Goal: Task Accomplishment & Management: Use online tool/utility

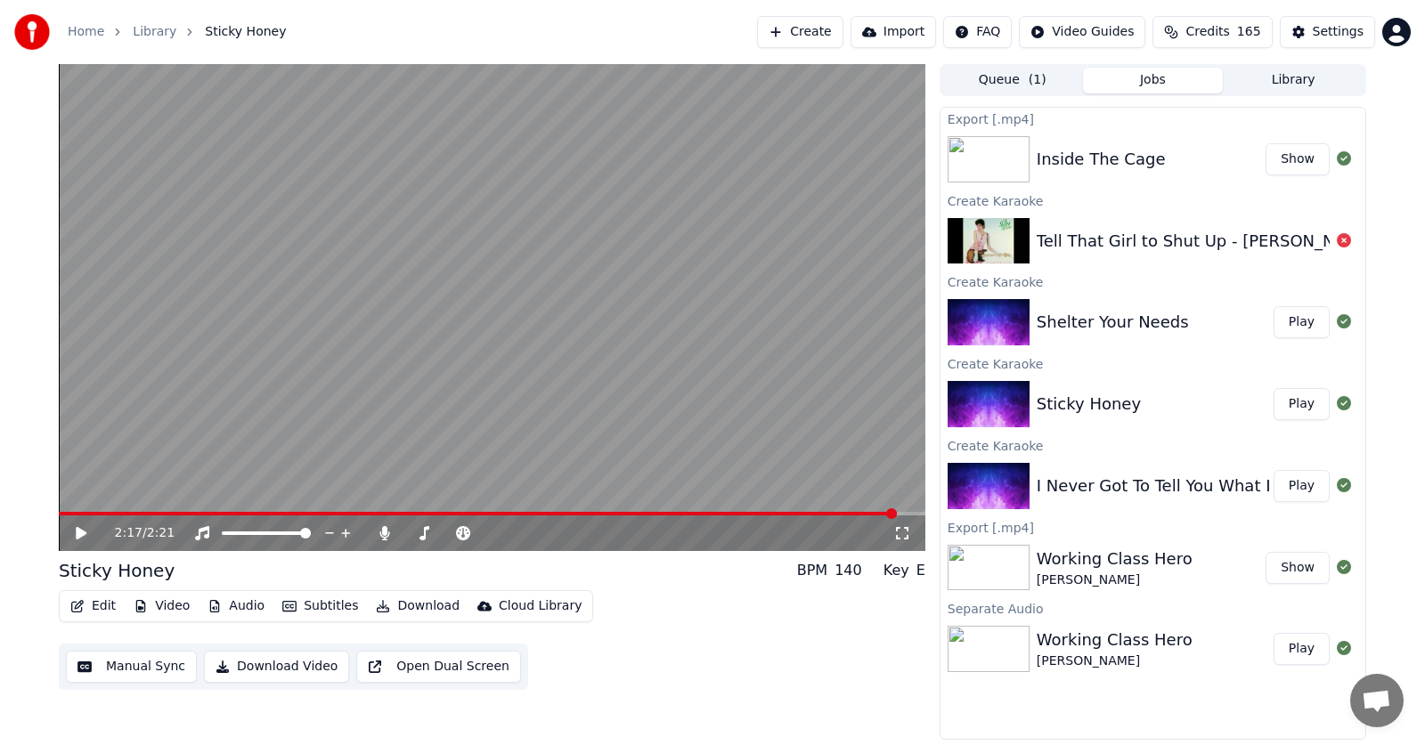
click at [770, 27] on button "Create" at bounding box center [800, 32] width 86 height 32
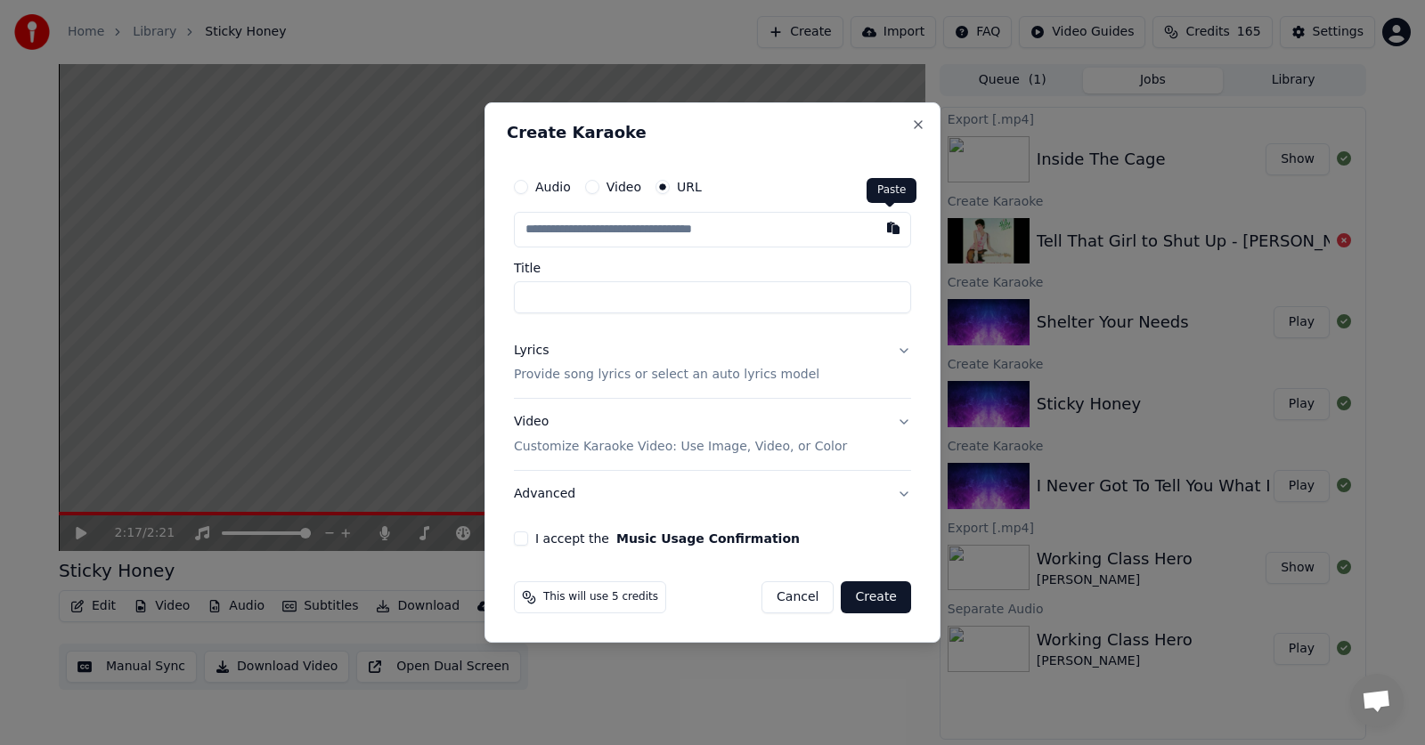
click at [893, 227] on button "button" at bounding box center [894, 228] width 36 height 32
type input "**********"
click at [885, 225] on button at bounding box center [894, 228] width 36 height 32
click at [895, 226] on button "button" at bounding box center [894, 228] width 36 height 32
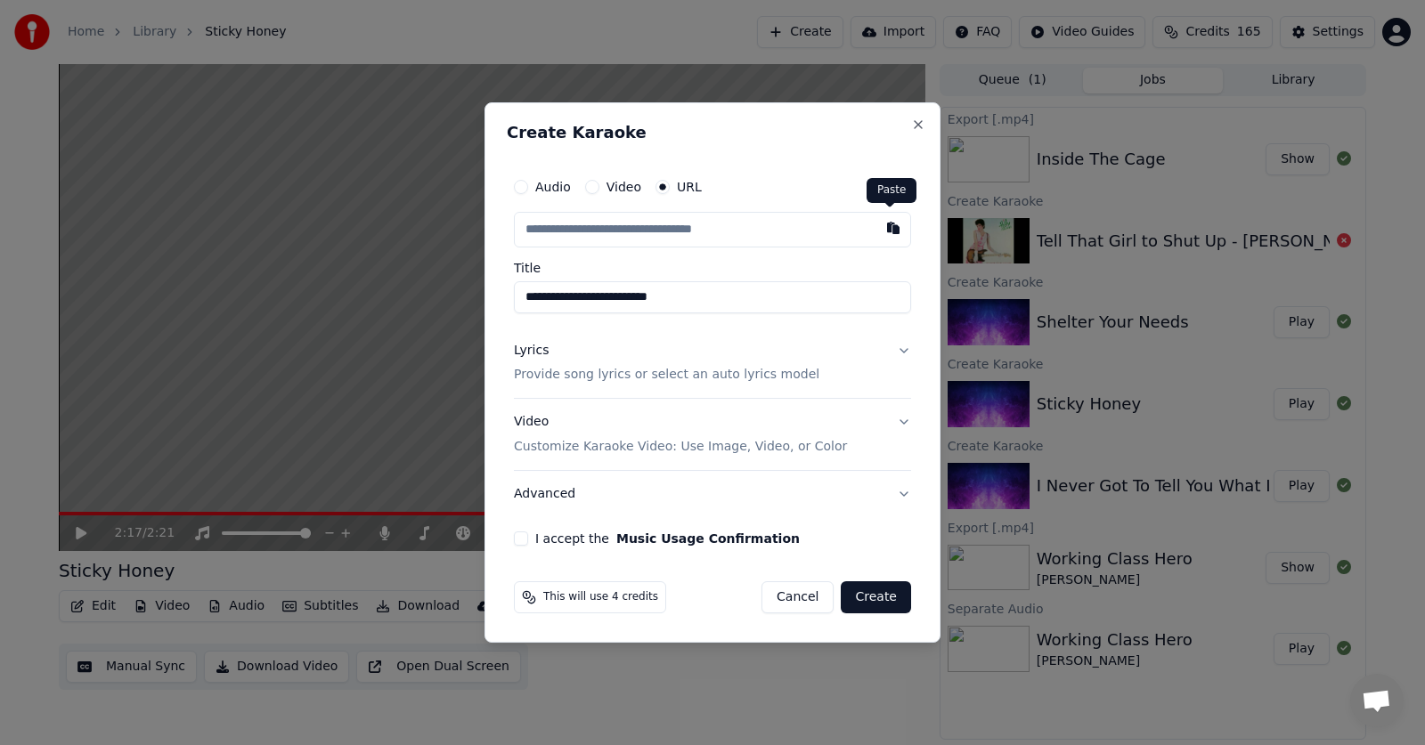
type input "**********"
click at [904, 351] on button "Lyrics Provide song lyrics or select an auto lyrics model" at bounding box center [712, 363] width 397 height 71
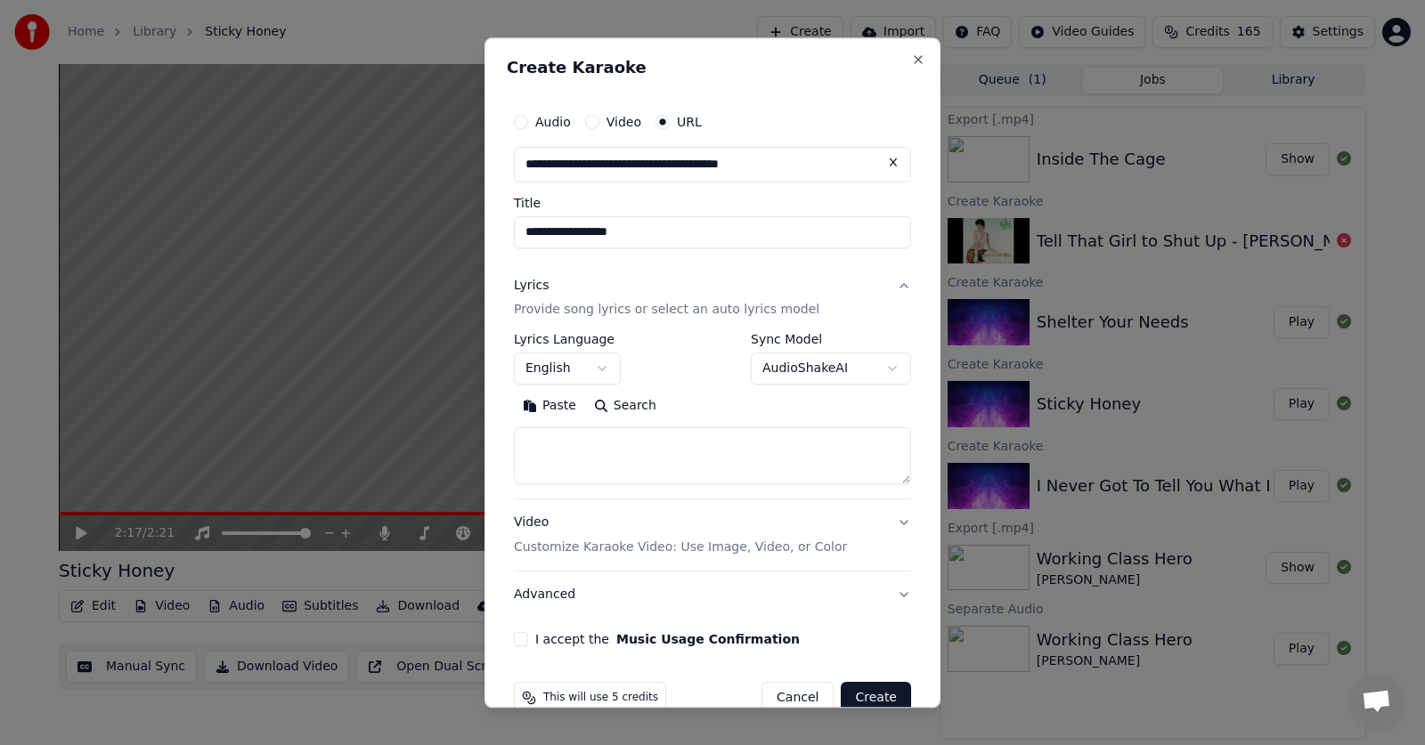
click at [549, 405] on button "Paste" at bounding box center [549, 407] width 71 height 29
click at [541, 603] on button "Advanced" at bounding box center [712, 596] width 397 height 46
type textarea "**********"
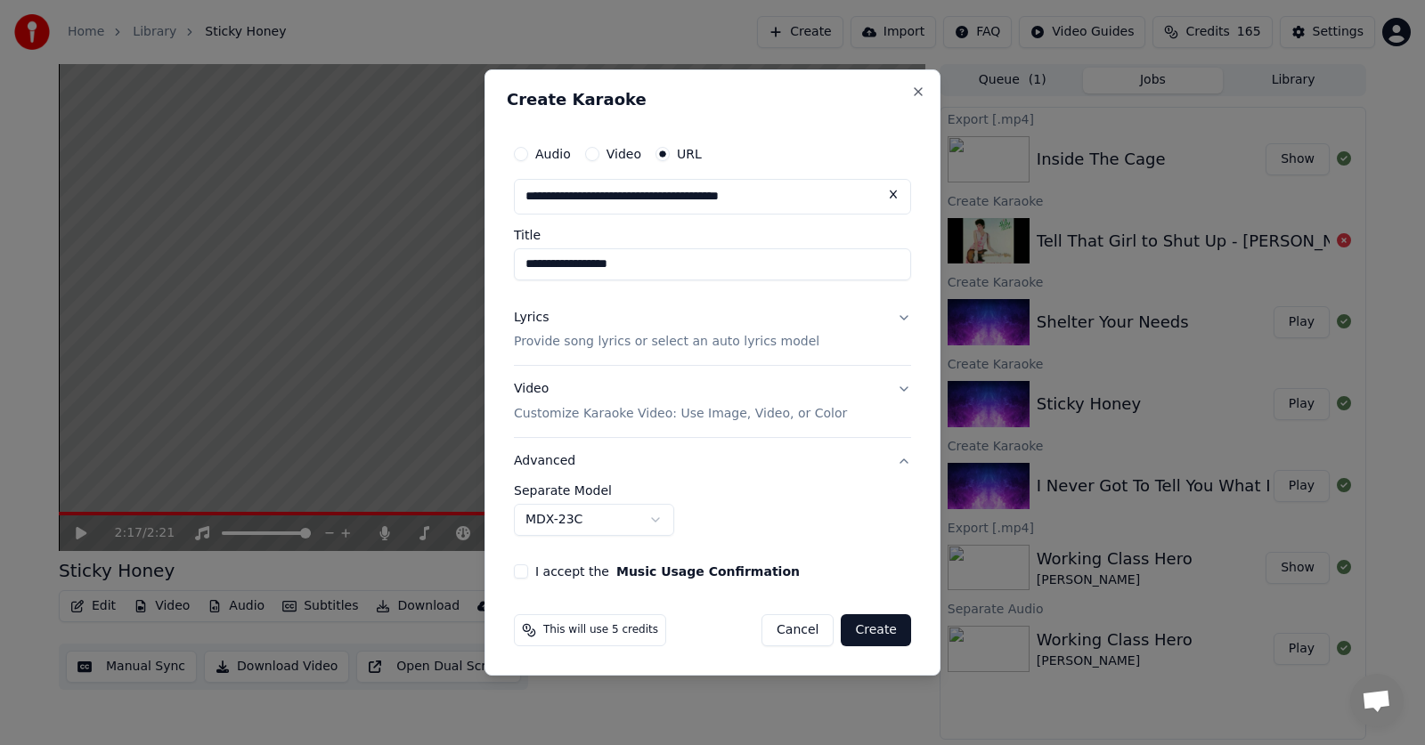
click at [655, 522] on body "**********" at bounding box center [712, 372] width 1425 height 745
click at [519, 572] on button "I accept the Music Usage Confirmation" at bounding box center [521, 572] width 14 height 14
click at [876, 628] on button "Create" at bounding box center [876, 631] width 70 height 32
select select "******"
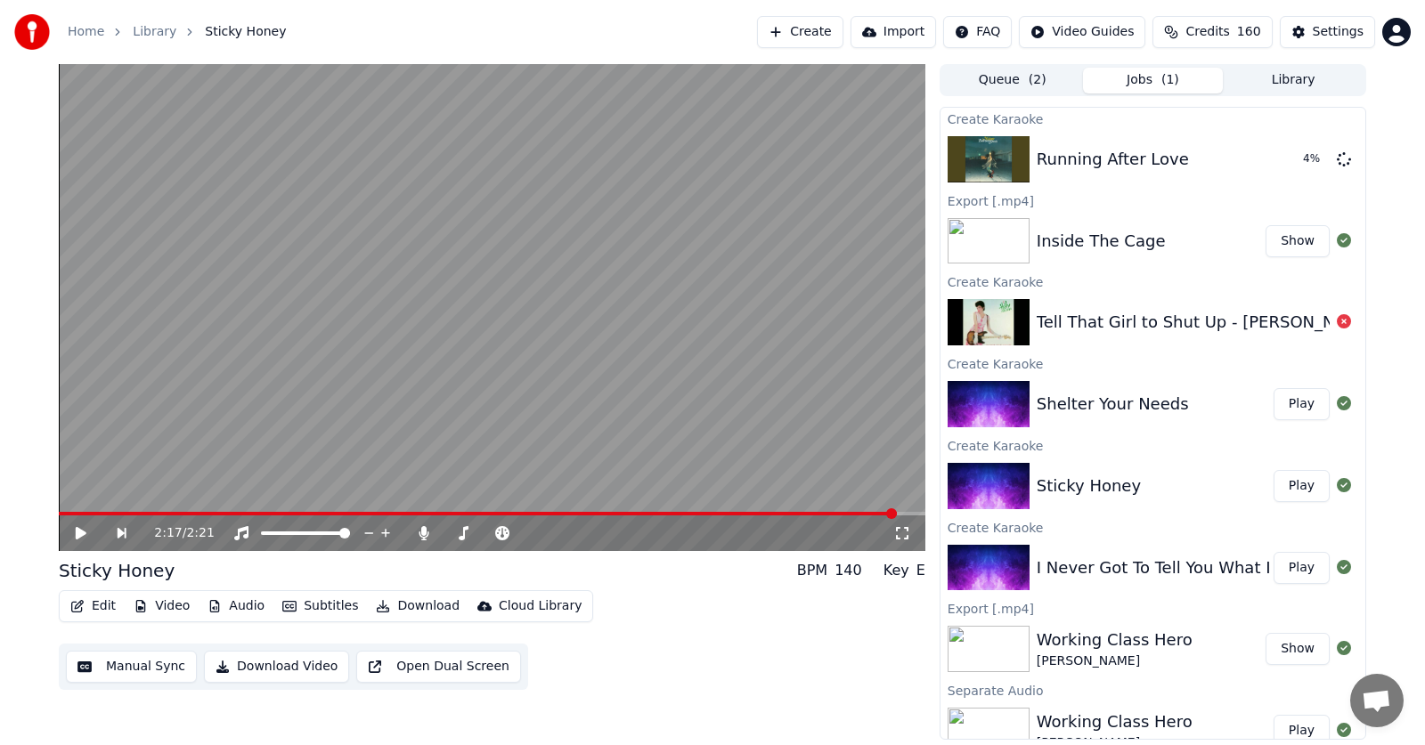
click at [1280, 408] on button "Play" at bounding box center [1302, 404] width 56 height 32
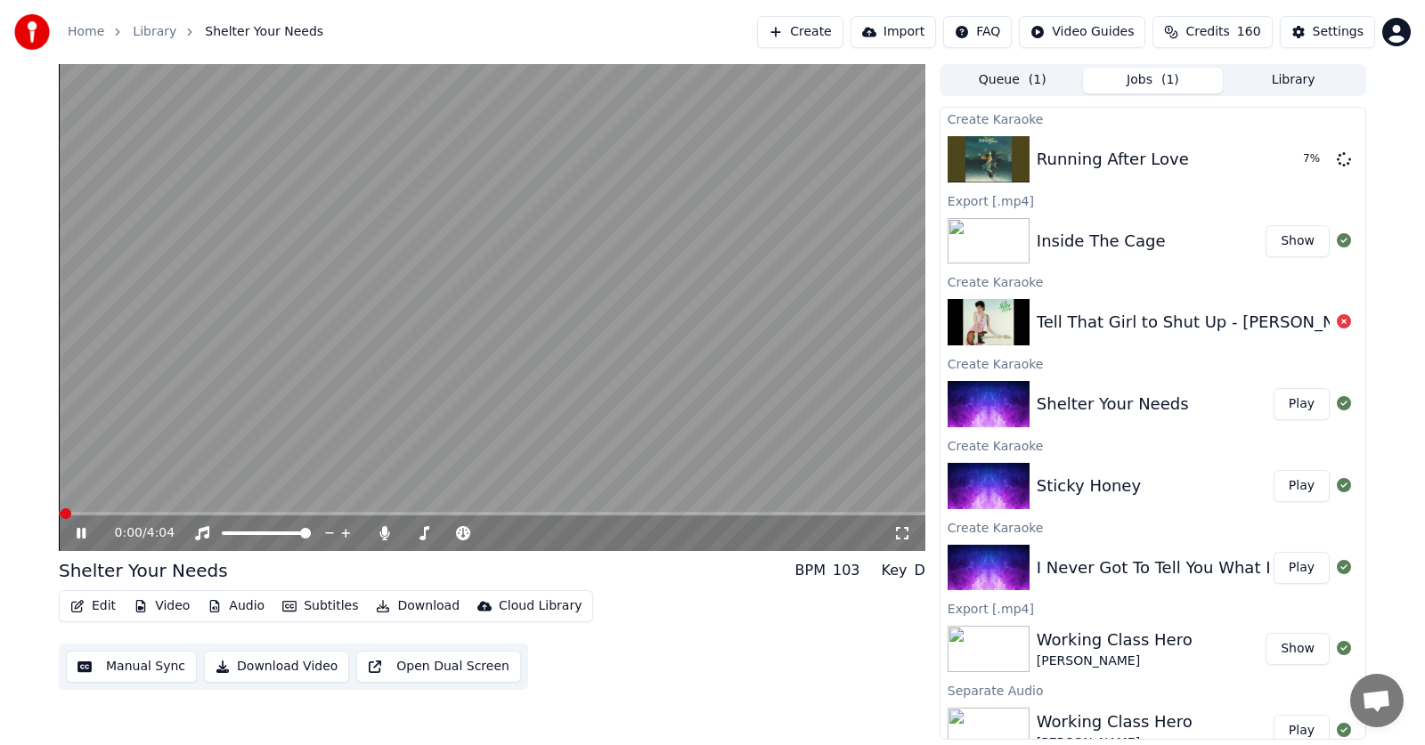
click at [77, 534] on icon at bounding box center [94, 533] width 42 height 14
click at [88, 607] on button "Edit" at bounding box center [93, 606] width 60 height 25
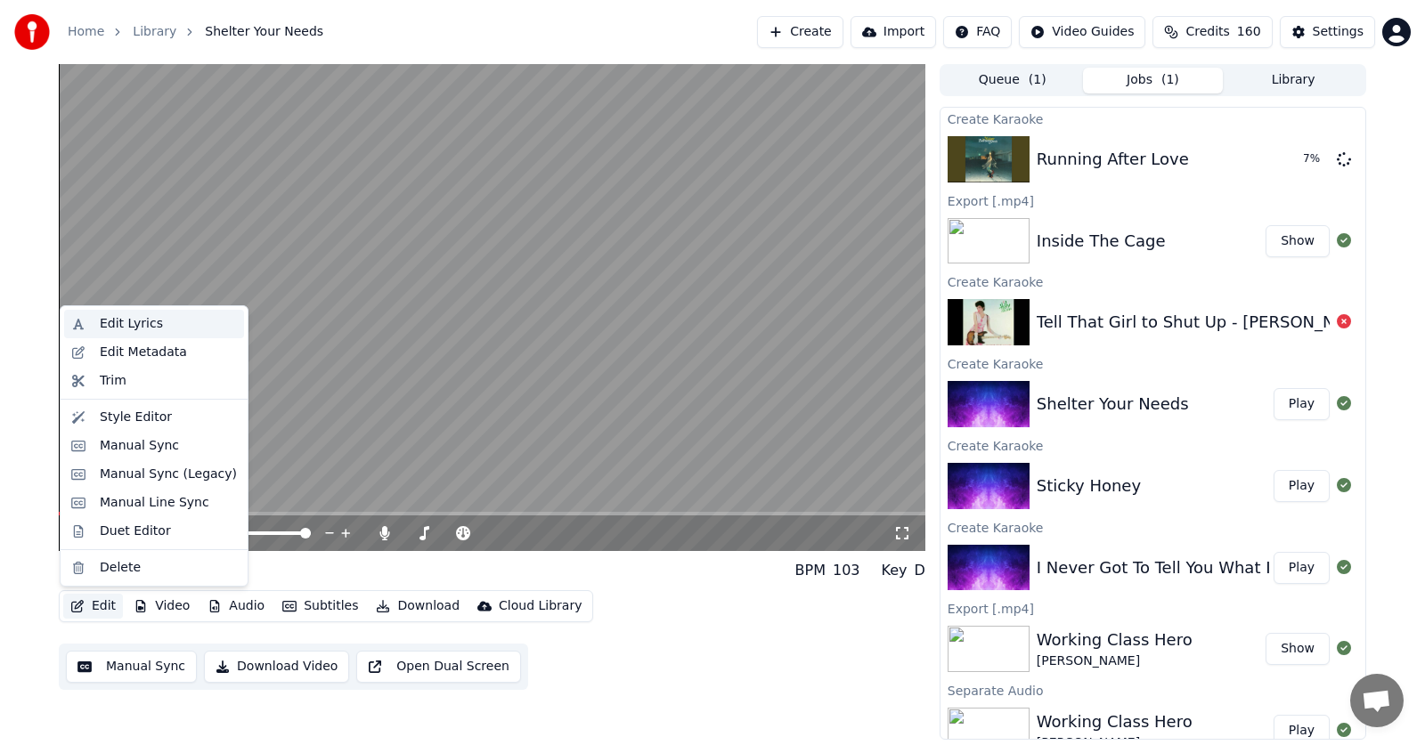
click at [115, 322] on div "Edit Lyrics" at bounding box center [131, 324] width 63 height 18
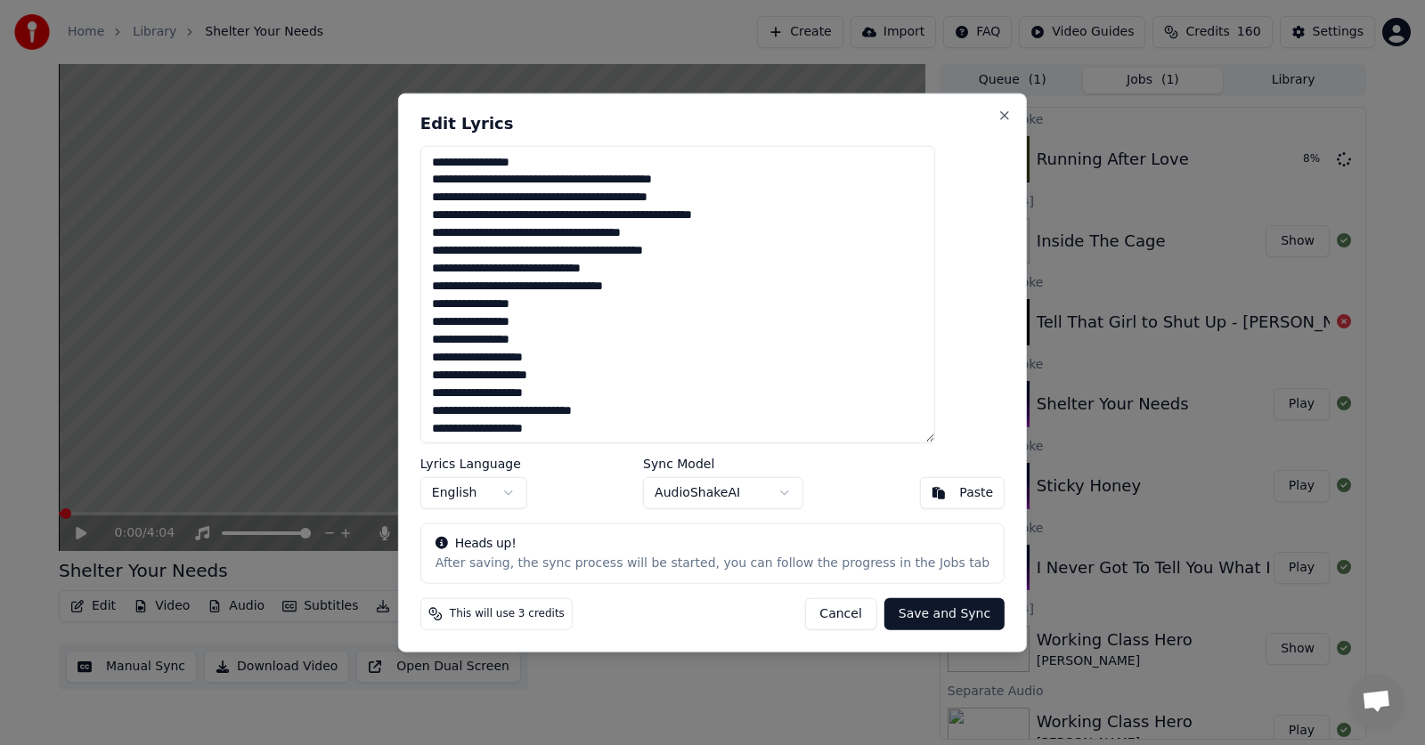
drag, startPoint x: 463, startPoint y: 164, endPoint x: 504, endPoint y: 247, distance: 92.4
click at [588, 410] on textarea at bounding box center [677, 294] width 515 height 298
click at [583, 184] on textarea at bounding box center [677, 294] width 515 height 298
click at [694, 394] on textarea at bounding box center [677, 294] width 515 height 298
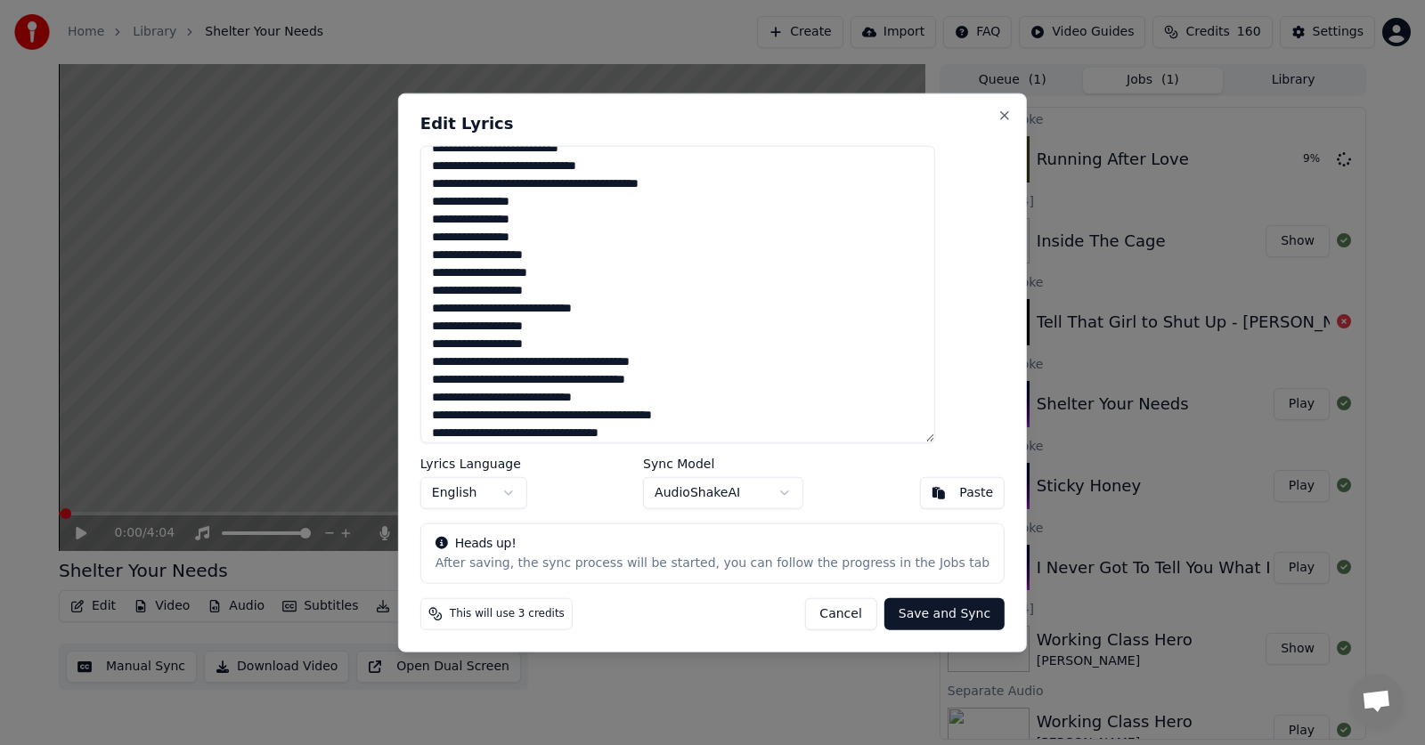
scroll to position [697, 0]
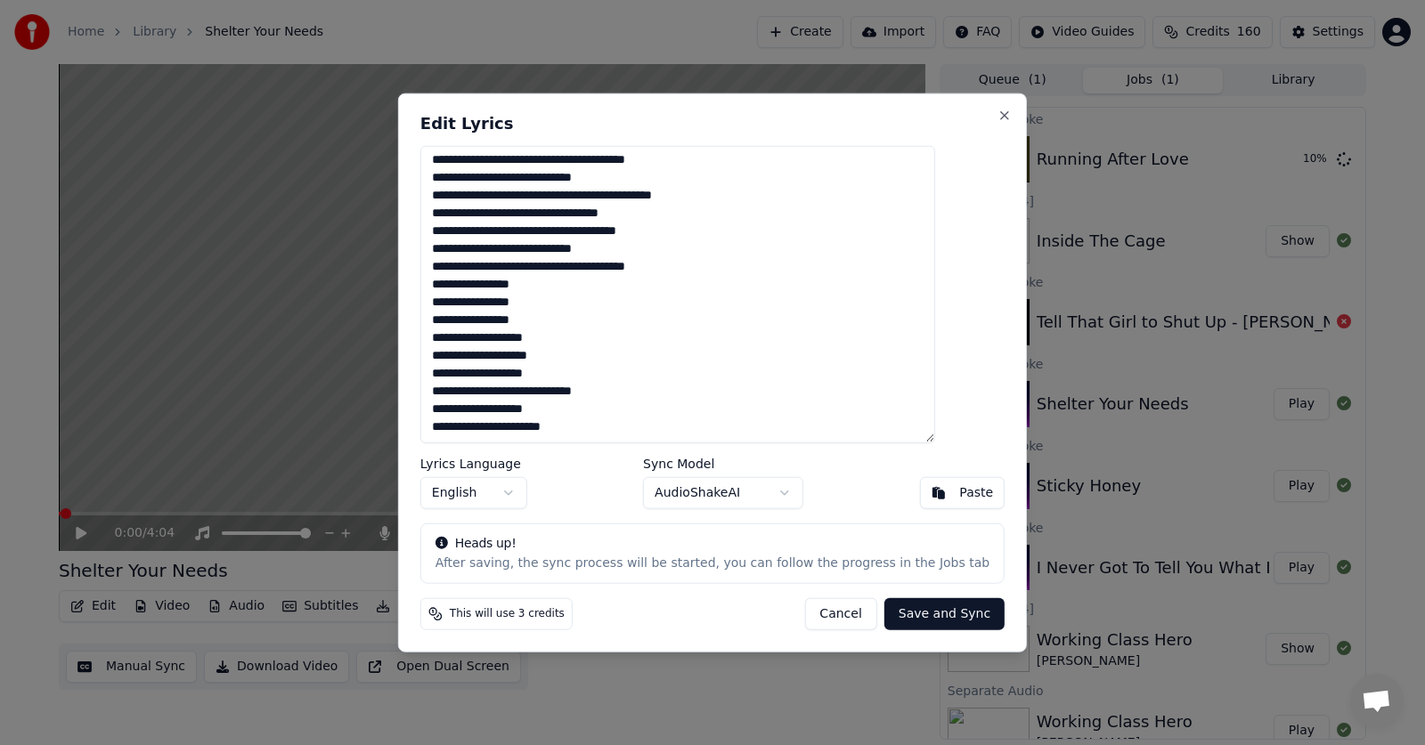
drag, startPoint x: 464, startPoint y: 161, endPoint x: 640, endPoint y: 525, distance: 403.5
click at [640, 525] on div "Edit Lyrics Lyrics Language English Sync Model AudioShakeAI Paste Heads up! Aft…" at bounding box center [712, 373] width 629 height 560
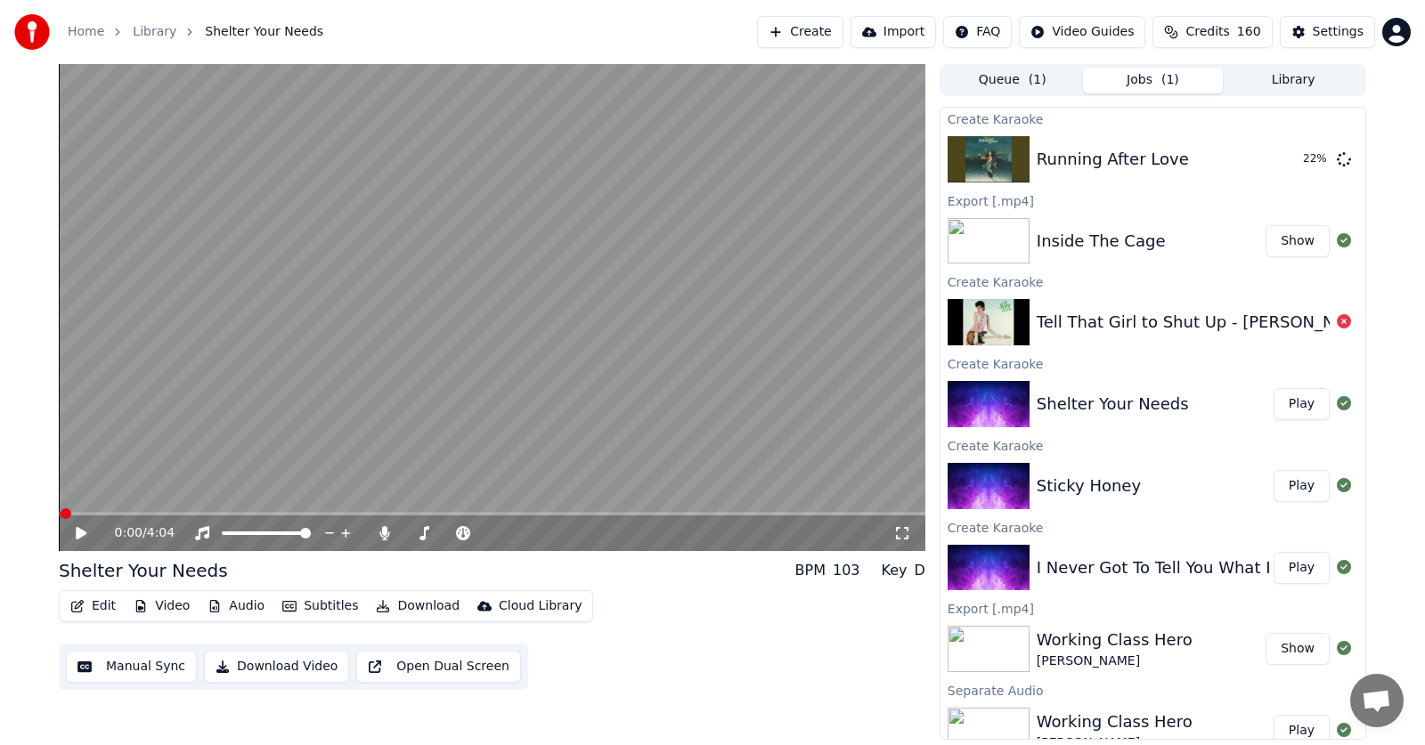
click at [74, 527] on icon at bounding box center [94, 533] width 42 height 14
click at [852, 517] on span at bounding box center [847, 514] width 11 height 11
click at [77, 531] on icon at bounding box center [81, 533] width 9 height 11
click at [78, 533] on icon at bounding box center [81, 533] width 11 height 12
click at [311, 528] on span at bounding box center [305, 533] width 11 height 11
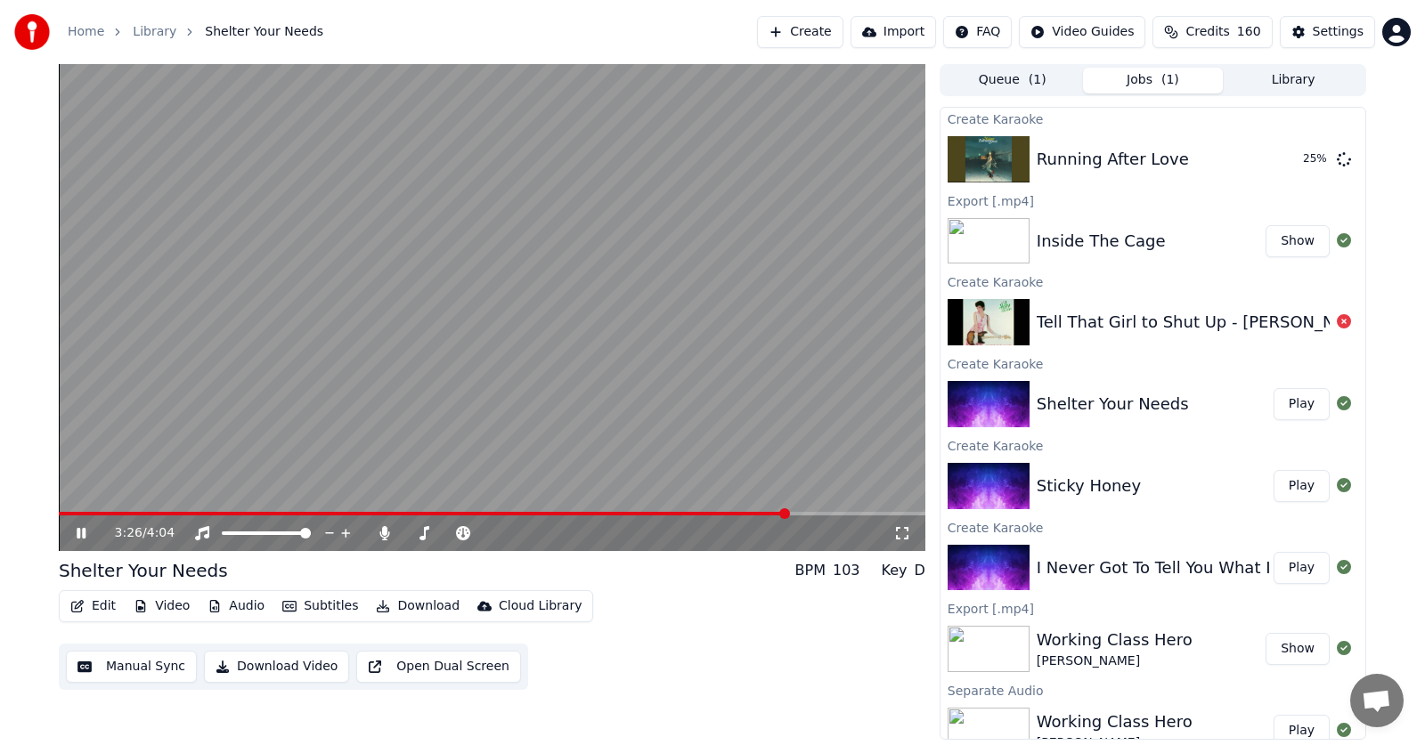
click at [786, 516] on span at bounding box center [784, 514] width 11 height 11
click at [76, 533] on icon at bounding box center [94, 533] width 42 height 14
click at [77, 533] on icon at bounding box center [81, 533] width 11 height 12
click at [77, 533] on icon at bounding box center [94, 533] width 42 height 14
click at [77, 533] on icon at bounding box center [81, 533] width 11 height 12
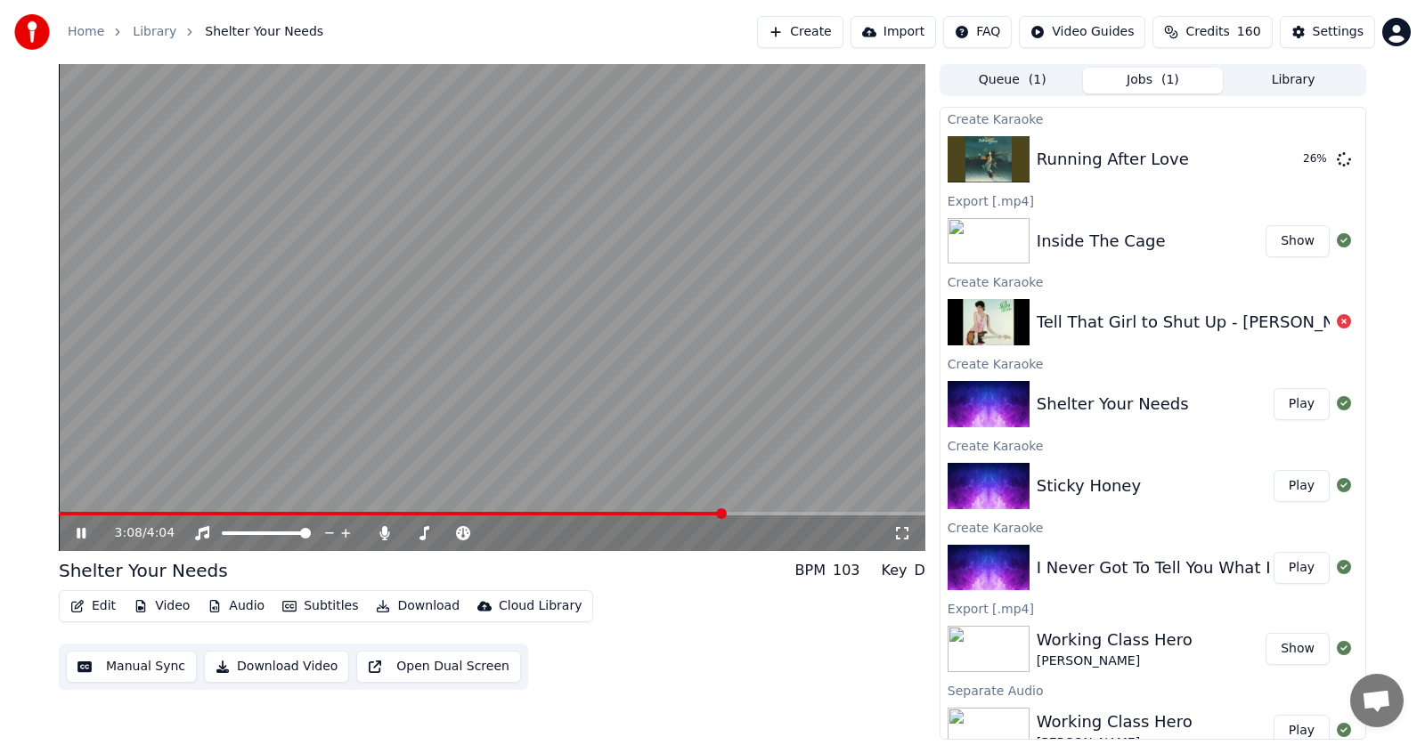
click at [723, 517] on span at bounding box center [721, 514] width 11 height 11
click at [84, 533] on icon at bounding box center [81, 533] width 9 height 11
click at [702, 511] on span at bounding box center [707, 514] width 11 height 11
click at [86, 537] on icon at bounding box center [94, 533] width 42 height 14
click at [79, 530] on icon at bounding box center [81, 533] width 9 height 11
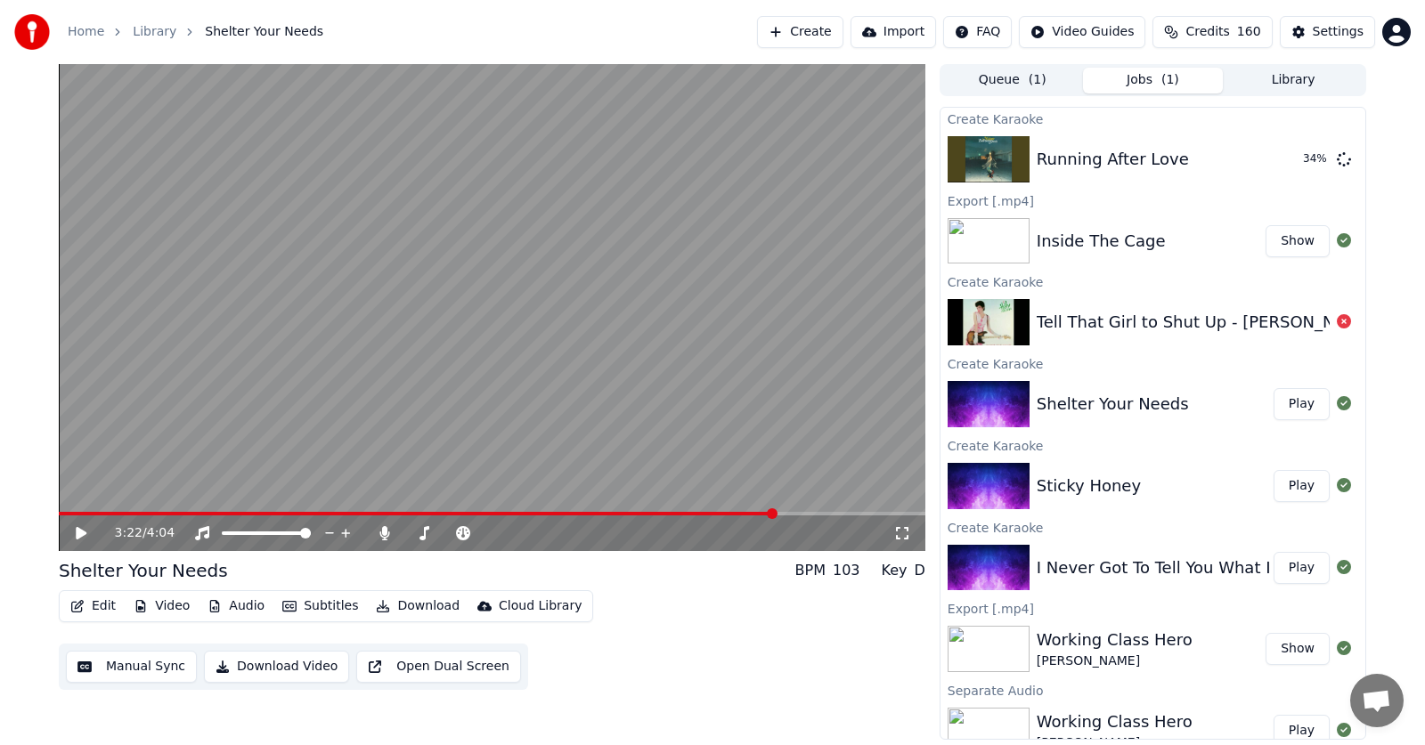
click at [79, 534] on icon at bounding box center [81, 533] width 11 height 12
click at [82, 534] on icon at bounding box center [81, 533] width 11 height 12
click at [77, 534] on icon at bounding box center [81, 533] width 11 height 12
click at [78, 530] on icon at bounding box center [81, 533] width 11 height 12
click at [77, 531] on icon at bounding box center [81, 533] width 11 height 12
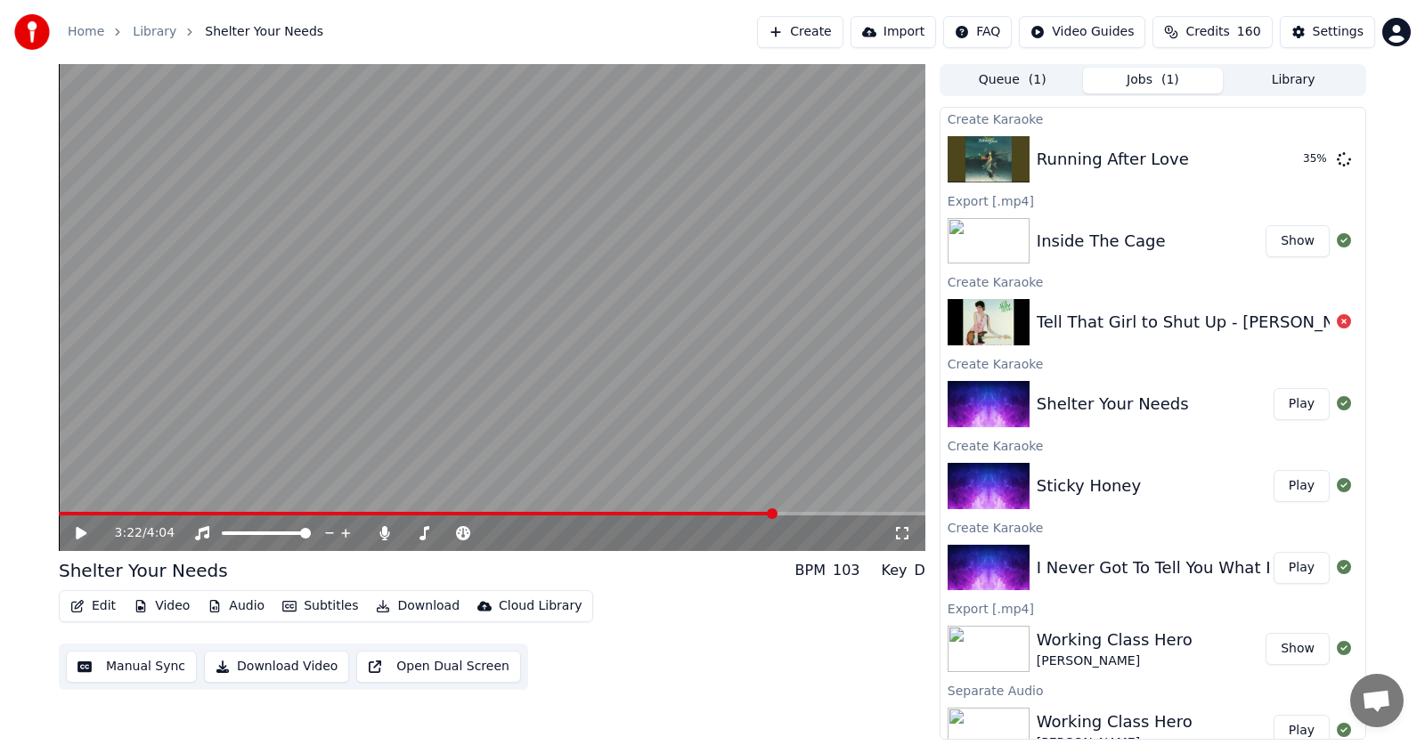
click at [732, 514] on span at bounding box center [417, 514] width 717 height 4
click at [734, 514] on span at bounding box center [492, 514] width 867 height 4
click at [709, 513] on span at bounding box center [707, 514] width 11 height 11
click at [83, 528] on icon at bounding box center [94, 533] width 42 height 14
click at [77, 532] on icon at bounding box center [81, 533] width 11 height 12
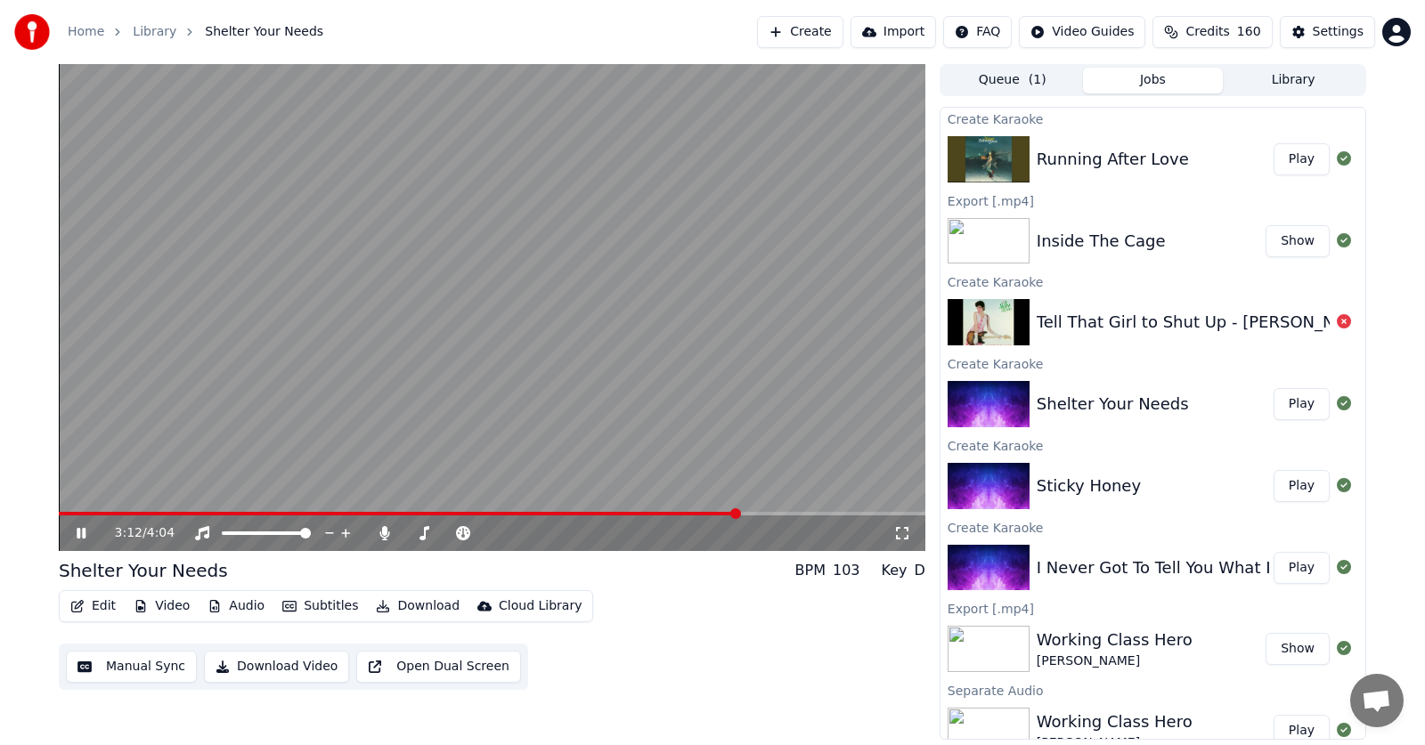
click at [77, 534] on icon at bounding box center [94, 533] width 42 height 14
click at [77, 534] on icon at bounding box center [81, 533] width 11 height 12
click at [77, 534] on icon at bounding box center [94, 533] width 42 height 14
click at [77, 534] on icon at bounding box center [81, 533] width 11 height 12
click at [77, 534] on icon at bounding box center [94, 533] width 42 height 14
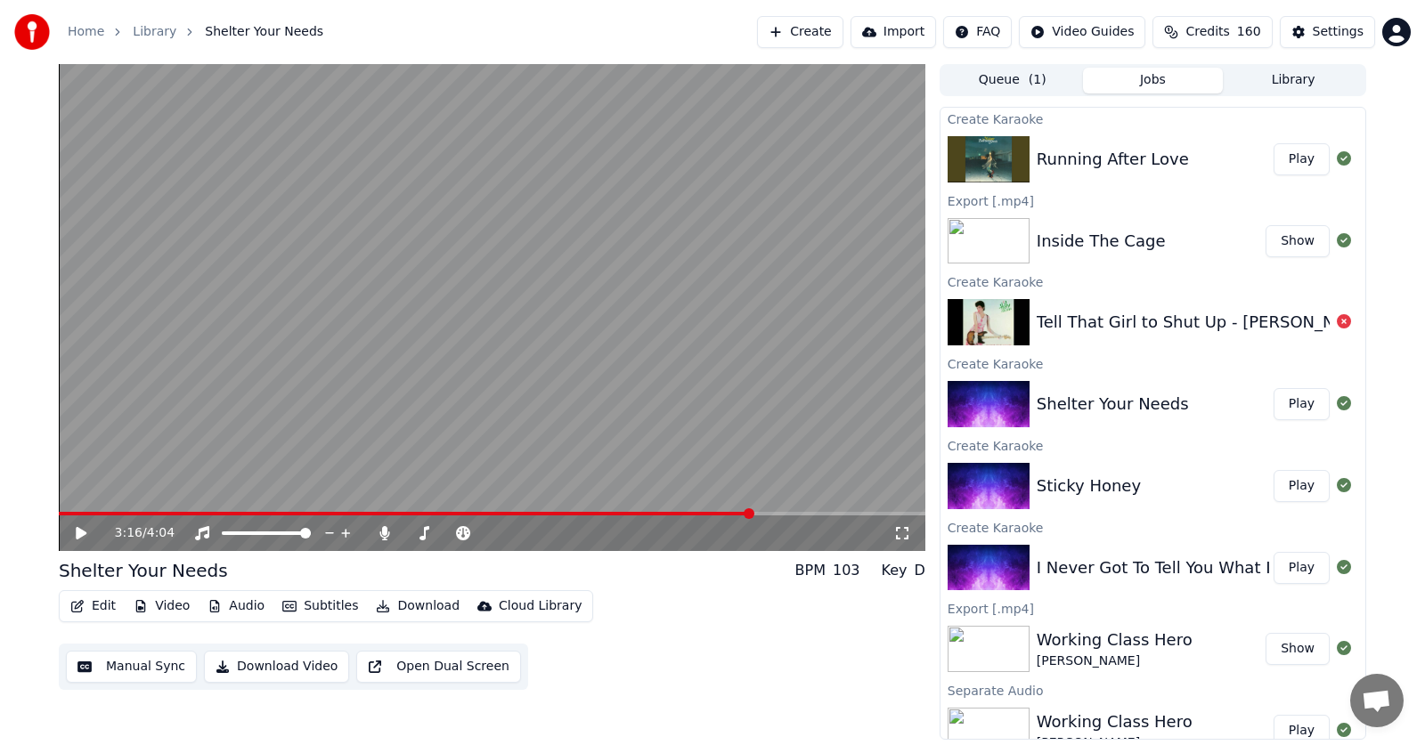
click at [753, 514] on span at bounding box center [749, 514] width 11 height 11
click at [81, 531] on icon at bounding box center [81, 533] width 11 height 12
click at [81, 530] on icon at bounding box center [94, 533] width 42 height 14
click at [384, 532] on icon at bounding box center [384, 533] width 10 height 14
click at [83, 528] on icon at bounding box center [94, 533] width 42 height 14
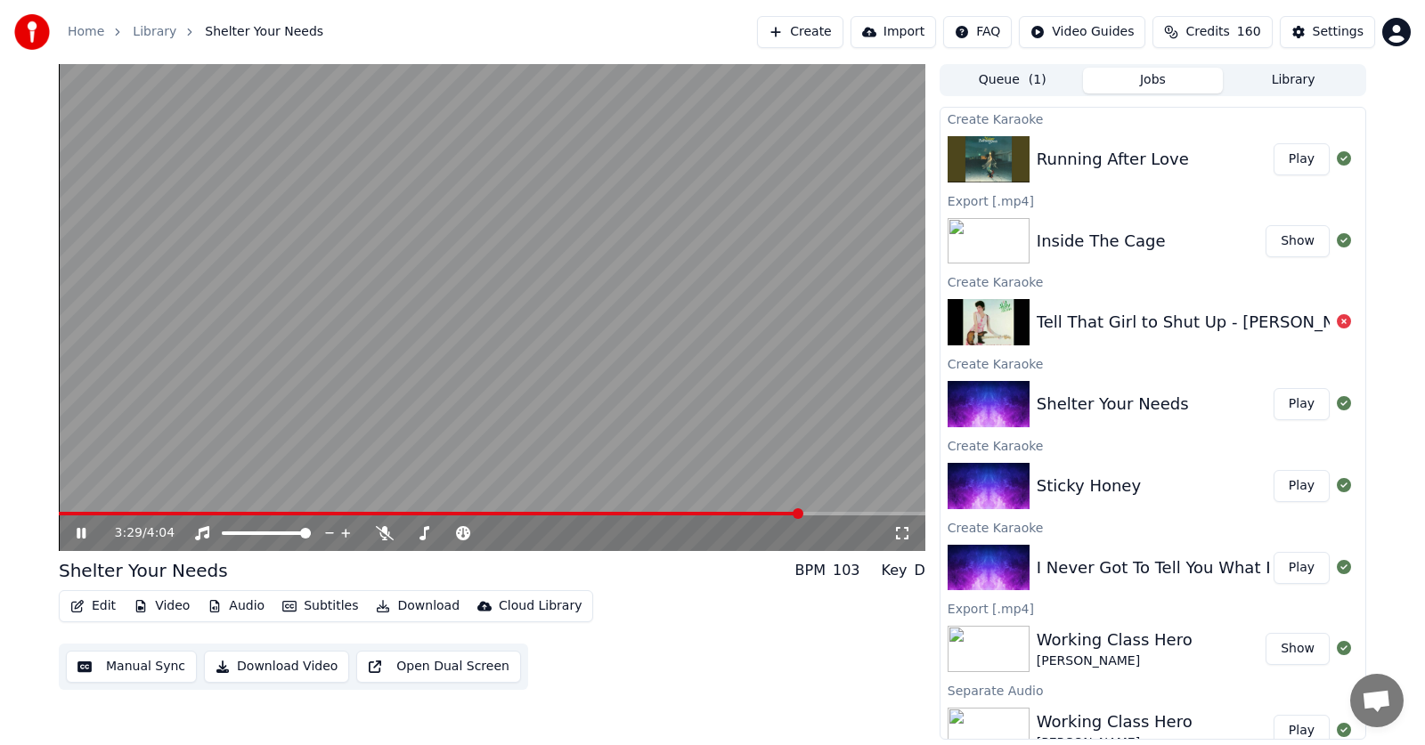
click at [85, 534] on icon at bounding box center [81, 533] width 9 height 11
click at [311, 533] on span at bounding box center [305, 533] width 11 height 11
click at [493, 530] on span at bounding box center [488, 533] width 11 height 11
click at [76, 525] on div "3:30 / 4:04" at bounding box center [492, 534] width 852 height 18
click at [77, 530] on icon at bounding box center [81, 533] width 11 height 12
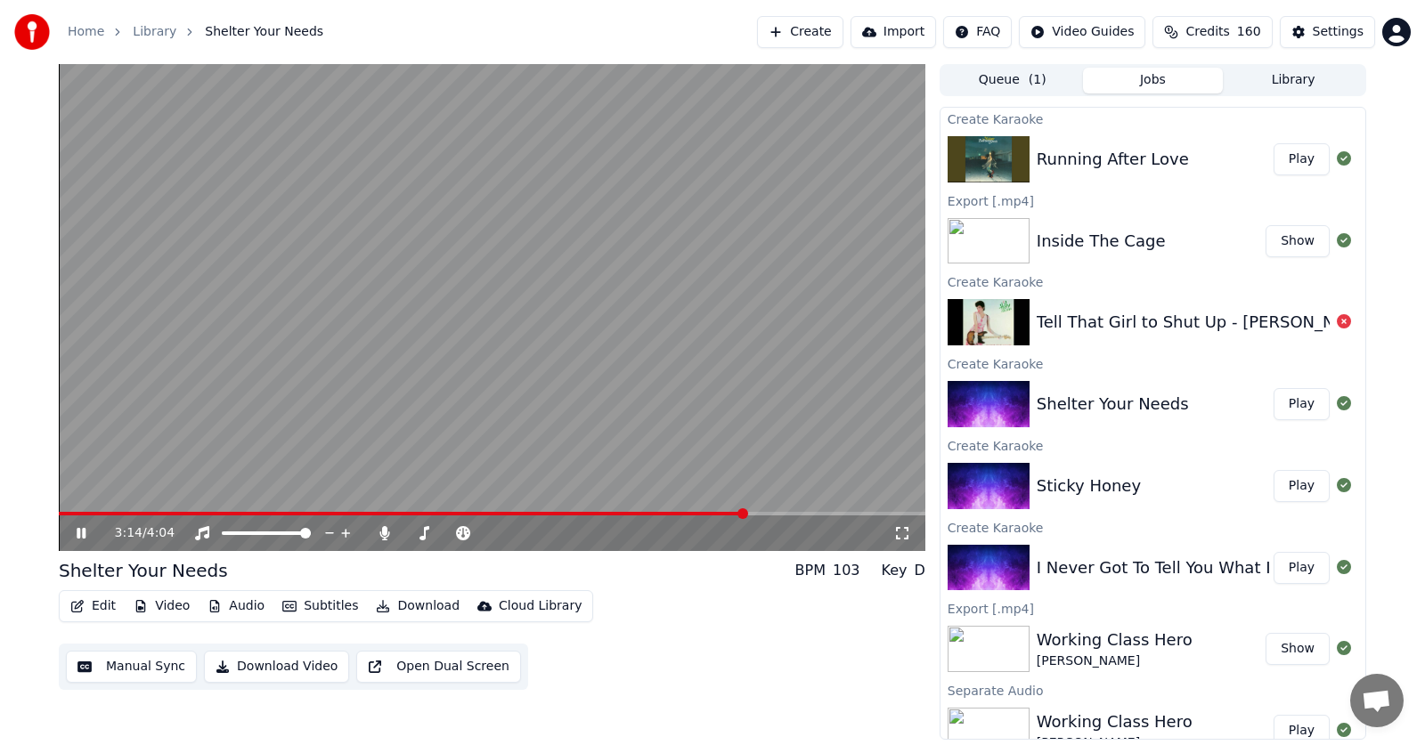
click at [746, 512] on span at bounding box center [742, 514] width 11 height 11
click at [83, 531] on icon at bounding box center [81, 533] width 9 height 11
click at [554, 2] on div "Home Library Shelter Your Needs Create Import FAQ Video Guides Credits 160 Sett…" at bounding box center [712, 32] width 1425 height 64
click at [73, 531] on icon at bounding box center [94, 533] width 42 height 14
click at [79, 534] on icon at bounding box center [81, 533] width 9 height 11
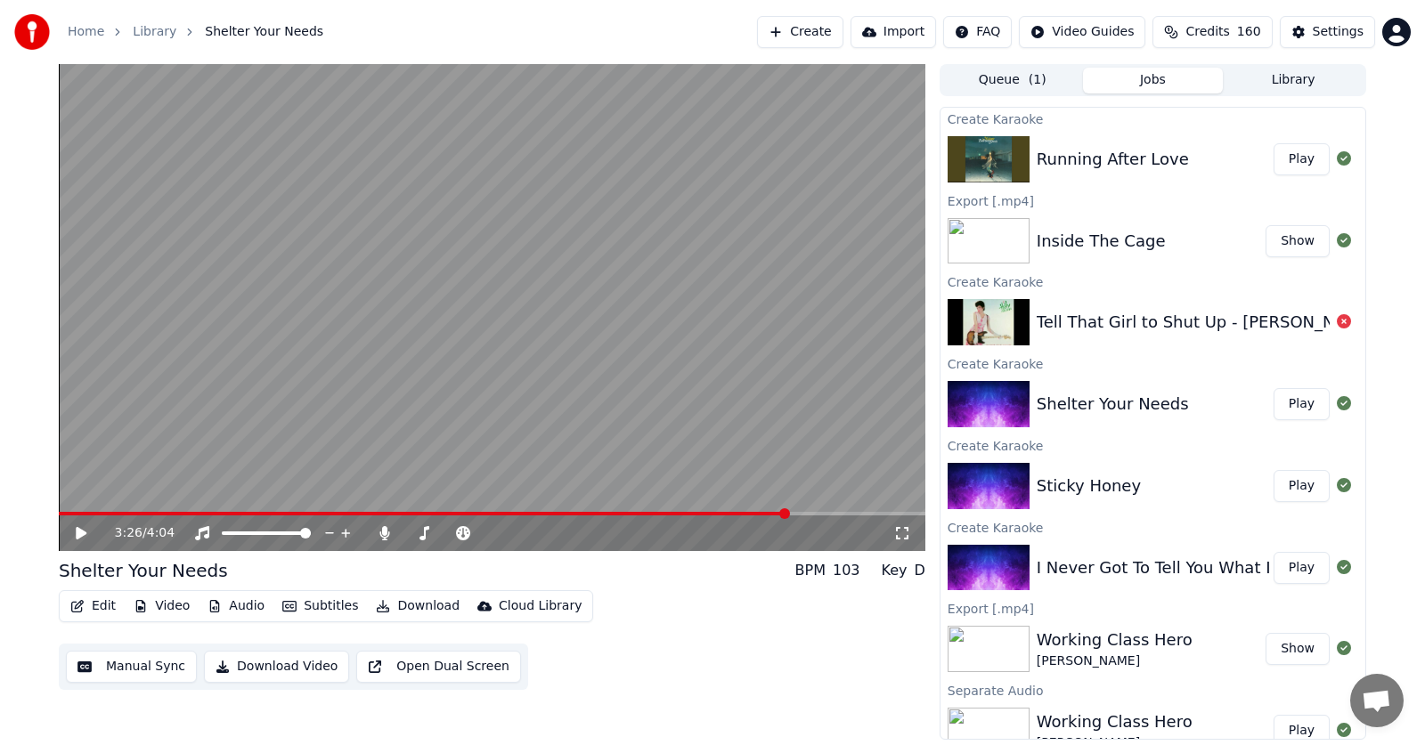
click at [787, 512] on span at bounding box center [784, 514] width 11 height 11
click at [81, 529] on icon at bounding box center [94, 533] width 42 height 14
click at [76, 534] on icon at bounding box center [94, 533] width 42 height 14
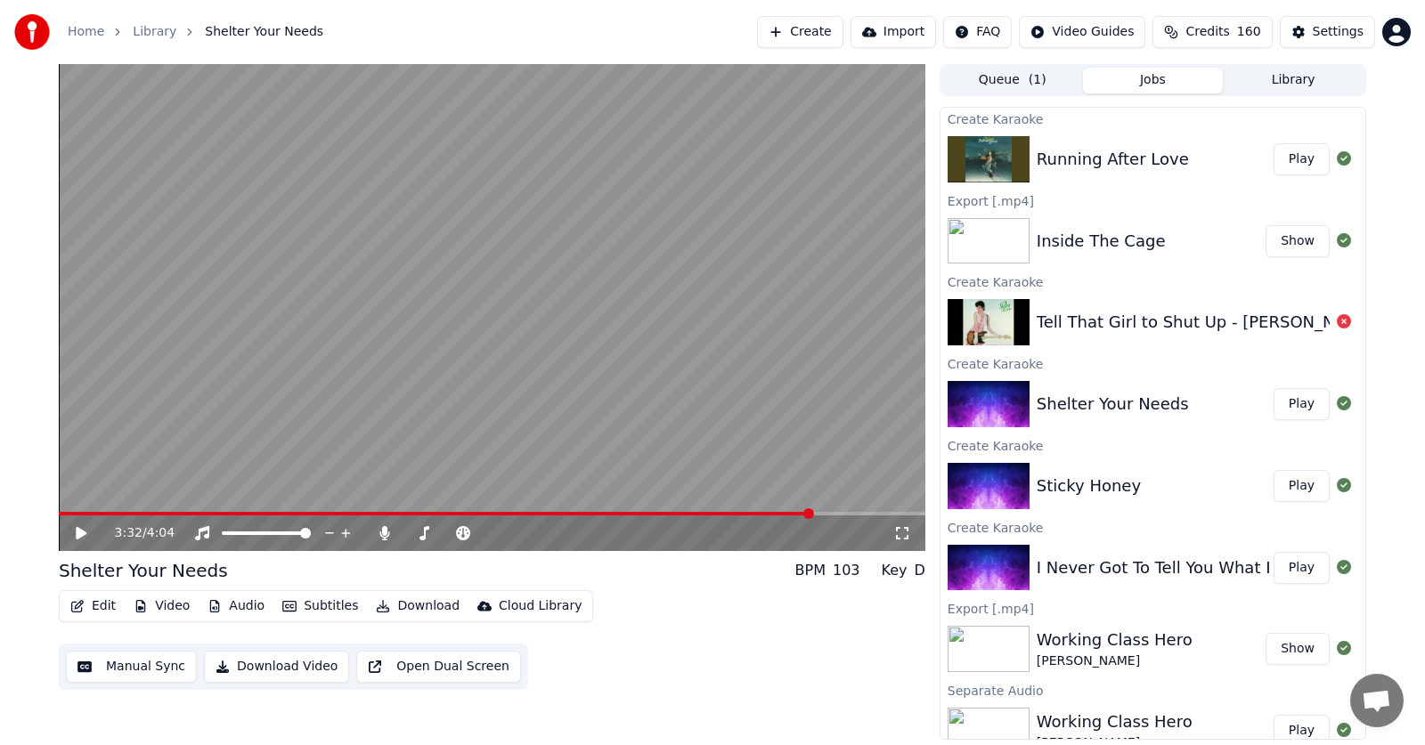
click at [597, 0] on div "Home Library Shelter Your Needs Create Import FAQ Video Guides Credits 160 Sett…" at bounding box center [712, 32] width 1425 height 64
click at [75, 529] on icon at bounding box center [94, 533] width 42 height 14
click at [78, 531] on icon at bounding box center [81, 533] width 9 height 11
click at [79, 527] on icon at bounding box center [94, 533] width 42 height 14
click at [83, 532] on icon at bounding box center [81, 533] width 9 height 11
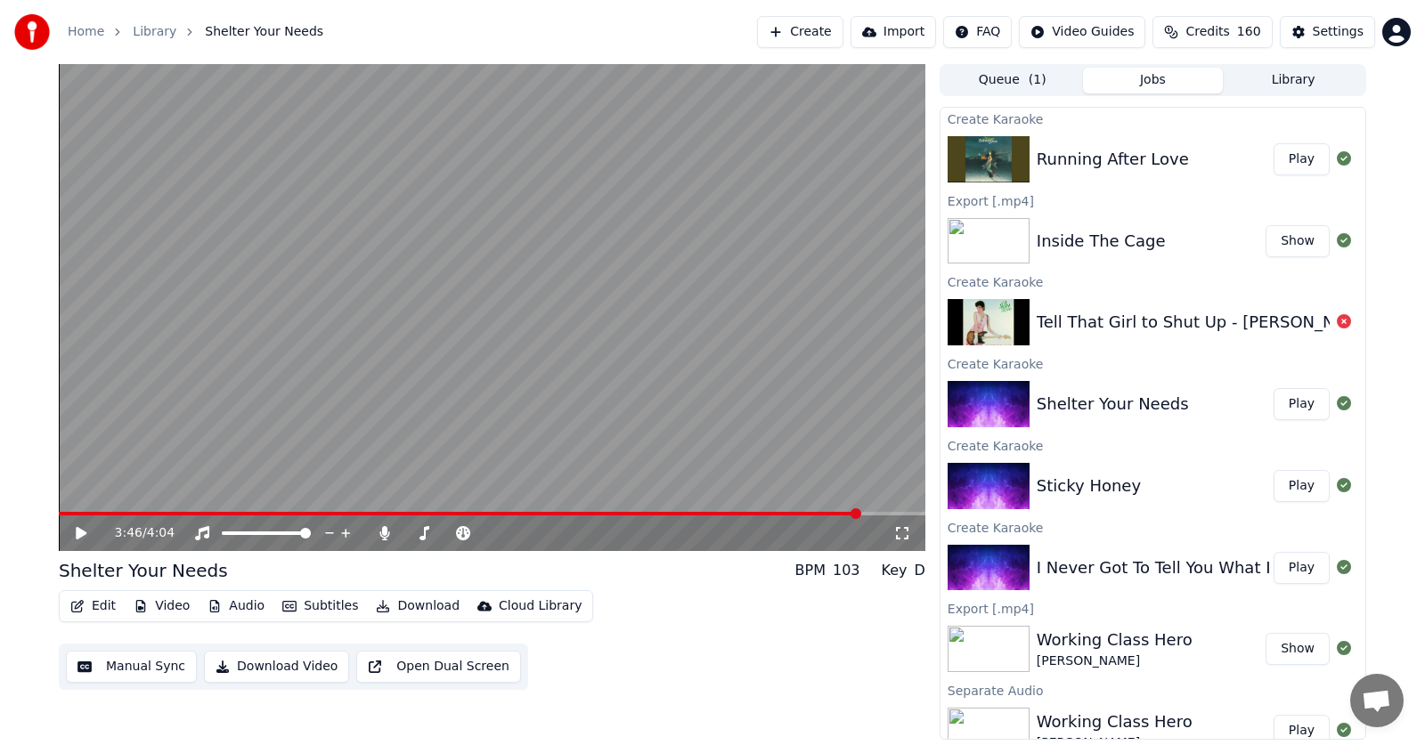
click at [550, 6] on div "Home Library Shelter Your Needs Create Import FAQ Video Guides Credits 160 Sett…" at bounding box center [712, 32] width 1425 height 64
click at [81, 531] on icon at bounding box center [81, 533] width 11 height 12
click at [81, 531] on icon at bounding box center [94, 533] width 42 height 14
click at [580, 4] on div "Home Library Shelter Your Needs Create Import FAQ Video Guides Credits 160 Sett…" at bounding box center [712, 32] width 1425 height 64
click at [80, 530] on icon at bounding box center [81, 533] width 11 height 12
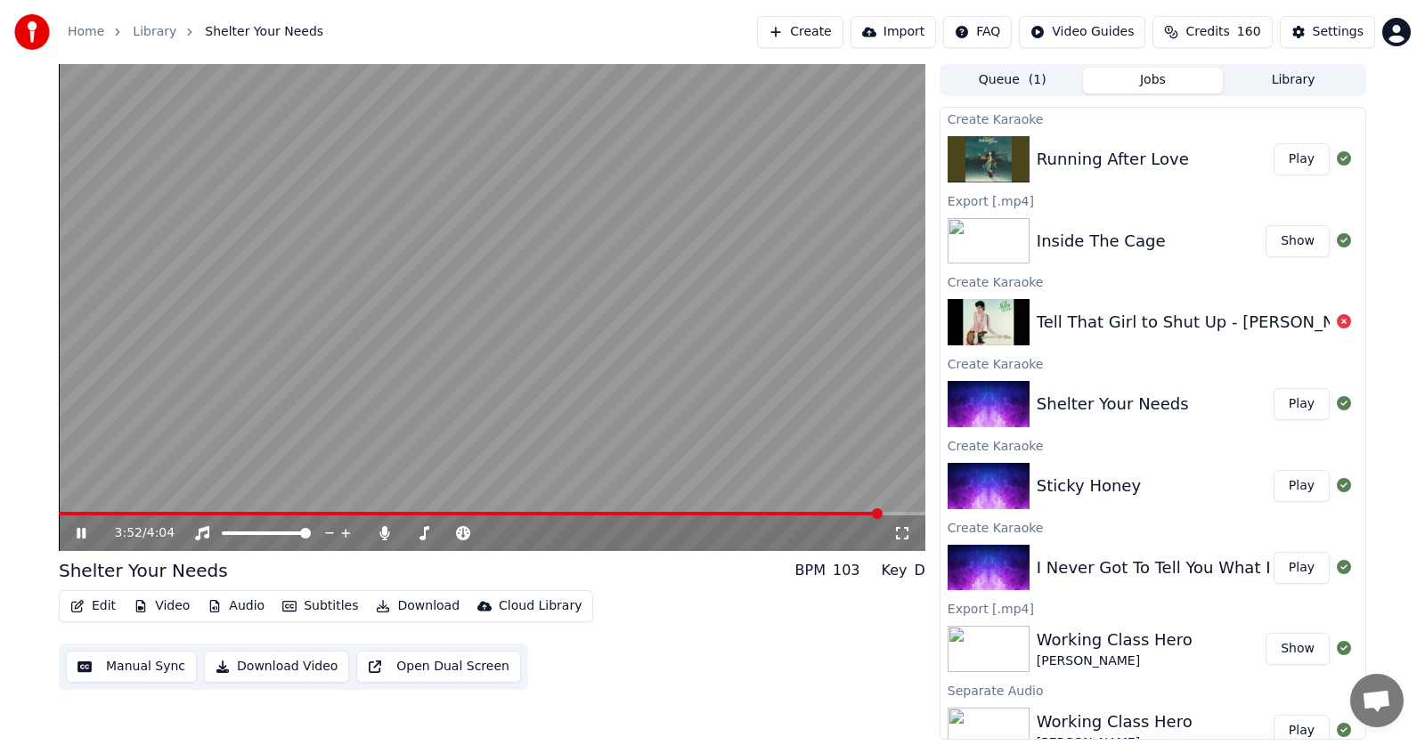
click at [80, 532] on icon at bounding box center [81, 533] width 9 height 11
click at [856, 509] on span at bounding box center [850, 514] width 11 height 11
click at [77, 537] on icon at bounding box center [81, 533] width 11 height 12
click at [86, 533] on icon at bounding box center [81, 533] width 9 height 11
click at [95, 612] on button "Edit" at bounding box center [93, 606] width 60 height 25
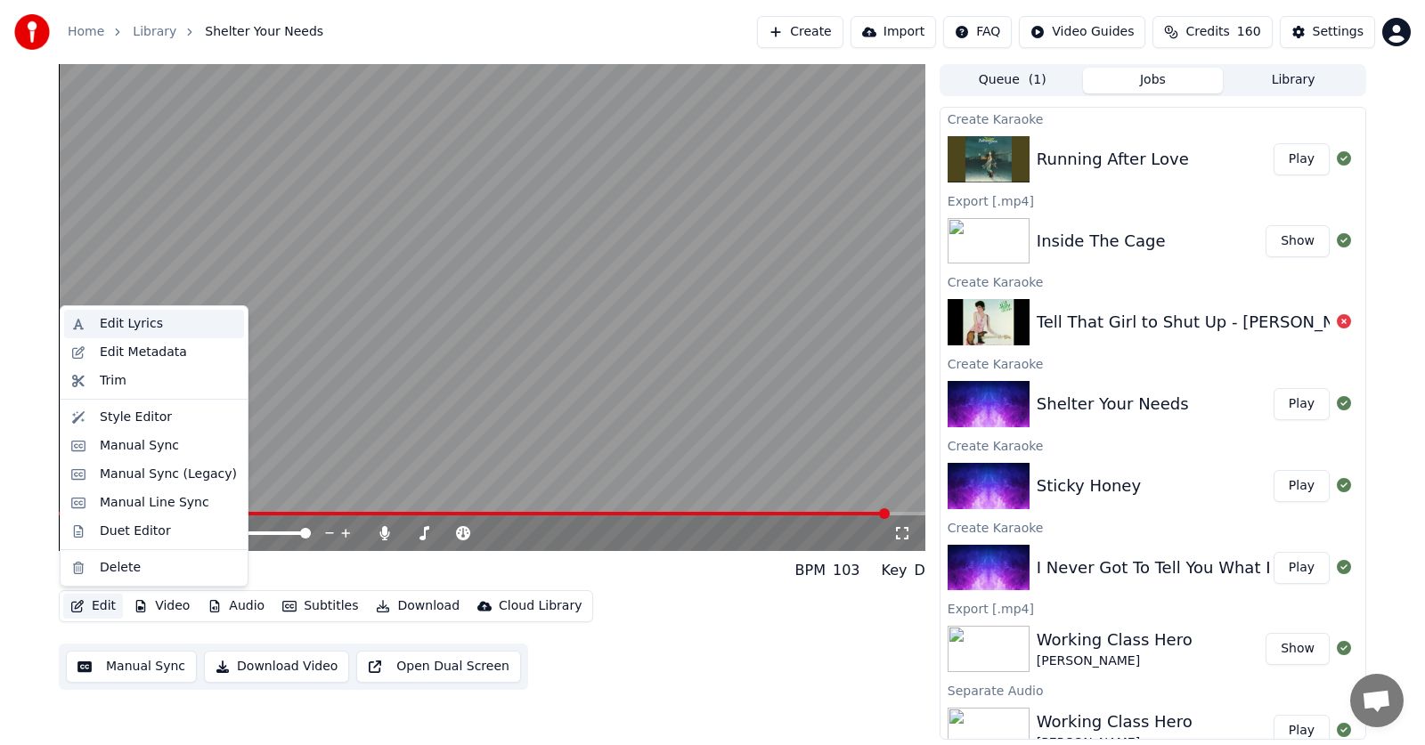
click at [120, 324] on div "Edit Lyrics" at bounding box center [131, 324] width 63 height 18
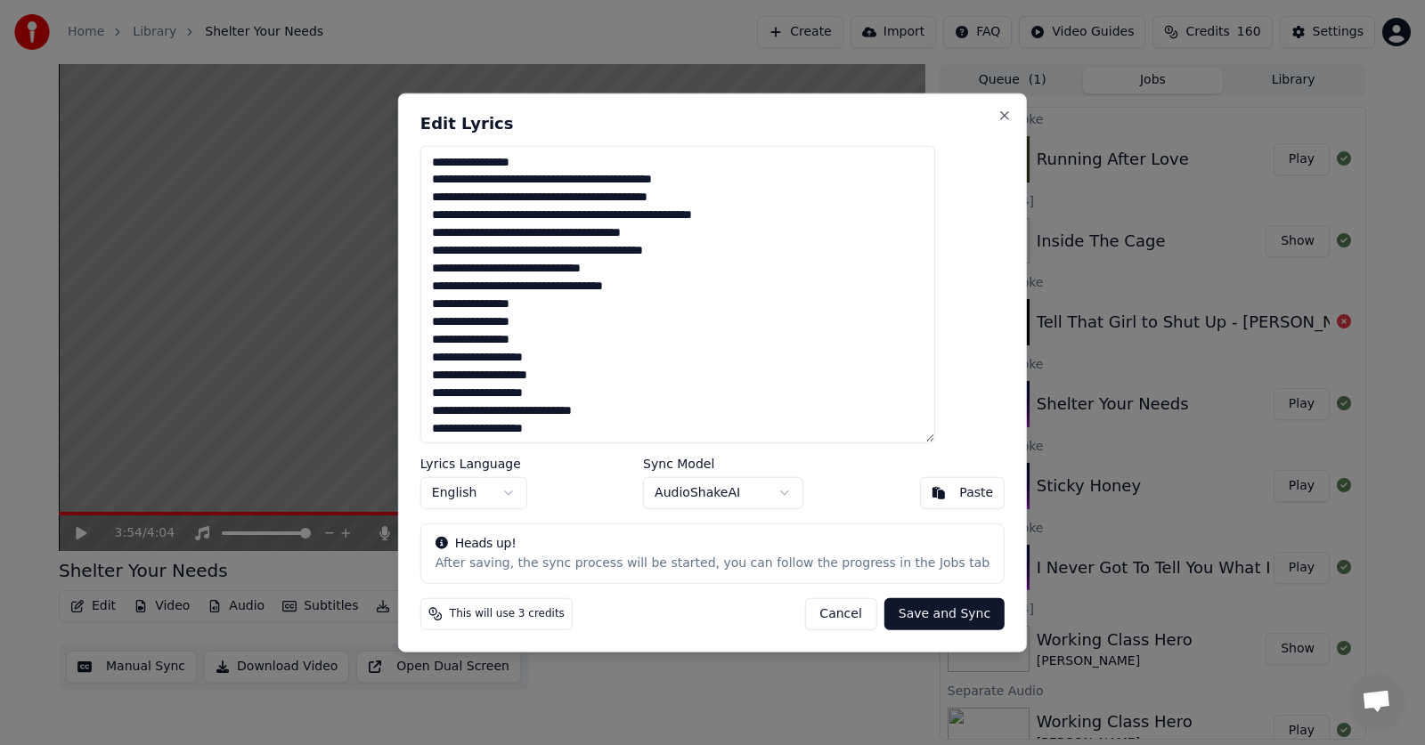
drag, startPoint x: 596, startPoint y: 428, endPoint x: 469, endPoint y: 142, distance: 312.6
click at [469, 142] on div "Edit Lyrics Lyrics Language English Sync Model AudioShakeAI Paste Heads up! Aft…" at bounding box center [712, 373] width 629 height 560
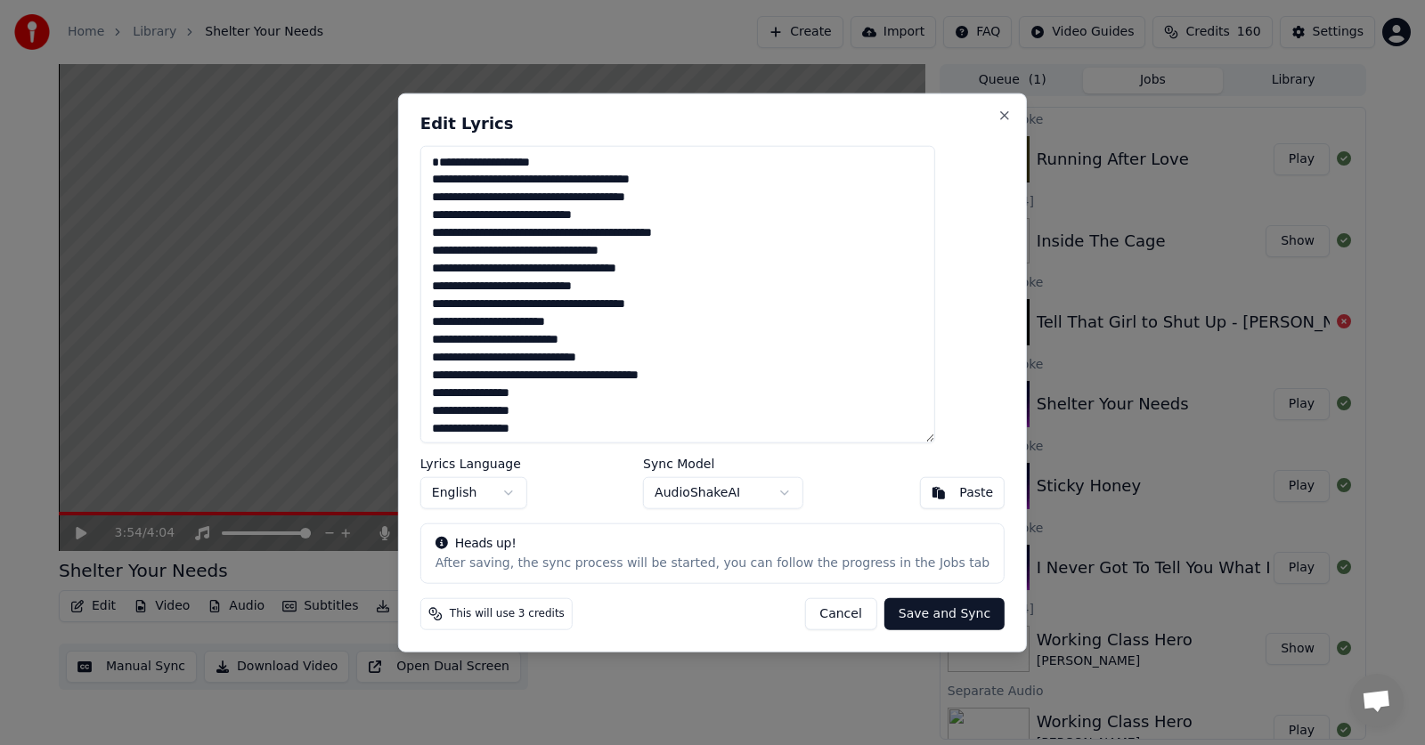
drag, startPoint x: 583, startPoint y: 423, endPoint x: 478, endPoint y: 150, distance: 292.6
click at [478, 150] on textarea at bounding box center [677, 294] width 515 height 298
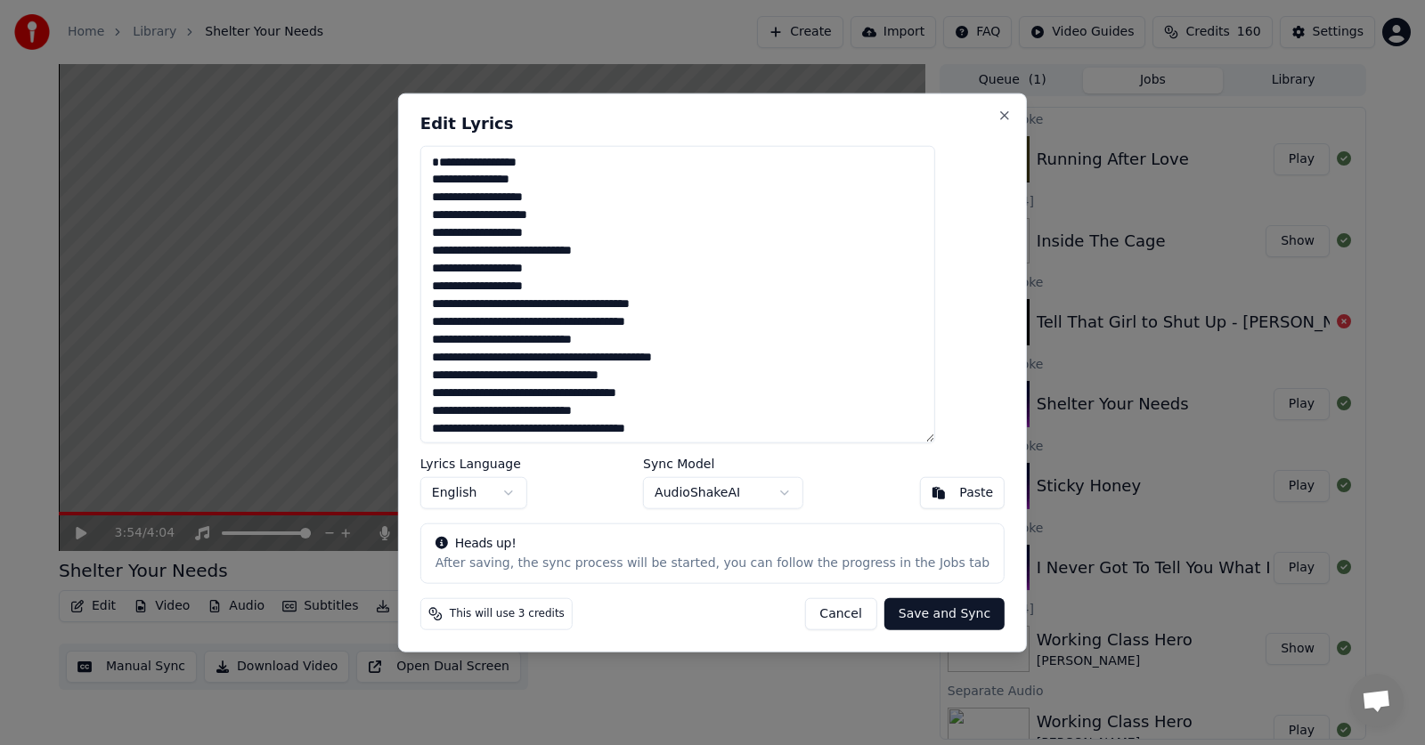
drag, startPoint x: 679, startPoint y: 434, endPoint x: 479, endPoint y: 143, distance: 352.3
click at [479, 143] on div "**********" at bounding box center [712, 373] width 629 height 560
type textarea "**********"
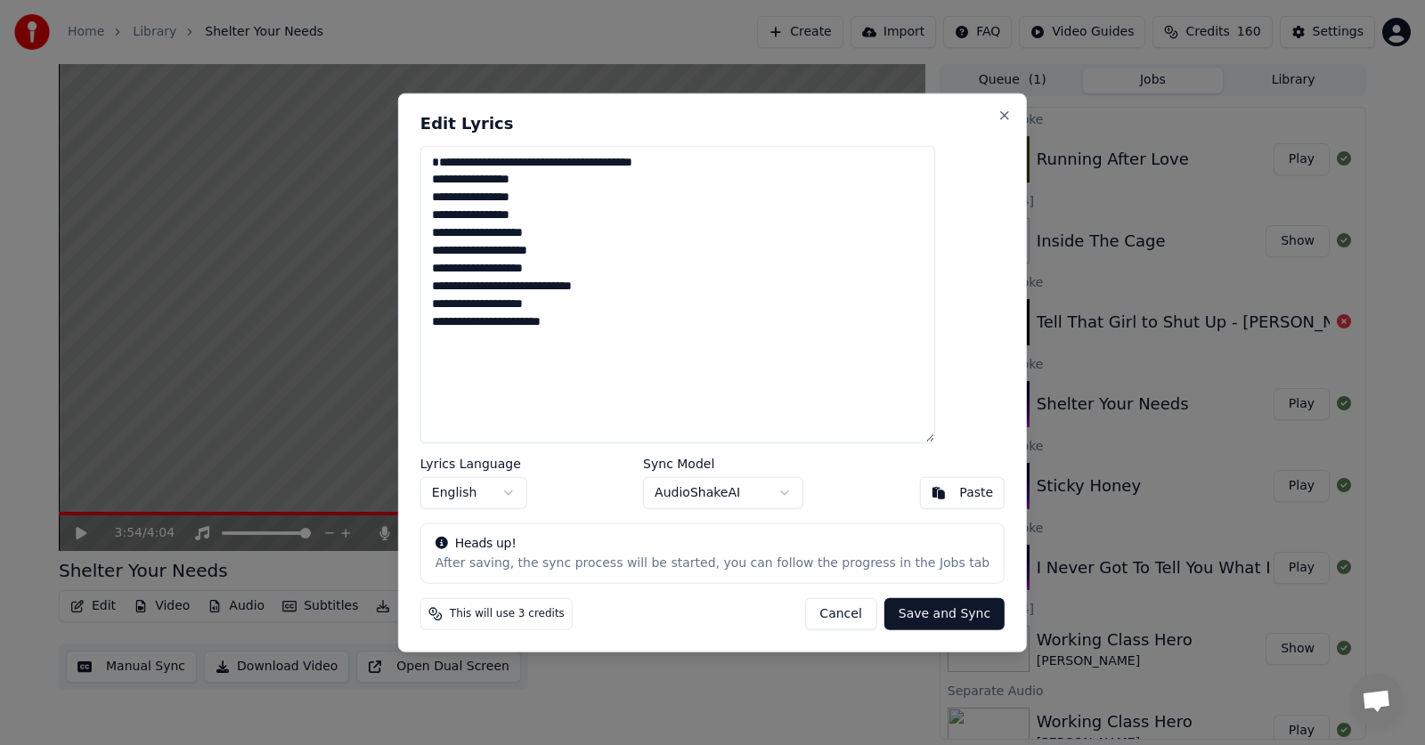
drag, startPoint x: 617, startPoint y: 352, endPoint x: 459, endPoint y: 150, distance: 256.9
click at [459, 150] on textarea "**********" at bounding box center [677, 294] width 515 height 298
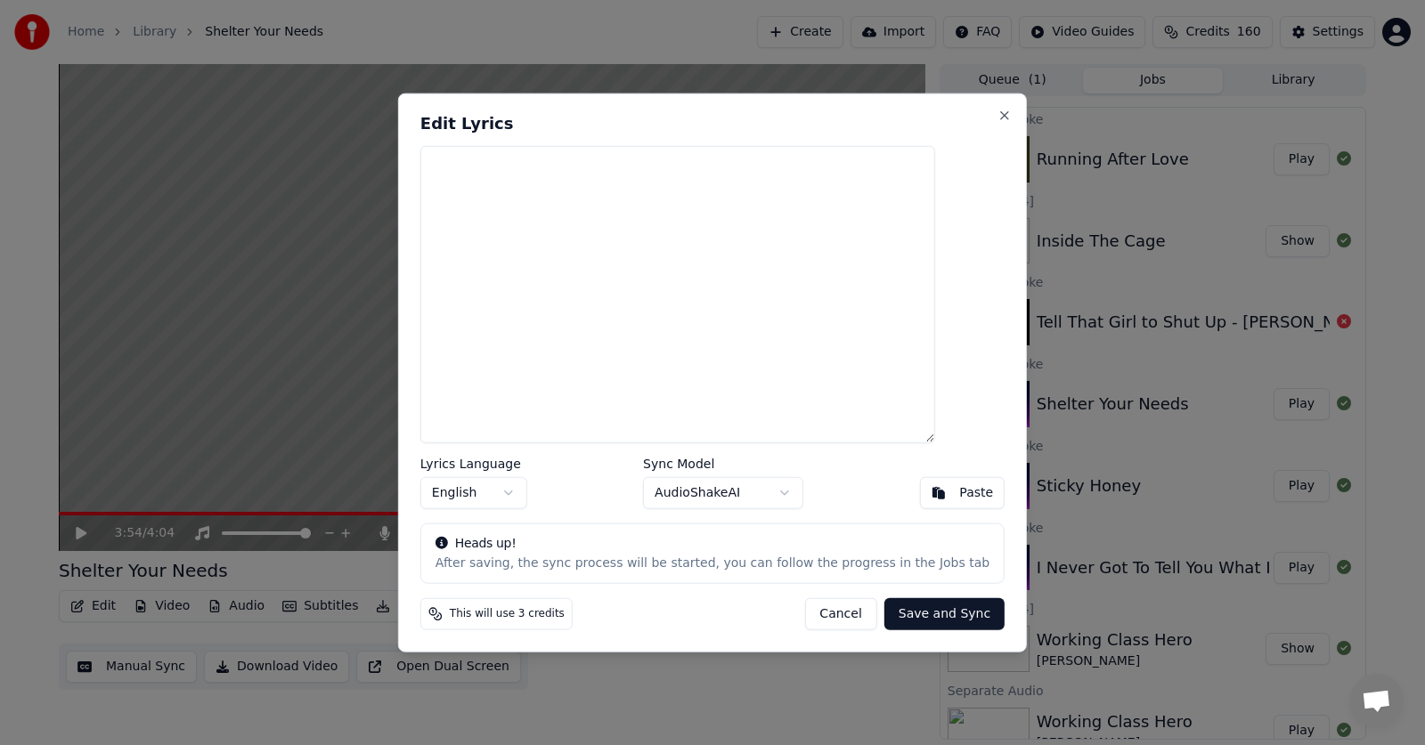
click at [959, 493] on div "Paste" at bounding box center [976, 494] width 34 height 18
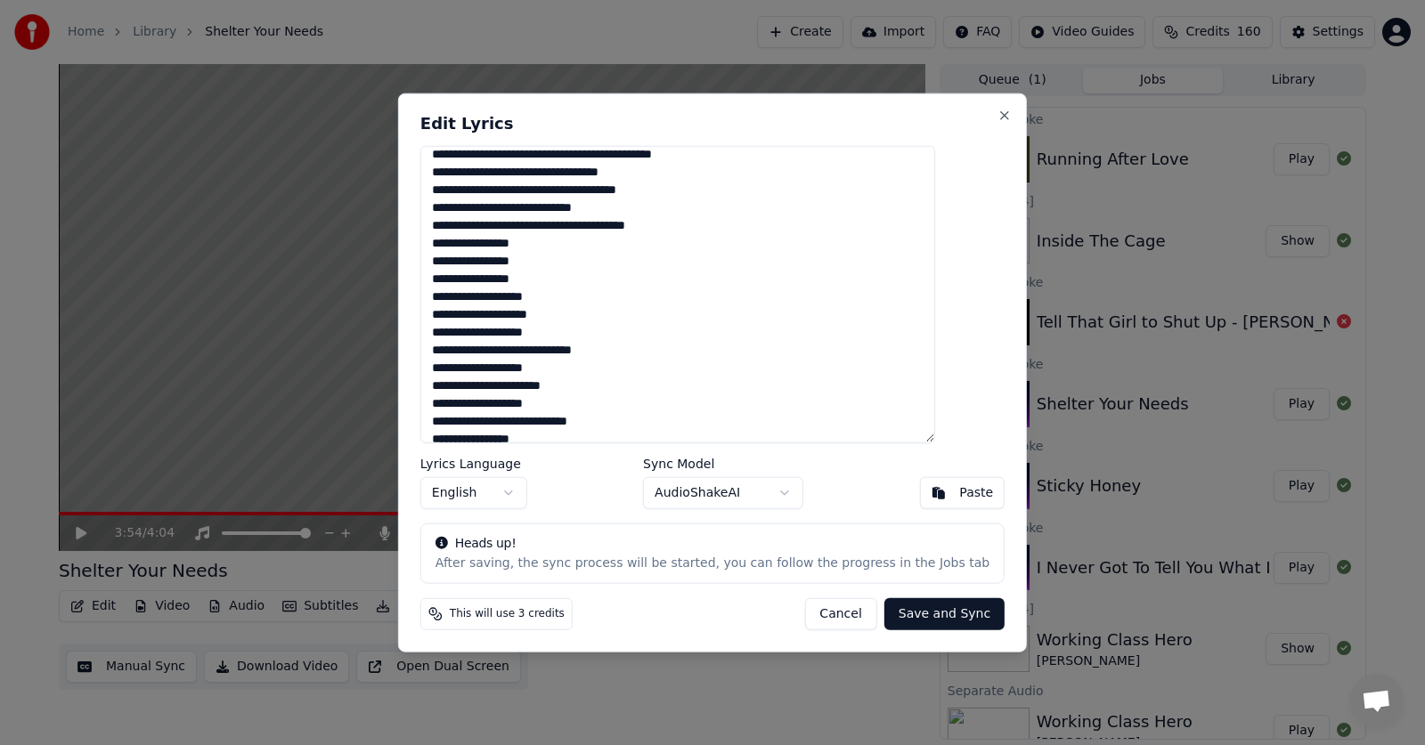
scroll to position [857, 0]
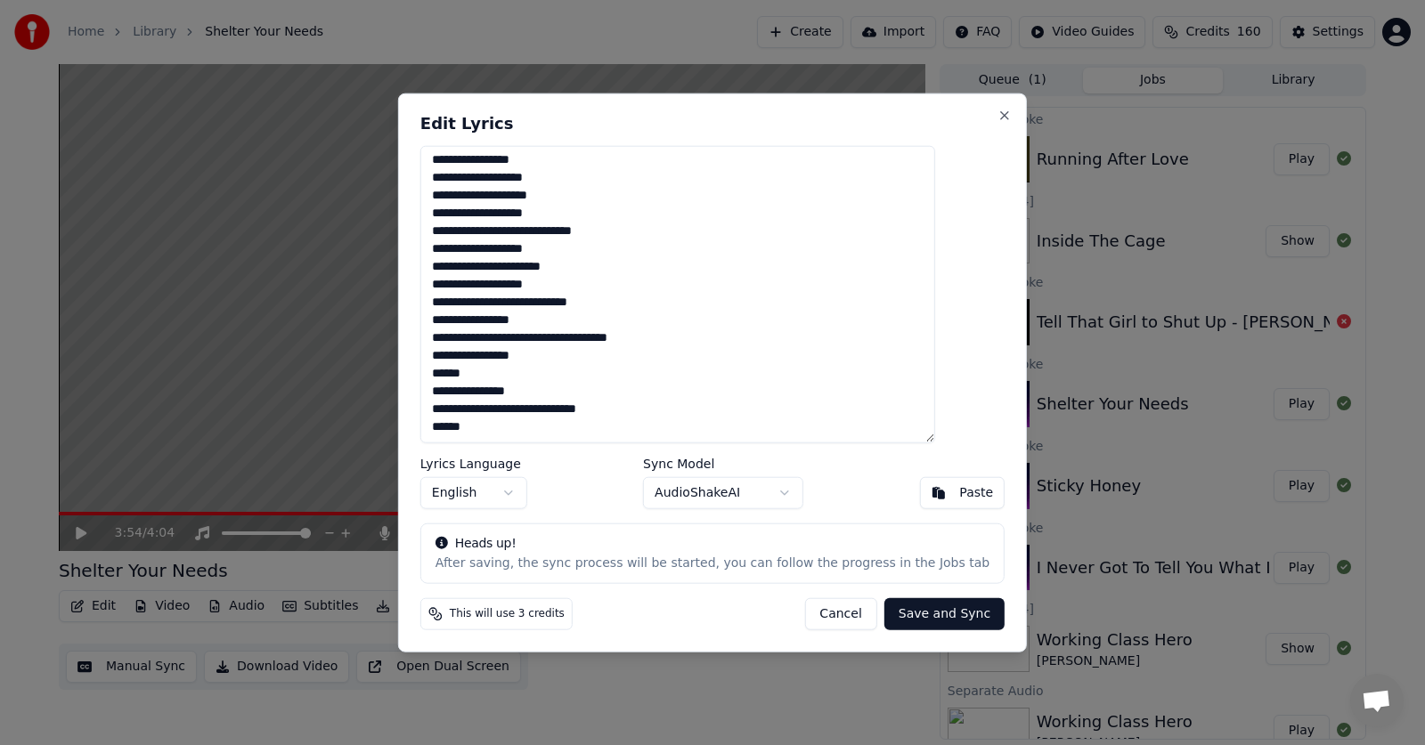
click at [911, 615] on button "Save and Sync" at bounding box center [944, 615] width 120 height 32
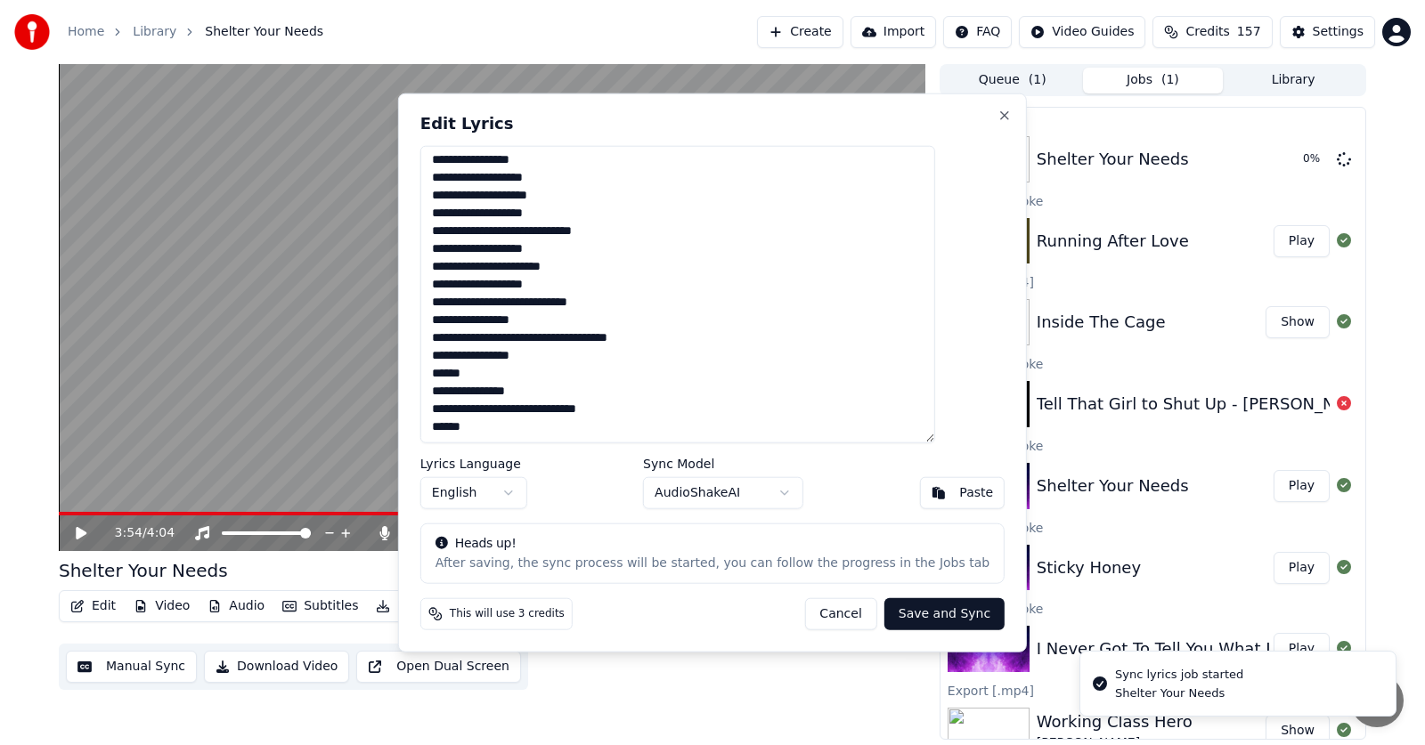
type textarea "**********"
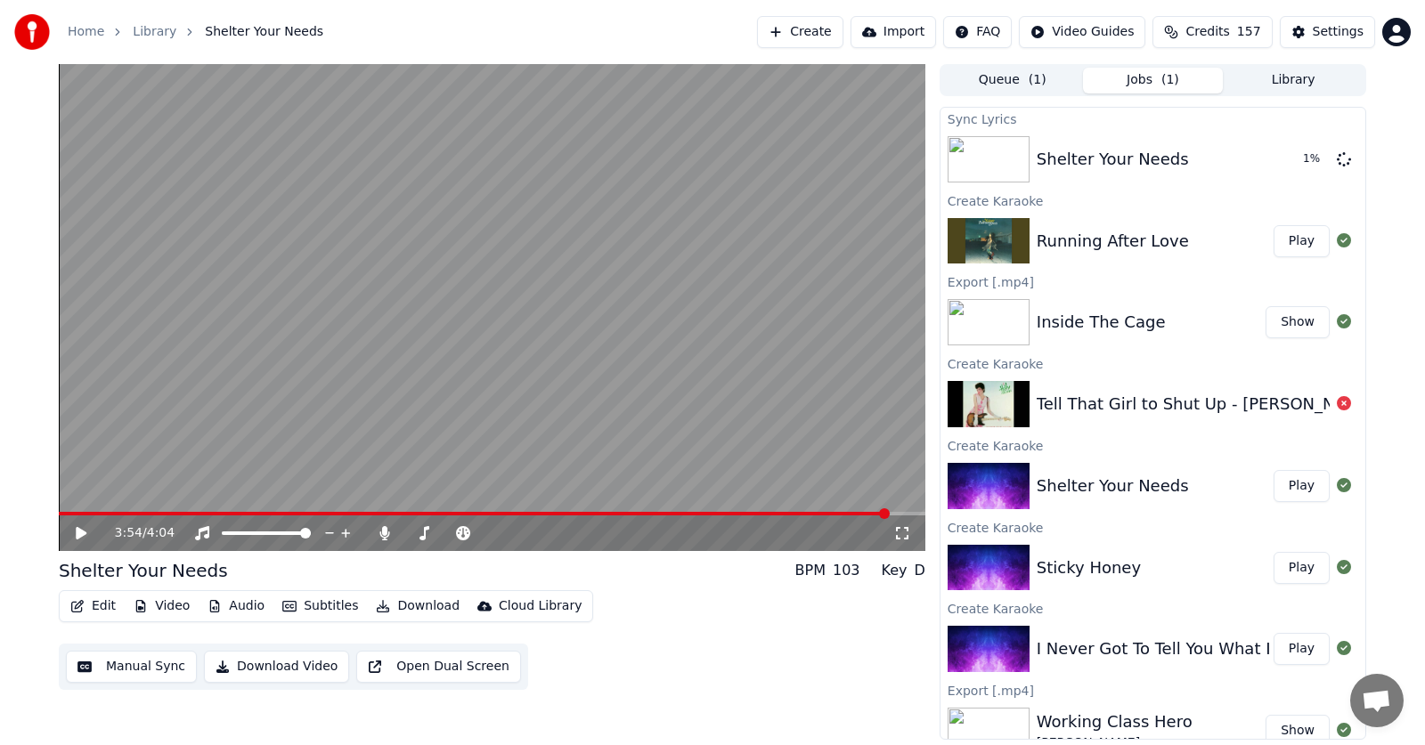
click at [1292, 567] on button "Play" at bounding box center [1302, 568] width 56 height 32
click at [823, 509] on span at bounding box center [817, 514] width 11 height 11
click at [77, 531] on icon at bounding box center [81, 533] width 9 height 11
click at [793, 511] on span at bounding box center [787, 514] width 11 height 11
click at [84, 536] on icon at bounding box center [81, 533] width 11 height 12
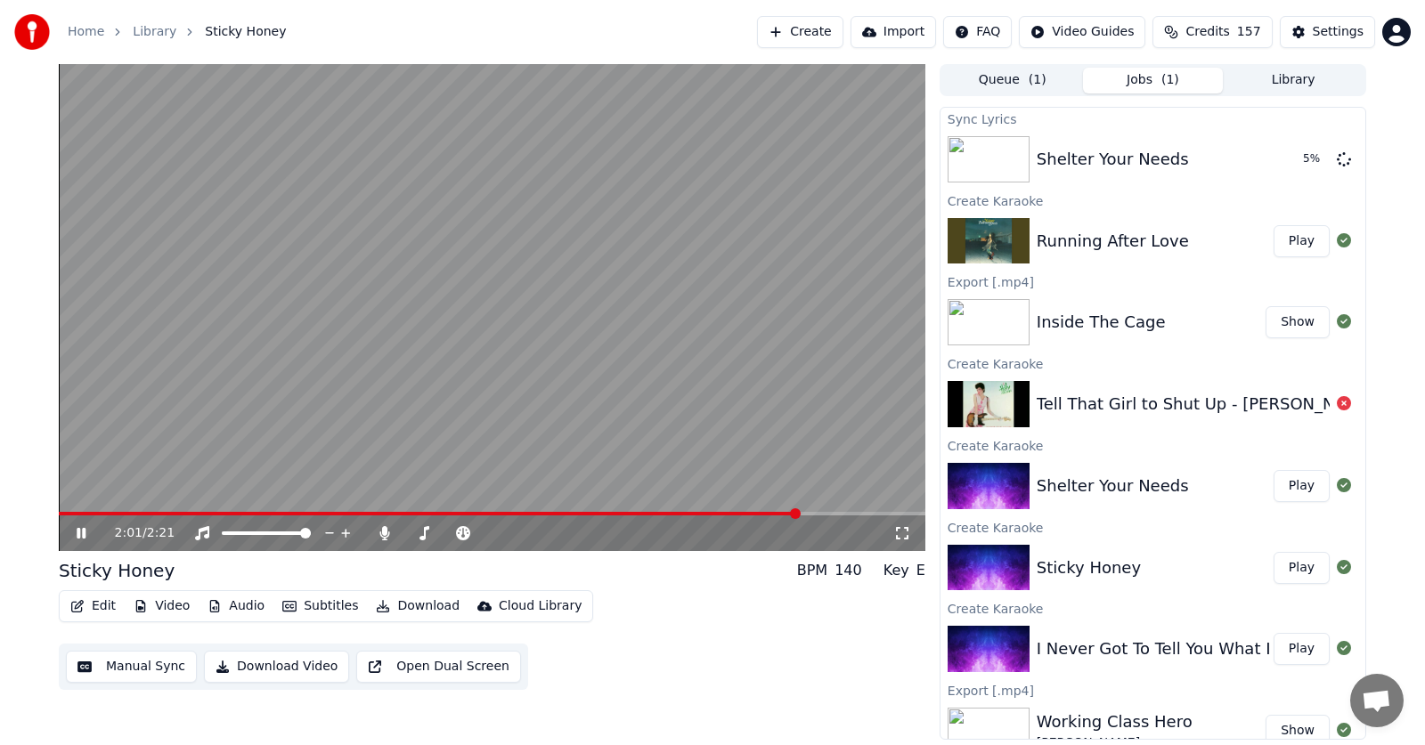
click at [84, 536] on icon at bounding box center [81, 533] width 9 height 11
click at [84, 536] on icon at bounding box center [81, 533] width 11 height 12
click at [77, 533] on icon at bounding box center [81, 533] width 9 height 11
click at [849, 511] on span at bounding box center [854, 514] width 11 height 11
click at [78, 531] on icon at bounding box center [81, 533] width 11 height 12
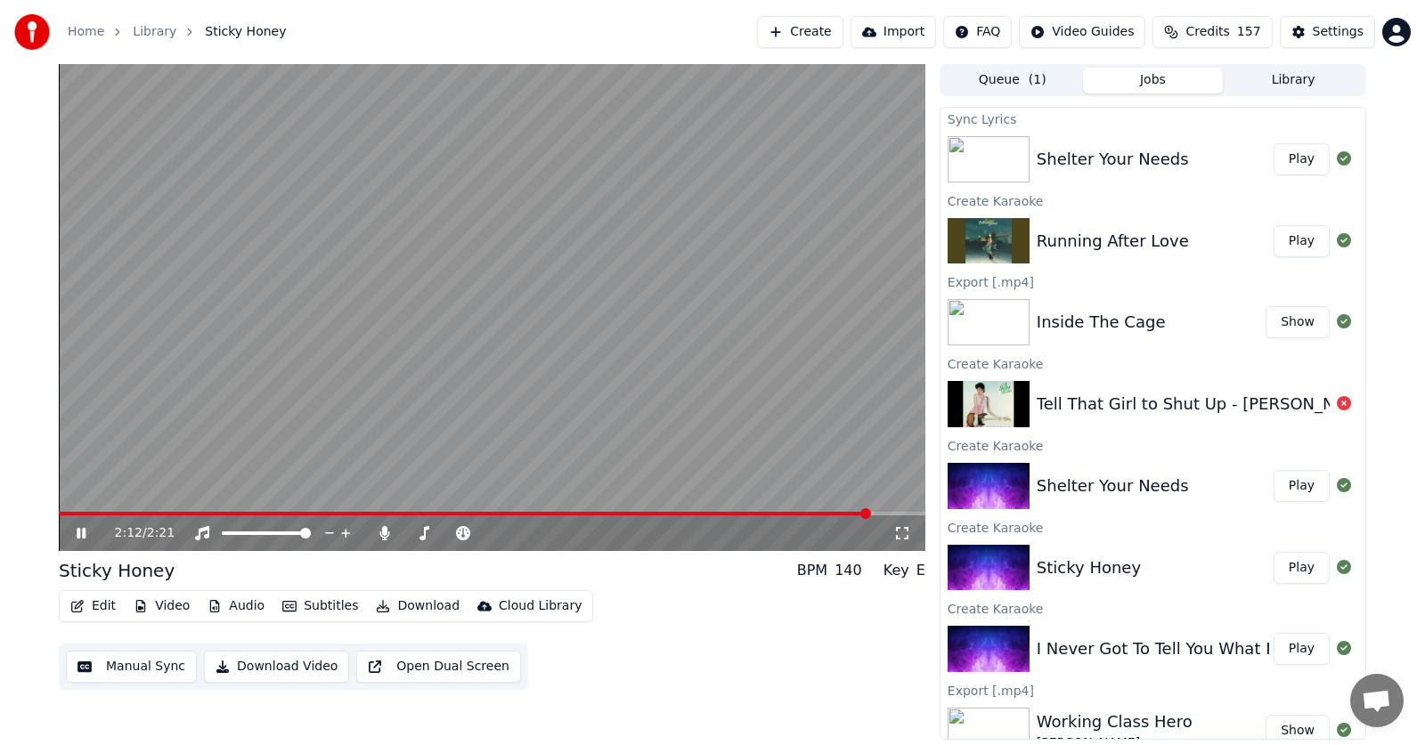
click at [78, 531] on icon at bounding box center [81, 533] width 9 height 11
click at [78, 531] on icon at bounding box center [81, 533] width 11 height 12
click at [78, 531] on icon at bounding box center [81, 533] width 9 height 11
click at [100, 602] on button "Edit" at bounding box center [93, 606] width 60 height 25
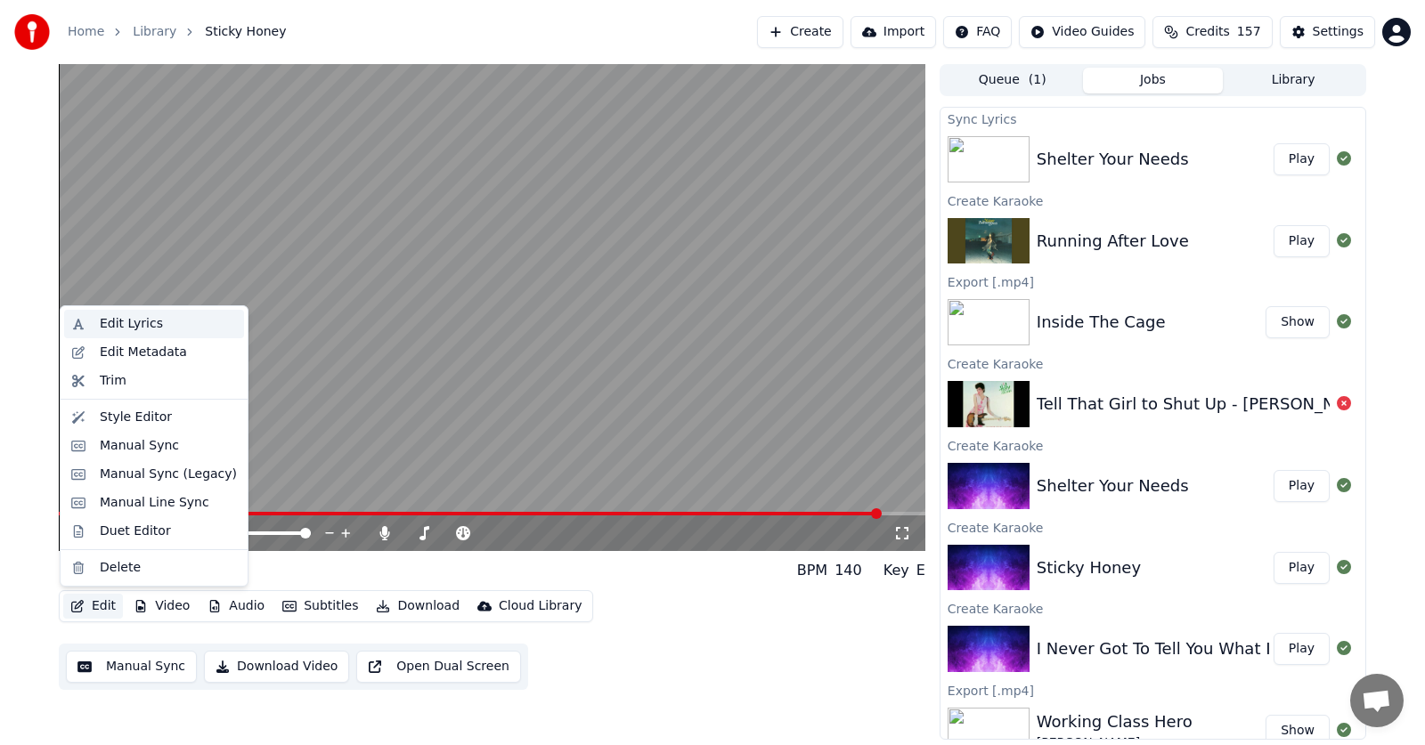
click at [114, 318] on div "Edit Lyrics" at bounding box center [131, 324] width 63 height 18
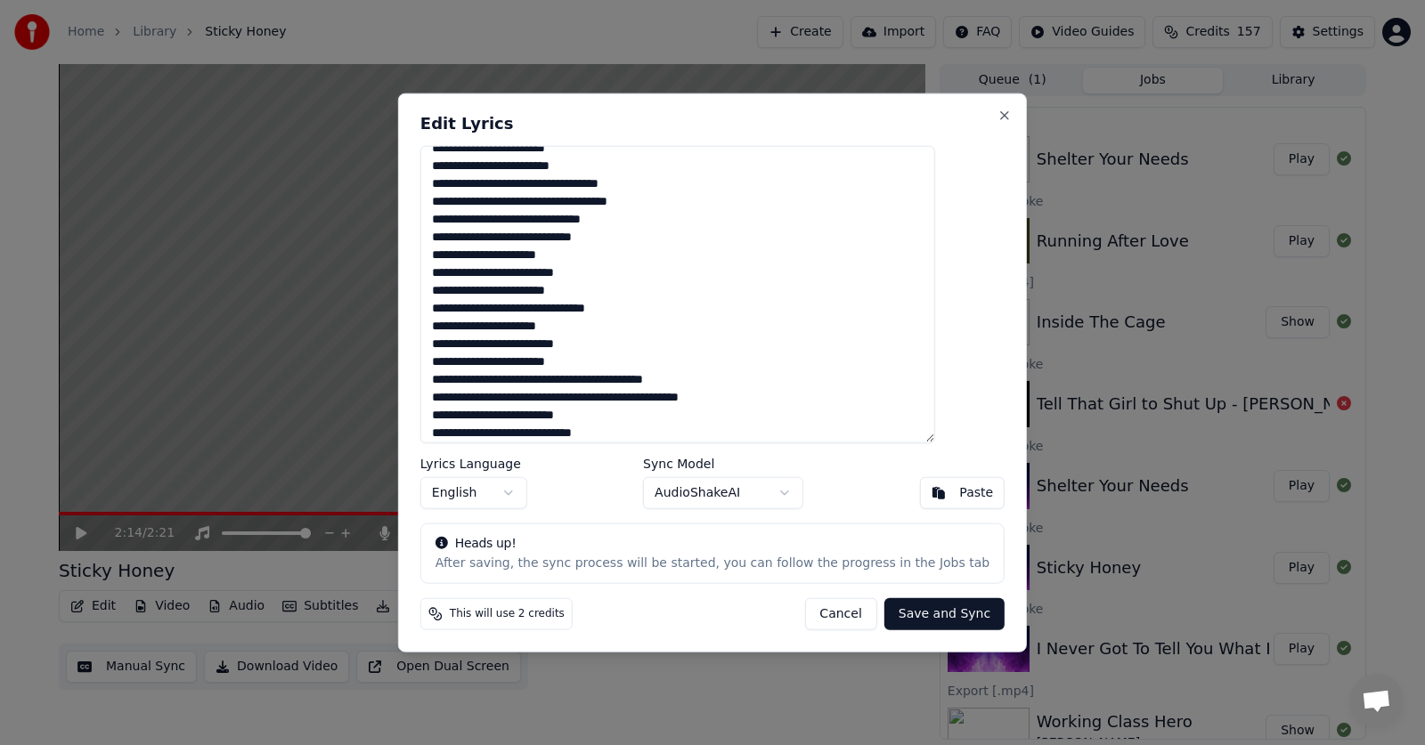
scroll to position [234, 0]
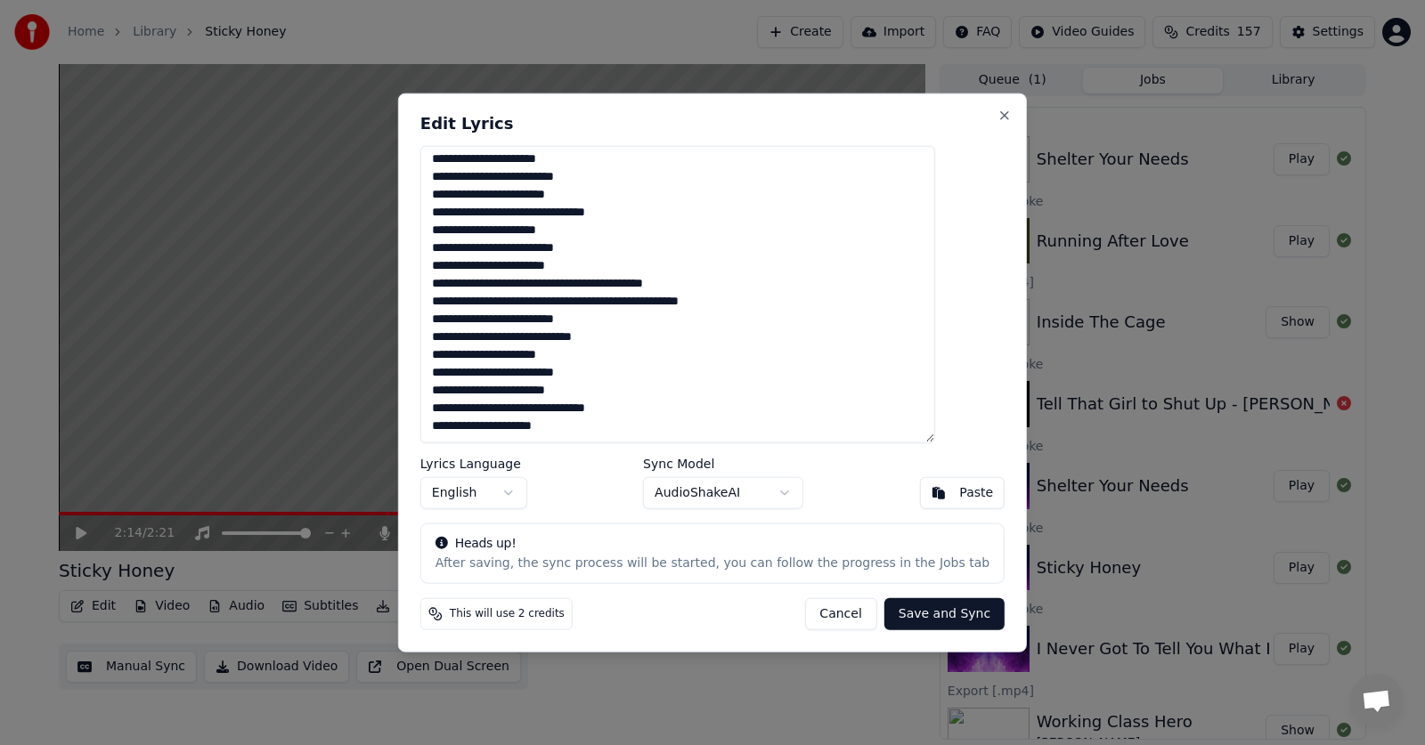
click at [607, 427] on textarea "**********" at bounding box center [677, 294] width 515 height 298
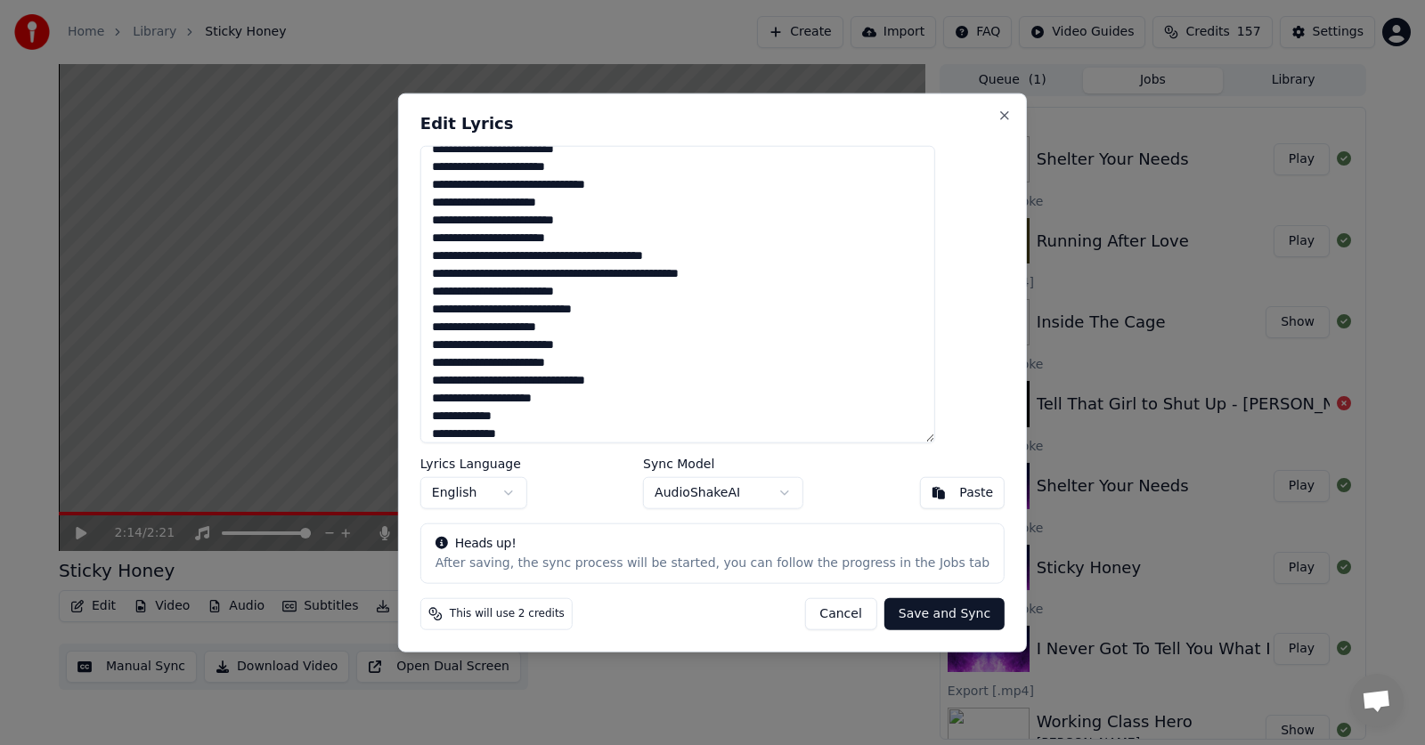
scroll to position [280, 0]
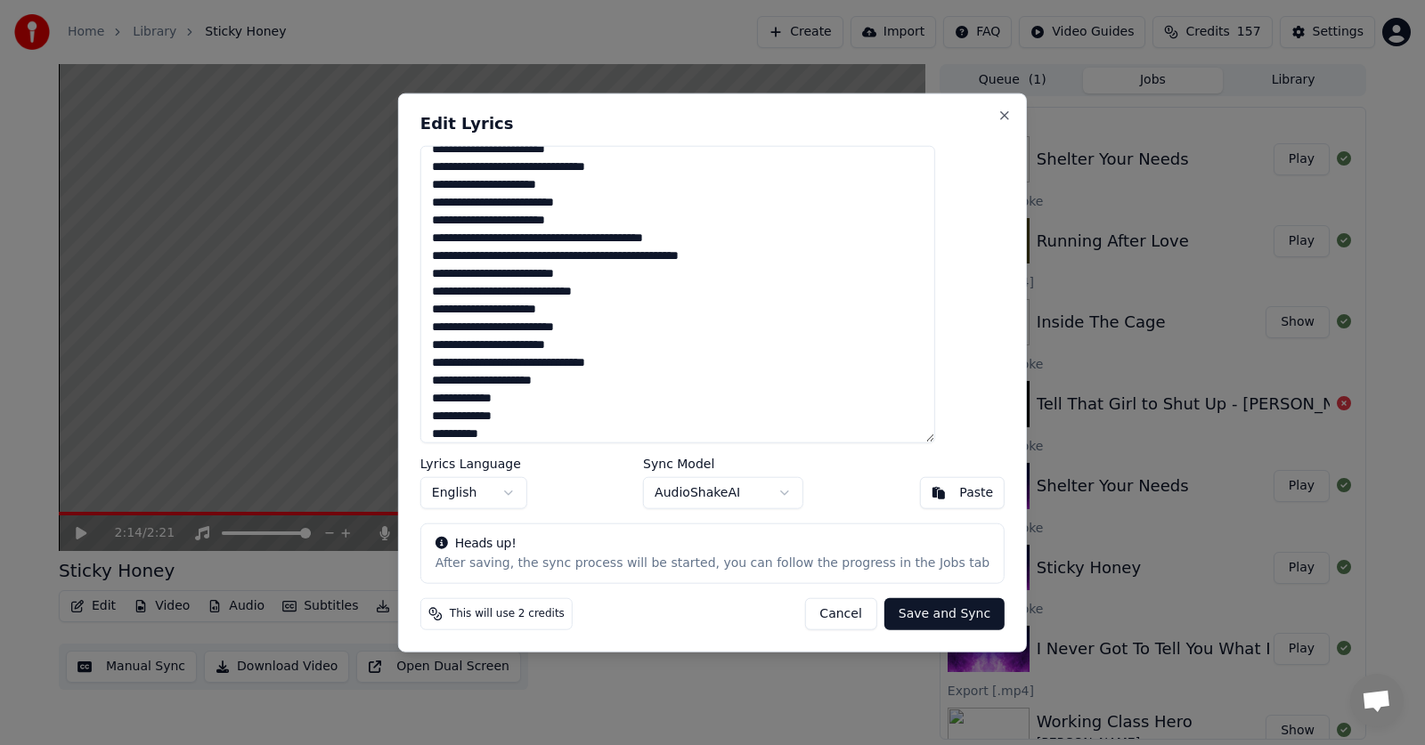
type textarea "**********"
click at [896, 615] on button "Save and Sync" at bounding box center [944, 615] width 120 height 32
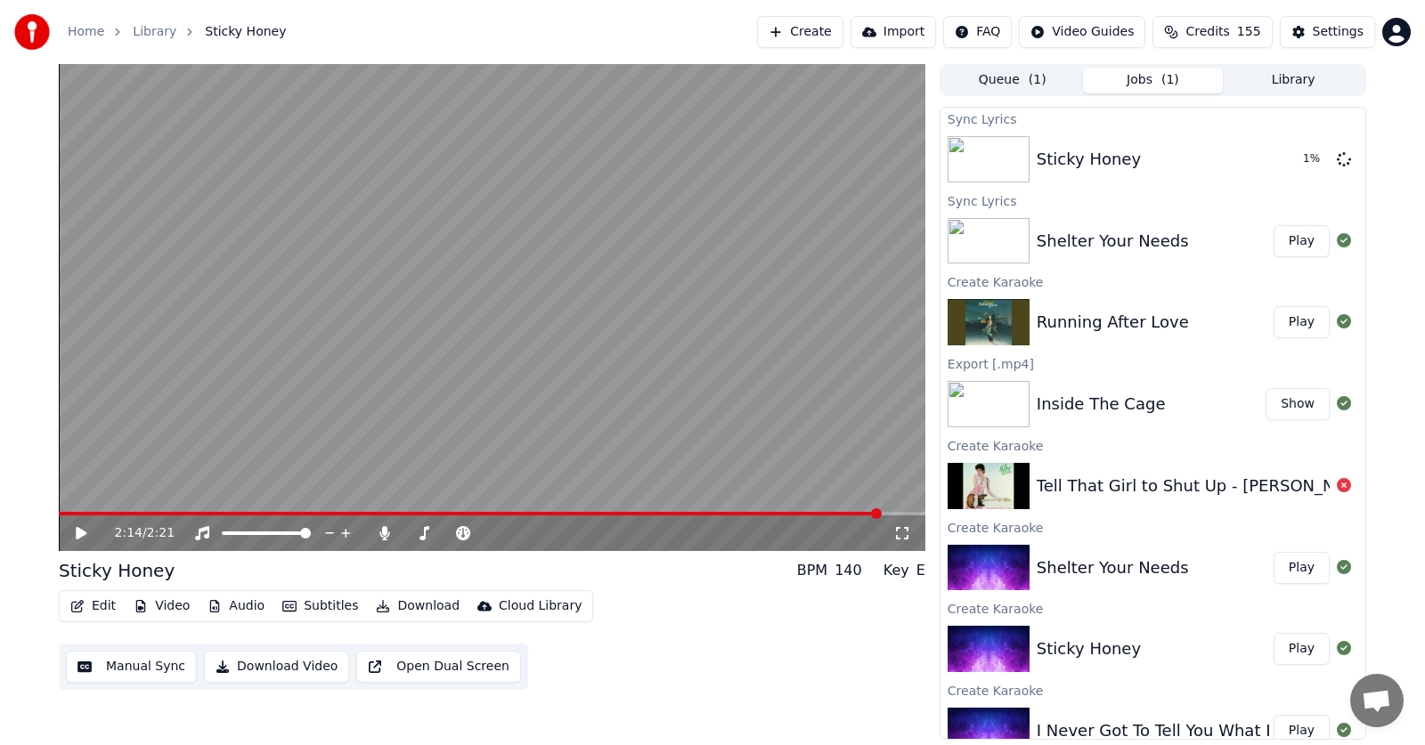
click at [1275, 239] on button "Play" at bounding box center [1302, 241] width 56 height 32
click at [81, 530] on icon at bounding box center [94, 533] width 42 height 14
click at [773, 509] on span at bounding box center [770, 514] width 11 height 11
click at [81, 532] on icon at bounding box center [81, 533] width 11 height 12
click at [81, 532] on icon at bounding box center [94, 533] width 42 height 14
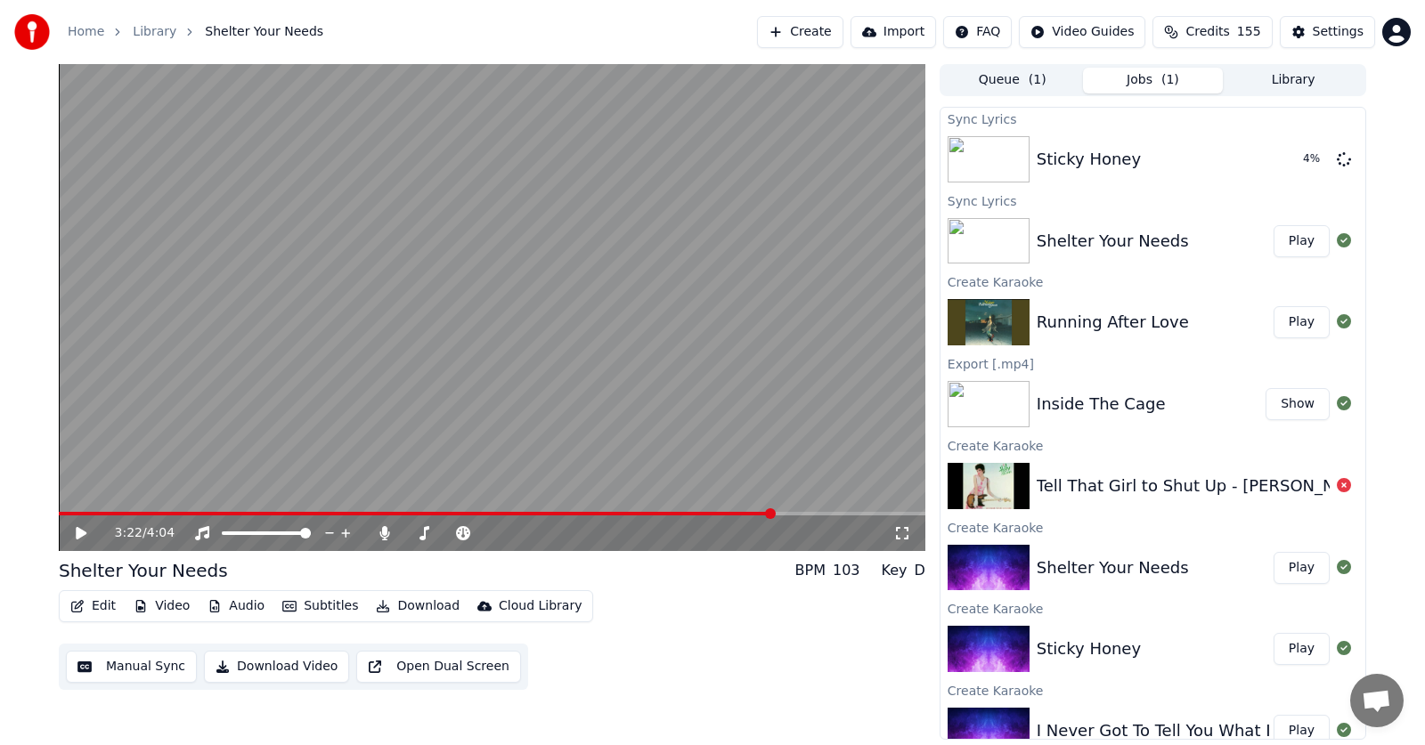
click at [81, 532] on icon at bounding box center [81, 533] width 11 height 12
click at [81, 532] on icon at bounding box center [94, 533] width 42 height 14
click at [81, 532] on icon at bounding box center [81, 533] width 11 height 12
click at [79, 531] on icon at bounding box center [81, 533] width 9 height 11
click at [77, 530] on icon at bounding box center [81, 533] width 11 height 12
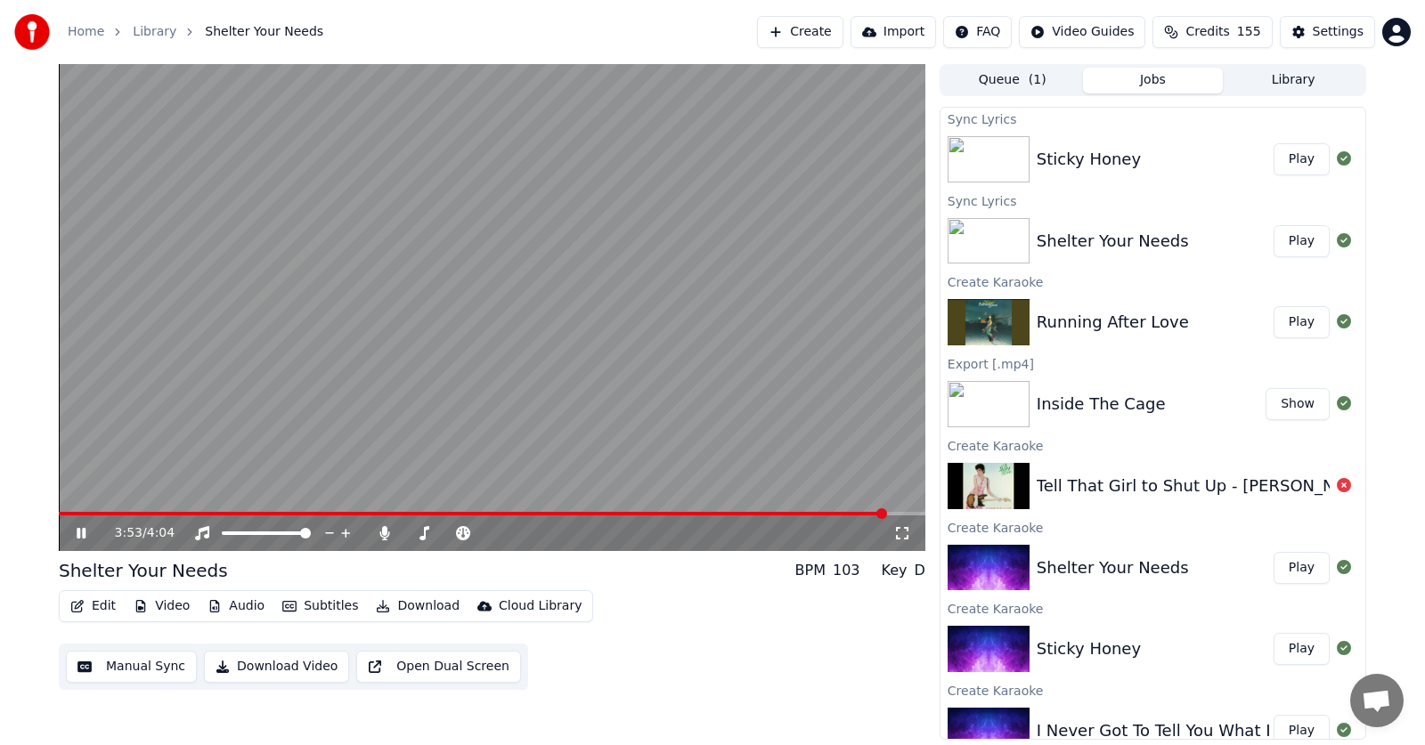
click at [79, 534] on icon at bounding box center [81, 533] width 9 height 11
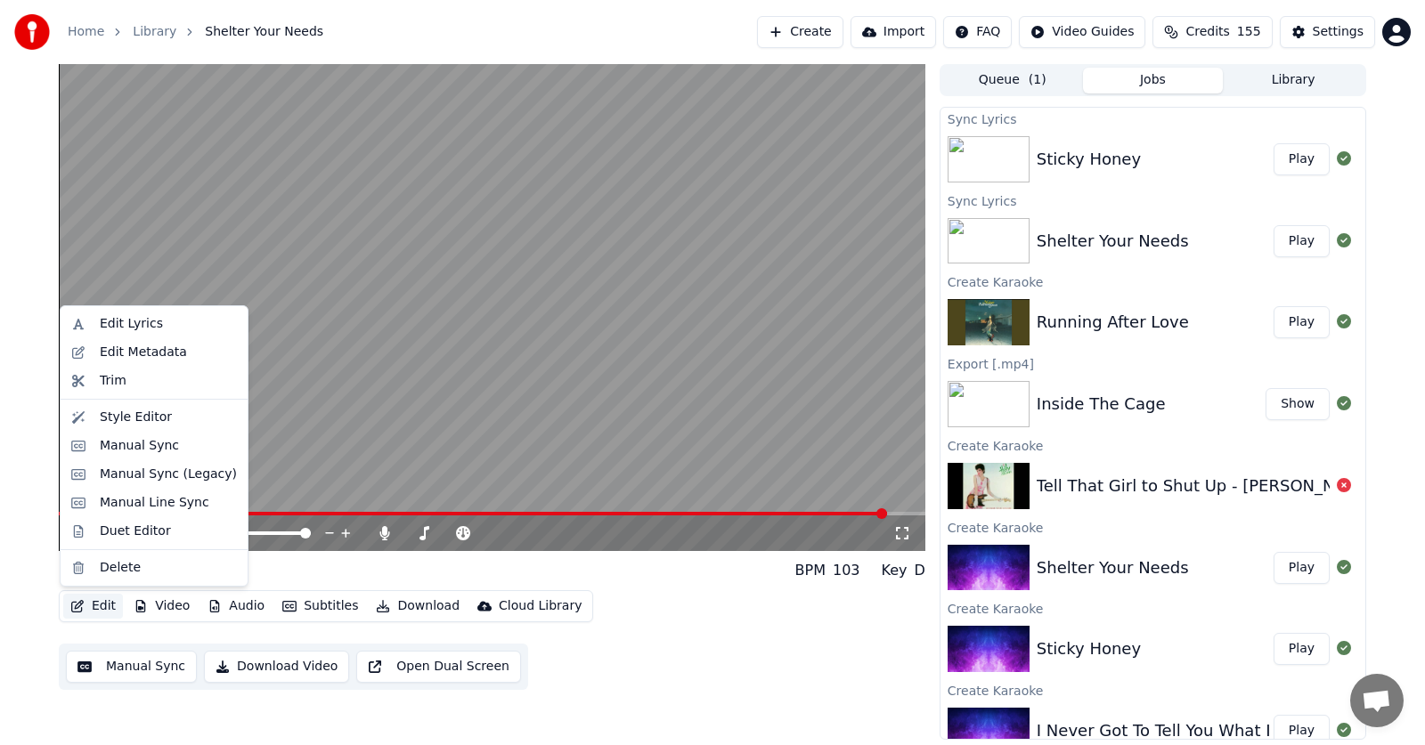
click at [94, 603] on button "Edit" at bounding box center [93, 606] width 60 height 25
click at [118, 476] on div "Manual Sync (Legacy)" at bounding box center [168, 475] width 137 height 18
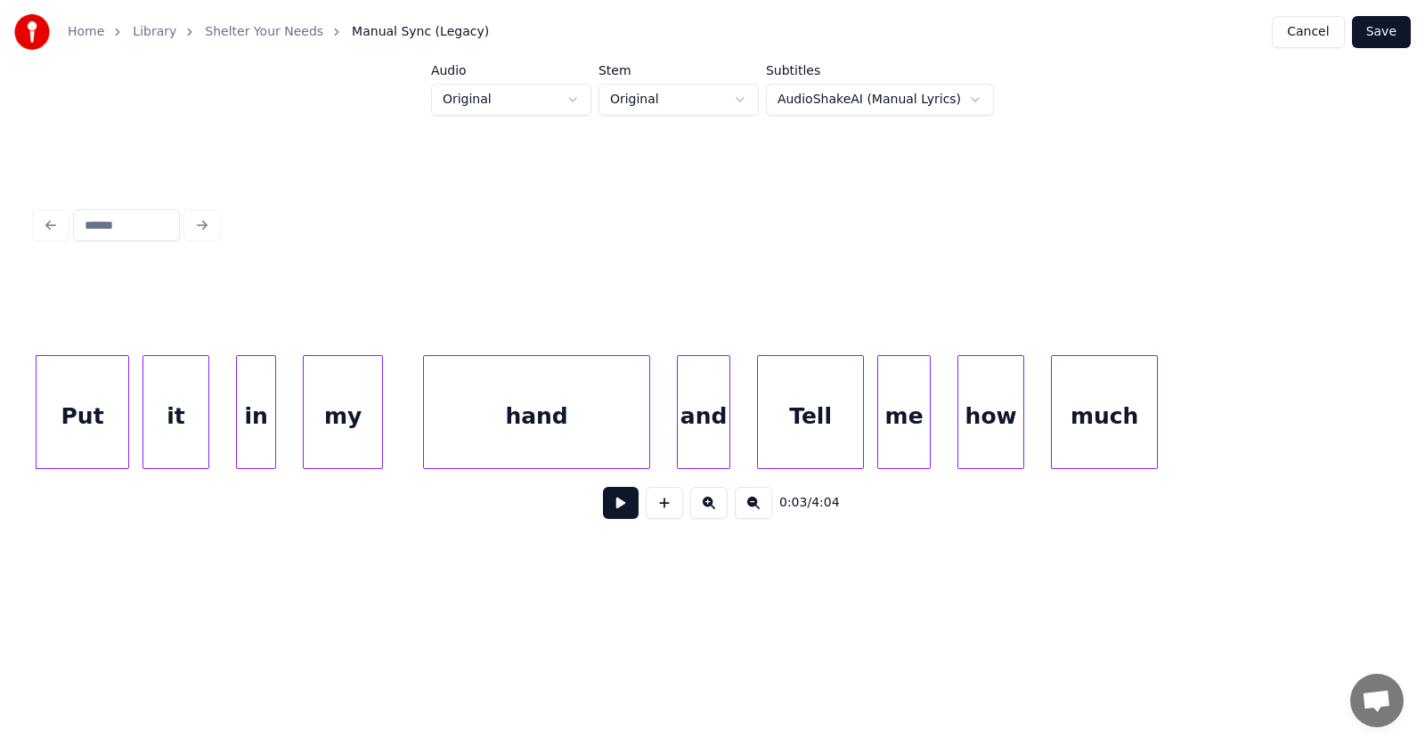
scroll to position [0, 1986]
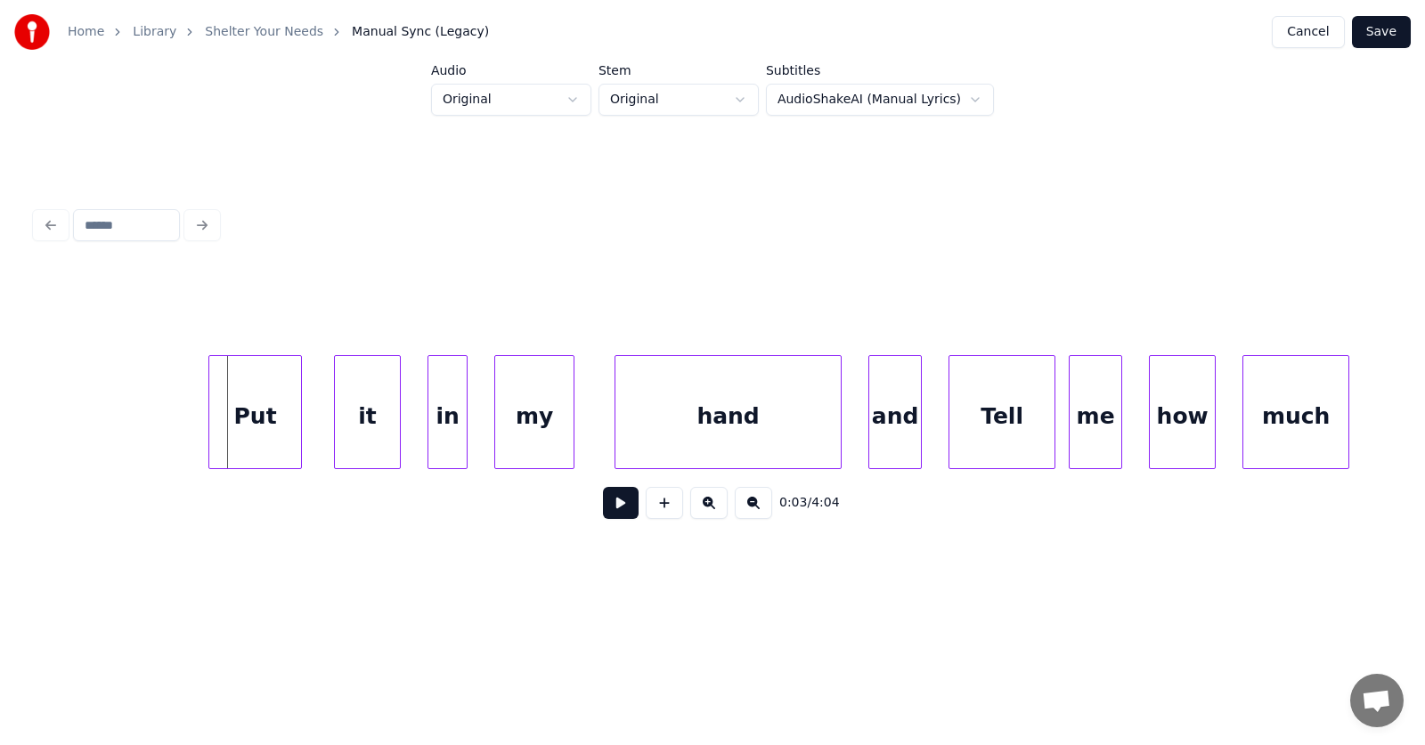
click at [248, 416] on div "Put" at bounding box center [255, 416] width 92 height 121
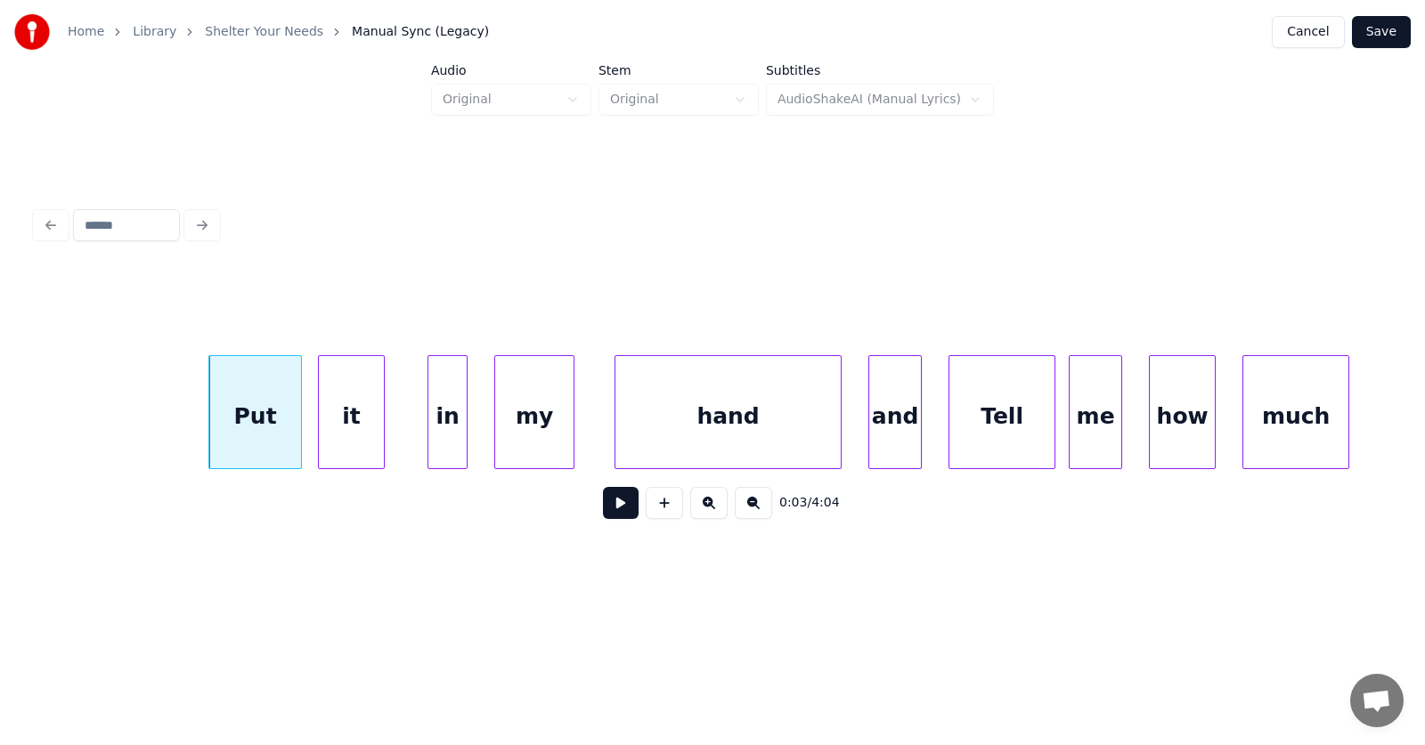
click at [355, 424] on div "it" at bounding box center [351, 416] width 65 height 121
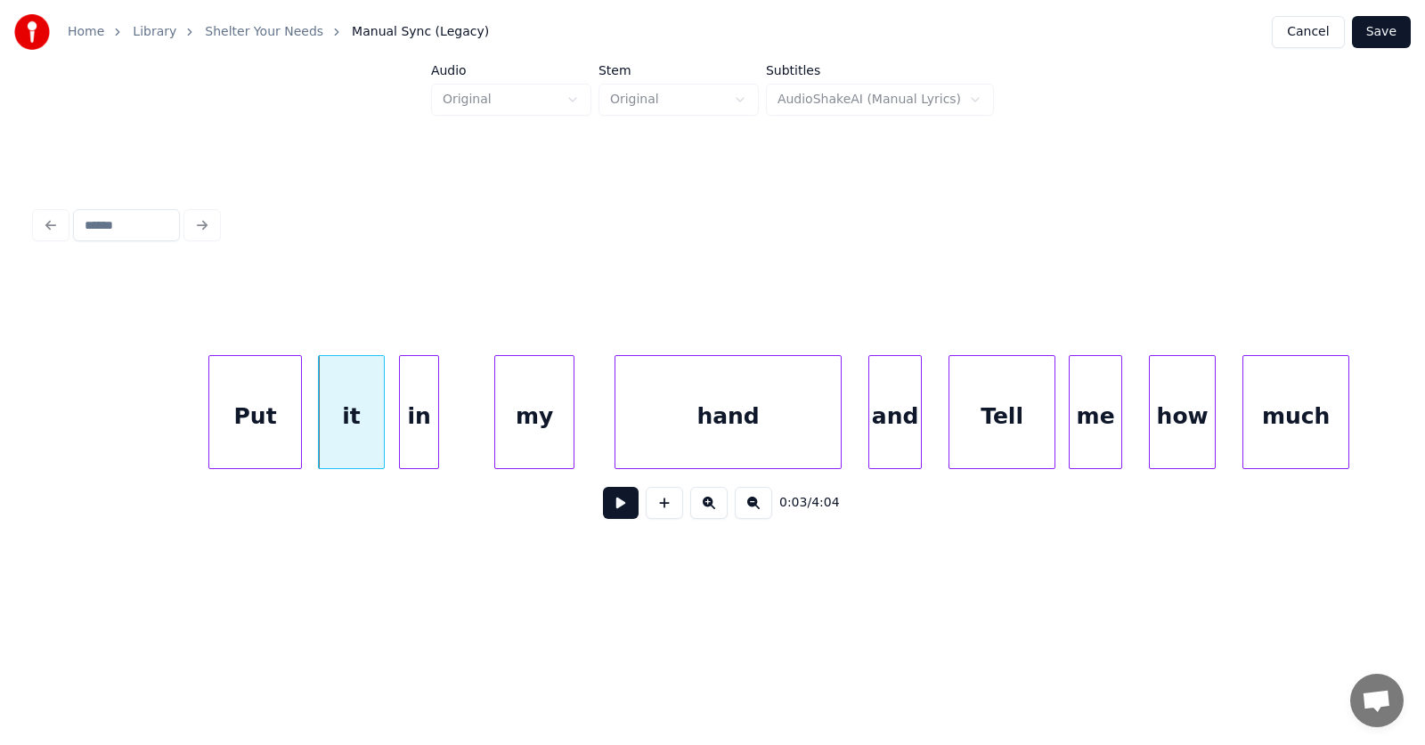
click at [426, 437] on div "in" at bounding box center [419, 416] width 38 height 121
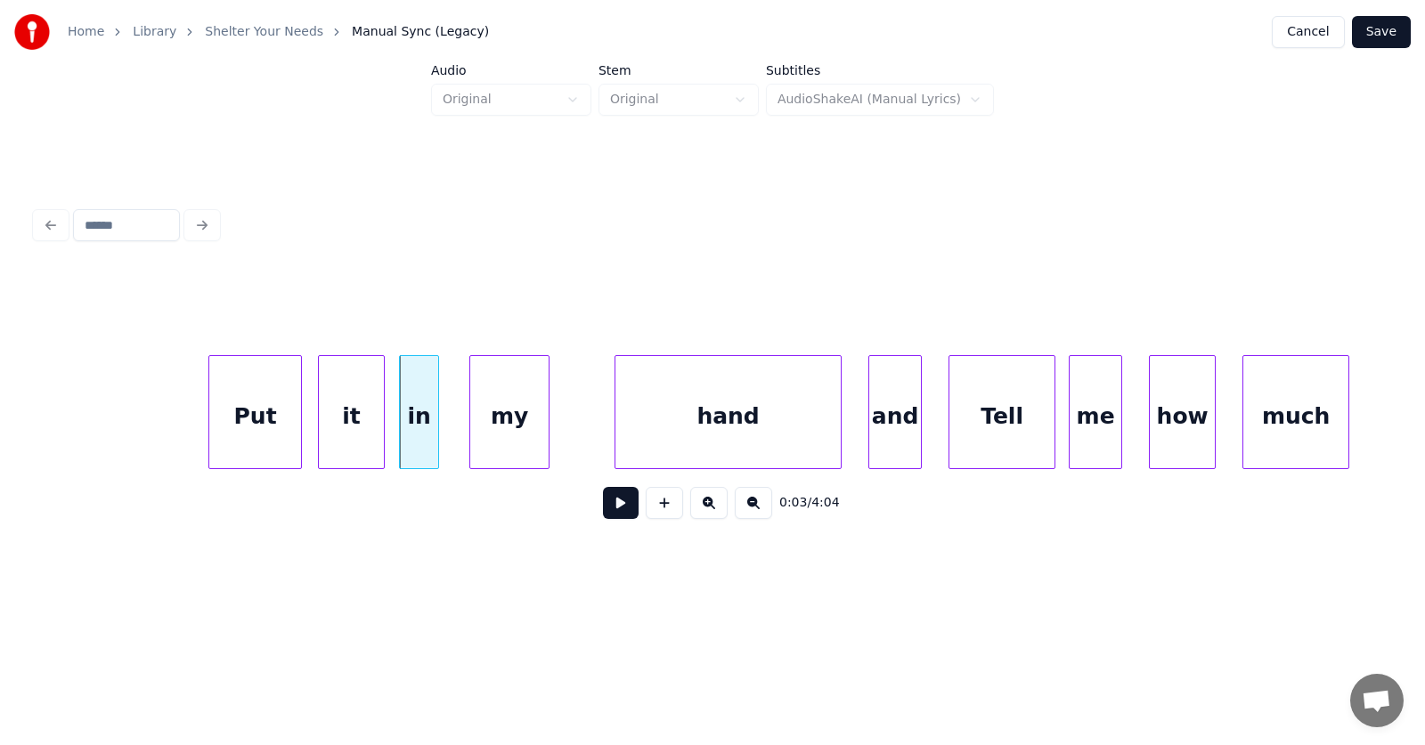
click at [508, 441] on div "my" at bounding box center [509, 416] width 78 height 121
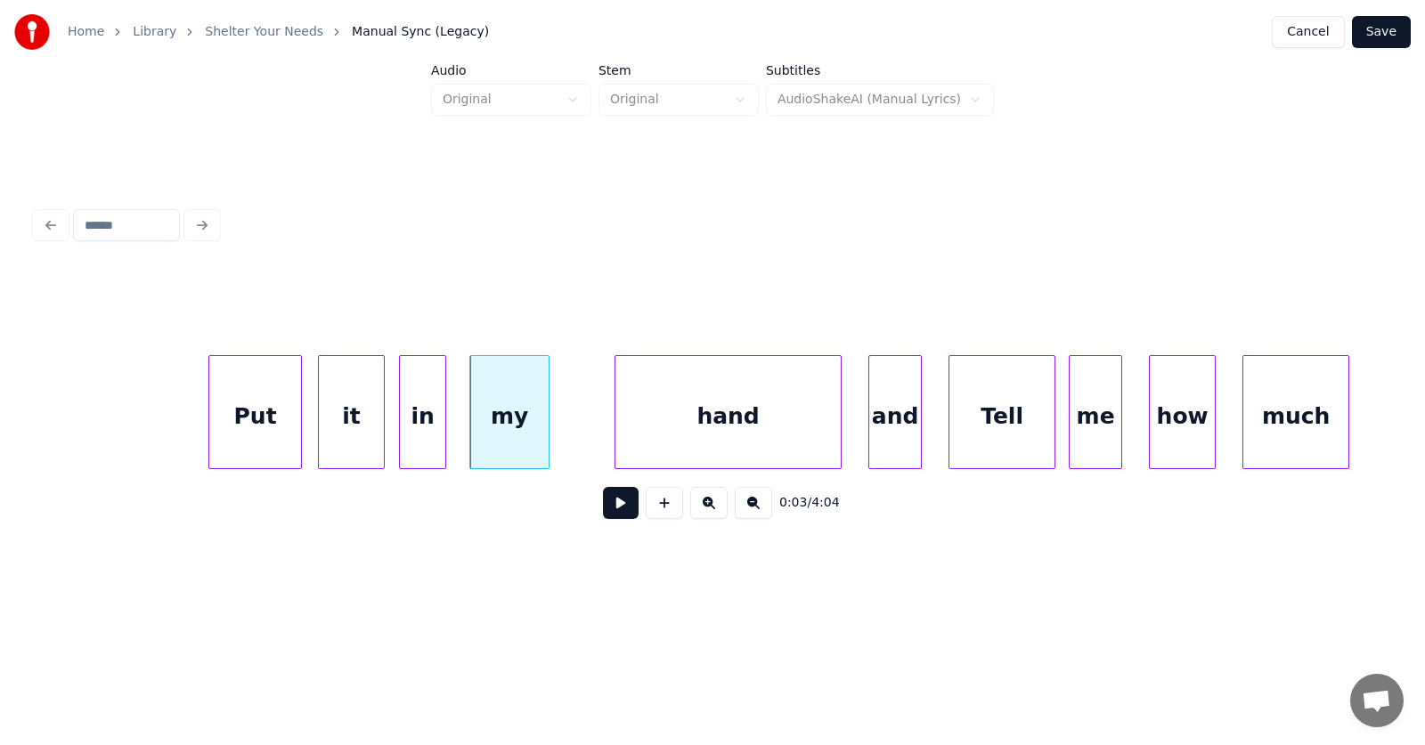
click at [445, 430] on div at bounding box center [442, 412] width 5 height 112
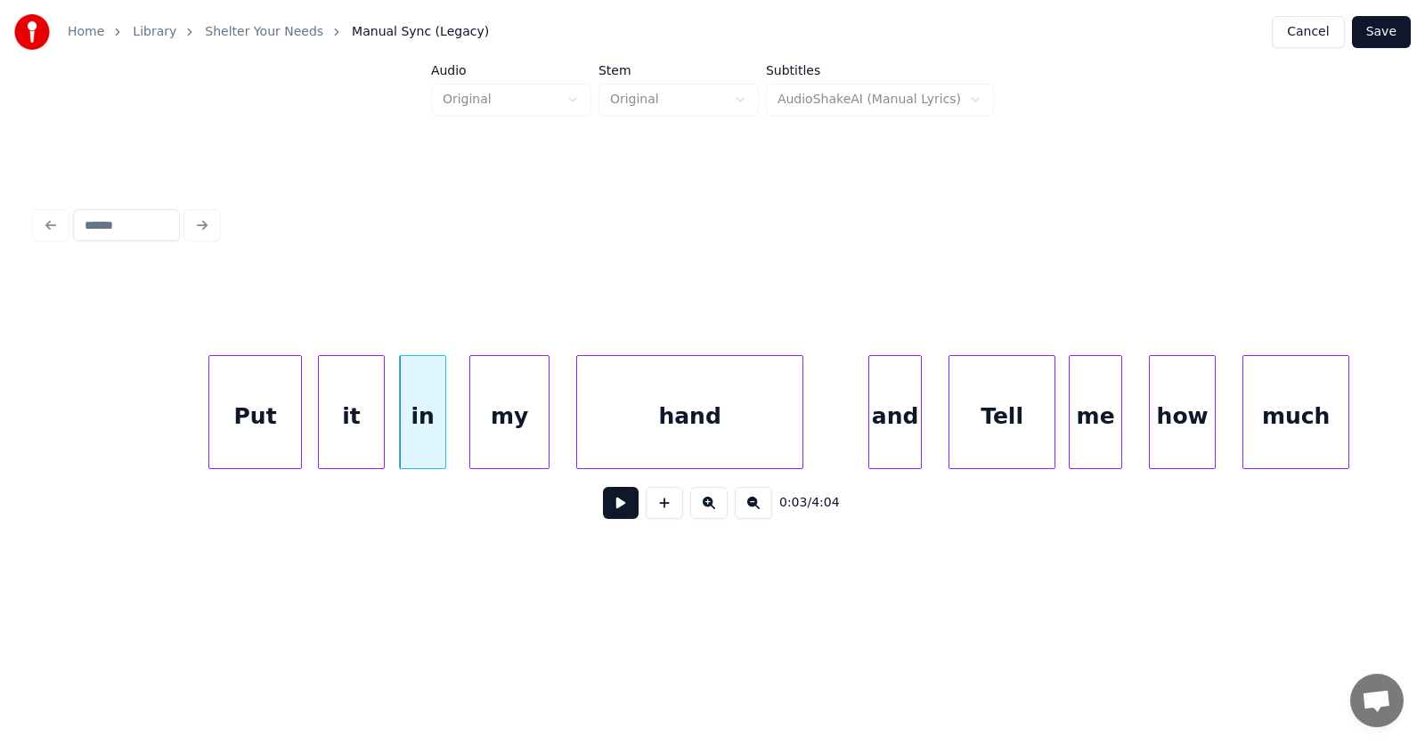
click at [607, 434] on div "hand" at bounding box center [689, 416] width 225 height 121
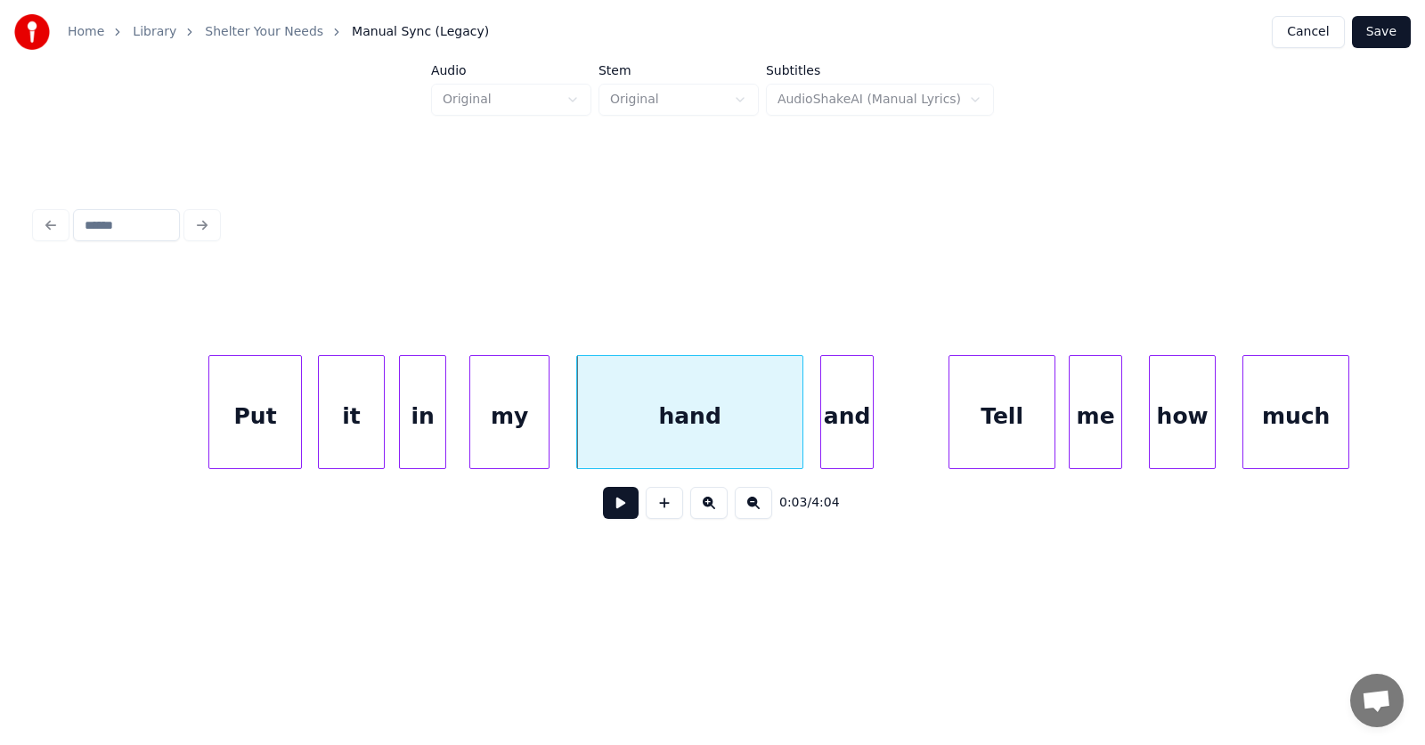
click at [828, 447] on div "and" at bounding box center [847, 416] width 52 height 121
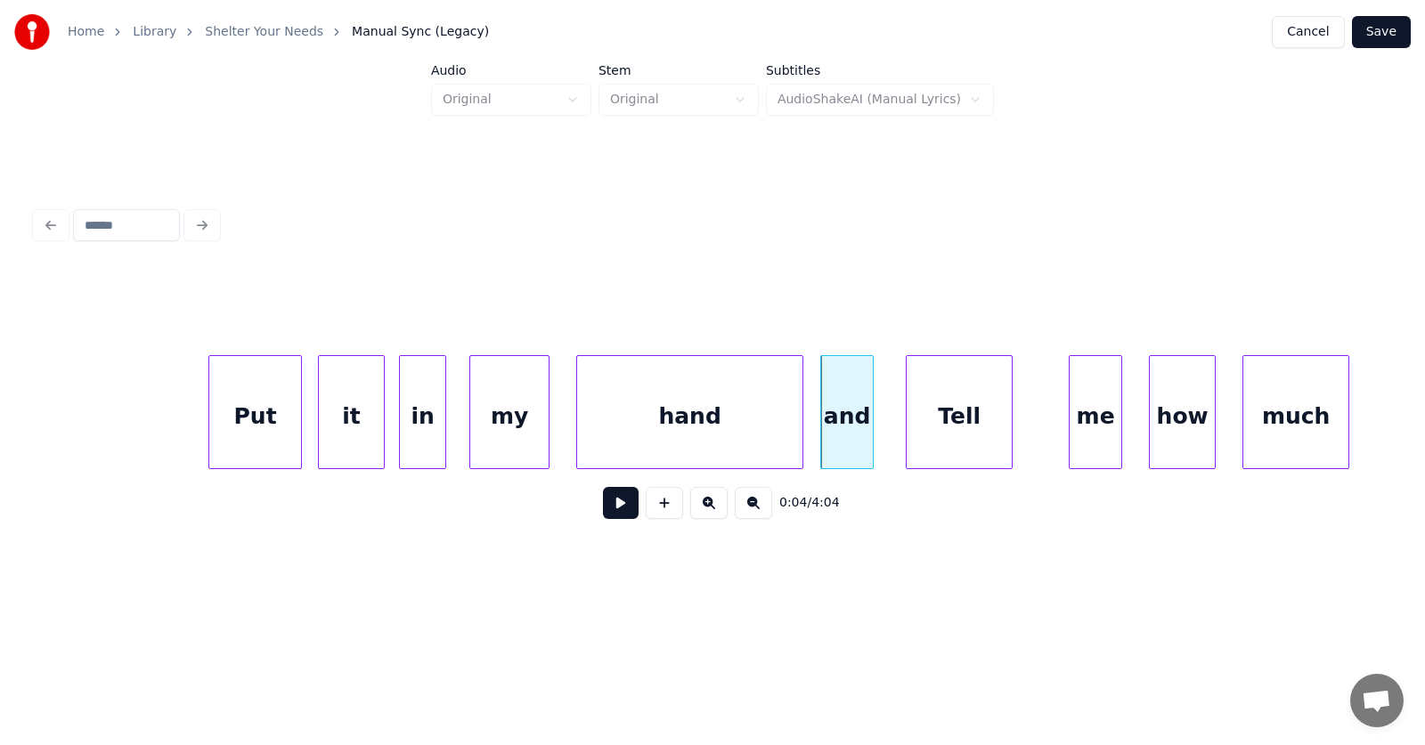
click at [922, 445] on div "Tell" at bounding box center [959, 416] width 105 height 121
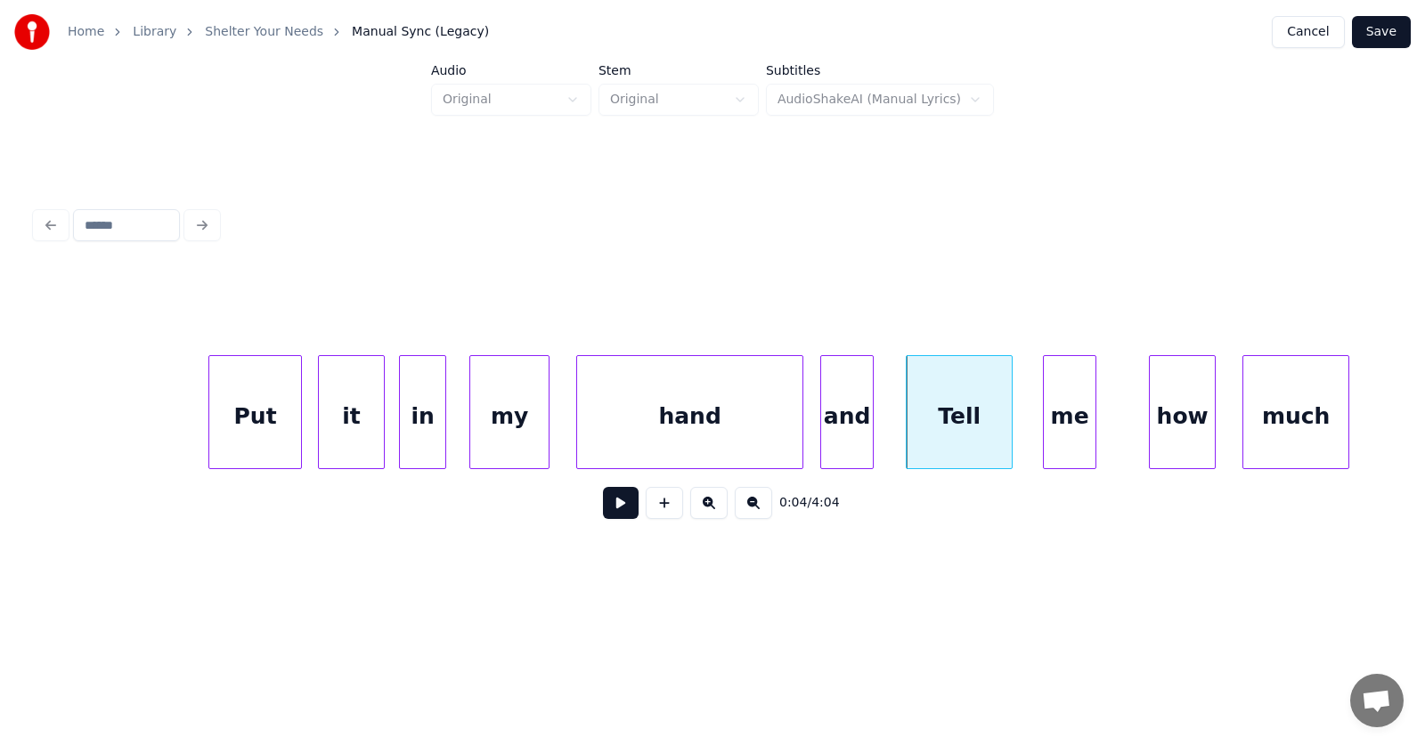
click at [1071, 443] on div "me" at bounding box center [1070, 416] width 52 height 121
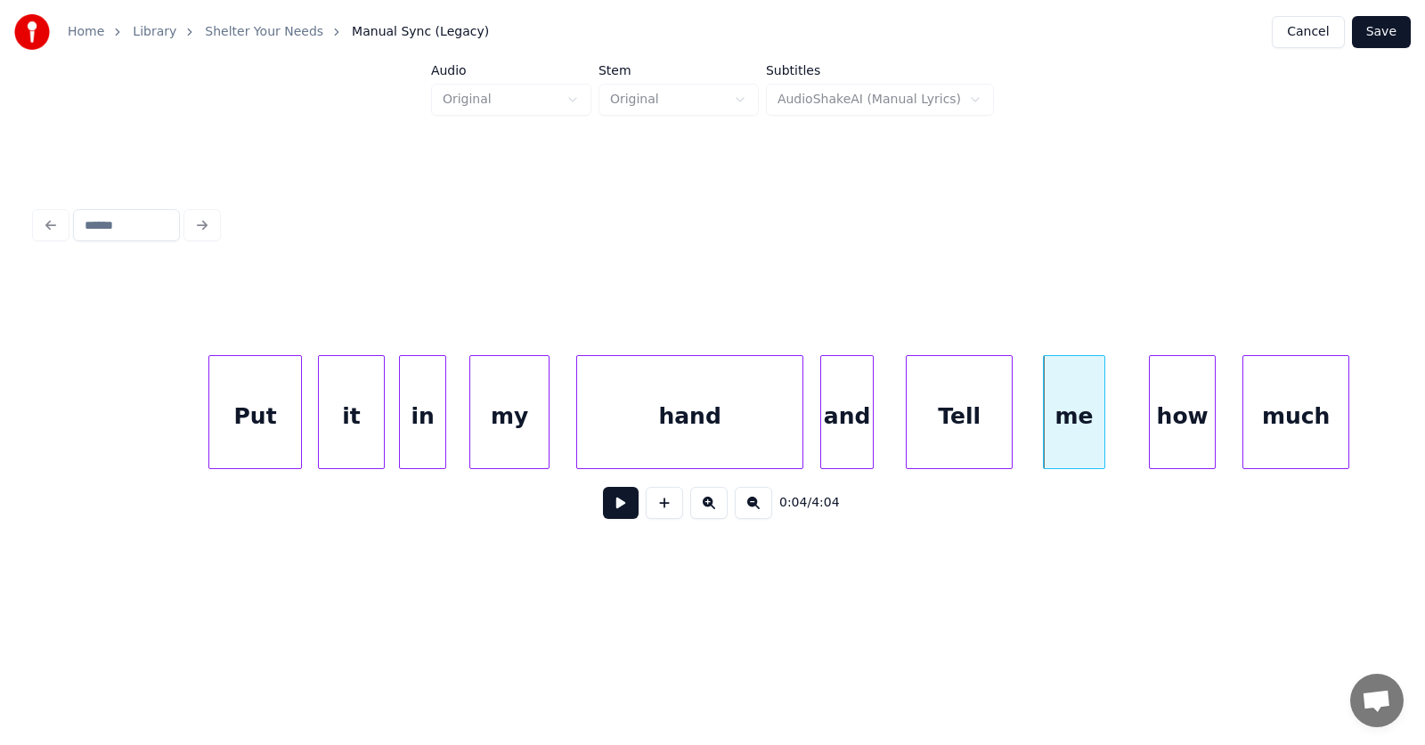
click at [1103, 427] on div at bounding box center [1101, 412] width 5 height 112
click at [1153, 427] on div "how" at bounding box center [1159, 416] width 65 height 121
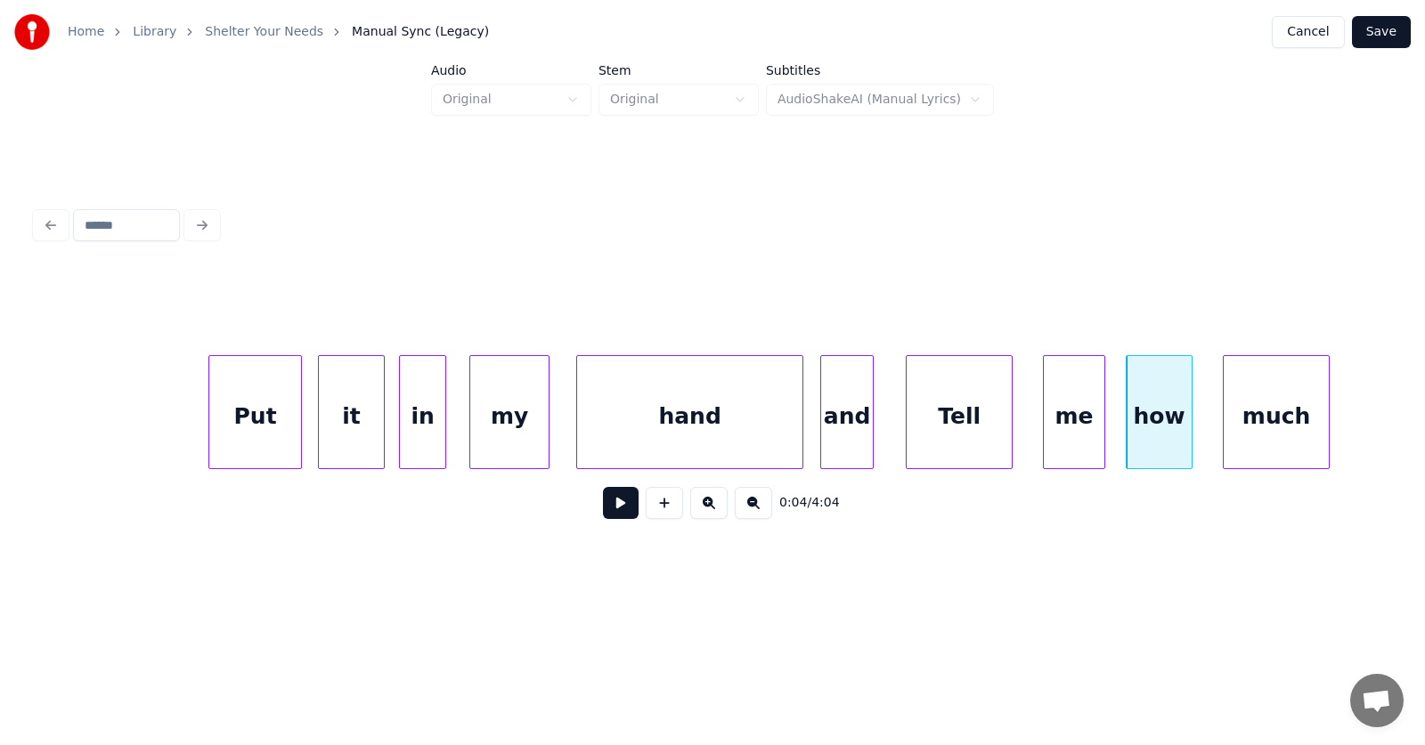
click at [1254, 426] on div "much" at bounding box center [1276, 416] width 105 height 121
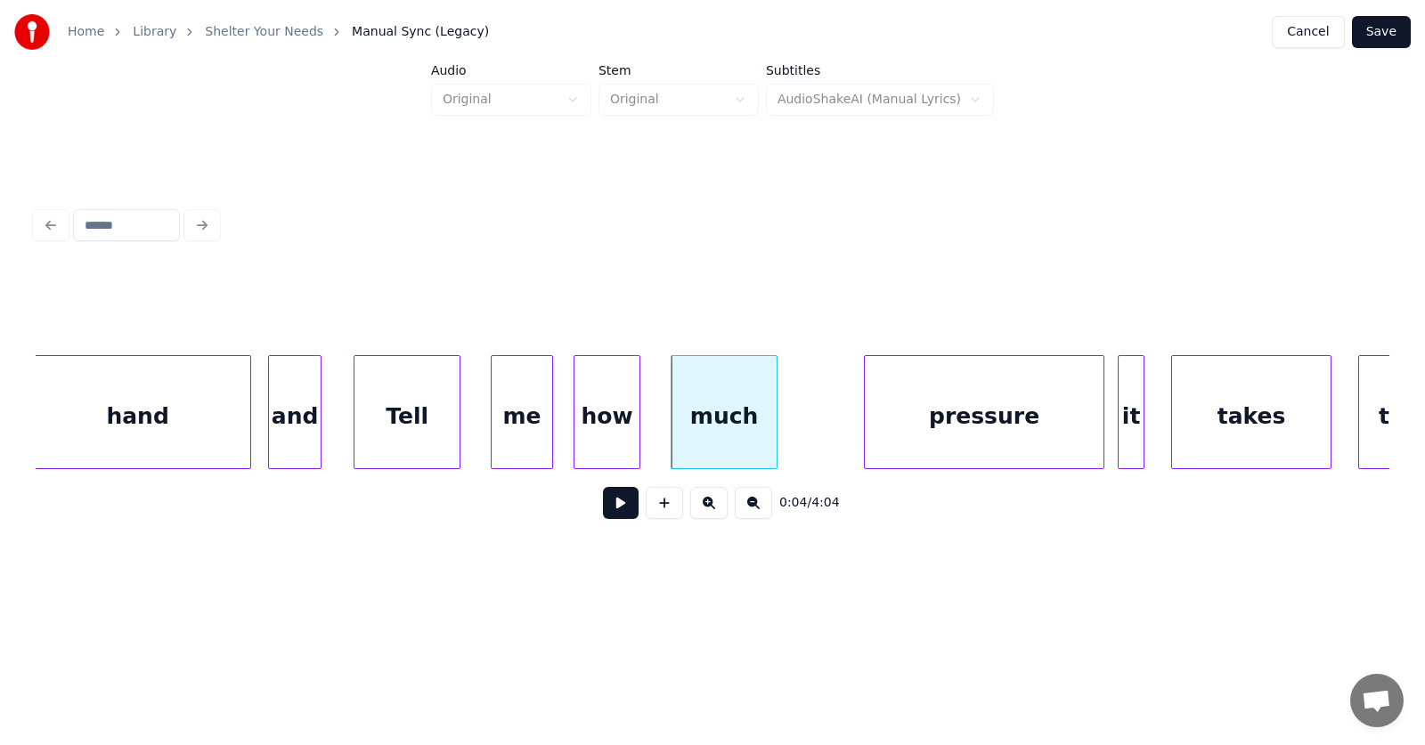
scroll to position [0, 2649]
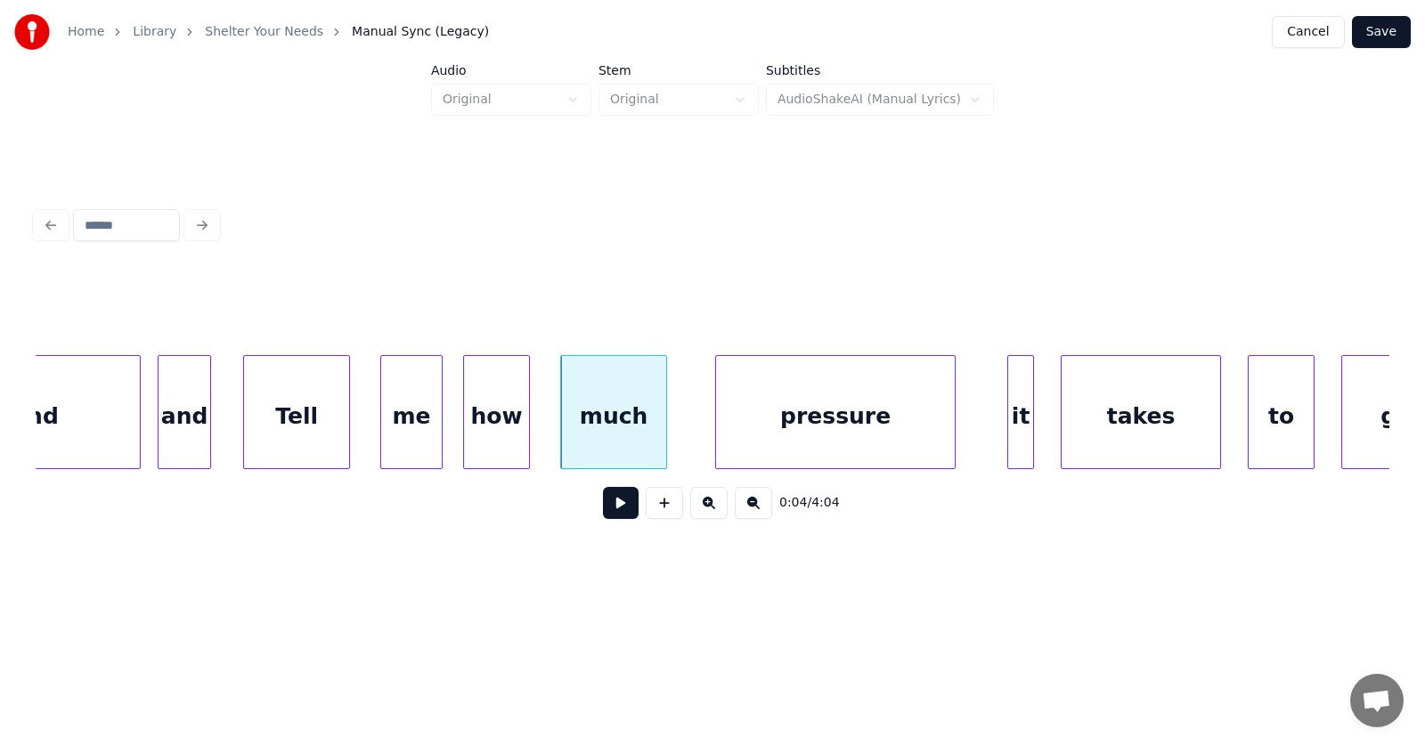
click at [905, 453] on div "pressure" at bounding box center [835, 416] width 239 height 121
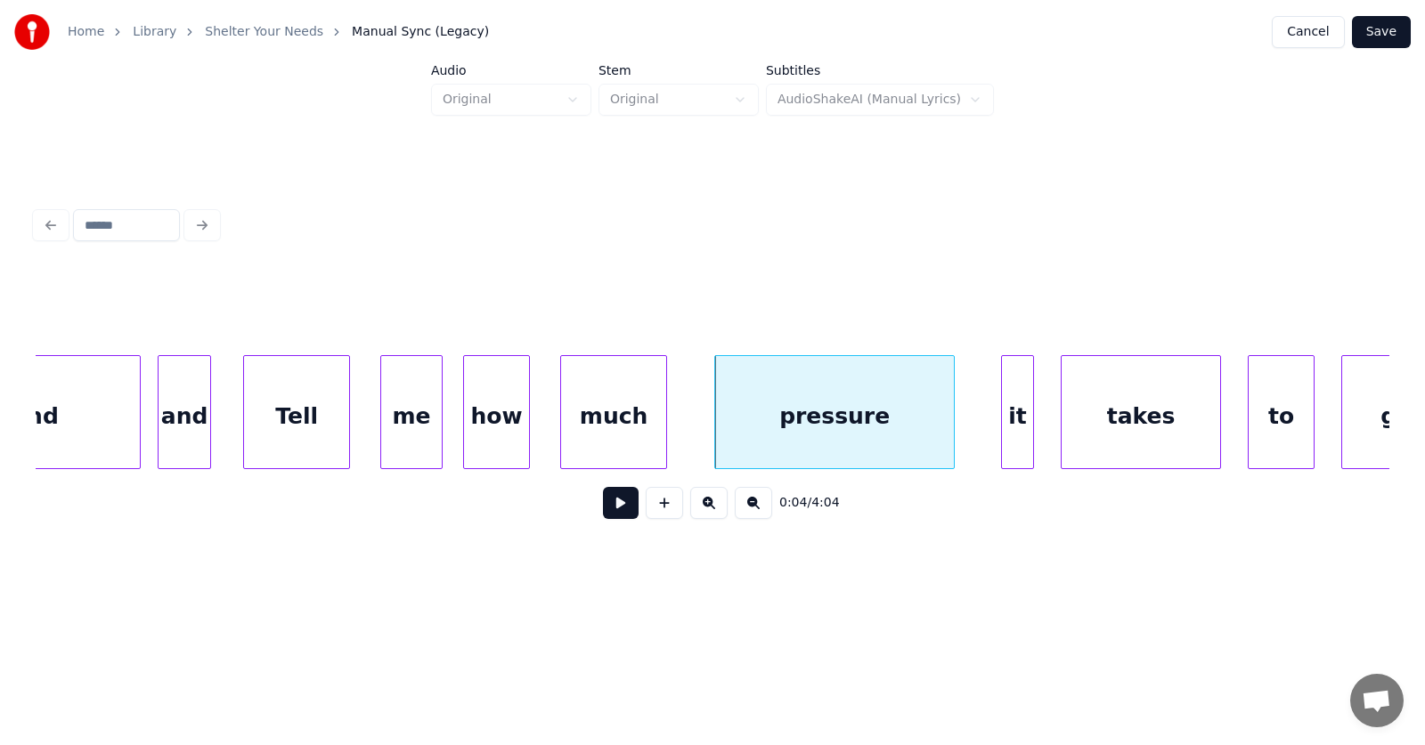
click at [1002, 446] on div at bounding box center [1004, 412] width 5 height 112
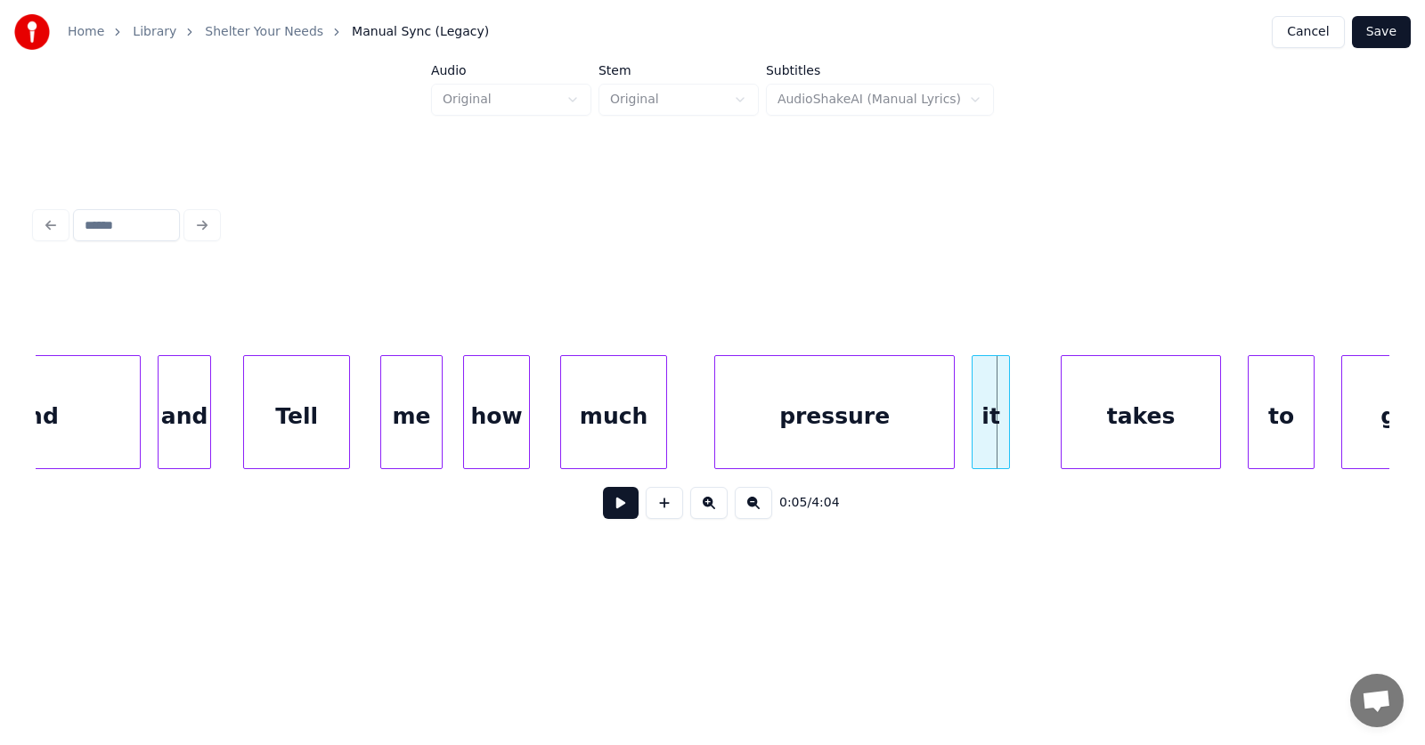
click at [991, 446] on div "it" at bounding box center [991, 416] width 37 height 121
click at [1073, 444] on div "takes" at bounding box center [1110, 416] width 159 height 121
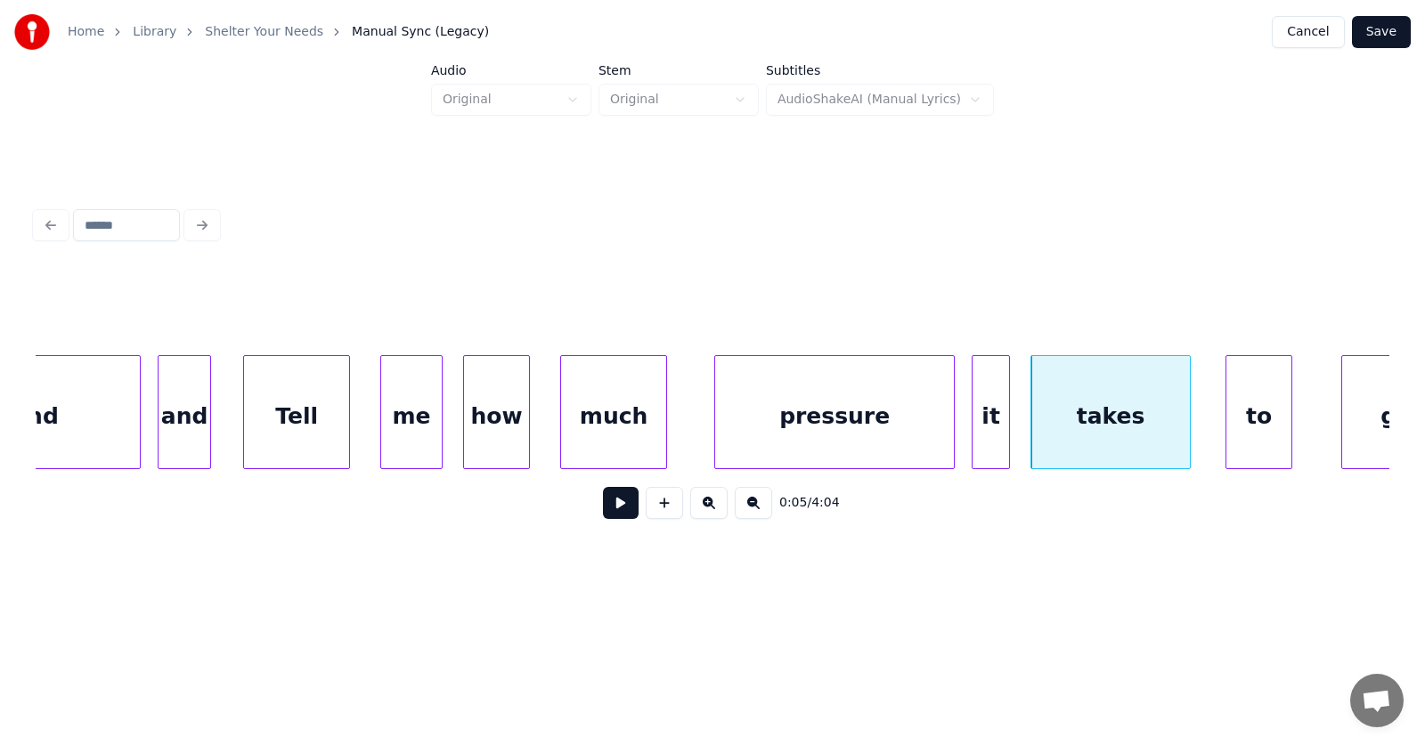
click at [1264, 428] on div "to" at bounding box center [1258, 416] width 65 height 121
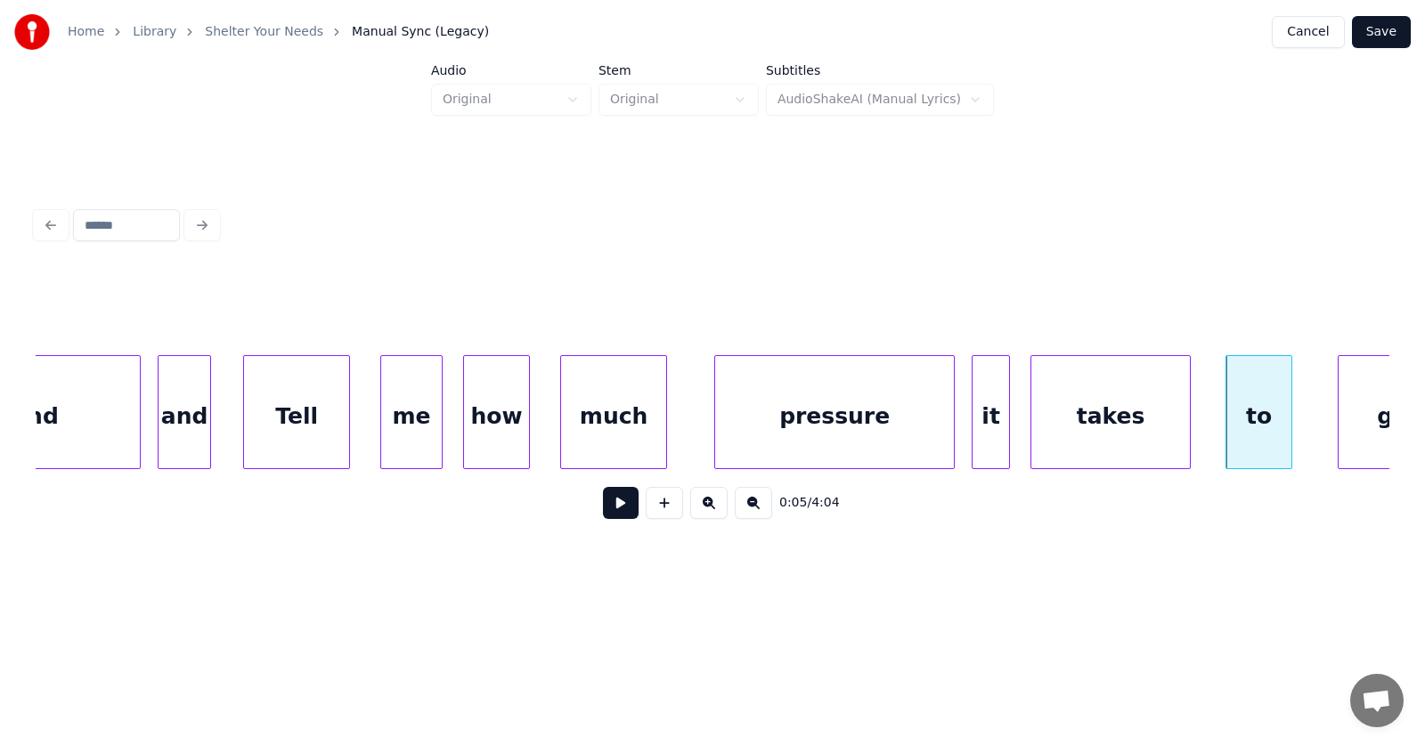
scroll to position [0, 2717]
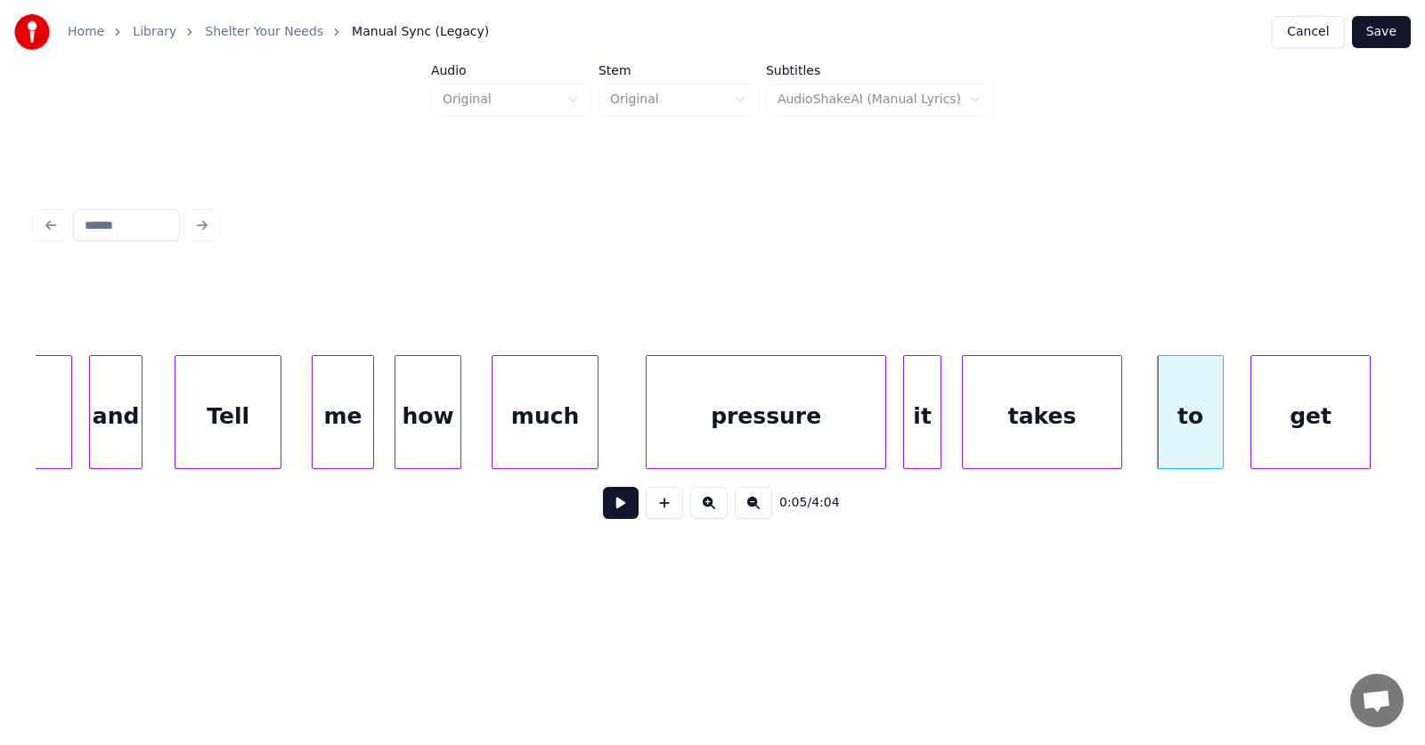
click at [1355, 408] on div "get" at bounding box center [1310, 416] width 118 height 121
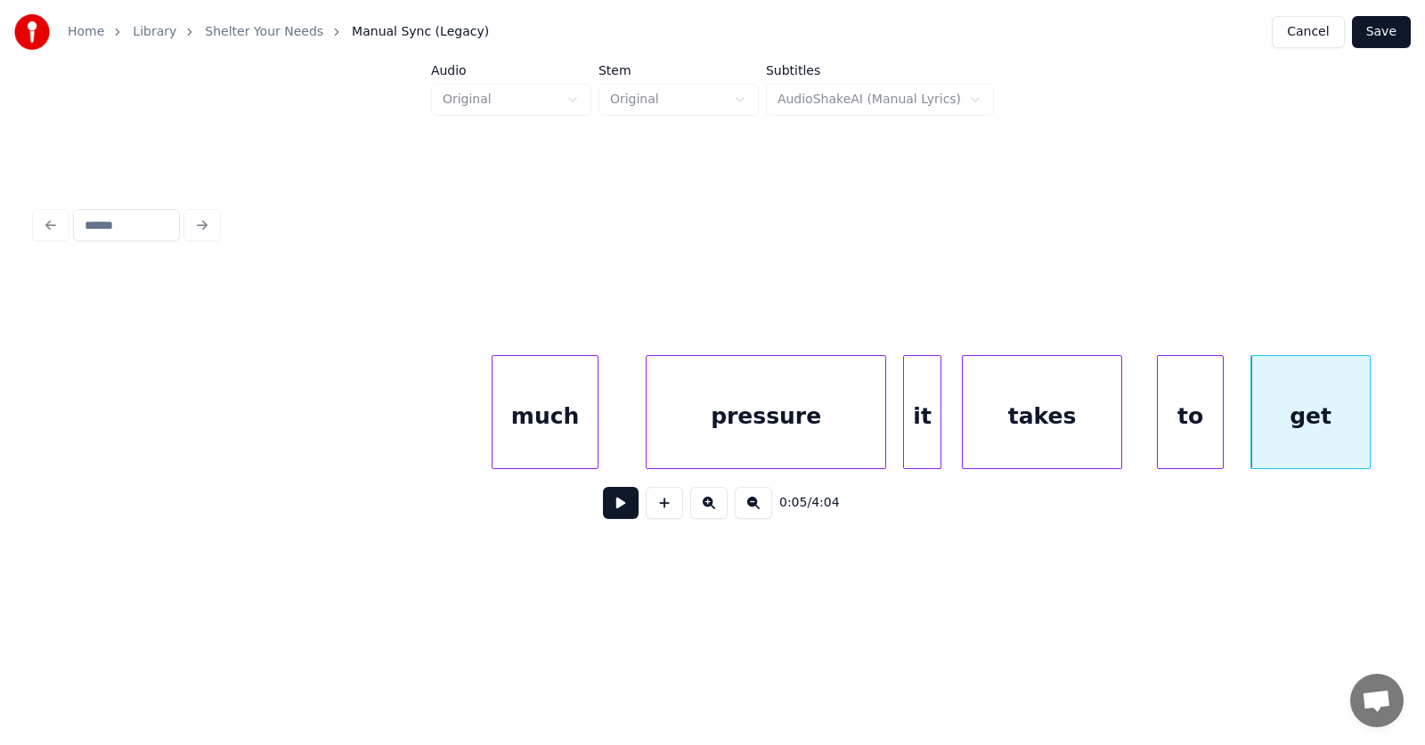
scroll to position [0, 3421]
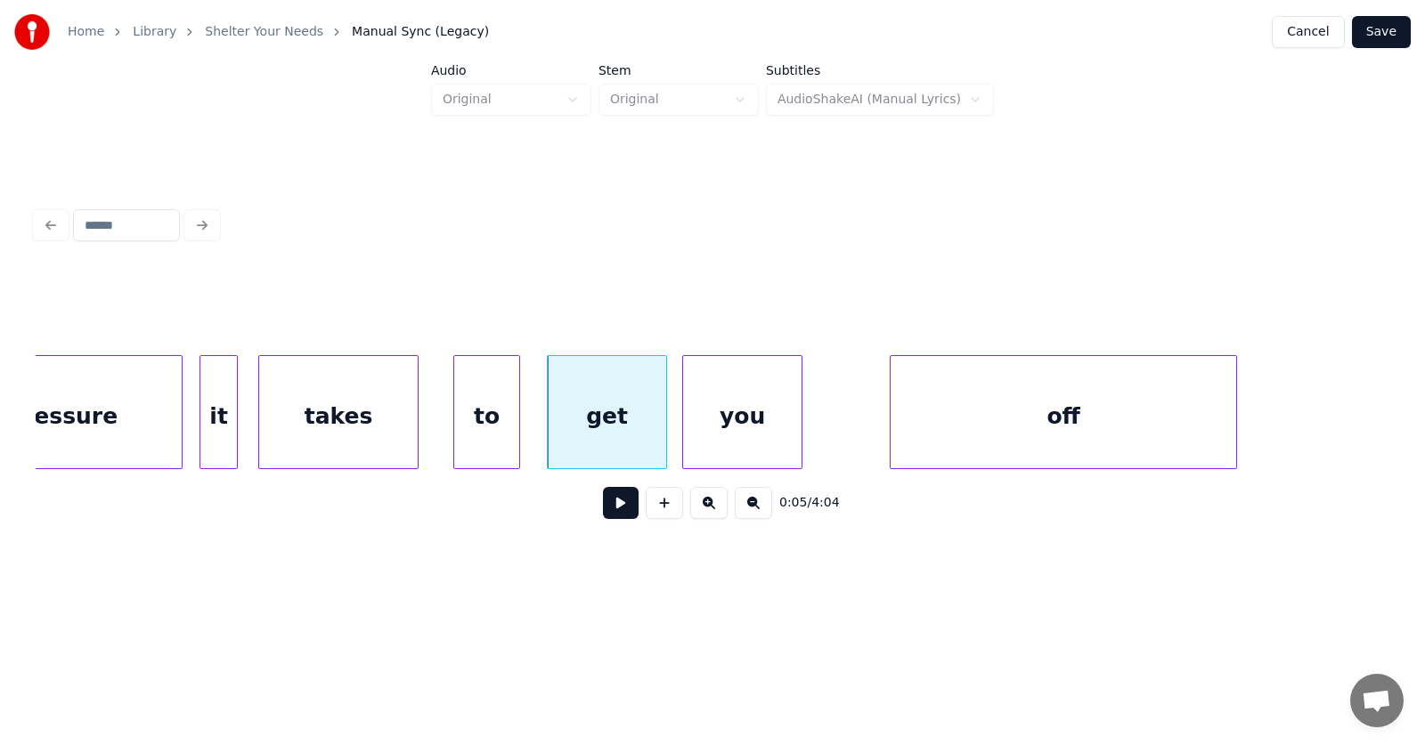
click at [721, 447] on div "you" at bounding box center [742, 416] width 118 height 121
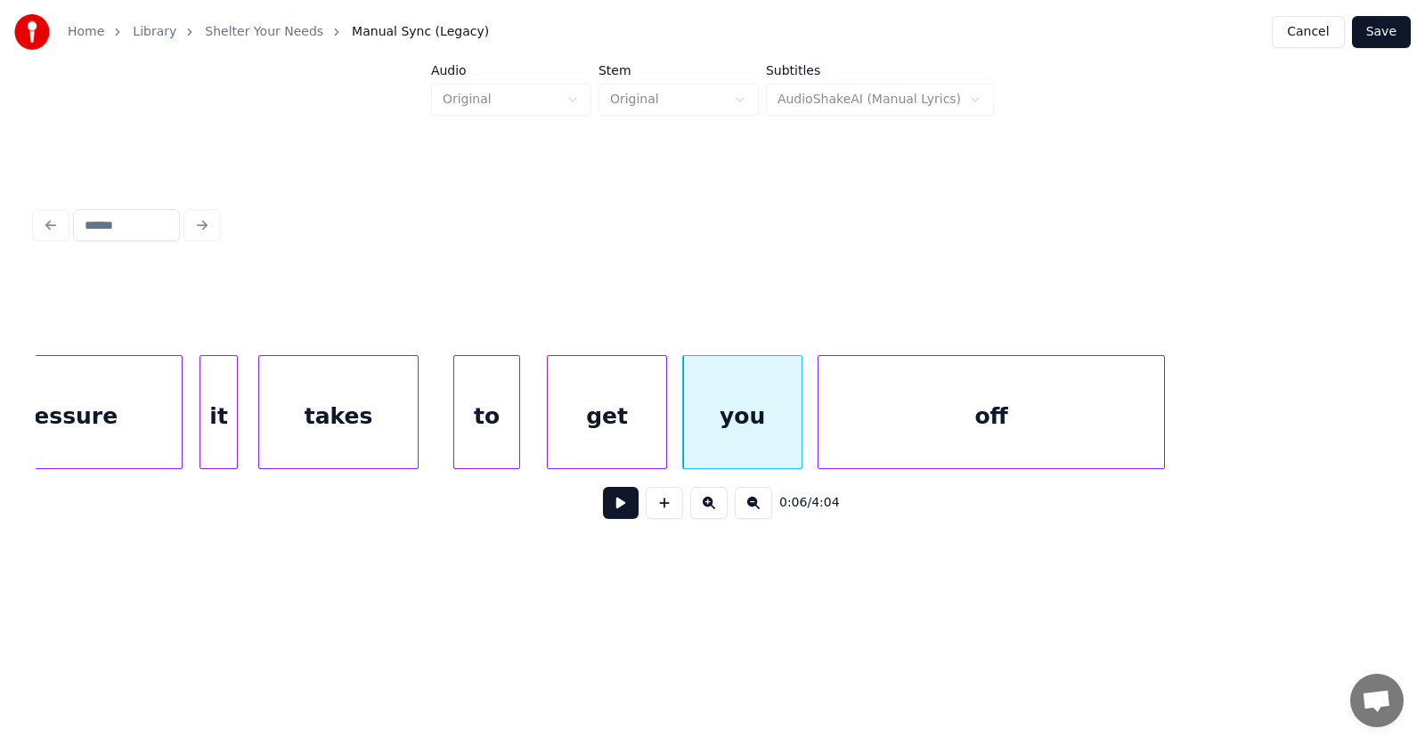
click at [852, 448] on div "off" at bounding box center [992, 416] width 346 height 121
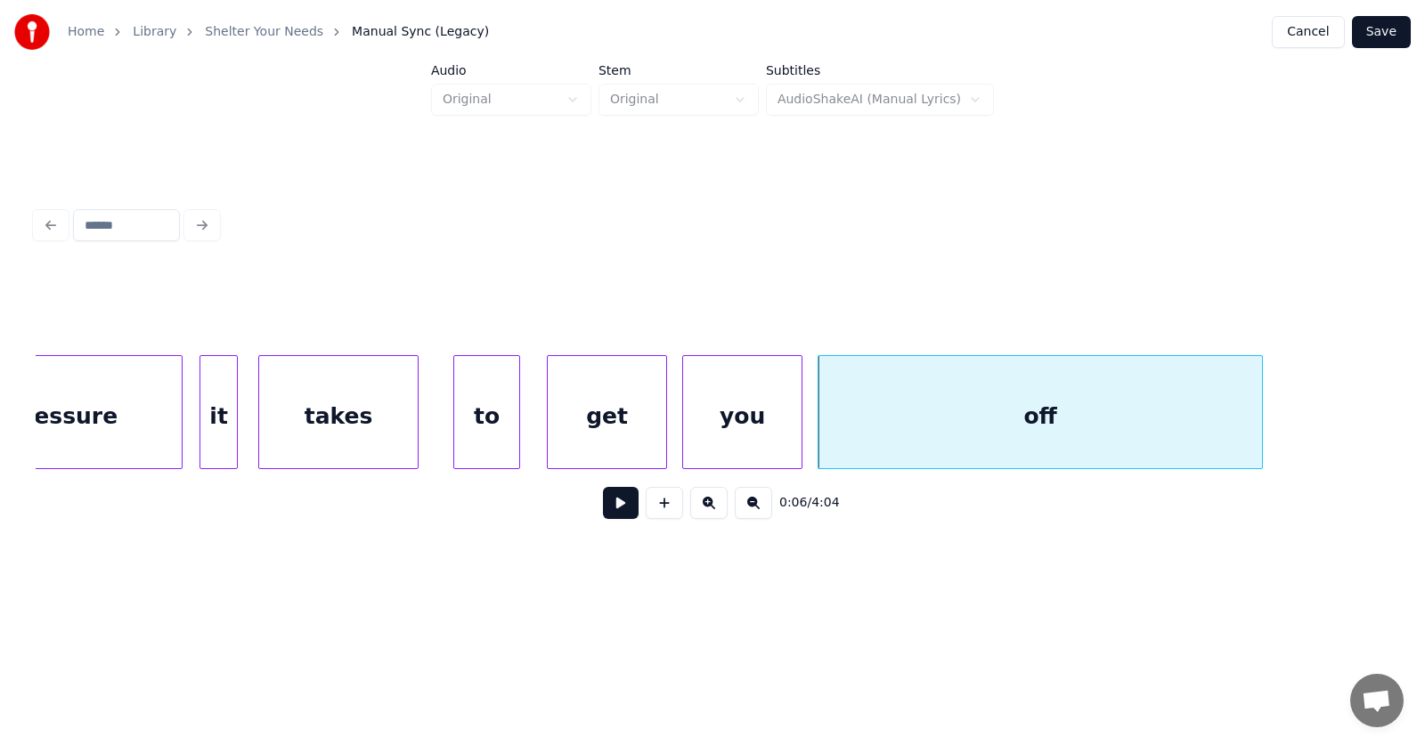
click at [1259, 414] on div at bounding box center [1259, 412] width 5 height 112
click at [615, 501] on button at bounding box center [621, 503] width 36 height 32
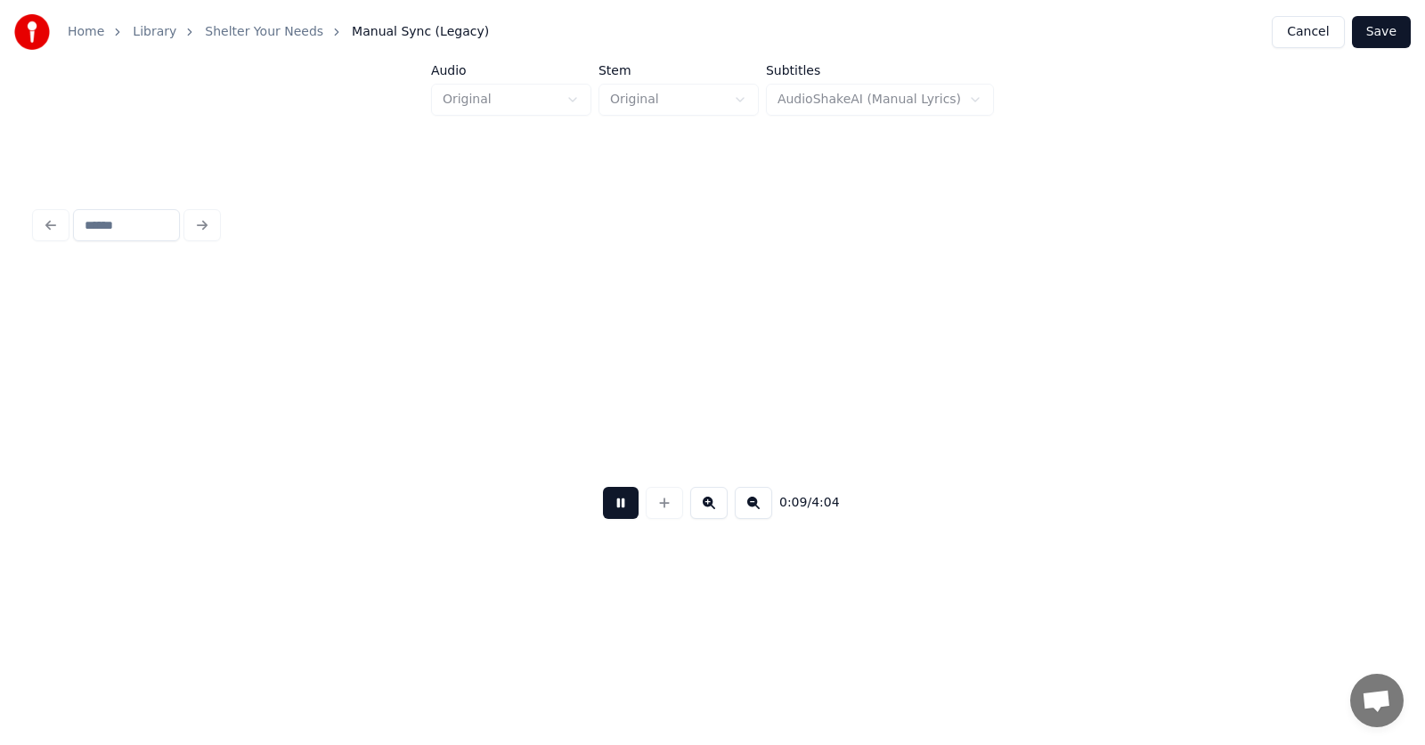
scroll to position [0, 6140]
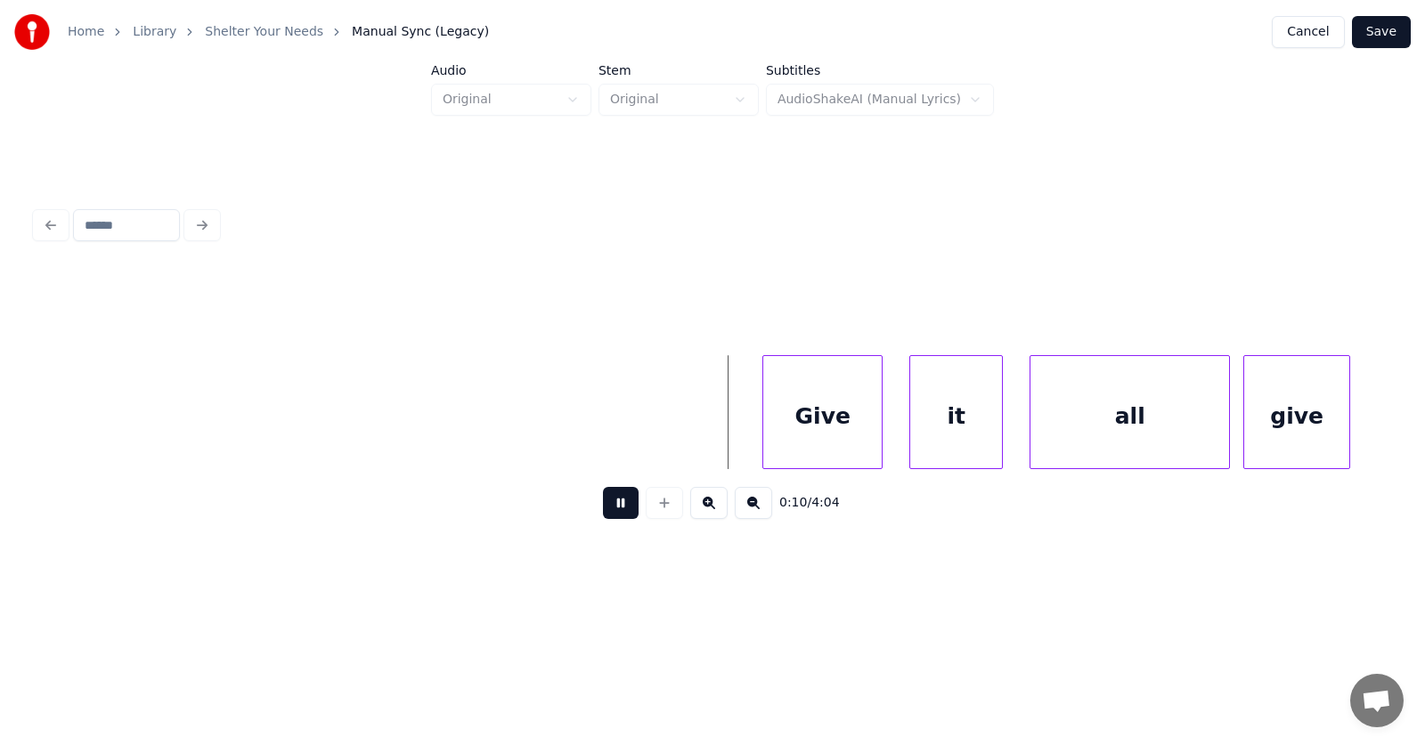
click at [617, 504] on button at bounding box center [621, 503] width 36 height 32
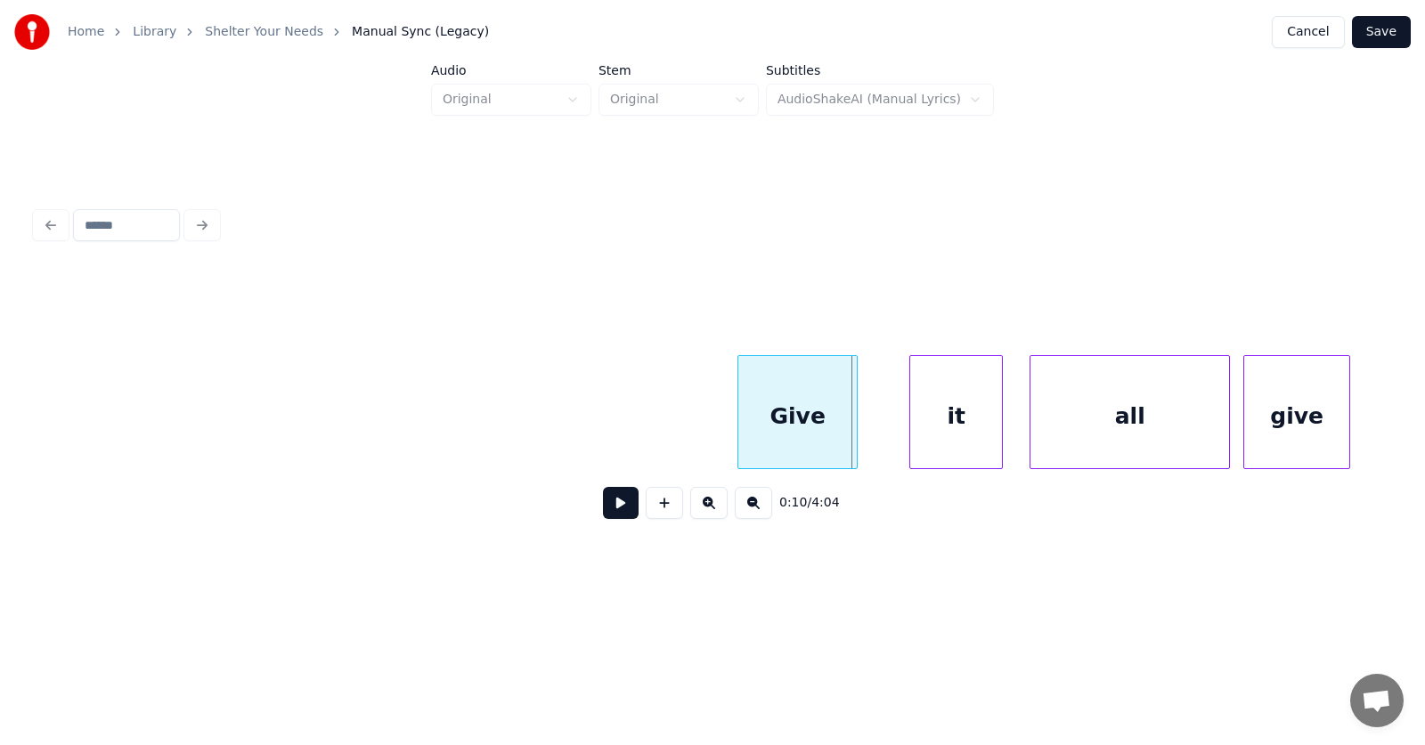
click at [805, 418] on div "Give" at bounding box center [797, 416] width 118 height 121
click at [734, 424] on div at bounding box center [736, 412] width 5 height 112
click at [917, 428] on div "it" at bounding box center [921, 416] width 92 height 121
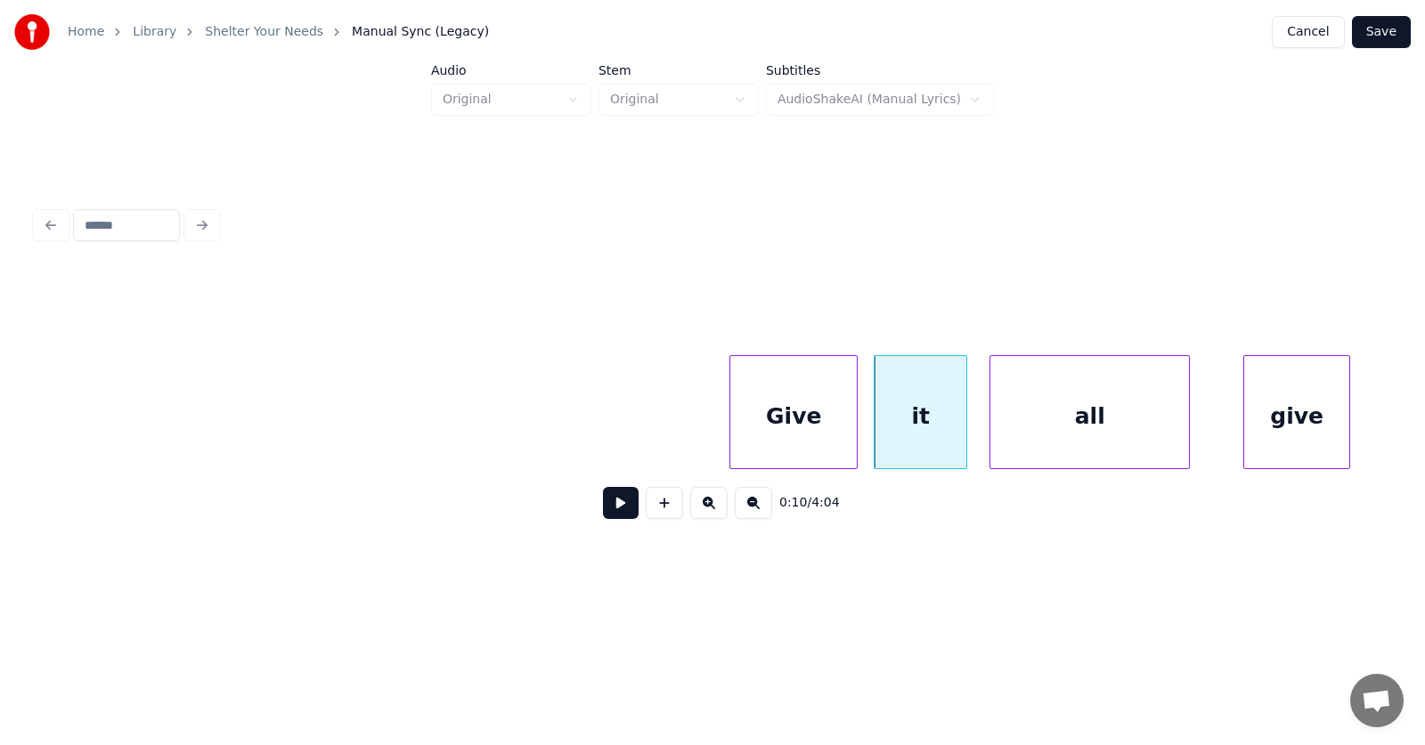
click at [1064, 431] on div "all" at bounding box center [1089, 416] width 199 height 121
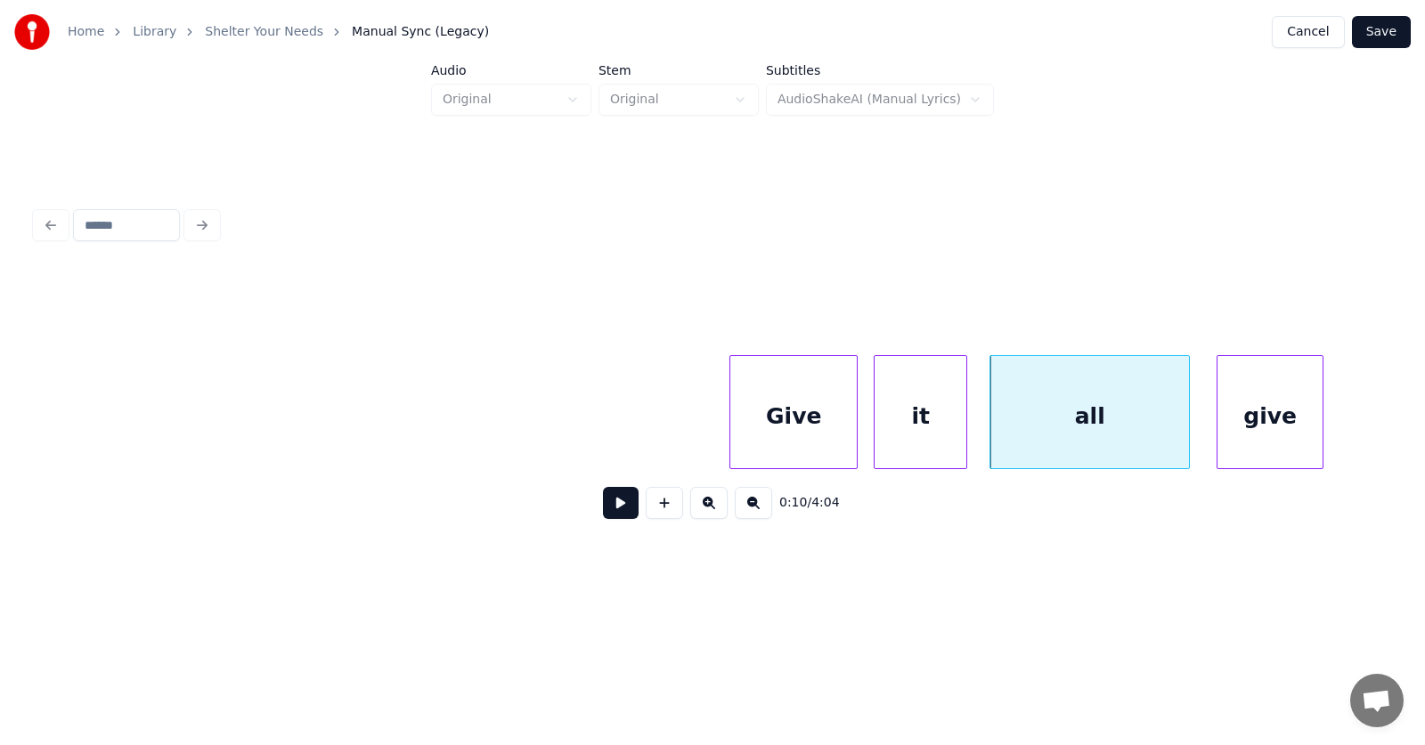
click at [1261, 430] on div "give" at bounding box center [1270, 416] width 105 height 121
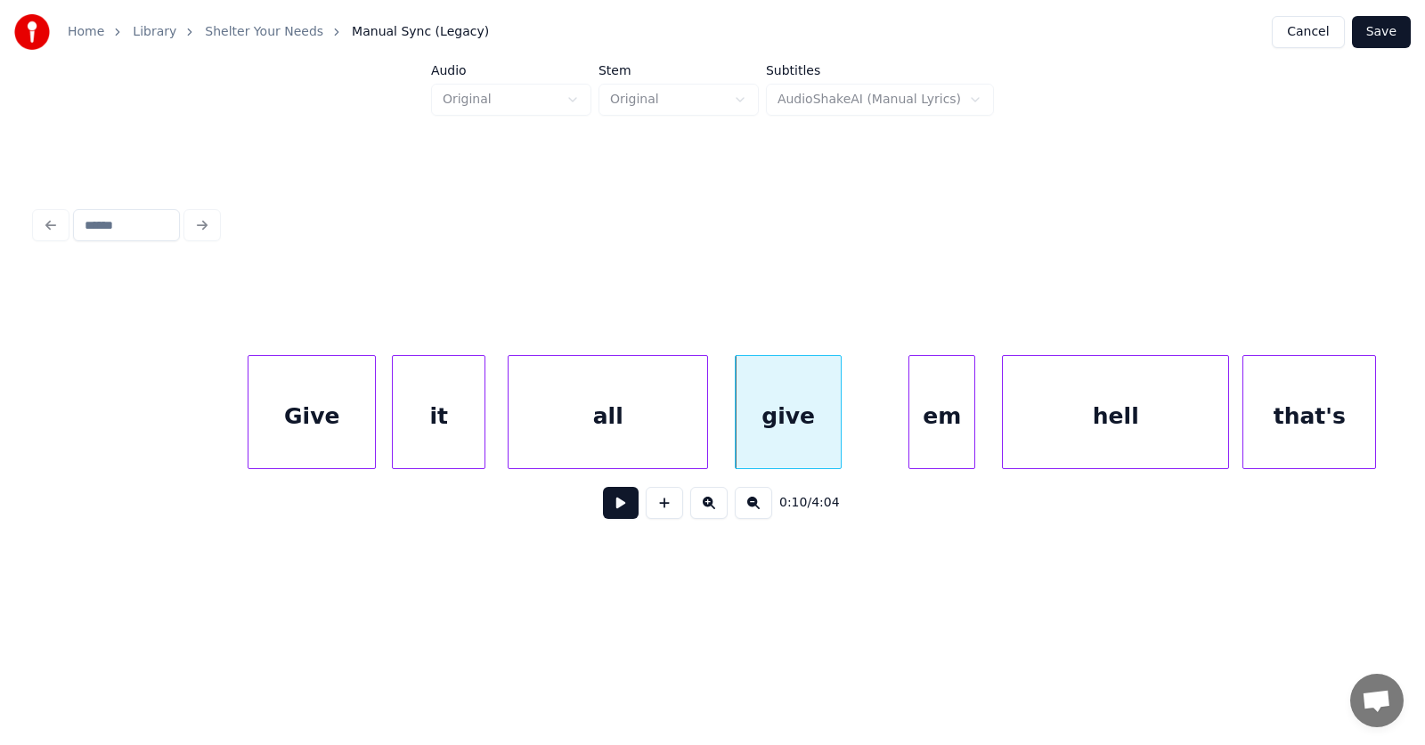
scroll to position [0, 6733]
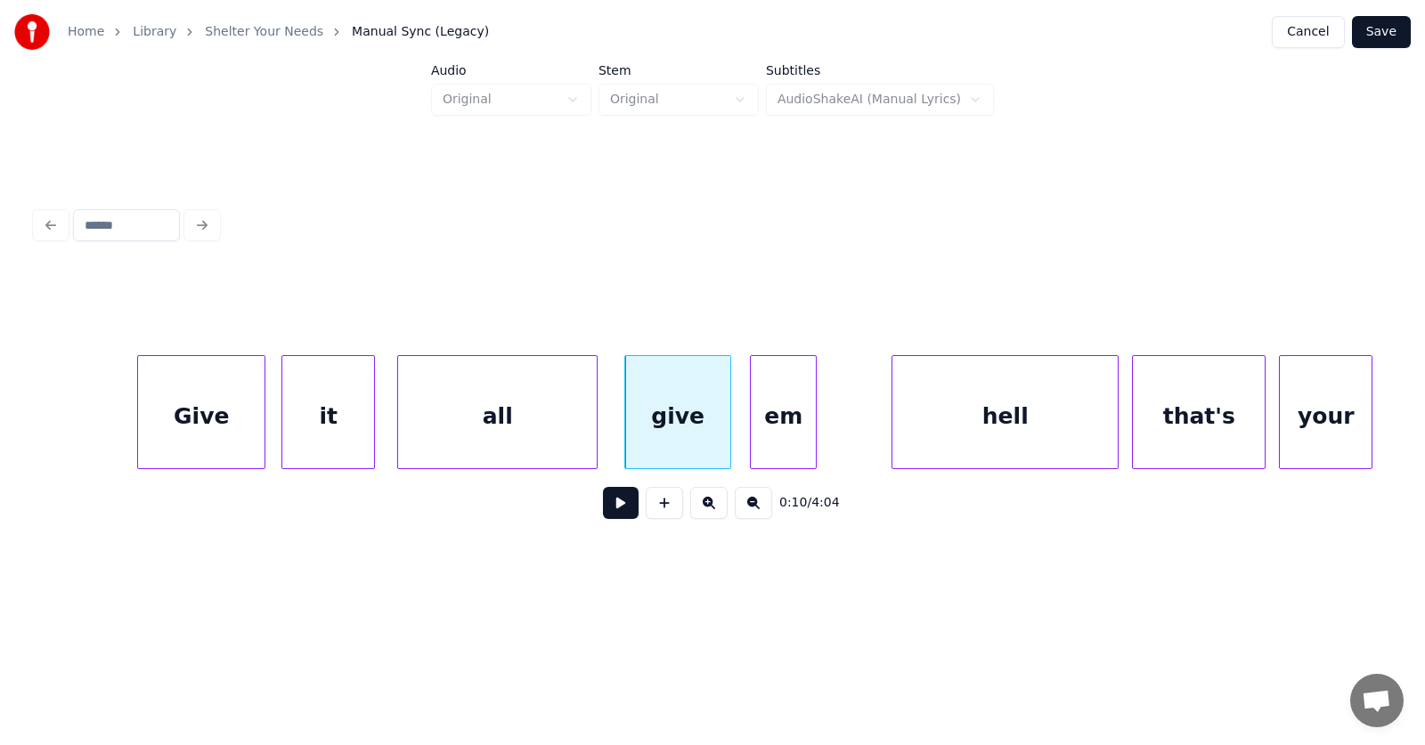
click at [771, 429] on div "em" at bounding box center [783, 416] width 65 height 121
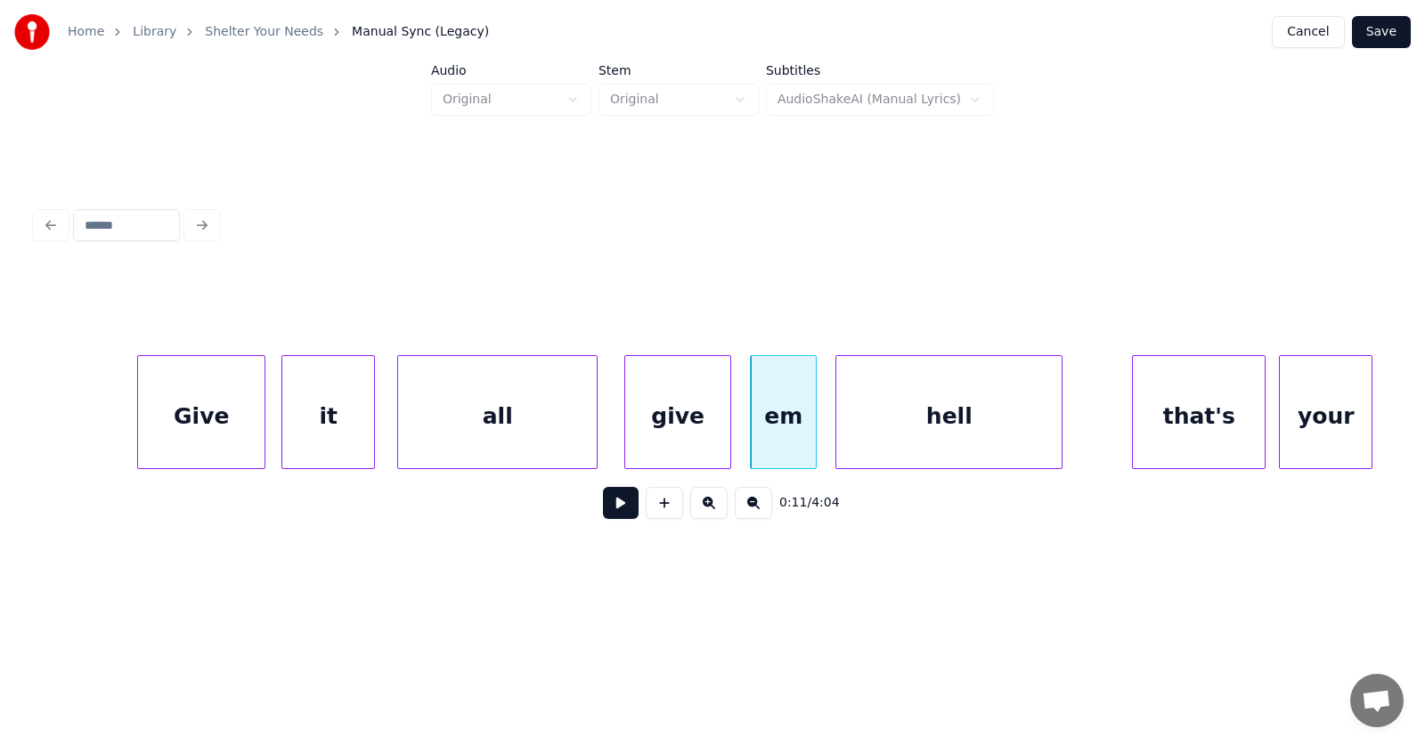
click at [936, 432] on div "hell" at bounding box center [948, 416] width 225 height 121
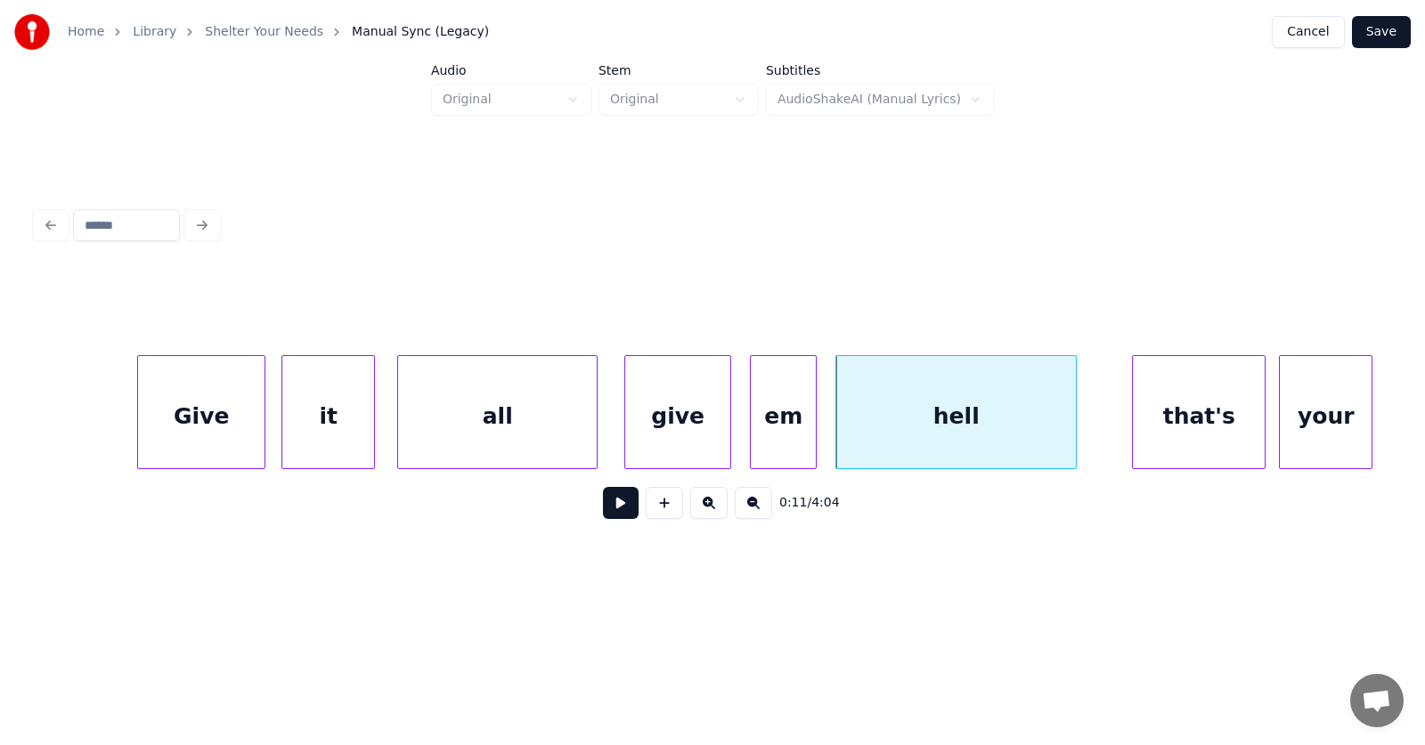
click at [1073, 428] on div at bounding box center [1073, 412] width 5 height 112
click at [1185, 428] on div "that's" at bounding box center [1168, 416] width 132 height 121
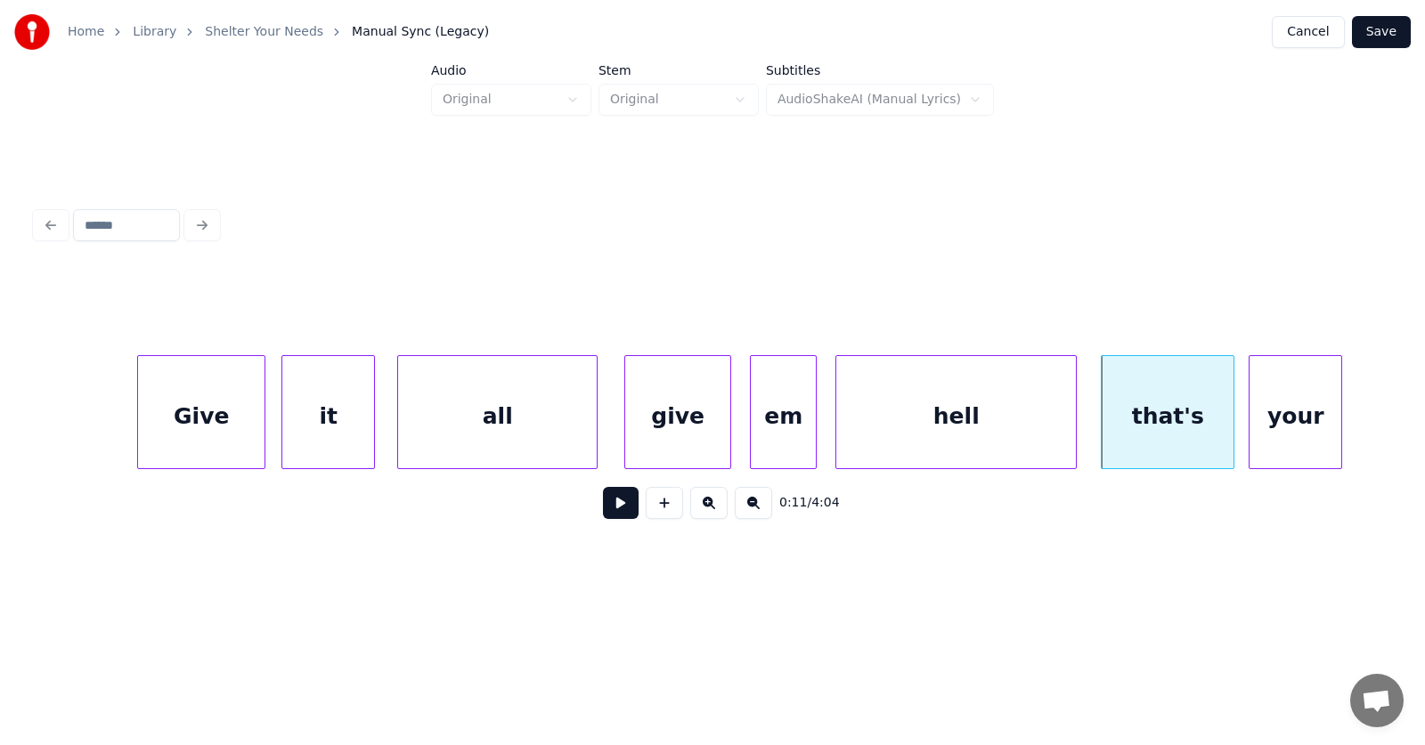
click at [1259, 432] on div "your" at bounding box center [1296, 416] width 92 height 121
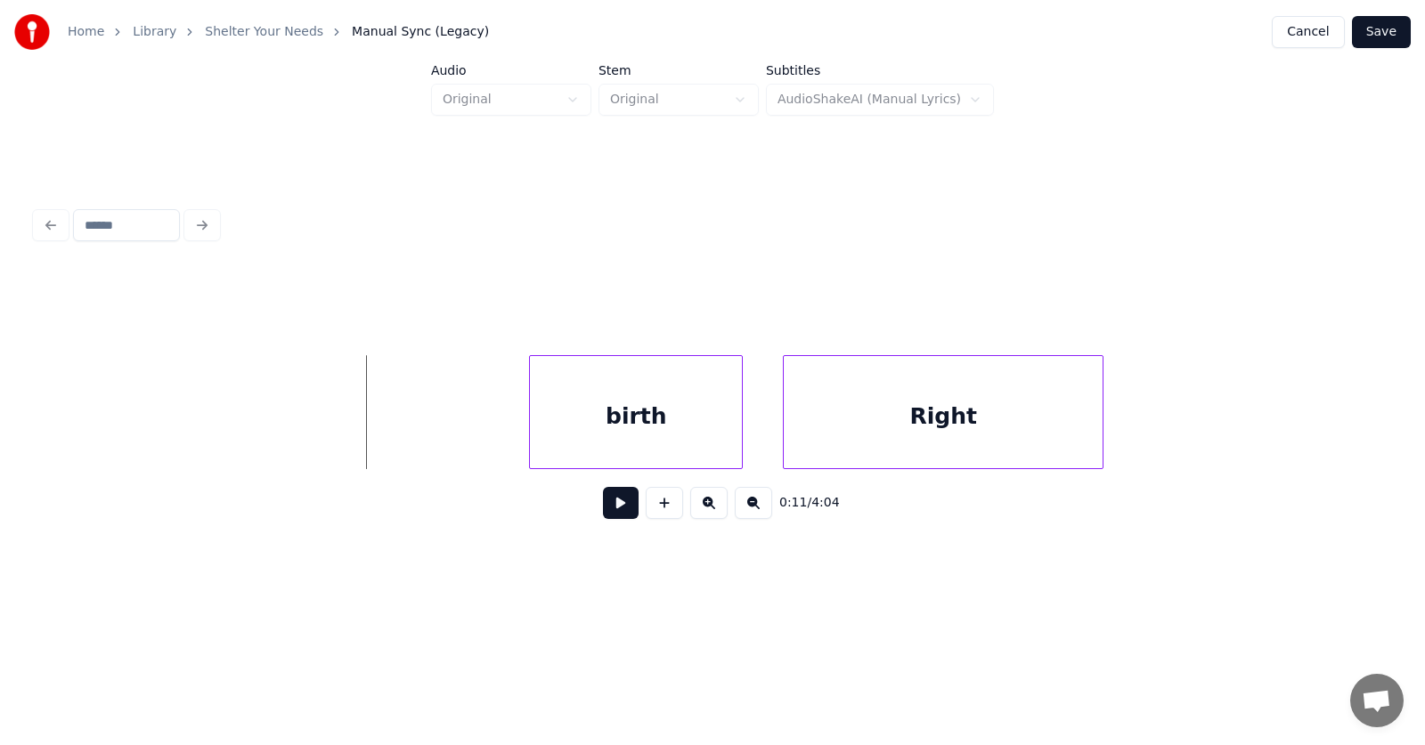
scroll to position [0, 8058]
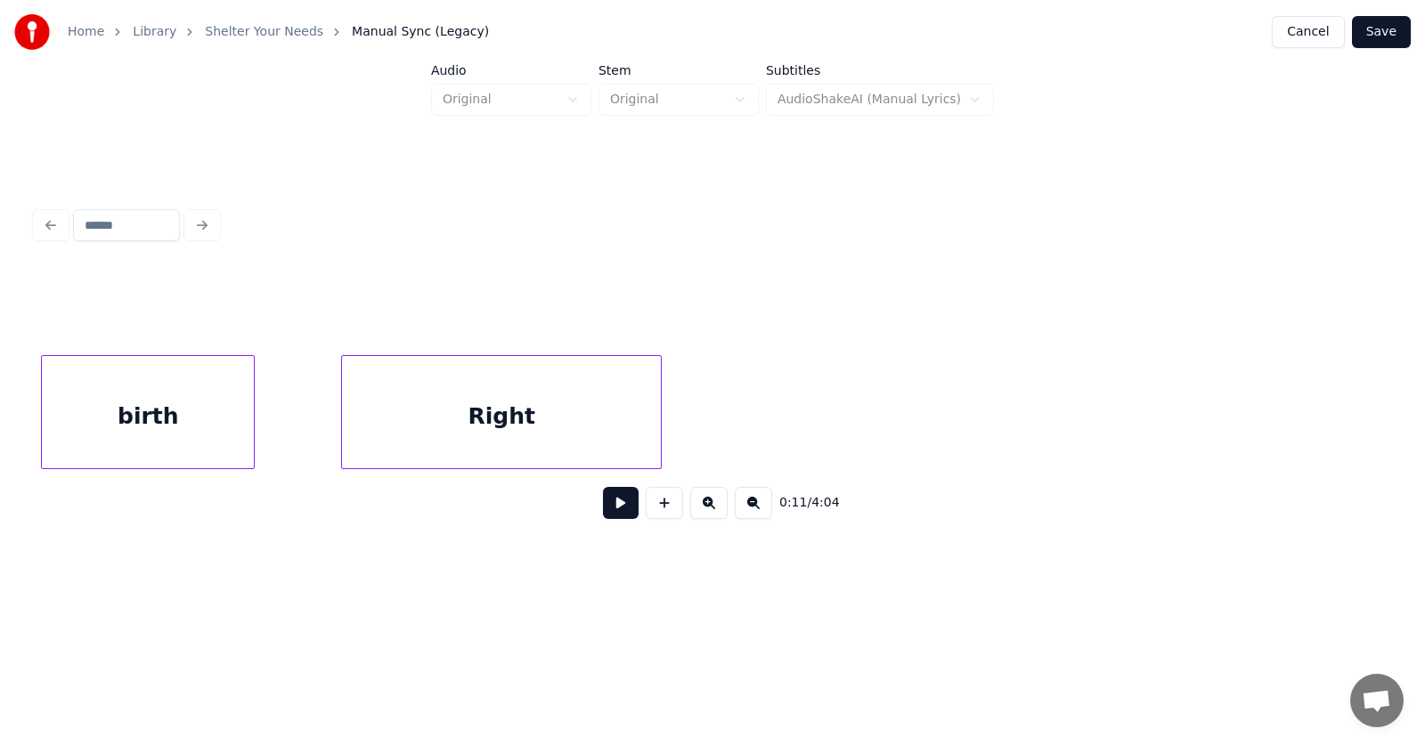
click at [120, 436] on div "birth" at bounding box center [148, 416] width 212 height 121
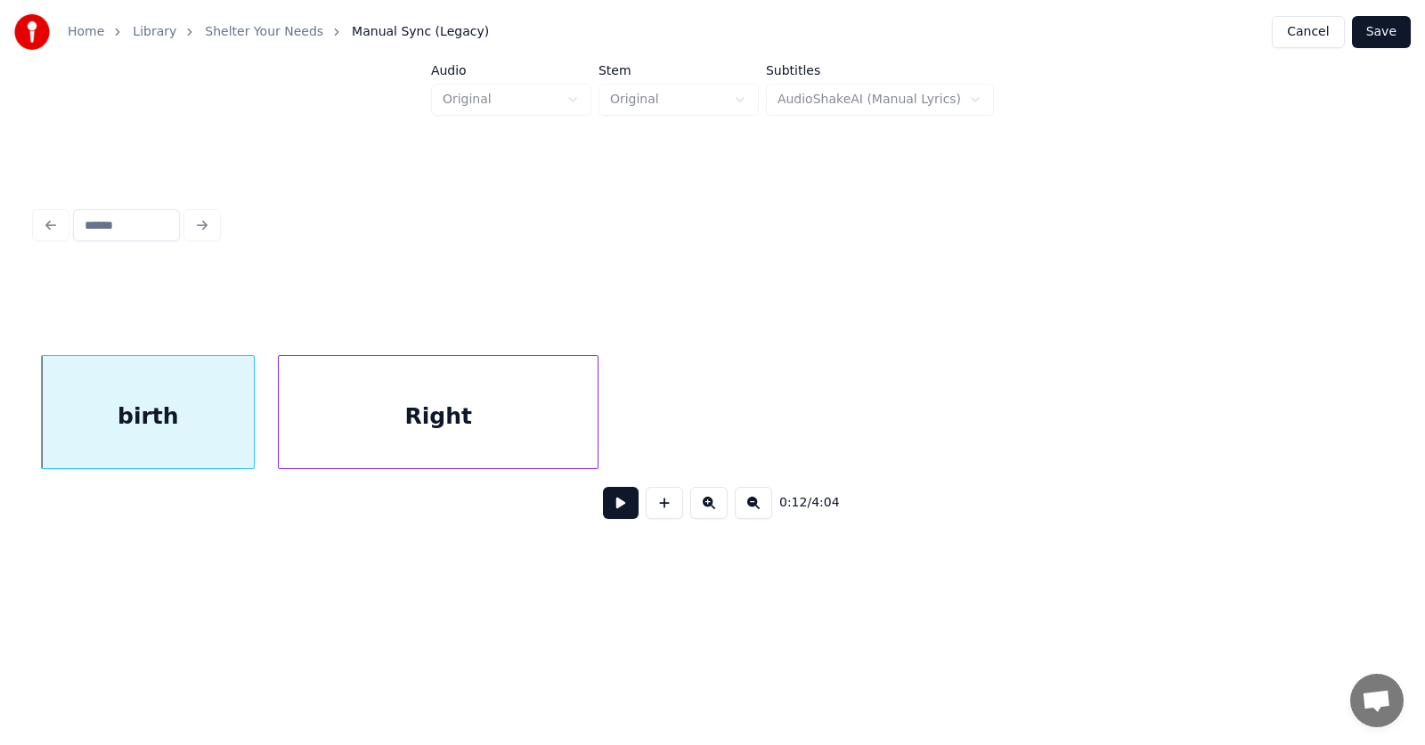
click at [334, 443] on div "Right" at bounding box center [438, 416] width 319 height 121
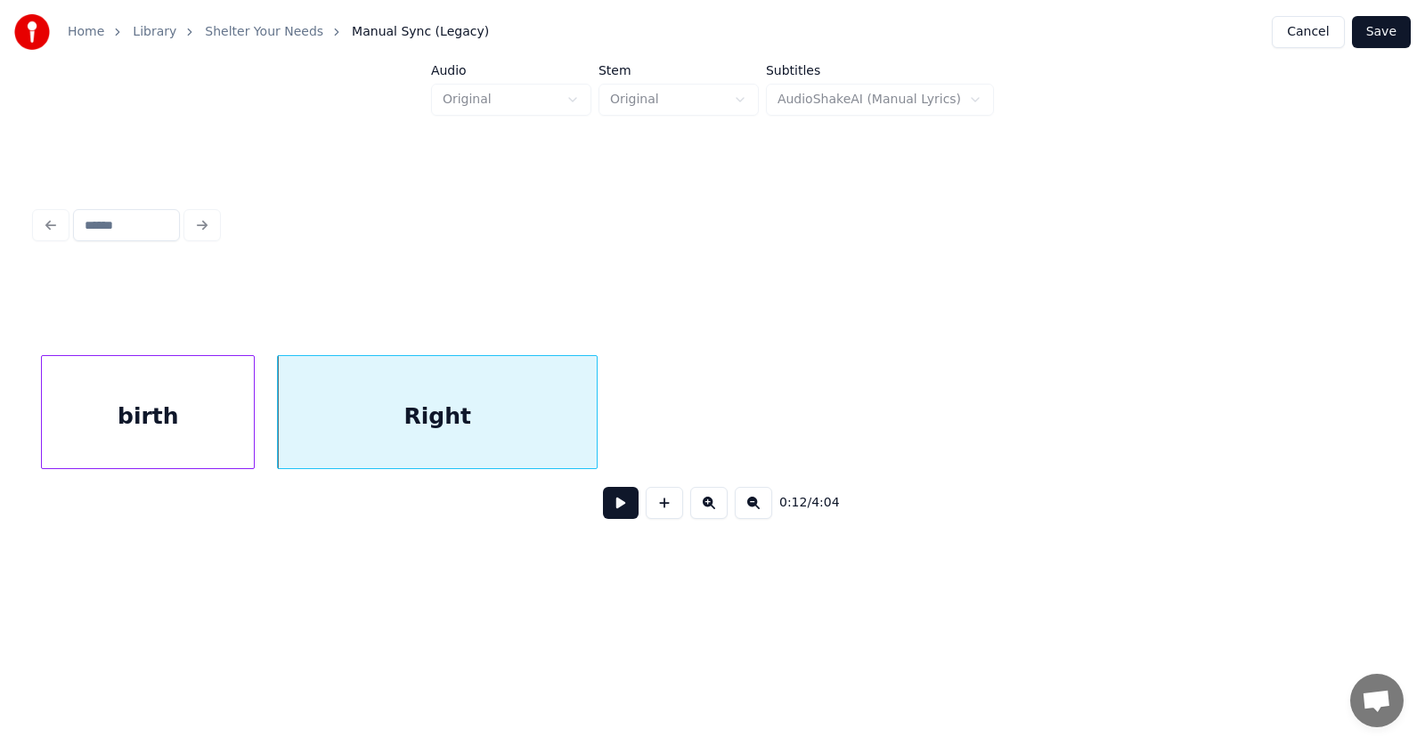
click at [603, 510] on button at bounding box center [621, 503] width 36 height 32
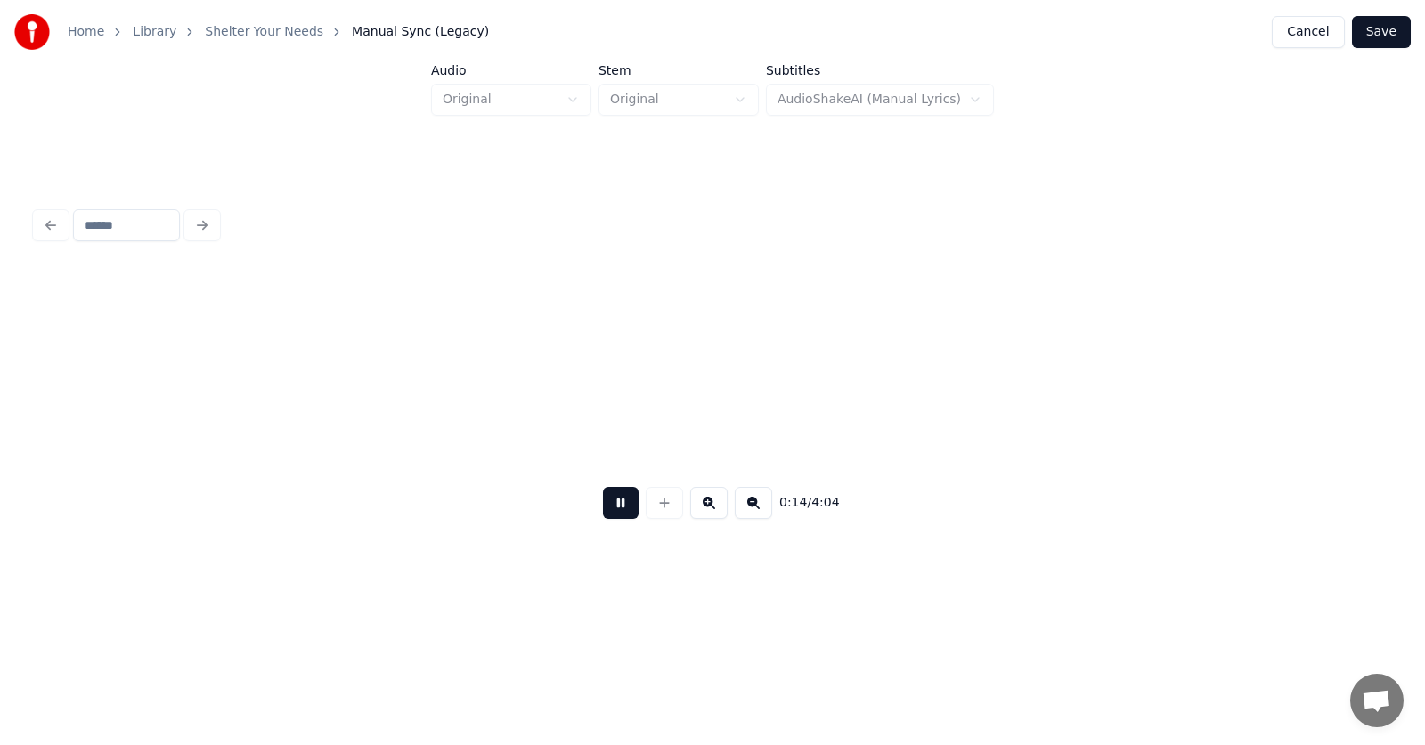
scroll to position [0, 9414]
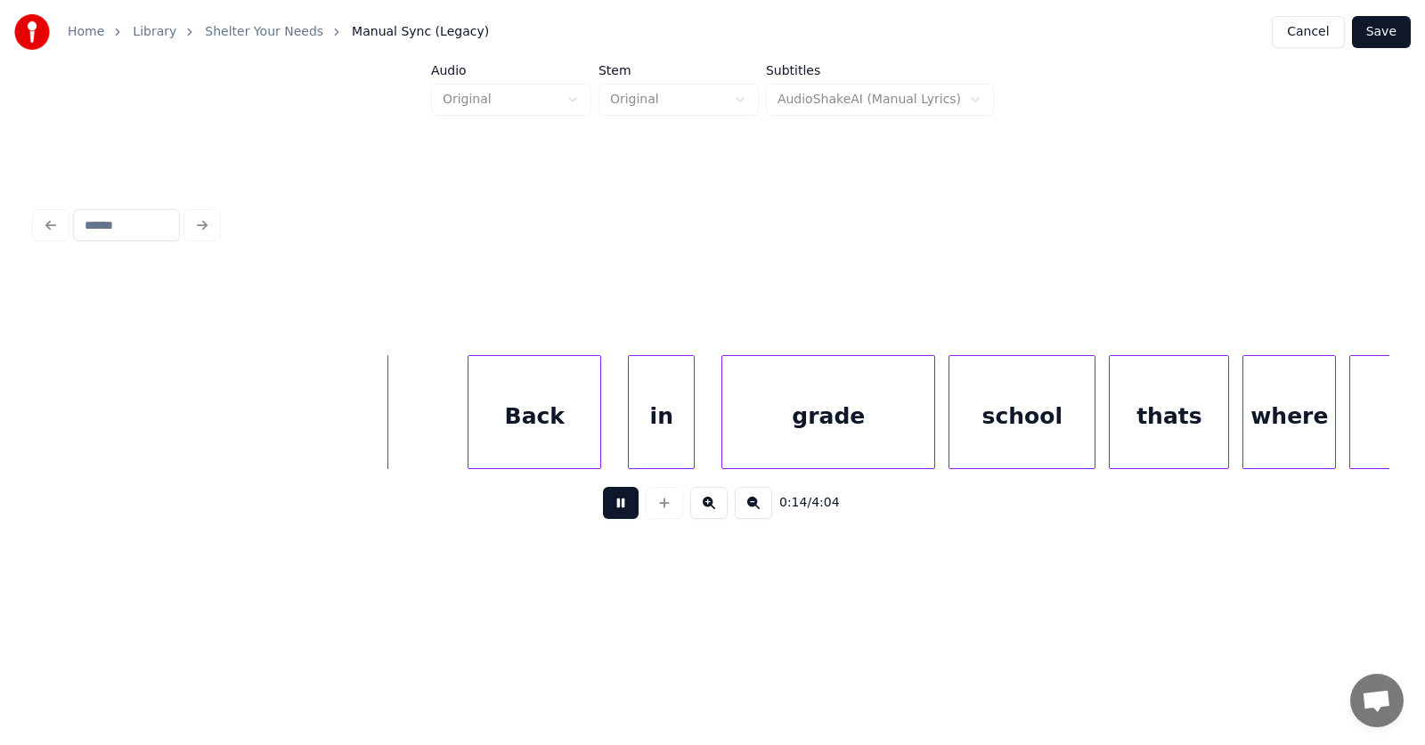
click at [616, 517] on button at bounding box center [621, 503] width 36 height 32
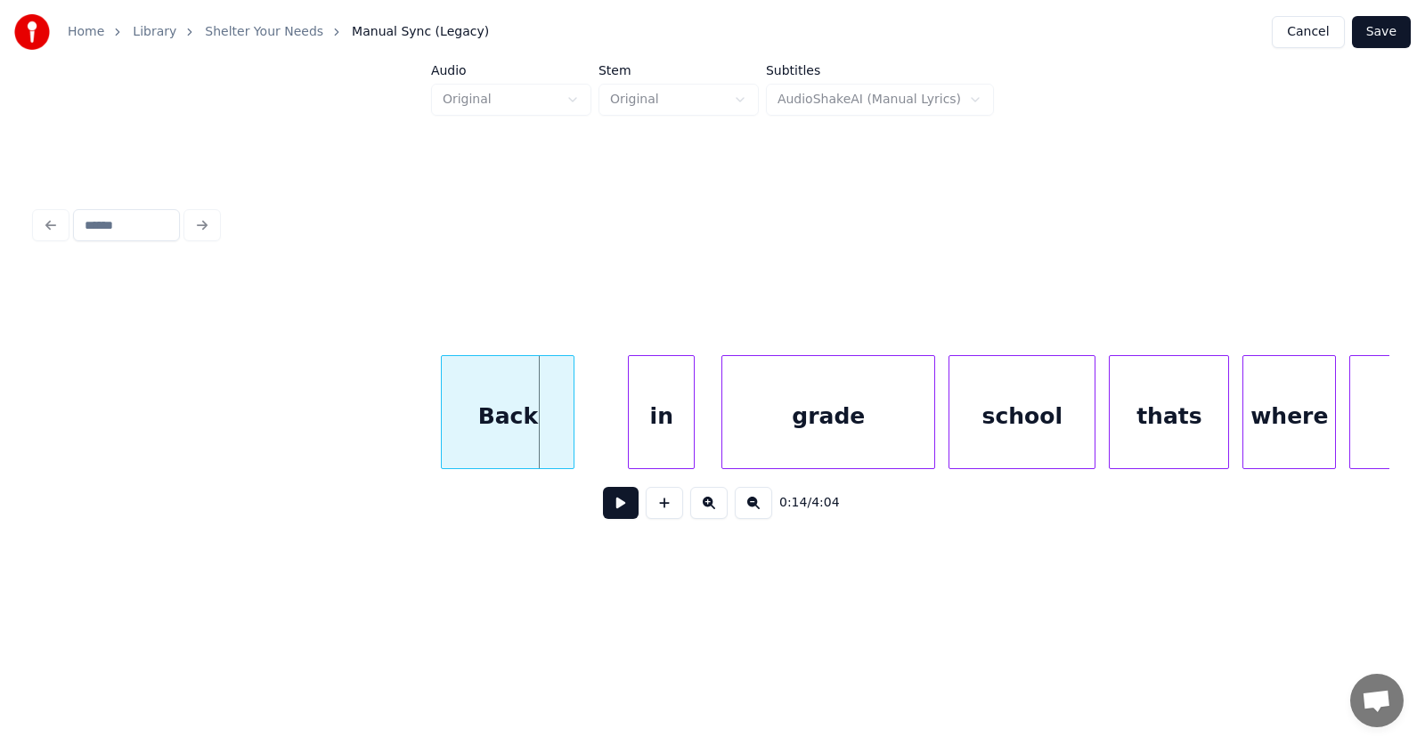
click at [497, 436] on div "Back" at bounding box center [508, 416] width 132 height 121
click at [626, 441] on div "in" at bounding box center [638, 416] width 65 height 121
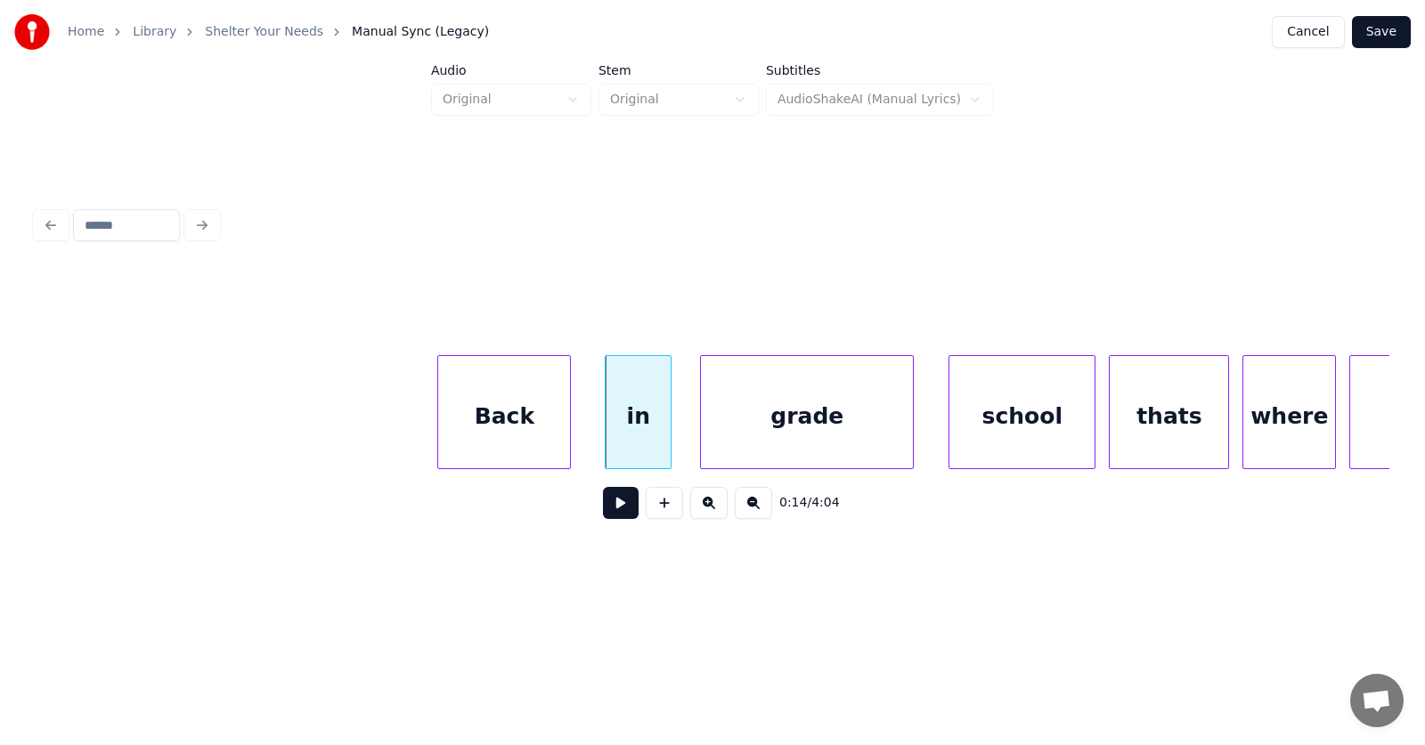
click at [763, 440] on div "grade" at bounding box center [807, 416] width 212 height 121
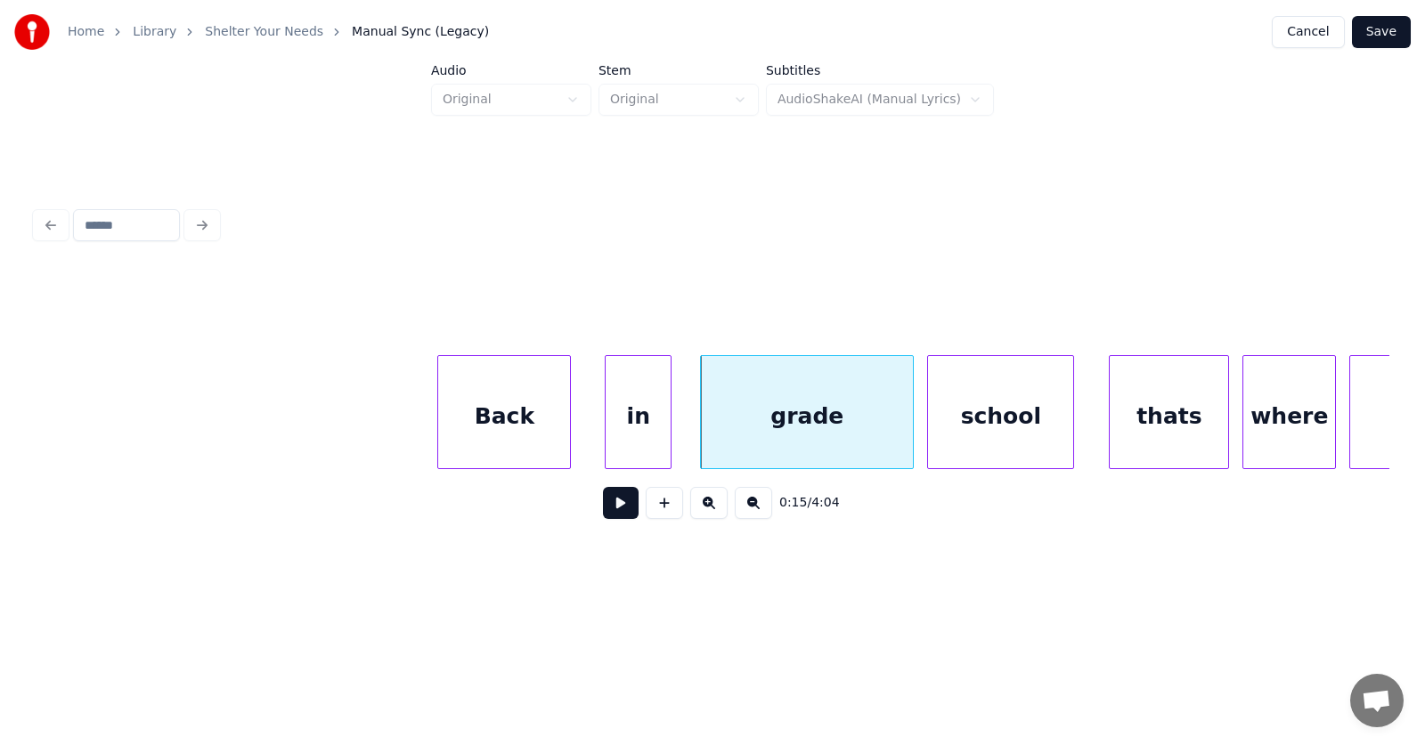
click at [990, 437] on div "school" at bounding box center [1000, 416] width 145 height 121
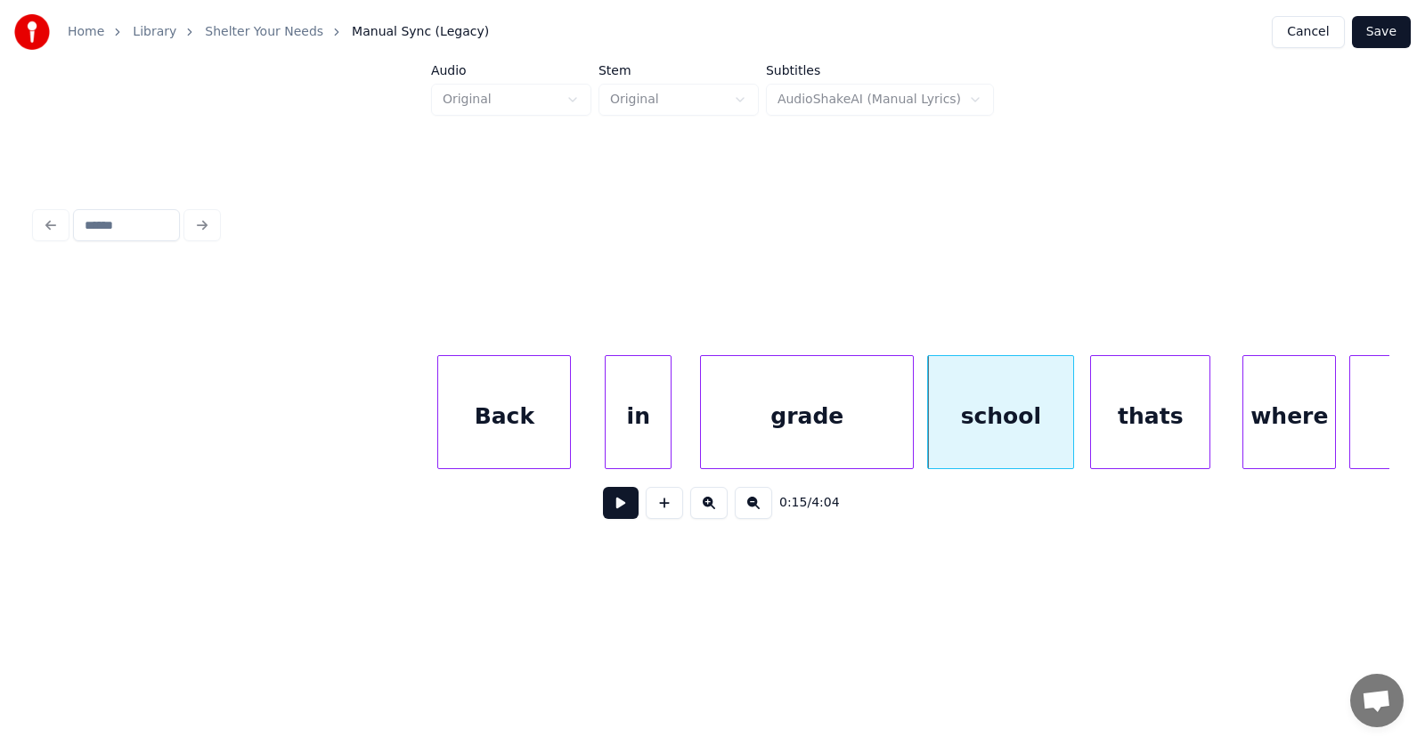
click at [1120, 429] on div "thats" at bounding box center [1150, 416] width 118 height 121
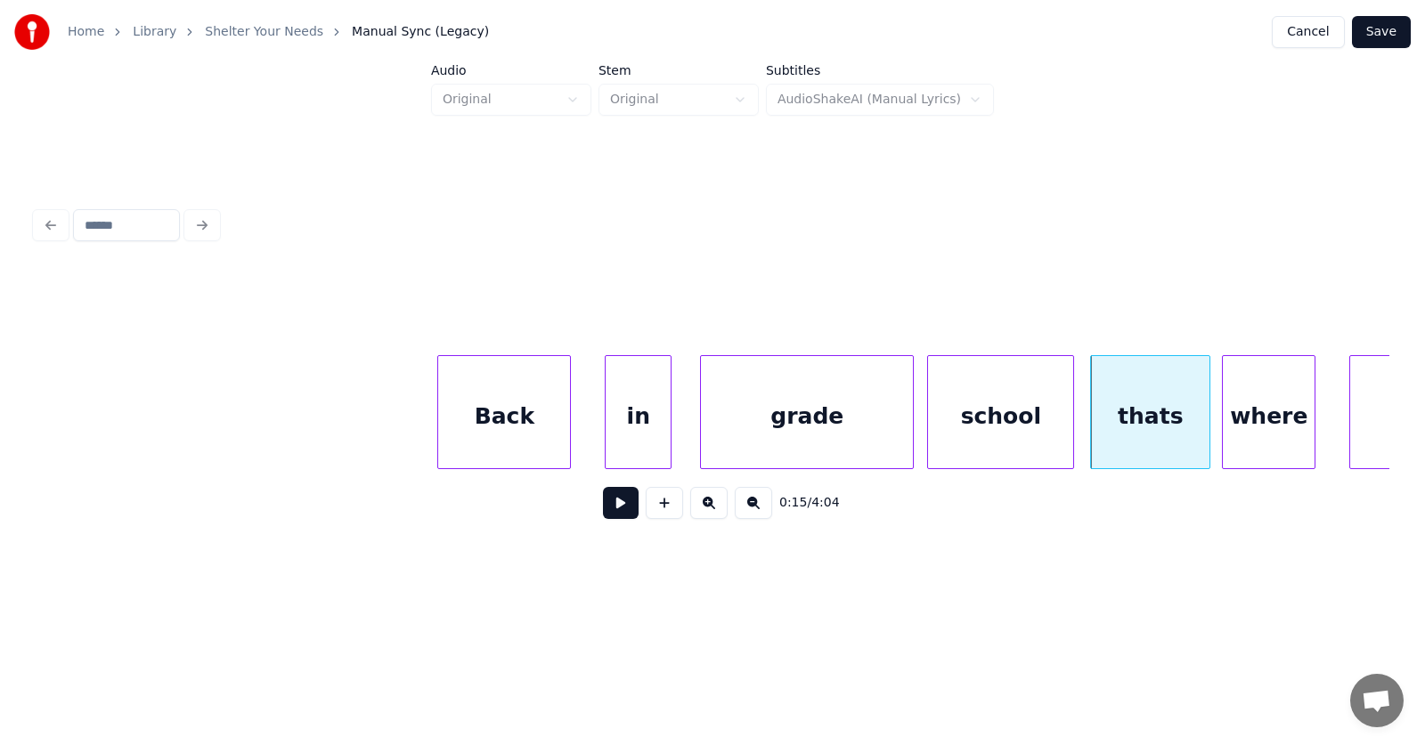
click at [1261, 431] on div "where" at bounding box center [1269, 416] width 92 height 121
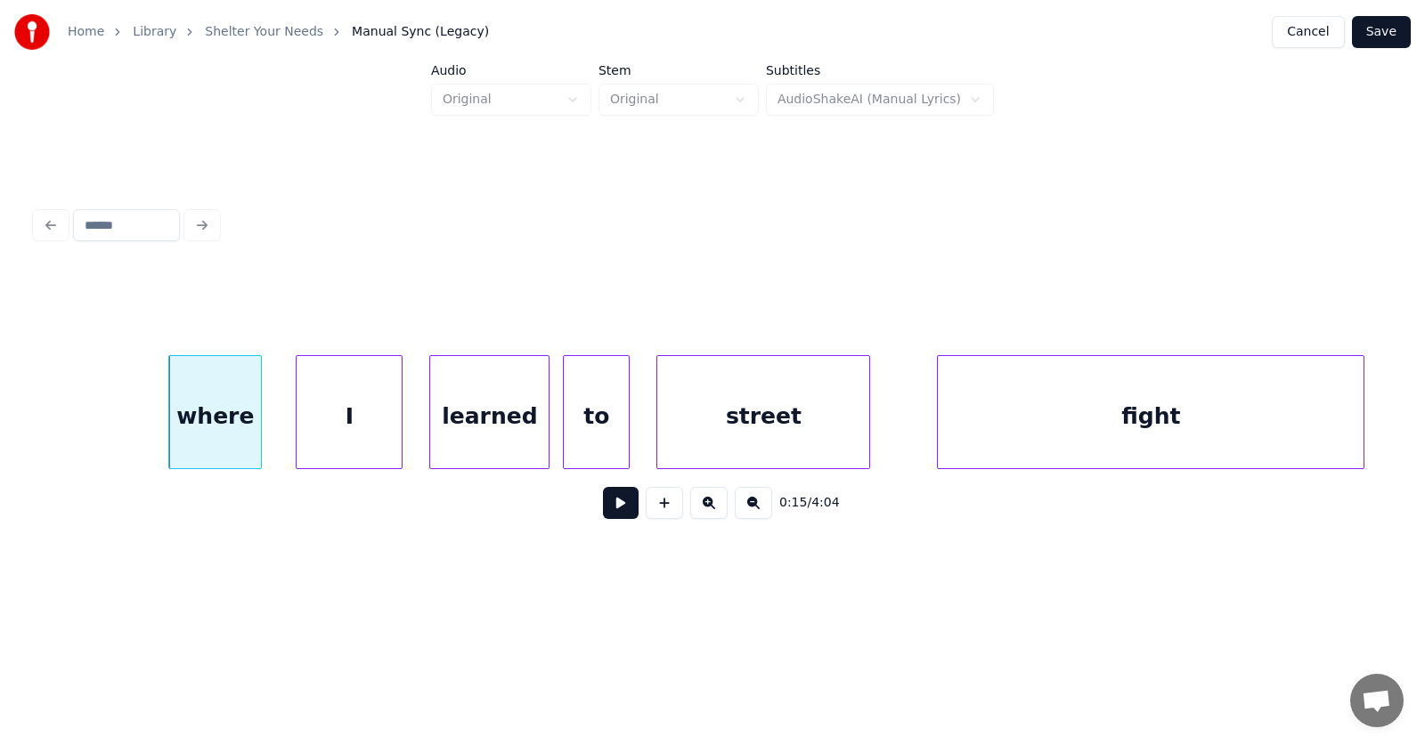
scroll to position [0, 10599]
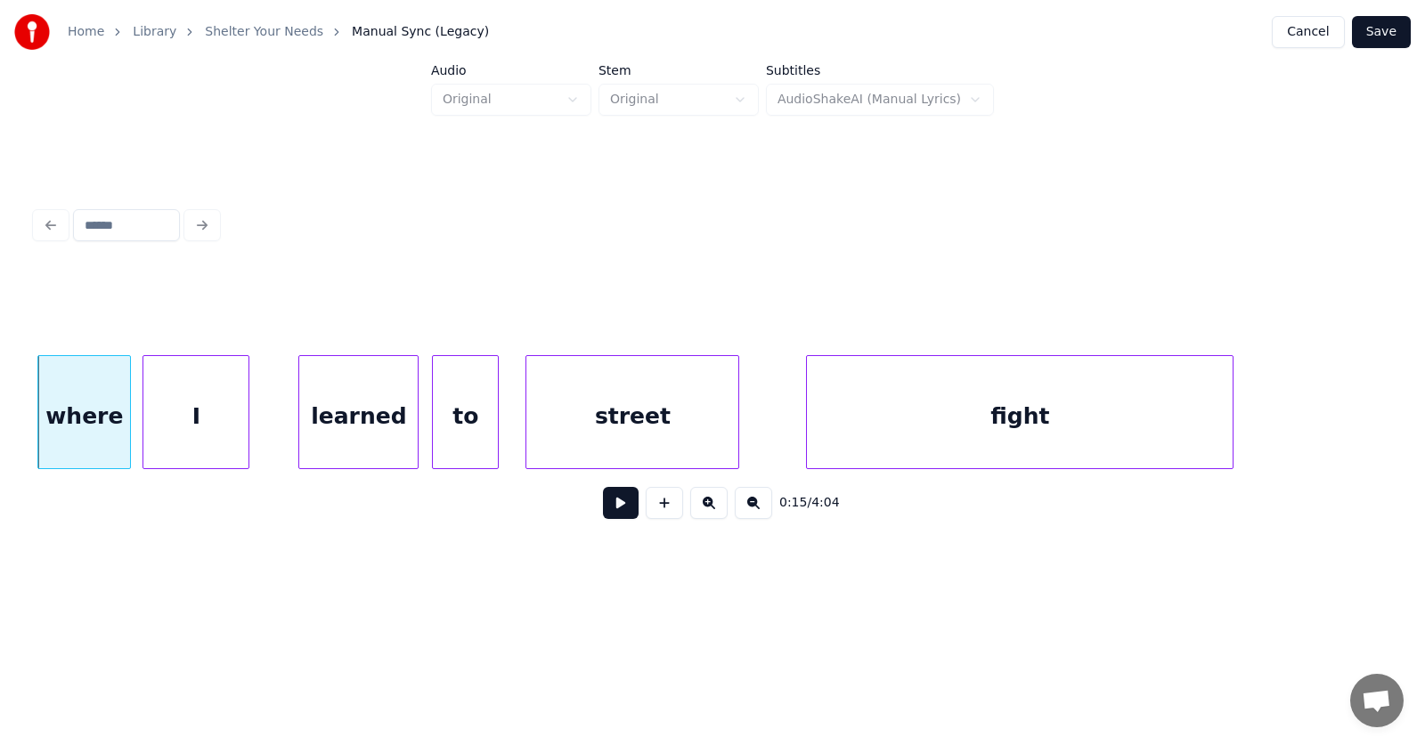
click at [210, 436] on div "I" at bounding box center [195, 416] width 105 height 121
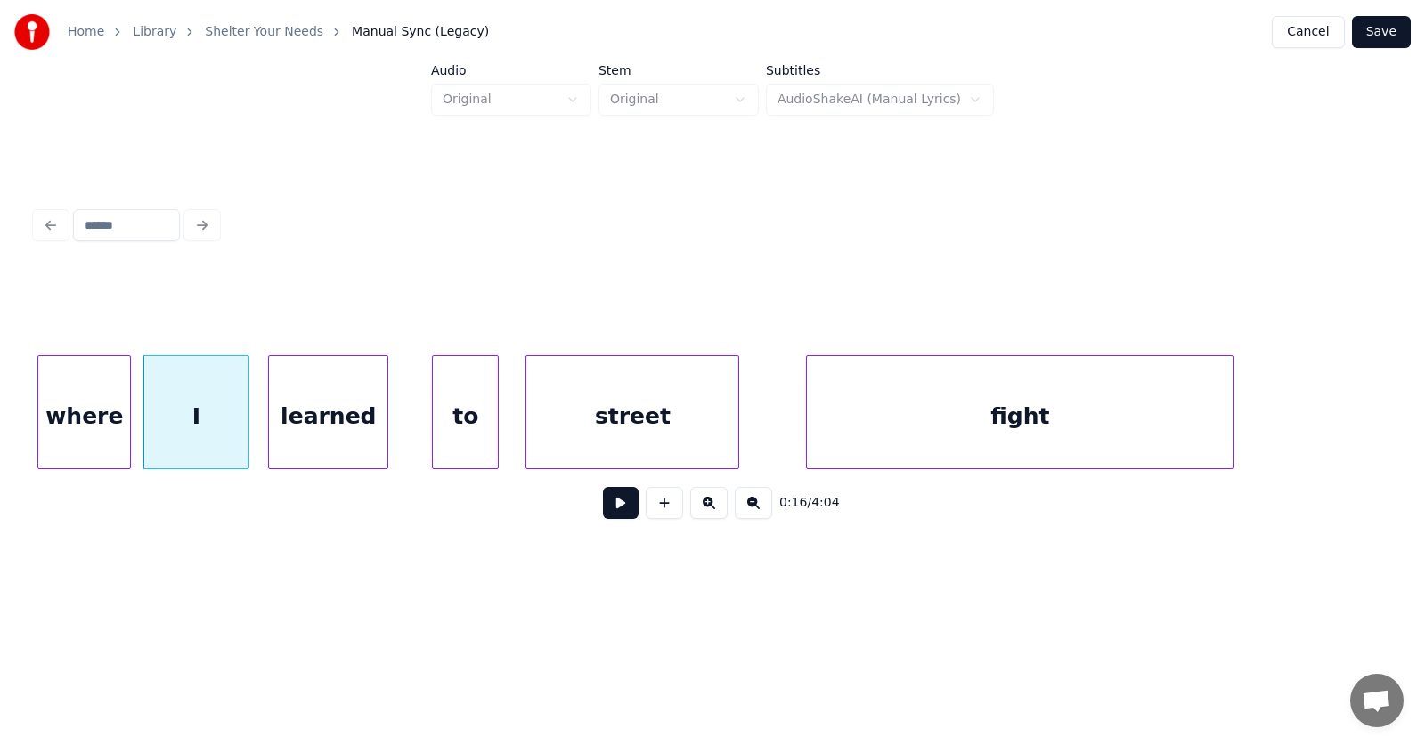
click at [310, 436] on div "learned" at bounding box center [328, 416] width 118 height 121
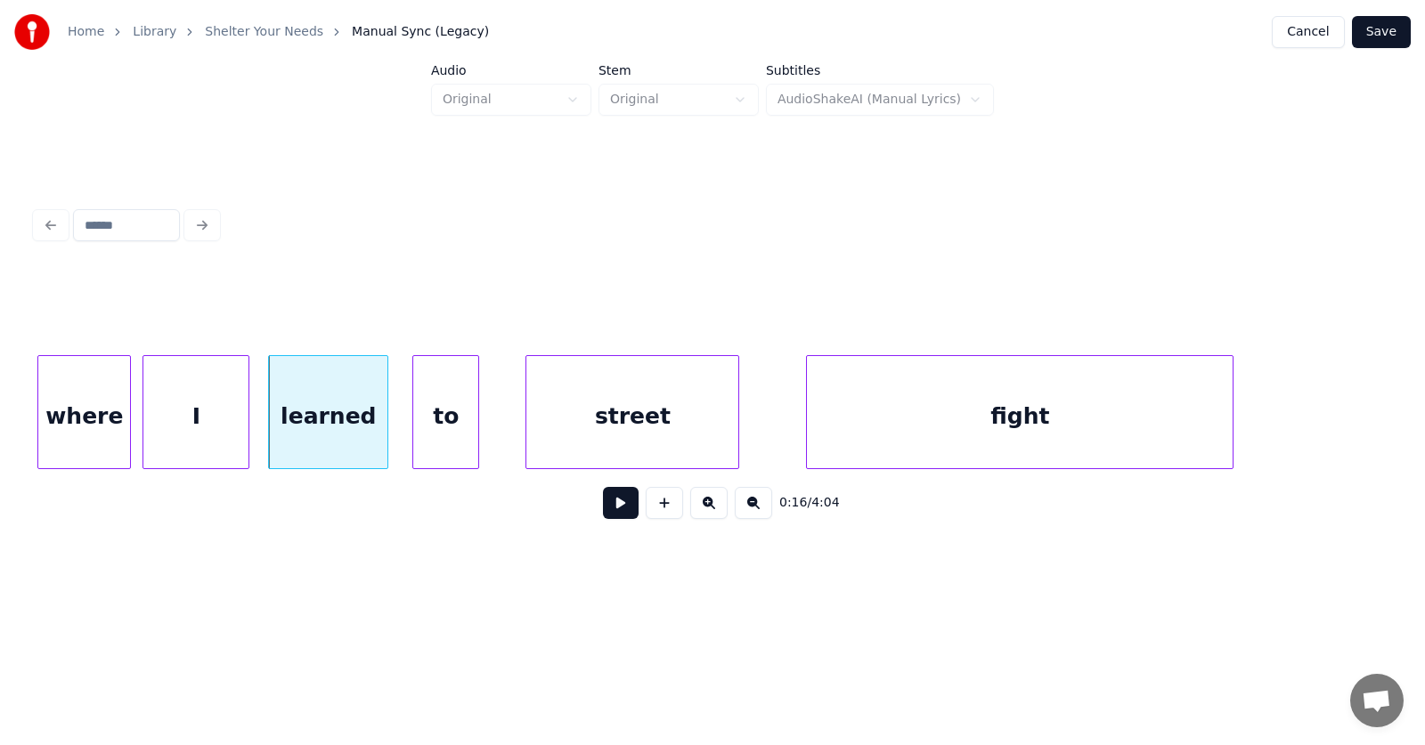
click at [435, 442] on div "to" at bounding box center [445, 416] width 65 height 121
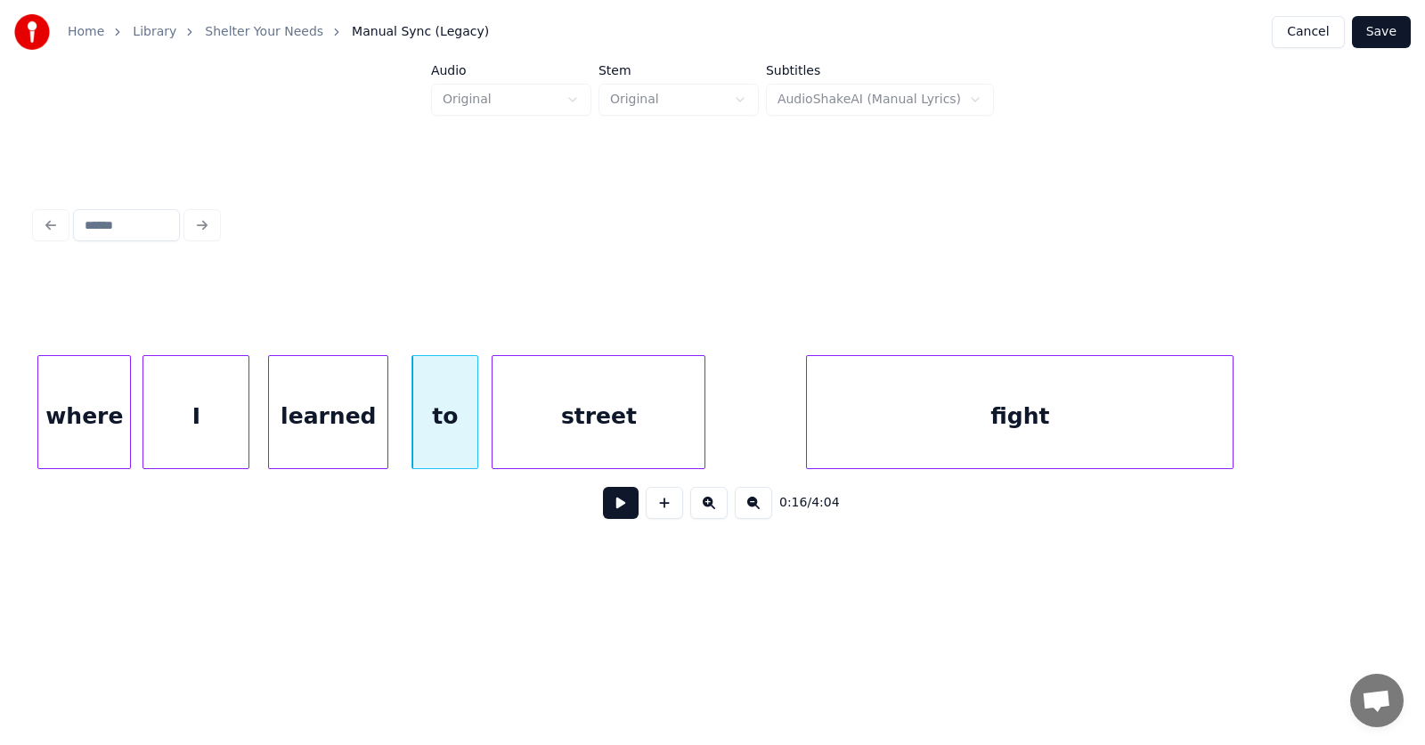
click at [580, 447] on div "street" at bounding box center [599, 416] width 212 height 121
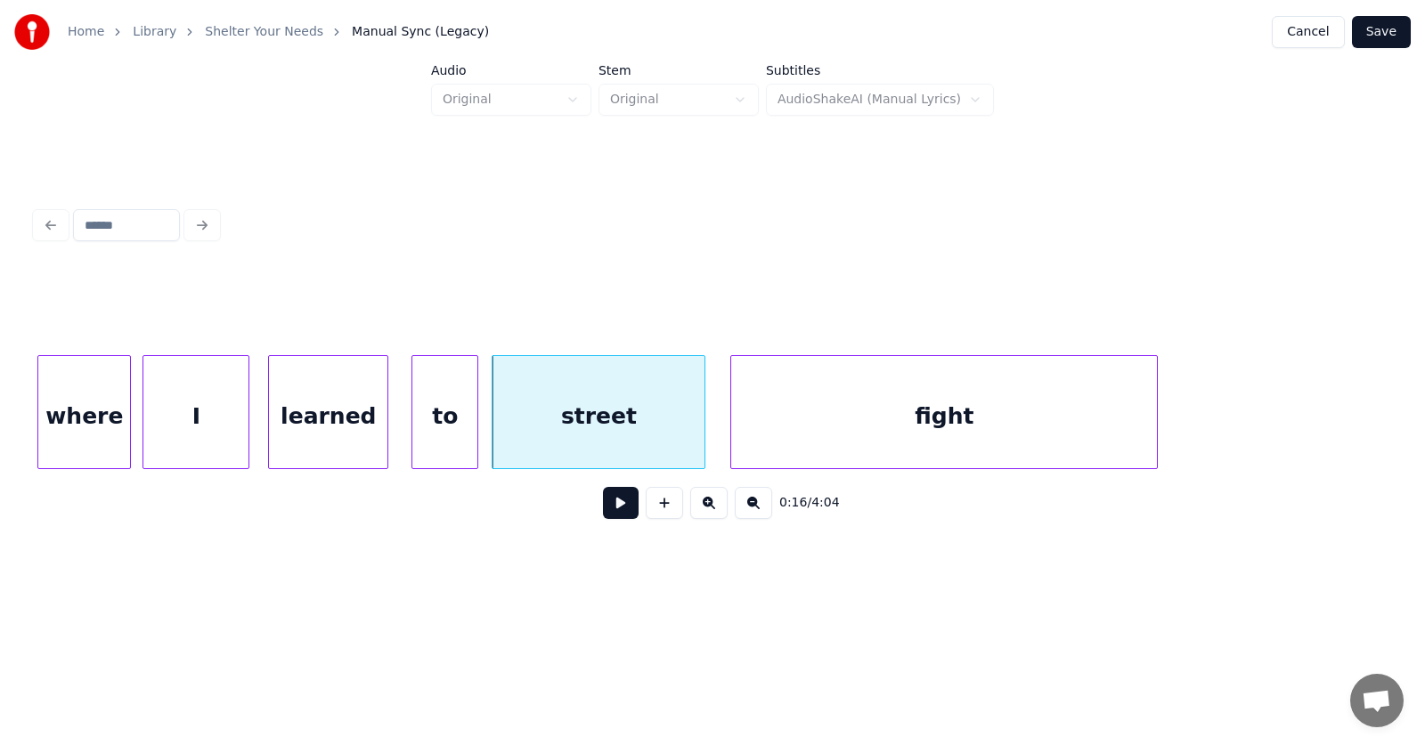
click at [787, 448] on div "fight" at bounding box center [944, 416] width 426 height 121
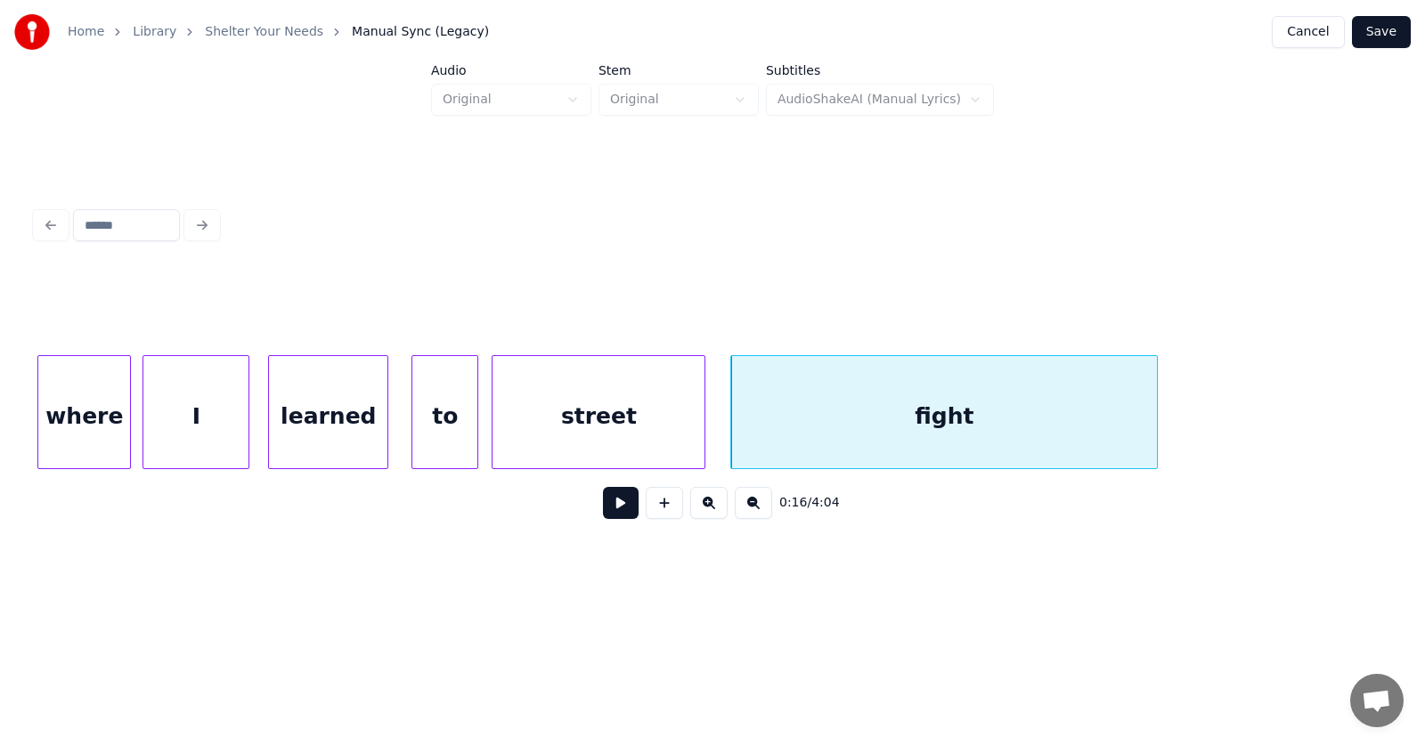
click at [603, 504] on button at bounding box center [621, 503] width 36 height 32
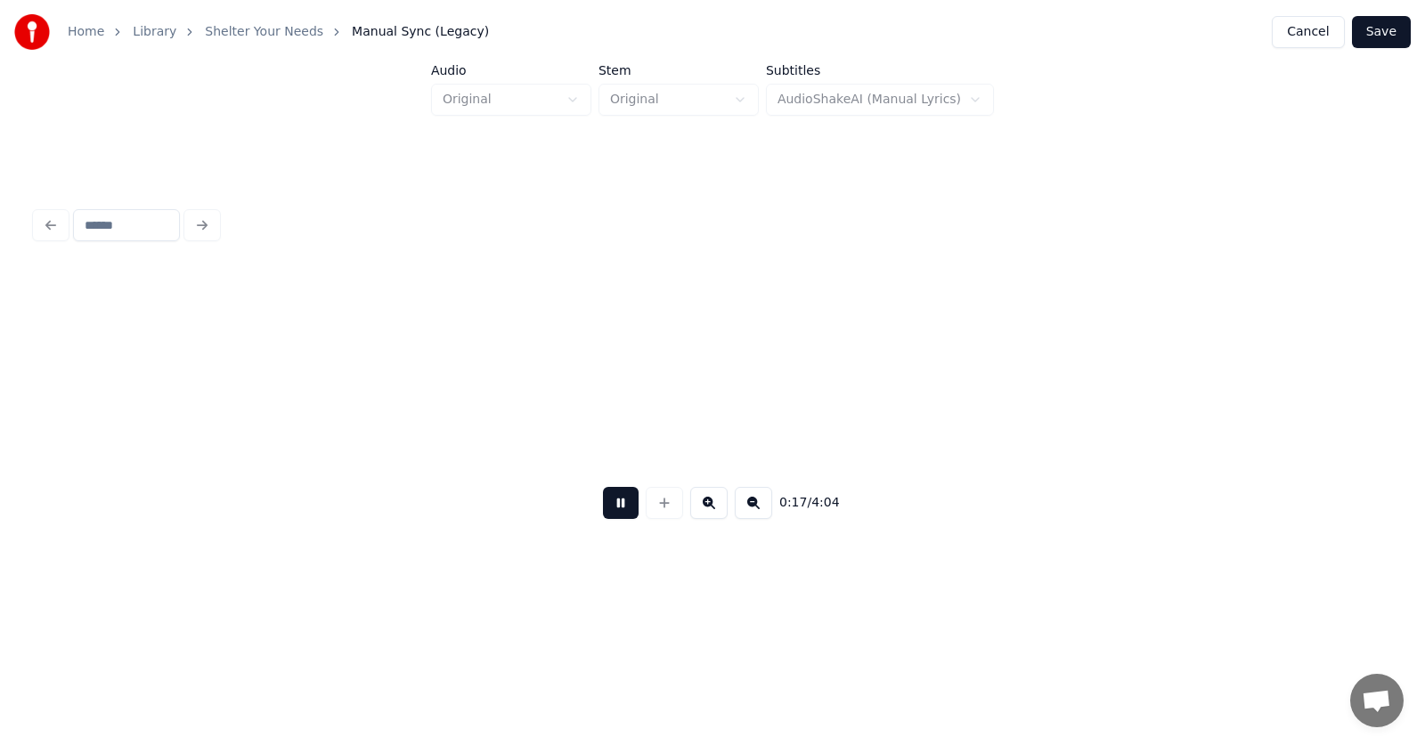
scroll to position [0, 11953]
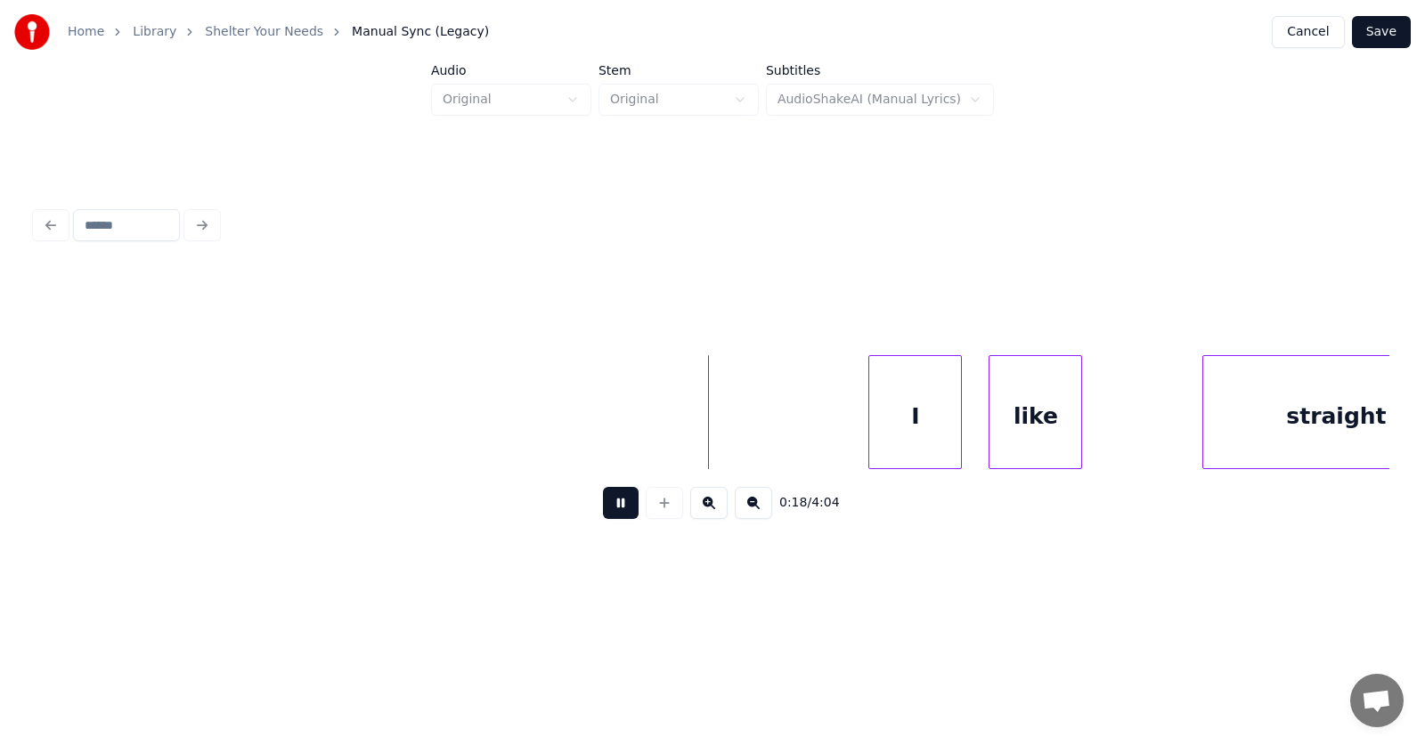
click at [603, 504] on button at bounding box center [621, 503] width 36 height 32
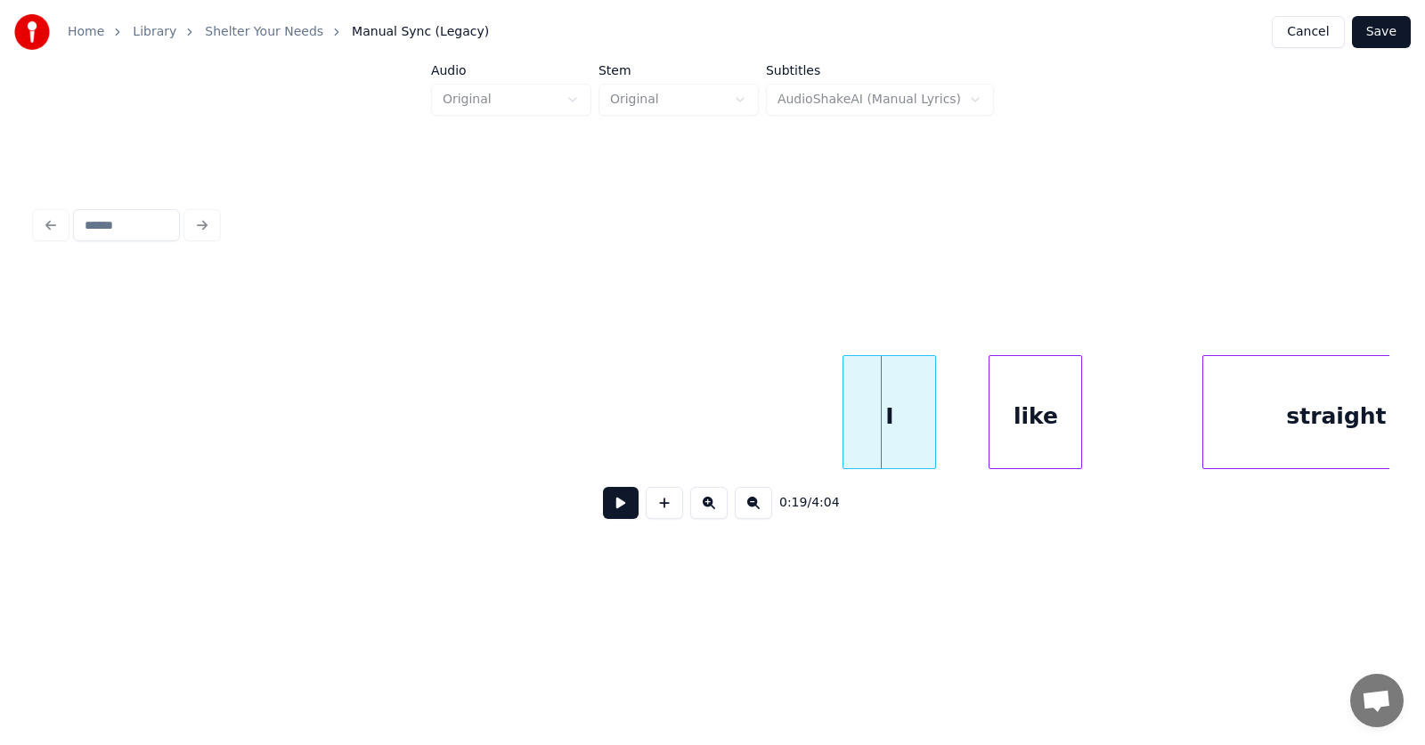
click at [867, 417] on div "I" at bounding box center [889, 416] width 92 height 121
click at [1001, 436] on div "like" at bounding box center [1000, 416] width 92 height 121
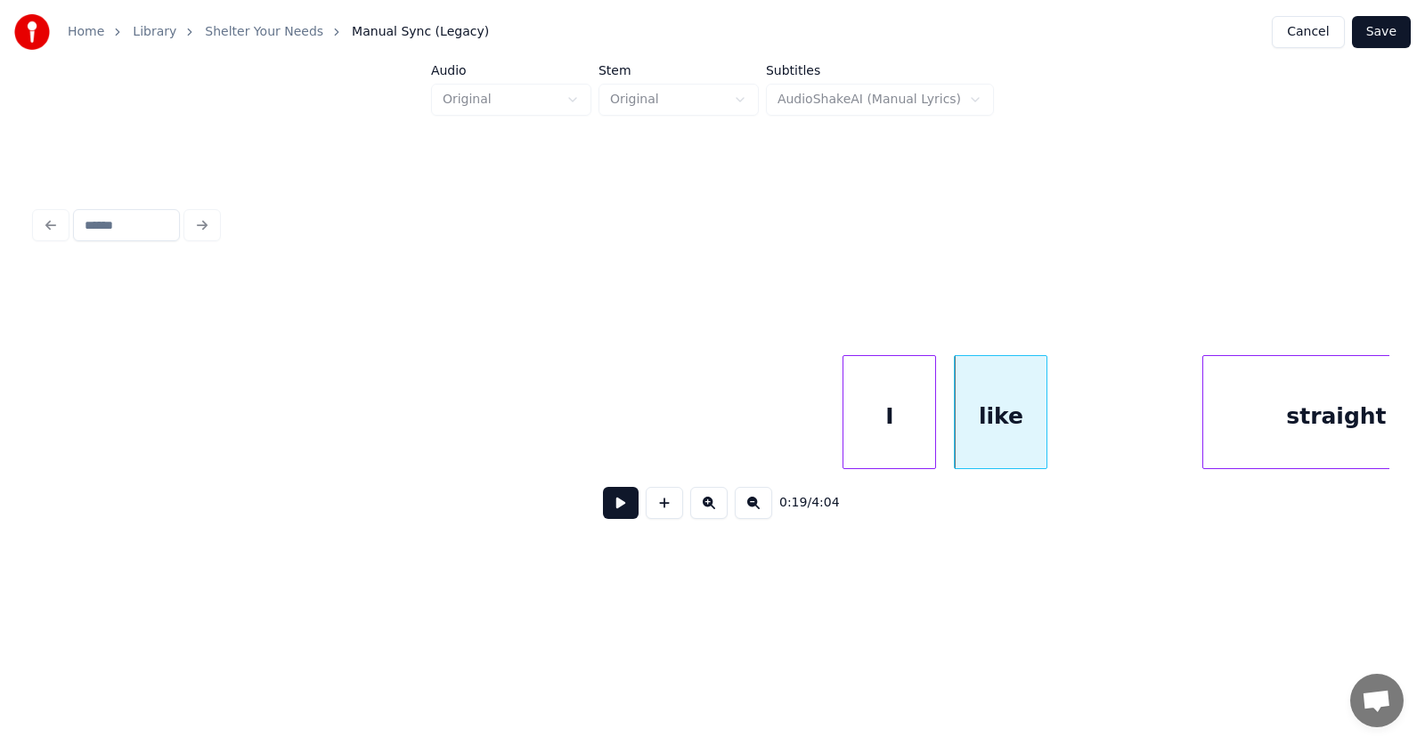
click at [611, 507] on button at bounding box center [621, 503] width 36 height 32
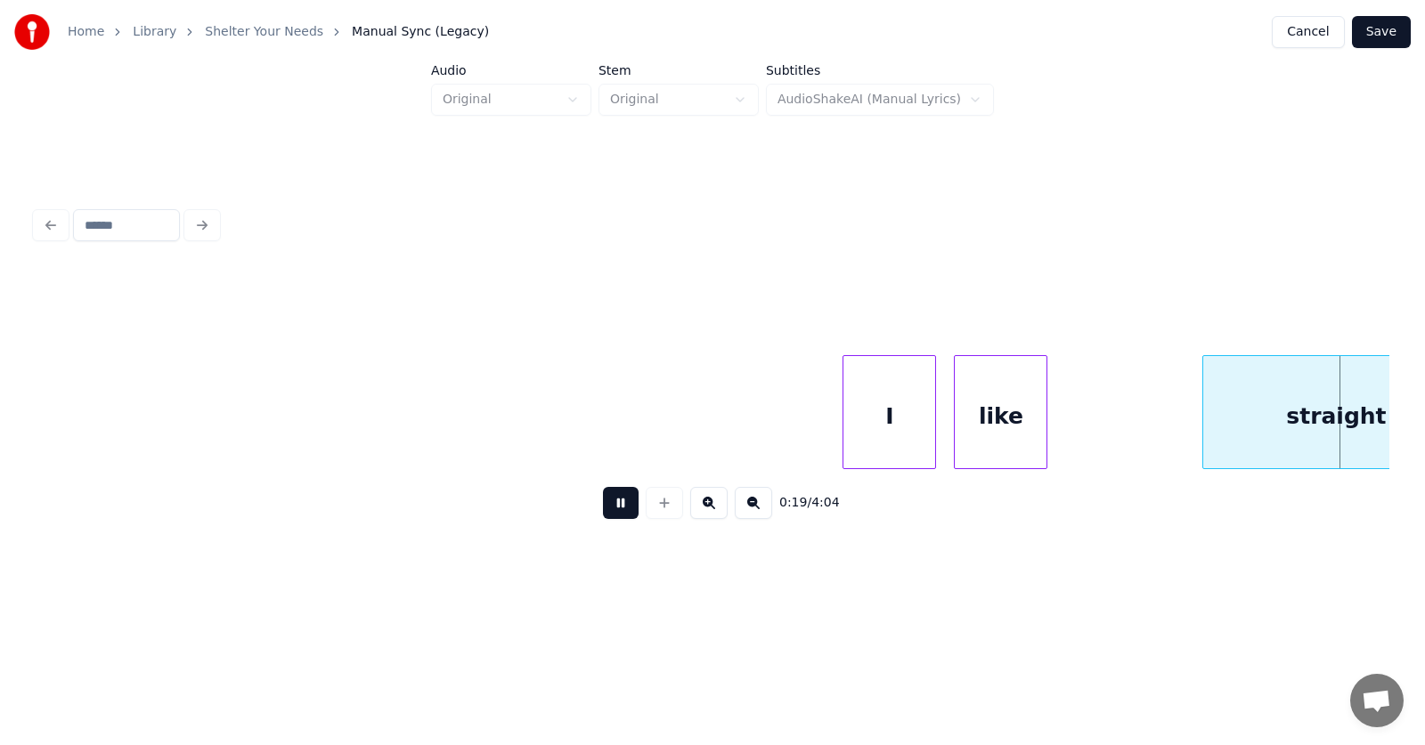
click at [611, 507] on button at bounding box center [621, 503] width 36 height 32
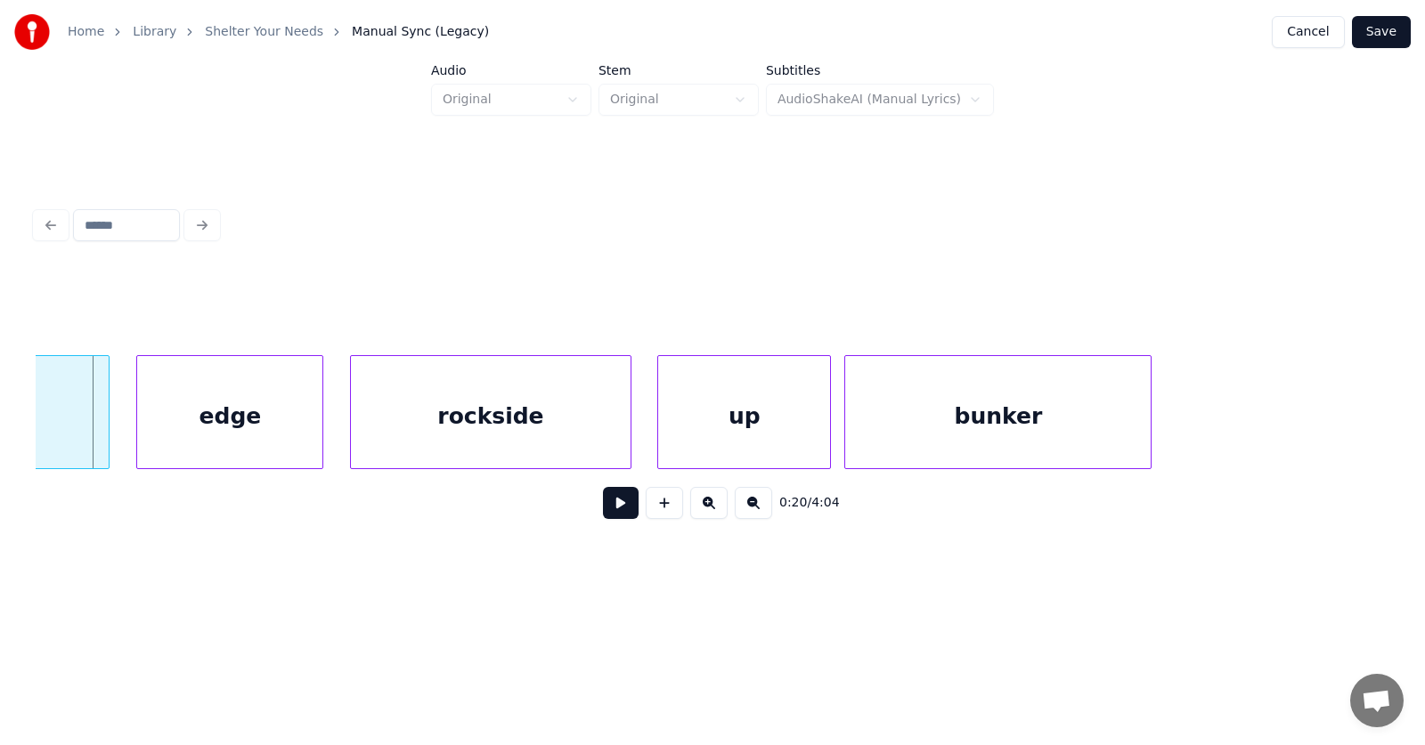
scroll to position [0, 12694]
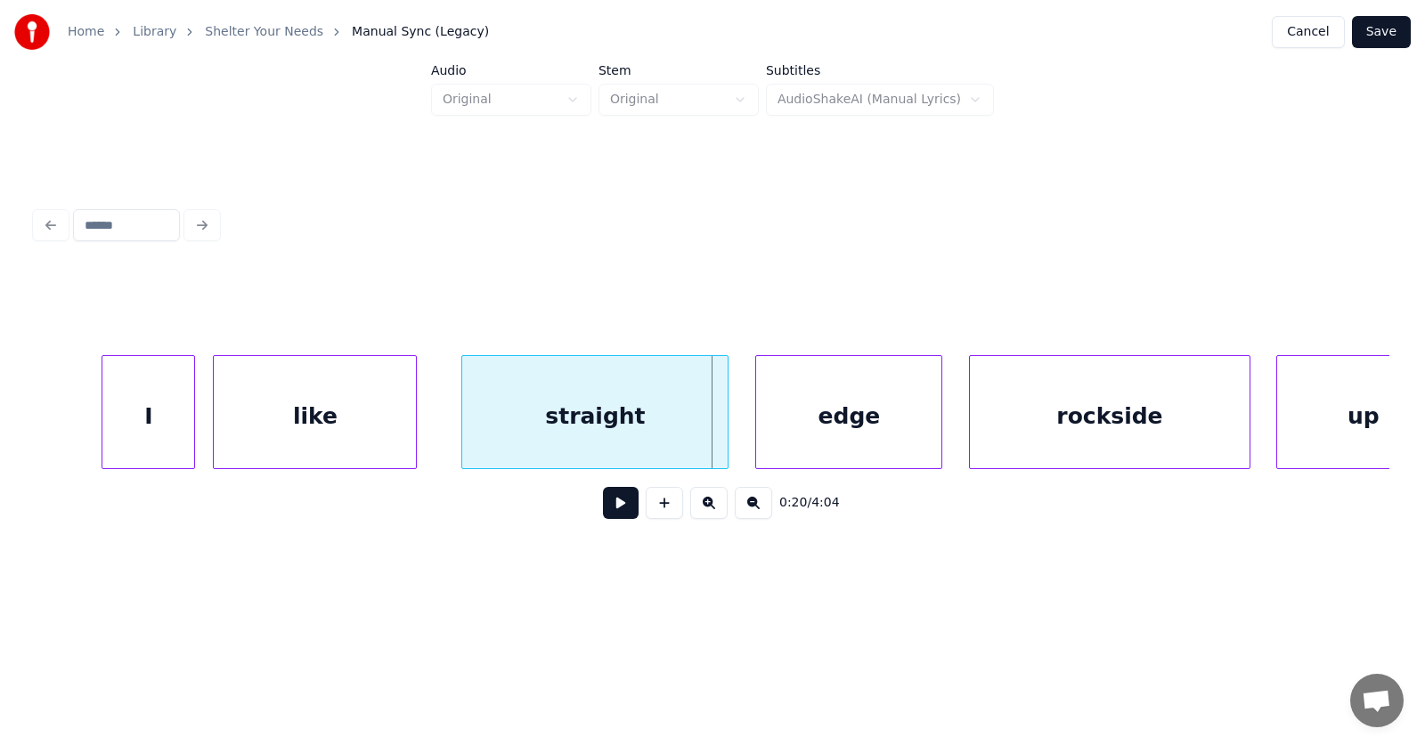
click at [415, 424] on div at bounding box center [413, 412] width 5 height 112
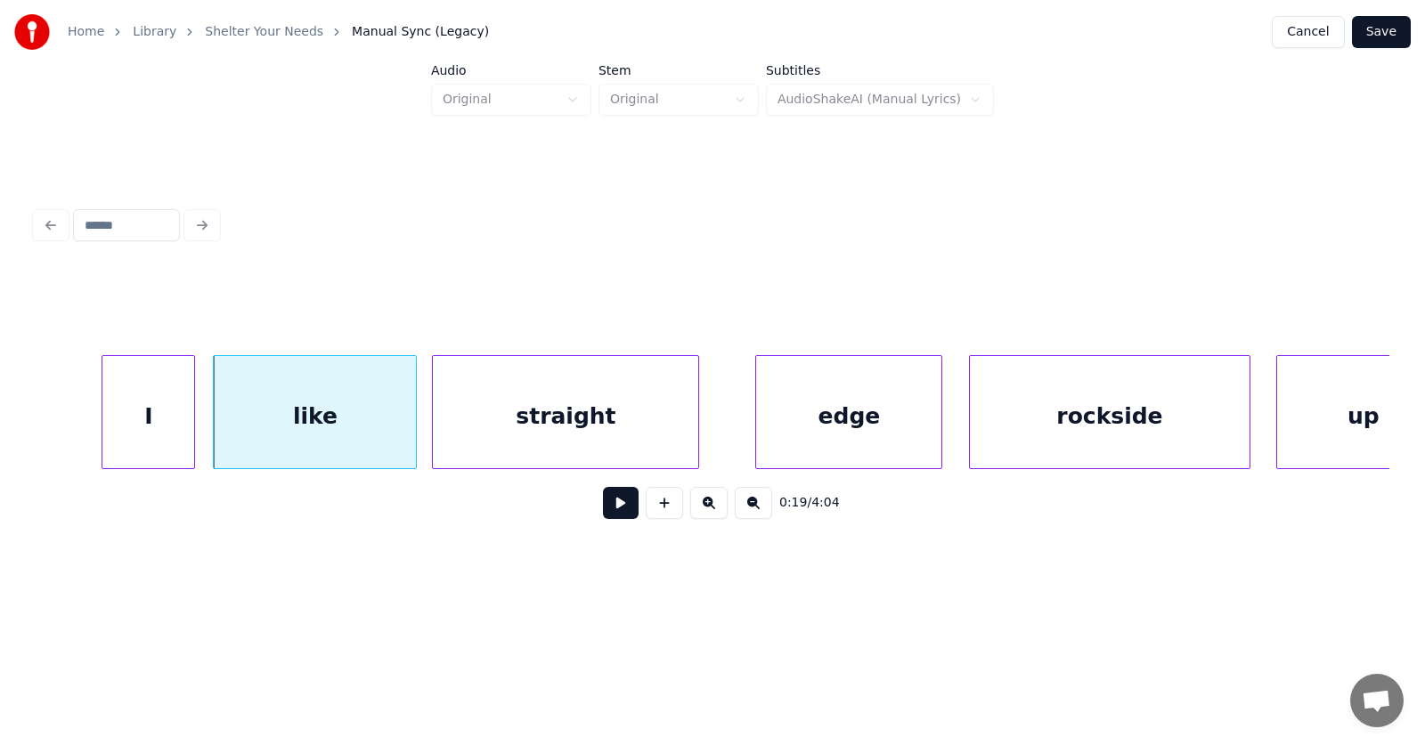
click at [506, 424] on div "straight" at bounding box center [565, 416] width 265 height 121
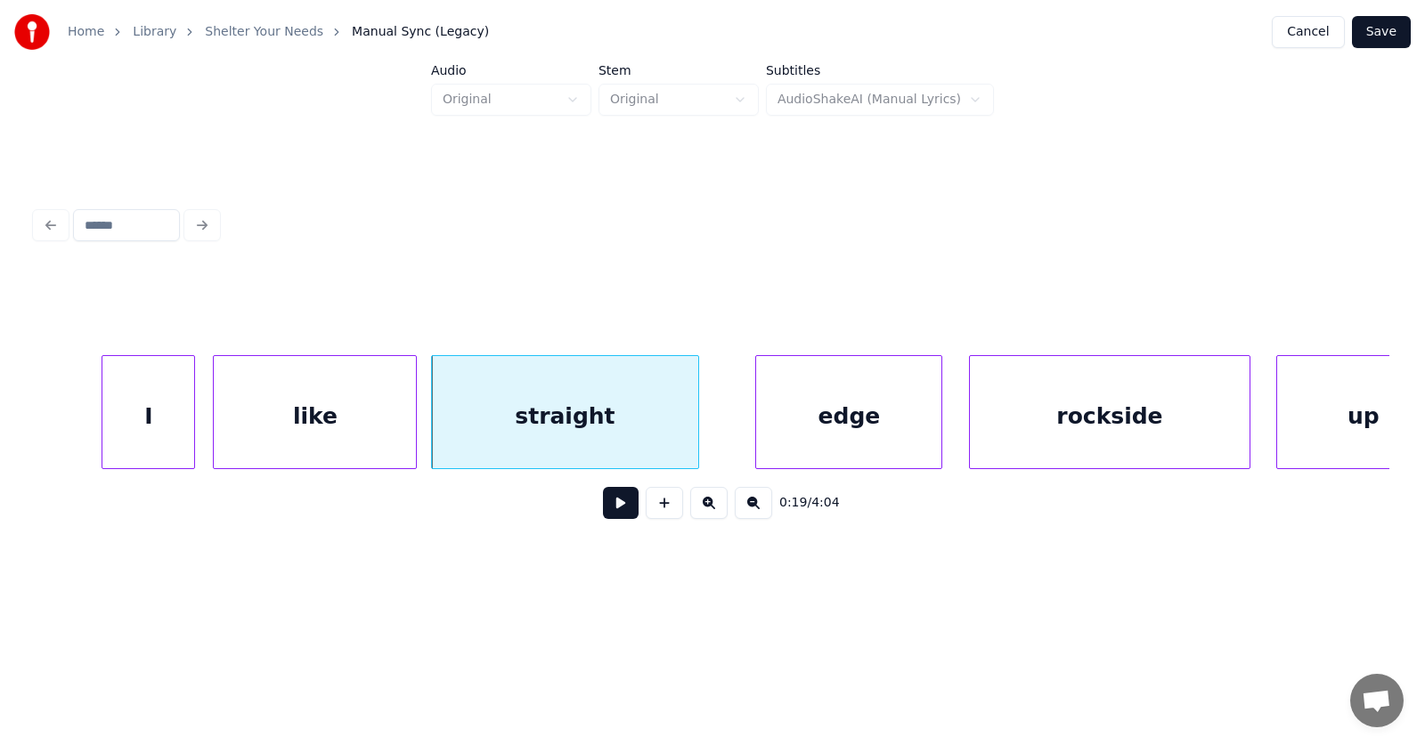
click at [512, 424] on div "straight" at bounding box center [564, 416] width 265 height 121
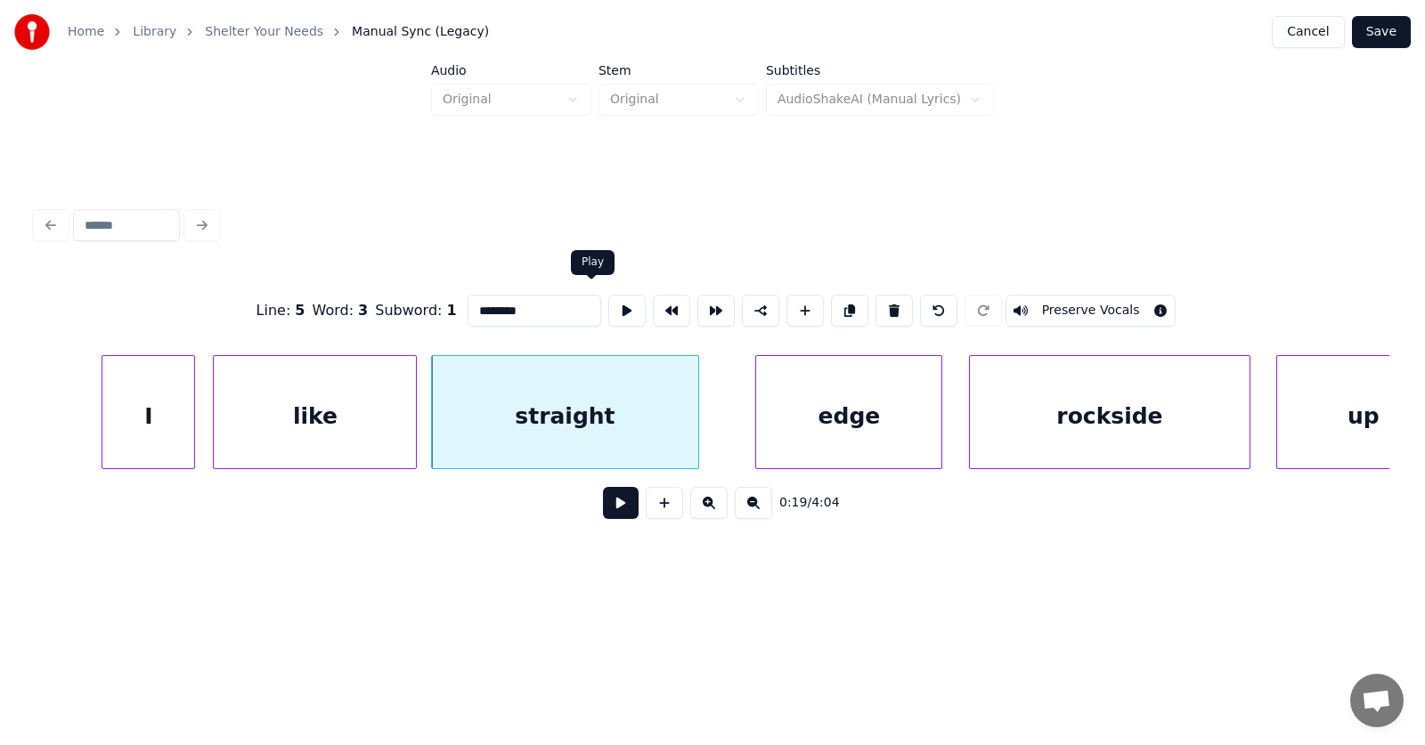
click at [608, 303] on button at bounding box center [626, 311] width 37 height 32
click at [542, 423] on div "straight" at bounding box center [558, 416] width 265 height 121
click at [400, 432] on div at bounding box center [398, 412] width 5 height 112
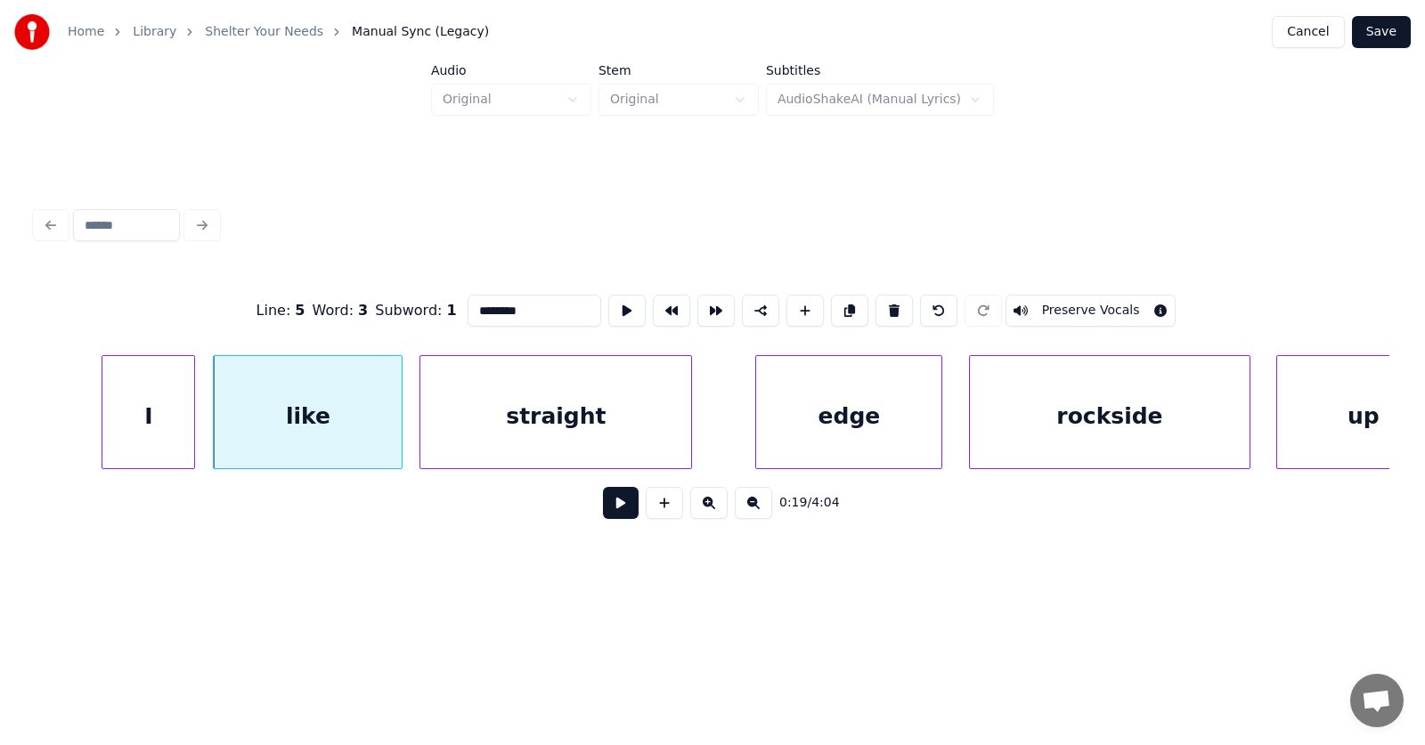
click at [420, 432] on div at bounding box center [422, 412] width 5 height 112
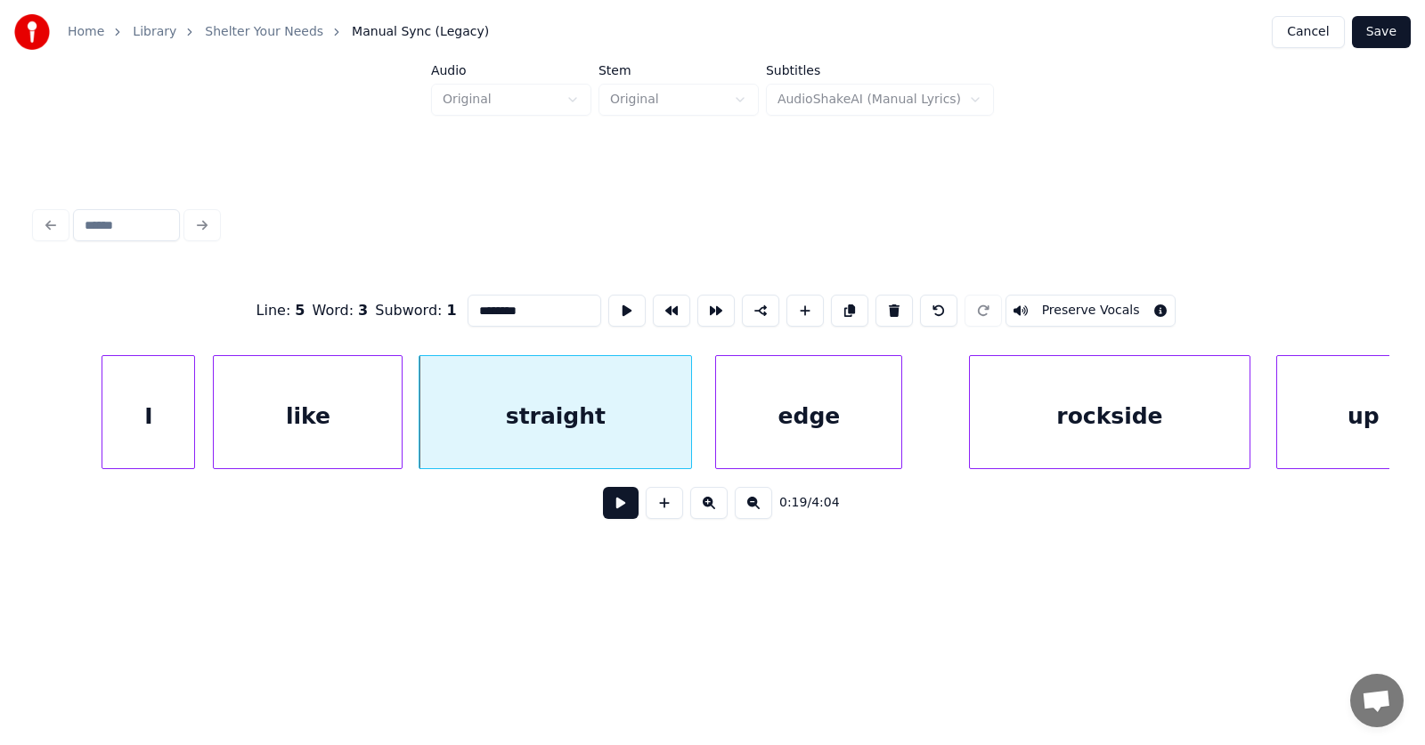
click at [756, 430] on div "edge" at bounding box center [808, 416] width 185 height 121
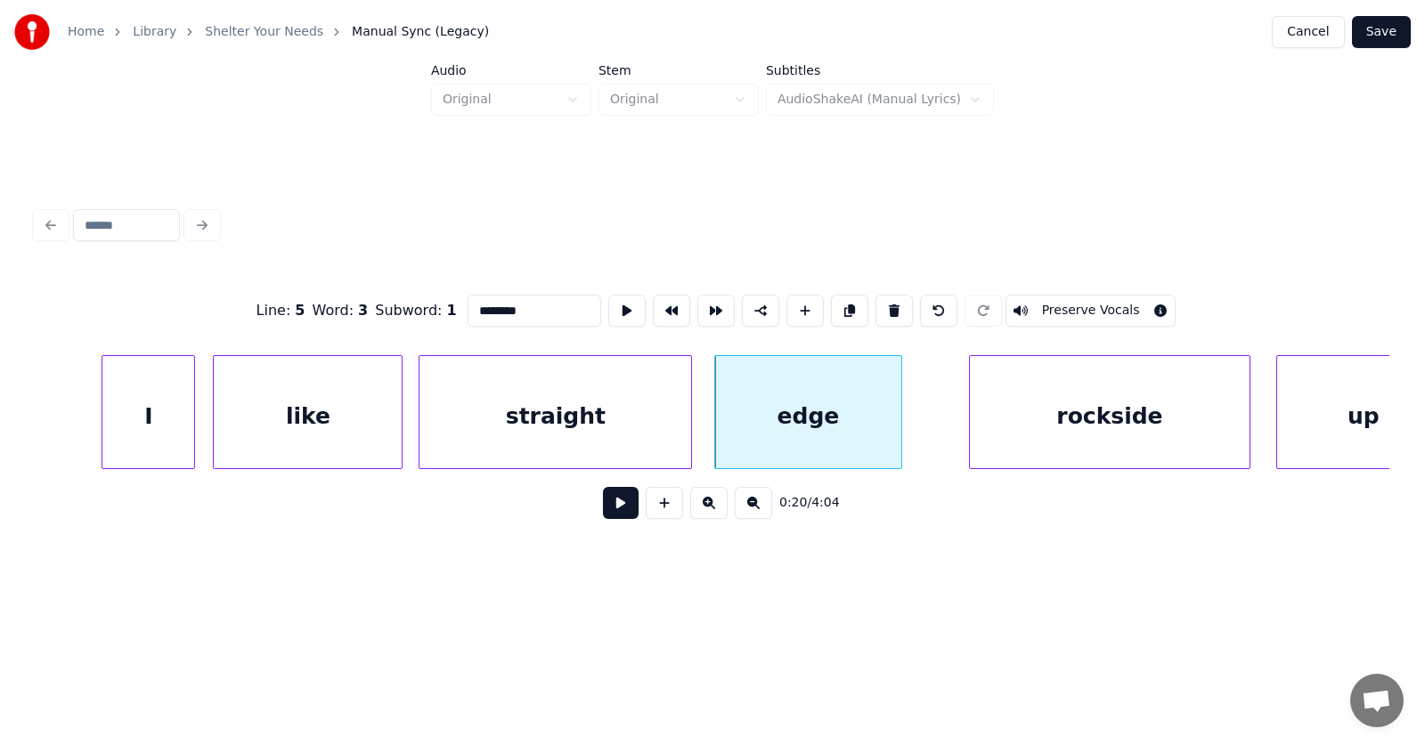
click at [344, 422] on div "like" at bounding box center [308, 416] width 188 height 121
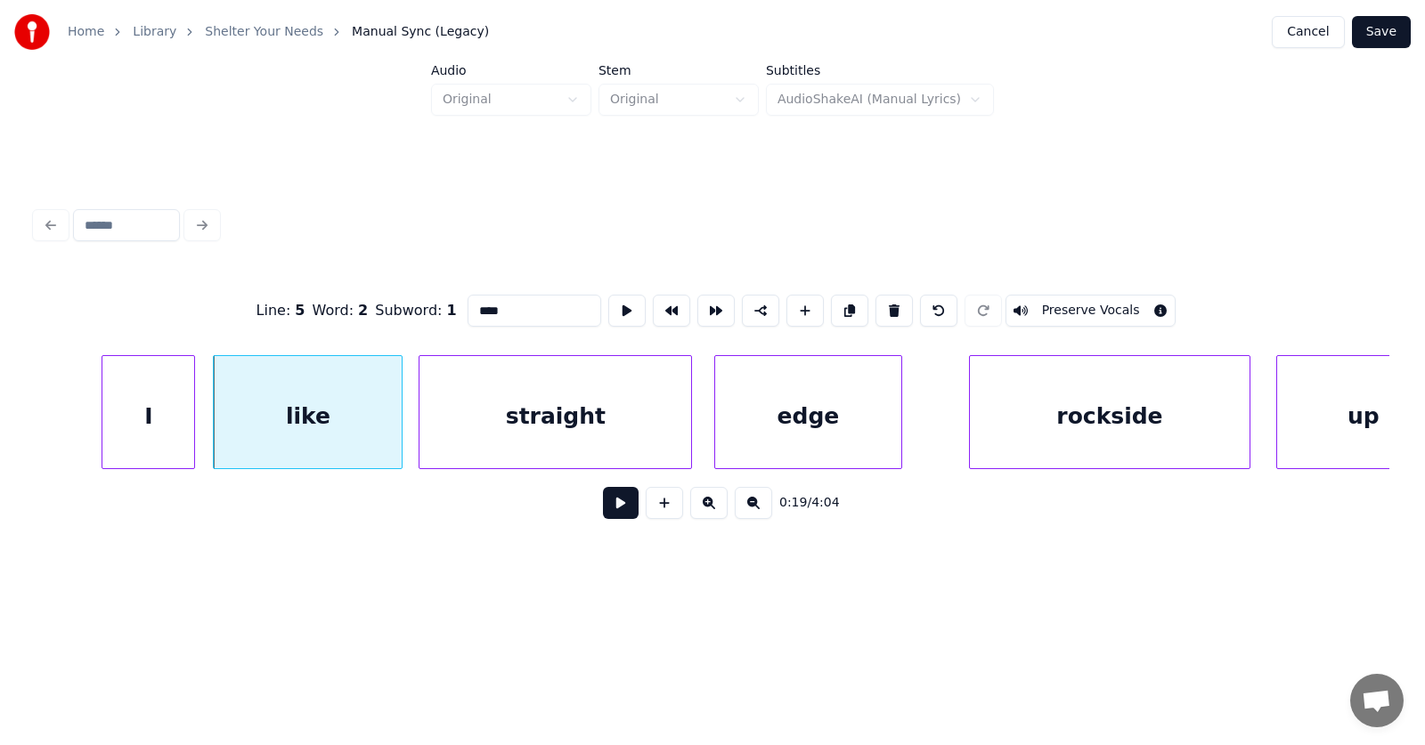
click at [468, 309] on input "****" at bounding box center [535, 311] width 134 height 32
click at [538, 415] on div "straight" at bounding box center [556, 416] width 272 height 121
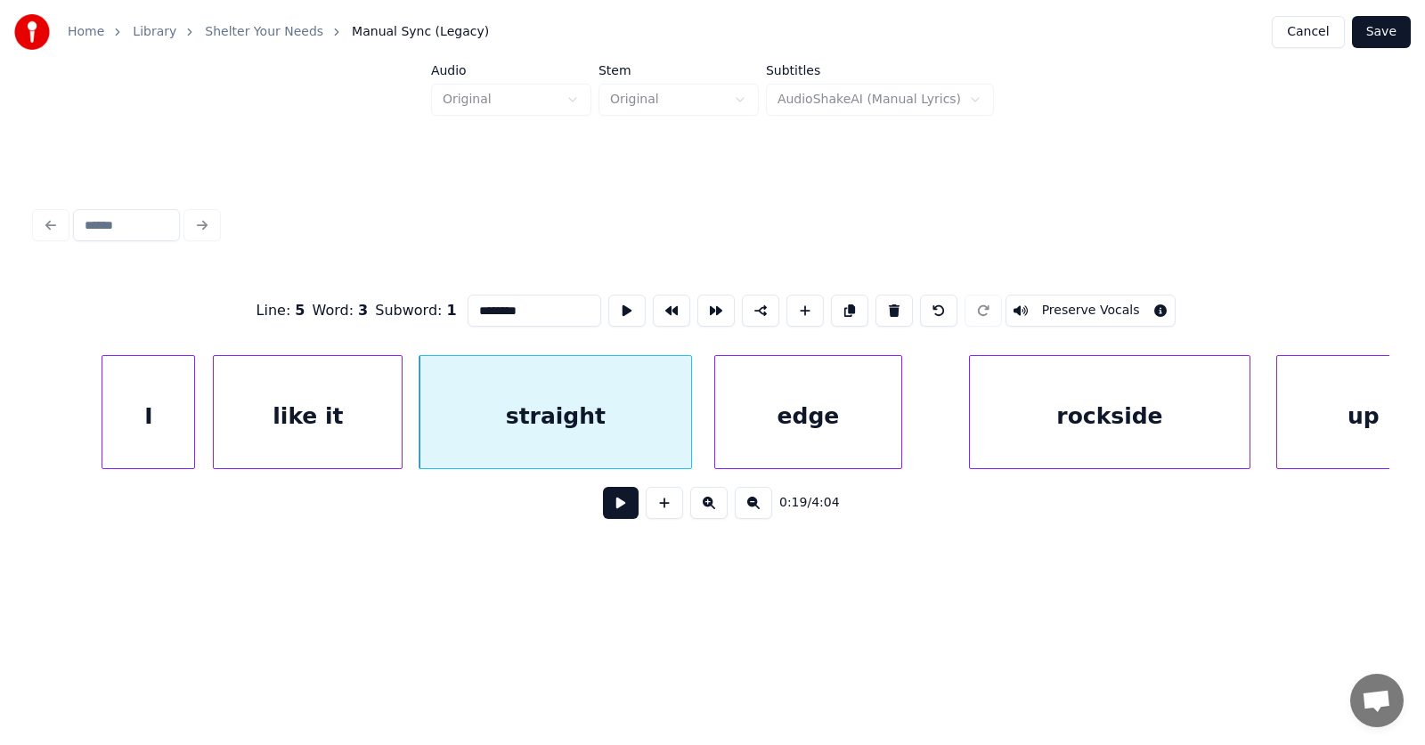
type input "********"
click at [604, 514] on button at bounding box center [621, 503] width 36 height 32
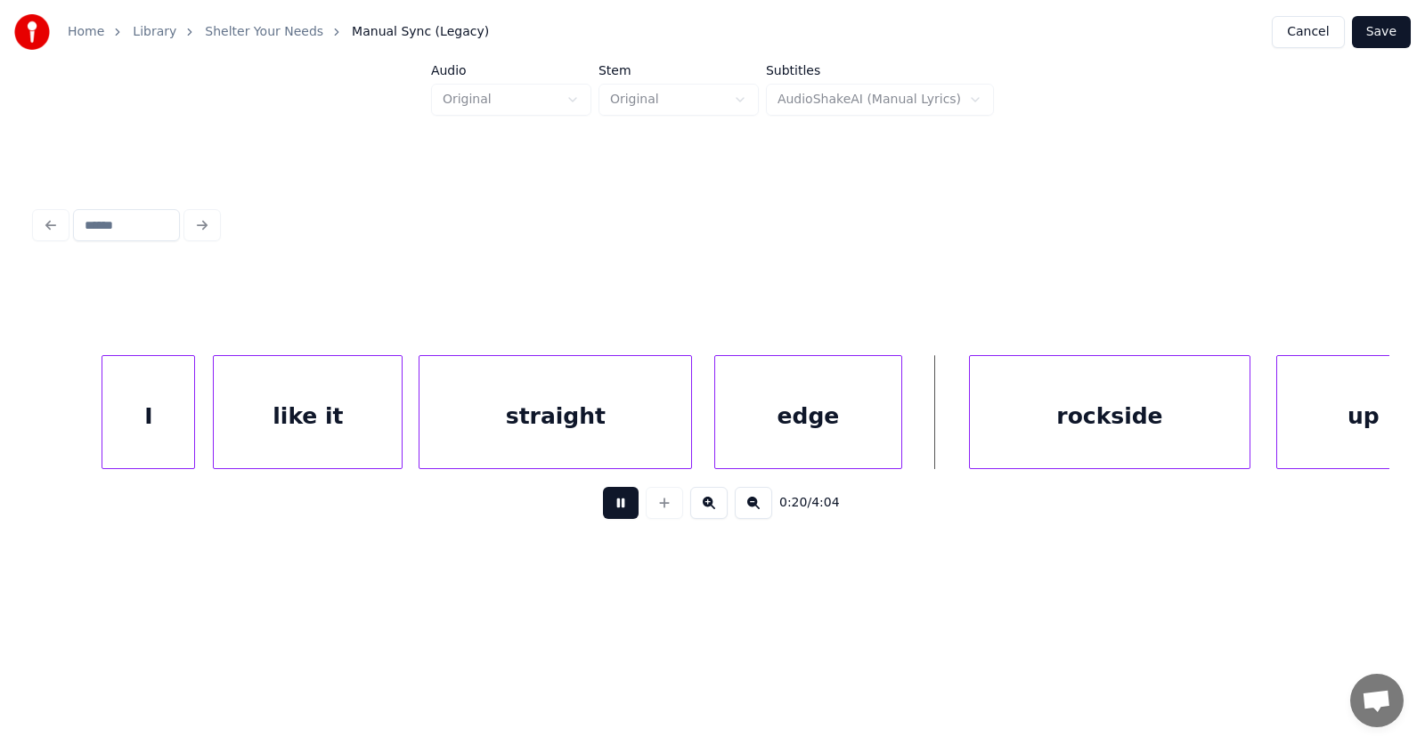
click at [606, 514] on button at bounding box center [621, 503] width 36 height 32
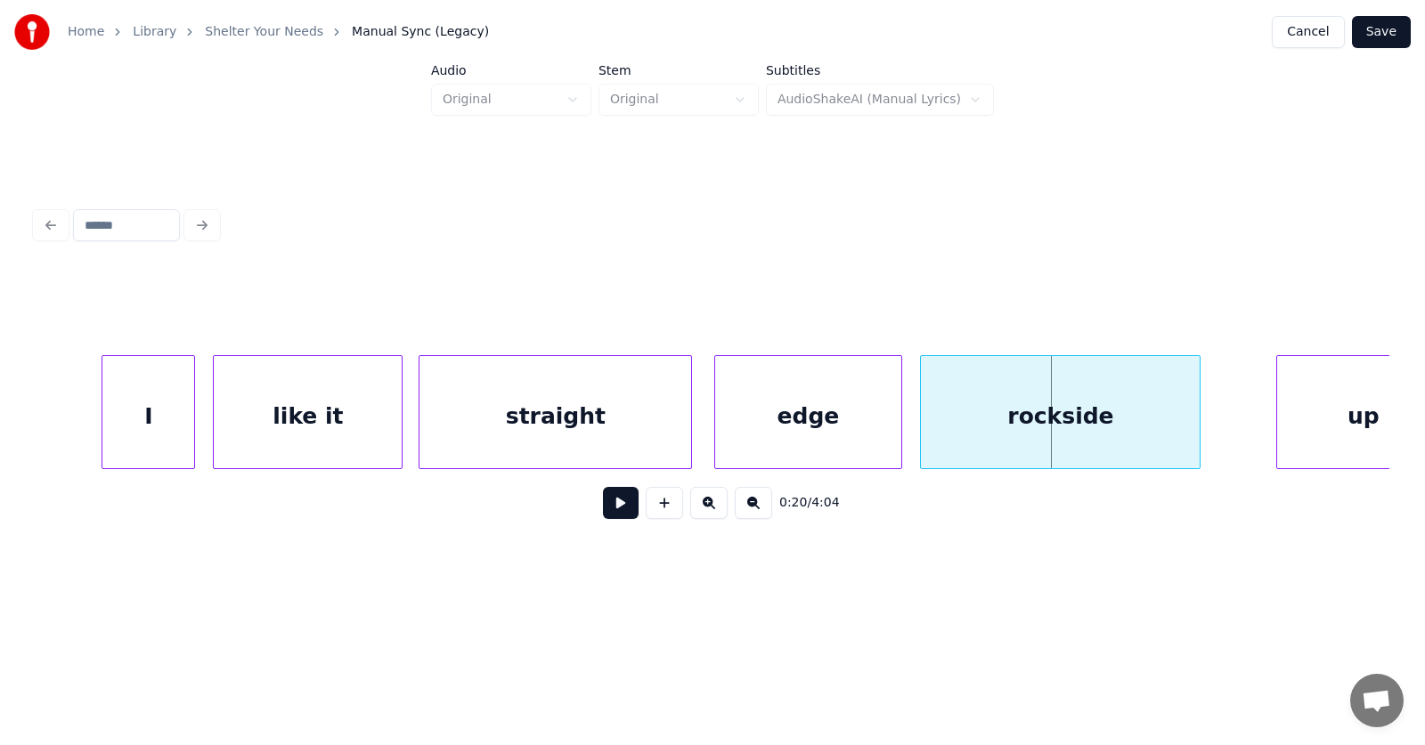
click at [973, 422] on div "rockside" at bounding box center [1060, 416] width 279 height 121
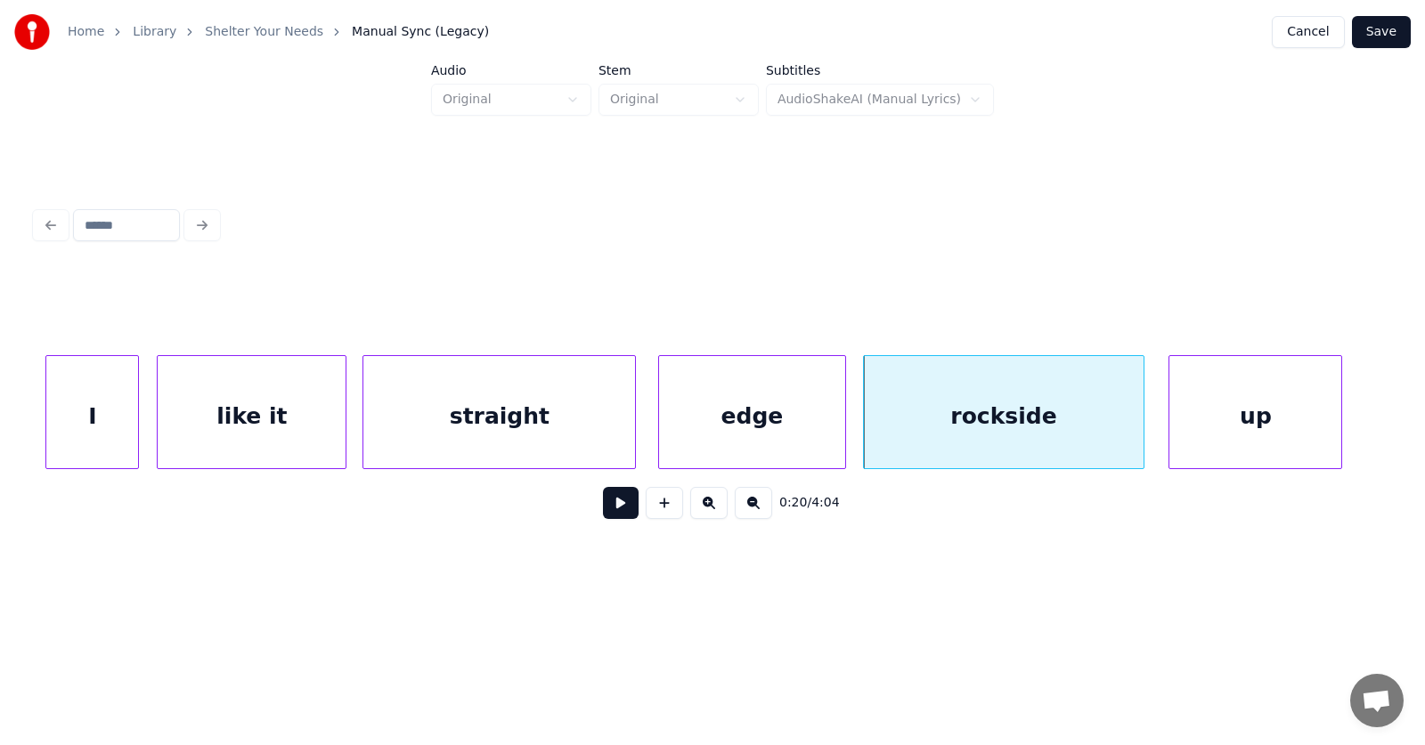
click at [1265, 410] on div "up" at bounding box center [1255, 416] width 172 height 121
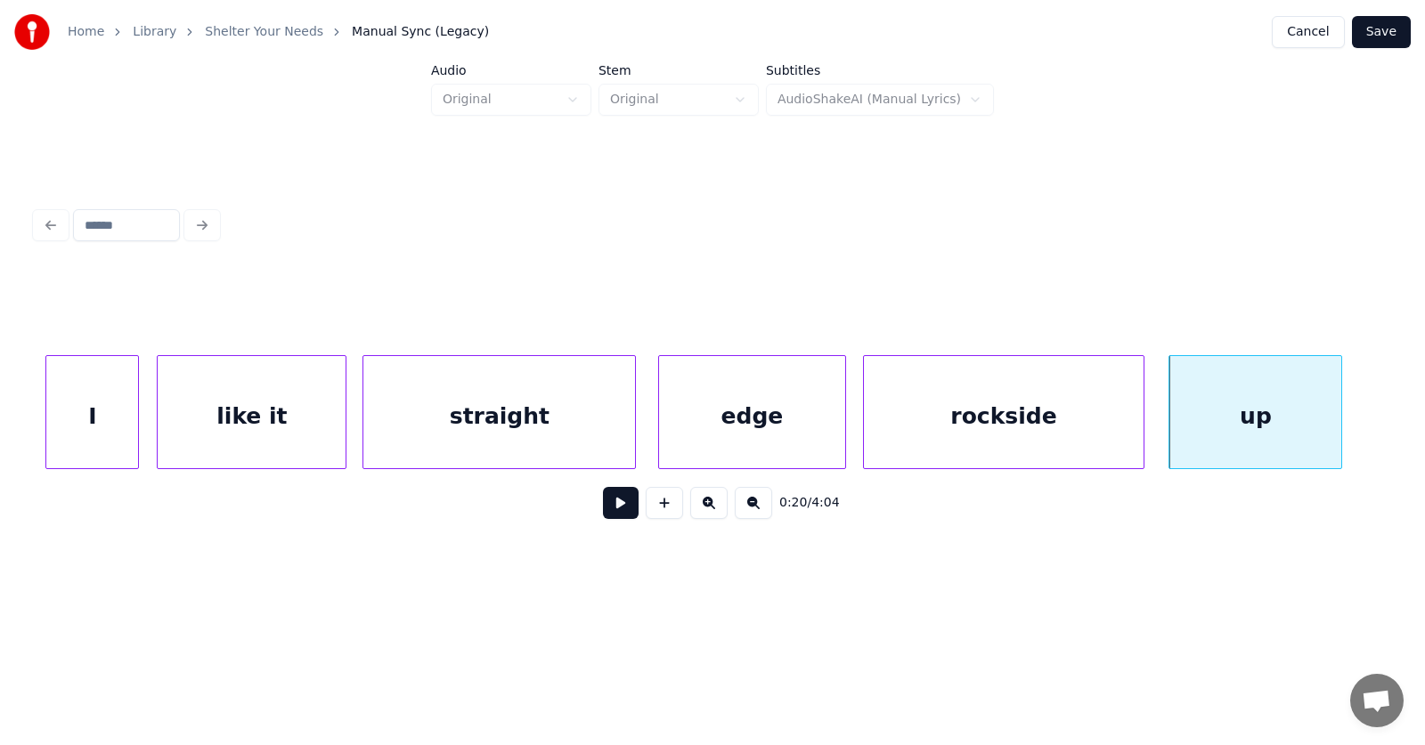
click at [530, 428] on div "straight" at bounding box center [499, 416] width 272 height 121
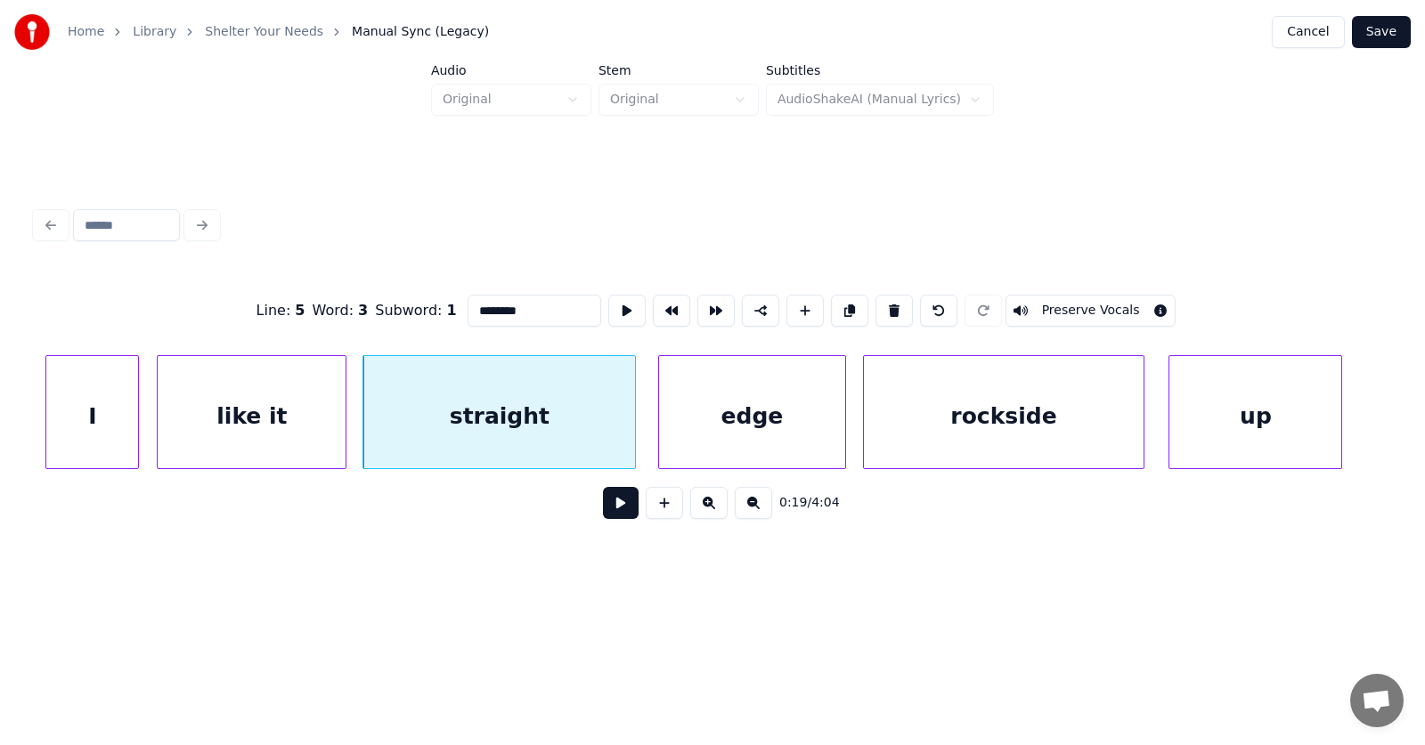
click at [607, 509] on button at bounding box center [621, 503] width 36 height 32
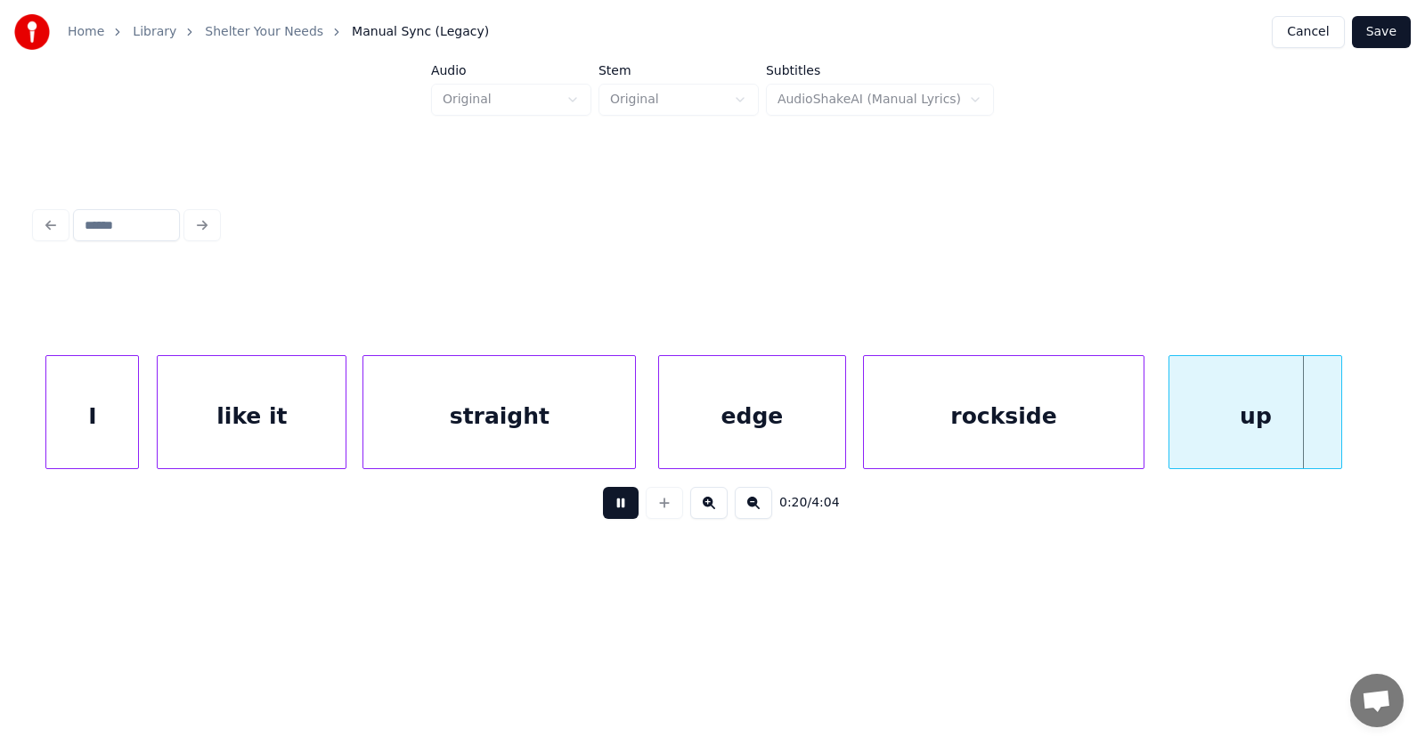
scroll to position [0, 14106]
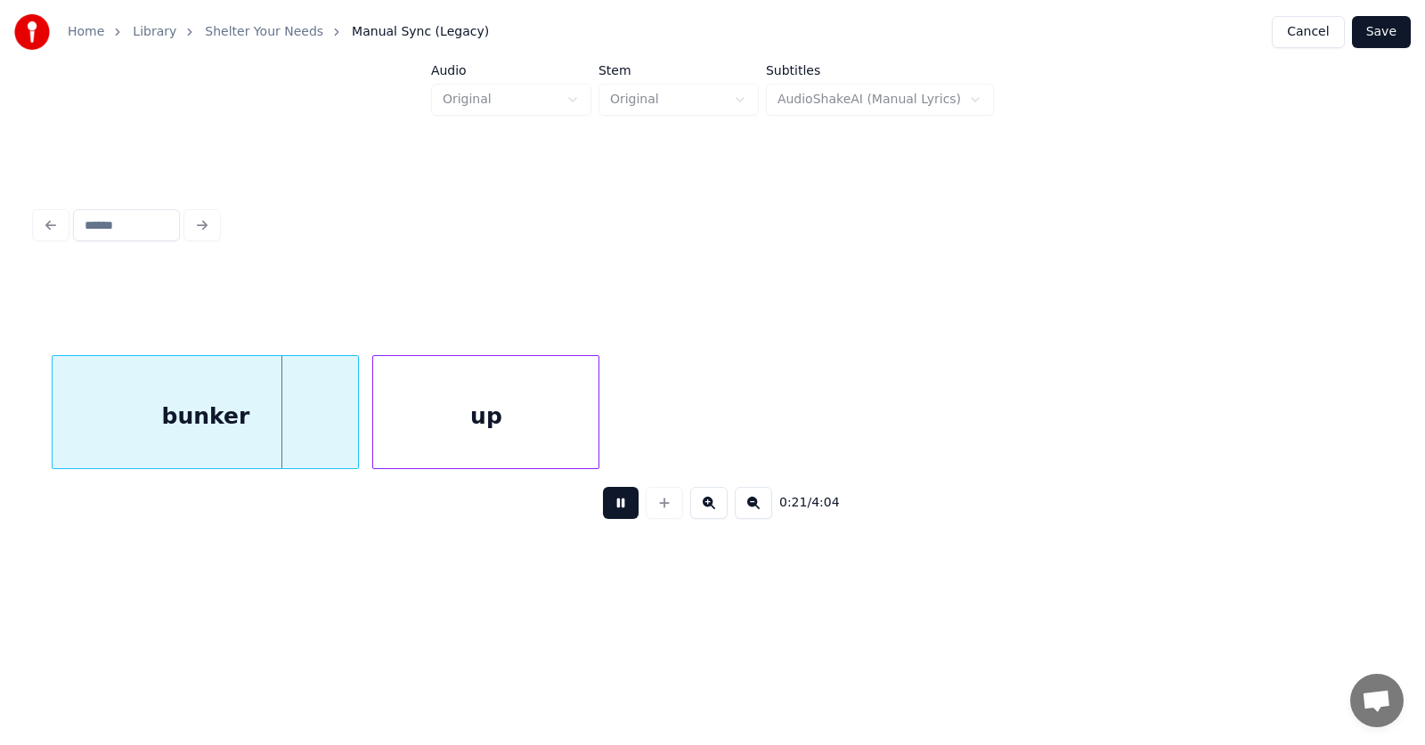
click at [607, 509] on button at bounding box center [621, 503] width 36 height 32
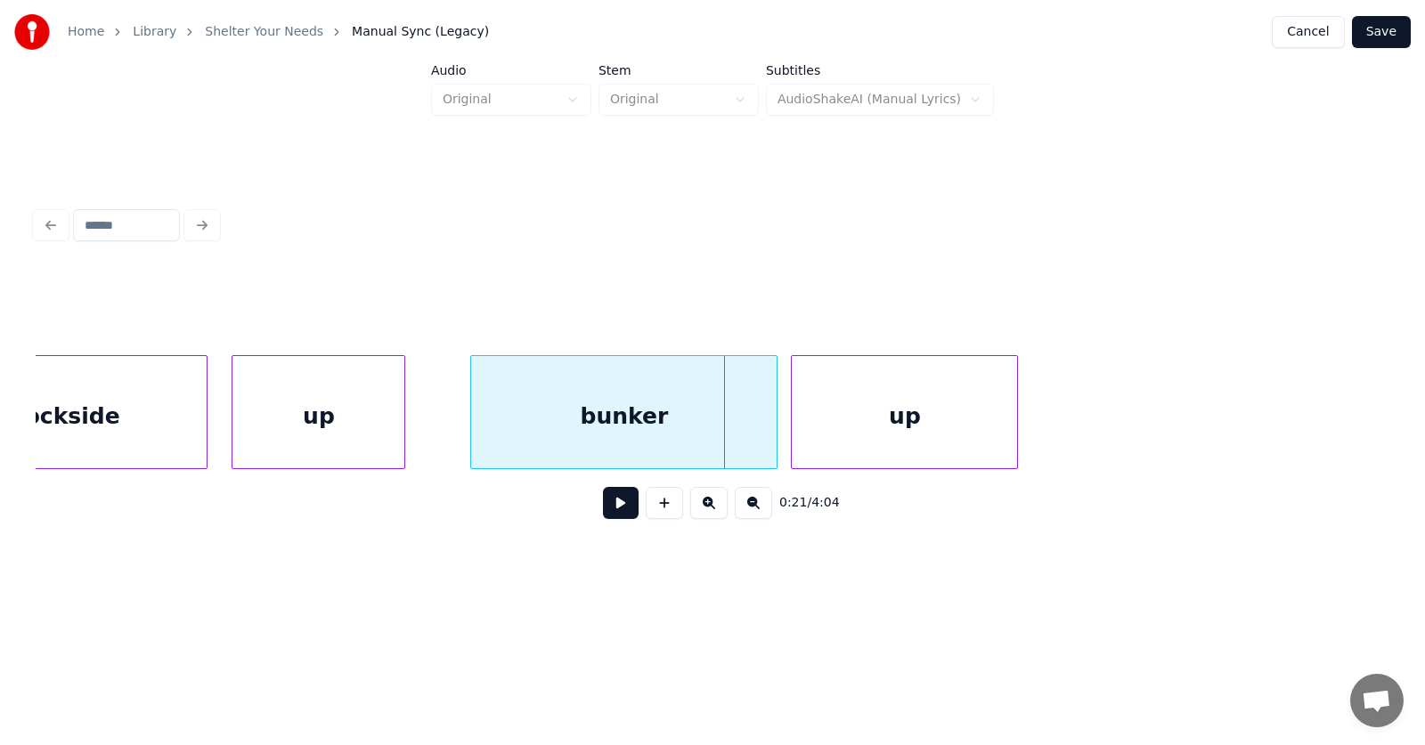
scroll to position [0, 13245]
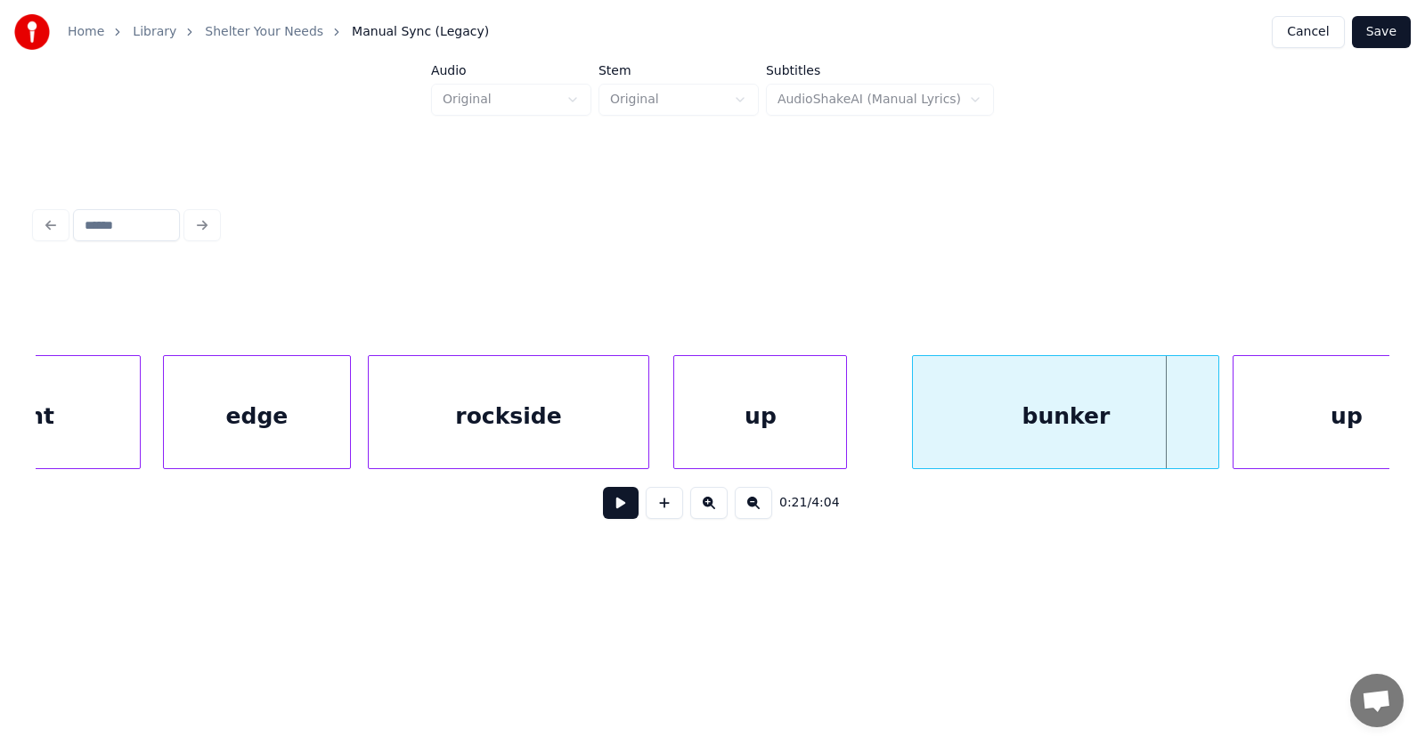
click at [533, 427] on div "rockside" at bounding box center [508, 416] width 279 height 121
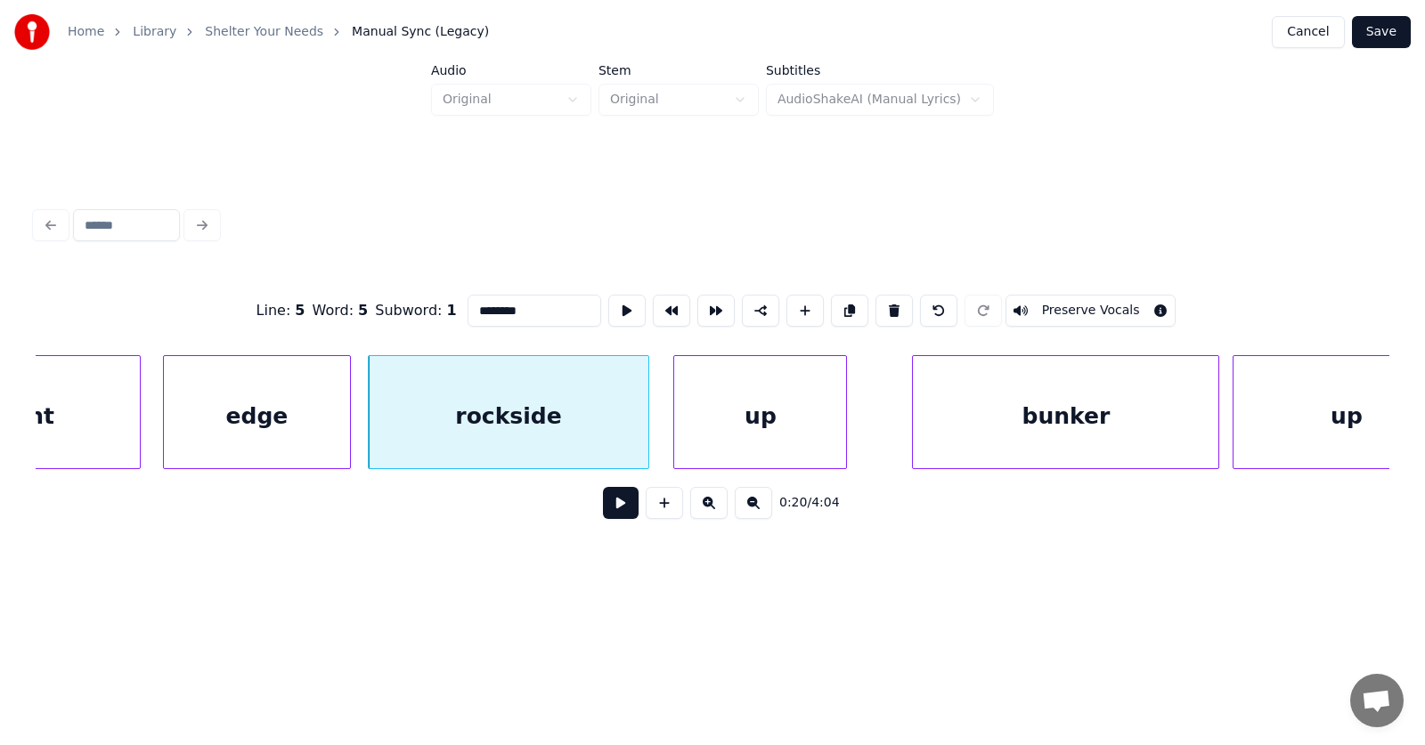
click at [607, 501] on button at bounding box center [621, 503] width 36 height 32
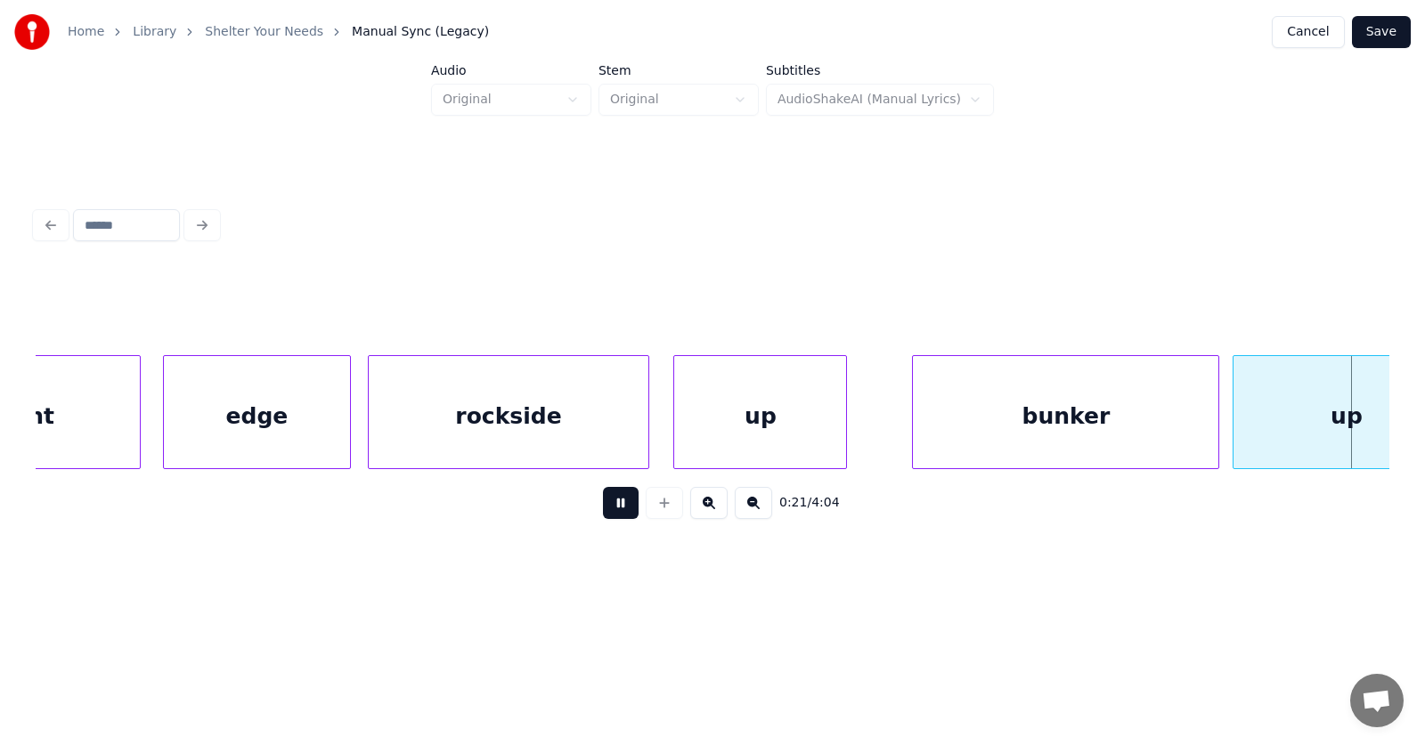
click at [607, 501] on button at bounding box center [621, 503] width 36 height 32
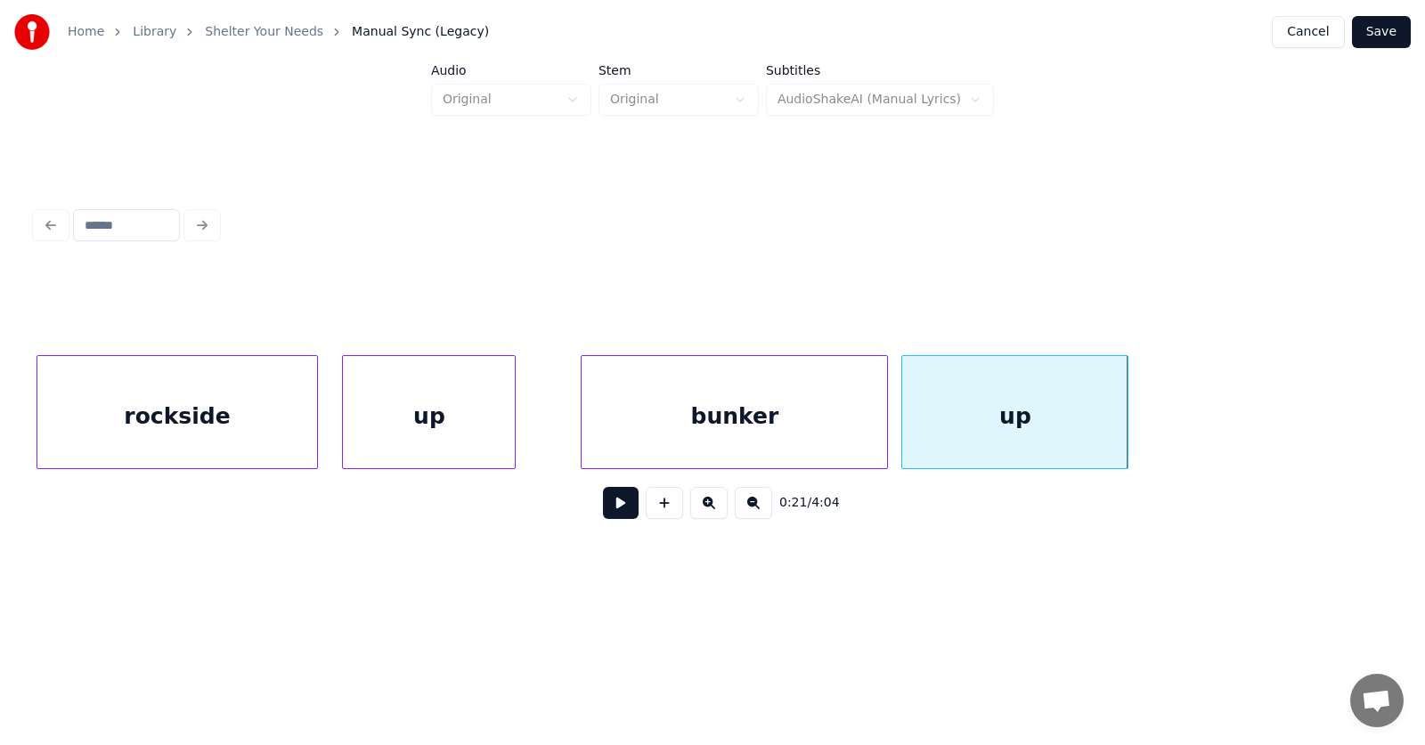
scroll to position [0, 13356]
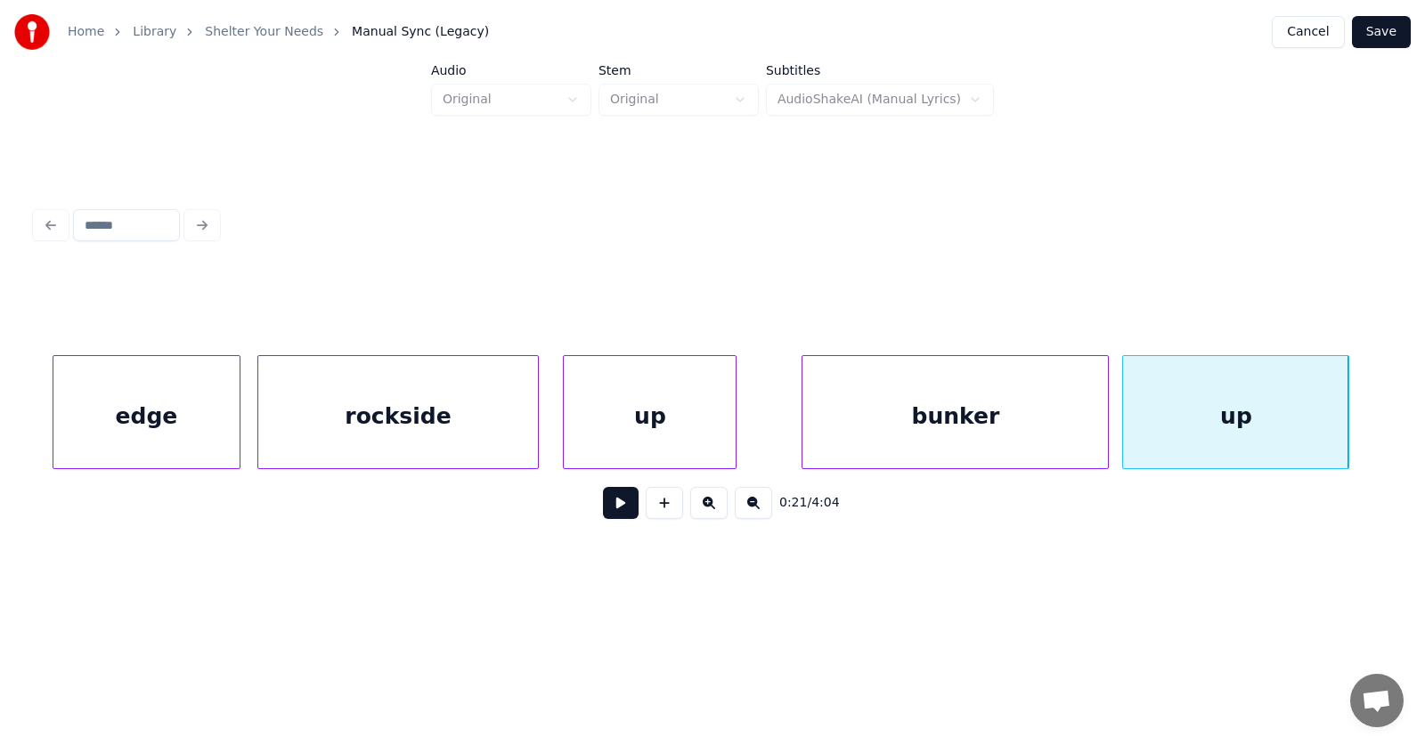
click at [367, 411] on div "rockside" at bounding box center [397, 416] width 279 height 121
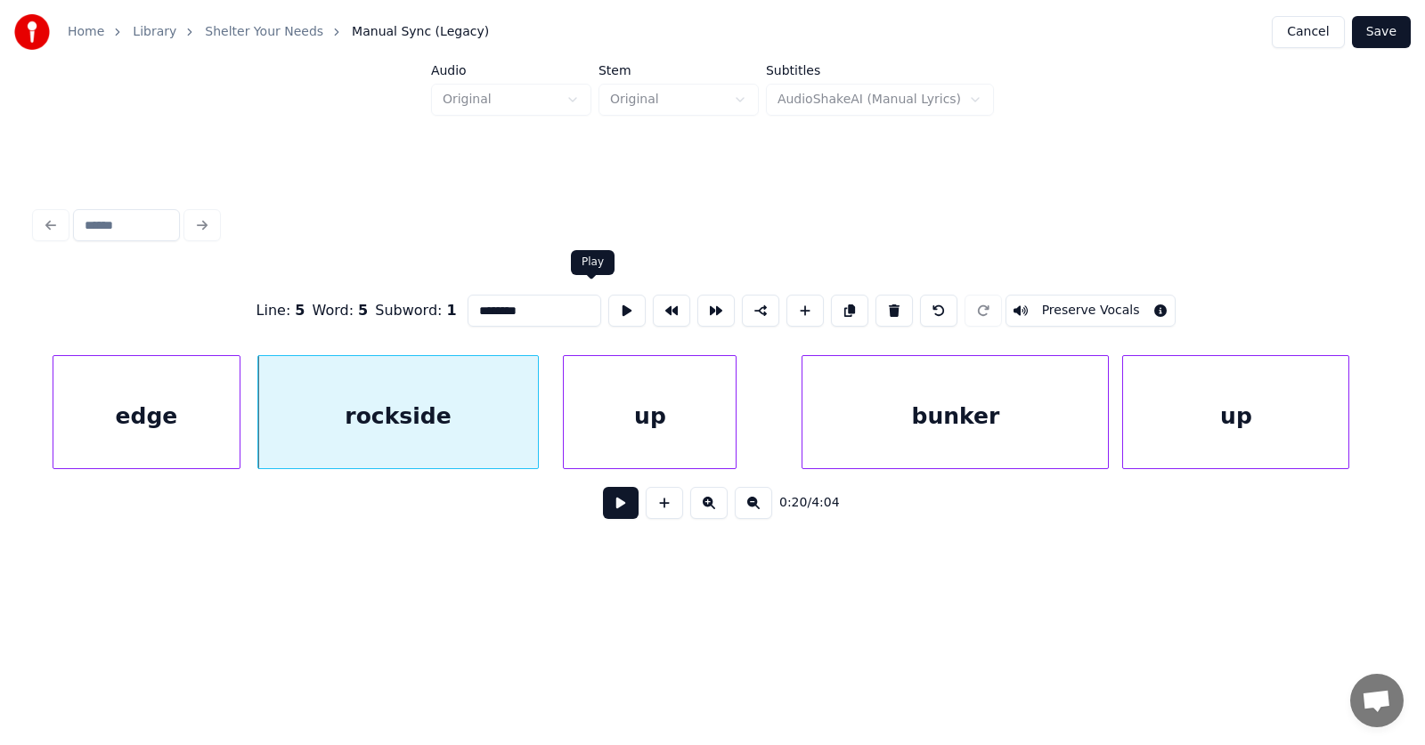
click at [608, 298] on button at bounding box center [626, 311] width 37 height 32
drag, startPoint x: 458, startPoint y: 305, endPoint x: 440, endPoint y: 305, distance: 17.8
click at [468, 305] on input "********" at bounding box center [535, 311] width 134 height 32
click at [472, 303] on input "**********" at bounding box center [535, 311] width 134 height 32
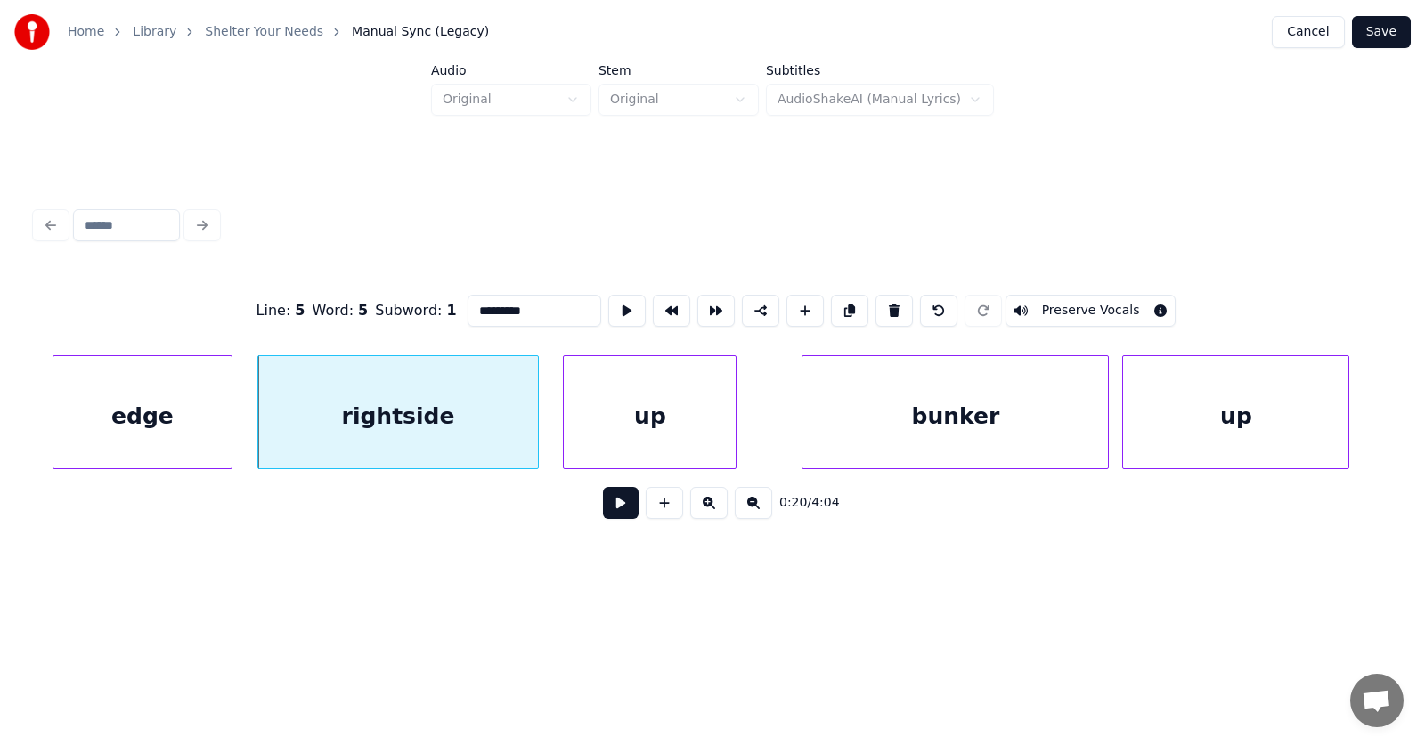
click at [226, 430] on div at bounding box center [228, 412] width 5 height 112
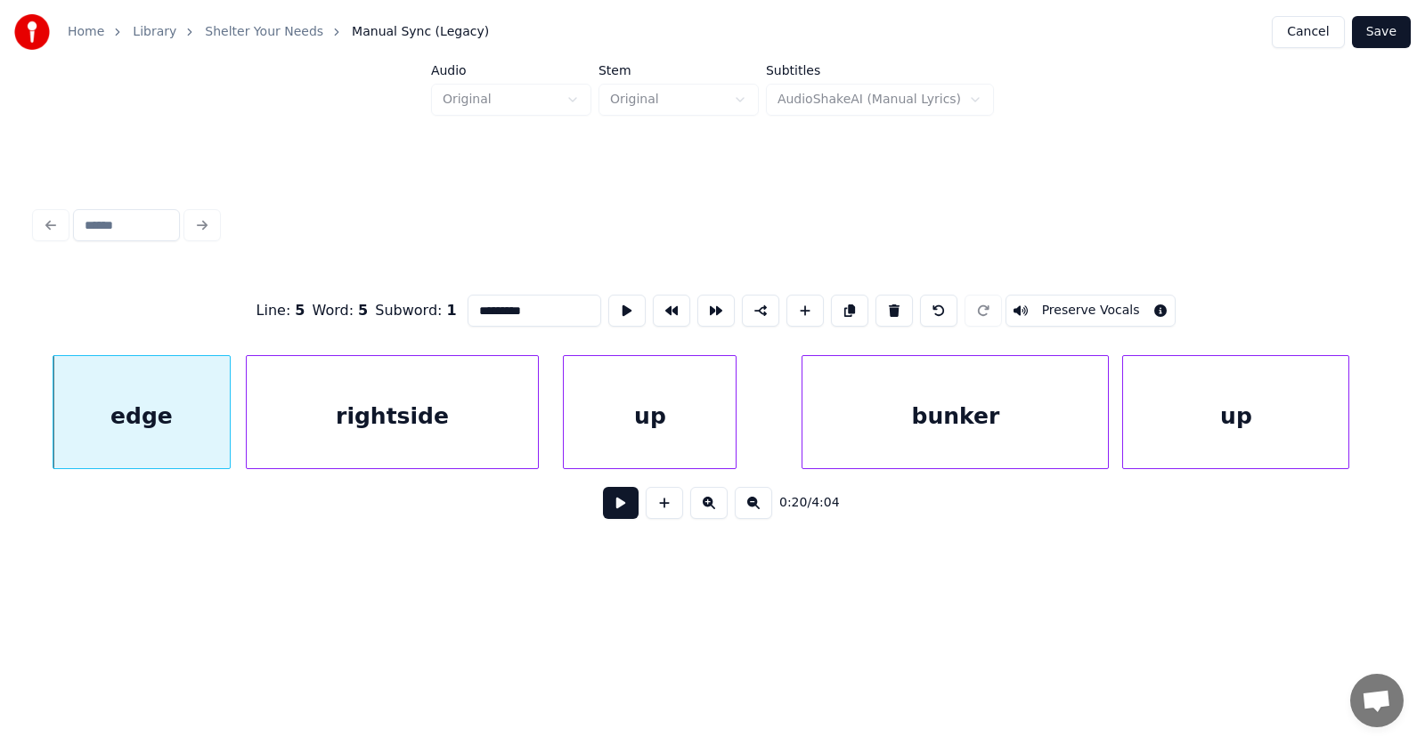
click at [248, 432] on div at bounding box center [249, 412] width 5 height 112
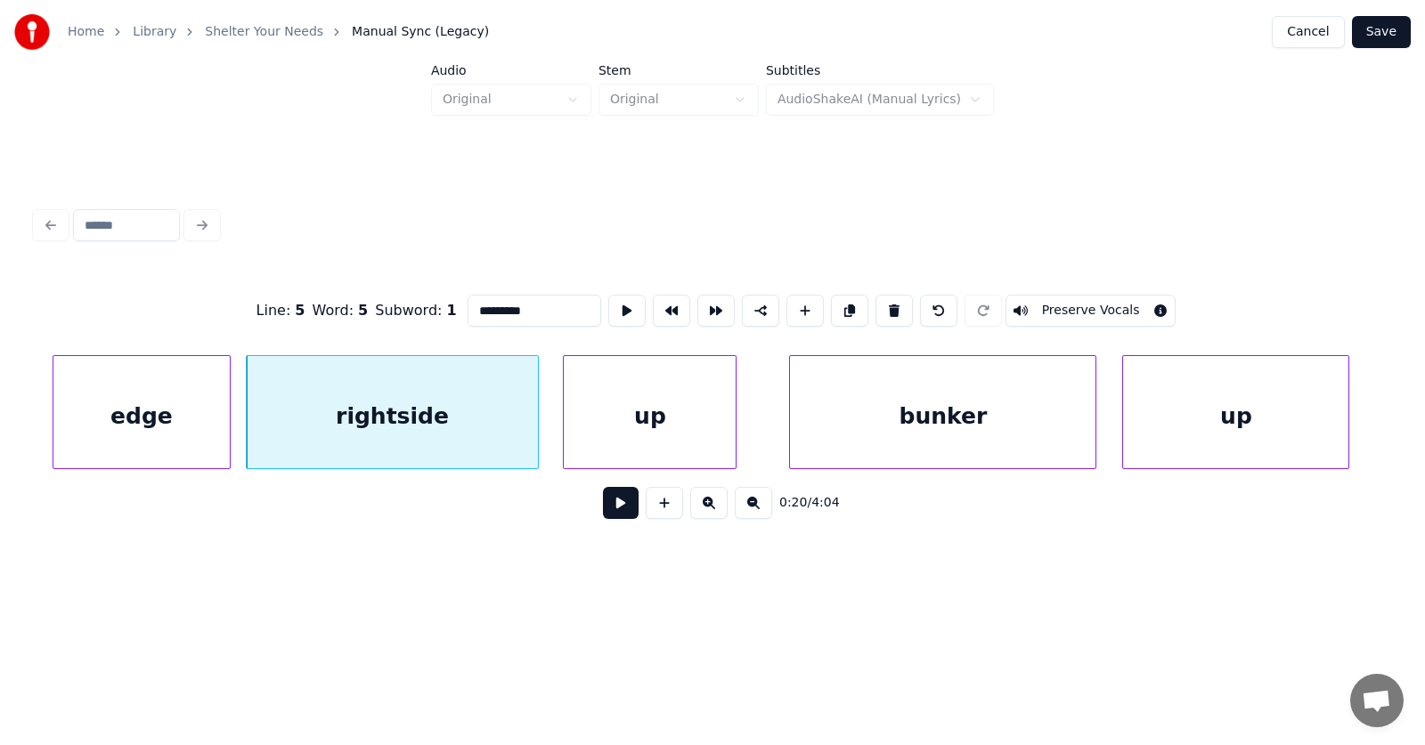
click at [909, 430] on div "bunker" at bounding box center [943, 416] width 306 height 121
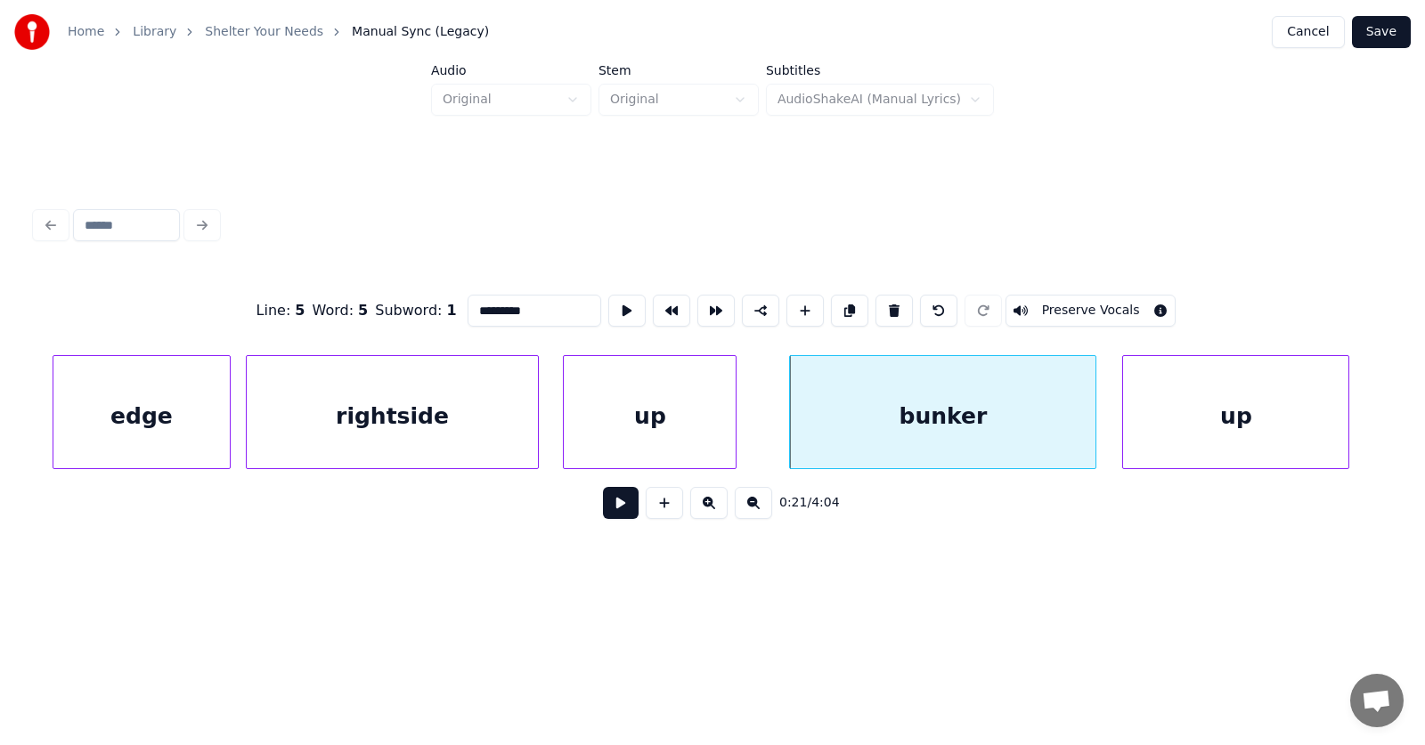
click at [1200, 420] on div "up" at bounding box center [1235, 416] width 225 height 121
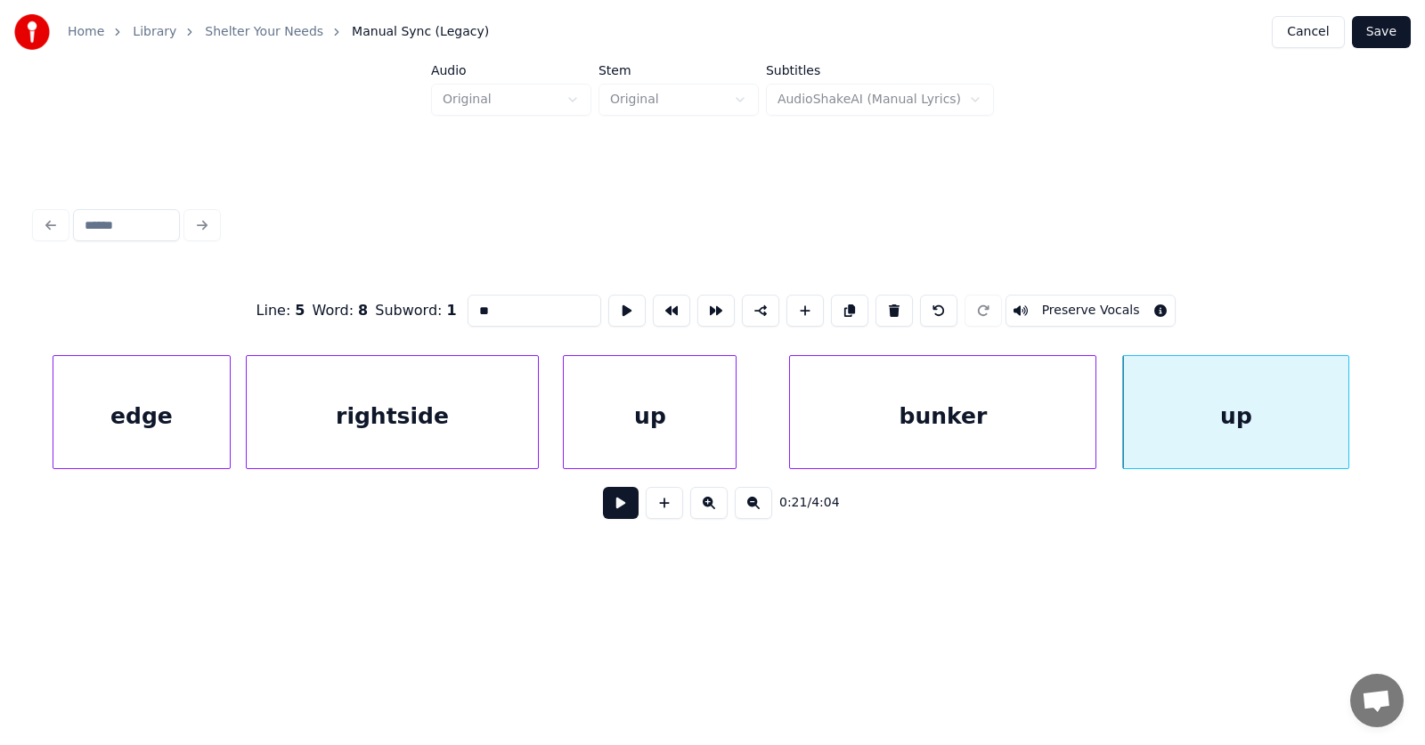
click at [905, 303] on button at bounding box center [894, 311] width 37 height 32
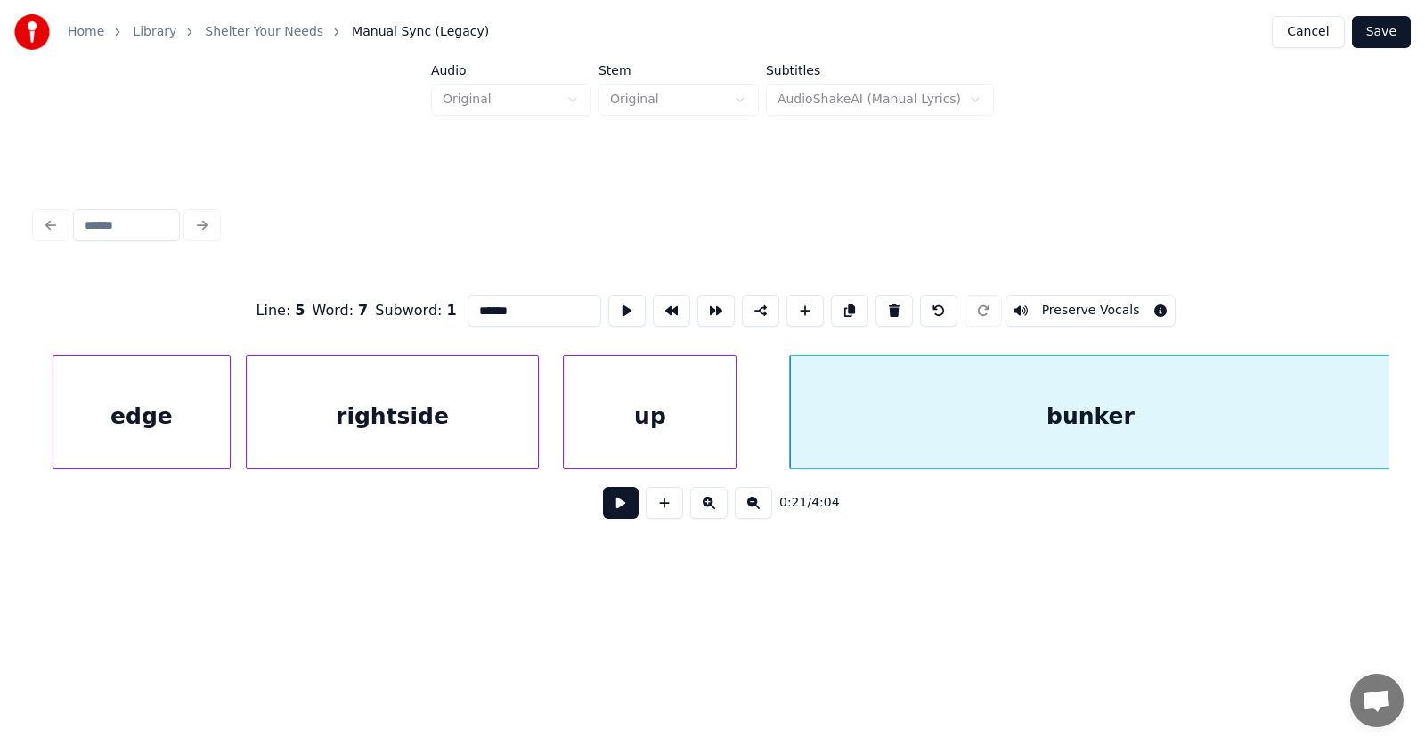
click at [1389, 408] on div at bounding box center [1387, 412] width 5 height 112
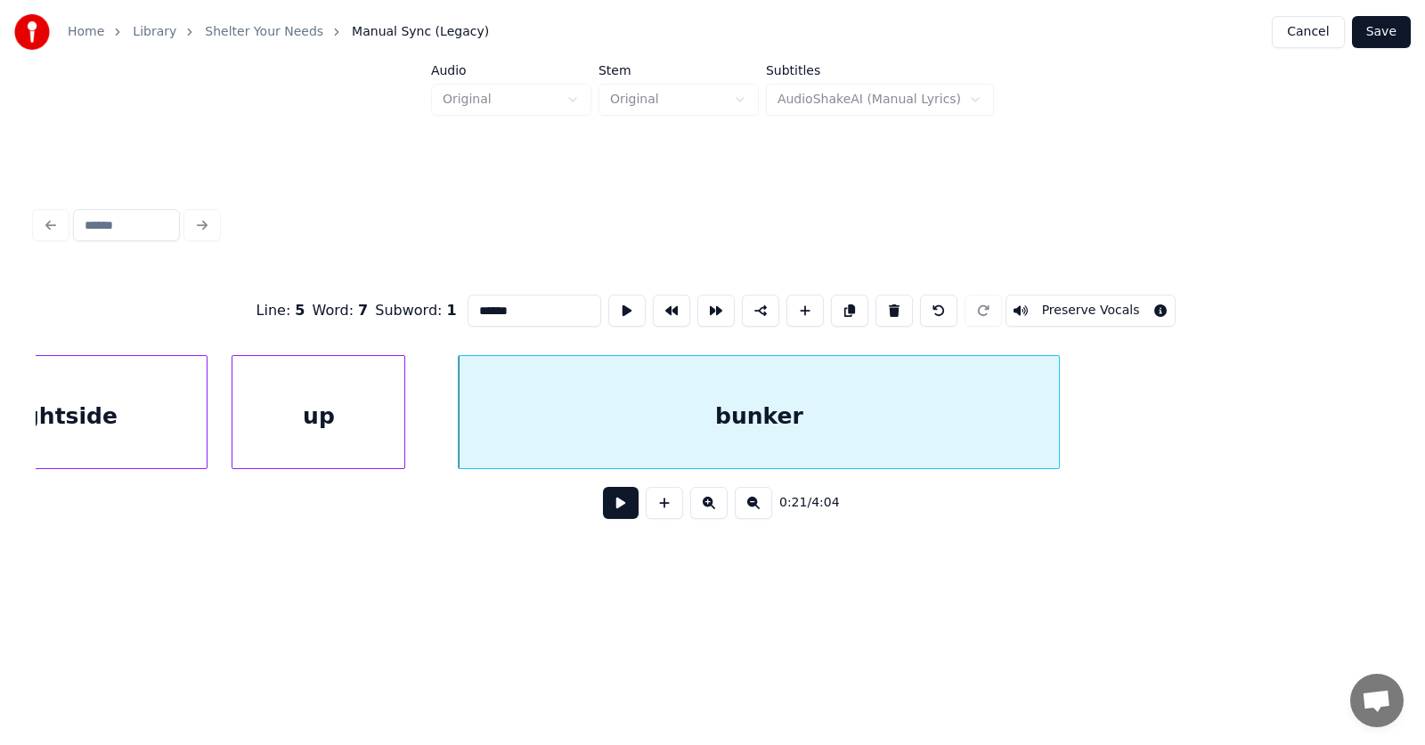
scroll to position [0, 13908]
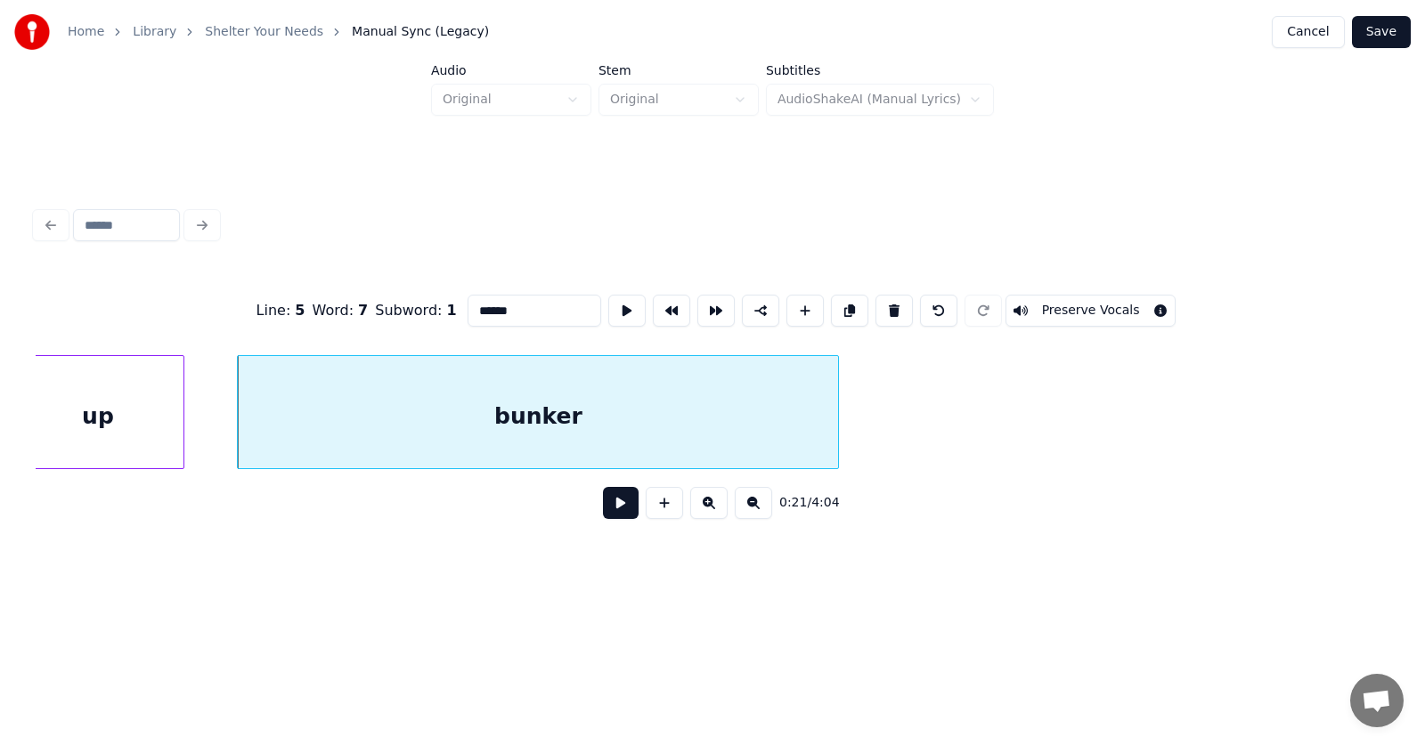
click at [599, 417] on div "bunker" at bounding box center [538, 416] width 600 height 121
click at [608, 305] on button at bounding box center [626, 311] width 37 height 32
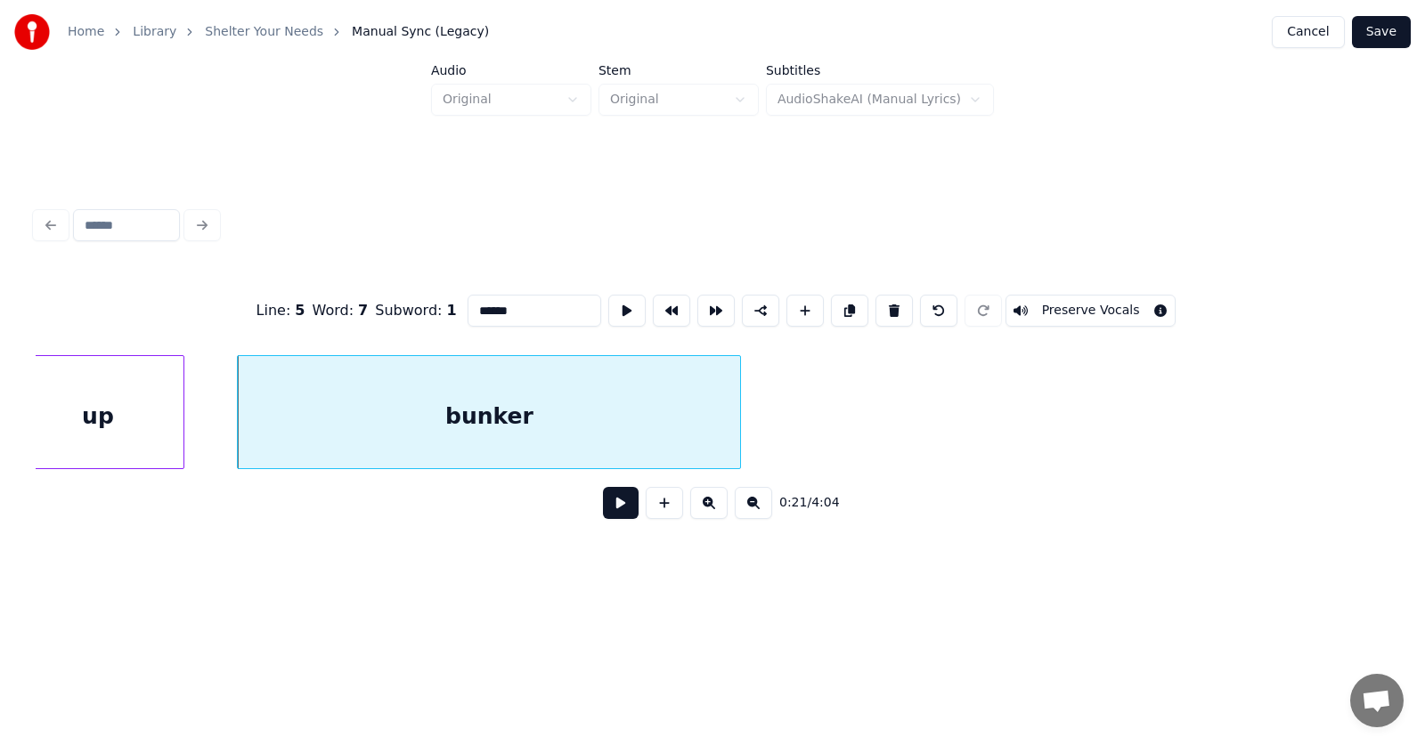
click at [735, 427] on div at bounding box center [737, 412] width 5 height 112
click at [608, 306] on button at bounding box center [626, 311] width 37 height 32
drag, startPoint x: 510, startPoint y: 306, endPoint x: 417, endPoint y: 303, distance: 93.6
click at [427, 312] on div "Line : 5 Word : 7 Subword : 1 ****** Preserve Vocals" at bounding box center [713, 310] width 1354 height 89
type input "*********"
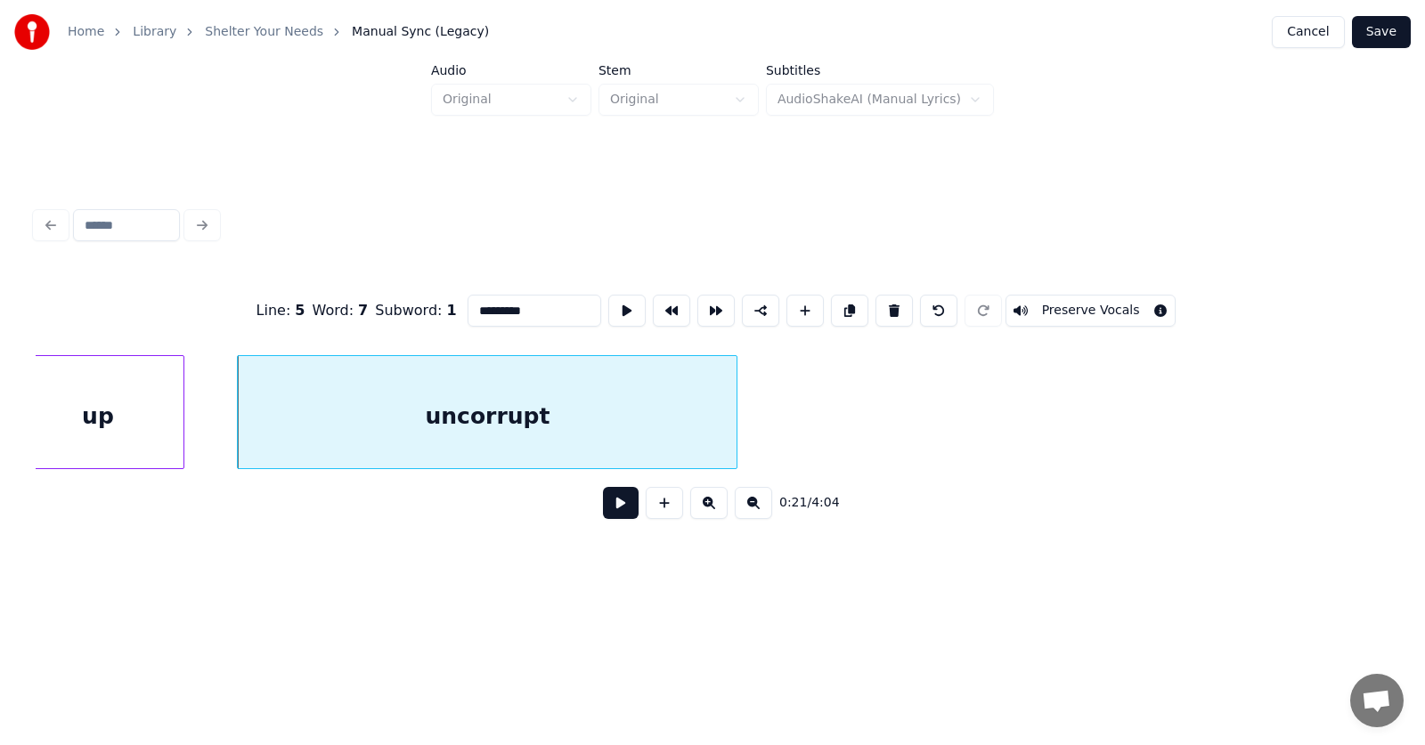
click at [611, 514] on button at bounding box center [621, 503] width 36 height 32
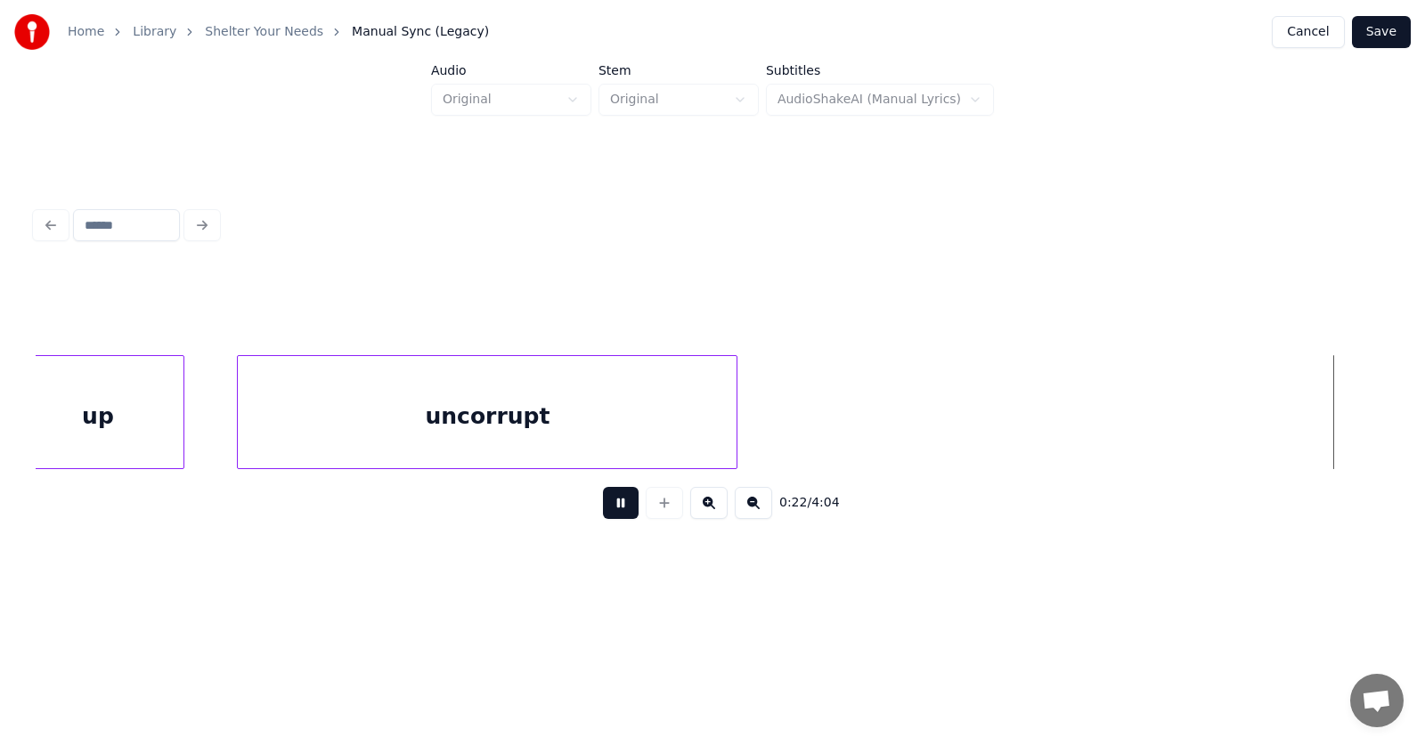
scroll to position [0, 15262]
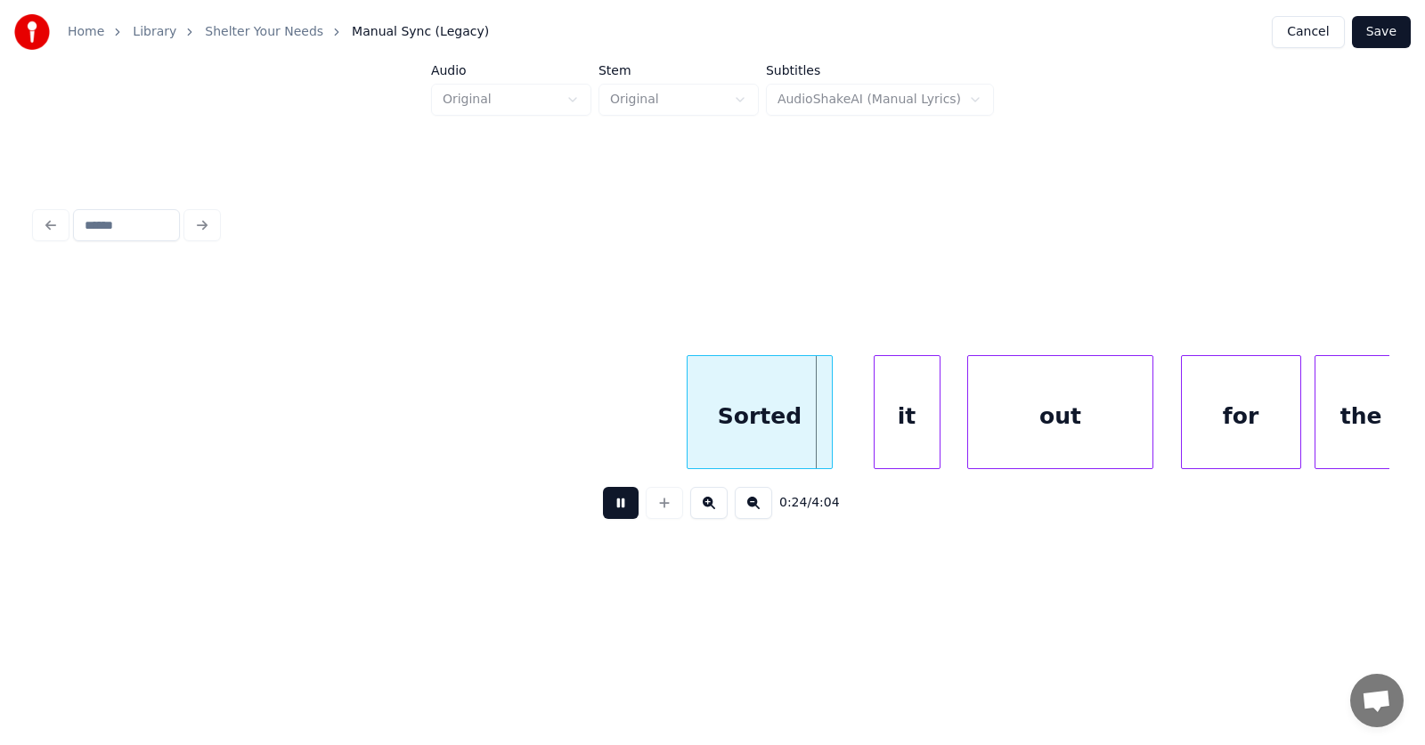
click at [615, 512] on button at bounding box center [621, 503] width 36 height 32
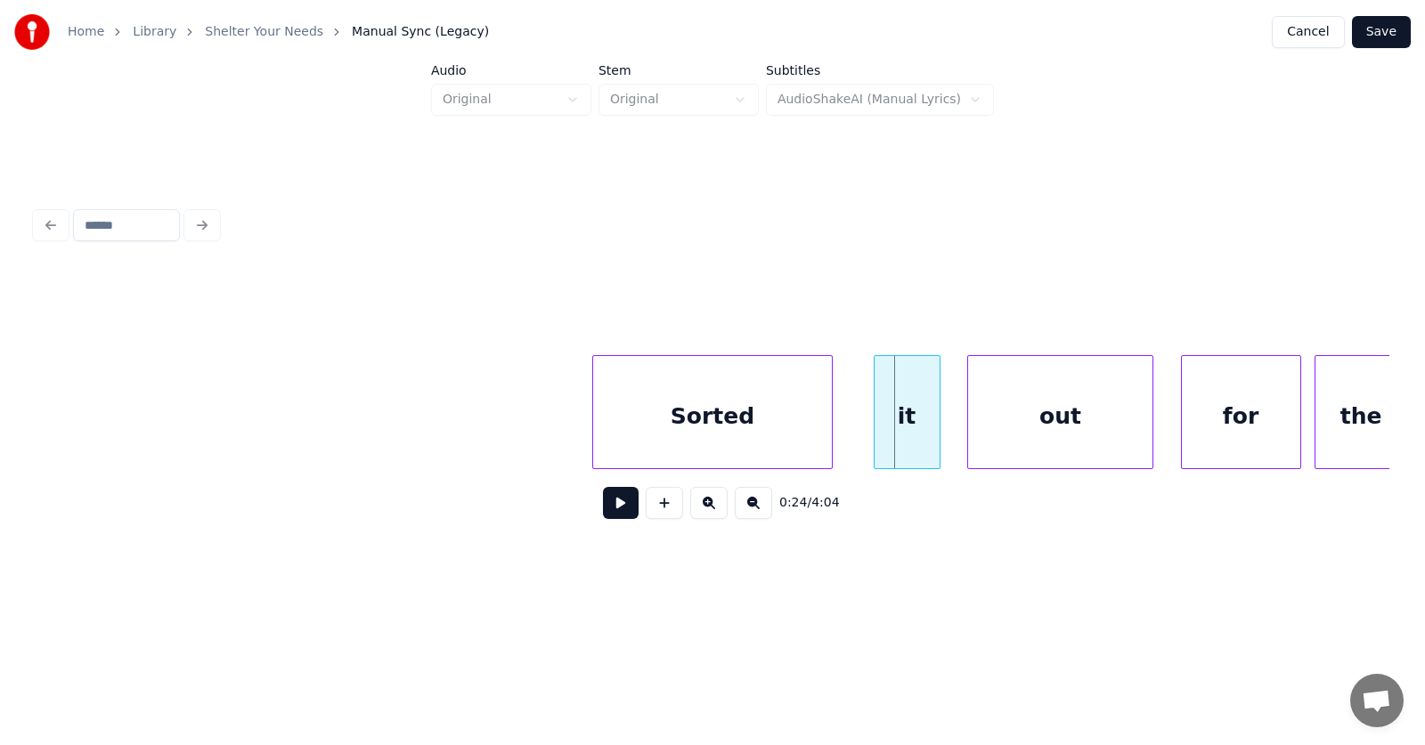
click at [596, 420] on div at bounding box center [595, 412] width 5 height 112
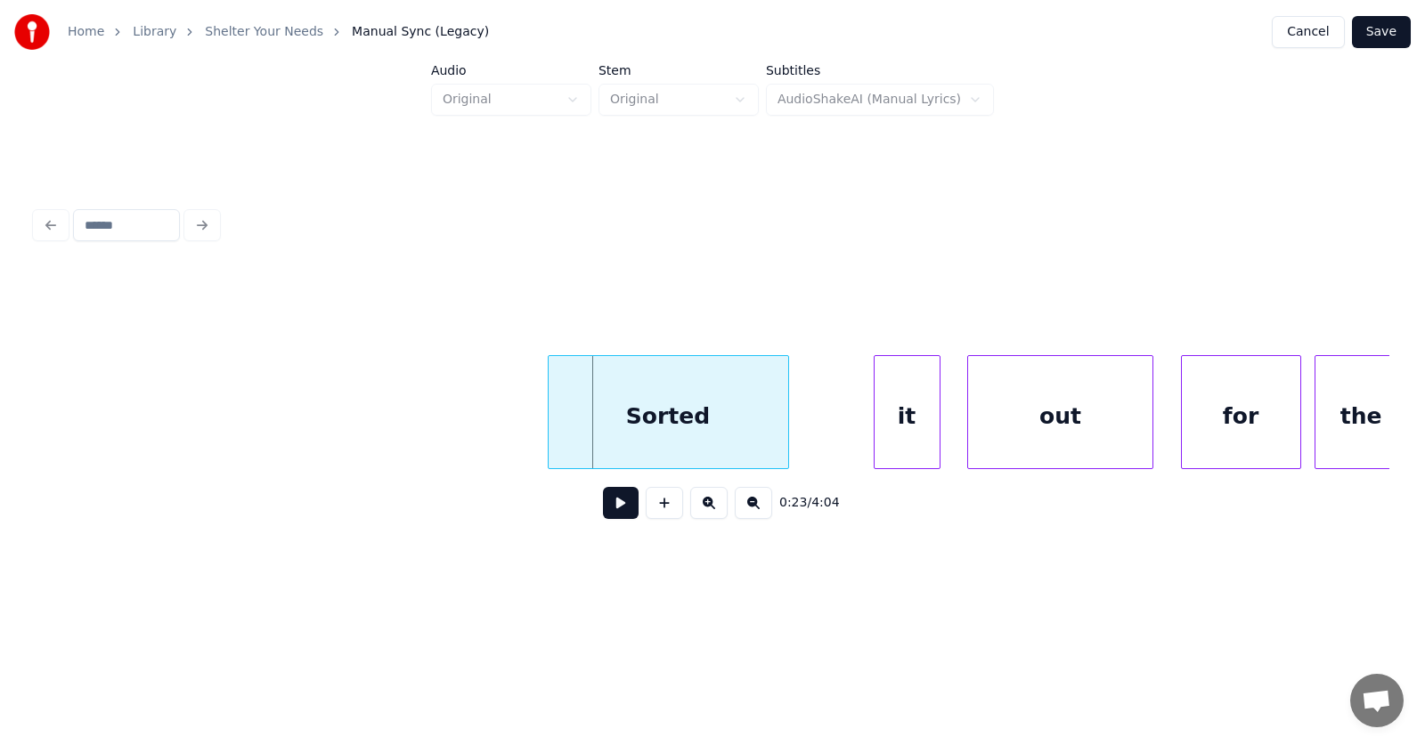
click at [646, 416] on div "Sorted" at bounding box center [669, 416] width 240 height 121
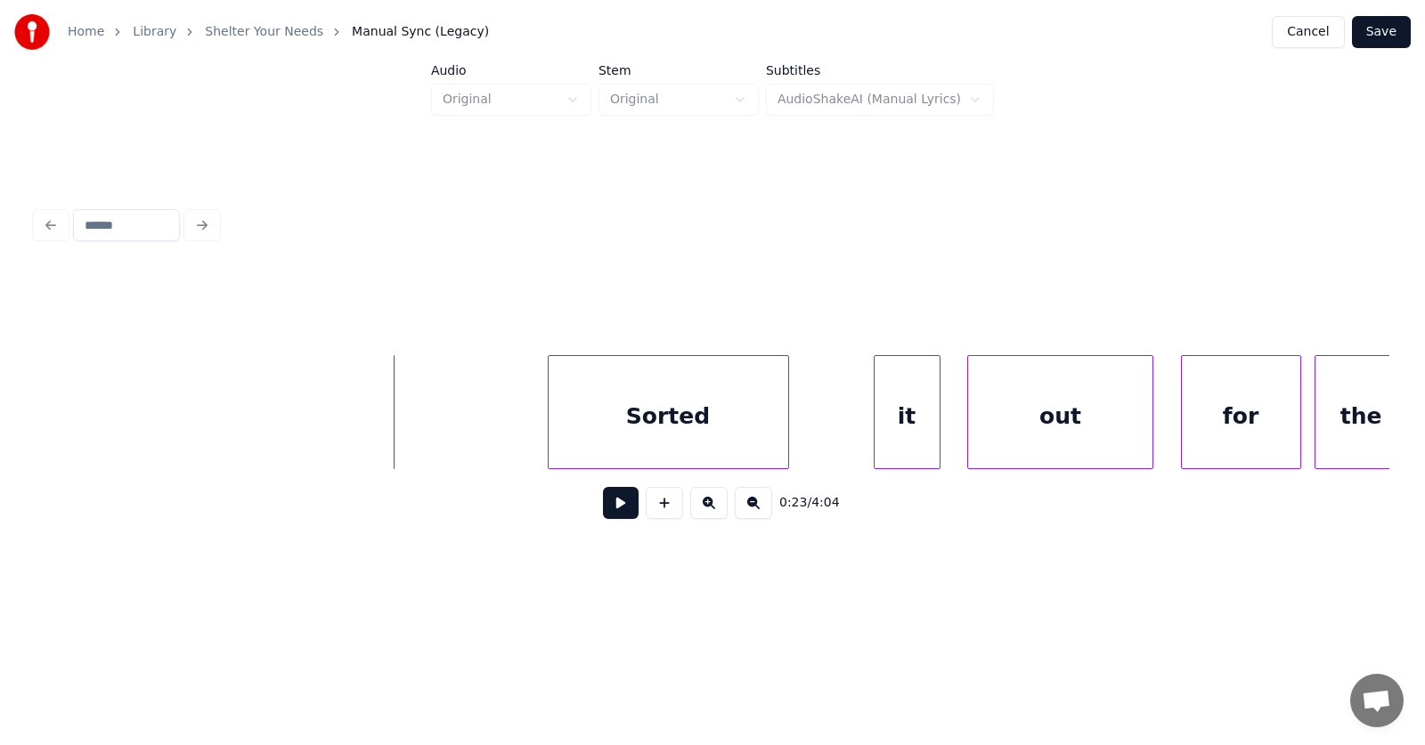
click at [603, 507] on button at bounding box center [621, 503] width 36 height 32
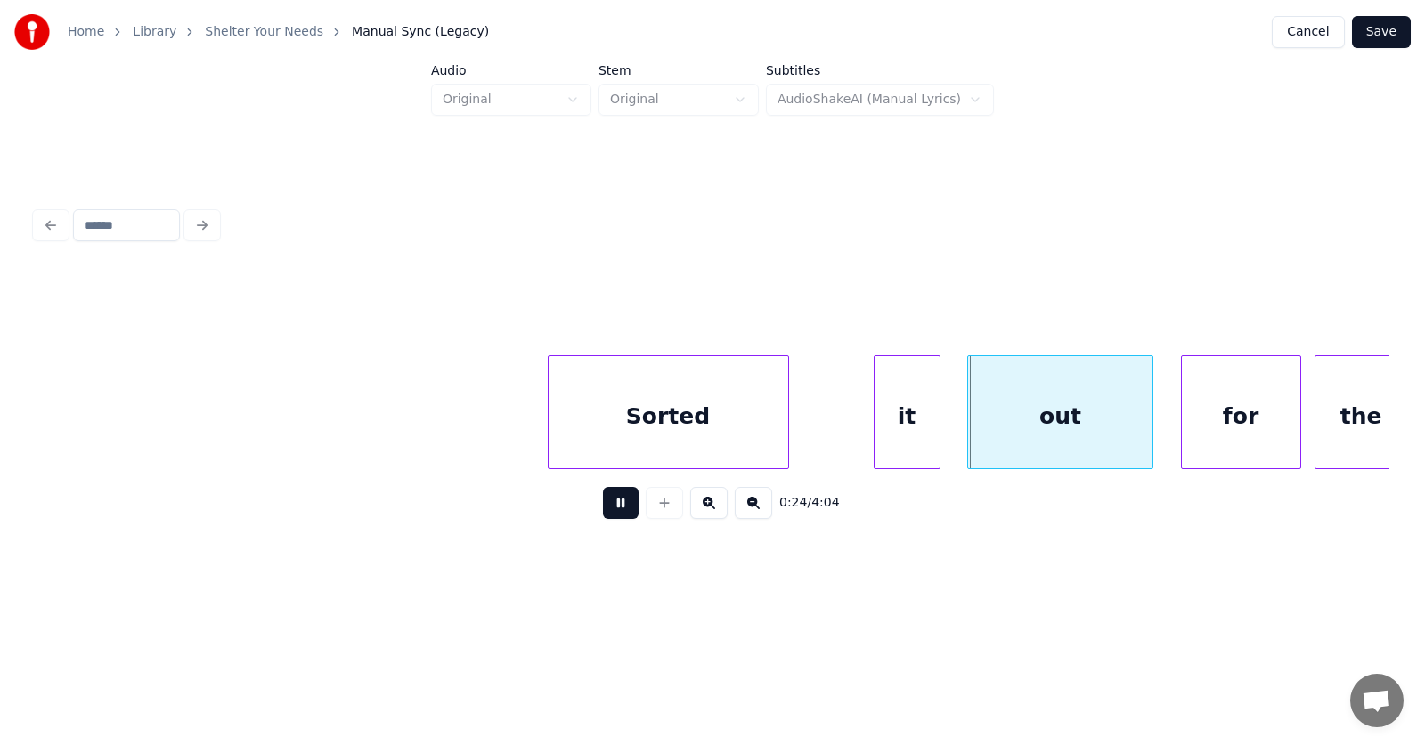
click at [603, 507] on button at bounding box center [621, 503] width 36 height 32
click at [612, 420] on div "Sorted" at bounding box center [669, 416] width 240 height 121
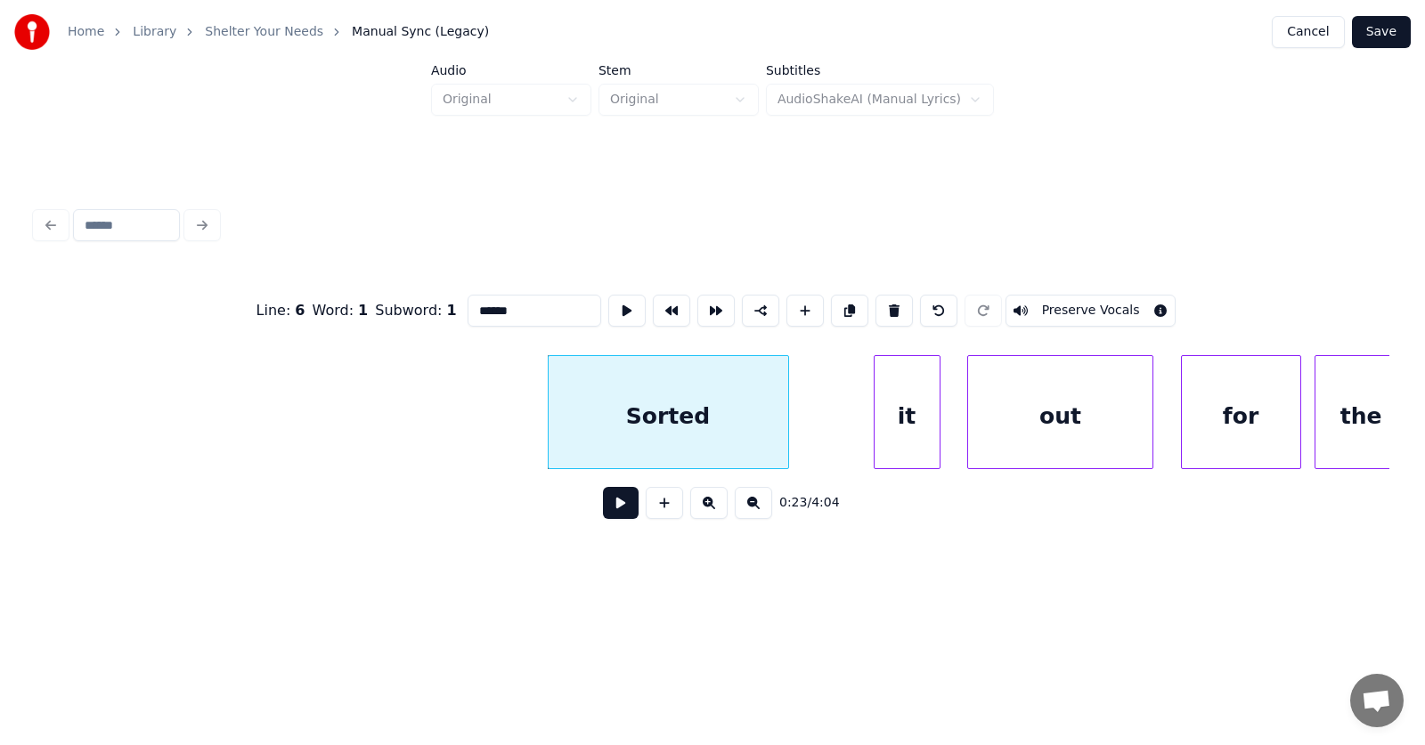
drag, startPoint x: 494, startPoint y: 299, endPoint x: 436, endPoint y: 308, distance: 58.6
click at [468, 310] on input "******" at bounding box center [535, 311] width 134 height 32
click at [835, 436] on div "it" at bounding box center [849, 416] width 65 height 121
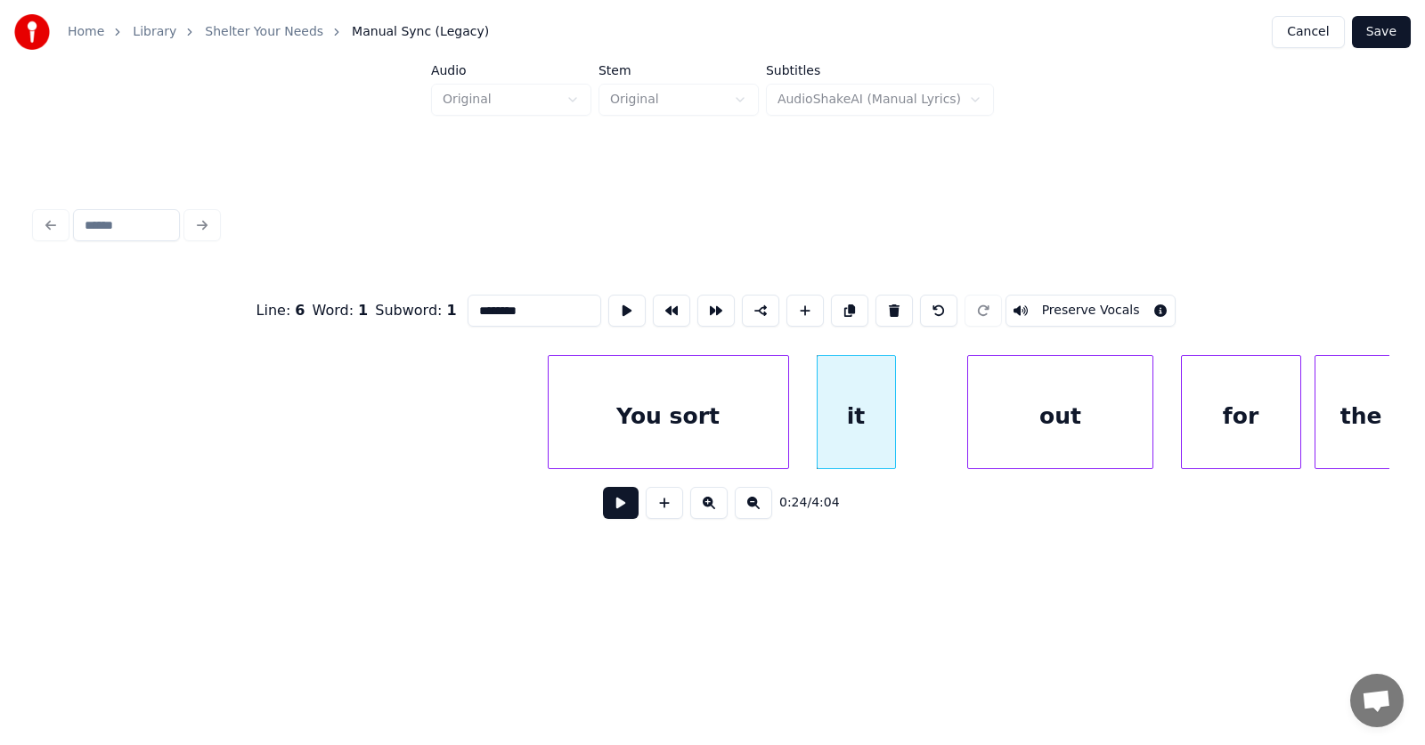
click at [894, 426] on div at bounding box center [892, 412] width 5 height 112
click at [981, 438] on div "out" at bounding box center [1016, 416] width 185 height 121
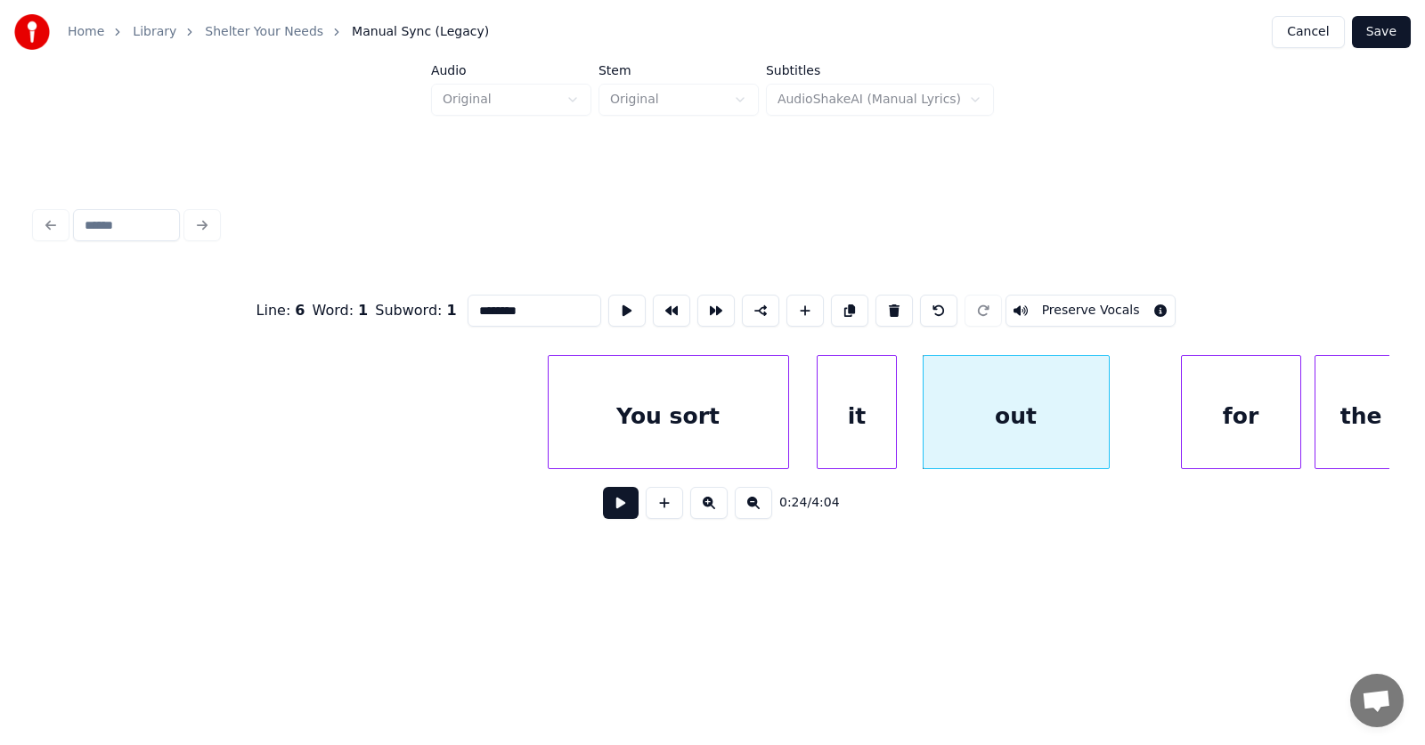
click at [661, 420] on div "You sort" at bounding box center [669, 416] width 240 height 121
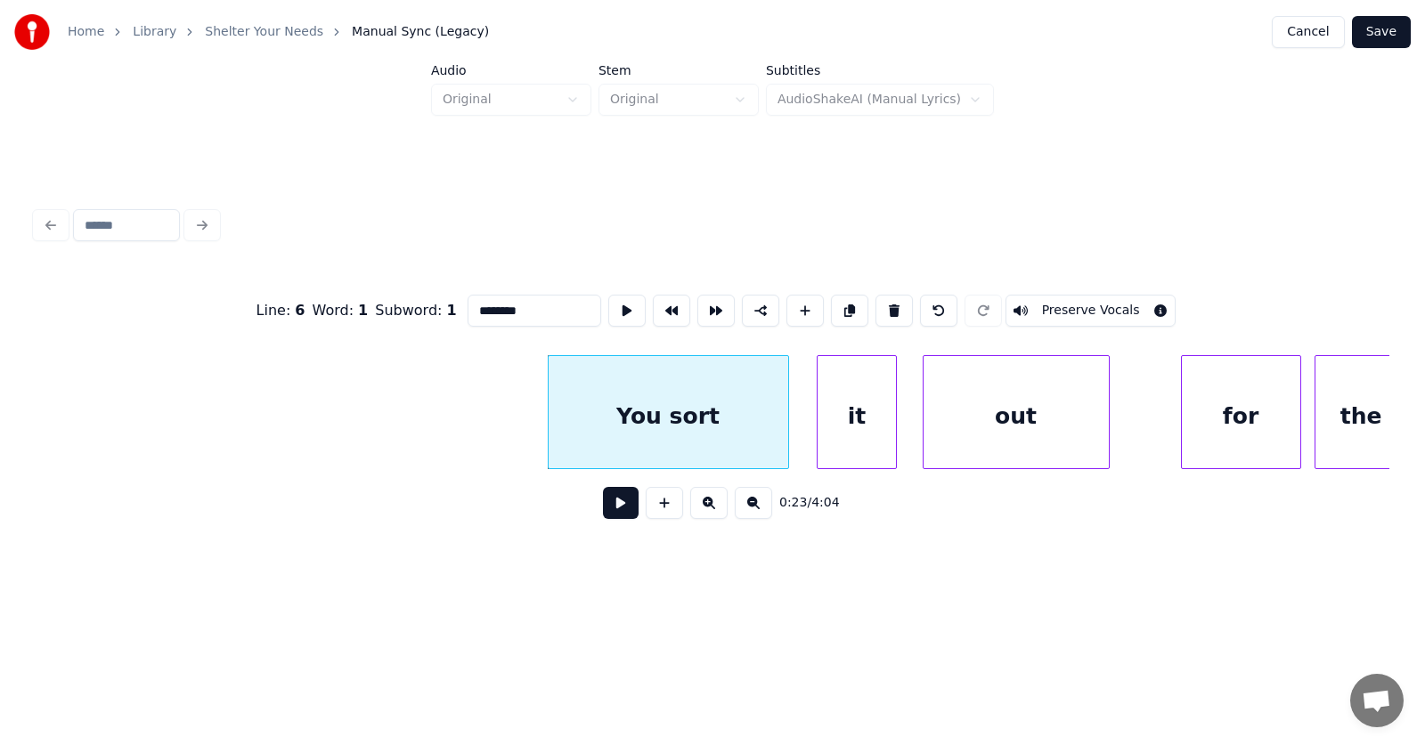
type input "********"
click at [603, 513] on button at bounding box center [621, 503] width 36 height 32
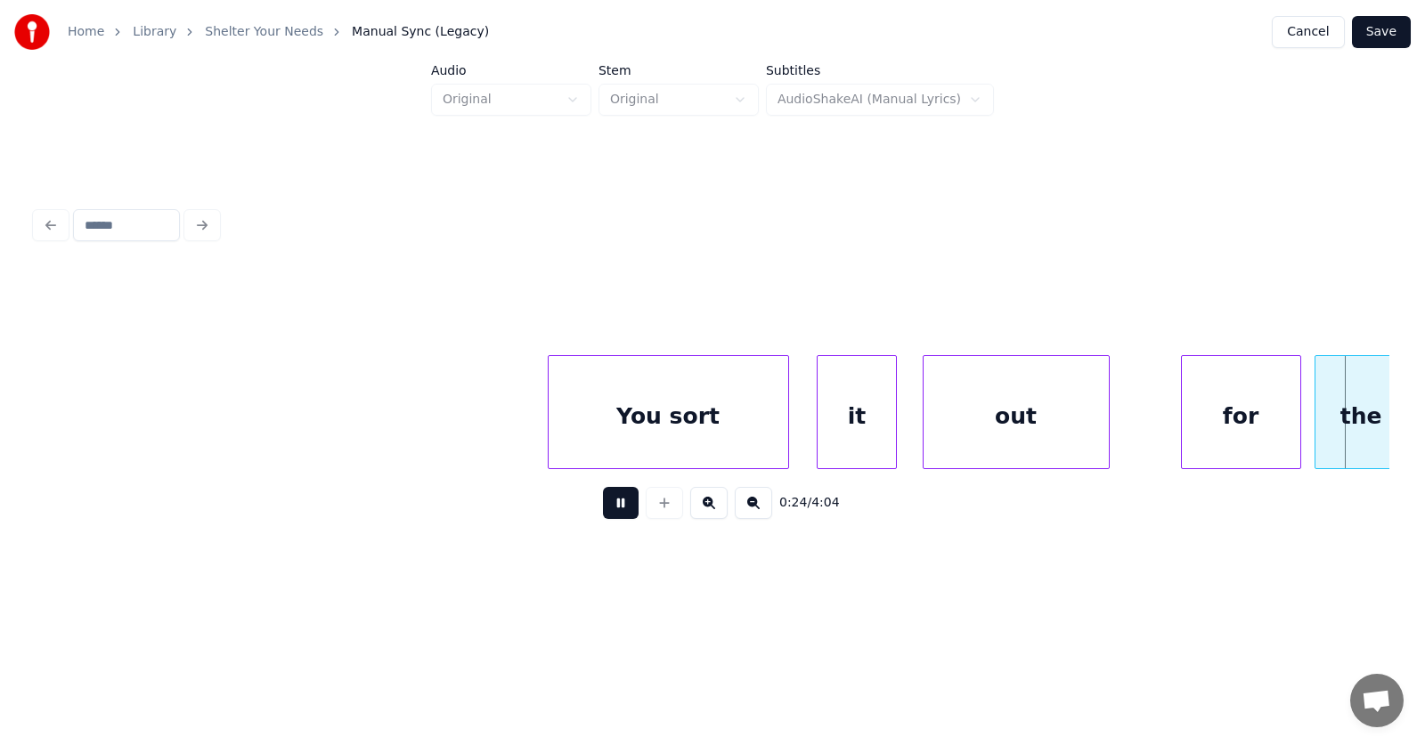
scroll to position [0, 16616]
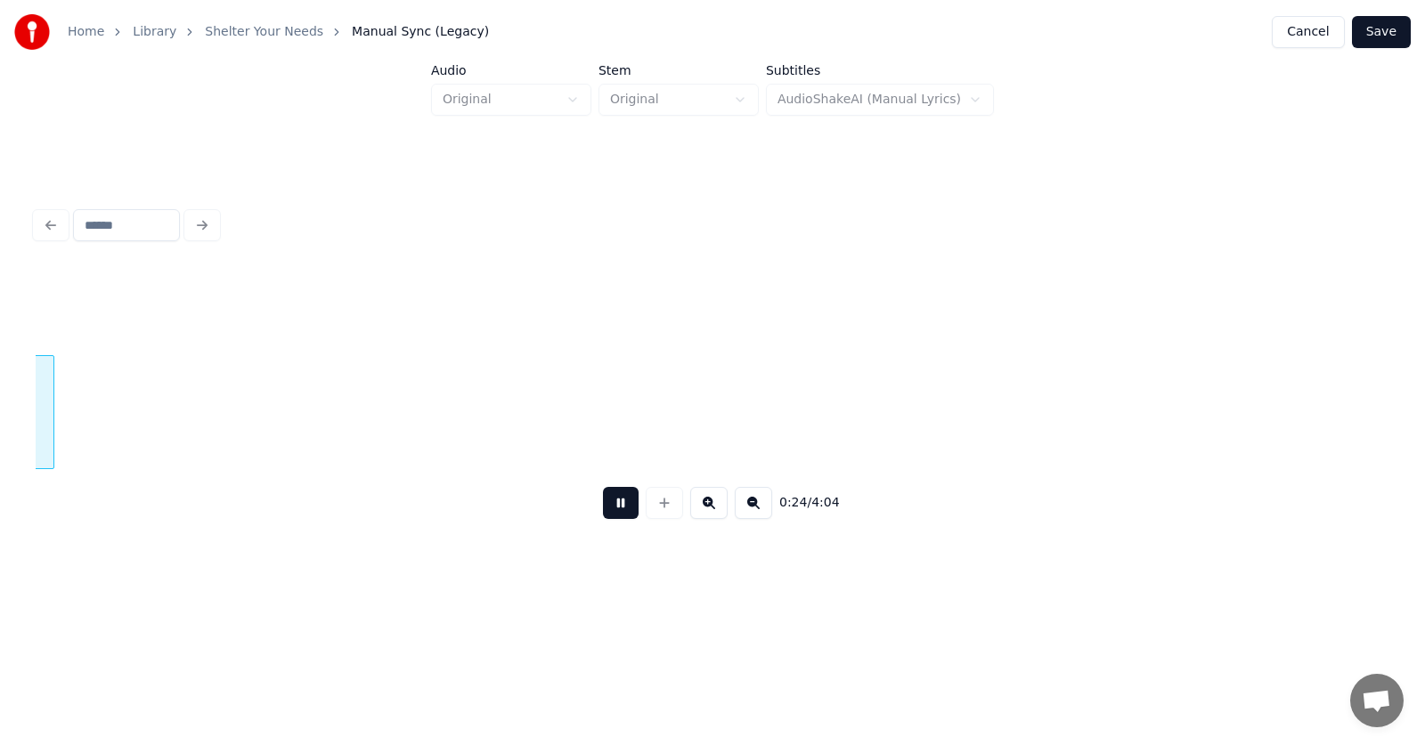
click at [603, 513] on button at bounding box center [621, 503] width 36 height 32
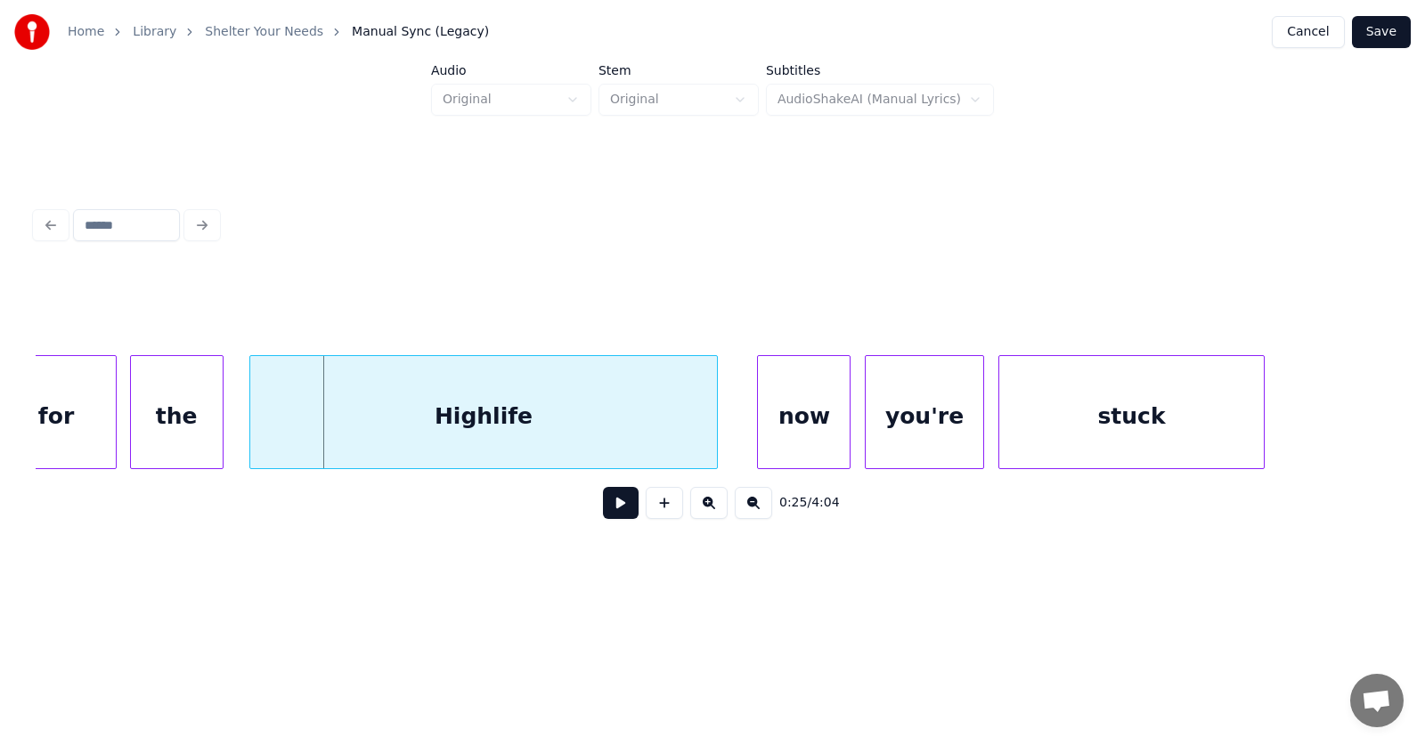
scroll to position [0, 16225]
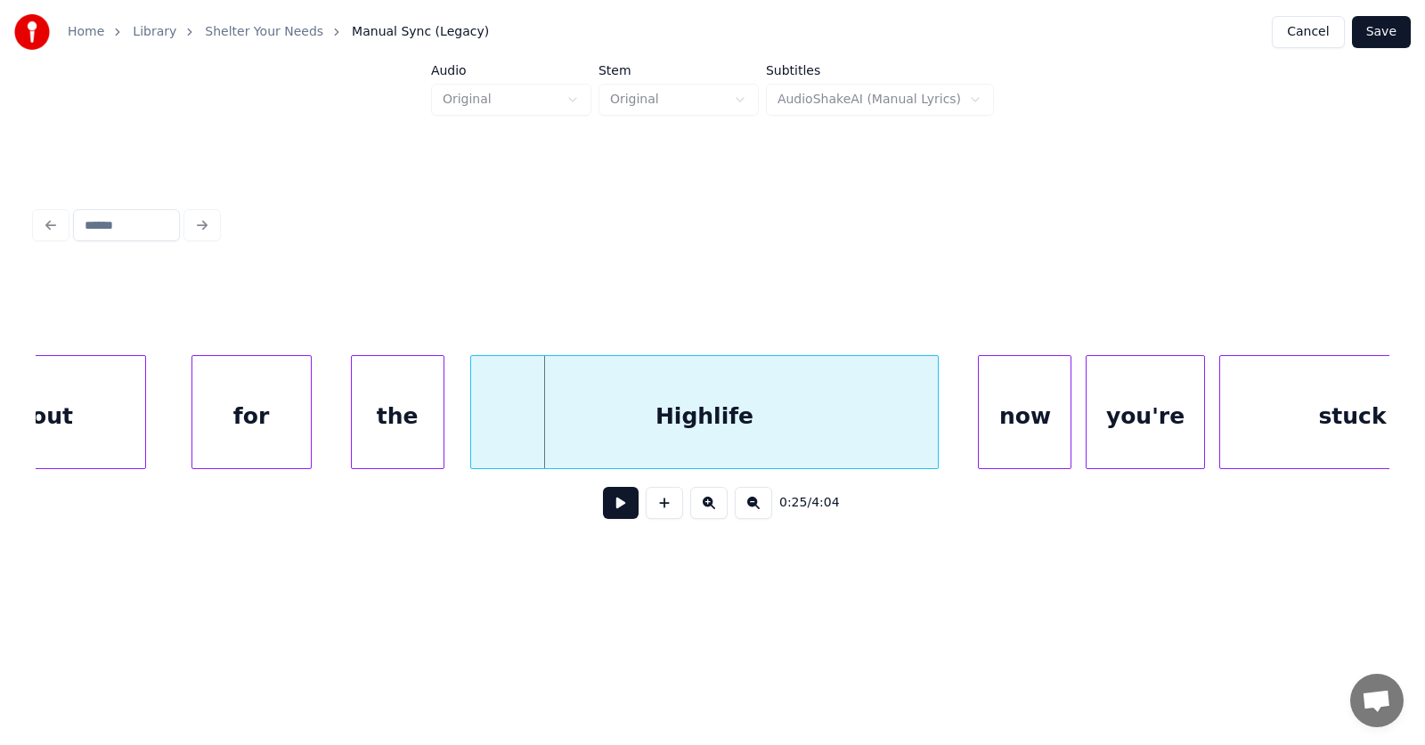
click at [272, 424] on div "for" at bounding box center [251, 416] width 118 height 121
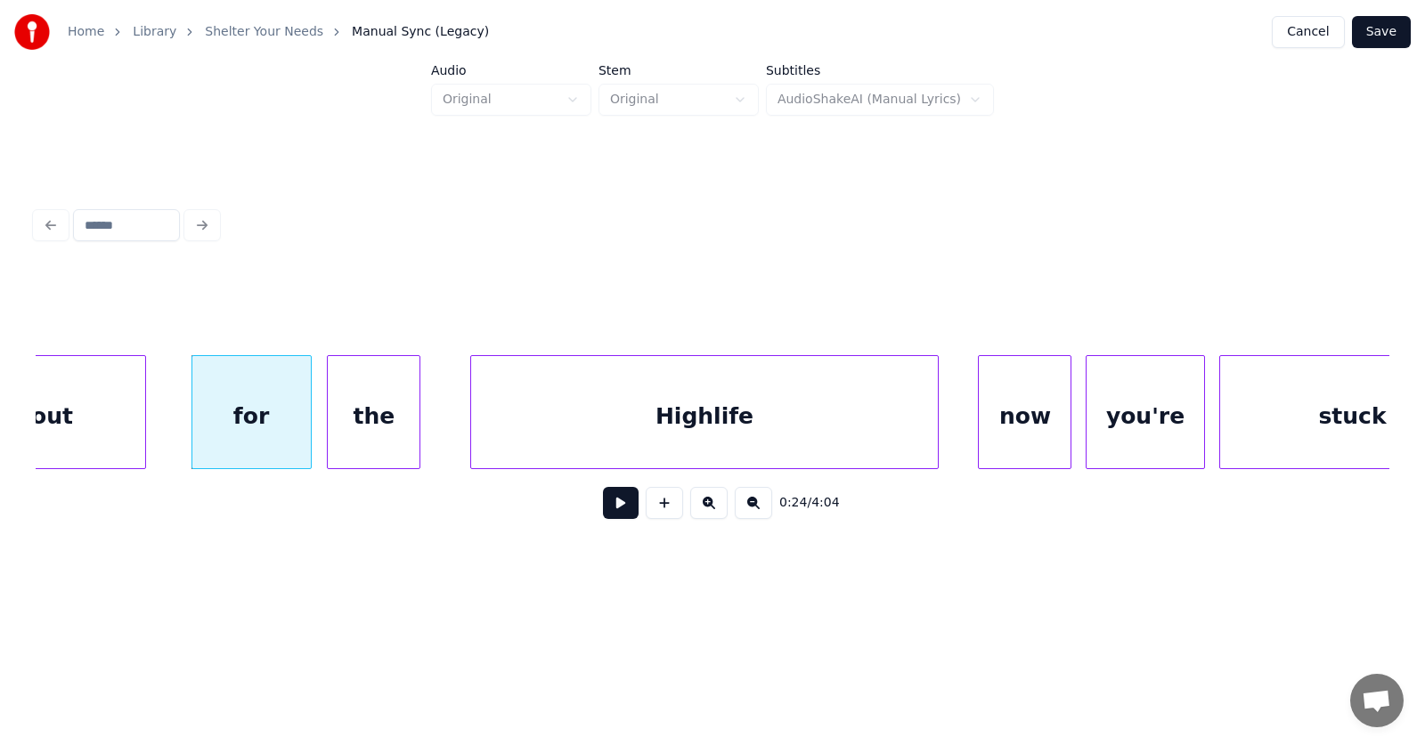
click at [370, 431] on div "the" at bounding box center [374, 416] width 92 height 121
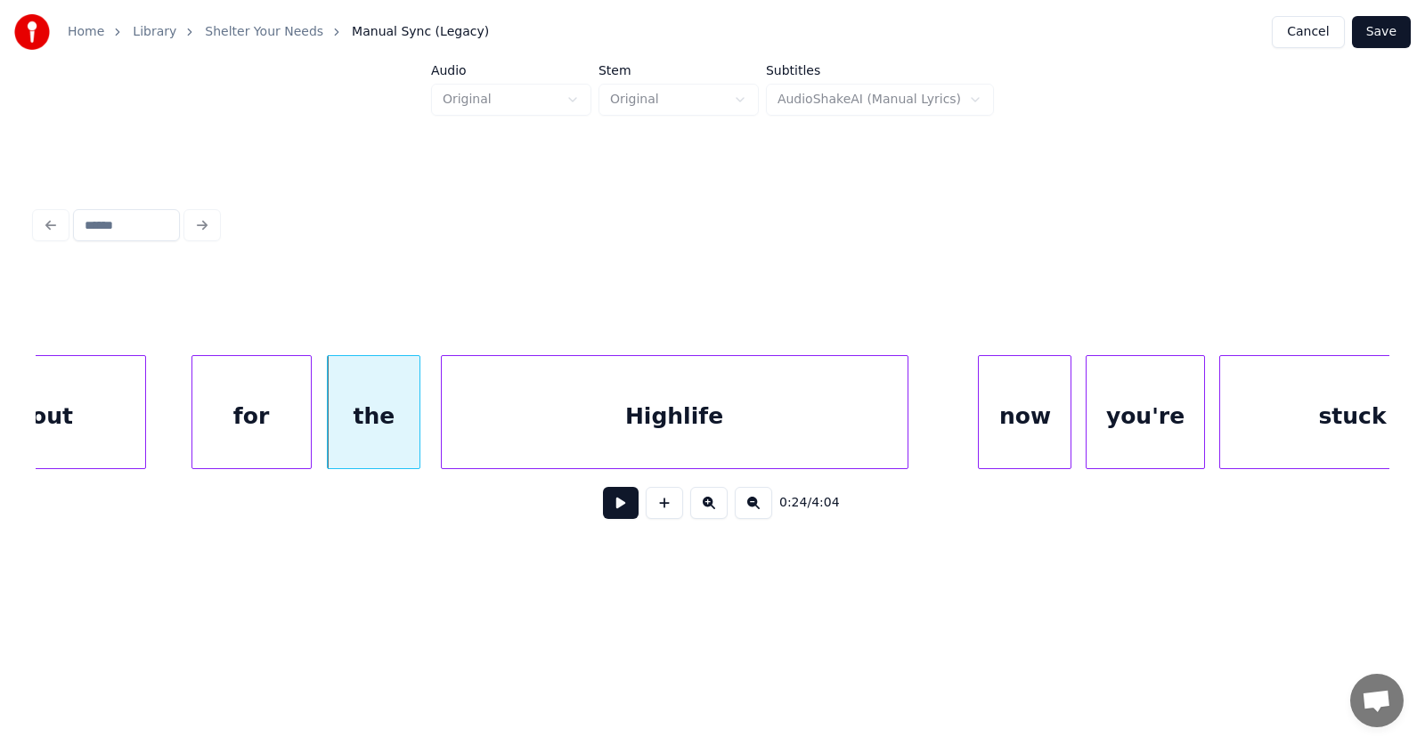
click at [510, 434] on div "Highlife" at bounding box center [675, 416] width 466 height 121
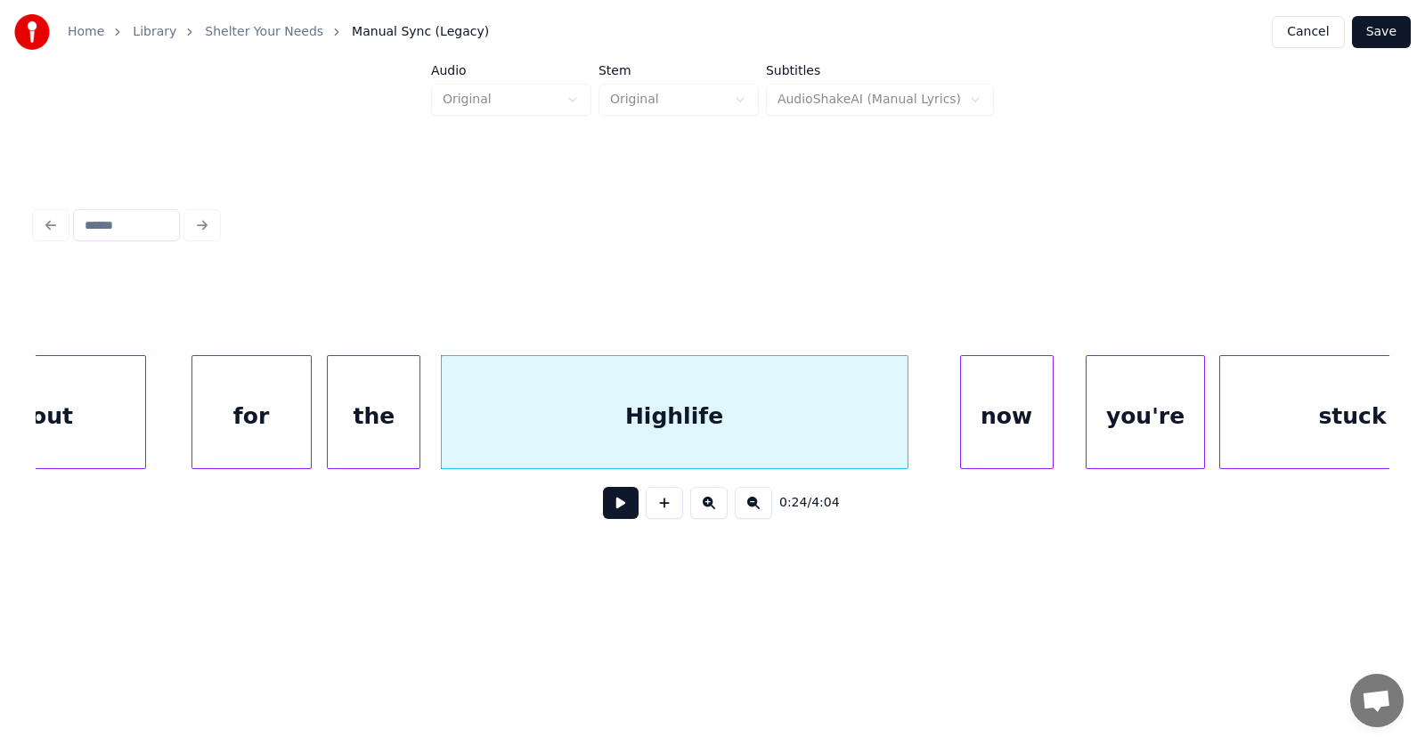
click at [988, 432] on div "now" at bounding box center [1007, 416] width 92 height 121
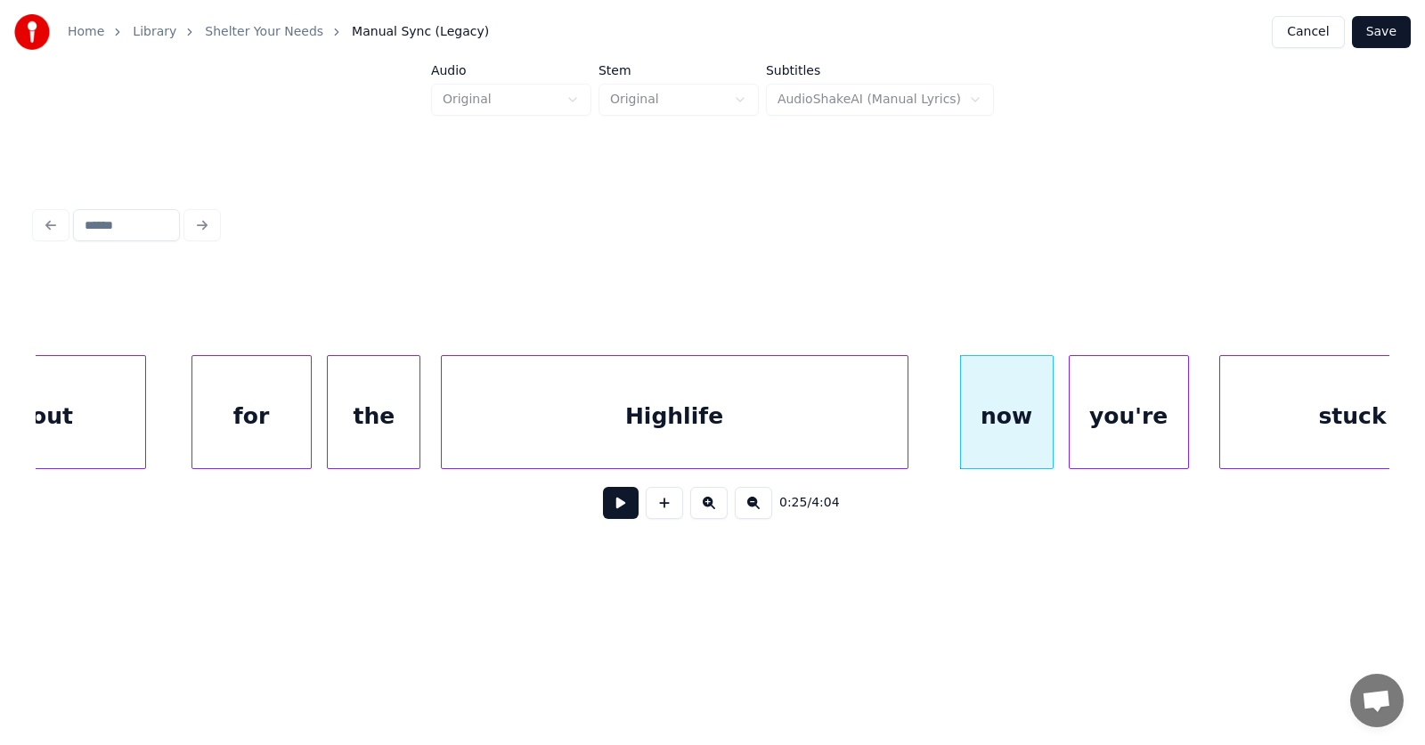
click at [1132, 427] on div "you're" at bounding box center [1129, 416] width 118 height 121
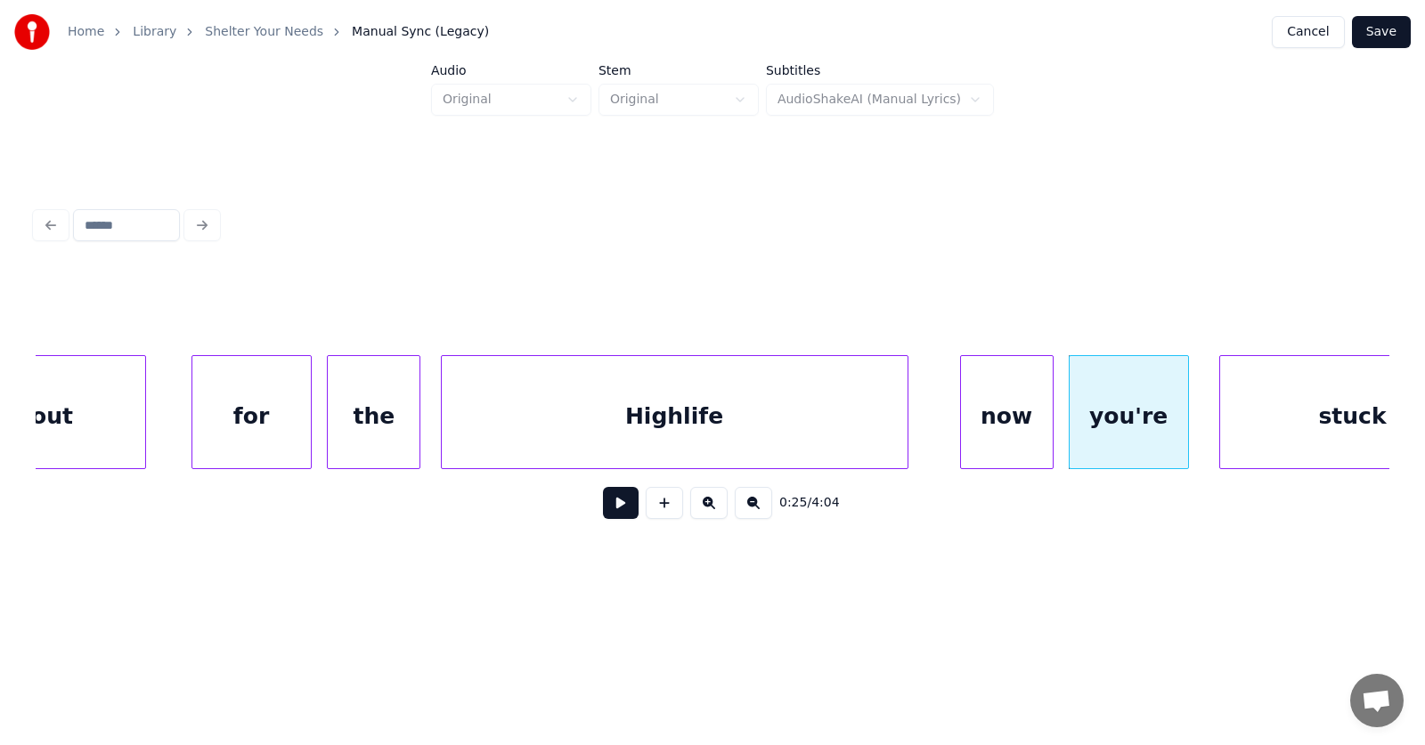
click at [989, 419] on div "now" at bounding box center [1007, 416] width 92 height 121
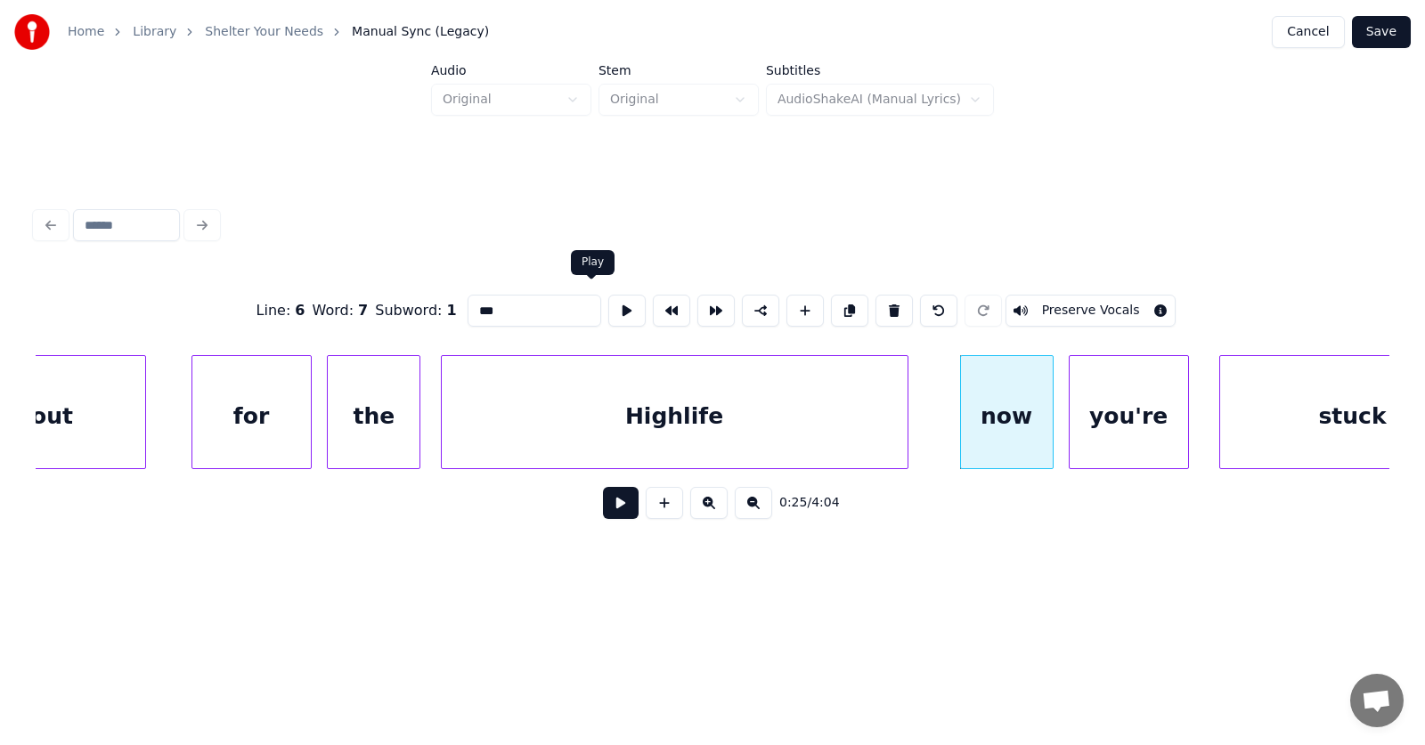
click at [608, 311] on button at bounding box center [626, 311] width 37 height 32
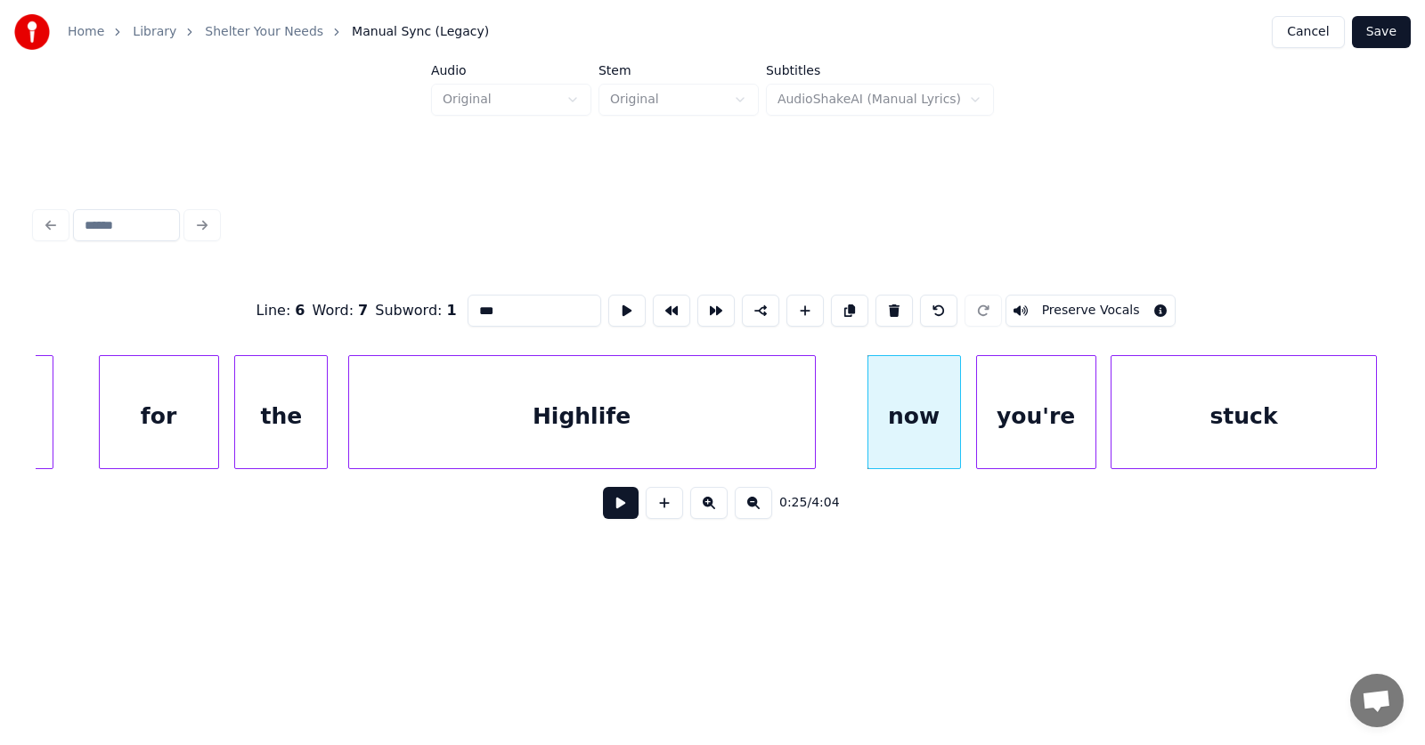
click at [1251, 428] on div "stuck" at bounding box center [1244, 416] width 265 height 121
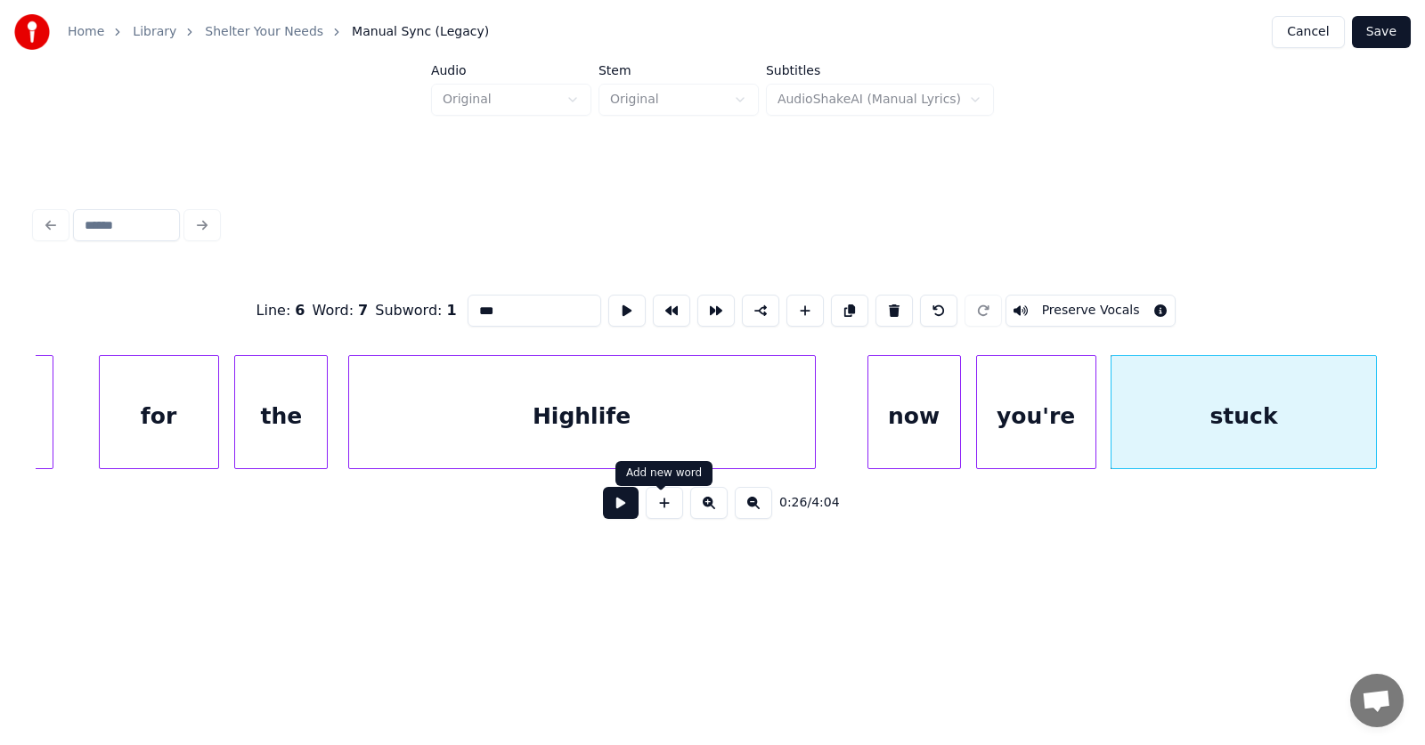
click at [615, 513] on button at bounding box center [621, 503] width 36 height 32
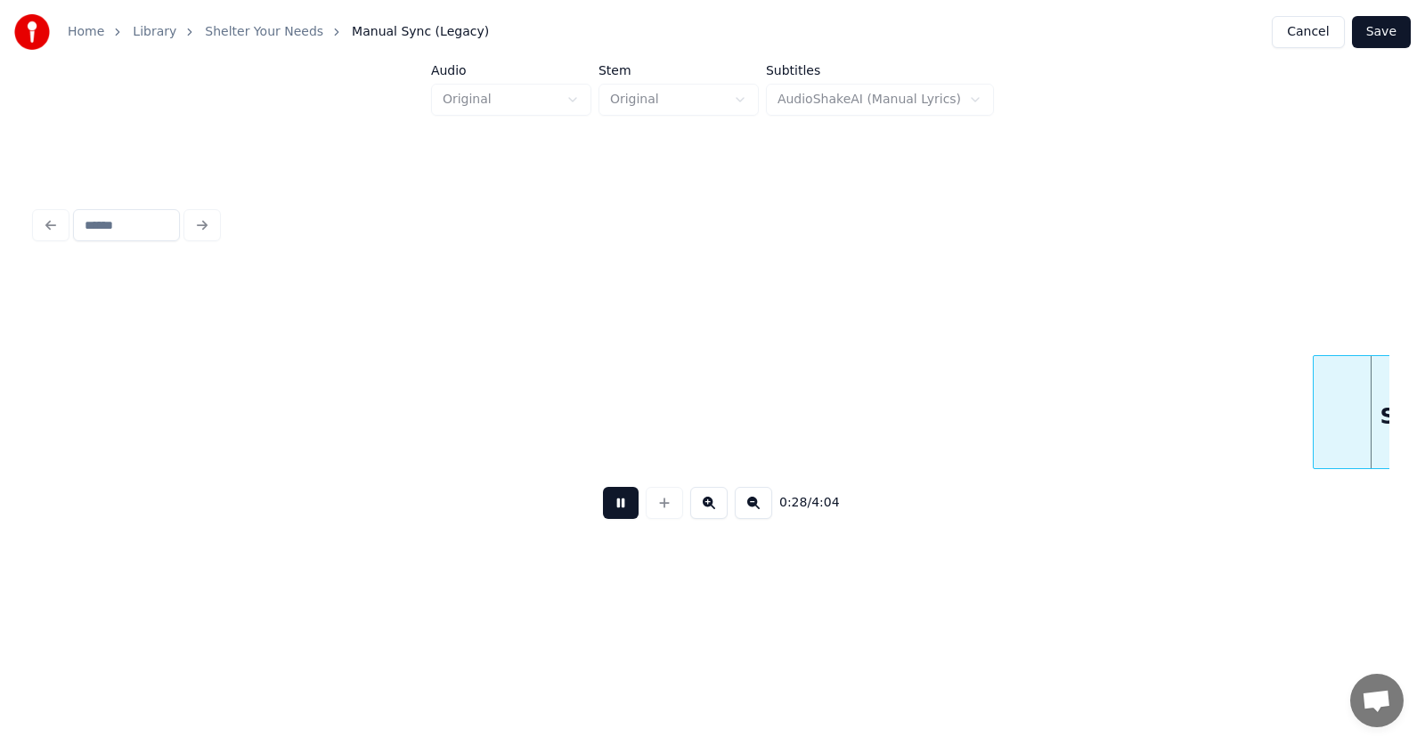
scroll to position [0, 19041]
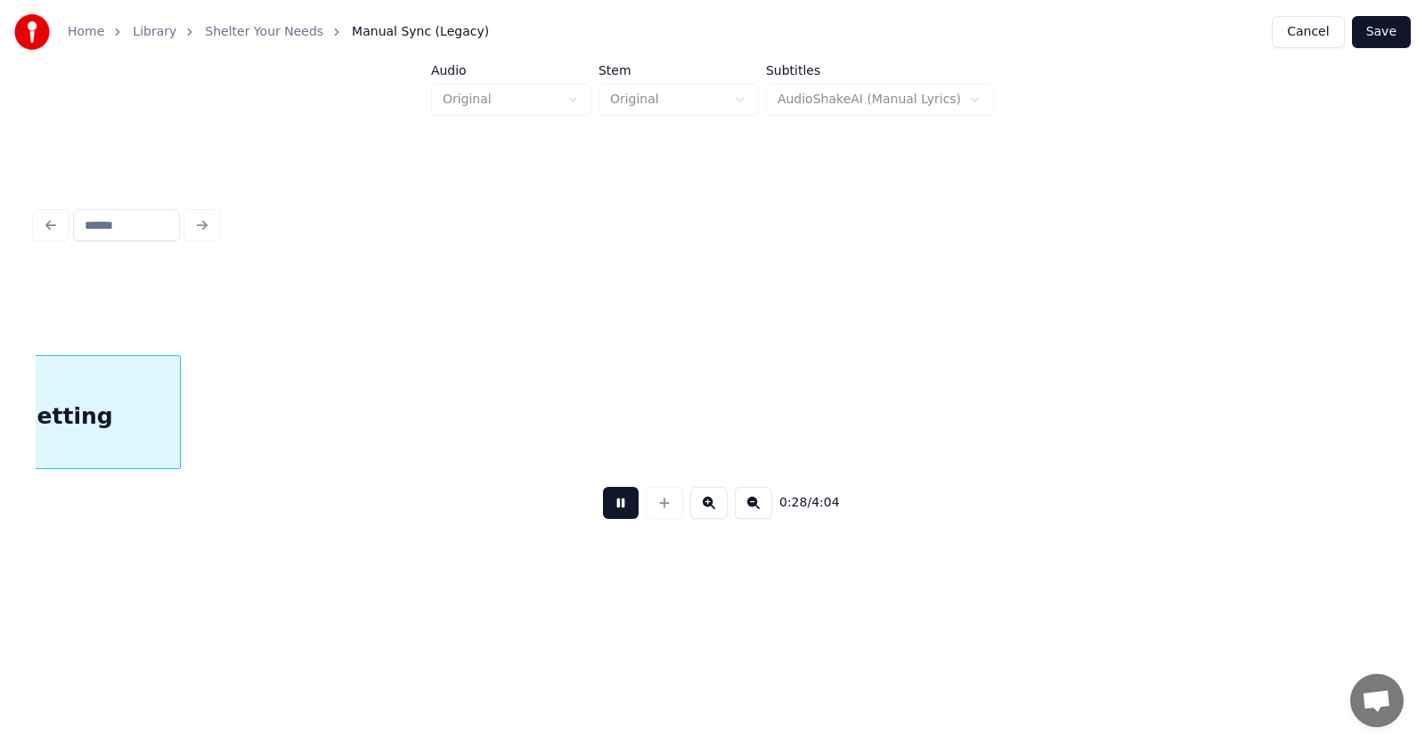
click at [613, 513] on button at bounding box center [621, 503] width 36 height 32
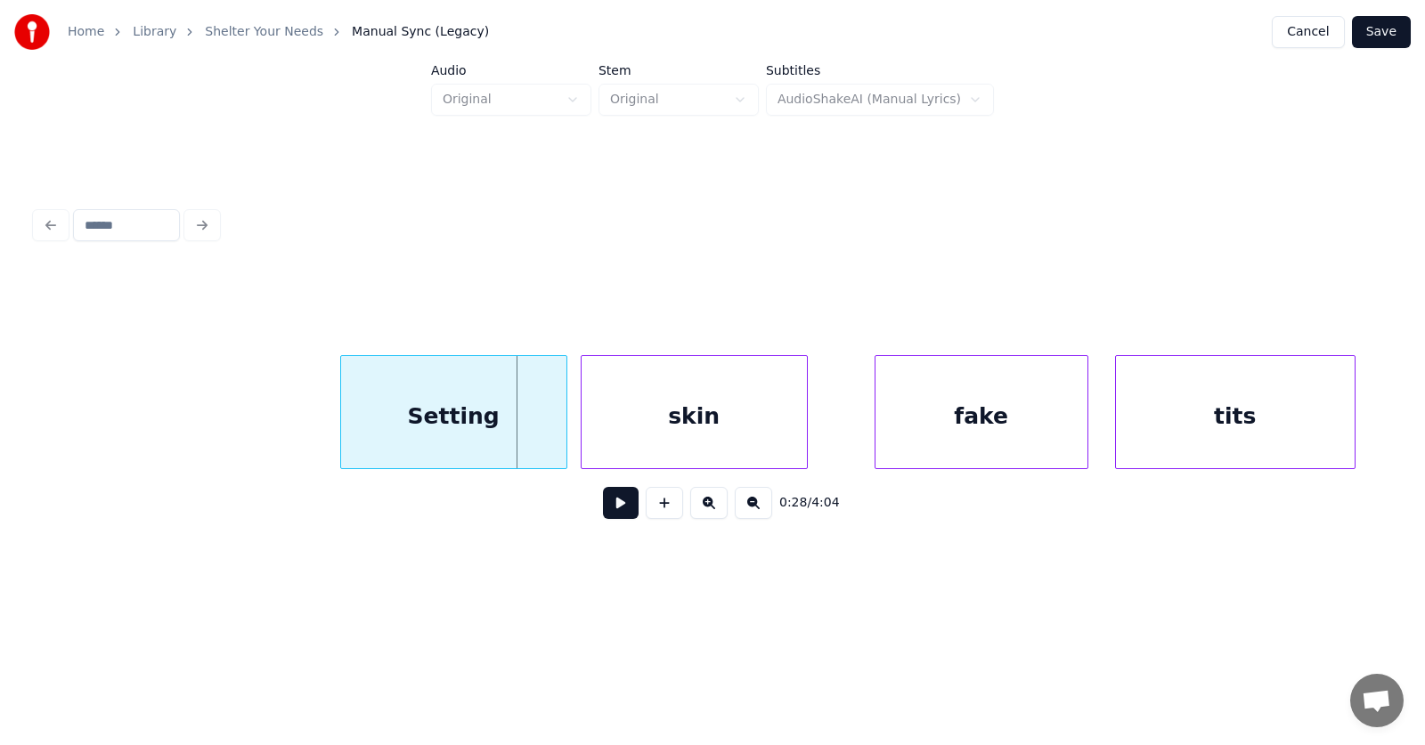
scroll to position [0, 18433]
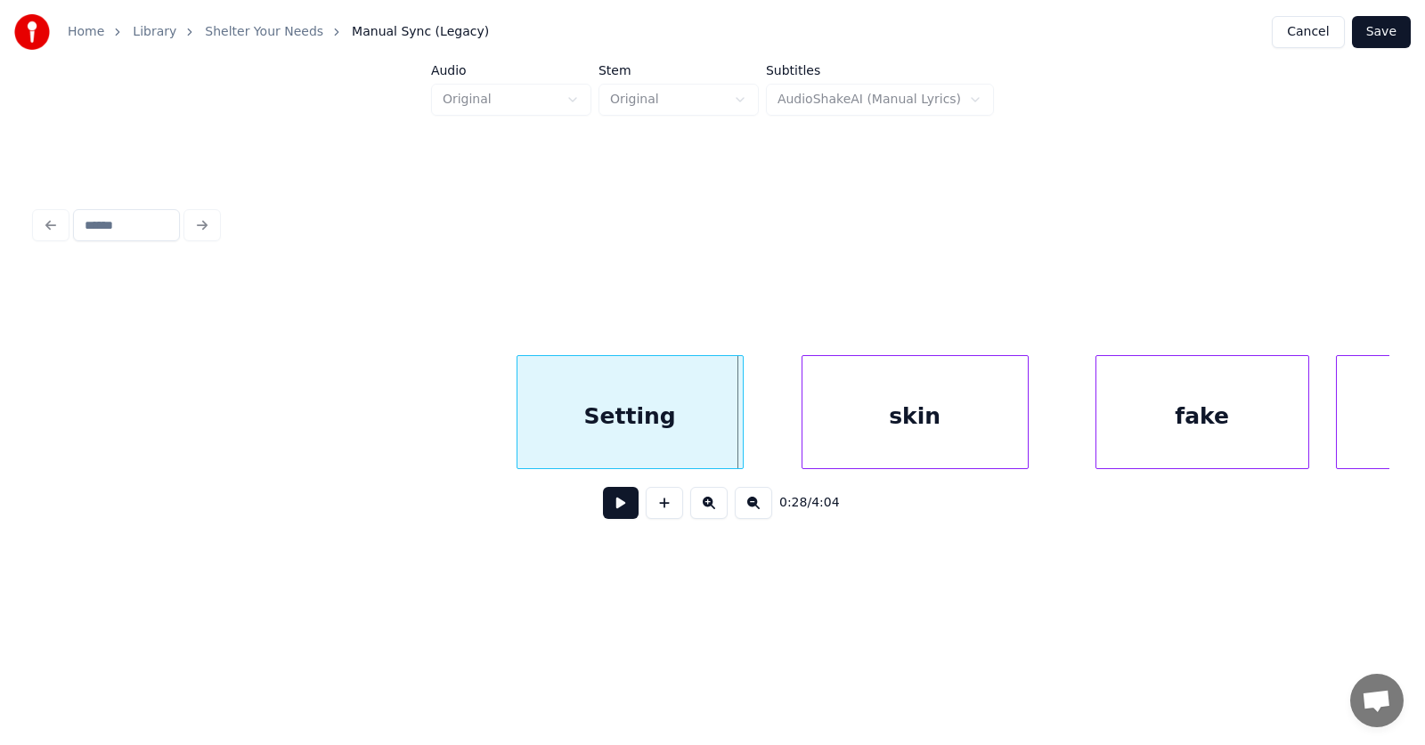
click at [589, 430] on div "Setting" at bounding box center [629, 416] width 225 height 121
click at [474, 419] on div at bounding box center [476, 412] width 5 height 112
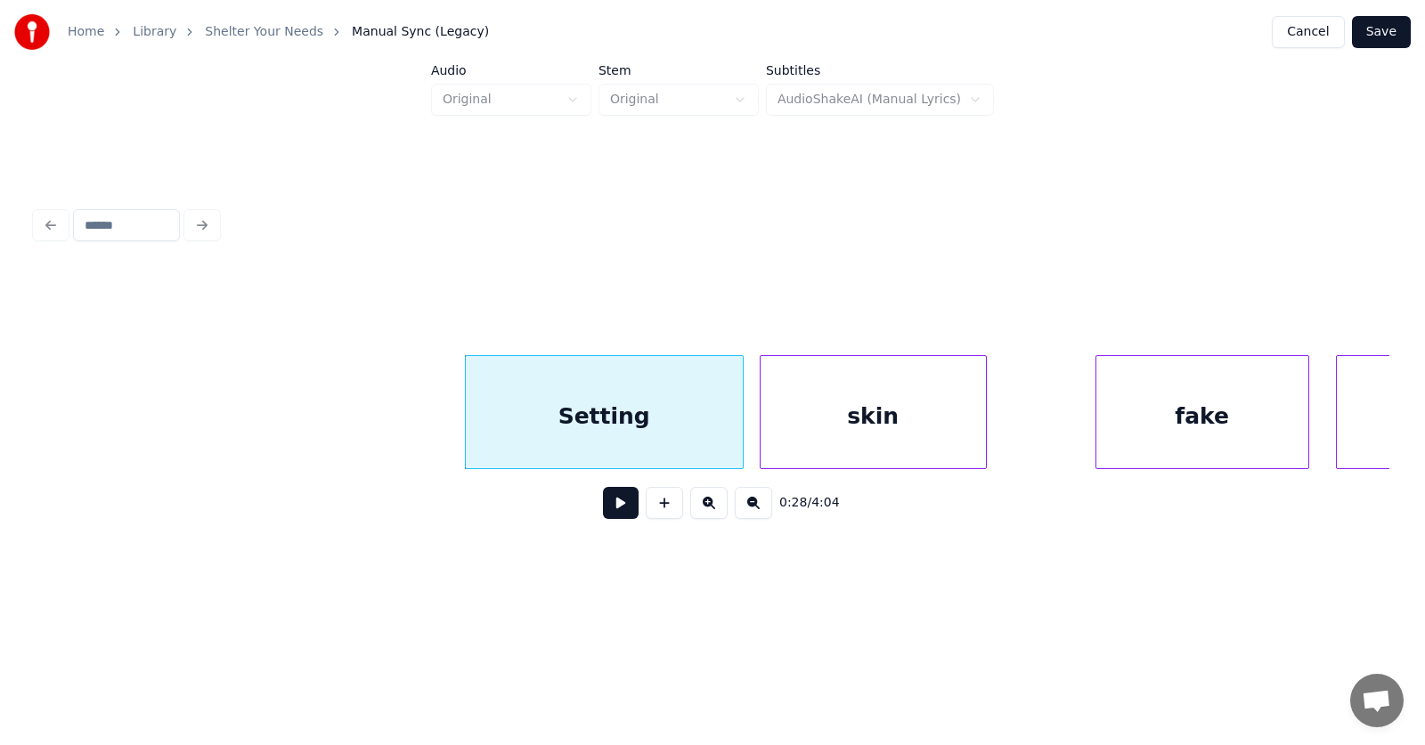
click at [830, 425] on div "skin" at bounding box center [873, 416] width 225 height 121
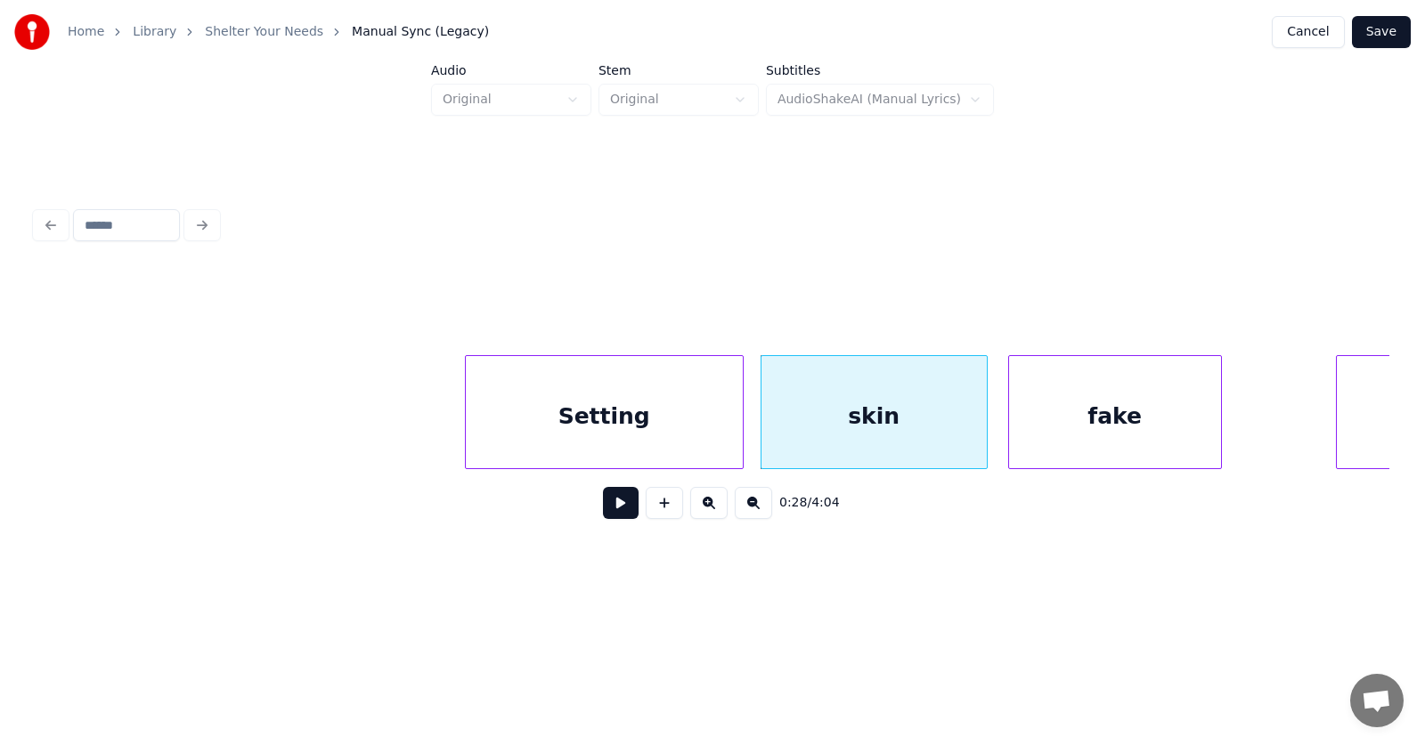
click at [1108, 451] on div "fake" at bounding box center [1115, 416] width 212 height 121
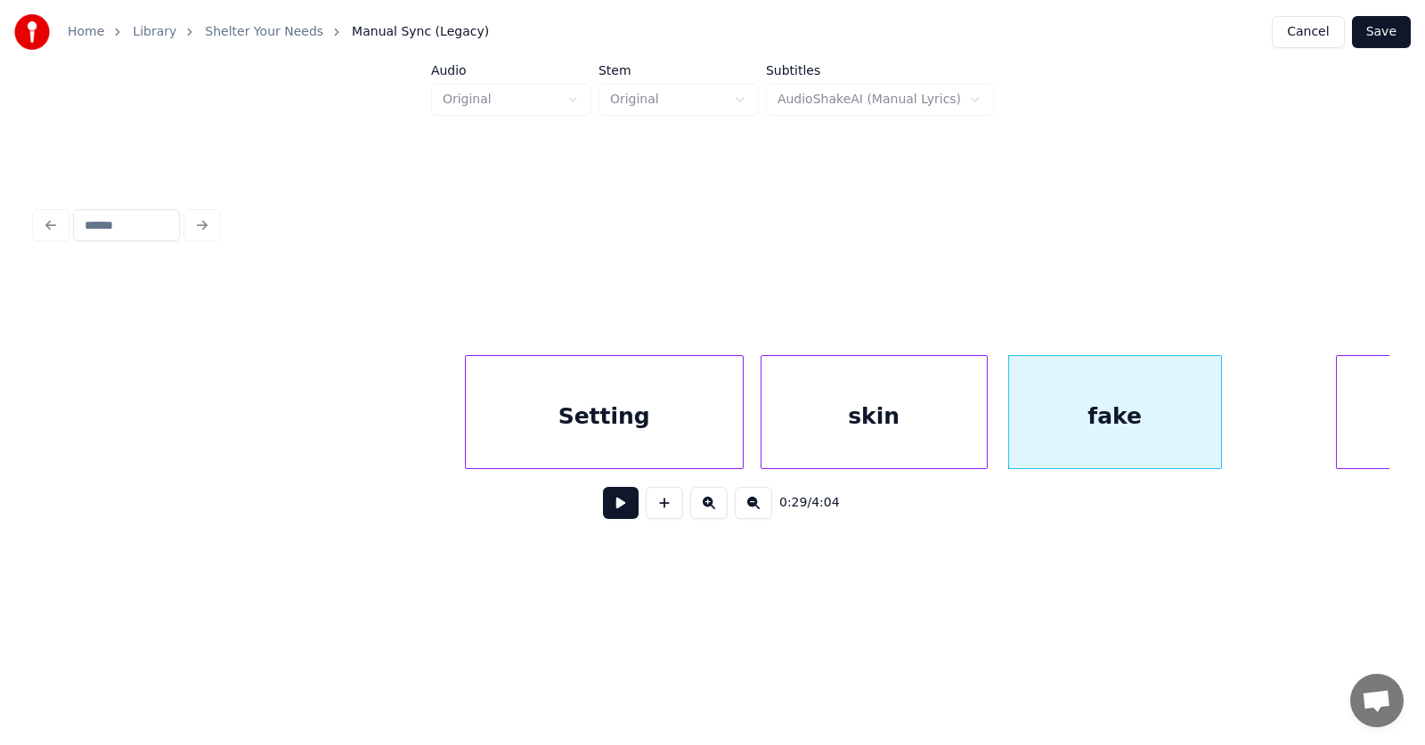
click at [672, 424] on div "Setting" at bounding box center [604, 416] width 277 height 121
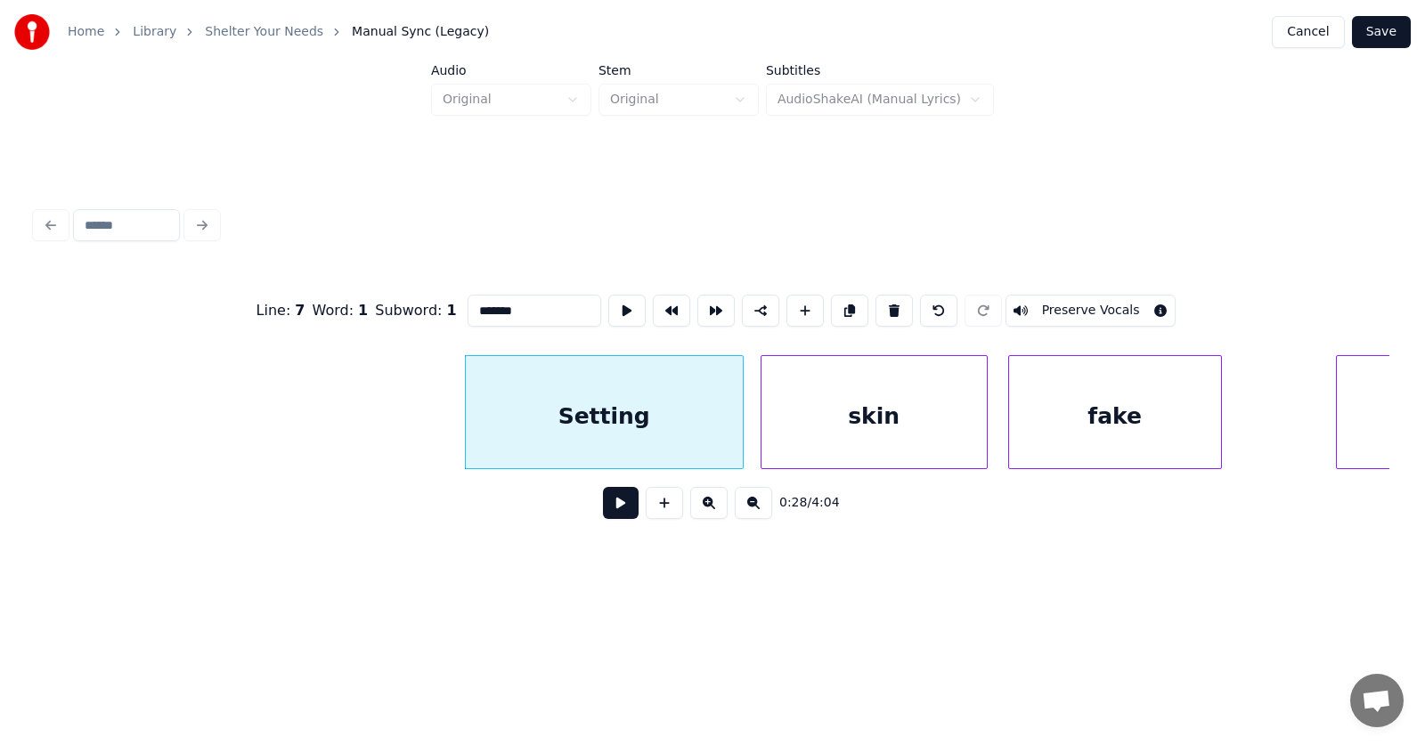
click at [609, 505] on button at bounding box center [621, 503] width 36 height 32
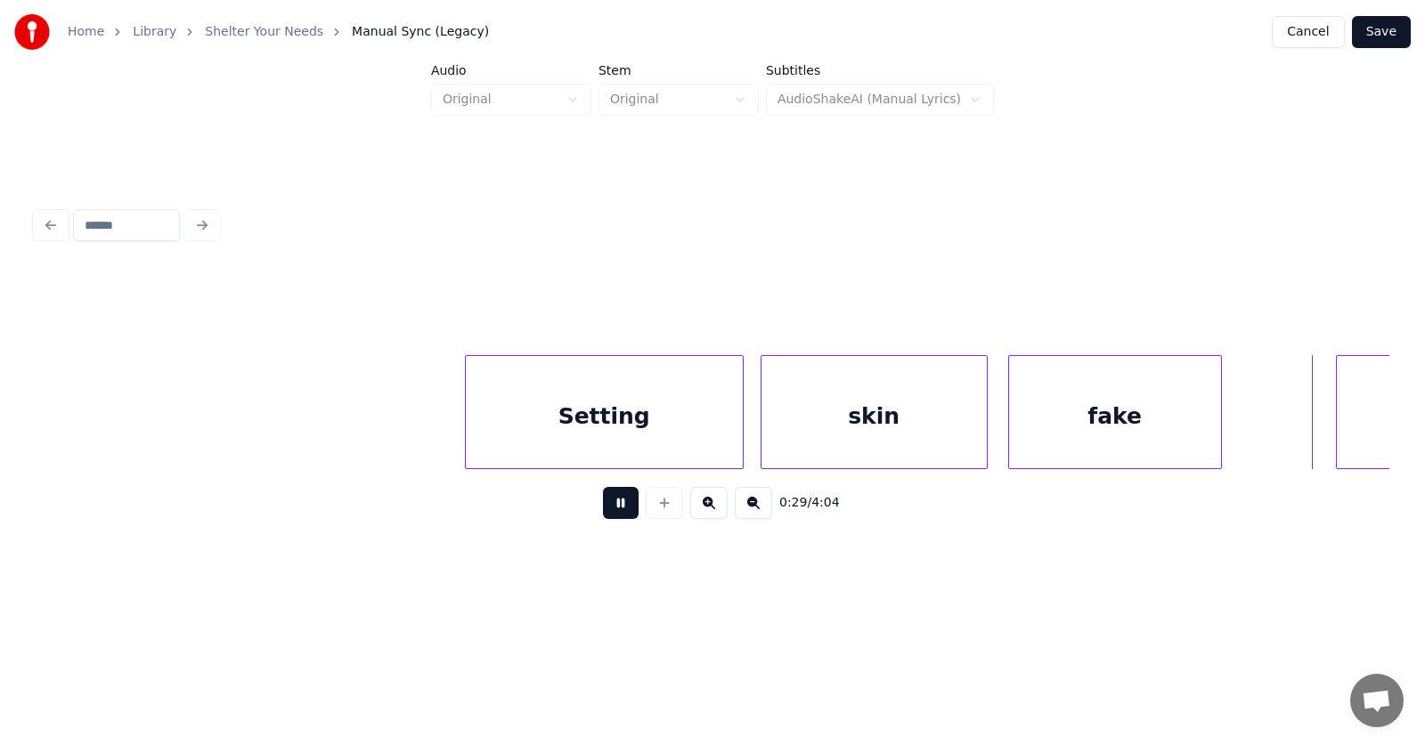
click at [609, 505] on button at bounding box center [621, 503] width 36 height 32
click at [556, 420] on div "Setting" at bounding box center [604, 416] width 277 height 121
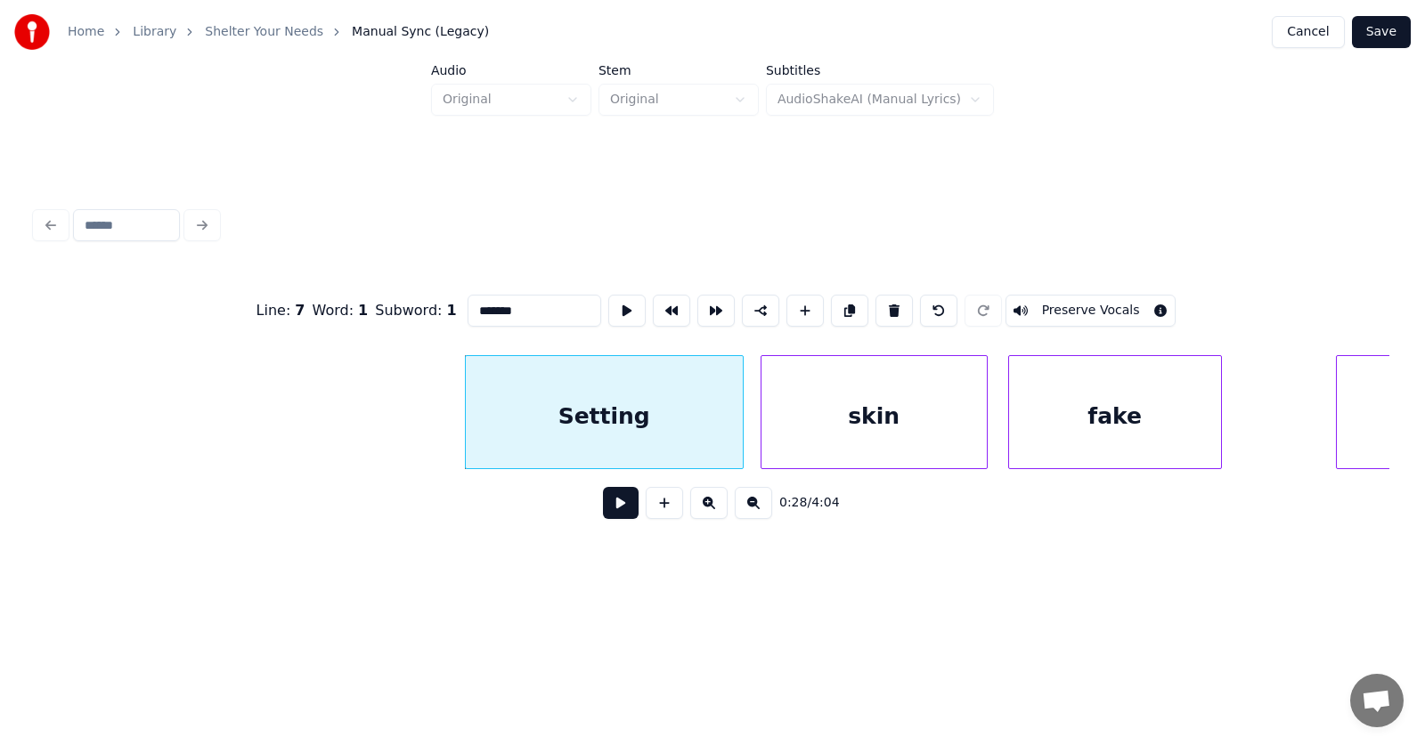
click at [468, 300] on input "*******" at bounding box center [535, 311] width 134 height 32
click at [468, 307] on input "*******" at bounding box center [535, 311] width 134 height 32
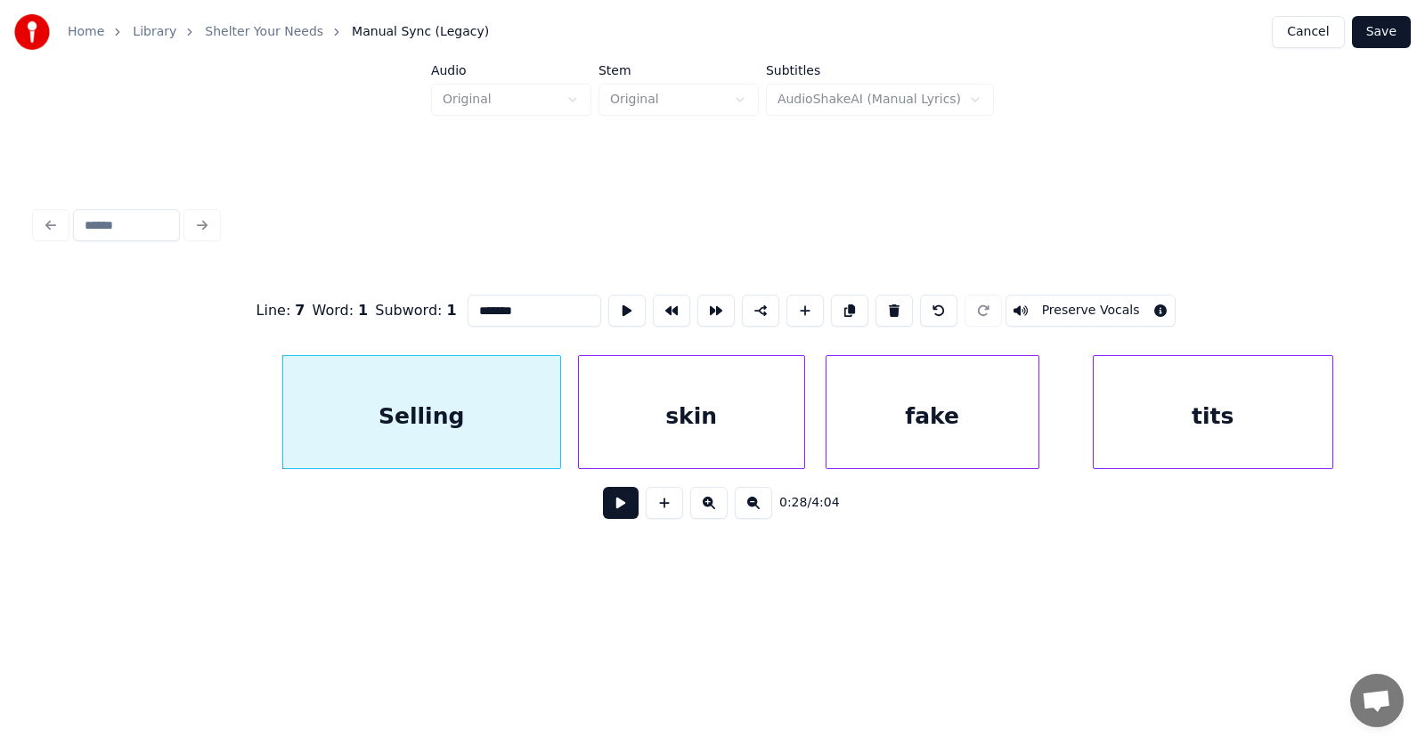
click at [1306, 409] on div "tits" at bounding box center [1213, 416] width 239 height 121
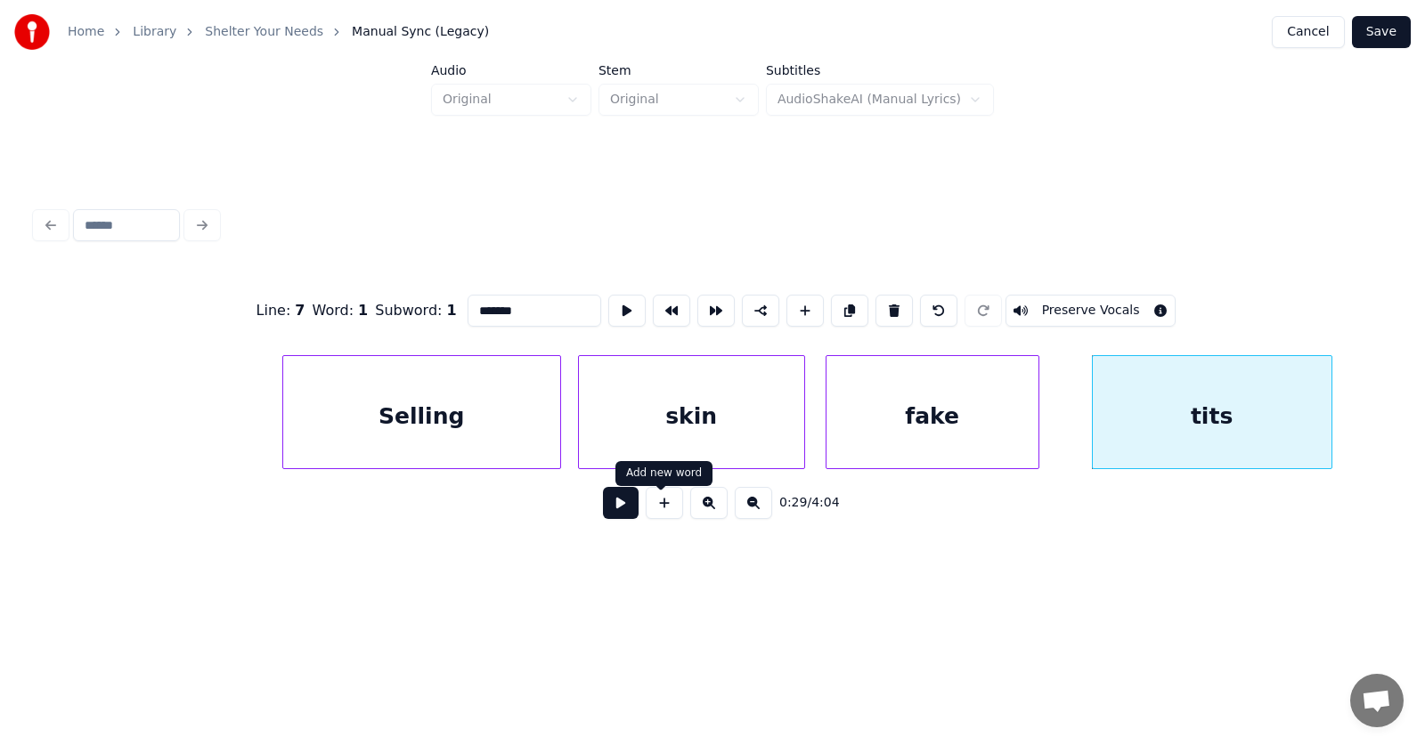
type input "*******"
click at [611, 506] on button at bounding box center [621, 503] width 36 height 32
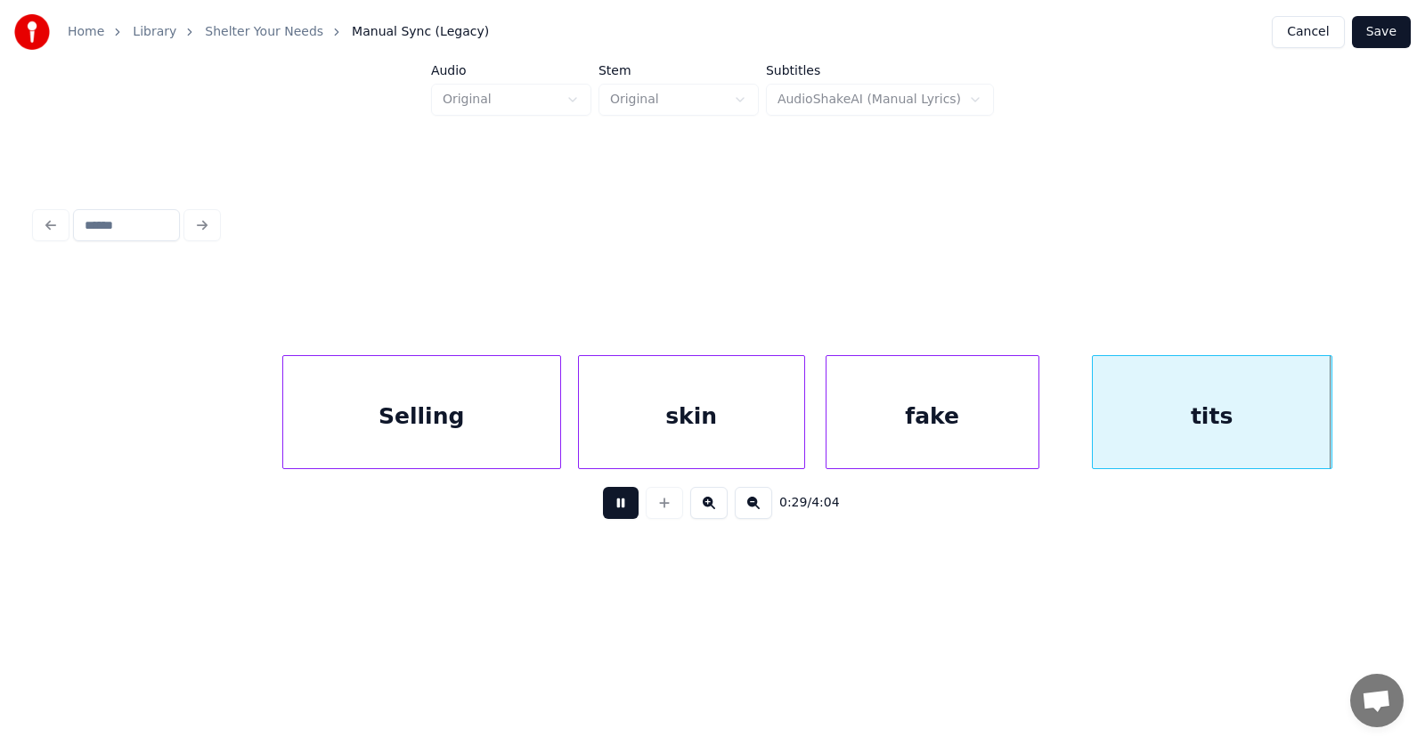
scroll to position [0, 19980]
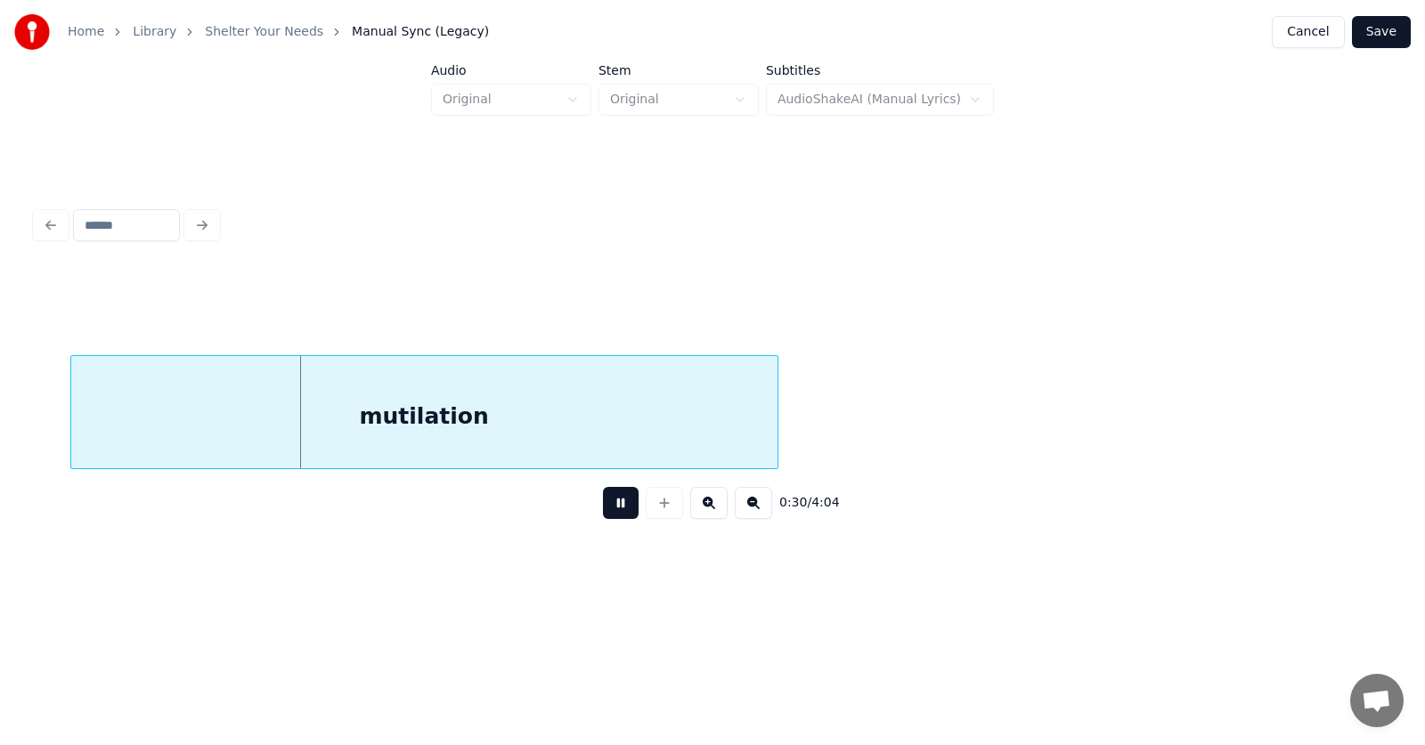
click at [611, 506] on button at bounding box center [621, 503] width 36 height 32
click at [265, 427] on div "mutilation" at bounding box center [448, 416] width 706 height 121
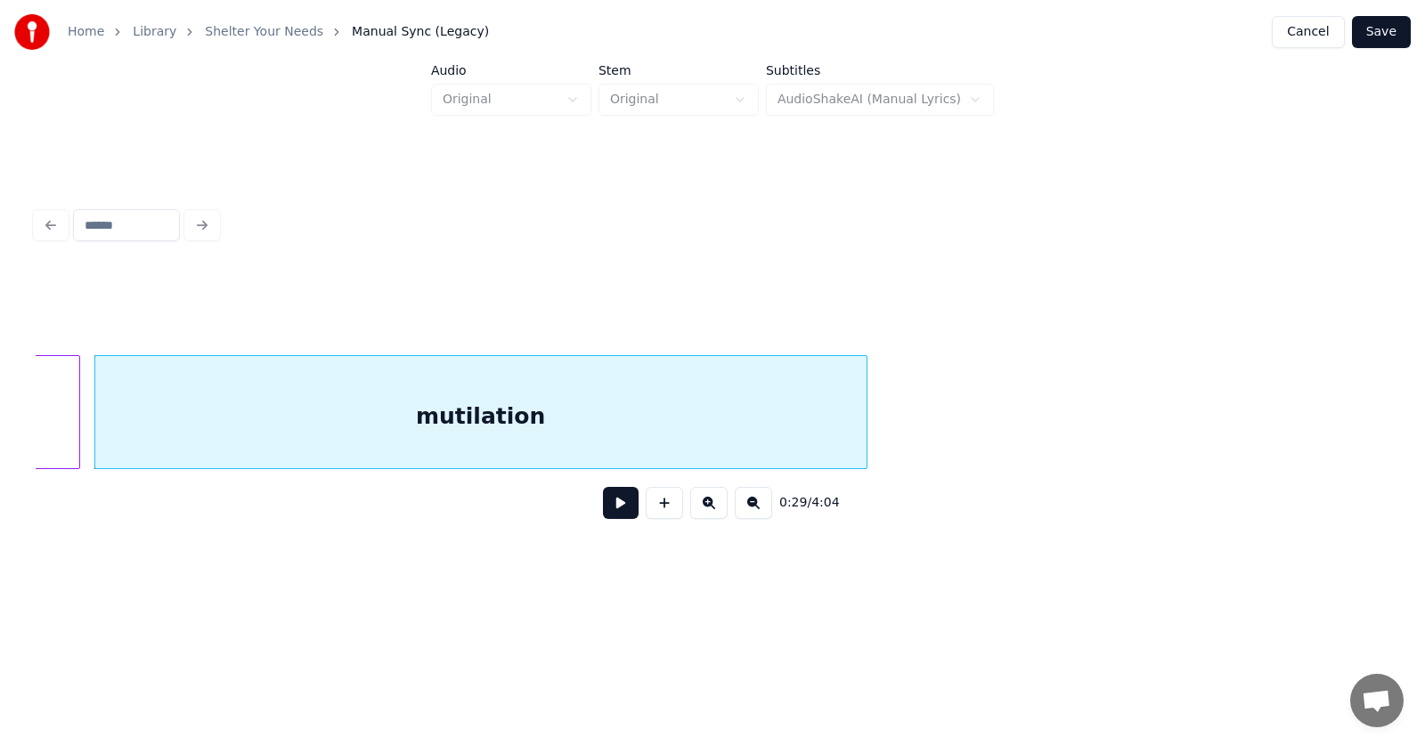
click at [863, 413] on div at bounding box center [863, 412] width 5 height 112
click at [608, 509] on button at bounding box center [621, 503] width 36 height 32
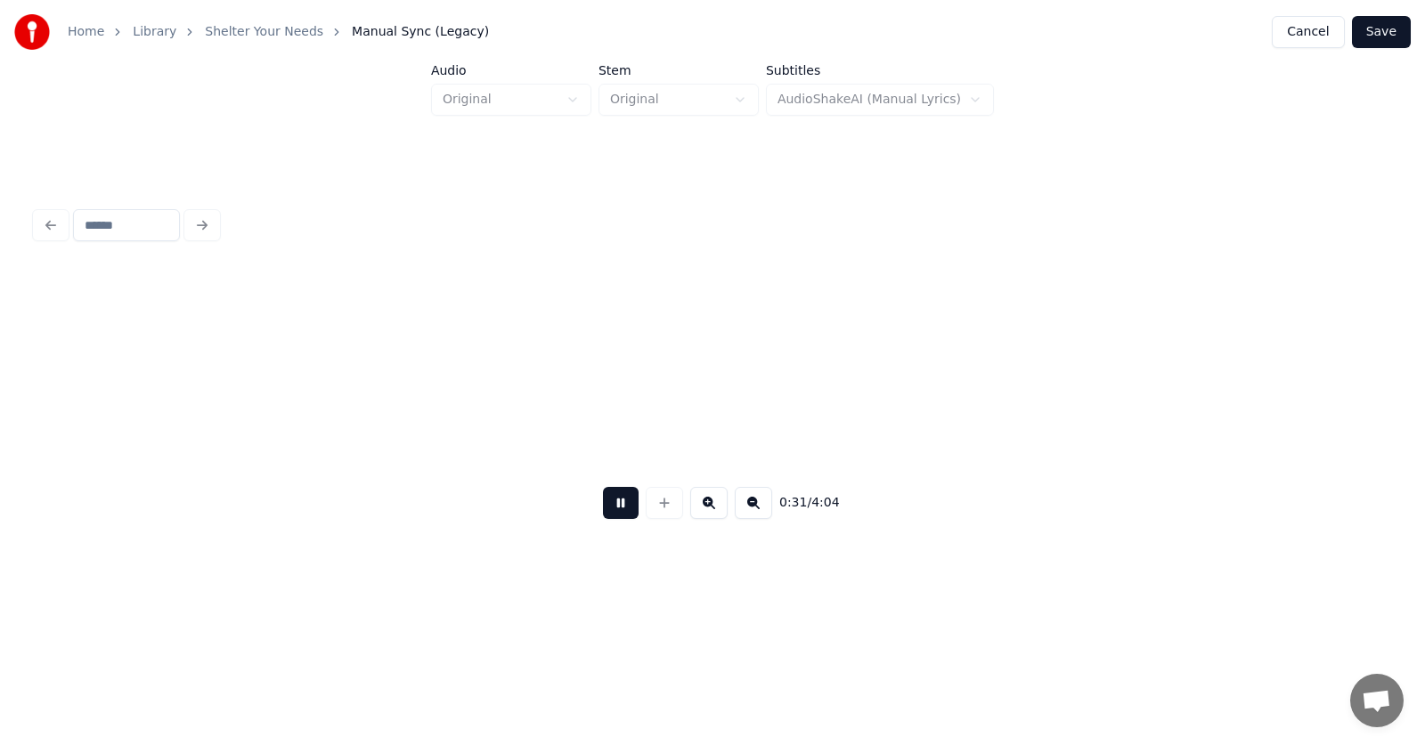
scroll to position [0, 21226]
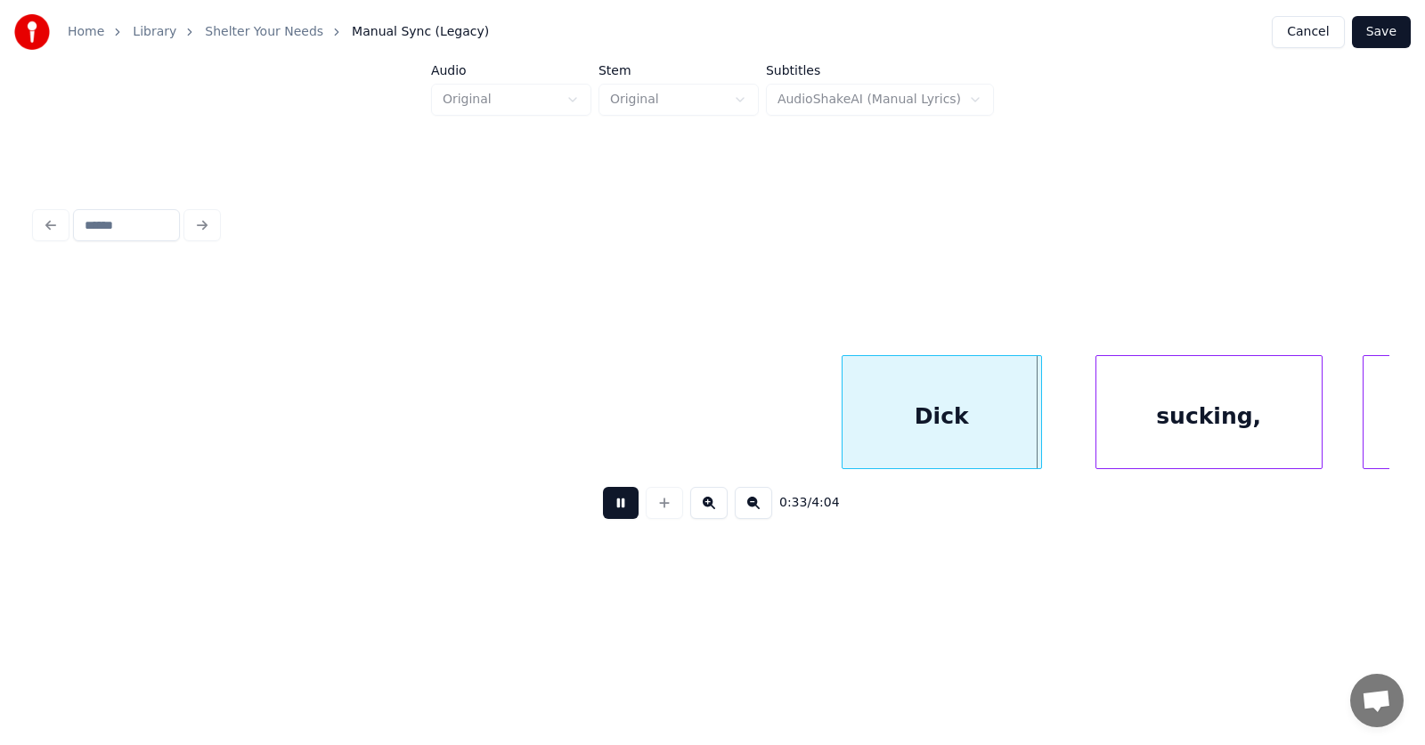
click at [608, 509] on button at bounding box center [621, 503] width 36 height 32
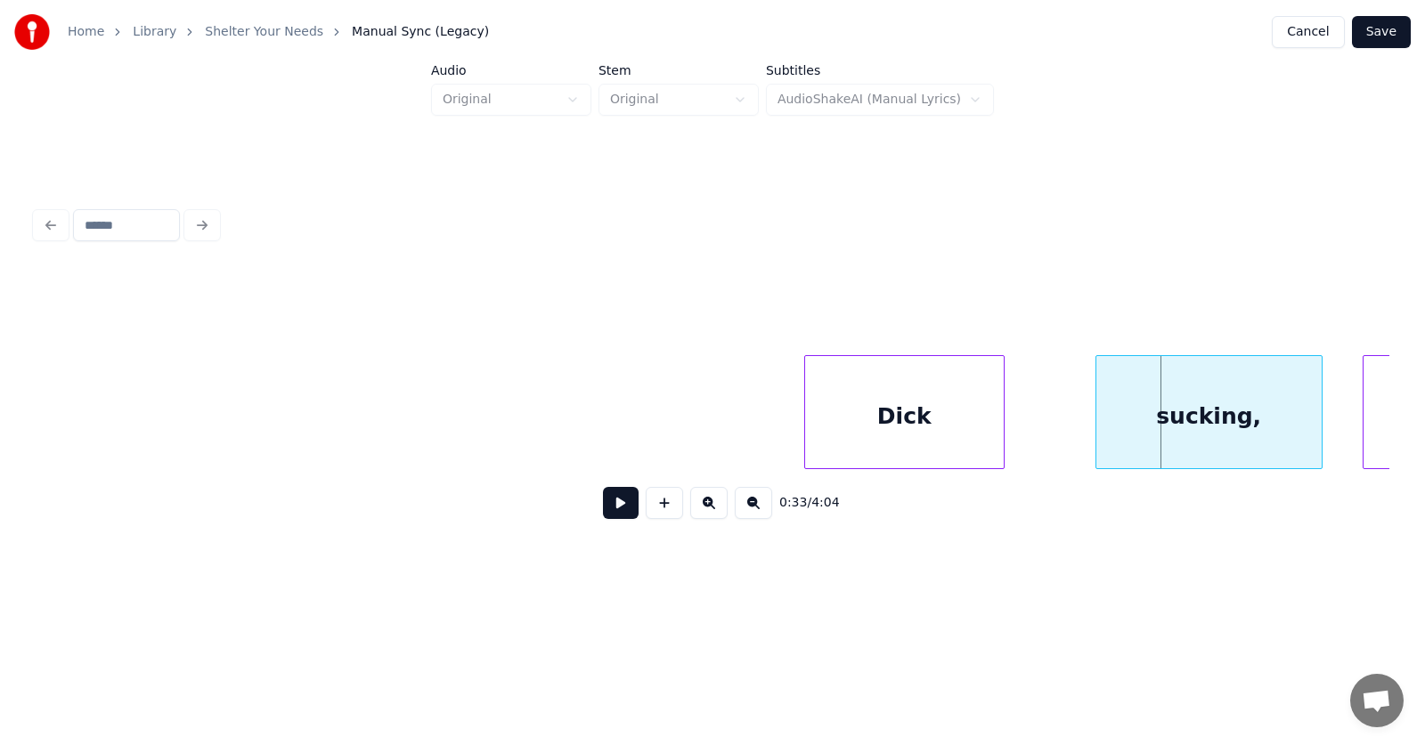
click at [874, 443] on div "Dick" at bounding box center [904, 416] width 199 height 121
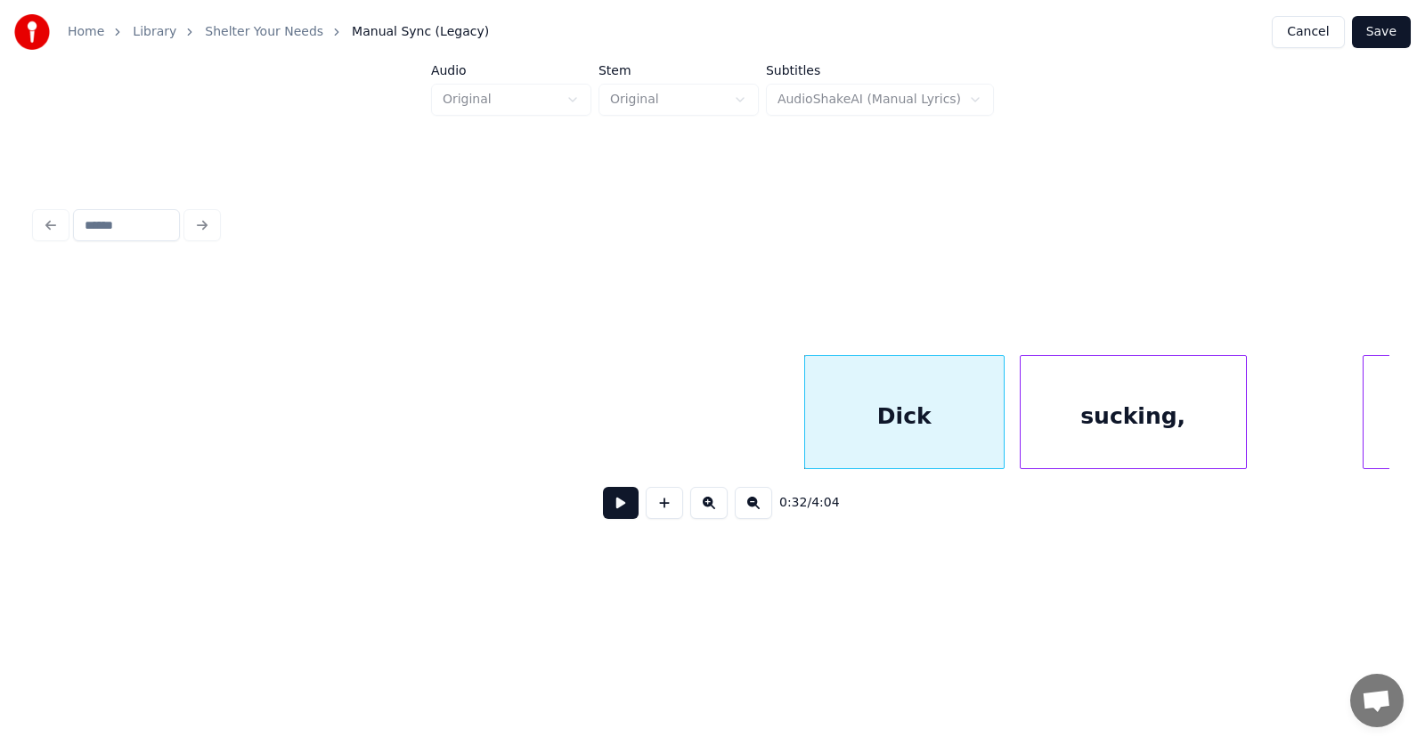
click at [1129, 443] on div "sucking," at bounding box center [1133, 416] width 225 height 121
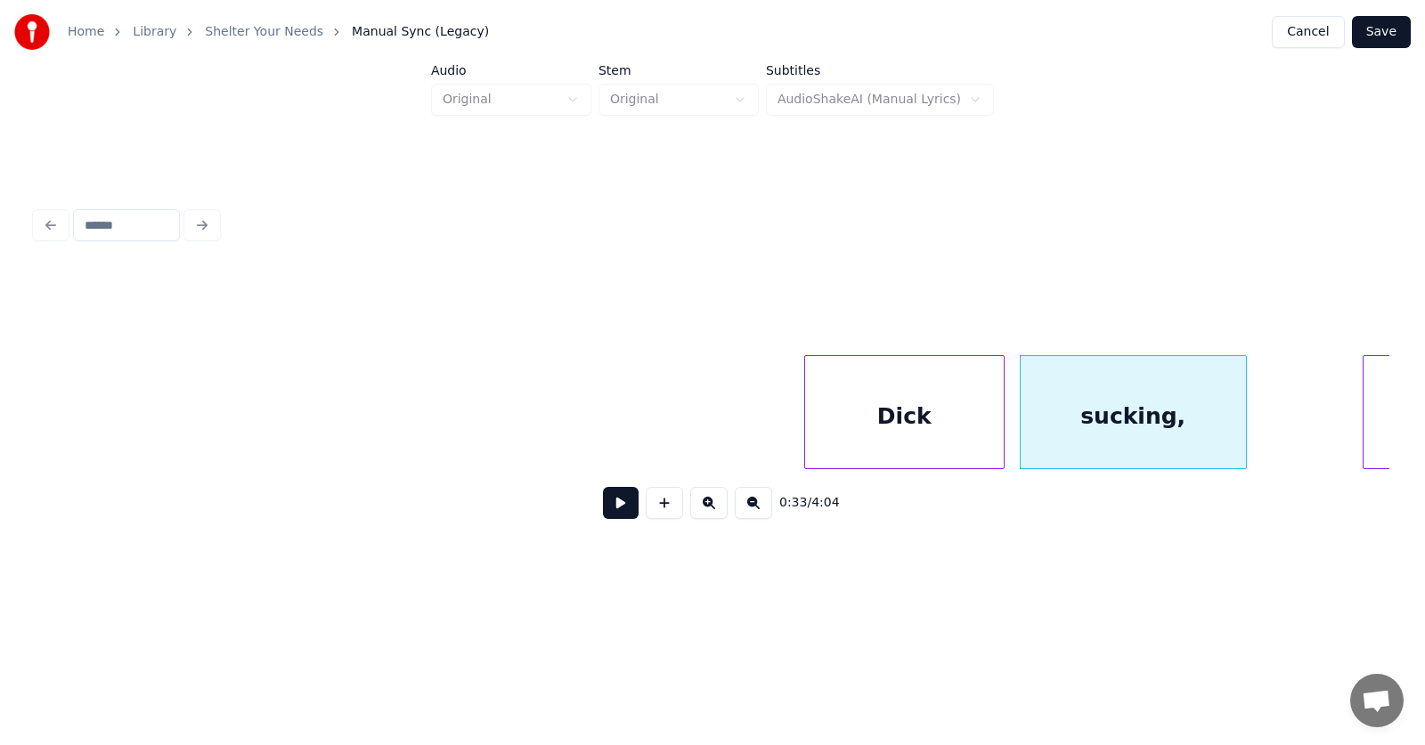
click at [959, 434] on div "Dick" at bounding box center [904, 416] width 199 height 121
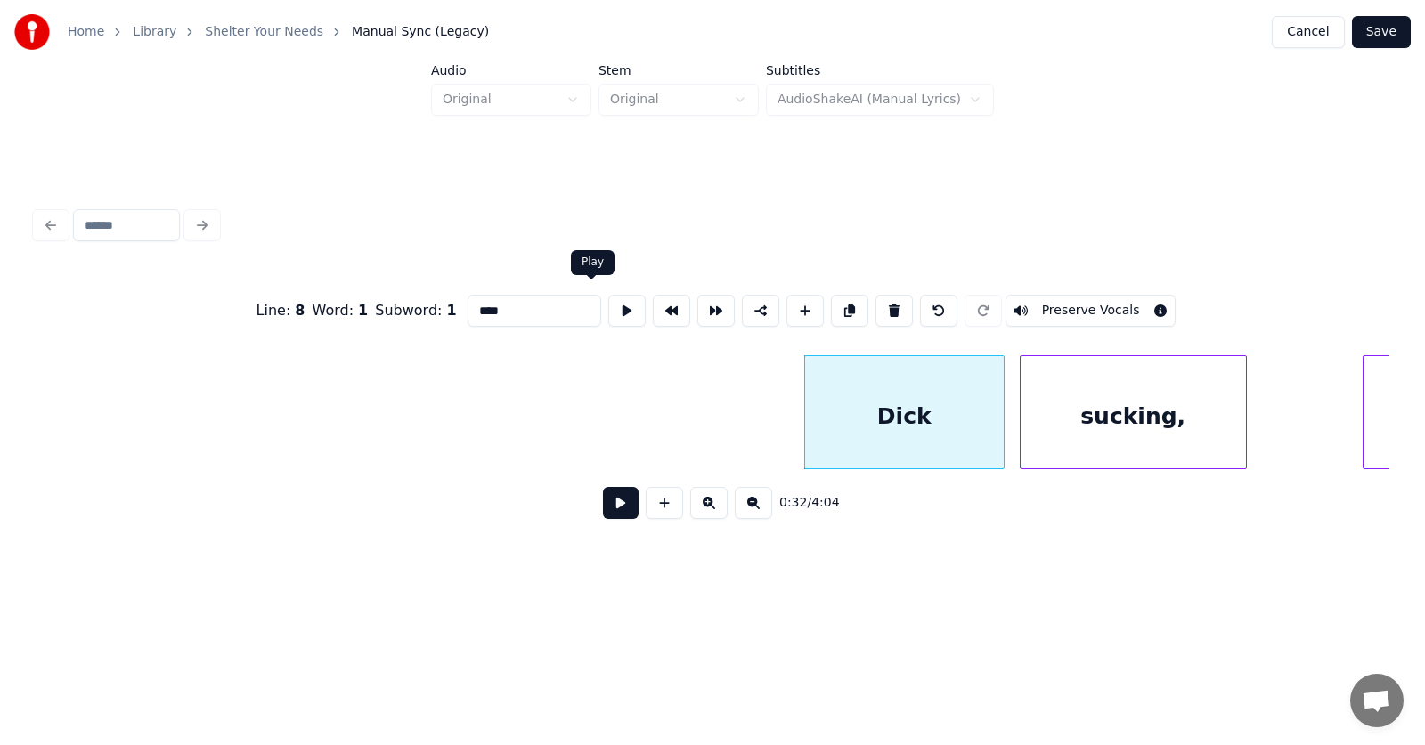
click at [608, 302] on button at bounding box center [626, 311] width 37 height 32
click at [981, 438] on div at bounding box center [982, 412] width 5 height 112
click at [1032, 441] on div "sucking," at bounding box center [1116, 416] width 225 height 121
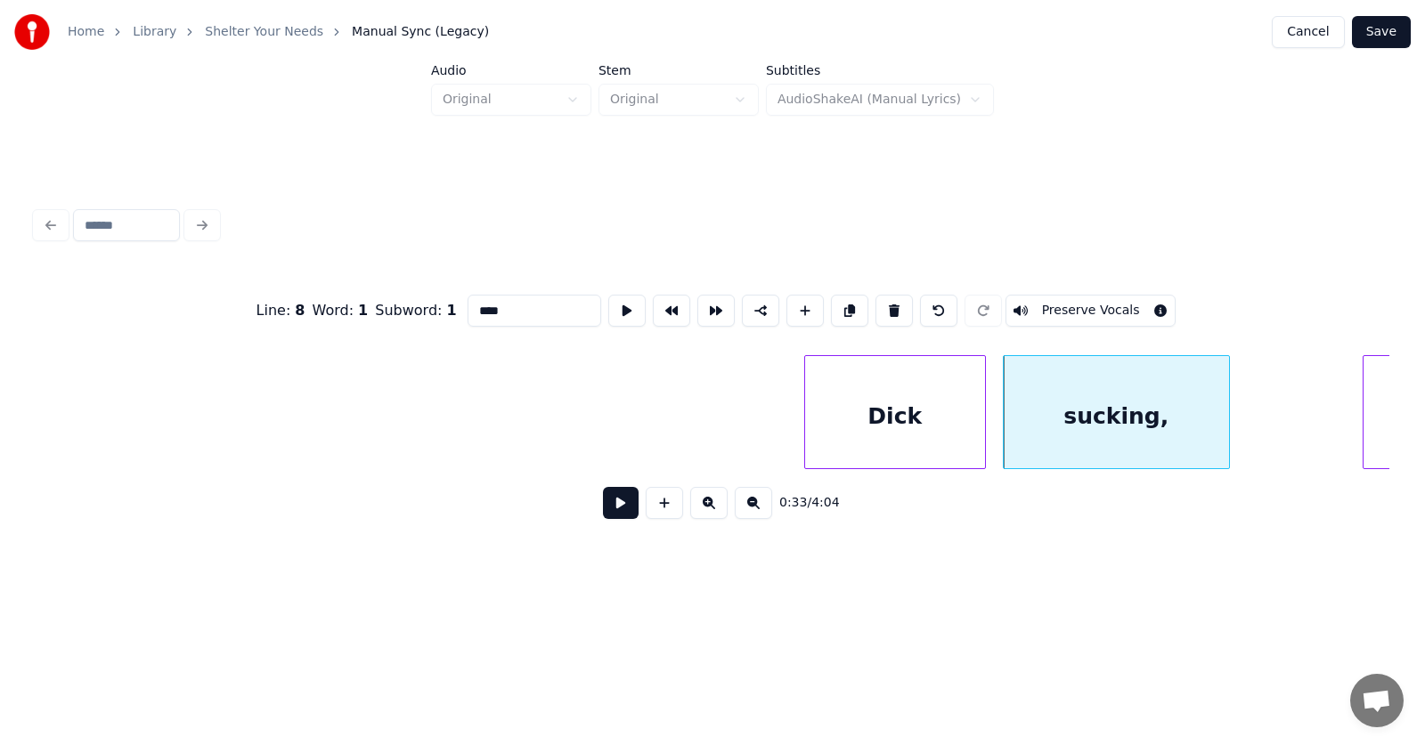
click at [607, 509] on button at bounding box center [621, 503] width 36 height 32
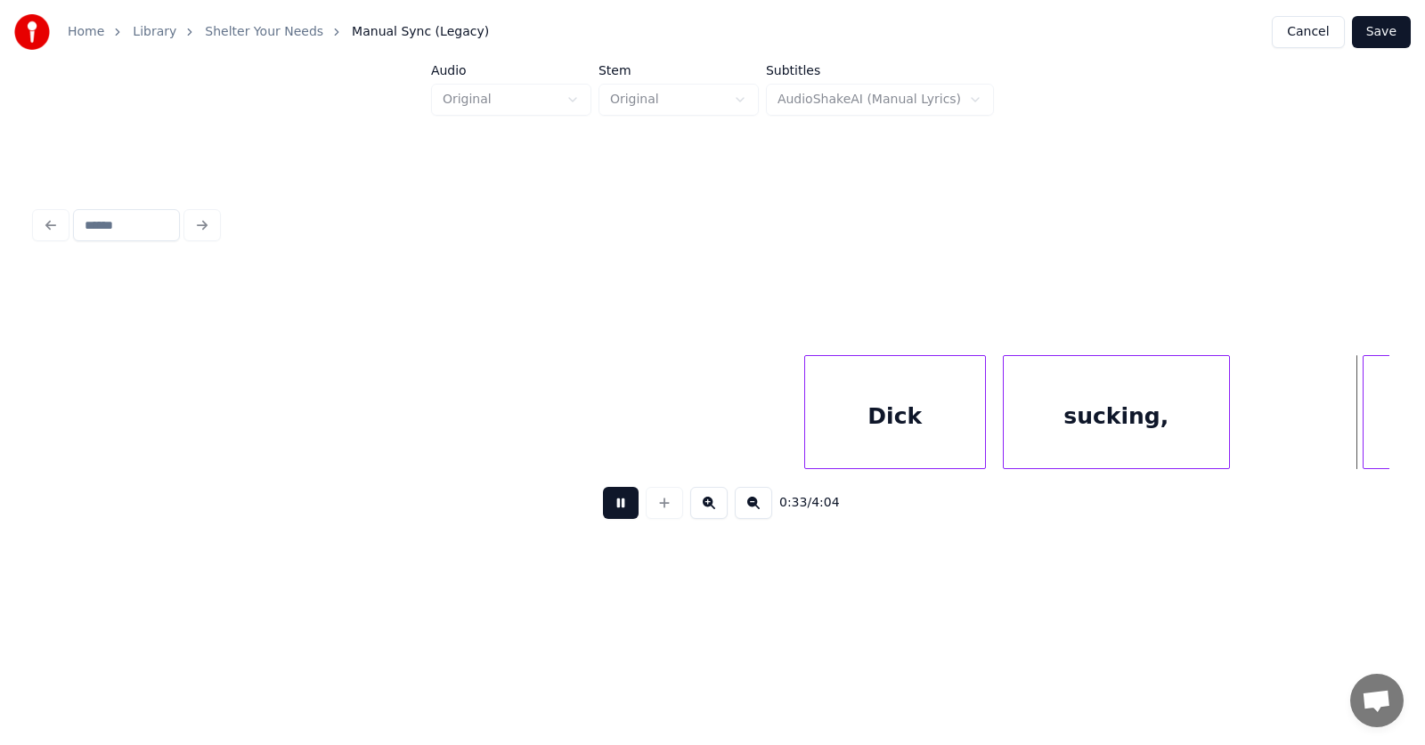
scroll to position [0, 22591]
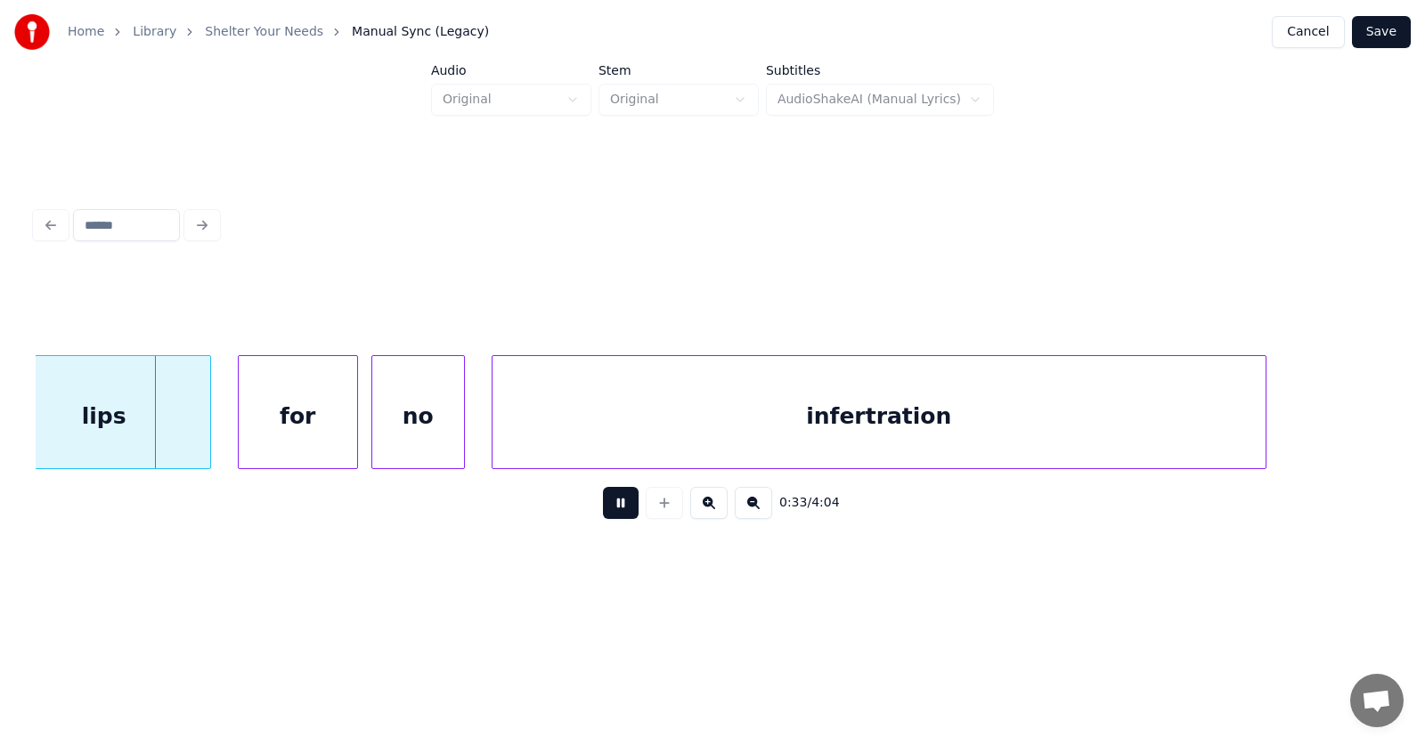
click at [607, 509] on button at bounding box center [621, 503] width 36 height 32
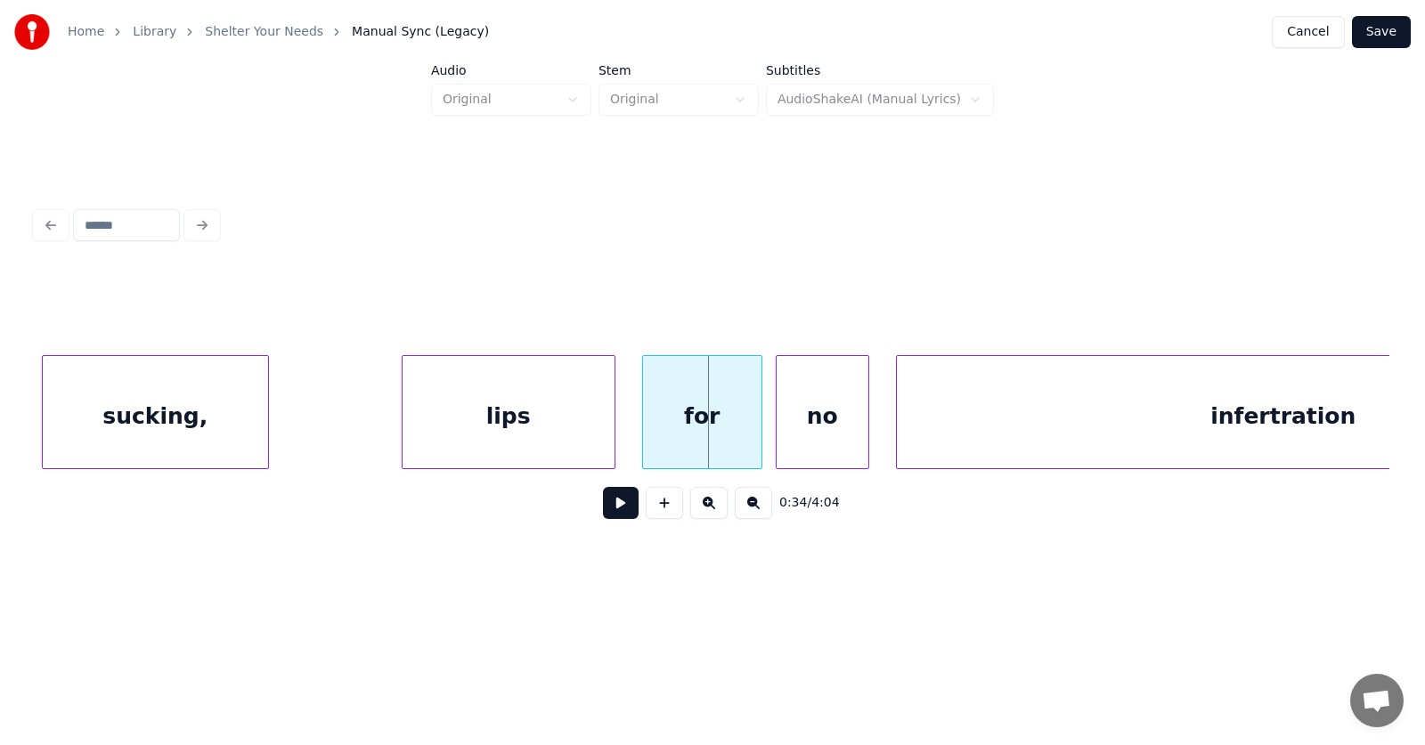
scroll to position [0, 21966]
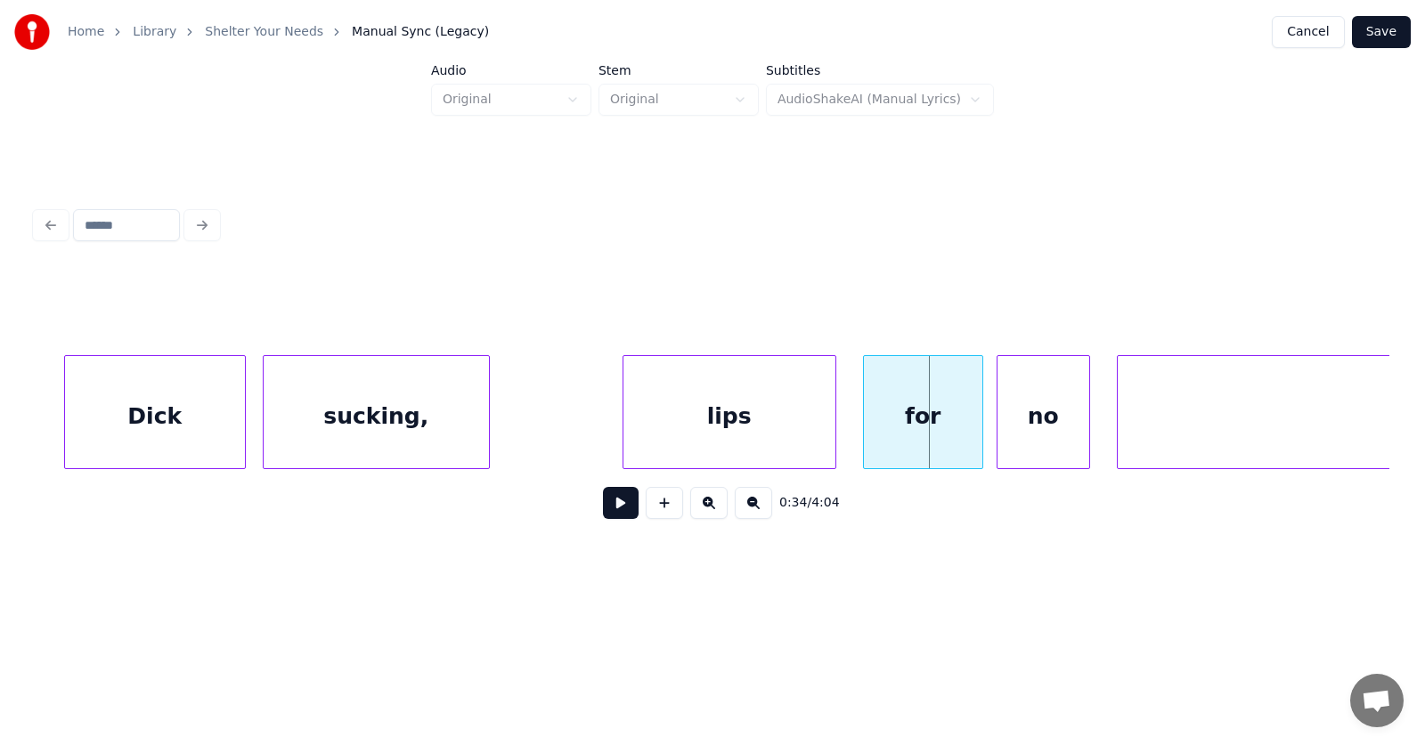
click at [415, 403] on div "sucking," at bounding box center [376, 416] width 225 height 121
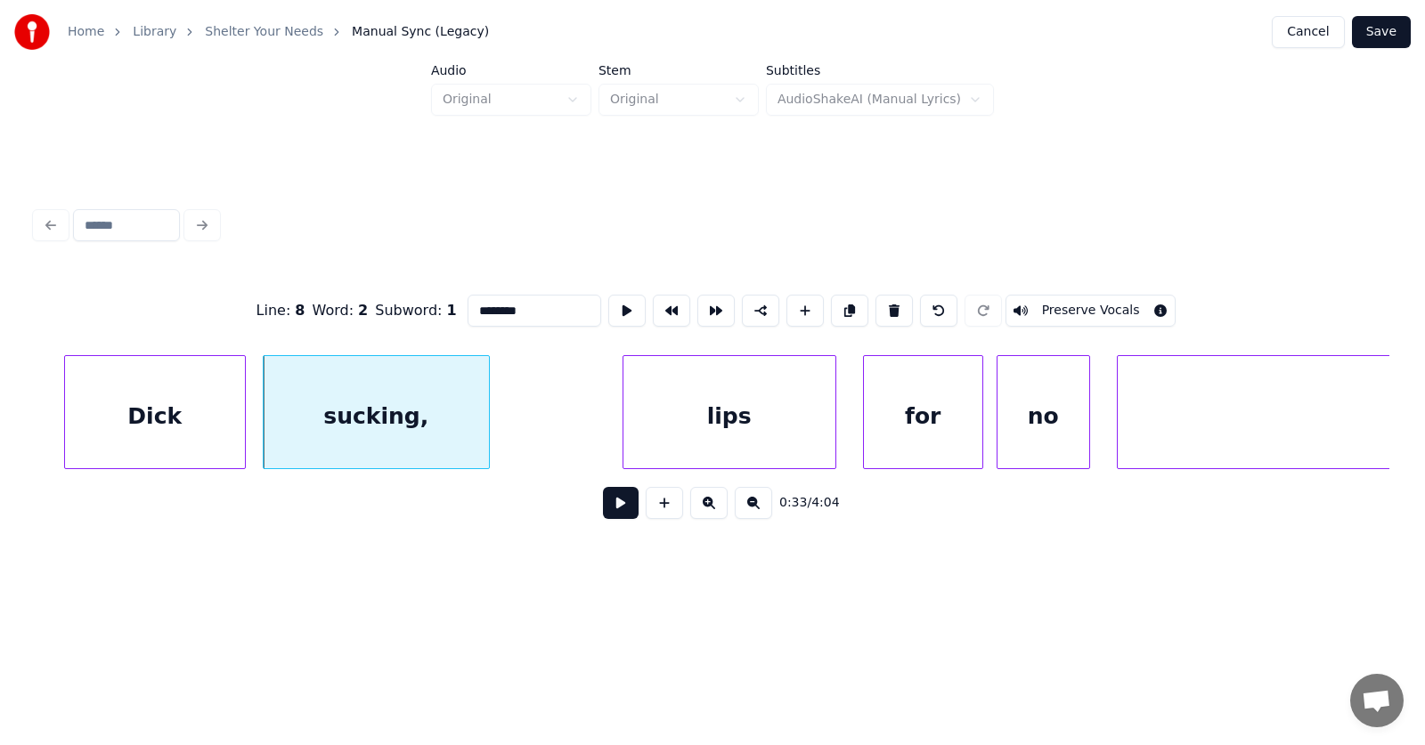
click at [487, 309] on input "********" at bounding box center [535, 311] width 134 height 32
type input "*******"
click at [632, 426] on div "lips" at bounding box center [612, 416] width 212 height 121
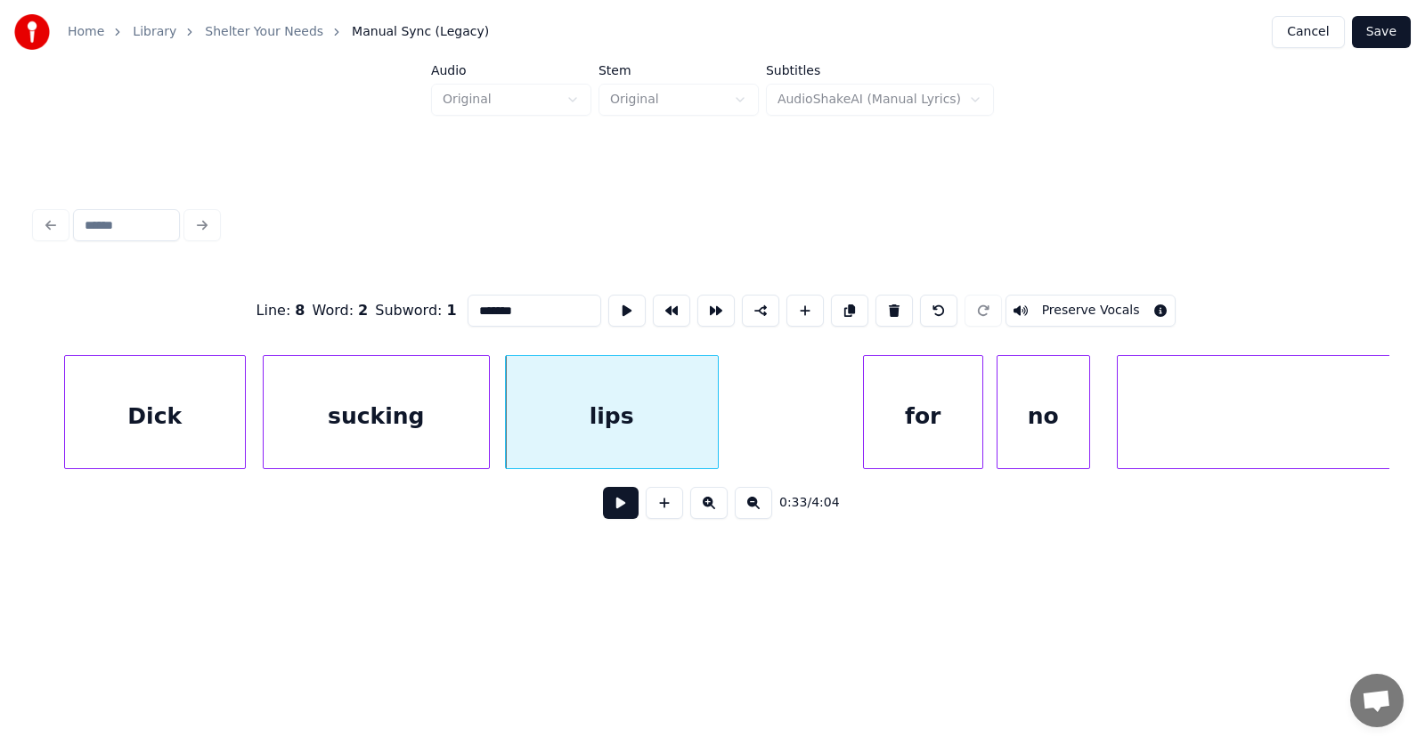
click at [441, 415] on div "sucking" at bounding box center [376, 416] width 225 height 121
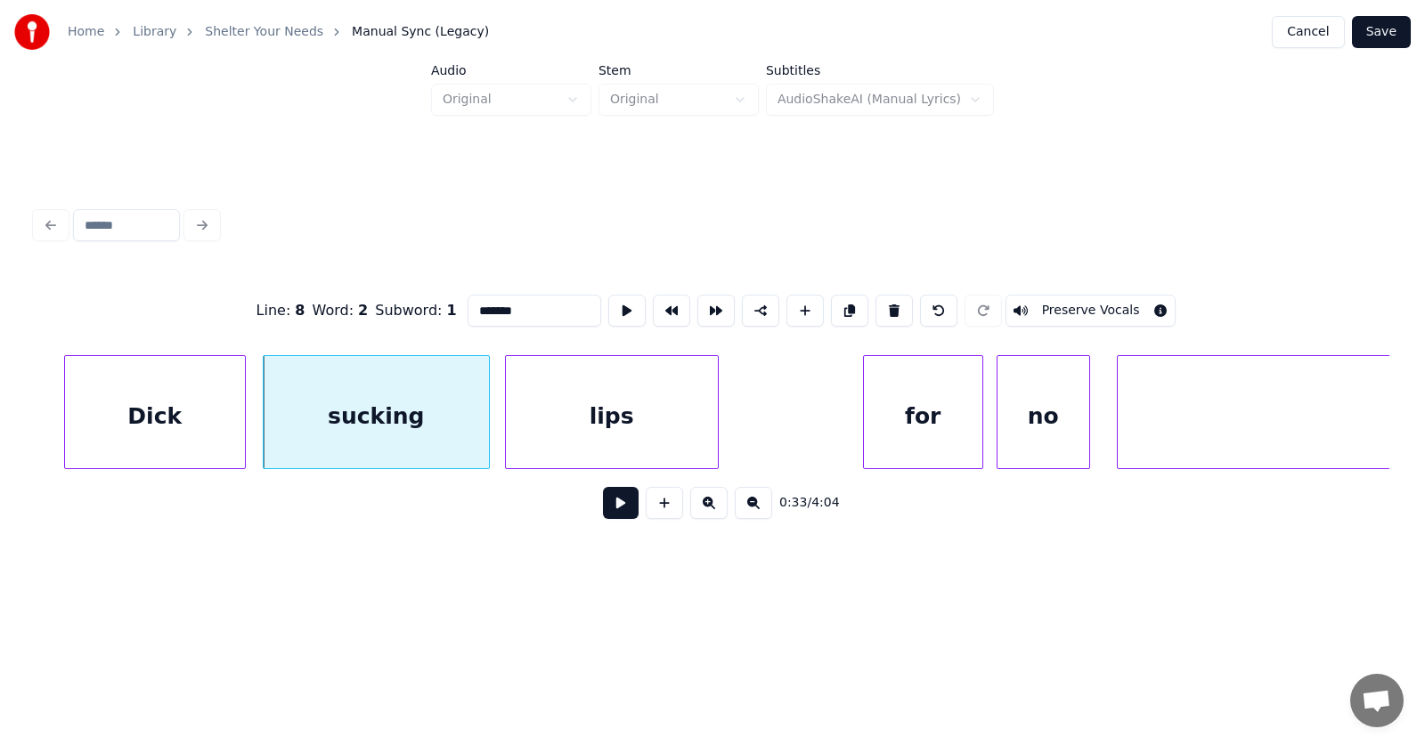
click at [611, 510] on button at bounding box center [621, 503] width 36 height 32
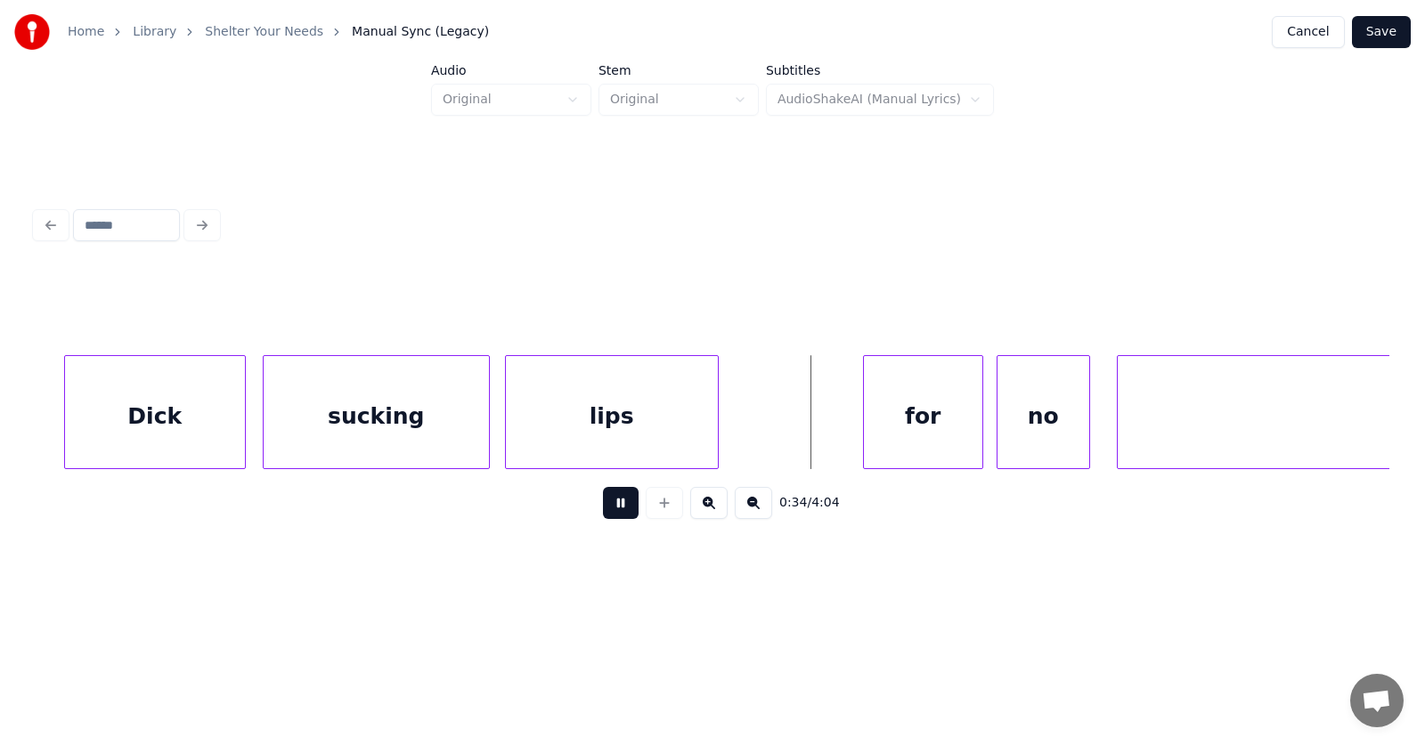
click at [611, 510] on button at bounding box center [621, 503] width 36 height 32
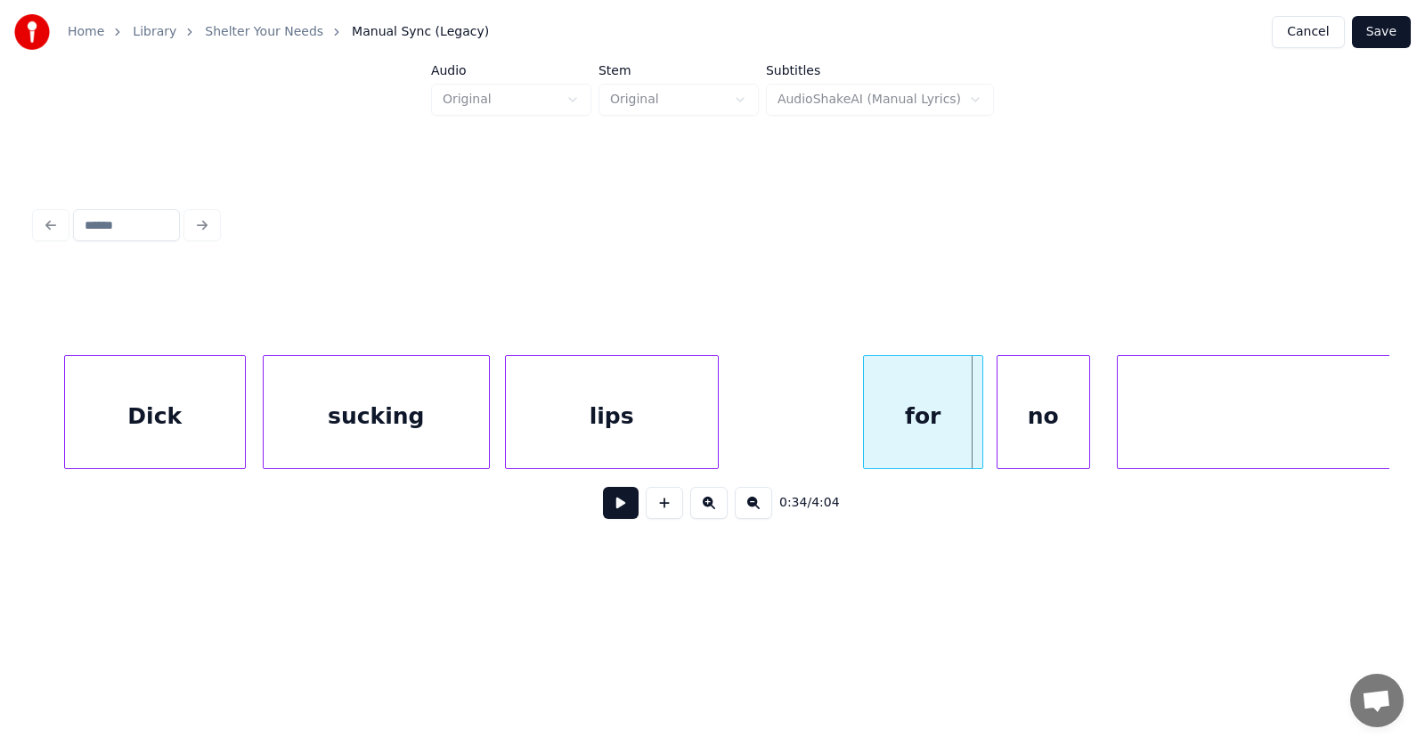
click at [616, 510] on button at bounding box center [621, 503] width 36 height 32
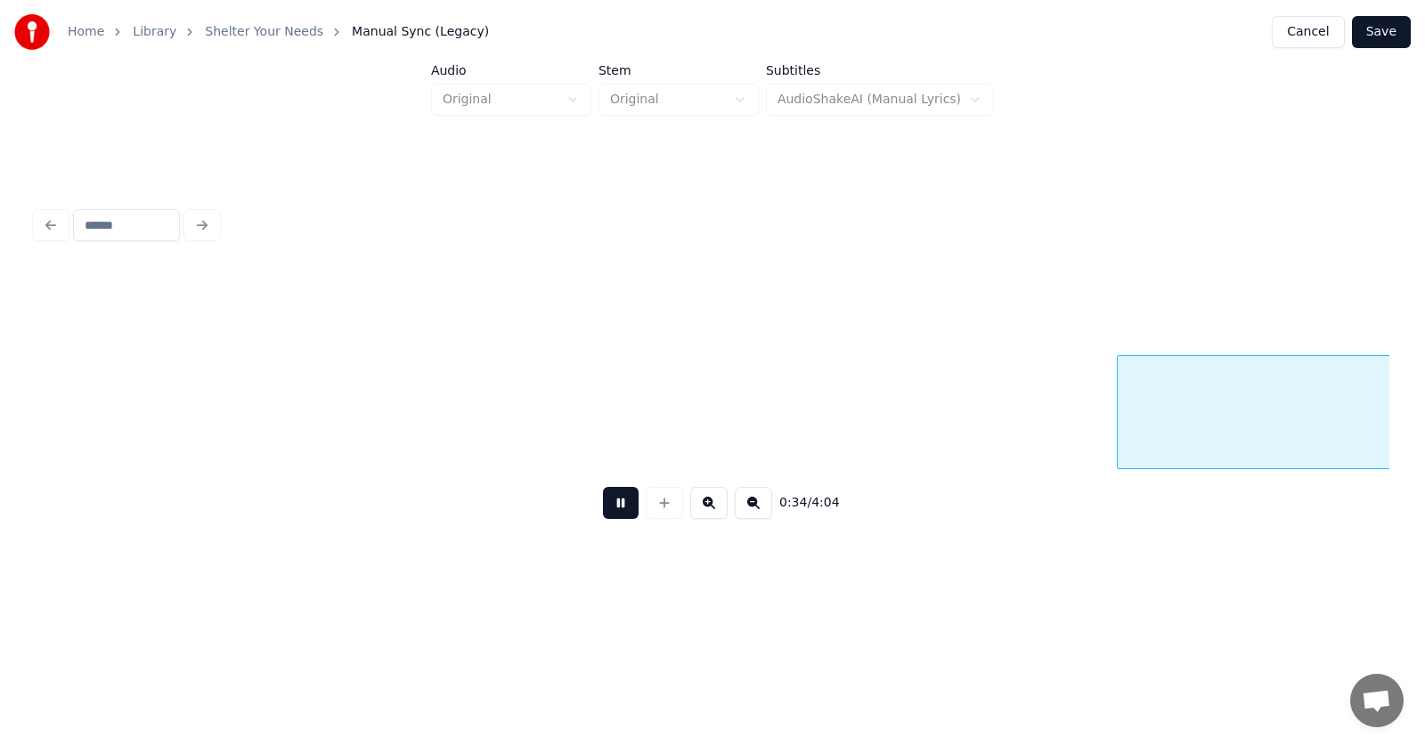
scroll to position [0, 23330]
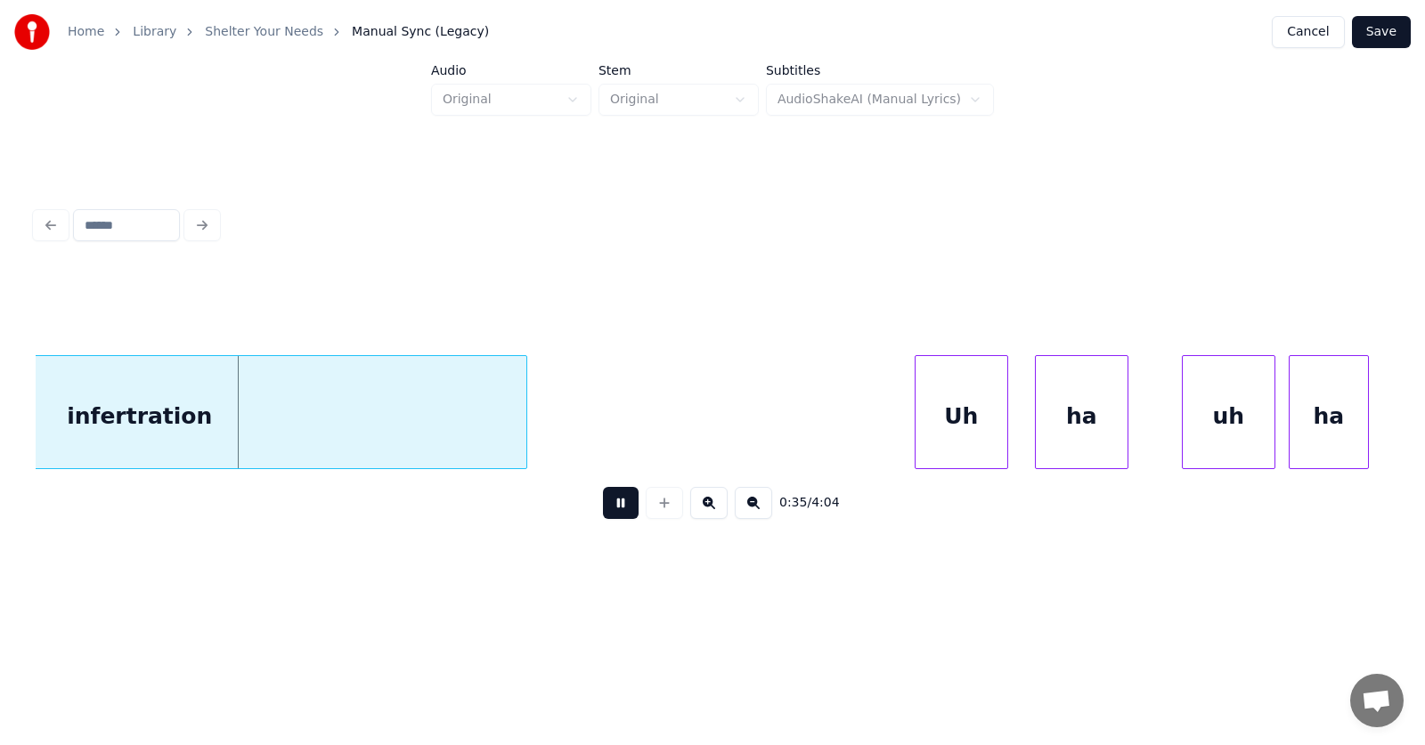
click at [617, 511] on button at bounding box center [621, 503] width 36 height 32
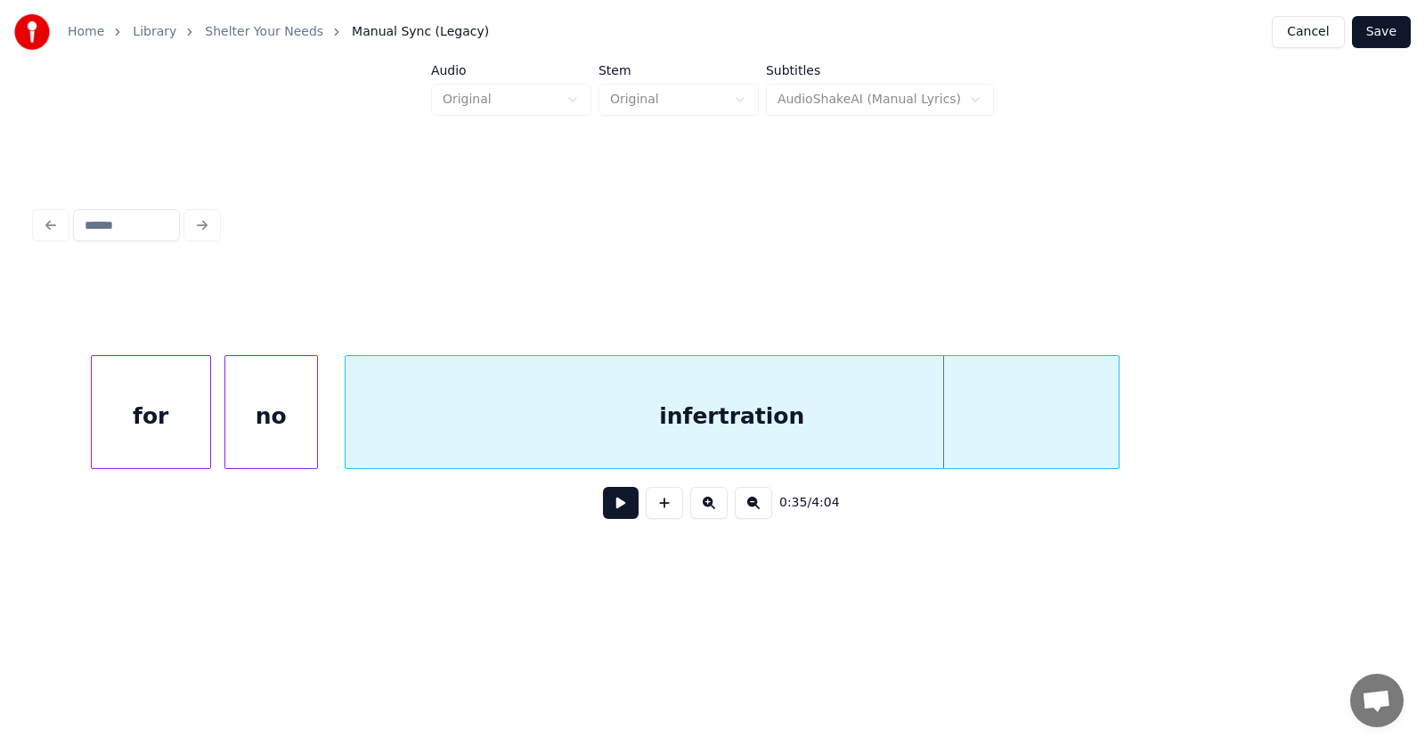
scroll to position [0, 22518]
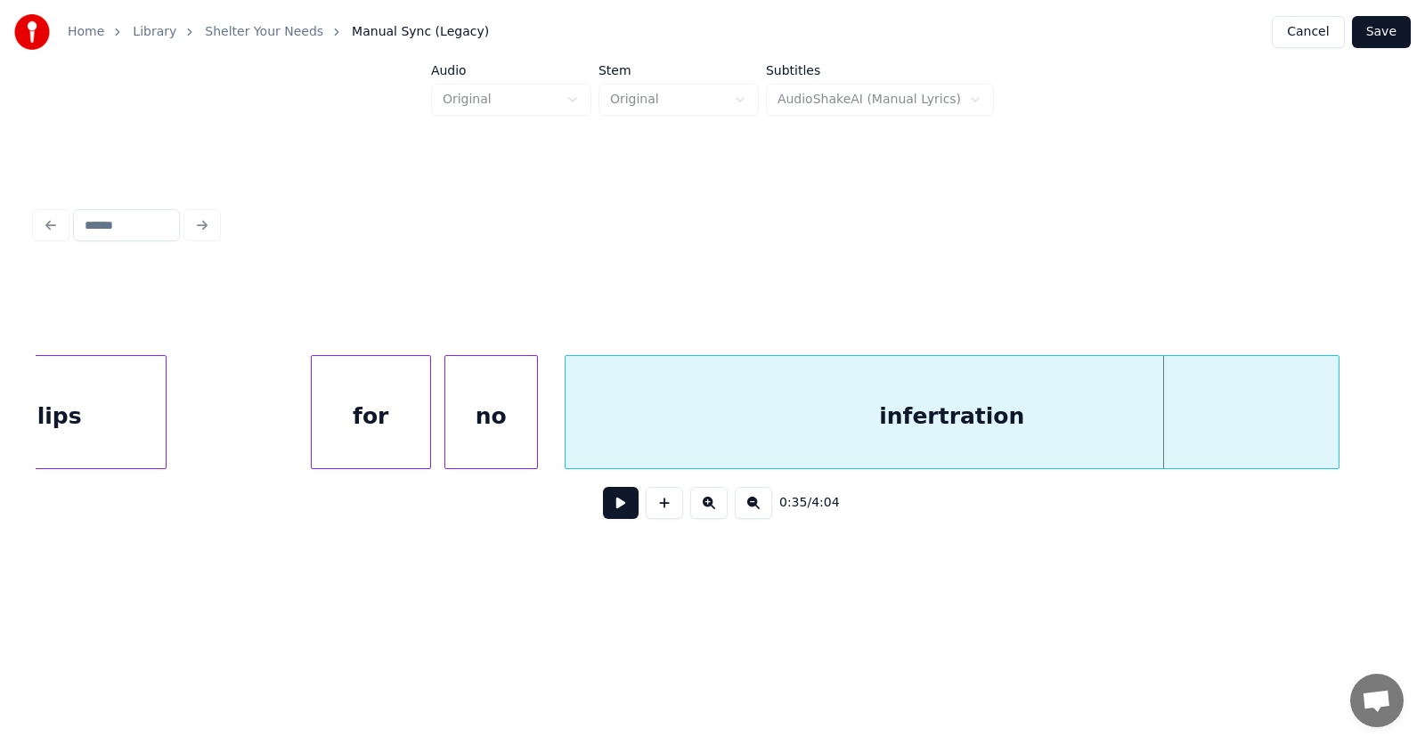
click at [603, 508] on button at bounding box center [621, 503] width 36 height 32
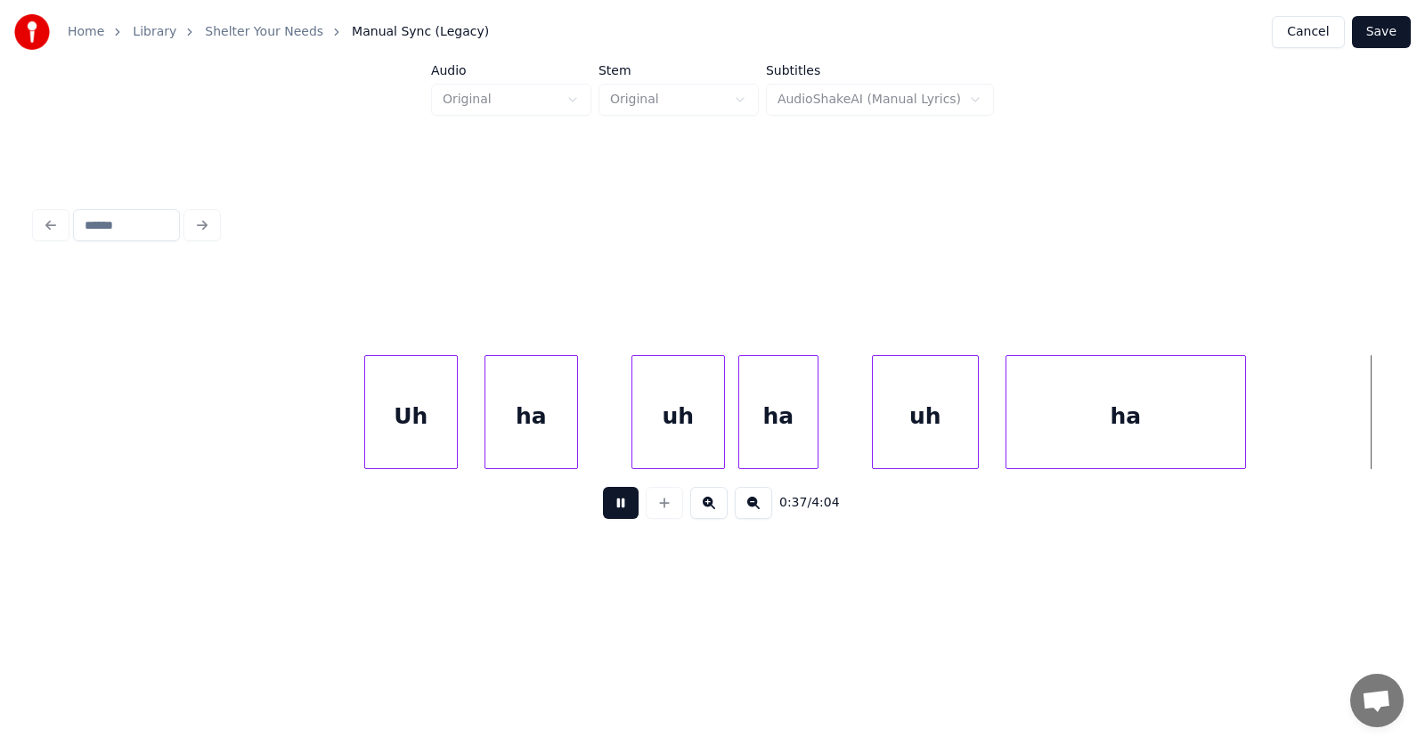
scroll to position [0, 25235]
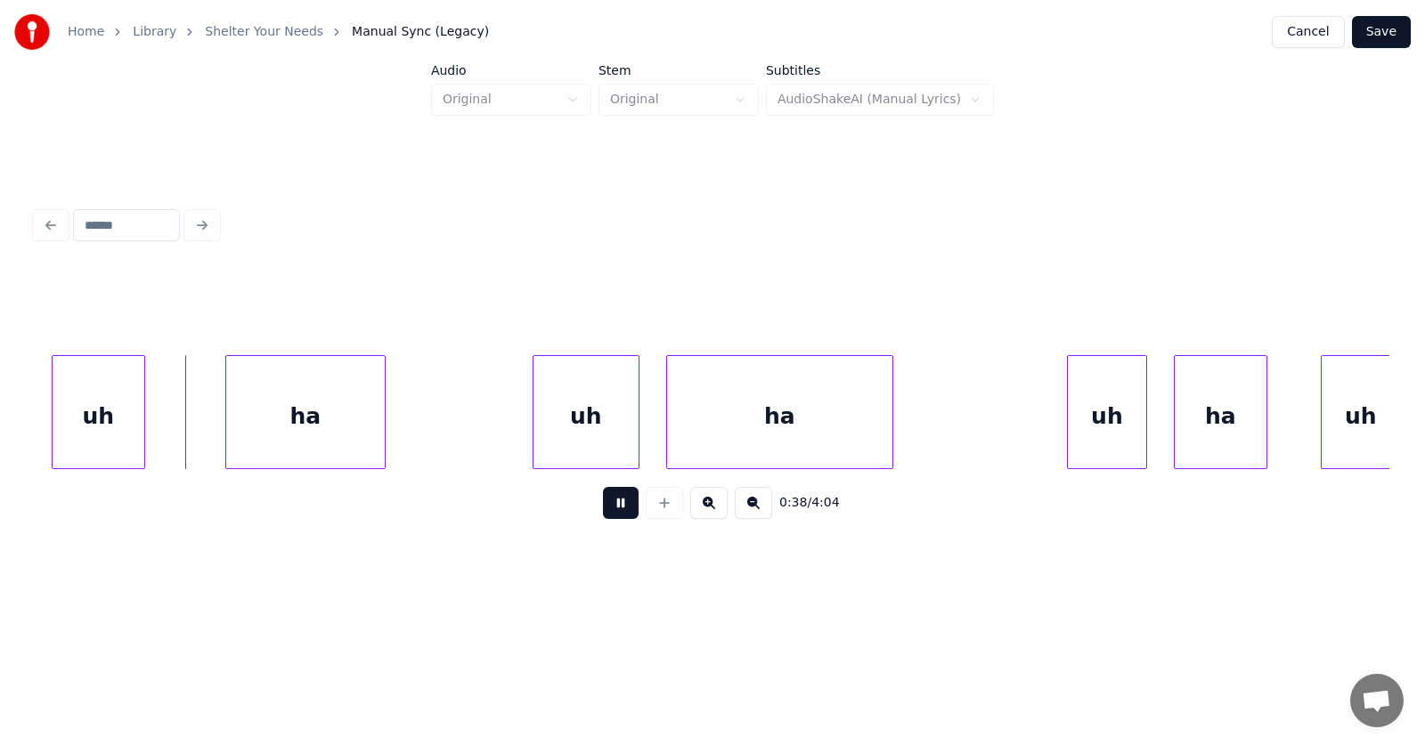
click at [608, 514] on button at bounding box center [621, 503] width 36 height 32
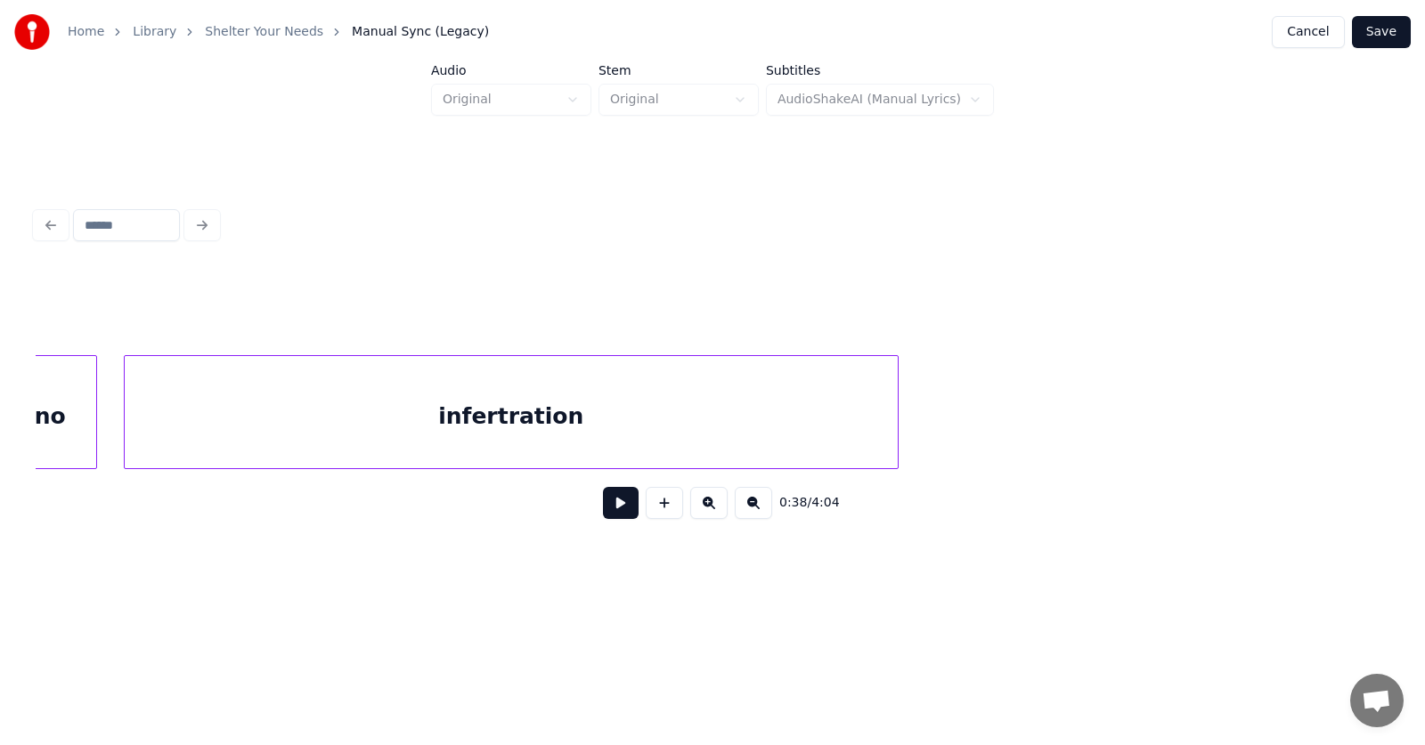
scroll to position [0, 22518]
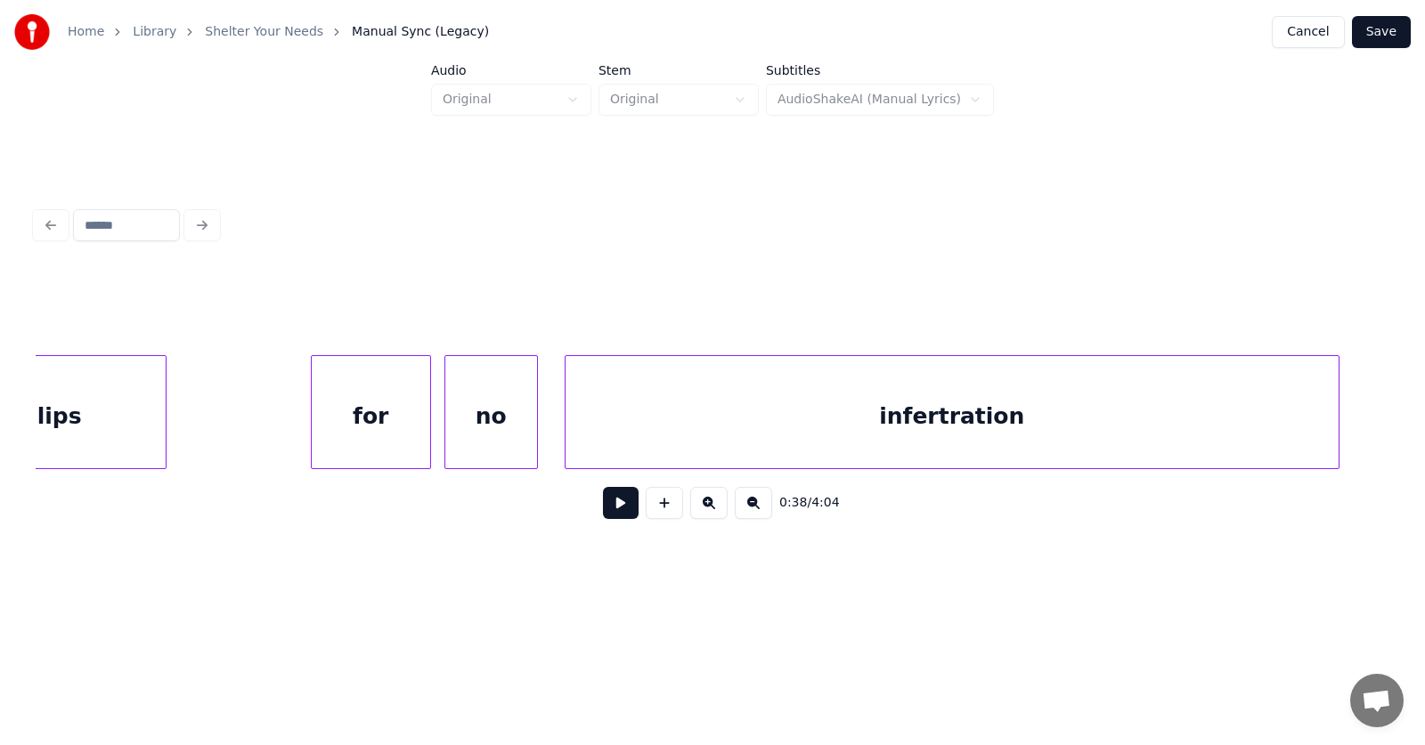
click at [617, 513] on button at bounding box center [621, 503] width 36 height 32
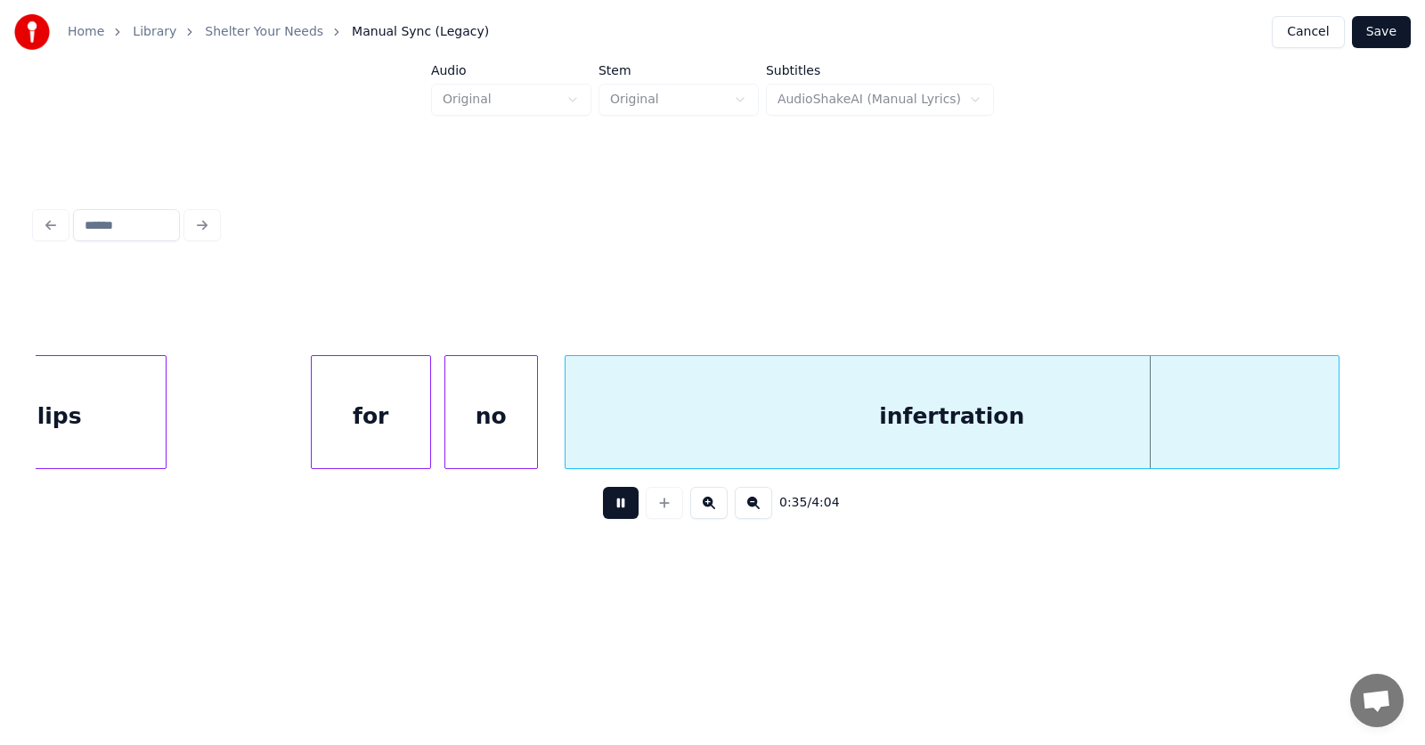
click at [617, 513] on button at bounding box center [621, 503] width 36 height 32
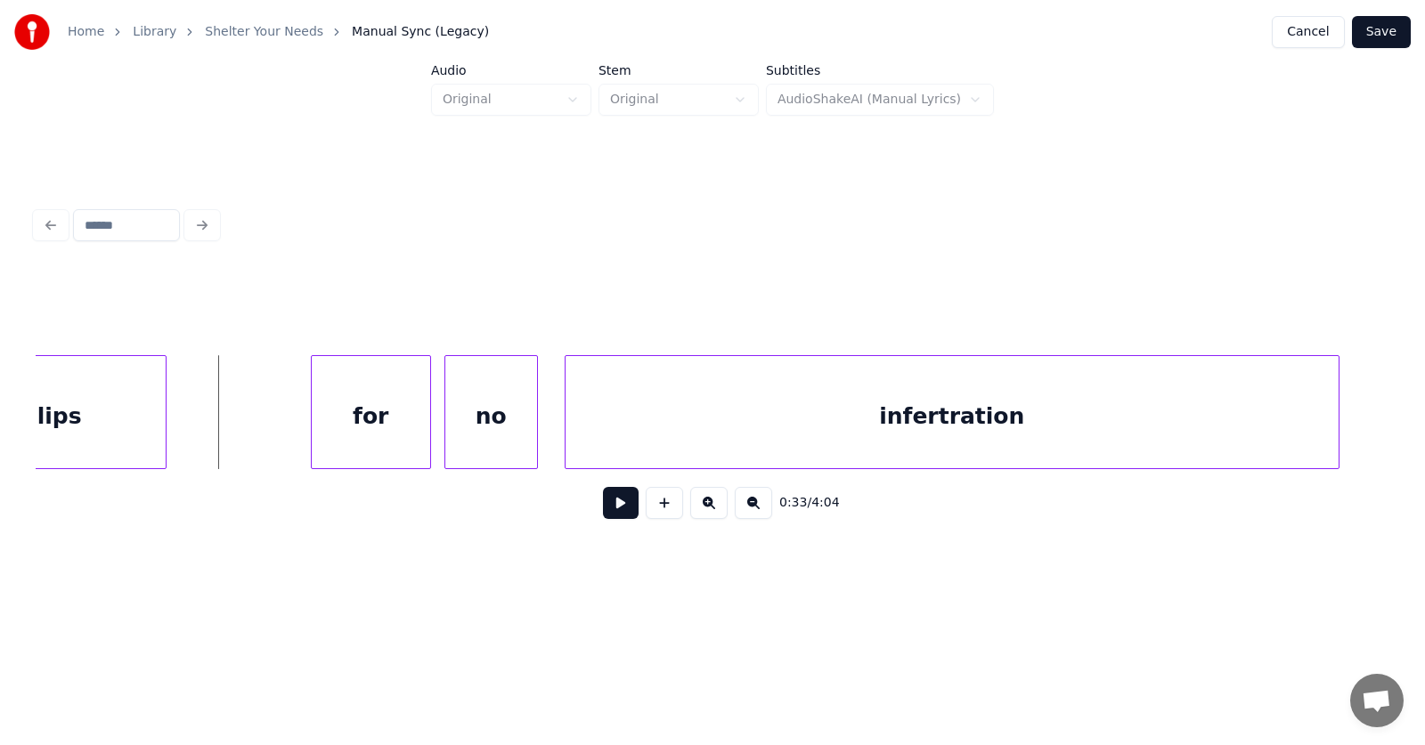
click at [611, 510] on button at bounding box center [621, 503] width 36 height 32
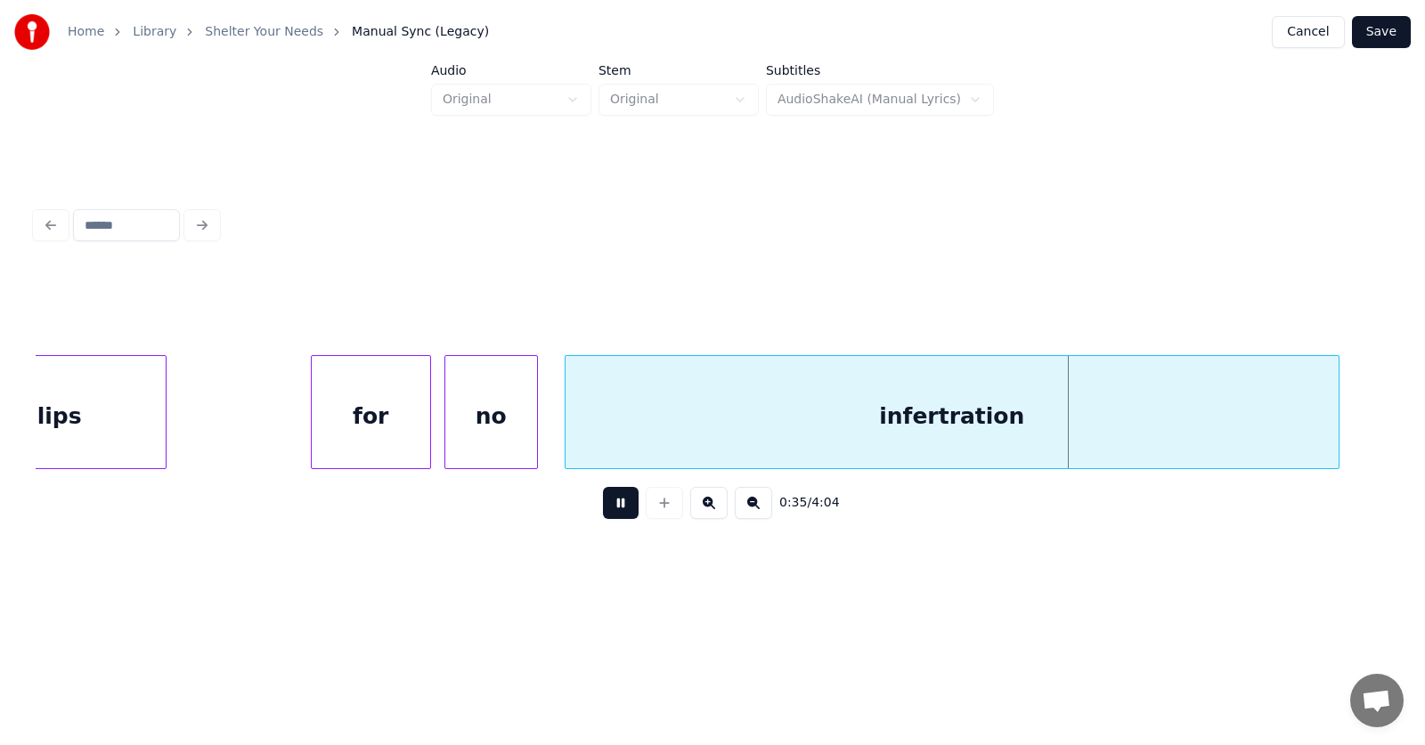
click at [611, 510] on button at bounding box center [621, 503] width 36 height 32
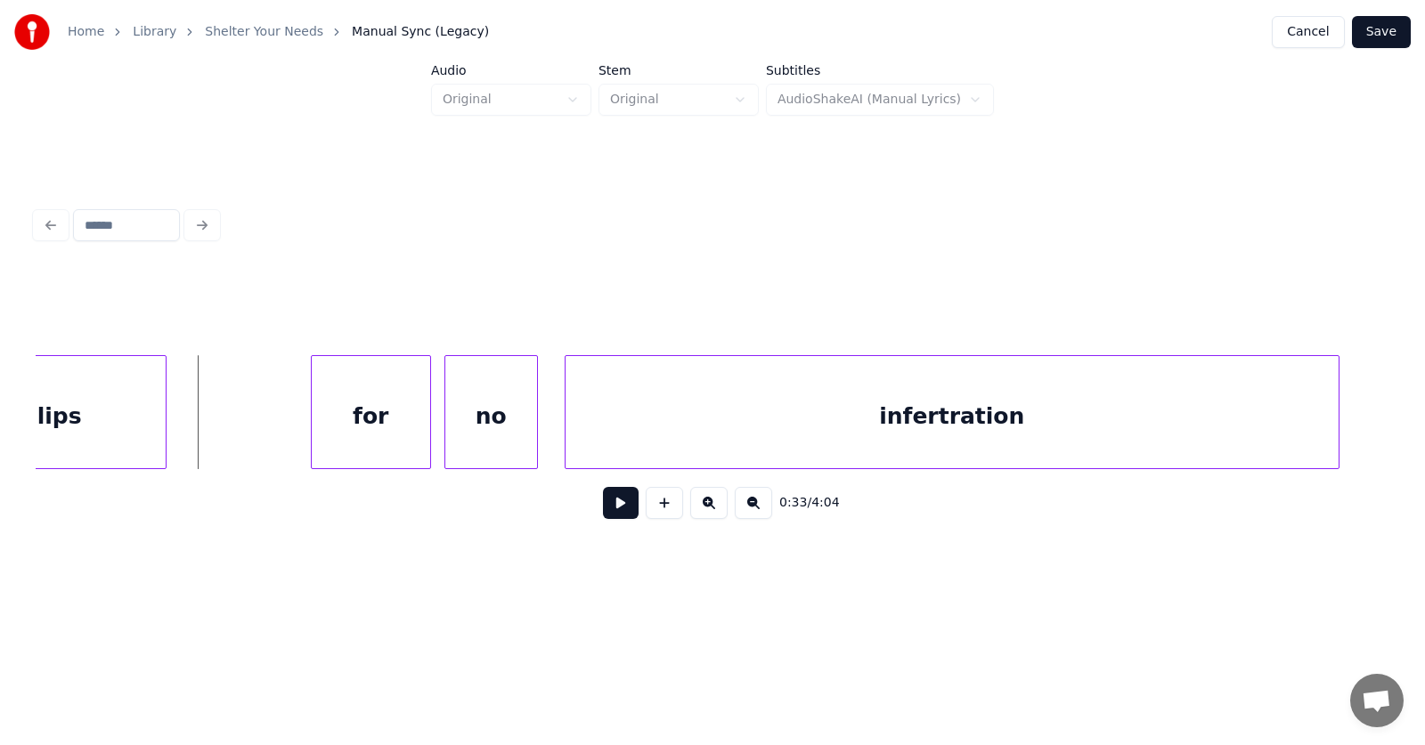
click at [607, 518] on button at bounding box center [621, 503] width 36 height 32
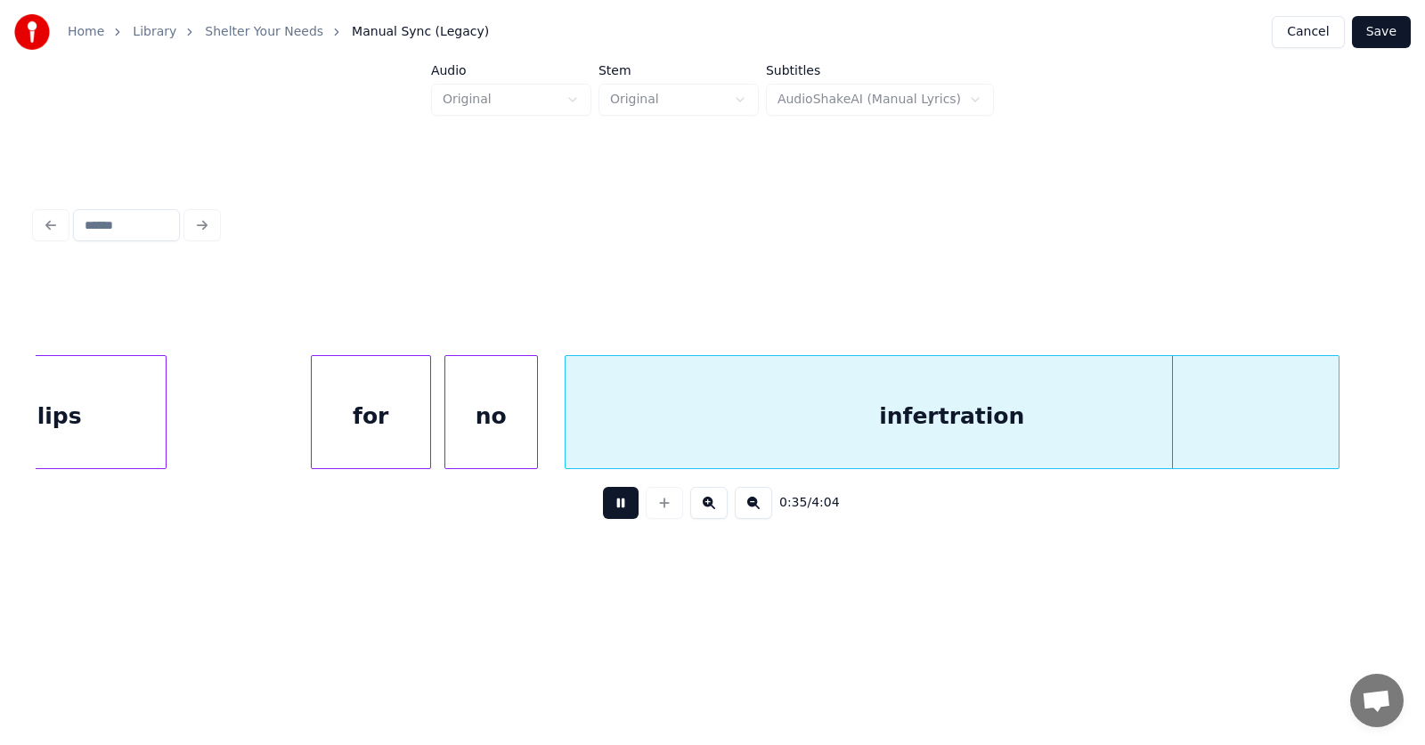
click at [607, 518] on button at bounding box center [621, 503] width 36 height 32
click at [99, 426] on div "lips" at bounding box center [60, 416] width 212 height 121
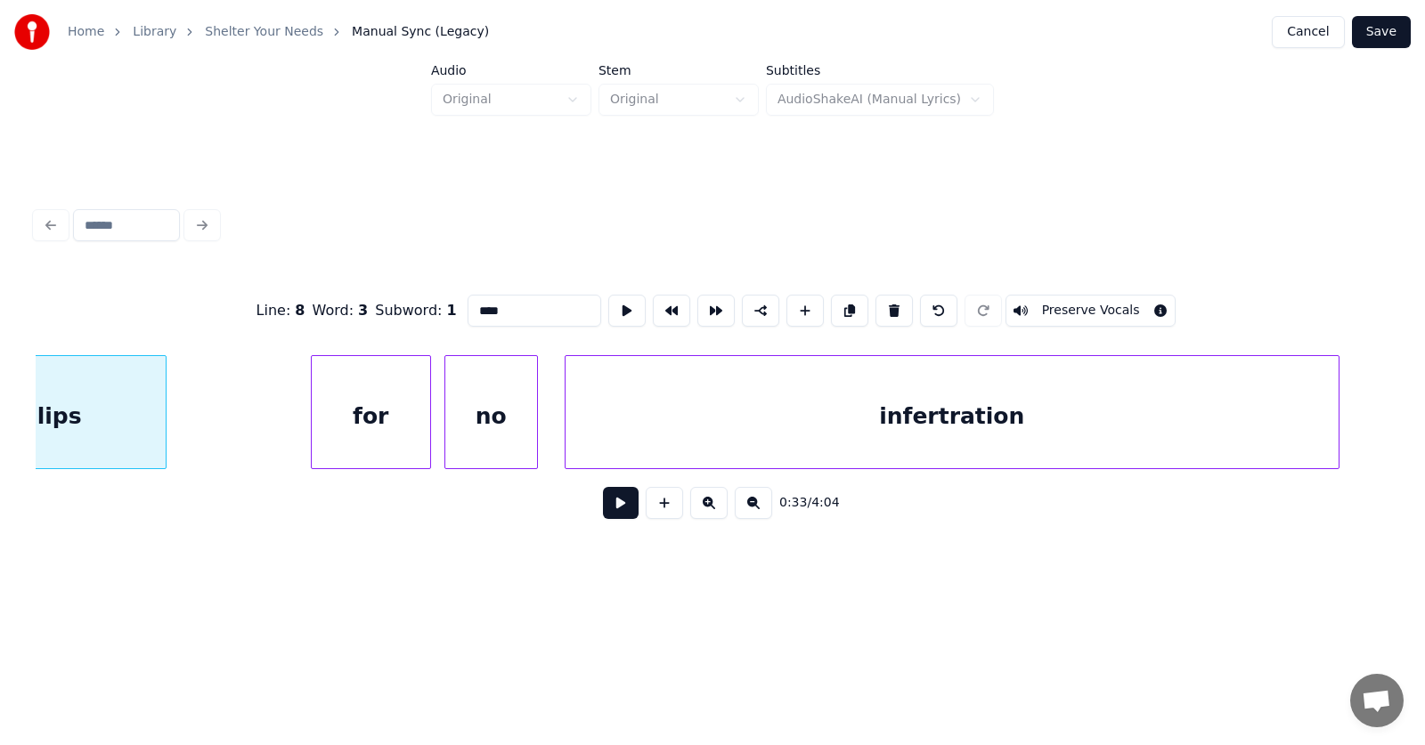
scroll to position [0, 22435]
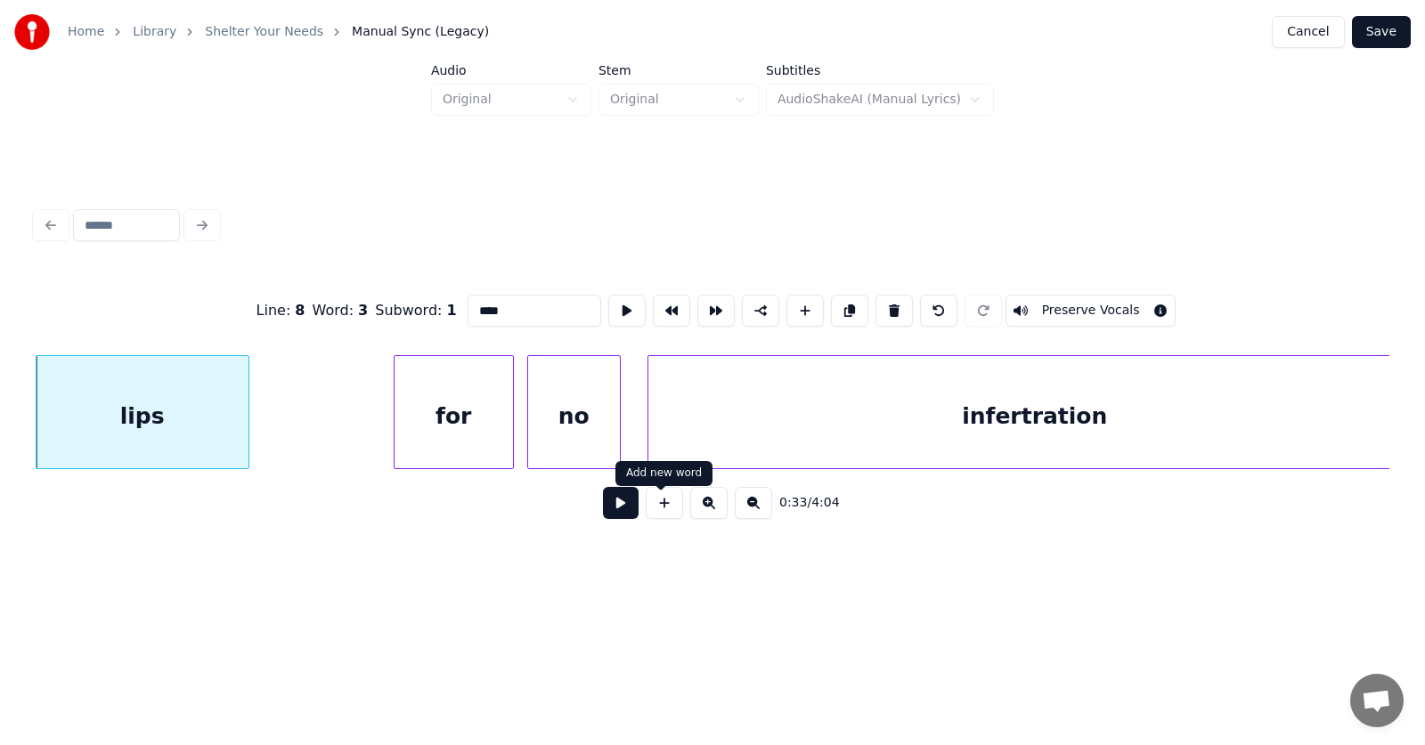
click at [603, 509] on button at bounding box center [621, 503] width 36 height 32
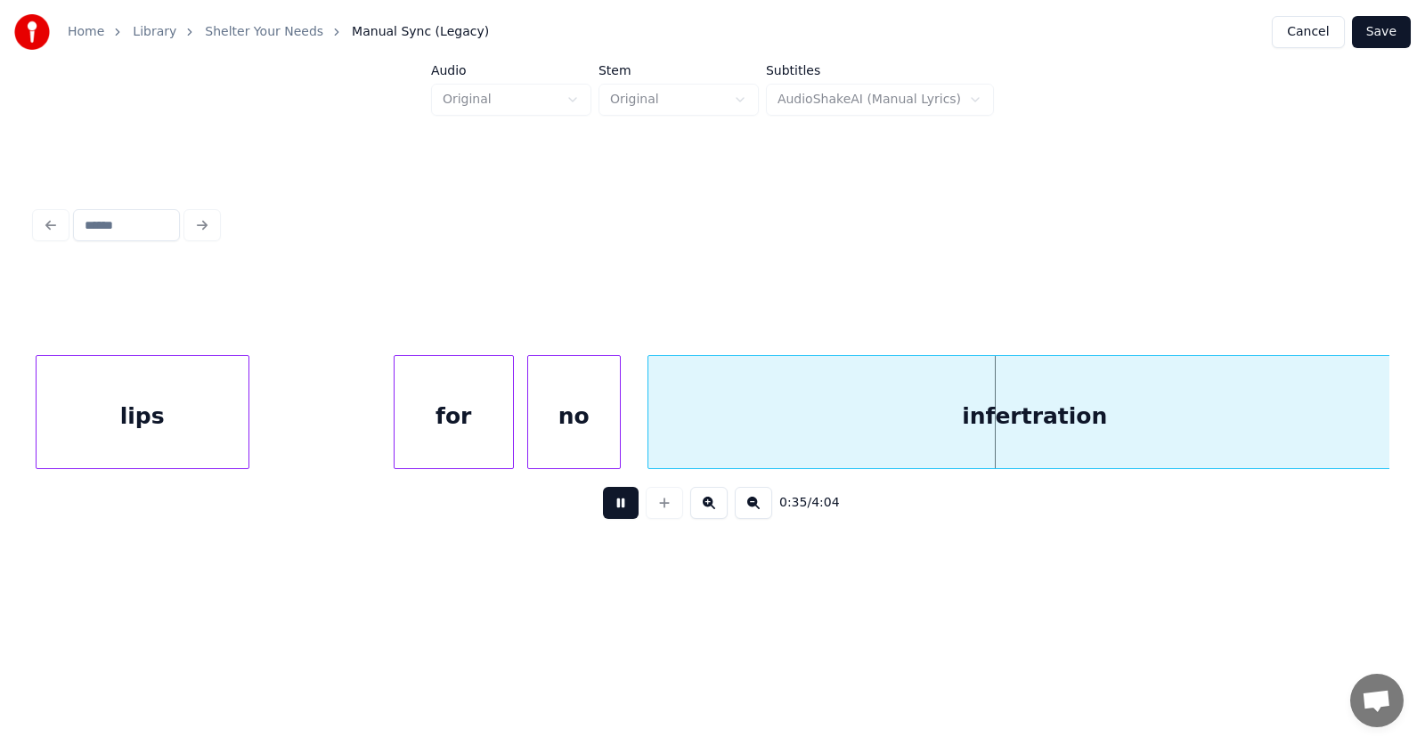
click at [603, 509] on button at bounding box center [621, 503] width 36 height 32
click at [379, 434] on div "for" at bounding box center [361, 416] width 118 height 121
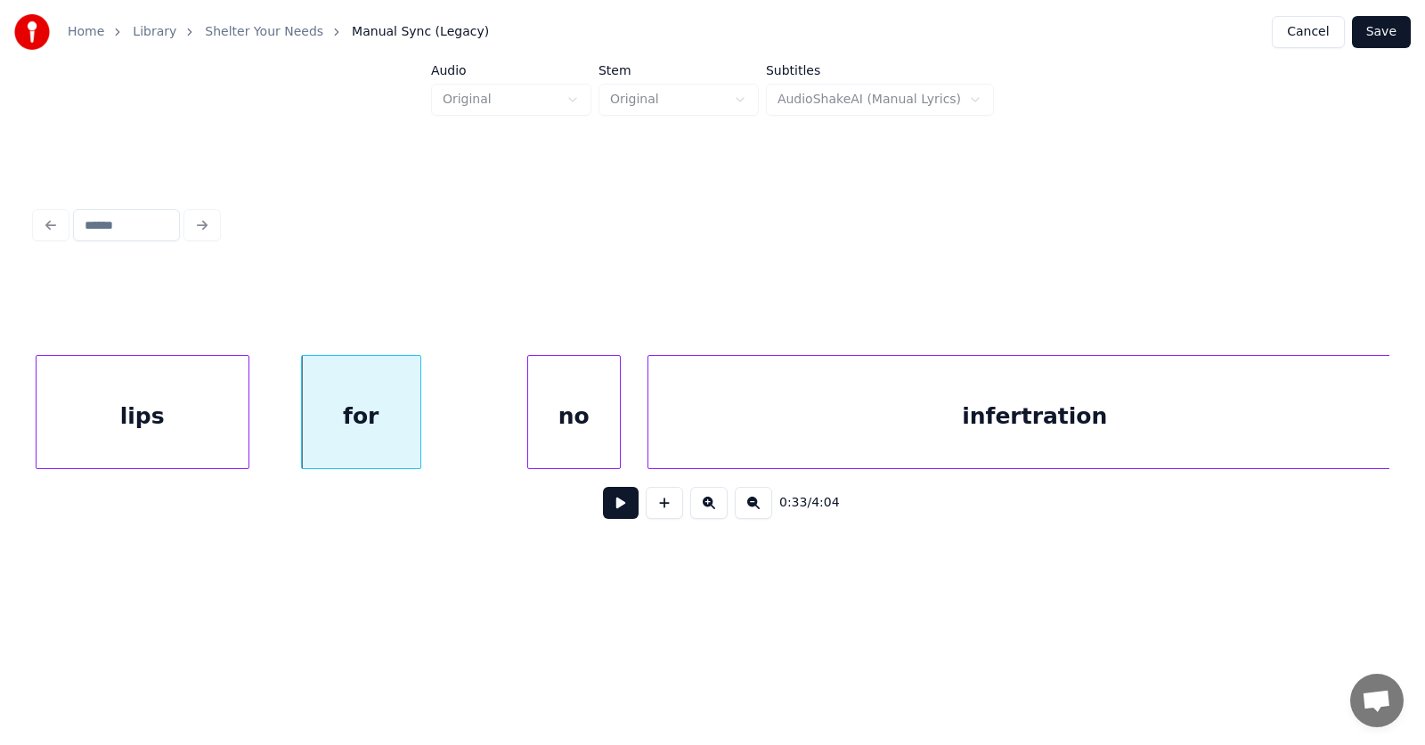
click at [606, 517] on button at bounding box center [621, 503] width 36 height 32
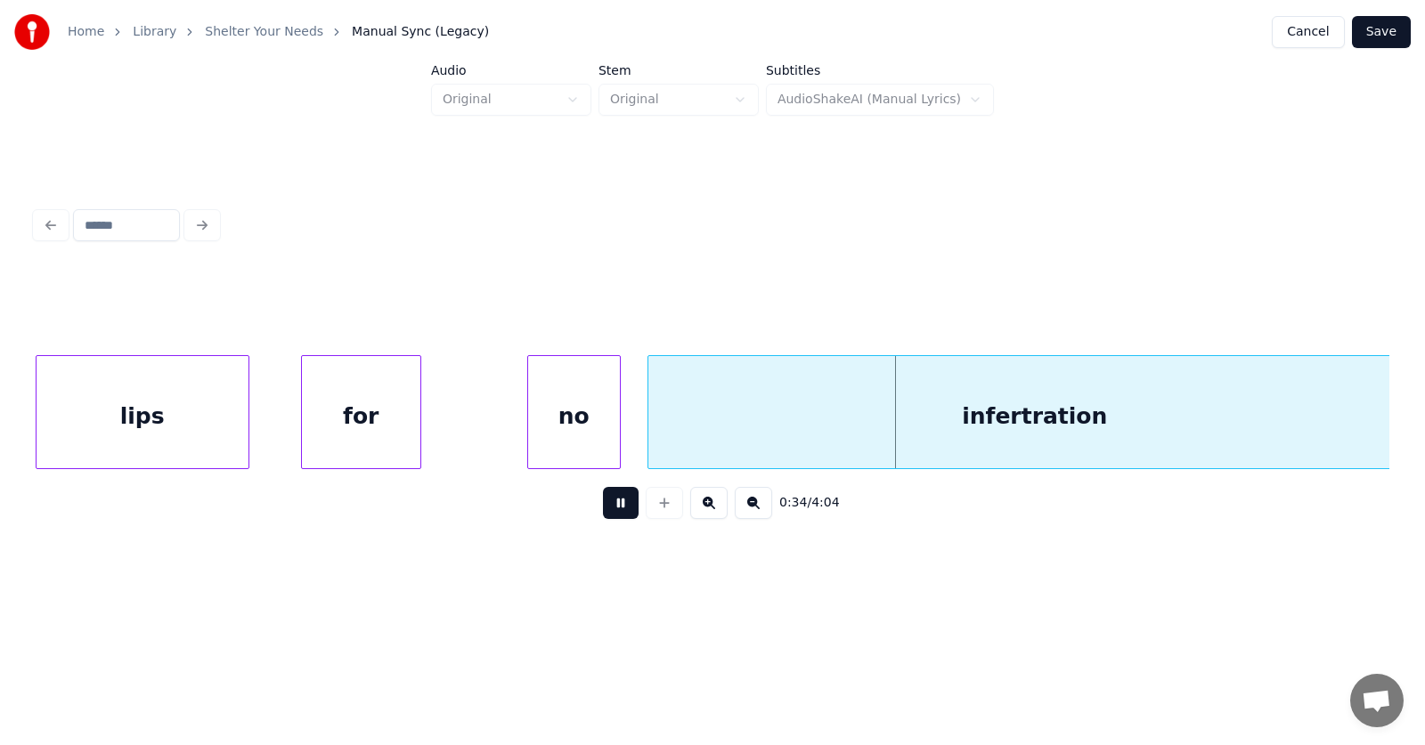
click at [615, 519] on button at bounding box center [621, 503] width 36 height 32
click at [507, 427] on div "no" at bounding box center [498, 416] width 92 height 121
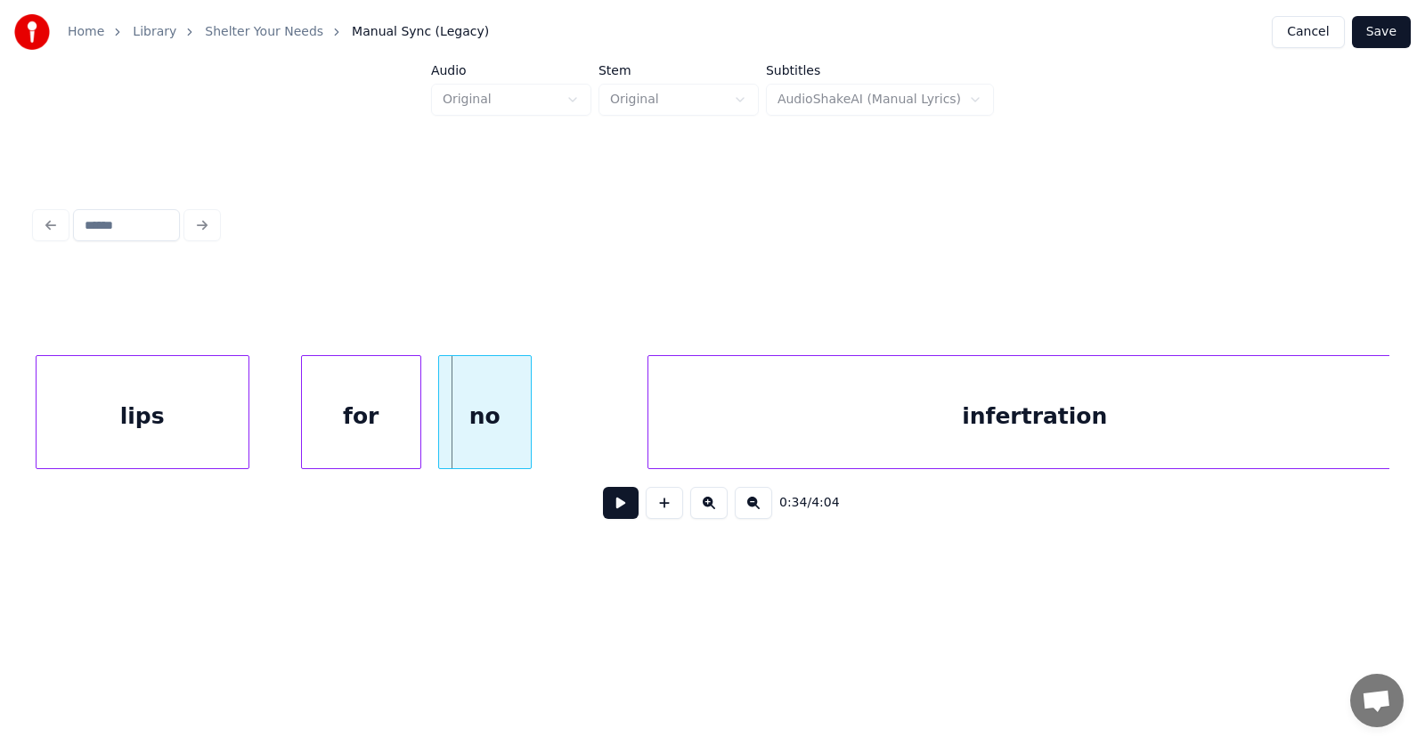
click at [459, 427] on div "no" at bounding box center [485, 416] width 92 height 121
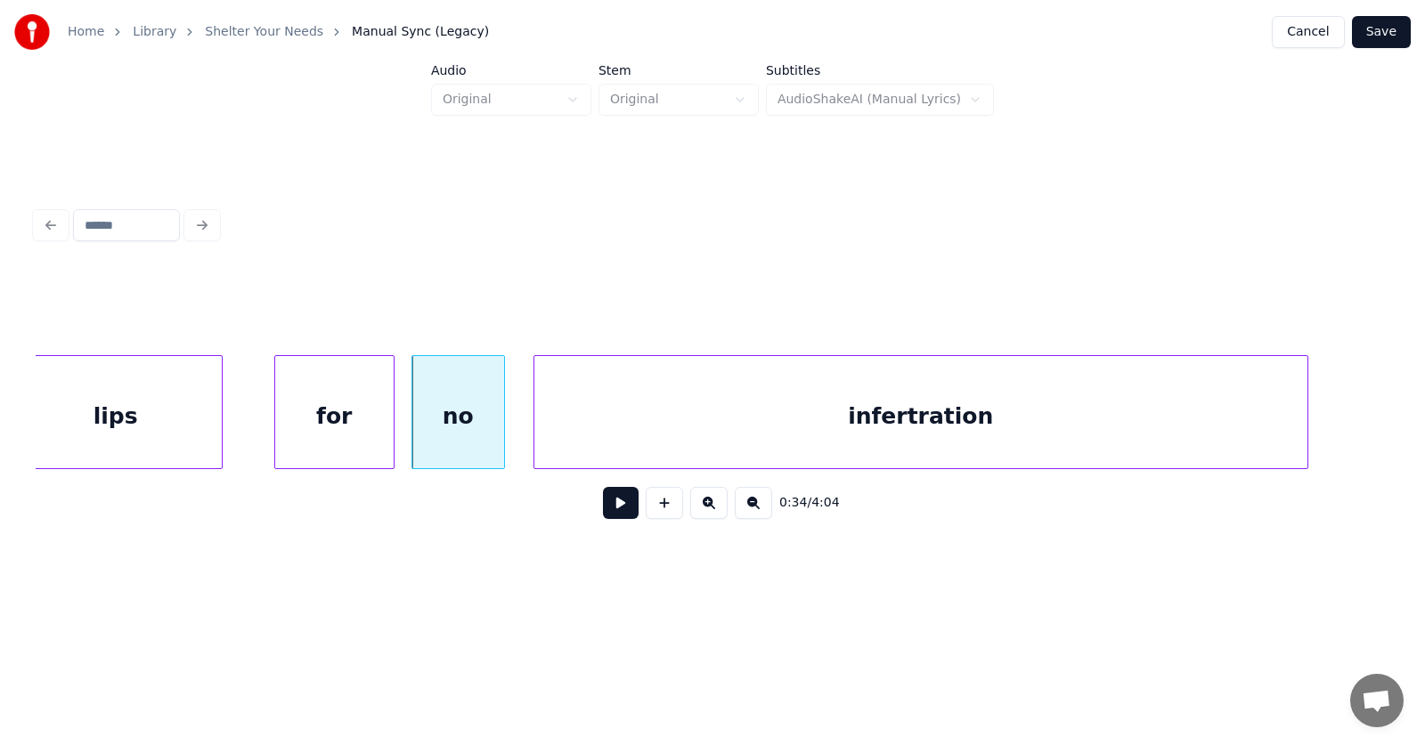
click at [679, 447] on div "infertration" at bounding box center [920, 416] width 773 height 121
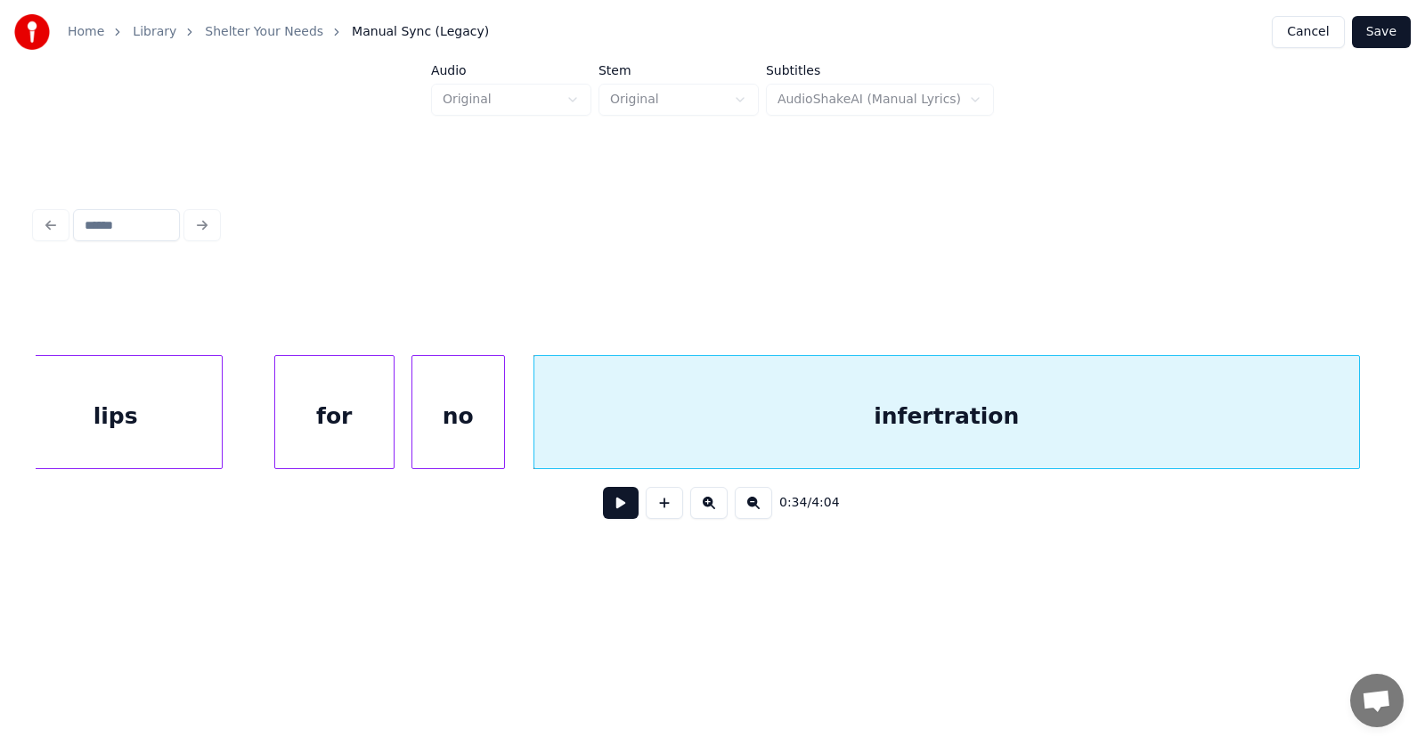
click at [1359, 413] on div at bounding box center [1356, 412] width 5 height 112
click at [981, 411] on div "infertration" at bounding box center [949, 416] width 831 height 121
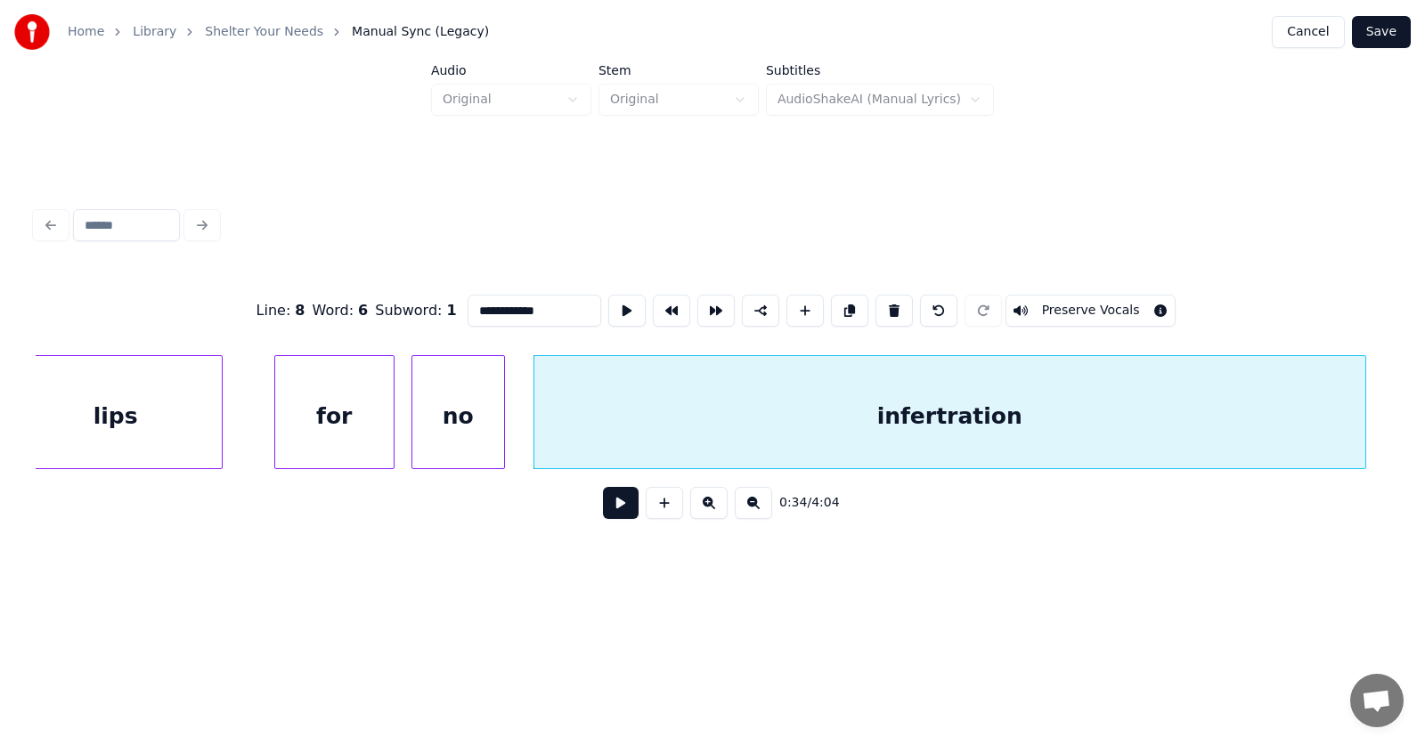
drag, startPoint x: 514, startPoint y: 310, endPoint x: 452, endPoint y: 314, distance: 61.6
click at [468, 314] on input "**********" at bounding box center [535, 311] width 134 height 32
click at [346, 426] on div "for" at bounding box center [328, 416] width 118 height 121
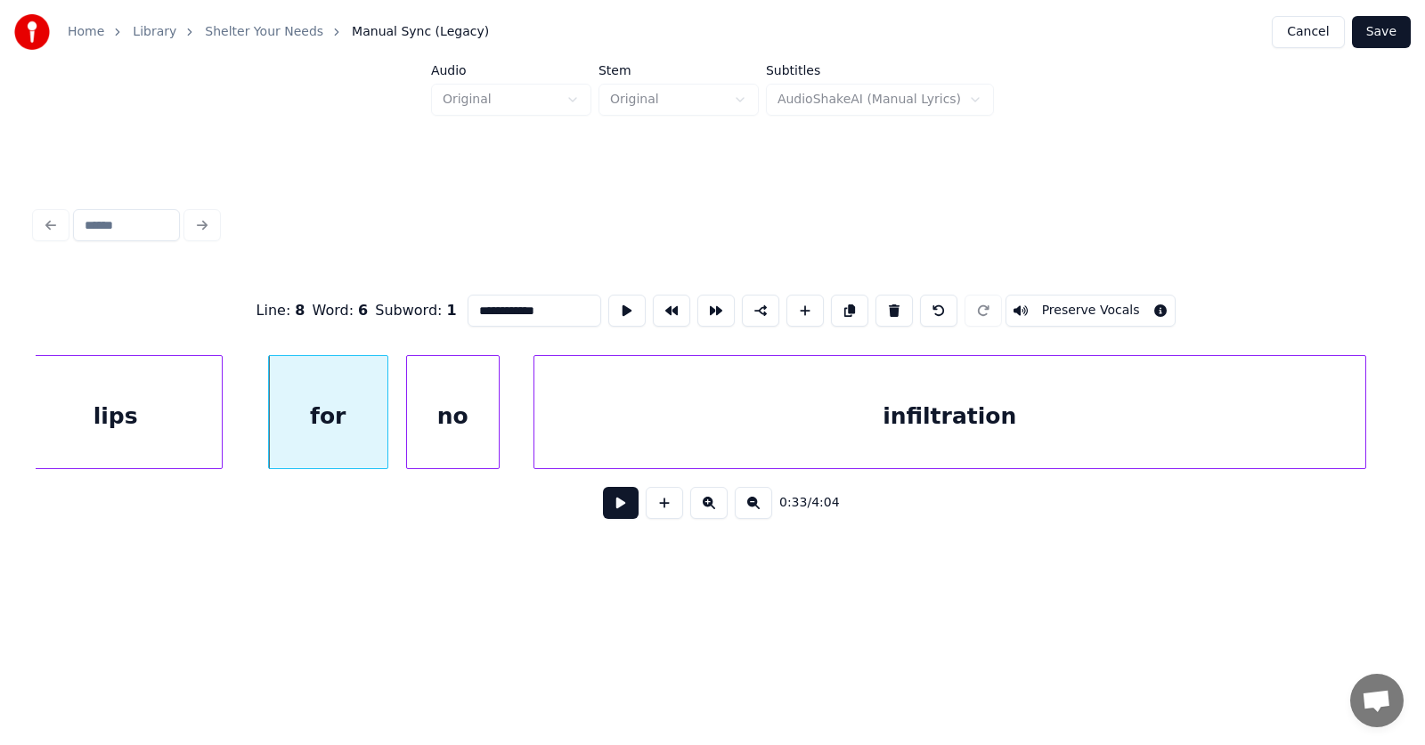
click at [452, 428] on div "no" at bounding box center [453, 416] width 92 height 121
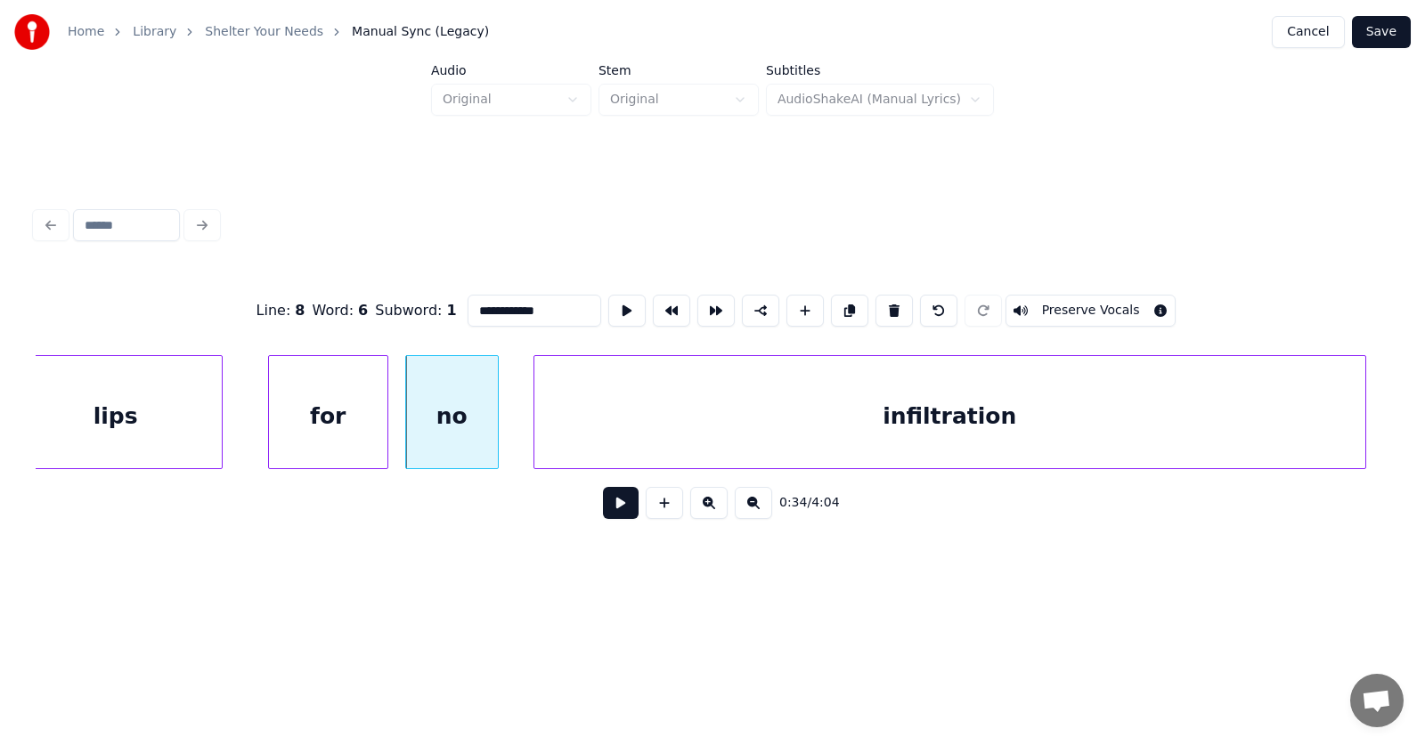
click at [349, 411] on div "for" at bounding box center [328, 416] width 118 height 121
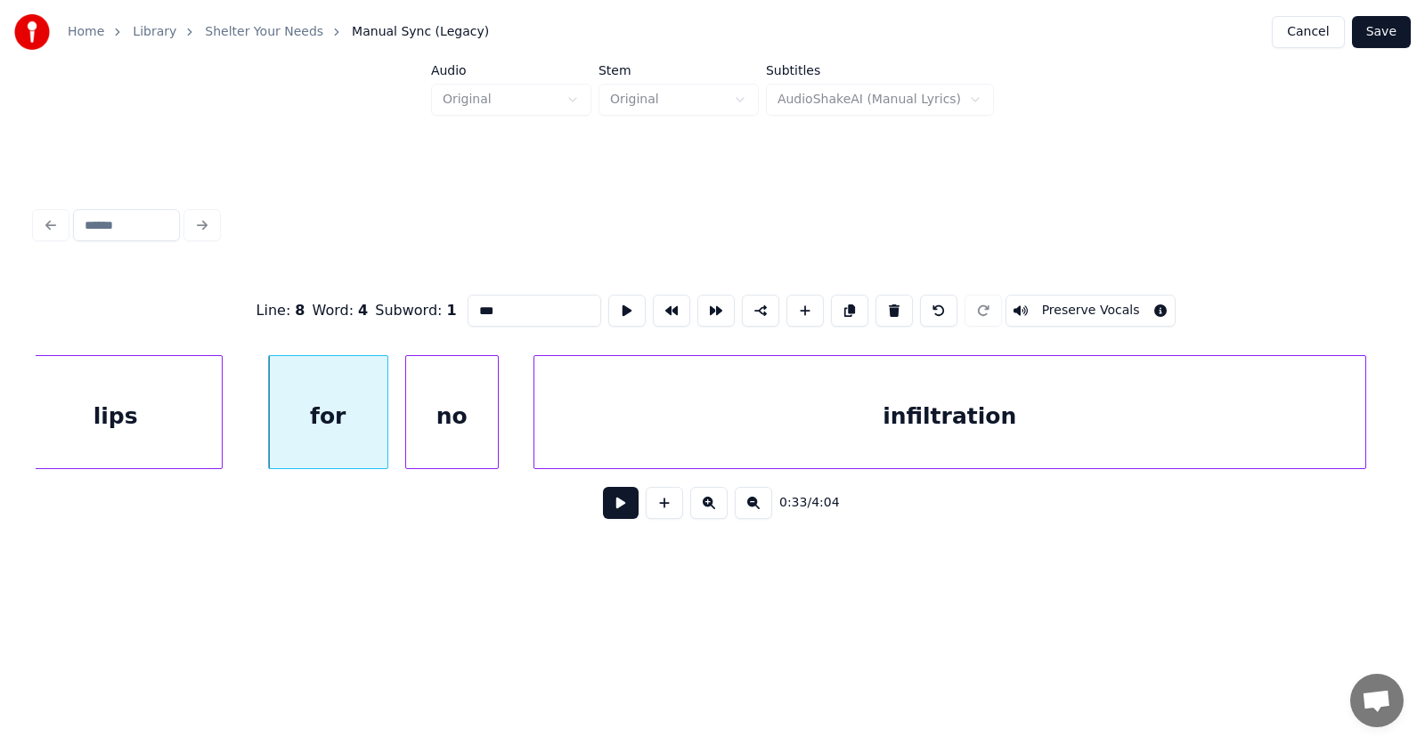
type input "***"
click at [603, 513] on button at bounding box center [621, 503] width 36 height 32
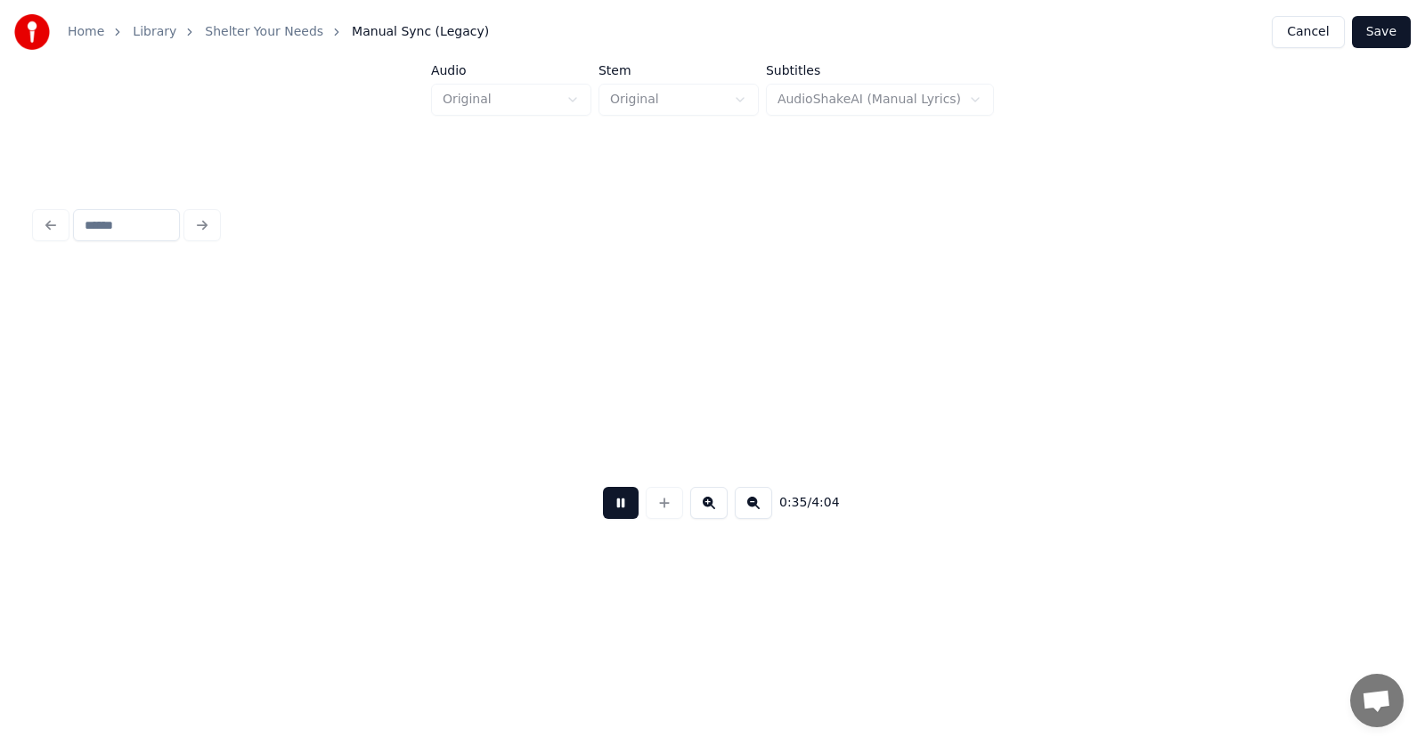
scroll to position [0, 23817]
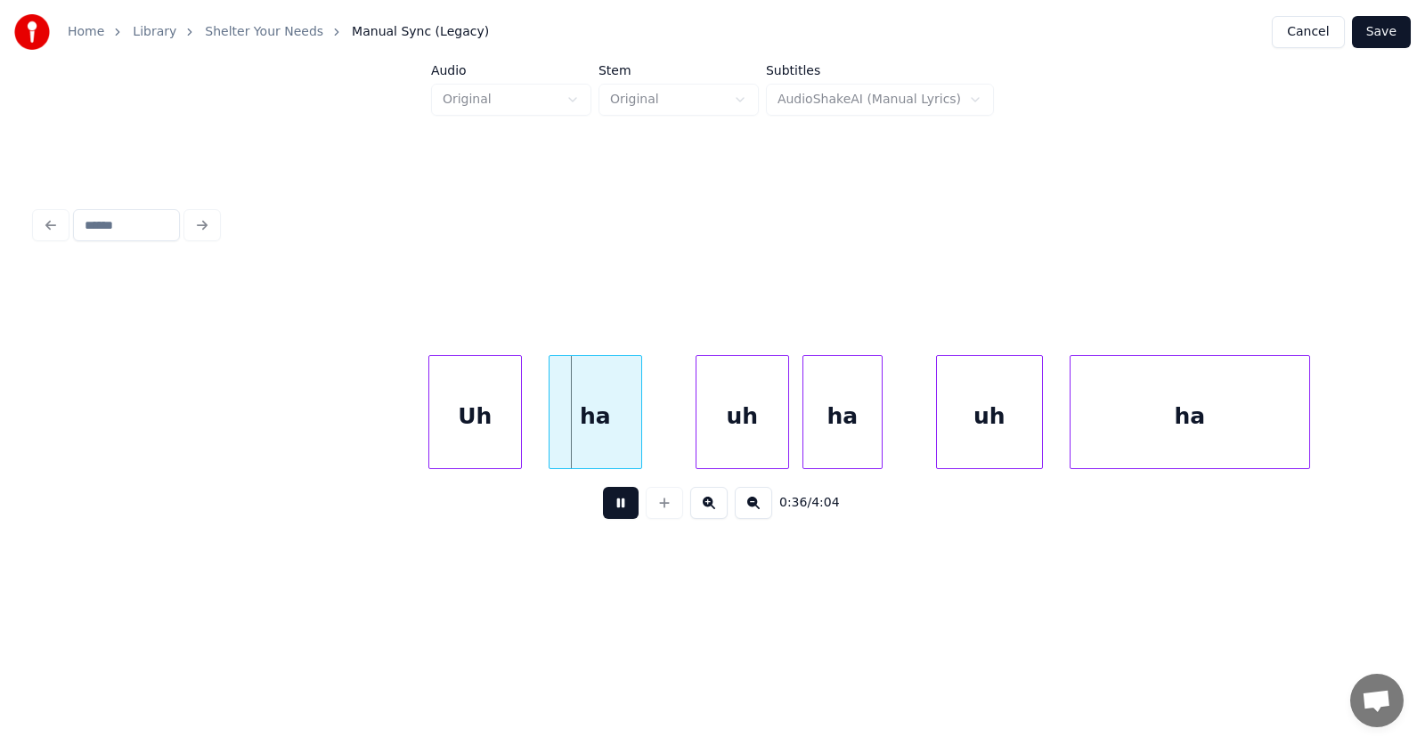
click at [603, 513] on button at bounding box center [621, 503] width 36 height 32
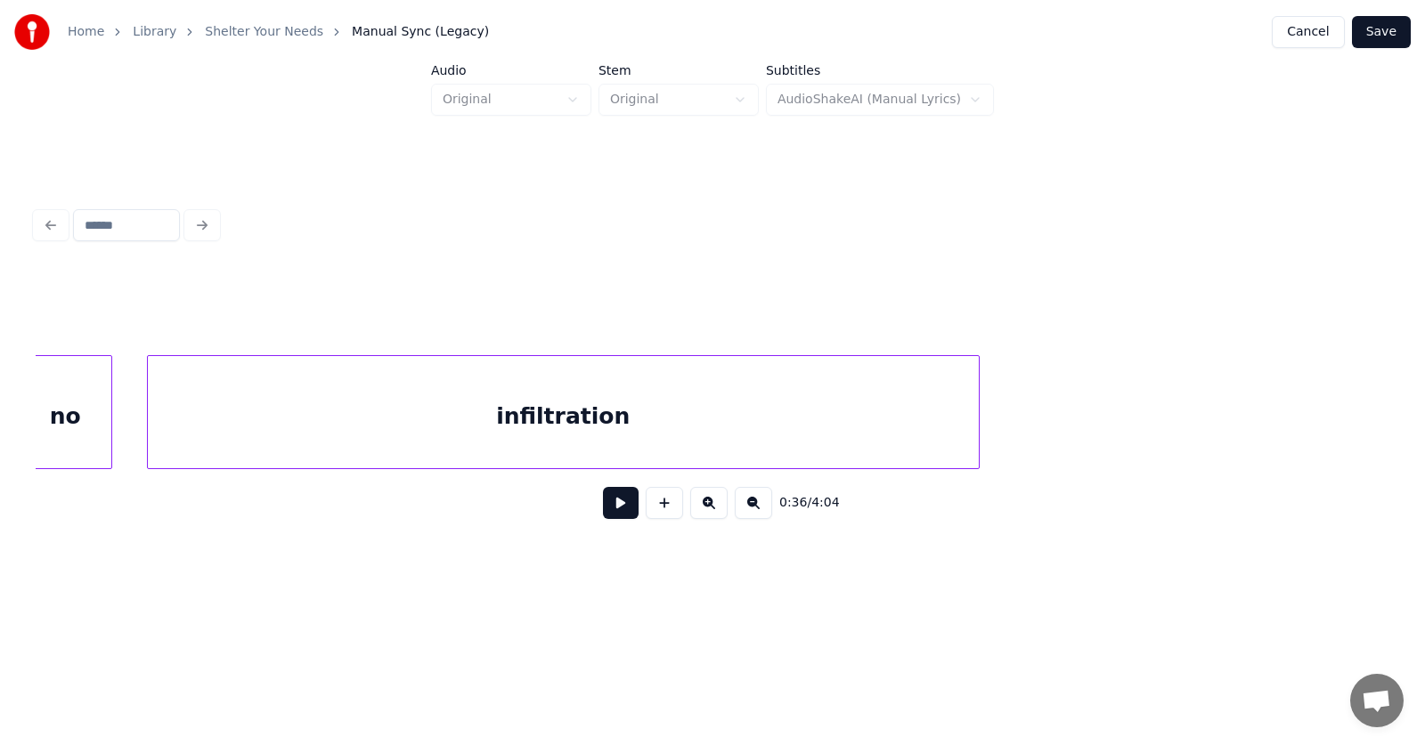
scroll to position [0, 22628]
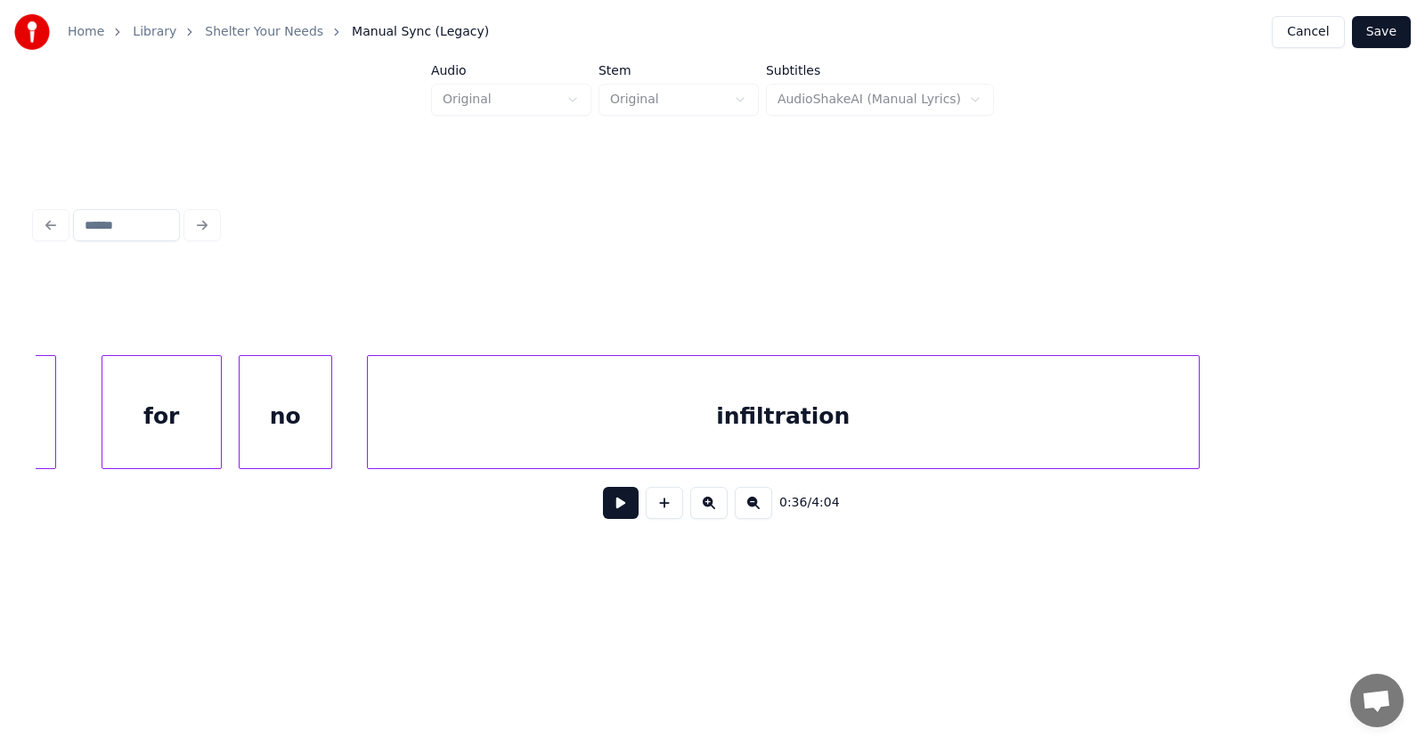
click at [269, 420] on div "no" at bounding box center [286, 416] width 92 height 121
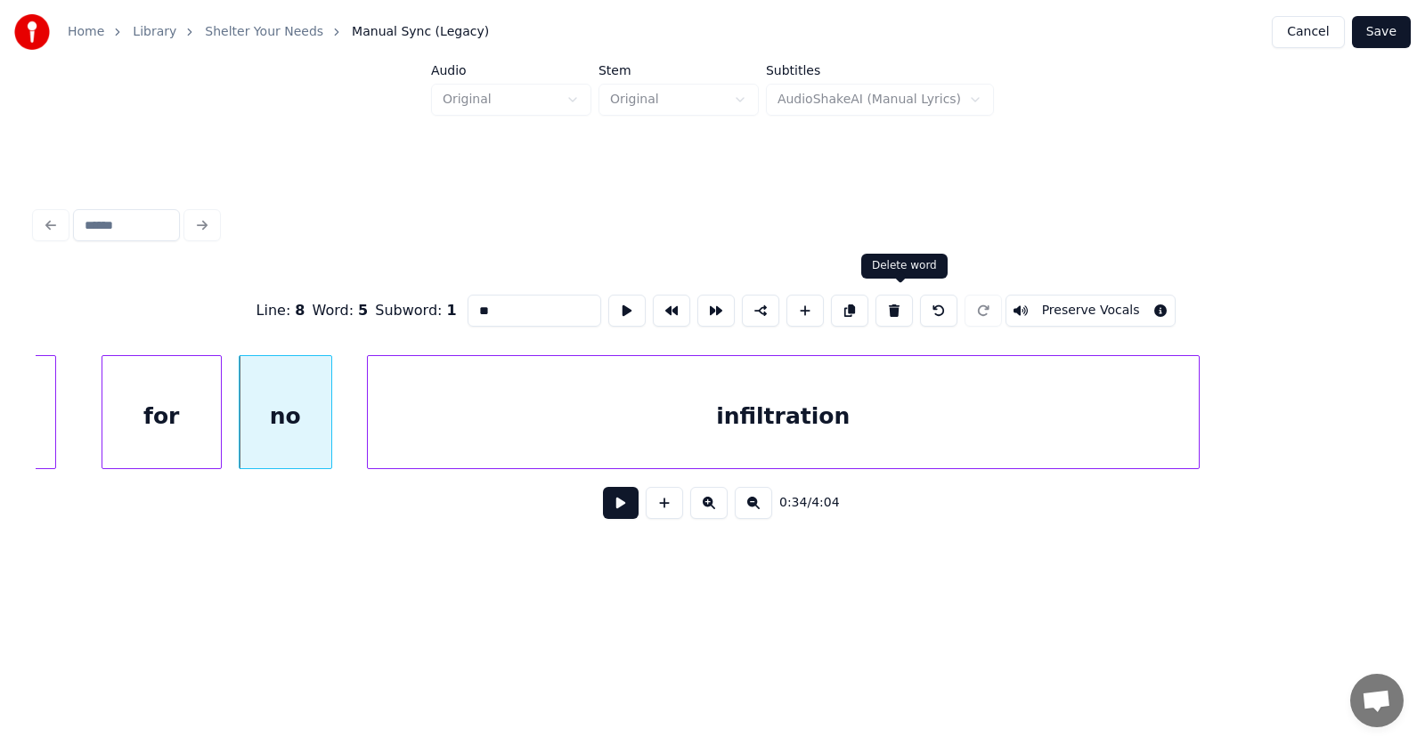
click at [906, 307] on button at bounding box center [894, 311] width 37 height 32
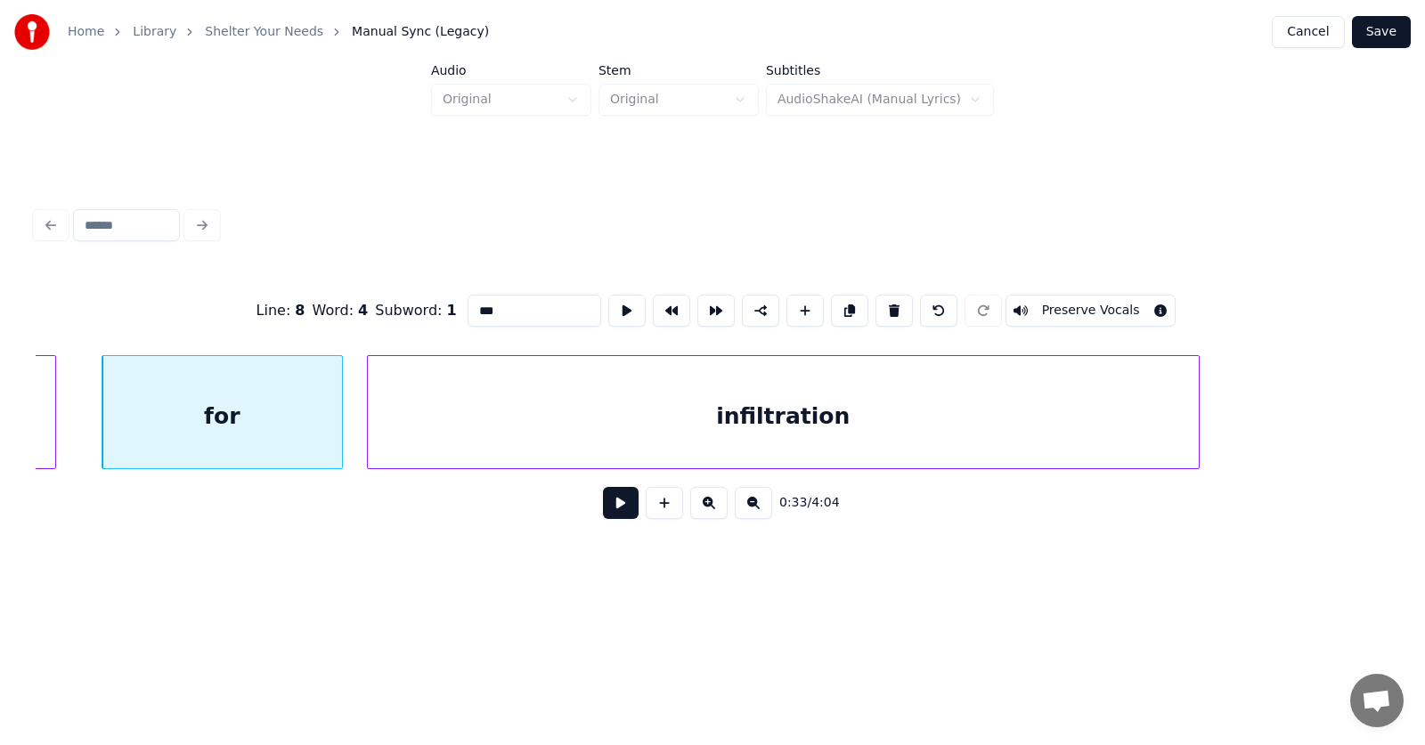
click at [341, 442] on div at bounding box center [339, 412] width 5 height 112
click at [270, 428] on div "for" at bounding box center [216, 416] width 240 height 121
click at [341, 426] on div at bounding box center [340, 412] width 5 height 112
click at [283, 416] on div "for" at bounding box center [220, 416] width 249 height 121
drag, startPoint x: 460, startPoint y: 313, endPoint x: 434, endPoint y: 314, distance: 25.9
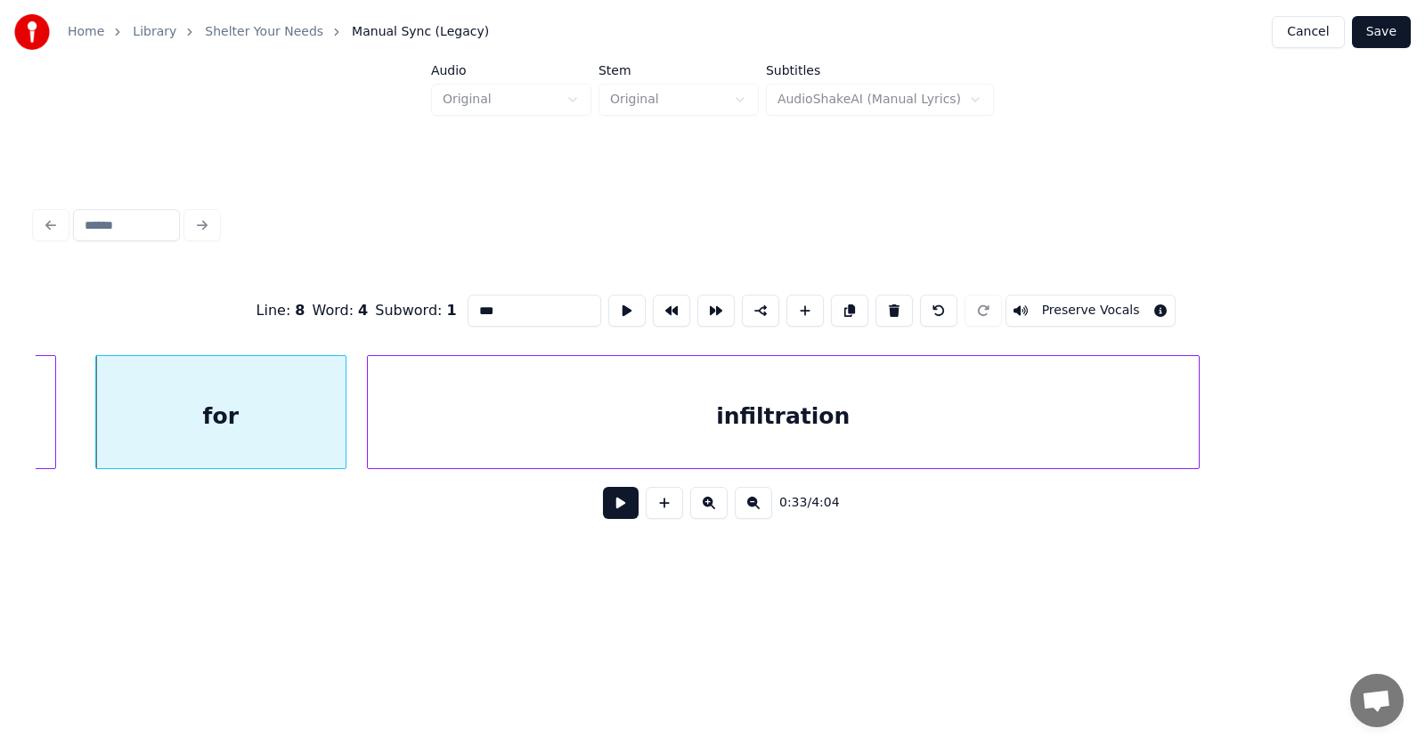
click at [468, 314] on input "***" at bounding box center [535, 311] width 134 height 32
type input "*****"
click at [603, 508] on button at bounding box center [621, 503] width 36 height 32
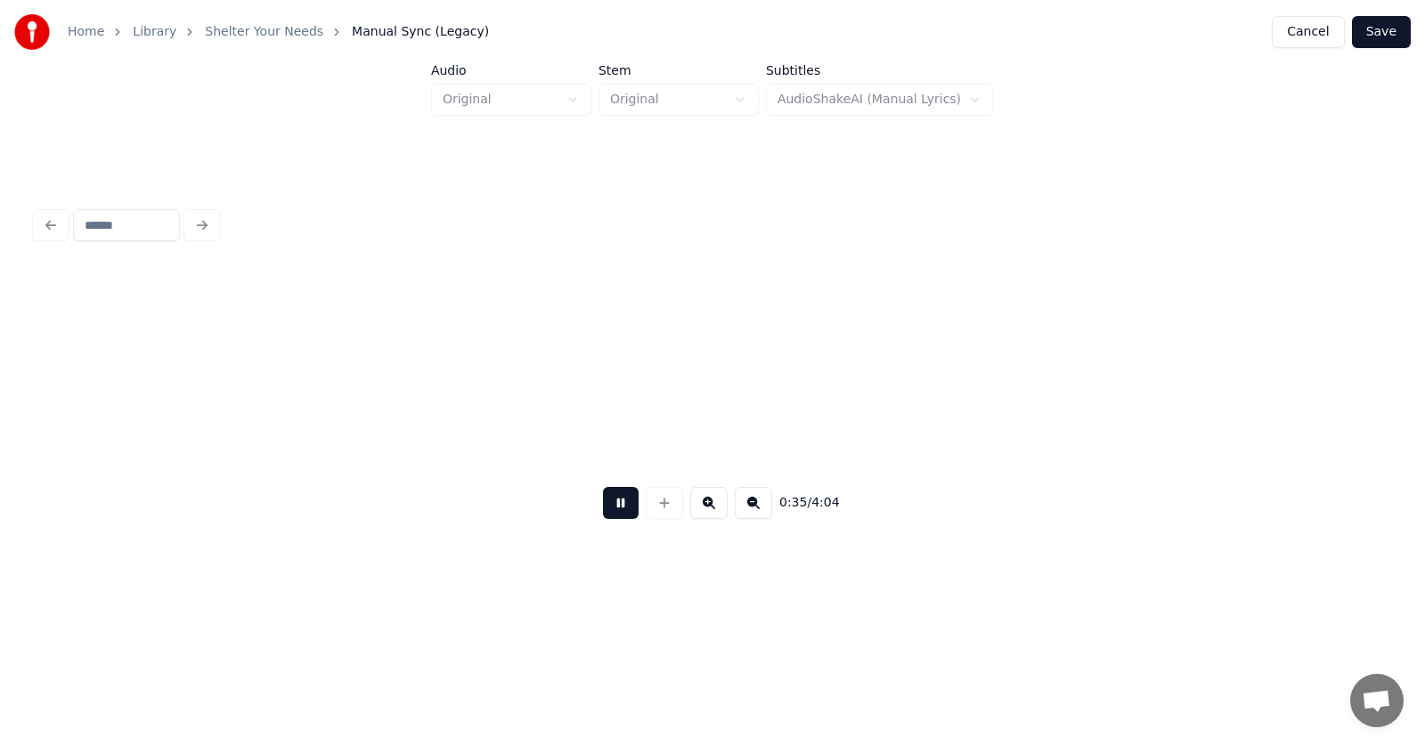
scroll to position [0, 23986]
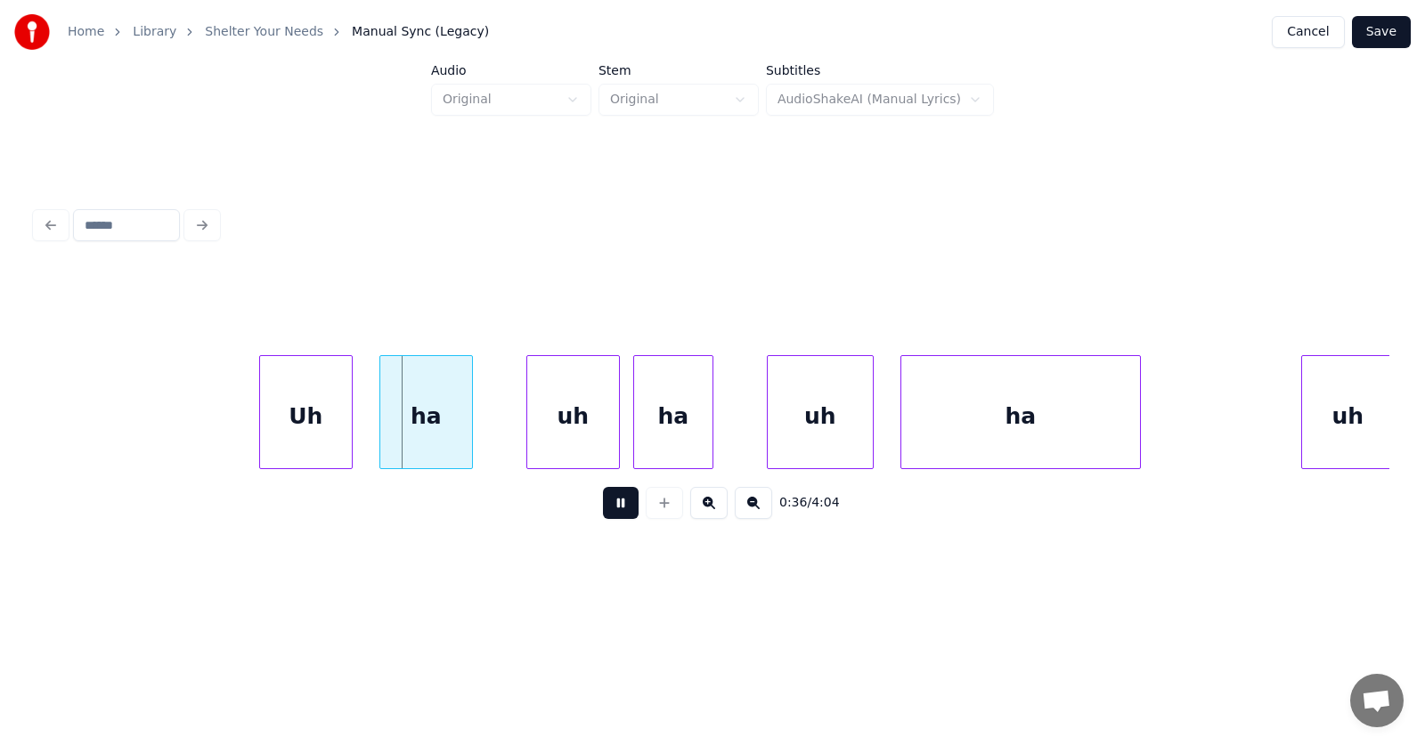
click at [603, 508] on button at bounding box center [621, 503] width 36 height 32
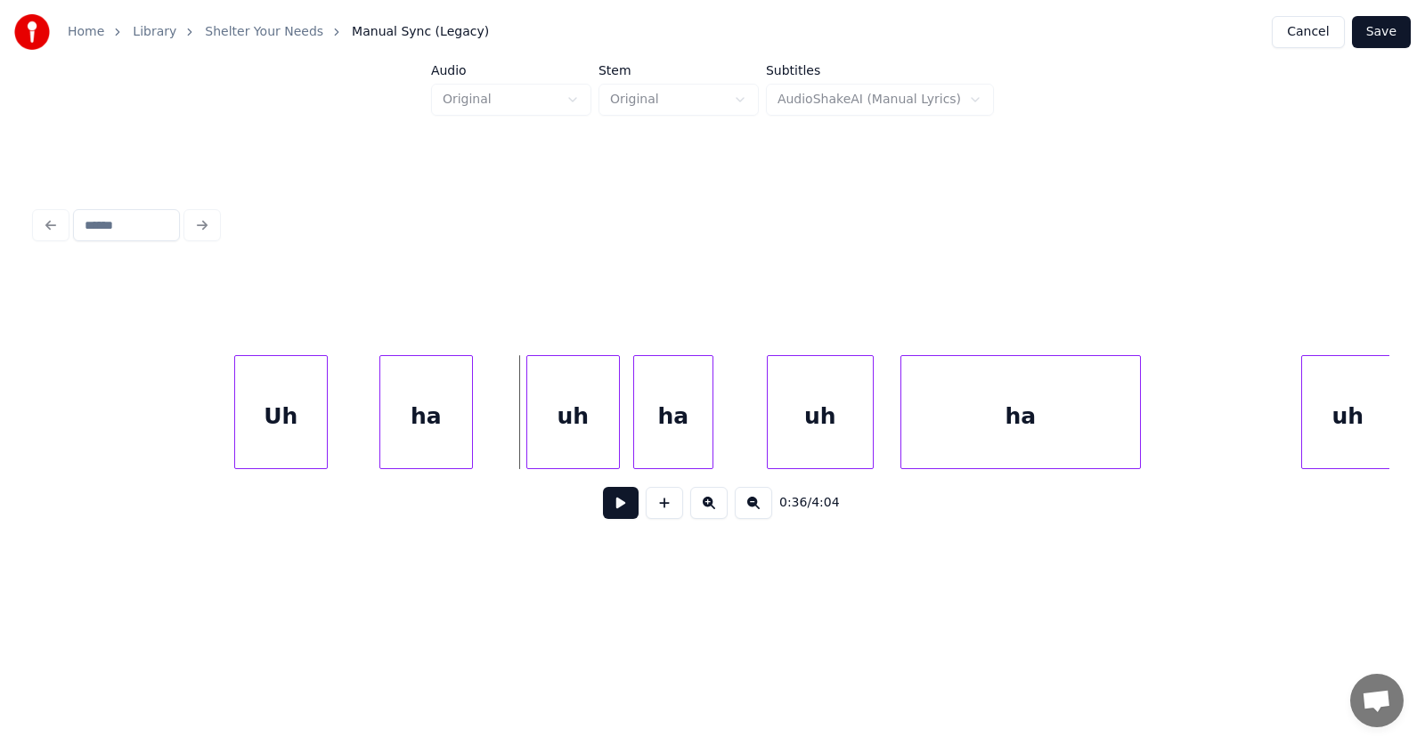
click at [271, 418] on div "Uh" at bounding box center [281, 416] width 92 height 121
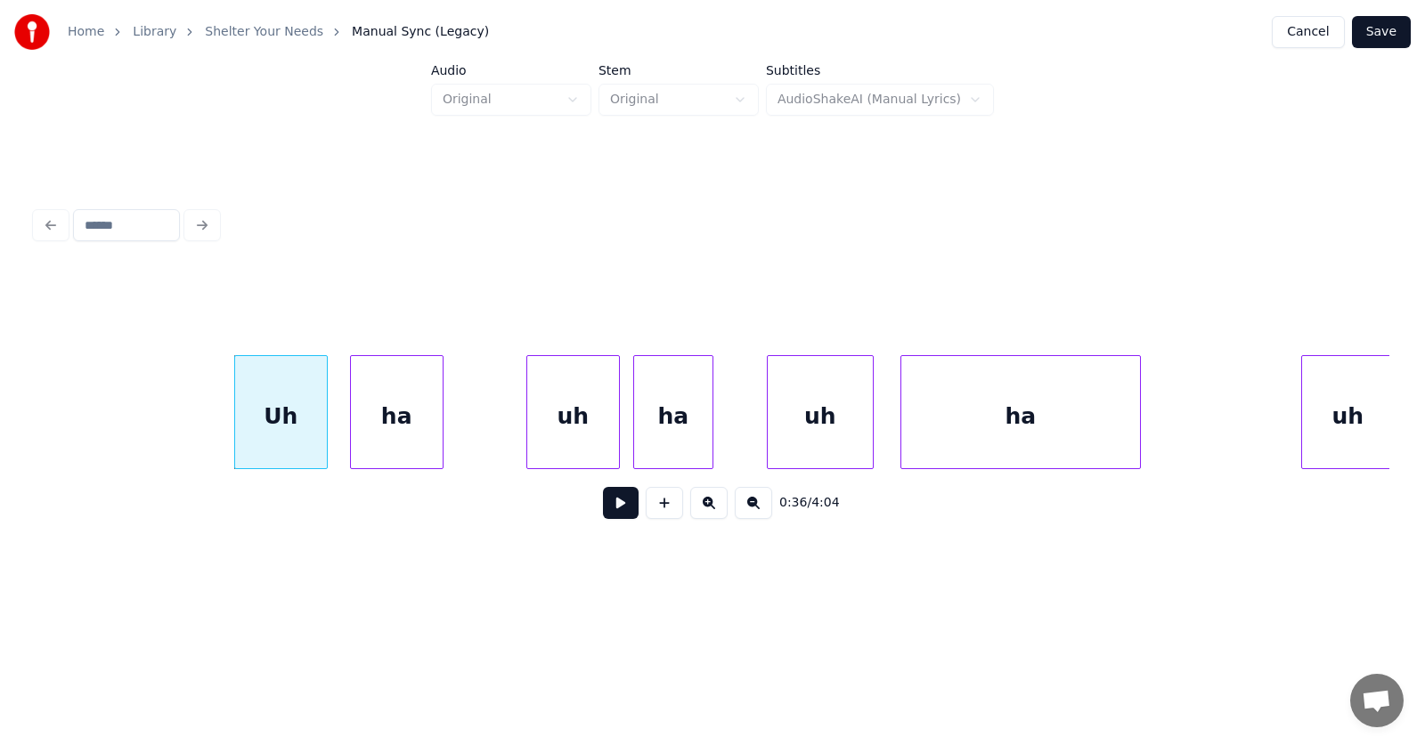
click at [375, 427] on div "ha" at bounding box center [397, 416] width 92 height 121
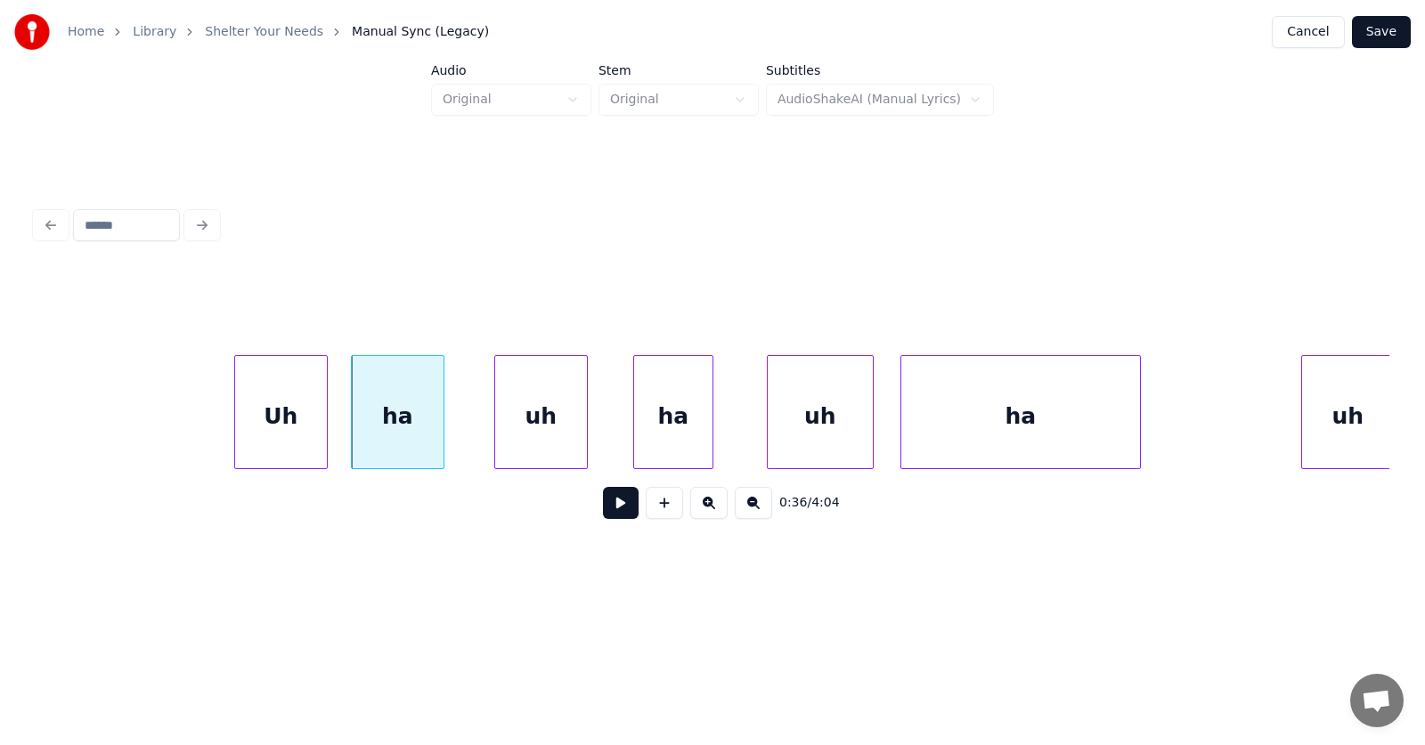
click at [511, 428] on div "uh" at bounding box center [541, 416] width 92 height 121
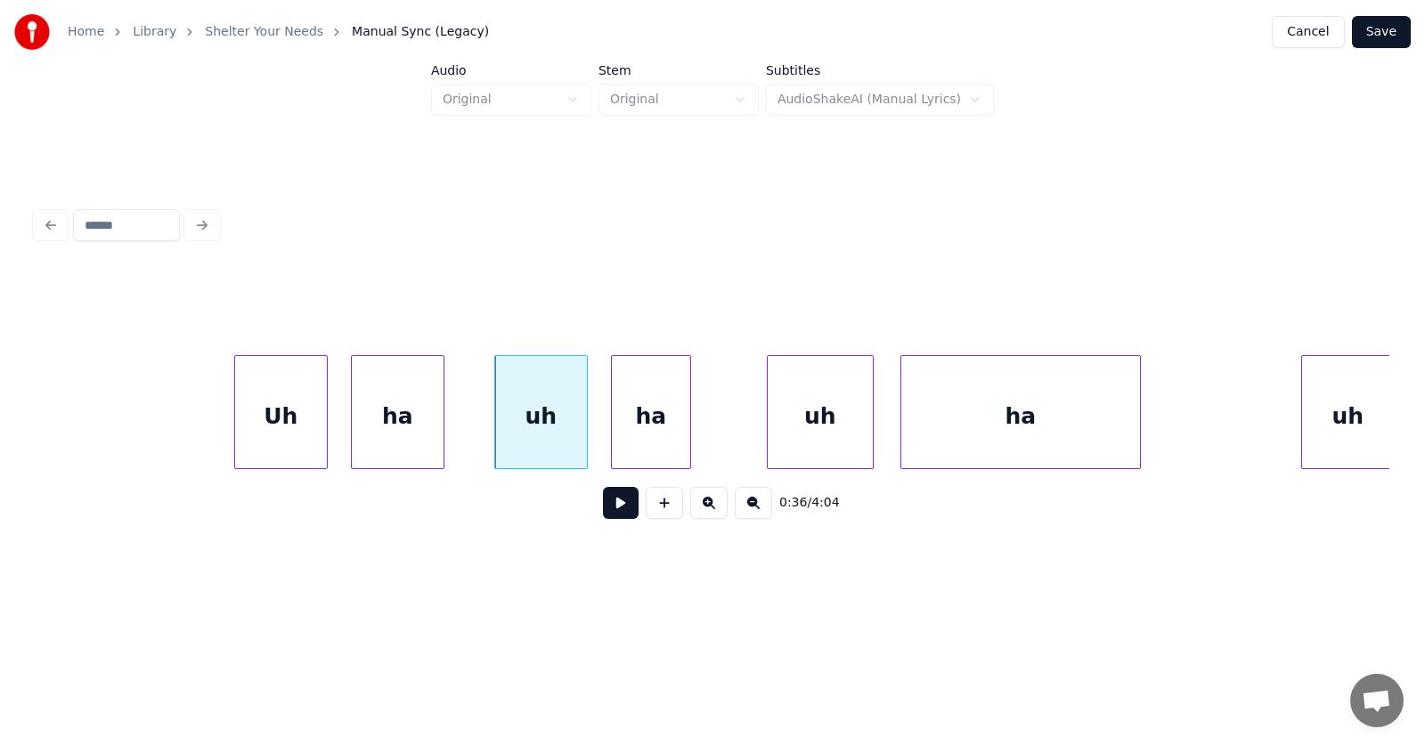
click at [627, 428] on div "ha" at bounding box center [651, 416] width 78 height 121
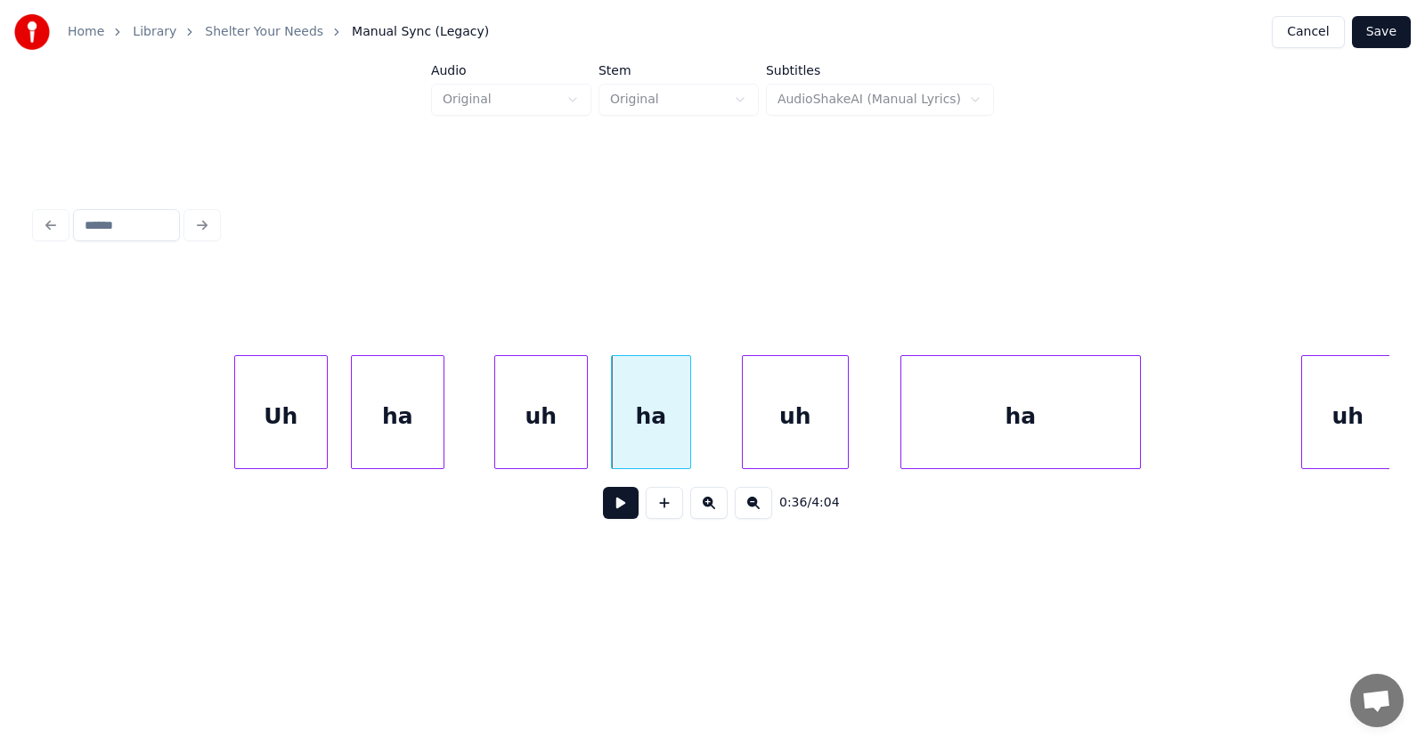
click at [778, 424] on div "uh" at bounding box center [795, 416] width 105 height 121
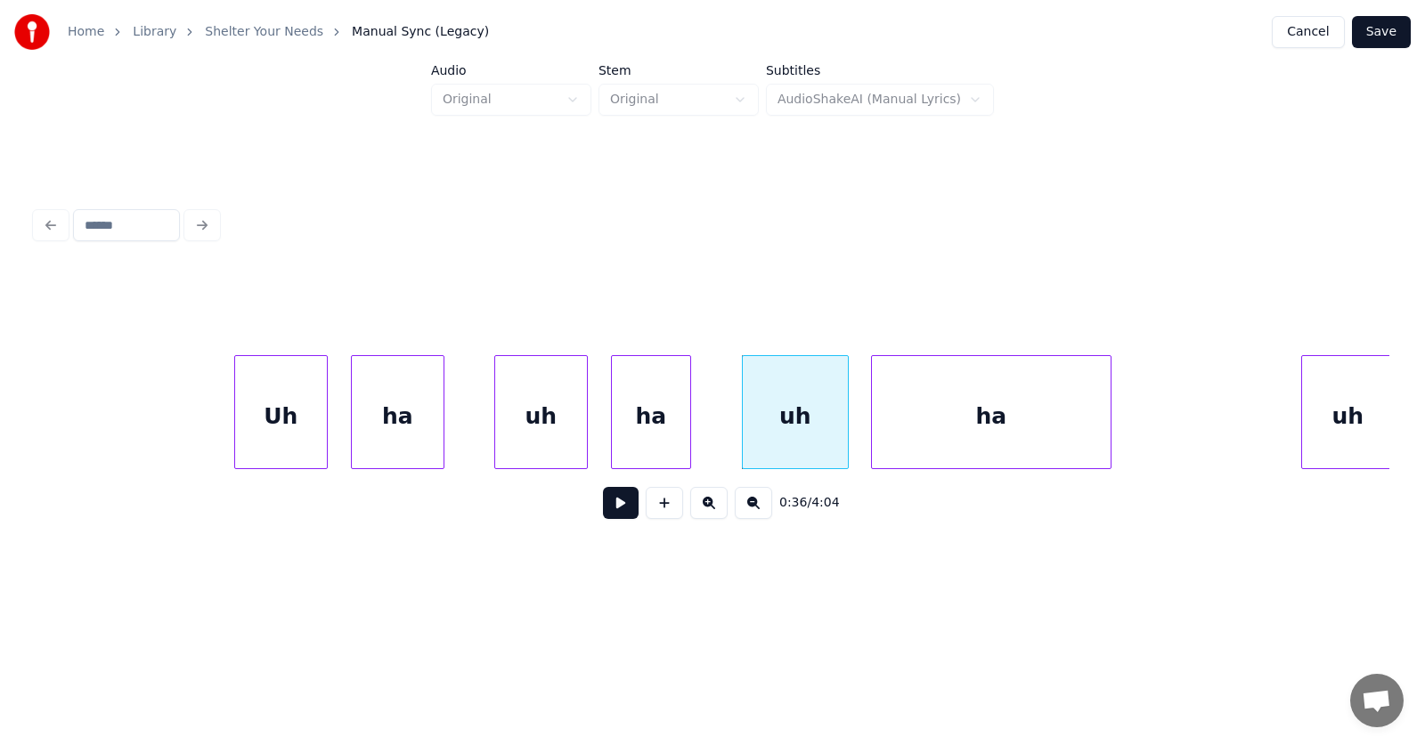
click at [900, 424] on div "ha" at bounding box center [991, 416] width 239 height 121
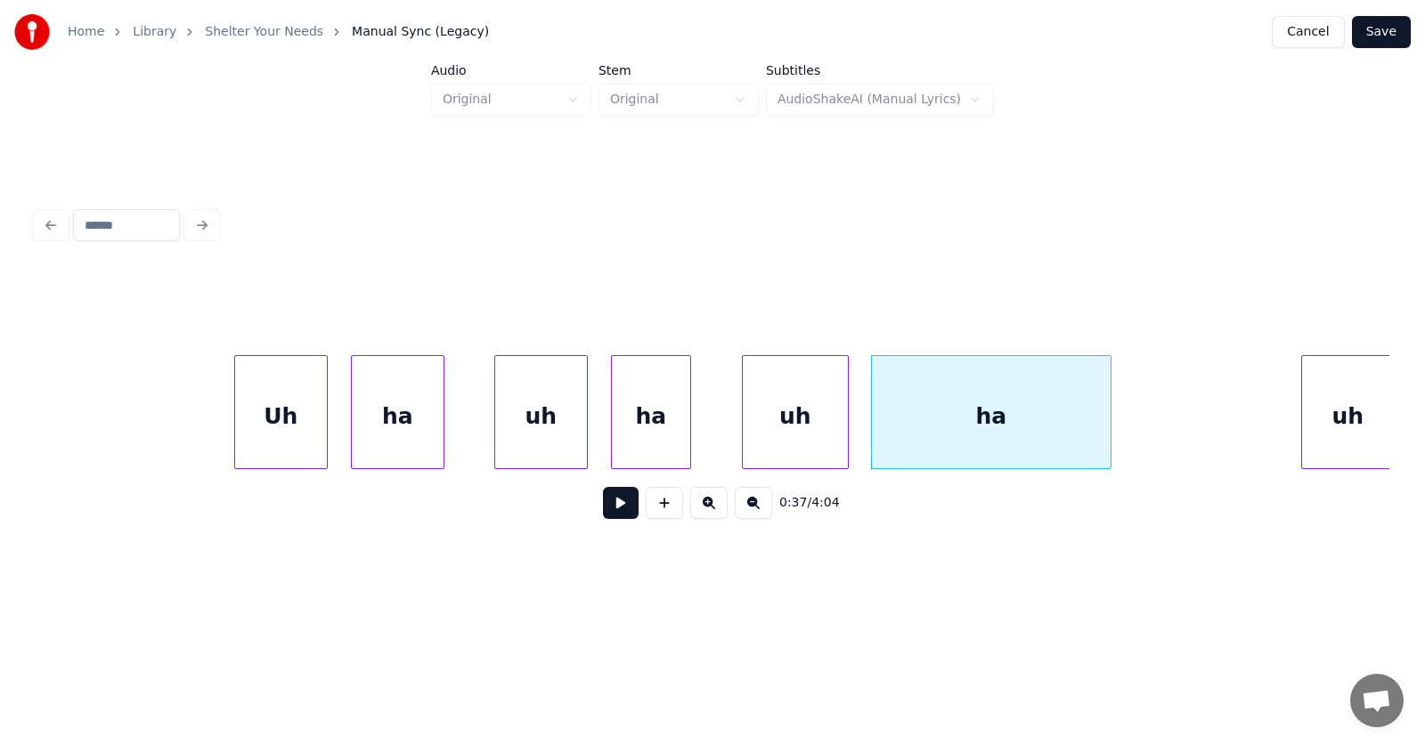
scroll to position [0, 23987]
click at [1284, 438] on div "uh" at bounding box center [1298, 416] width 92 height 121
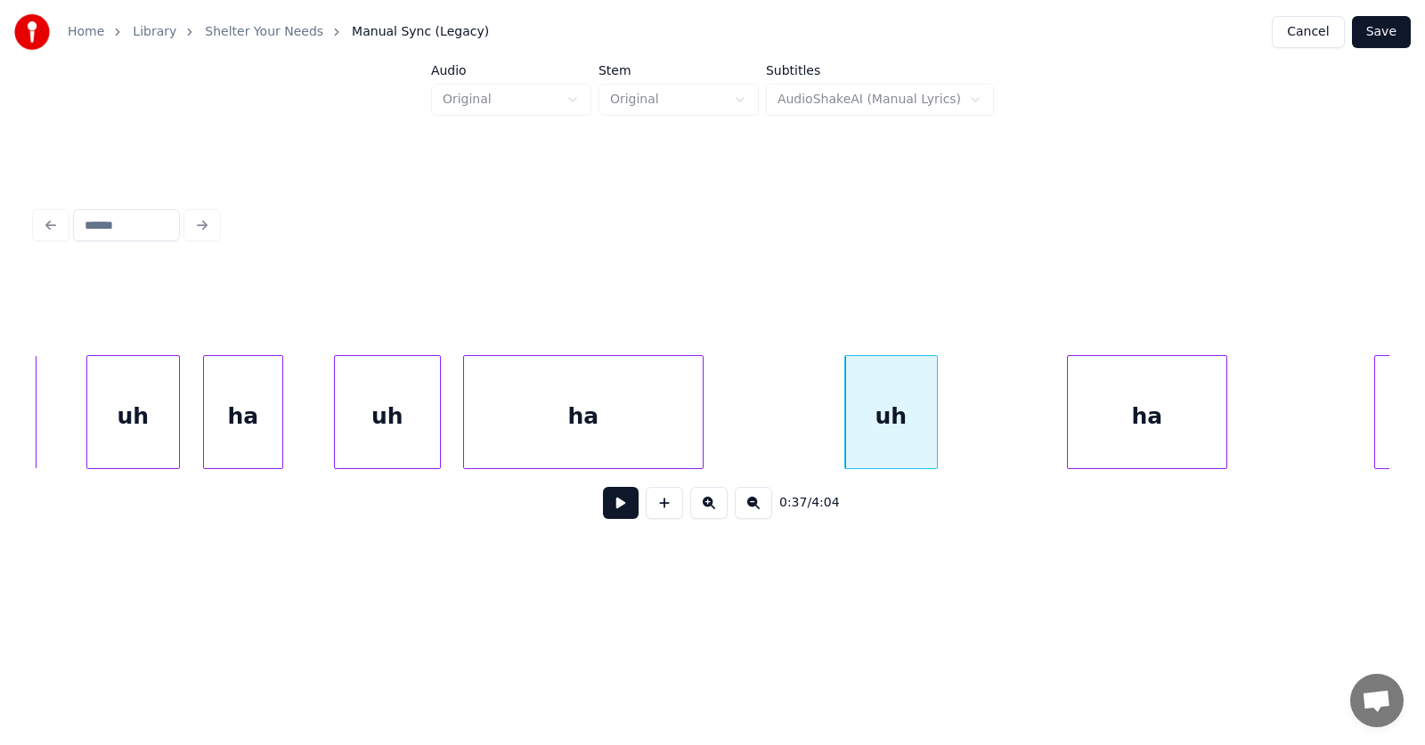
scroll to position [0, 24504]
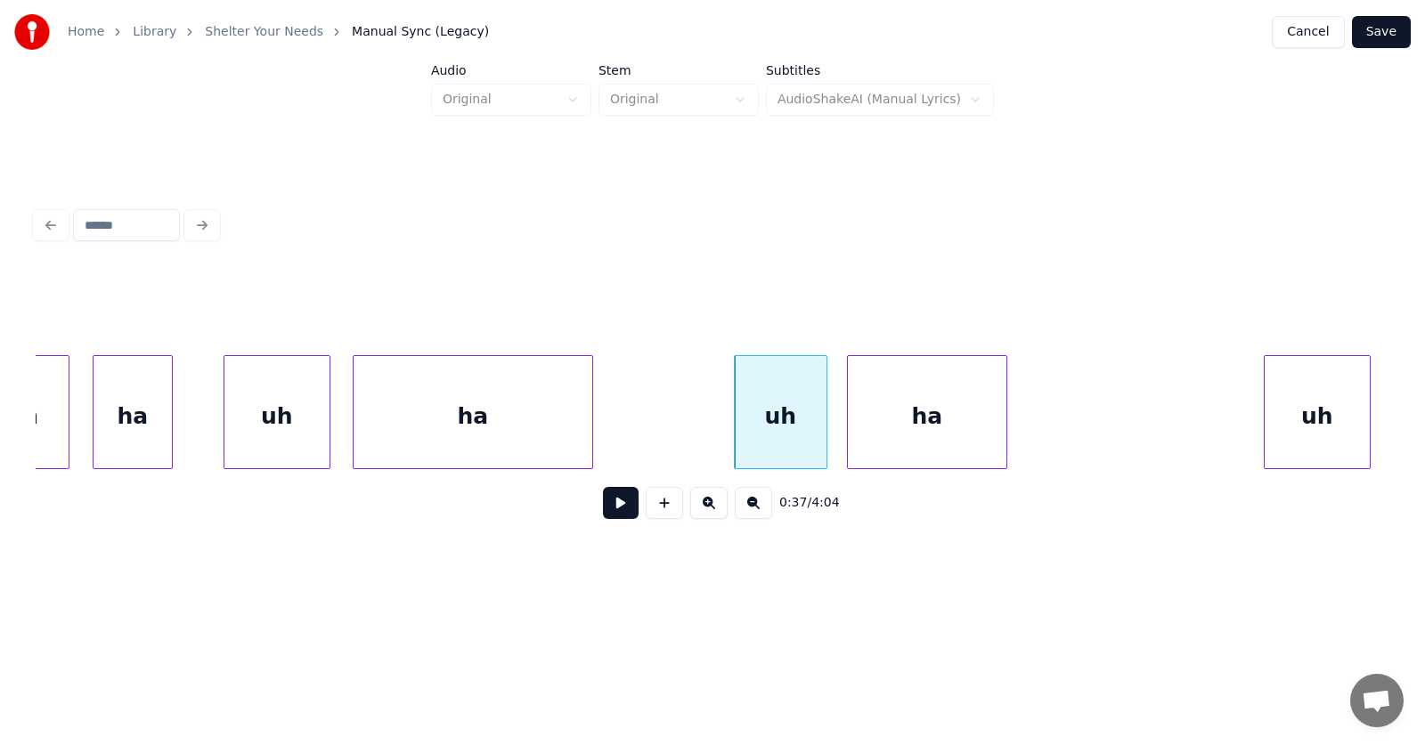
click at [871, 436] on div "ha" at bounding box center [927, 416] width 159 height 121
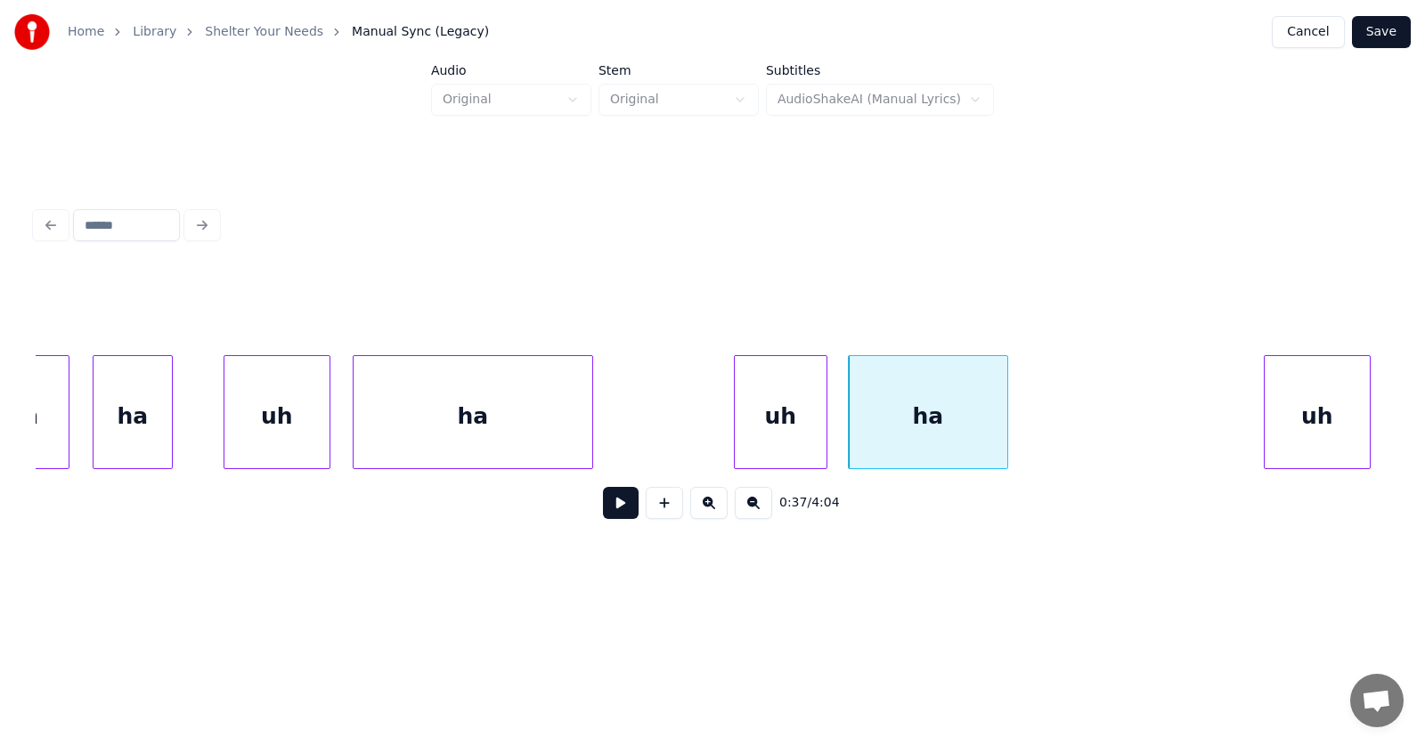
click at [495, 413] on div "ha" at bounding box center [473, 416] width 239 height 121
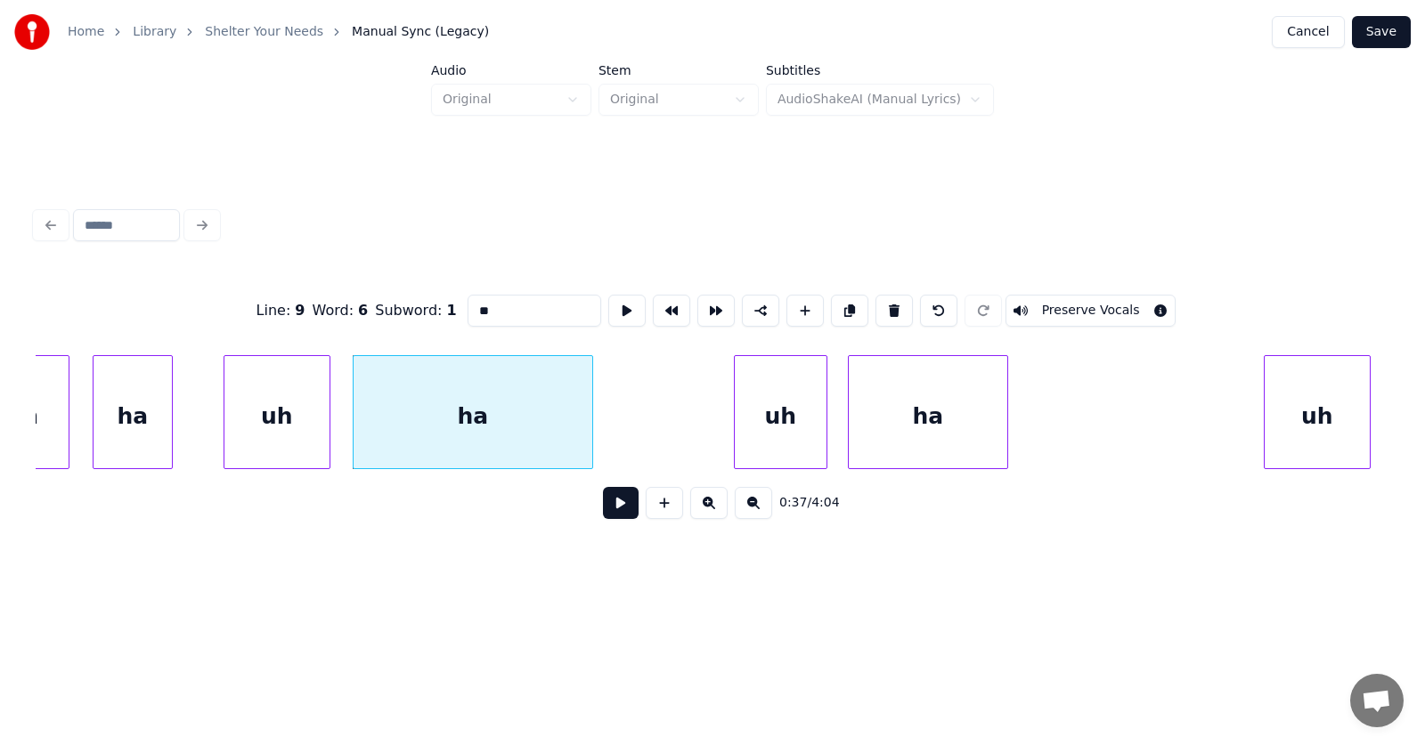
click at [612, 515] on button at bounding box center [621, 503] width 36 height 32
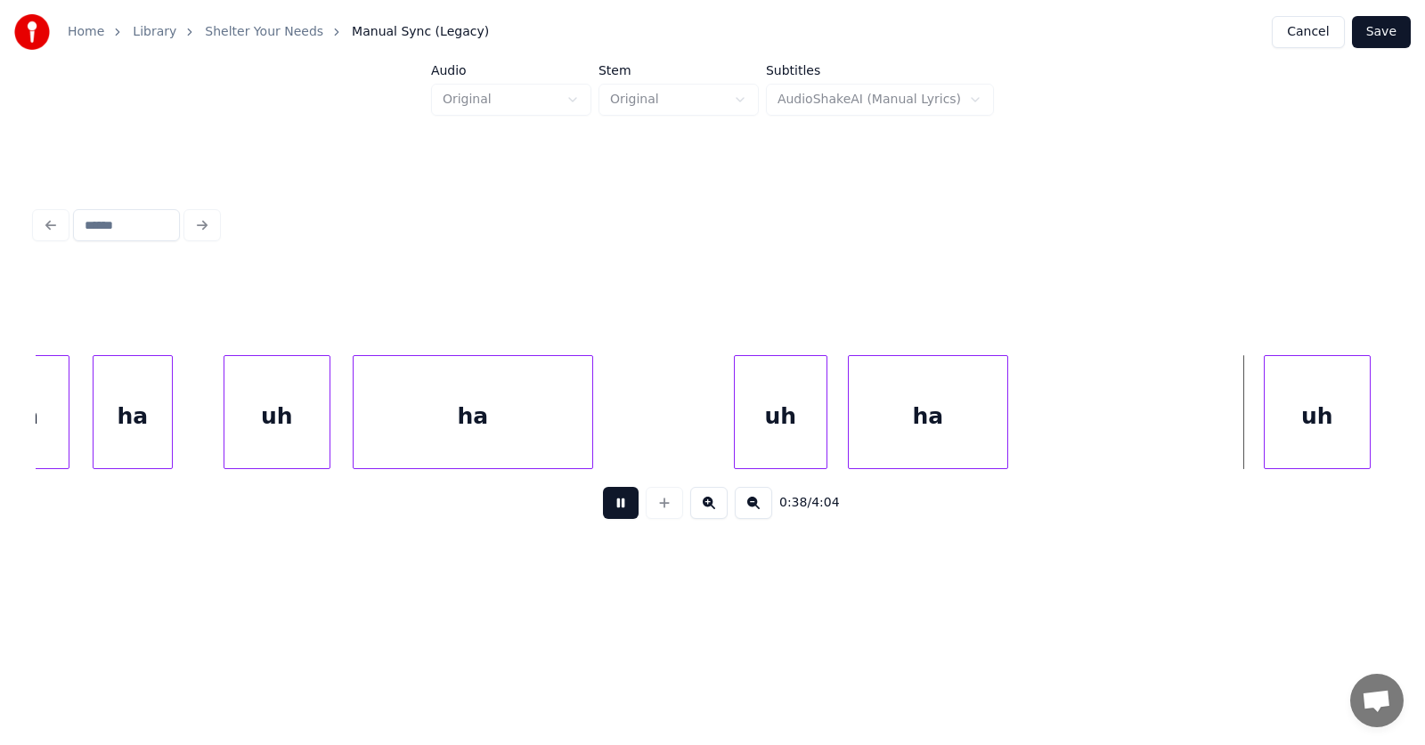
click at [612, 515] on button at bounding box center [621, 503] width 36 height 32
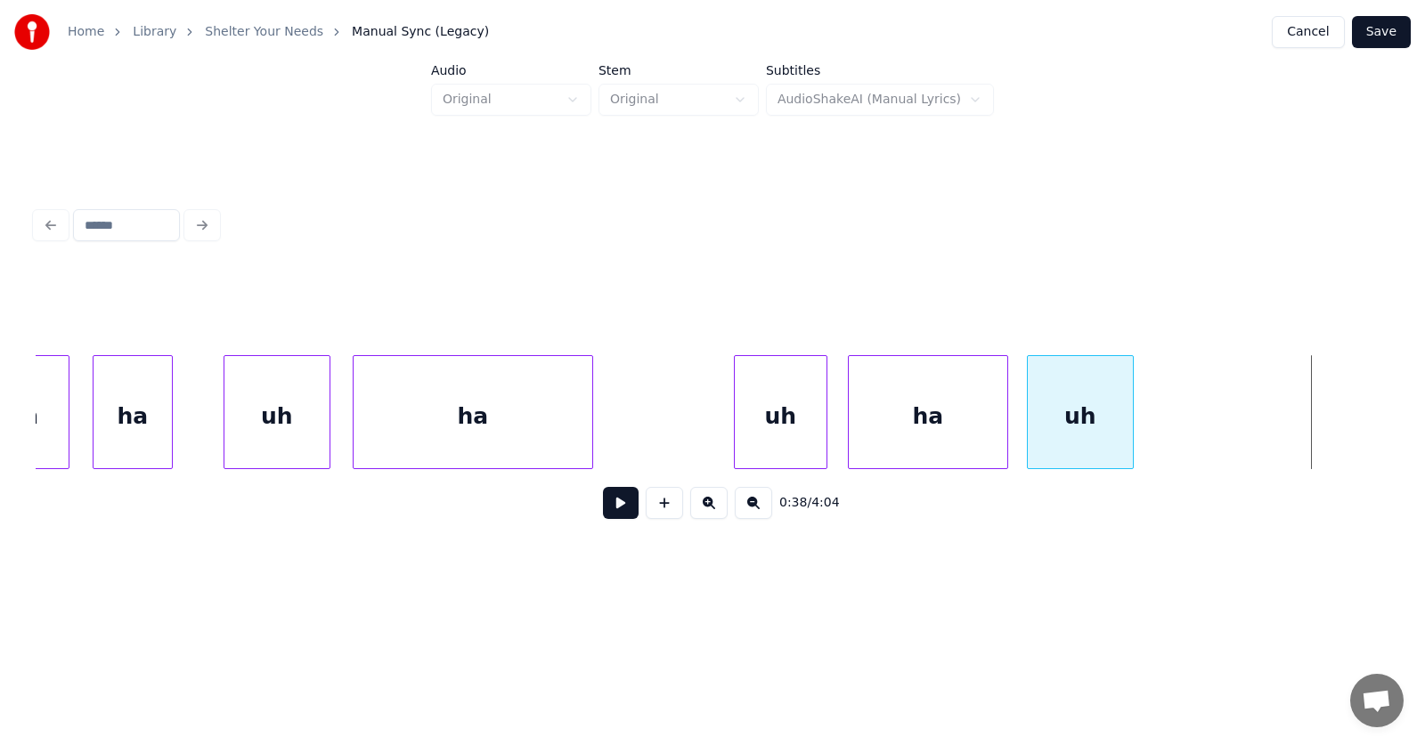
click at [1053, 425] on div "uh" at bounding box center [1080, 416] width 105 height 121
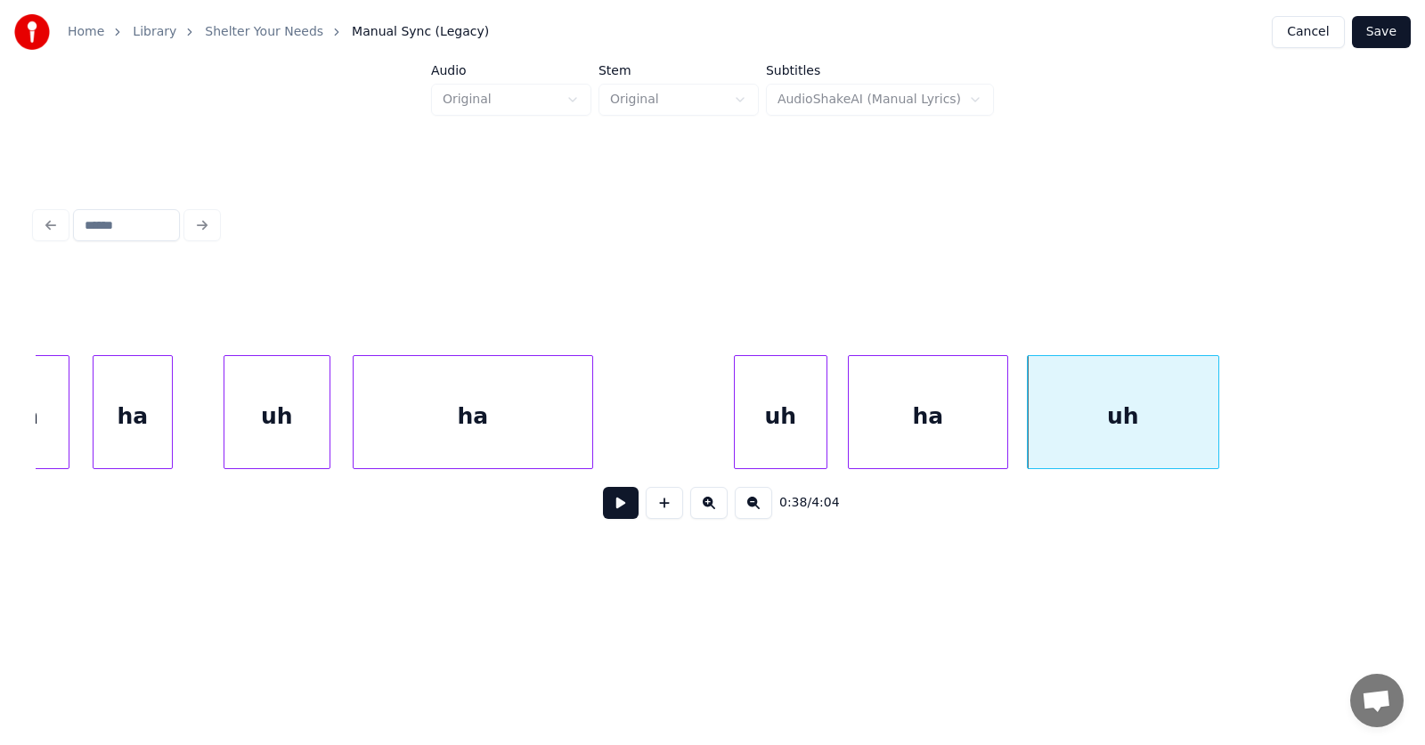
click at [1213, 423] on div at bounding box center [1215, 412] width 5 height 112
click at [1143, 416] on div "uh" at bounding box center [1123, 416] width 191 height 121
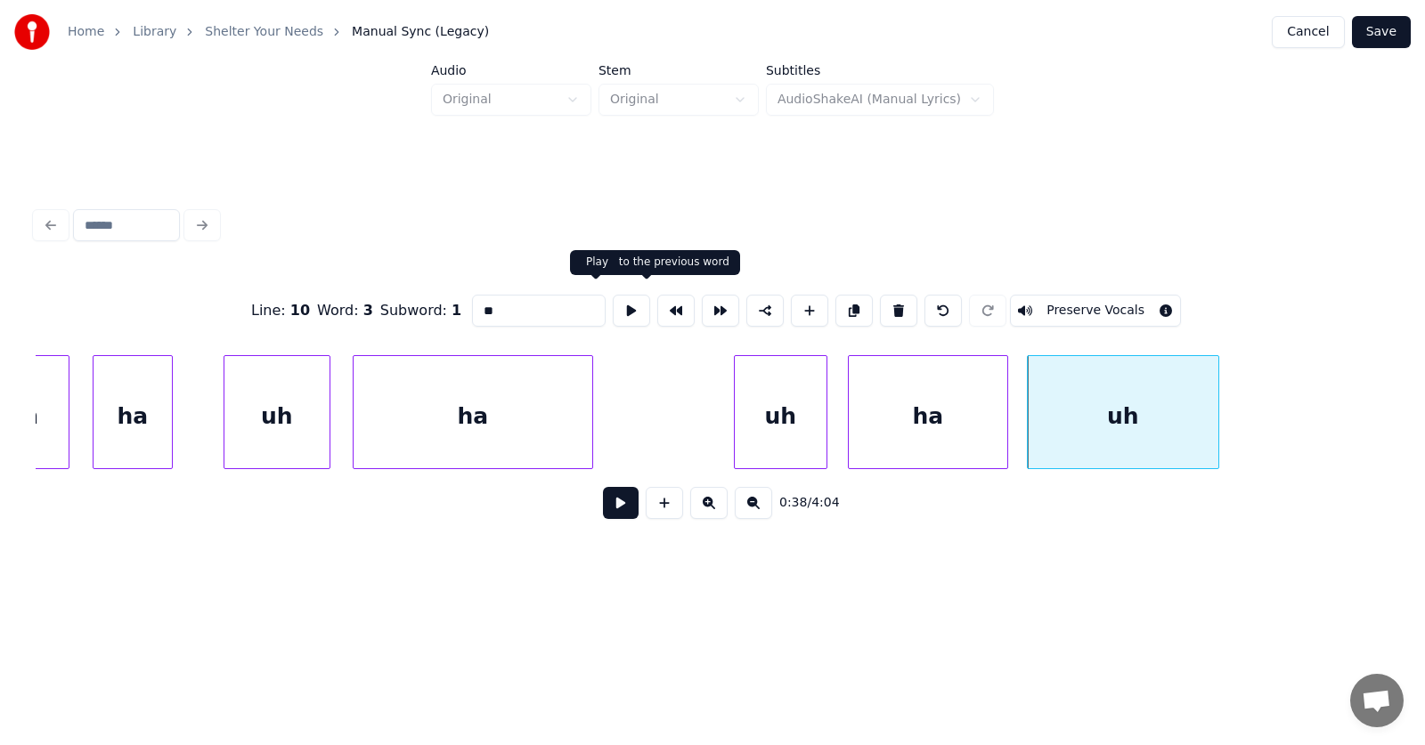
click at [613, 304] on button at bounding box center [631, 311] width 37 height 32
click at [801, 422] on div "uh" at bounding box center [781, 416] width 92 height 121
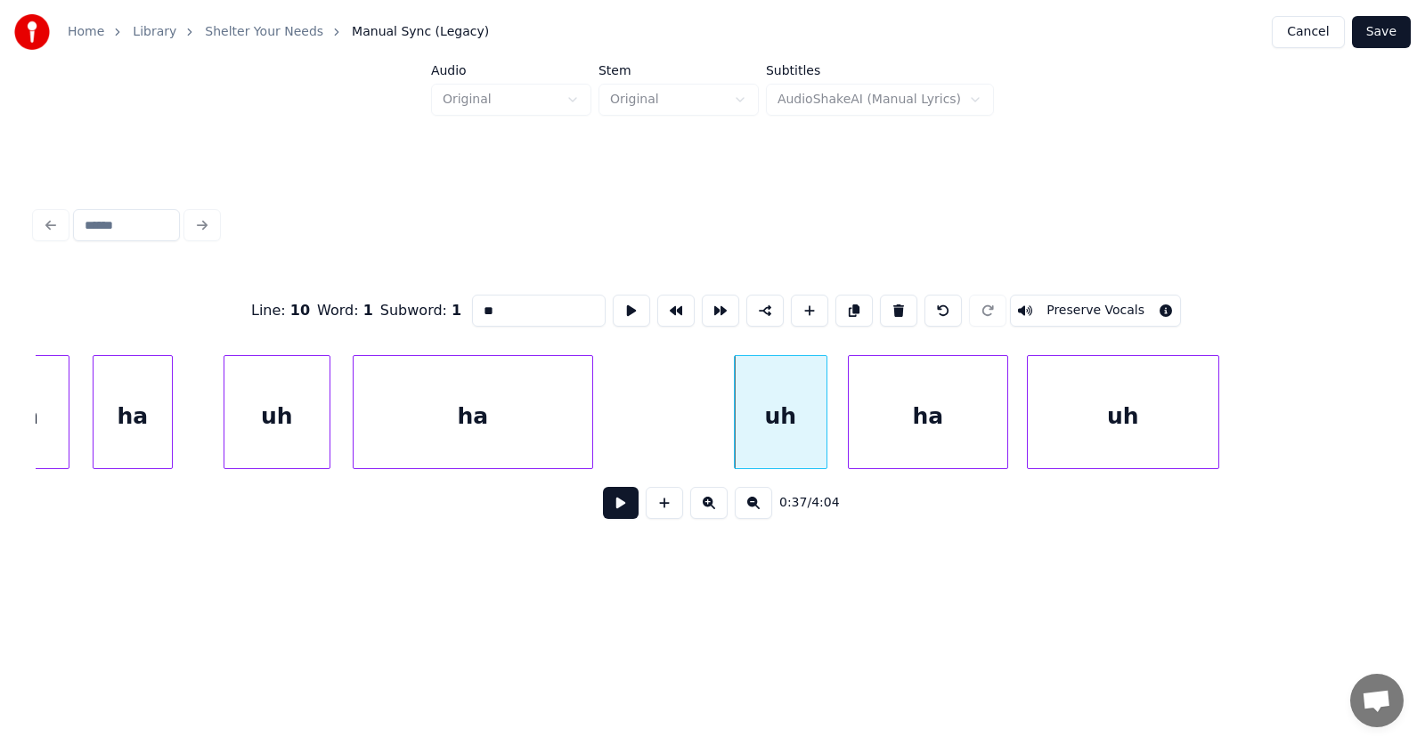
click at [618, 507] on button at bounding box center [621, 503] width 36 height 32
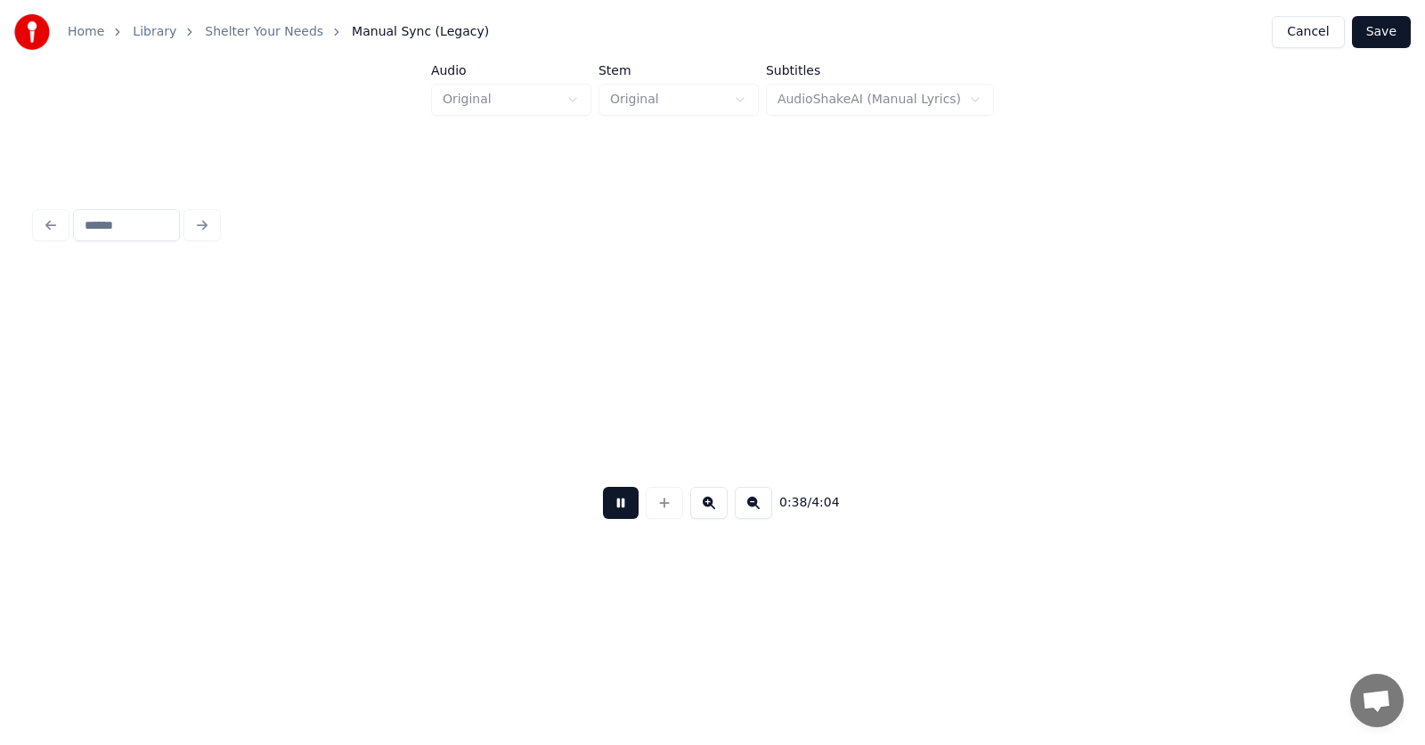
click at [618, 506] on button at bounding box center [621, 503] width 36 height 32
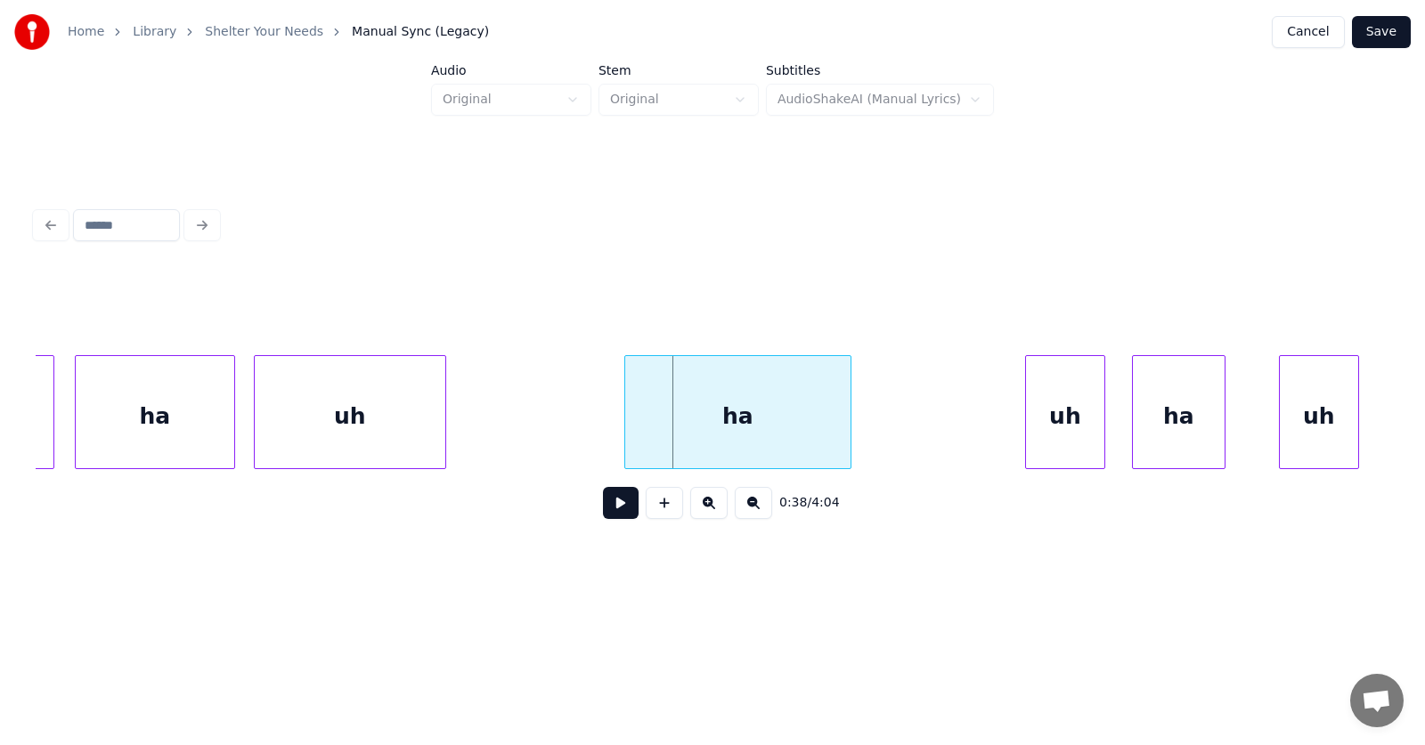
scroll to position [0, 25056]
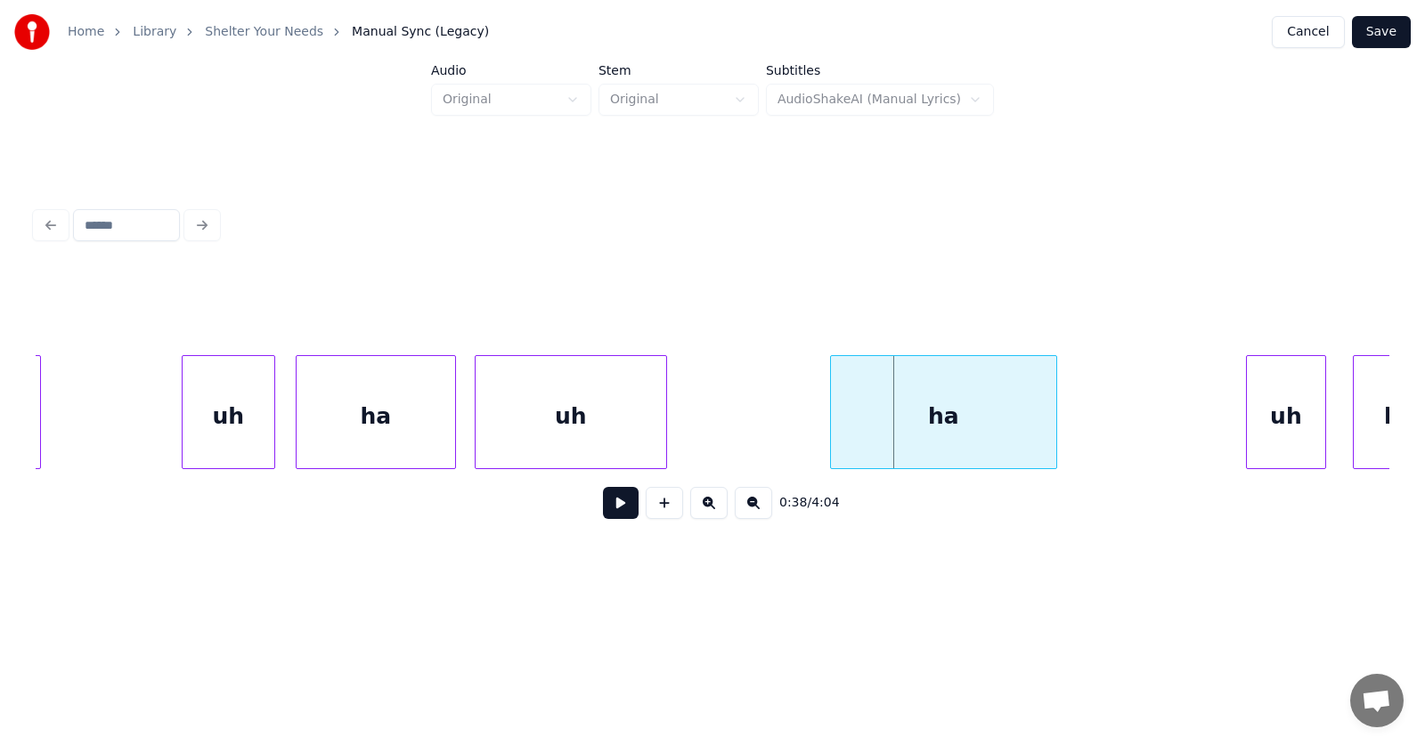
click at [889, 432] on div "ha" at bounding box center [943, 416] width 225 height 121
click at [711, 431] on div "uh" at bounding box center [714, 416] width 191 height 121
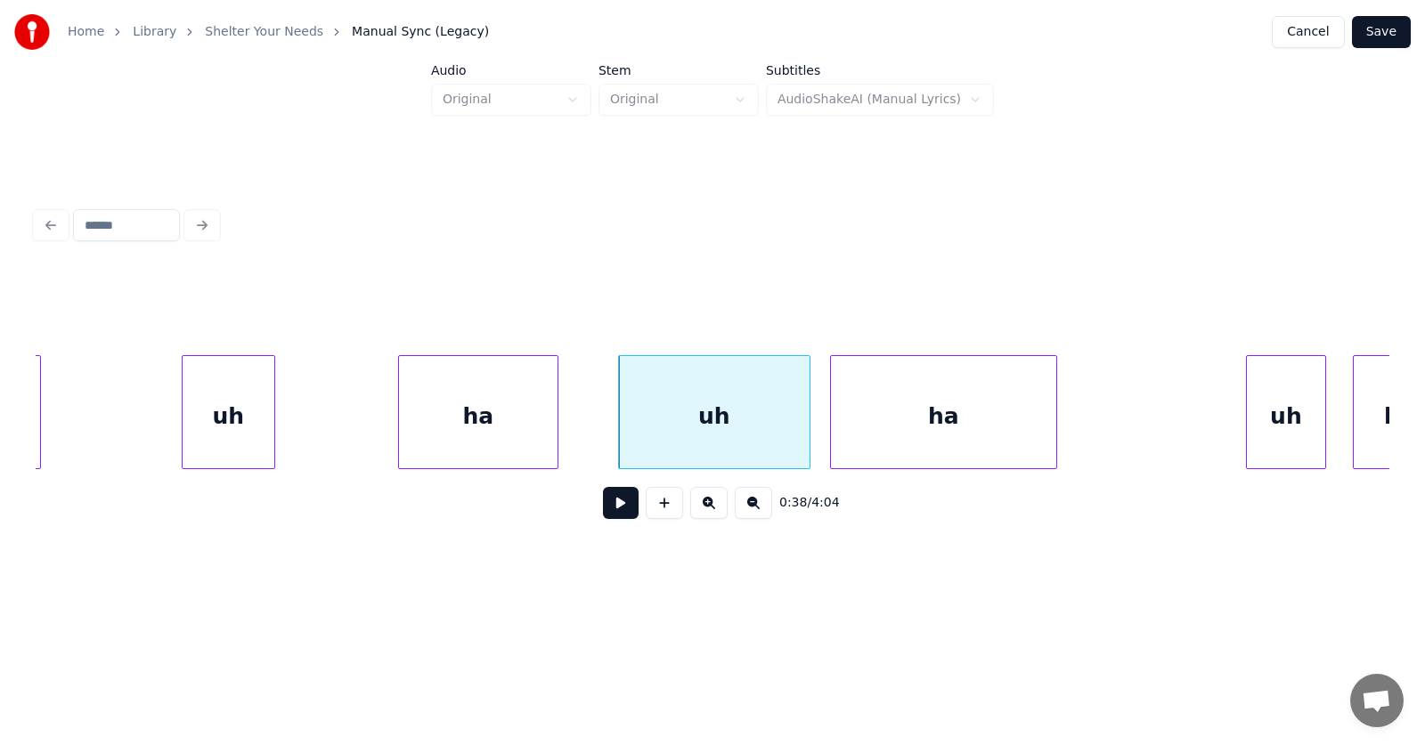
click at [525, 431] on div "ha" at bounding box center [478, 416] width 159 height 121
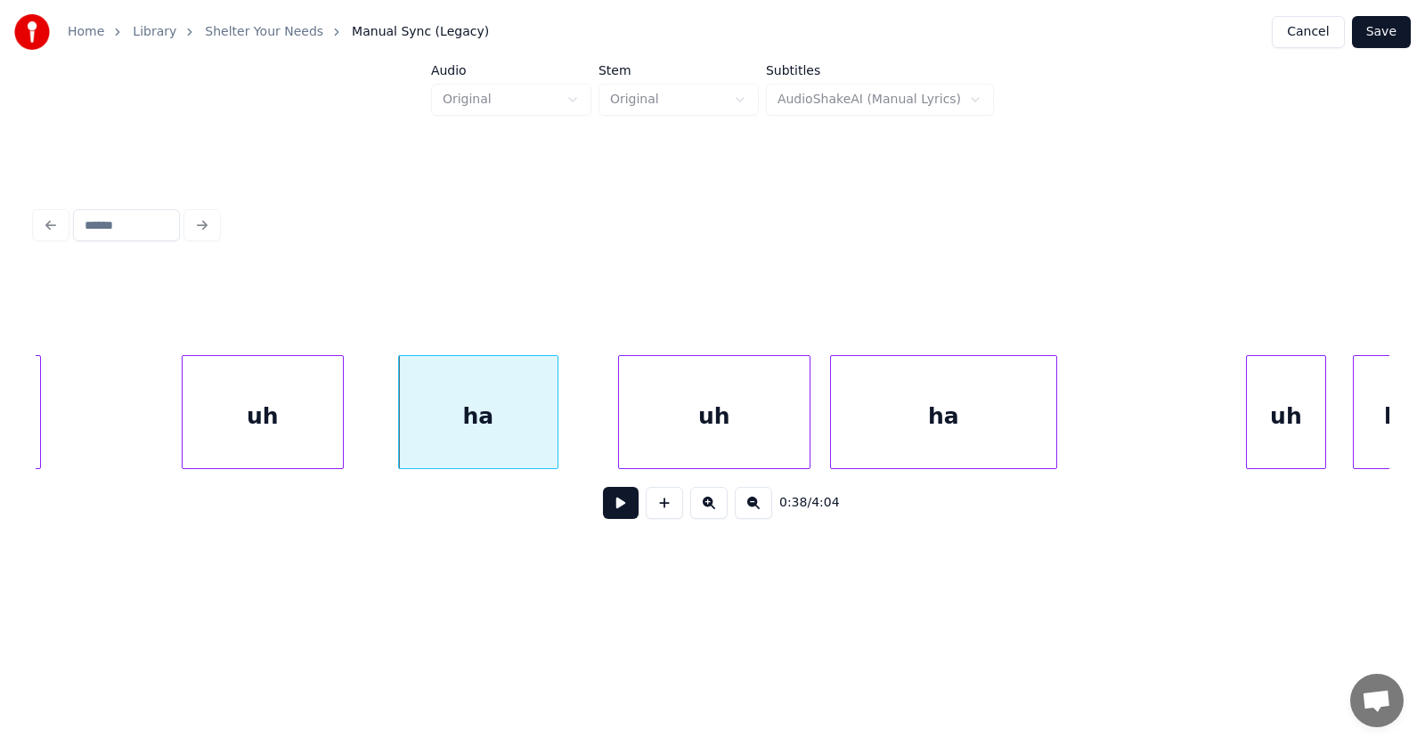
click at [342, 434] on div at bounding box center [340, 412] width 5 height 112
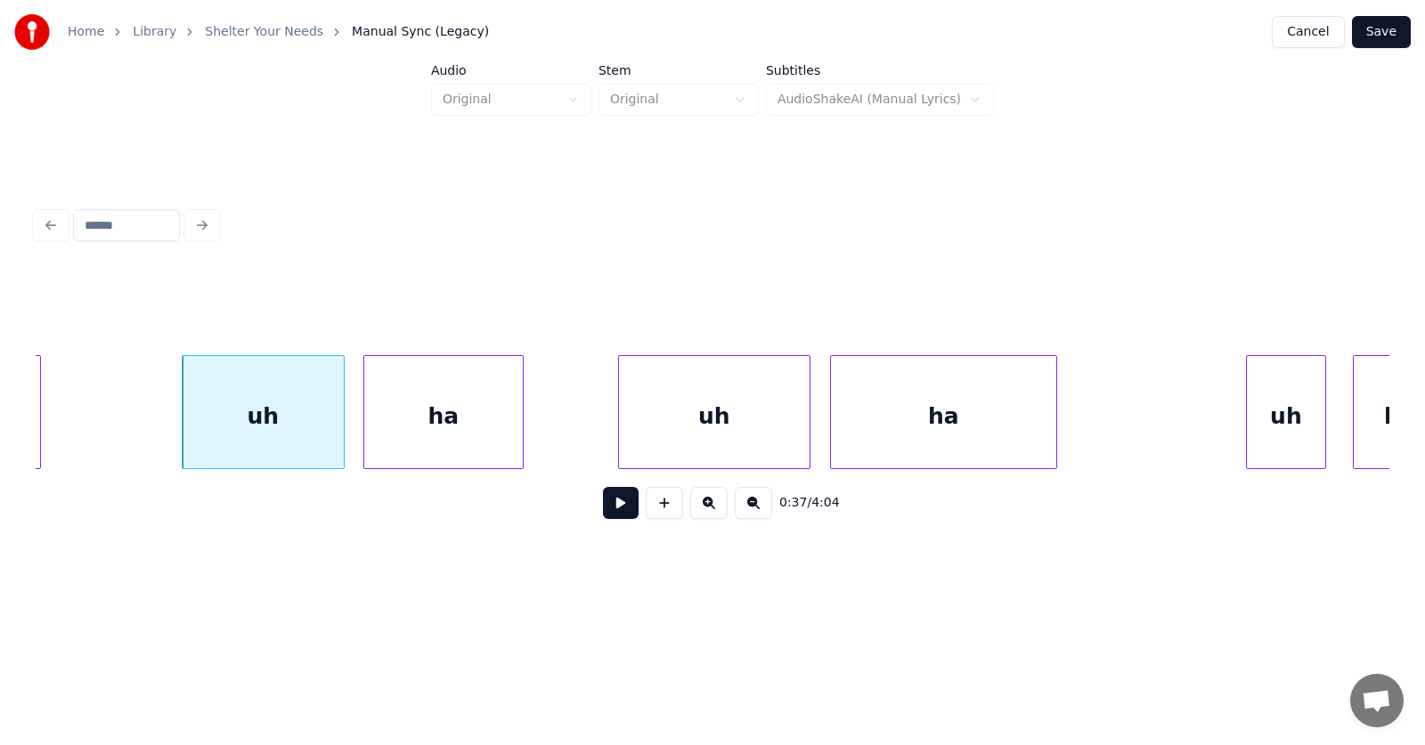
click at [403, 435] on div "ha" at bounding box center [443, 416] width 159 height 121
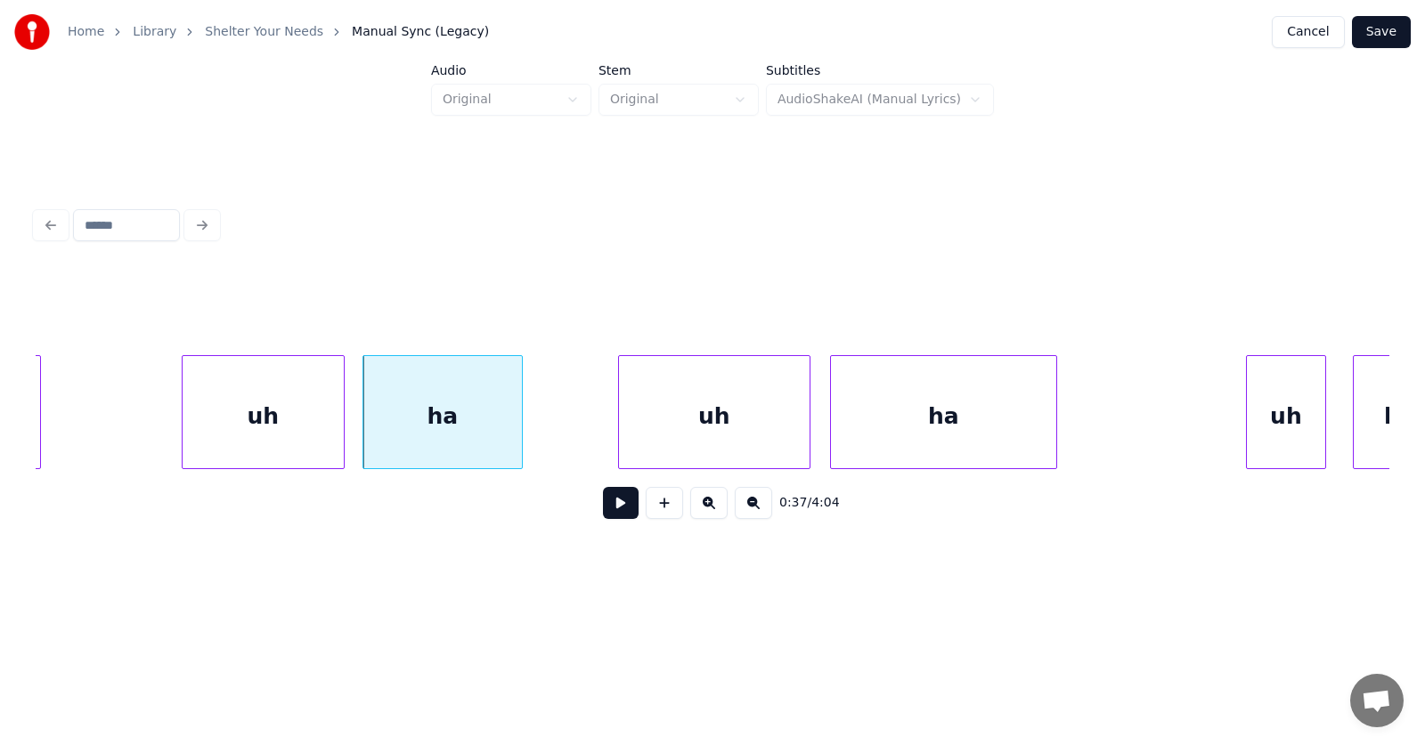
click at [274, 422] on div "uh" at bounding box center [263, 416] width 161 height 121
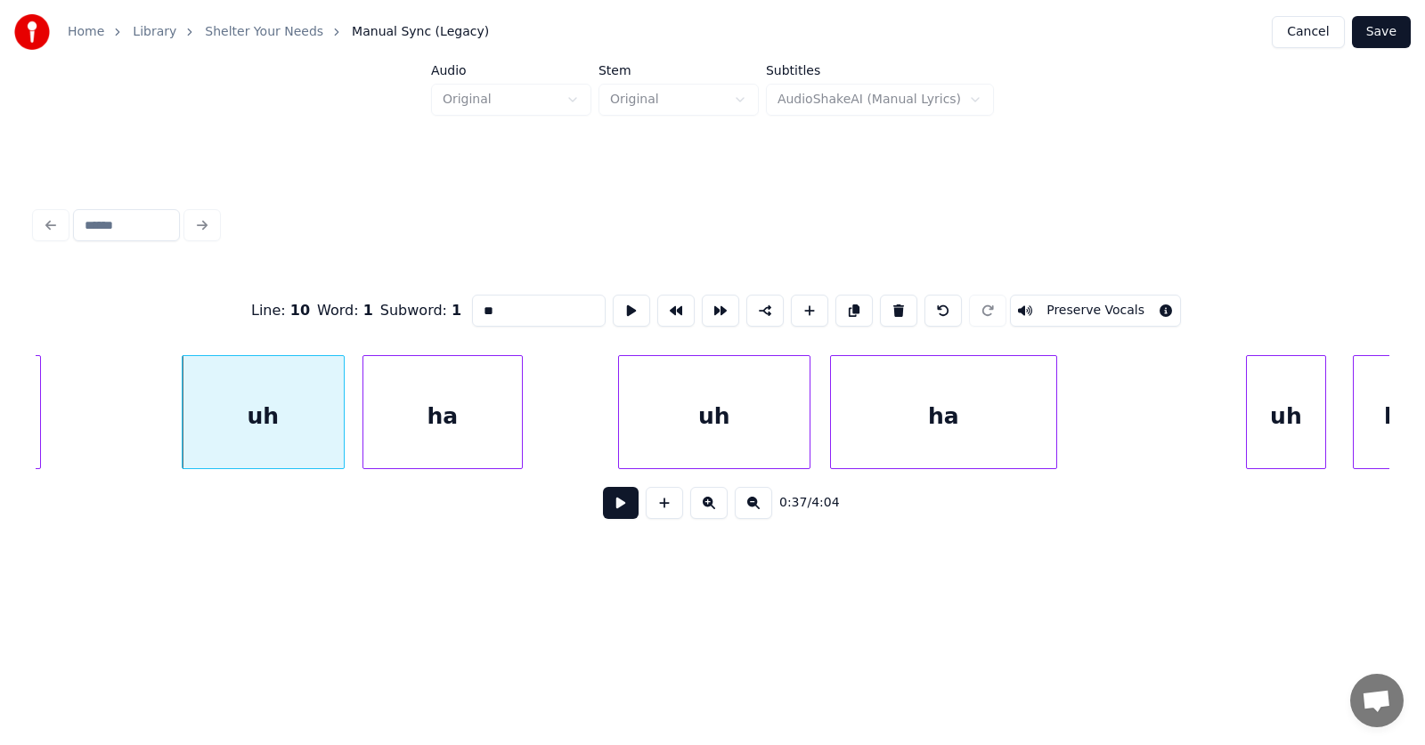
click at [607, 502] on button at bounding box center [621, 503] width 36 height 32
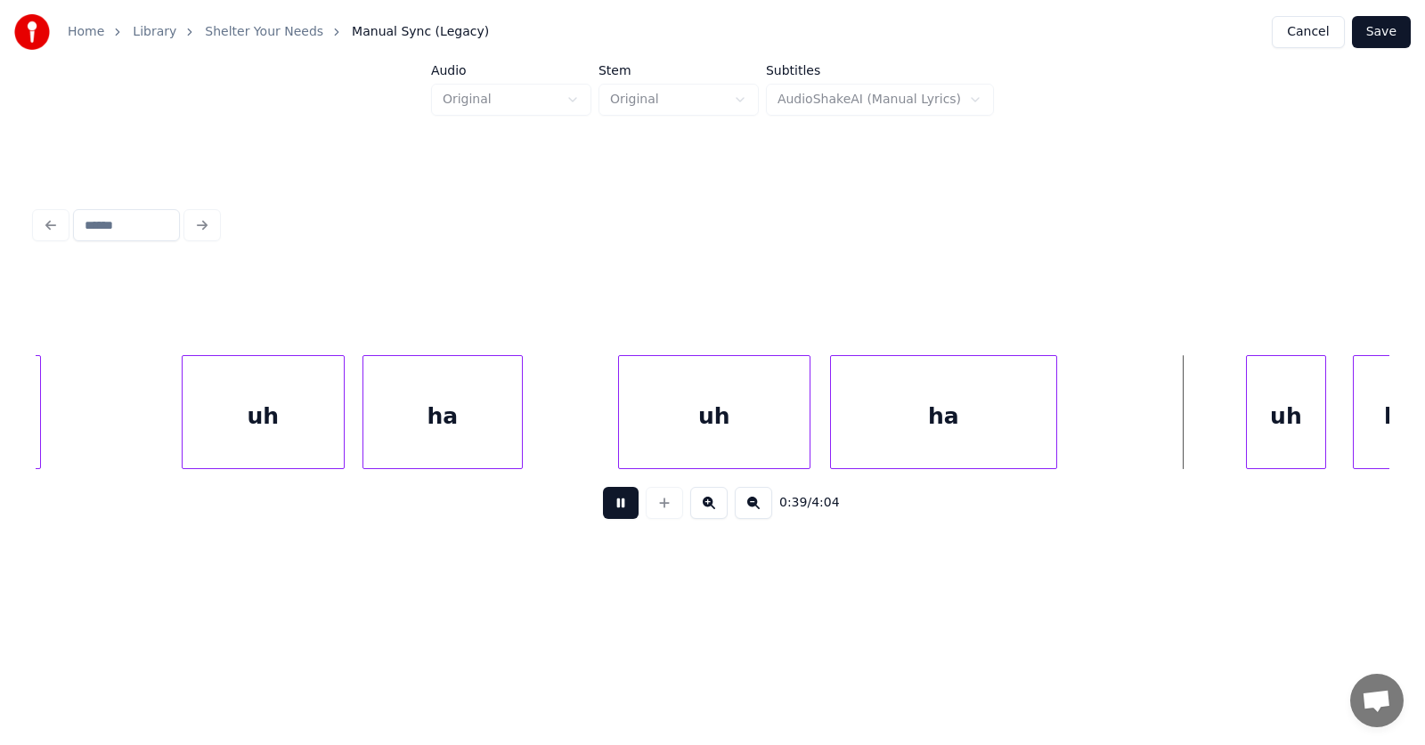
click at [607, 502] on button at bounding box center [621, 503] width 36 height 32
click at [1218, 440] on div "uh" at bounding box center [1244, 416] width 78 height 121
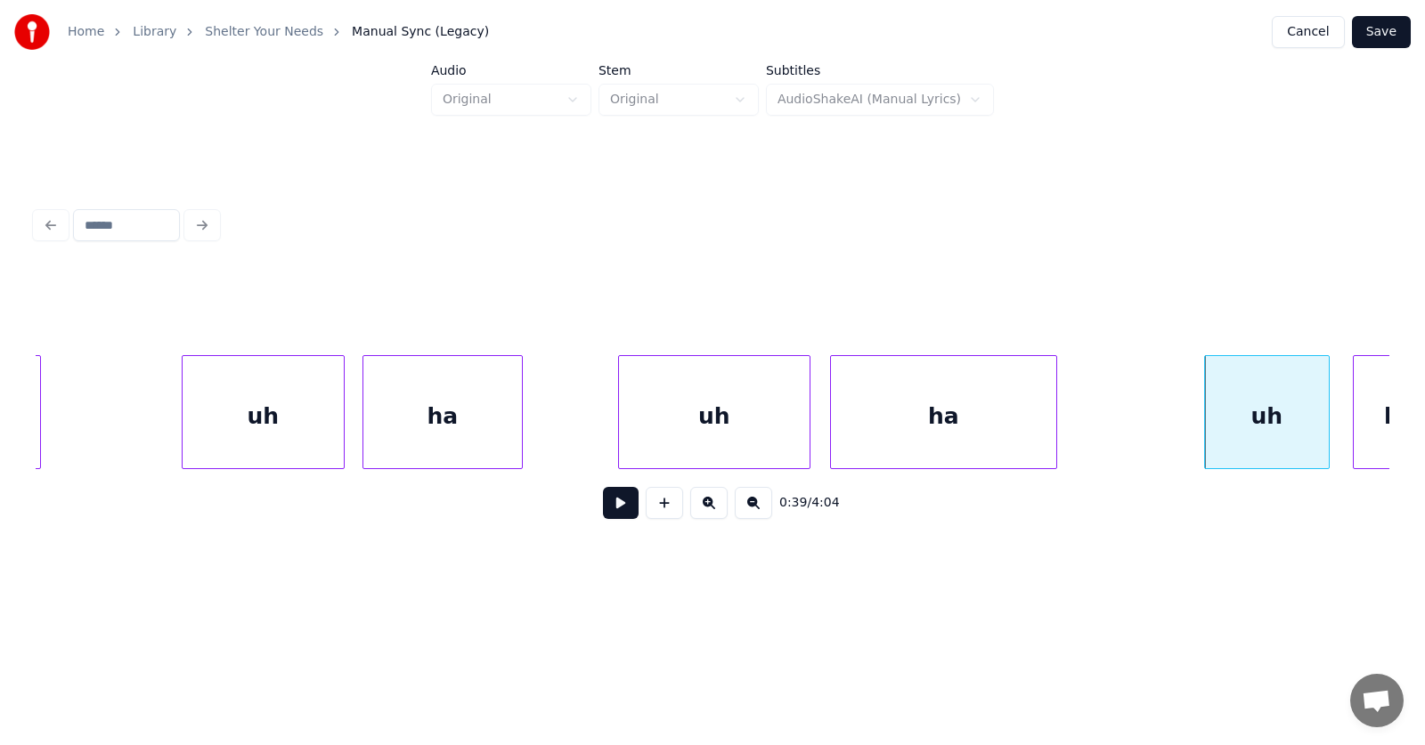
click at [1326, 433] on div at bounding box center [1326, 412] width 5 height 112
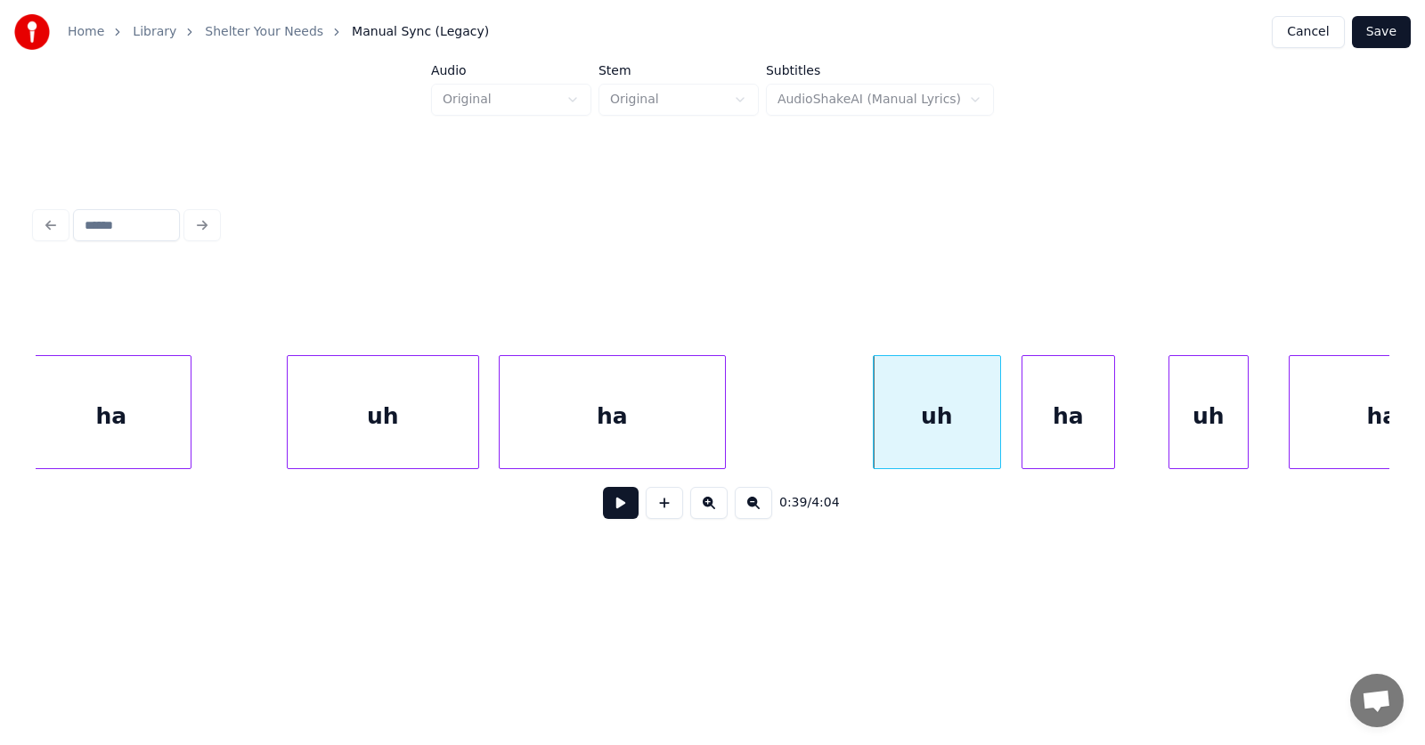
scroll to position [0, 25830]
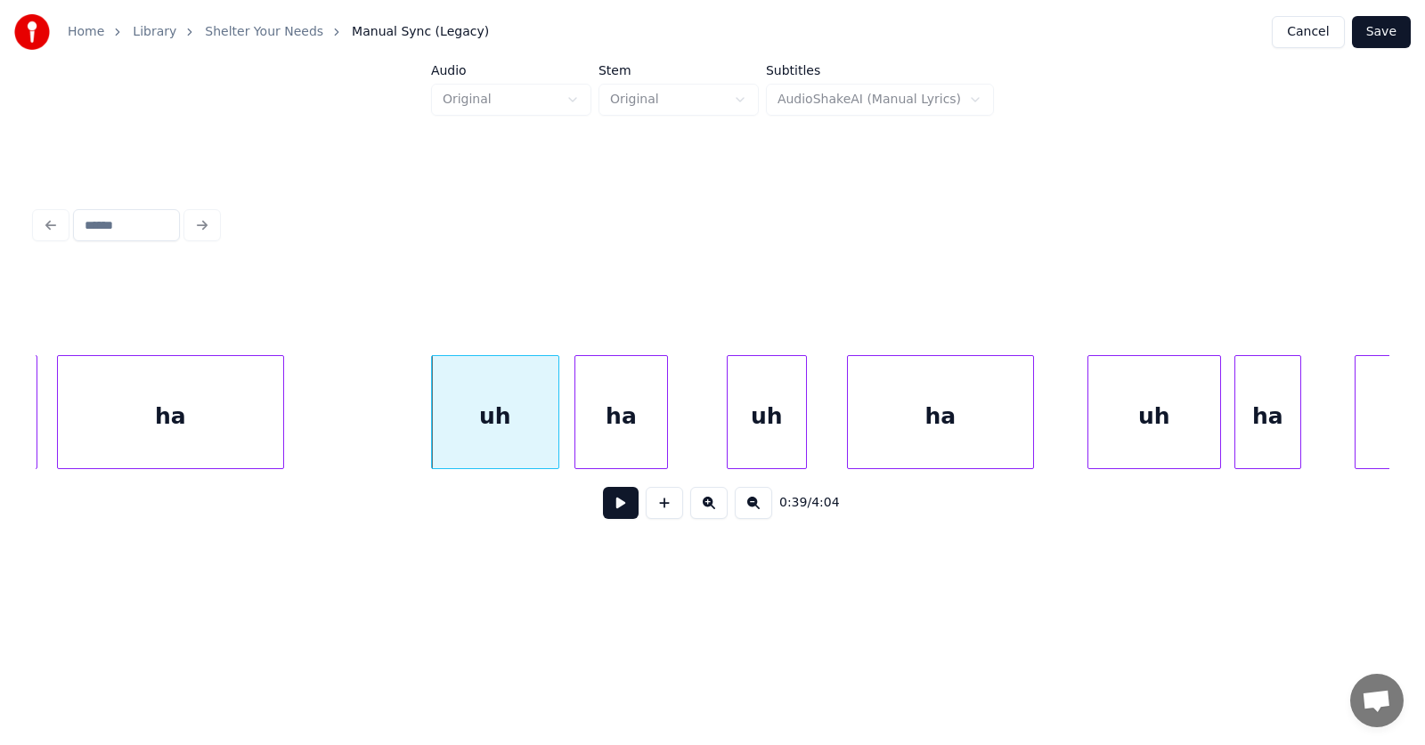
click at [633, 437] on div "ha" at bounding box center [621, 416] width 92 height 121
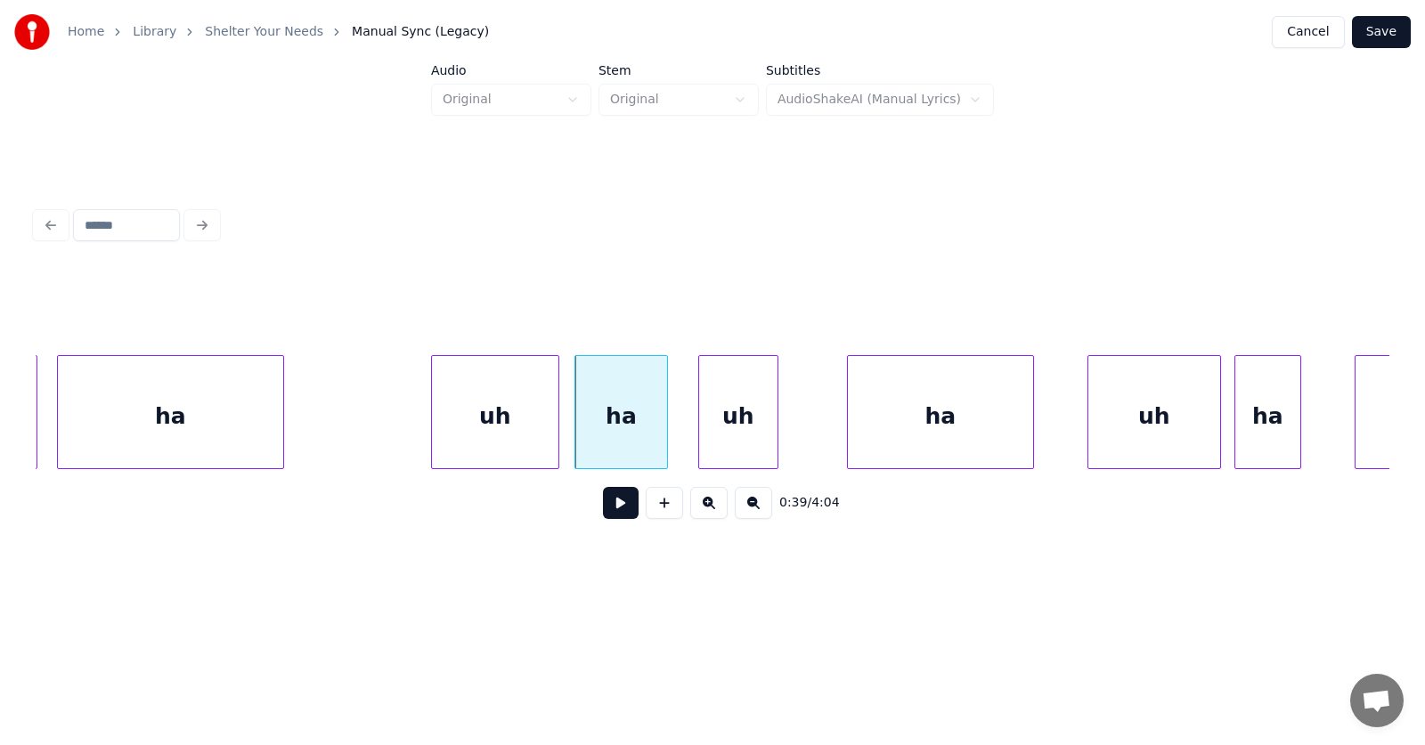
click at [735, 434] on div "uh" at bounding box center [738, 416] width 78 height 121
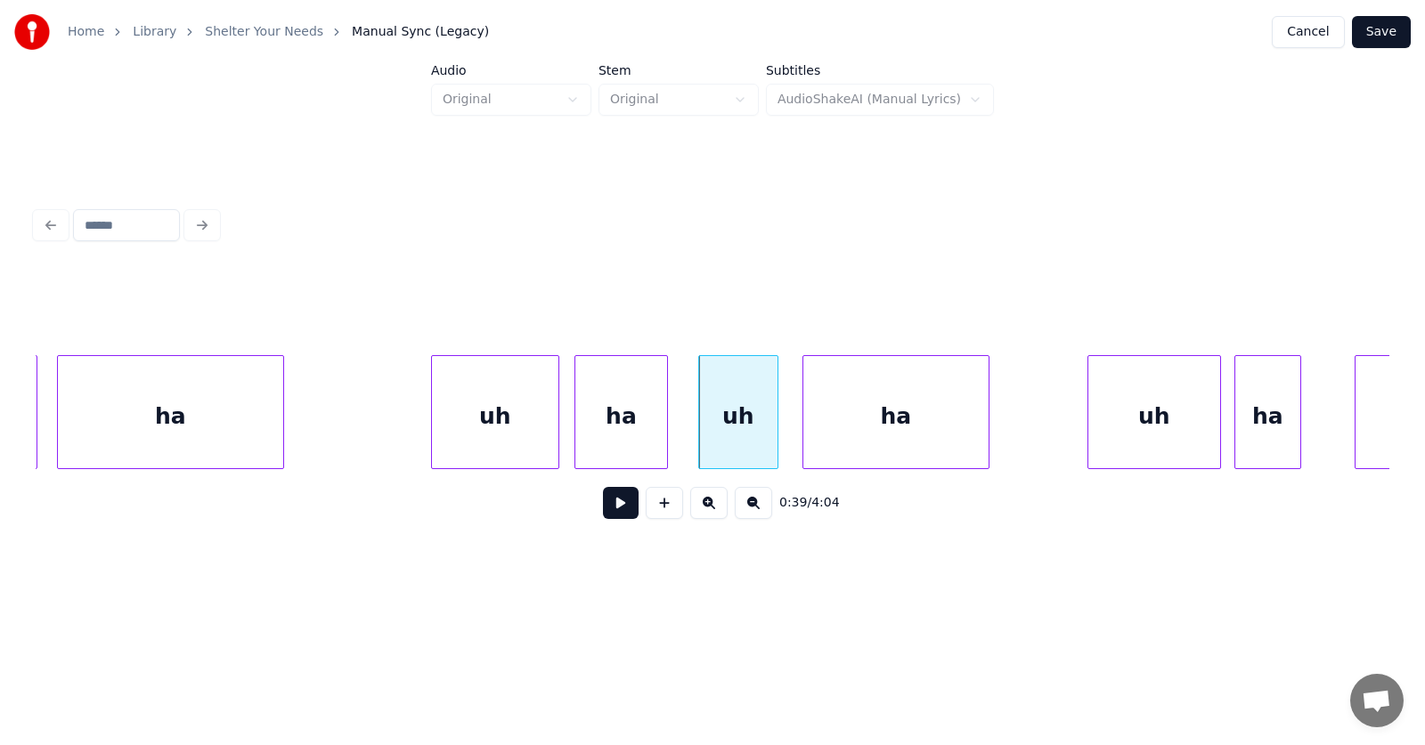
click at [843, 436] on div "ha" at bounding box center [895, 416] width 185 height 121
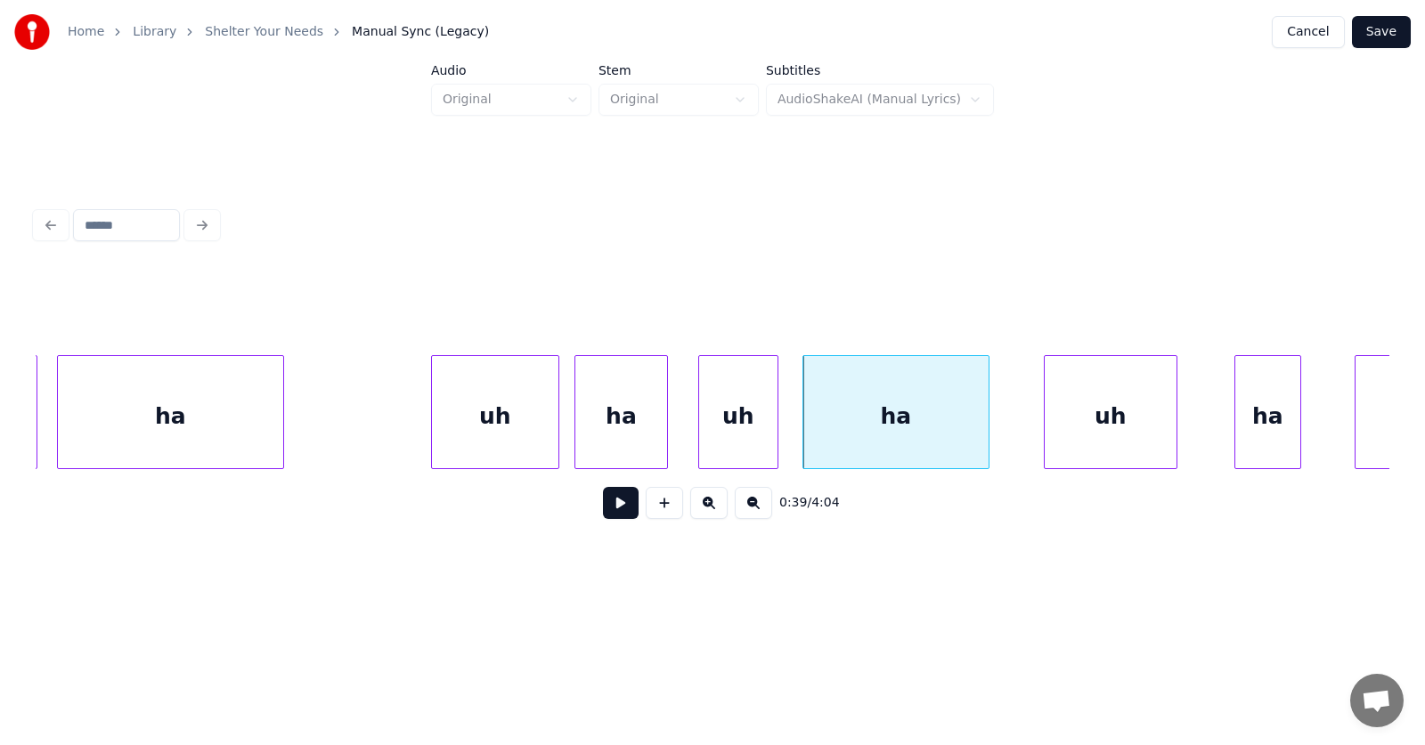
click at [1144, 428] on div "uh" at bounding box center [1111, 416] width 132 height 121
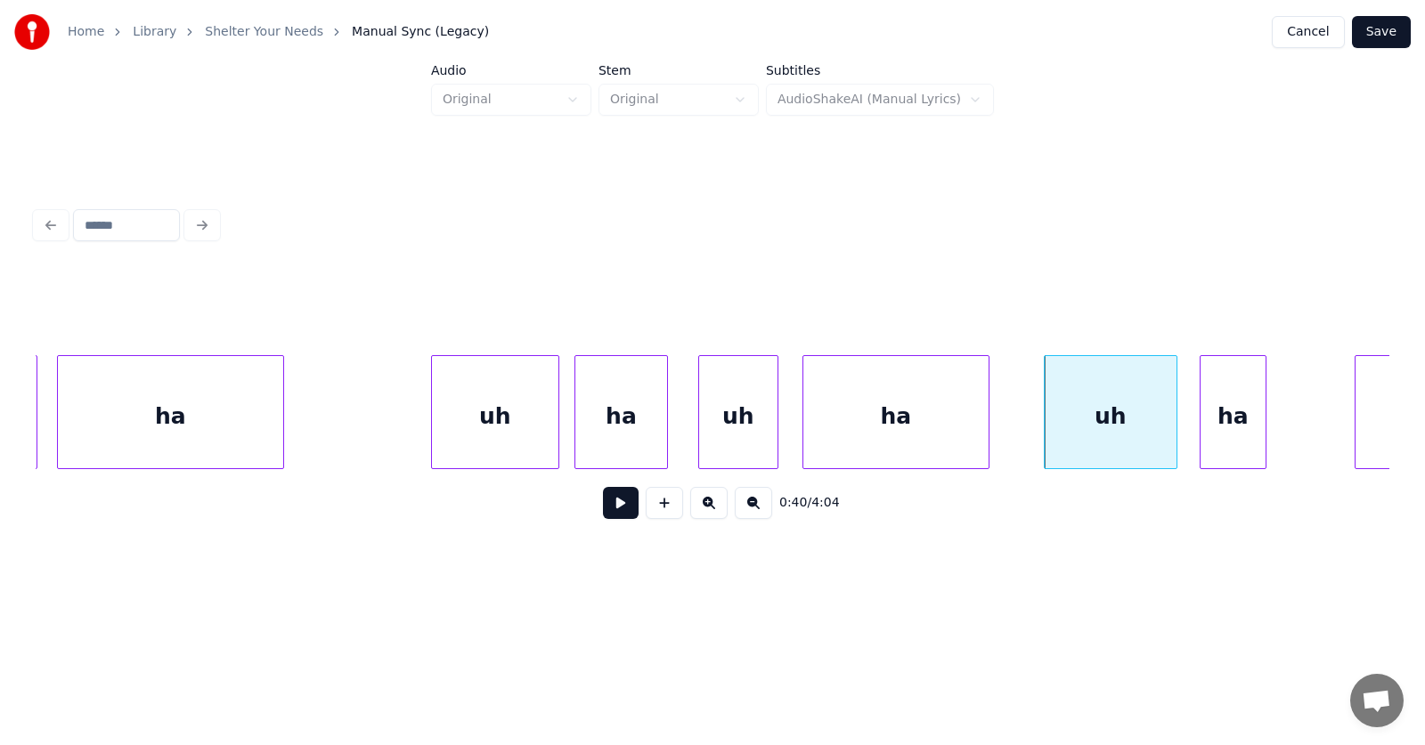
click at [1231, 436] on div "ha" at bounding box center [1233, 416] width 65 height 121
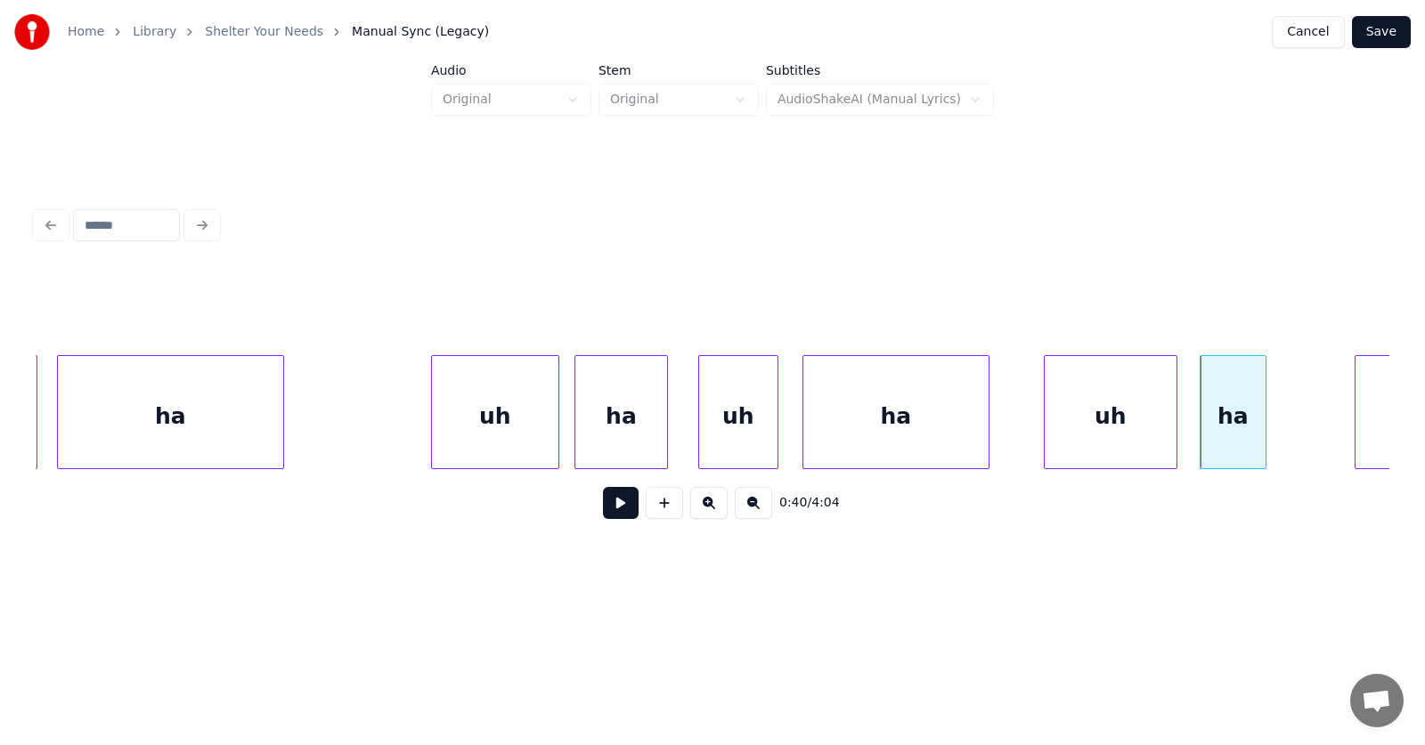
scroll to position [0, 26491]
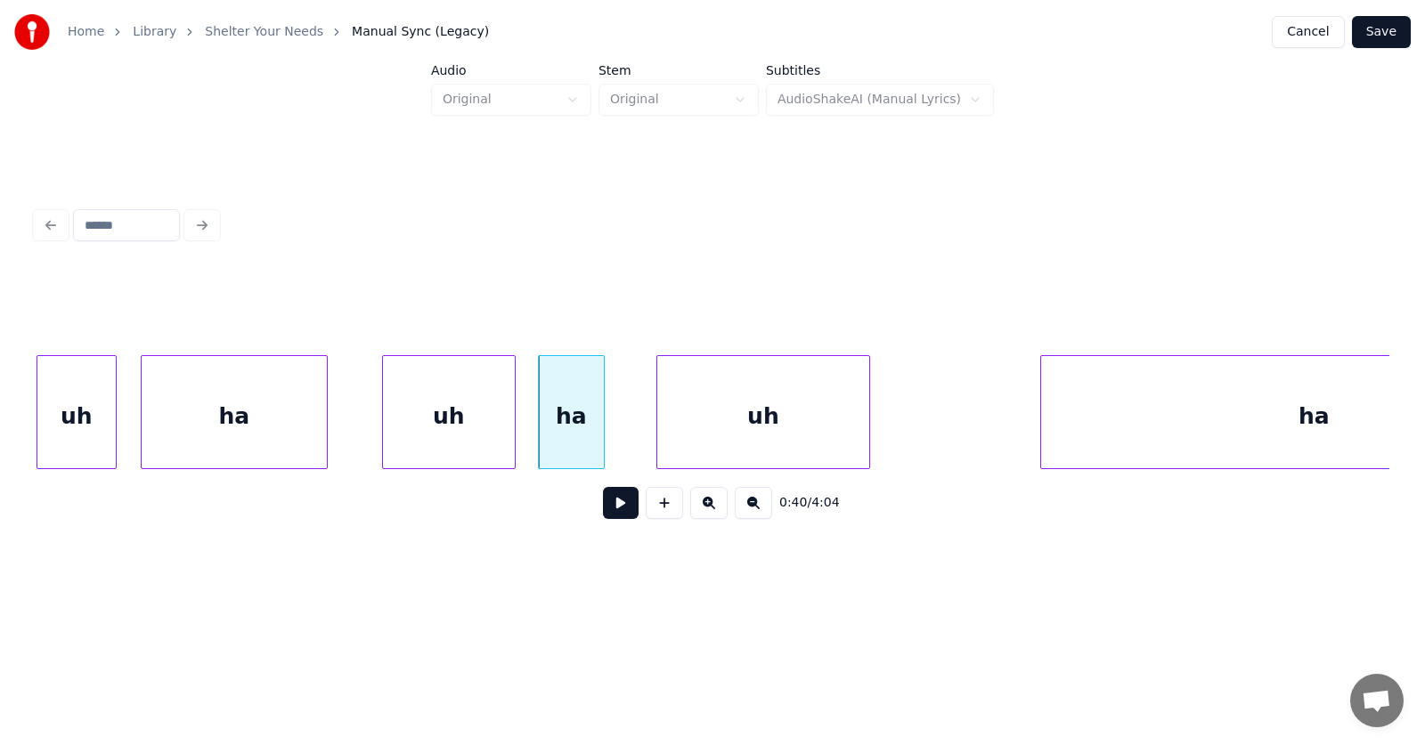
click at [735, 428] on div "uh" at bounding box center [763, 416] width 212 height 121
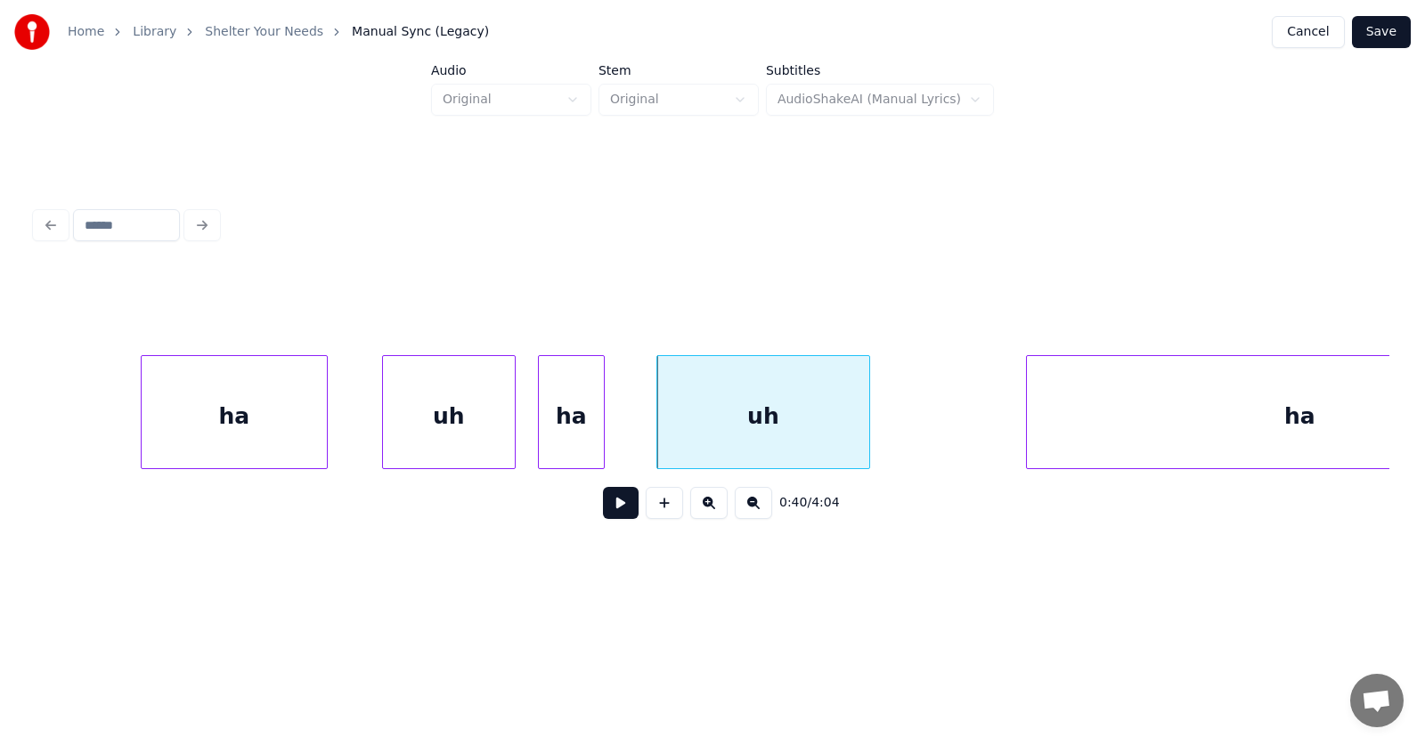
scroll to position [0, 26685]
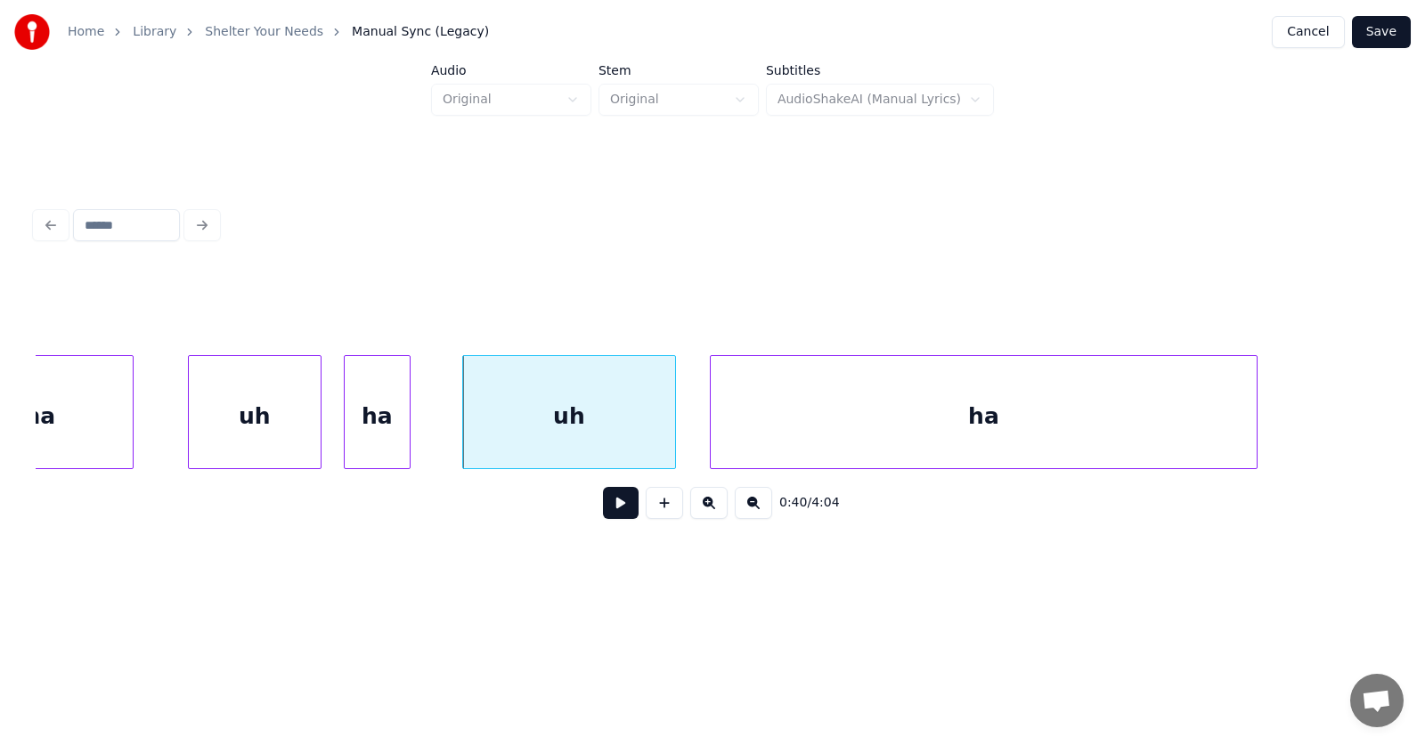
click at [987, 428] on div "ha" at bounding box center [984, 416] width 546 height 121
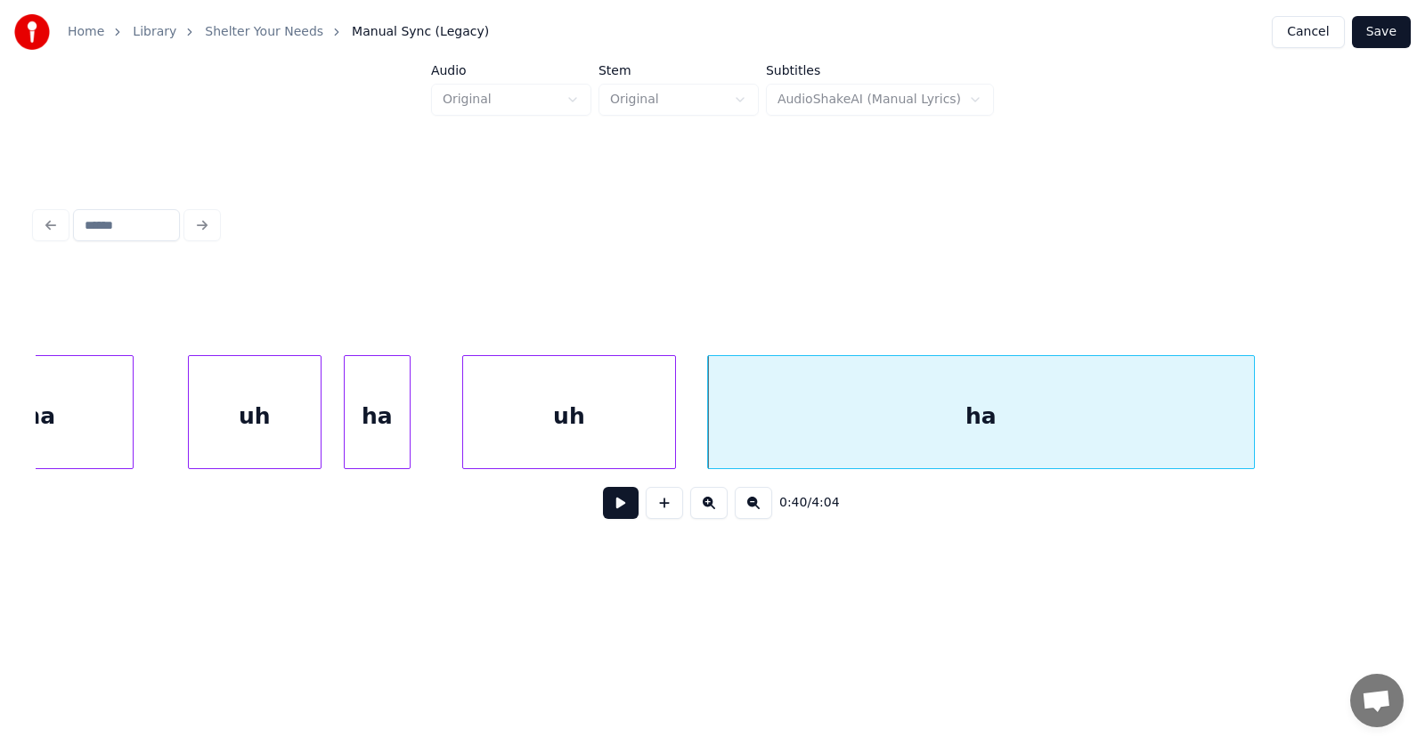
click at [624, 420] on div "uh" at bounding box center [569, 416] width 212 height 121
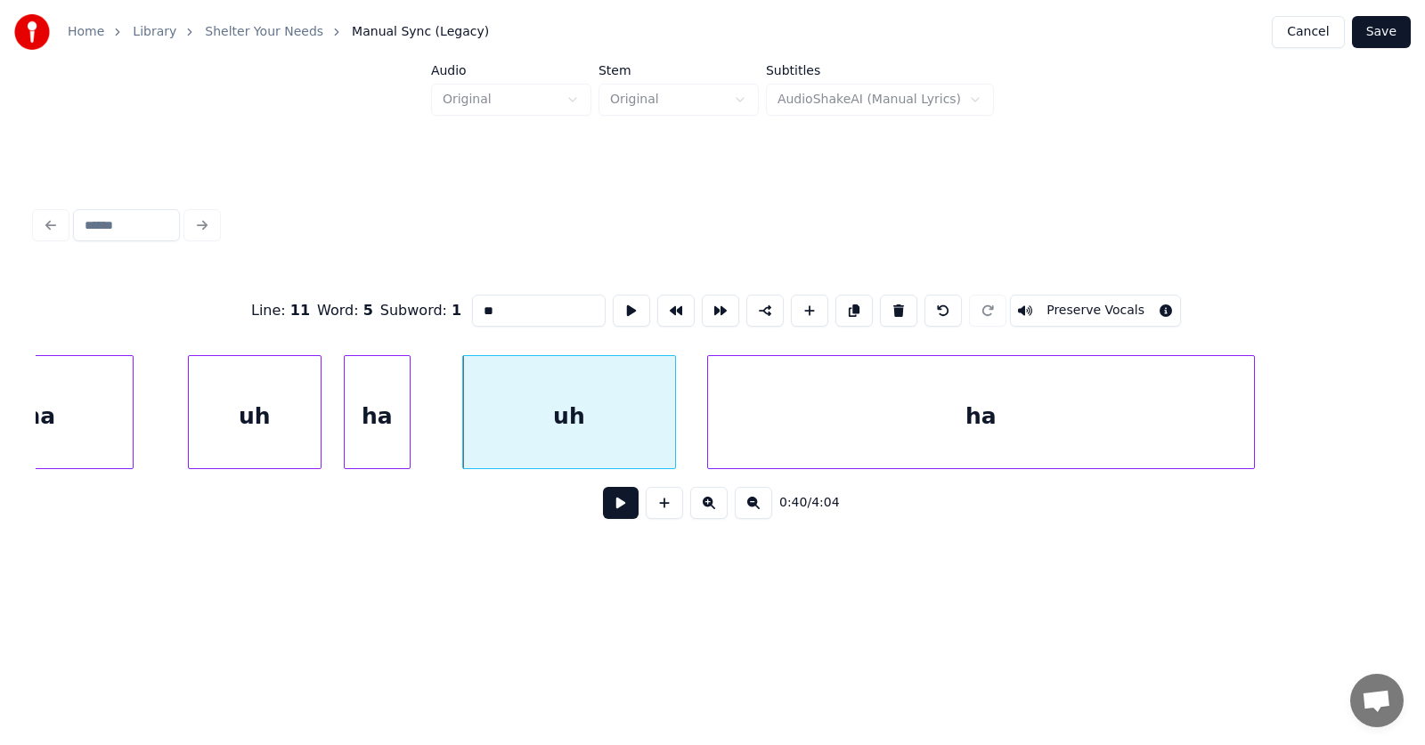
click at [618, 509] on button at bounding box center [621, 503] width 36 height 32
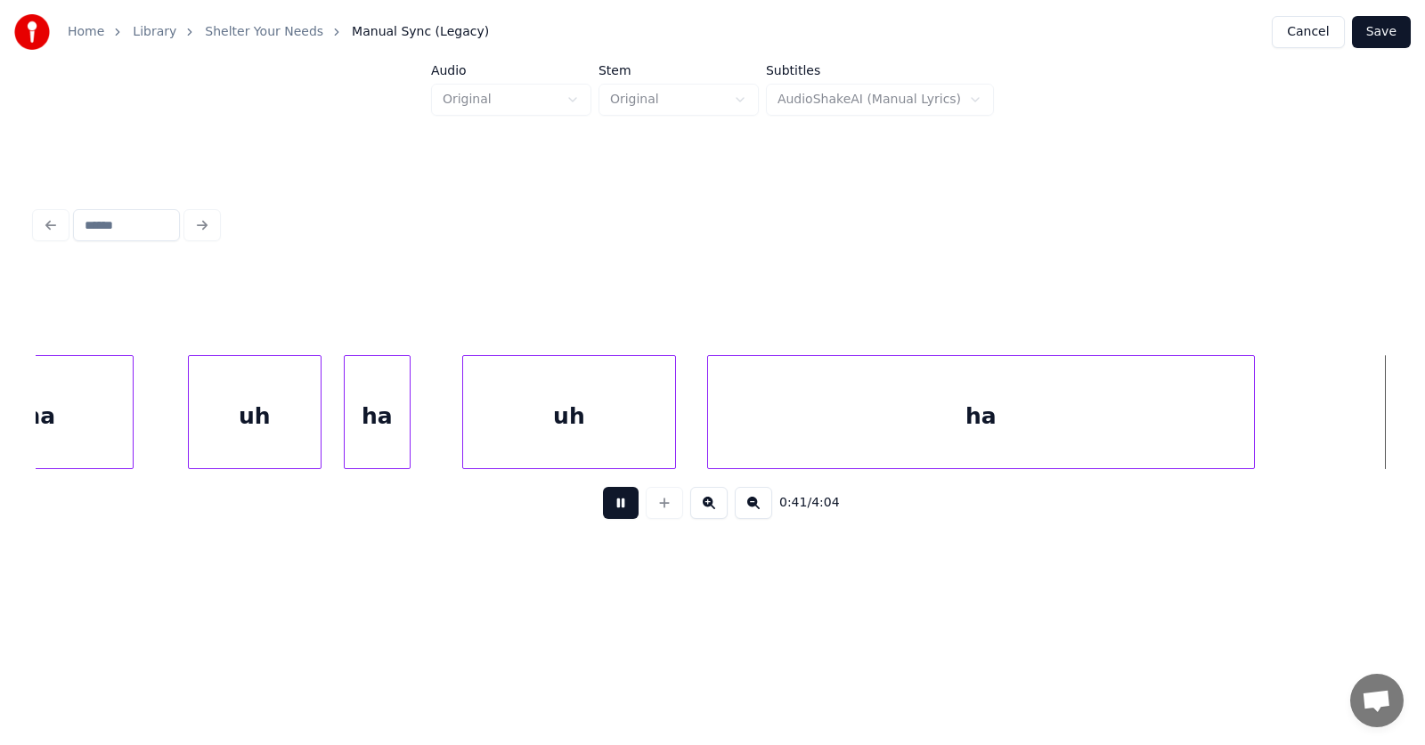
click at [618, 509] on button at bounding box center [621, 503] width 36 height 32
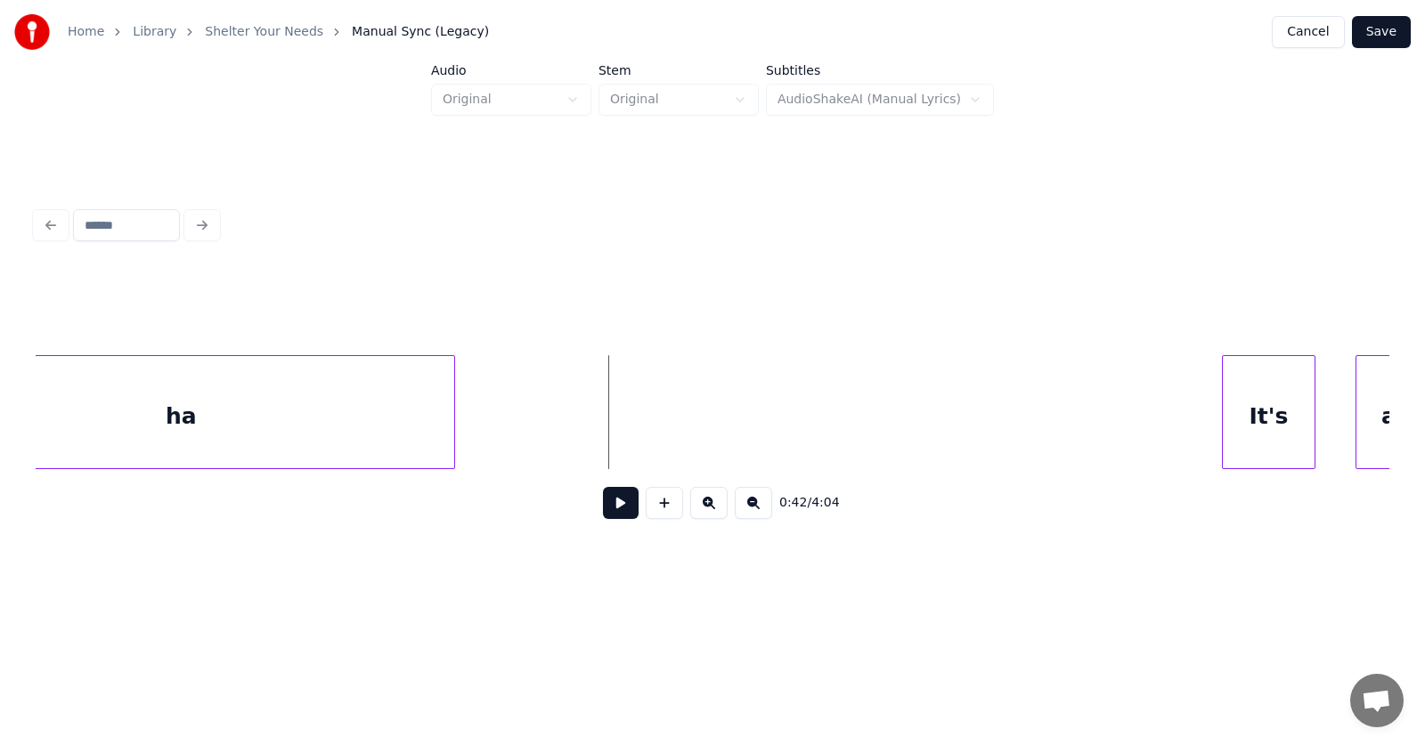
click at [291, 408] on div "ha" at bounding box center [181, 416] width 546 height 121
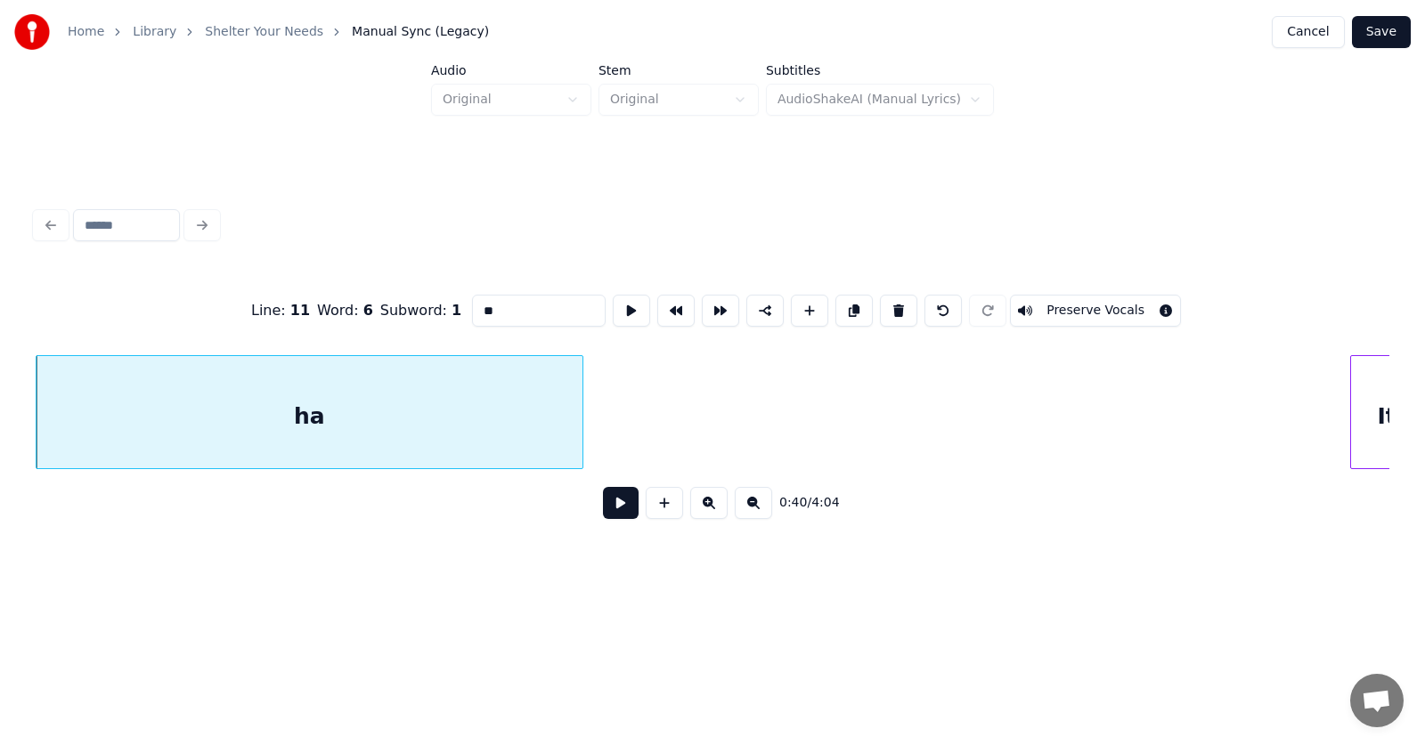
click at [472, 305] on input "**" at bounding box center [539, 311] width 134 height 32
type input "********"
click at [613, 307] on button at bounding box center [631, 311] width 37 height 32
click at [621, 508] on button at bounding box center [621, 503] width 36 height 32
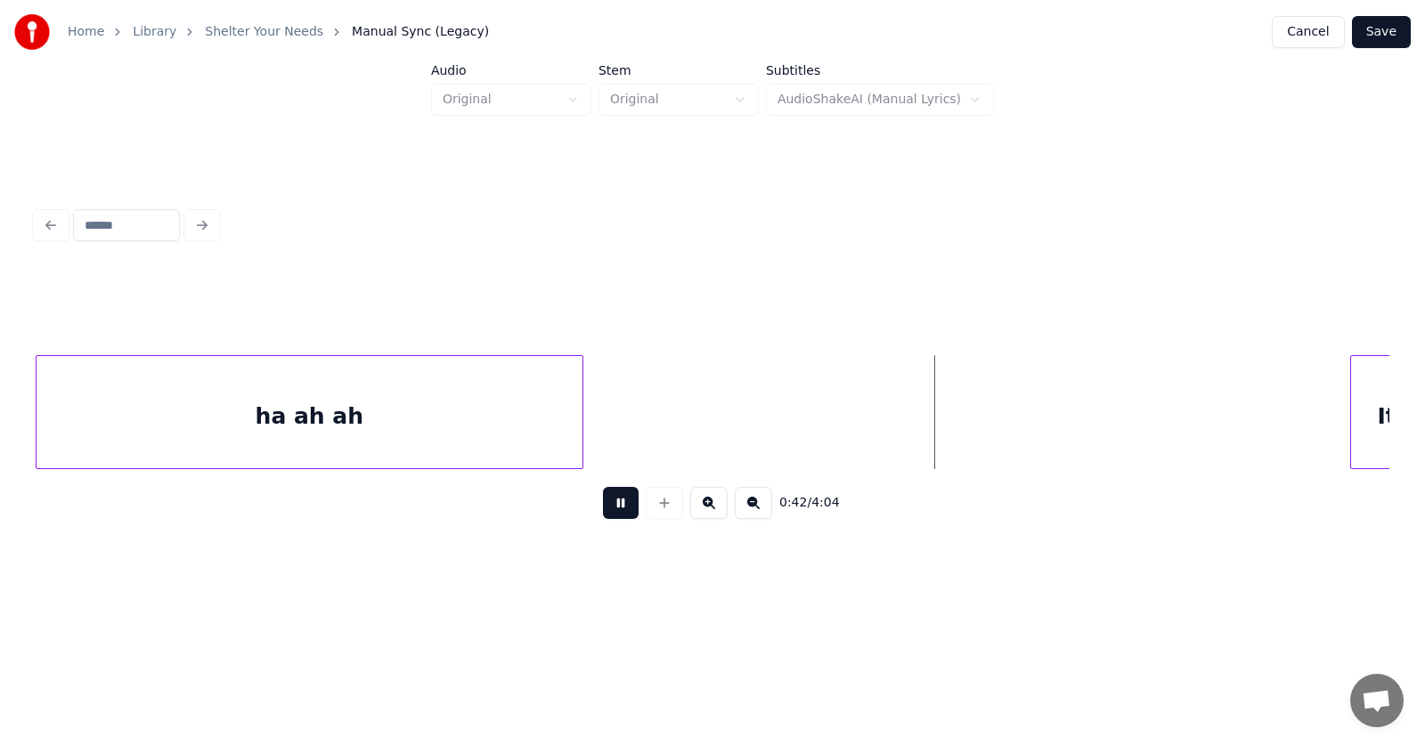
click at [621, 508] on button at bounding box center [621, 503] width 36 height 32
click at [603, 511] on button at bounding box center [621, 503] width 36 height 32
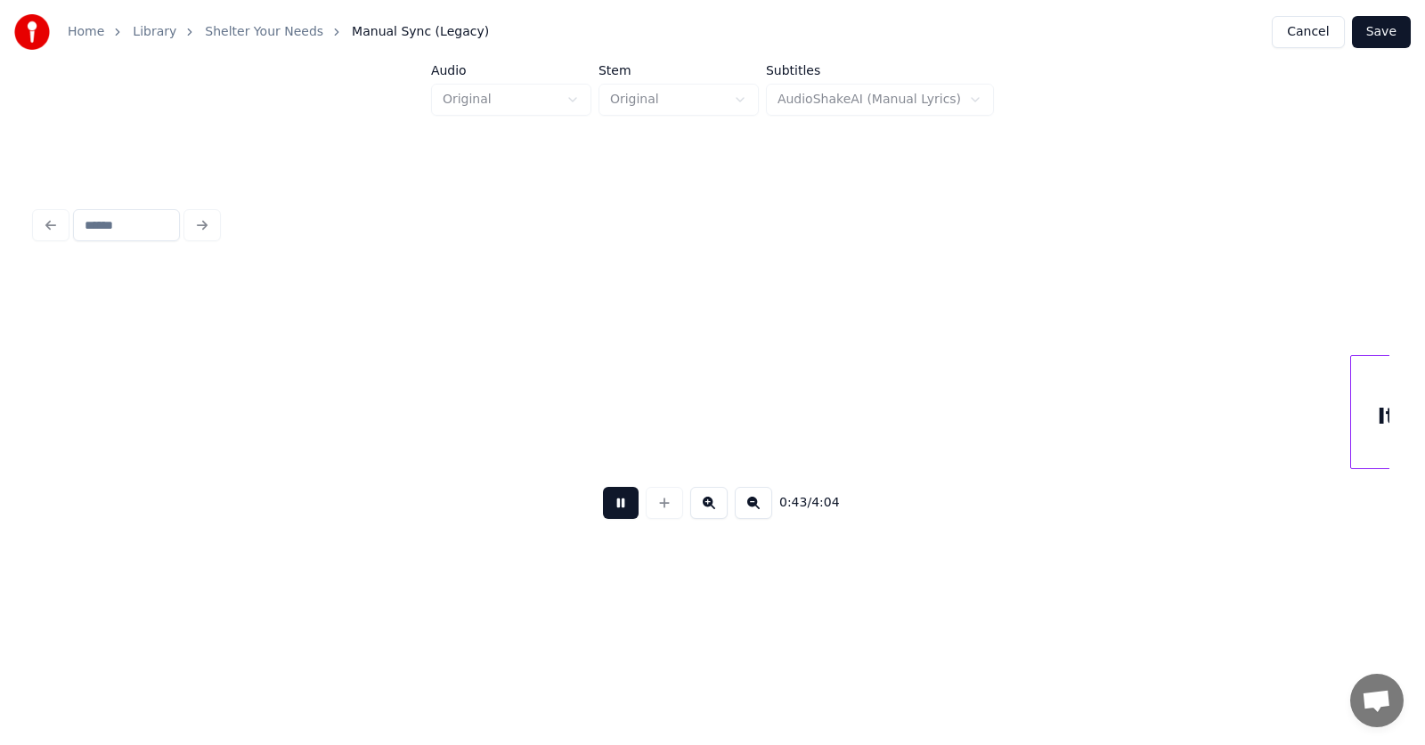
scroll to position [0, 28711]
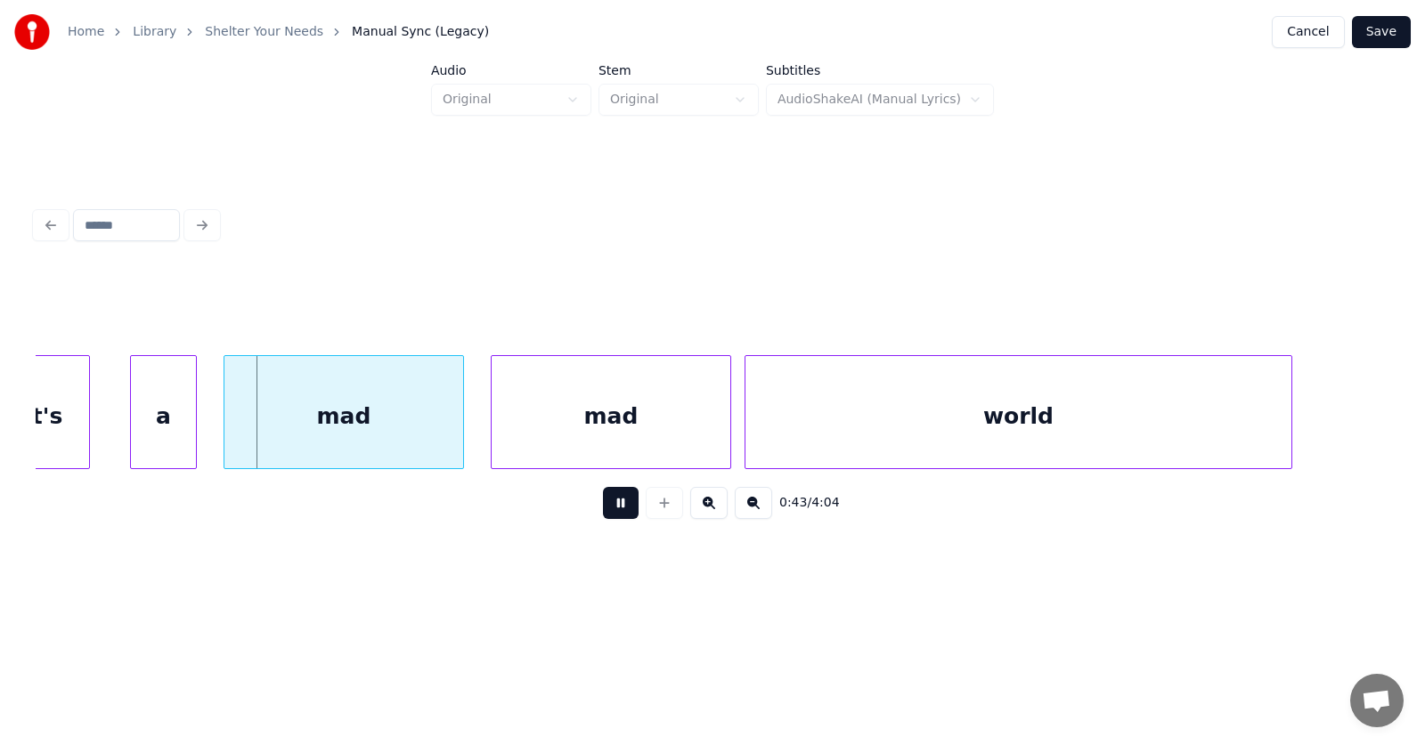
click at [603, 511] on button at bounding box center [621, 503] width 36 height 32
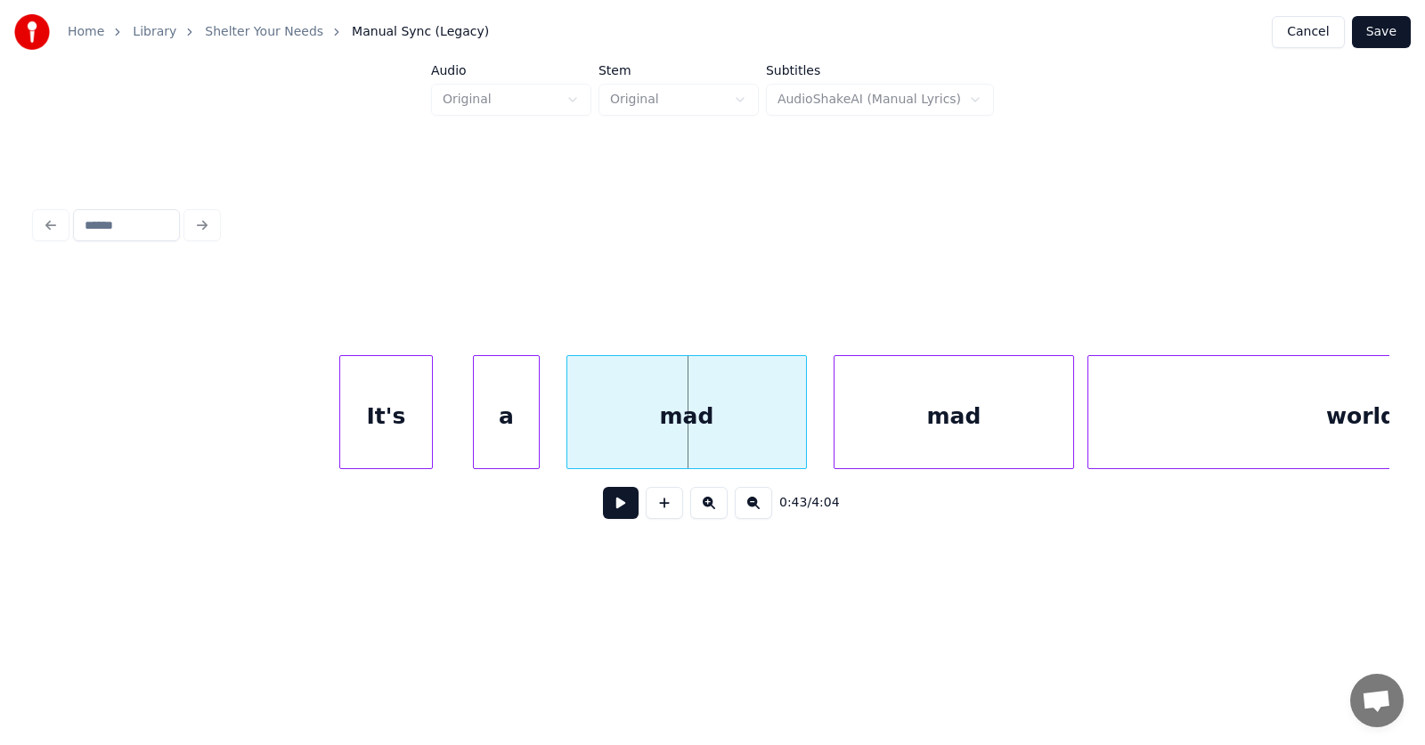
scroll to position [0, 28147]
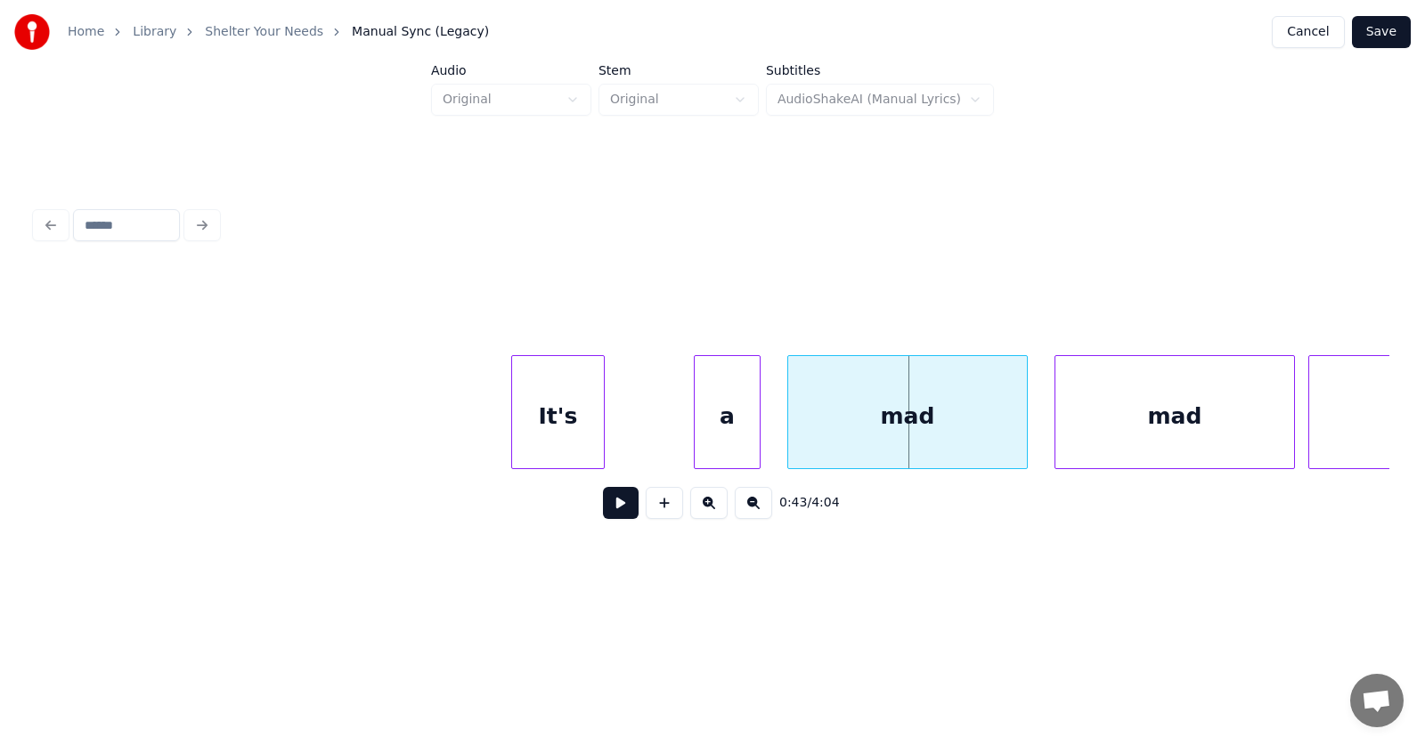
click at [542, 447] on div "It's" at bounding box center [558, 416] width 92 height 121
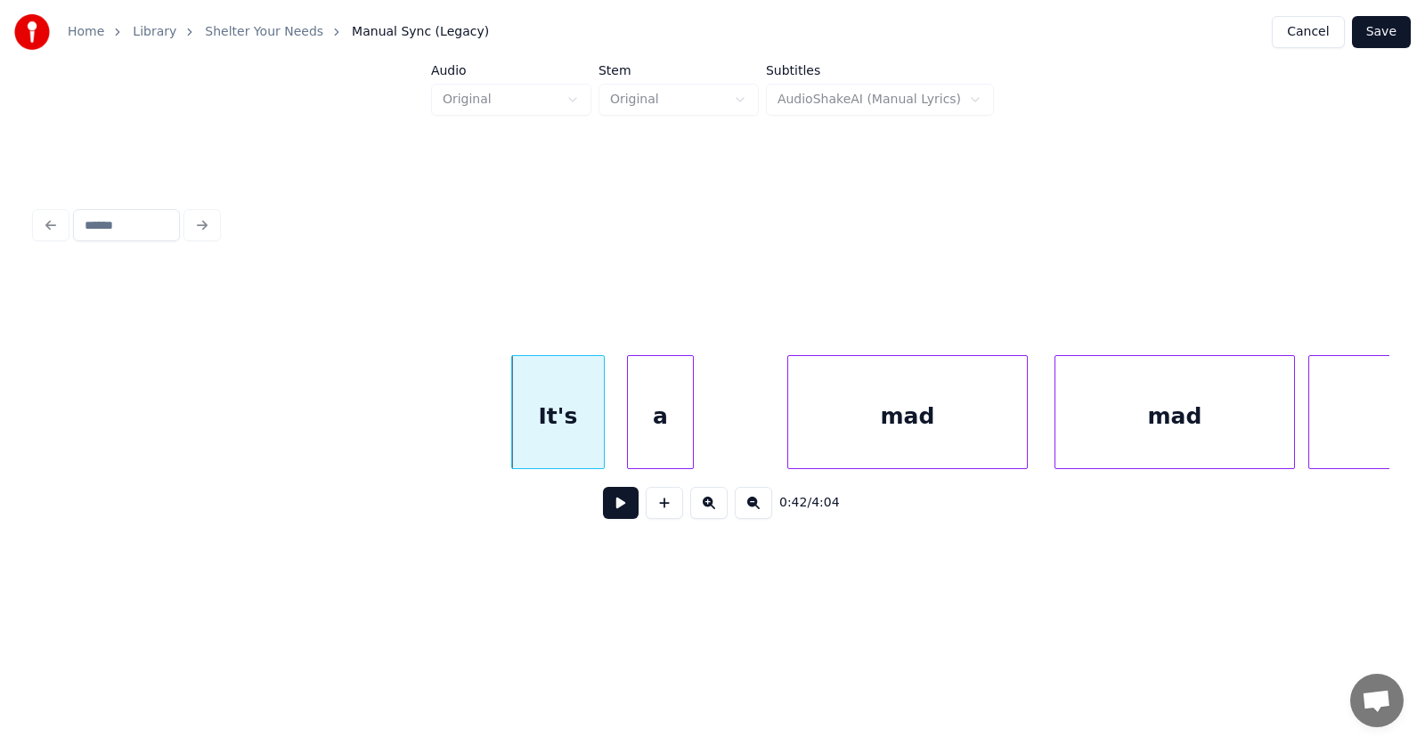
click at [653, 458] on div "a" at bounding box center [660, 416] width 65 height 121
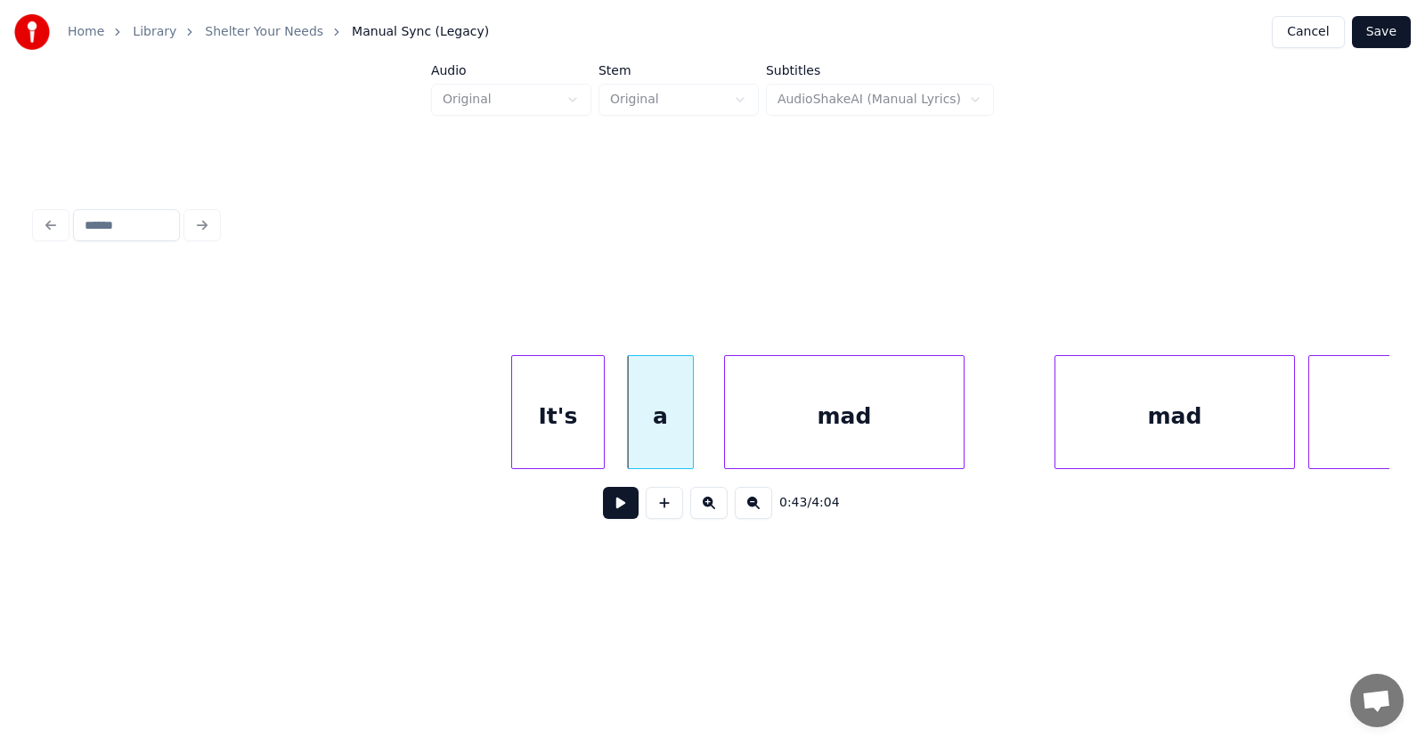
click at [828, 453] on div "mad" at bounding box center [844, 416] width 239 height 121
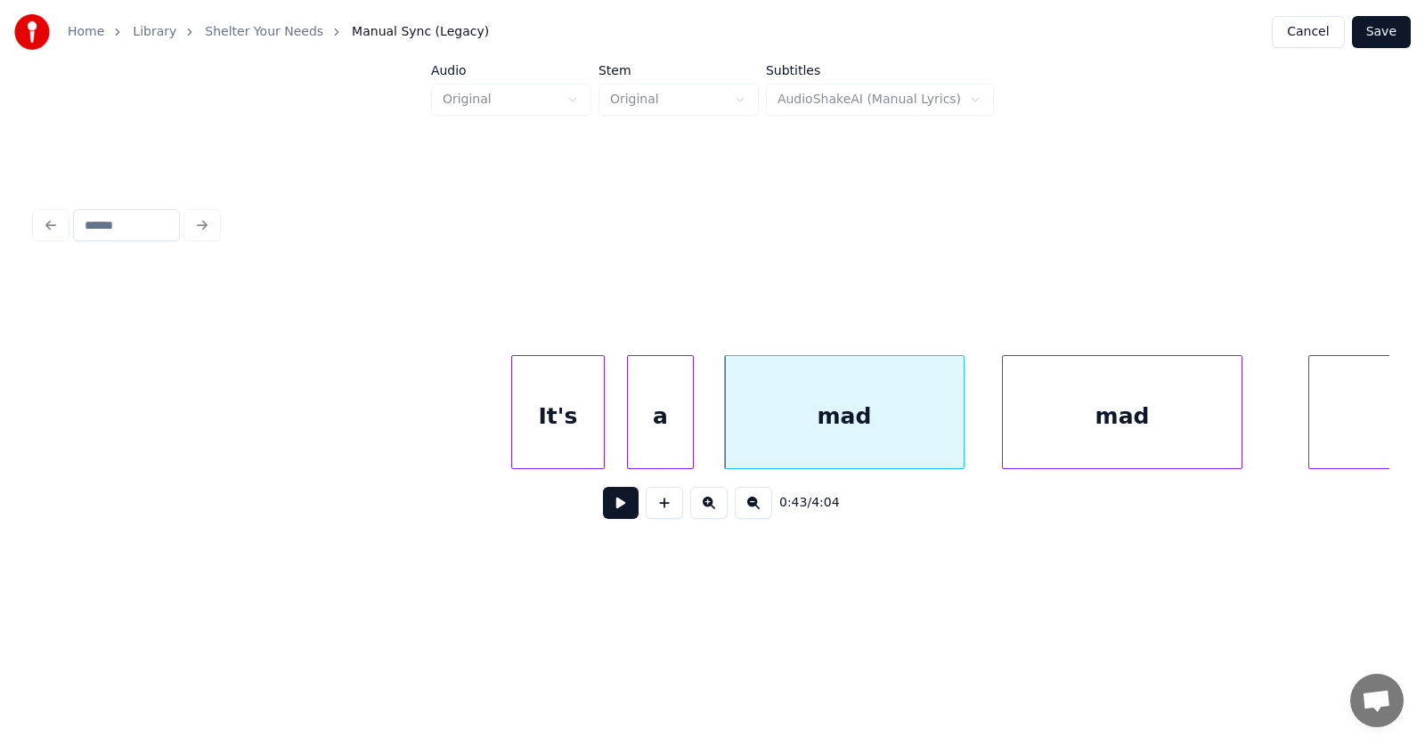
click at [1112, 441] on div "mad" at bounding box center [1122, 416] width 239 height 121
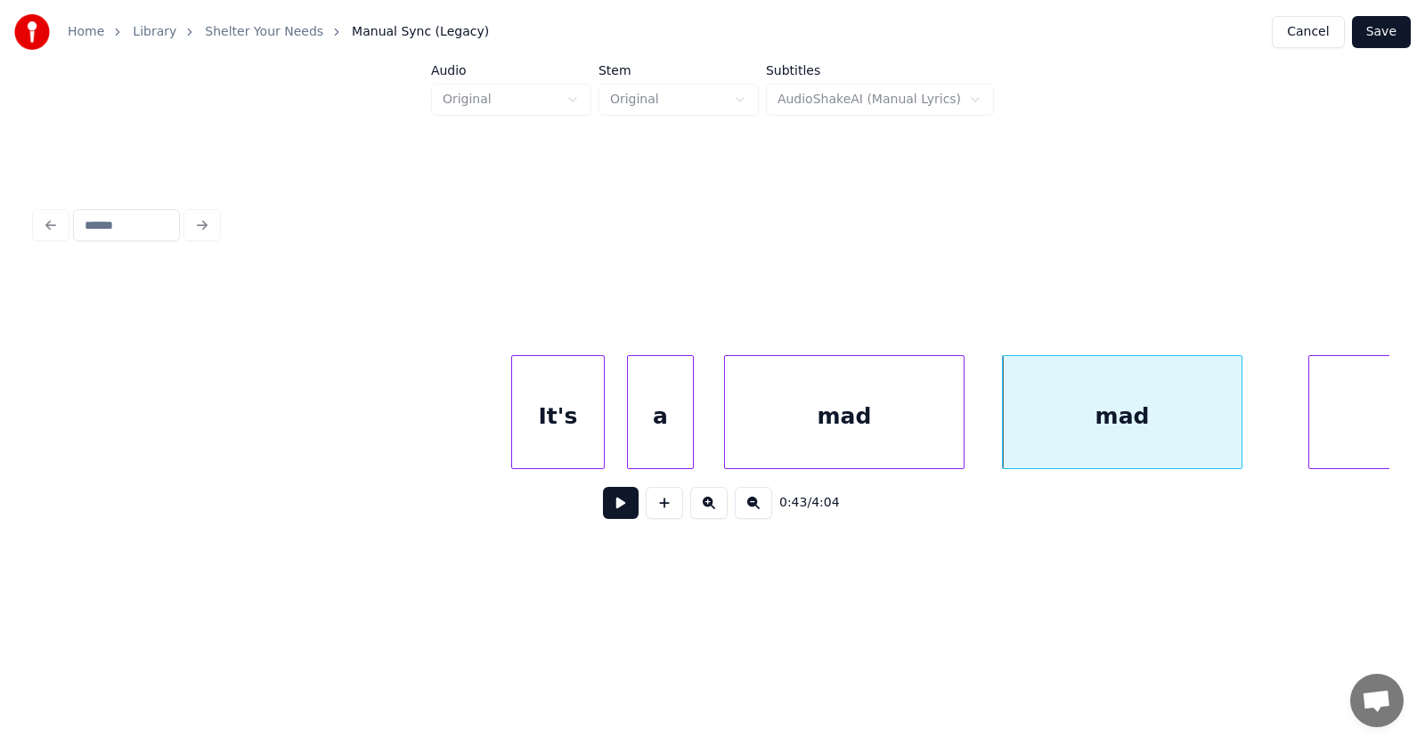
scroll to position [0, 28608]
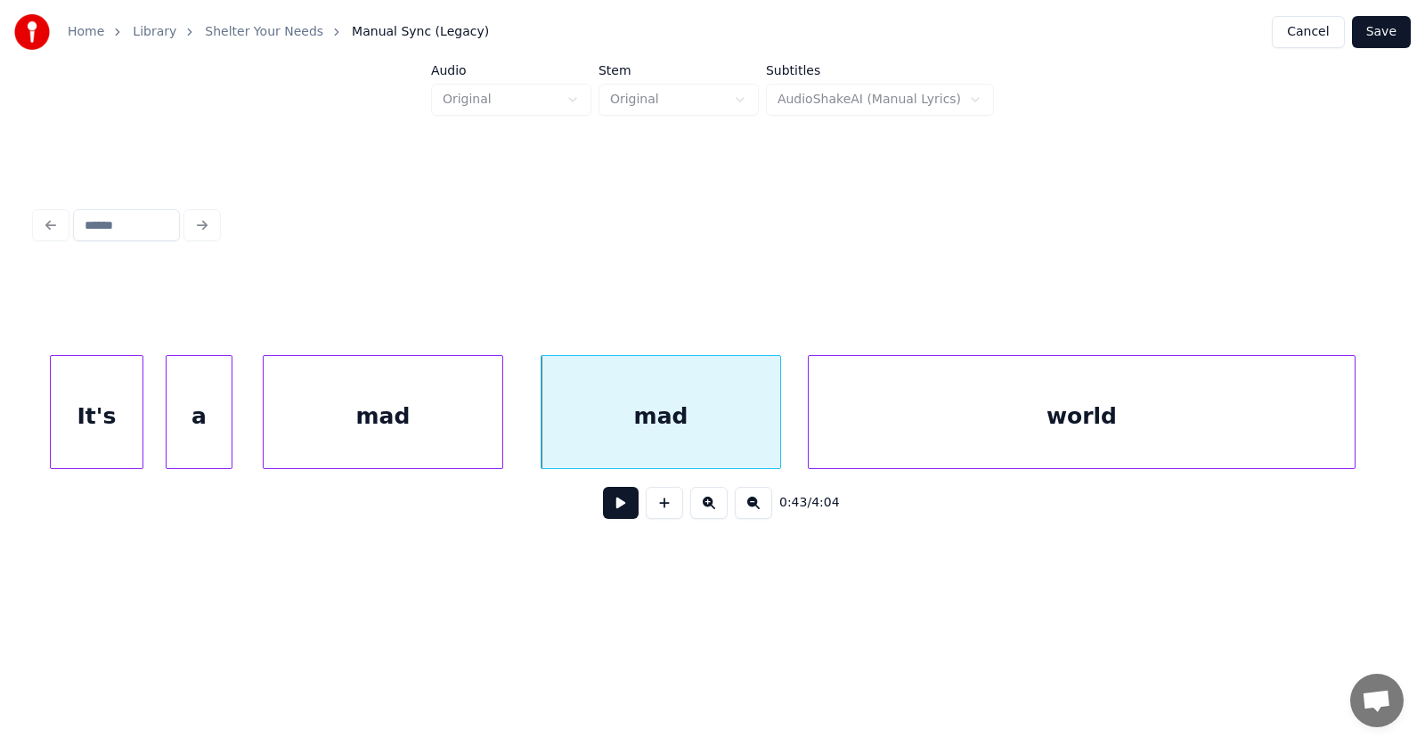
click at [1297, 406] on div "world" at bounding box center [1082, 416] width 546 height 121
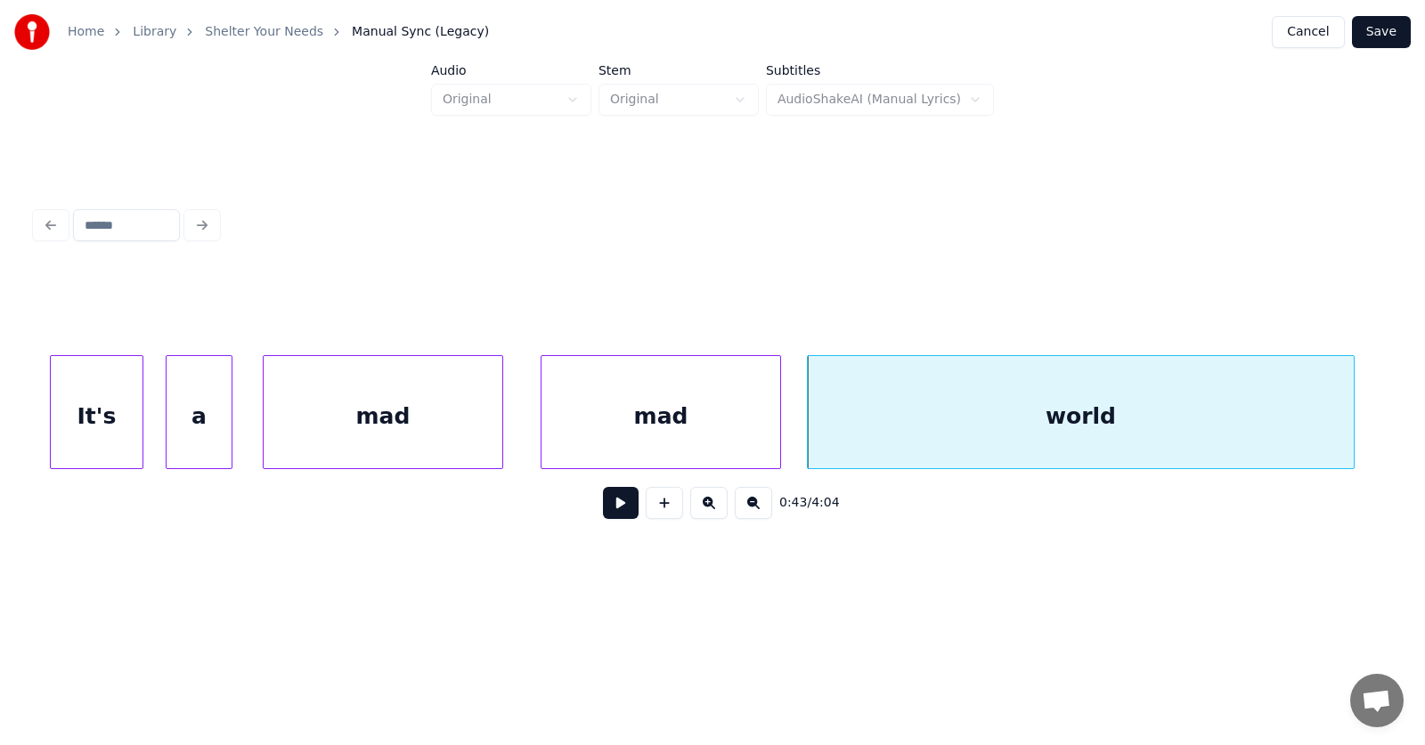
click at [610, 516] on button at bounding box center [621, 503] width 36 height 32
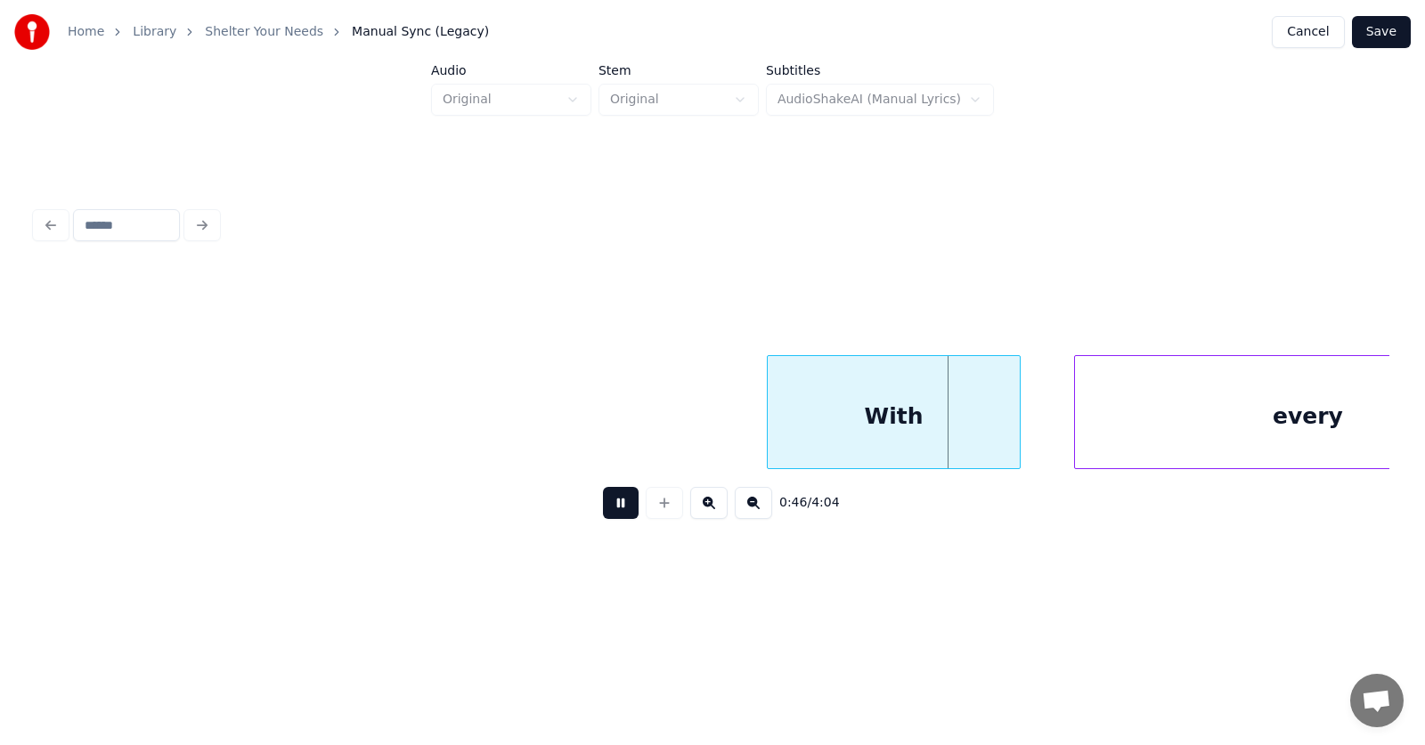
click at [610, 516] on button at bounding box center [621, 503] width 36 height 32
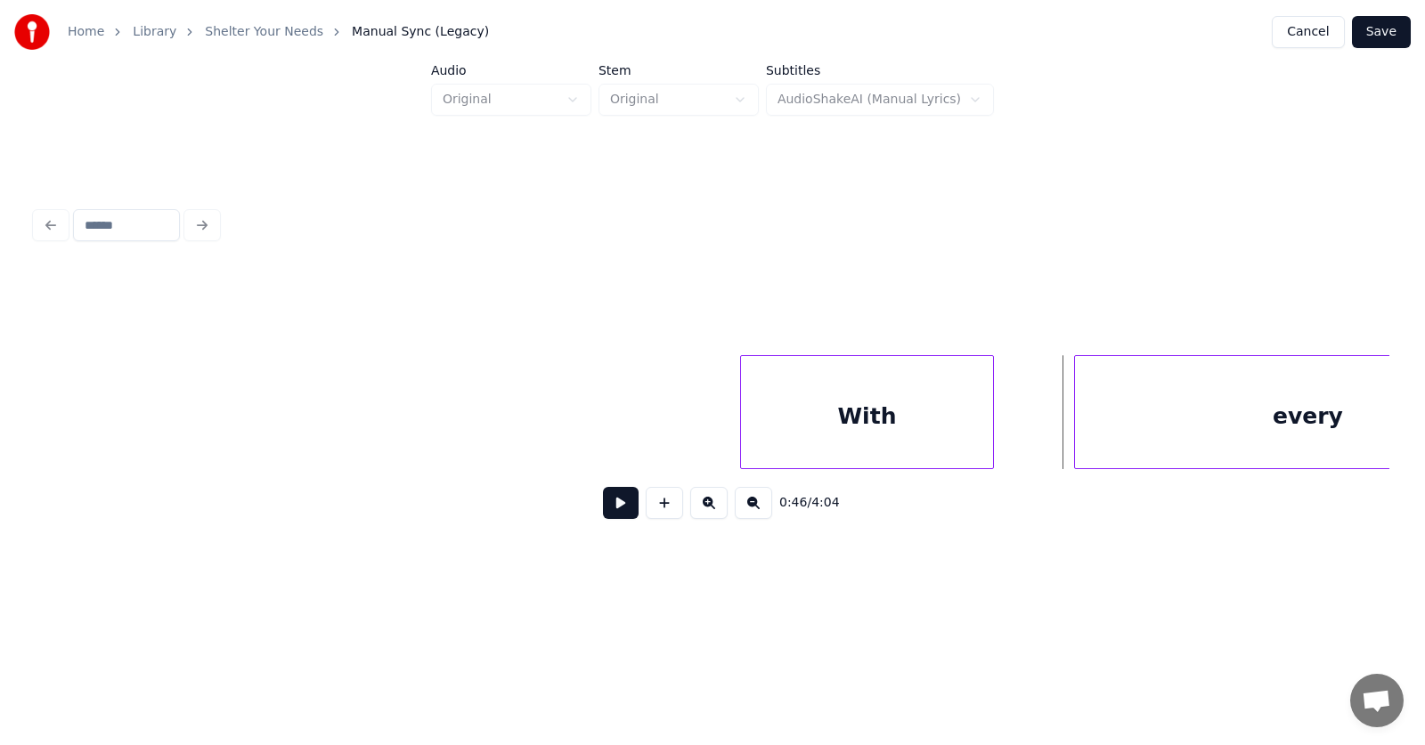
click at [850, 430] on div "With" at bounding box center [867, 416] width 252 height 121
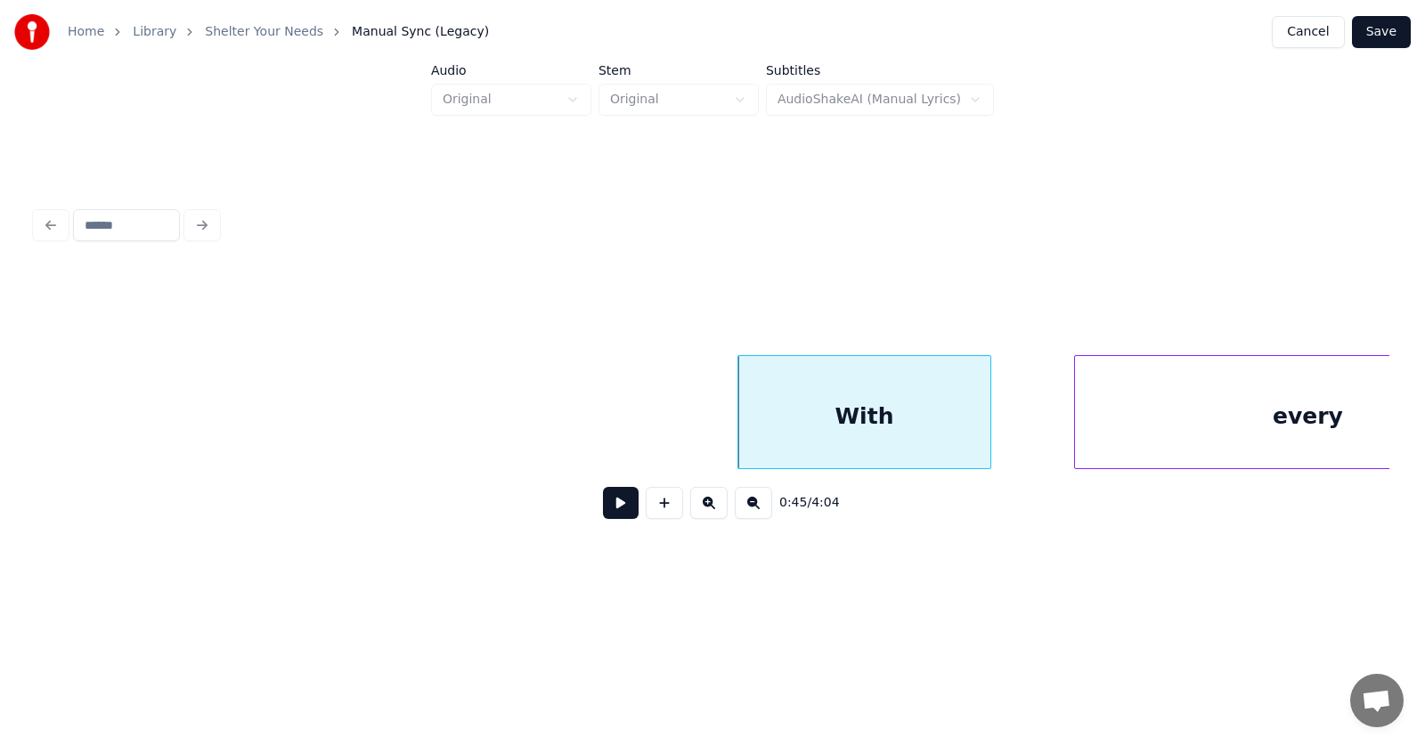
scroll to position [0, 30120]
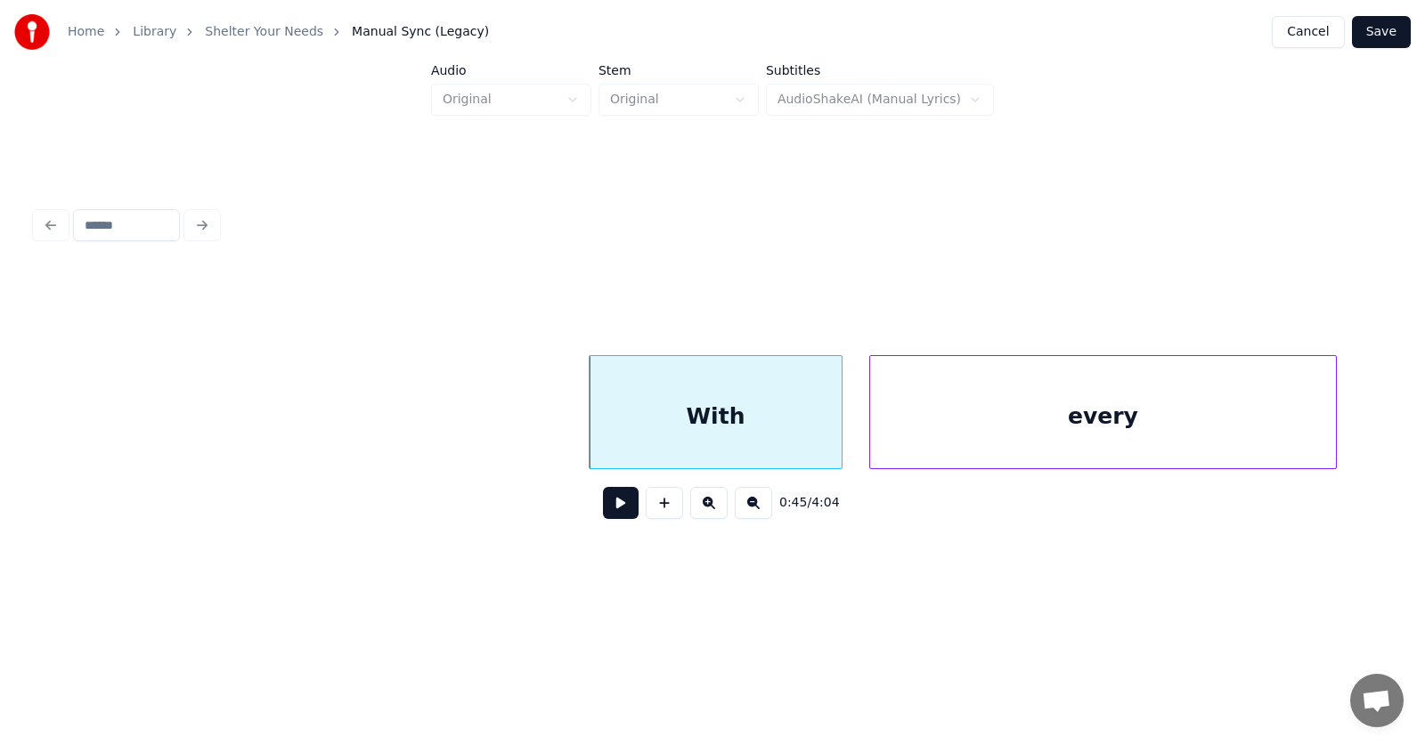
click at [1113, 433] on div "every" at bounding box center [1103, 416] width 466 height 121
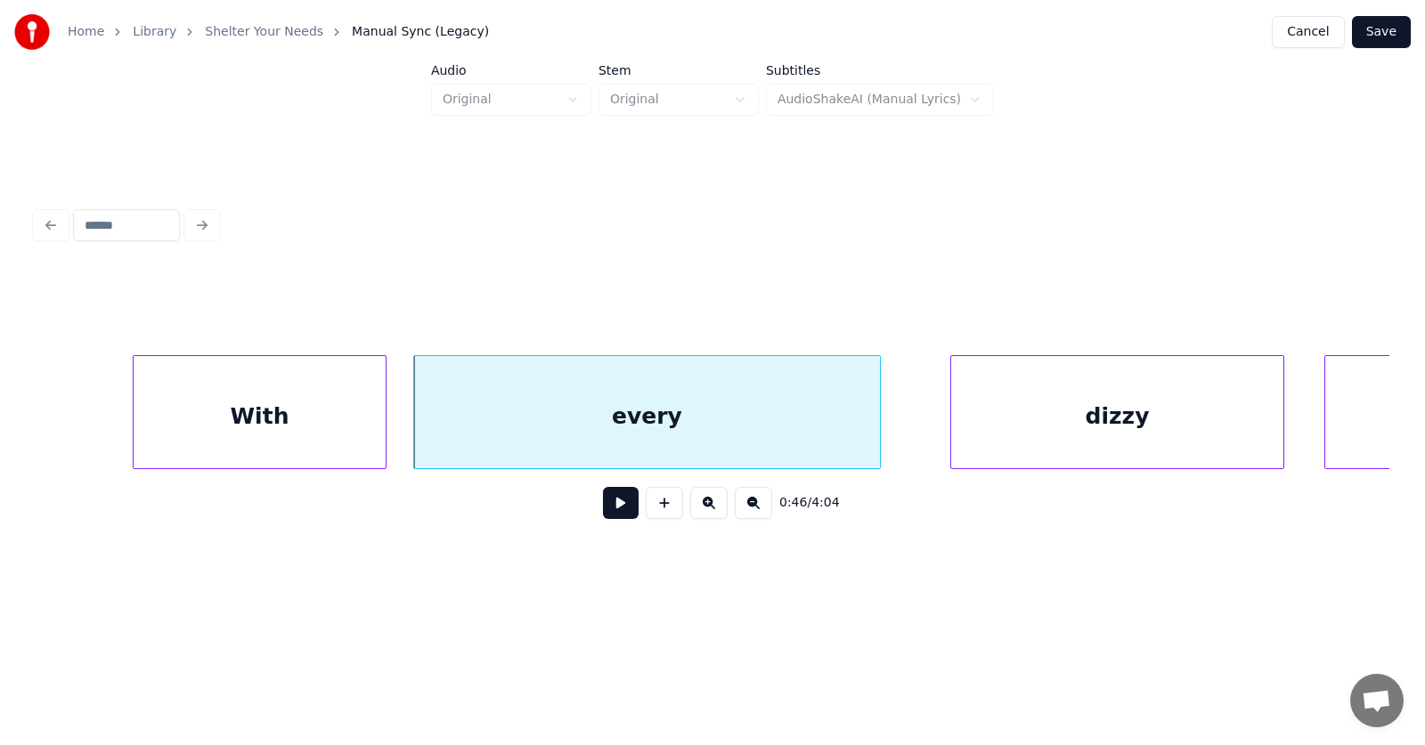
scroll to position [0, 30686]
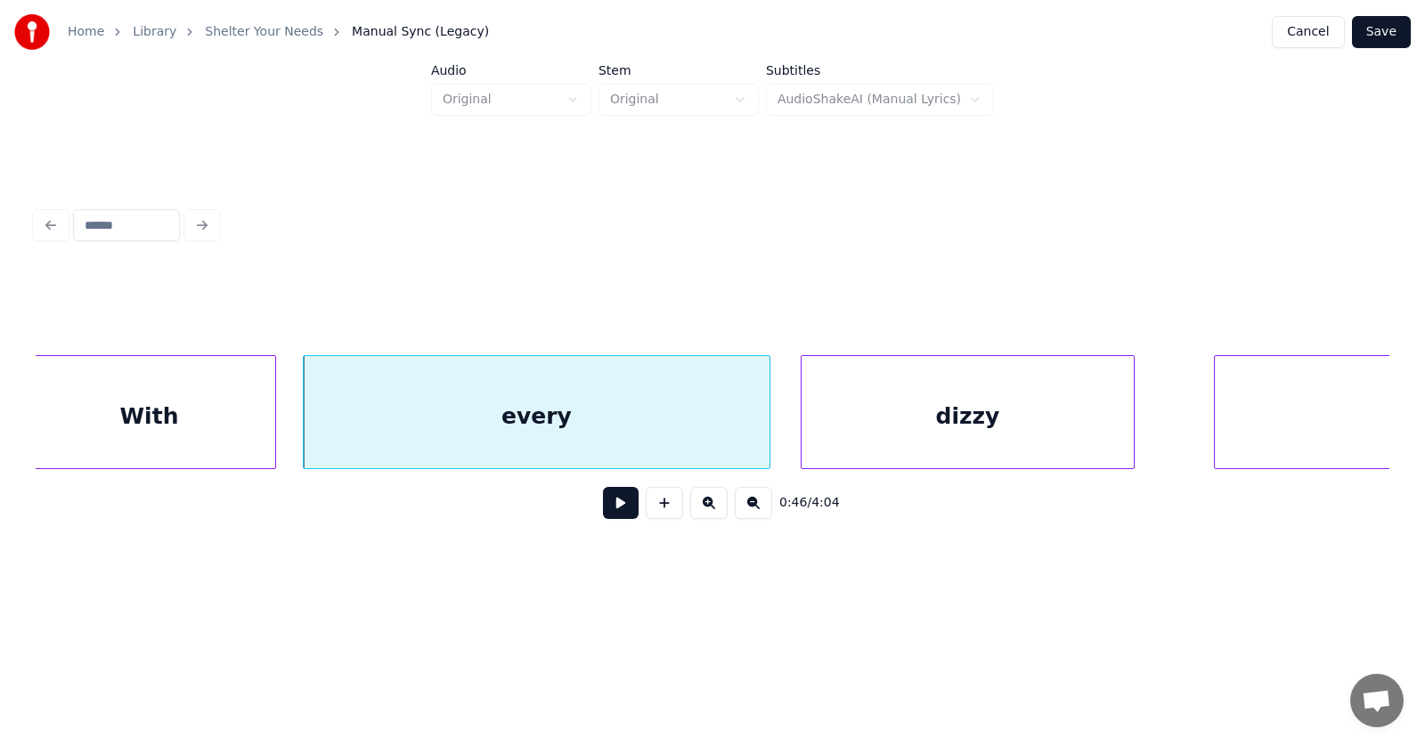
click at [879, 440] on div "dizzy" at bounding box center [968, 416] width 332 height 121
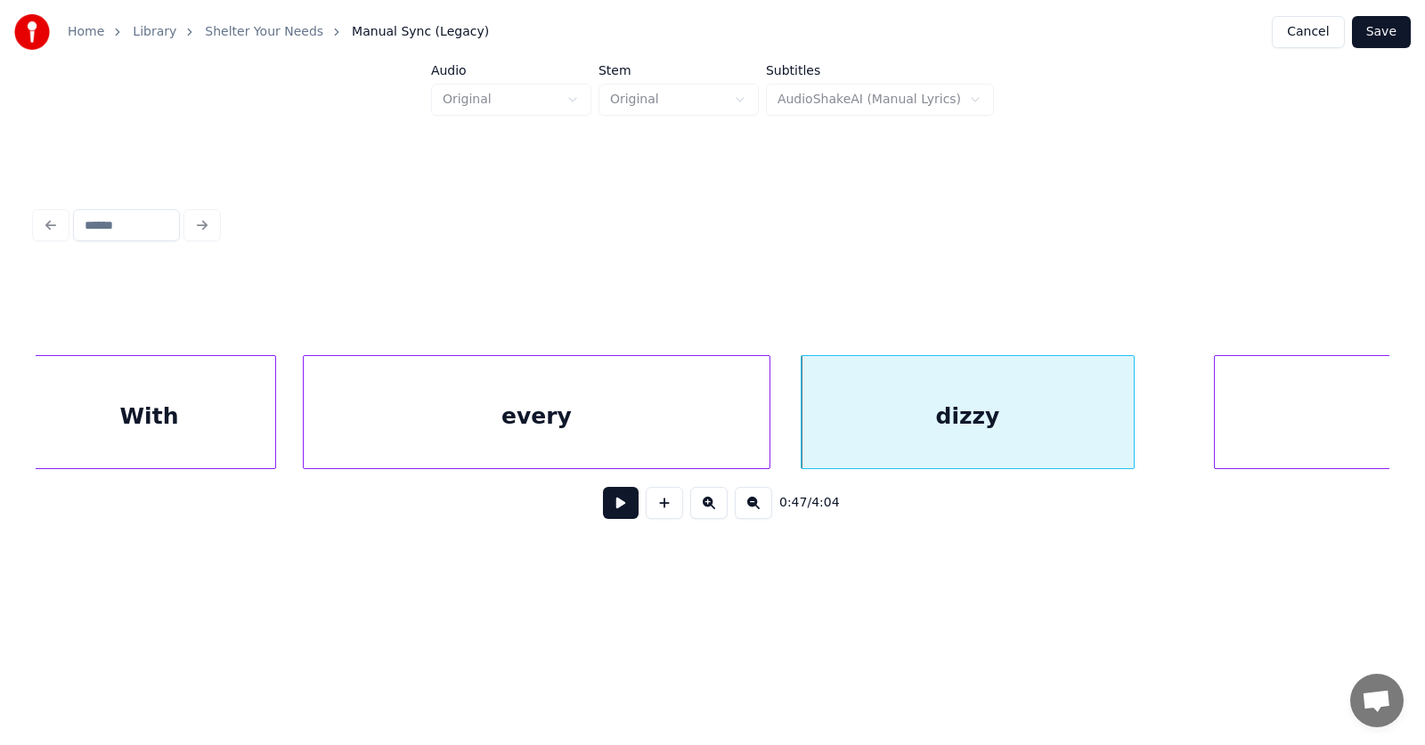
click at [626, 427] on div "every" at bounding box center [537, 416] width 466 height 121
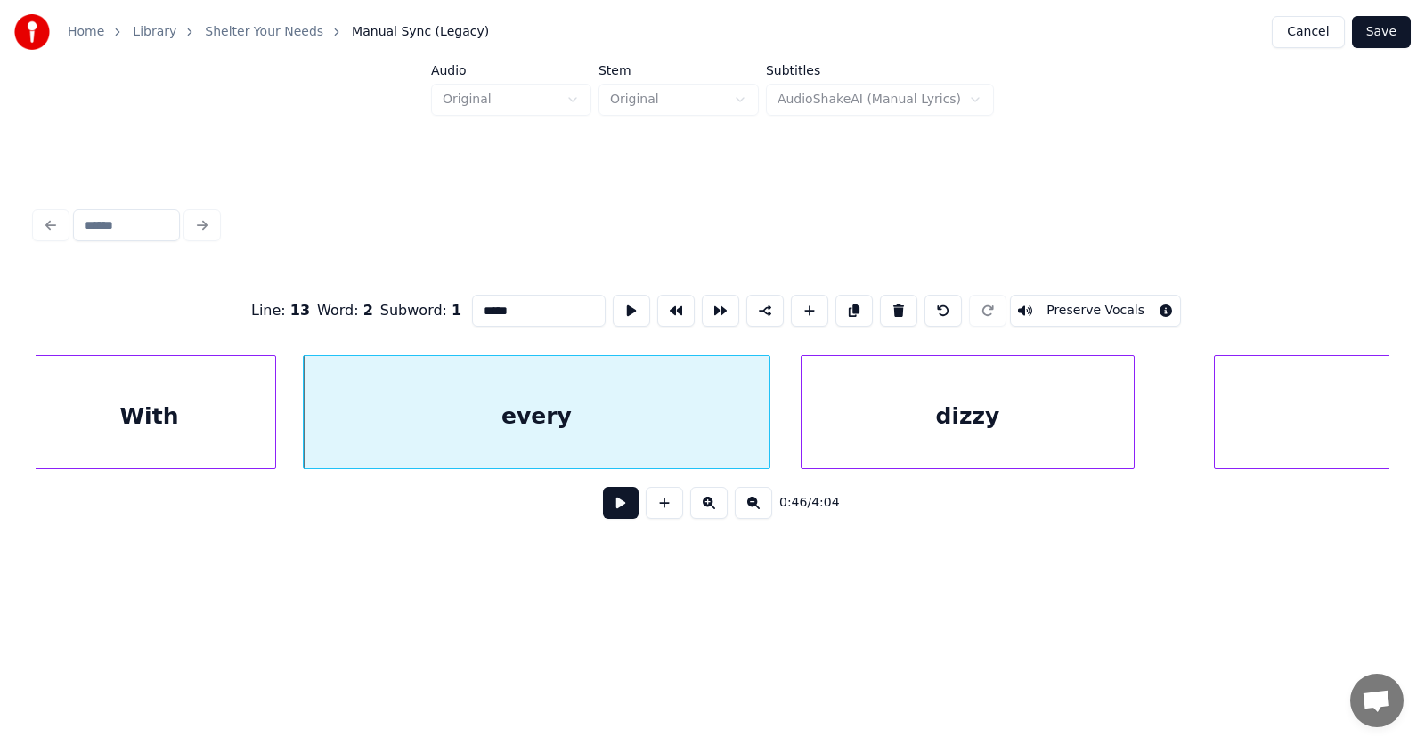
click at [607, 518] on button at bounding box center [621, 503] width 36 height 32
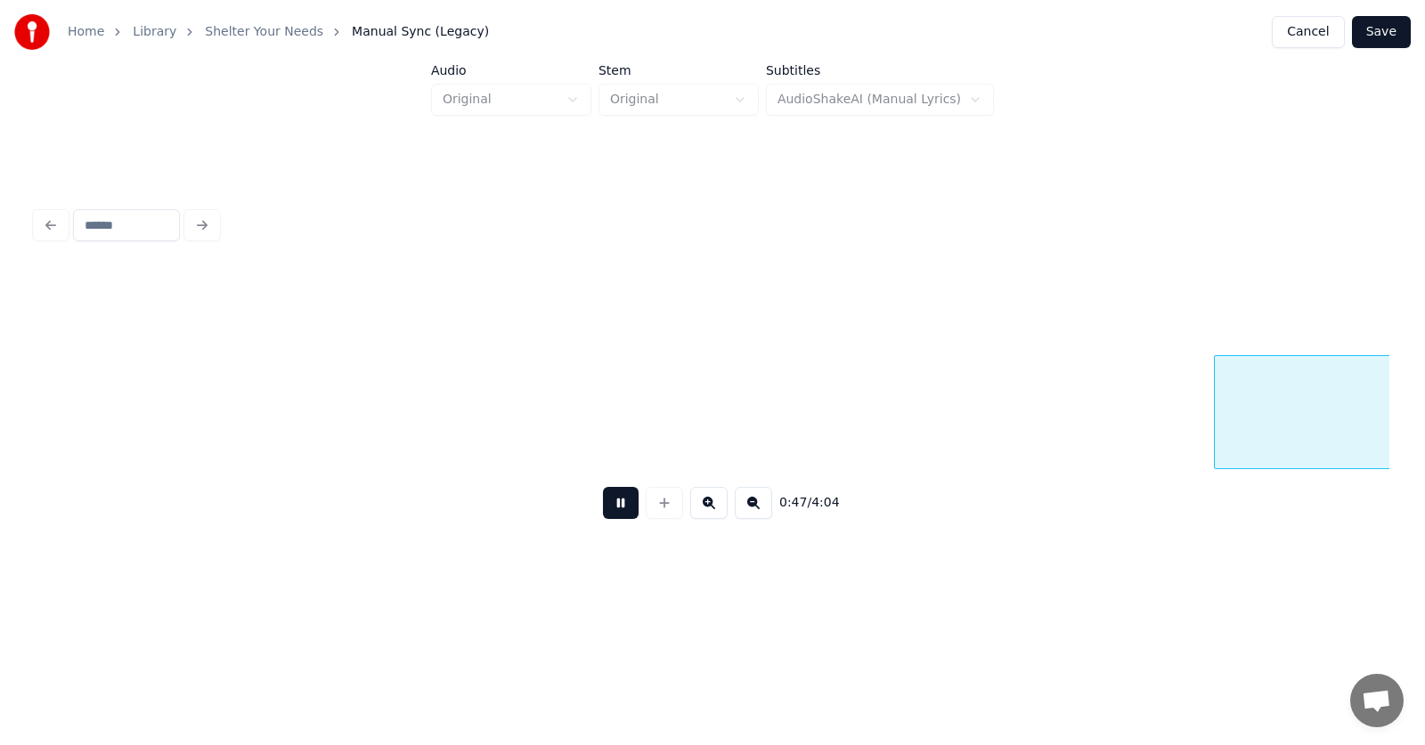
scroll to position [0, 32044]
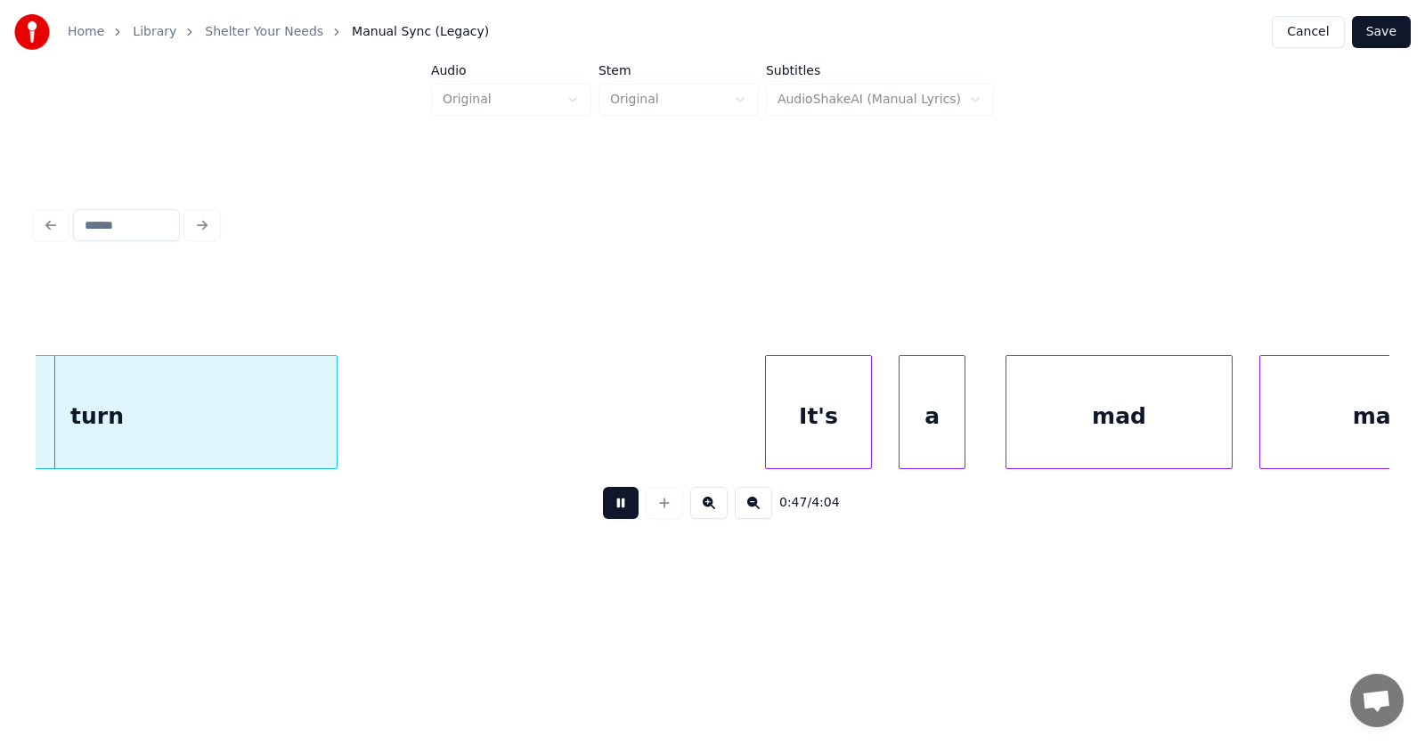
click at [607, 518] on button at bounding box center [621, 503] width 36 height 32
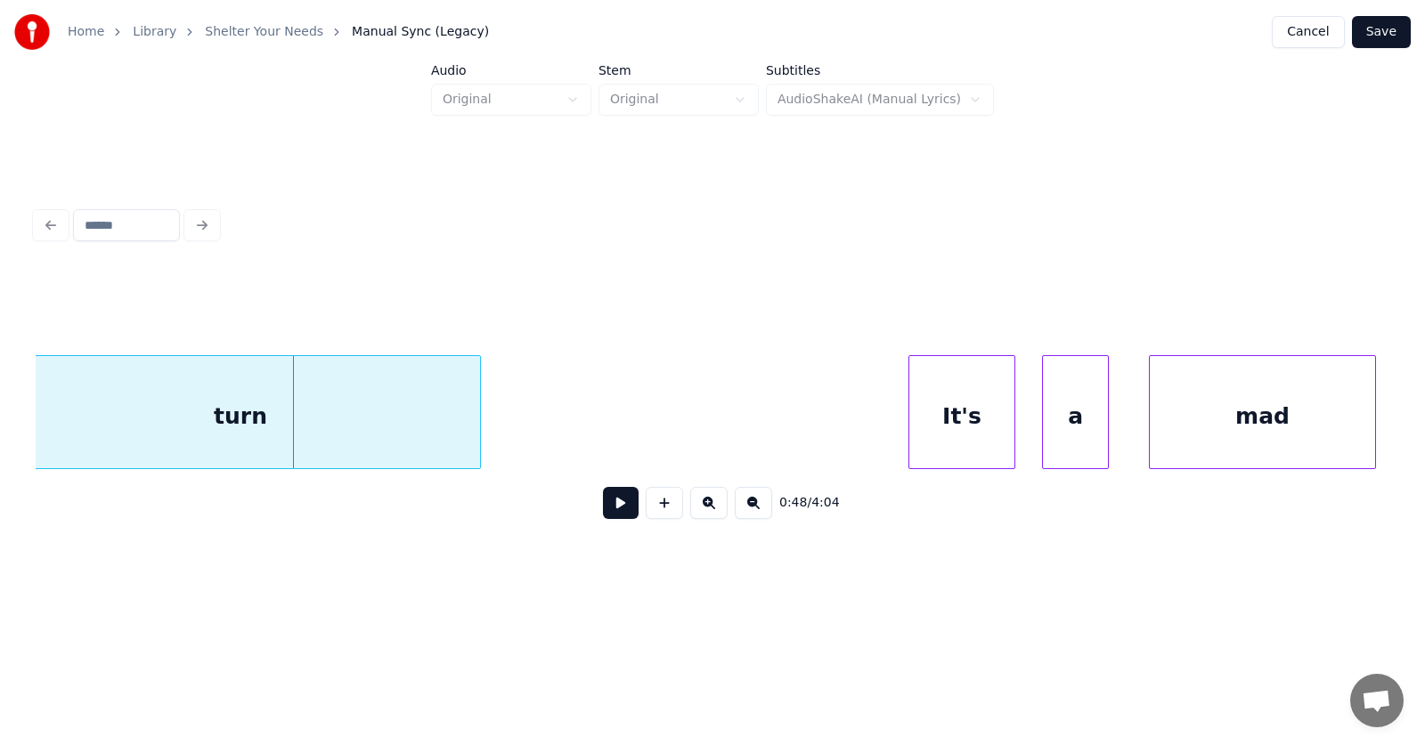
scroll to position [0, 31679]
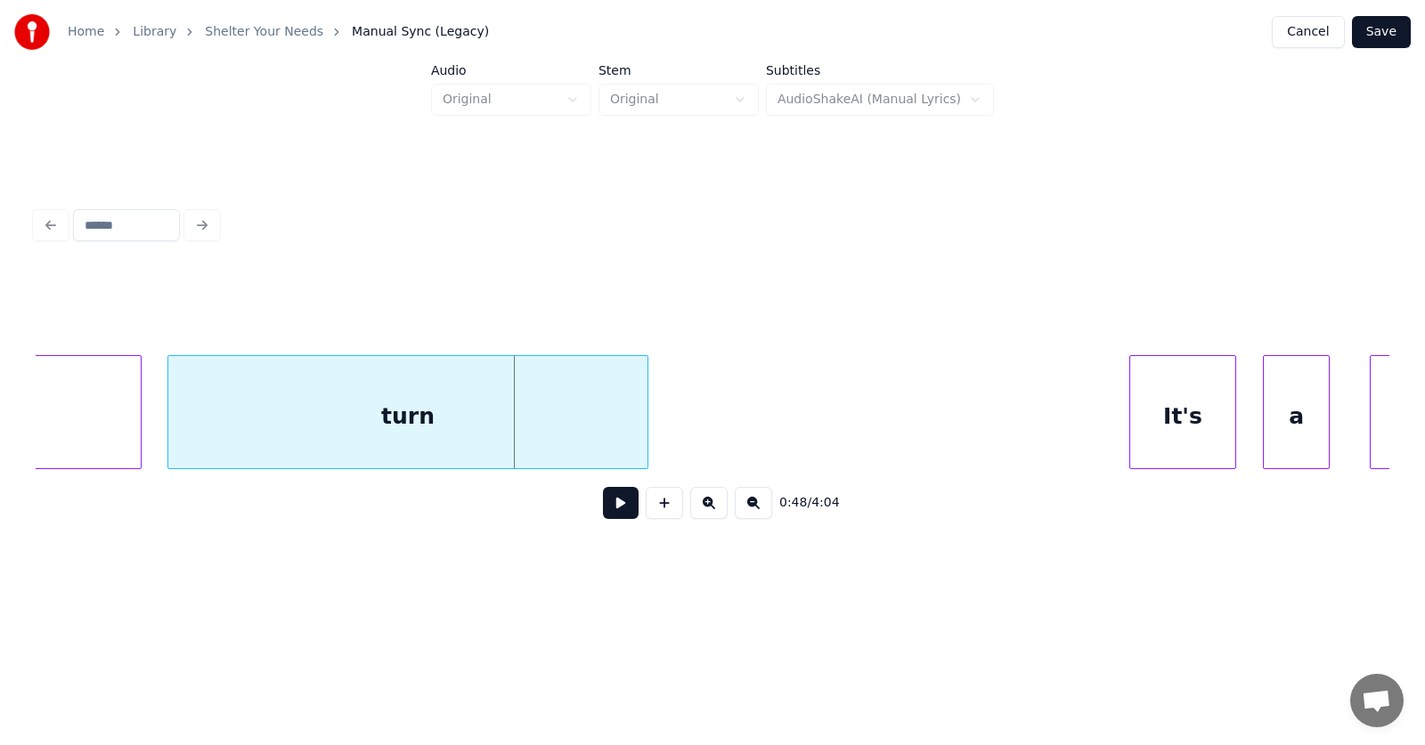
click at [353, 433] on div "turn" at bounding box center [407, 416] width 479 height 121
click at [1132, 420] on div "It's" at bounding box center [1151, 416] width 105 height 121
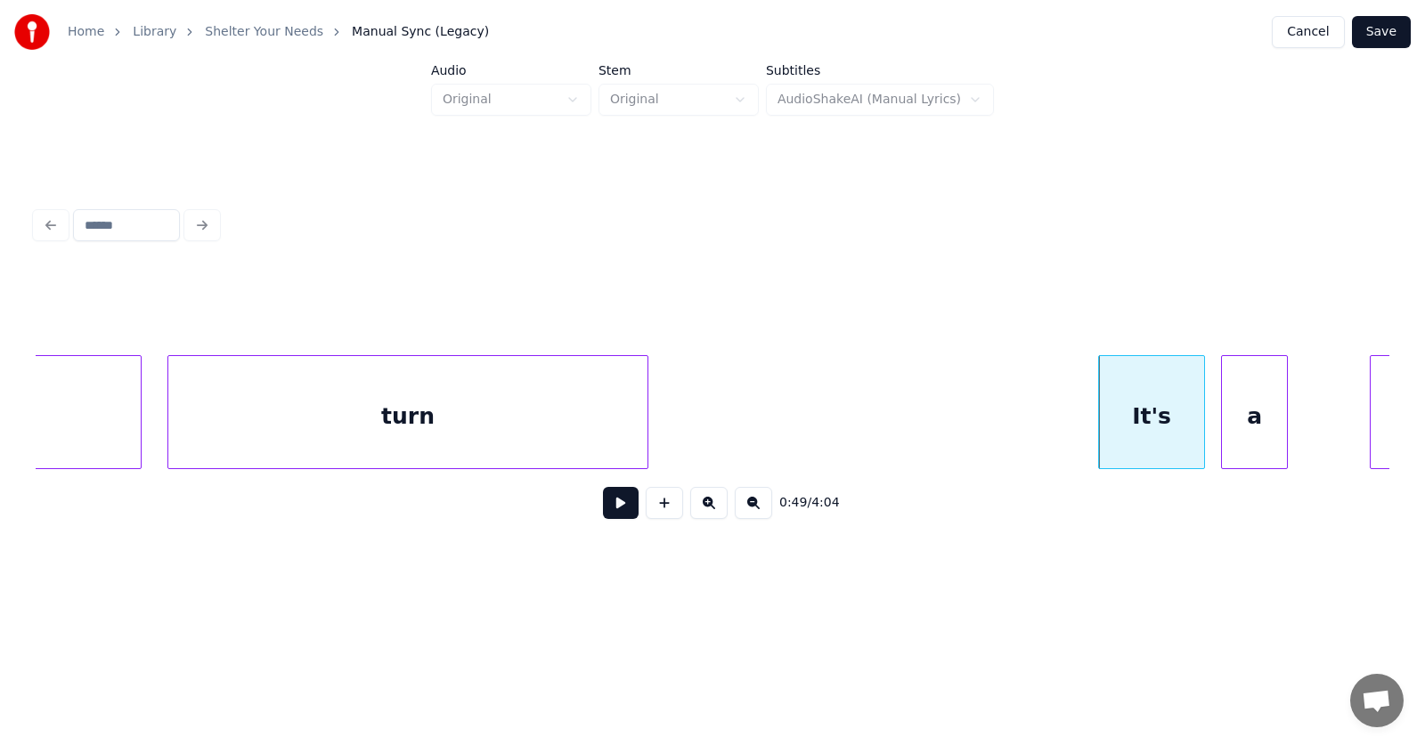
click at [1236, 428] on div "a" at bounding box center [1254, 416] width 65 height 121
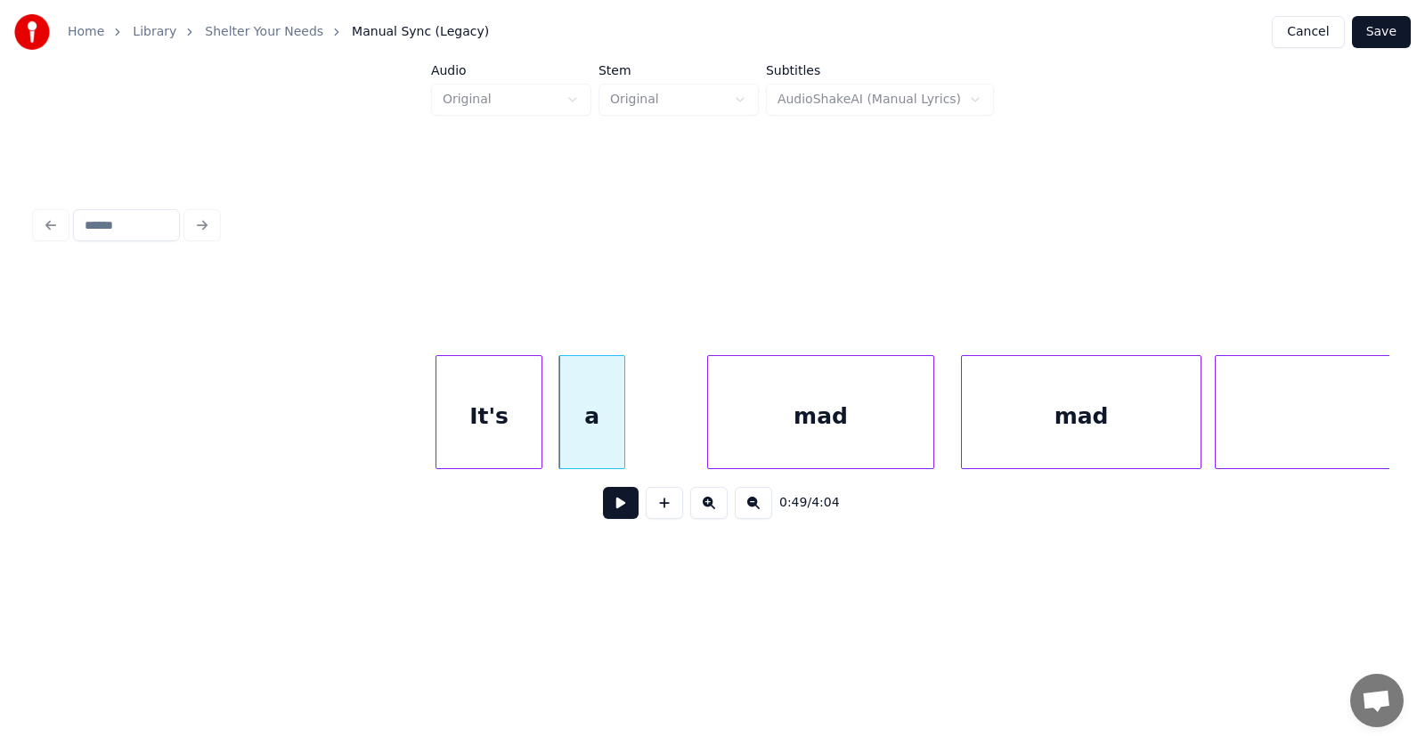
scroll to position [0, 32121]
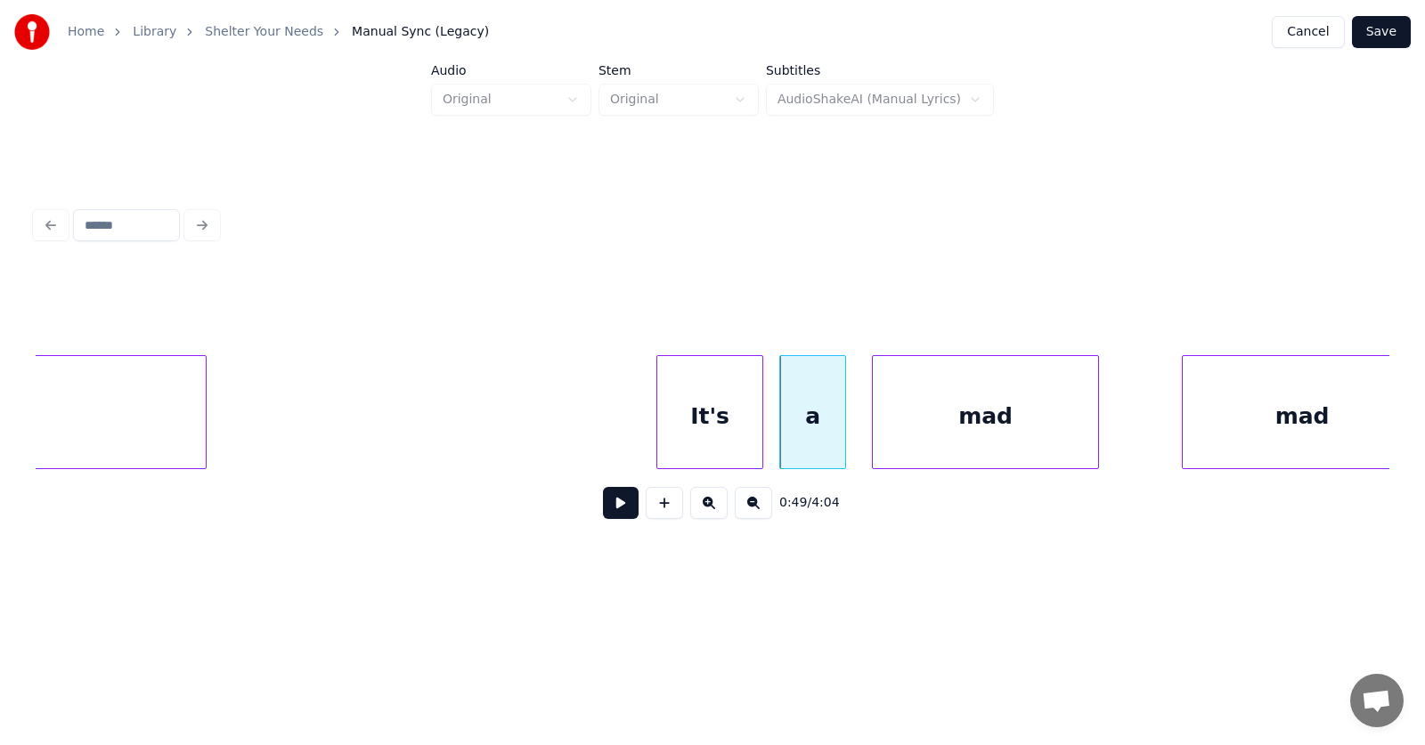
click at [941, 454] on div "mad" at bounding box center [985, 416] width 225 height 121
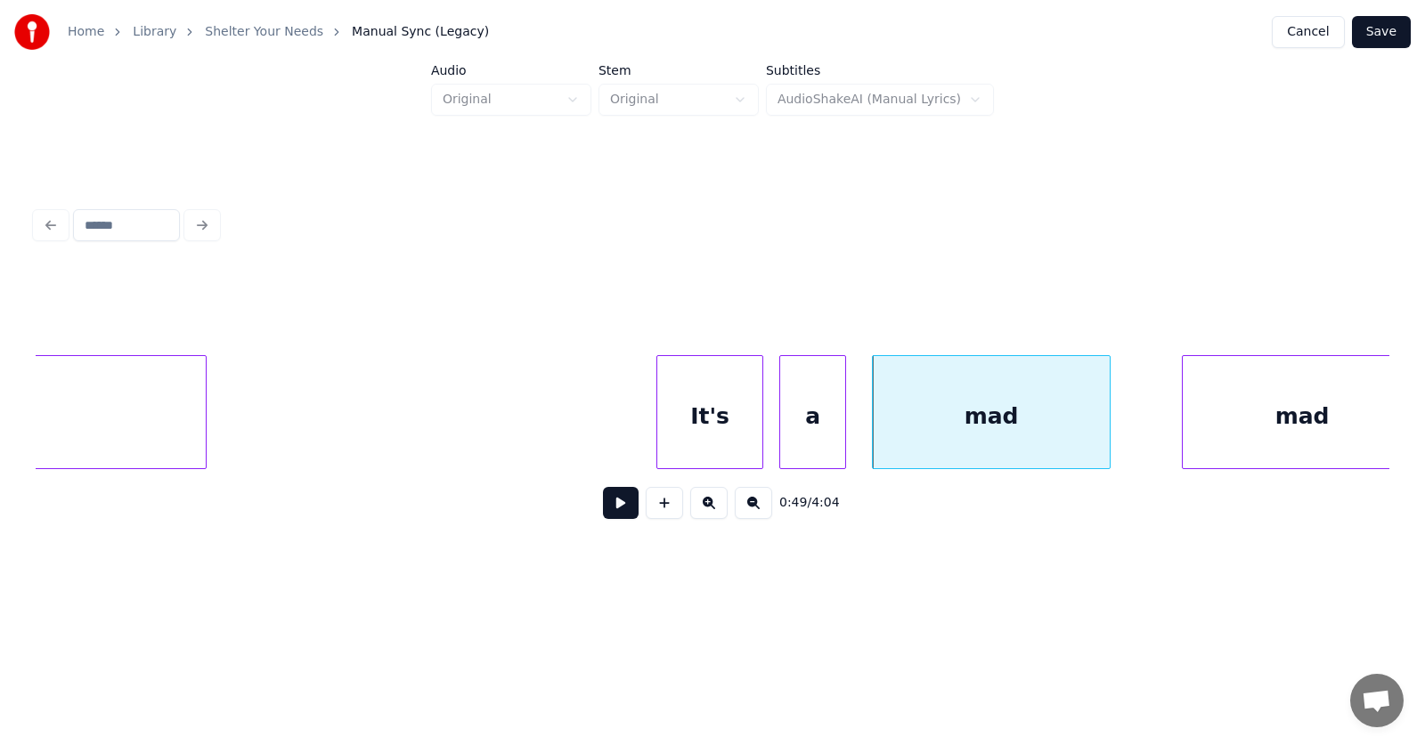
click at [1106, 428] on div at bounding box center [1106, 412] width 5 height 112
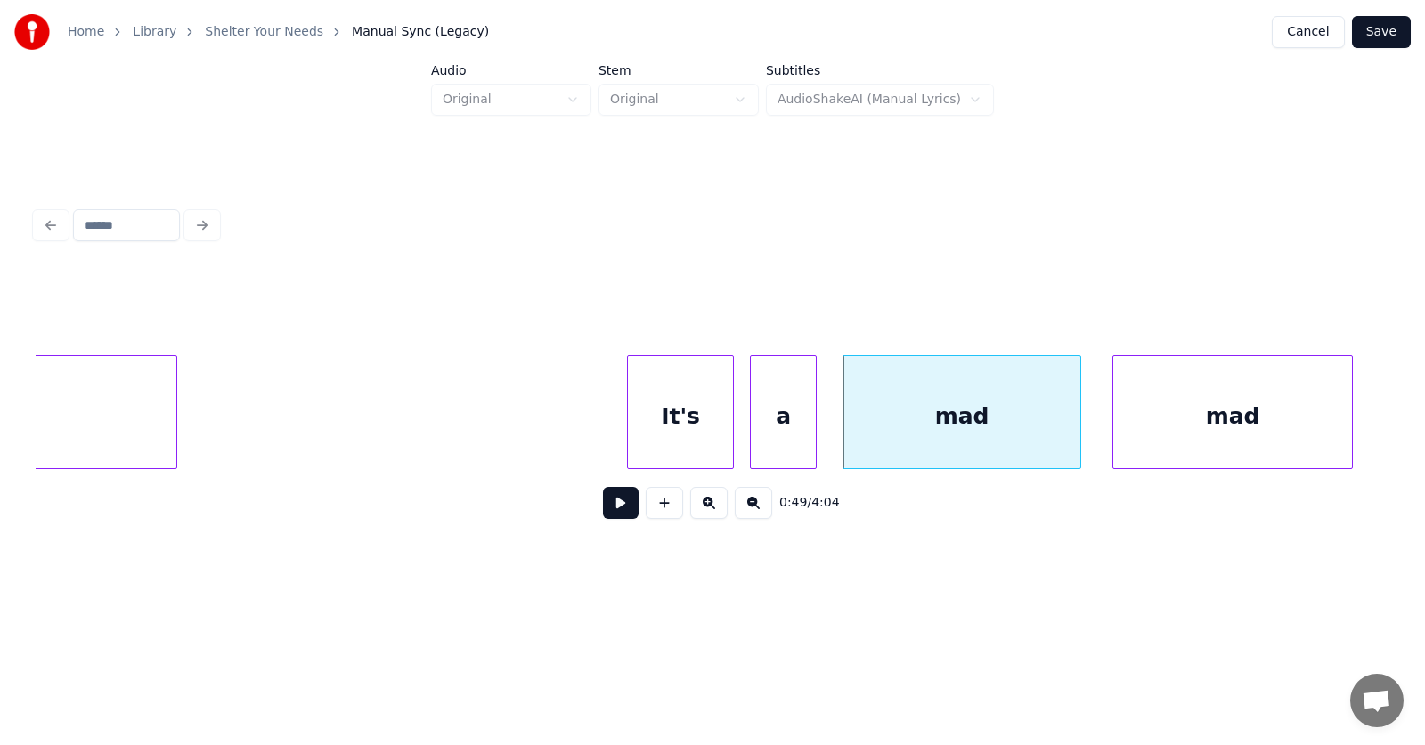
click at [1223, 412] on div "mad" at bounding box center [1232, 416] width 239 height 121
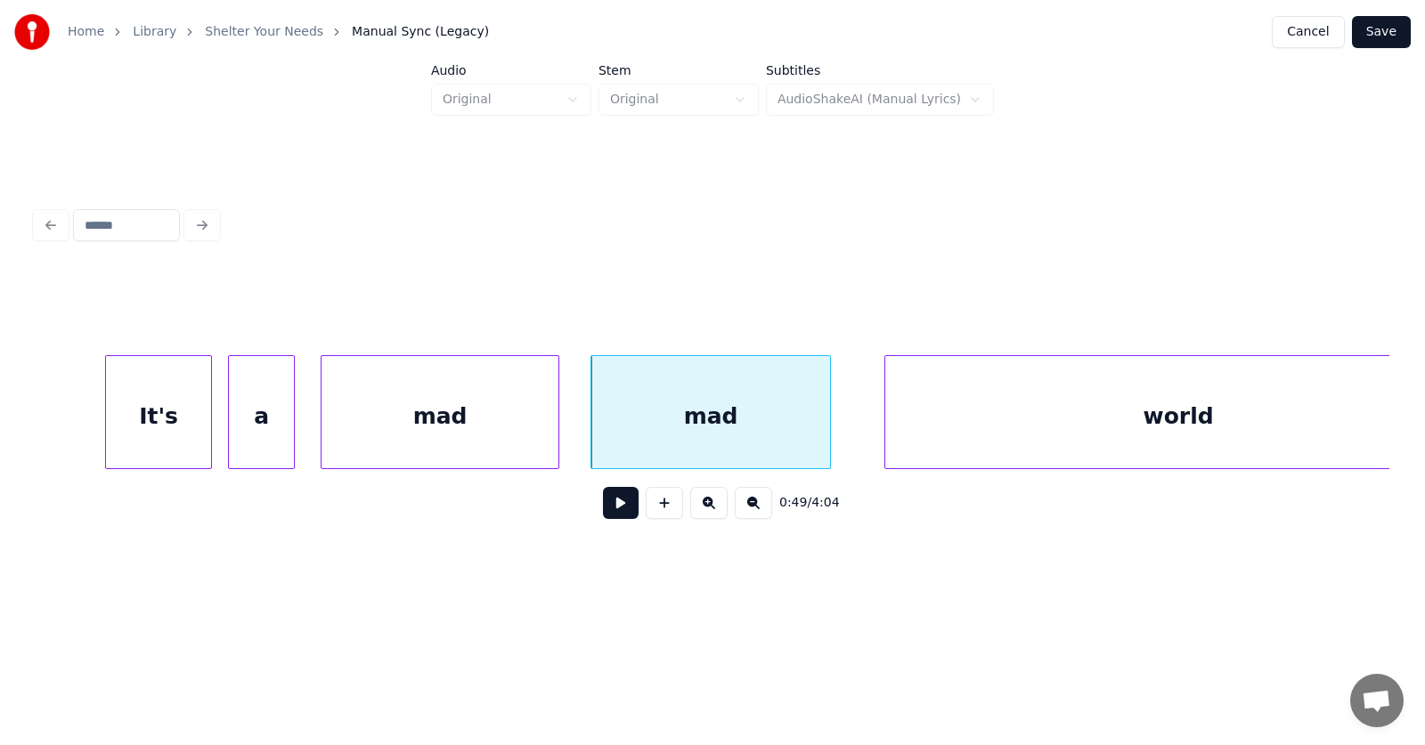
scroll to position [0, 32752]
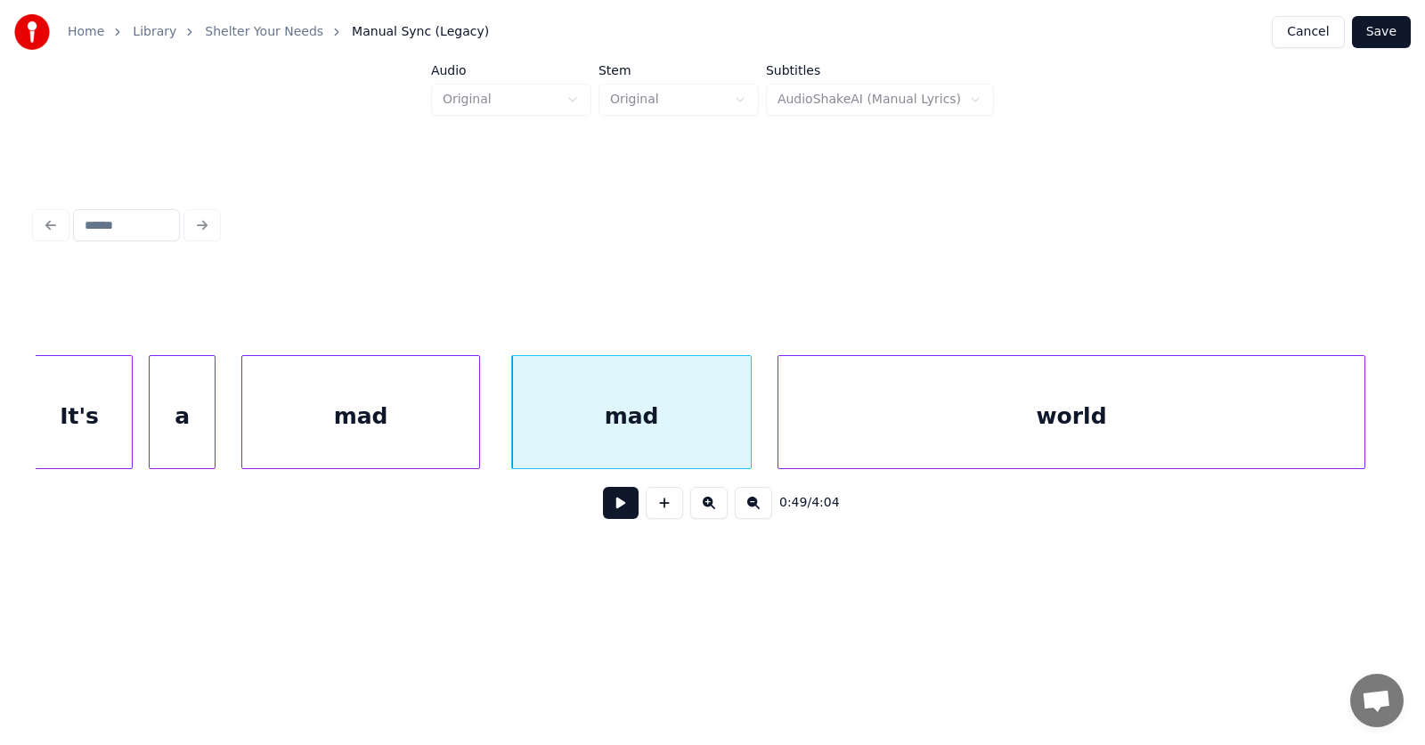
click at [1104, 427] on div "world" at bounding box center [1071, 416] width 586 height 121
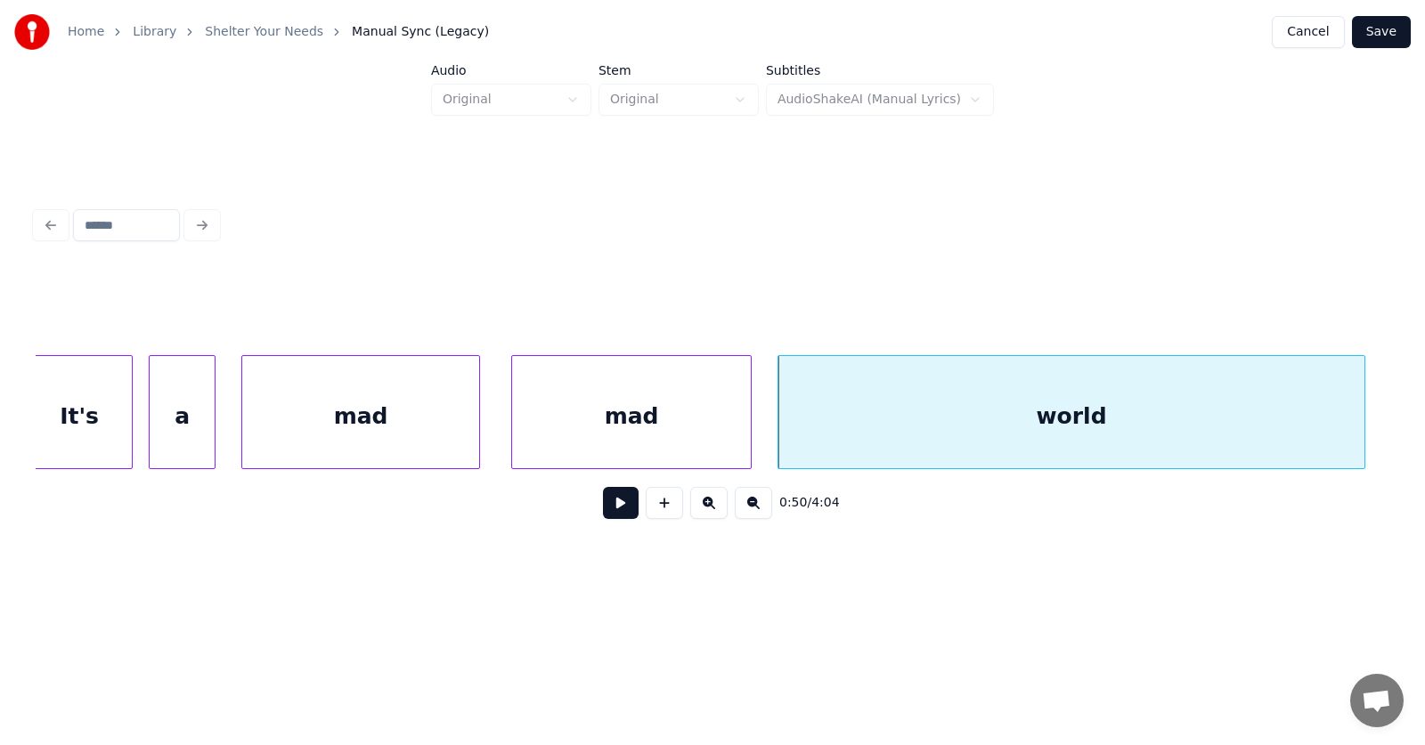
click at [606, 509] on button at bounding box center [621, 503] width 36 height 32
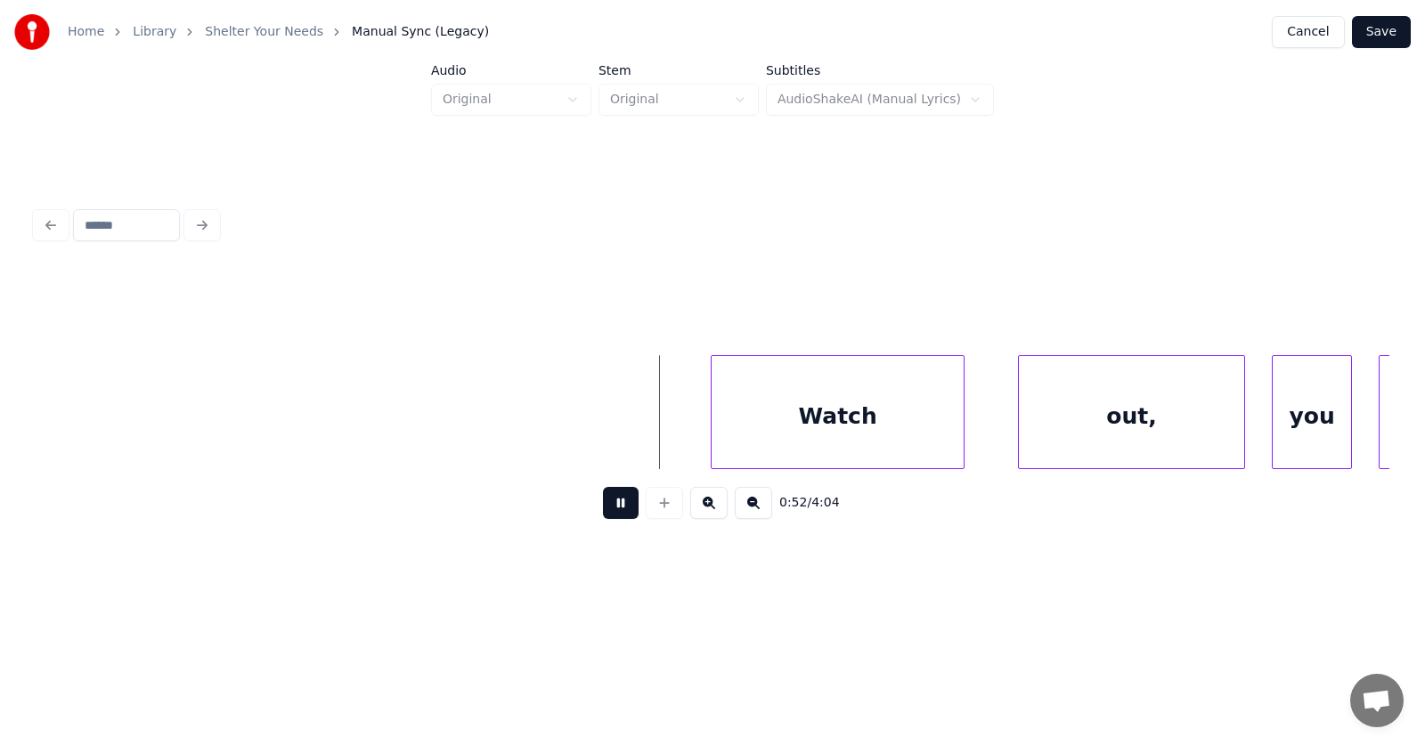
click at [606, 509] on button at bounding box center [621, 503] width 36 height 32
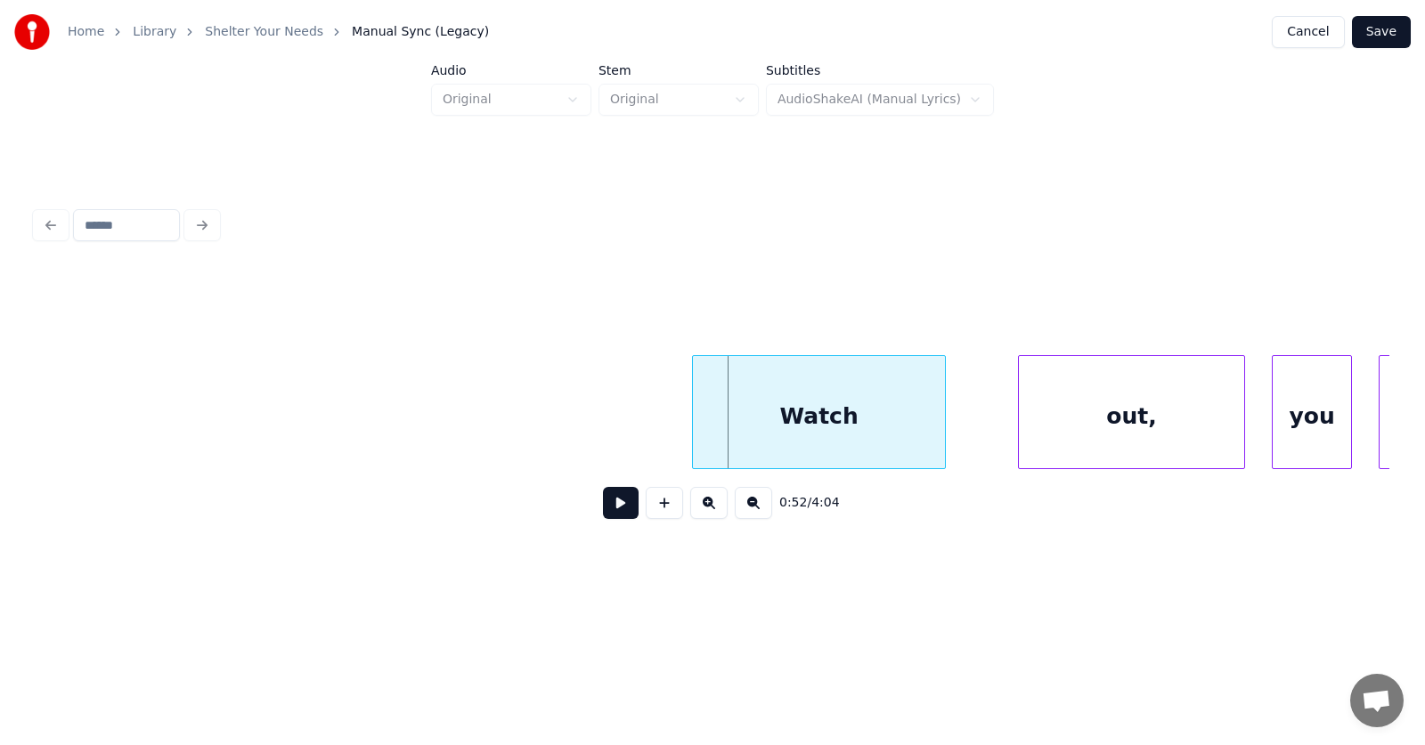
click at [835, 422] on div "Watch" at bounding box center [819, 416] width 252 height 121
click at [1112, 430] on div "out," at bounding box center [1087, 416] width 225 height 121
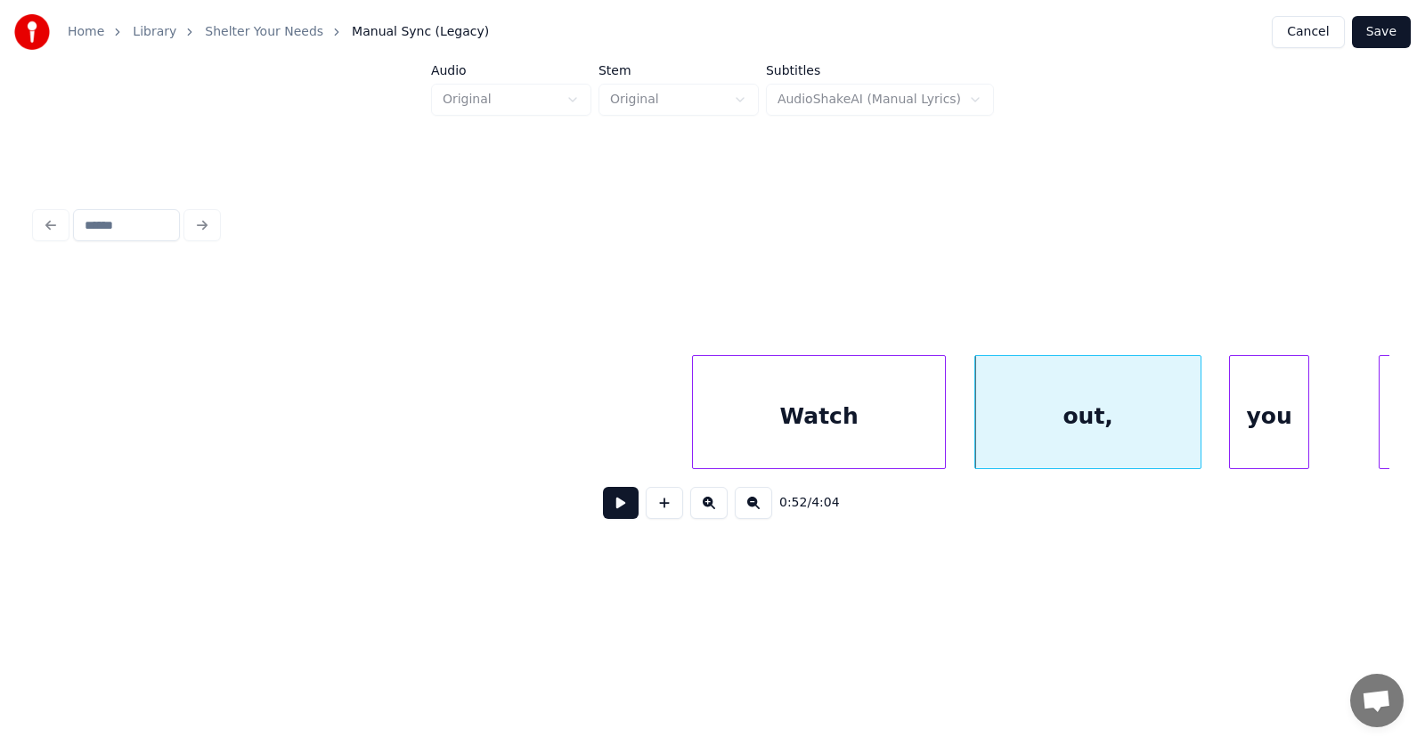
click at [1275, 437] on div "you" at bounding box center [1269, 416] width 78 height 121
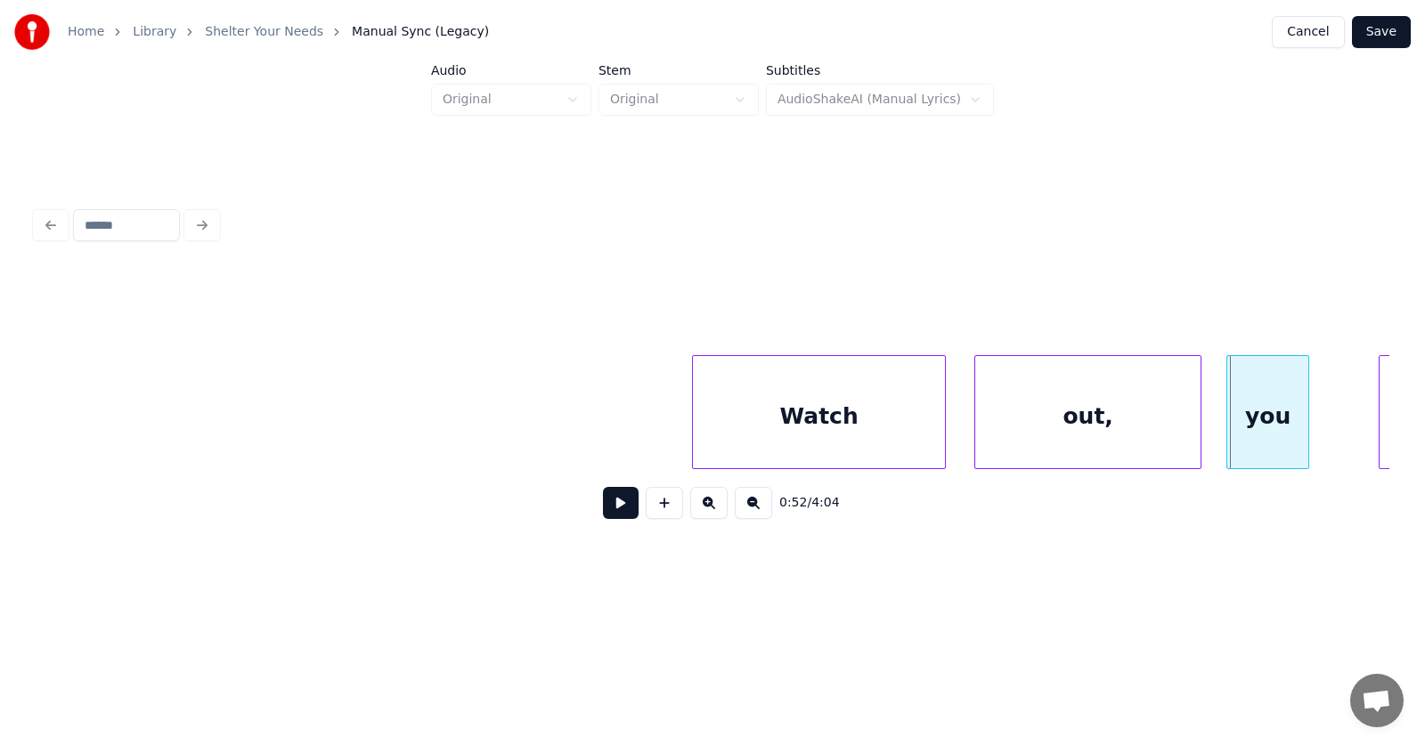
click at [1231, 439] on div at bounding box center [1229, 412] width 5 height 112
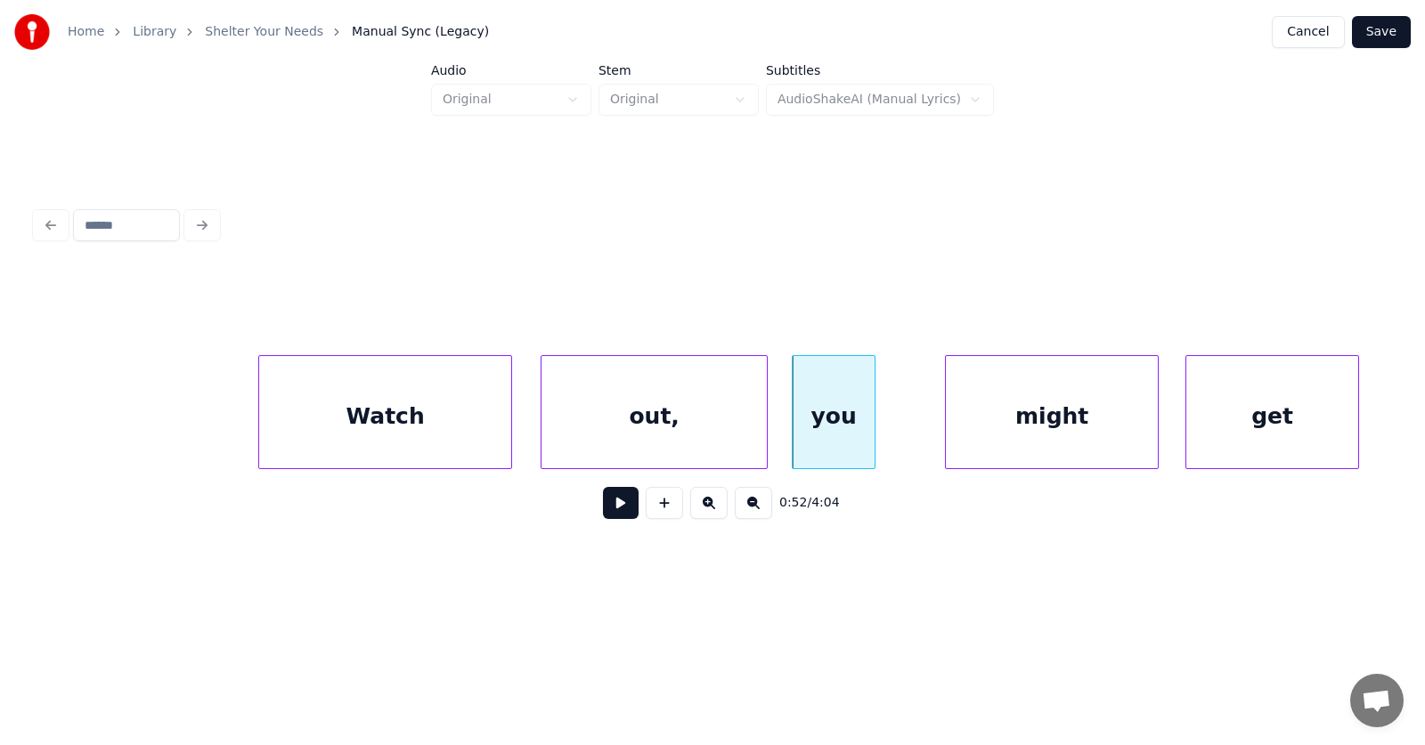
scroll to position [0, 34660]
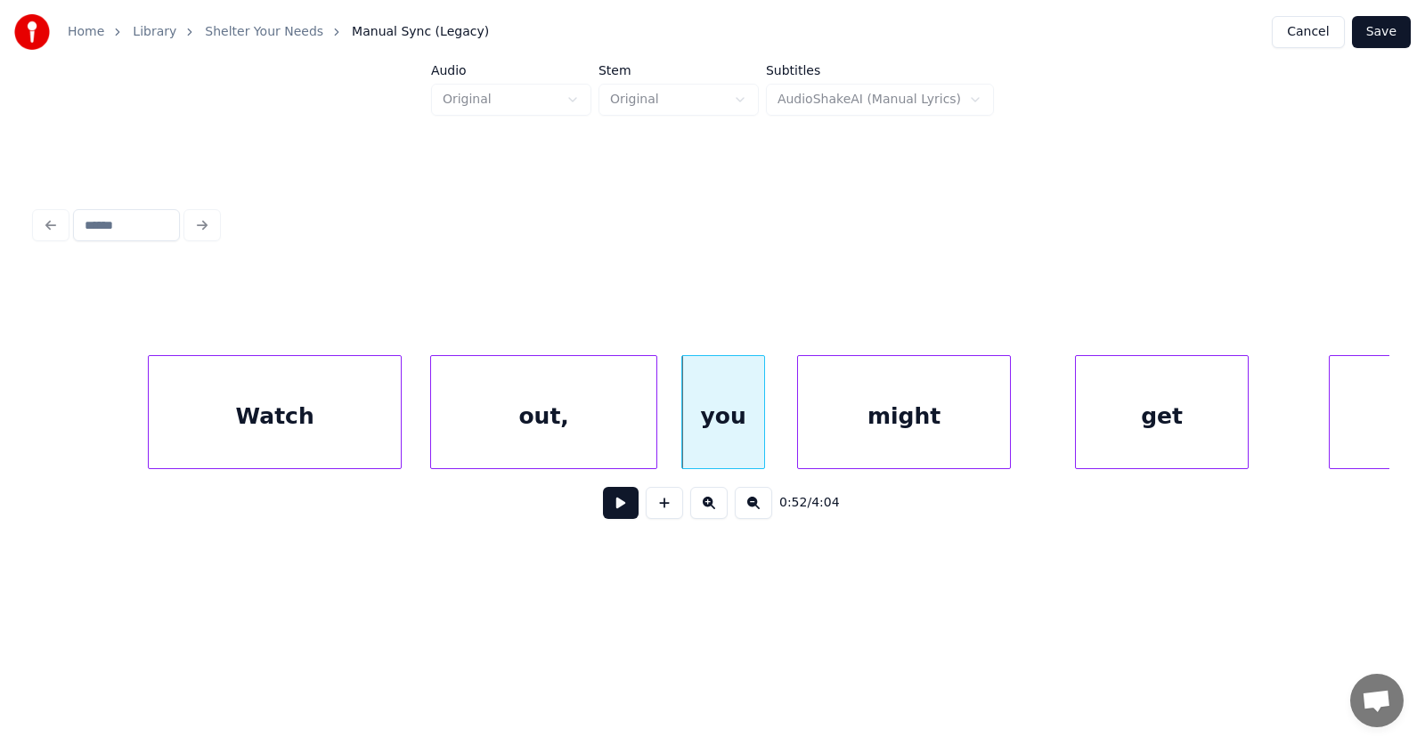
click at [888, 442] on div "might" at bounding box center [904, 416] width 212 height 121
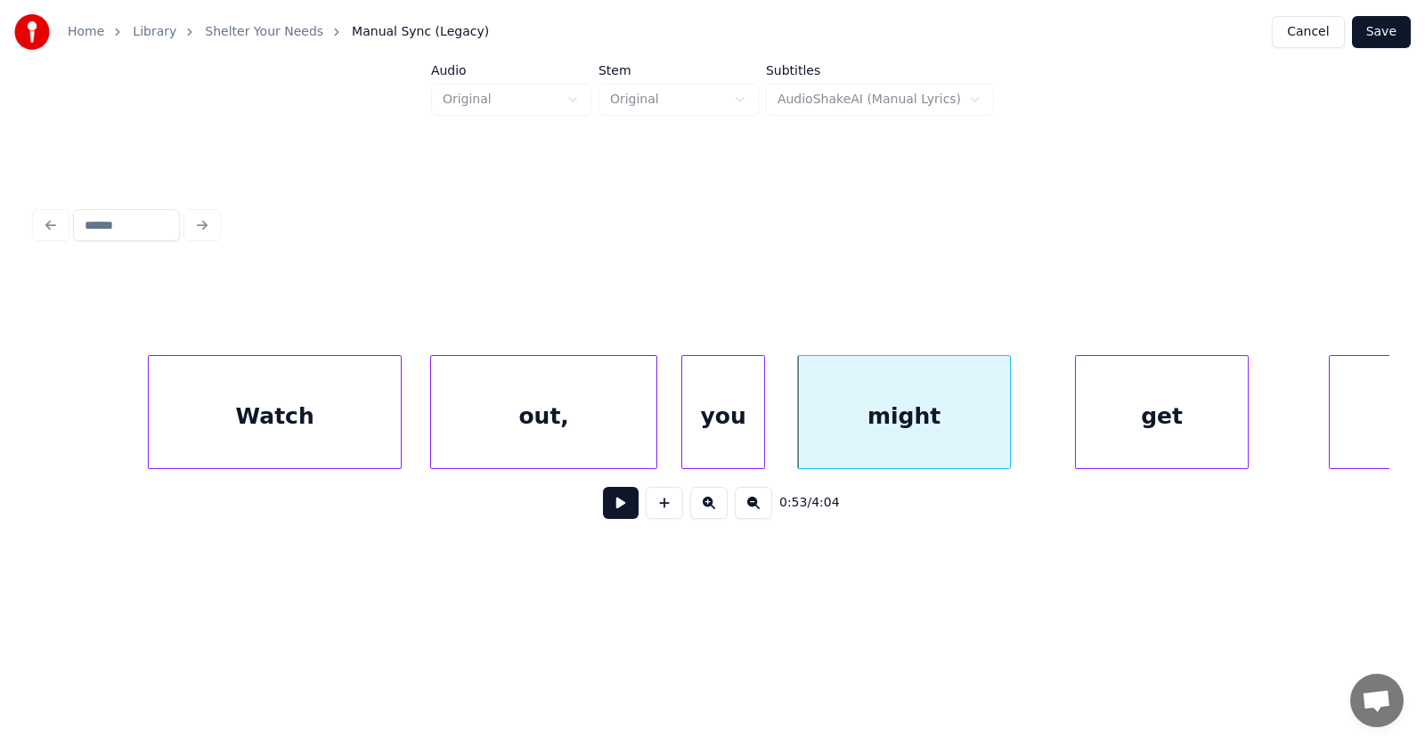
click at [581, 432] on div "out," at bounding box center [543, 416] width 225 height 121
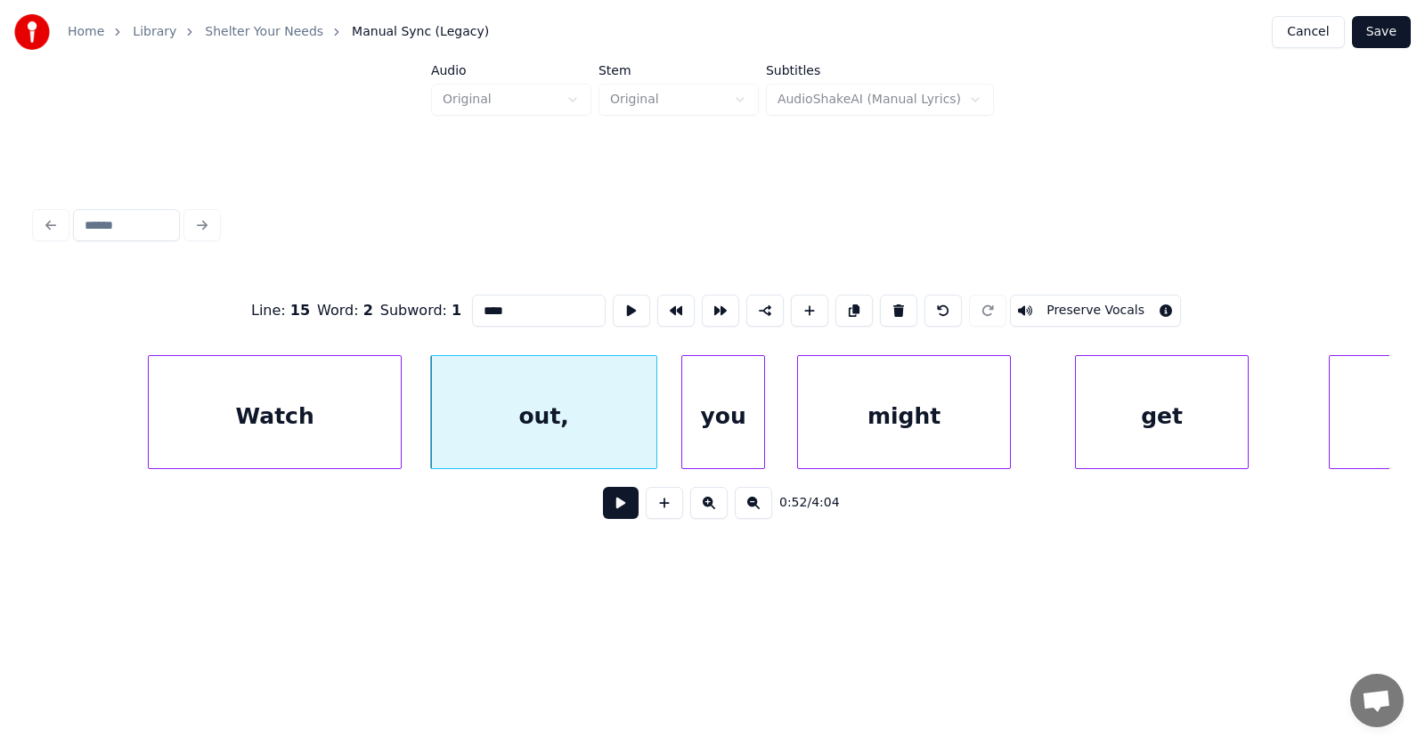
click at [603, 499] on button at bounding box center [621, 503] width 36 height 32
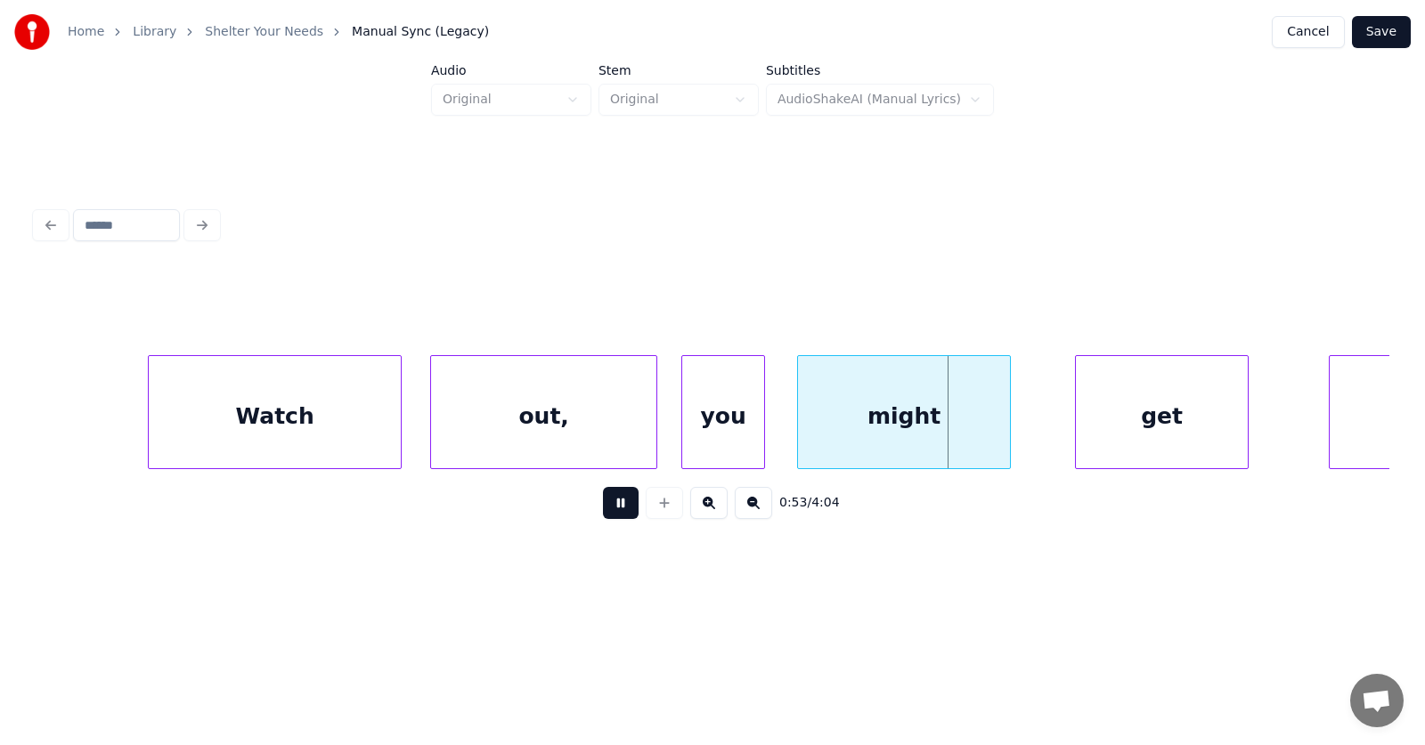
click at [603, 499] on button at bounding box center [621, 503] width 36 height 32
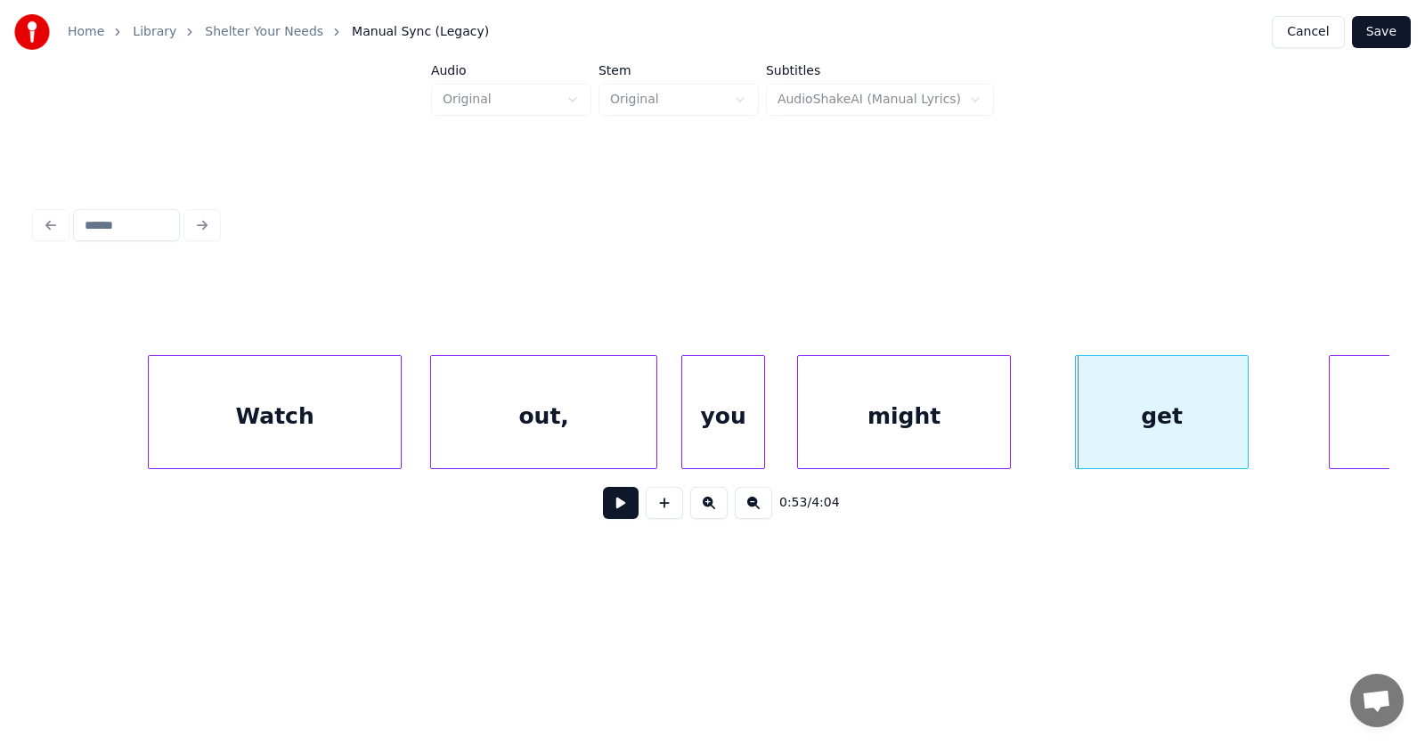
click at [866, 433] on div "might" at bounding box center [904, 416] width 212 height 121
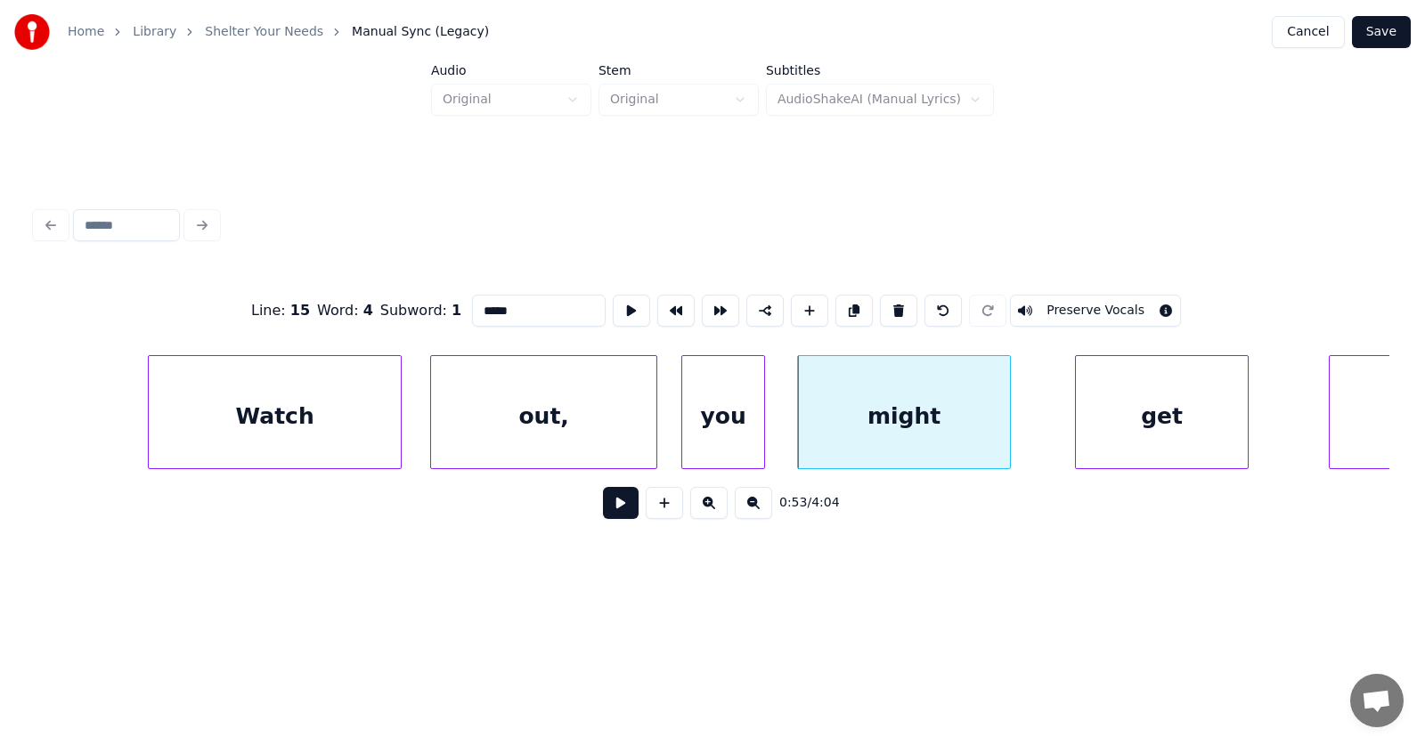
drag, startPoint x: 502, startPoint y: 302, endPoint x: 436, endPoint y: 309, distance: 66.3
click at [472, 309] on input "*****" at bounding box center [539, 311] width 134 height 32
click at [1107, 419] on div "get" at bounding box center [1125, 416] width 172 height 121
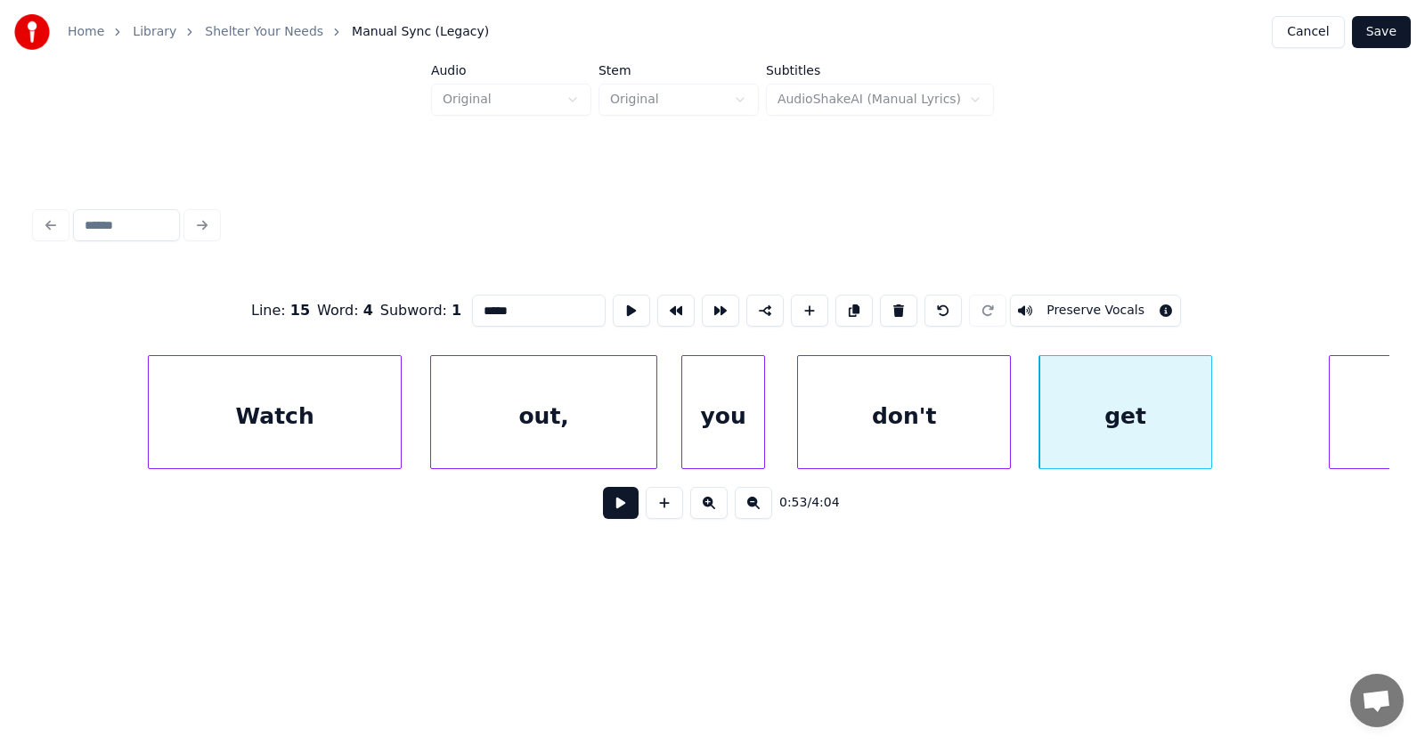
scroll to position [0, 35063]
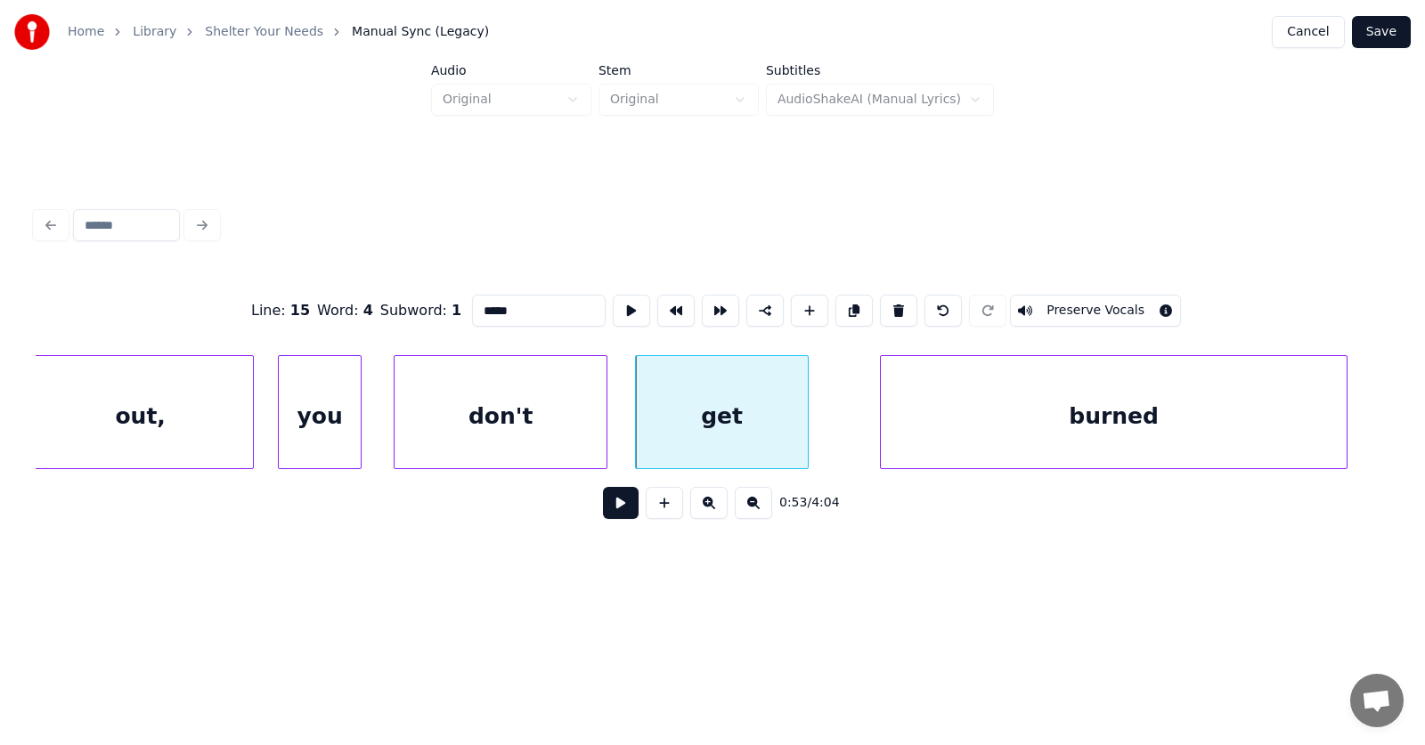
click at [1324, 403] on div "burned" at bounding box center [1114, 416] width 466 height 121
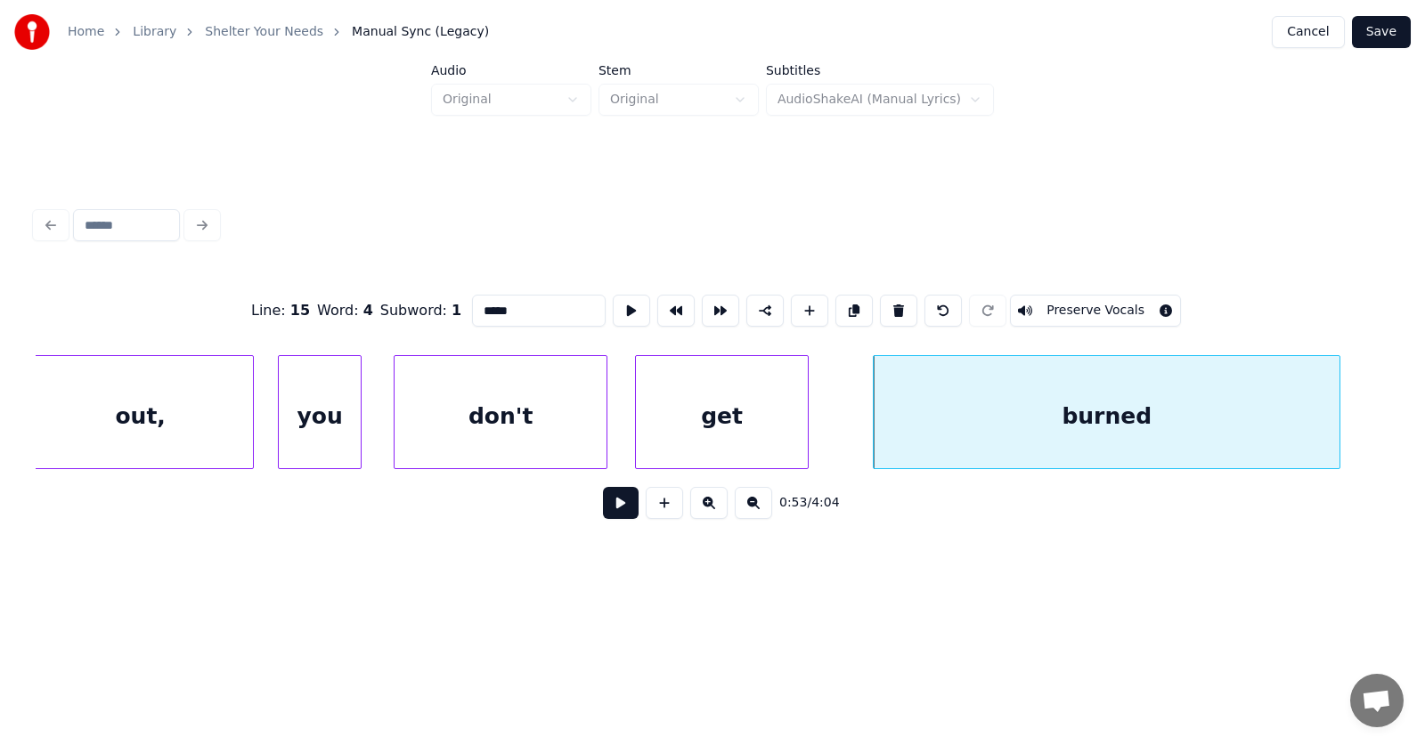
type input "*****"
click at [607, 509] on button at bounding box center [621, 503] width 36 height 32
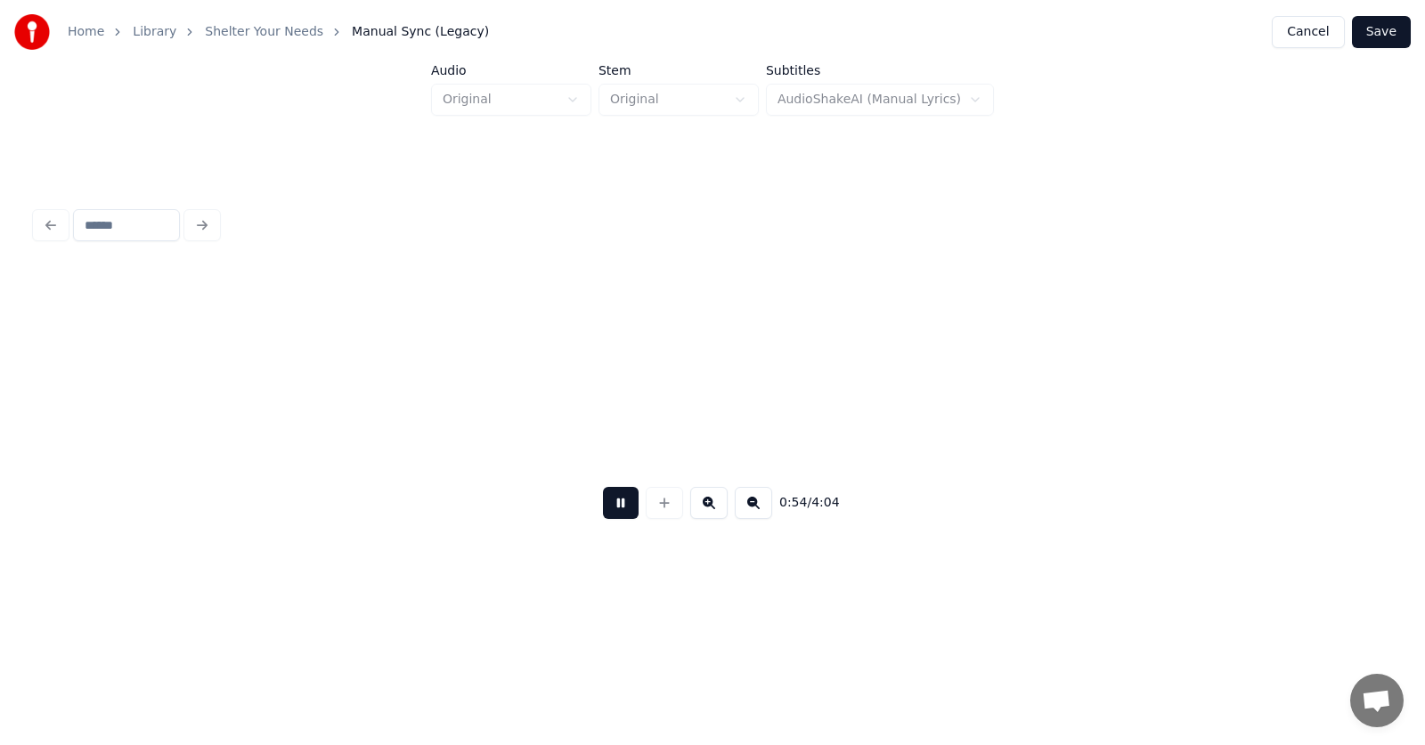
scroll to position [0, 36429]
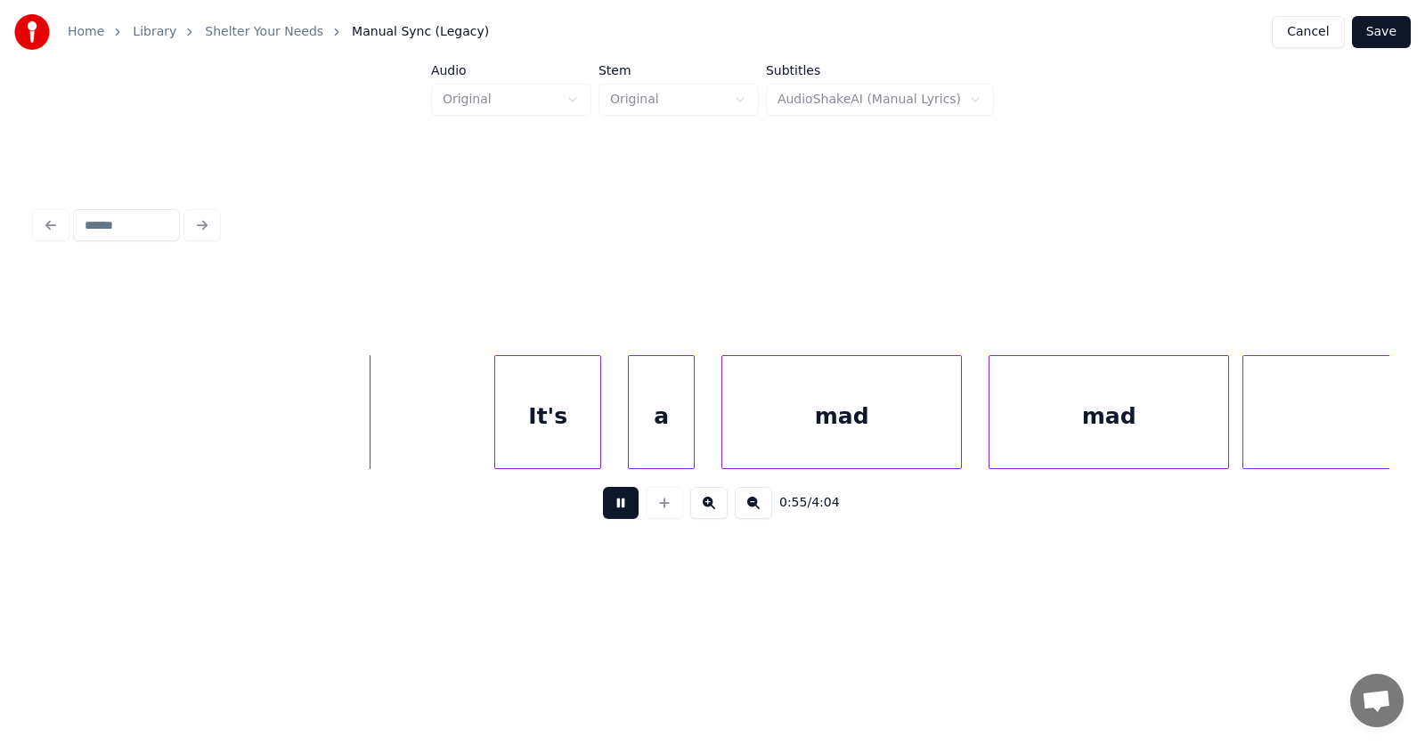
click at [607, 509] on button at bounding box center [621, 503] width 36 height 32
click at [513, 438] on div "It's" at bounding box center [504, 416] width 105 height 121
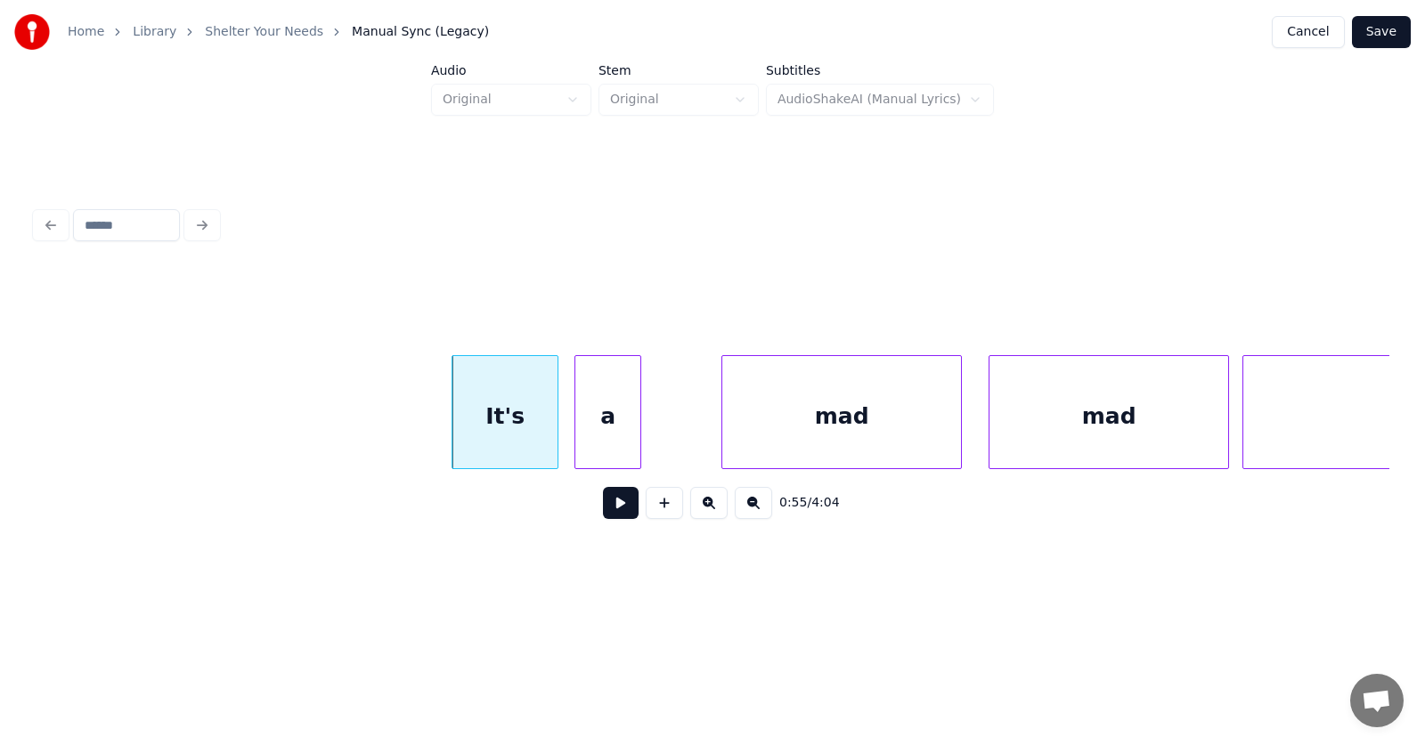
click at [589, 437] on div "a" at bounding box center [607, 416] width 65 height 121
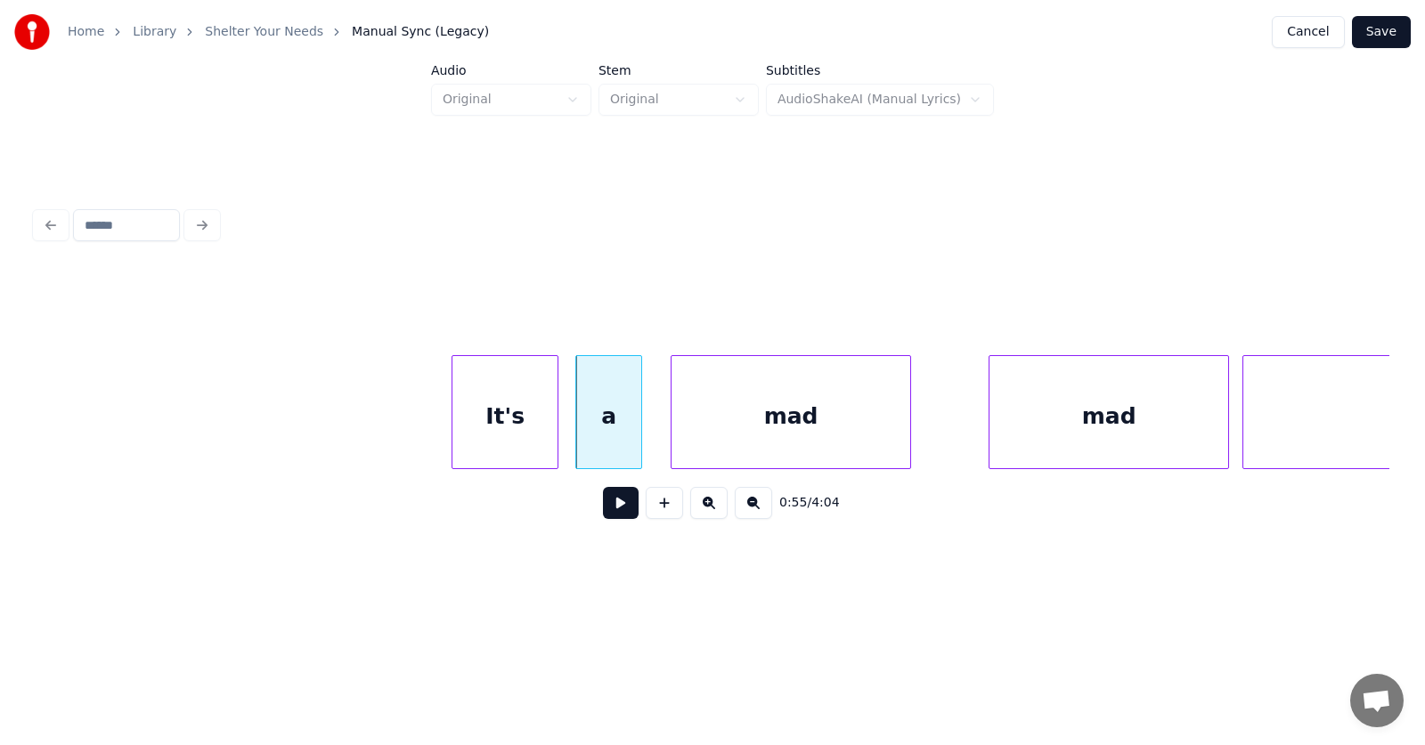
click at [708, 435] on div "mad" at bounding box center [791, 416] width 239 height 121
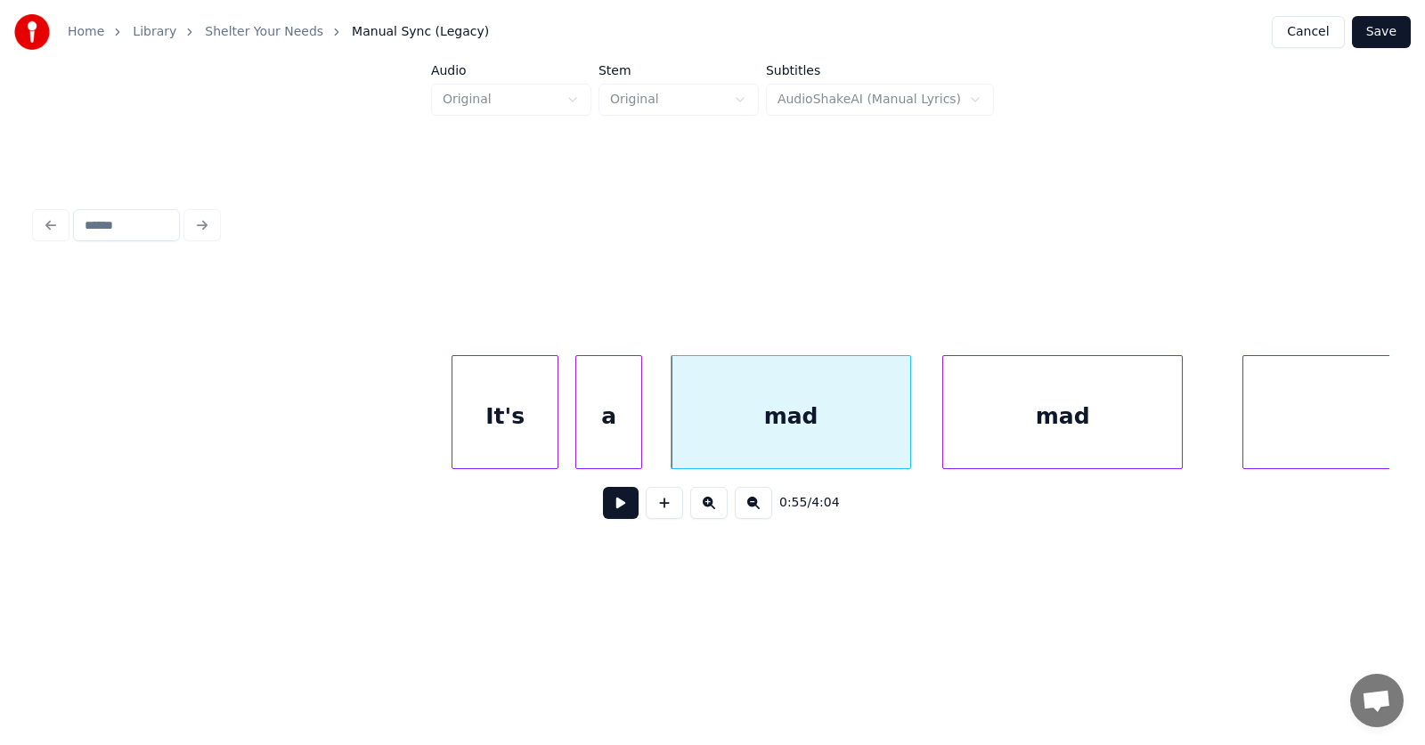
click at [992, 439] on div "mad" at bounding box center [1062, 416] width 239 height 121
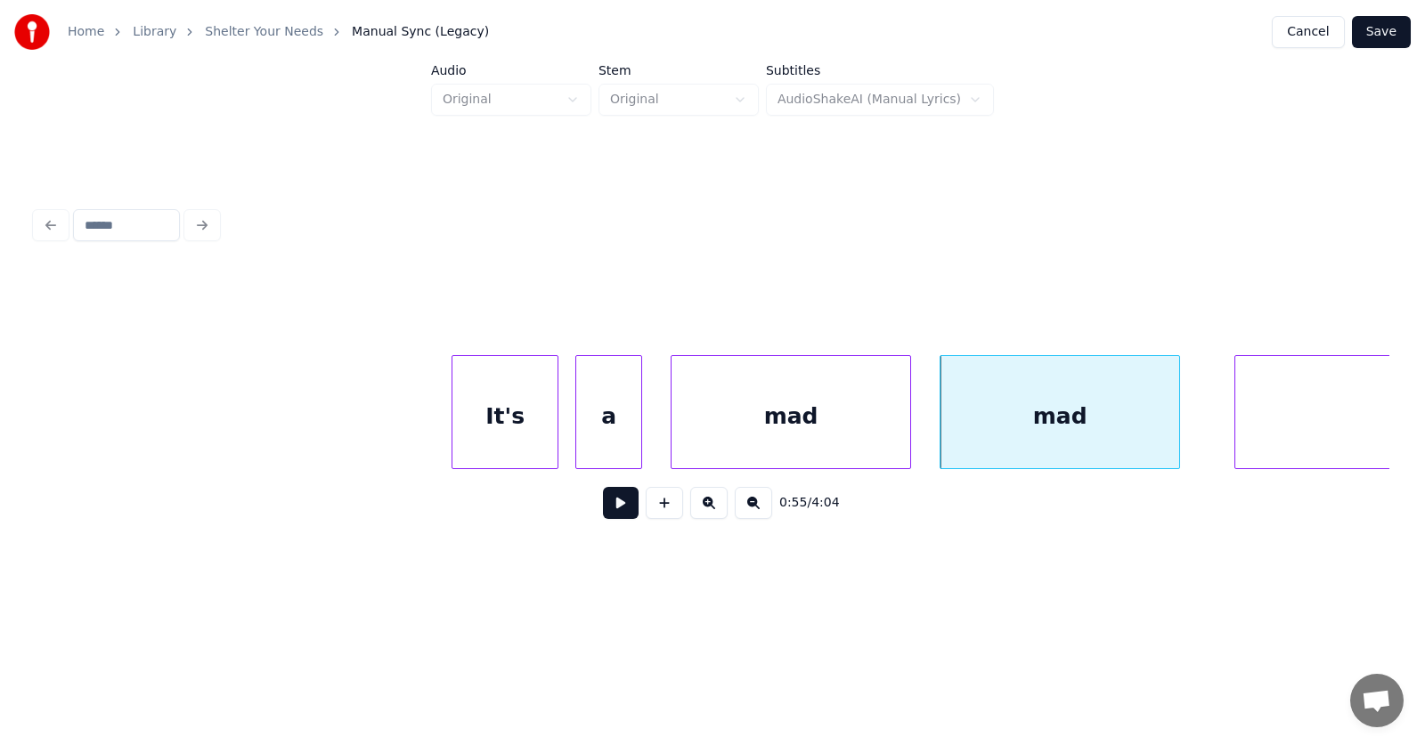
scroll to position [0, 36852]
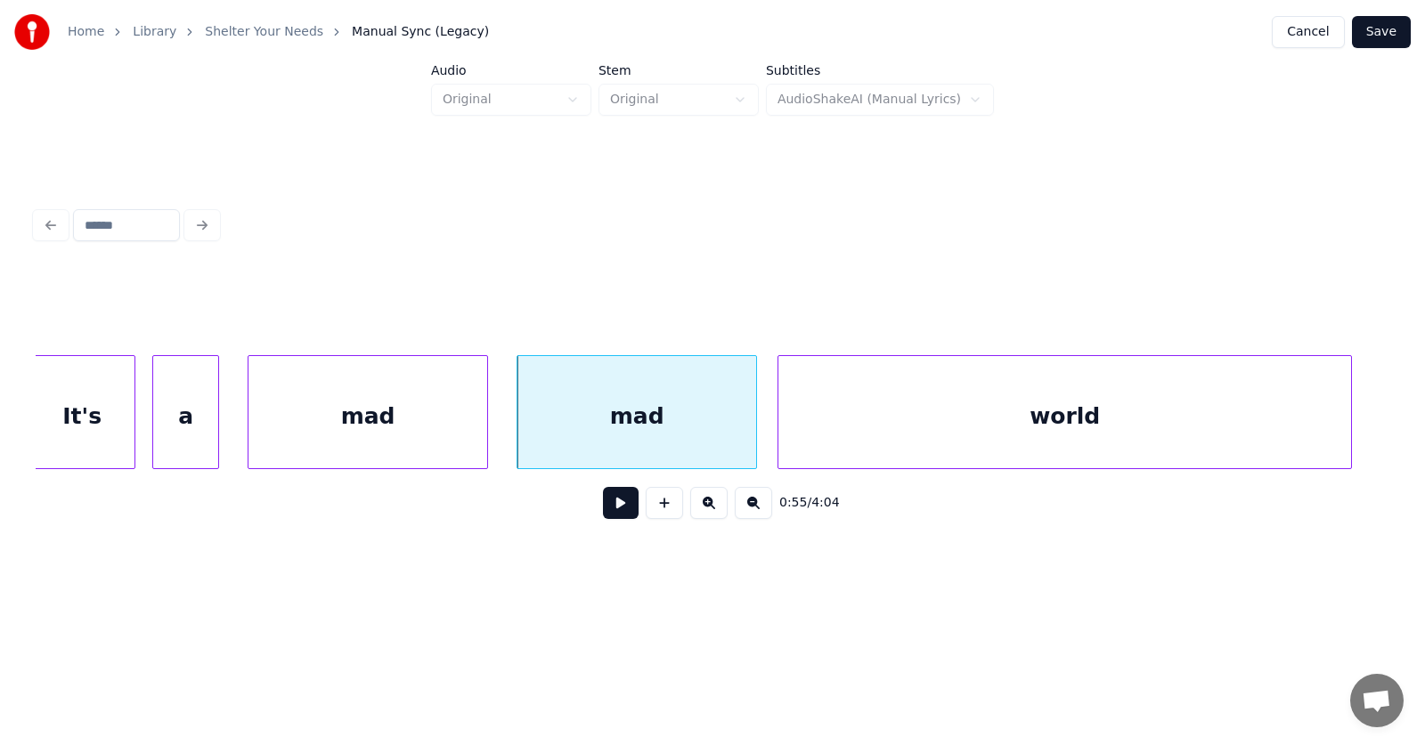
click at [1234, 414] on div "world" at bounding box center [1064, 416] width 573 height 121
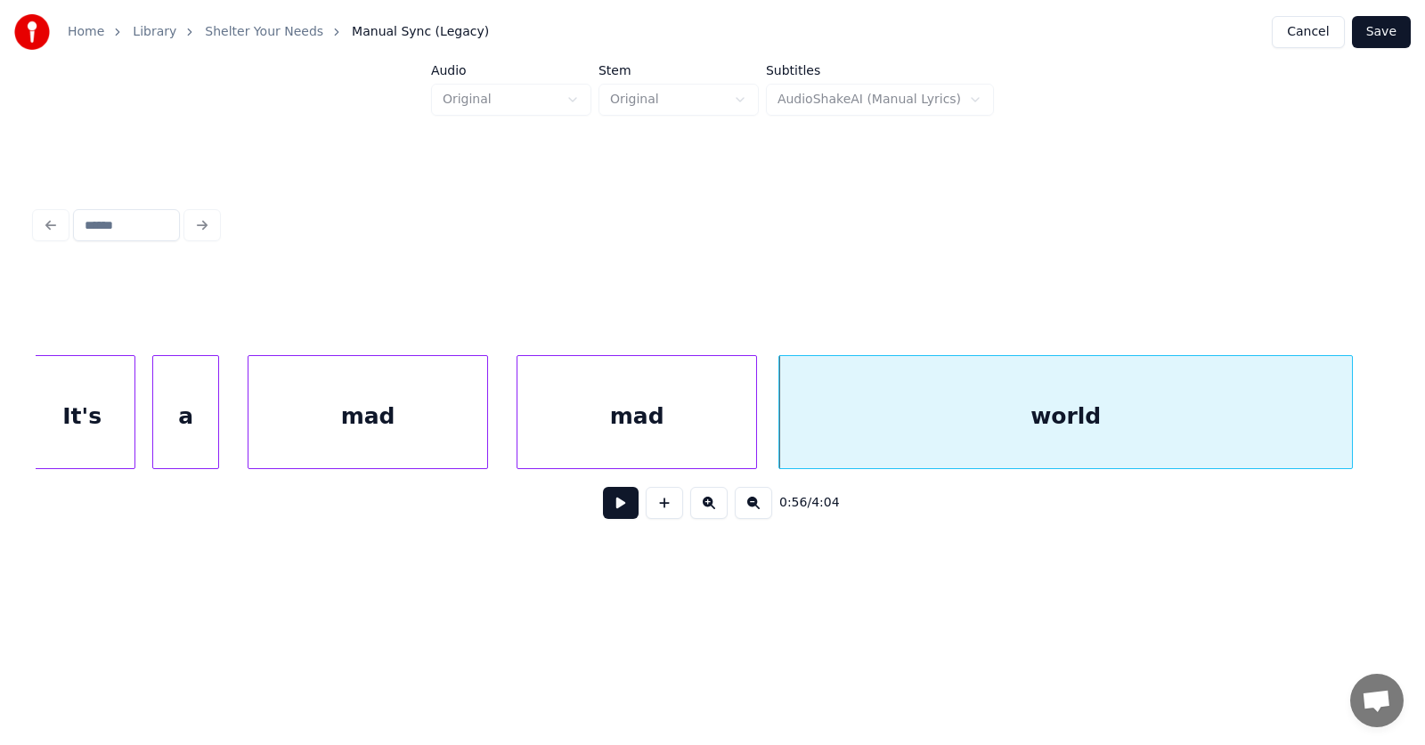
click at [613, 516] on button at bounding box center [621, 503] width 36 height 32
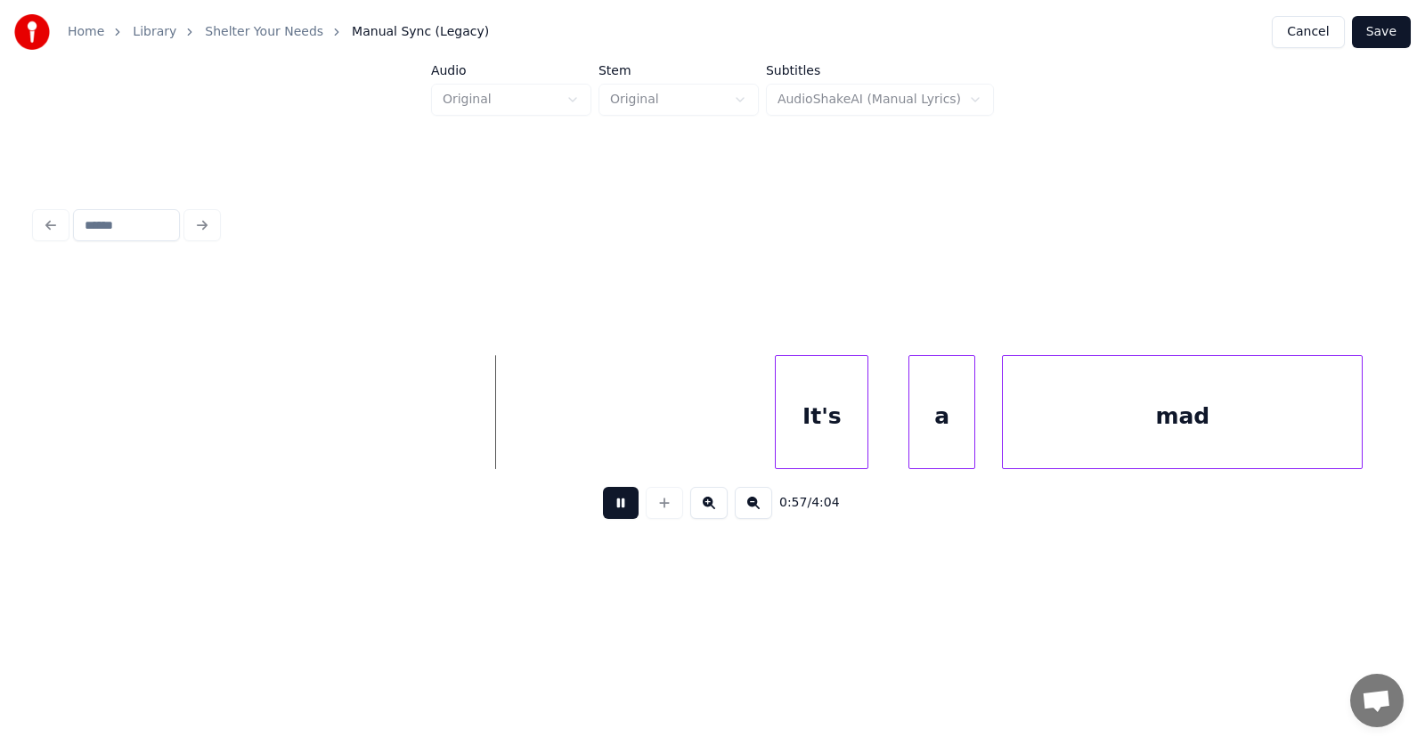
click at [613, 516] on button at bounding box center [621, 503] width 36 height 32
click at [766, 433] on div "It's" at bounding box center [772, 416] width 92 height 121
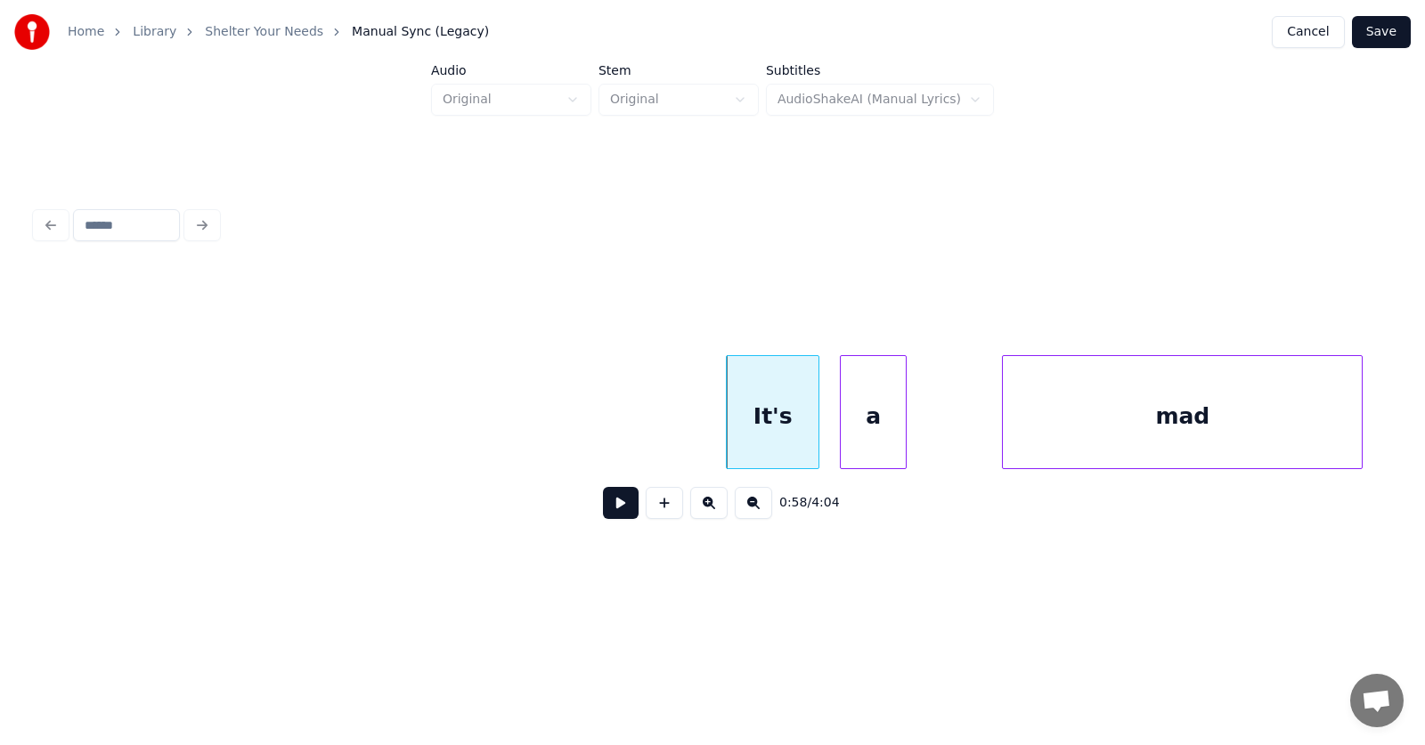
click at [870, 443] on div "a" at bounding box center [873, 416] width 65 height 121
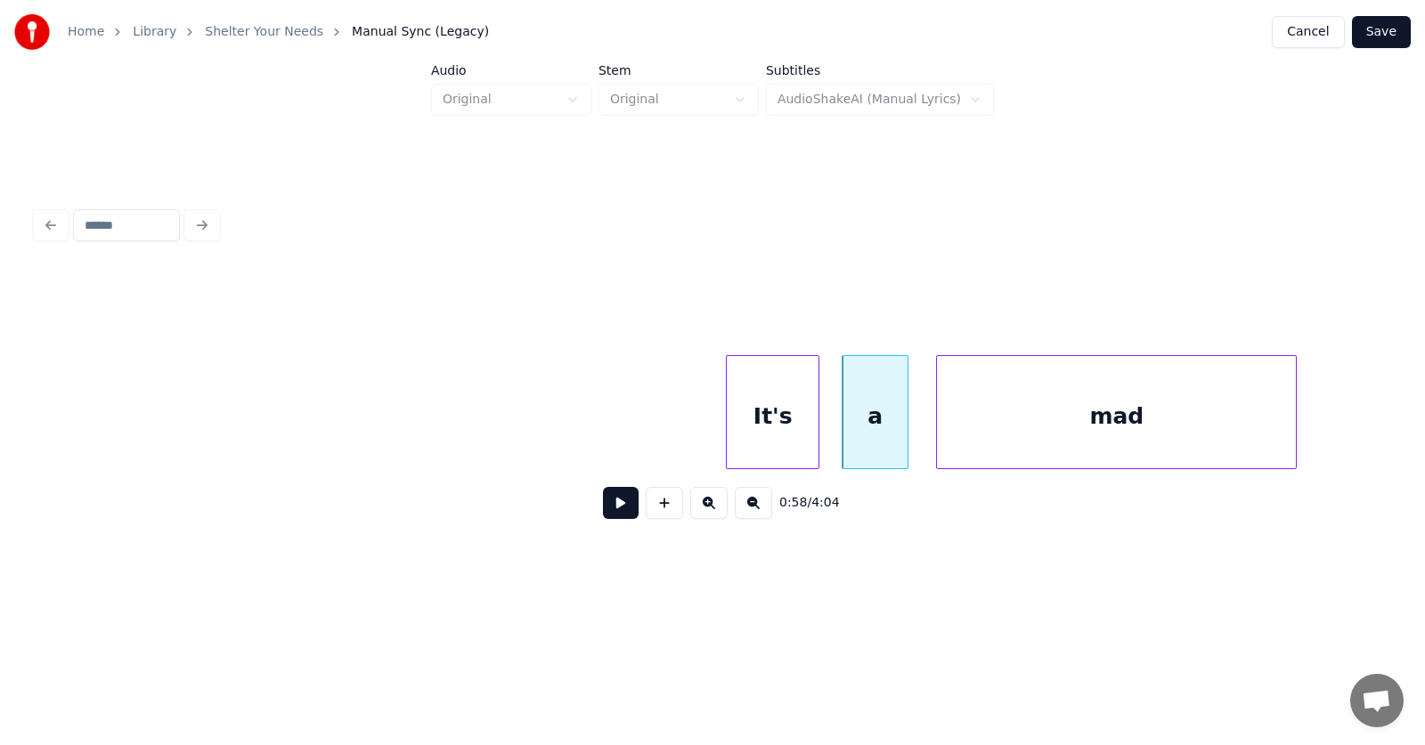
click at [976, 441] on div "mad" at bounding box center [1116, 416] width 359 height 121
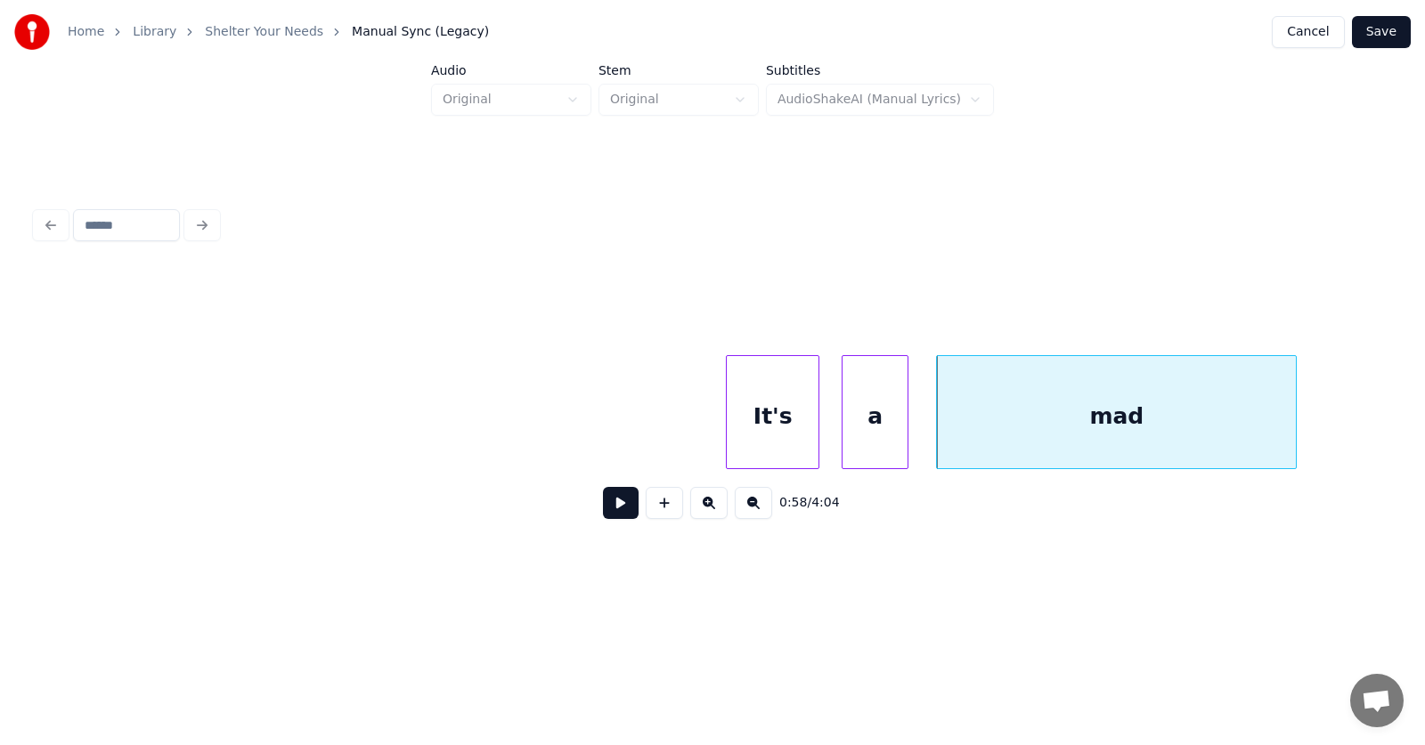
click at [620, 516] on button at bounding box center [621, 503] width 36 height 32
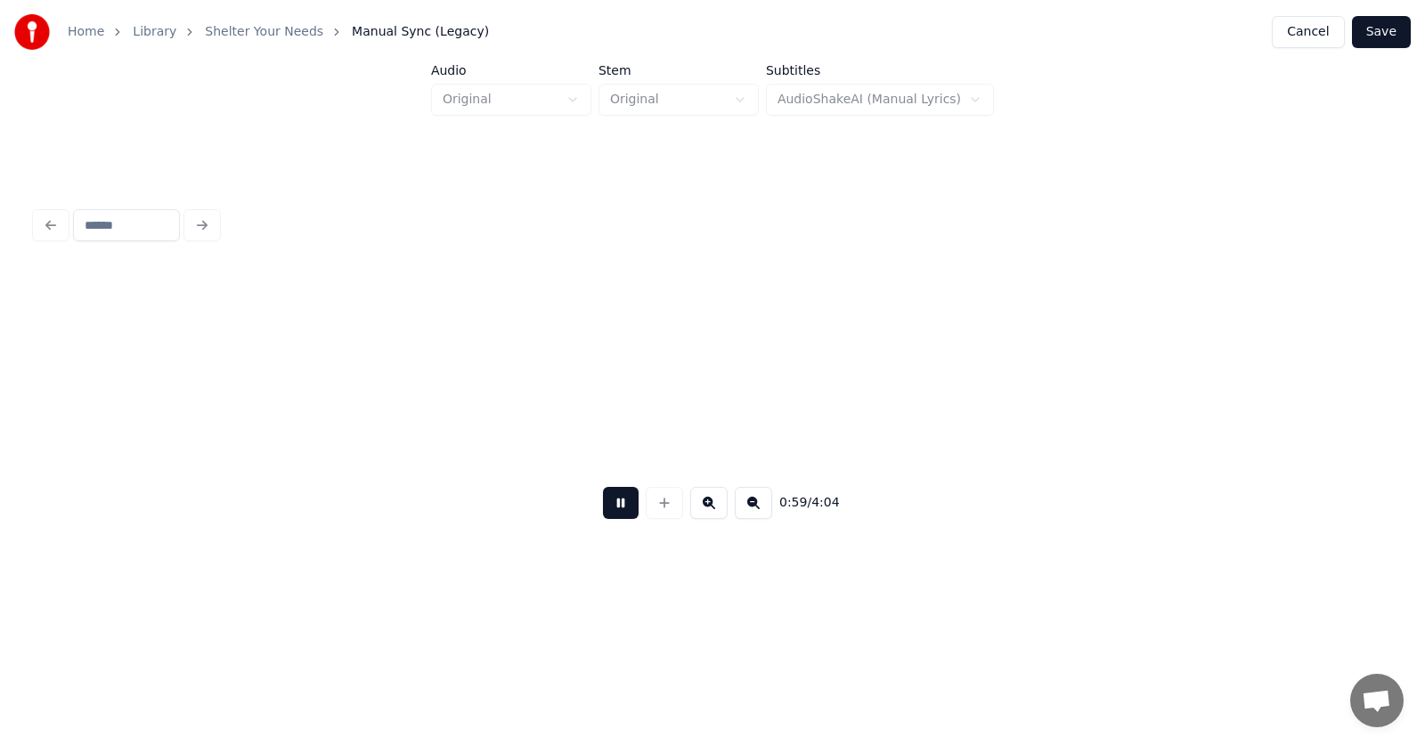
scroll to position [0, 39560]
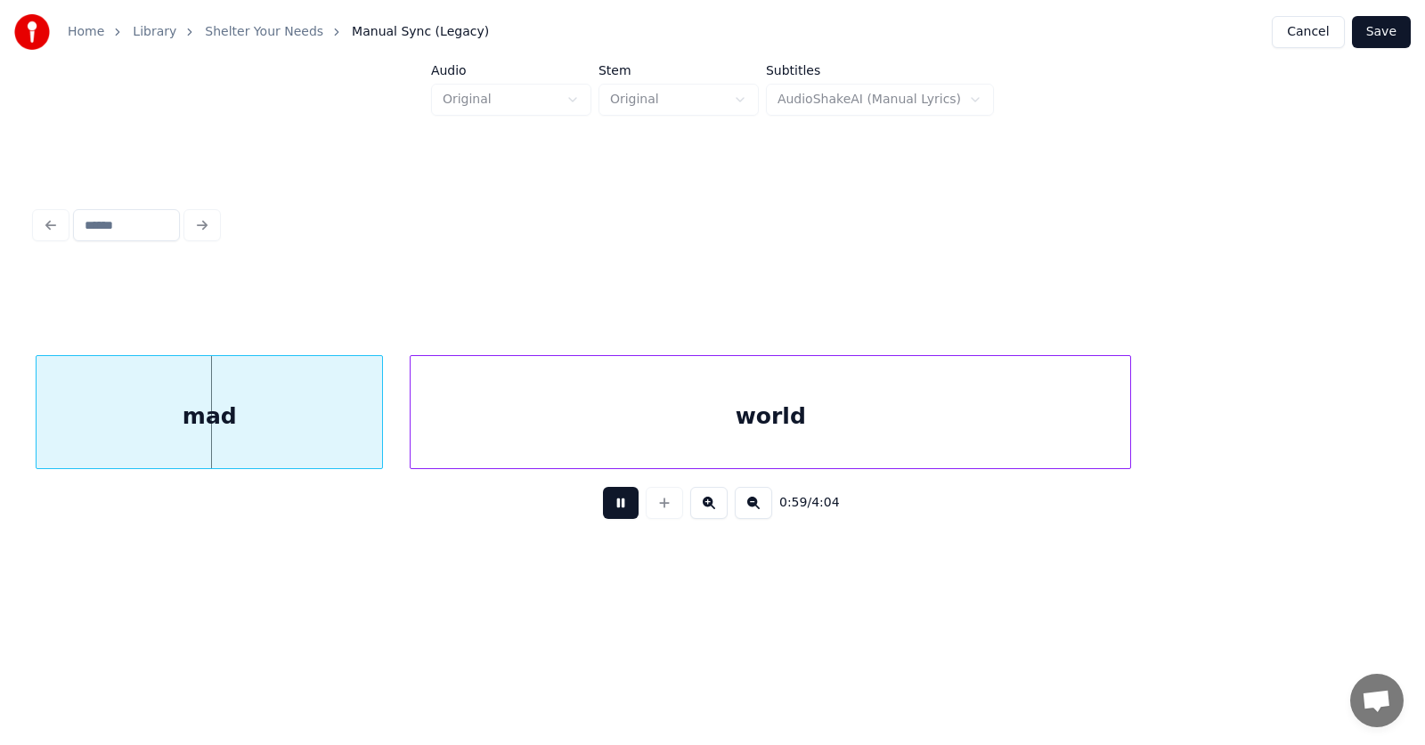
click at [620, 516] on button at bounding box center [621, 503] width 36 height 32
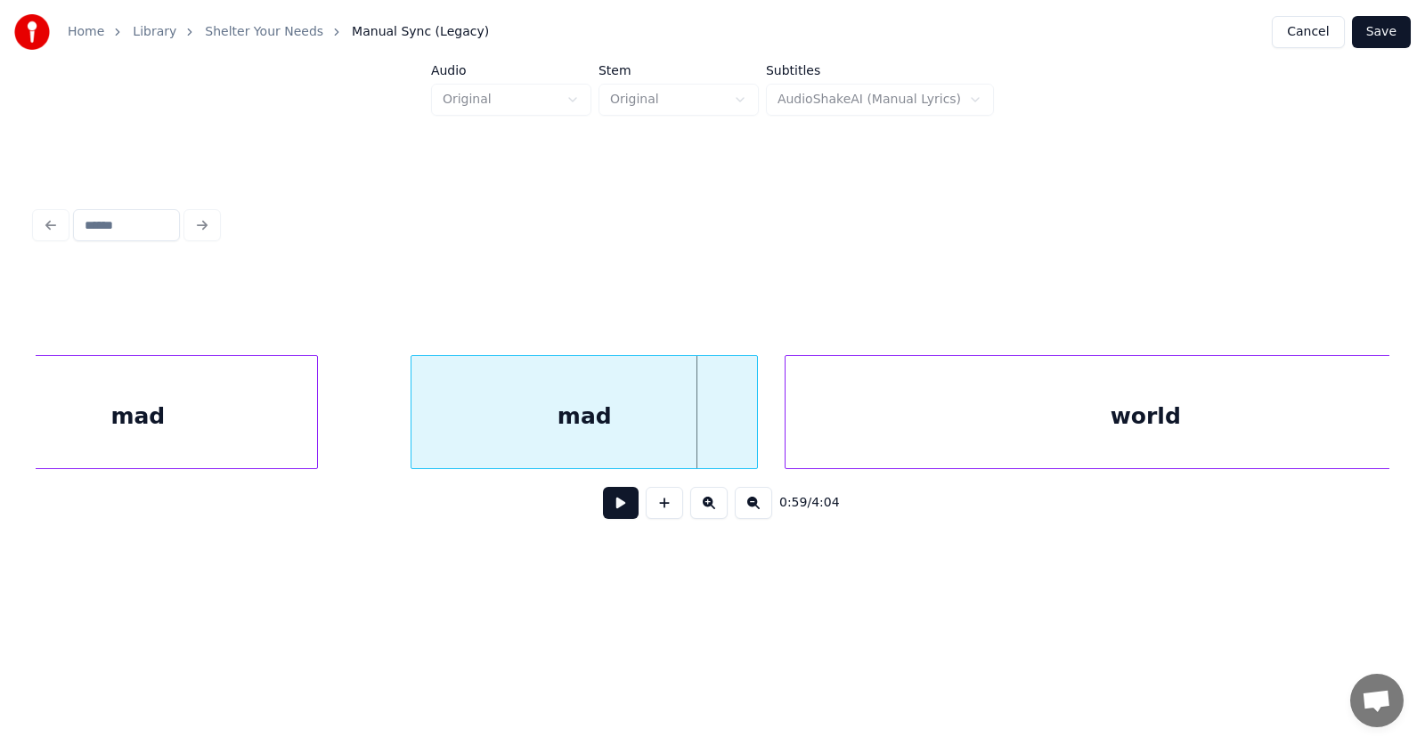
scroll to position [0, 38964]
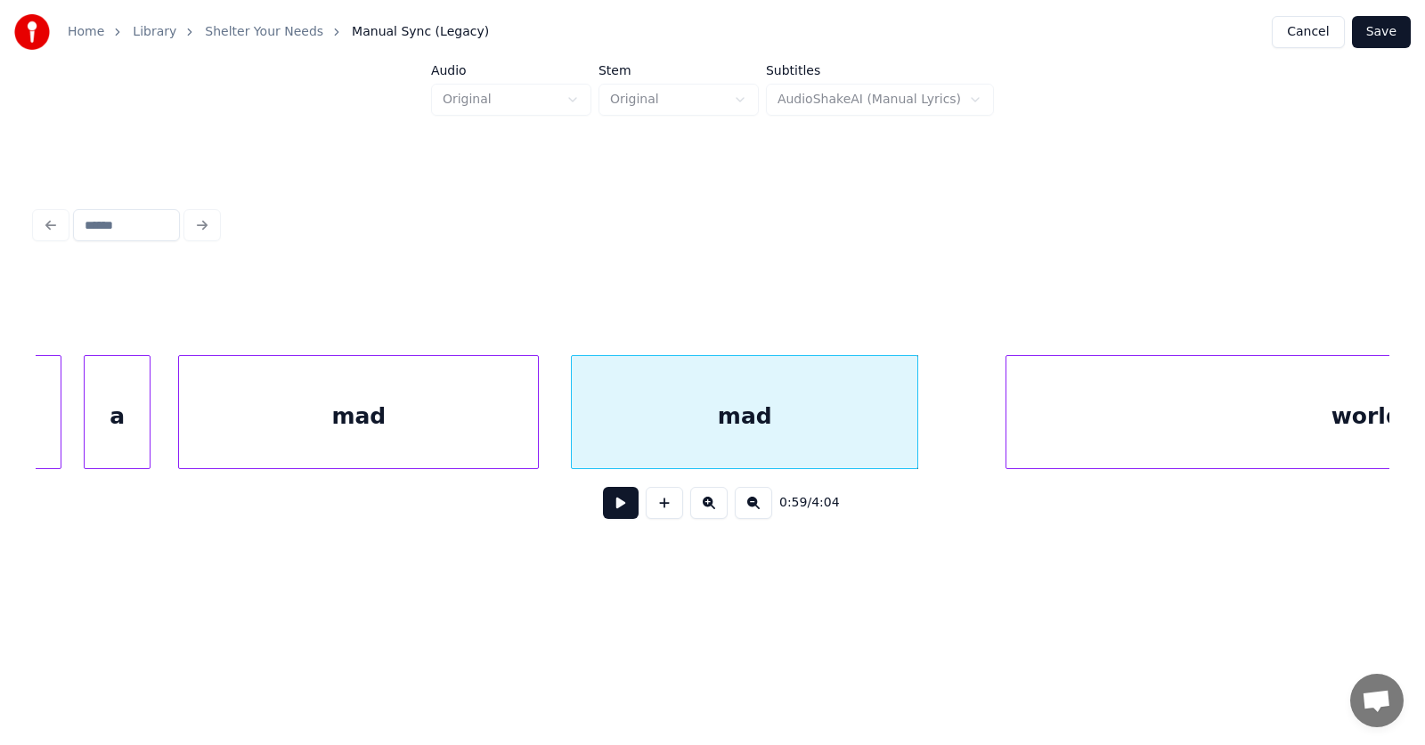
click at [671, 421] on div "mad" at bounding box center [745, 416] width 346 height 121
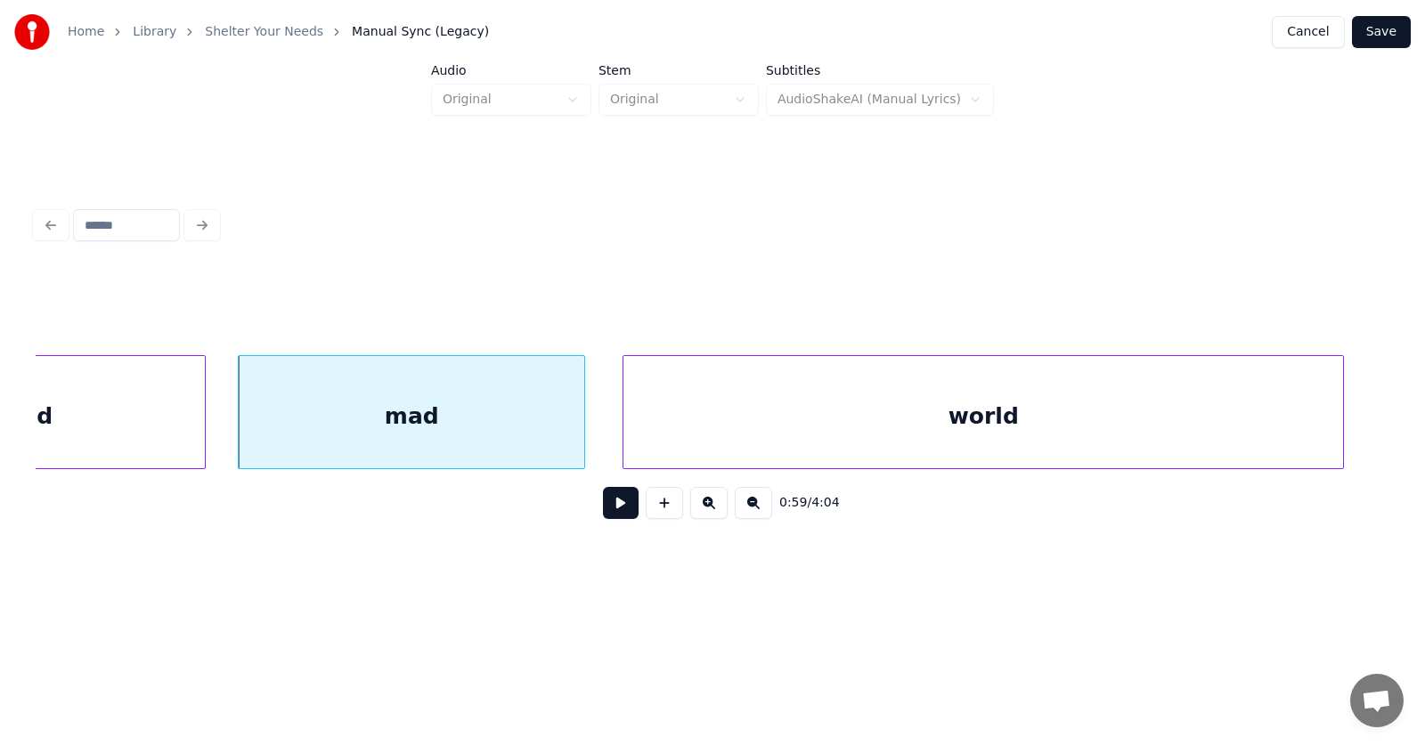
click at [1031, 427] on div "world" at bounding box center [983, 416] width 720 height 121
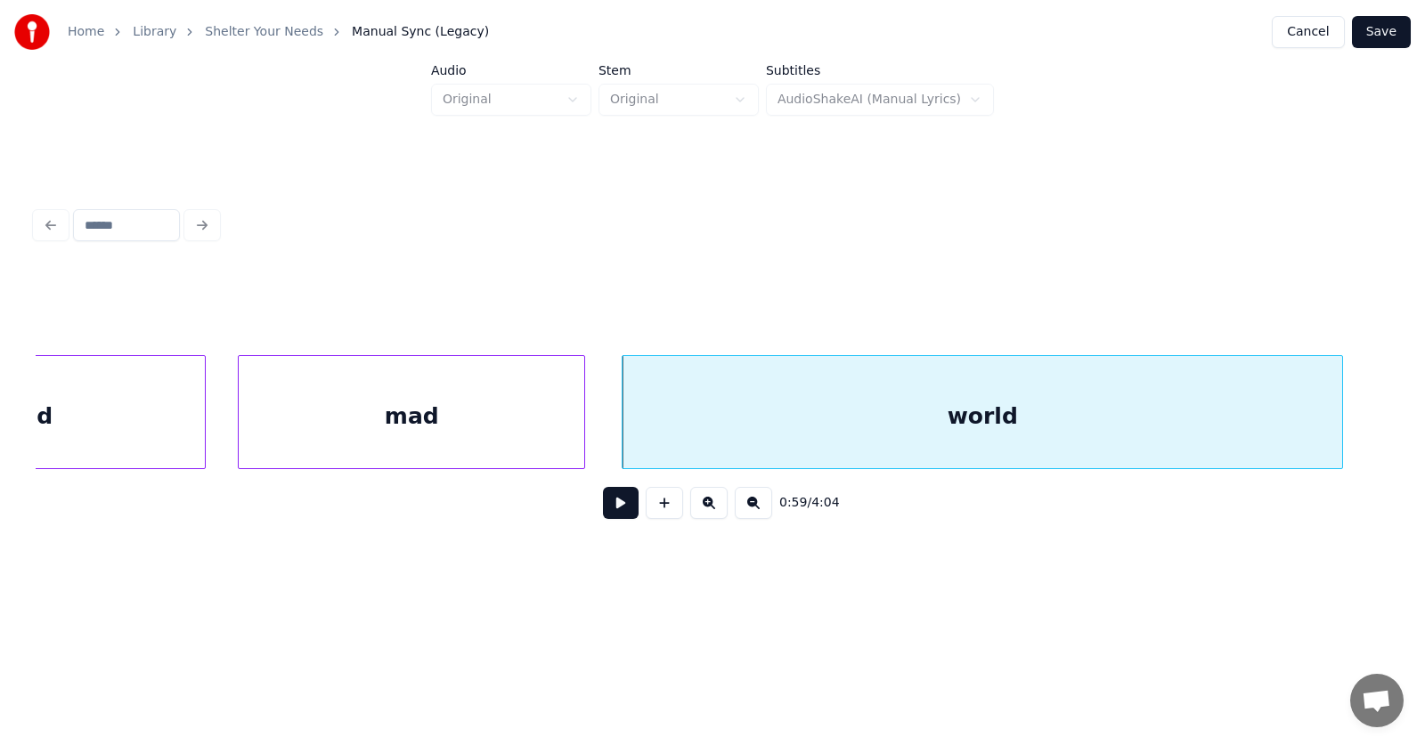
click at [604, 512] on button at bounding box center [621, 503] width 36 height 32
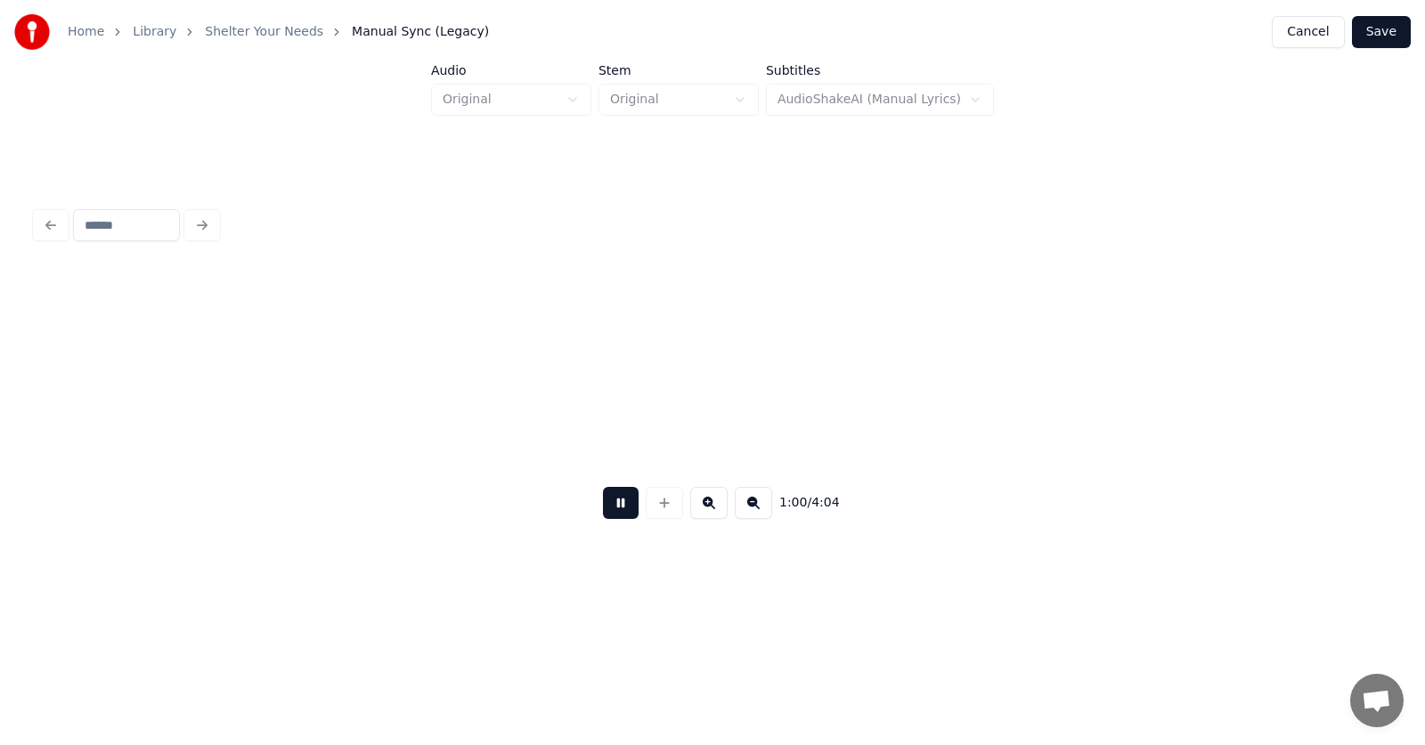
scroll to position [0, 40655]
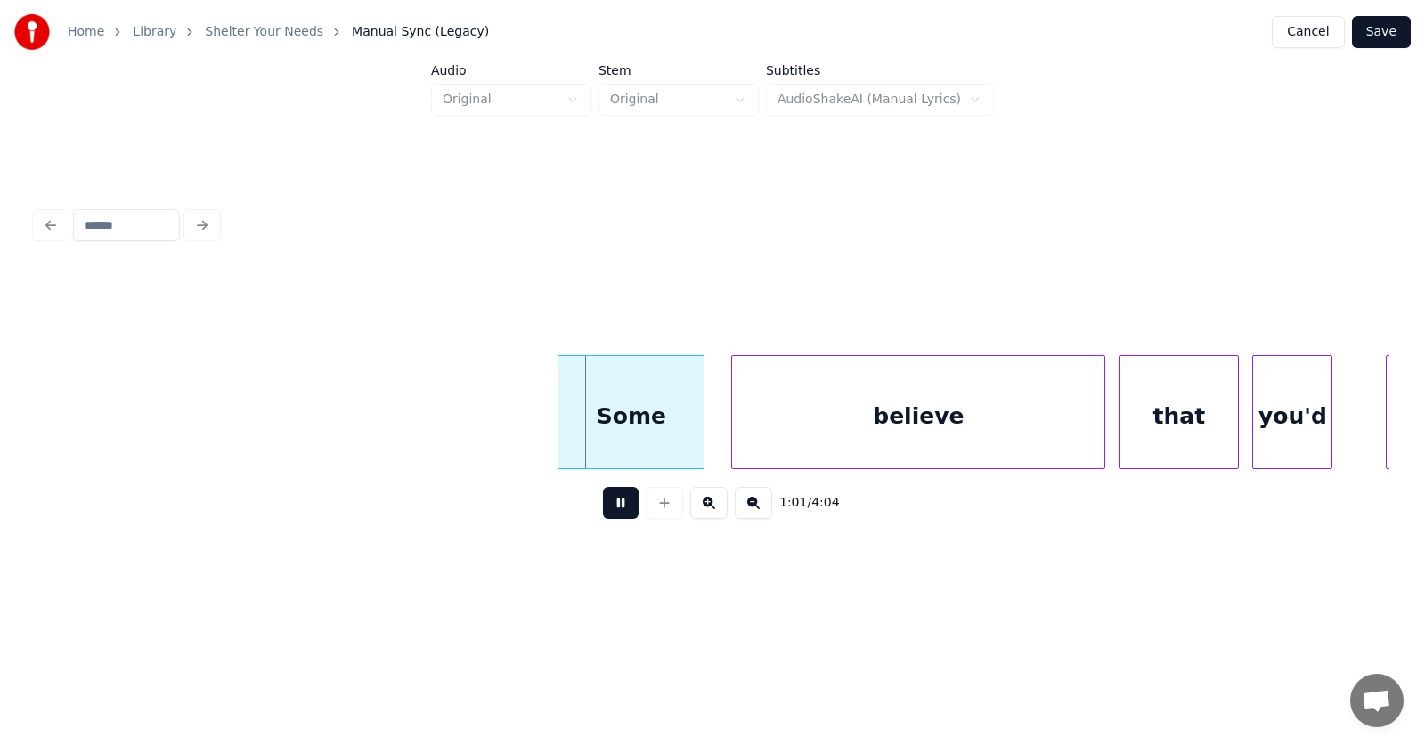
click at [604, 512] on button at bounding box center [621, 503] width 36 height 32
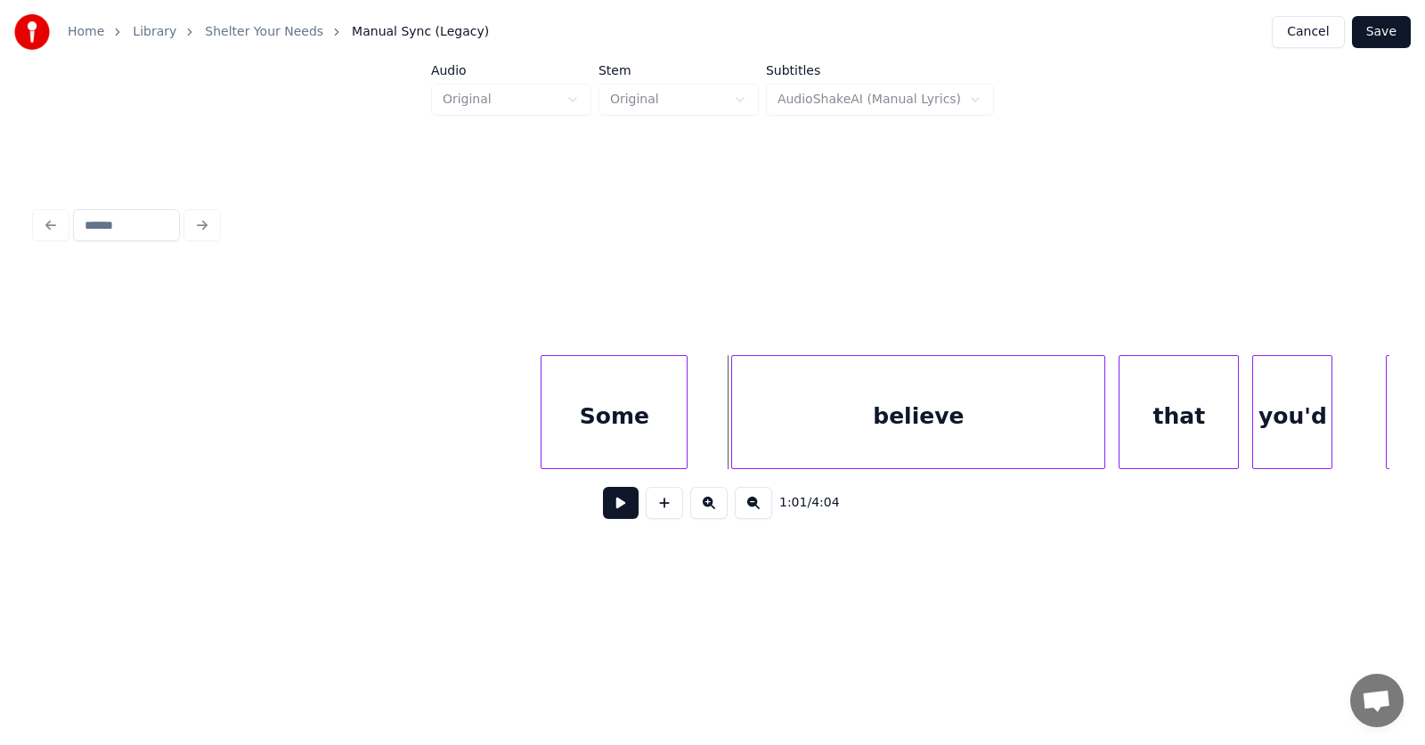
click at [640, 434] on div "Some" at bounding box center [614, 416] width 145 height 121
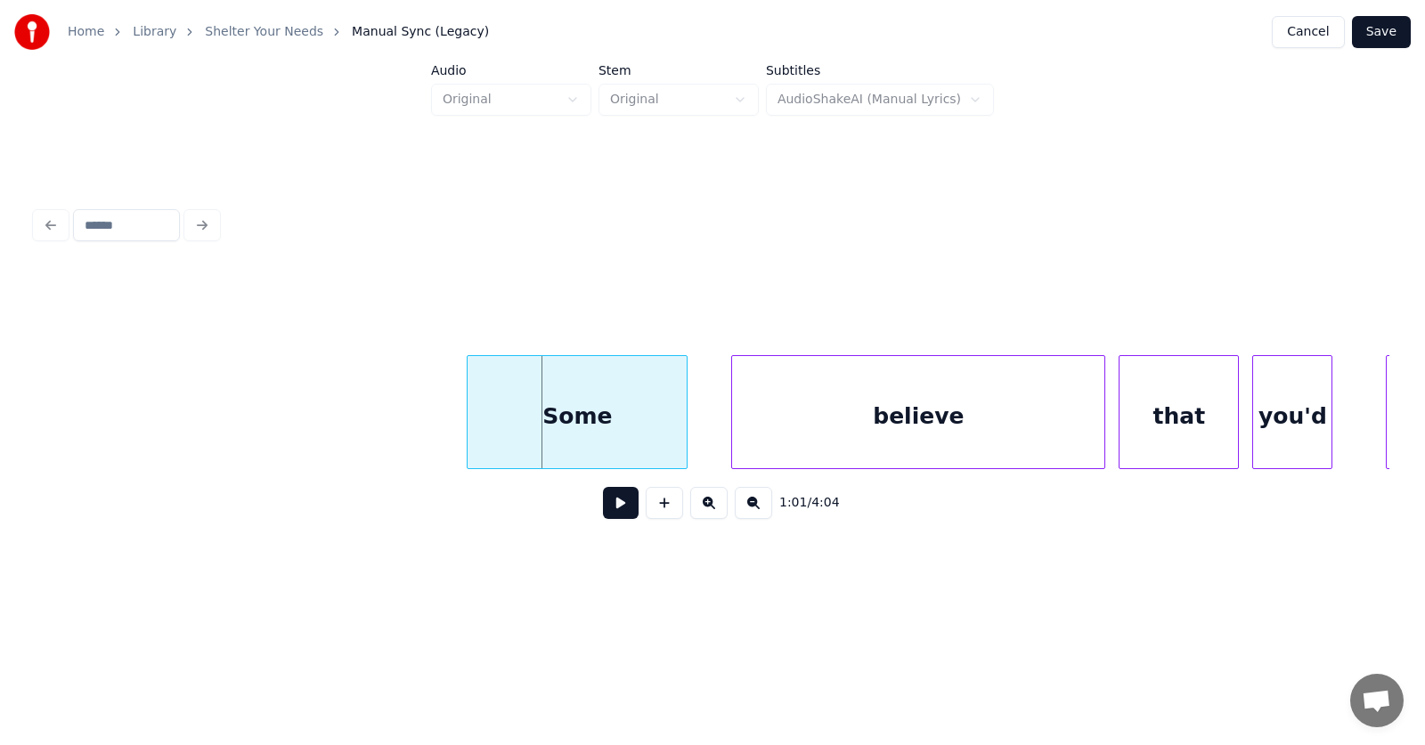
click at [469, 433] on div at bounding box center [470, 412] width 5 height 112
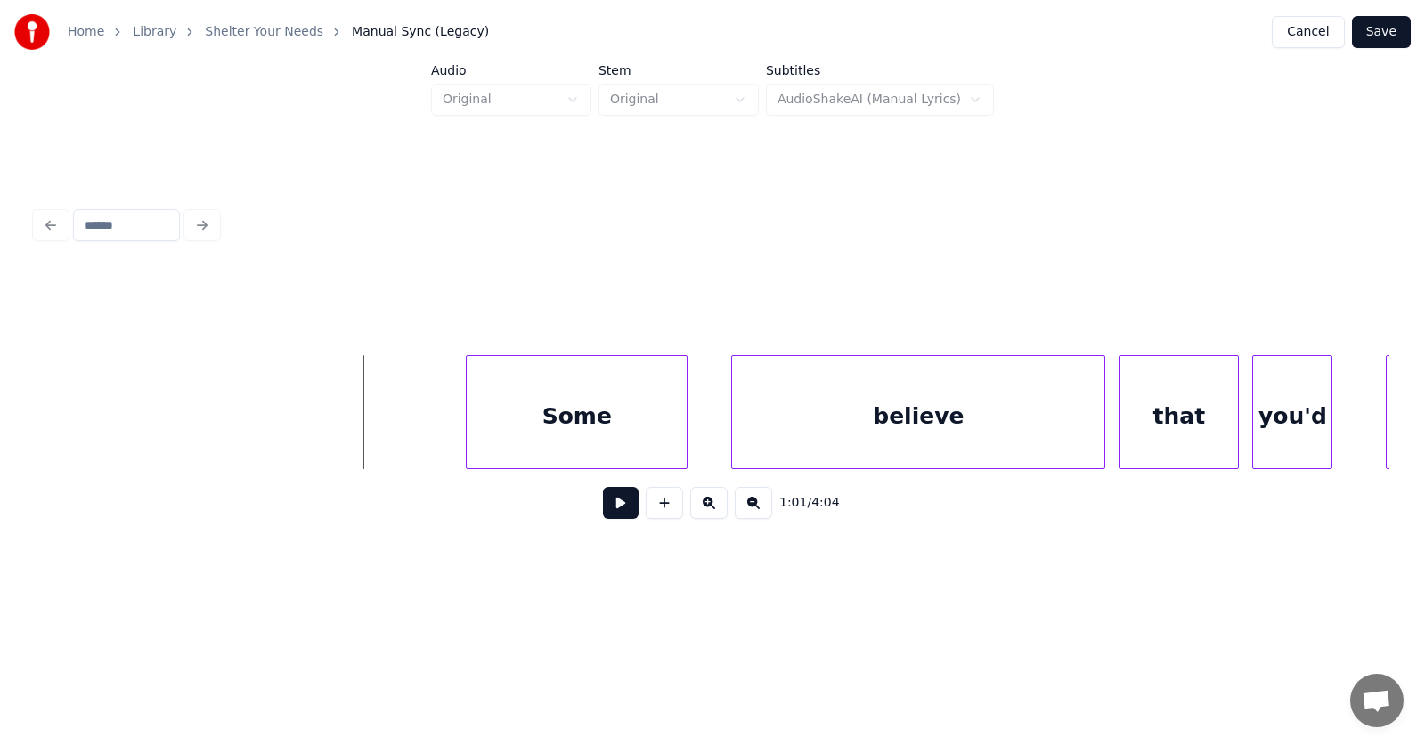
click at [610, 514] on button at bounding box center [621, 503] width 36 height 32
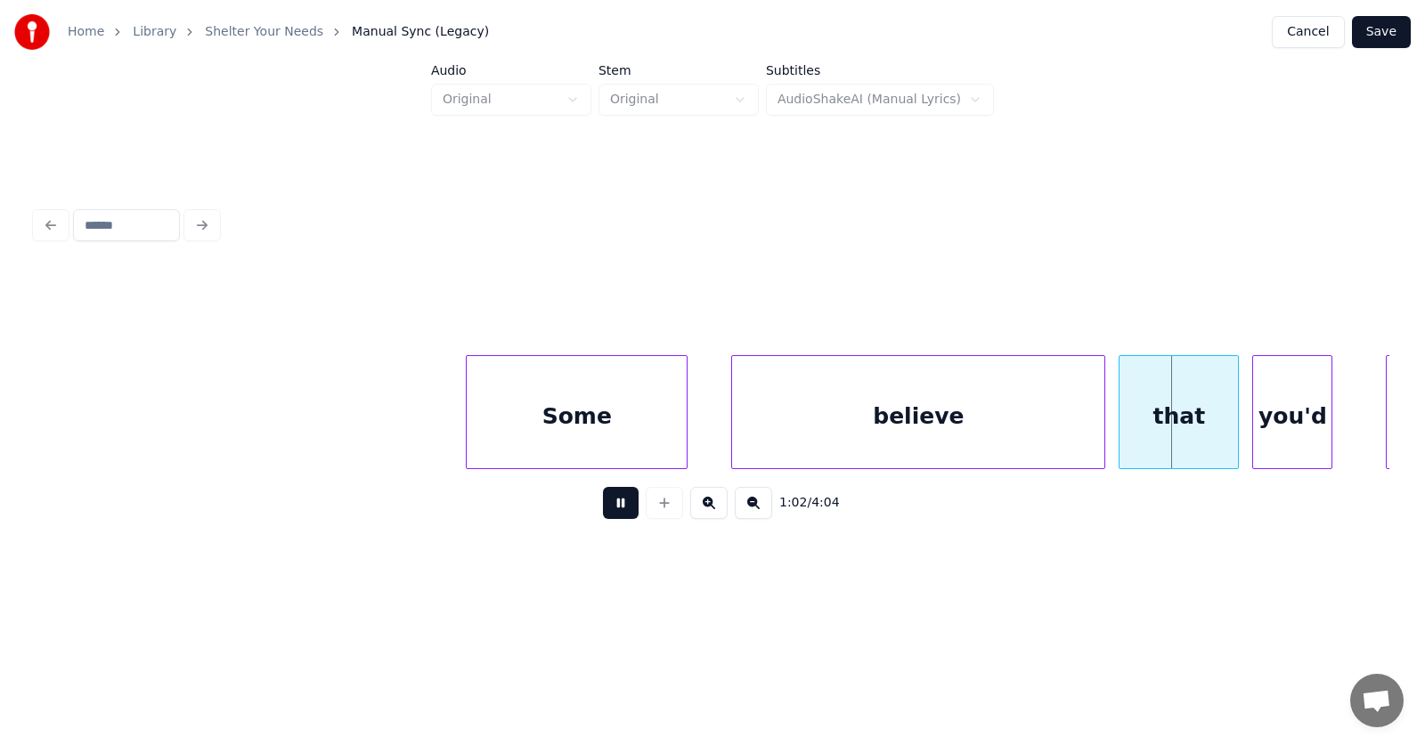
click at [610, 514] on button at bounding box center [621, 503] width 36 height 32
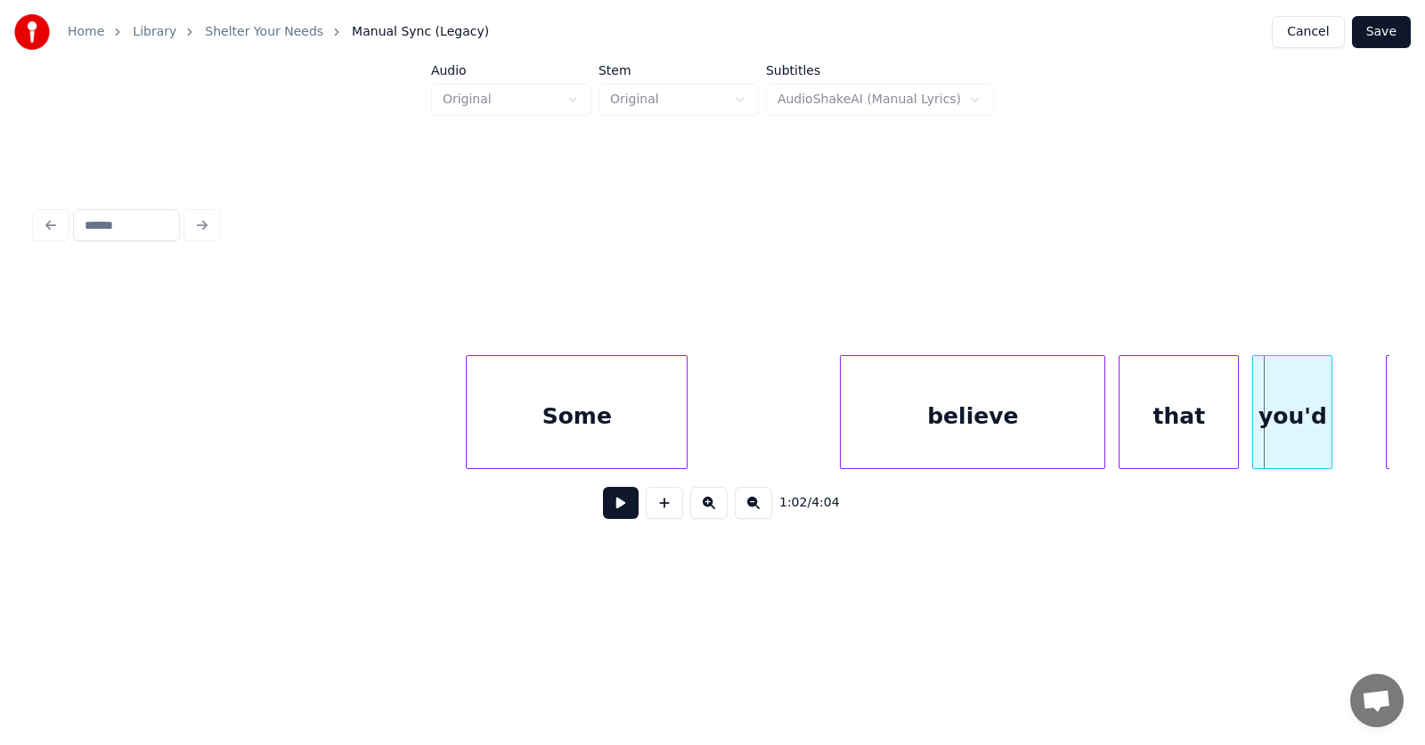
click at [843, 427] on div at bounding box center [843, 412] width 5 height 112
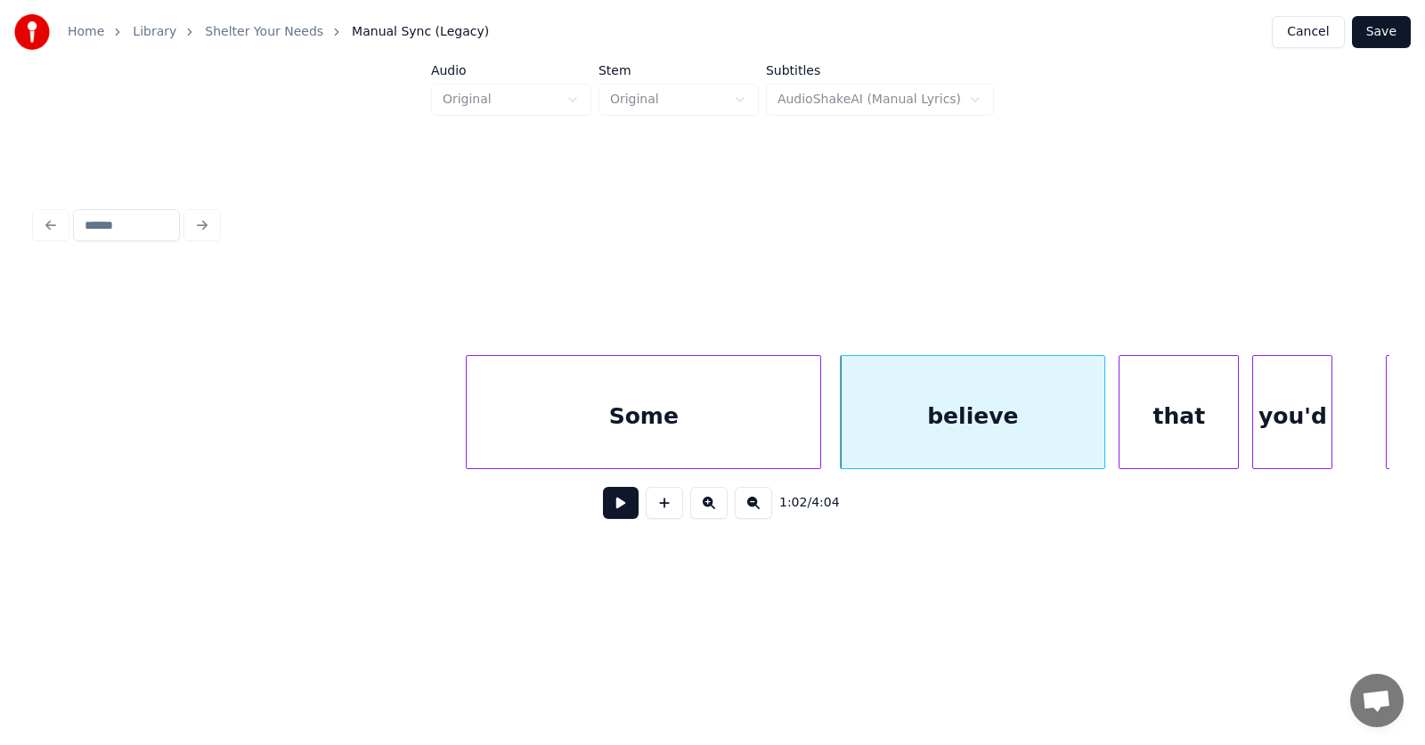
click at [819, 417] on div at bounding box center [817, 412] width 5 height 112
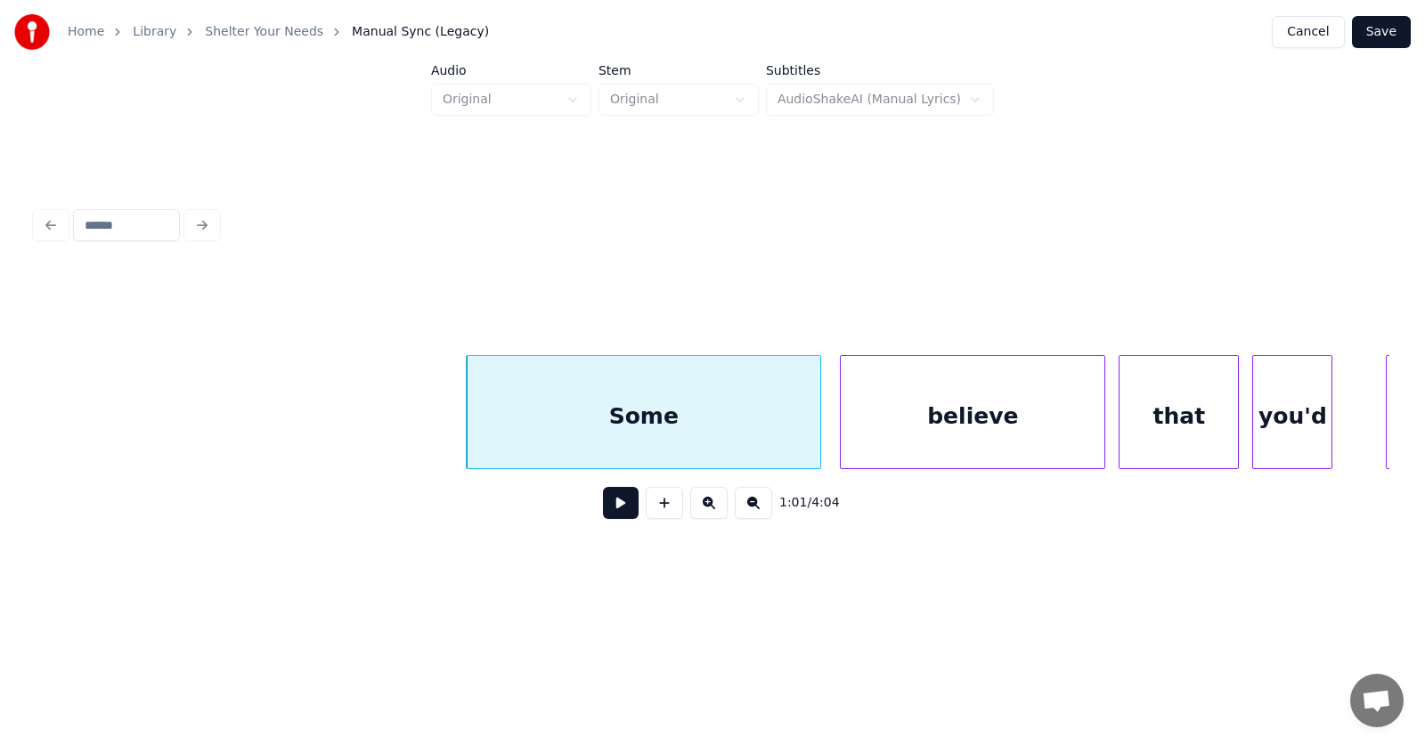
click at [908, 417] on div "believe" at bounding box center [973, 416] width 264 height 121
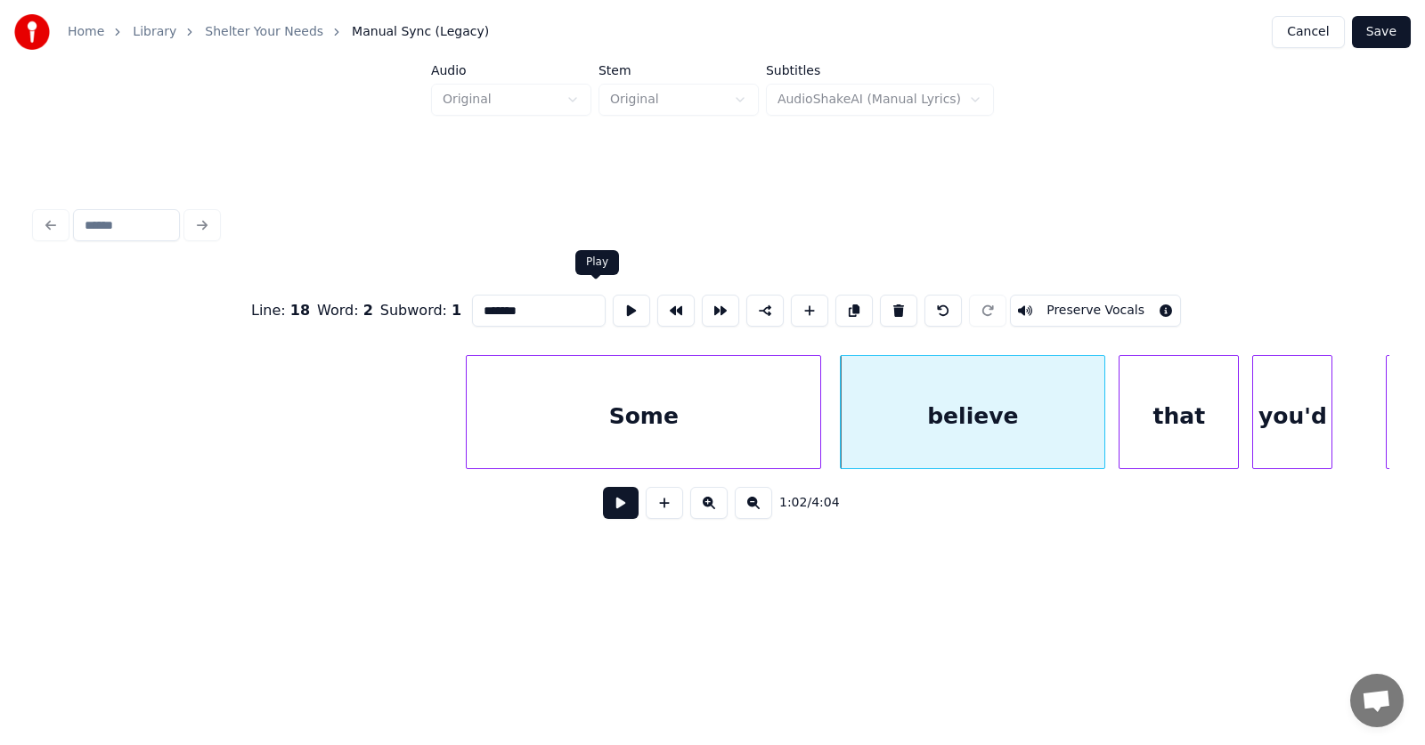
click at [613, 299] on button at bounding box center [631, 311] width 37 height 32
click at [587, 413] on div "Some" at bounding box center [644, 416] width 354 height 121
type input "****"
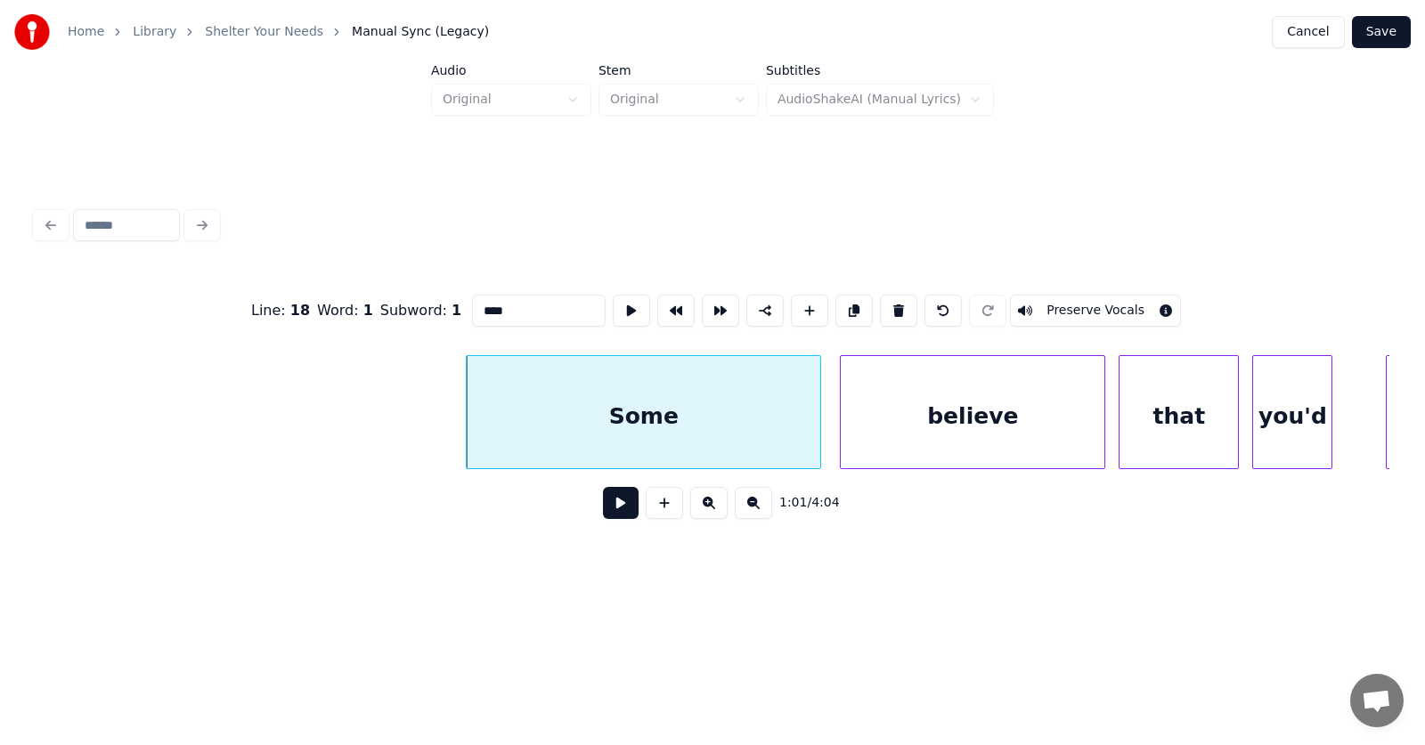
click at [605, 509] on button at bounding box center [621, 503] width 36 height 32
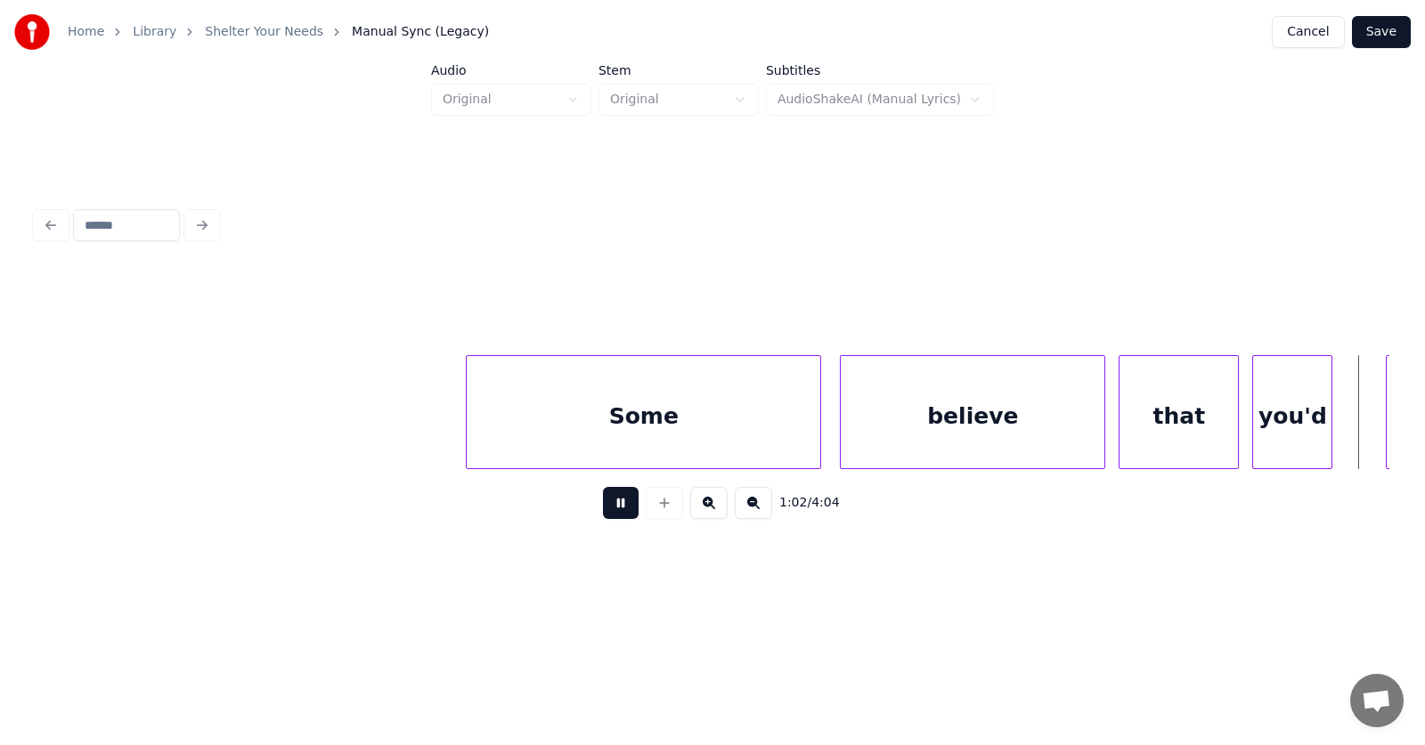
scroll to position [0, 42013]
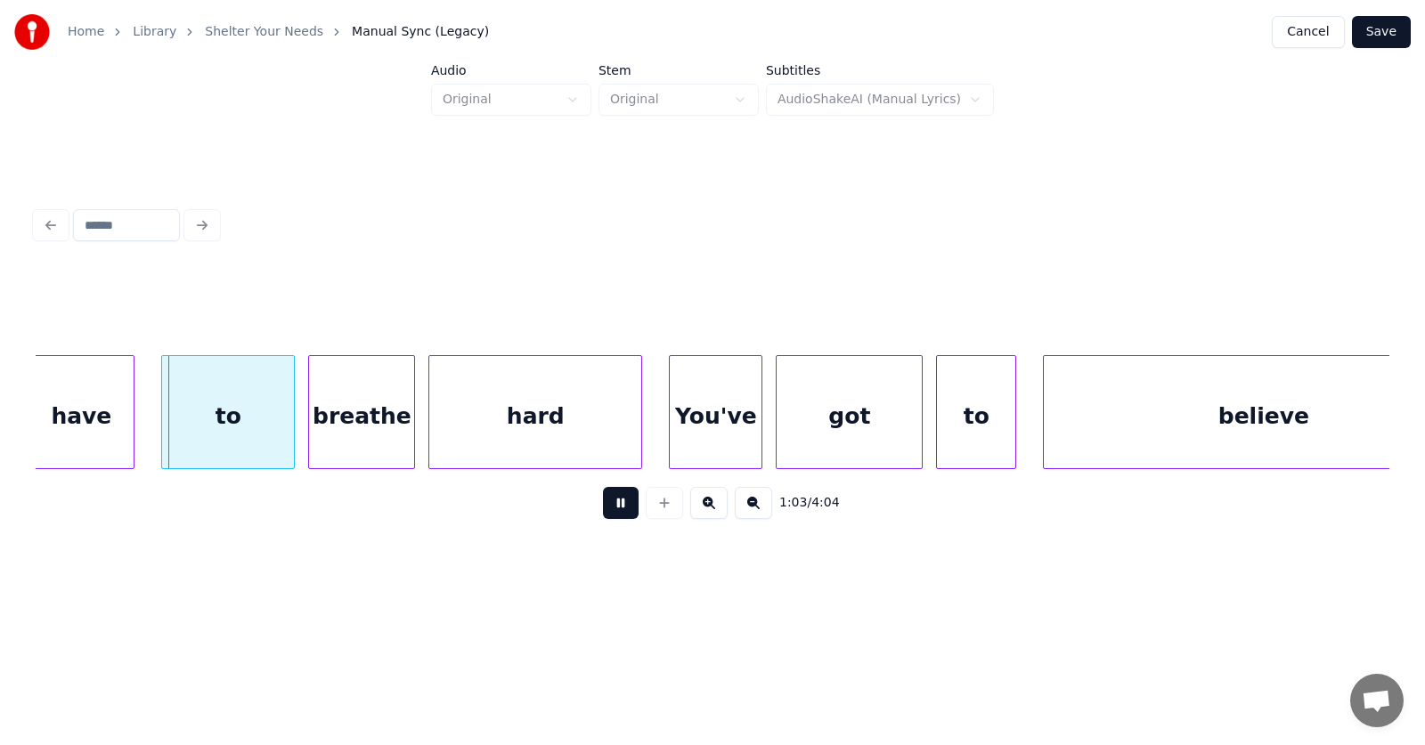
click at [605, 509] on button at bounding box center [621, 503] width 36 height 32
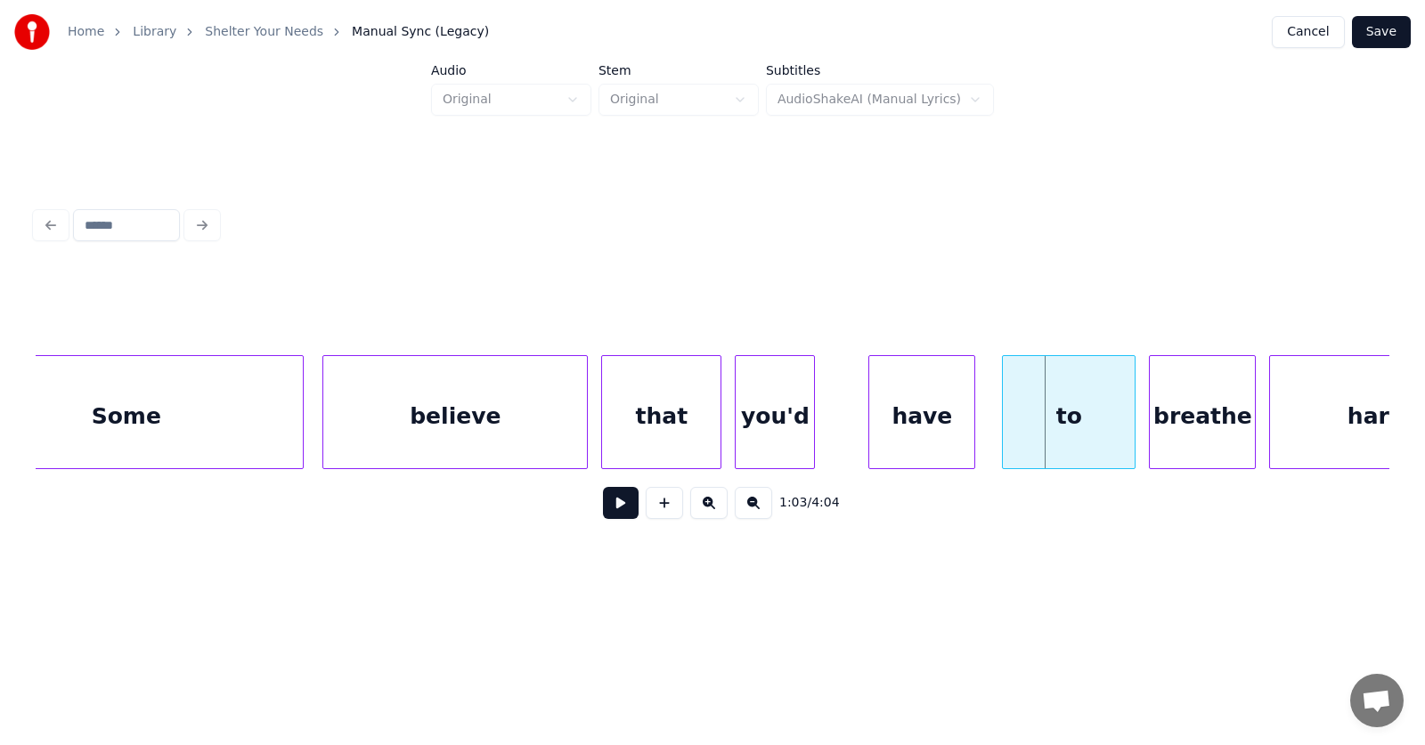
scroll to position [0, 40951]
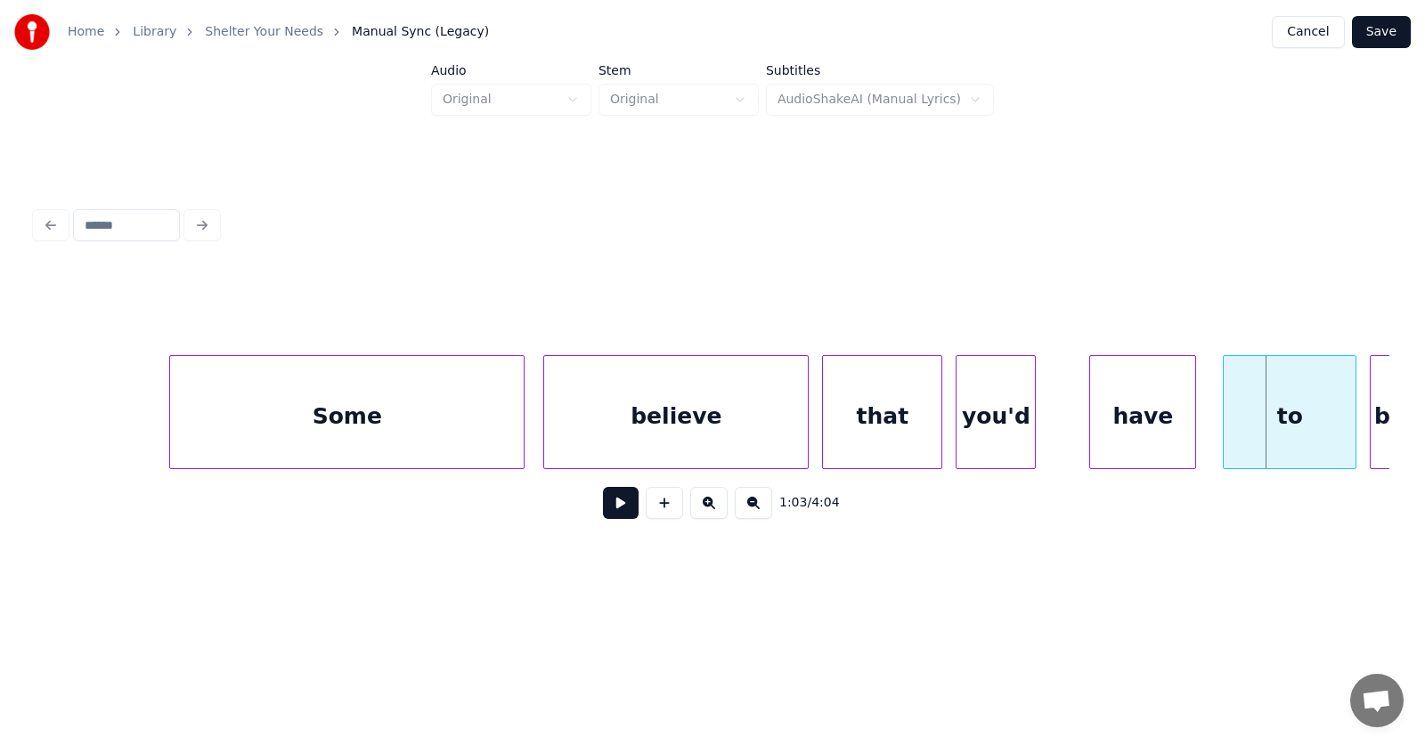
click at [386, 431] on div "Some" at bounding box center [347, 416] width 354 height 121
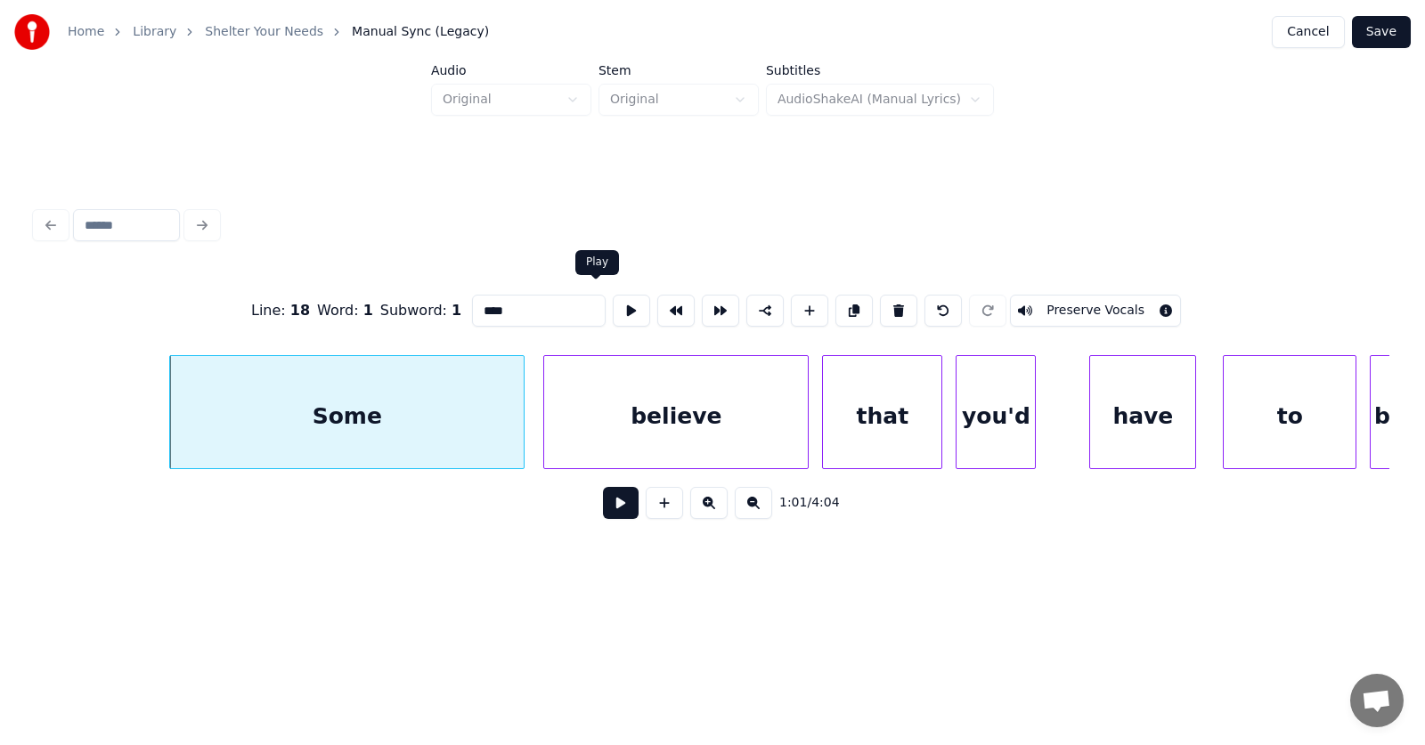
click at [613, 306] on button at bounding box center [631, 311] width 37 height 32
click at [502, 309] on input "****" at bounding box center [539, 311] width 134 height 32
click at [655, 404] on div "believe" at bounding box center [676, 416] width 264 height 121
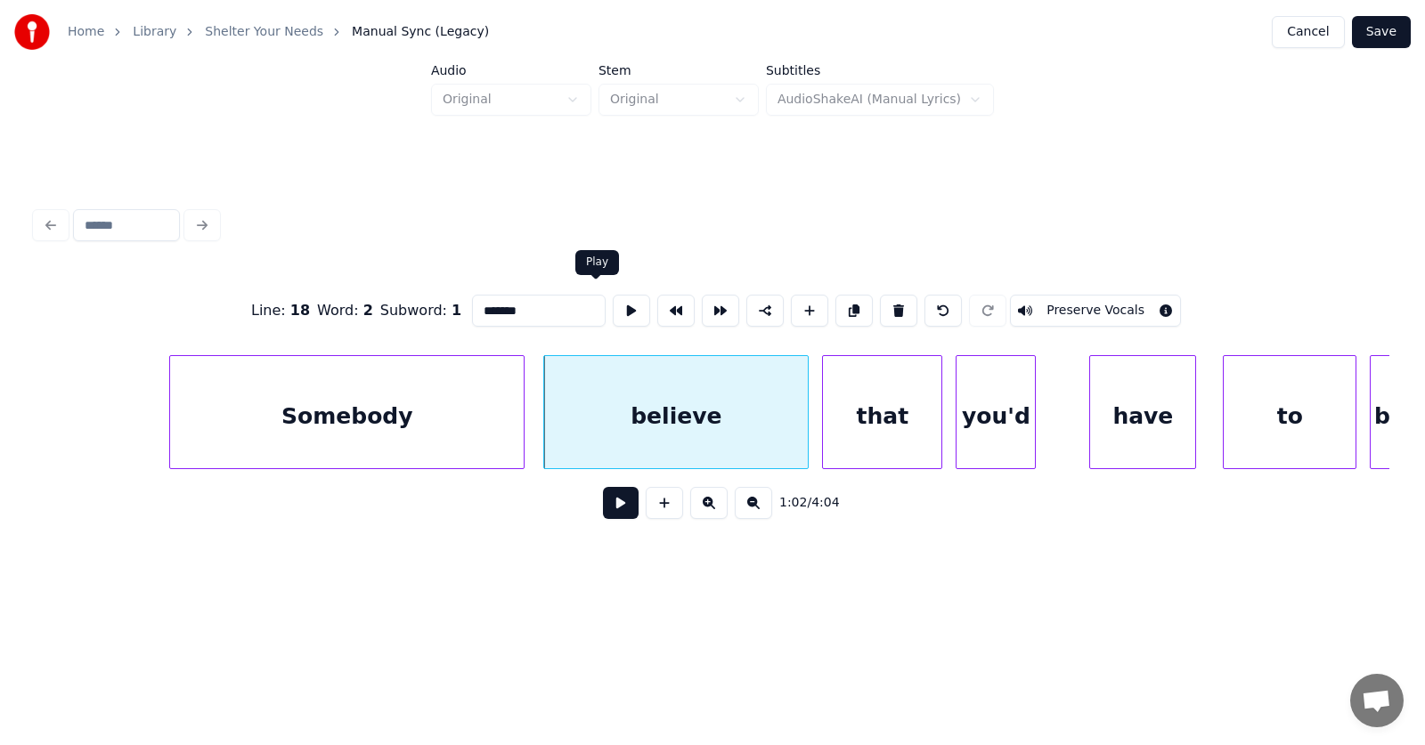
click at [613, 306] on button at bounding box center [631, 311] width 37 height 32
click at [430, 396] on div "Somebody" at bounding box center [347, 416] width 354 height 121
type input "********"
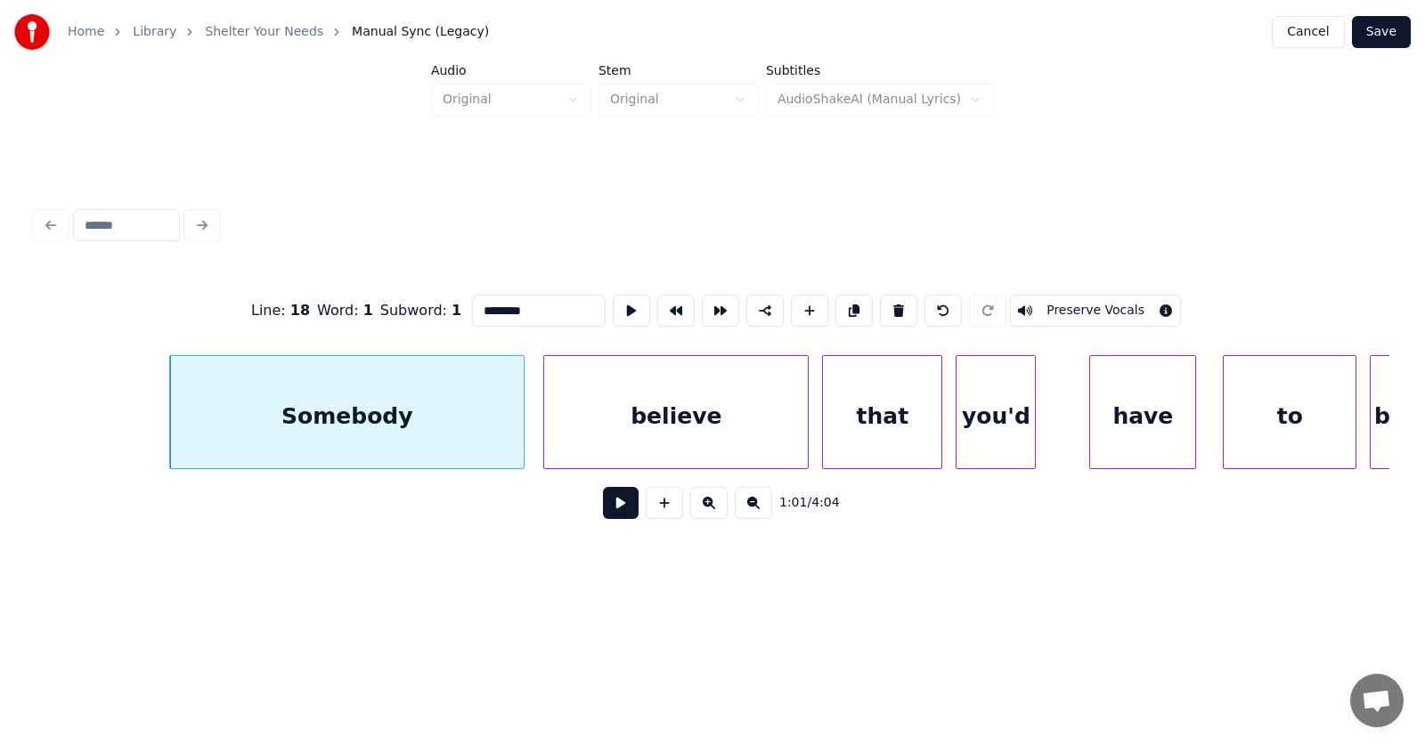
click at [603, 511] on button at bounding box center [621, 503] width 36 height 32
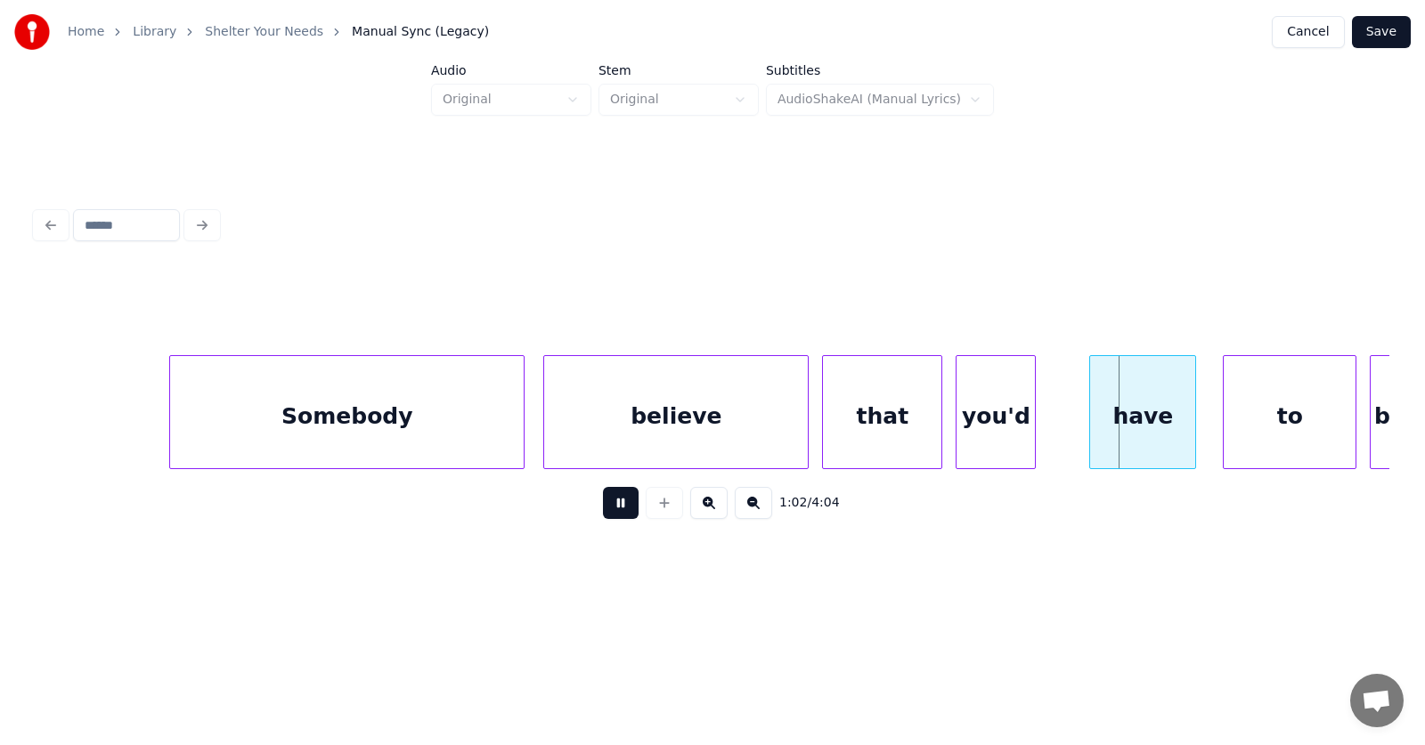
click at [603, 511] on button at bounding box center [621, 503] width 36 height 32
click at [656, 419] on div "believe" at bounding box center [676, 416] width 264 height 121
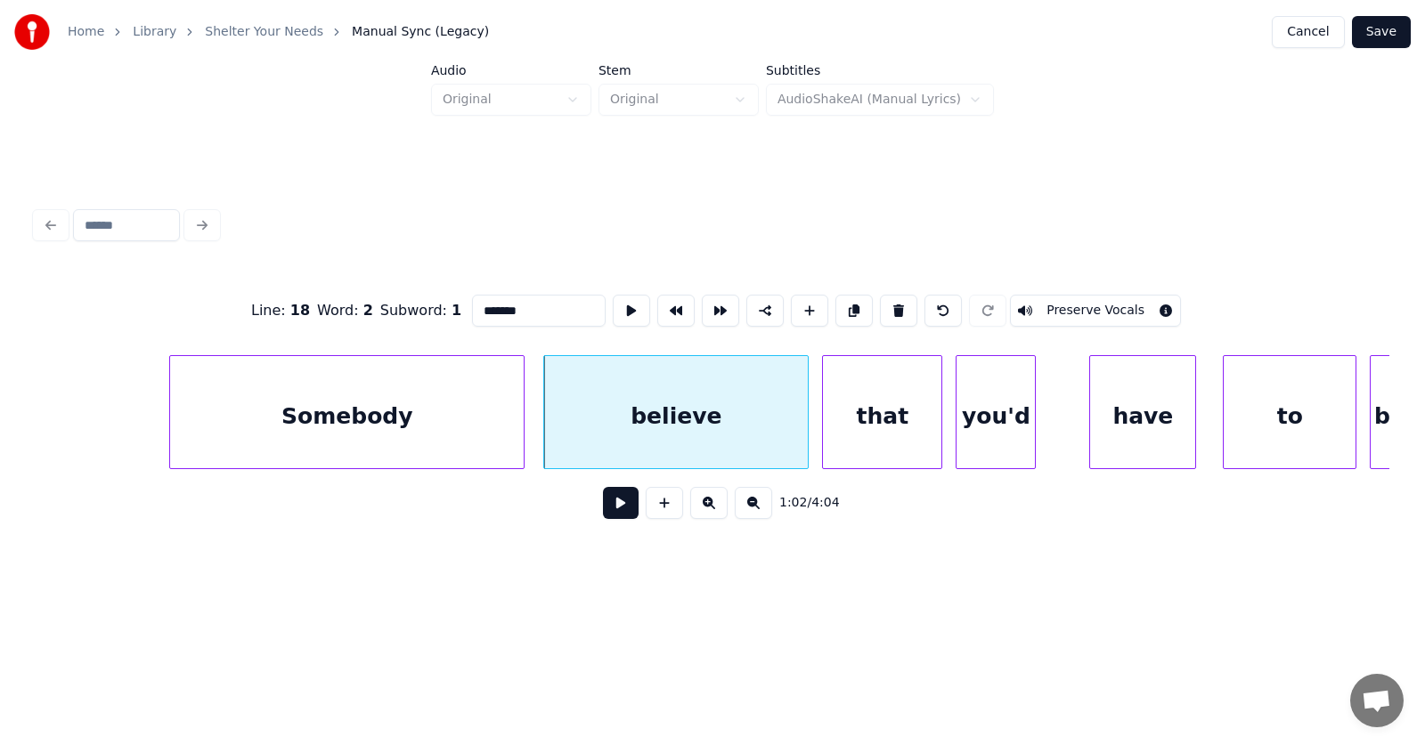
click at [421, 394] on div "Somebody" at bounding box center [347, 416] width 354 height 121
type input "********"
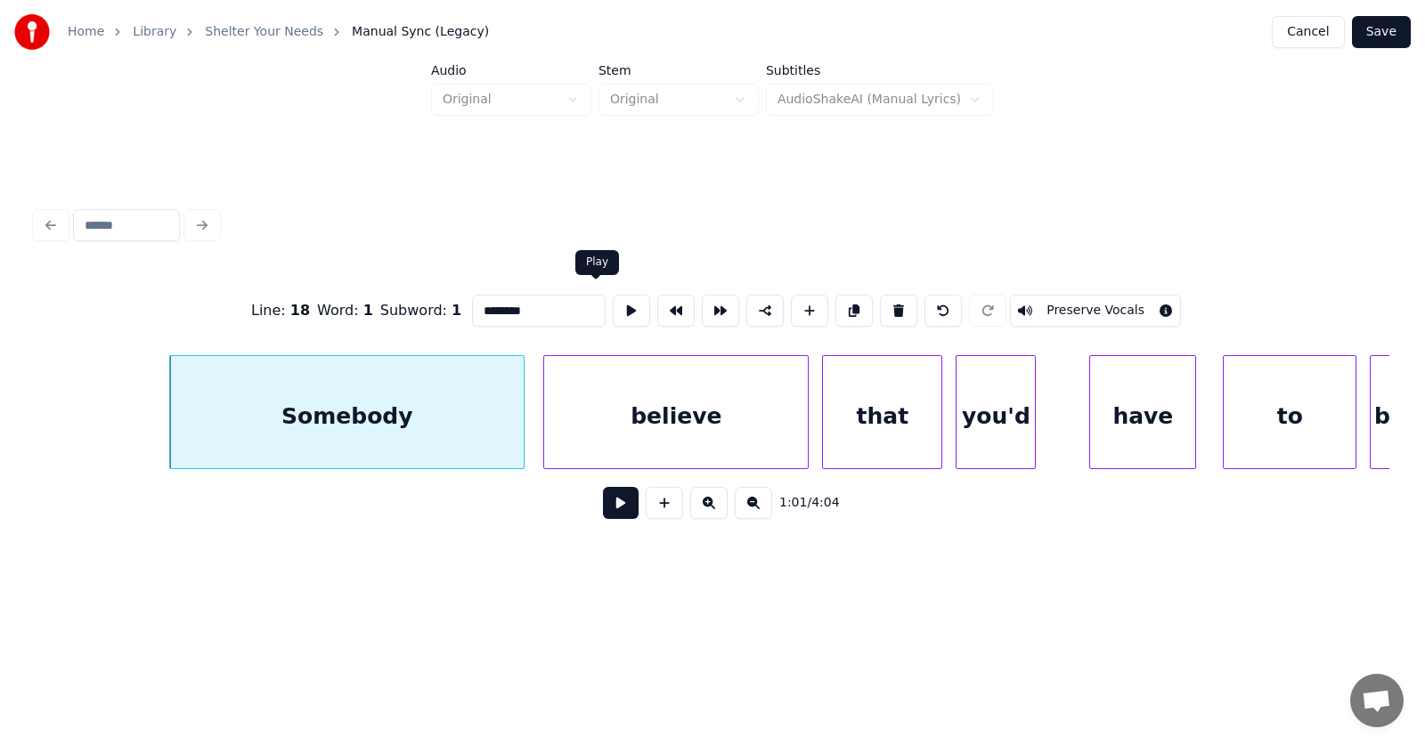
click at [613, 295] on button at bounding box center [631, 311] width 37 height 32
click at [613, 302] on button at bounding box center [631, 311] width 37 height 32
click at [610, 501] on button at bounding box center [621, 503] width 36 height 32
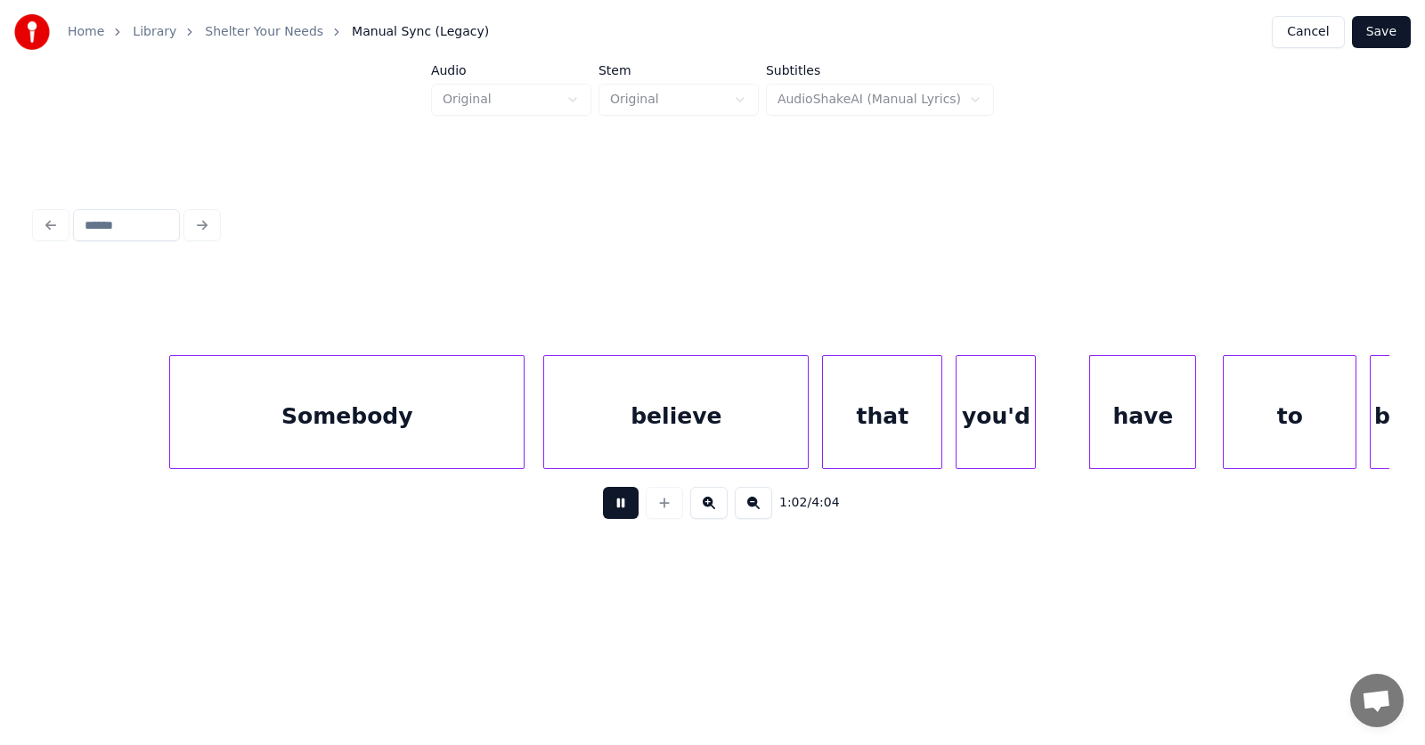
click at [610, 501] on button at bounding box center [621, 503] width 36 height 32
click at [713, 441] on div "believe" at bounding box center [676, 416] width 264 height 121
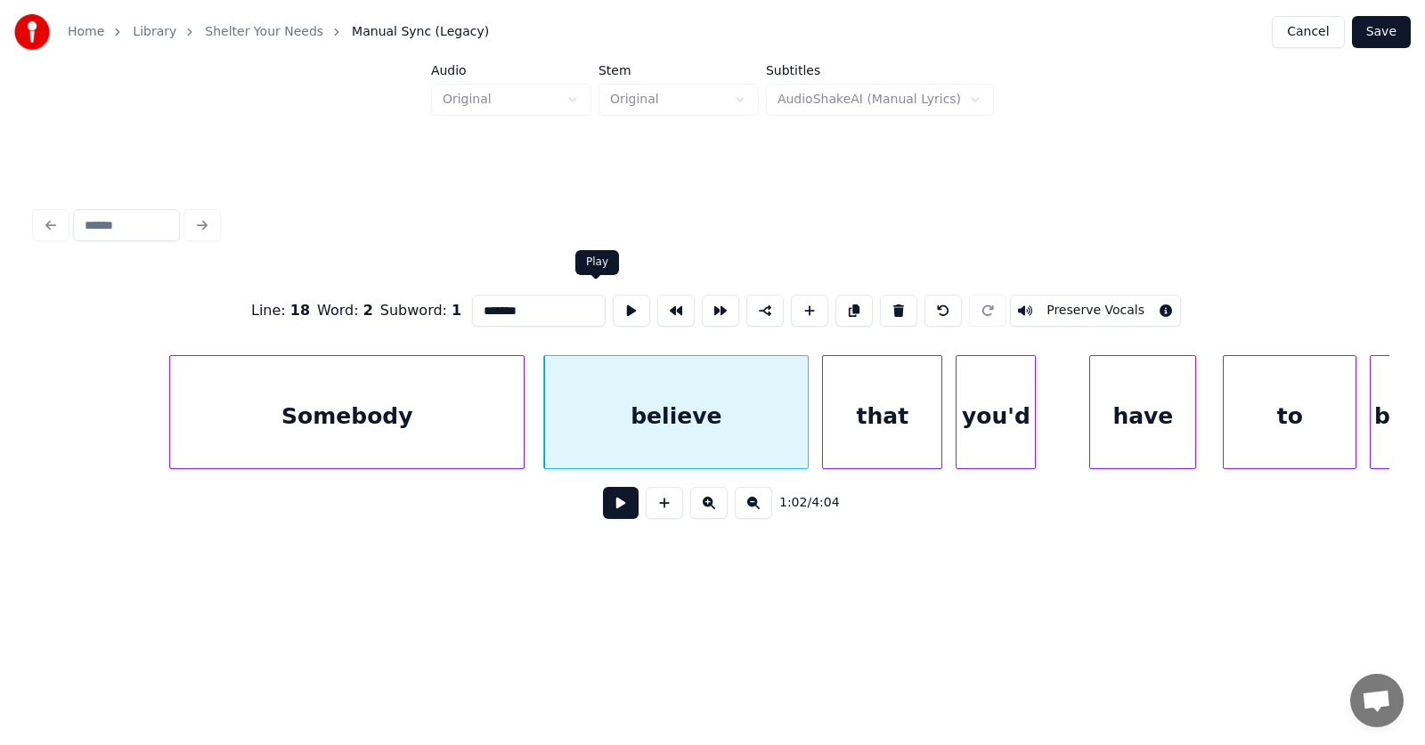
click at [613, 300] on button at bounding box center [631, 311] width 37 height 32
click at [900, 415] on div "that" at bounding box center [882, 416] width 118 height 121
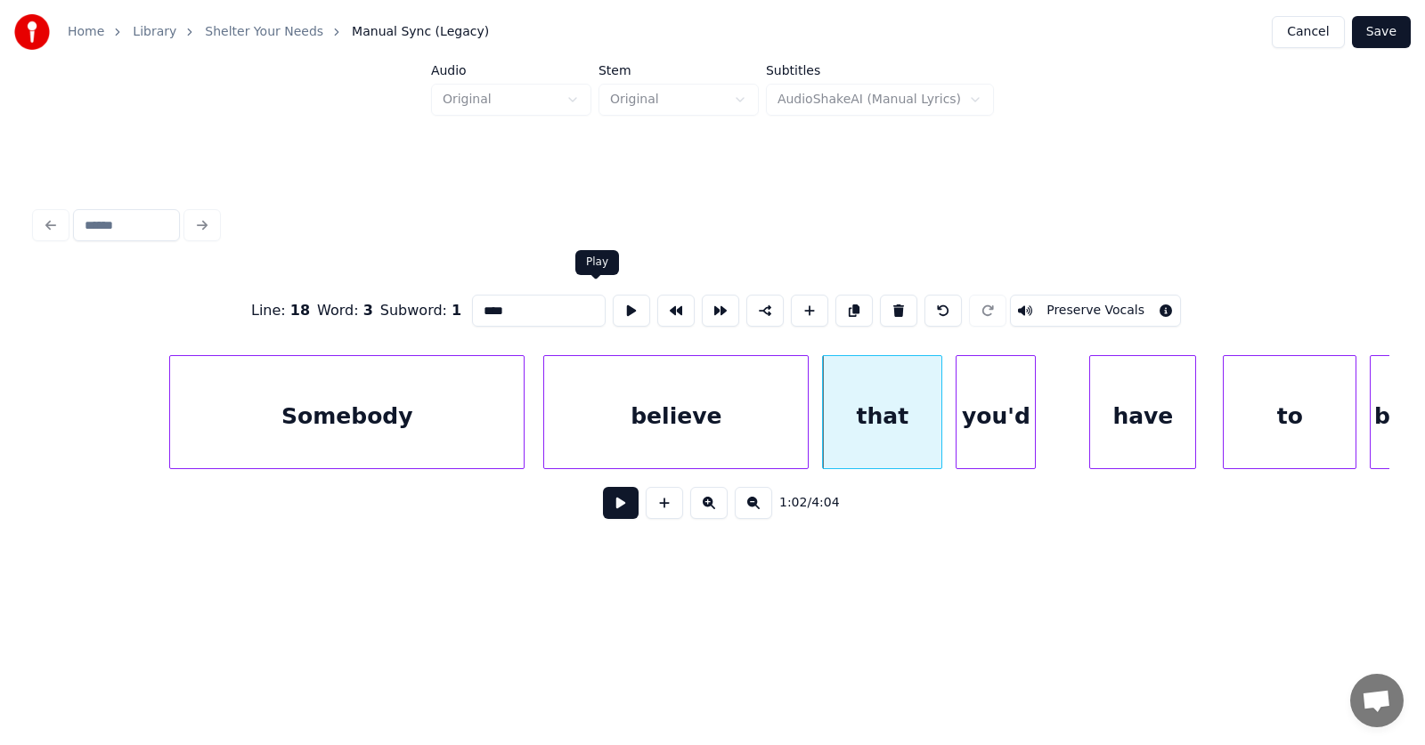
click at [613, 305] on button at bounding box center [631, 311] width 37 height 32
click at [1002, 428] on div "you'd" at bounding box center [996, 416] width 78 height 121
type input "*****"
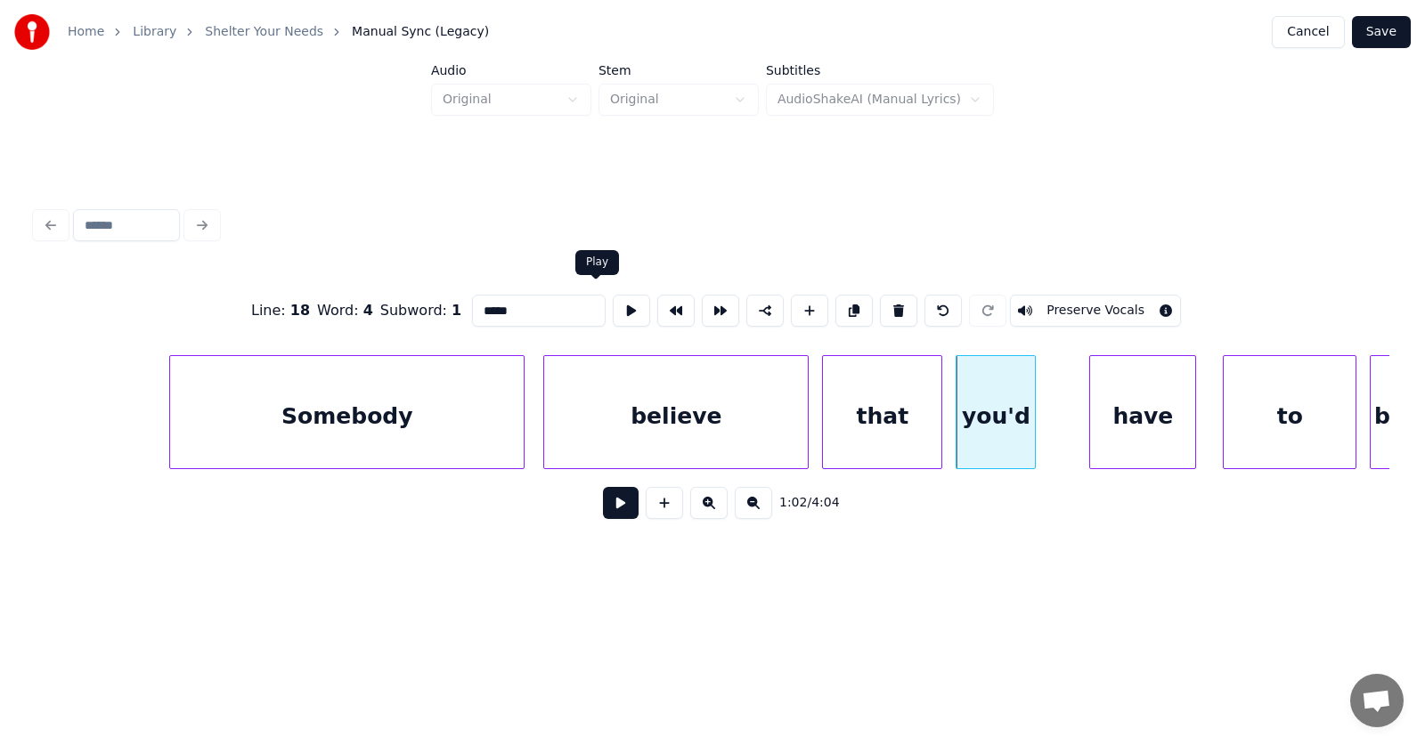
click at [613, 302] on button at bounding box center [631, 311] width 37 height 32
click at [606, 503] on button at bounding box center [621, 503] width 36 height 32
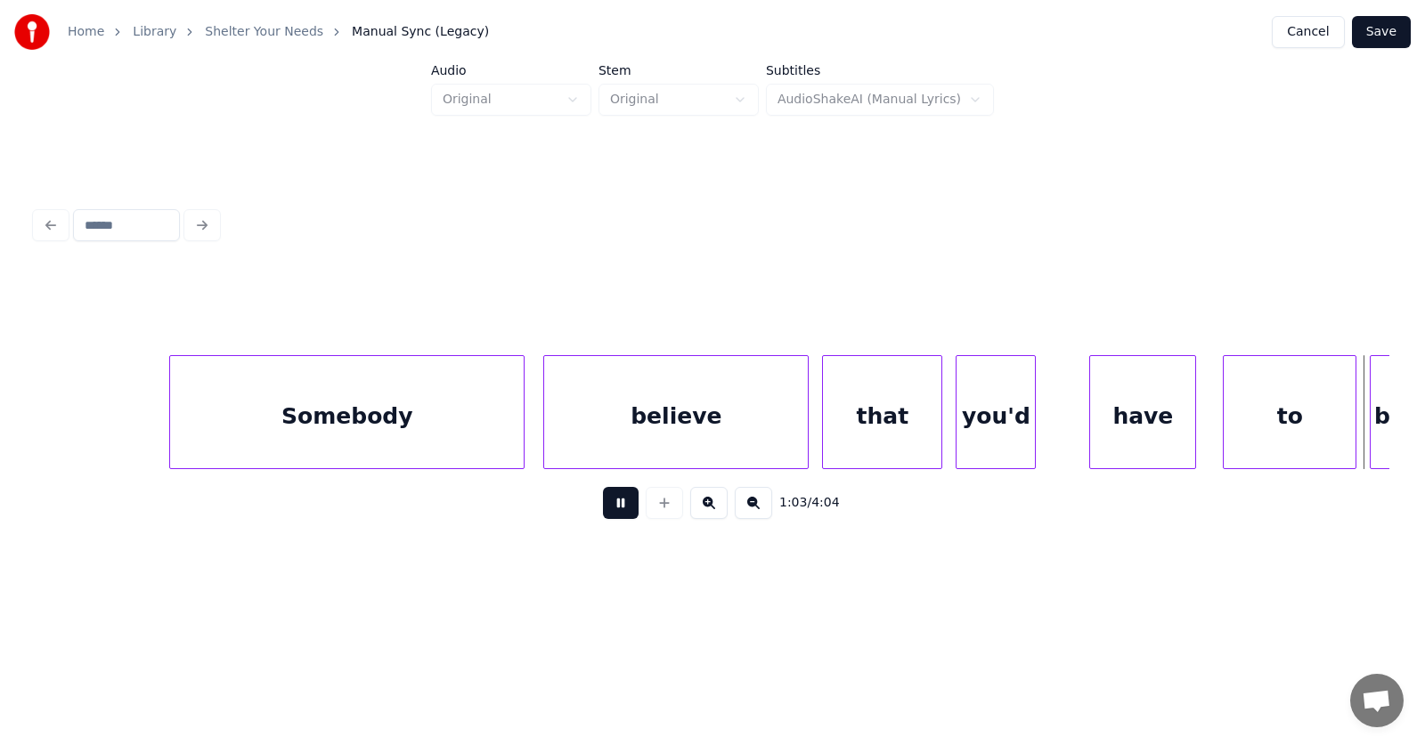
scroll to position [0, 42317]
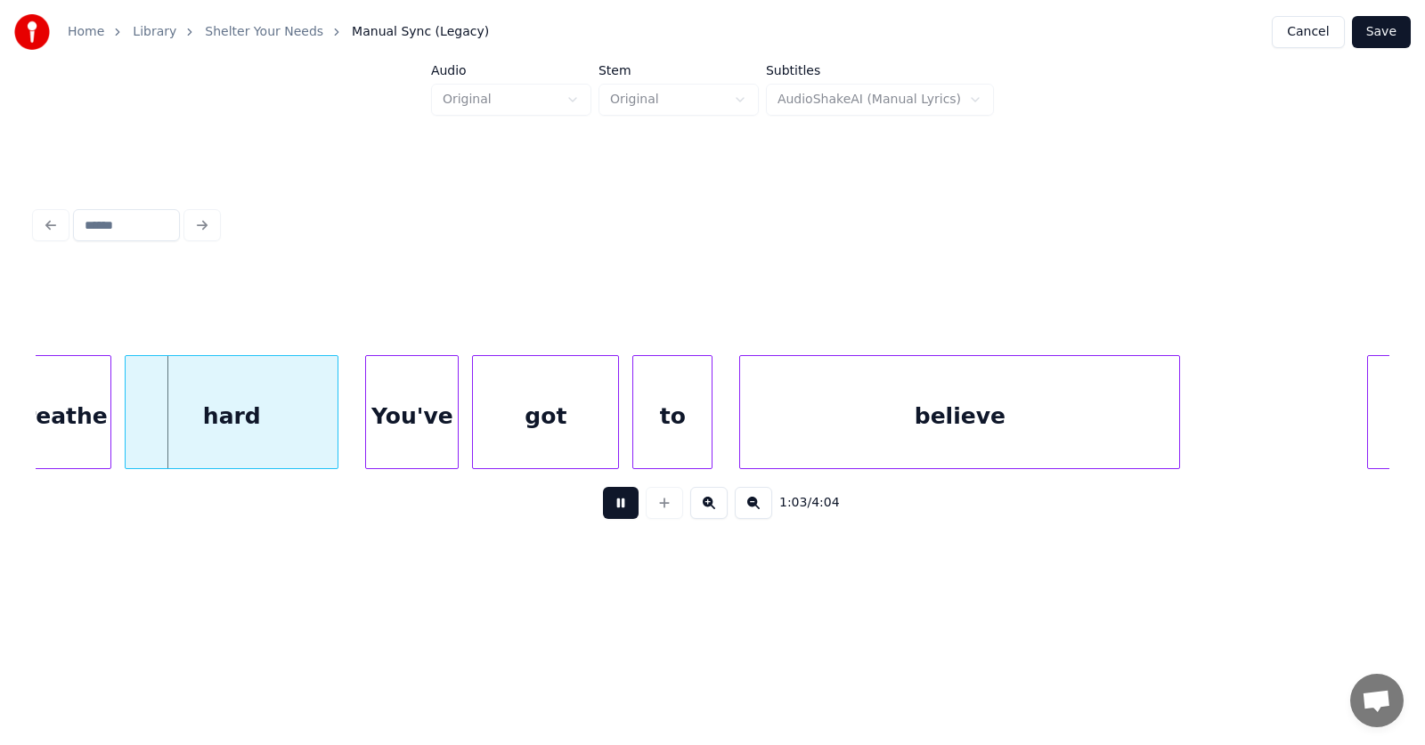
click at [606, 503] on button at bounding box center [621, 503] width 36 height 32
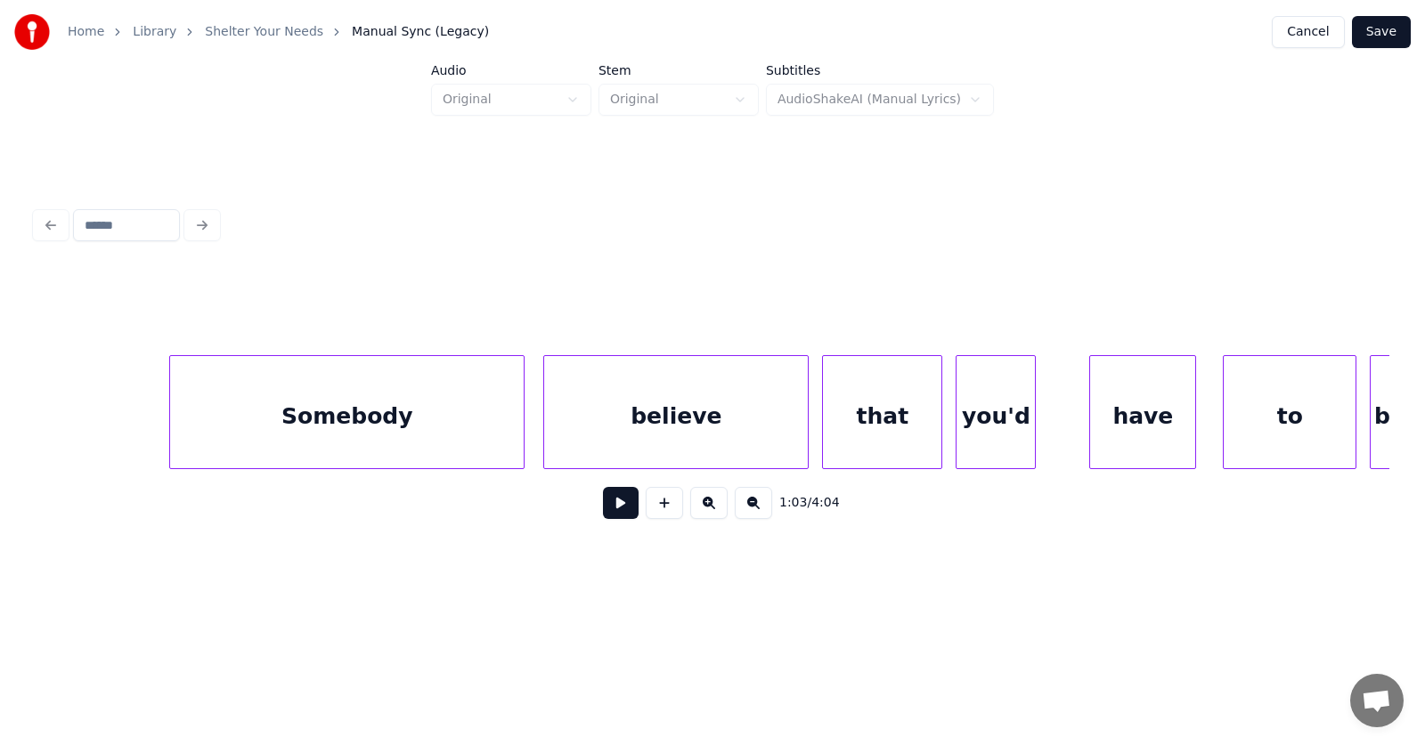
scroll to position [0, 40510]
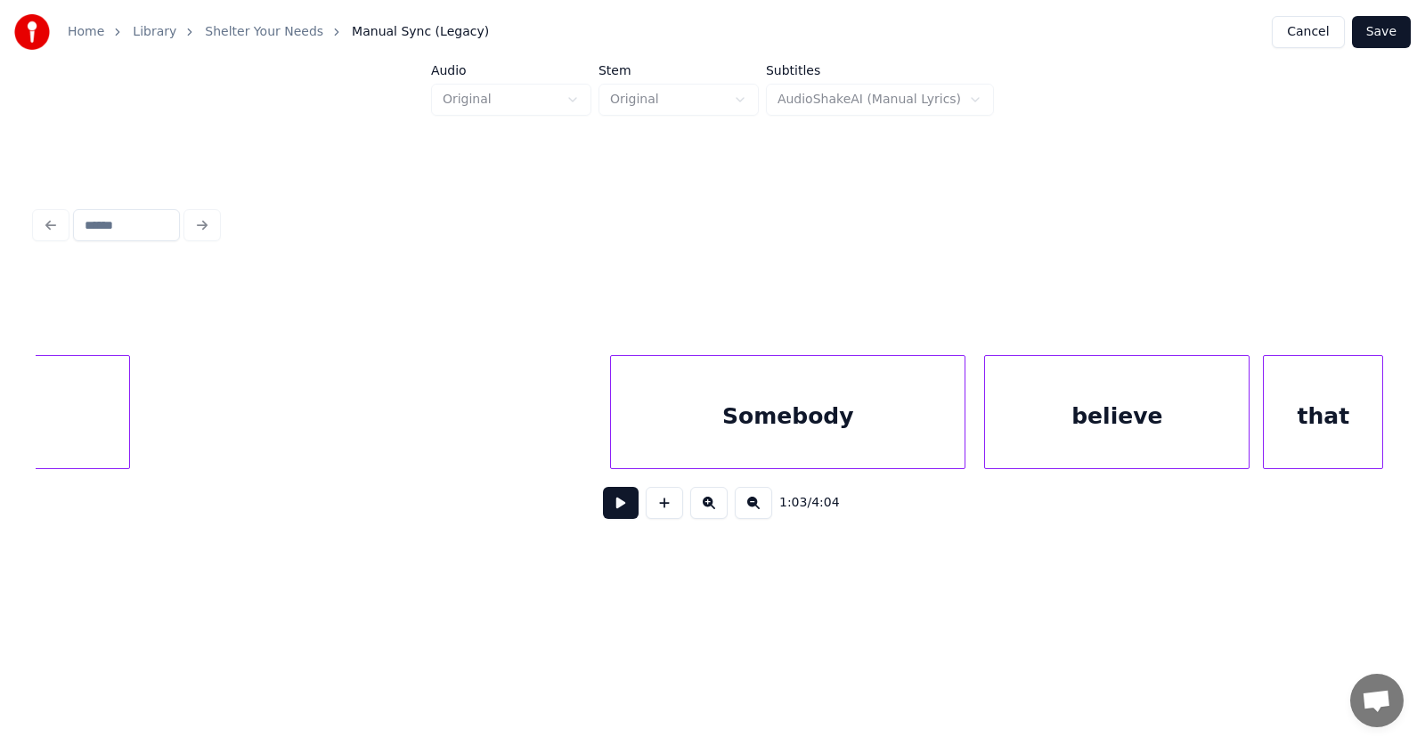
click at [604, 509] on button at bounding box center [621, 503] width 36 height 32
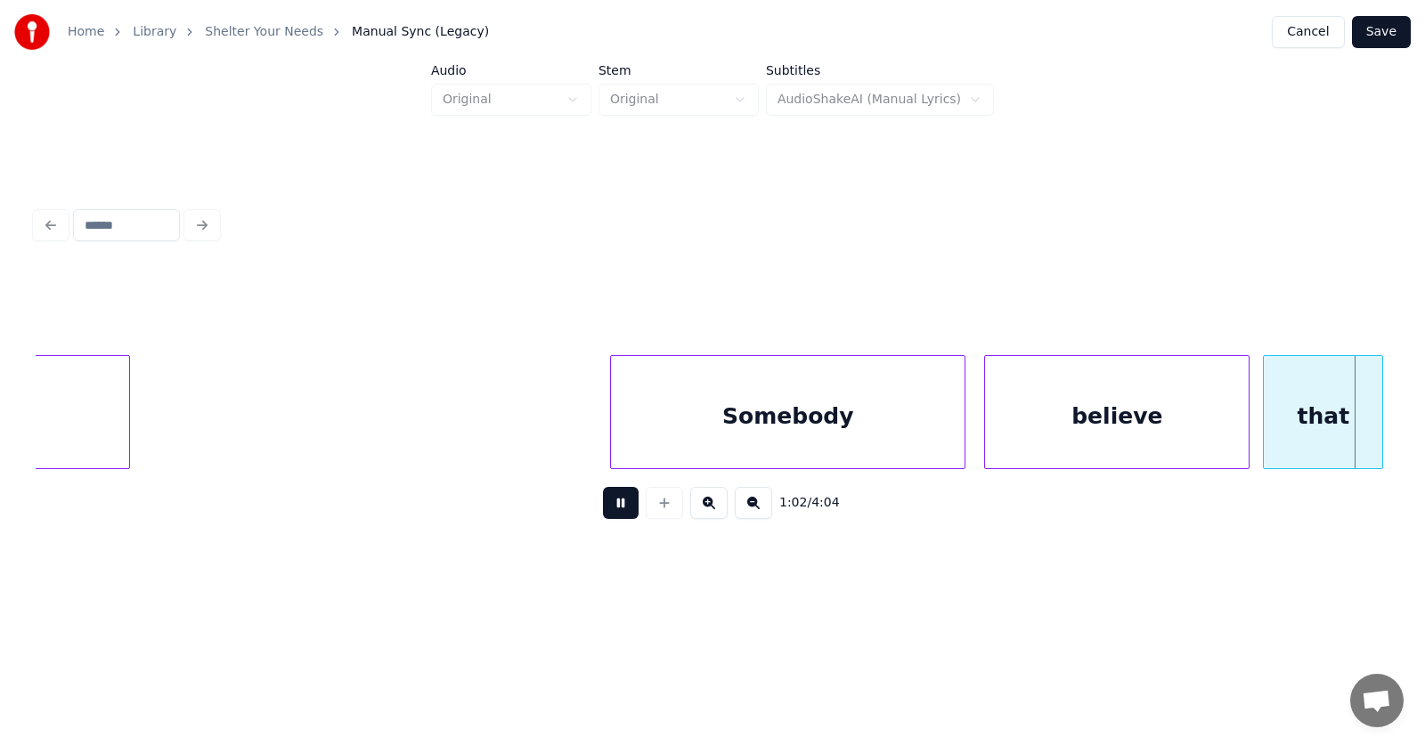
scroll to position [0, 41867]
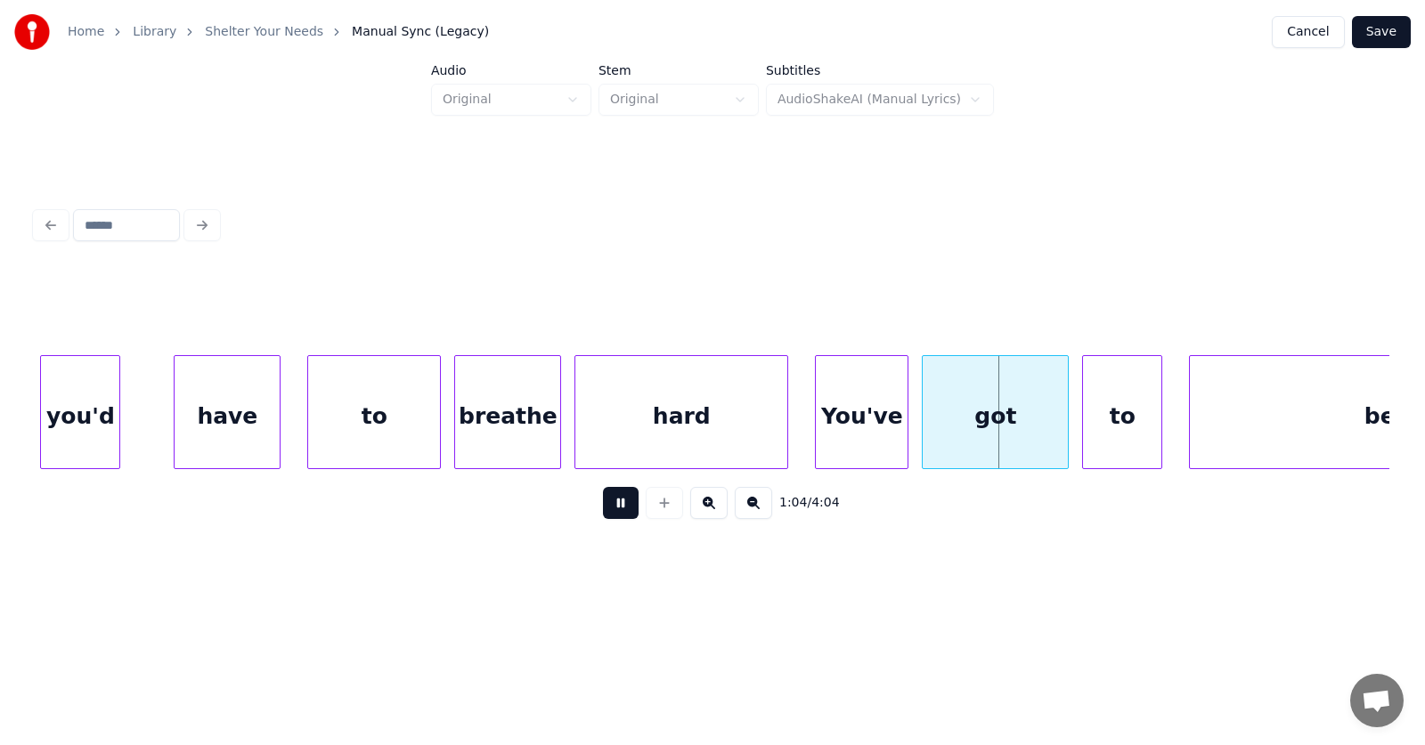
click at [604, 509] on button at bounding box center [621, 503] width 36 height 32
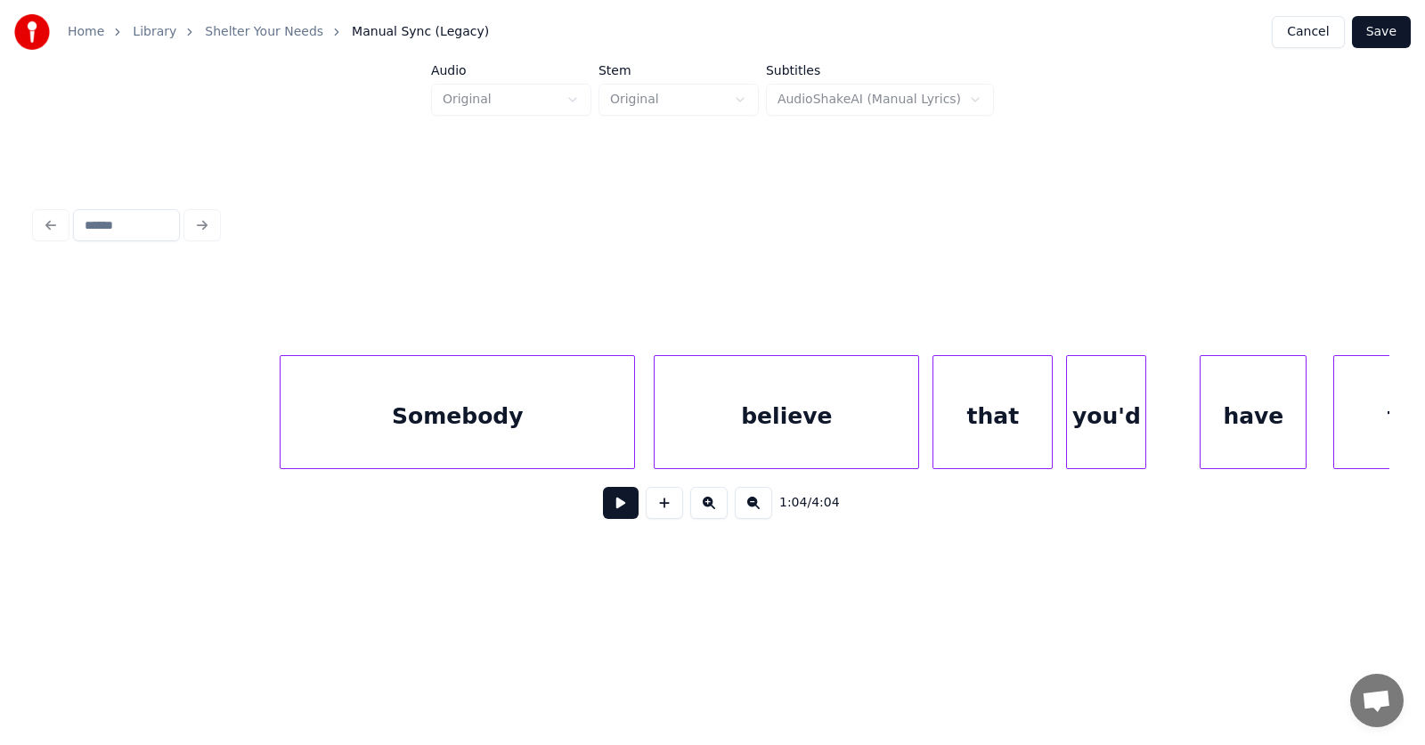
scroll to position [0, 41062]
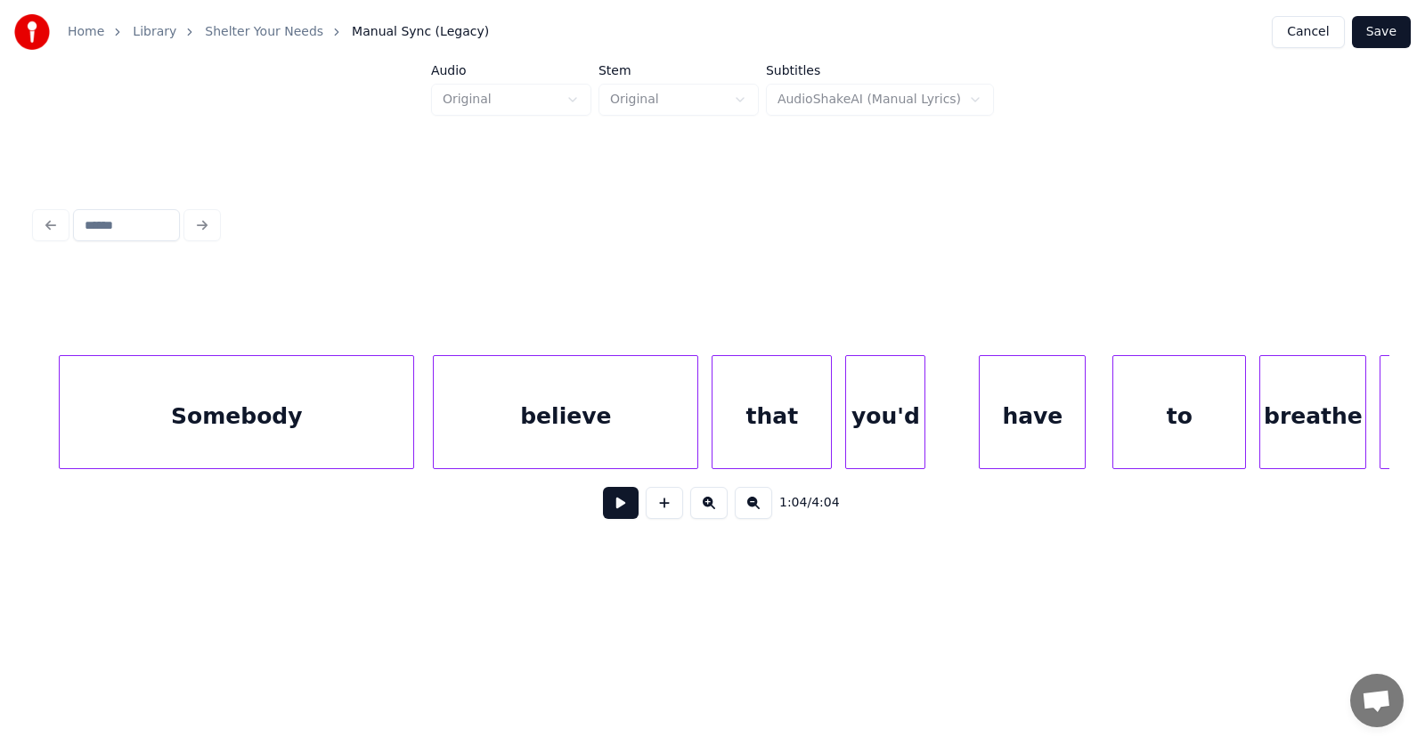
click at [769, 432] on div "that" at bounding box center [772, 416] width 118 height 121
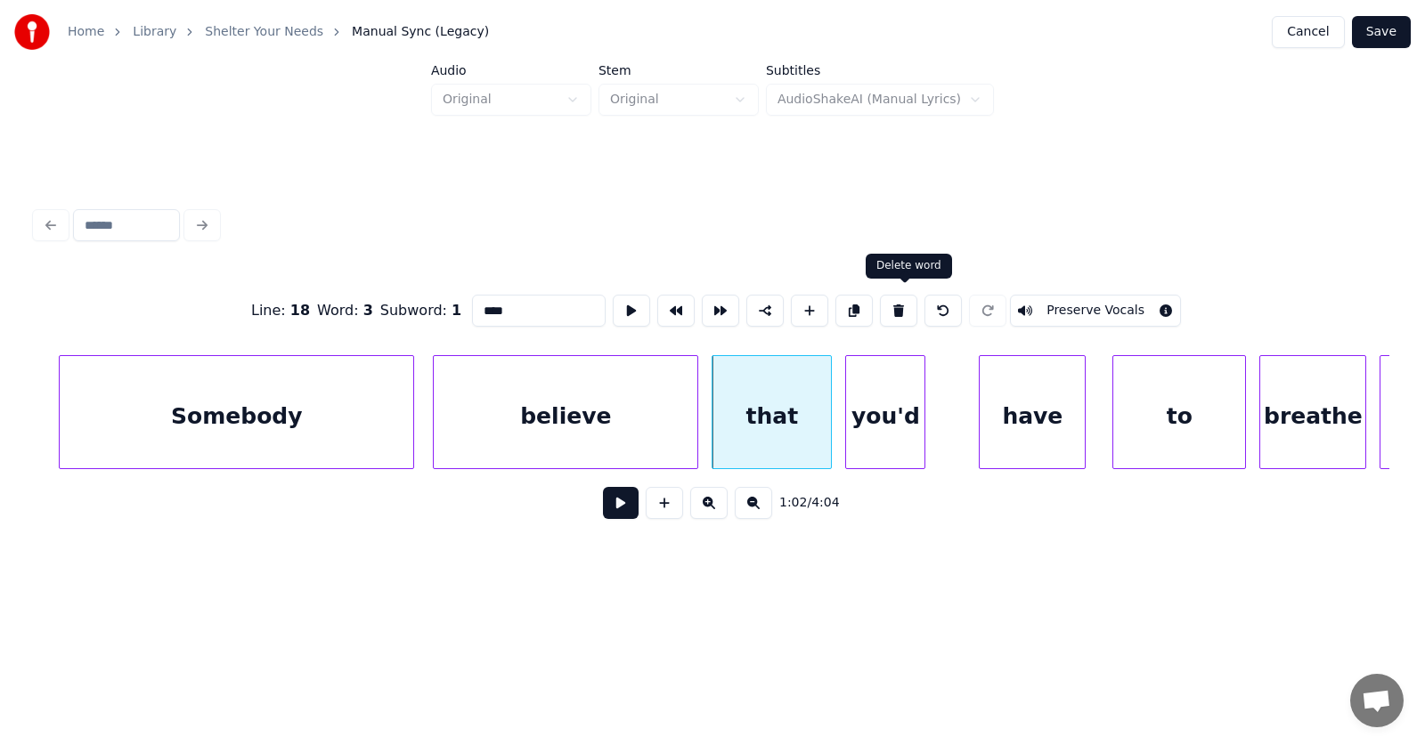
click at [902, 301] on button at bounding box center [898, 311] width 37 height 32
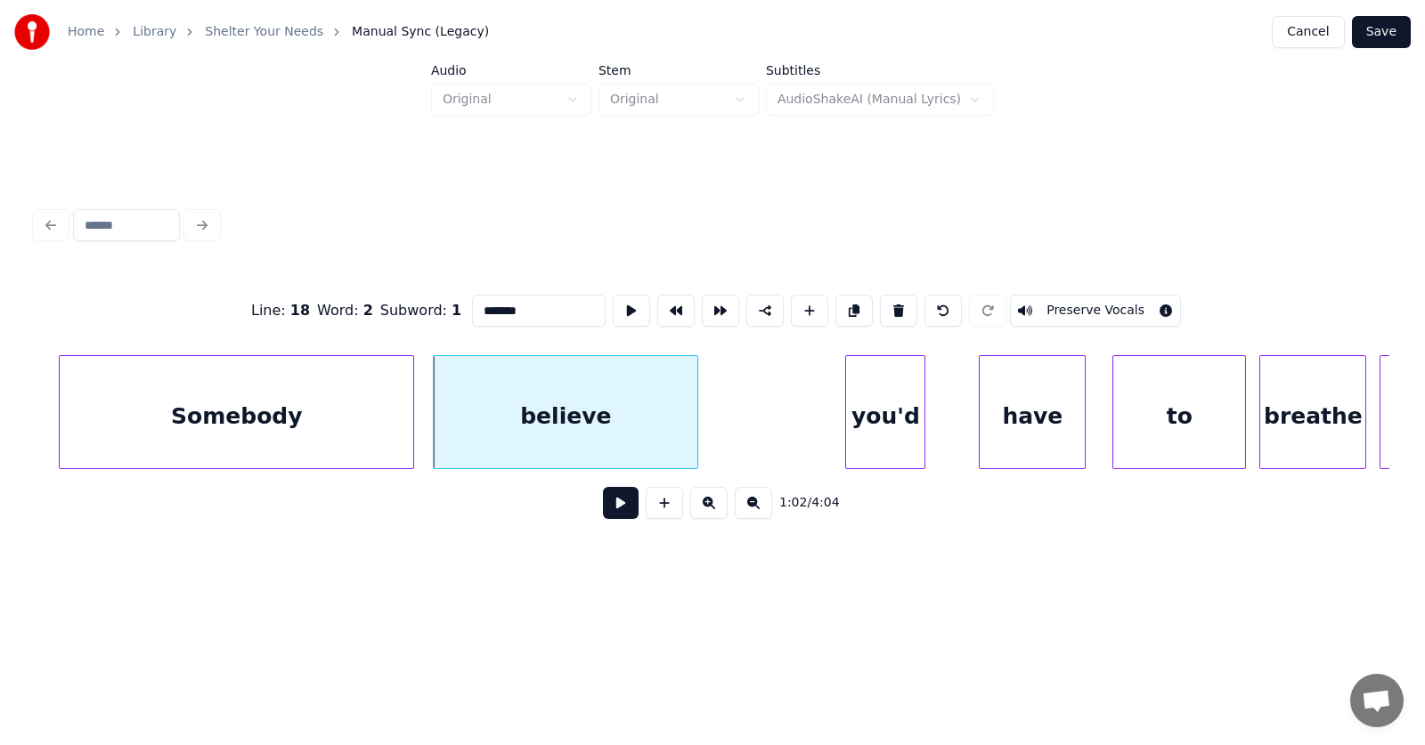
click at [886, 423] on div "you'd" at bounding box center [885, 416] width 78 height 121
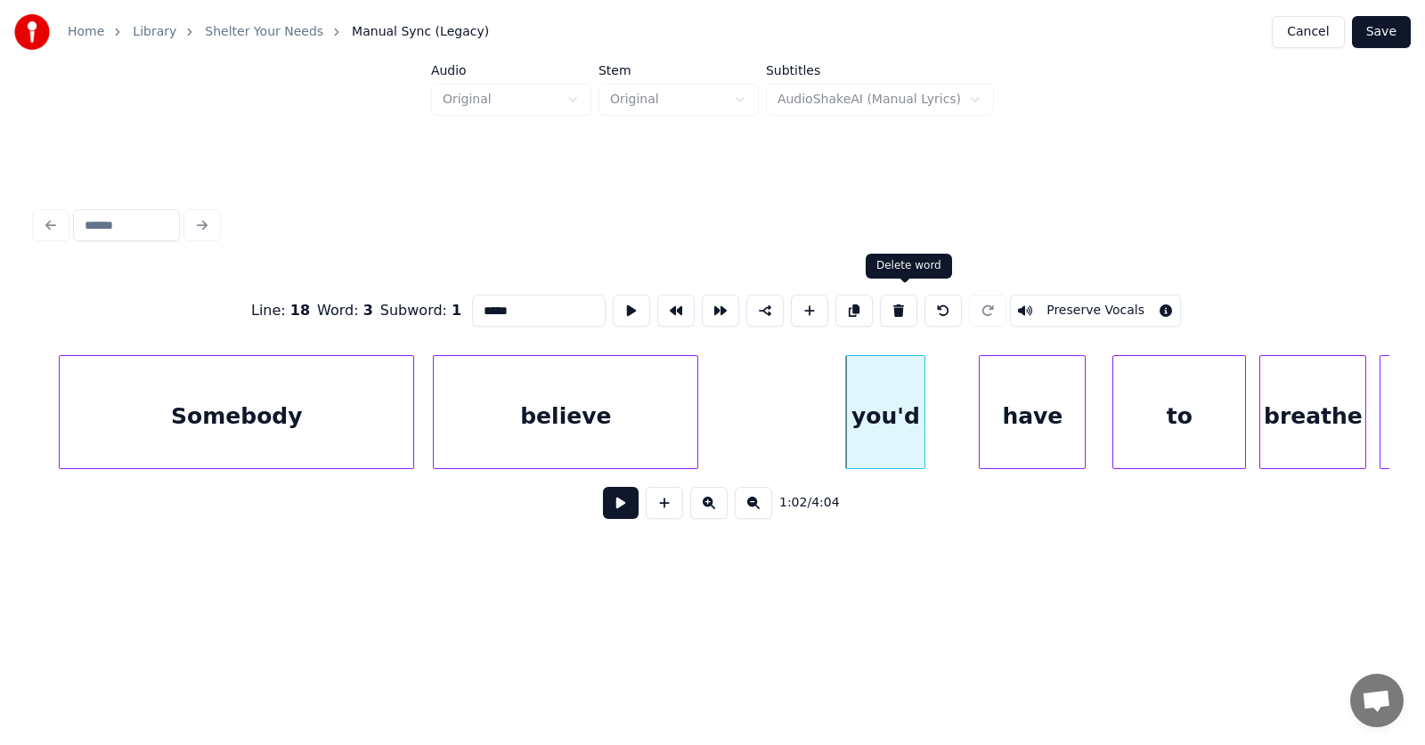
click at [906, 302] on button at bounding box center [898, 311] width 37 height 32
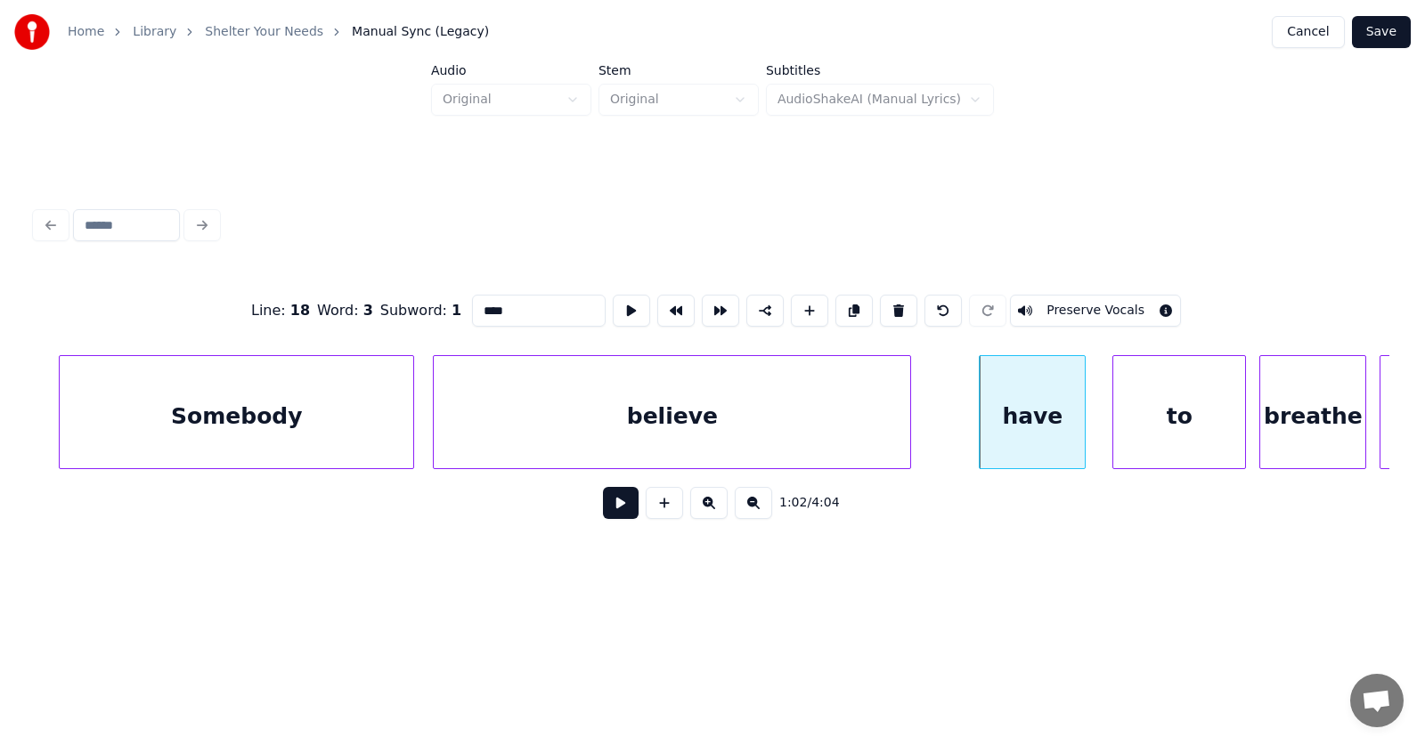
click at [909, 424] on div at bounding box center [907, 412] width 5 height 112
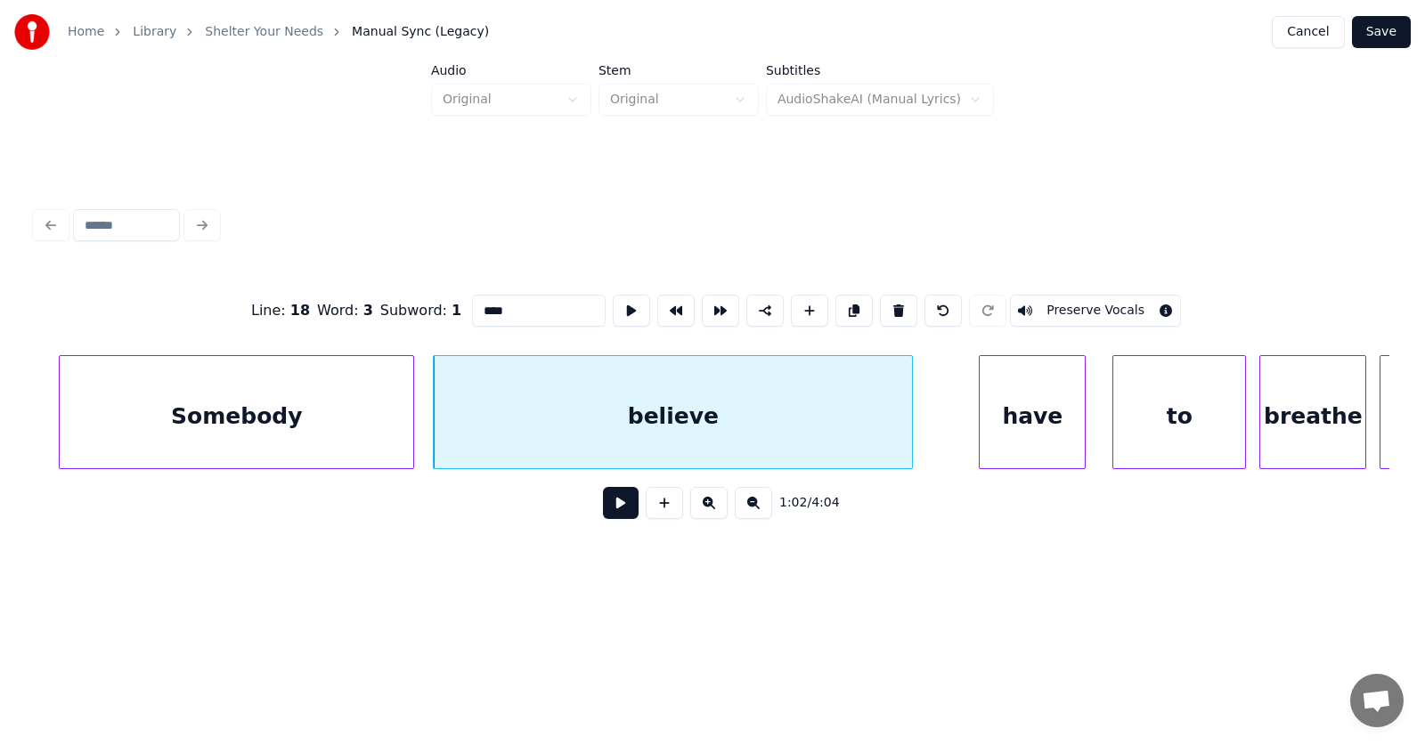
click at [841, 411] on div "believe" at bounding box center [673, 416] width 478 height 121
click at [613, 309] on button at bounding box center [631, 311] width 37 height 32
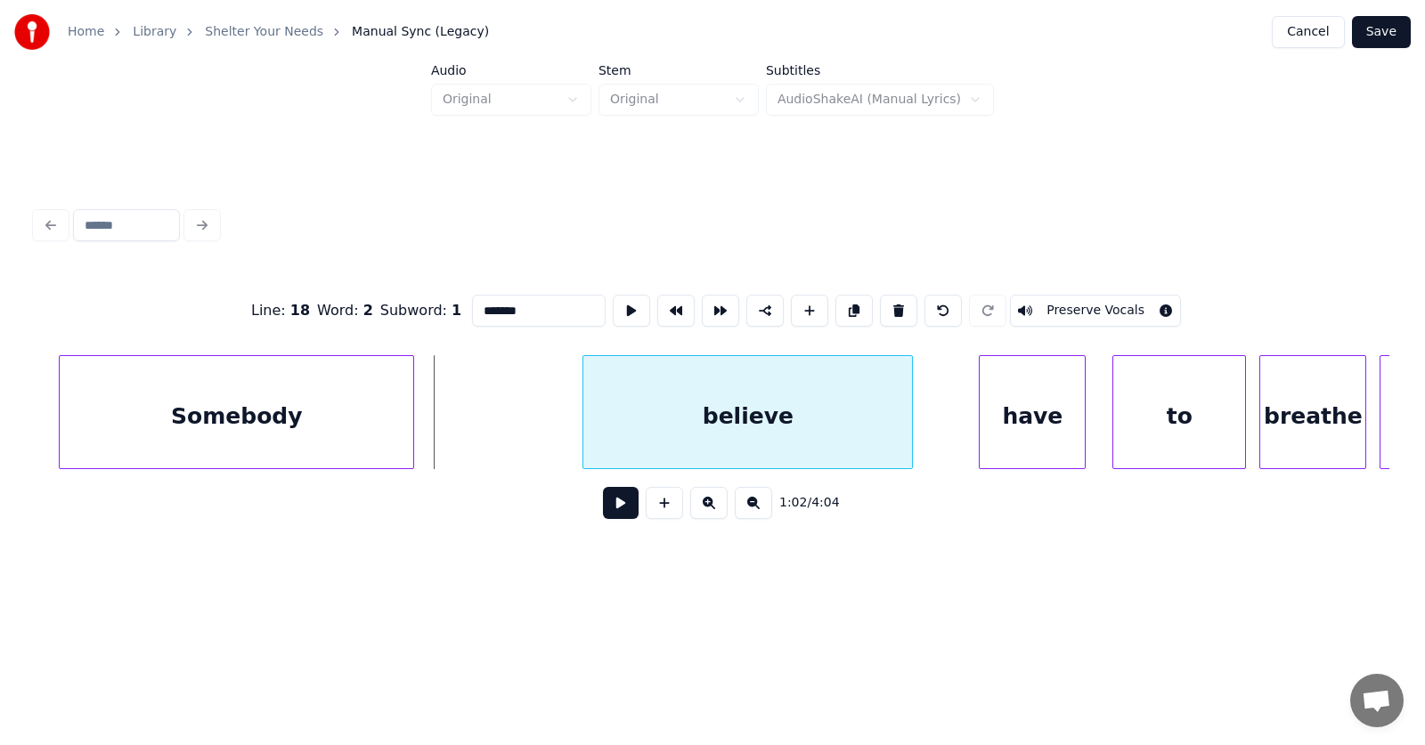
click at [587, 420] on div at bounding box center [585, 412] width 5 height 112
click at [560, 415] on div at bounding box center [558, 412] width 5 height 112
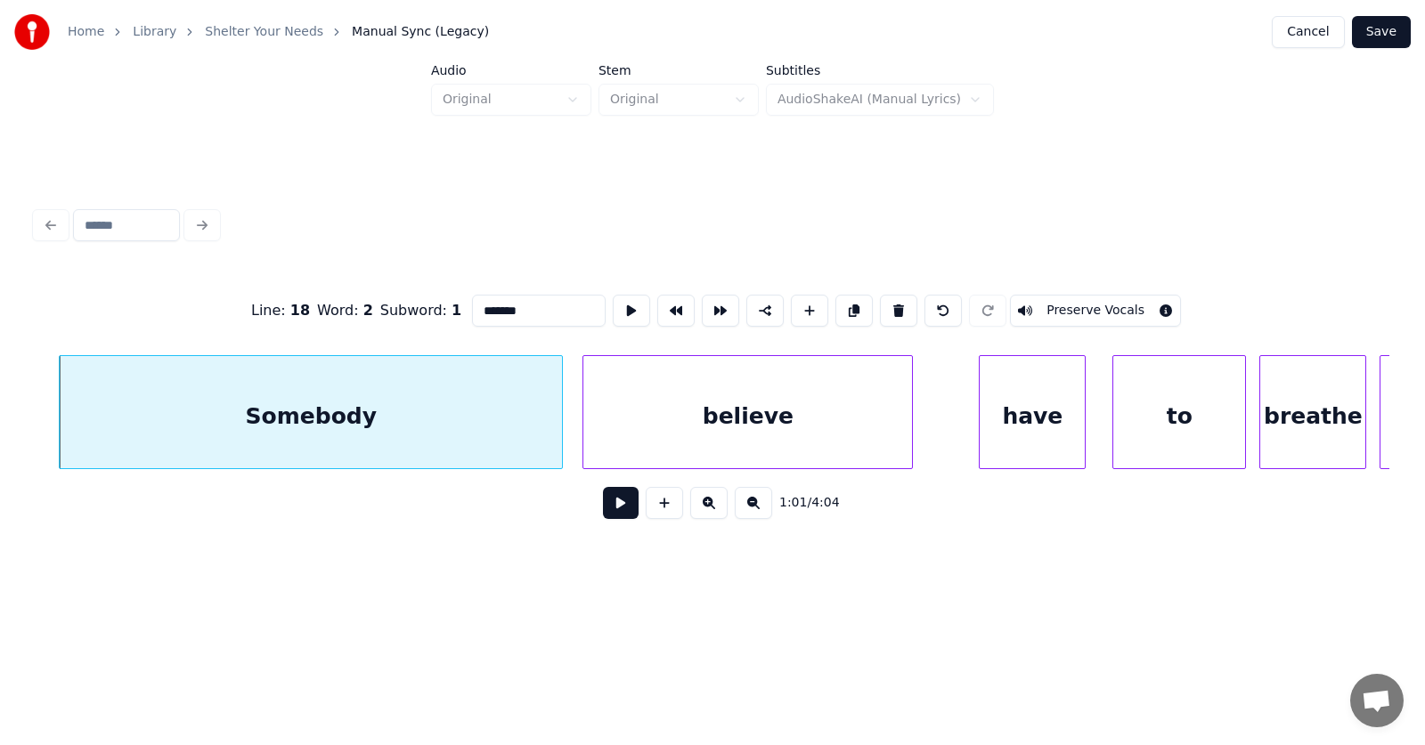
click at [528, 405] on div "Somebody" at bounding box center [311, 416] width 502 height 121
click at [613, 303] on button at bounding box center [631, 311] width 37 height 32
click at [703, 424] on div "believe" at bounding box center [747, 416] width 329 height 121
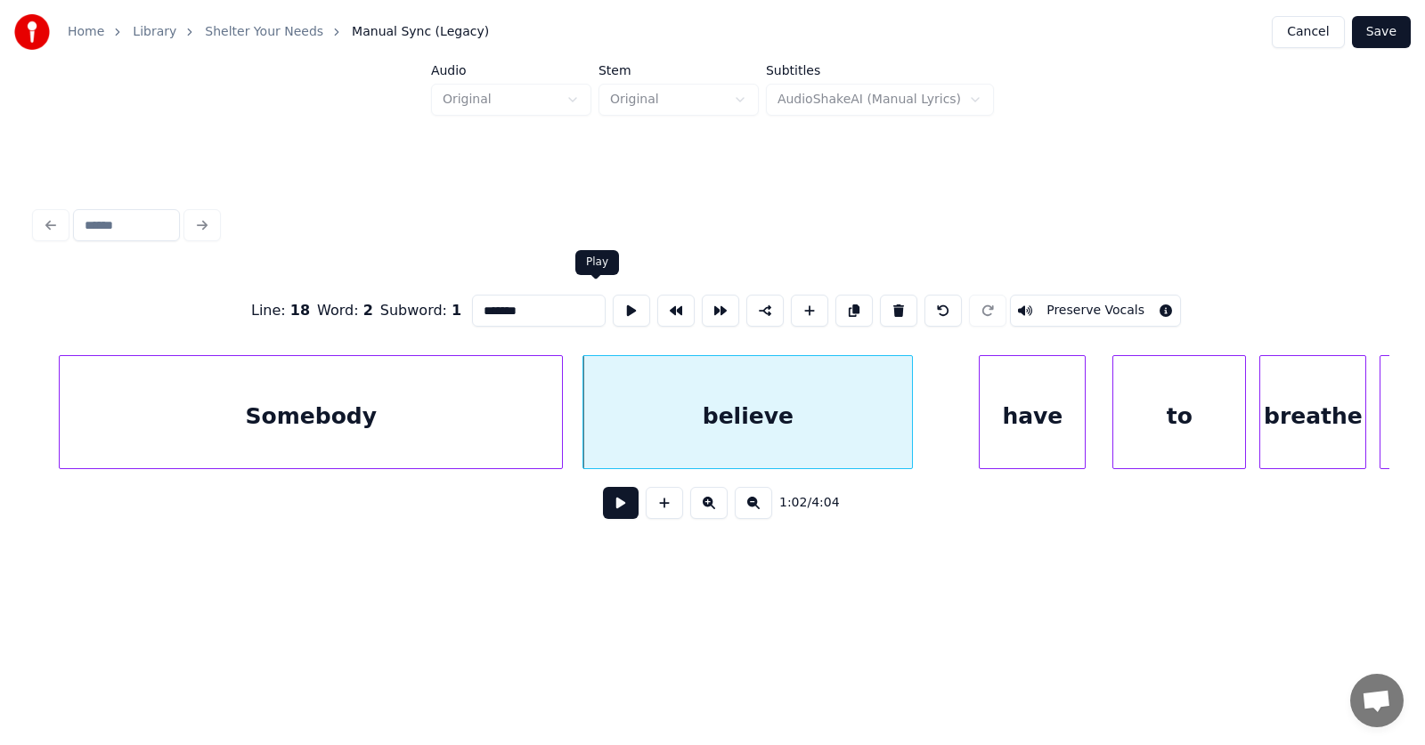
click at [613, 306] on button at bounding box center [631, 311] width 37 height 32
drag, startPoint x: 498, startPoint y: 307, endPoint x: 453, endPoint y: 308, distance: 44.5
click at [472, 308] on input "*******" at bounding box center [539, 311] width 134 height 32
type input "******"
click at [613, 311] on button at bounding box center [631, 311] width 37 height 32
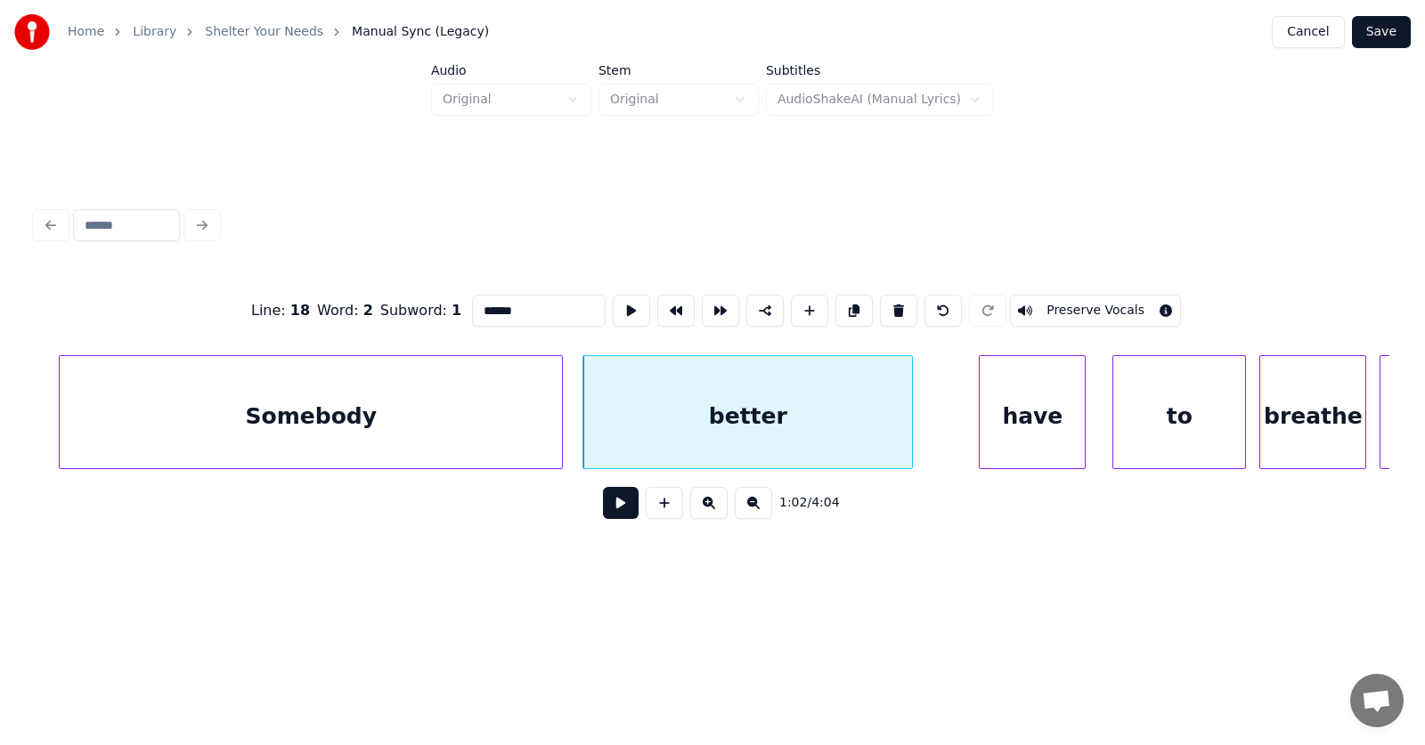
click at [613, 518] on button at bounding box center [621, 503] width 36 height 32
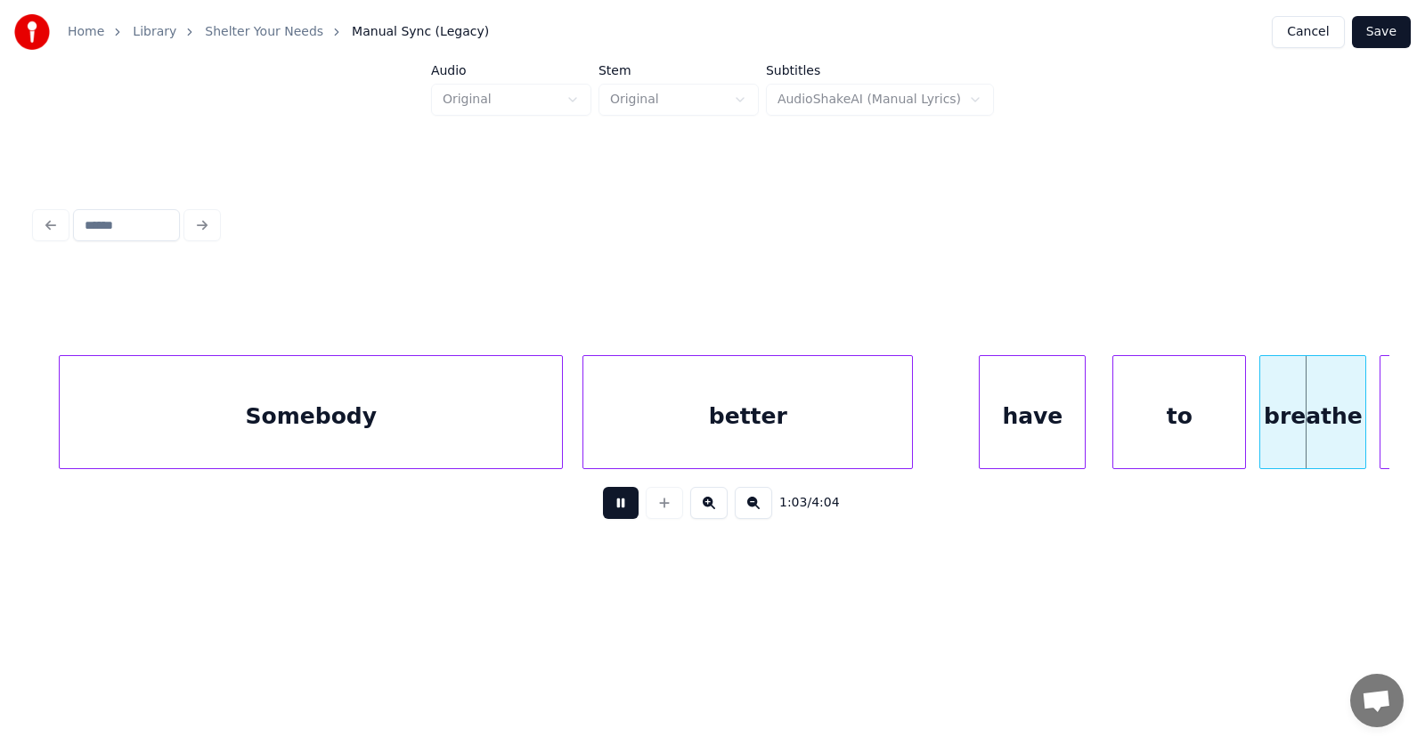
click at [613, 516] on button at bounding box center [621, 503] width 36 height 32
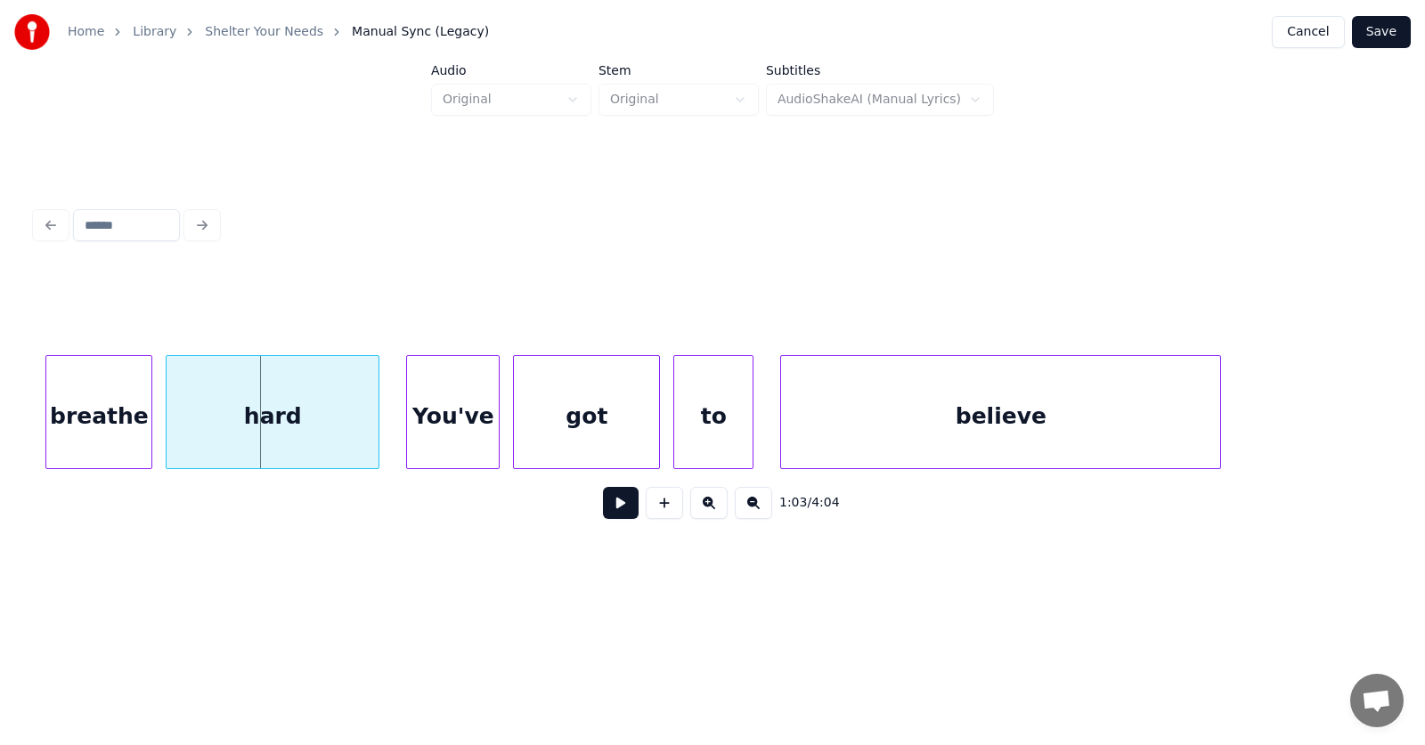
scroll to position [0, 42056]
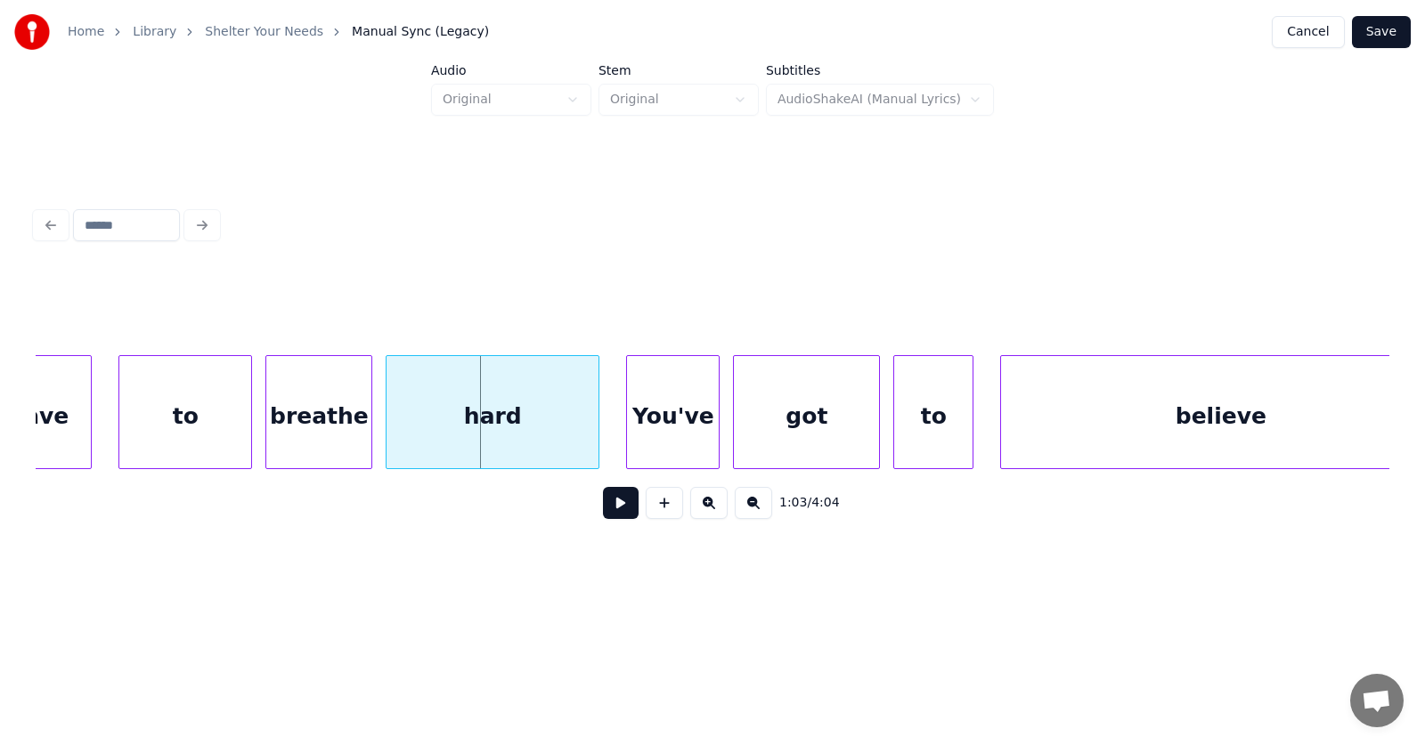
click at [657, 436] on div "You've" at bounding box center [673, 416] width 92 height 121
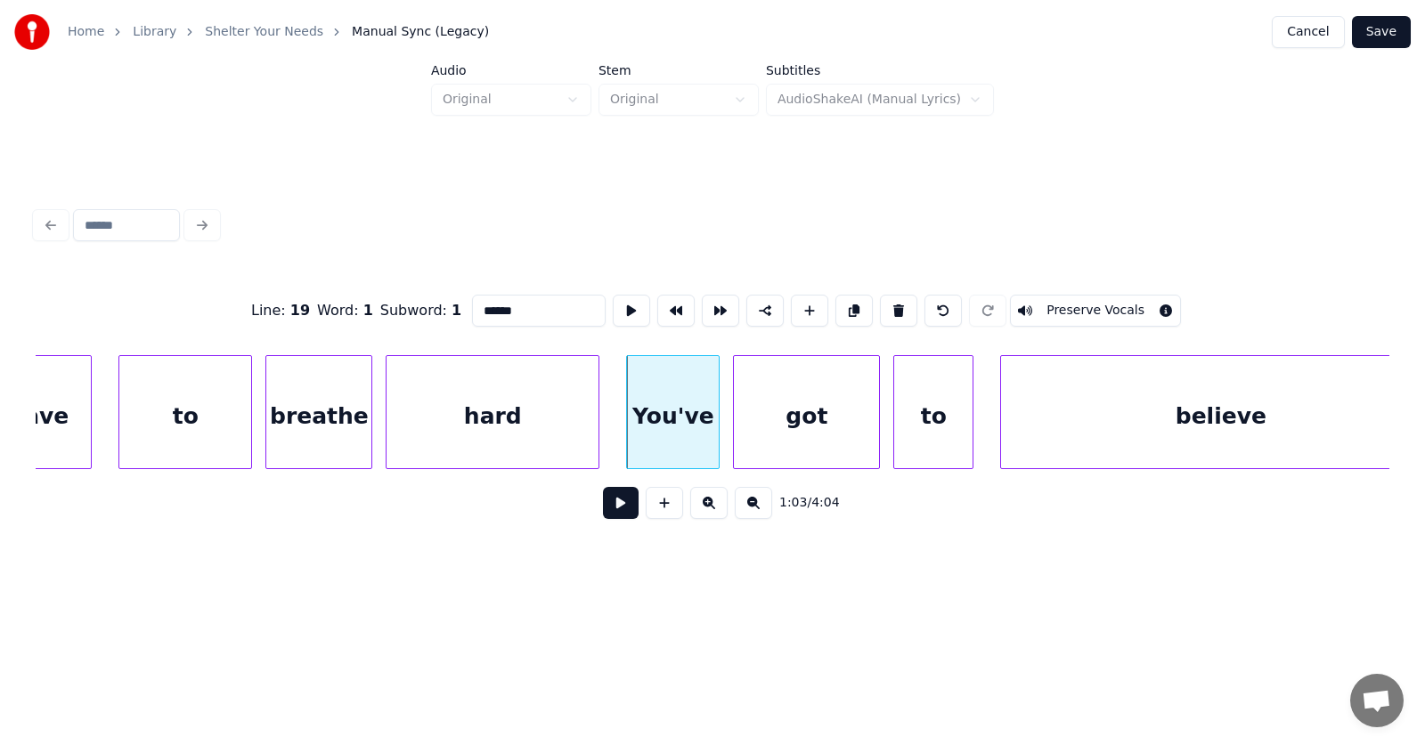
click at [192, 415] on div "to" at bounding box center [185, 416] width 132 height 121
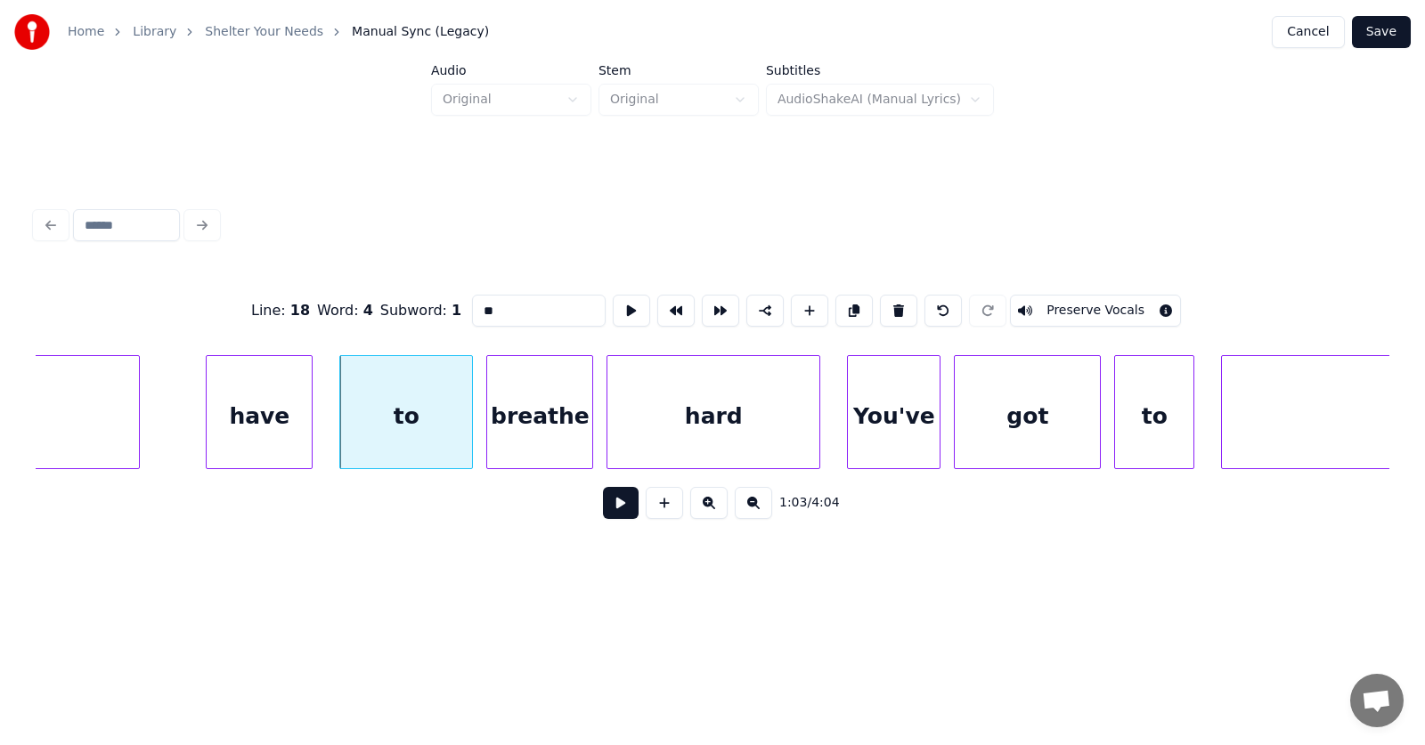
scroll to position [0, 41614]
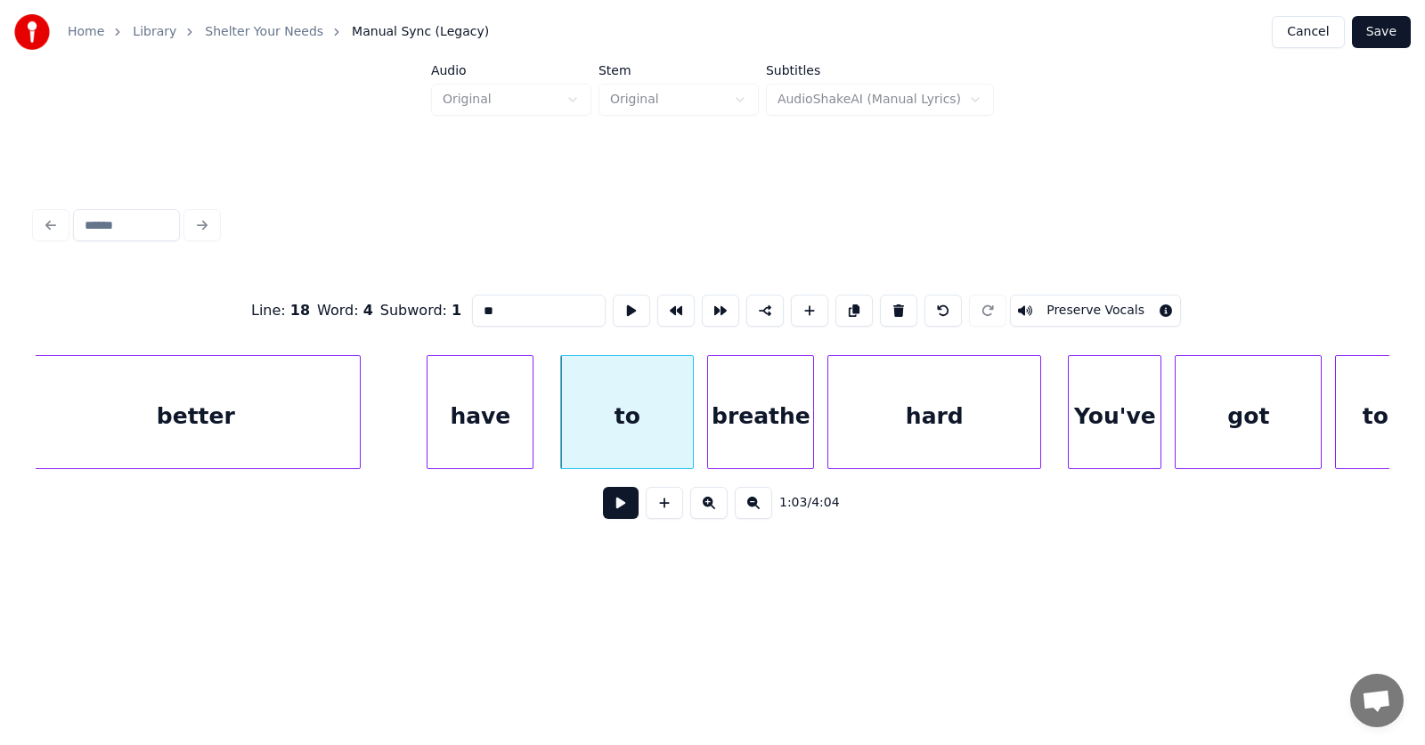
click at [494, 427] on div "have" at bounding box center [480, 416] width 105 height 121
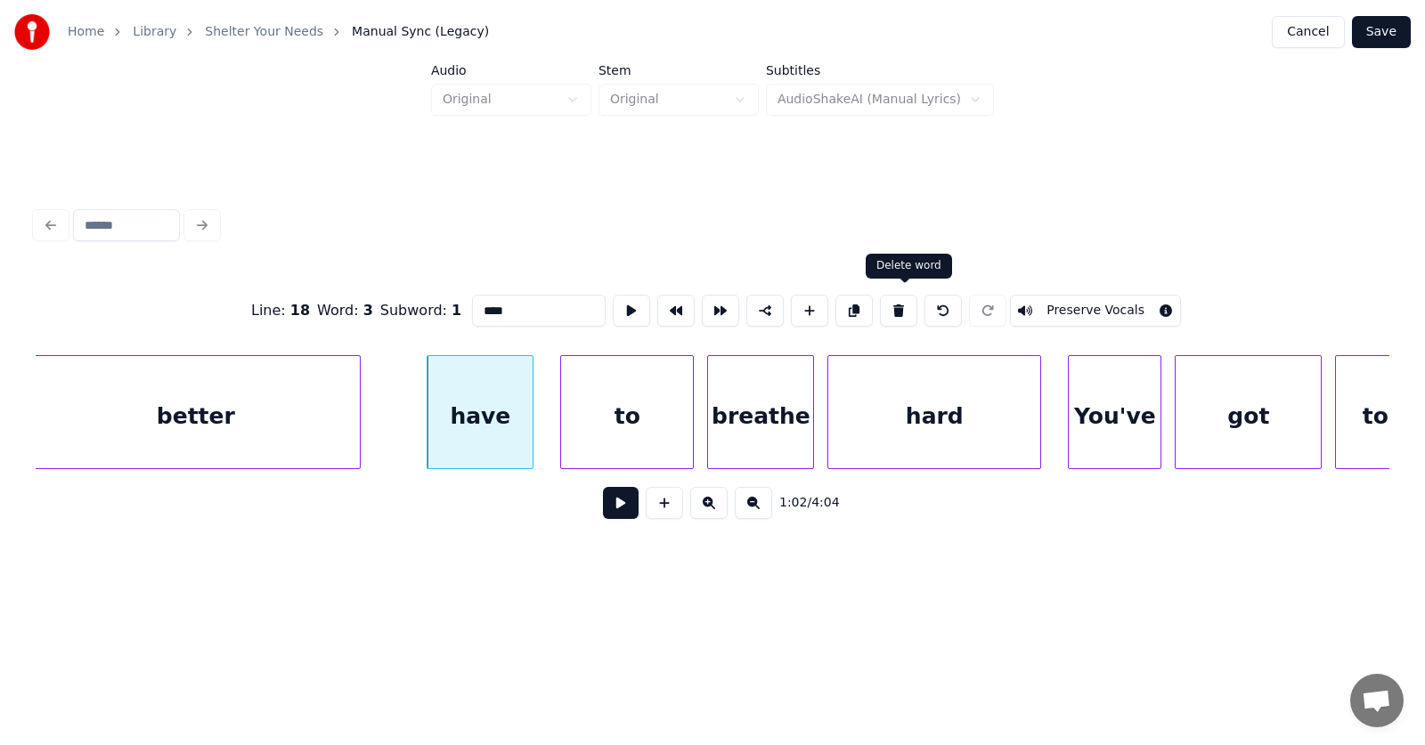
click at [900, 298] on button at bounding box center [898, 311] width 37 height 32
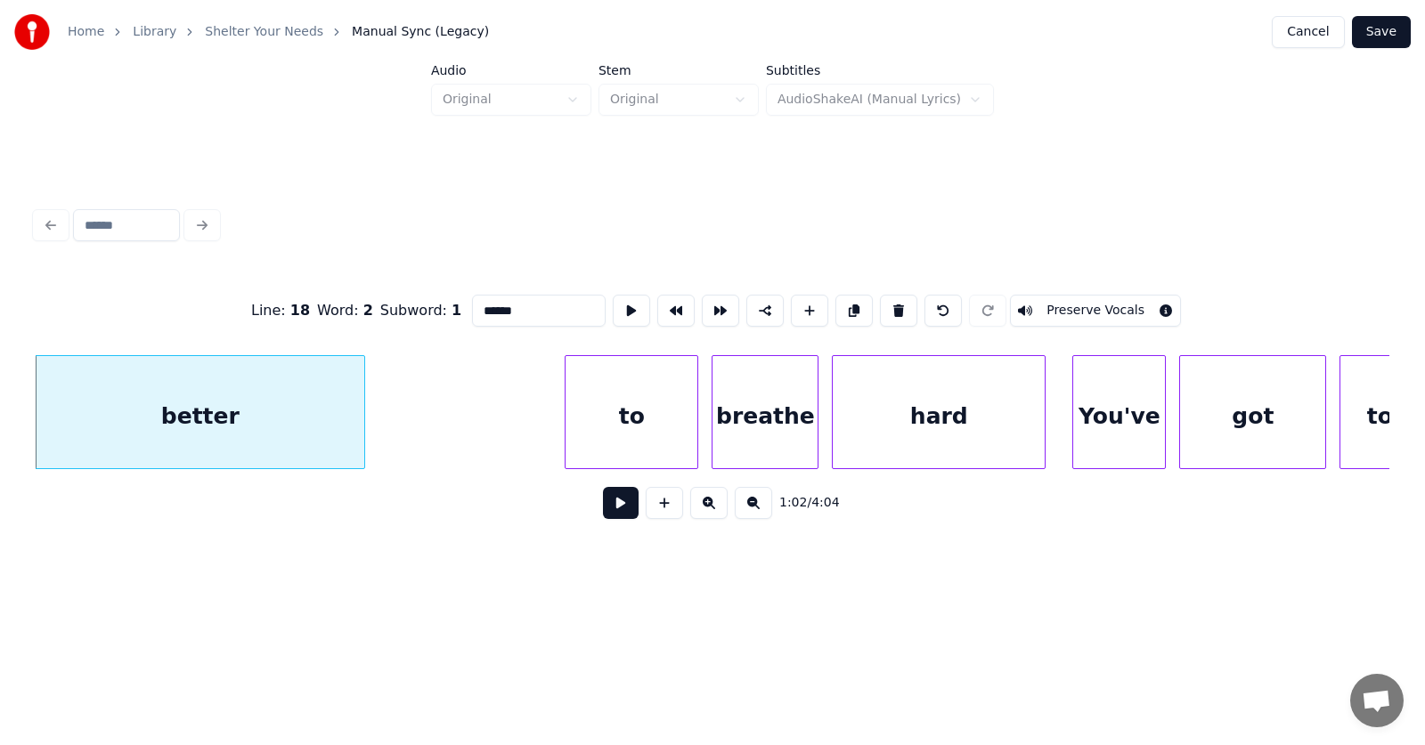
click at [649, 397] on div "to" at bounding box center [632, 416] width 132 height 121
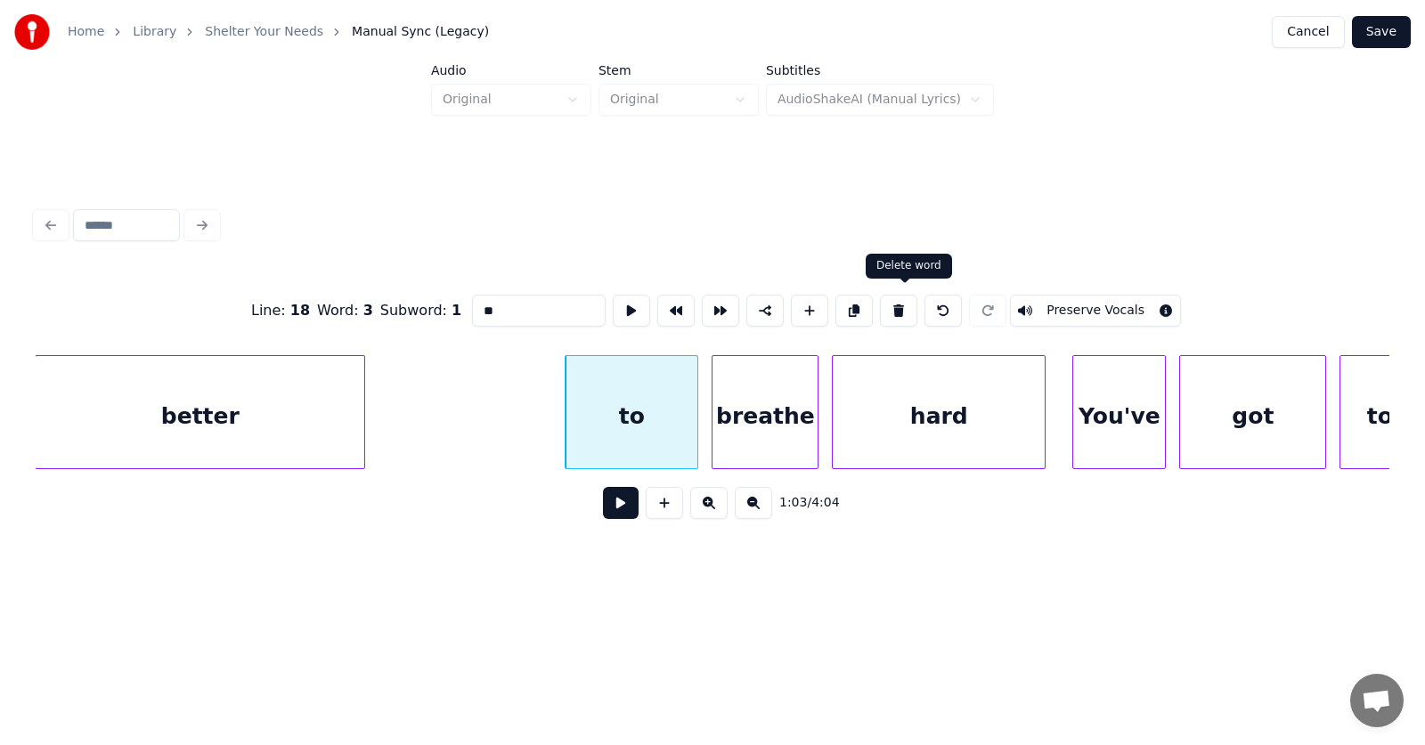
click at [905, 306] on button at bounding box center [898, 311] width 37 height 32
type input "*******"
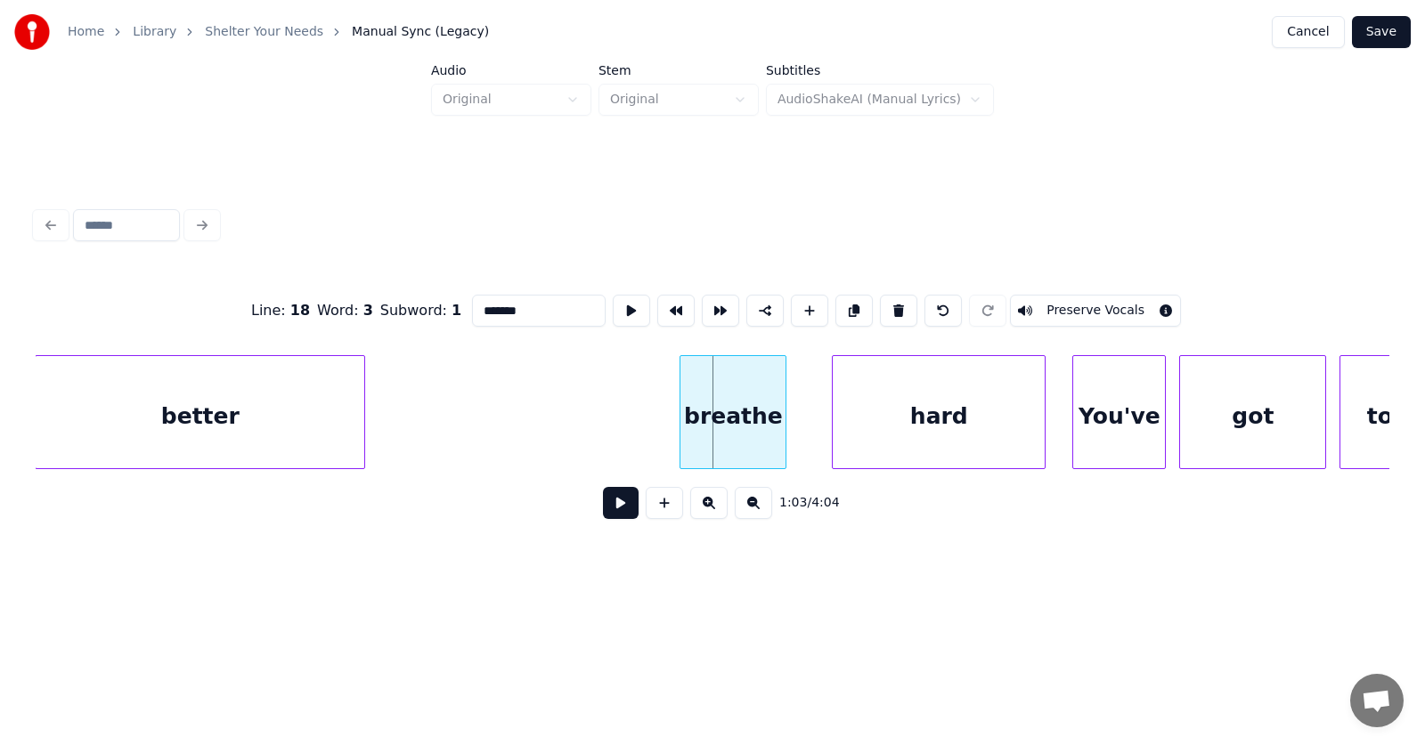
click at [721, 447] on div "breathe" at bounding box center [732, 416] width 105 height 121
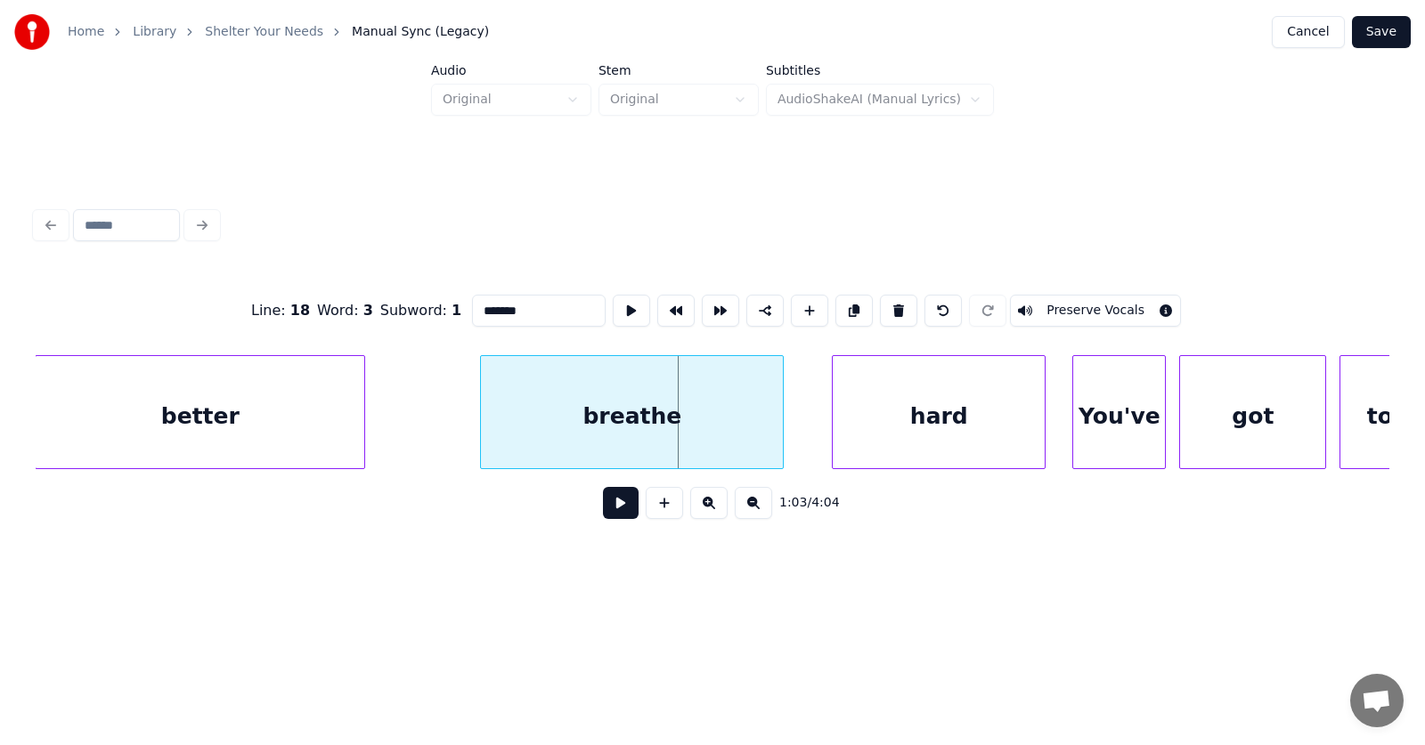
click at [484, 432] on div at bounding box center [483, 412] width 5 height 112
click at [460, 426] on div at bounding box center [460, 412] width 5 height 112
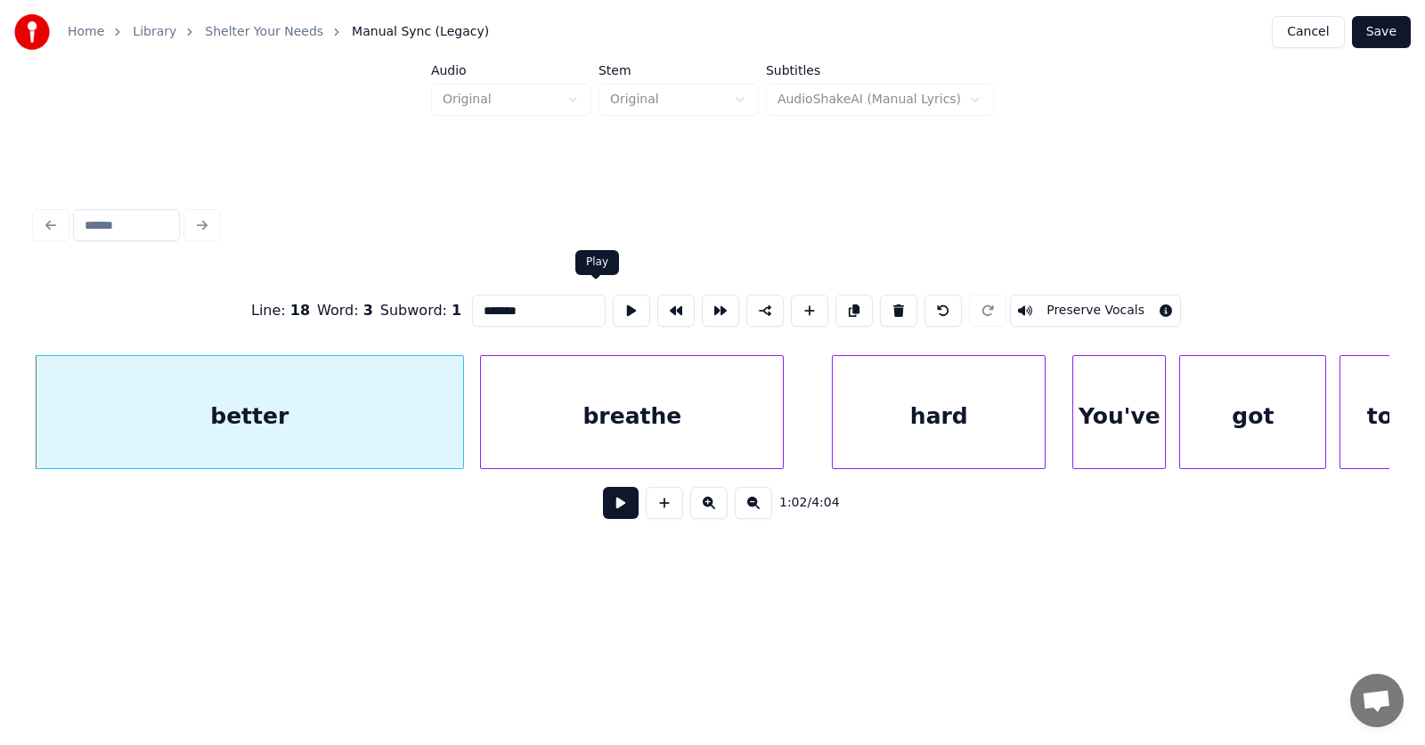
click at [613, 309] on button at bounding box center [631, 311] width 37 height 32
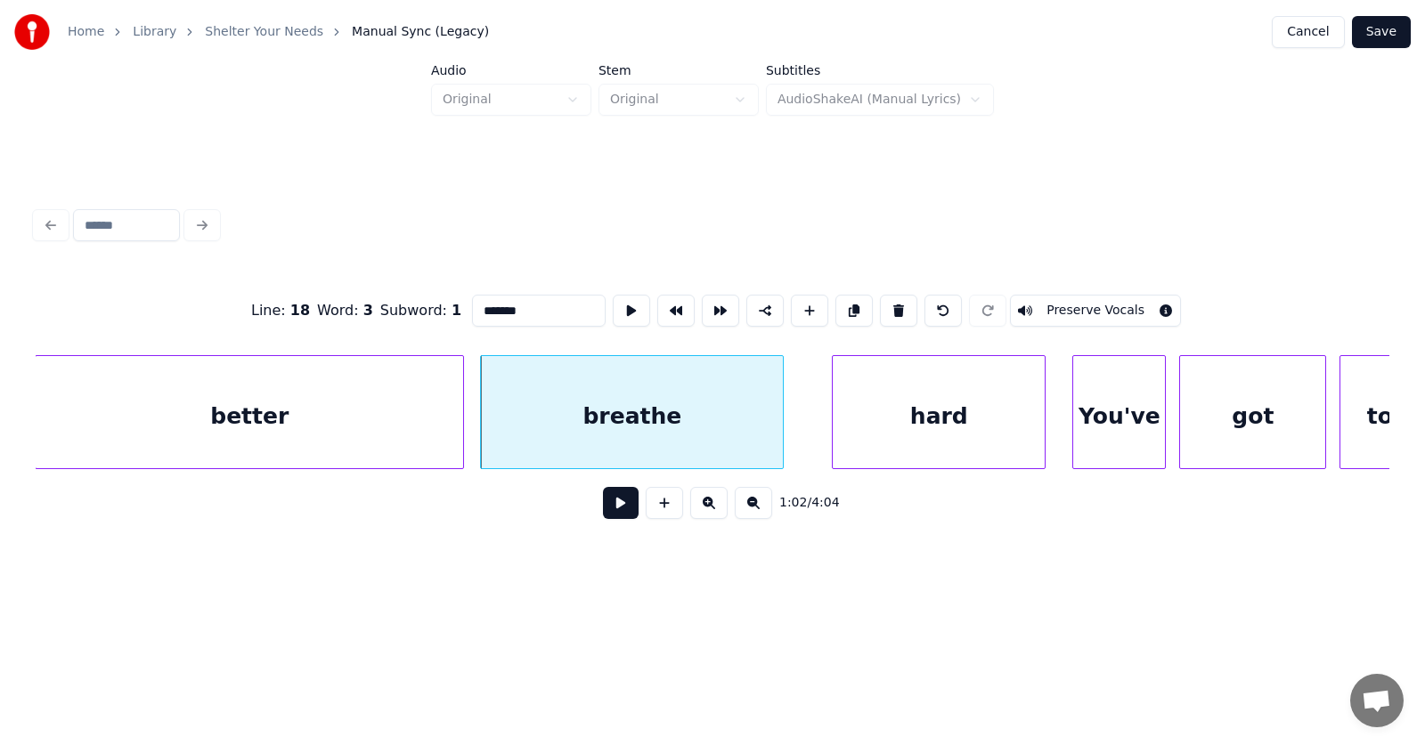
click at [615, 400] on div "breathe" at bounding box center [632, 416] width 302 height 121
click at [613, 298] on button at bounding box center [631, 311] width 37 height 32
click at [403, 418] on div at bounding box center [405, 412] width 5 height 112
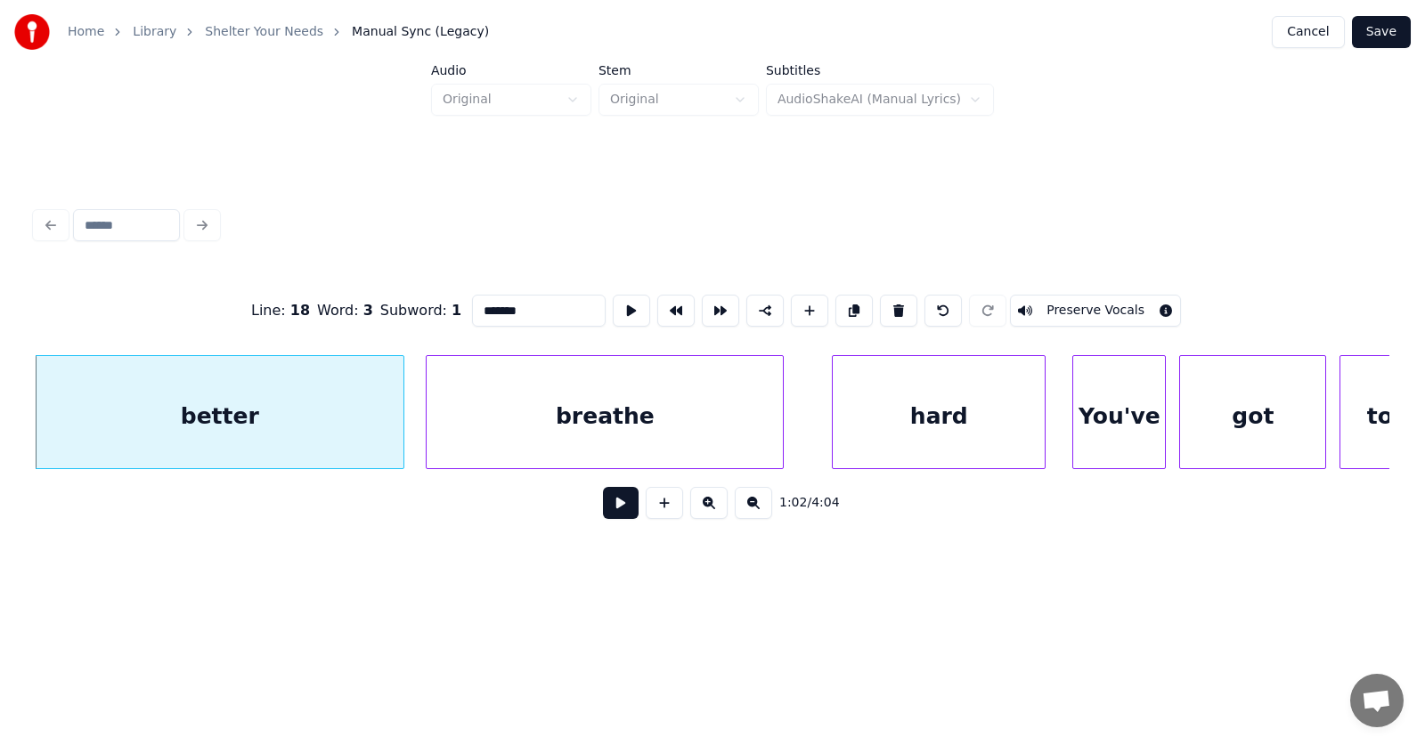
click at [427, 424] on div at bounding box center [429, 412] width 5 height 112
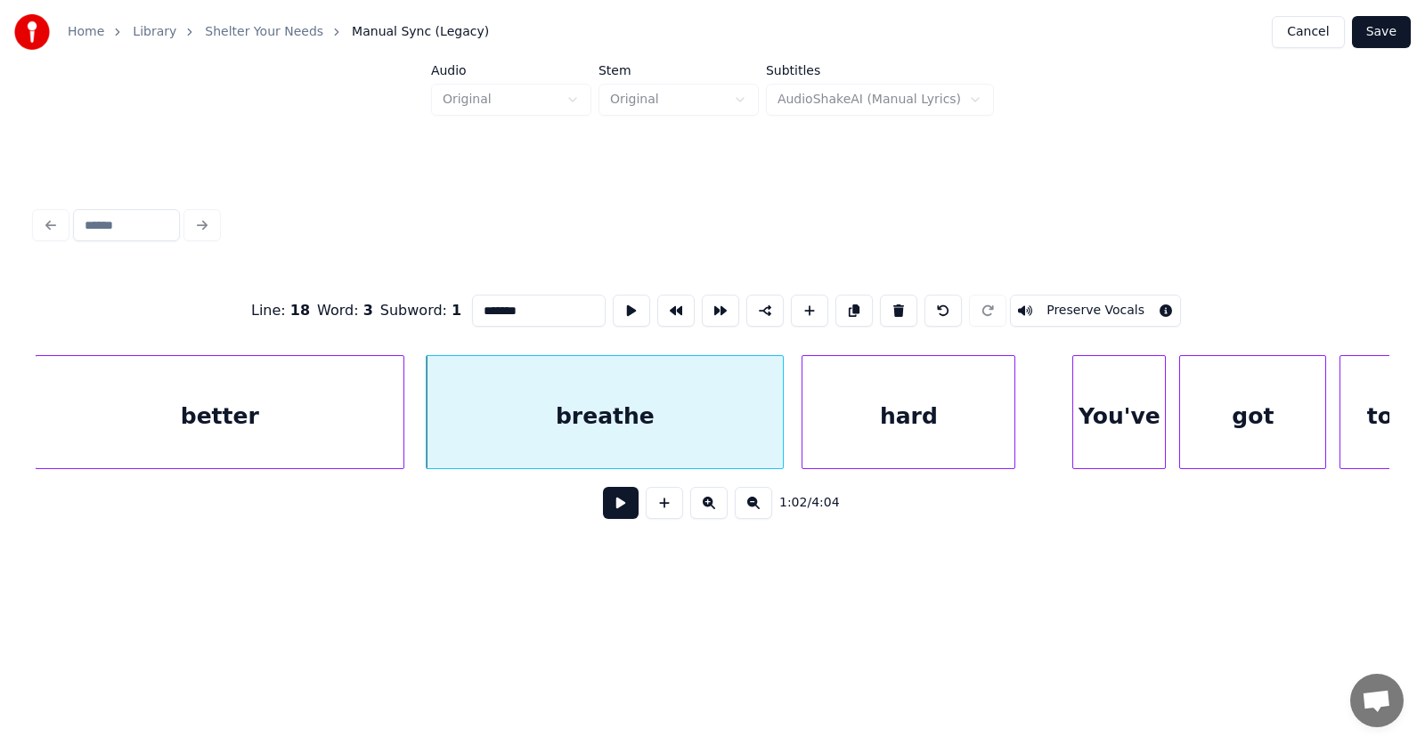
click at [827, 437] on div "hard" at bounding box center [908, 416] width 212 height 121
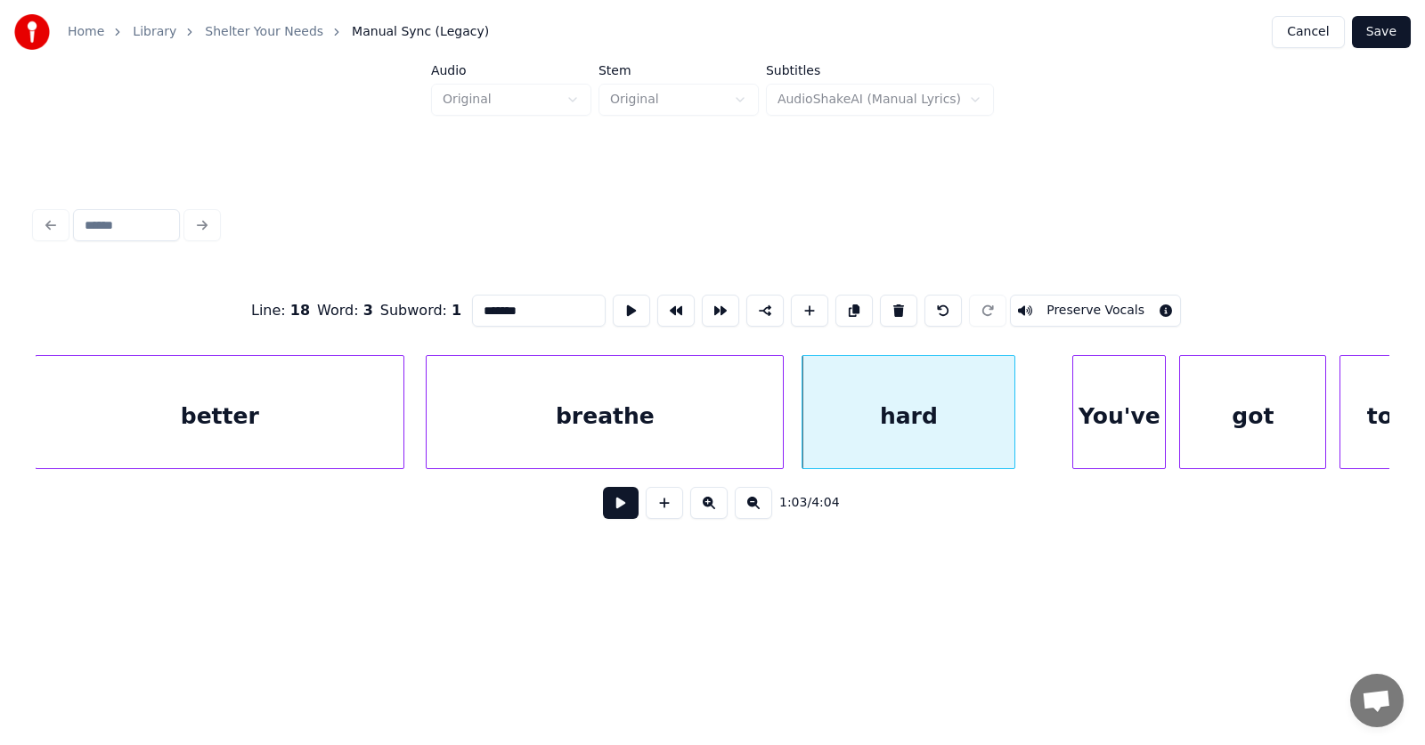
click at [661, 421] on div "breathe" at bounding box center [605, 416] width 356 height 121
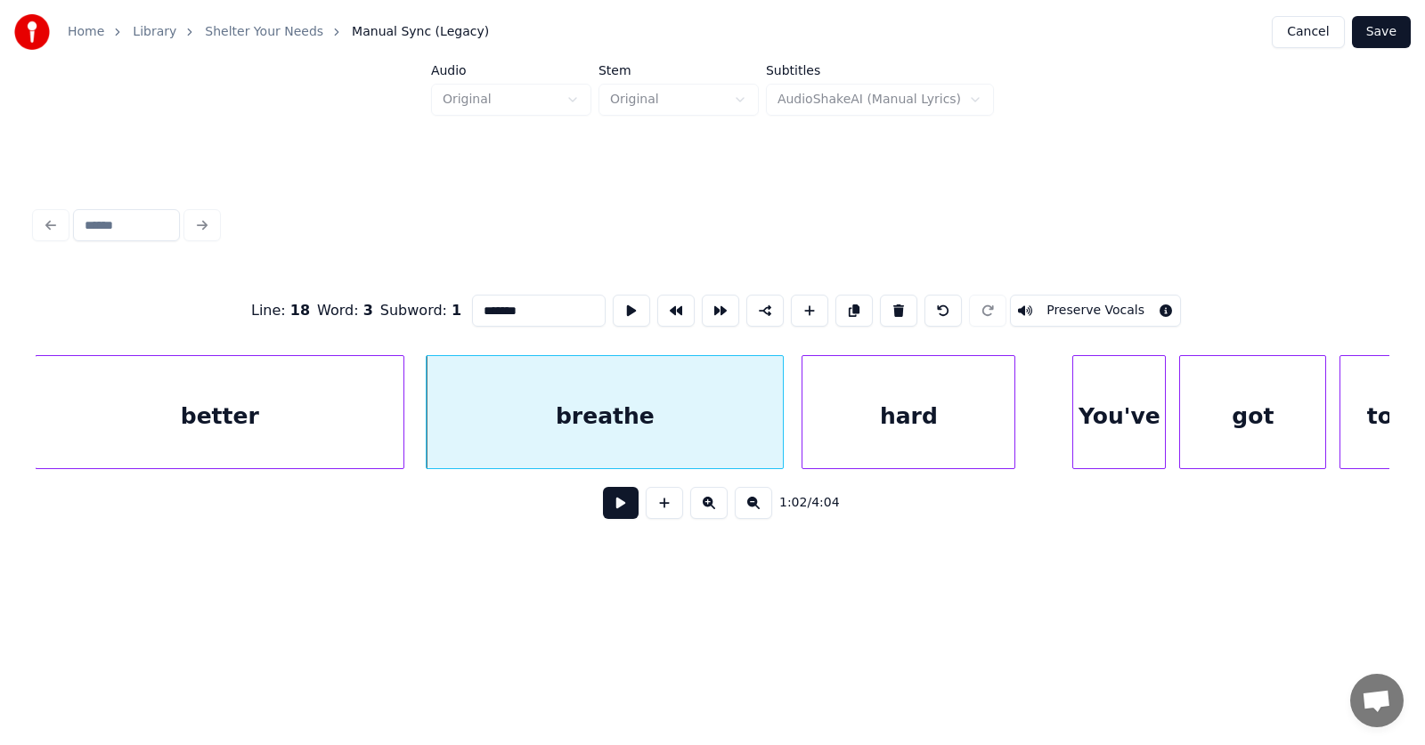
click at [610, 498] on button at bounding box center [621, 503] width 36 height 32
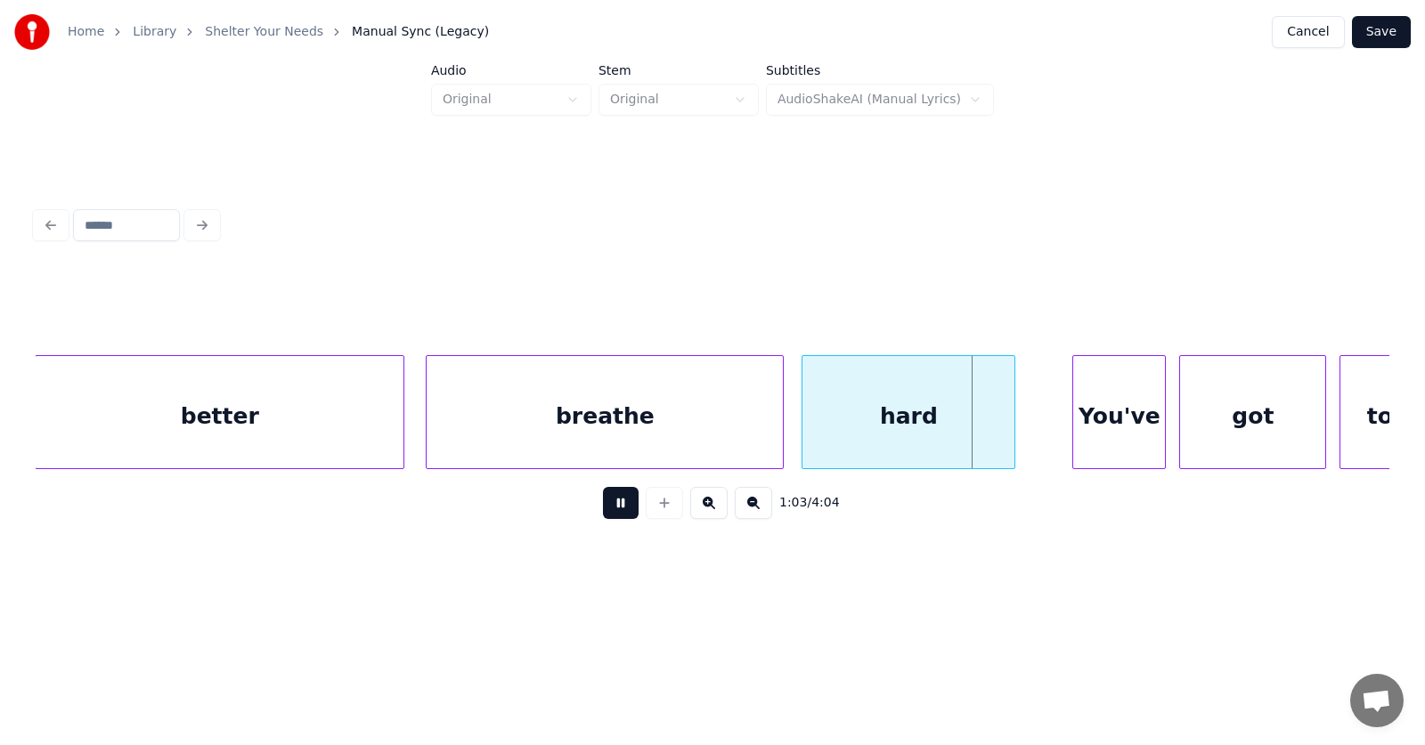
click at [610, 498] on button at bounding box center [621, 503] width 36 height 32
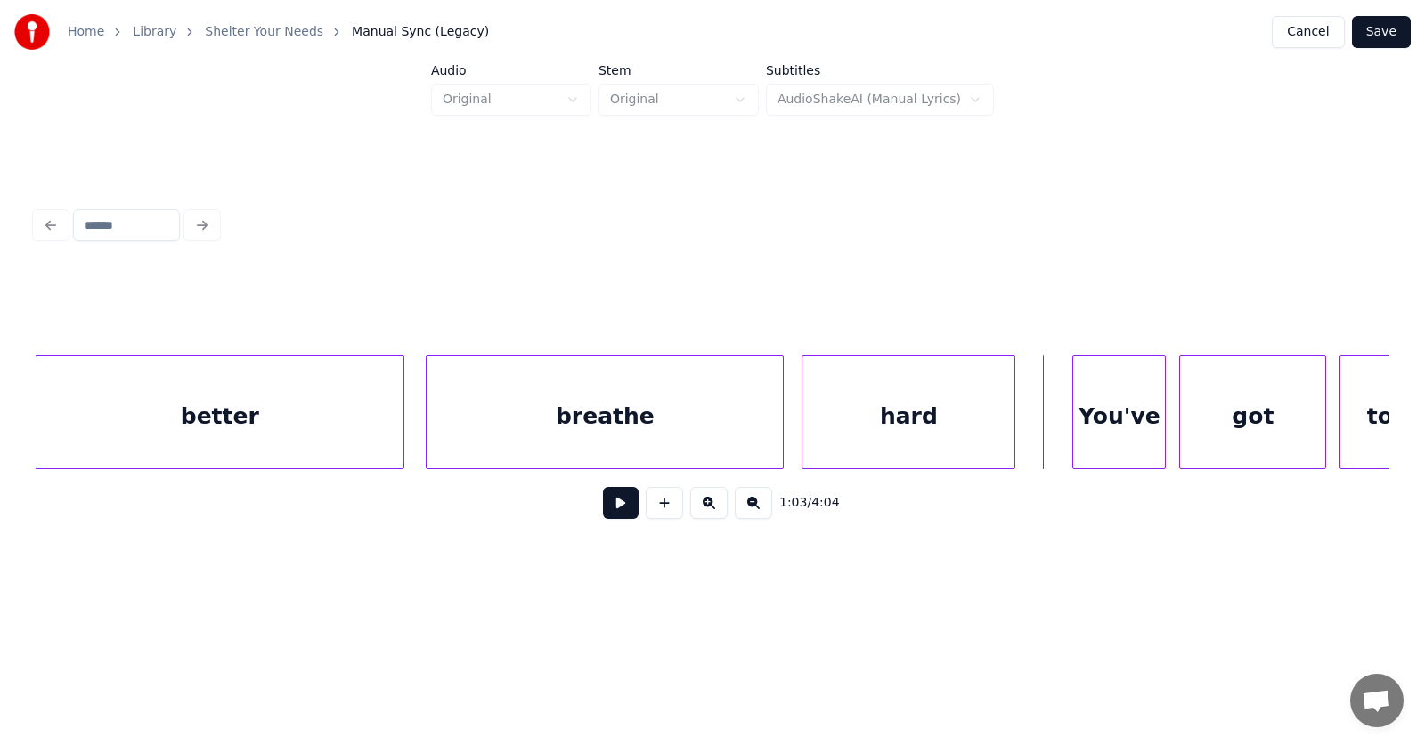
click at [533, 435] on div "breathe" at bounding box center [605, 416] width 356 height 121
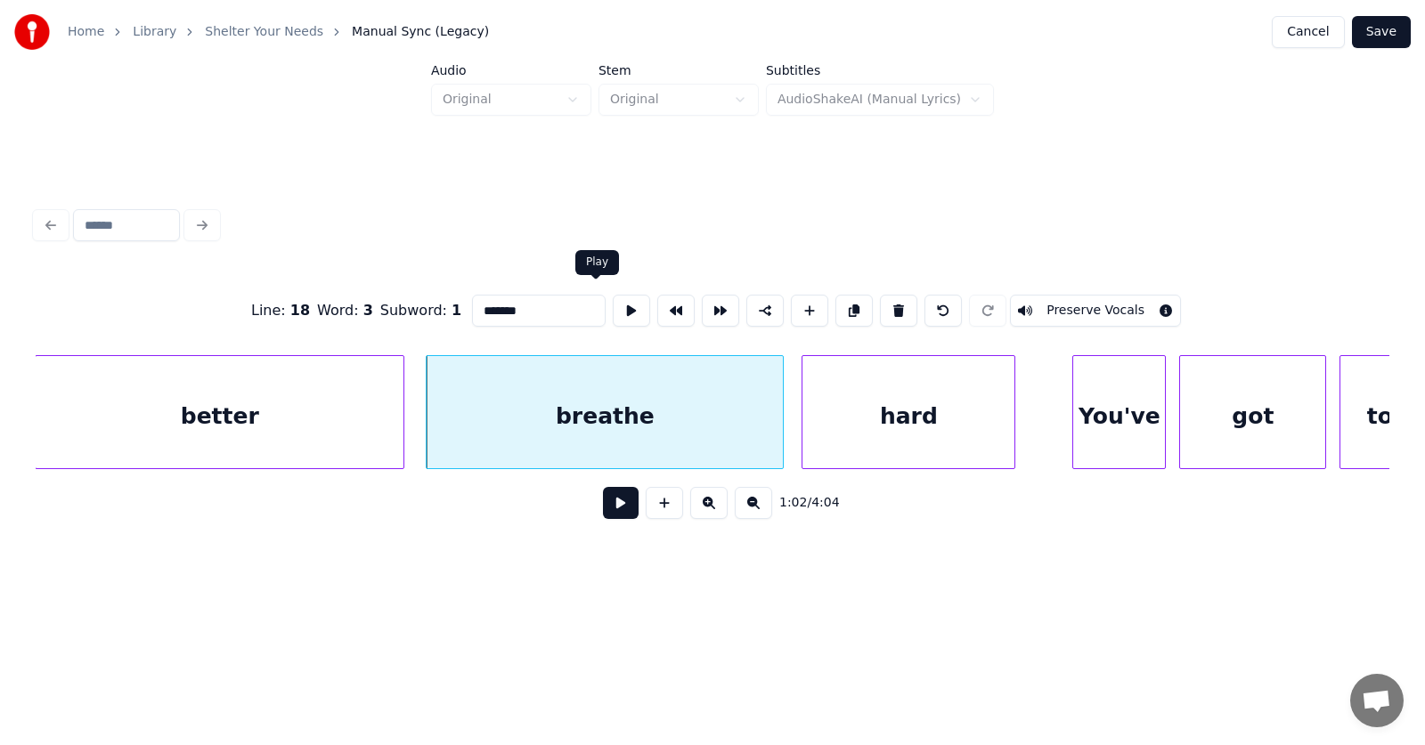
click at [613, 303] on button at bounding box center [631, 311] width 37 height 32
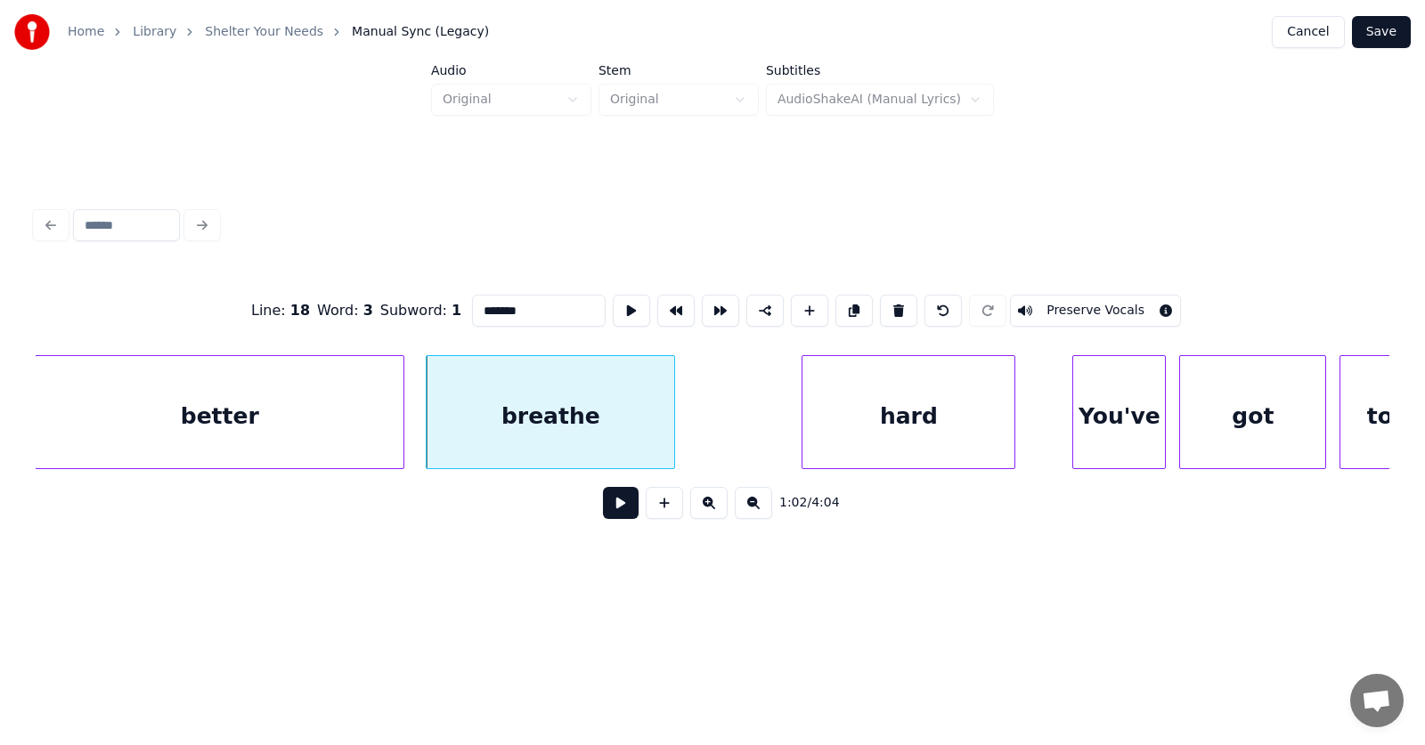
click at [669, 425] on div at bounding box center [671, 412] width 5 height 112
click at [765, 434] on div "hard" at bounding box center [797, 416] width 212 height 121
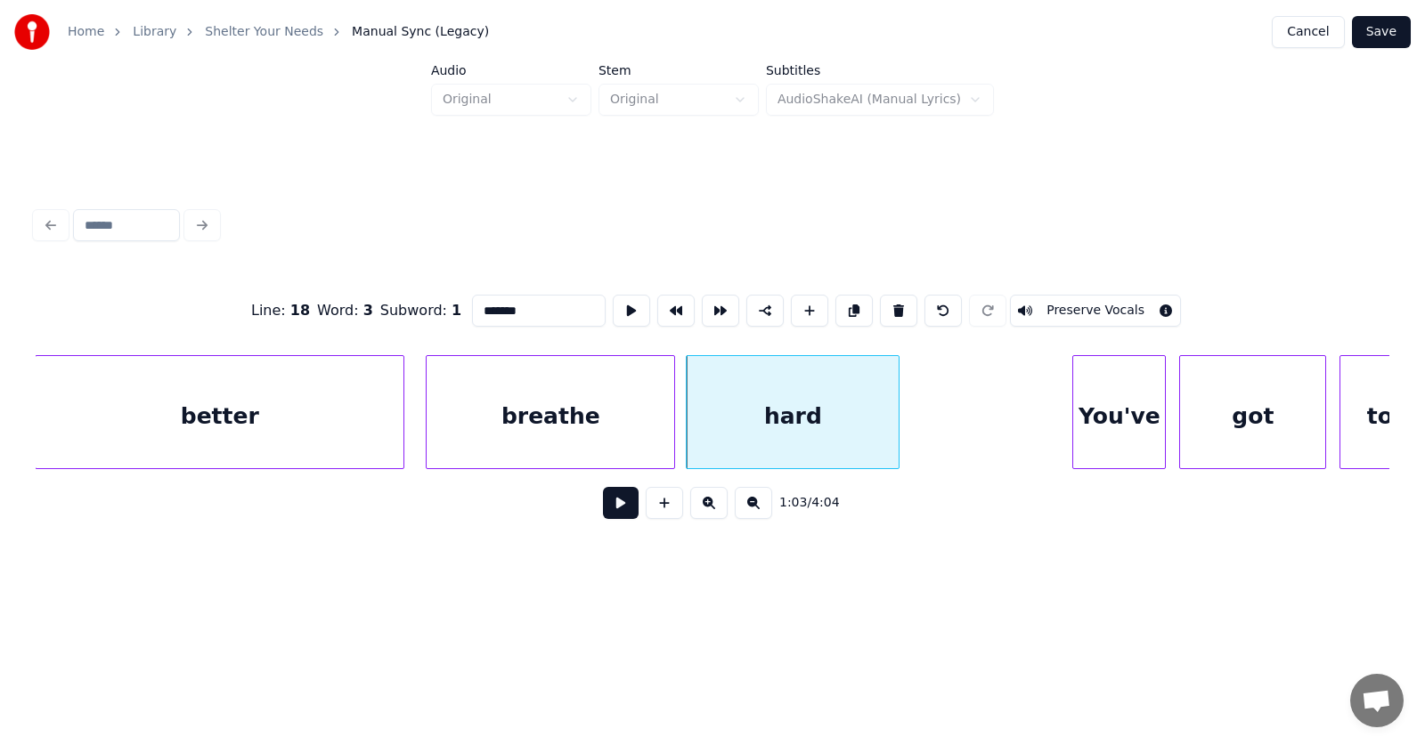
click at [574, 420] on div "breathe" at bounding box center [551, 416] width 248 height 121
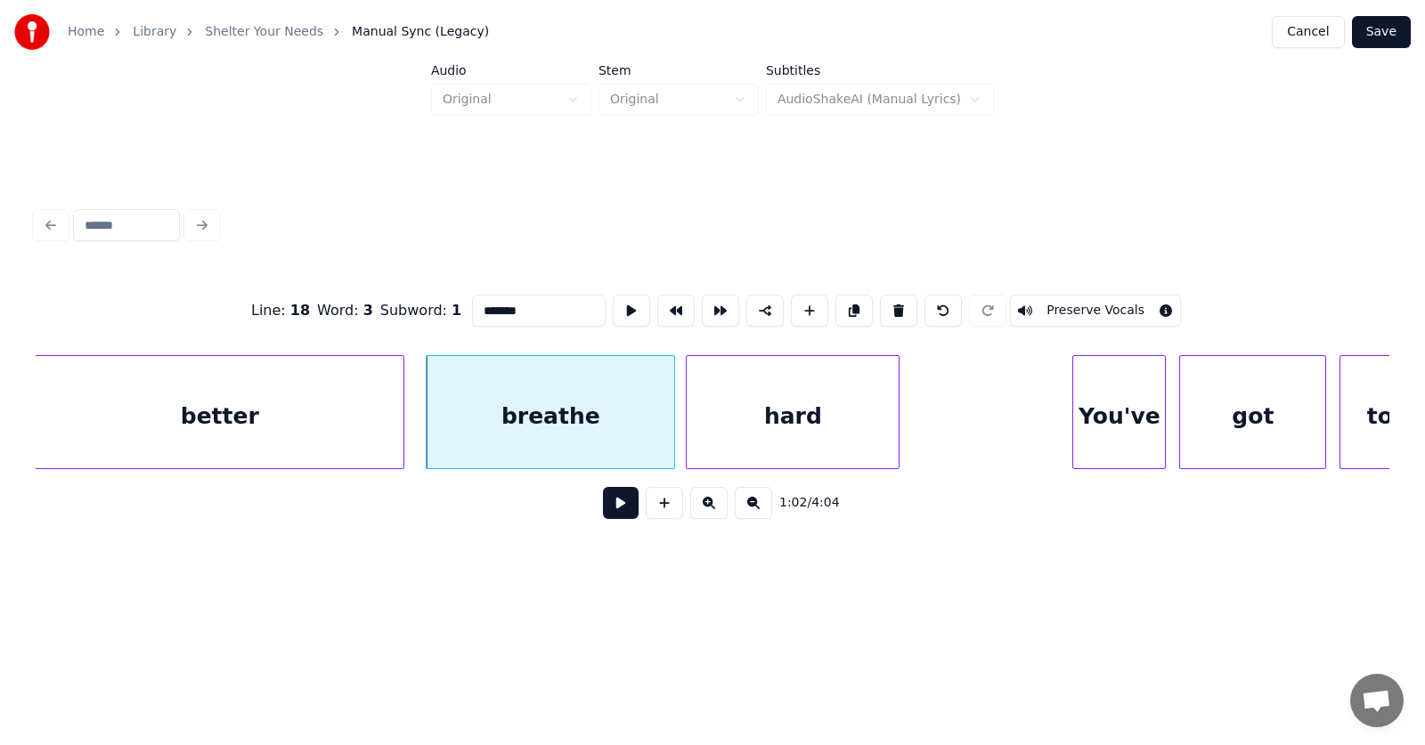
click at [611, 506] on button at bounding box center [621, 503] width 36 height 32
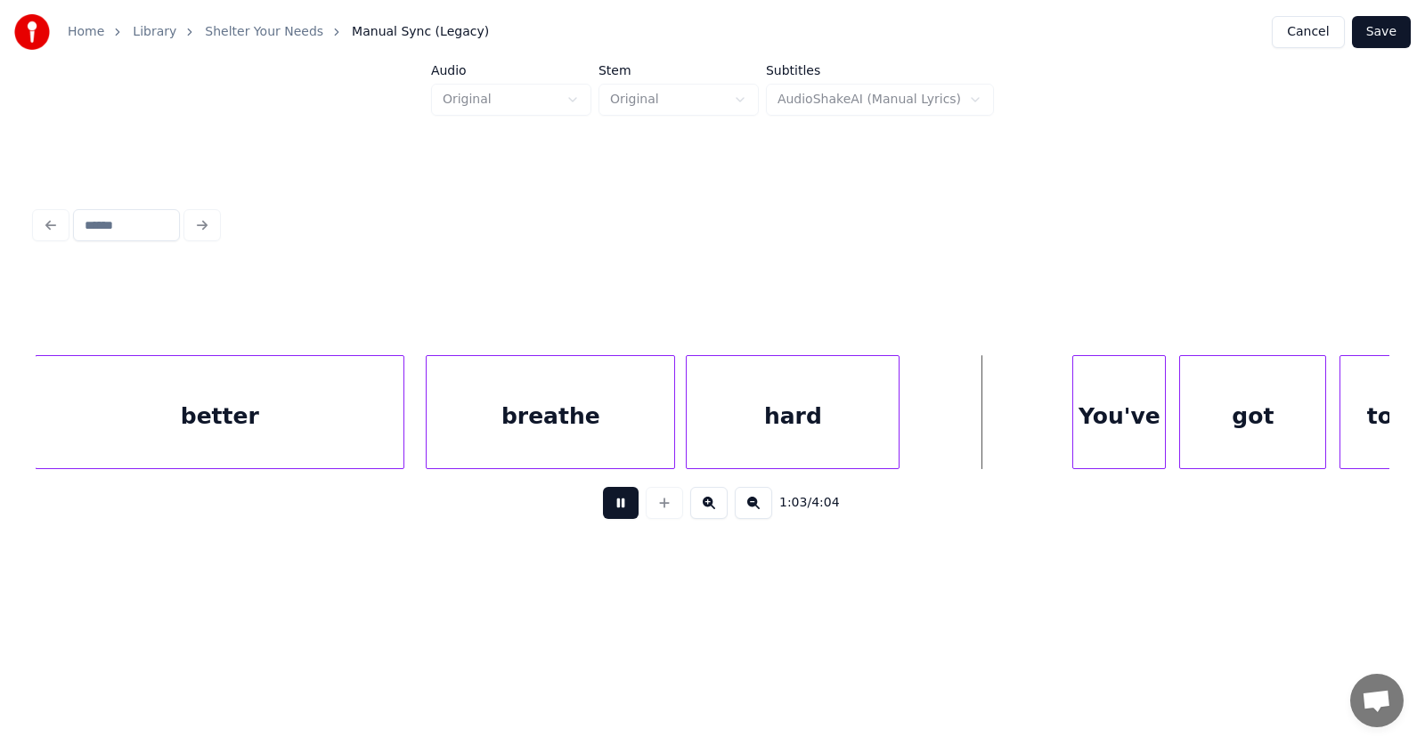
click at [608, 503] on button at bounding box center [621, 503] width 36 height 32
click at [512, 433] on div "breathe" at bounding box center [551, 416] width 248 height 121
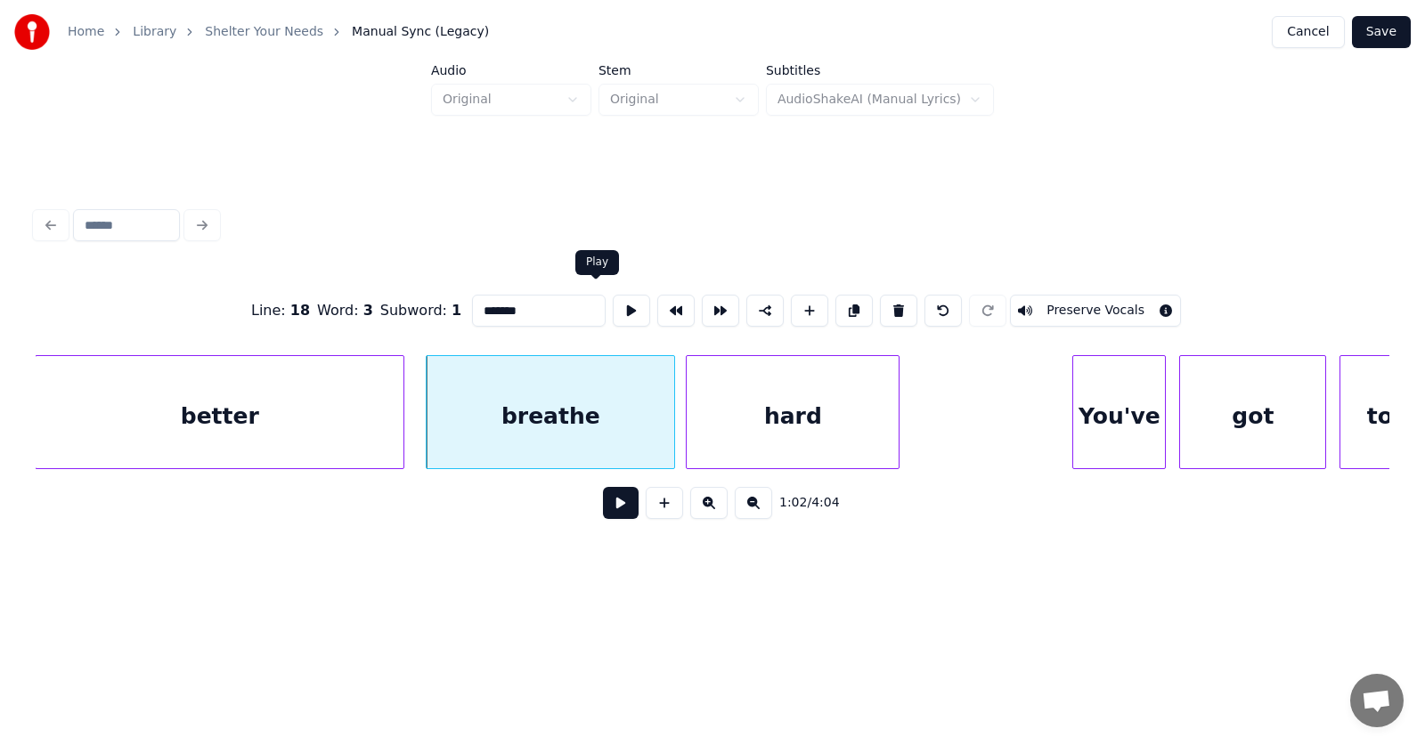
click at [613, 299] on button at bounding box center [631, 311] width 37 height 32
click at [371, 410] on div "better" at bounding box center [220, 416] width 368 height 121
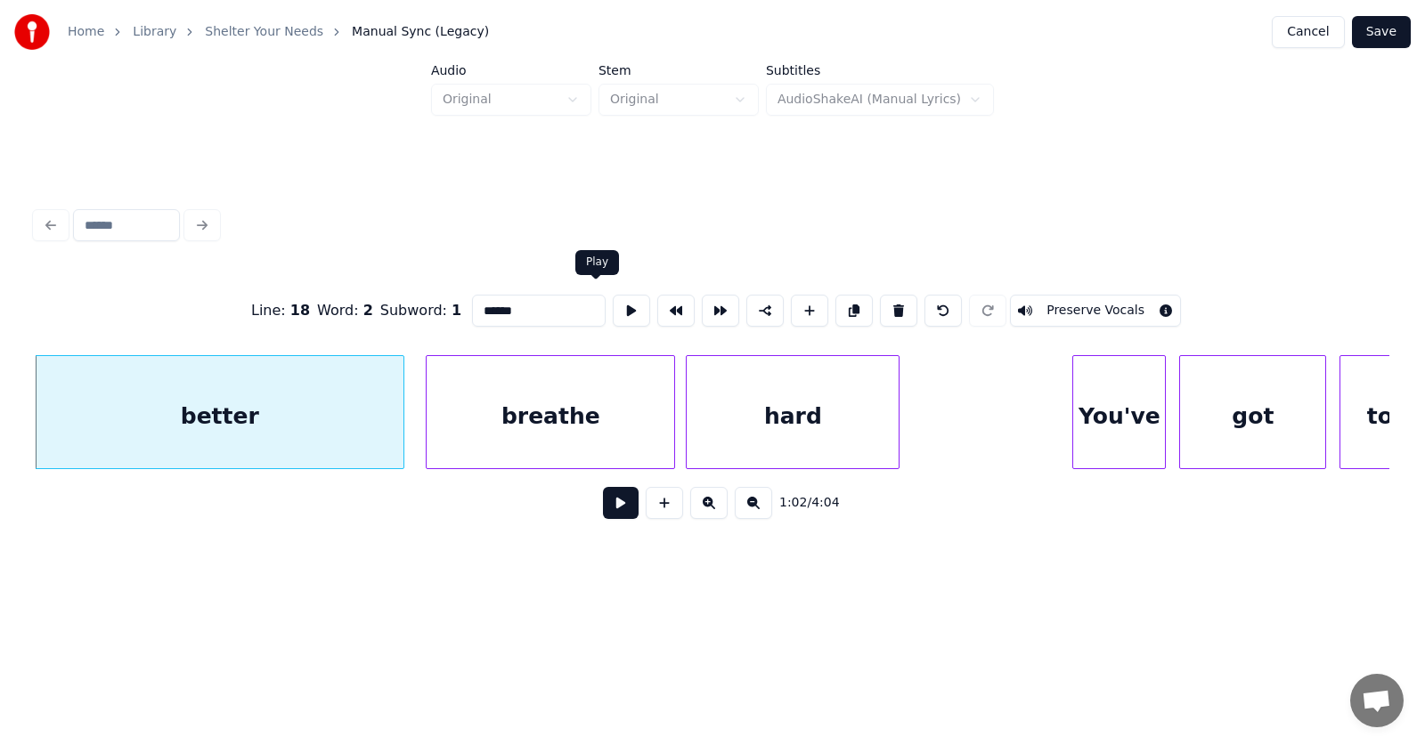
click at [613, 302] on button at bounding box center [631, 311] width 37 height 32
click at [368, 421] on div at bounding box center [370, 412] width 5 height 112
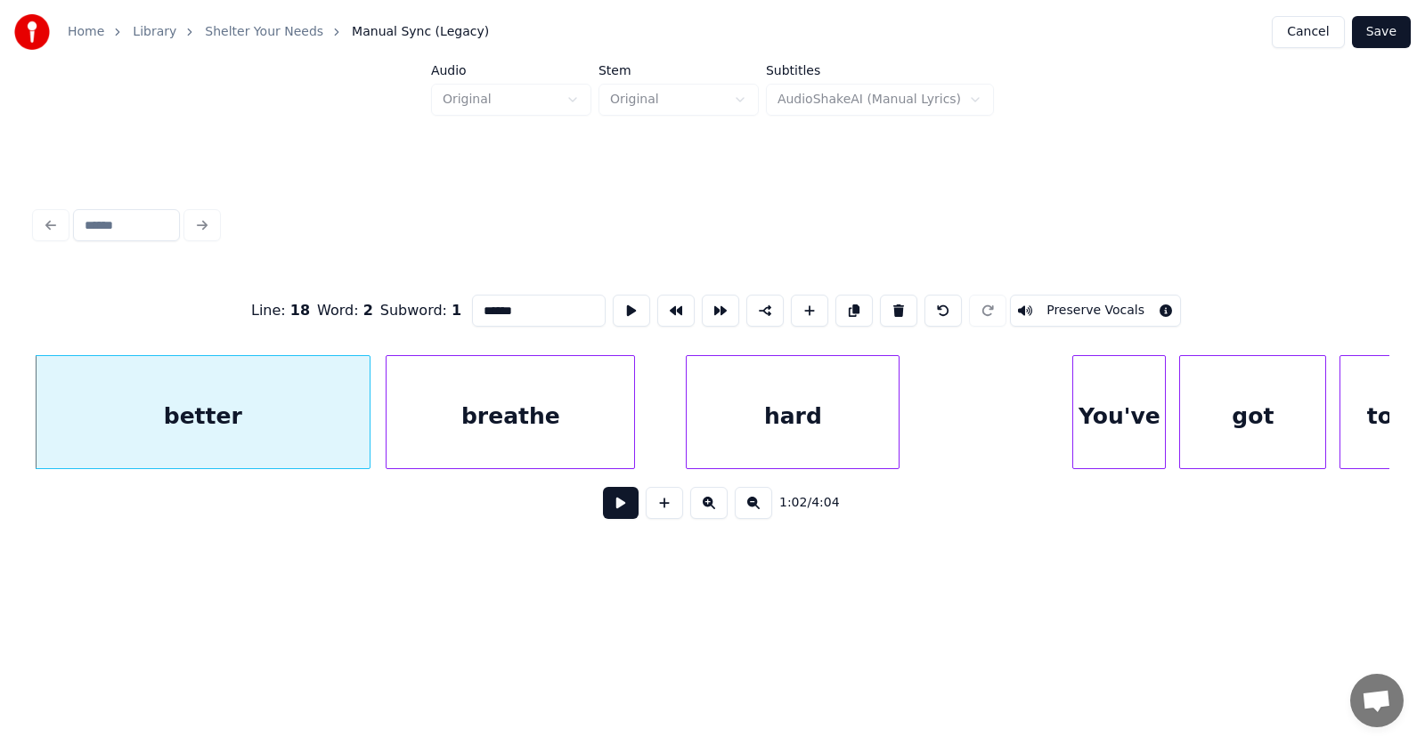
click at [466, 426] on div "breathe" at bounding box center [511, 416] width 248 height 121
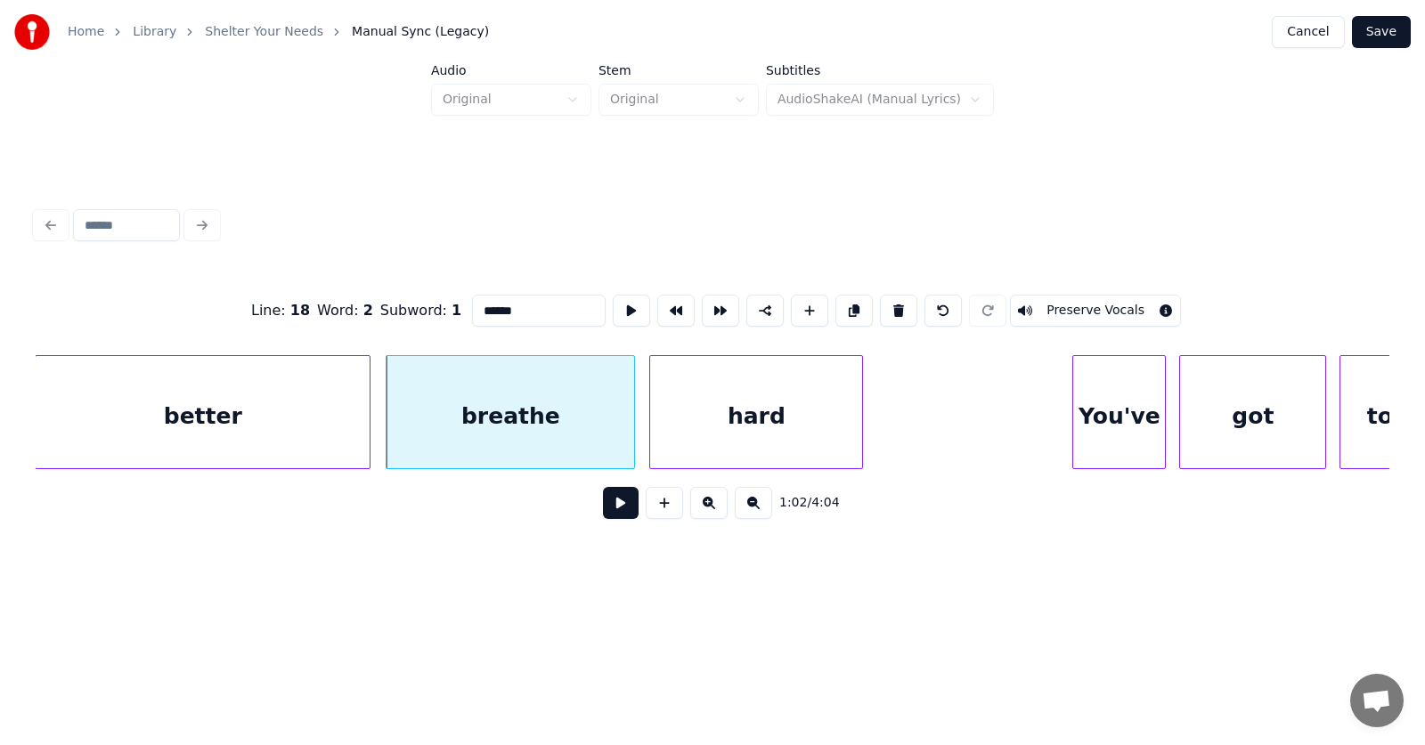
click at [710, 436] on div "hard" at bounding box center [756, 416] width 212 height 121
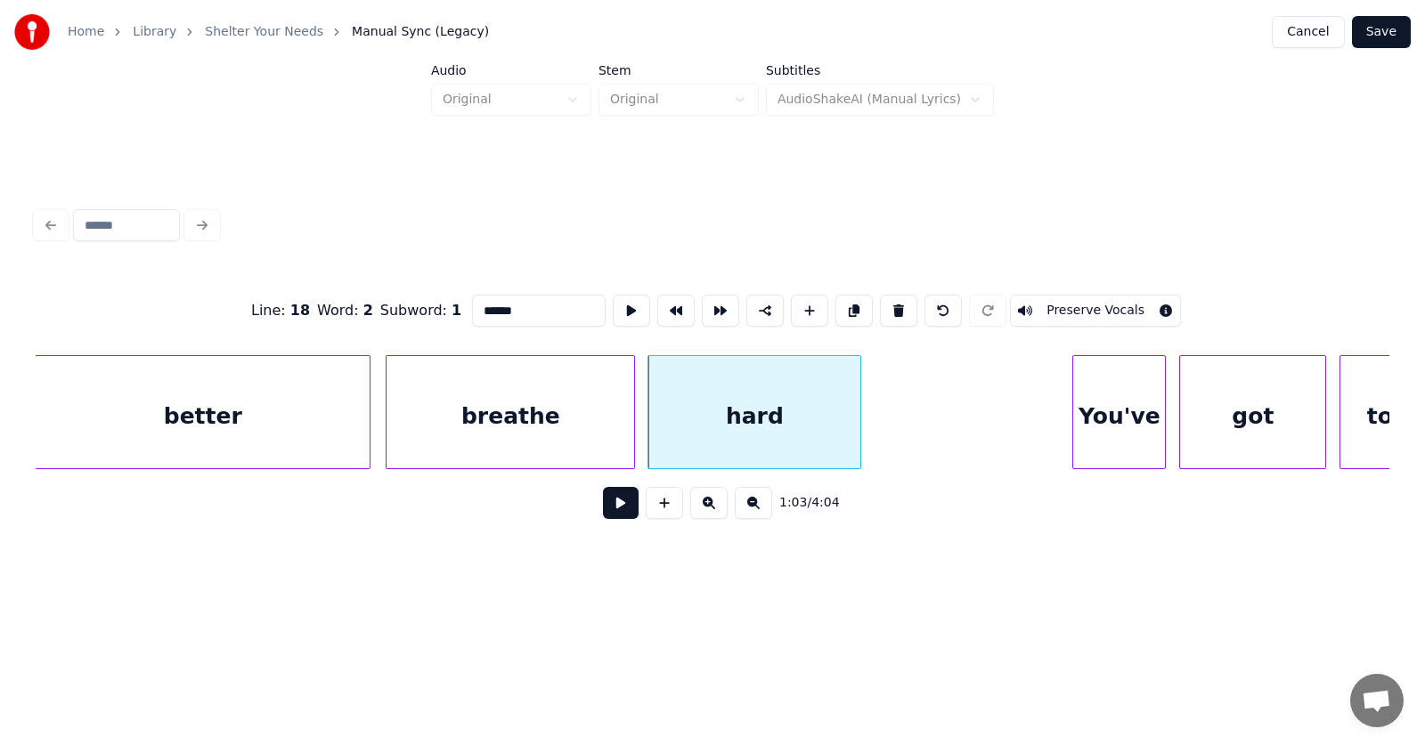
click at [556, 420] on div "breathe" at bounding box center [511, 416] width 248 height 121
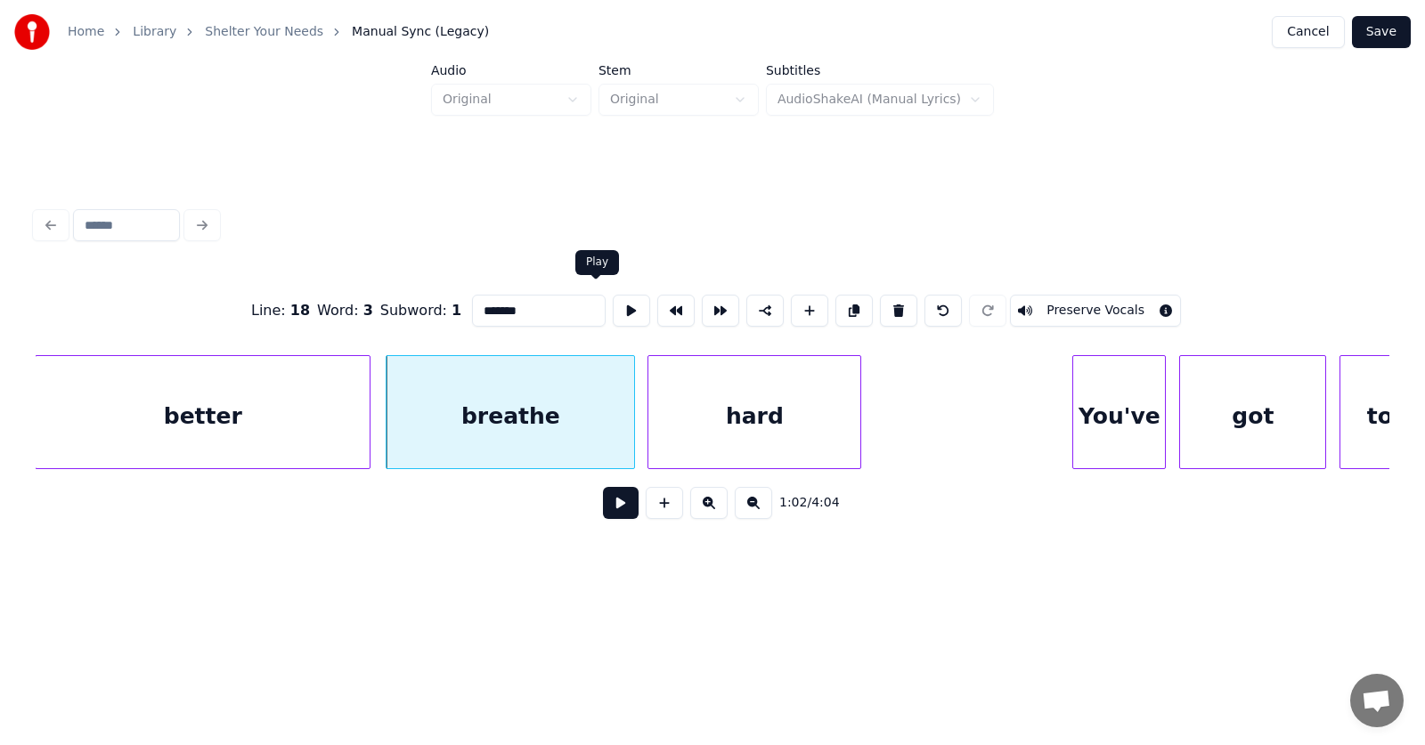
click at [613, 302] on button at bounding box center [631, 311] width 37 height 32
click at [597, 424] on div at bounding box center [595, 412] width 5 height 112
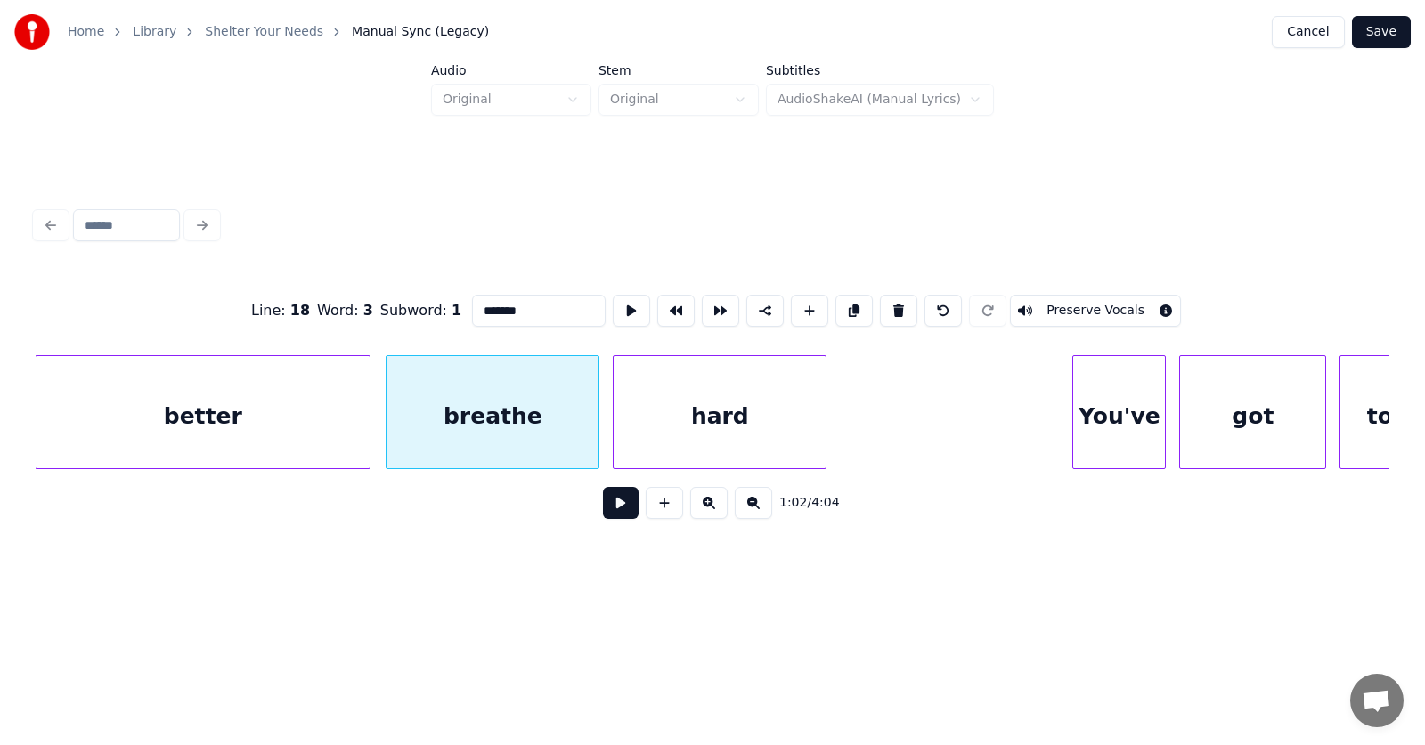
click at [661, 434] on div "hard" at bounding box center [720, 416] width 212 height 121
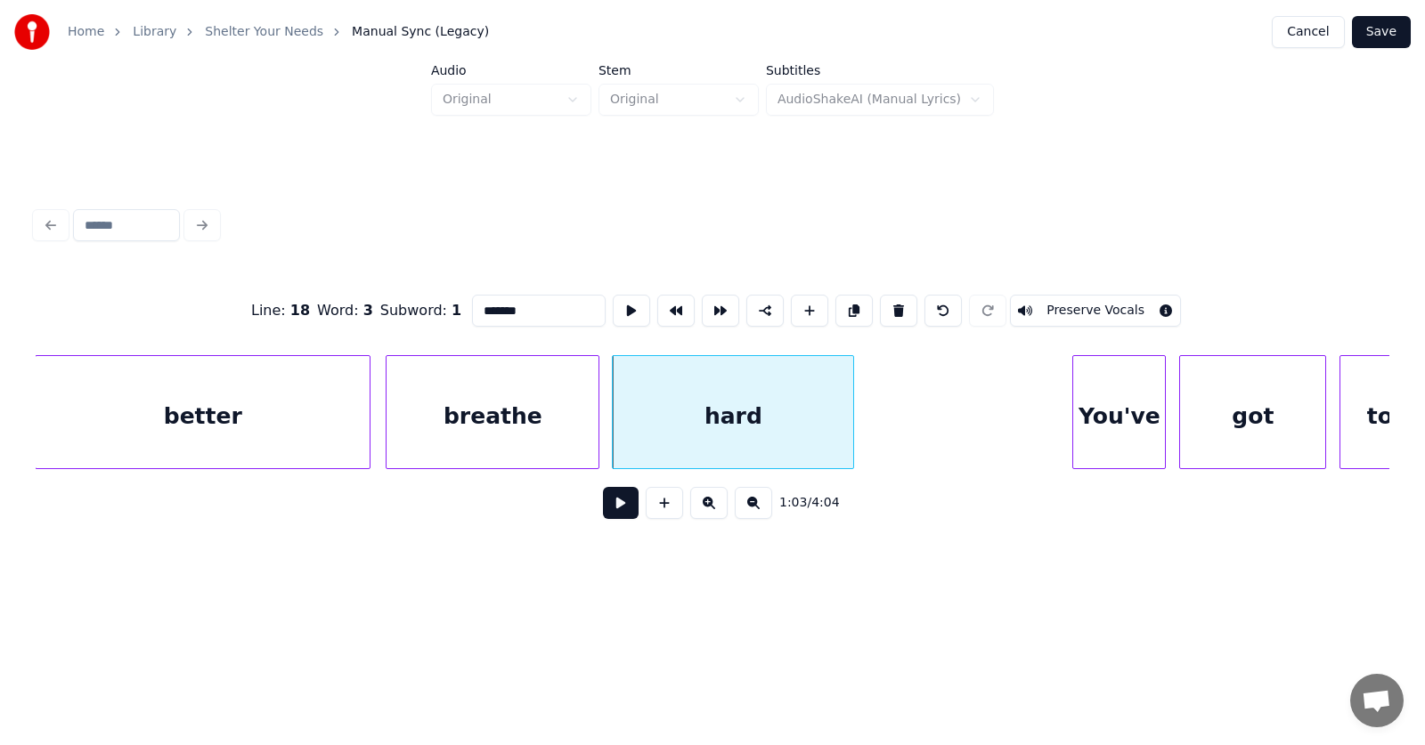
click at [851, 420] on div at bounding box center [850, 412] width 5 height 112
click at [753, 415] on div "hard" at bounding box center [733, 416] width 240 height 121
type input "****"
click at [613, 306] on button at bounding box center [631, 311] width 37 height 32
click at [874, 431] on div at bounding box center [870, 412] width 5 height 112
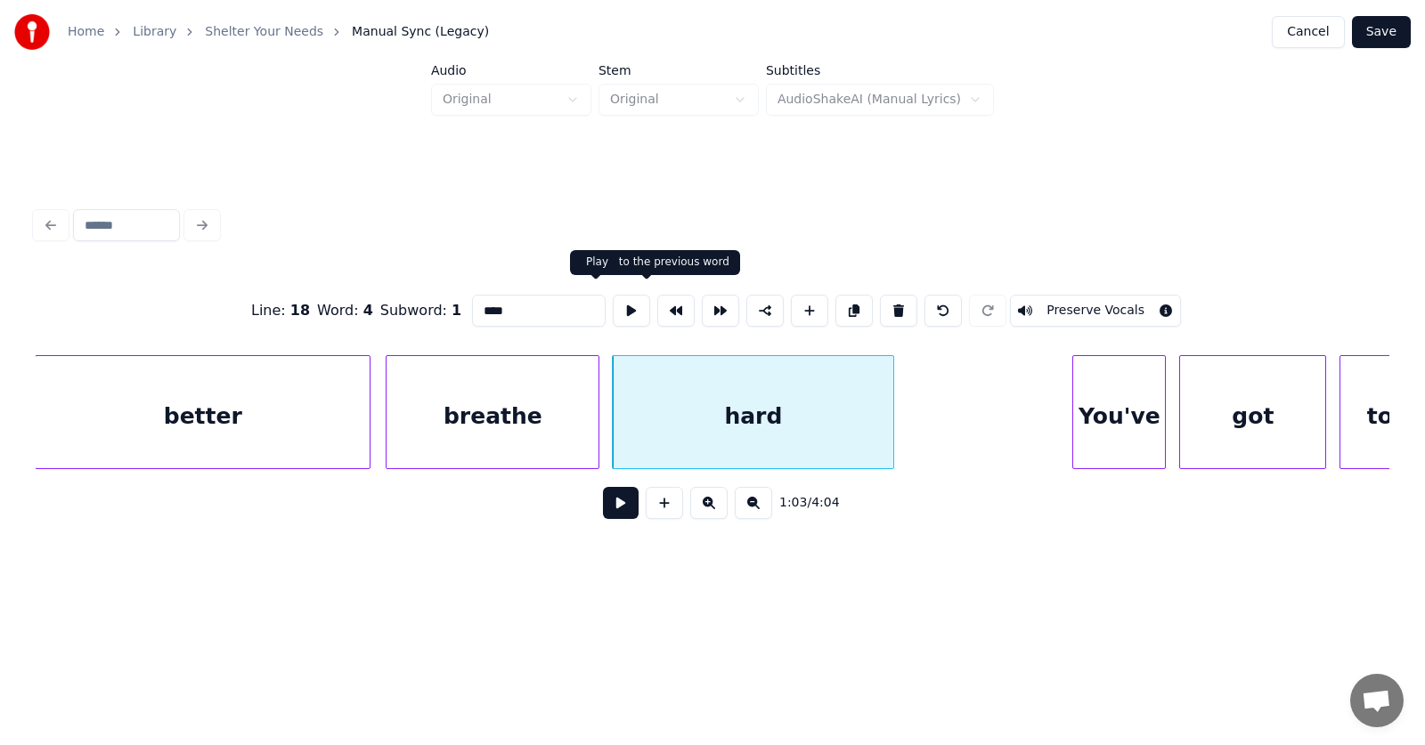
click at [613, 306] on button at bounding box center [631, 311] width 37 height 32
click at [603, 509] on button at bounding box center [621, 503] width 36 height 32
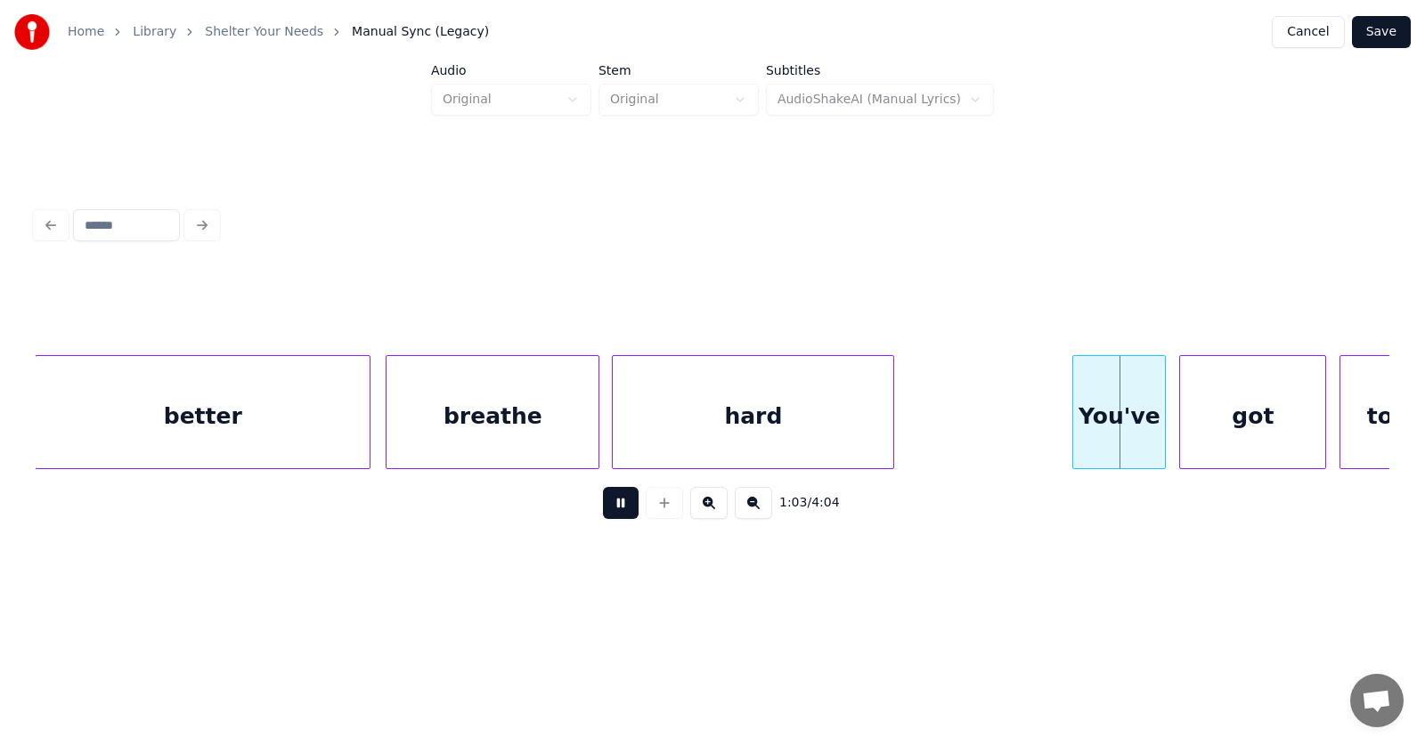
click at [603, 499] on button at bounding box center [621, 503] width 36 height 32
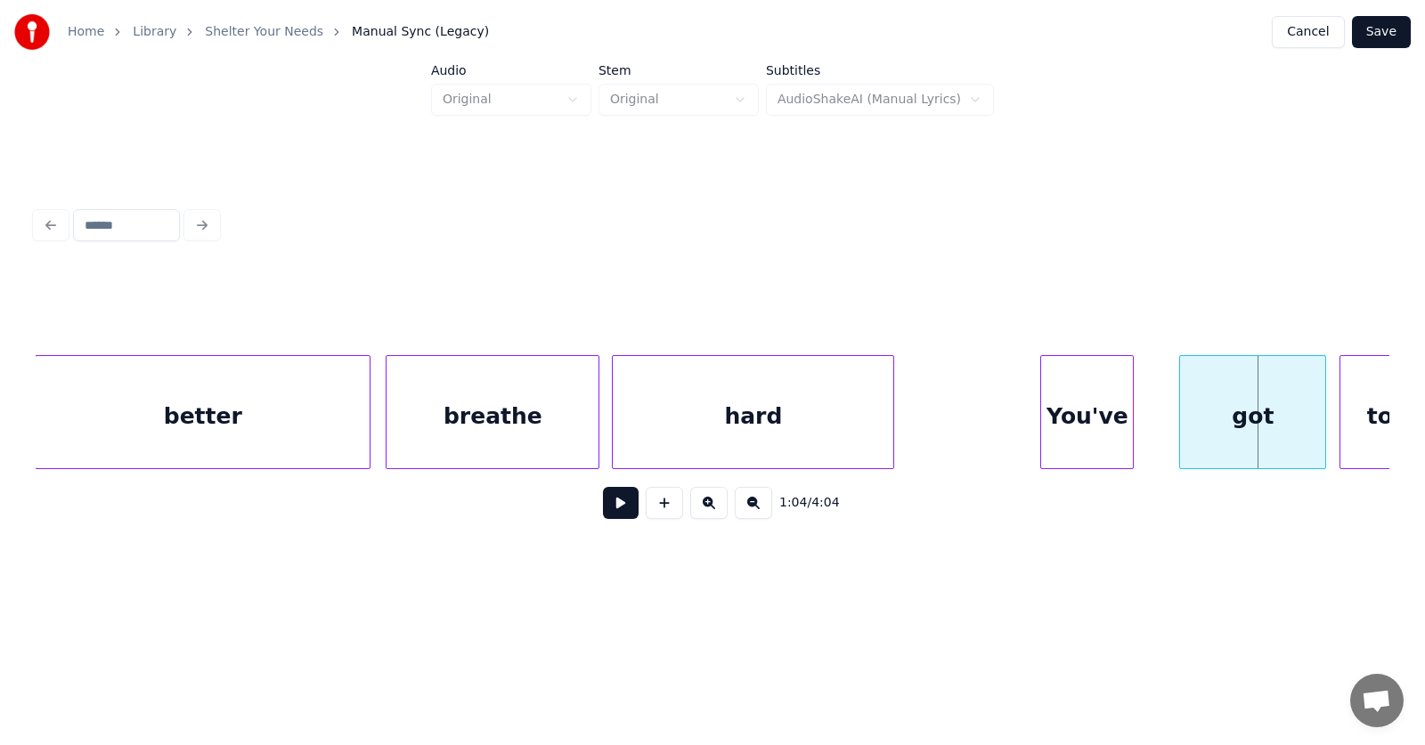
click at [1060, 451] on div "You've" at bounding box center [1087, 416] width 92 height 121
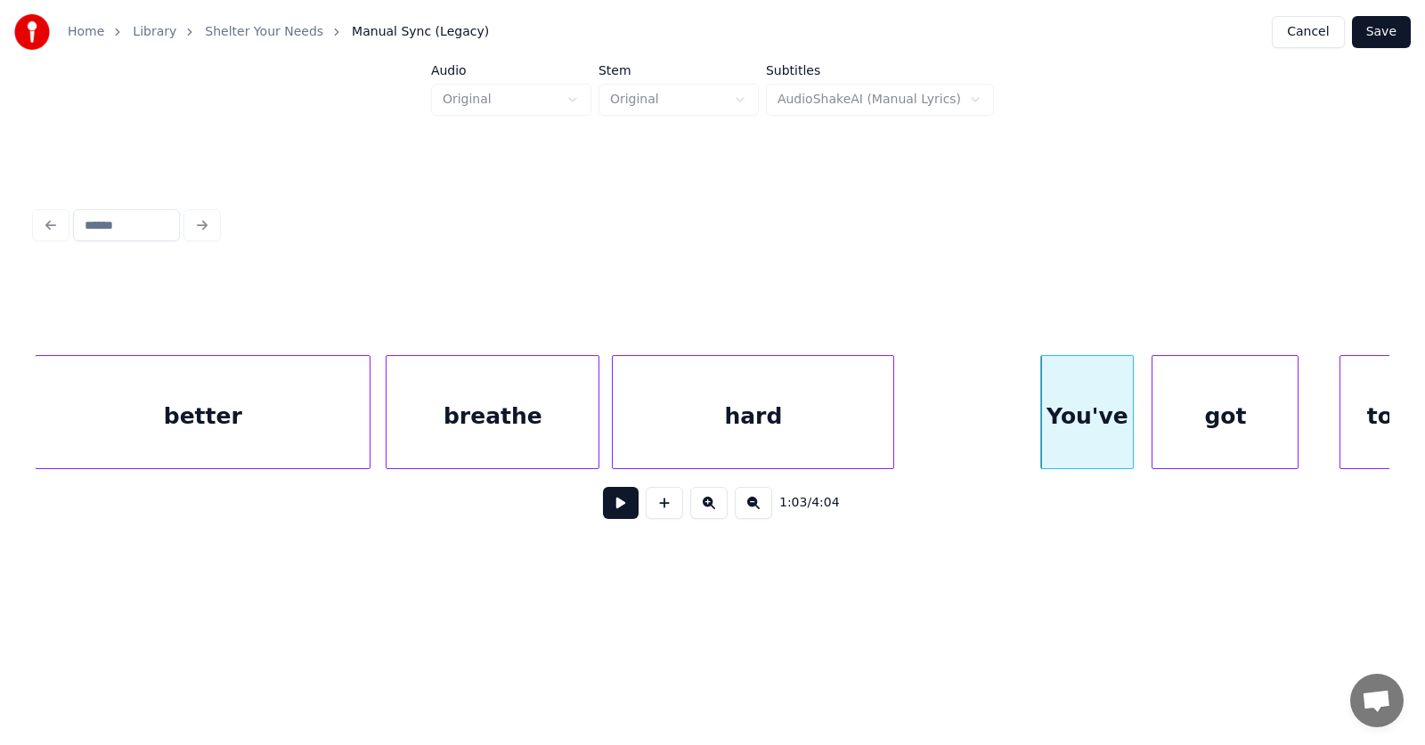
click at [1202, 444] on div "got" at bounding box center [1225, 416] width 145 height 121
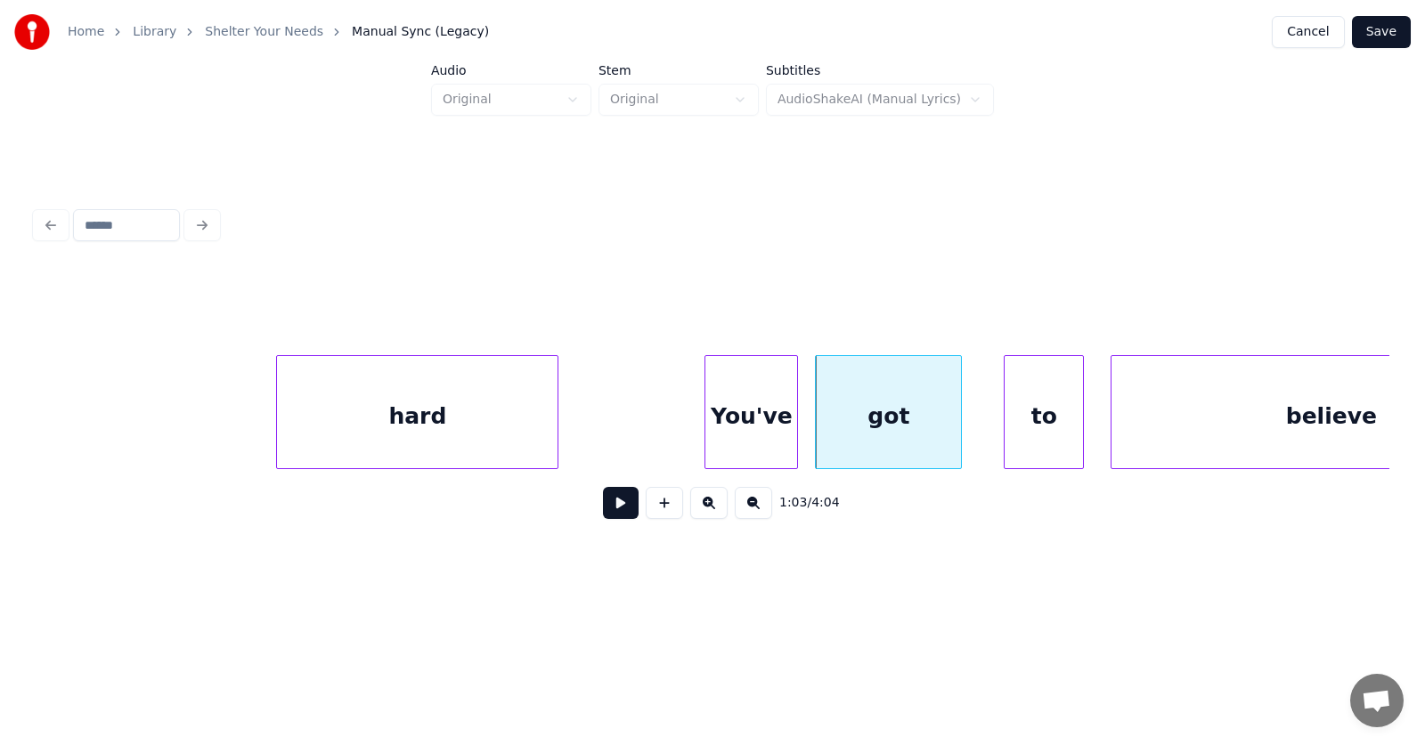
scroll to position [0, 42386]
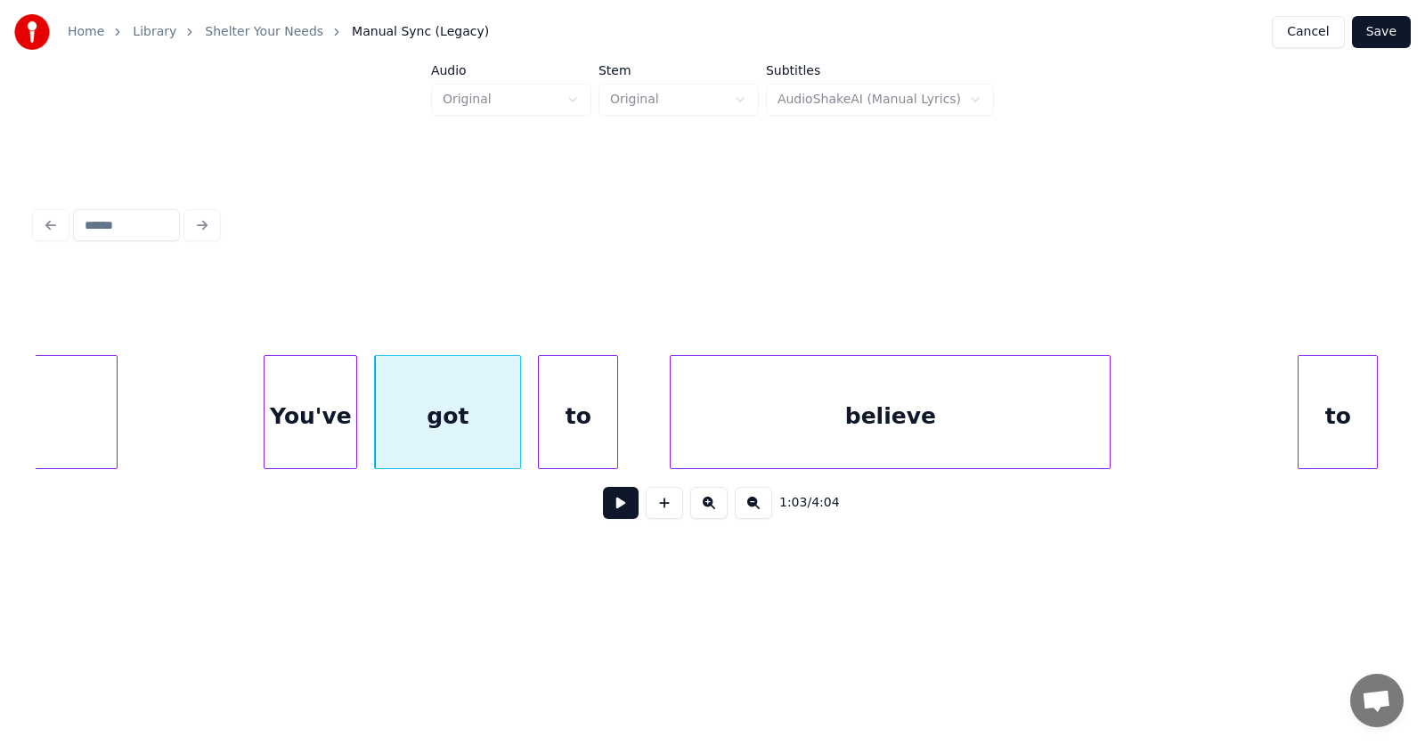
click at [582, 428] on div "to" at bounding box center [578, 416] width 78 height 121
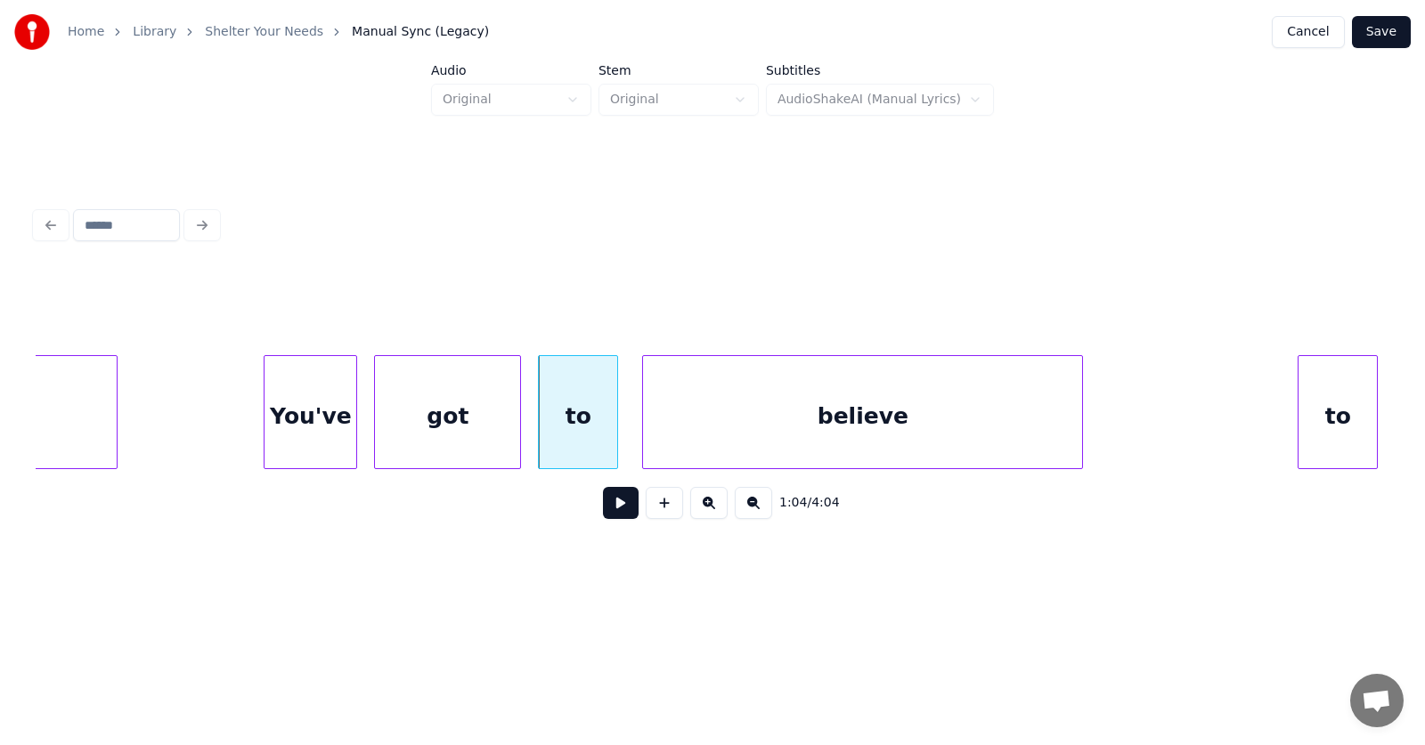
click at [815, 428] on div "believe" at bounding box center [862, 416] width 439 height 121
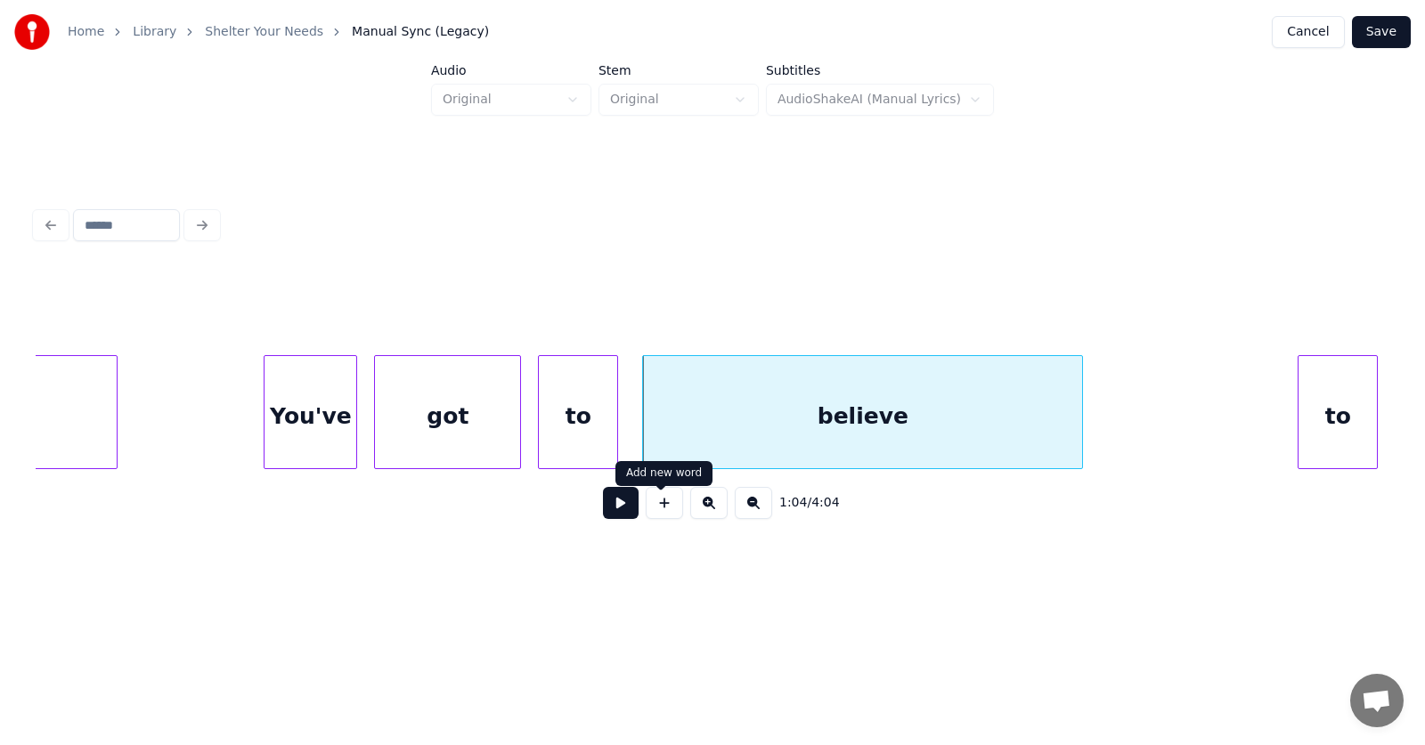
click at [615, 511] on button at bounding box center [621, 503] width 36 height 32
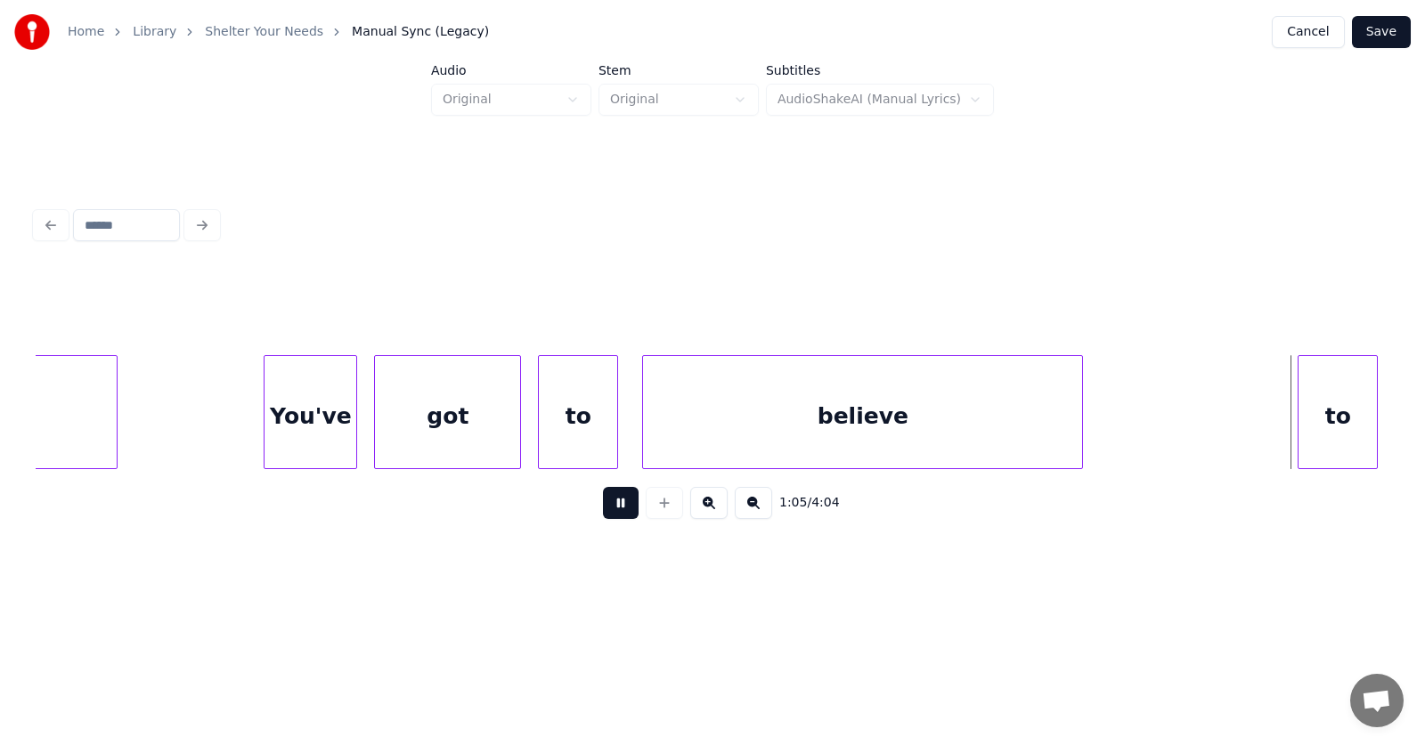
click at [615, 511] on button at bounding box center [621, 503] width 36 height 32
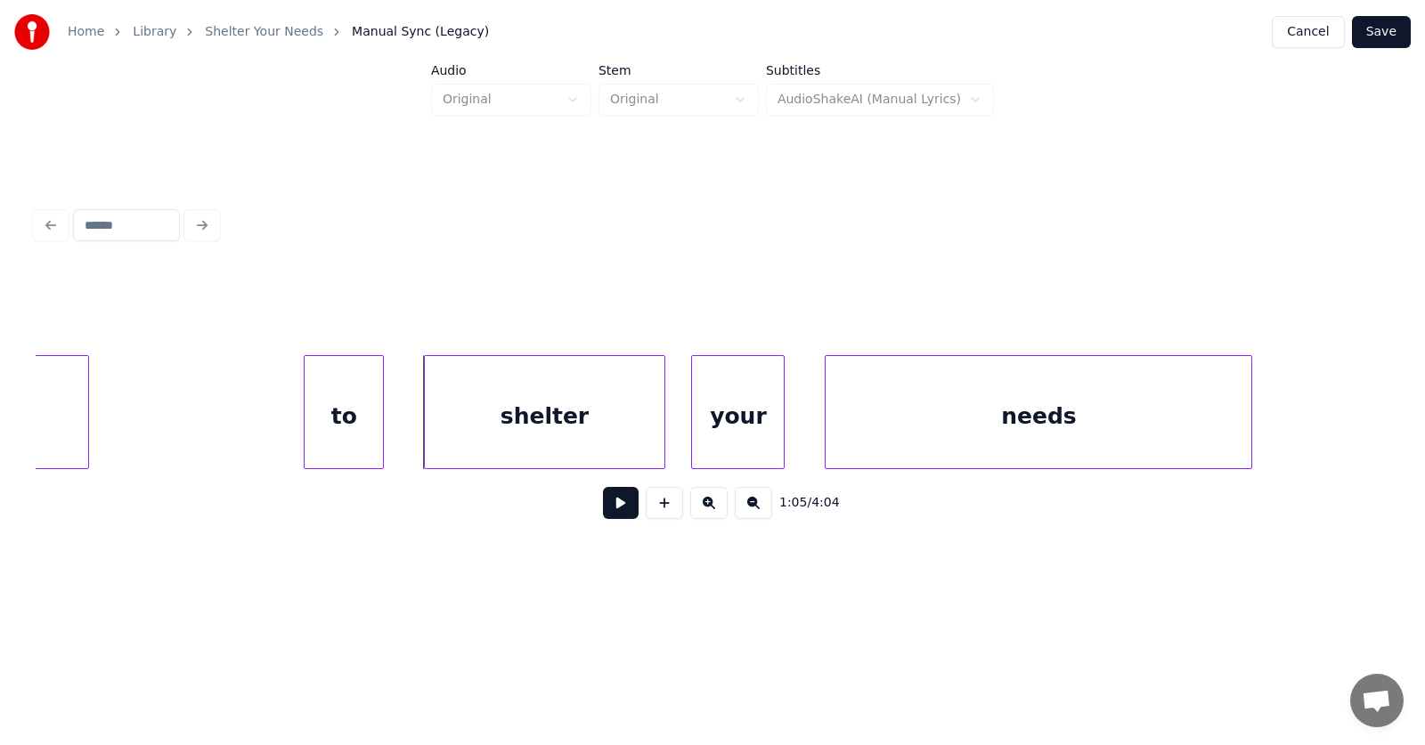
scroll to position [0, 43159]
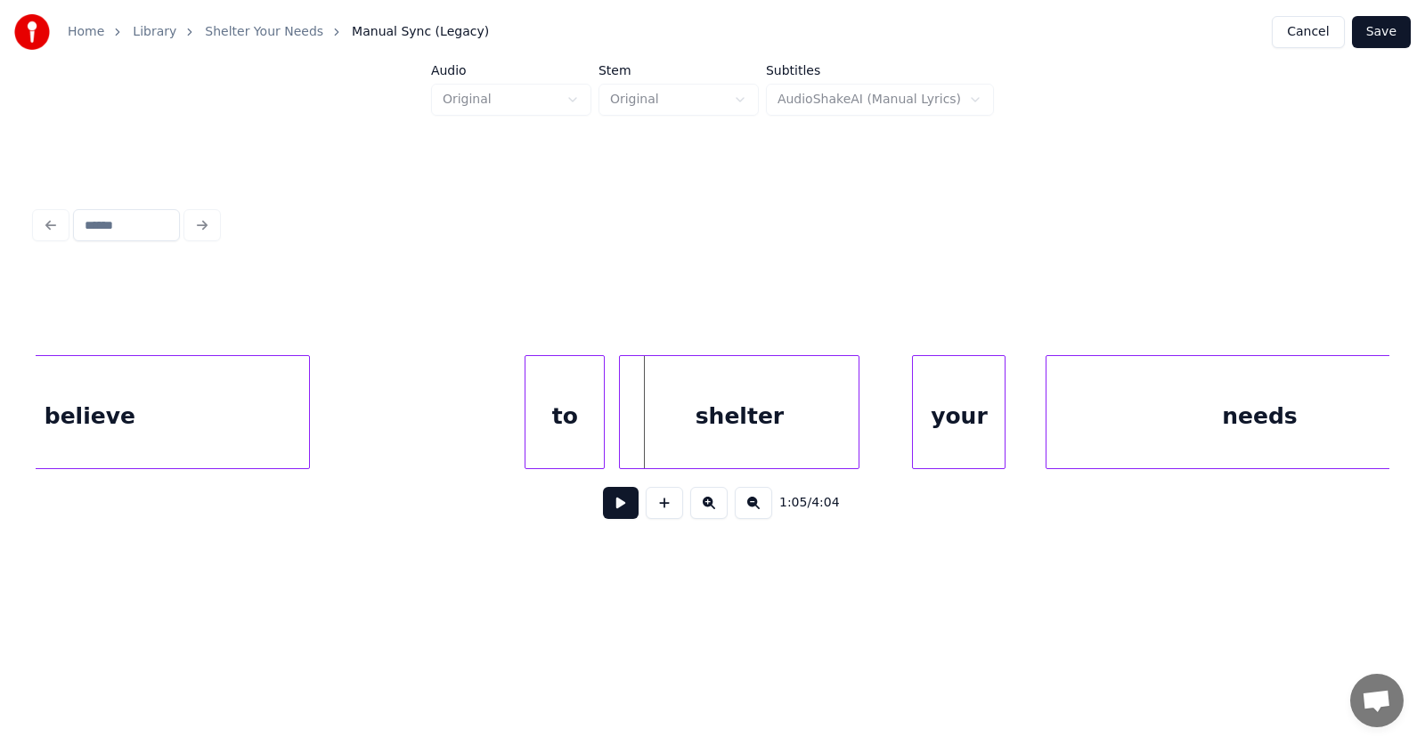
click at [691, 447] on div "shelter" at bounding box center [739, 416] width 239 height 121
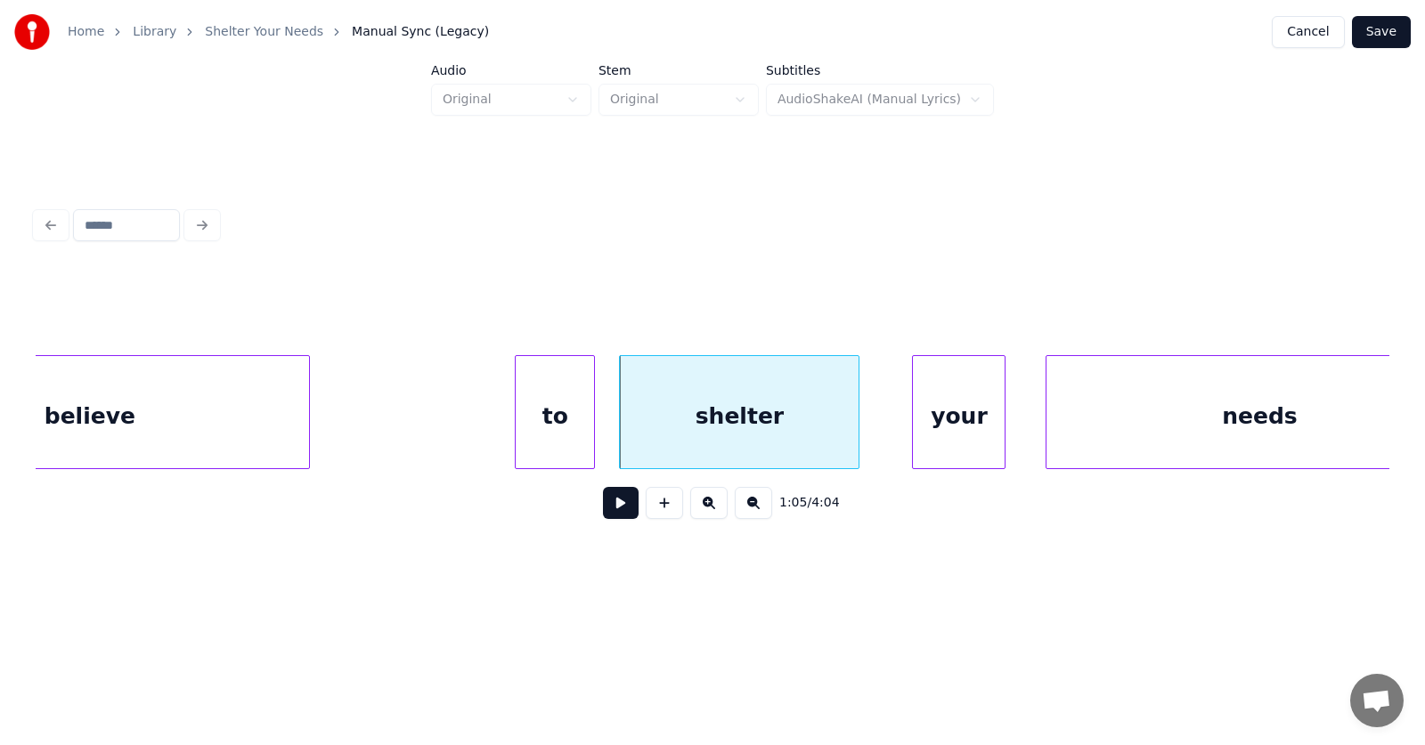
click at [532, 440] on div "to" at bounding box center [555, 416] width 78 height 121
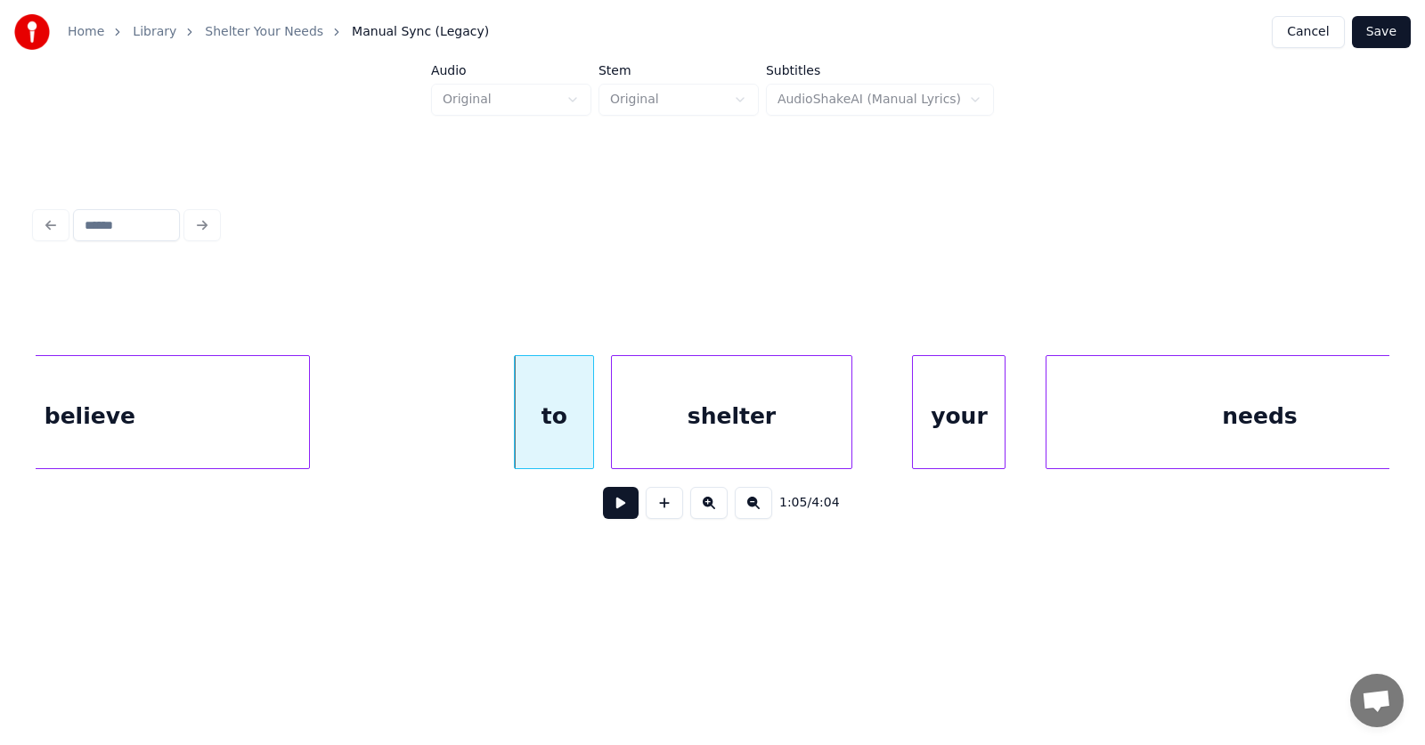
click at [645, 444] on div "shelter" at bounding box center [731, 416] width 239 height 121
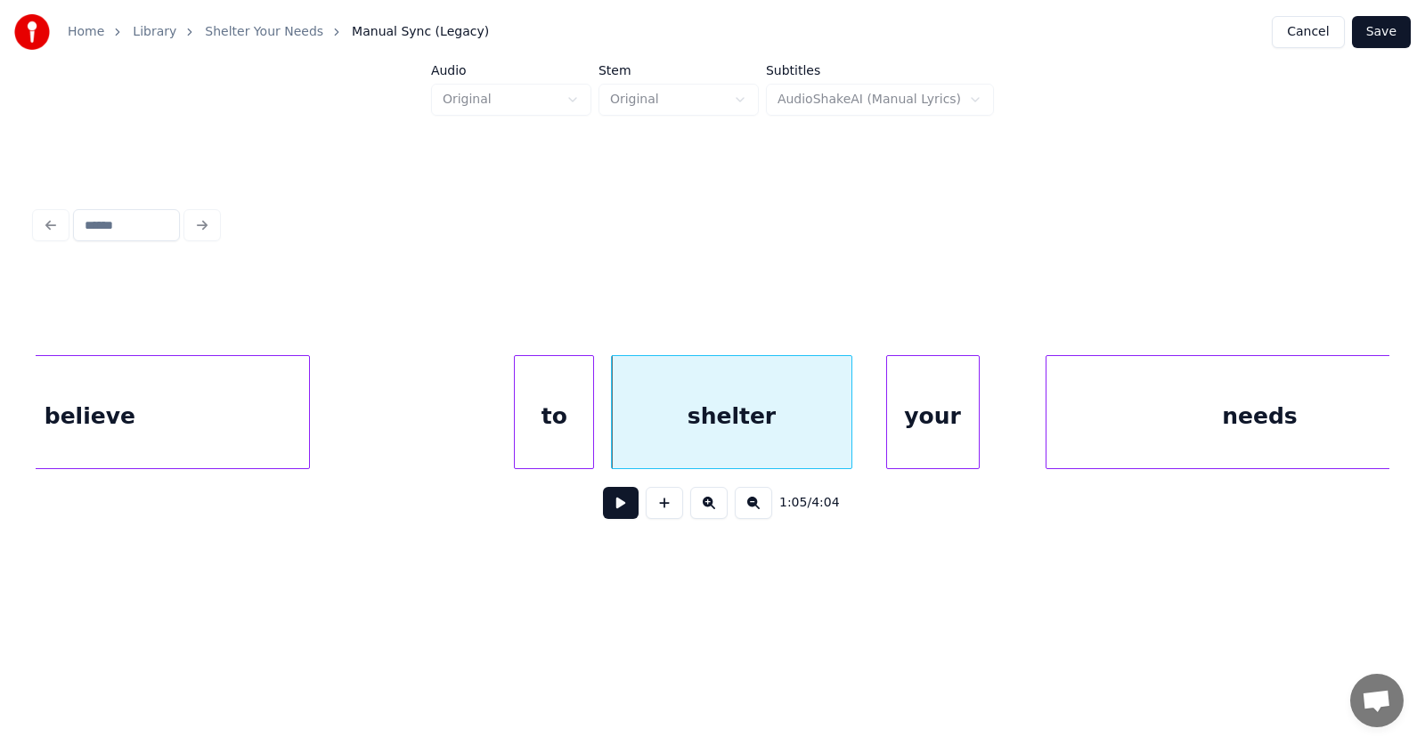
click at [943, 448] on div "your" at bounding box center [933, 416] width 92 height 121
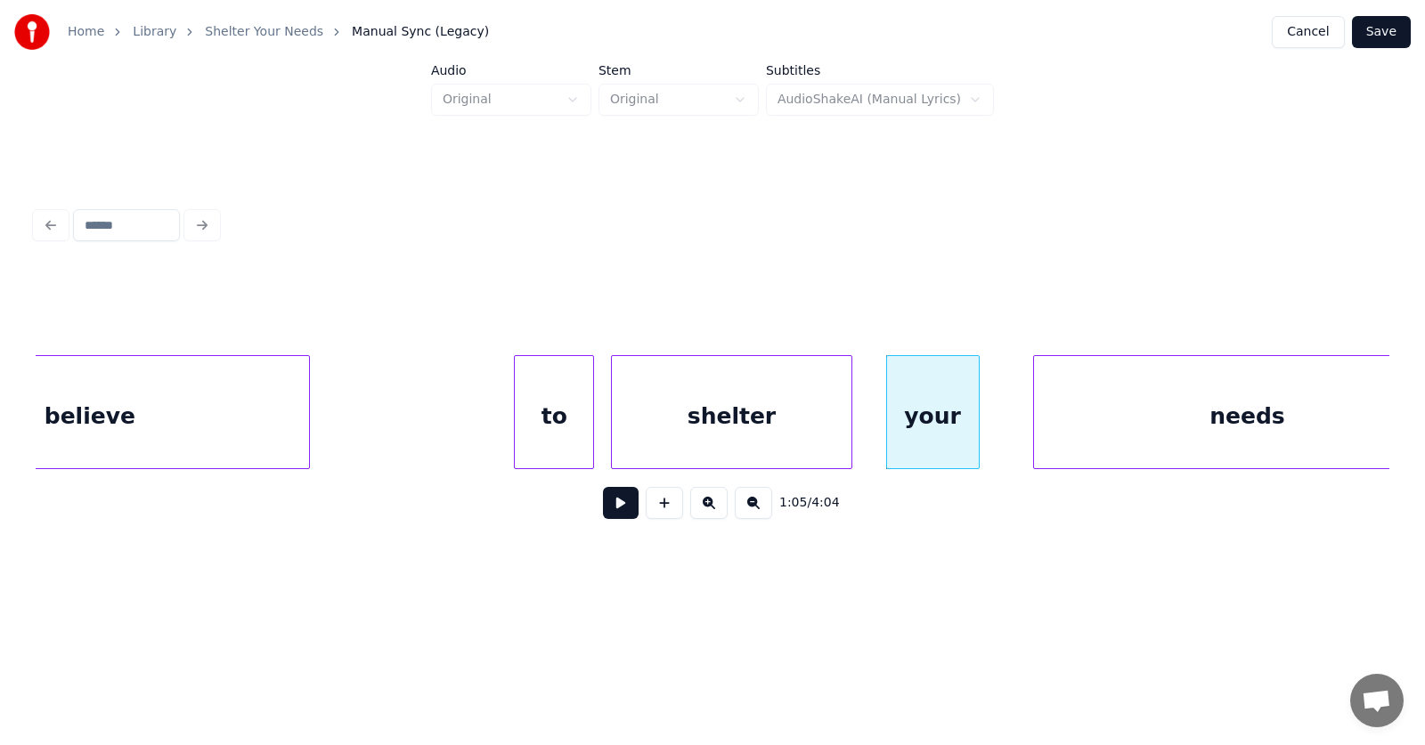
scroll to position [0, 43239]
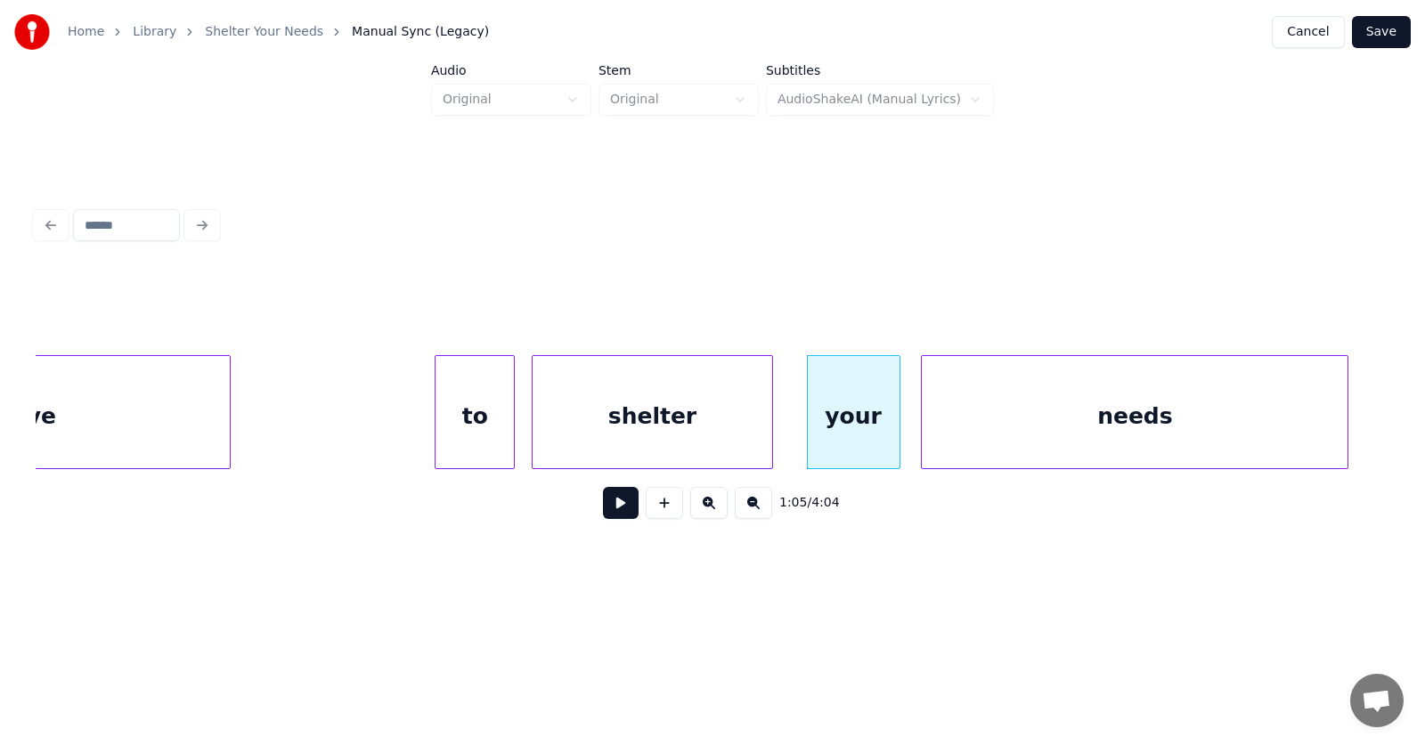
click at [1034, 452] on div "needs" at bounding box center [1135, 416] width 426 height 121
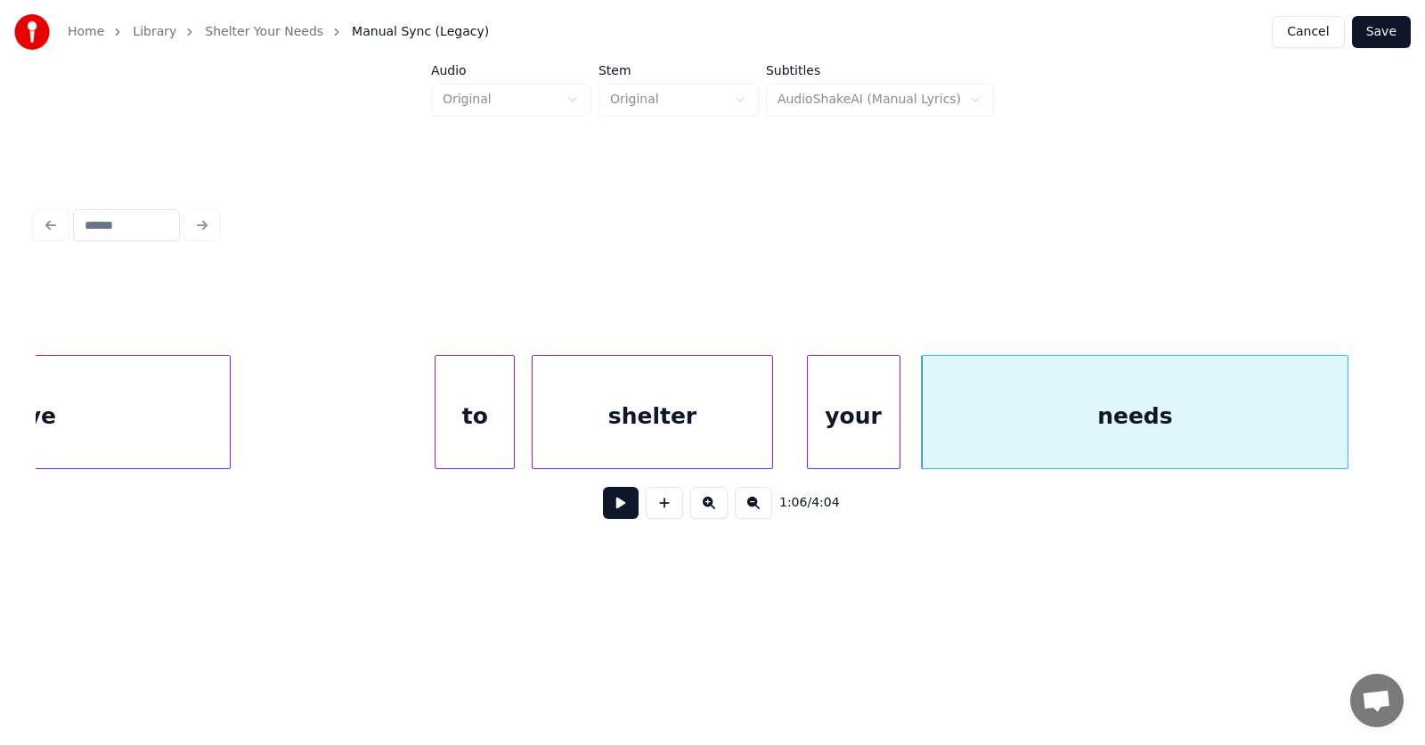
click at [475, 427] on div "to" at bounding box center [475, 416] width 78 height 121
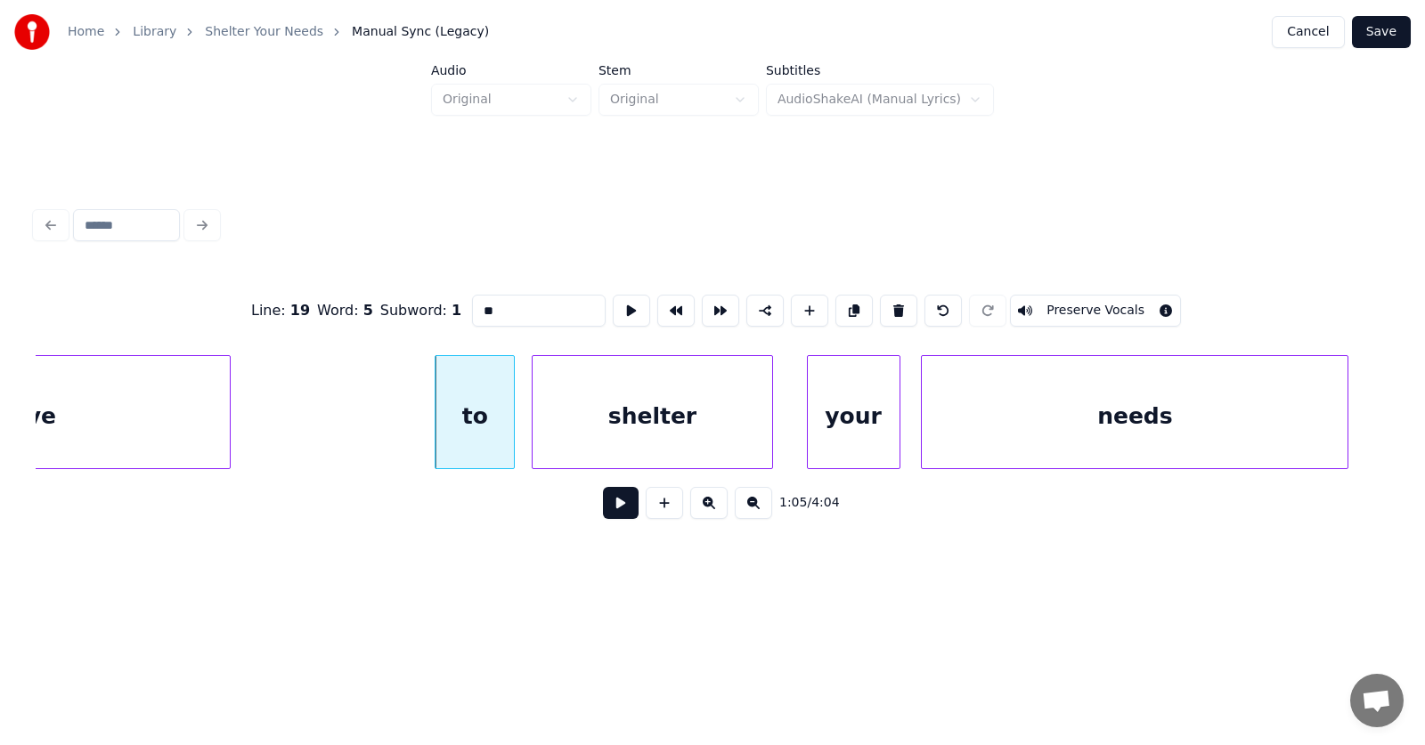
click at [603, 509] on button at bounding box center [621, 503] width 36 height 32
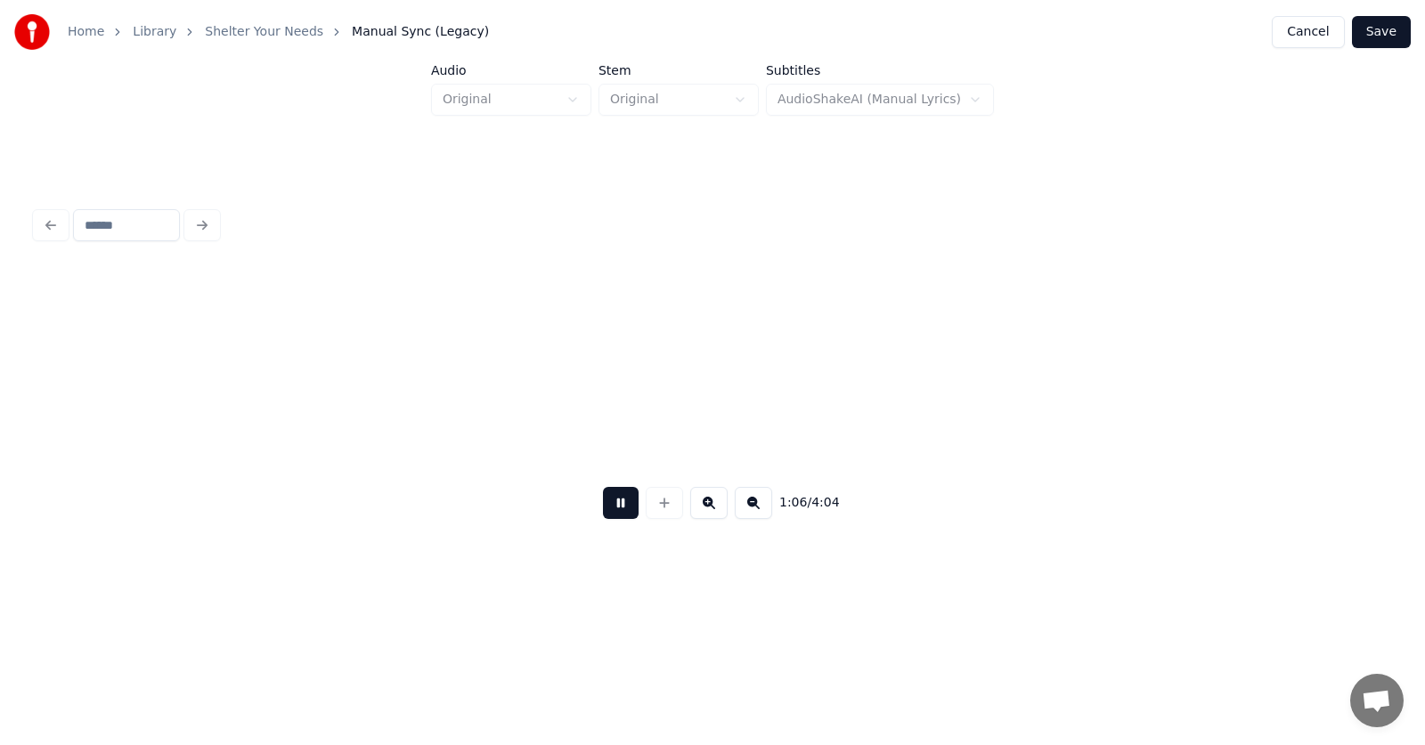
scroll to position [0, 44599]
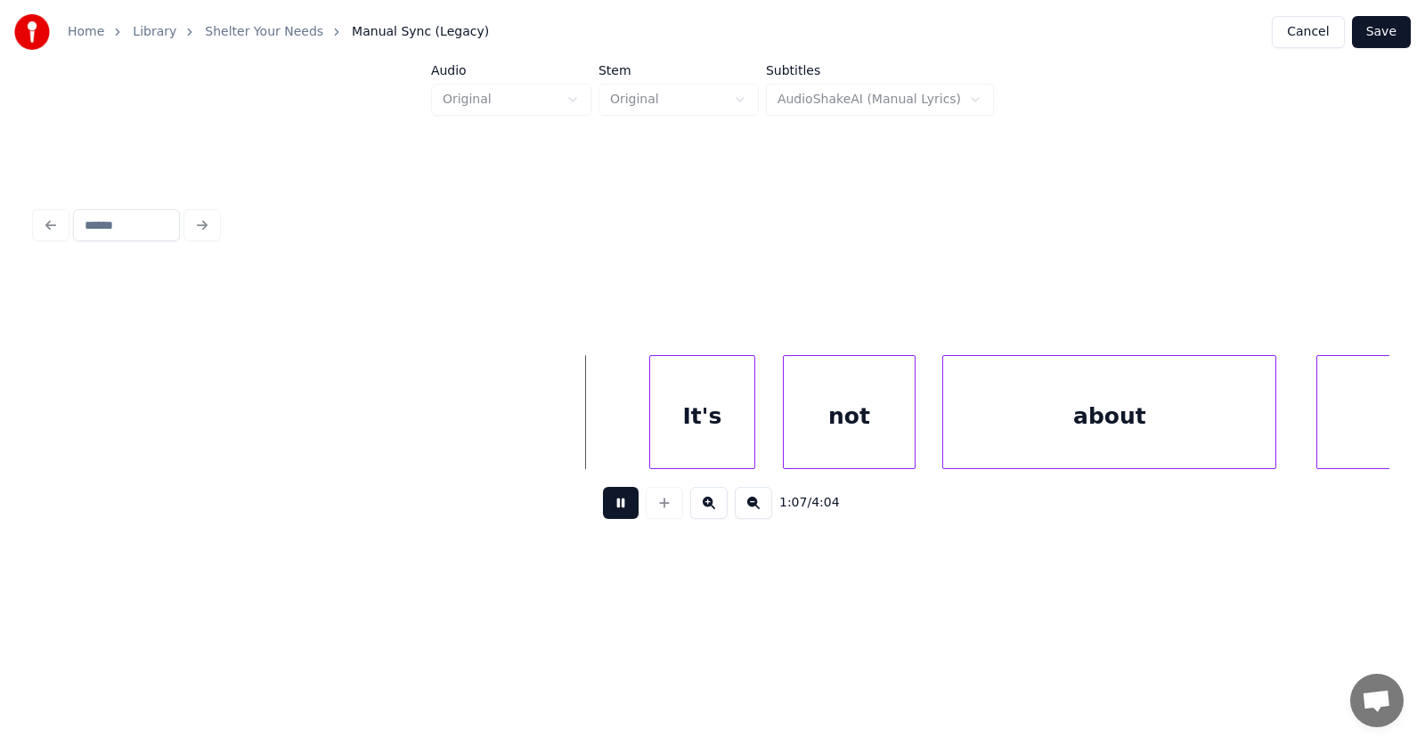
click at [603, 509] on button at bounding box center [621, 503] width 36 height 32
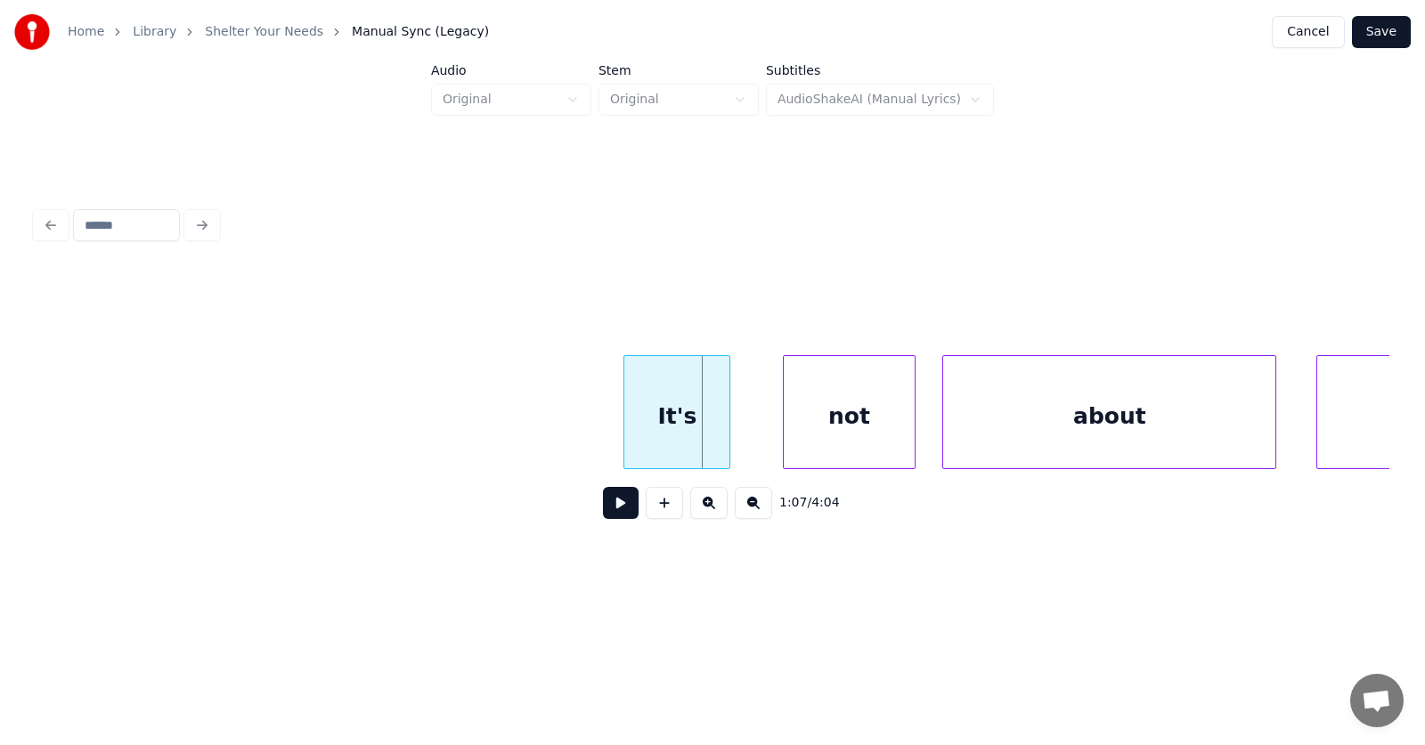
click at [665, 431] on div "It's" at bounding box center [676, 416] width 105 height 121
click at [810, 451] on div "not" at bounding box center [821, 416] width 132 height 121
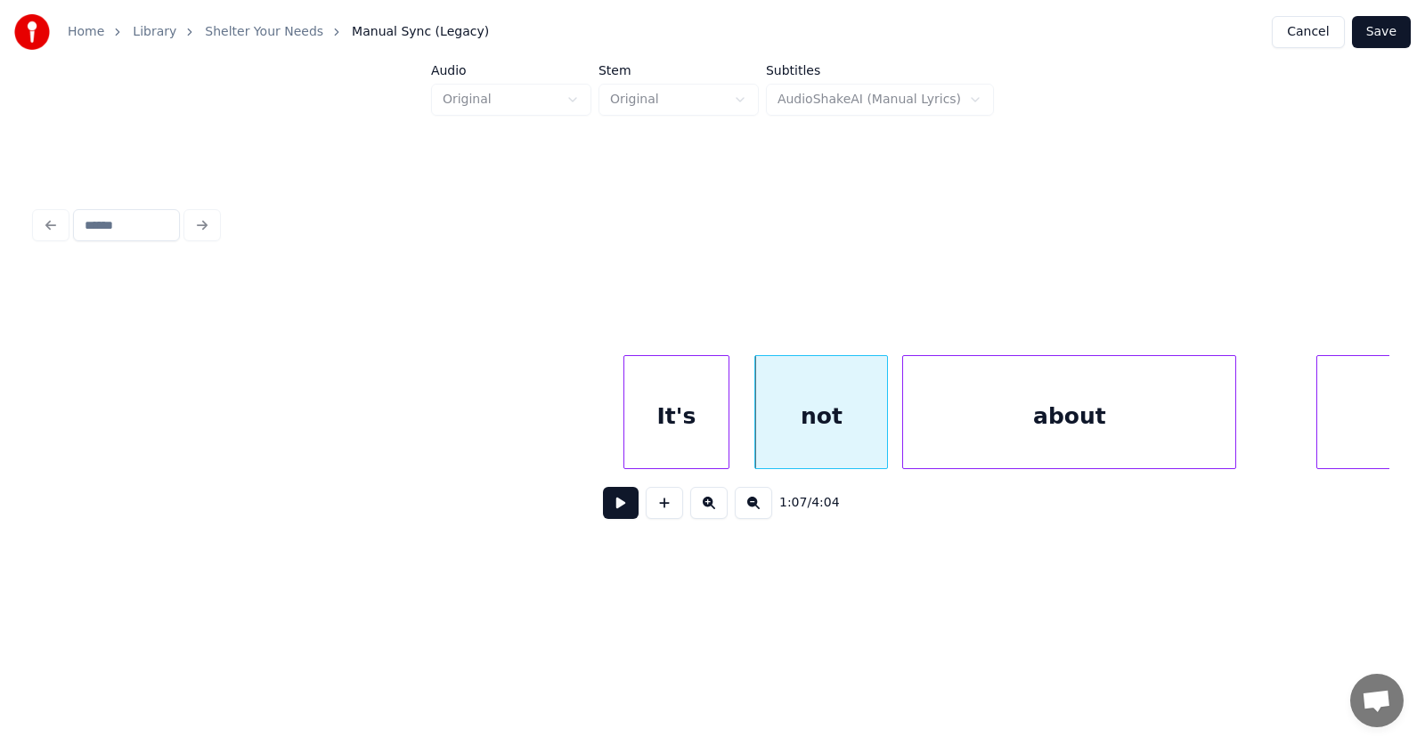
click at [957, 449] on div "about" at bounding box center [1069, 416] width 332 height 121
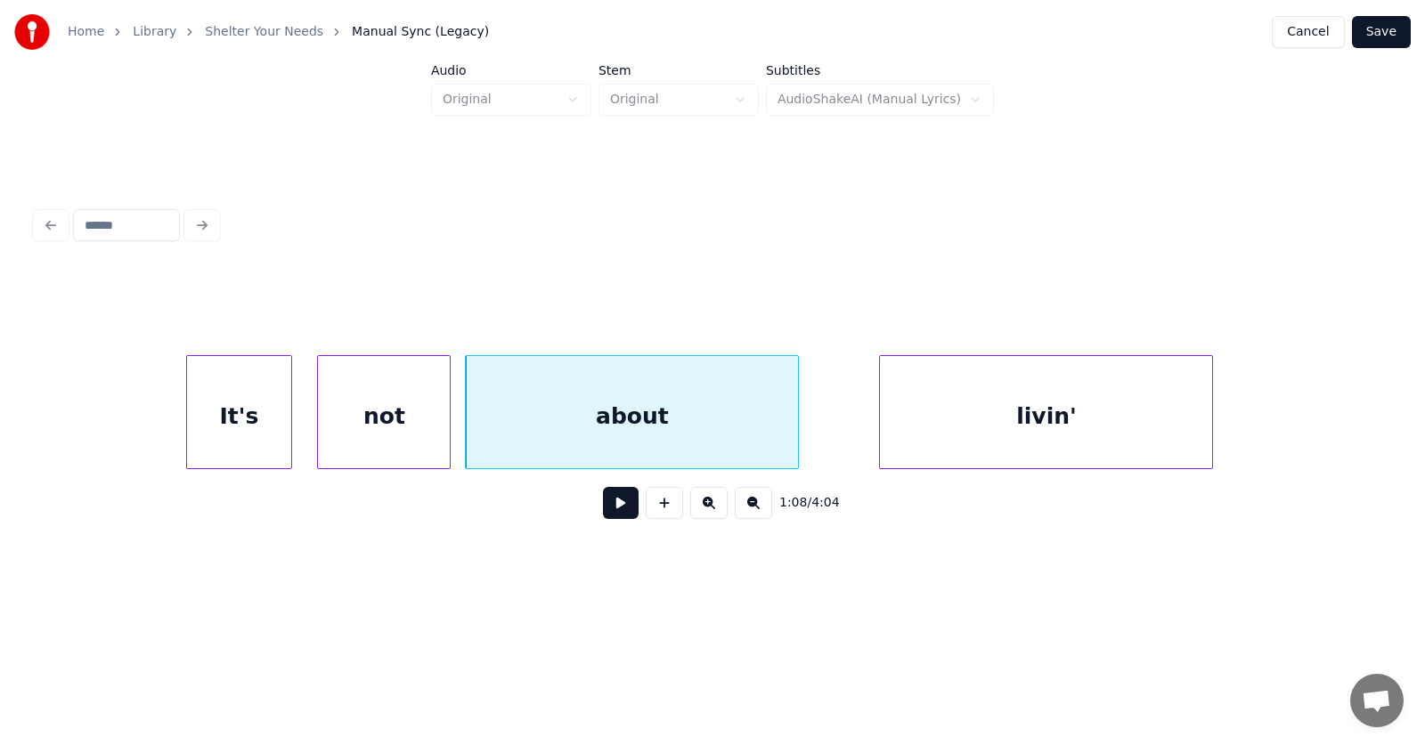
scroll to position [0, 45146]
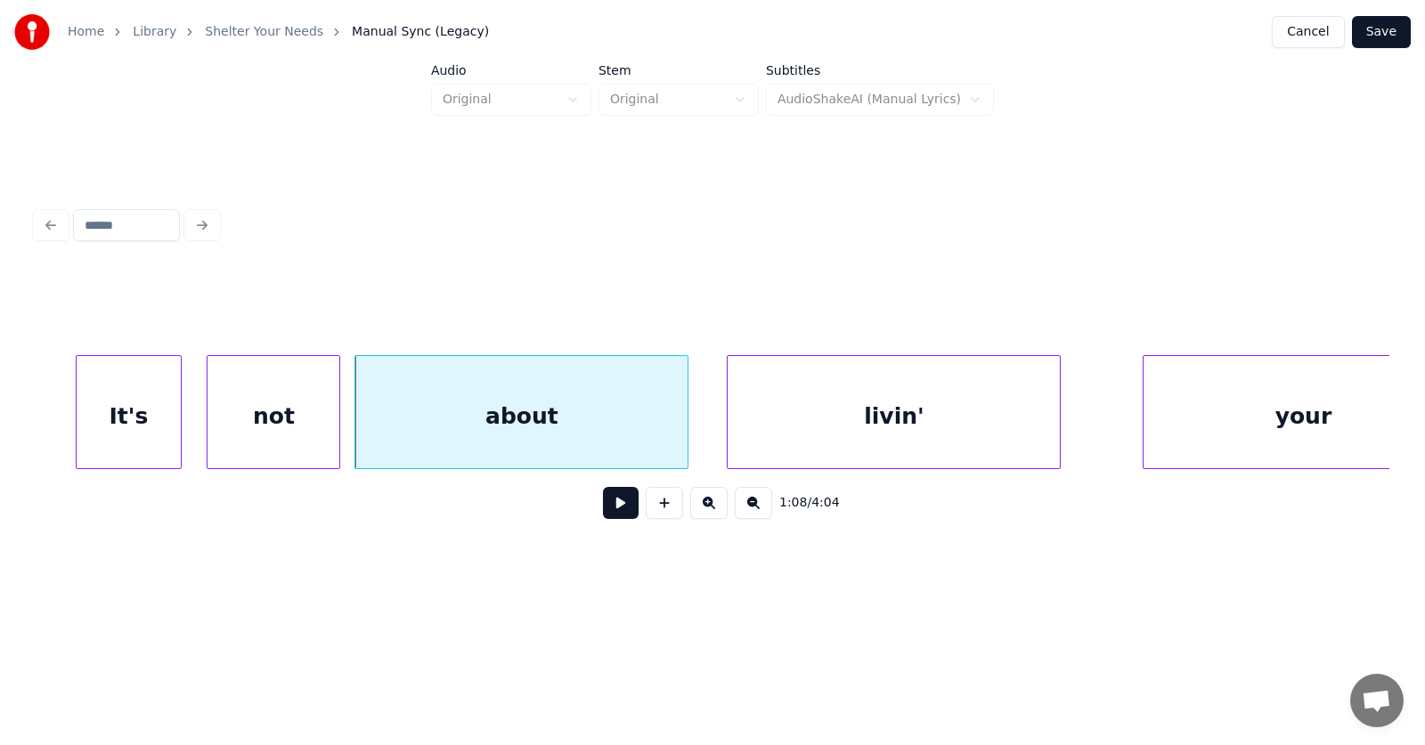
click at [908, 448] on div "livin'" at bounding box center [894, 416] width 332 height 121
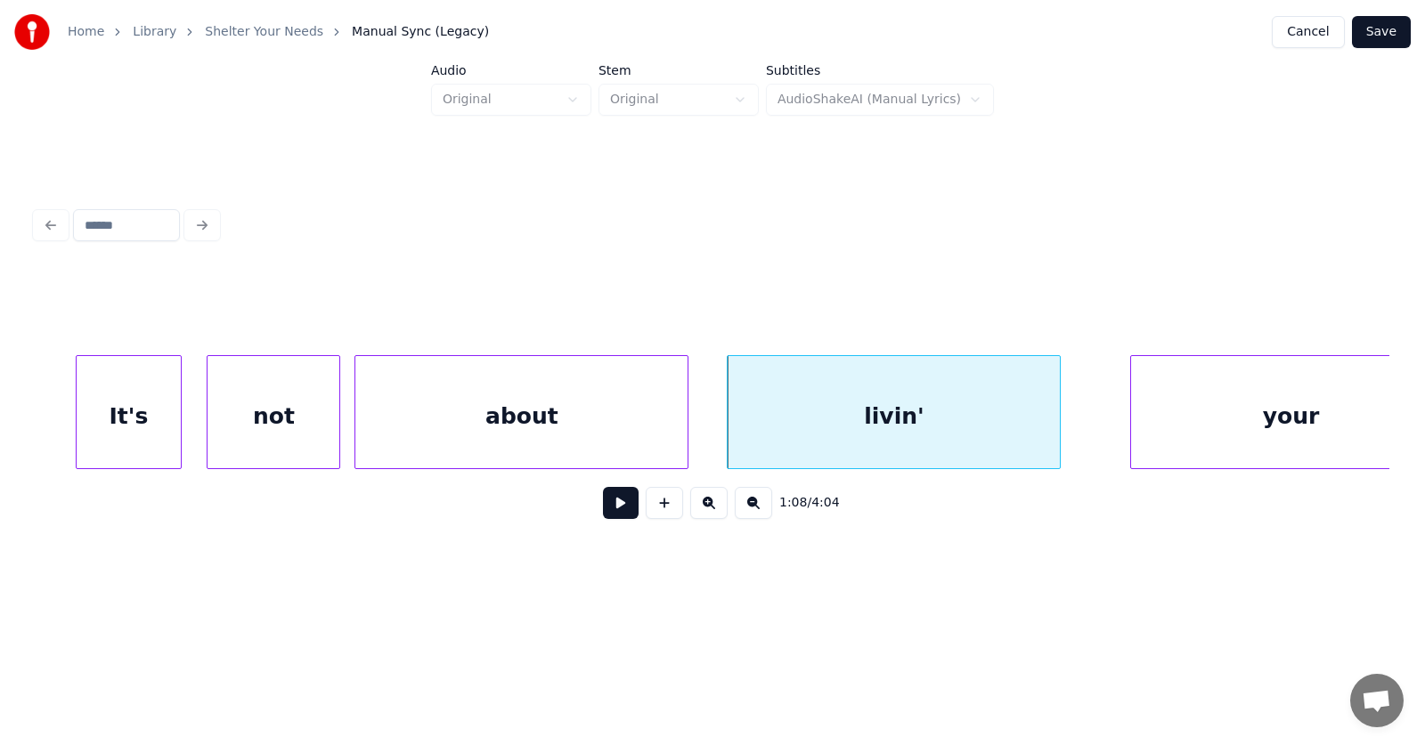
scroll to position [0, 45216]
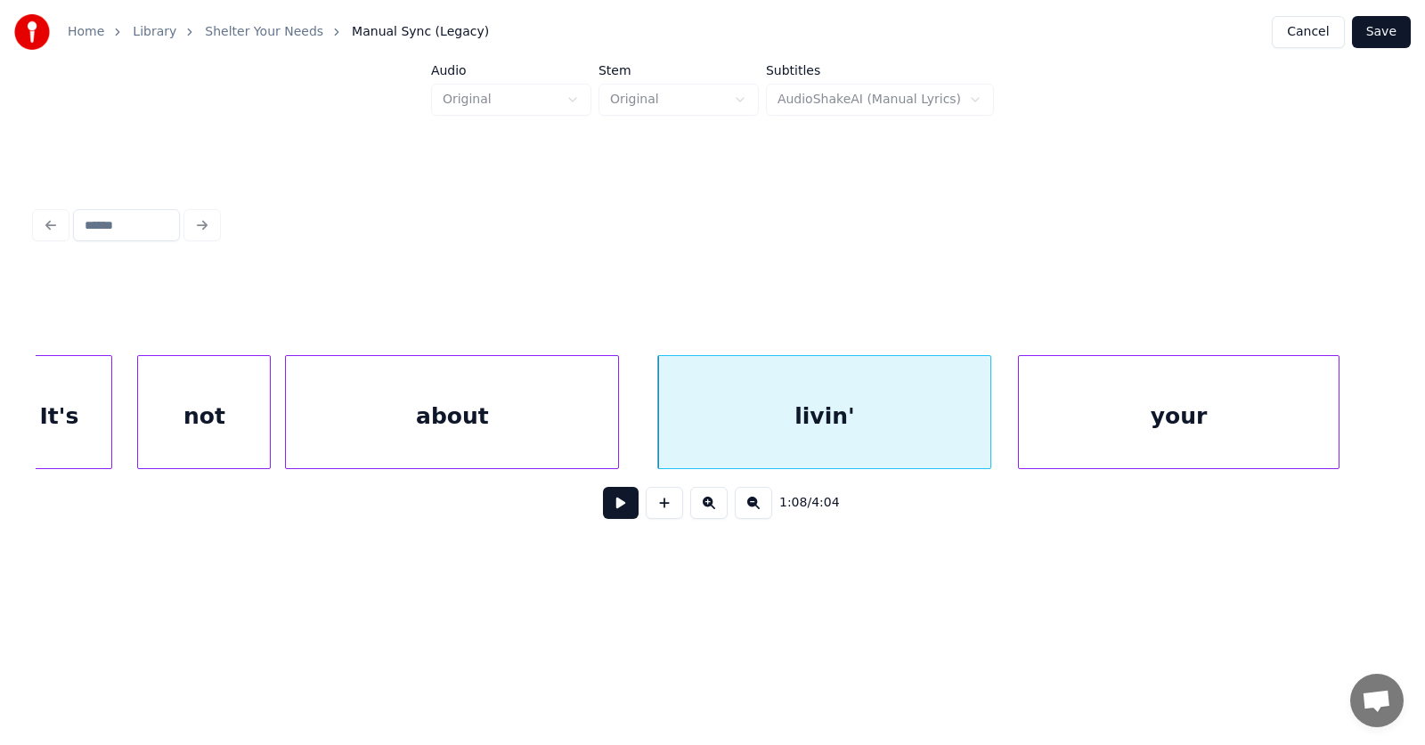
click at [1147, 439] on div "your" at bounding box center [1178, 416] width 319 height 121
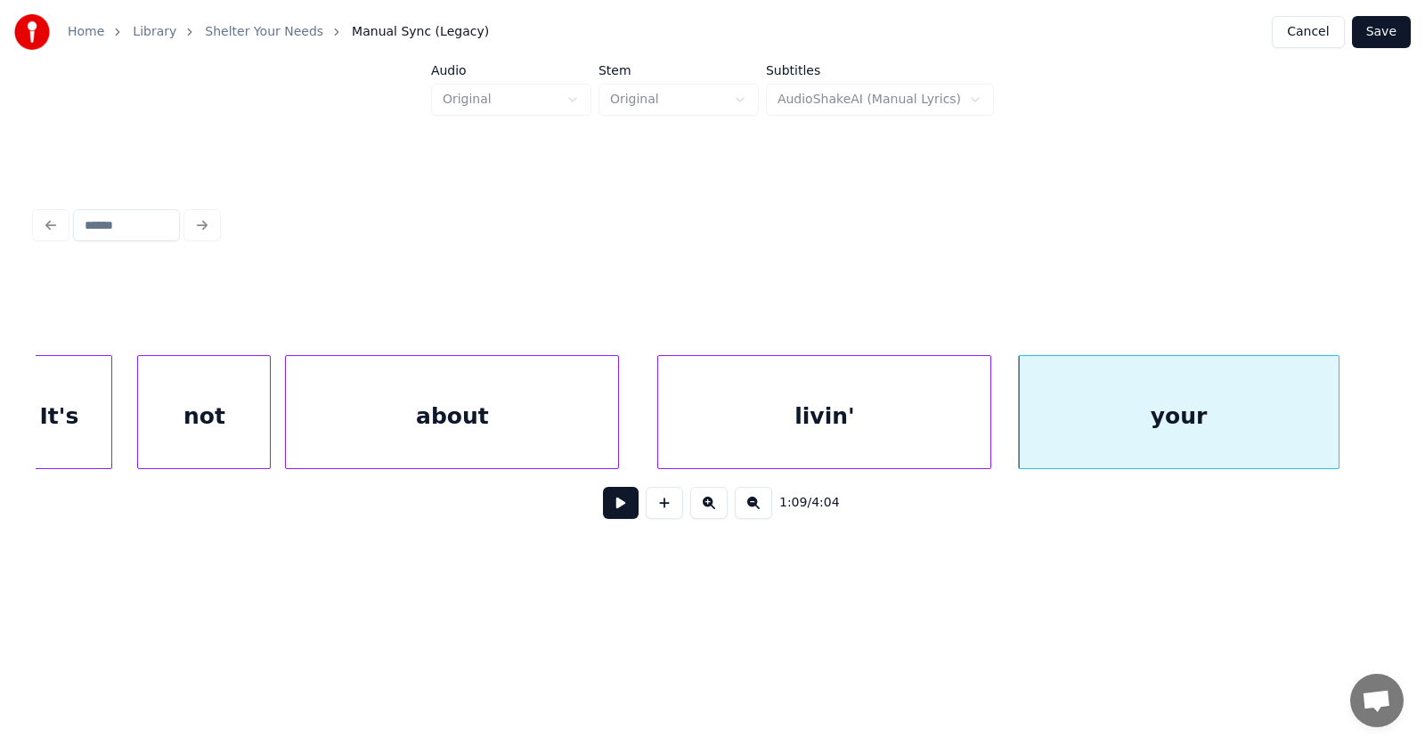
click at [609, 508] on button at bounding box center [621, 503] width 36 height 32
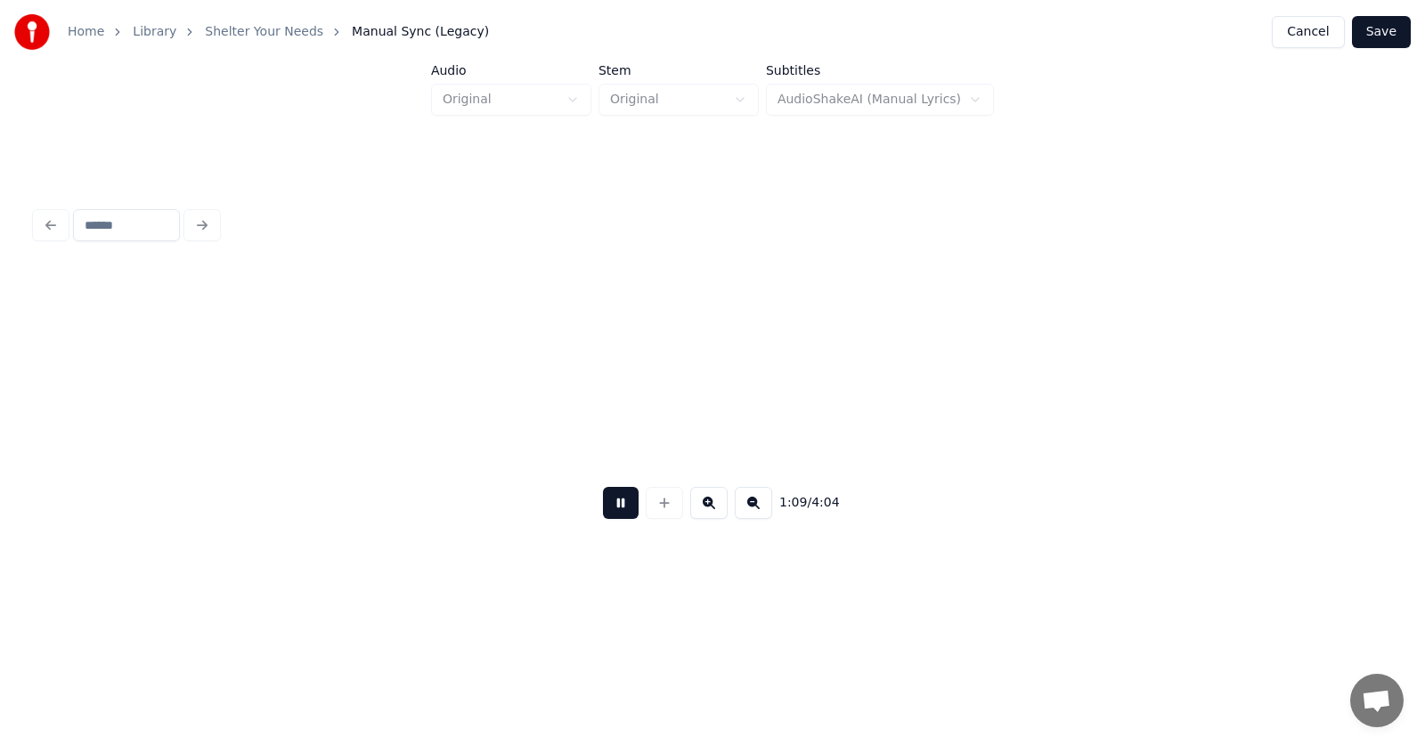
scroll to position [0, 46575]
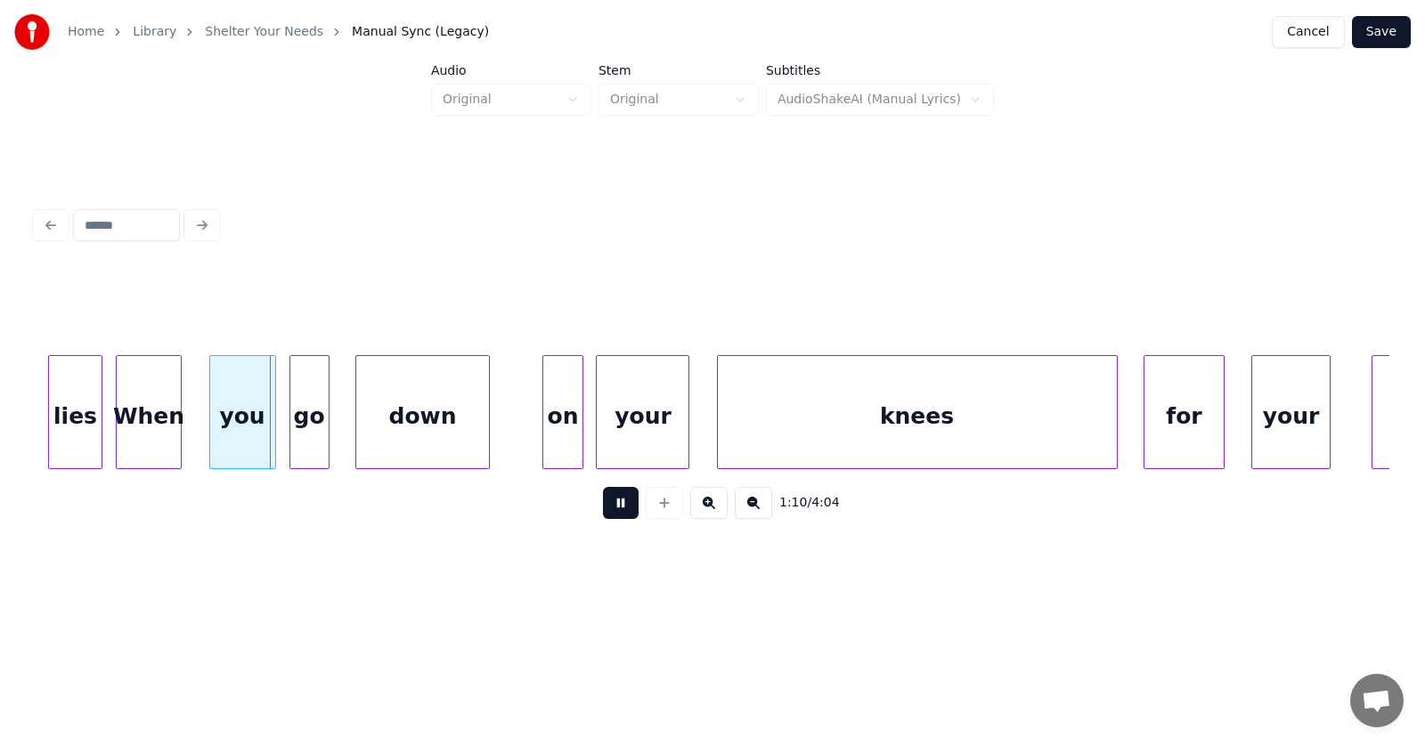
click at [609, 508] on button at bounding box center [621, 503] width 36 height 32
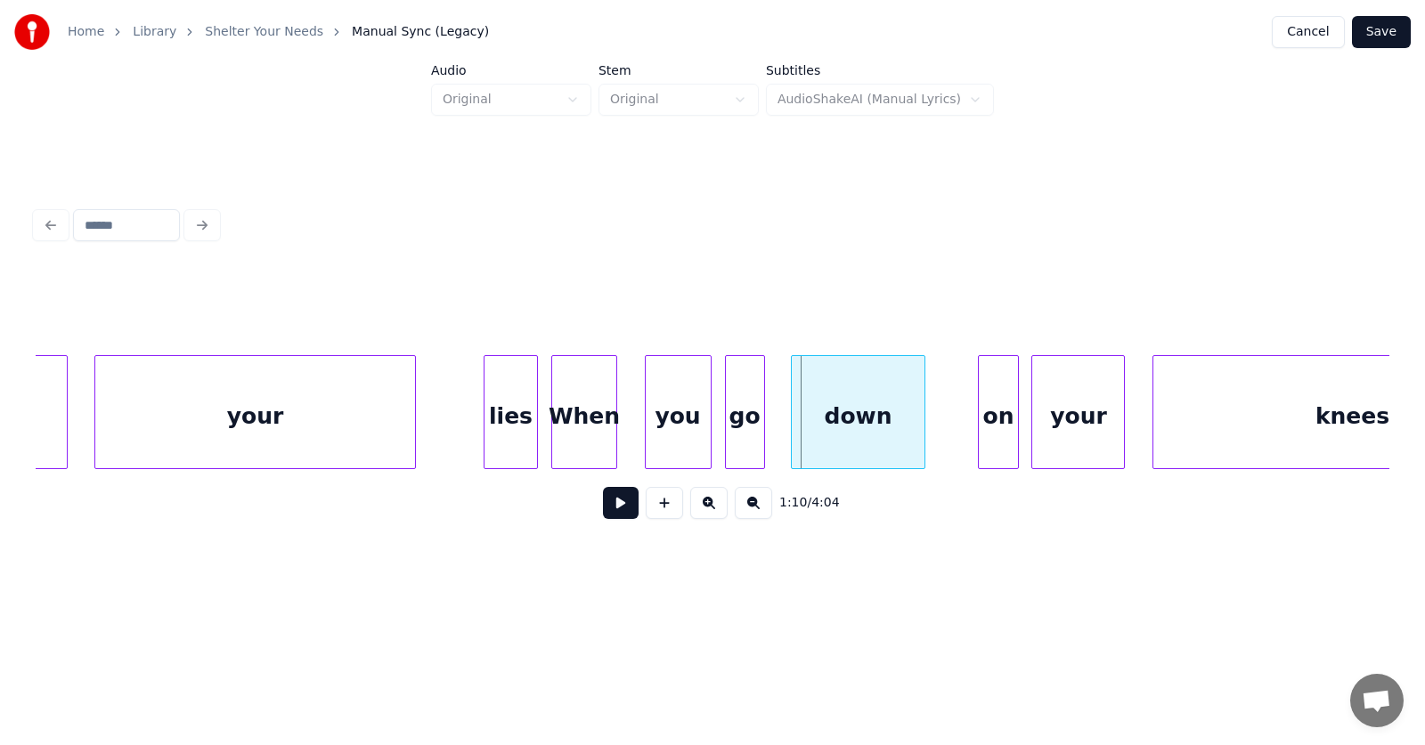
scroll to position [0, 45477]
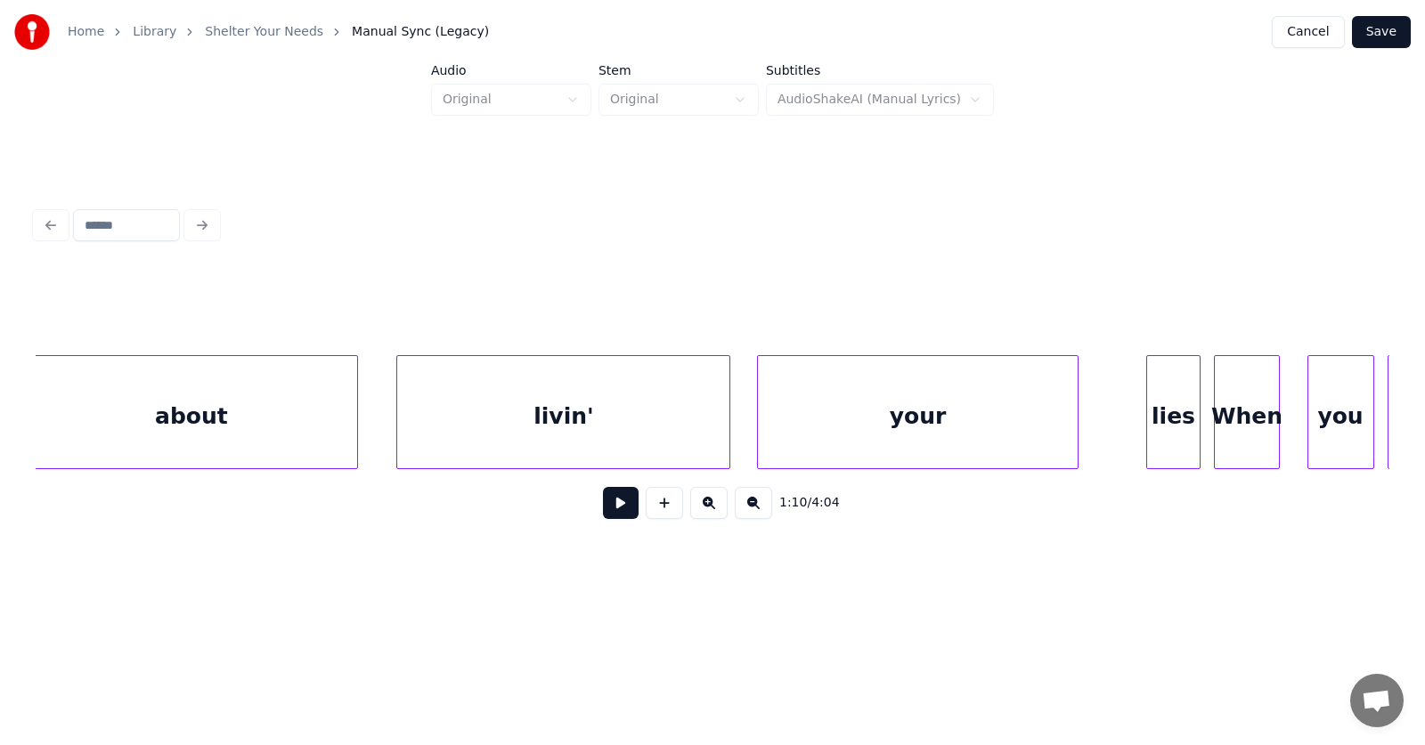
click at [856, 433] on div "your" at bounding box center [917, 416] width 319 height 121
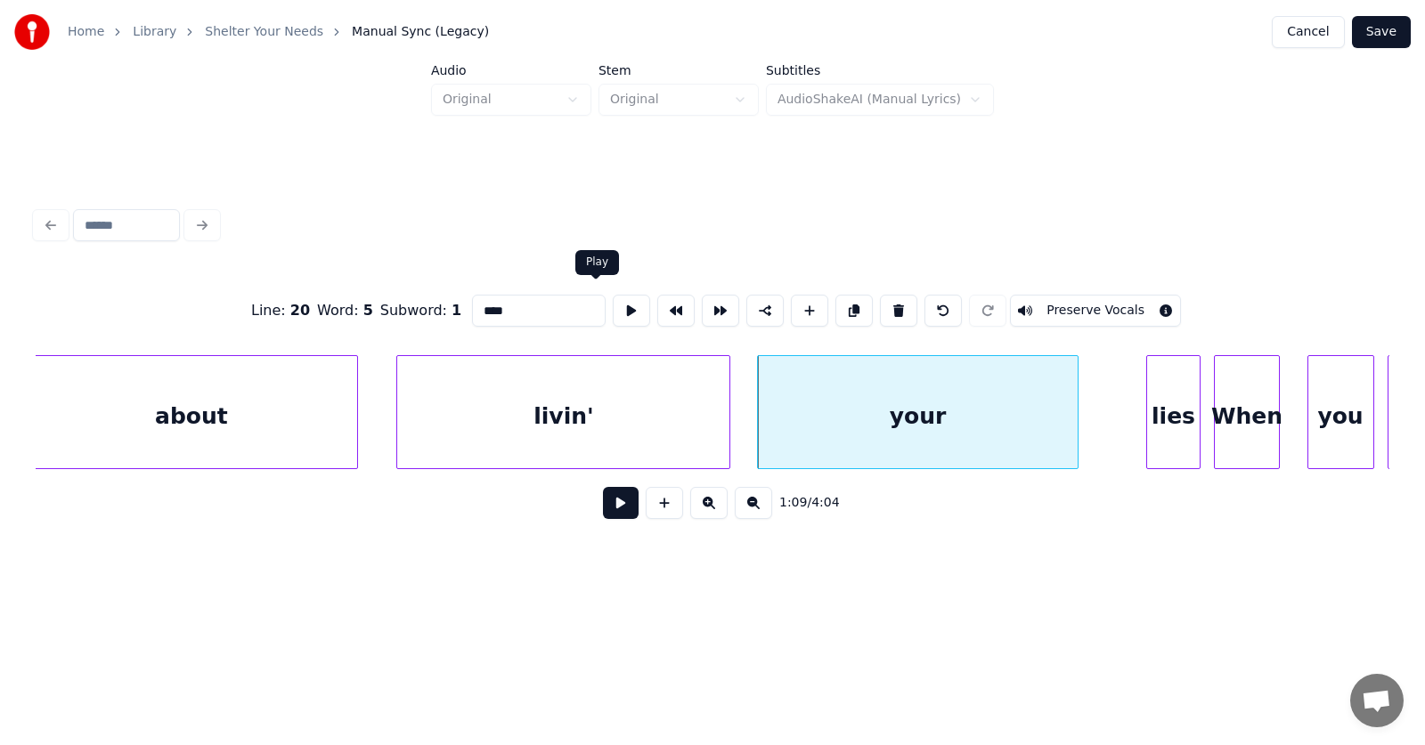
click at [613, 304] on button at bounding box center [631, 311] width 37 height 32
click at [625, 412] on div "livin'" at bounding box center [563, 416] width 332 height 121
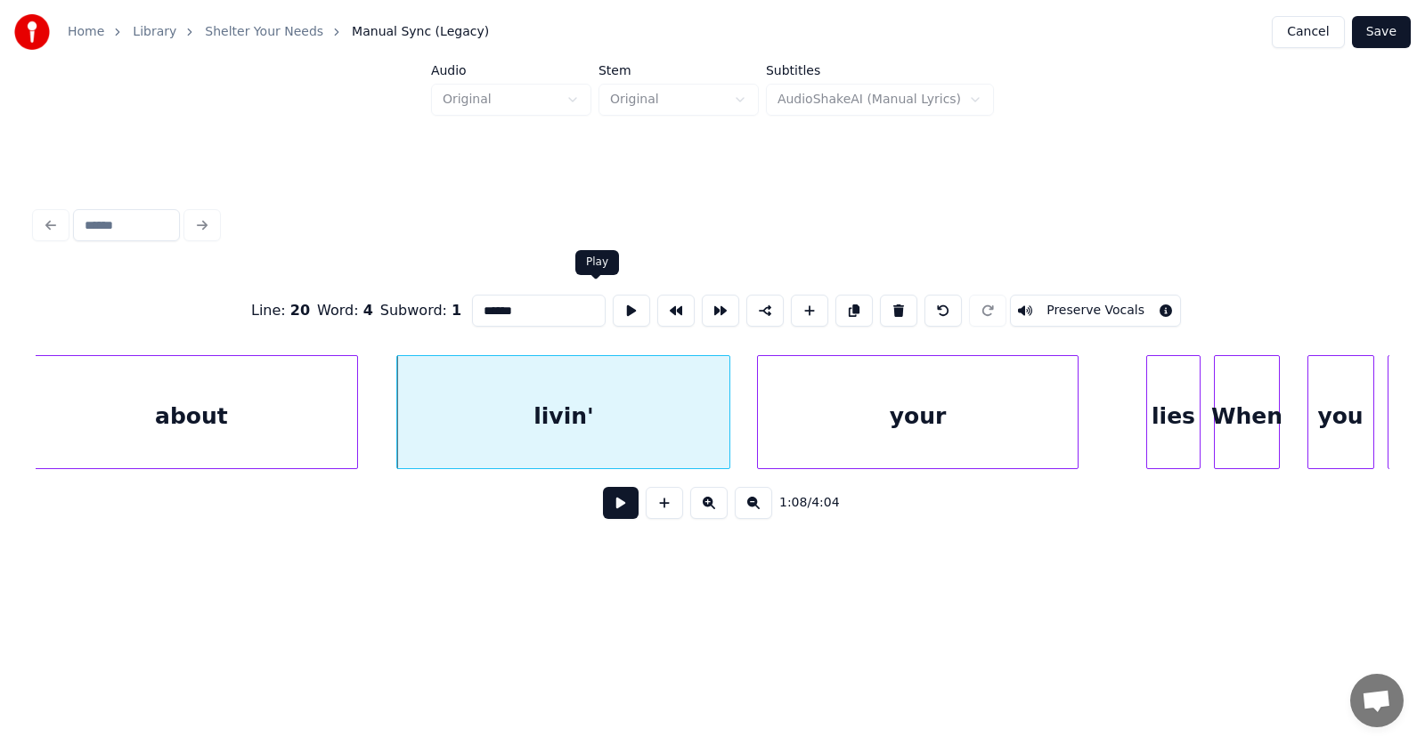
click at [613, 307] on button at bounding box center [631, 311] width 37 height 32
click at [858, 447] on div "your" at bounding box center [917, 416] width 319 height 121
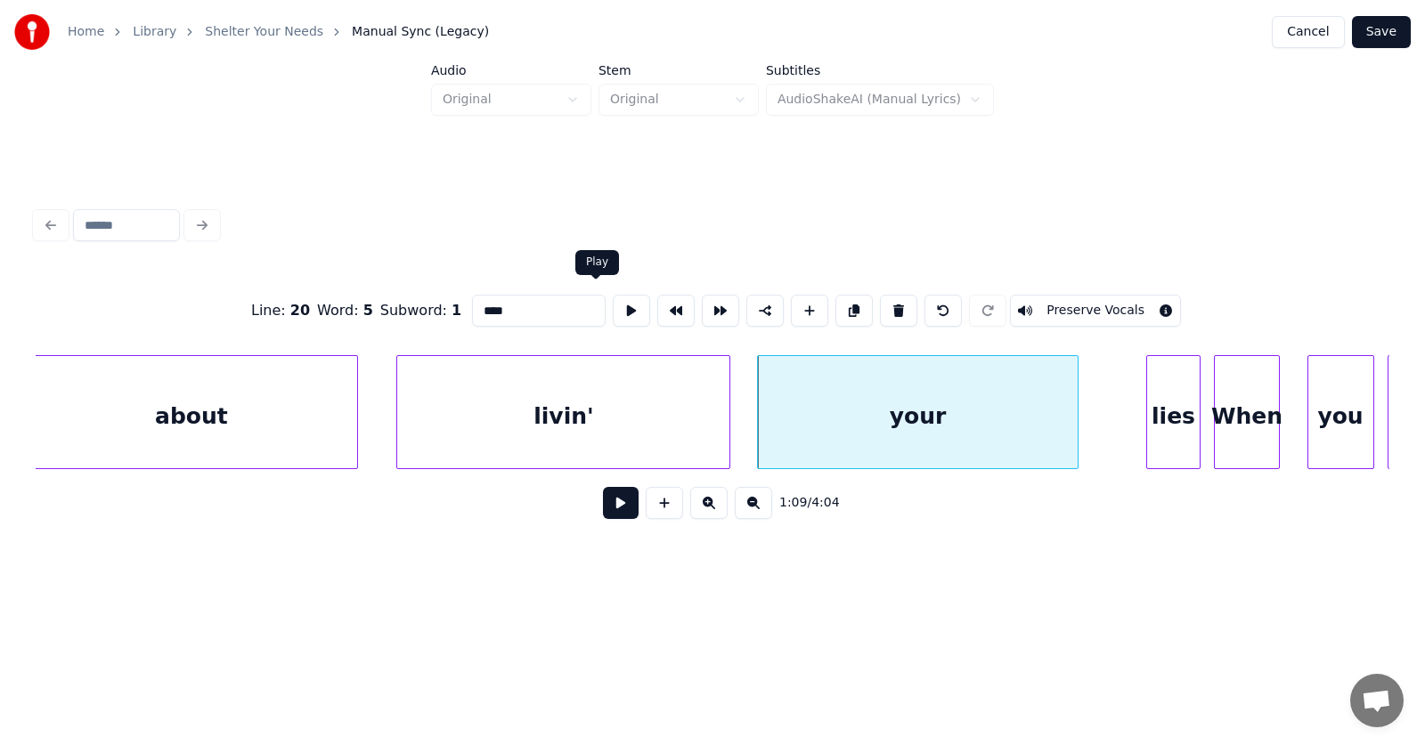
click at [613, 301] on button at bounding box center [631, 311] width 37 height 32
click at [1178, 424] on div "lies" at bounding box center [1173, 416] width 52 height 121
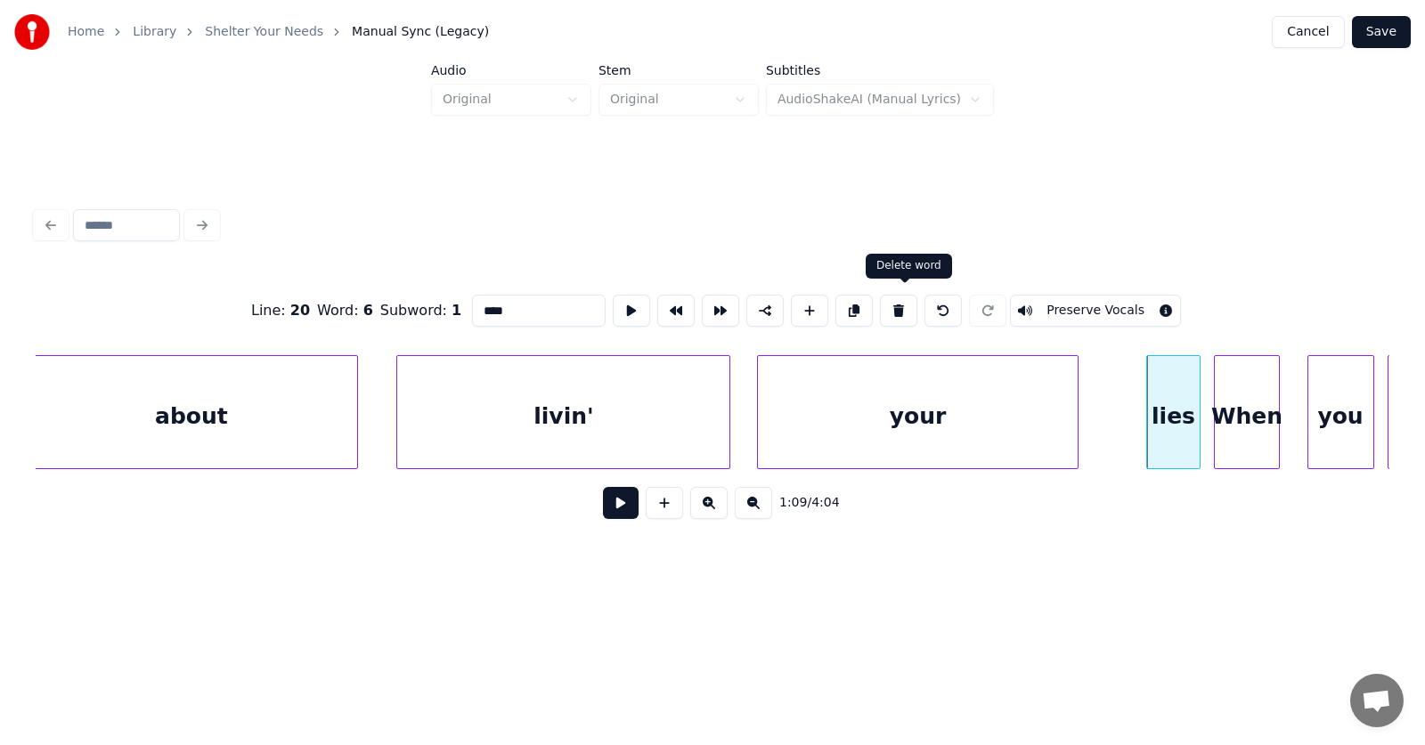
click at [908, 301] on button at bounding box center [898, 311] width 37 height 32
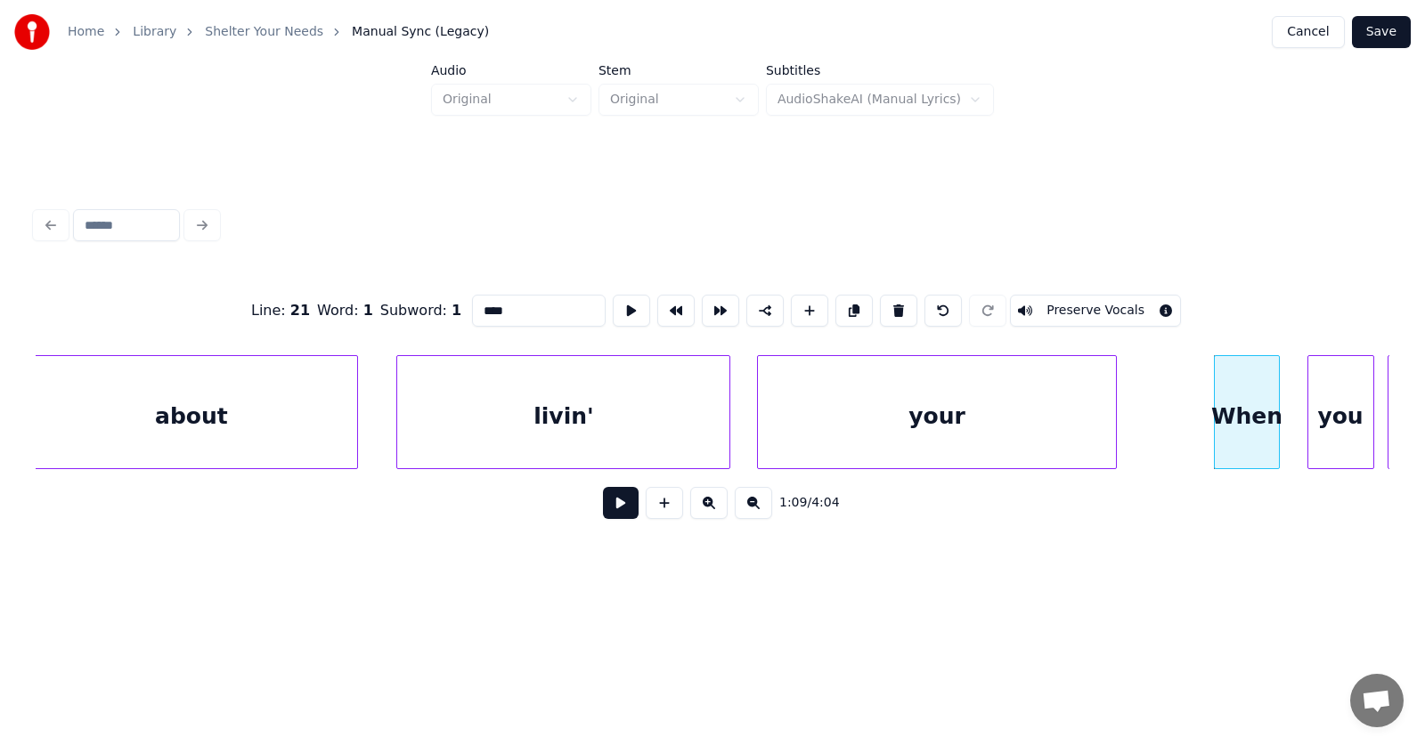
click at [1112, 424] on div at bounding box center [1113, 412] width 5 height 112
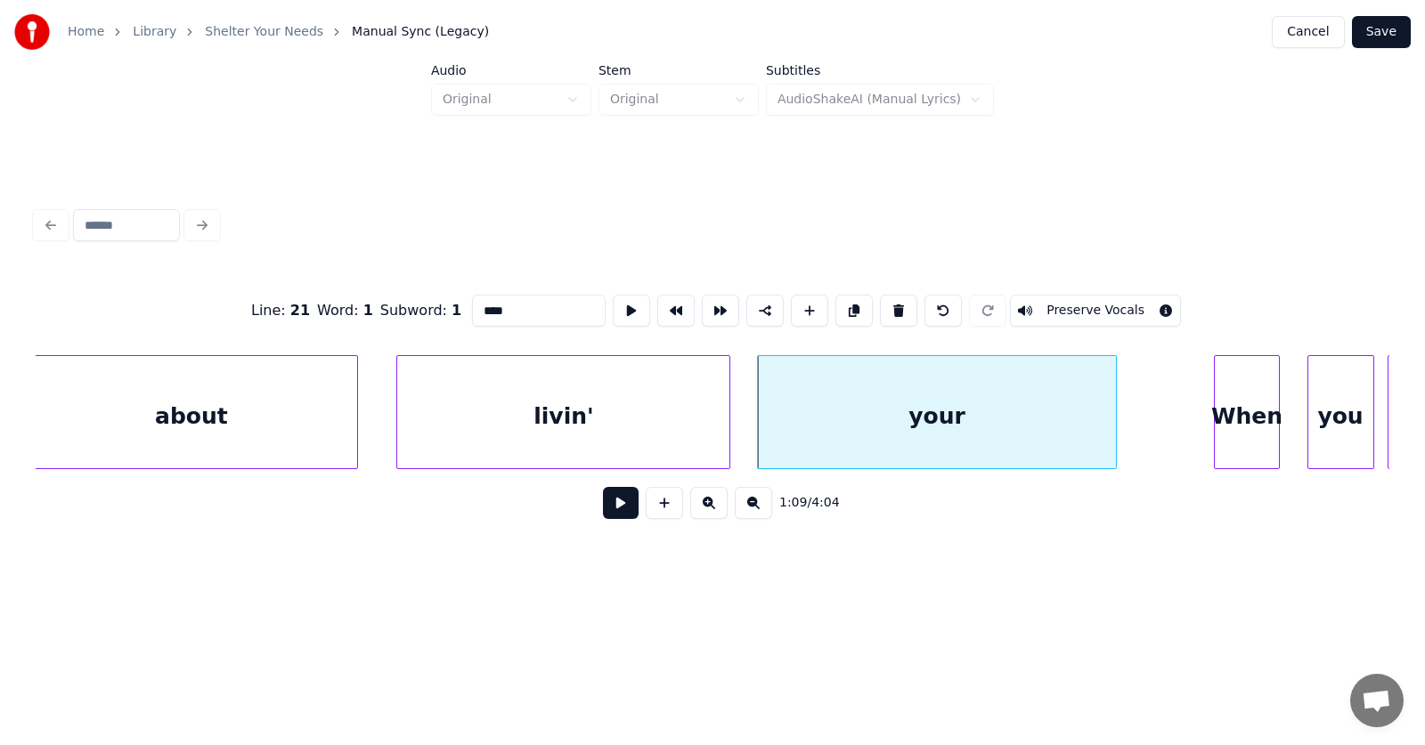
click at [898, 398] on div "your" at bounding box center [936, 416] width 357 height 121
click at [517, 306] on input "****" at bounding box center [539, 311] width 134 height 32
click at [1196, 449] on div "When" at bounding box center [1200, 416] width 65 height 121
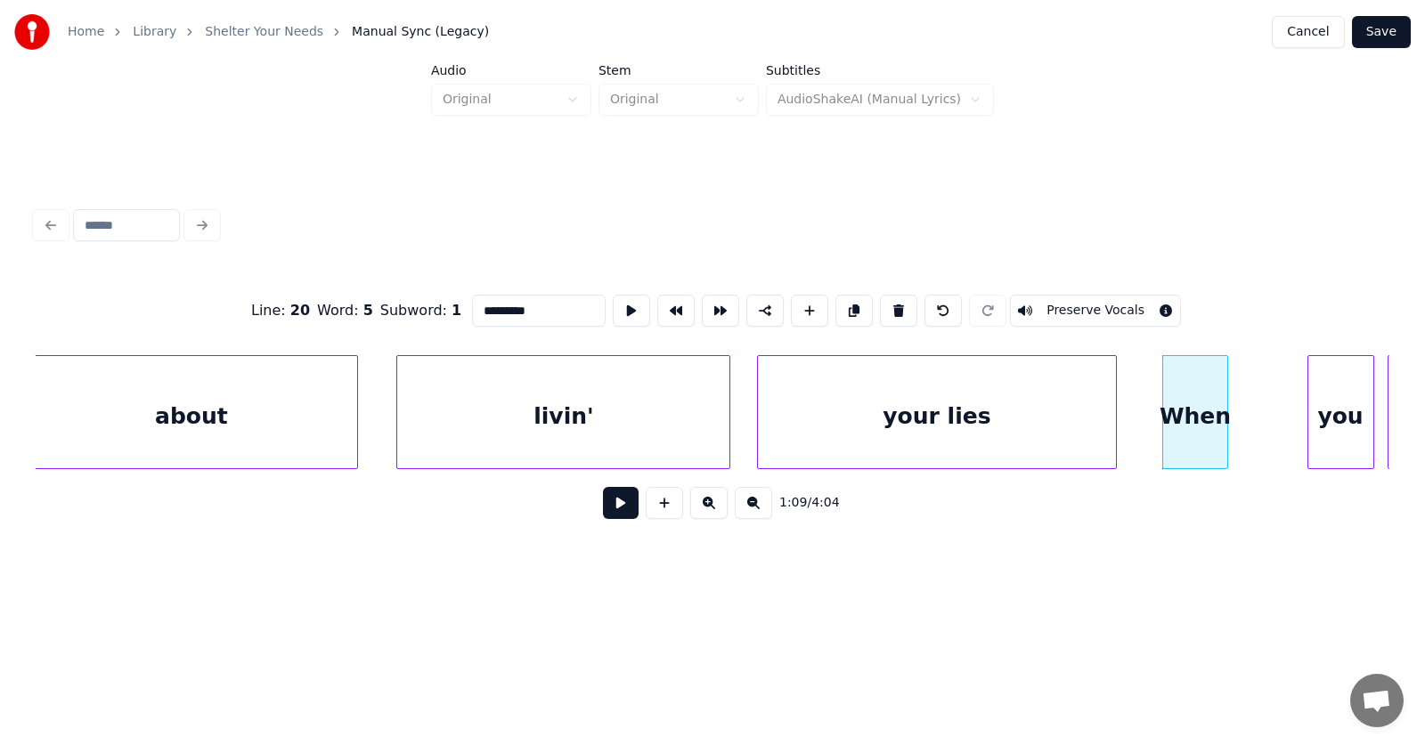
type input "*********"
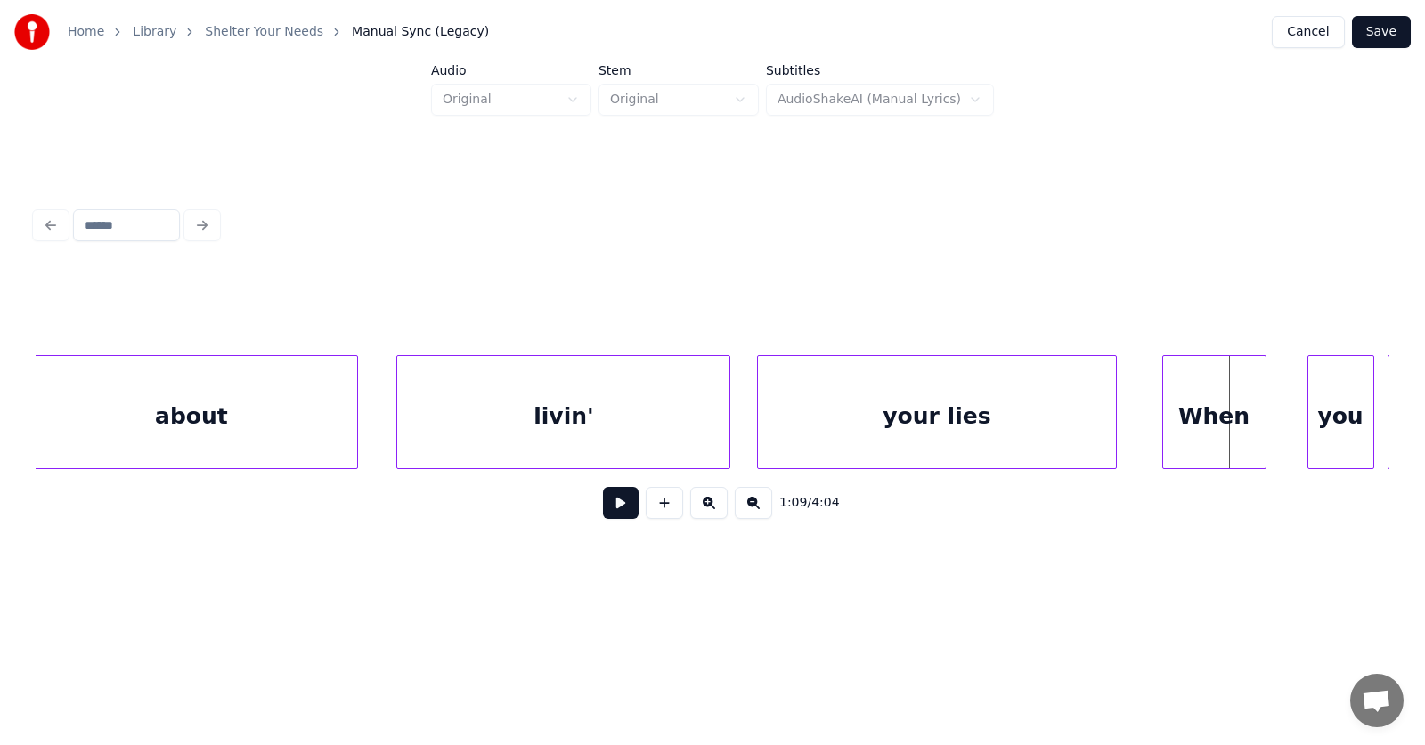
click at [1266, 435] on div at bounding box center [1262, 412] width 5 height 112
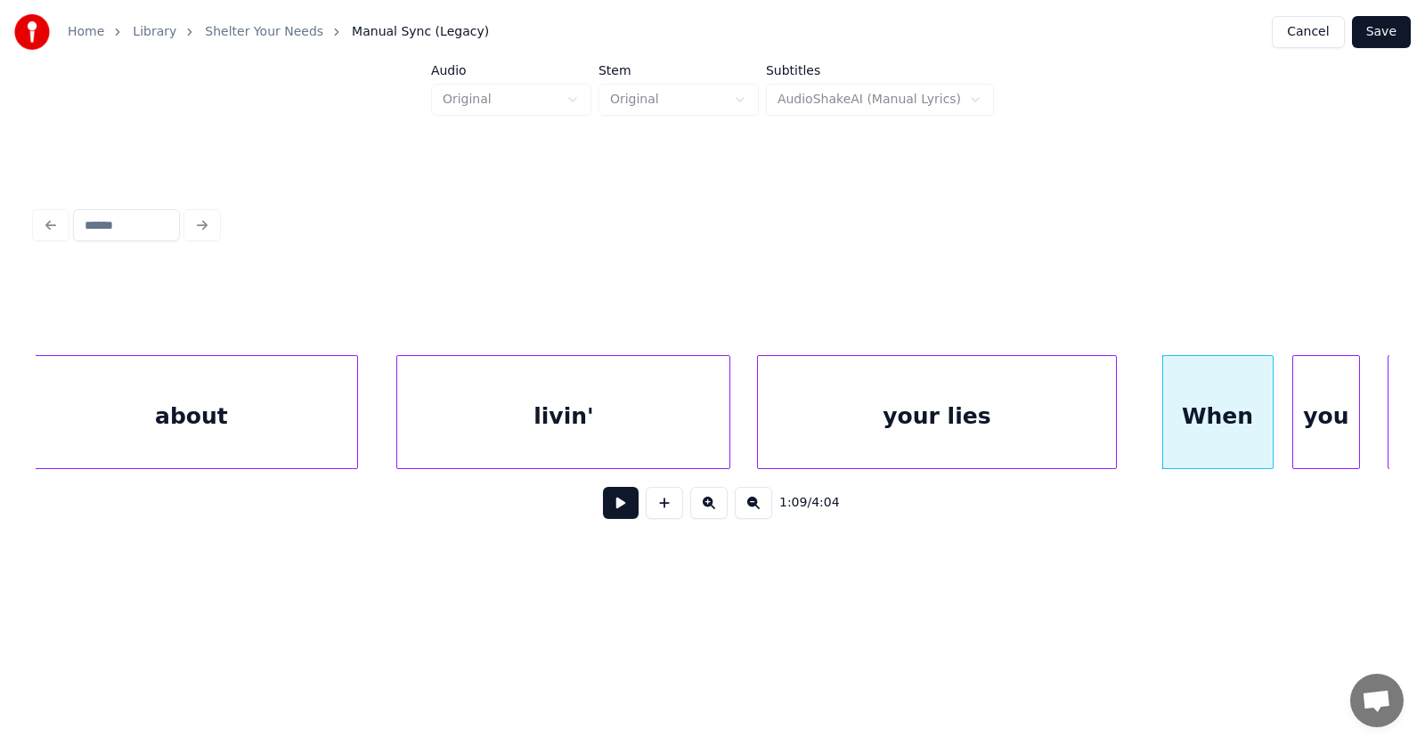
click at [1321, 435] on div "you" at bounding box center [1325, 416] width 65 height 121
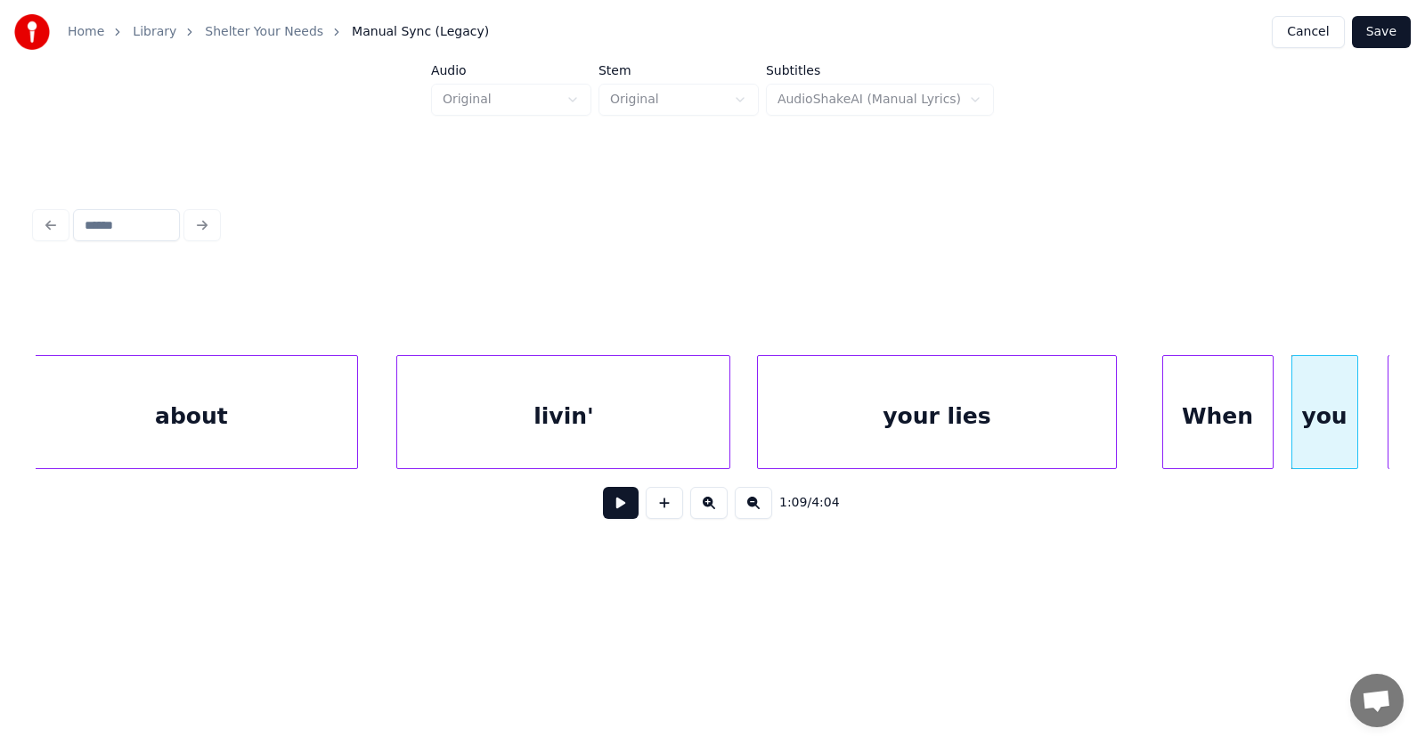
click at [1027, 411] on div "your lies" at bounding box center [936, 416] width 357 height 121
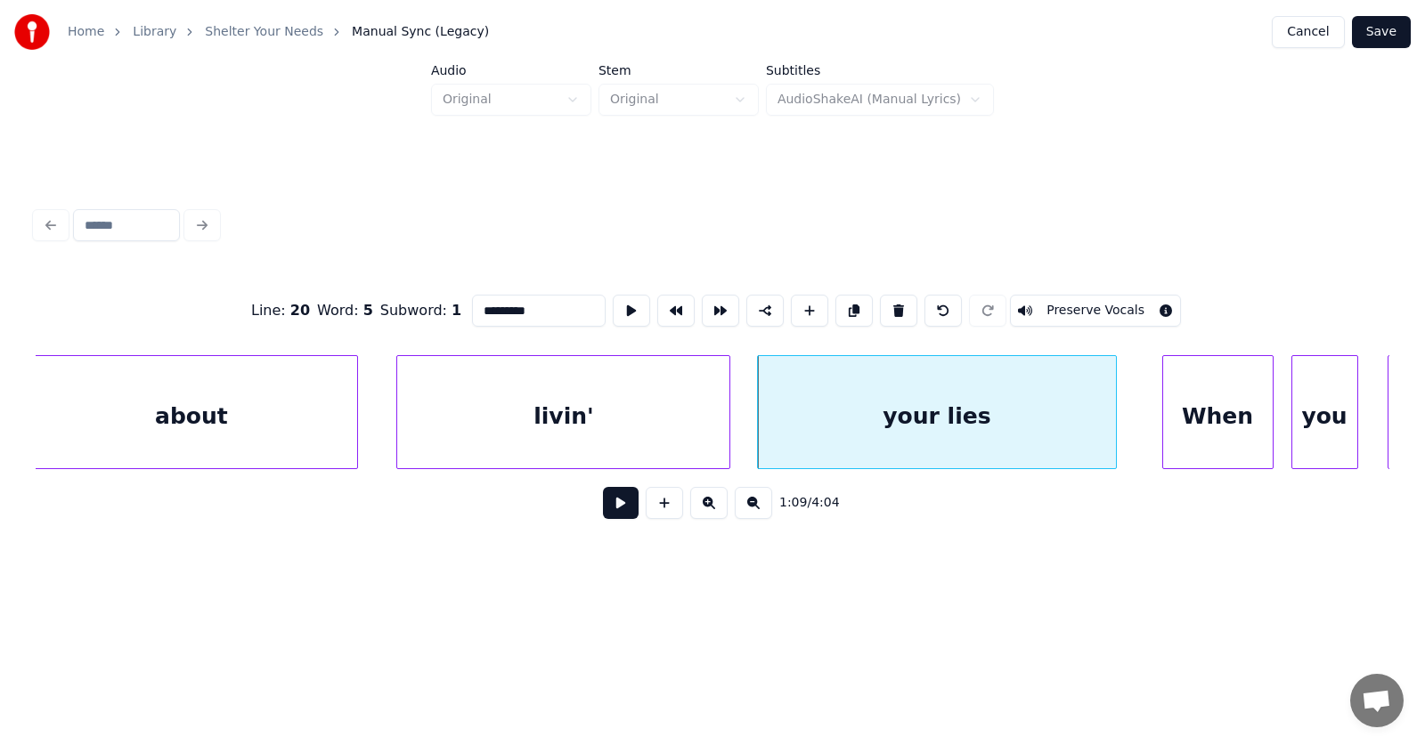
click at [606, 513] on button at bounding box center [621, 503] width 36 height 32
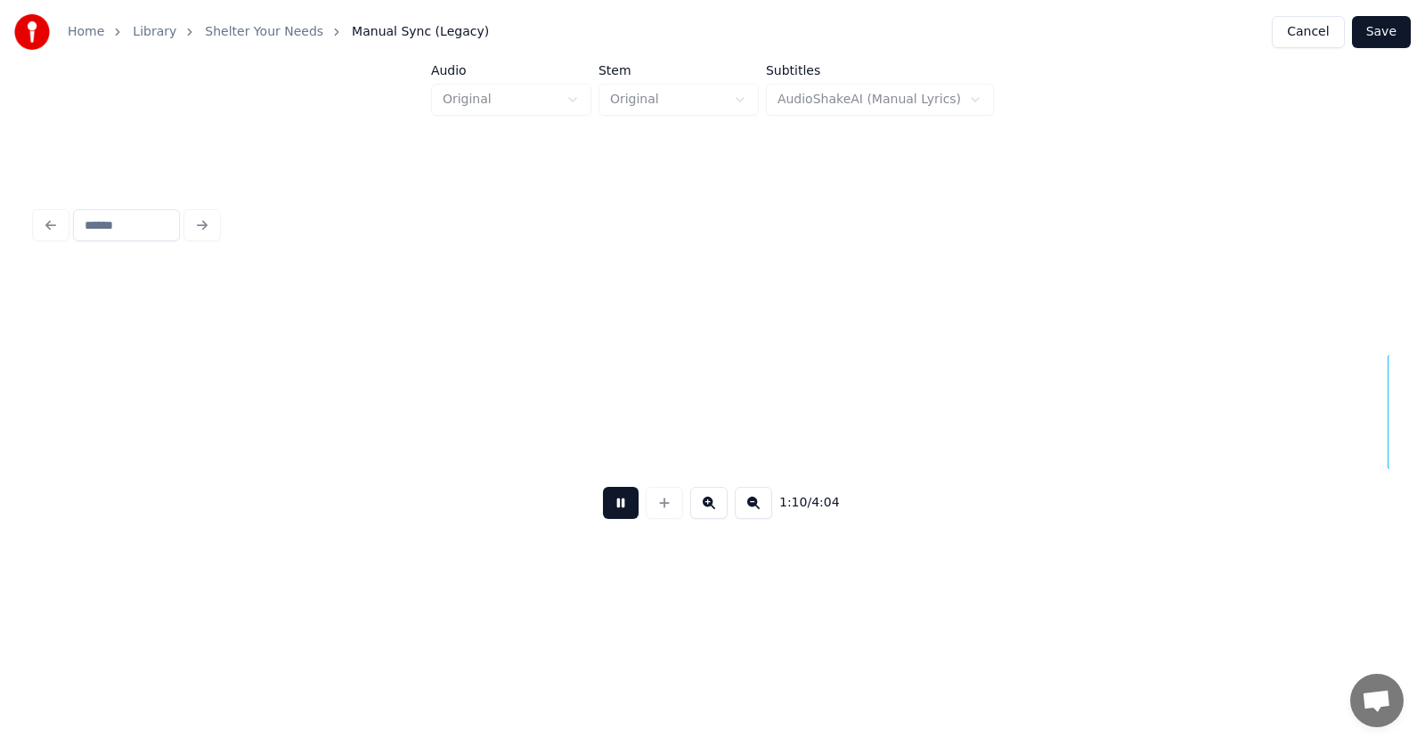
scroll to position [0, 46839]
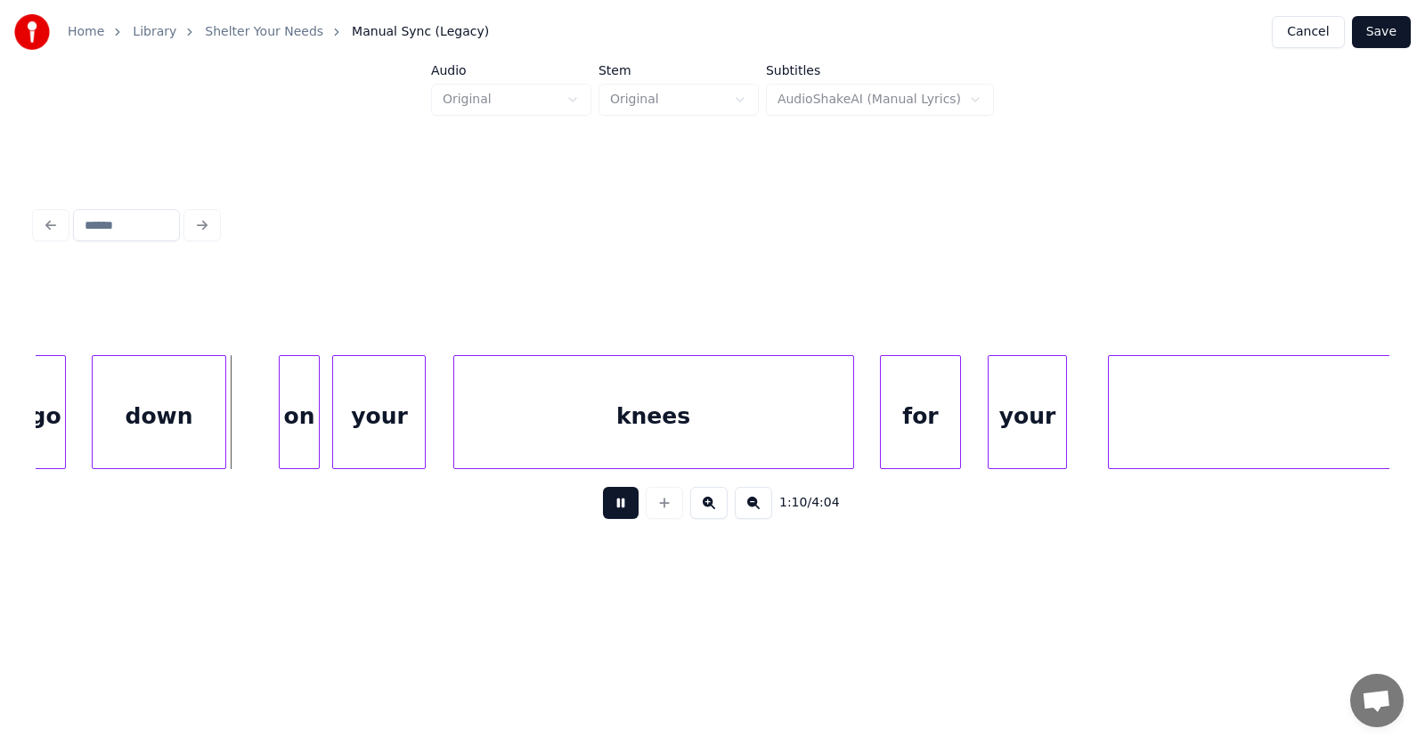
click at [606, 513] on button at bounding box center [621, 503] width 36 height 32
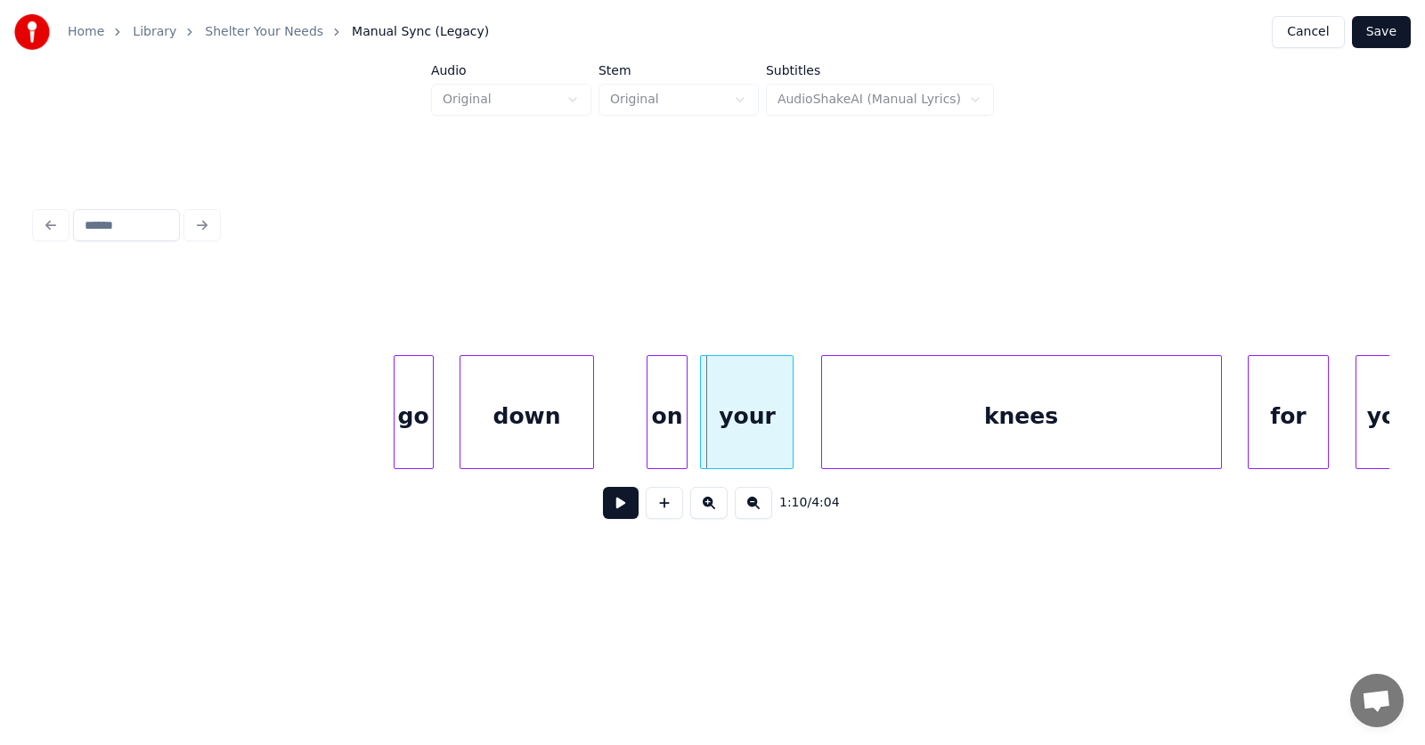
scroll to position [0, 46250]
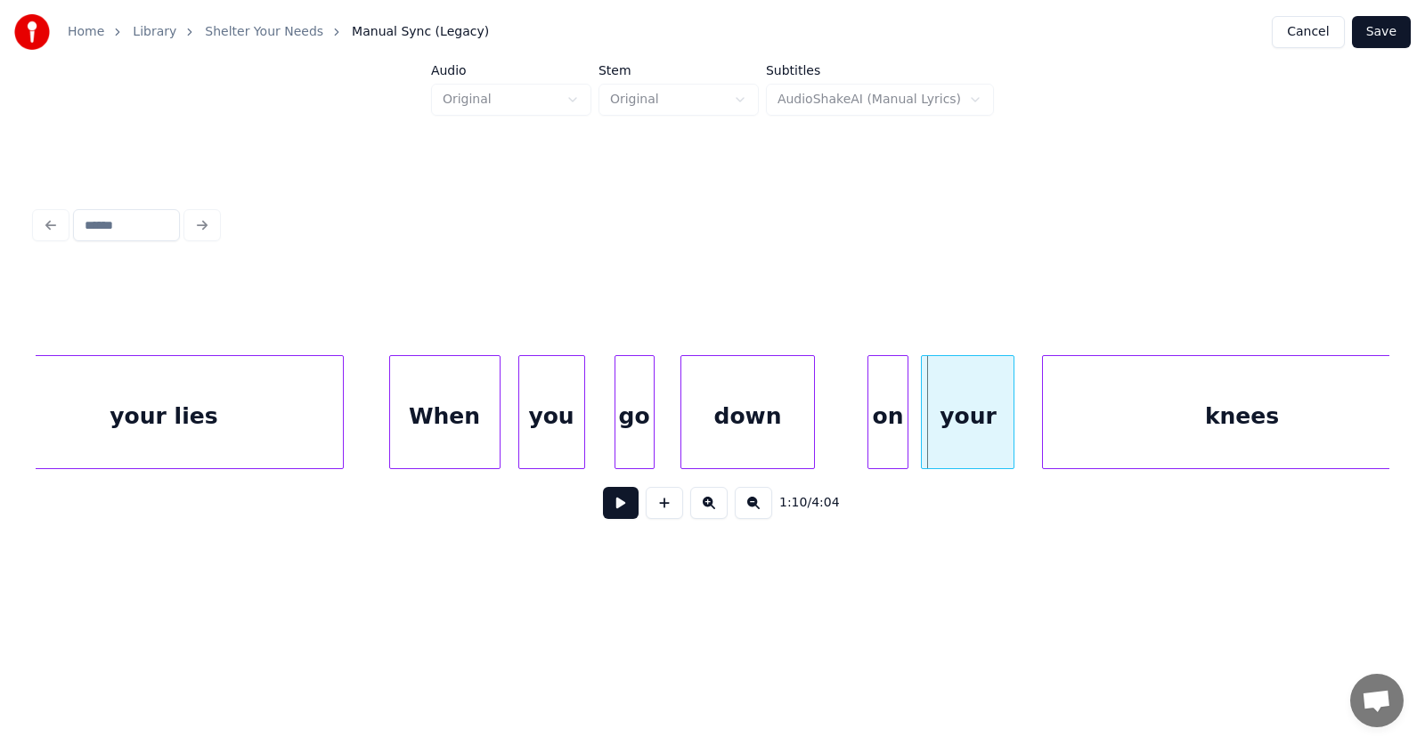
click at [638, 423] on div "go" at bounding box center [634, 416] width 38 height 121
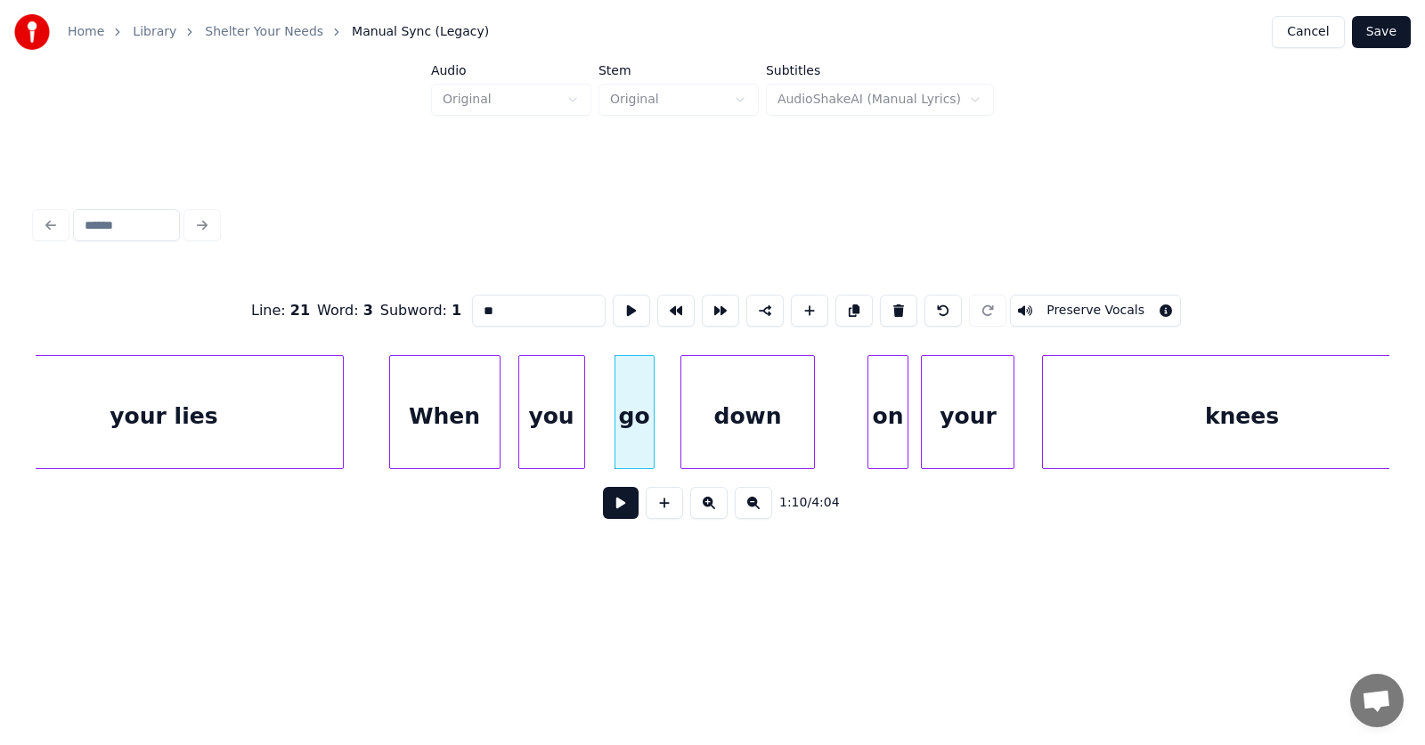
click at [425, 417] on div "When" at bounding box center [445, 416] width 110 height 121
type input "****"
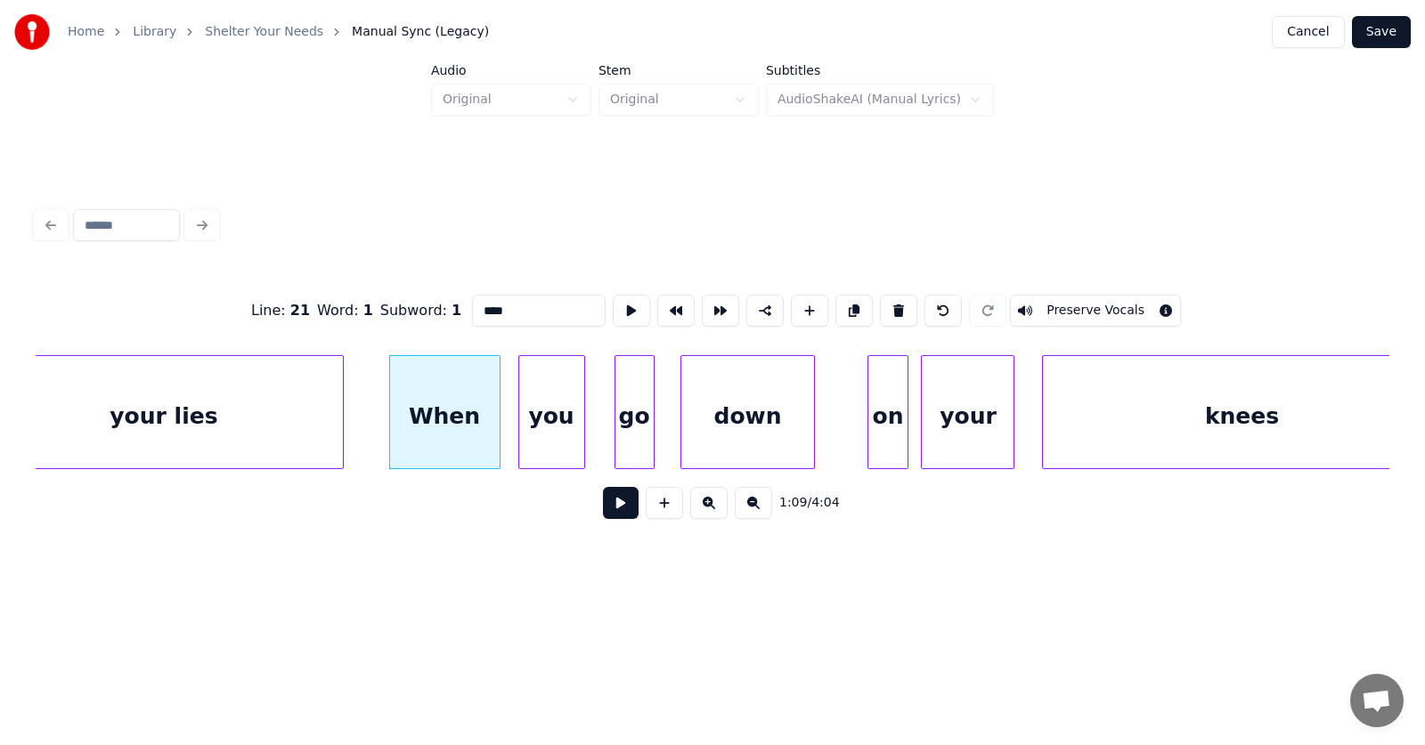
click at [617, 511] on button at bounding box center [621, 503] width 36 height 32
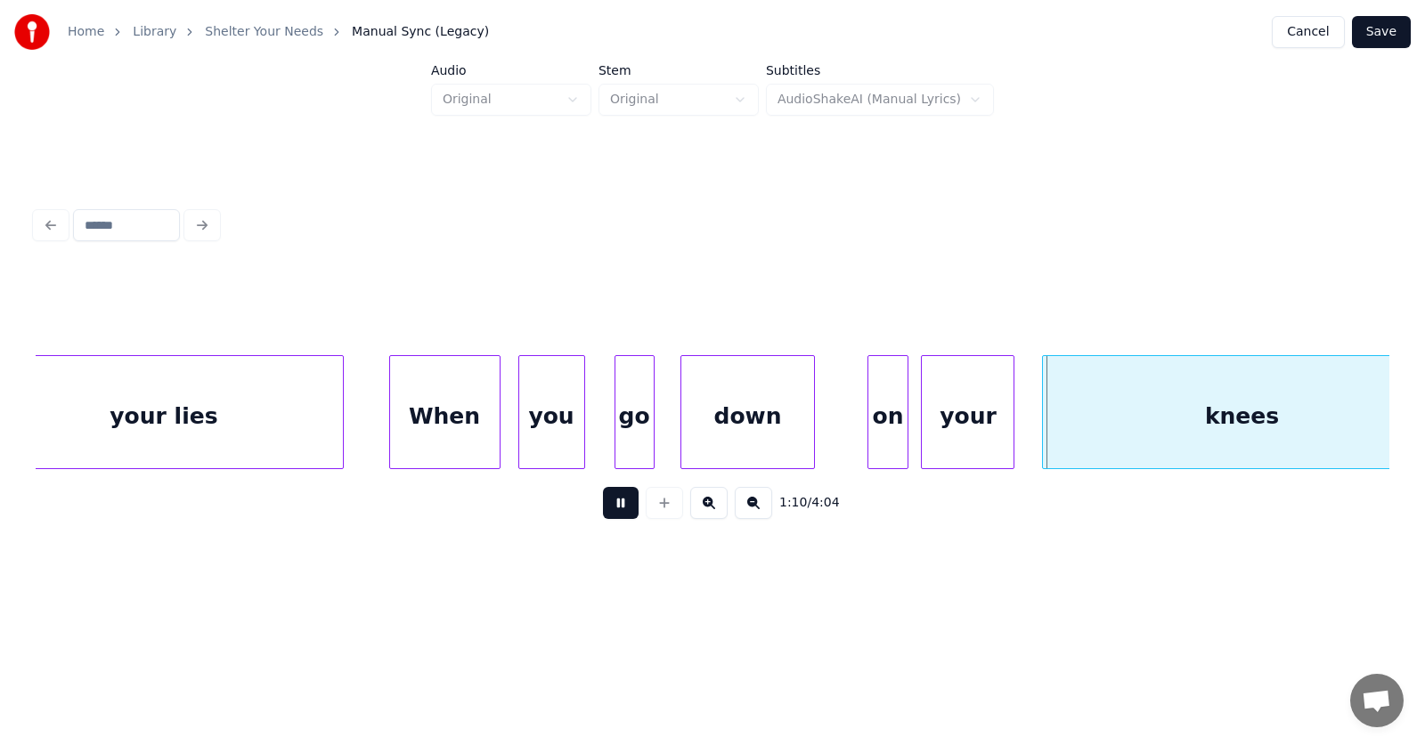
click at [617, 511] on button at bounding box center [621, 503] width 36 height 32
click at [626, 413] on div "go" at bounding box center [634, 416] width 38 height 121
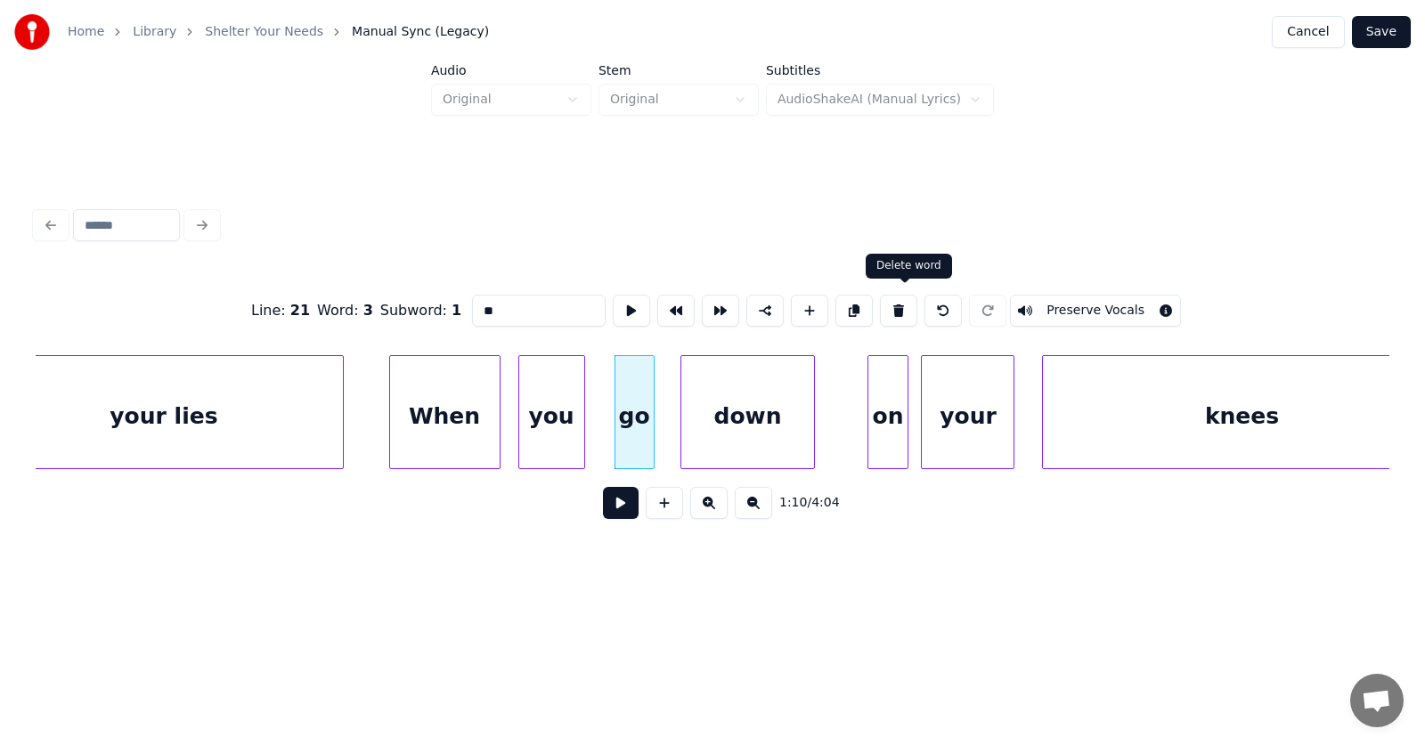
click at [903, 304] on button at bounding box center [898, 311] width 37 height 32
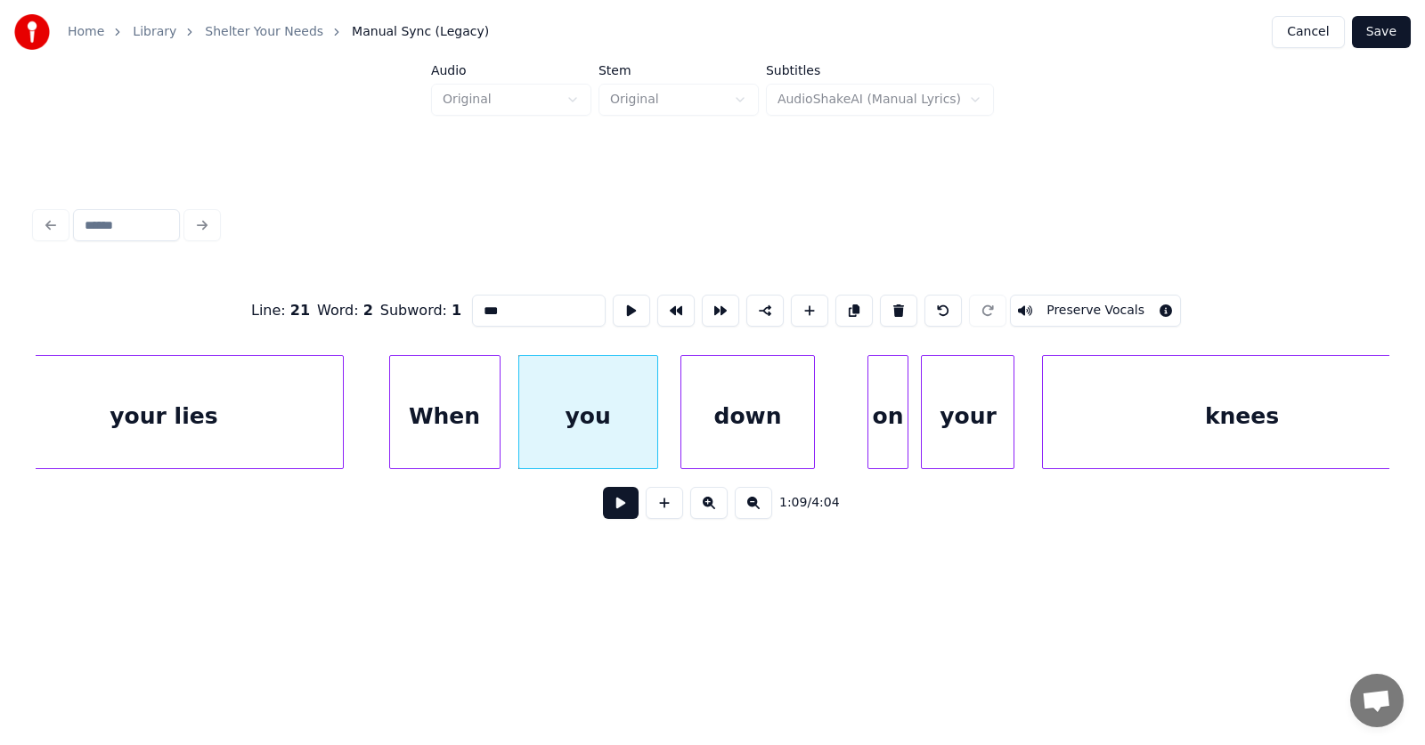
click at [656, 439] on div at bounding box center [654, 412] width 5 height 112
click at [718, 443] on div "down" at bounding box center [735, 416] width 132 height 121
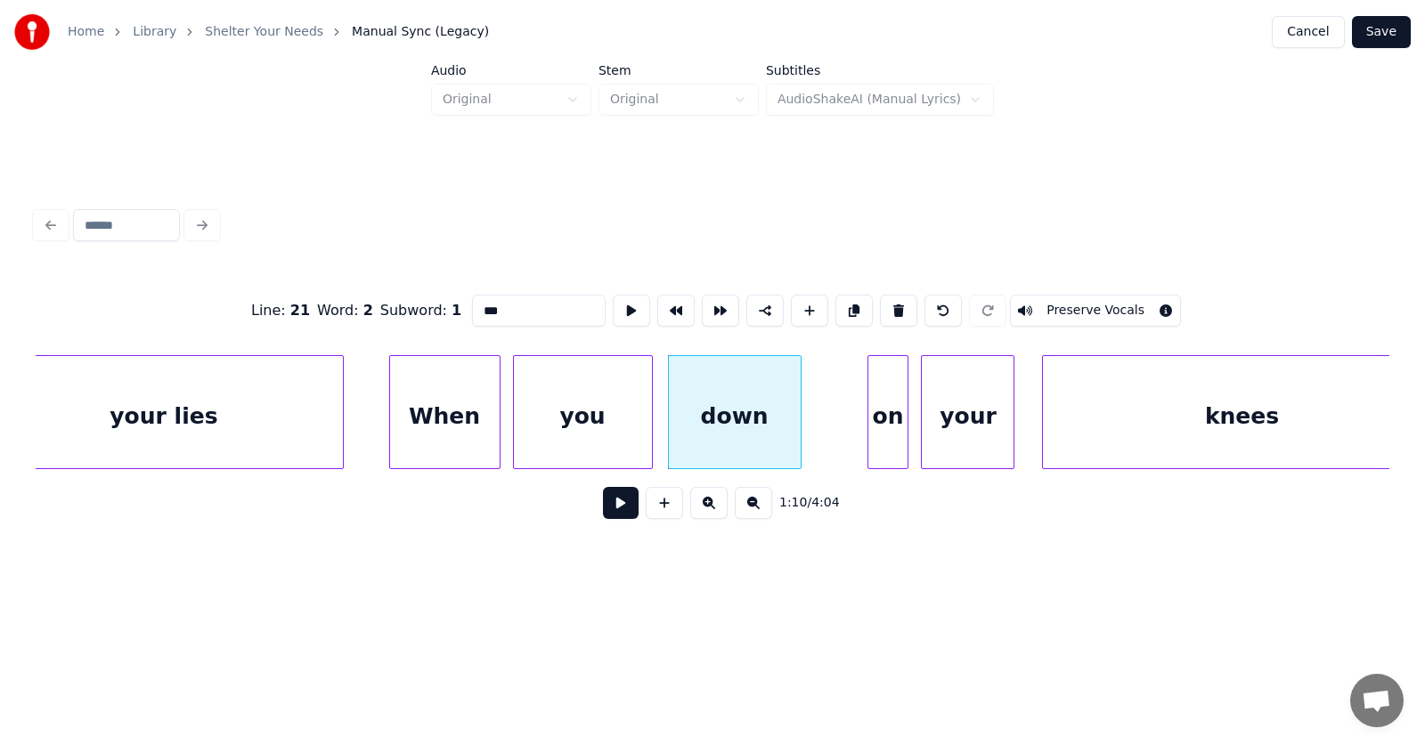
click at [606, 435] on div "you" at bounding box center [583, 416] width 138 height 121
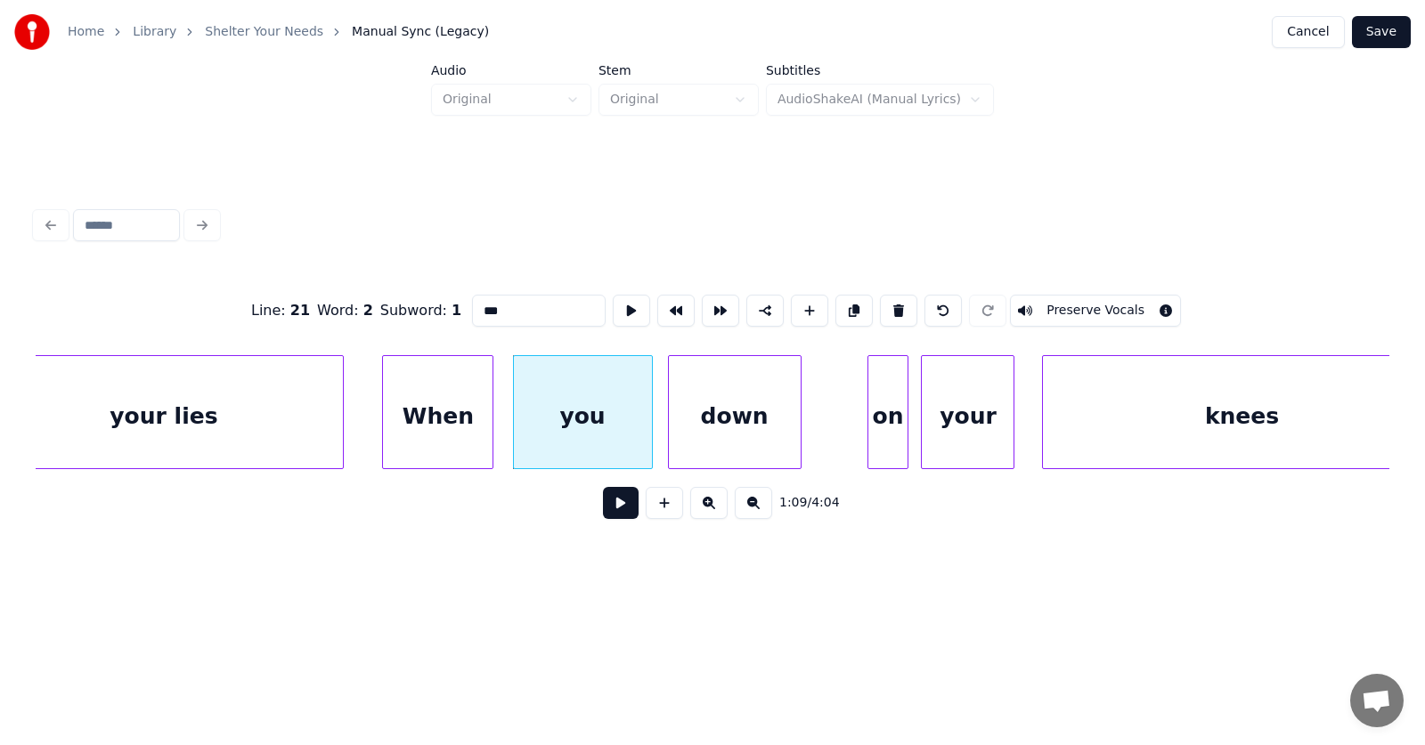
click at [457, 426] on div "When" at bounding box center [438, 416] width 110 height 121
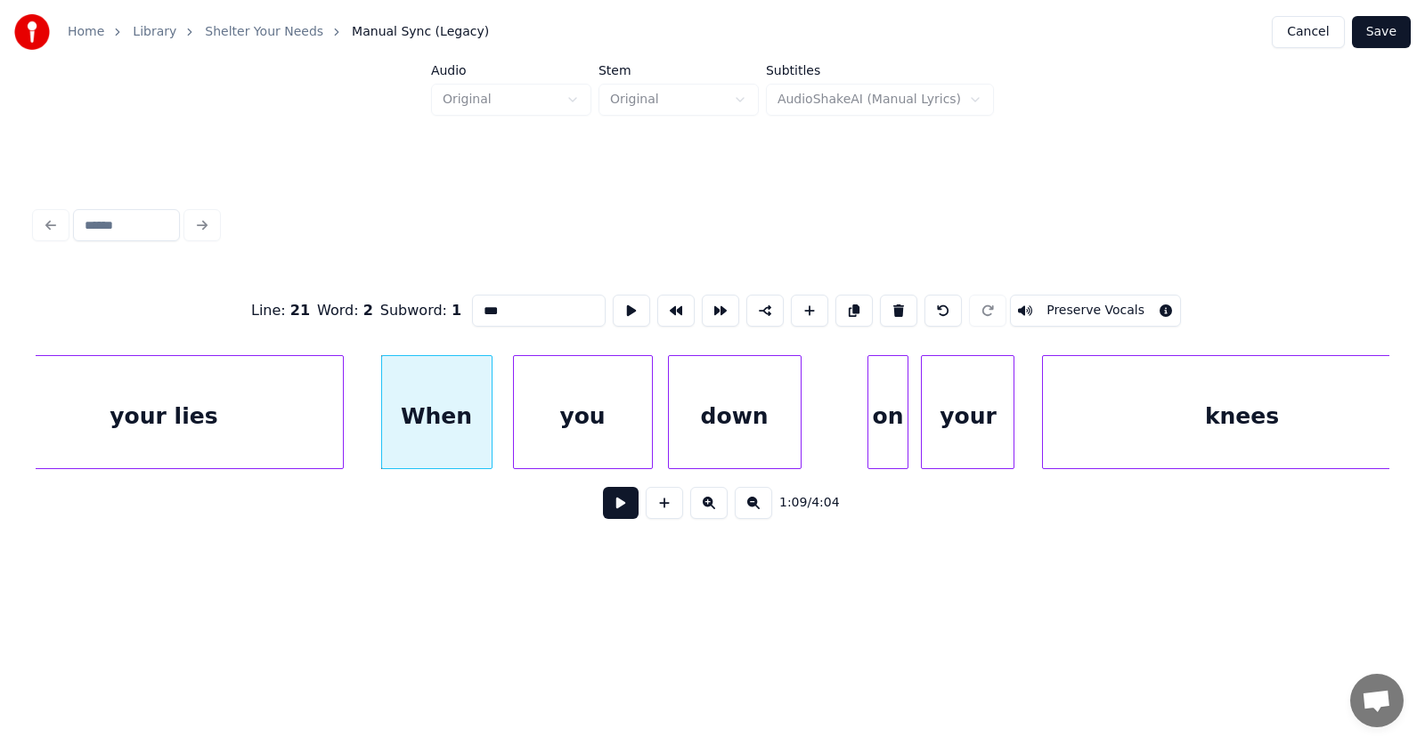
click at [571, 432] on div "you" at bounding box center [583, 416] width 138 height 121
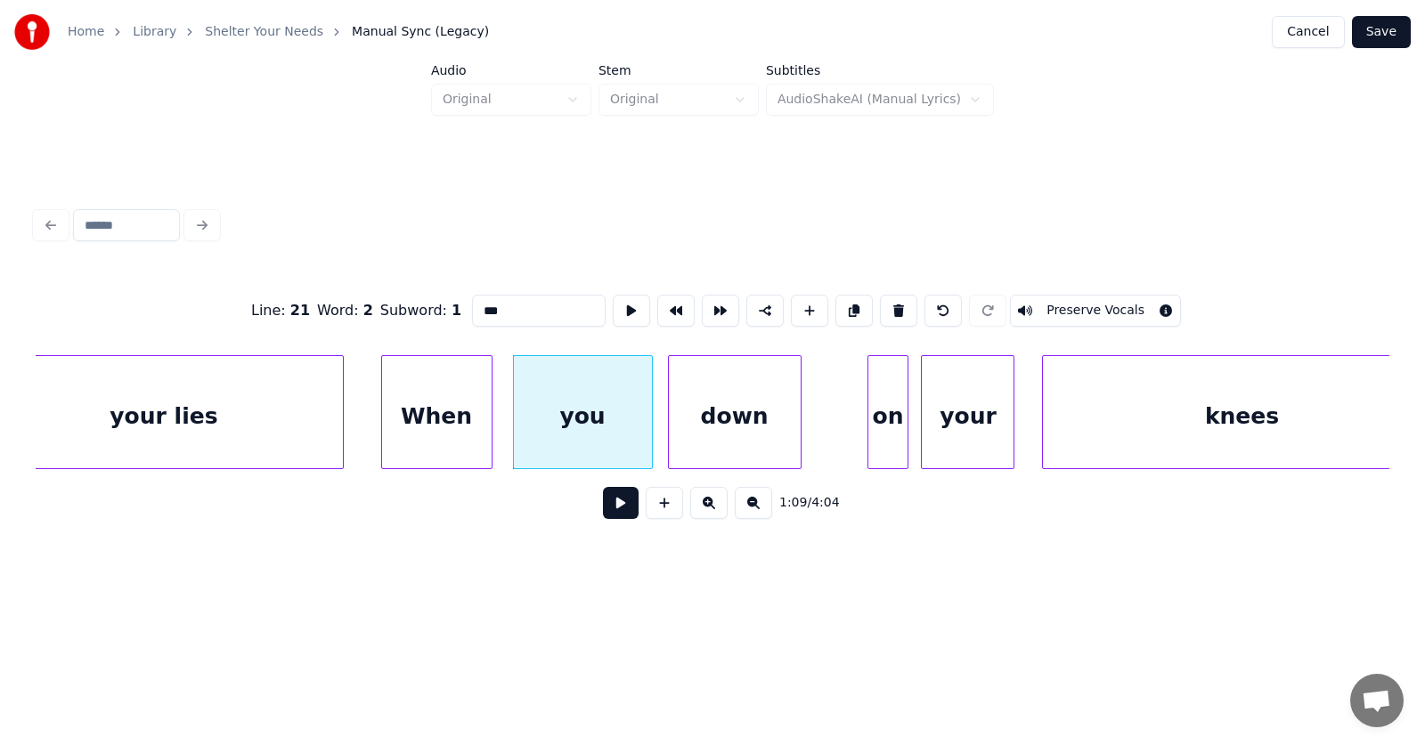
click at [729, 427] on div "down" at bounding box center [735, 416] width 132 height 121
type input "****"
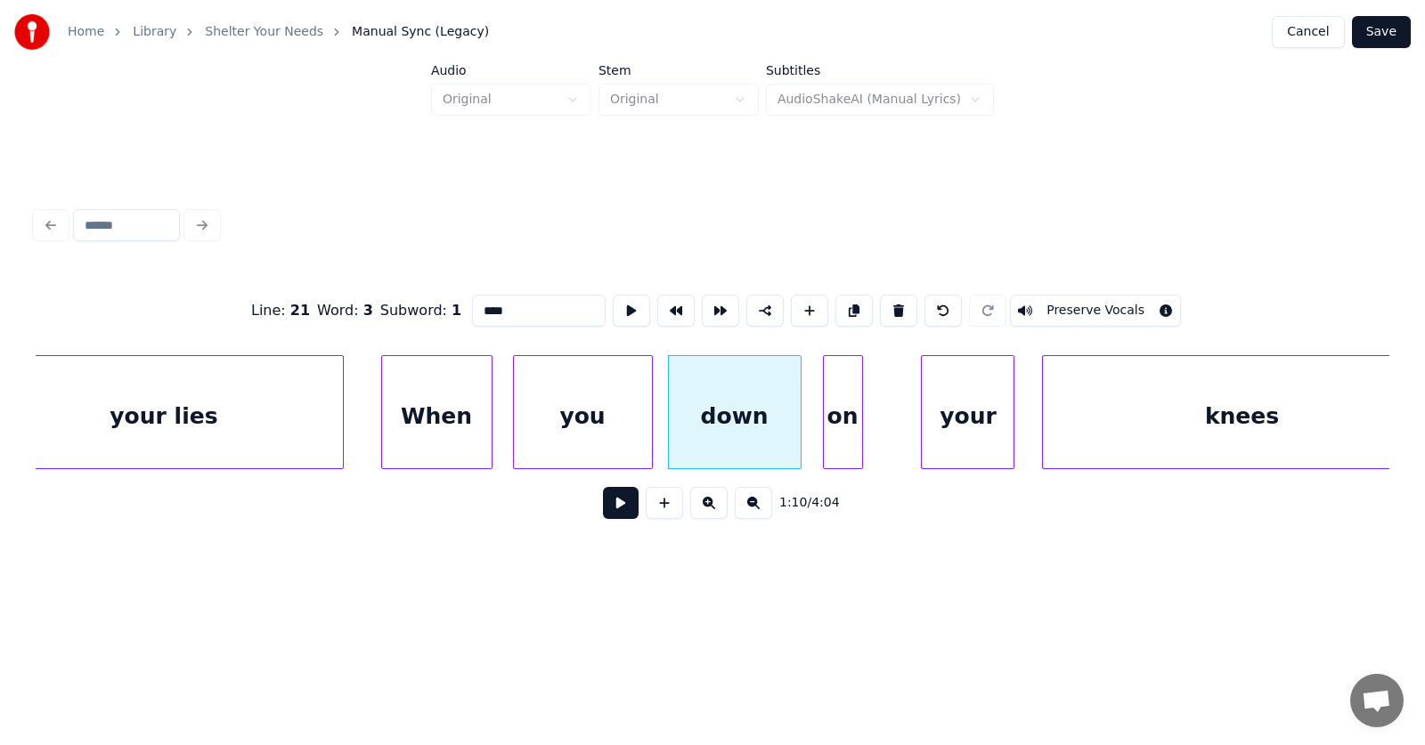
click at [840, 451] on div "on" at bounding box center [843, 416] width 38 height 121
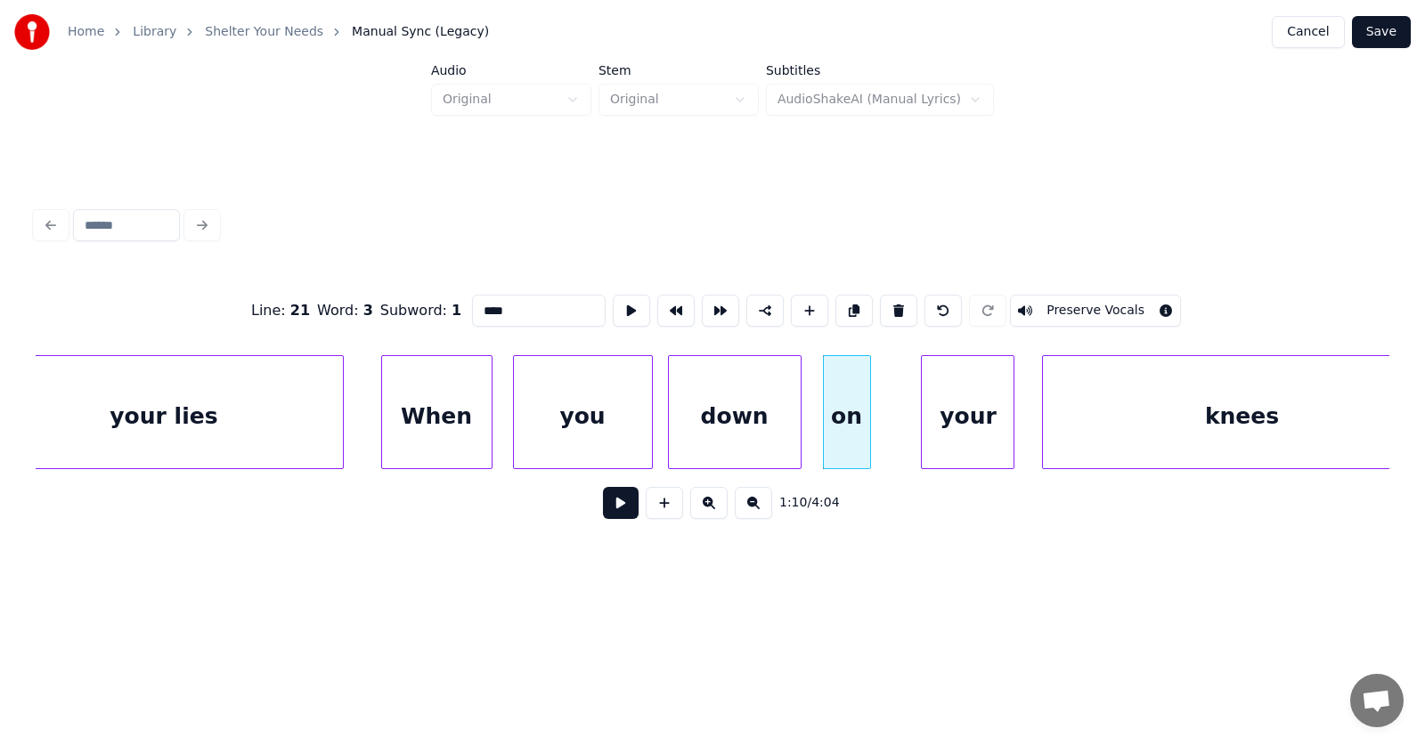
click at [868, 444] on div at bounding box center [867, 412] width 5 height 112
click at [899, 451] on div "your" at bounding box center [936, 416] width 92 height 121
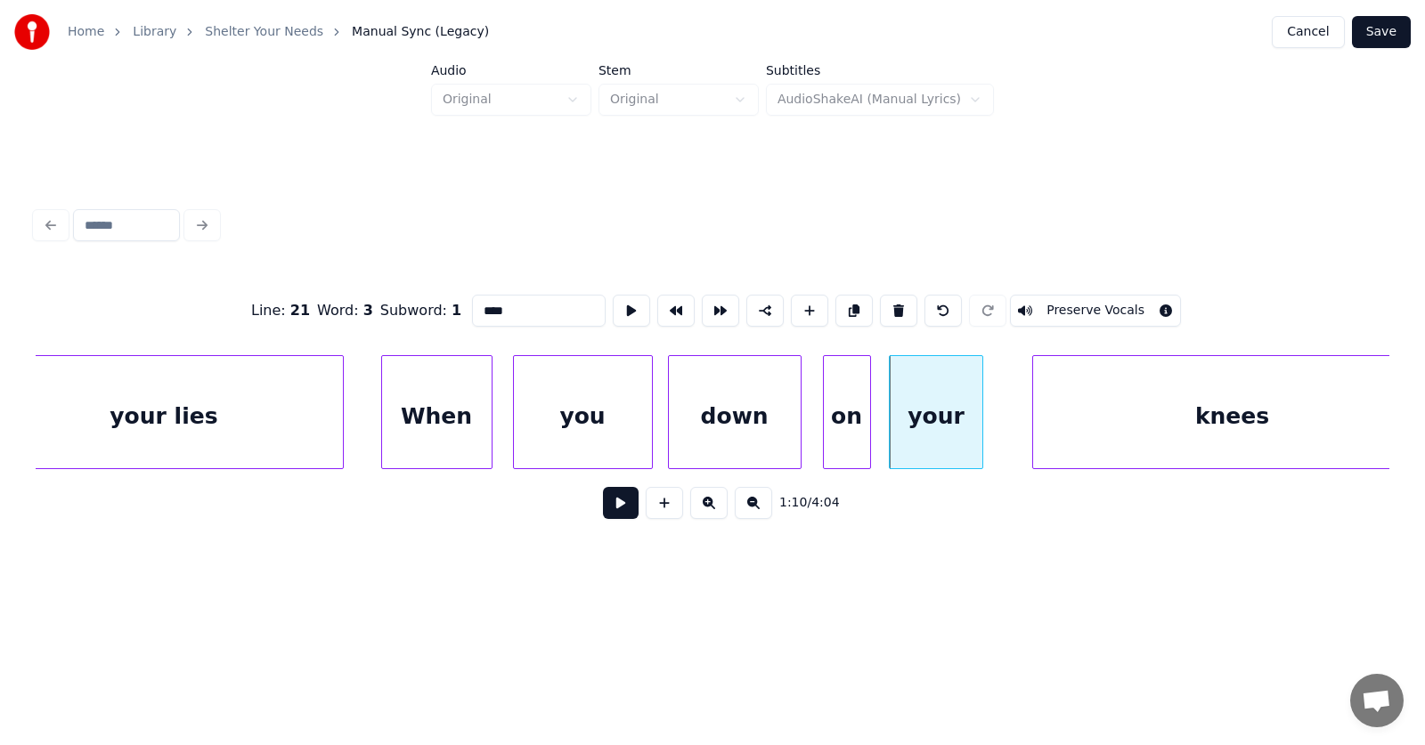
scroll to position [0, 46297]
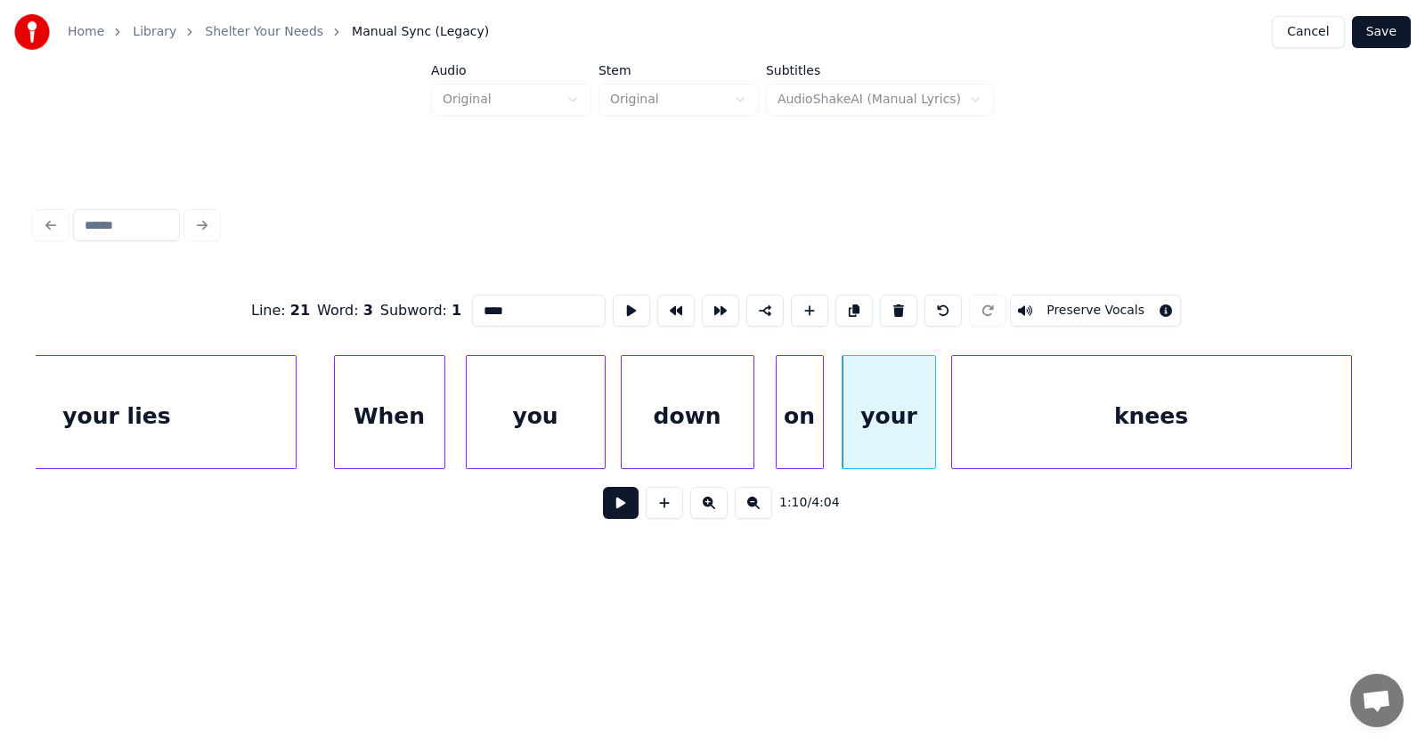
click at [1054, 443] on div "knees" at bounding box center [1151, 416] width 399 height 121
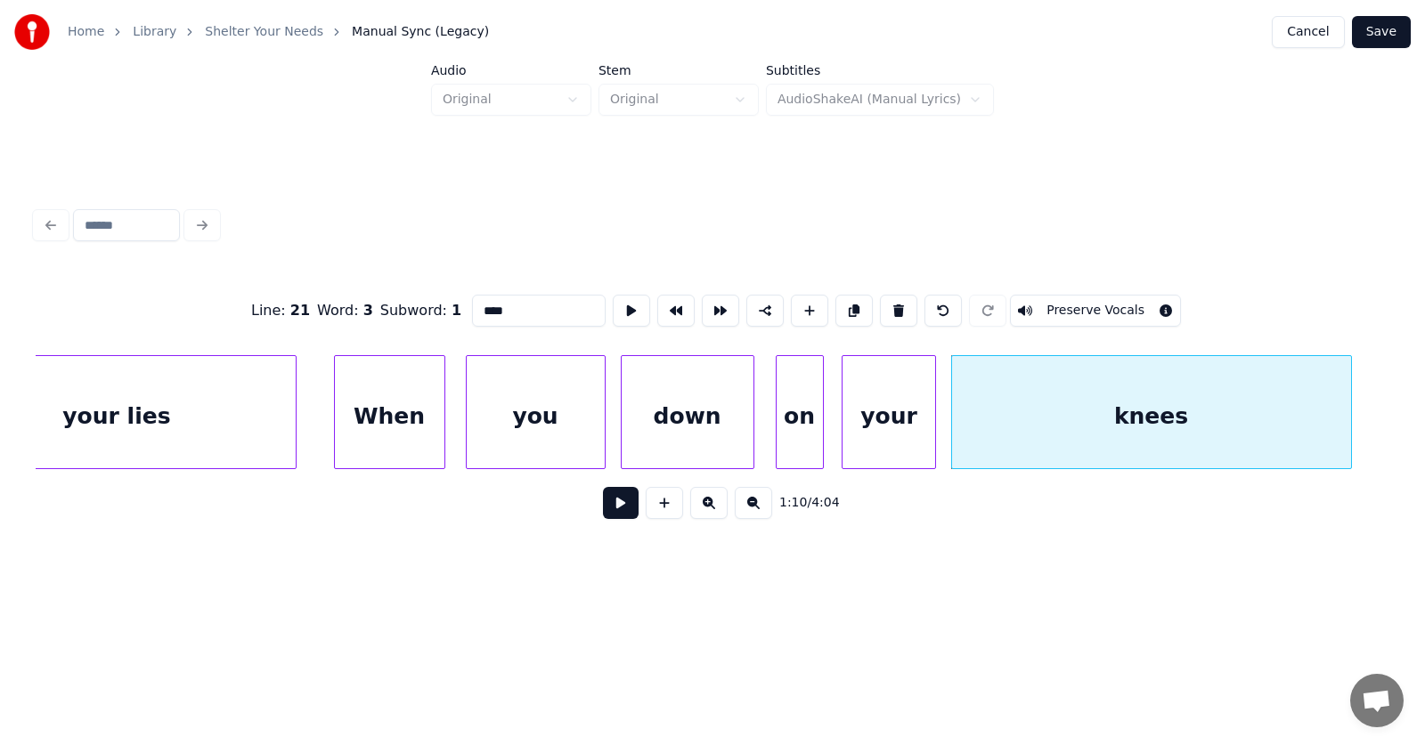
click at [608, 514] on button at bounding box center [621, 503] width 36 height 32
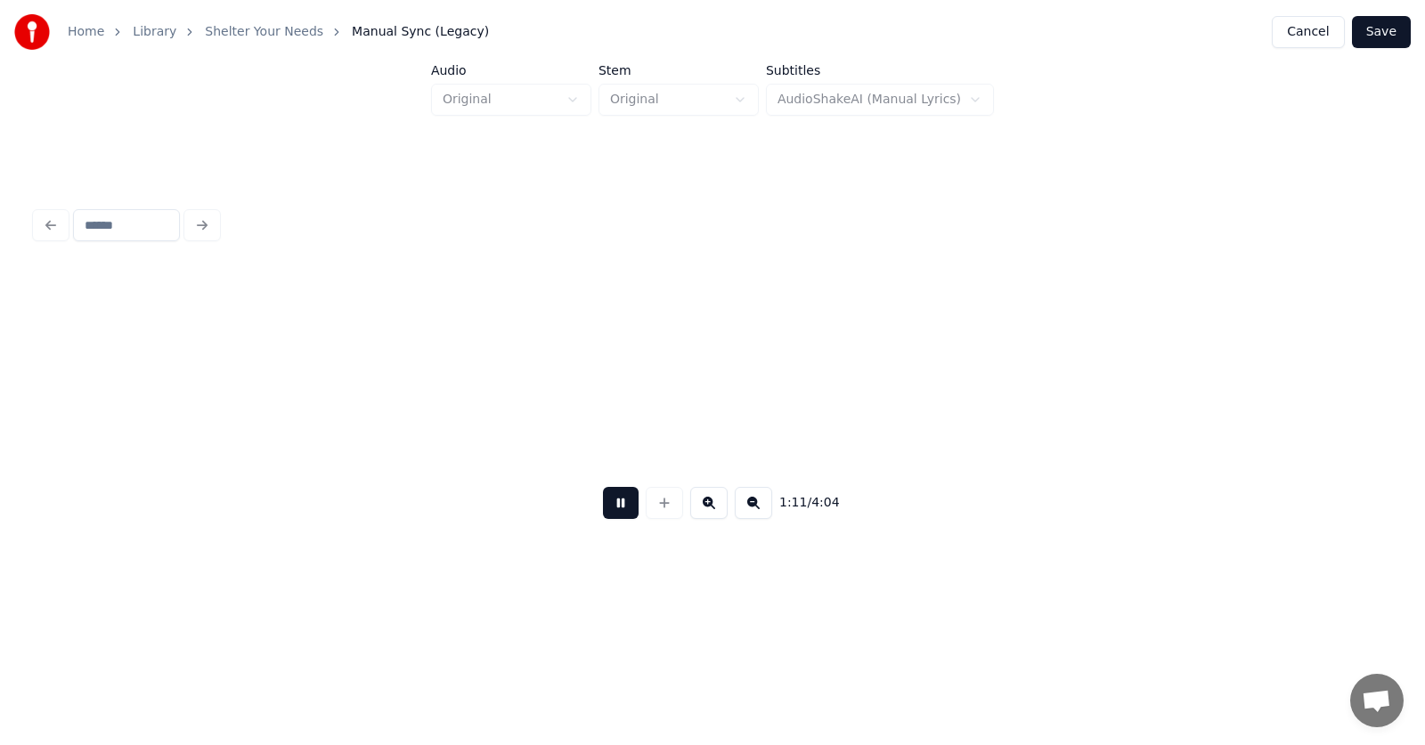
scroll to position [0, 47655]
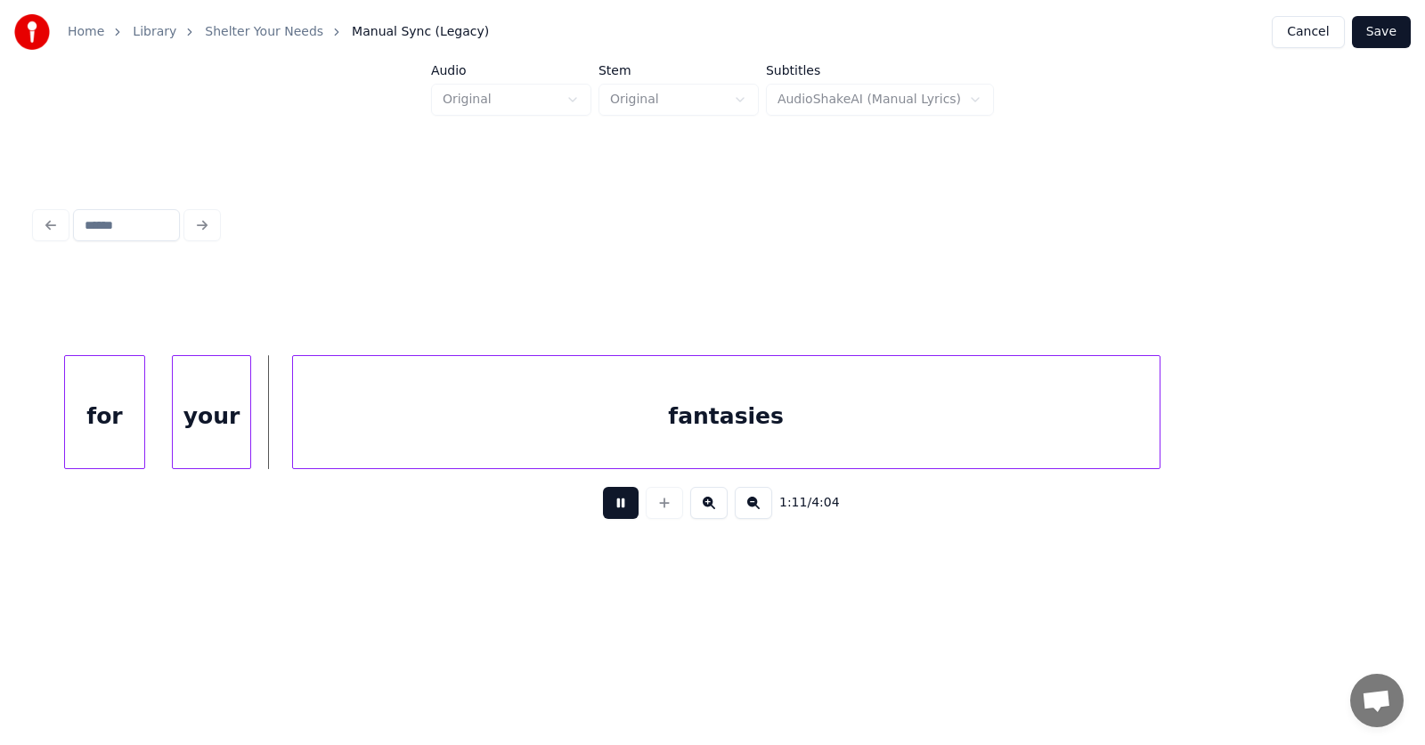
click at [608, 514] on button at bounding box center [621, 503] width 36 height 32
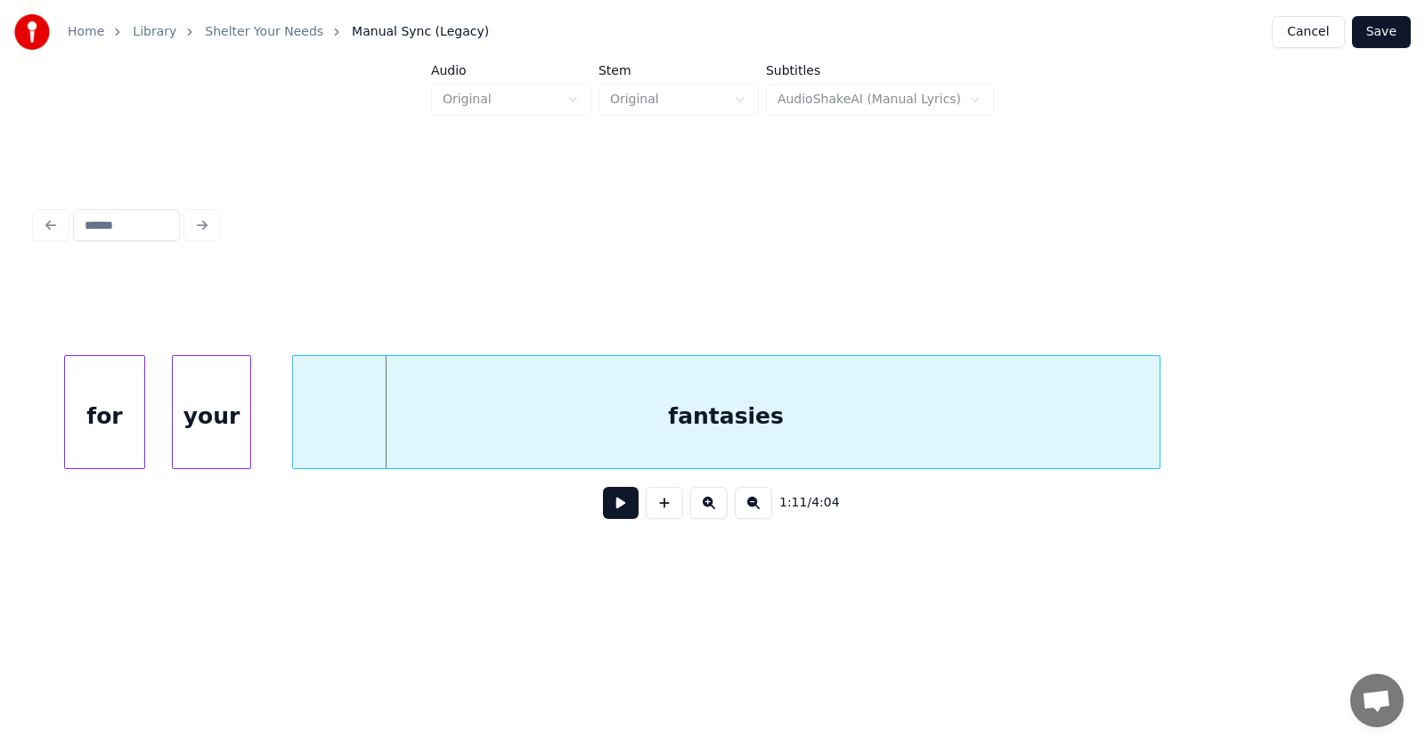
scroll to position [0, 47243]
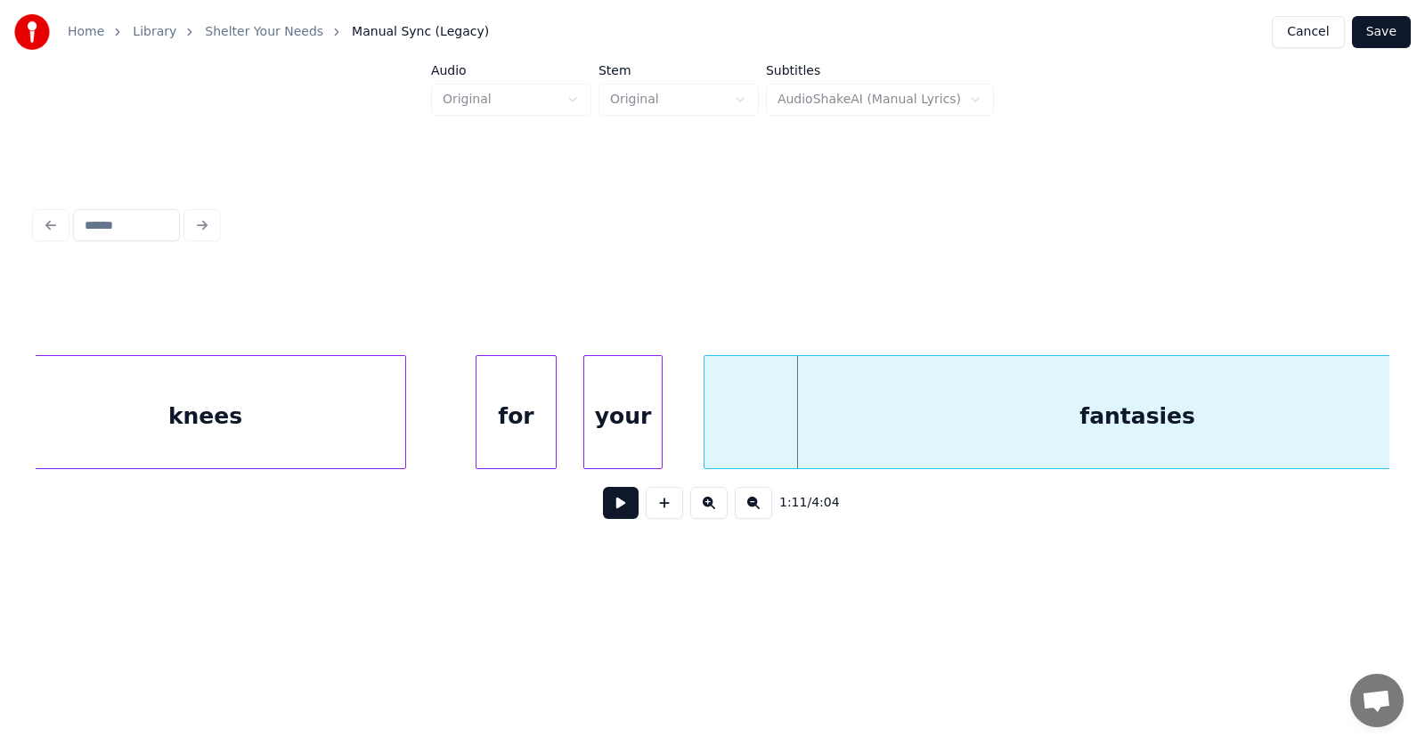
click at [346, 394] on div "knees" at bounding box center [205, 416] width 399 height 121
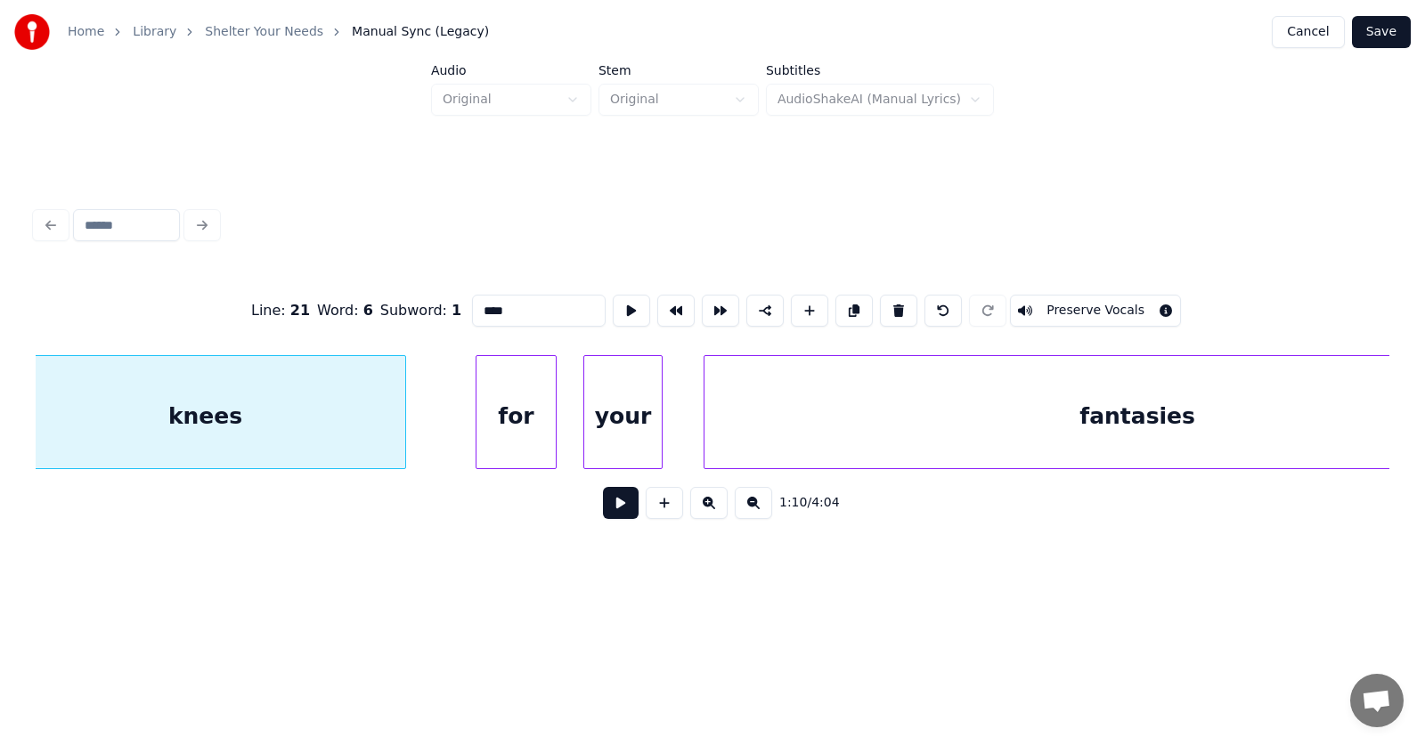
type input "*****"
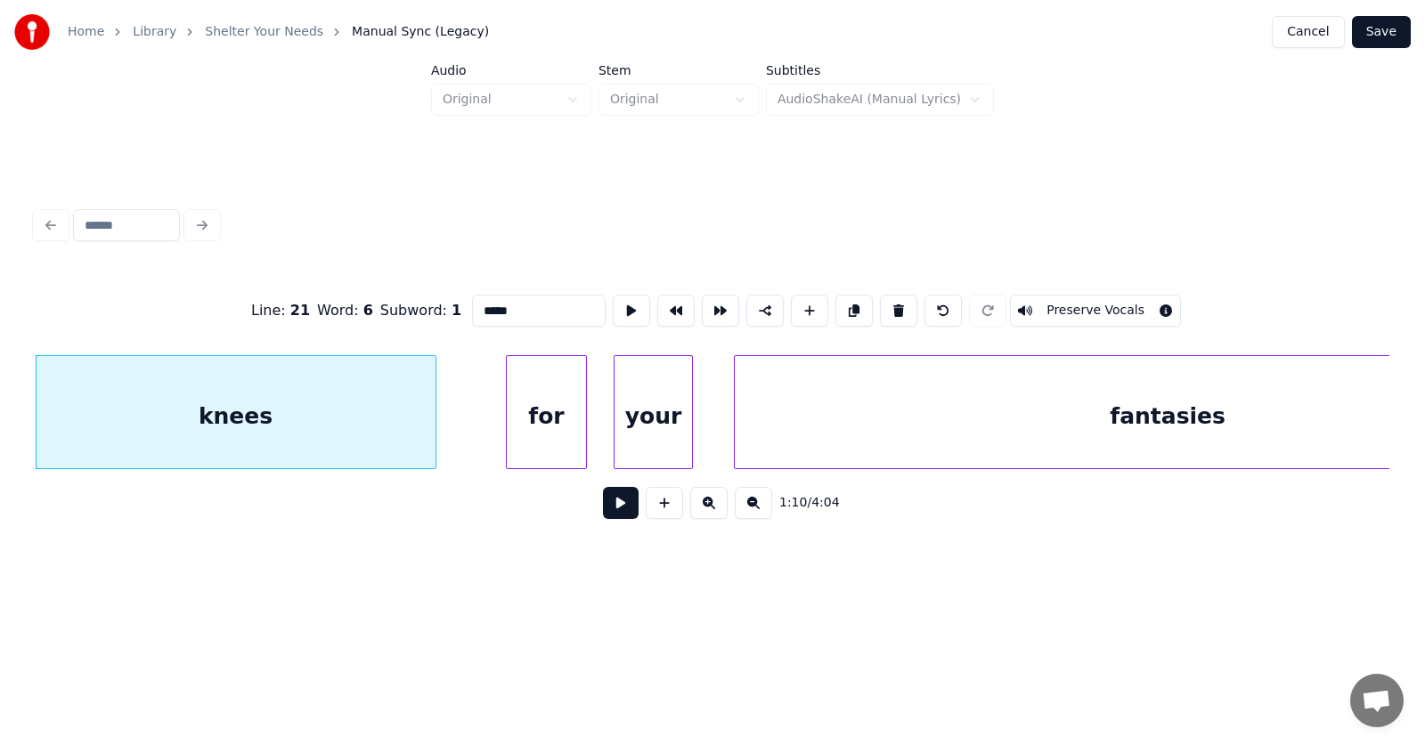
click at [603, 509] on button at bounding box center [621, 503] width 36 height 32
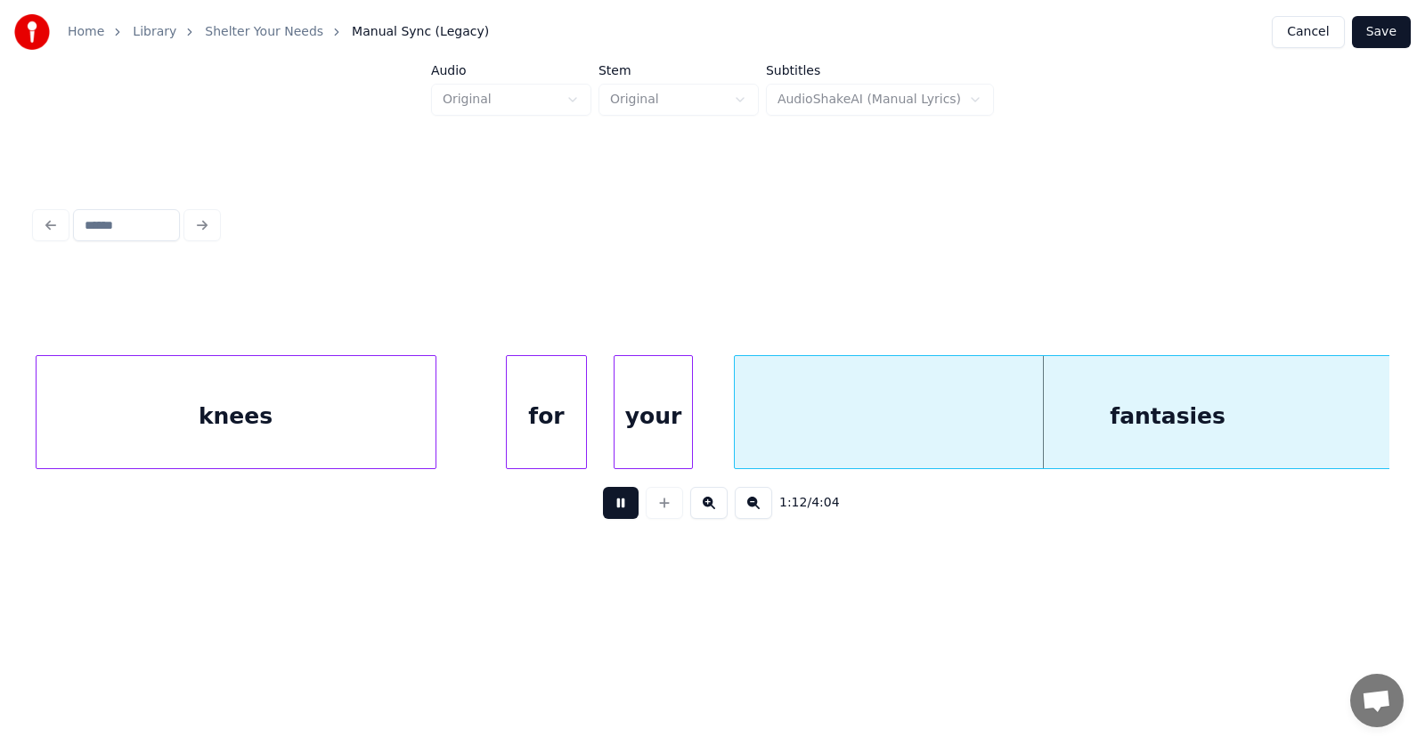
click at [603, 509] on button at bounding box center [621, 503] width 36 height 32
click at [509, 439] on div "for" at bounding box center [496, 416] width 78 height 121
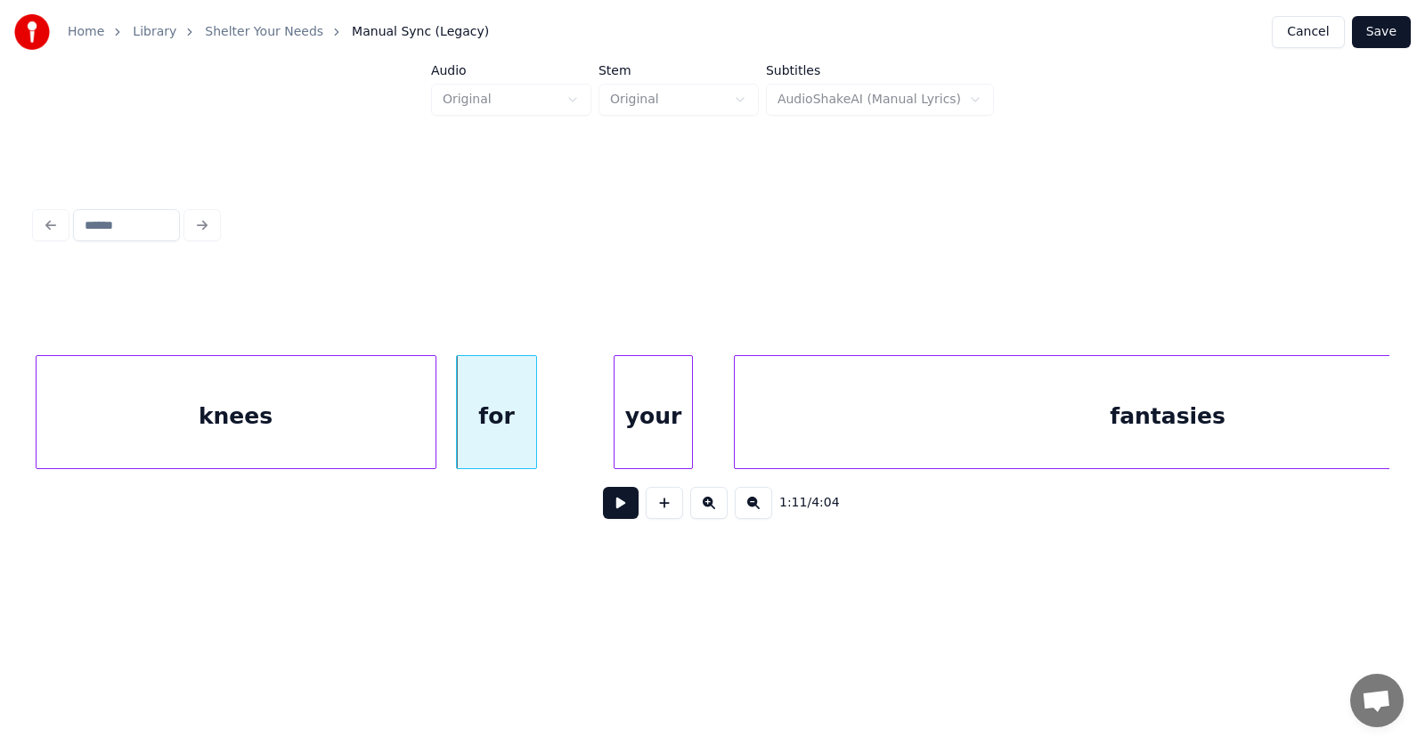
click at [536, 440] on div "for" at bounding box center [496, 412] width 80 height 114
click at [503, 441] on div "for" at bounding box center [494, 416] width 78 height 121
click at [560, 439] on div at bounding box center [557, 412] width 5 height 112
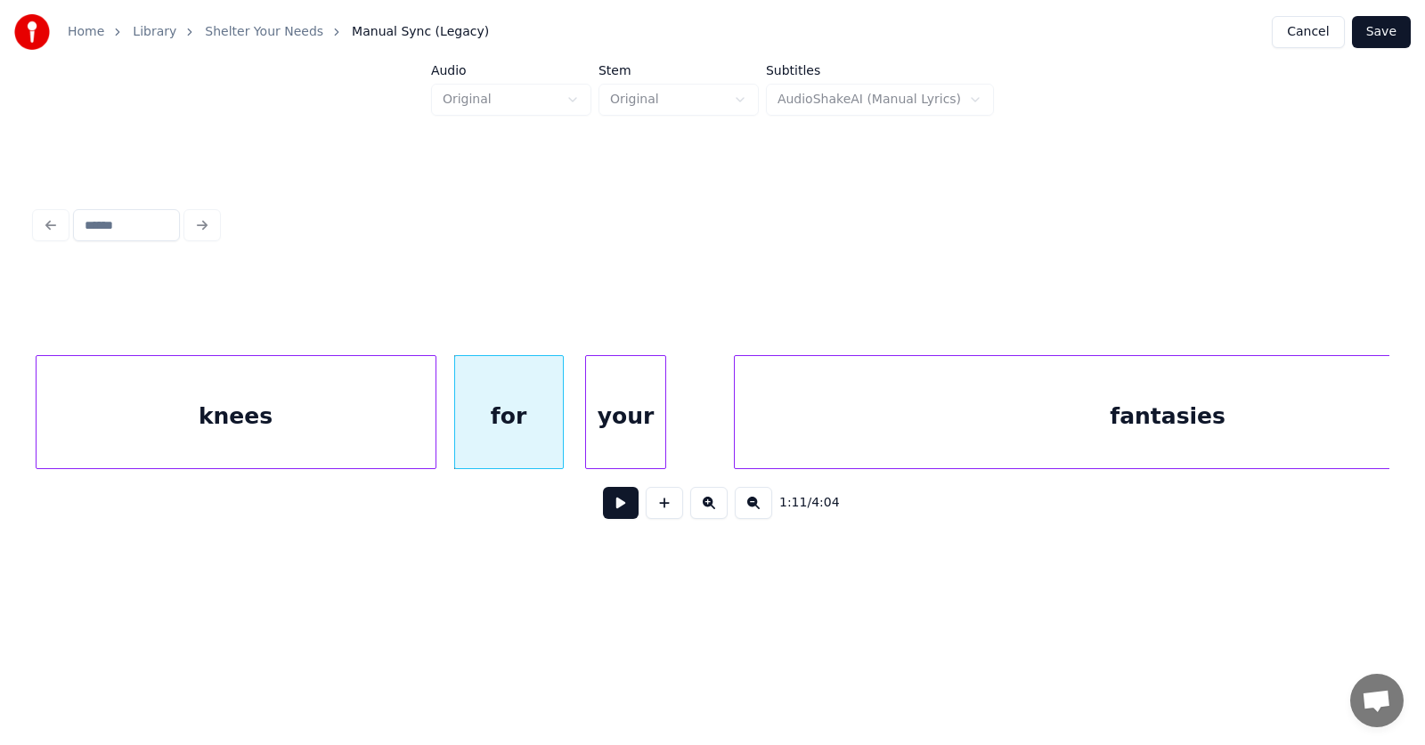
click at [612, 447] on div "your" at bounding box center [625, 416] width 78 height 121
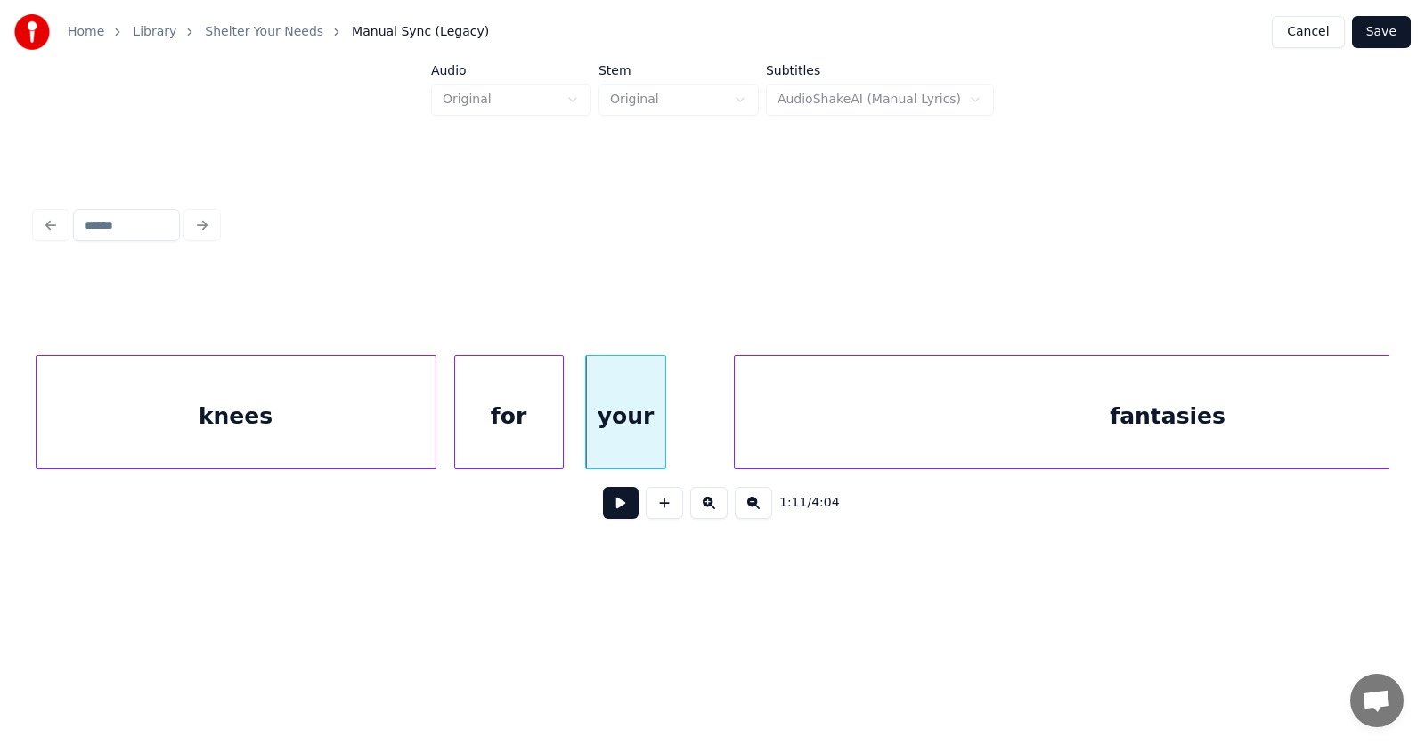
scroll to position [0, 47421]
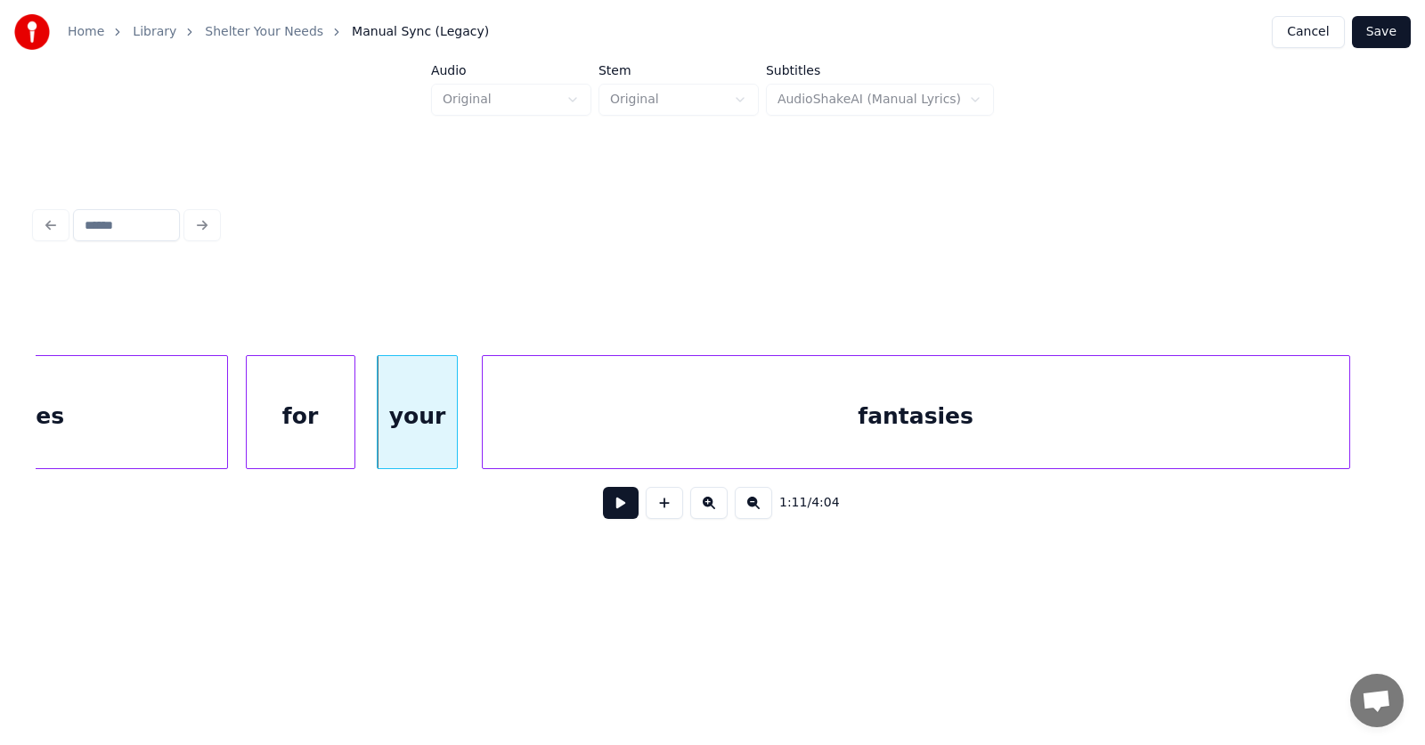
click at [719, 444] on div "fantasies" at bounding box center [916, 416] width 867 height 121
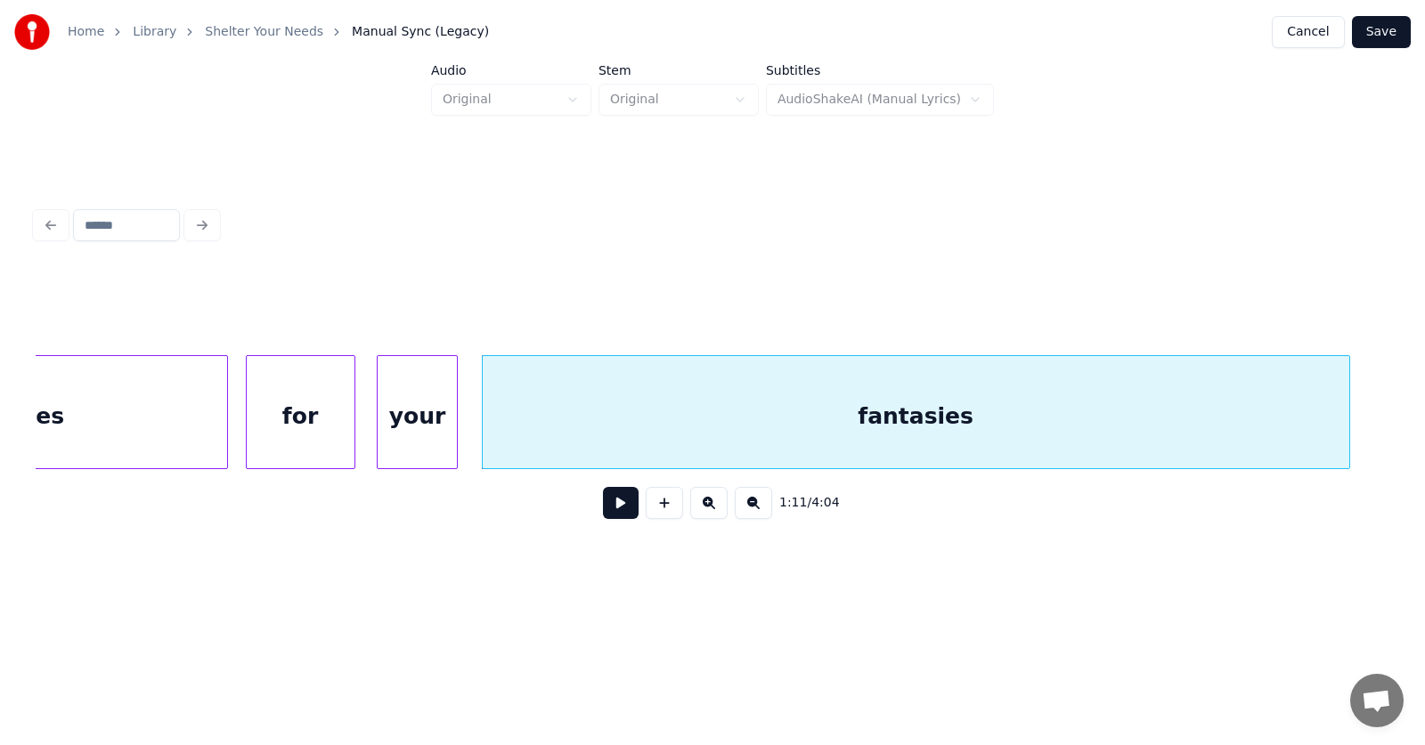
click at [327, 416] on div "for" at bounding box center [301, 416] width 108 height 121
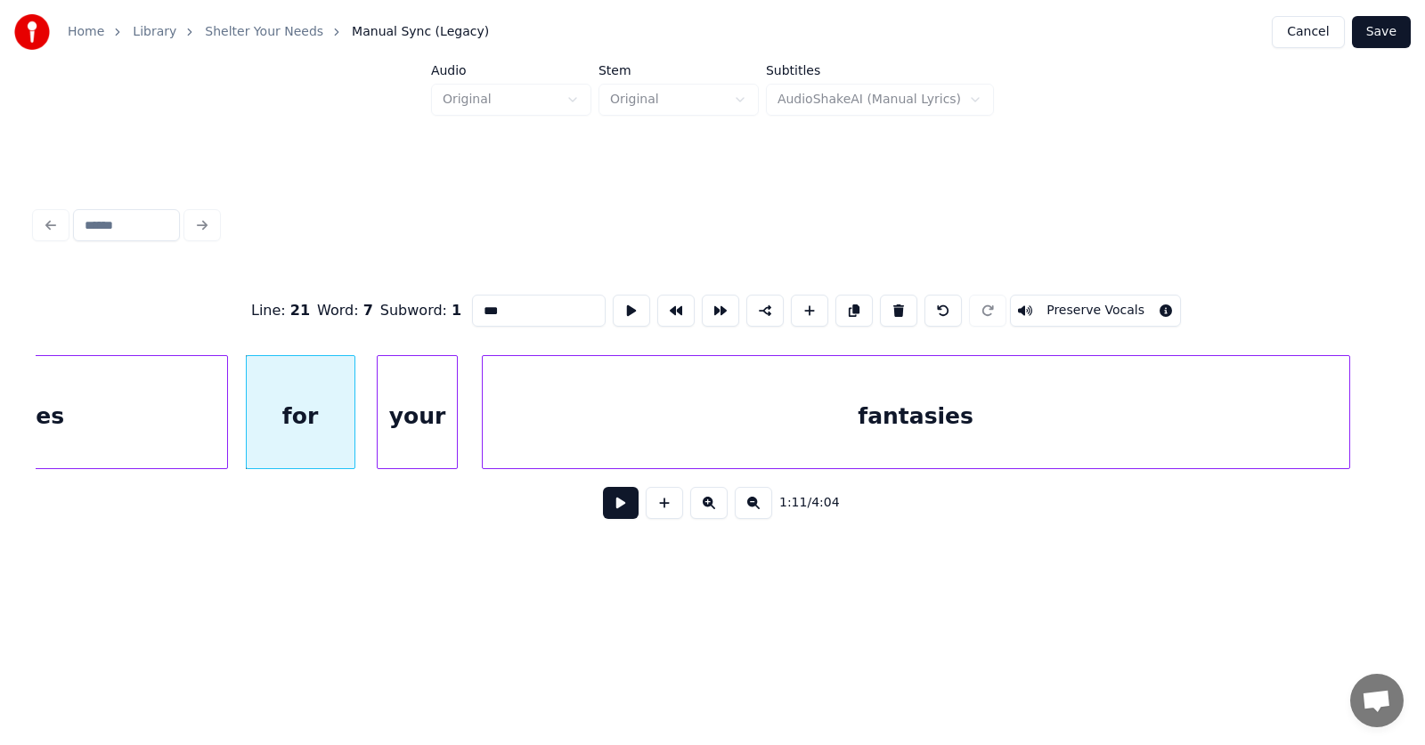
drag, startPoint x: 475, startPoint y: 303, endPoint x: 440, endPoint y: 305, distance: 34.8
click at [472, 304] on input "***" at bounding box center [539, 311] width 134 height 32
type input "****"
click at [613, 509] on button at bounding box center [621, 503] width 36 height 32
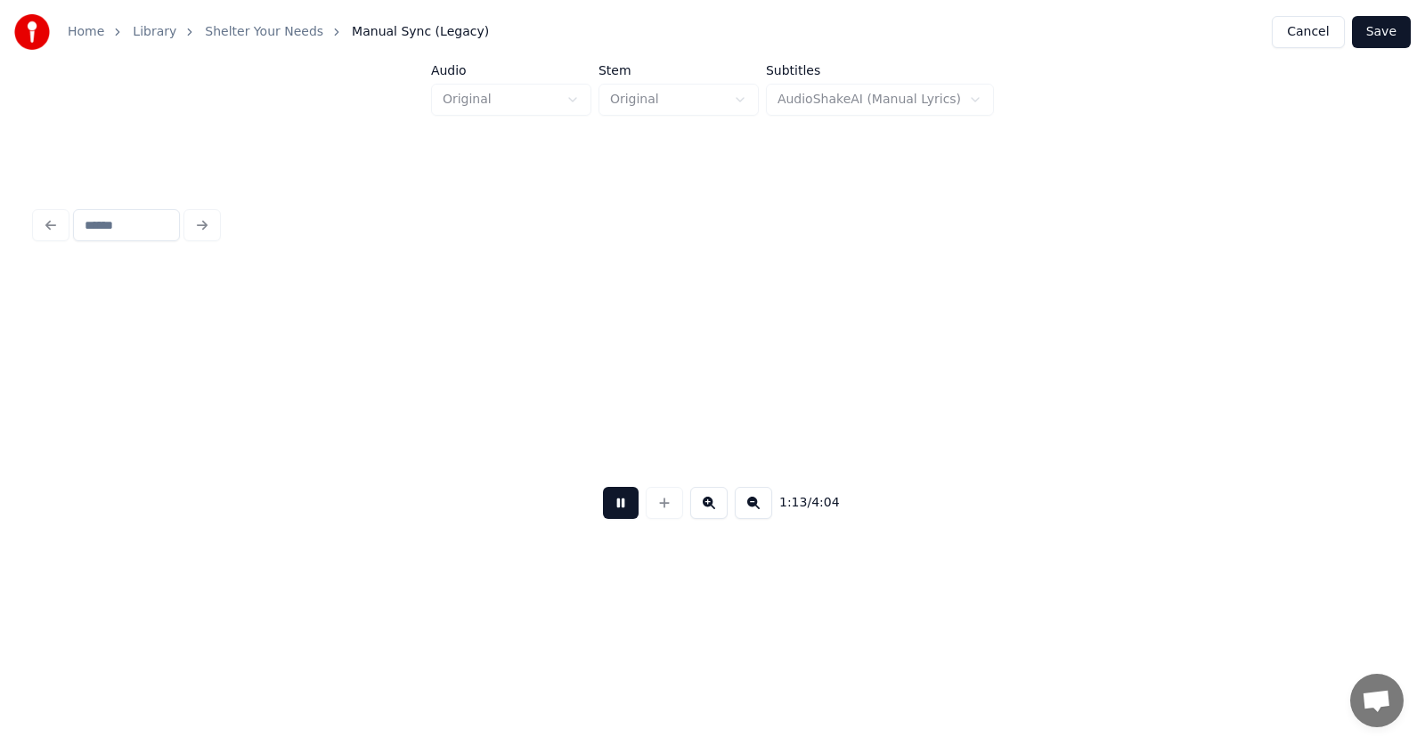
scroll to position [0, 48779]
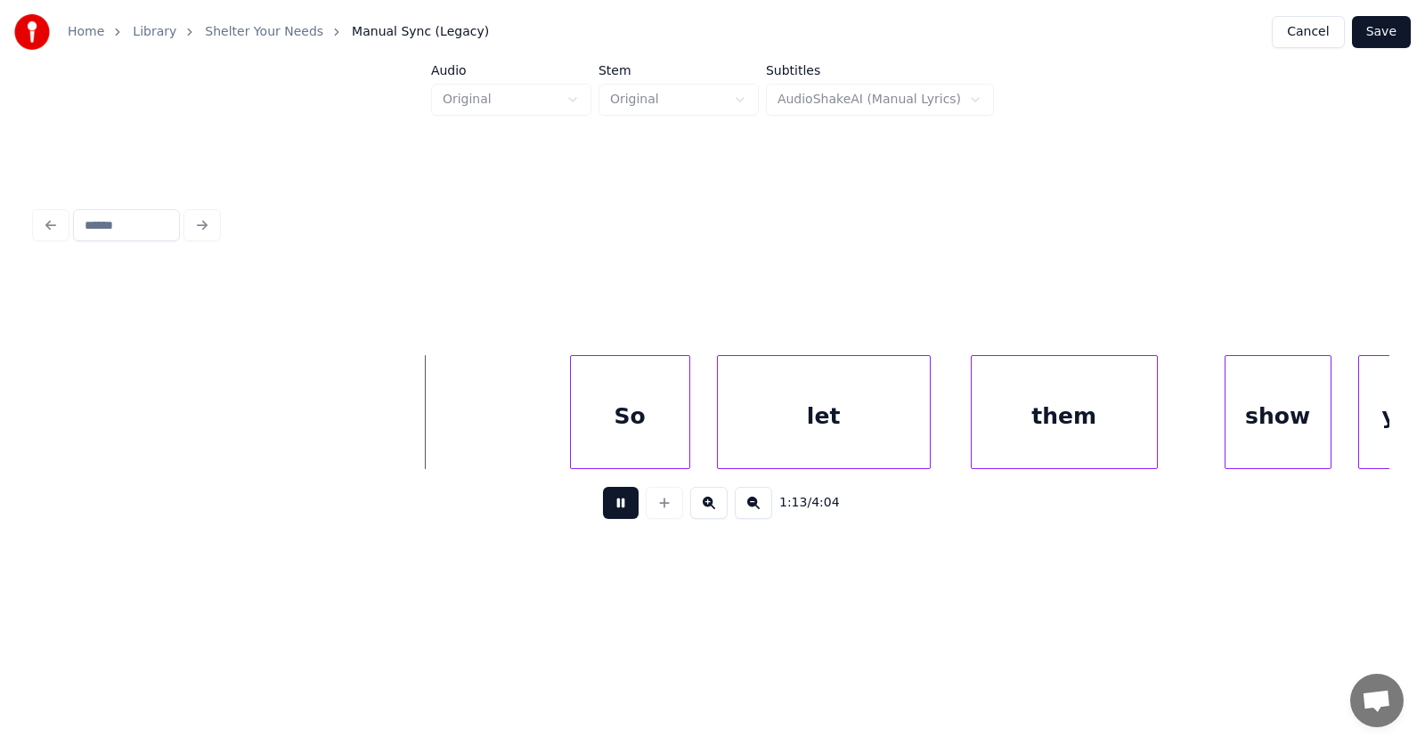
click at [613, 509] on button at bounding box center [621, 503] width 36 height 32
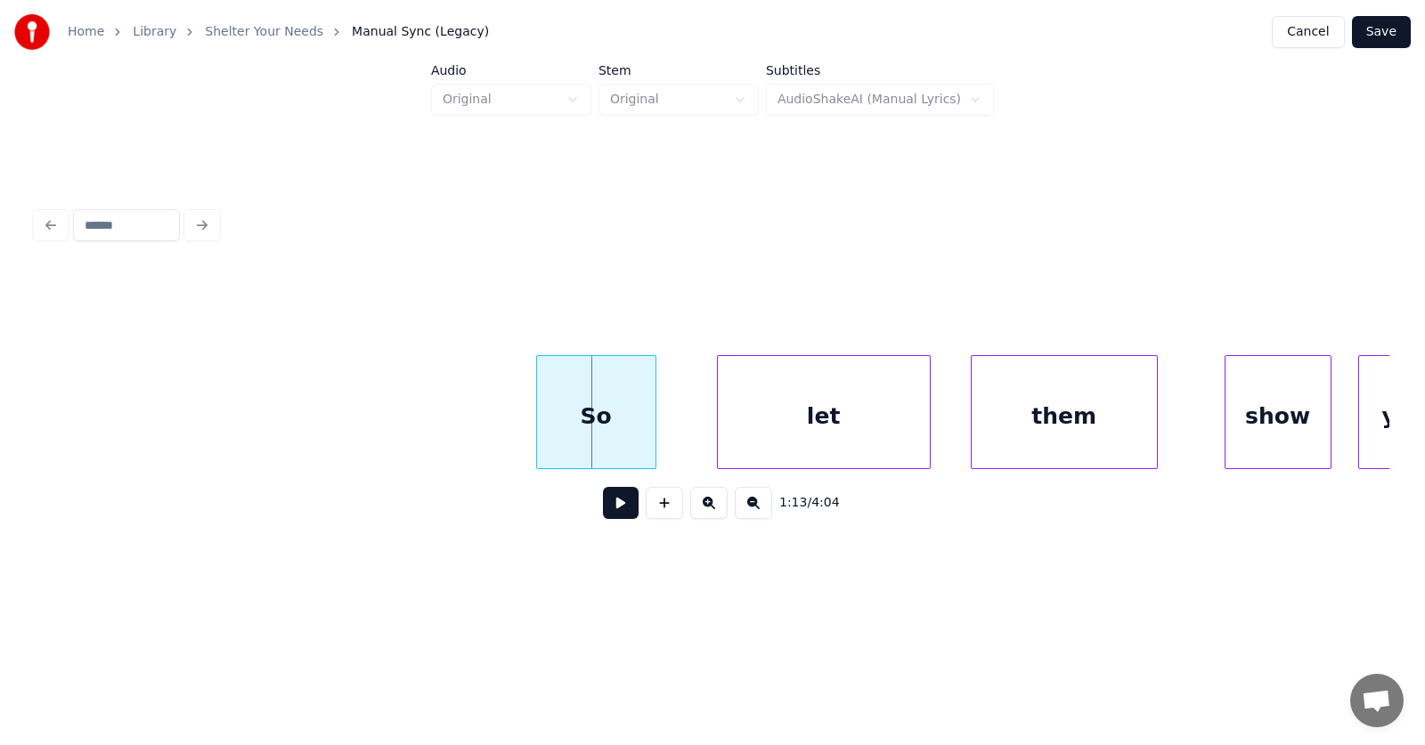
click at [609, 430] on div "So" at bounding box center [596, 416] width 118 height 121
click at [733, 443] on div "let" at bounding box center [781, 416] width 212 height 121
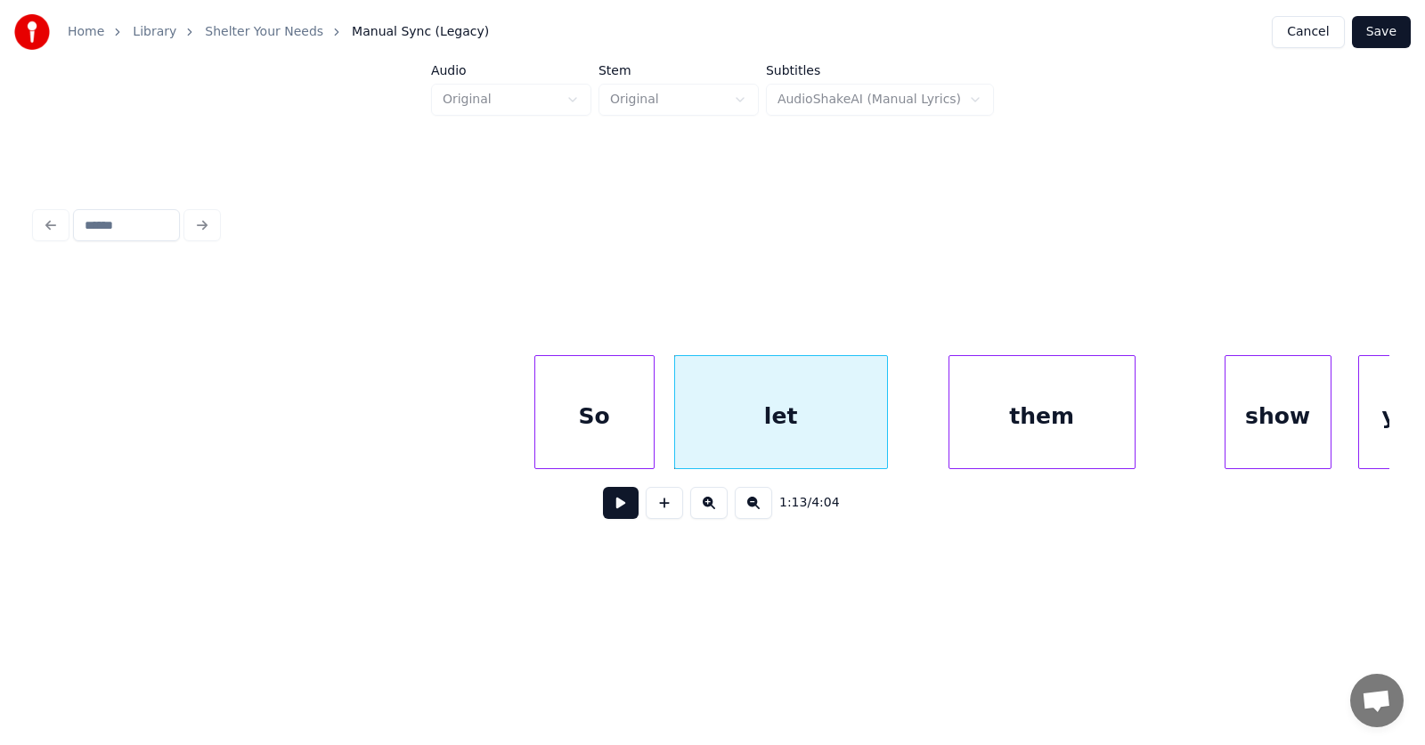
click at [1006, 417] on div "them" at bounding box center [1041, 416] width 185 height 121
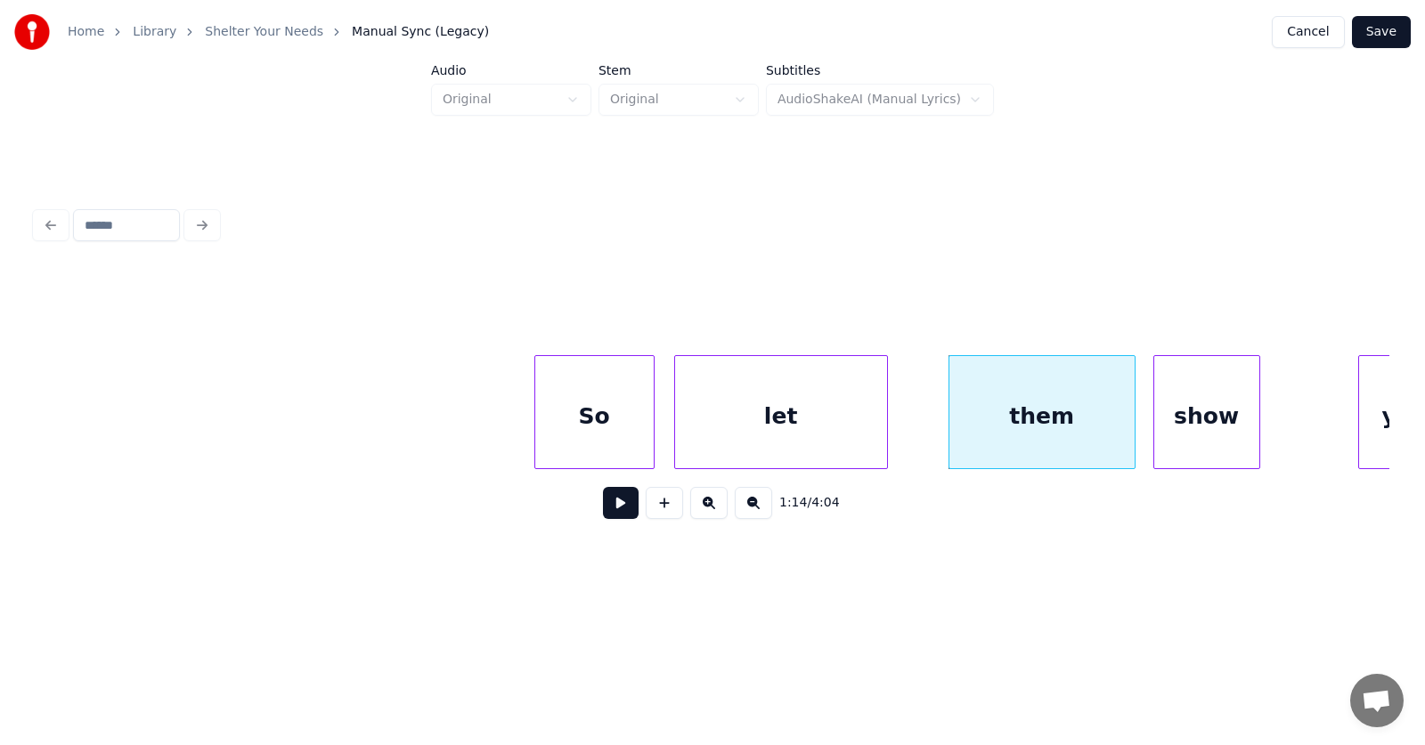
click at [1178, 431] on div "show" at bounding box center [1206, 416] width 105 height 121
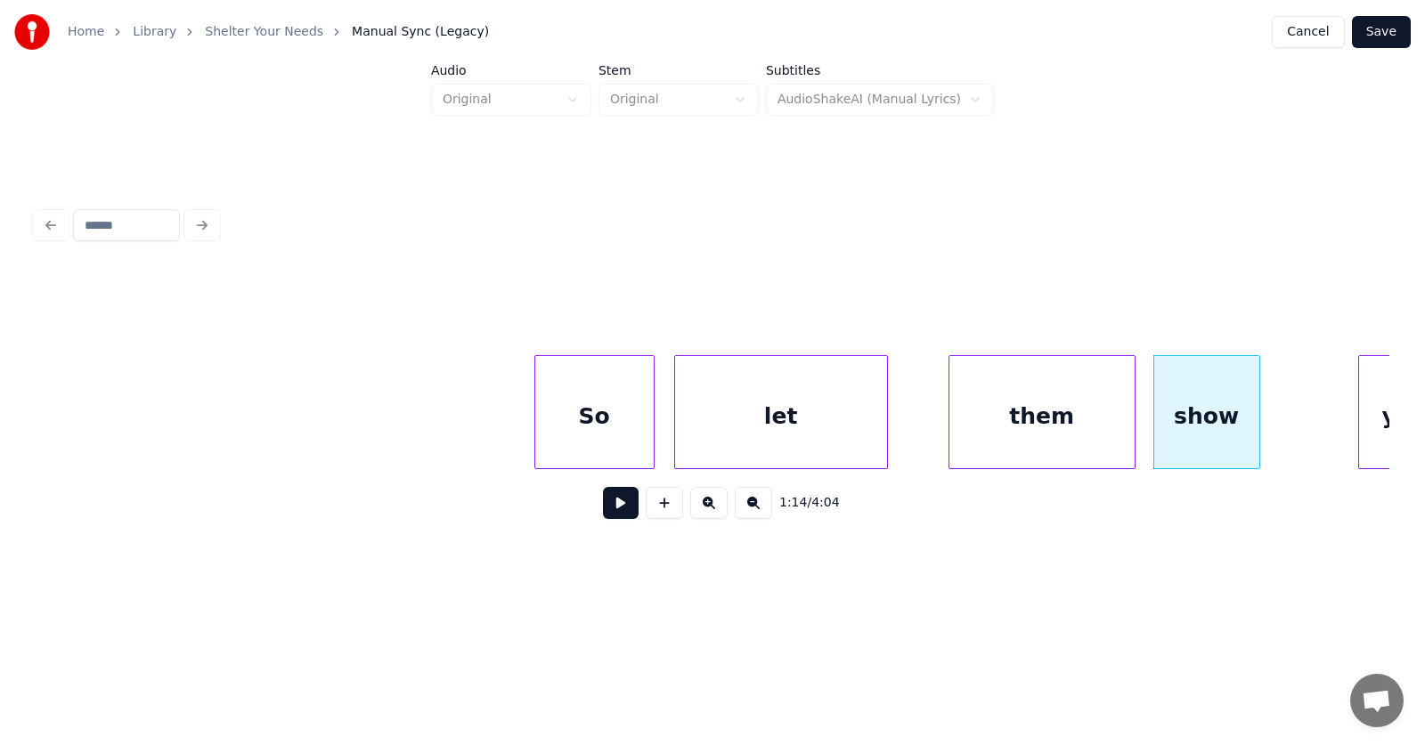
click at [751, 444] on div "let" at bounding box center [781, 416] width 212 height 121
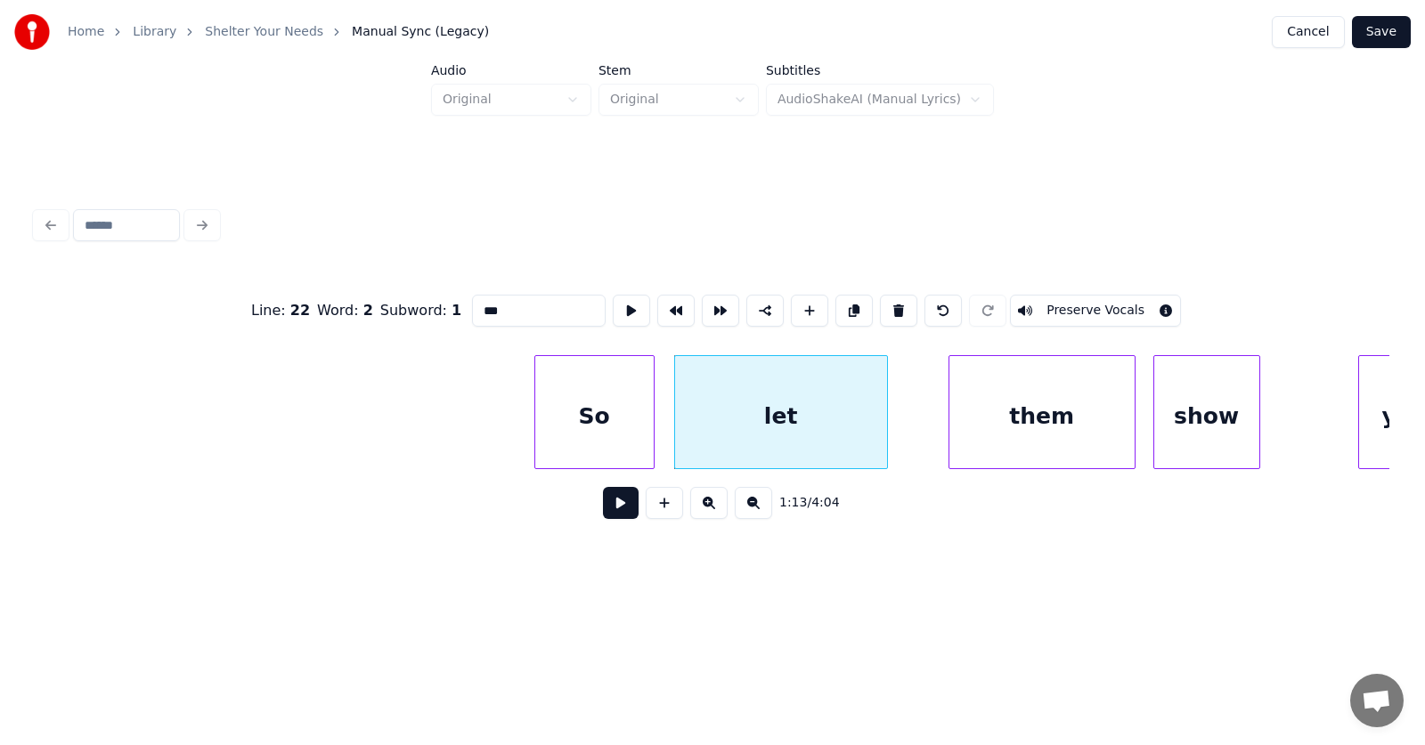
click at [621, 511] on button at bounding box center [621, 503] width 36 height 32
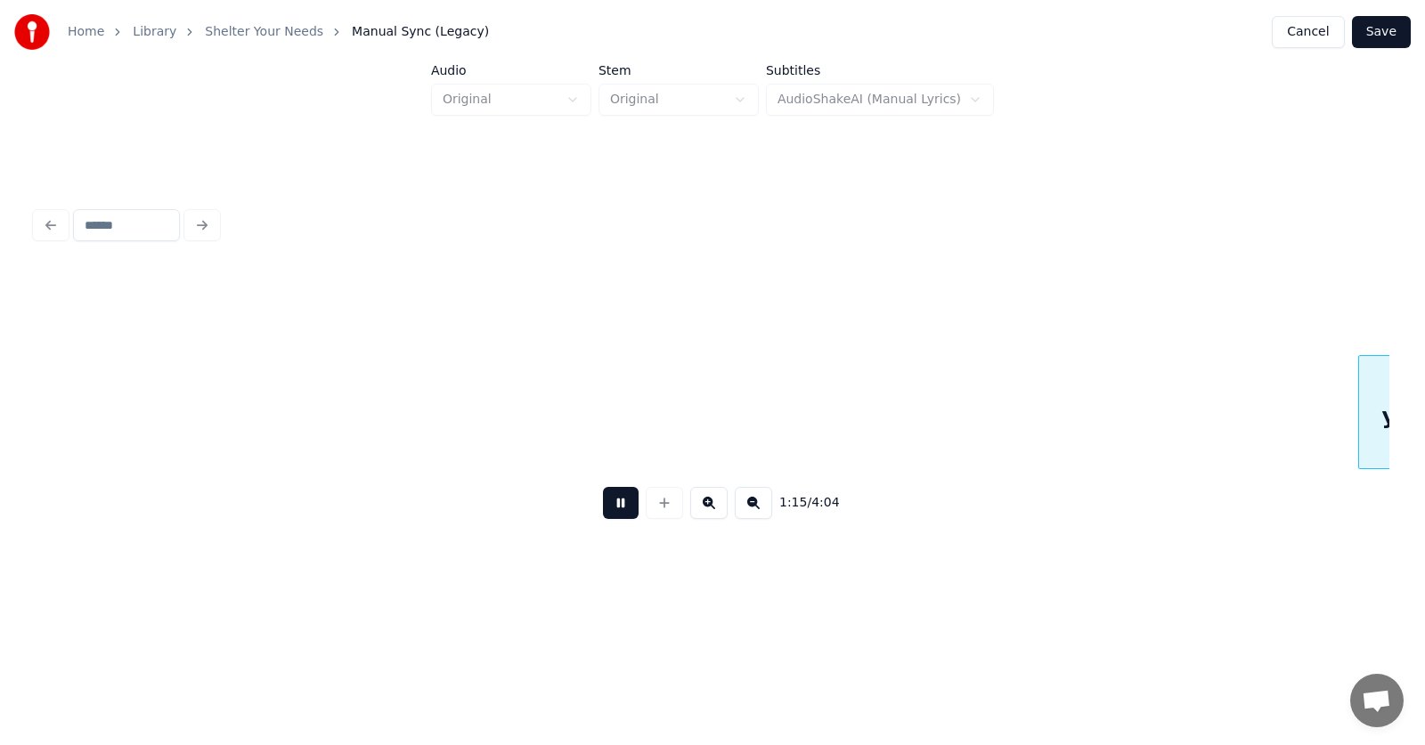
scroll to position [0, 50137]
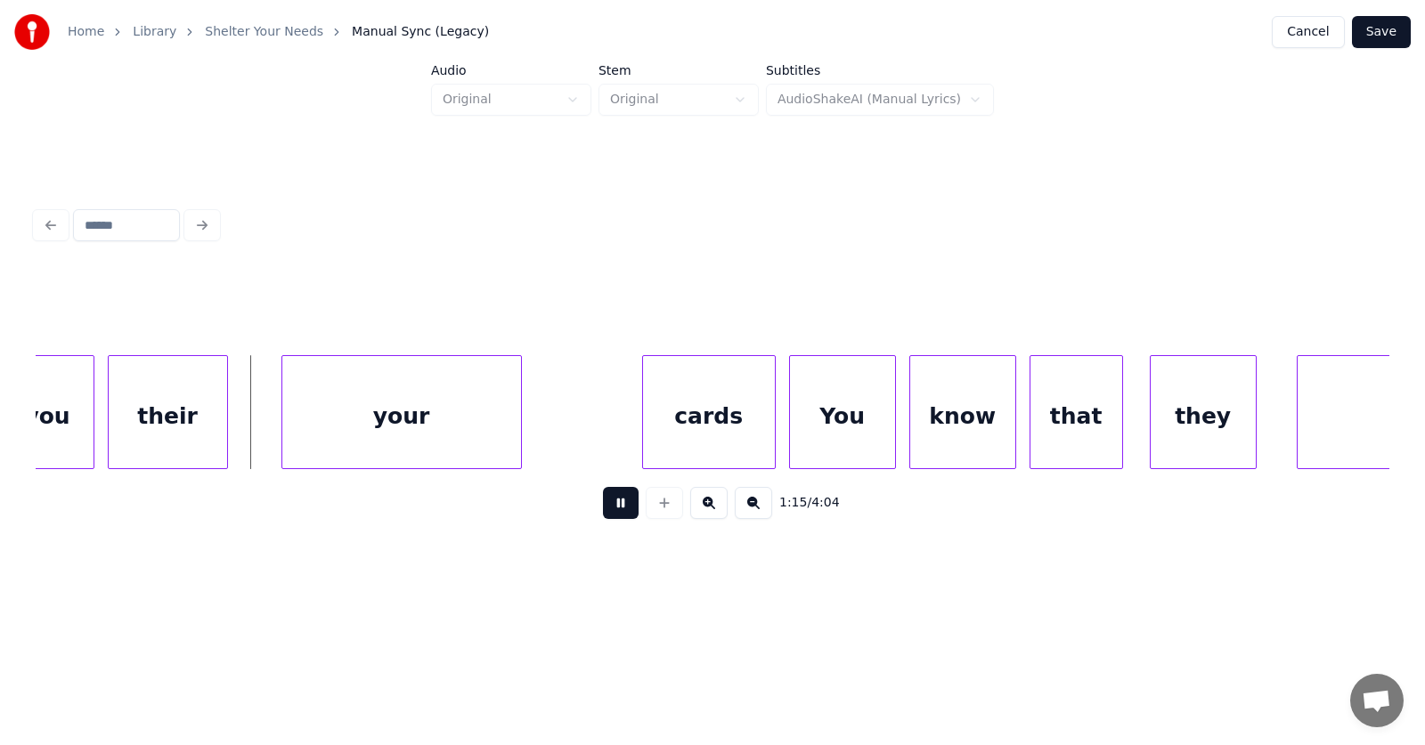
click at [621, 511] on button at bounding box center [621, 503] width 36 height 32
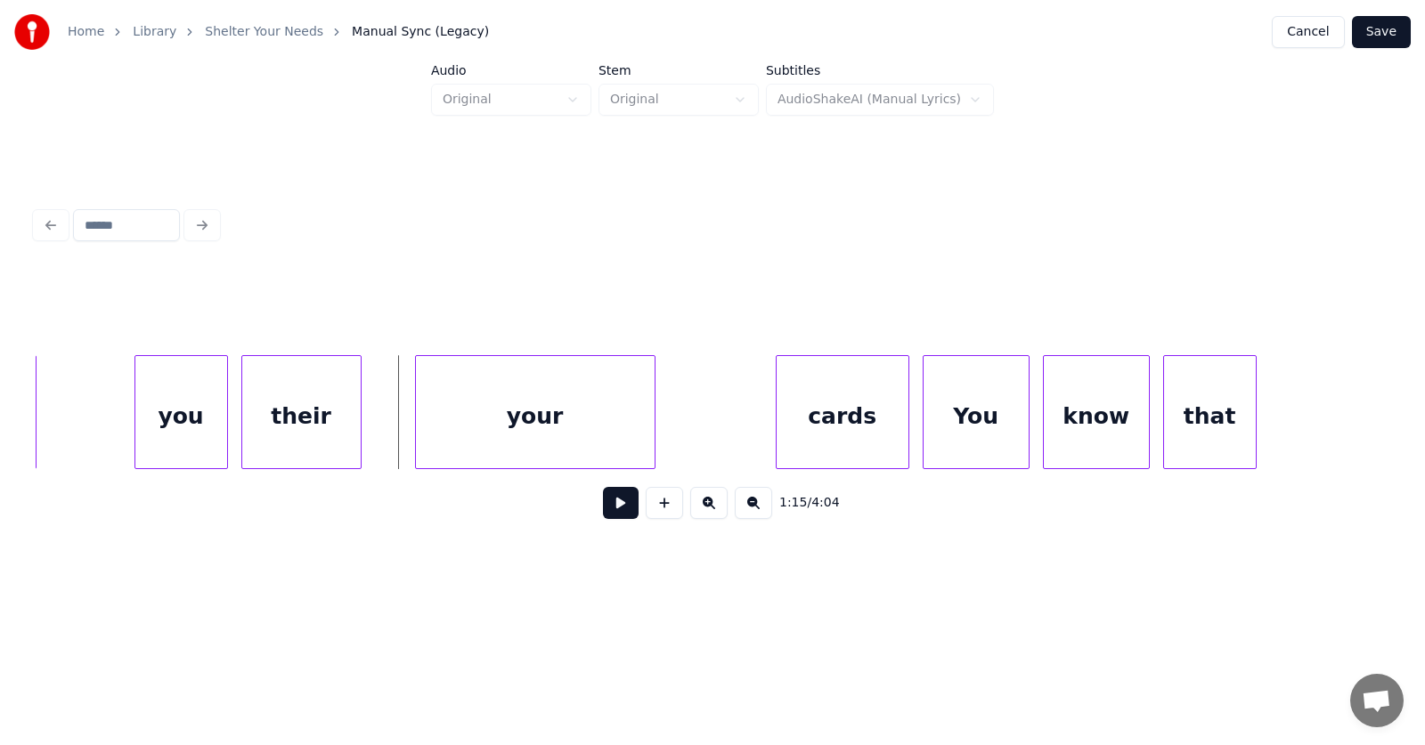
scroll to position [0, 49782]
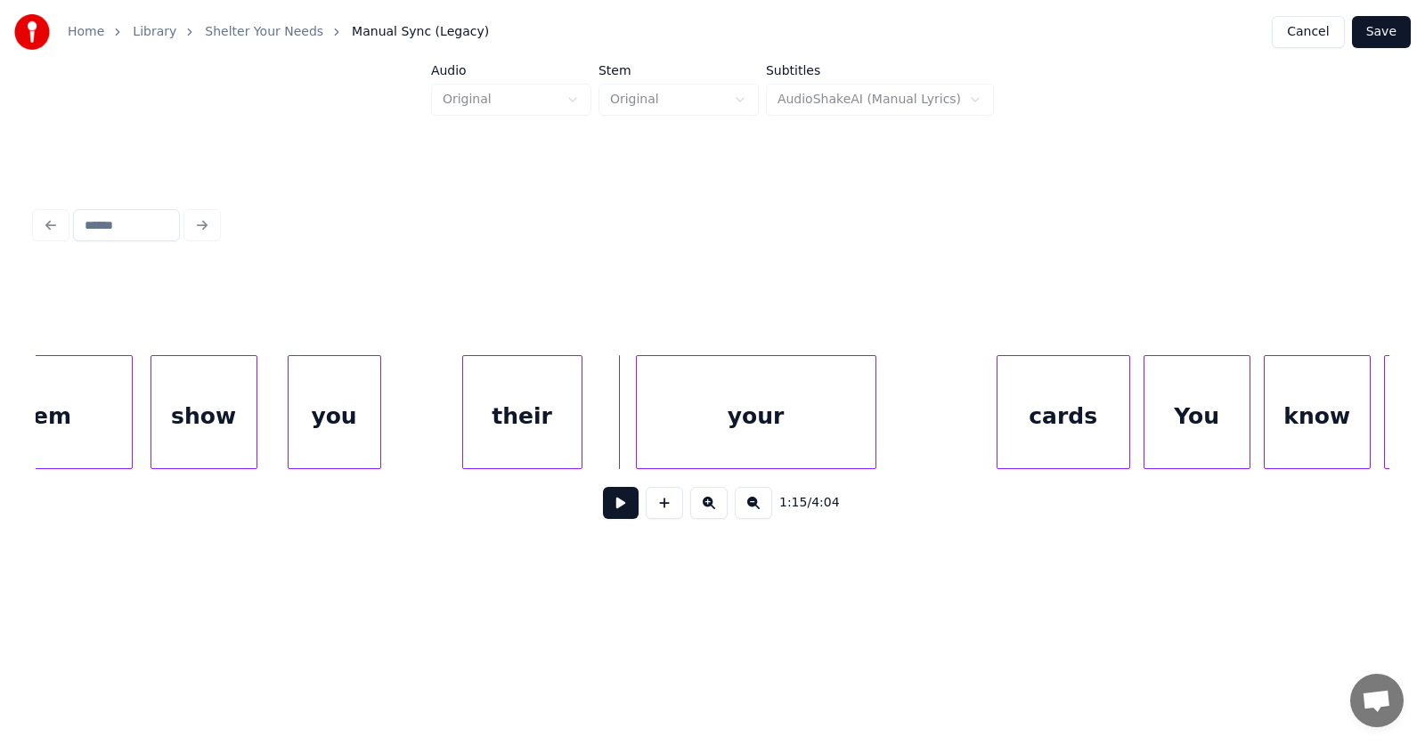
click at [357, 420] on div "you" at bounding box center [335, 416] width 92 height 121
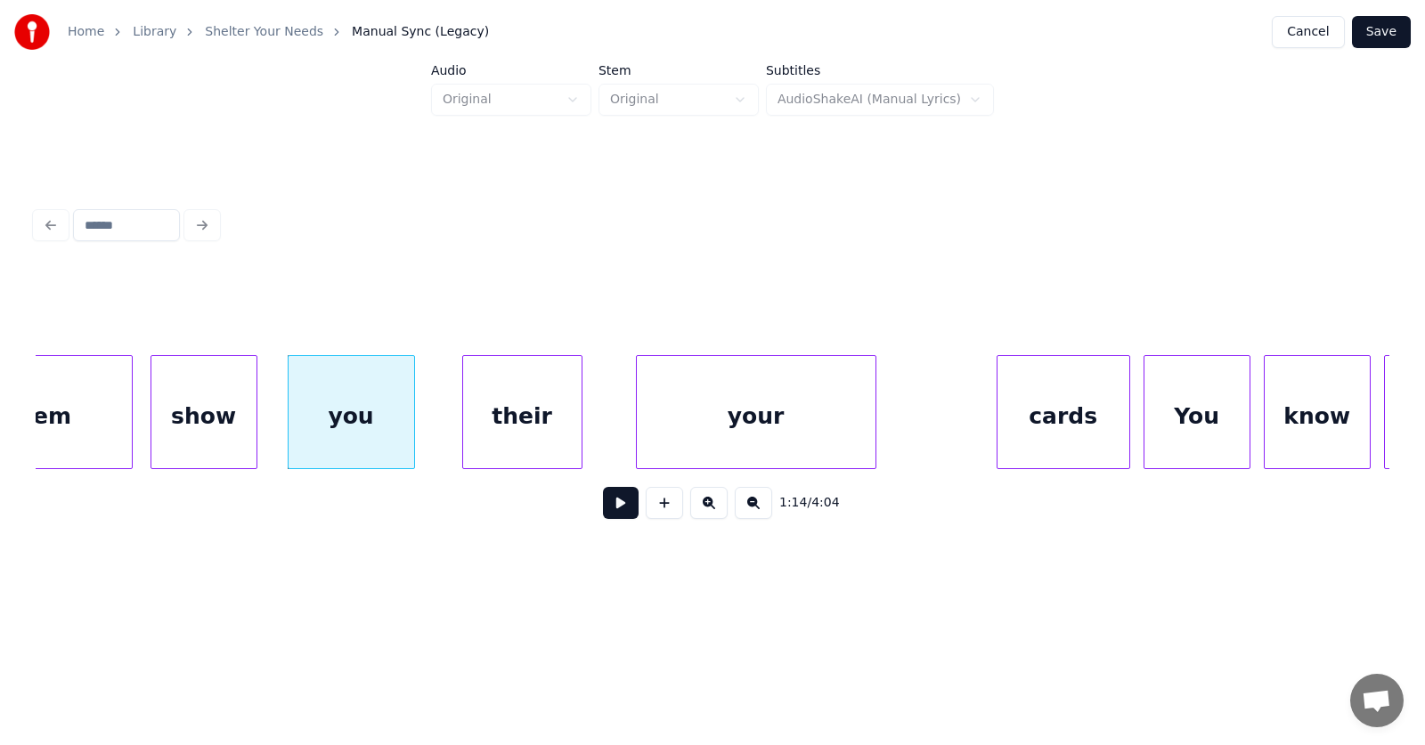
click at [414, 420] on div at bounding box center [411, 412] width 5 height 112
click at [495, 428] on div "their" at bounding box center [501, 416] width 118 height 121
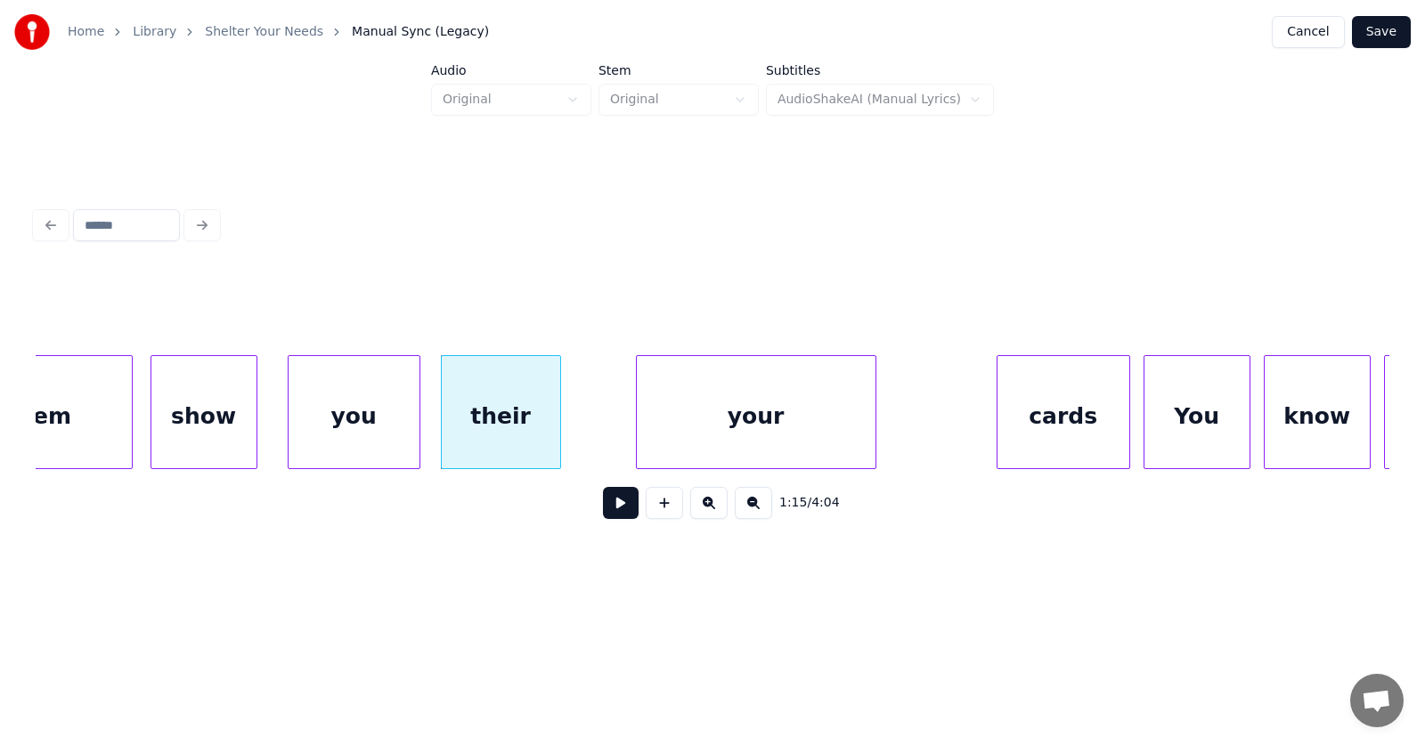
click at [810, 420] on div "your" at bounding box center [756, 416] width 239 height 121
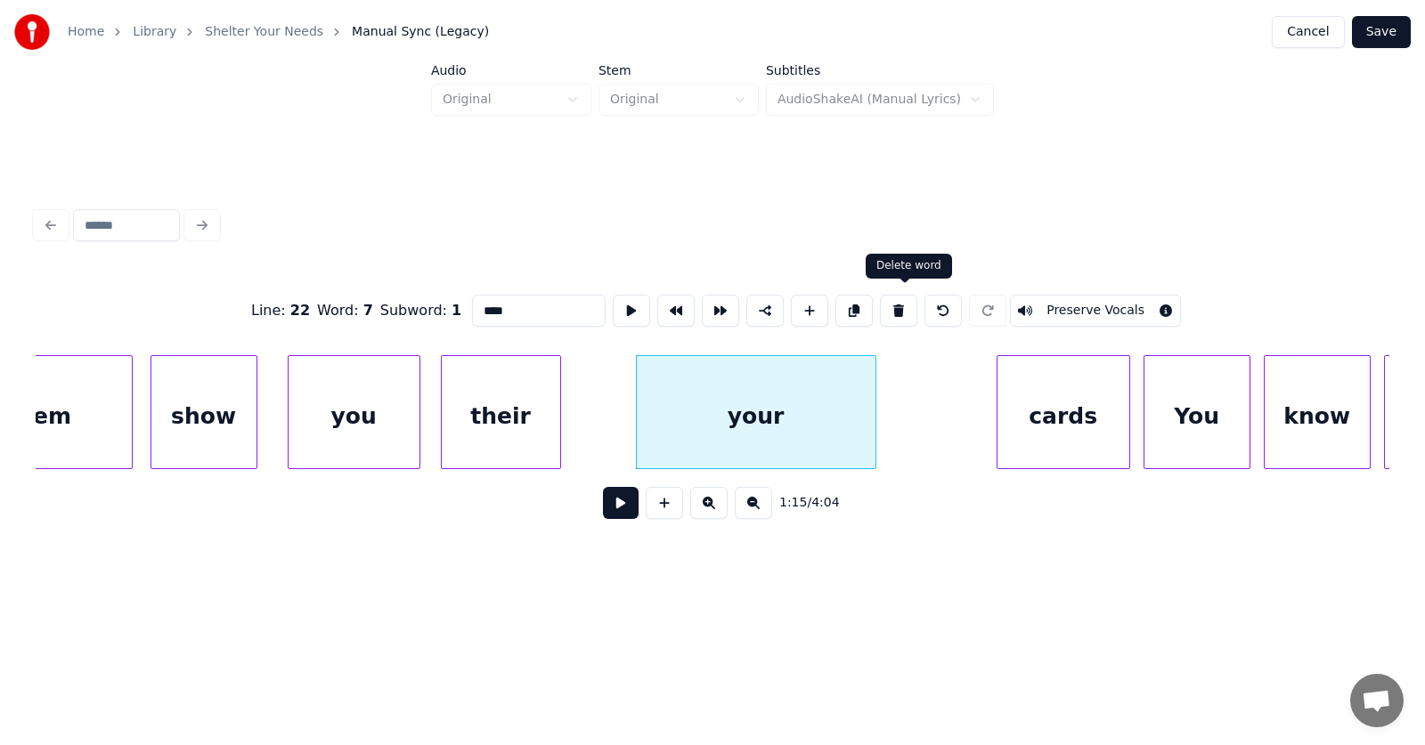
click at [892, 298] on button at bounding box center [898, 311] width 37 height 32
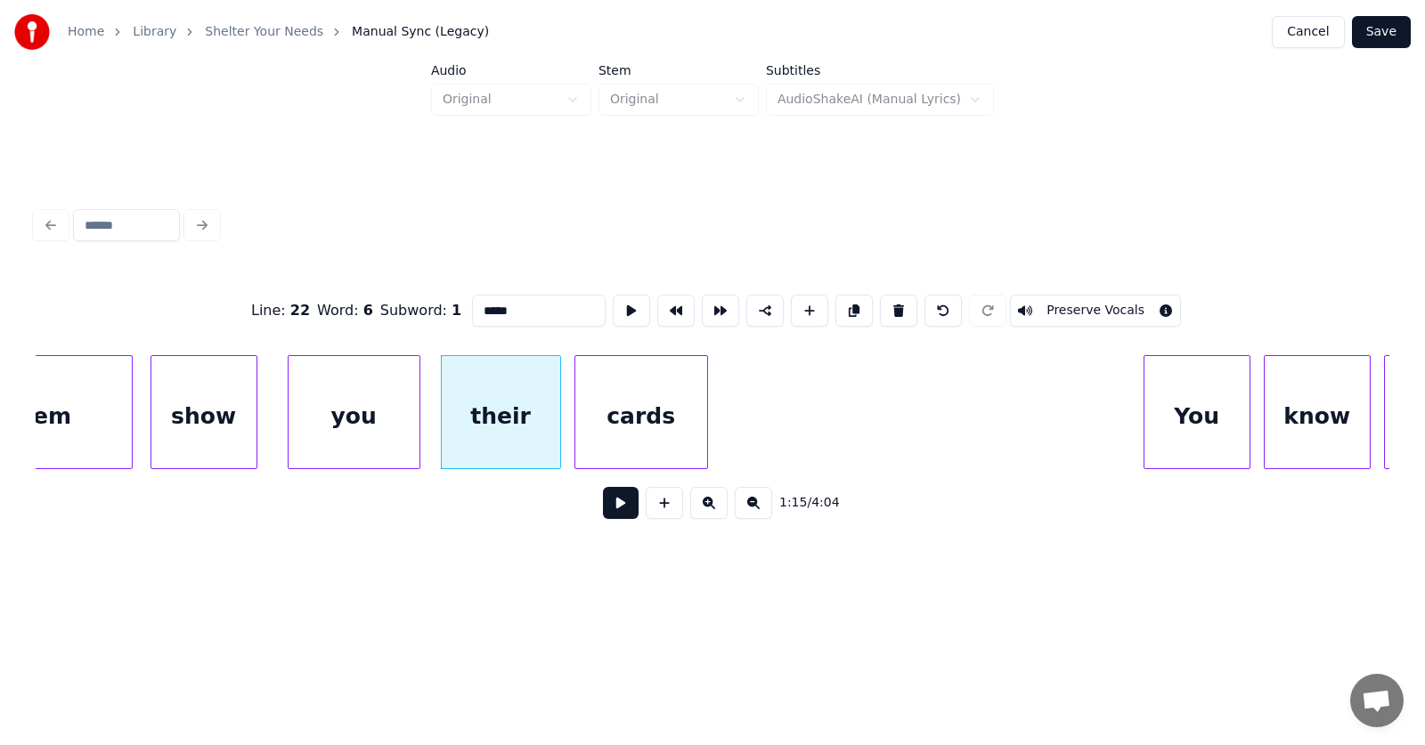
click at [618, 431] on div "cards" at bounding box center [641, 416] width 132 height 121
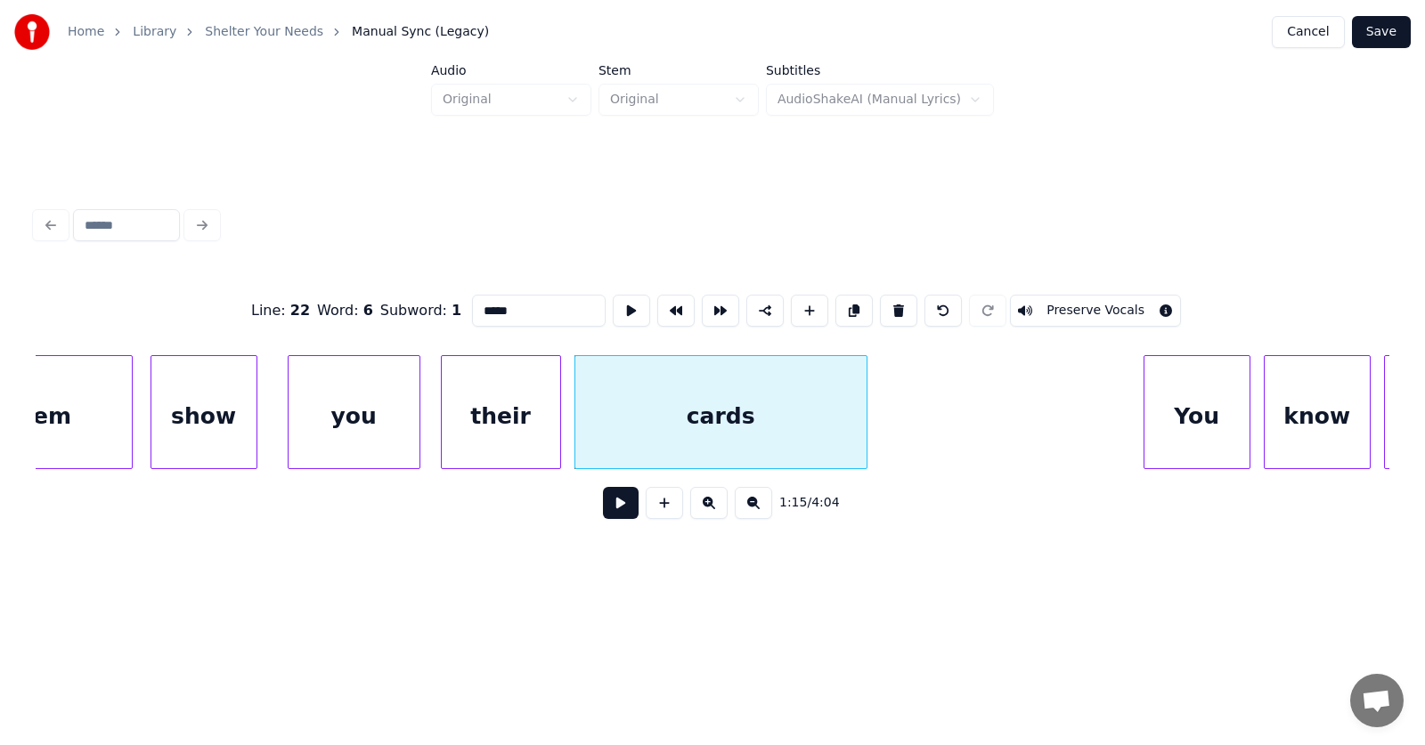
click at [863, 421] on div at bounding box center [863, 412] width 5 height 112
click at [804, 405] on div "cards" at bounding box center [721, 416] width 292 height 121
type input "*****"
click at [613, 306] on button at bounding box center [631, 311] width 37 height 32
click at [603, 510] on button at bounding box center [621, 503] width 36 height 32
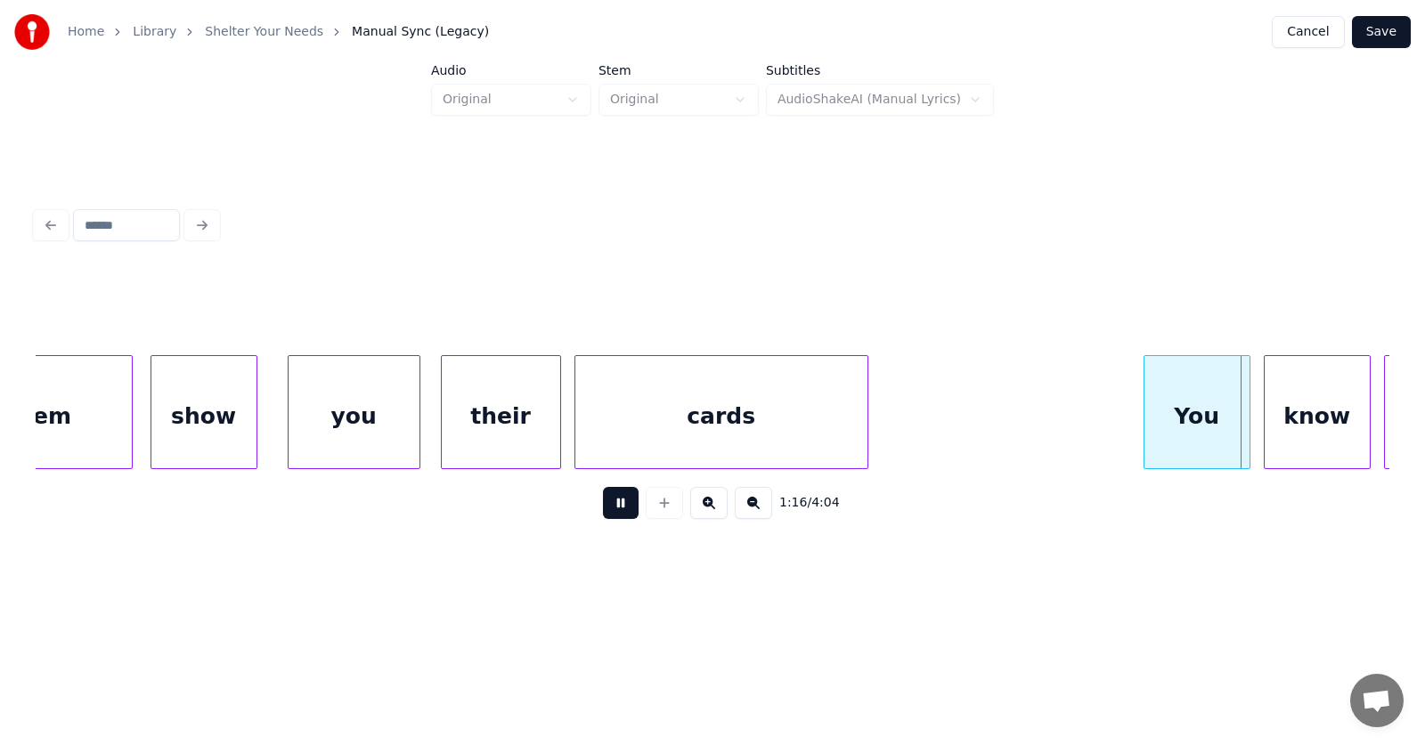
click at [603, 510] on button at bounding box center [621, 503] width 36 height 32
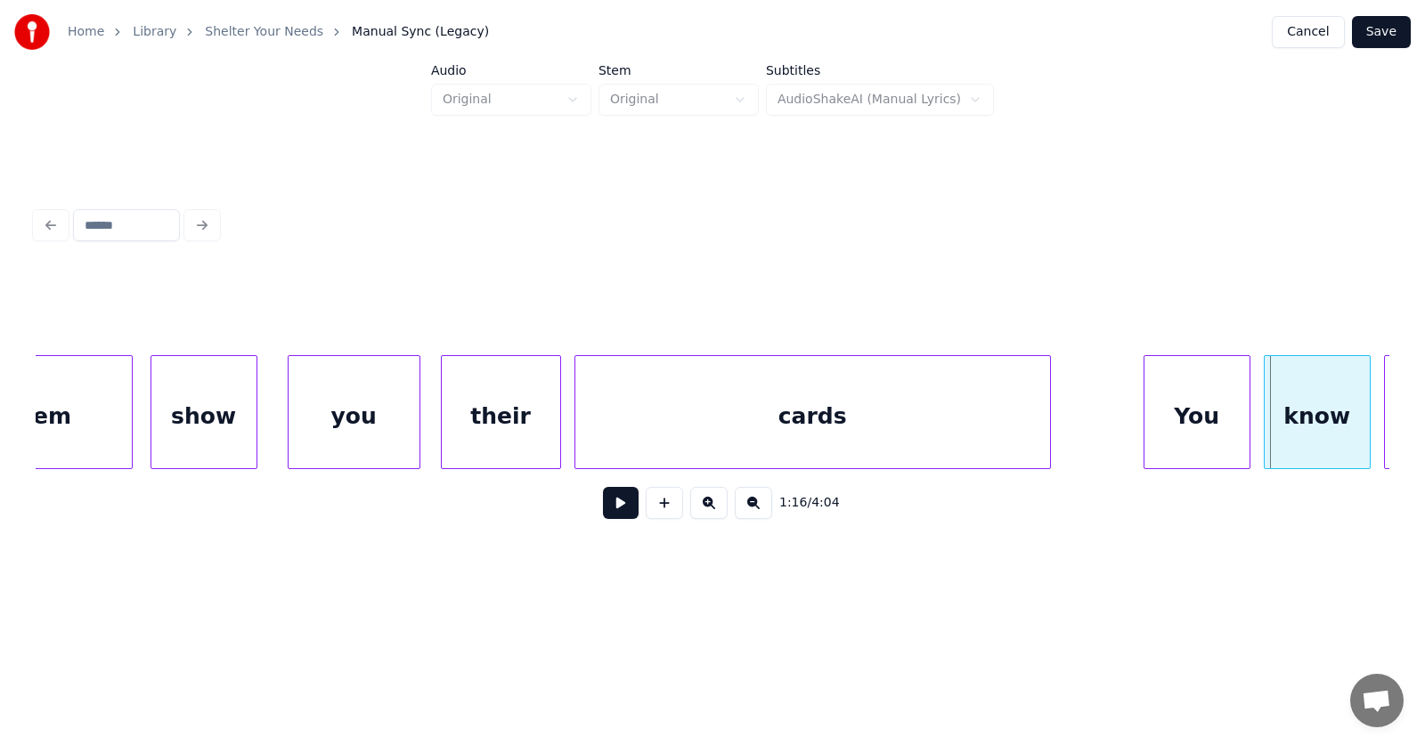
click at [1046, 444] on div at bounding box center [1047, 412] width 5 height 112
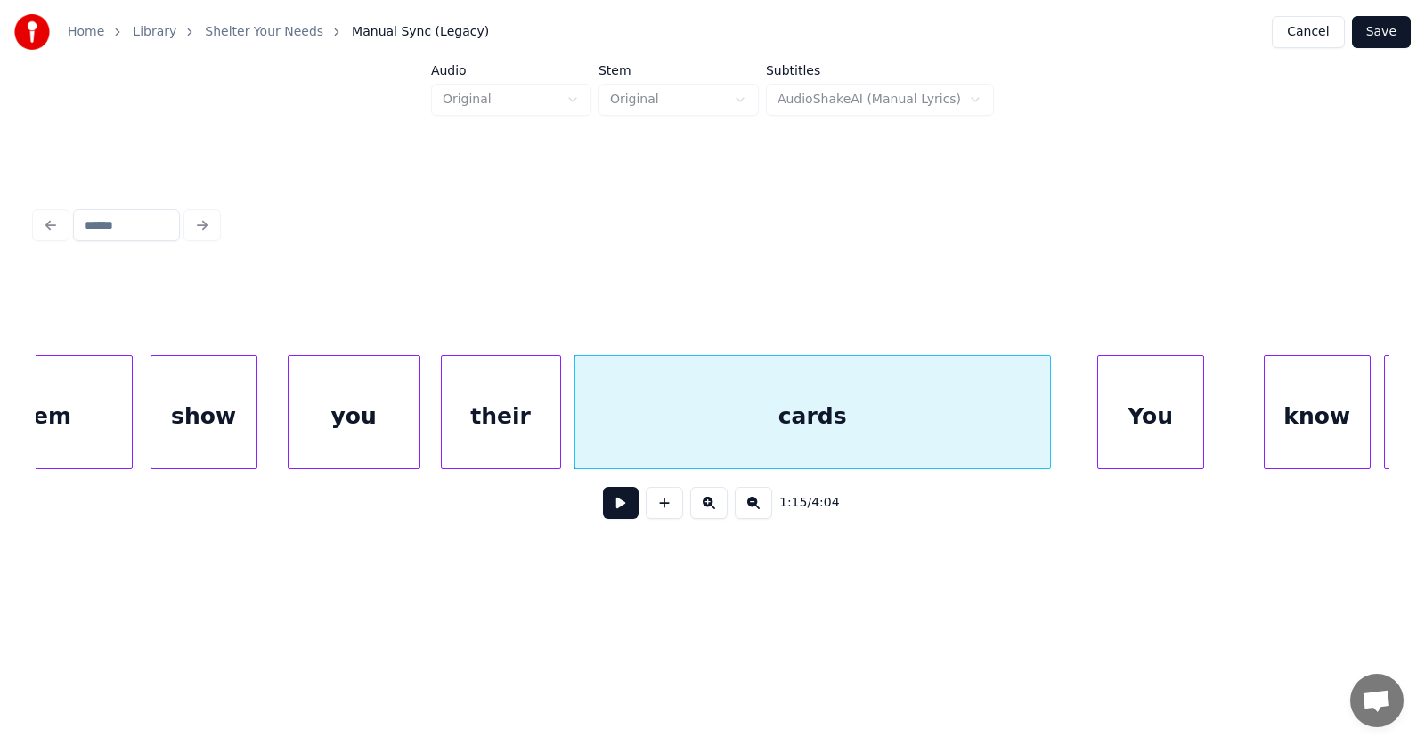
click at [1117, 449] on div "You" at bounding box center [1150, 416] width 105 height 121
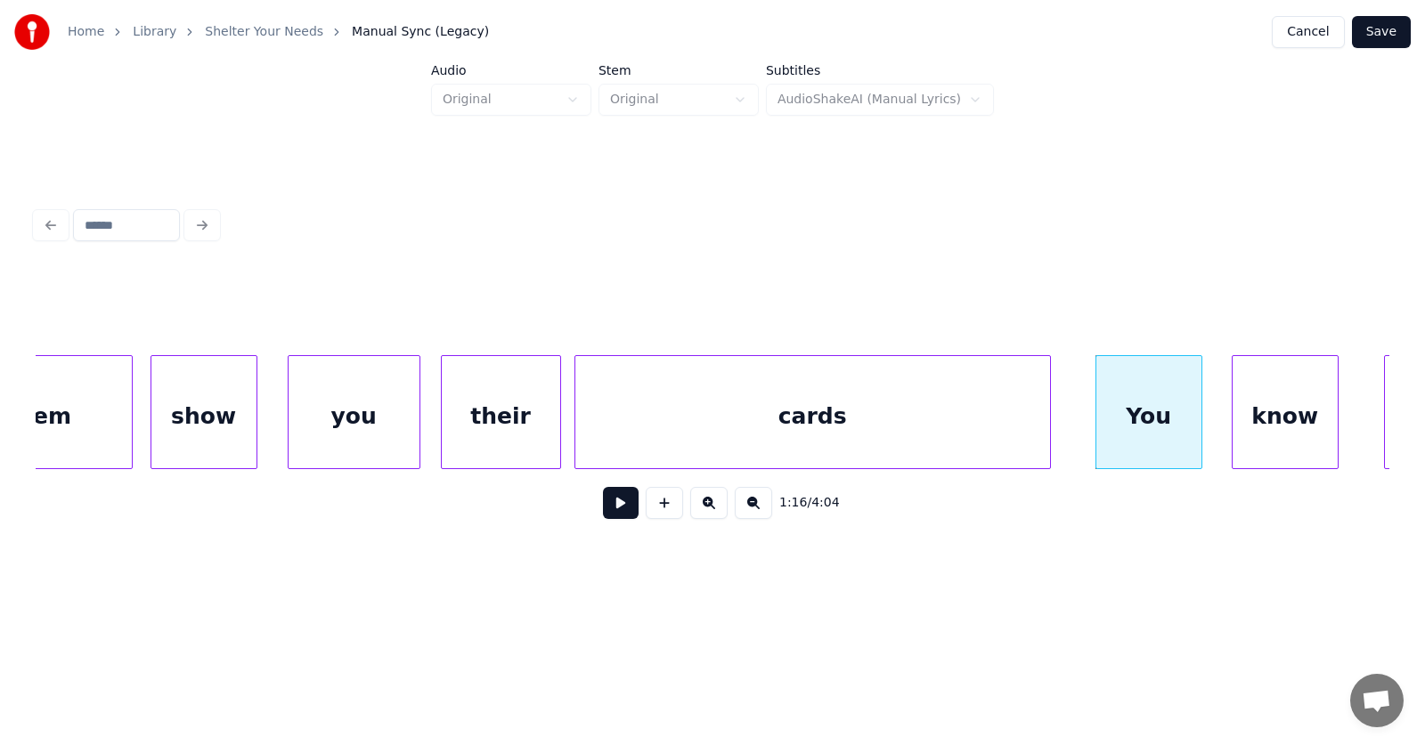
click at [1260, 446] on div "know" at bounding box center [1285, 416] width 105 height 121
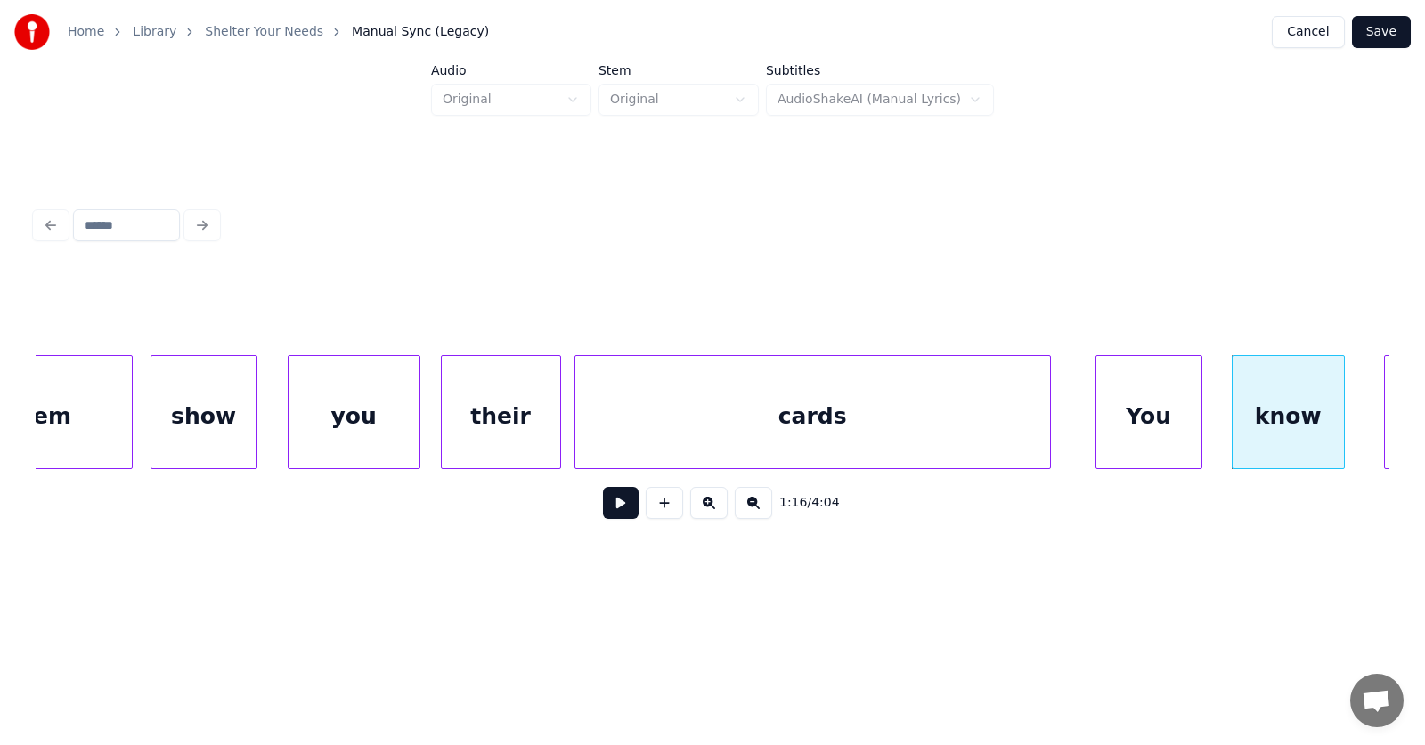
click at [1343, 432] on div at bounding box center [1341, 412] width 5 height 112
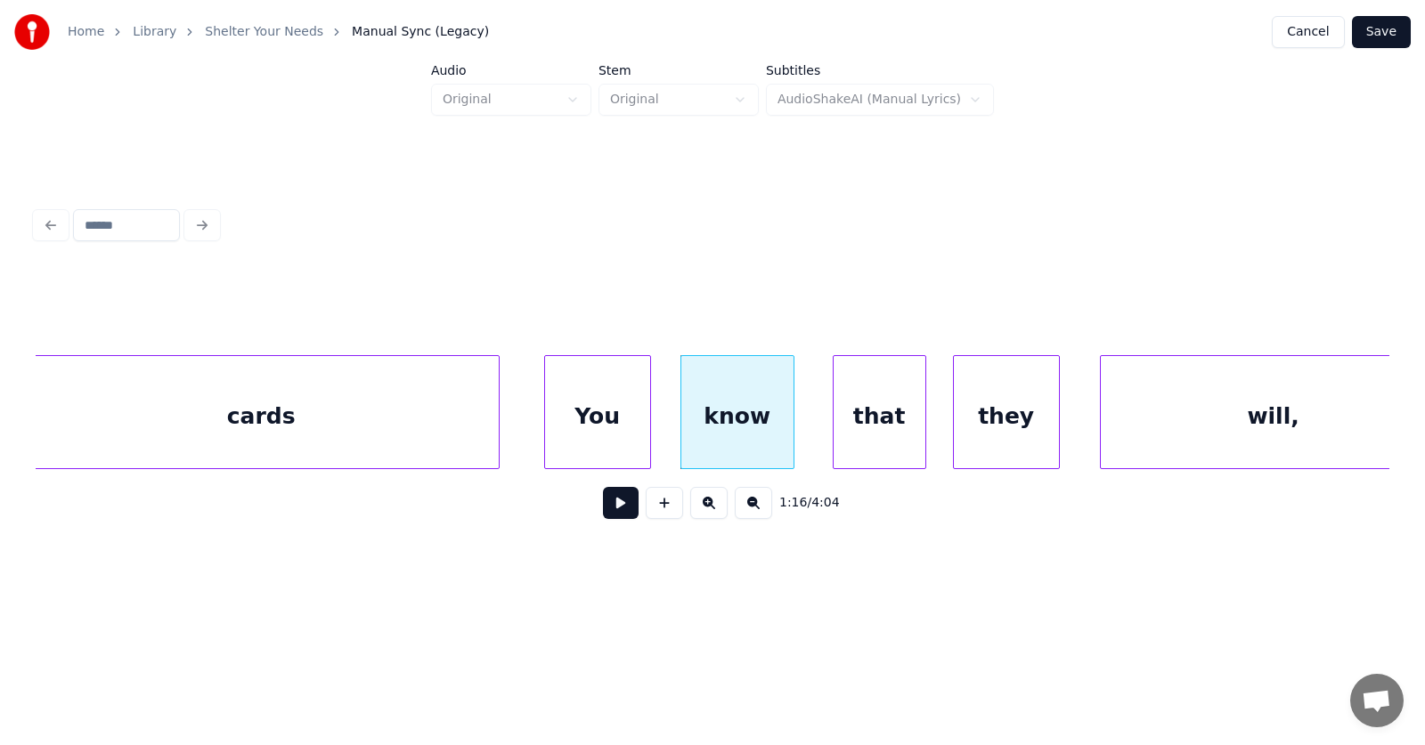
scroll to position [0, 50665]
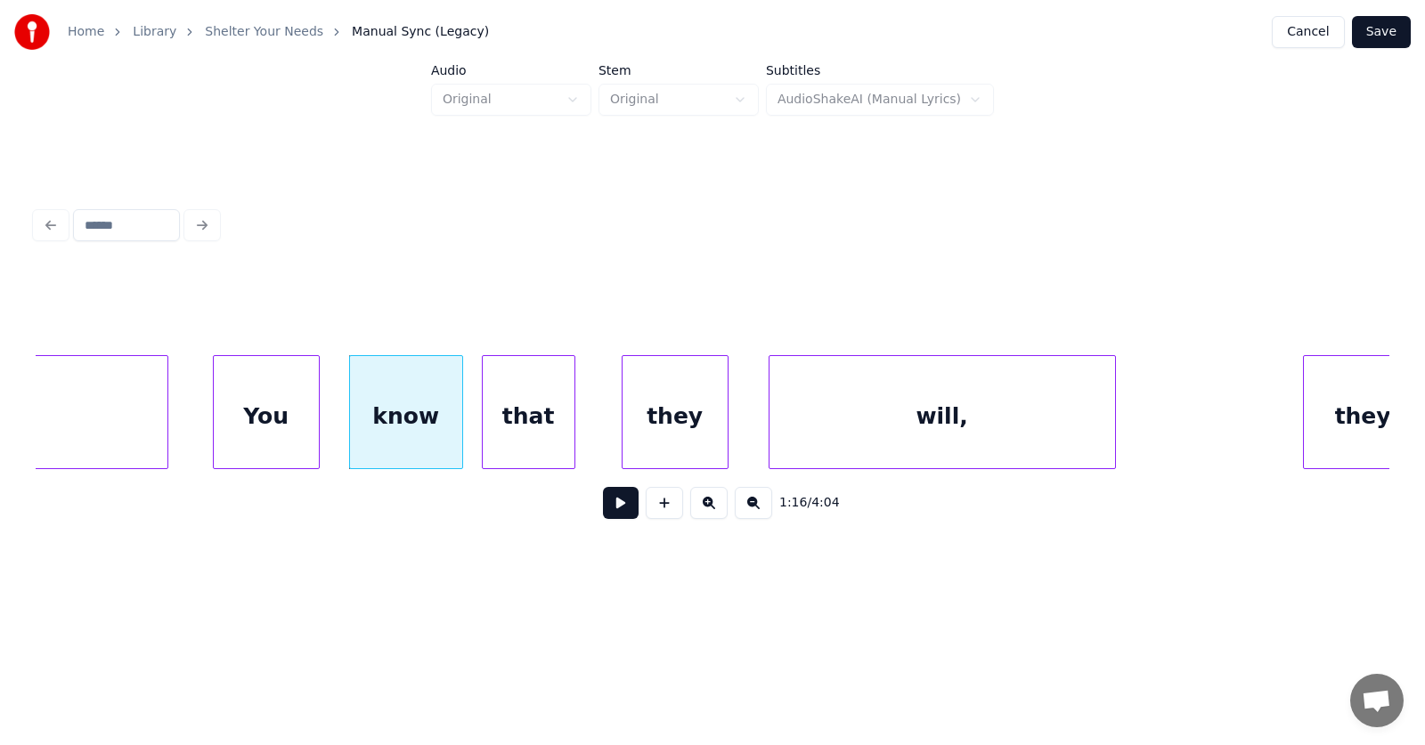
click at [517, 425] on div "that" at bounding box center [529, 416] width 92 height 121
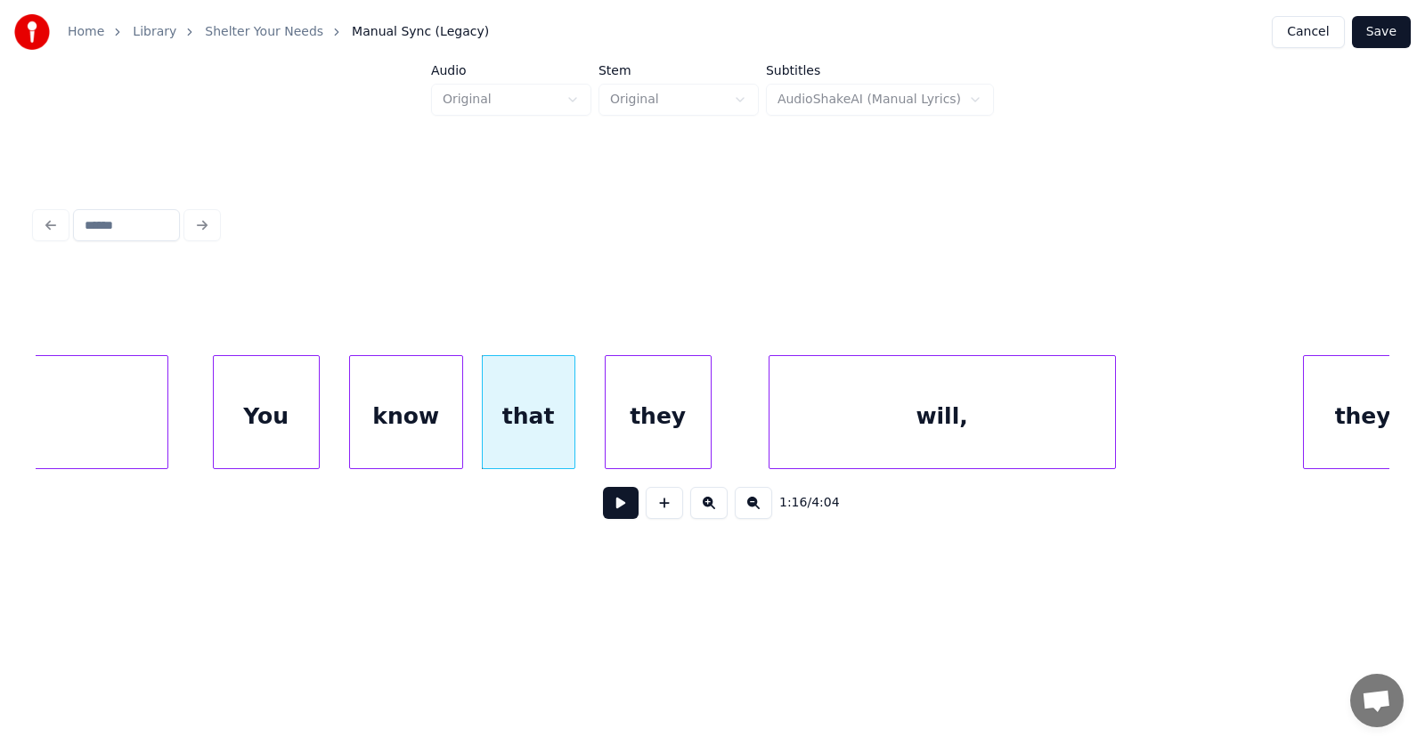
click at [629, 428] on div "they" at bounding box center [658, 416] width 105 height 121
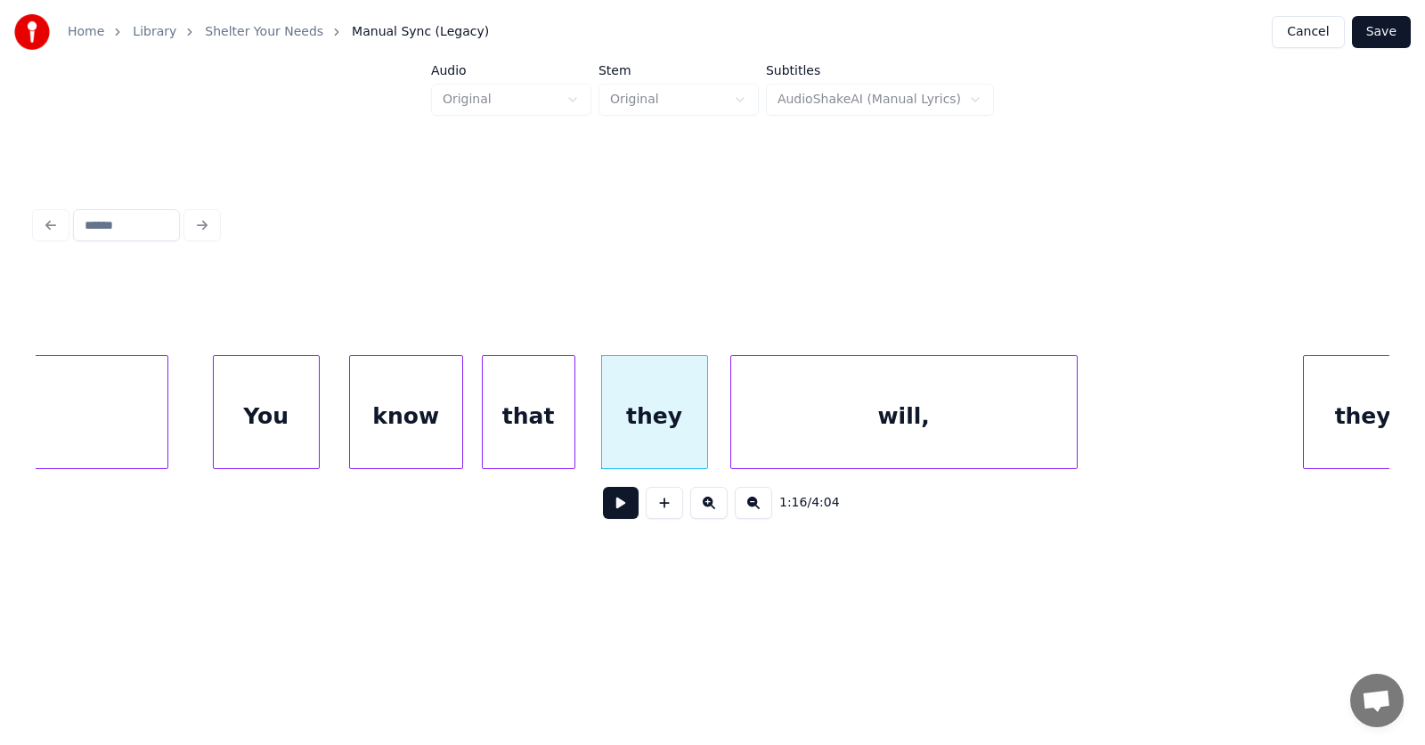
click at [776, 426] on div "will," at bounding box center [904, 416] width 346 height 121
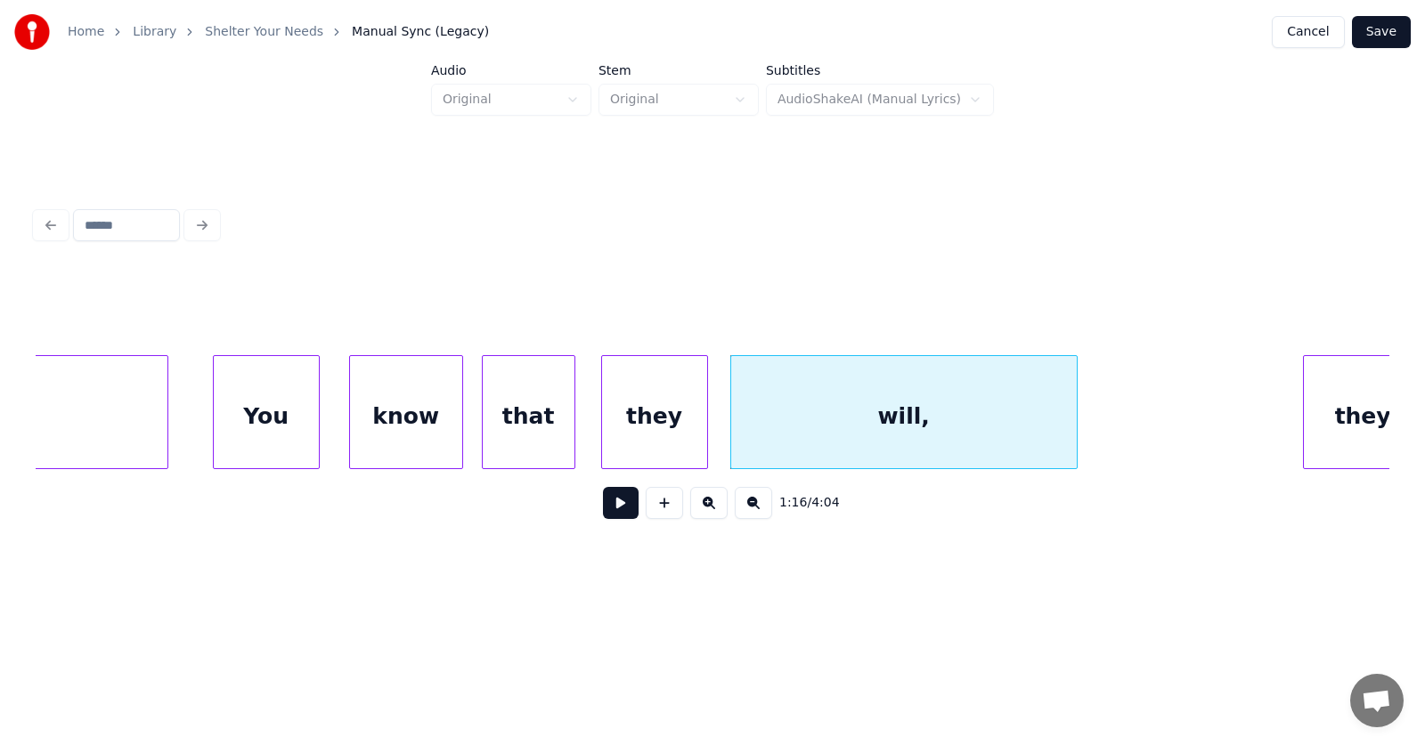
click at [256, 421] on div "You" at bounding box center [266, 416] width 105 height 121
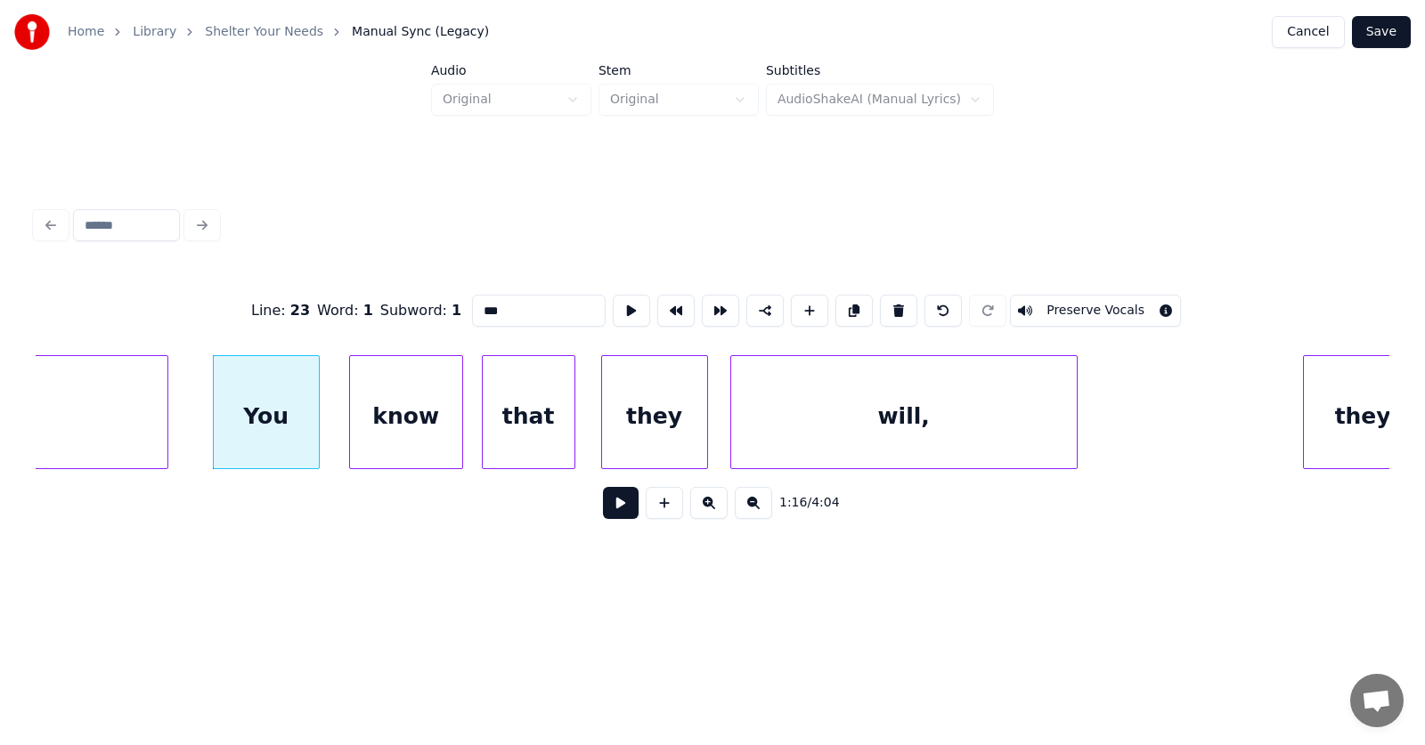
click at [610, 506] on button at bounding box center [621, 503] width 36 height 32
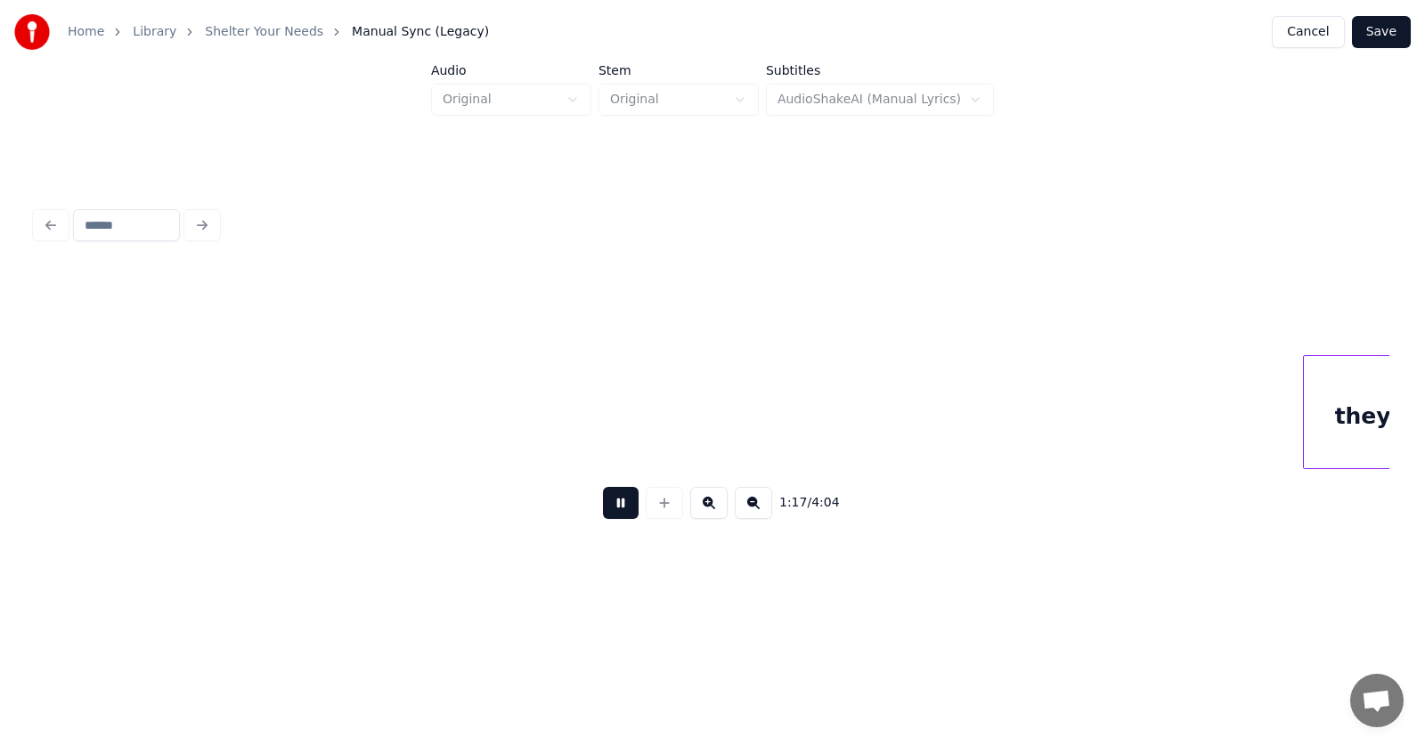
scroll to position [0, 52023]
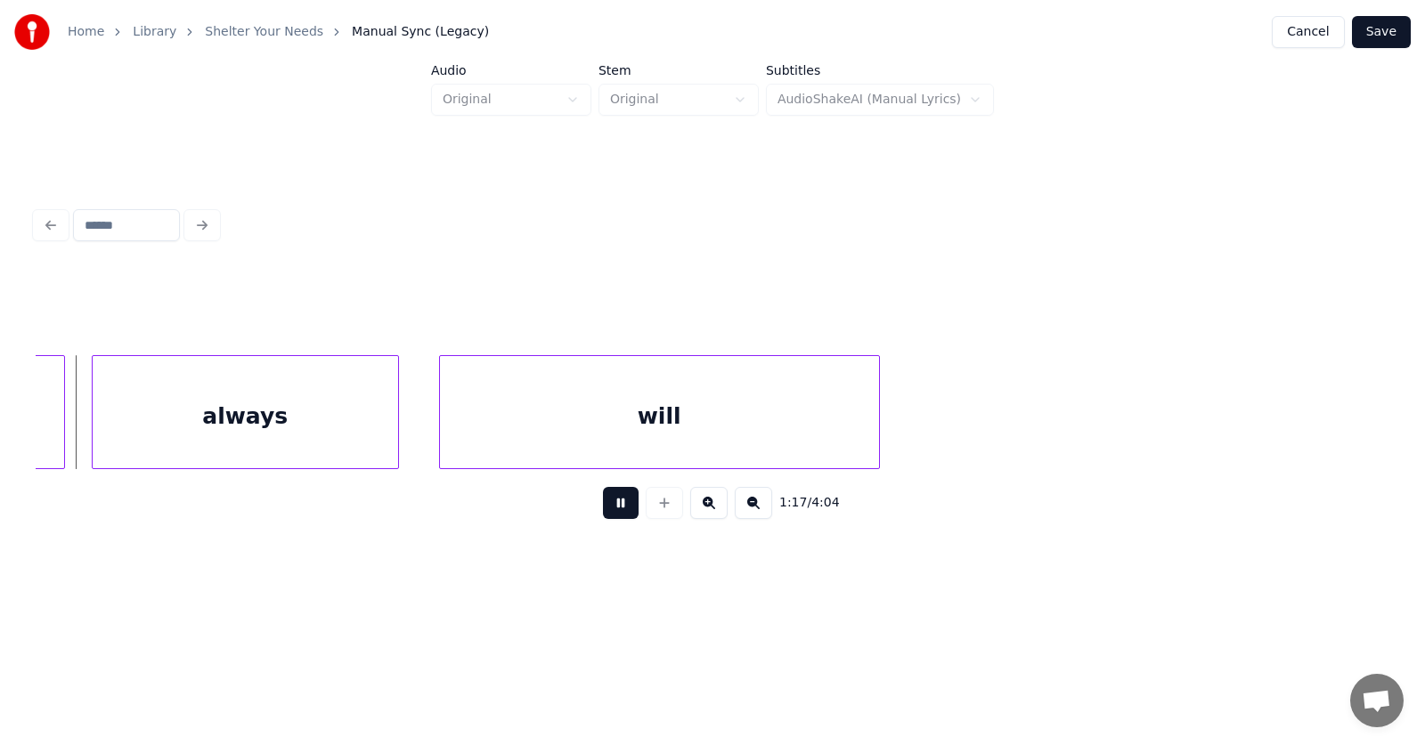
click at [610, 505] on button at bounding box center [621, 503] width 36 height 32
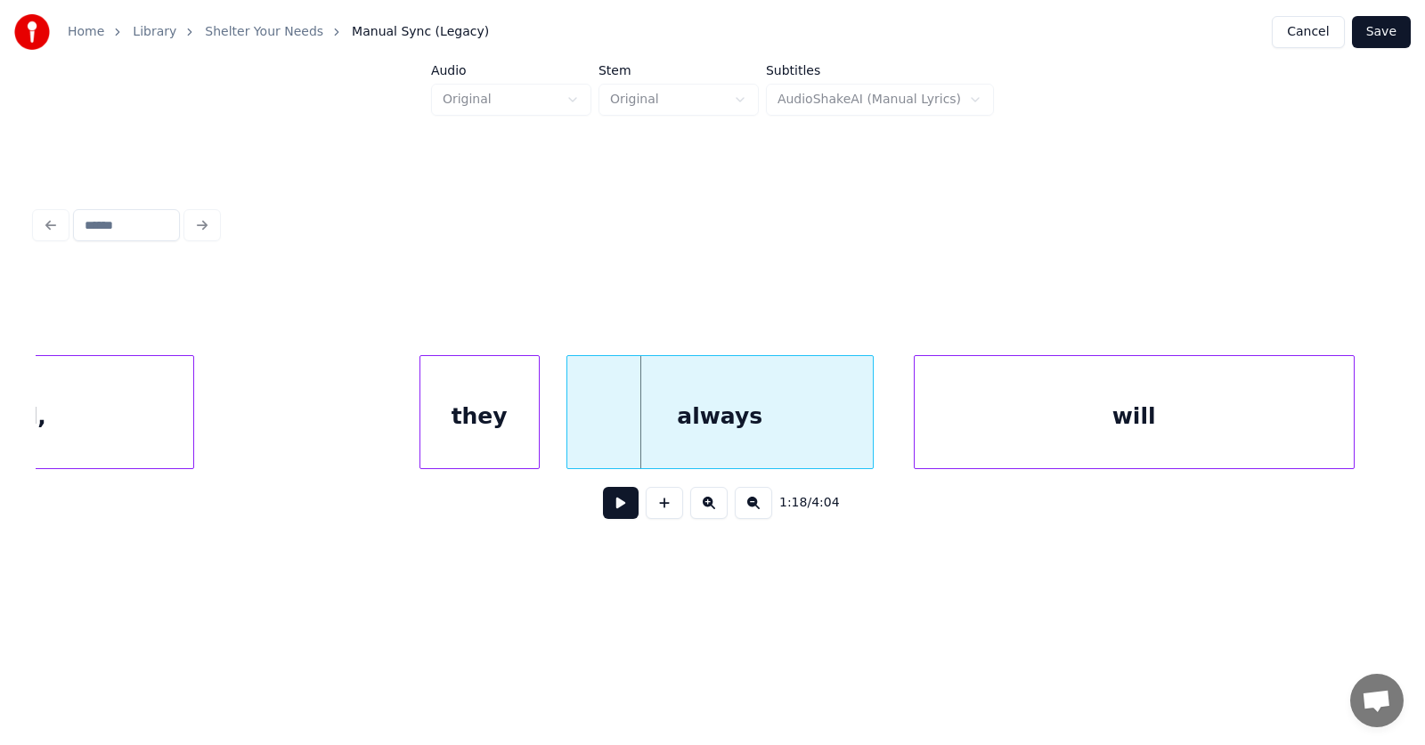
scroll to position [0, 51328]
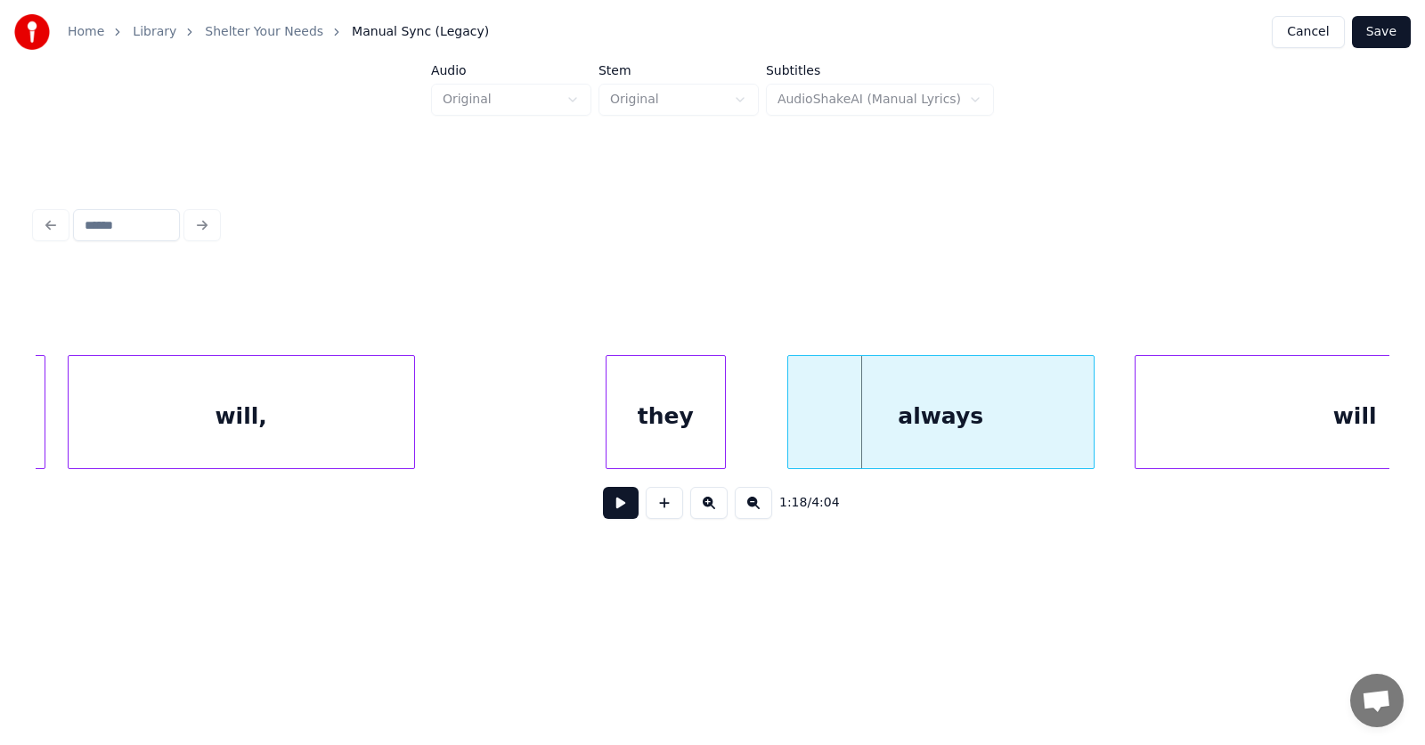
click at [656, 444] on div "they" at bounding box center [666, 416] width 118 height 121
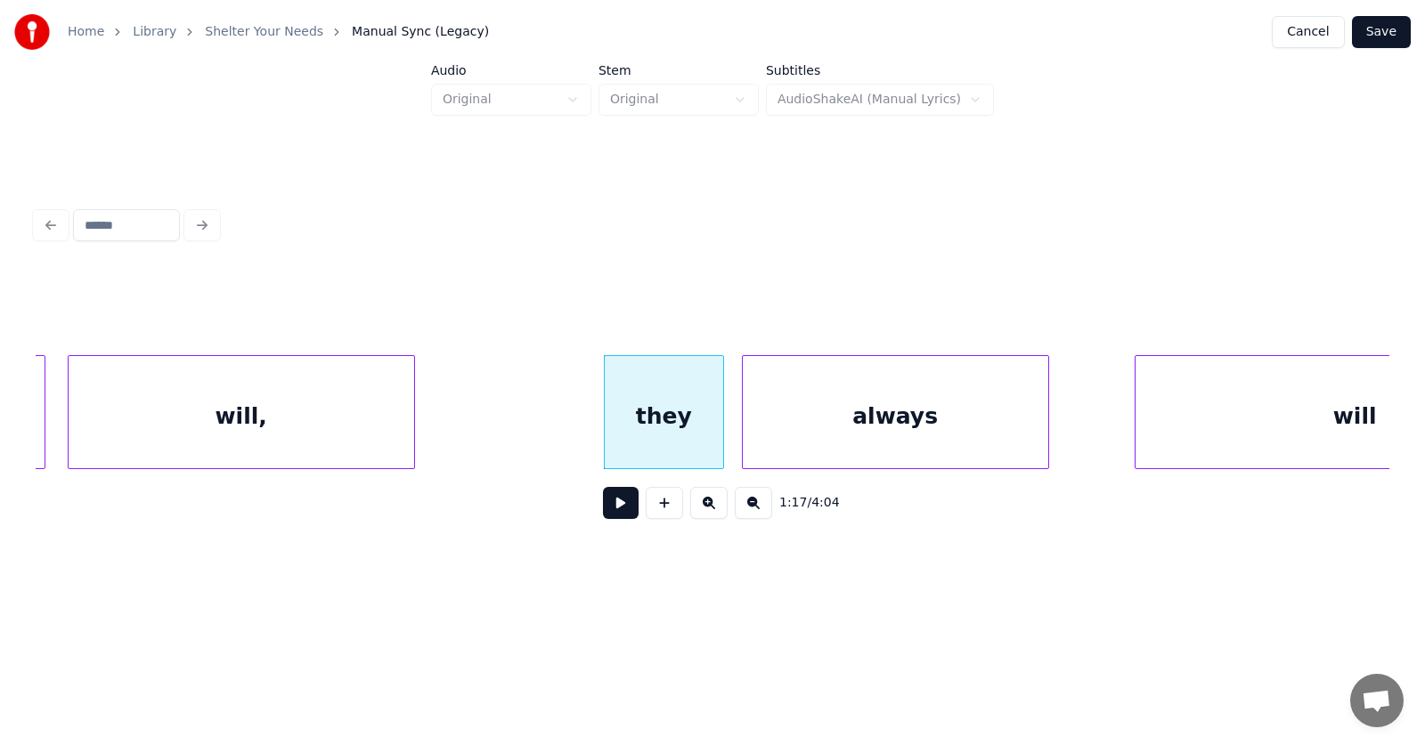
click at [788, 447] on div "always" at bounding box center [896, 416] width 306 height 121
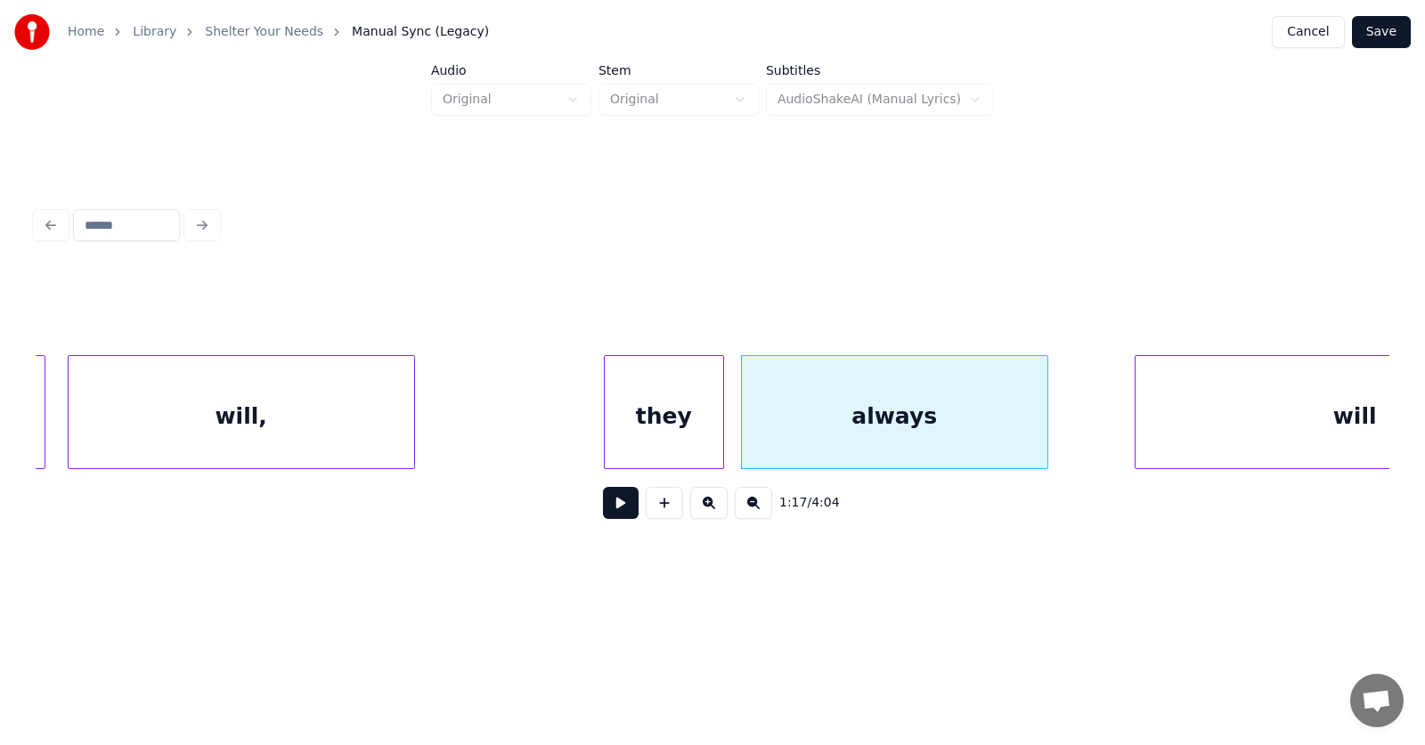
scroll to position [0, 51508]
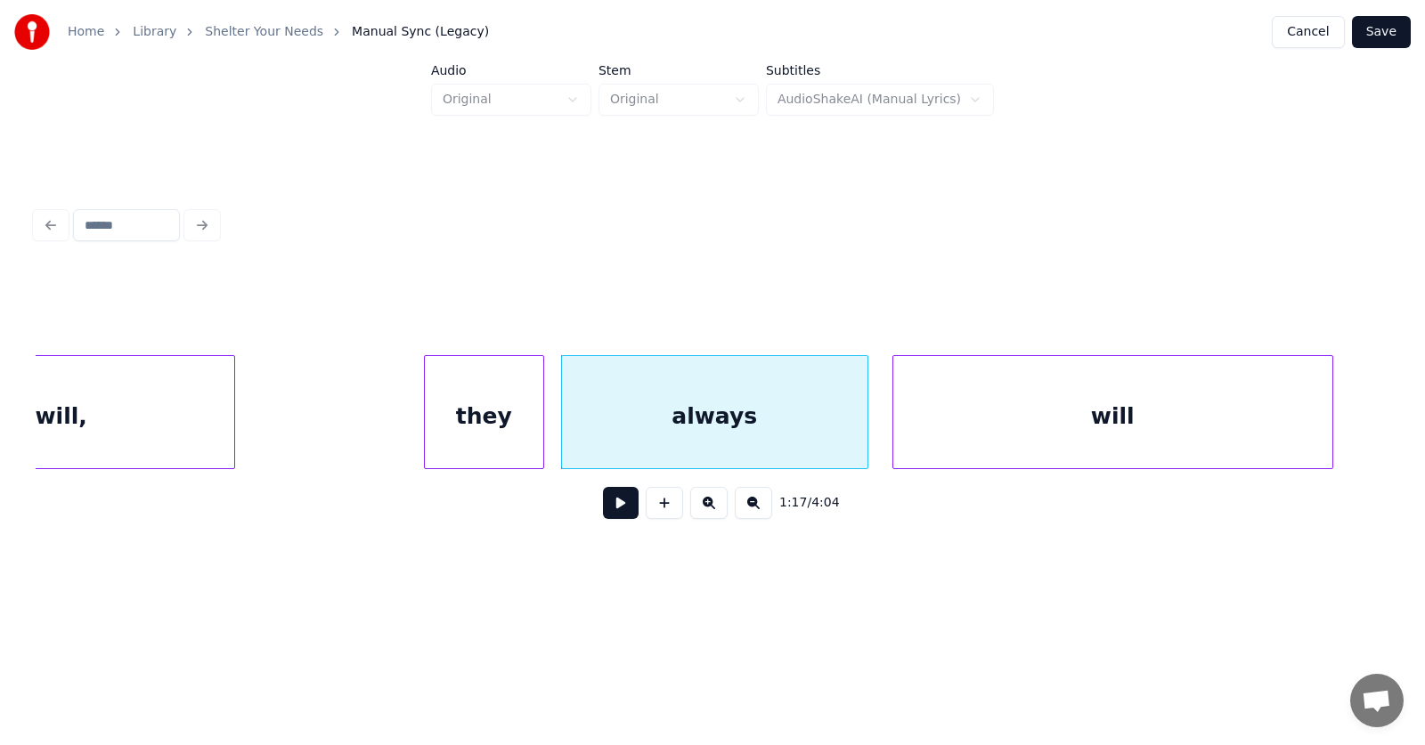
click at [1150, 440] on div "will" at bounding box center [1112, 416] width 439 height 121
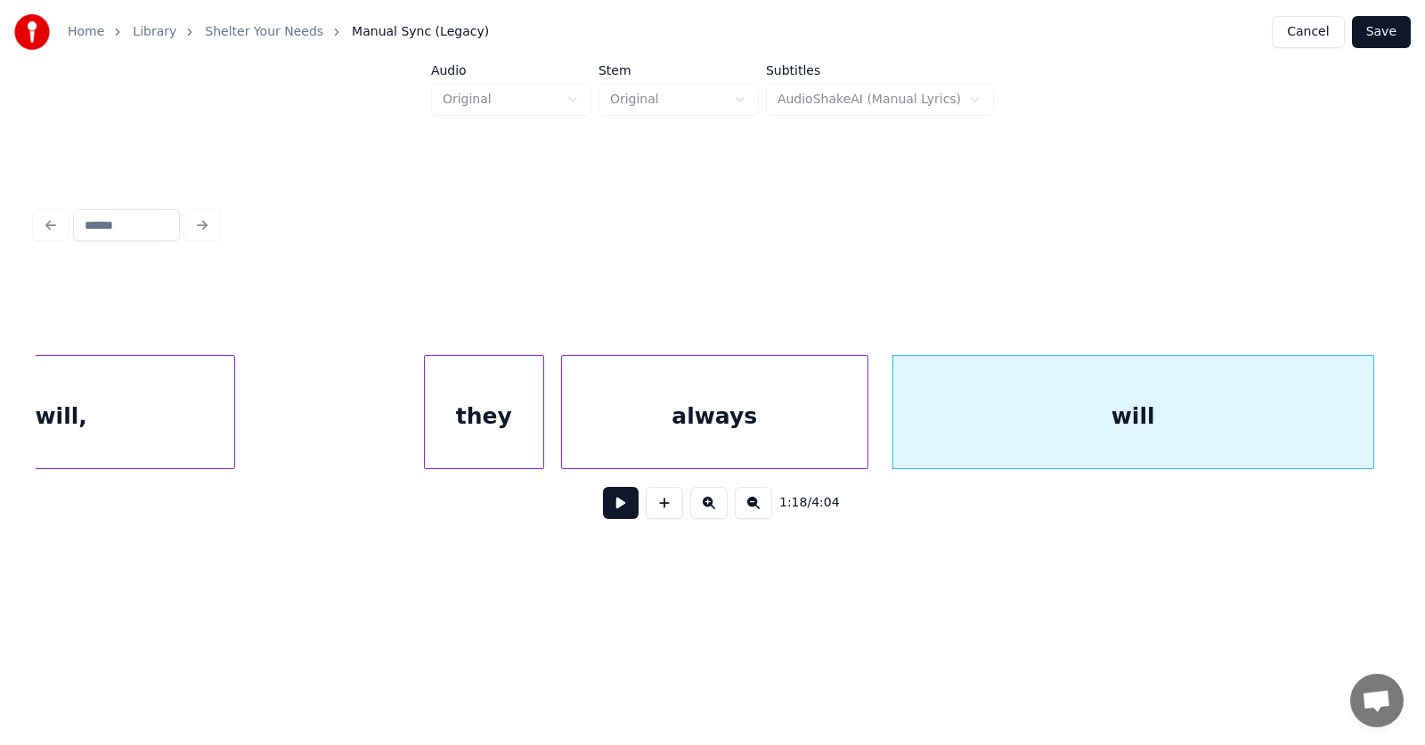
click at [1369, 418] on div at bounding box center [1370, 412] width 5 height 112
click at [619, 510] on button at bounding box center [621, 503] width 36 height 32
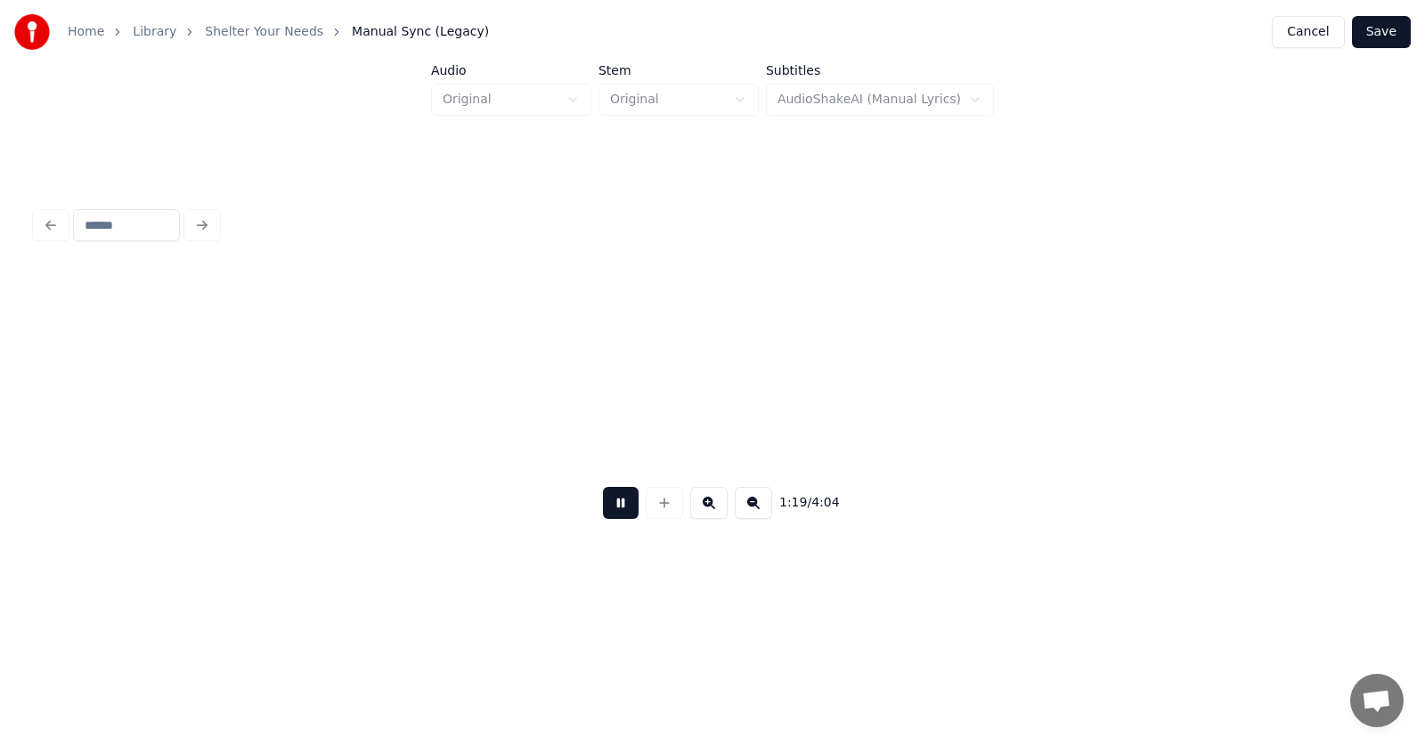
scroll to position [0, 52866]
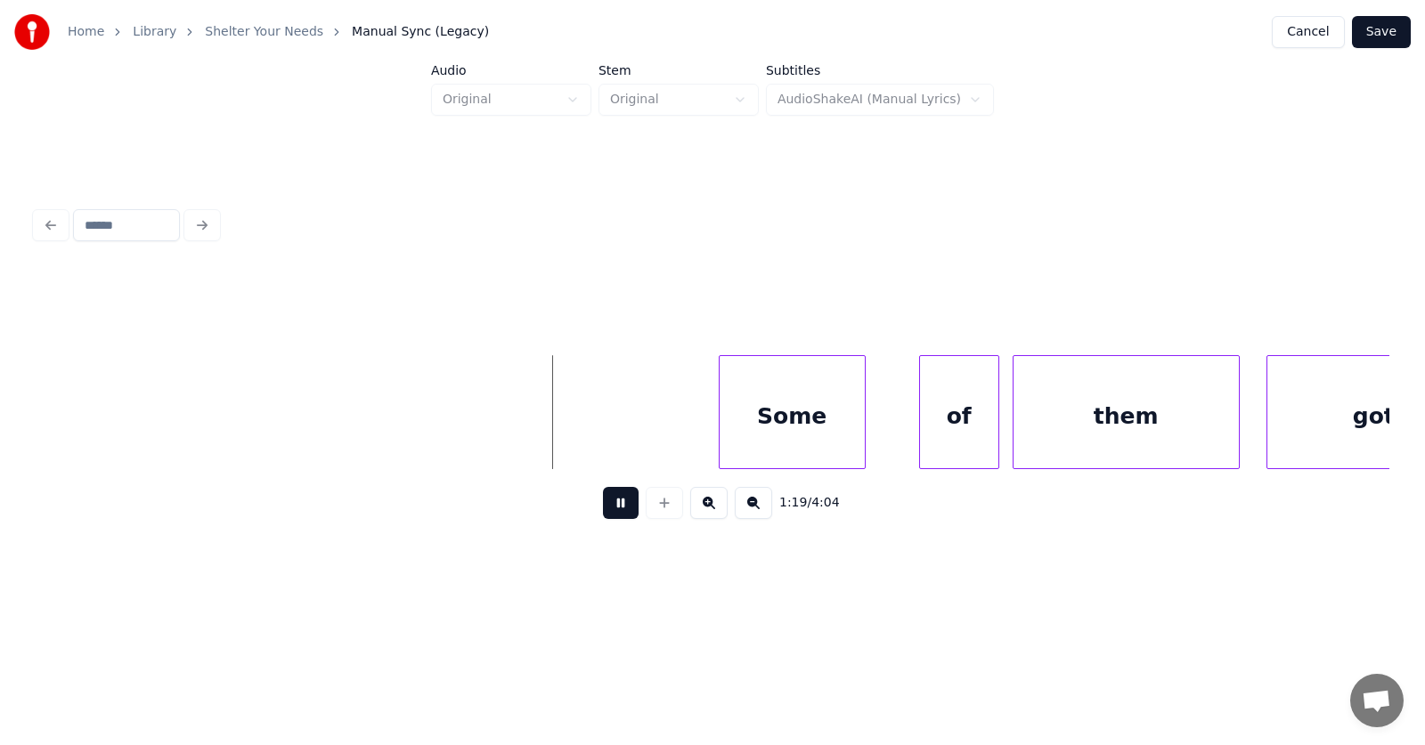
click at [621, 509] on button at bounding box center [621, 503] width 36 height 32
click at [754, 440] on div "Some" at bounding box center [768, 416] width 145 height 121
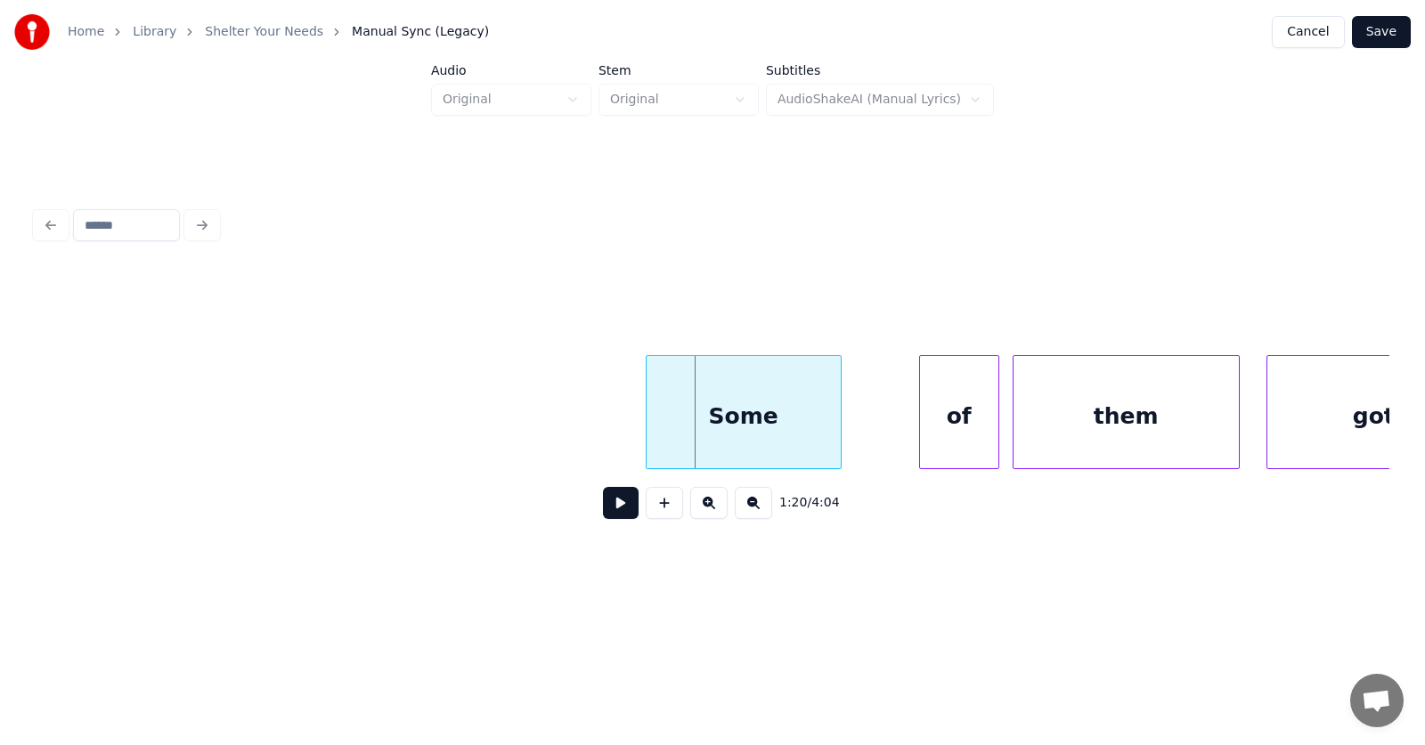
click at [647, 428] on div at bounding box center [649, 412] width 5 height 112
click at [887, 444] on div "of" at bounding box center [905, 416] width 78 height 121
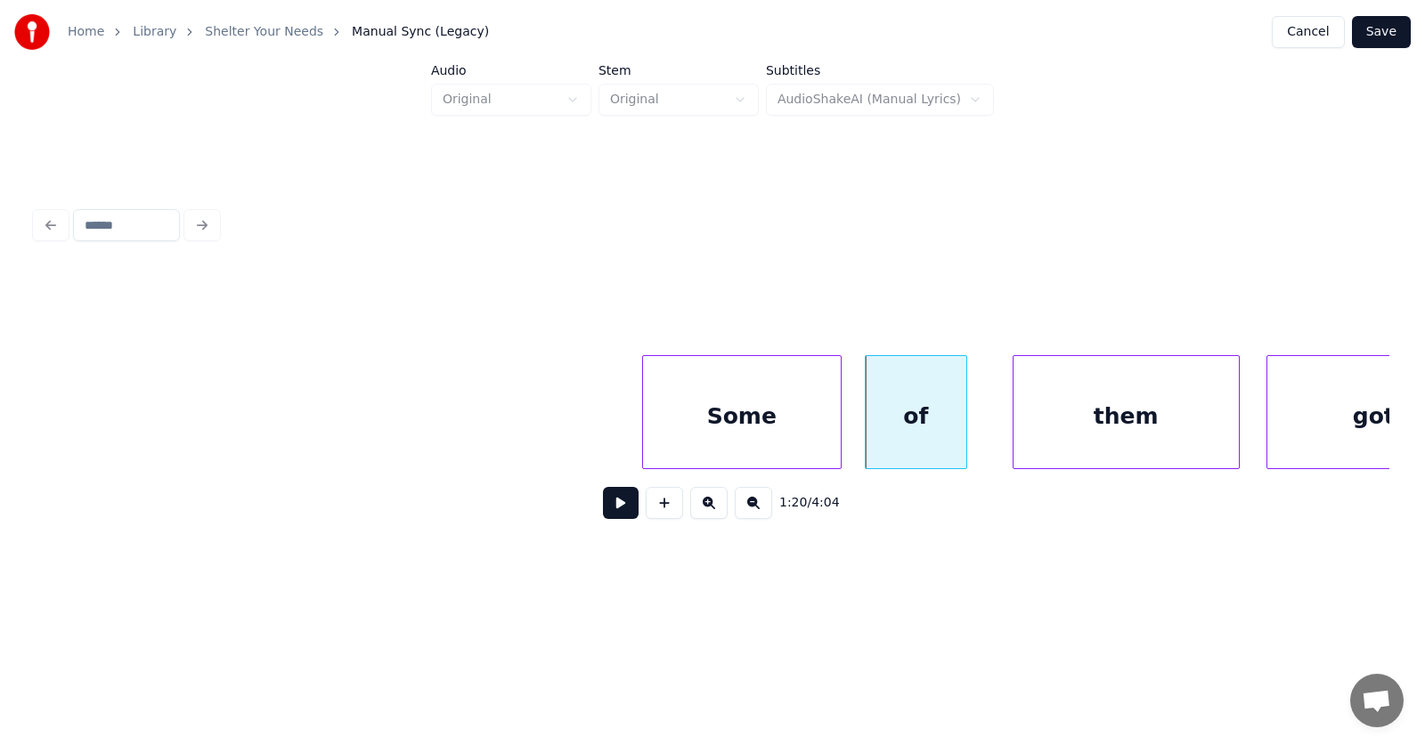
click at [964, 435] on div at bounding box center [963, 412] width 5 height 112
click at [1034, 438] on div "them" at bounding box center [1100, 416] width 225 height 121
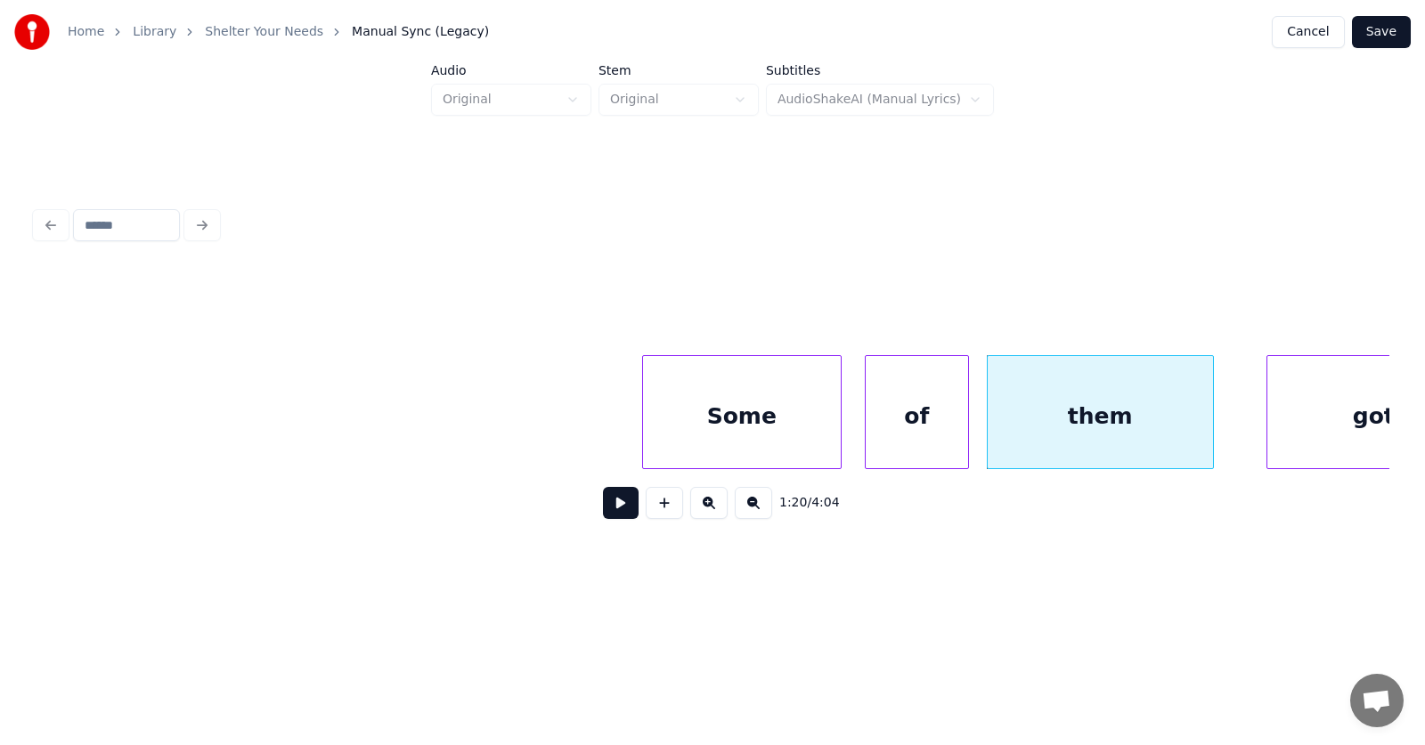
scroll to position [0, 52978]
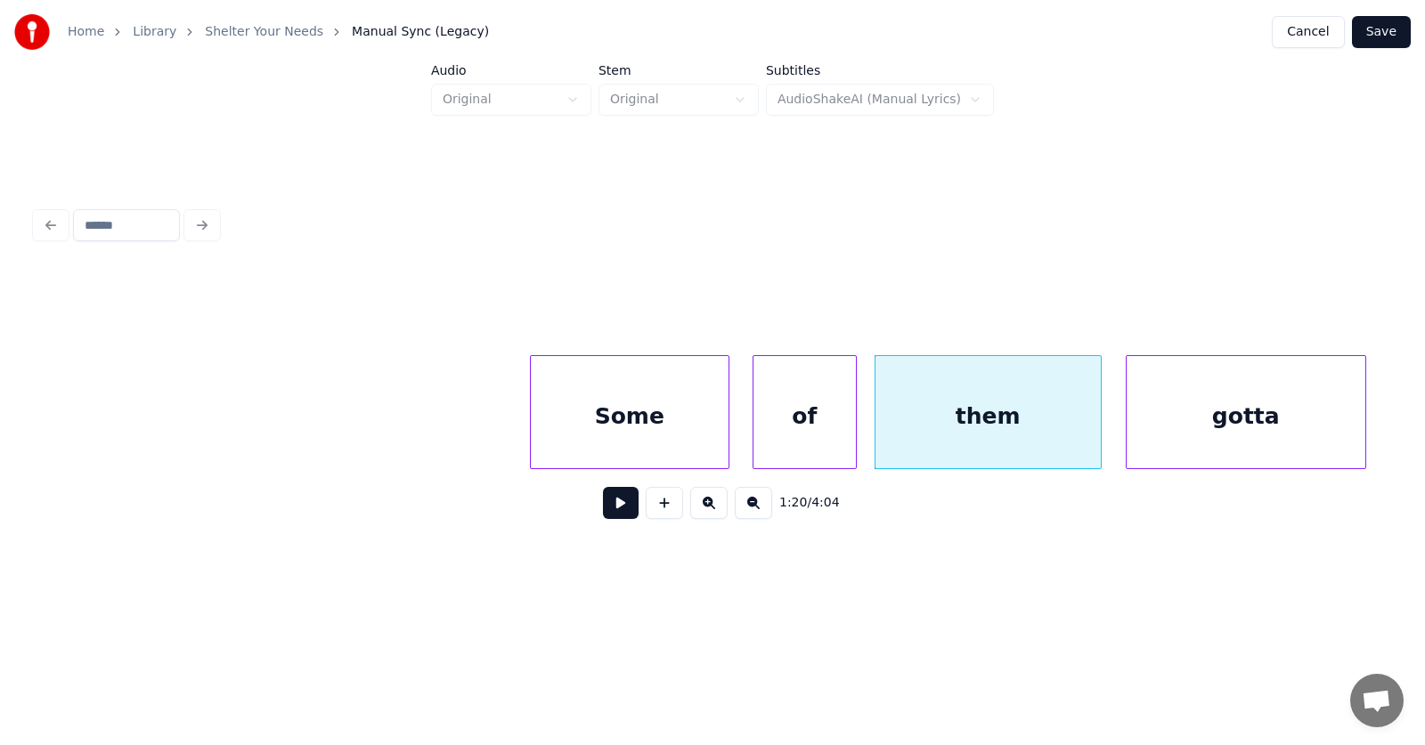
click at [1295, 421] on div "gotta" at bounding box center [1246, 416] width 239 height 121
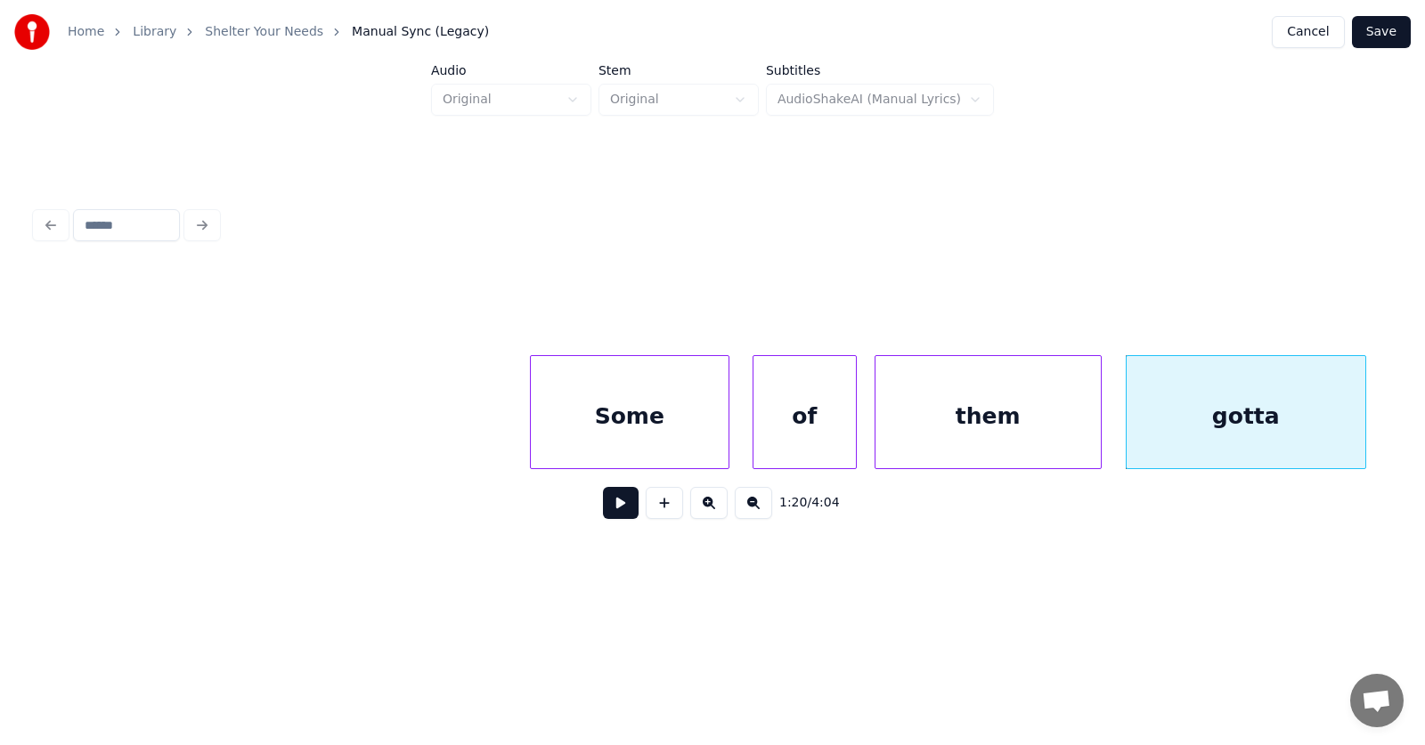
click at [605, 508] on button at bounding box center [621, 503] width 36 height 32
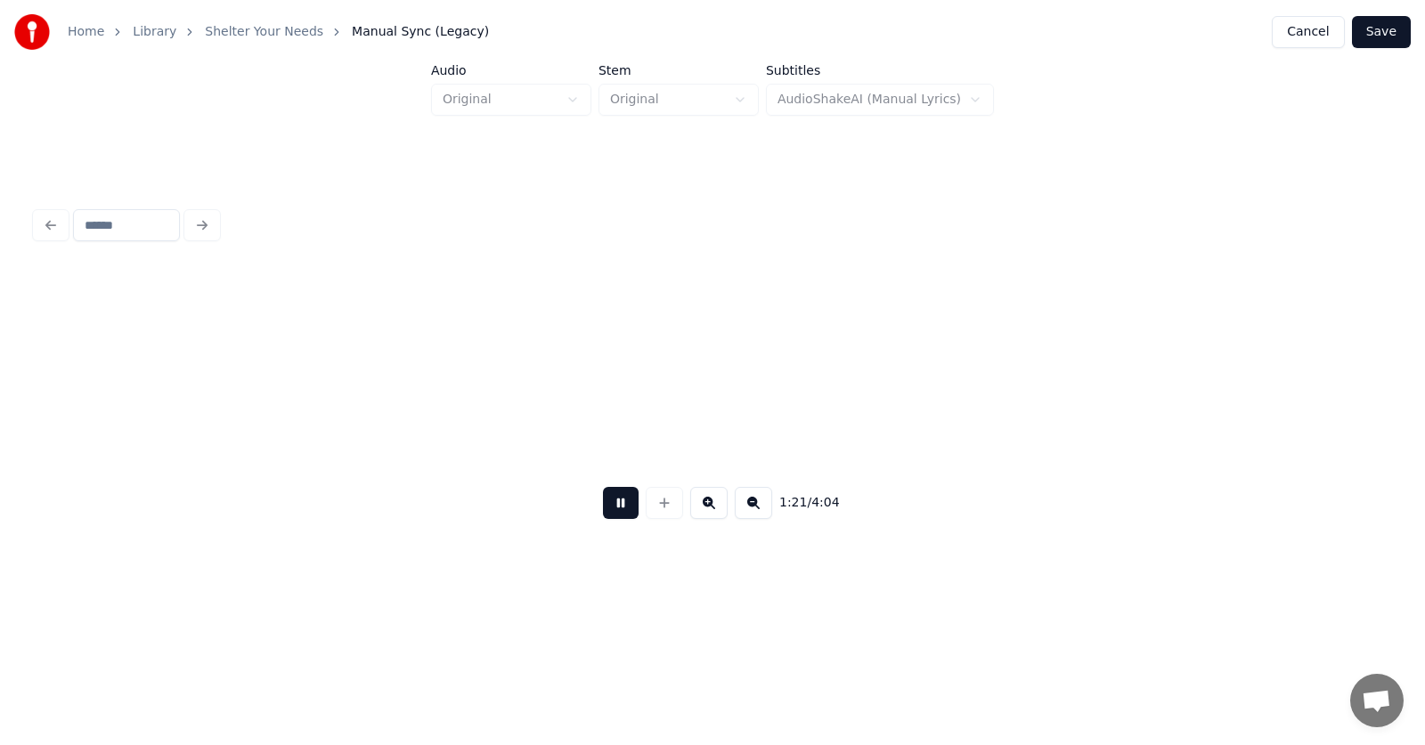
scroll to position [0, 54336]
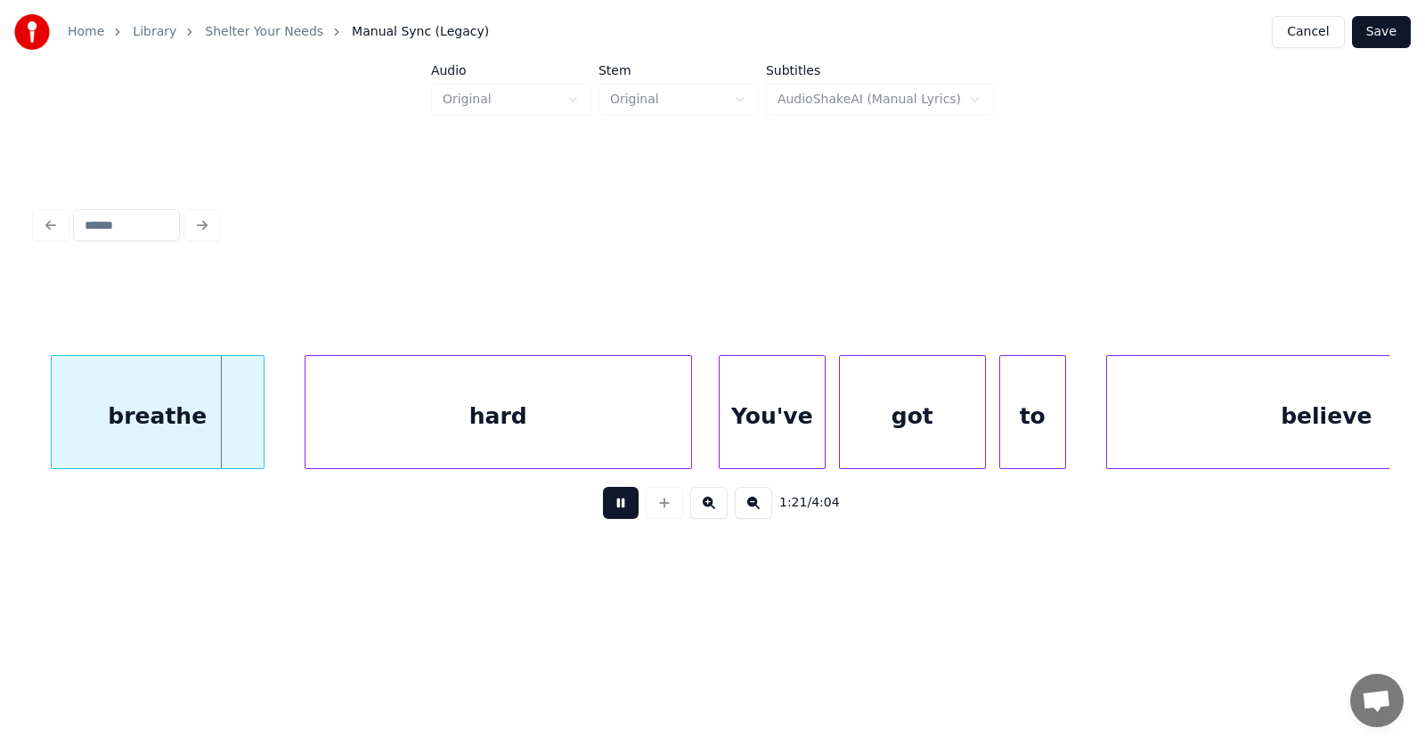
click at [611, 505] on button at bounding box center [621, 503] width 36 height 32
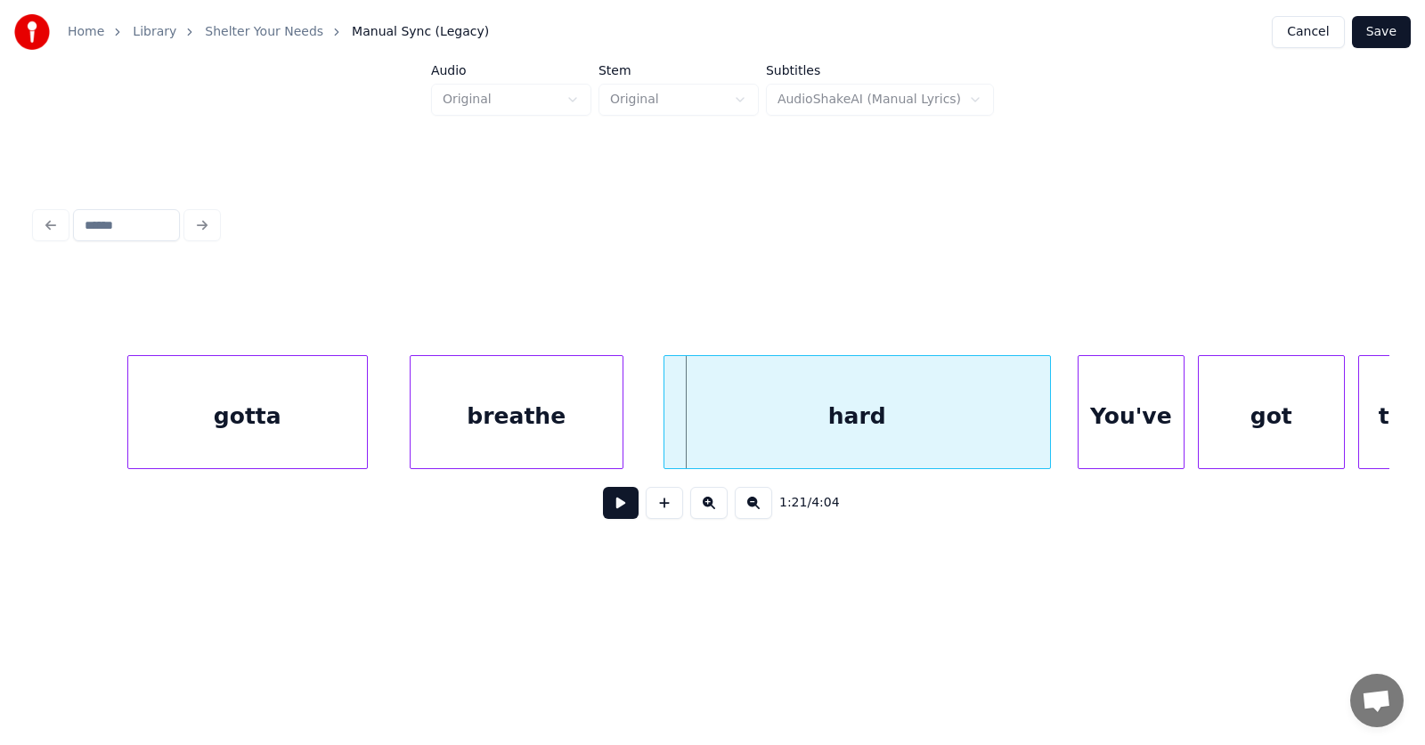
scroll to position [0, 53756]
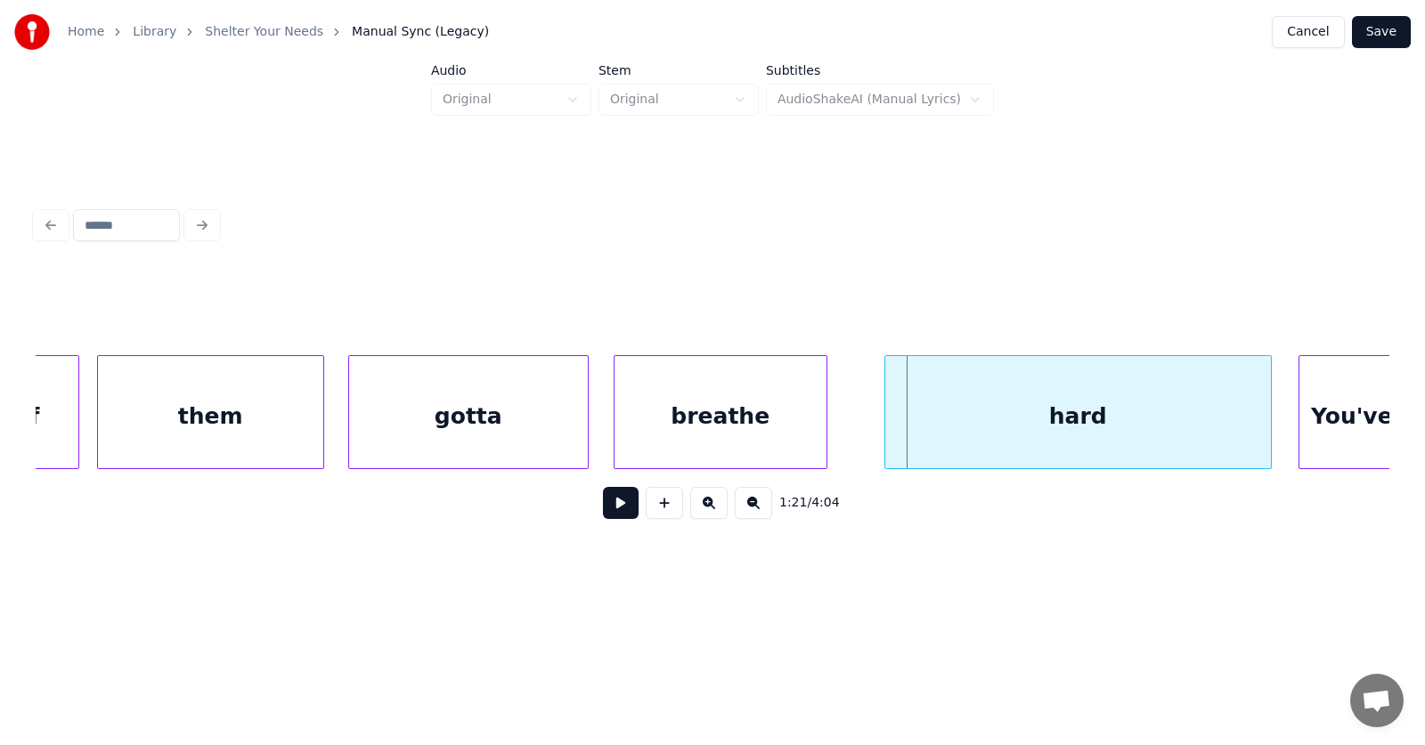
click at [688, 429] on div "breathe" at bounding box center [721, 416] width 212 height 121
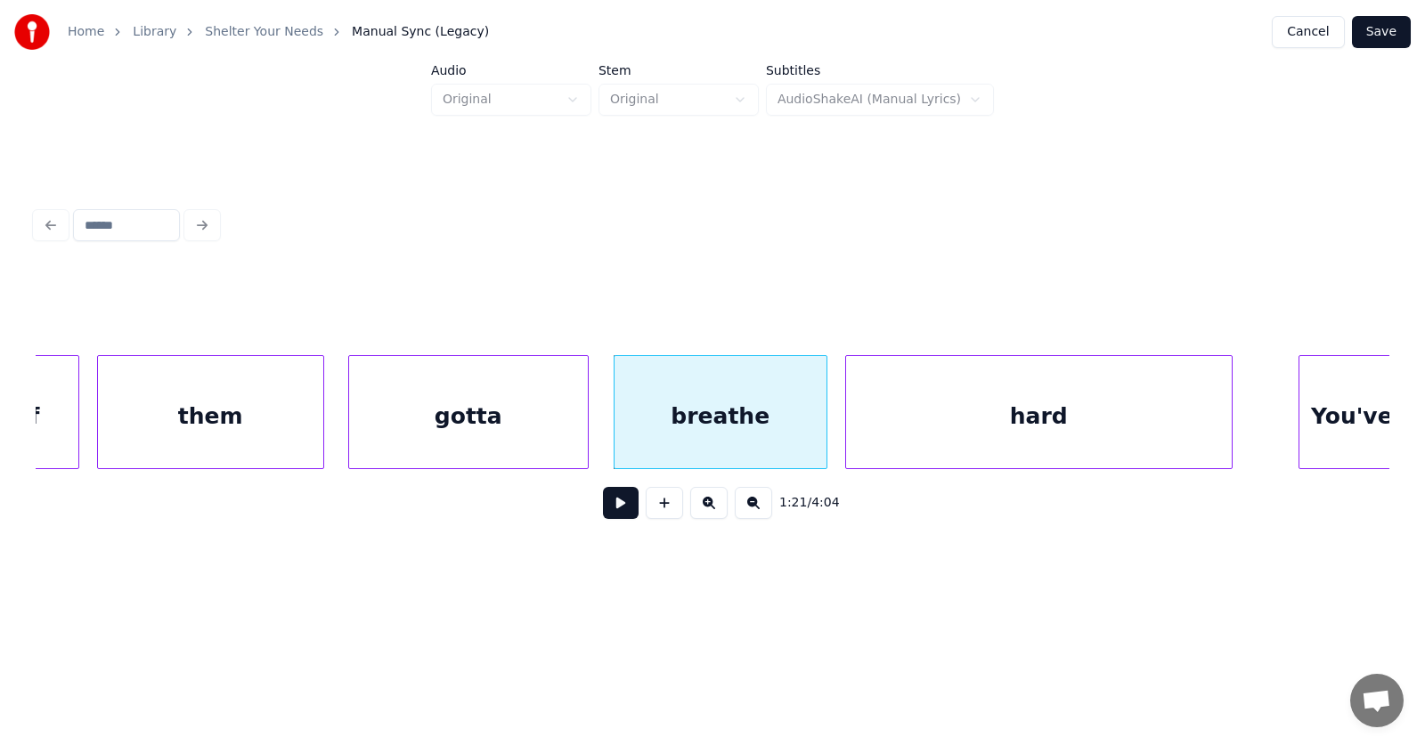
click at [884, 439] on div "hard" at bounding box center [1039, 416] width 386 height 121
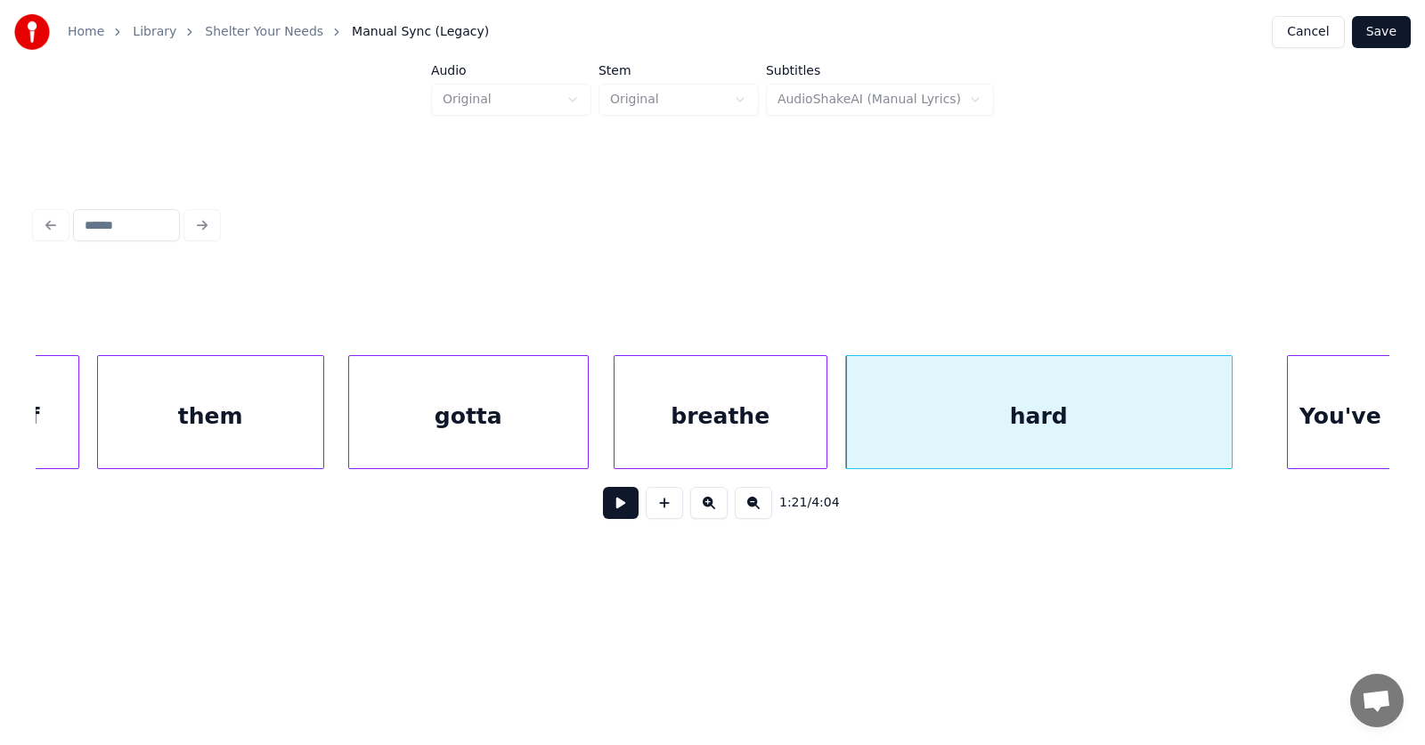
scroll to position [0, 53767]
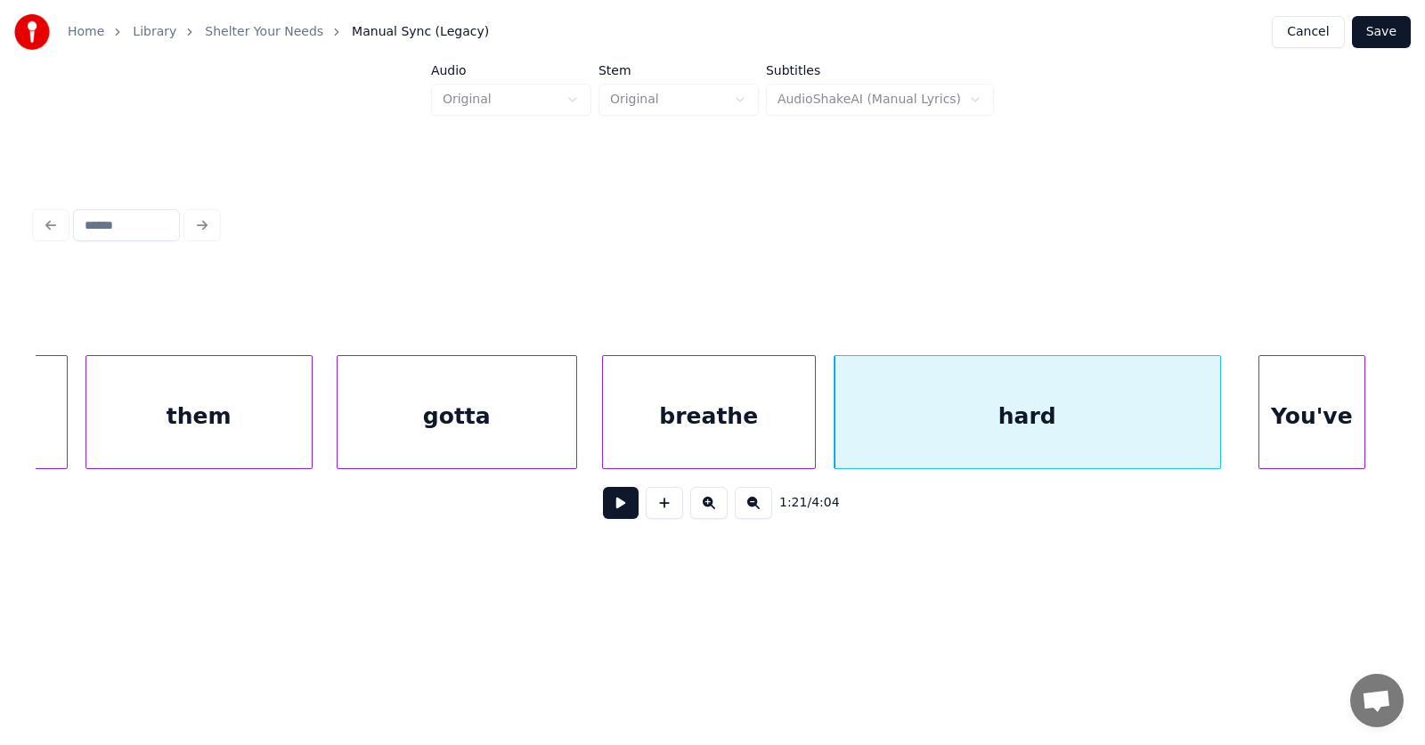
click at [1335, 446] on div "You've" at bounding box center [1311, 416] width 105 height 121
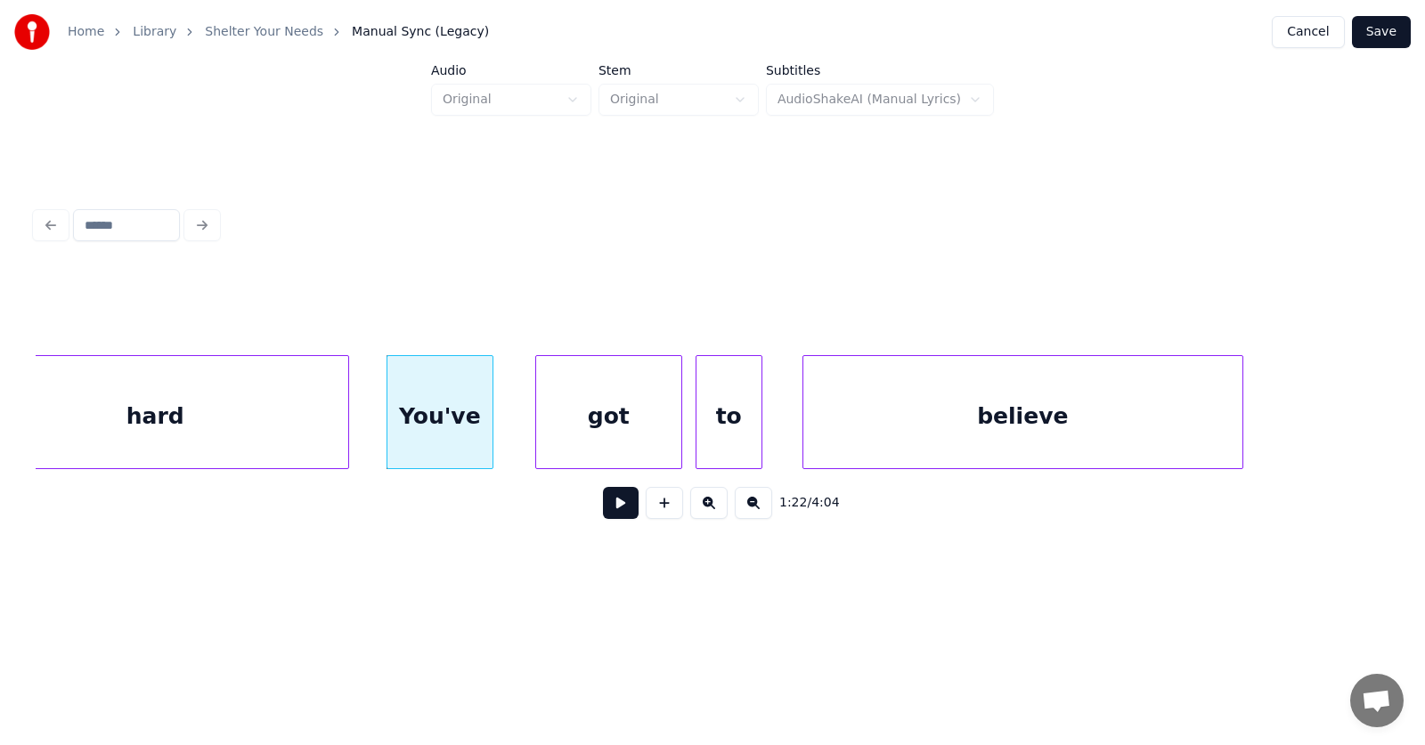
scroll to position [0, 54750]
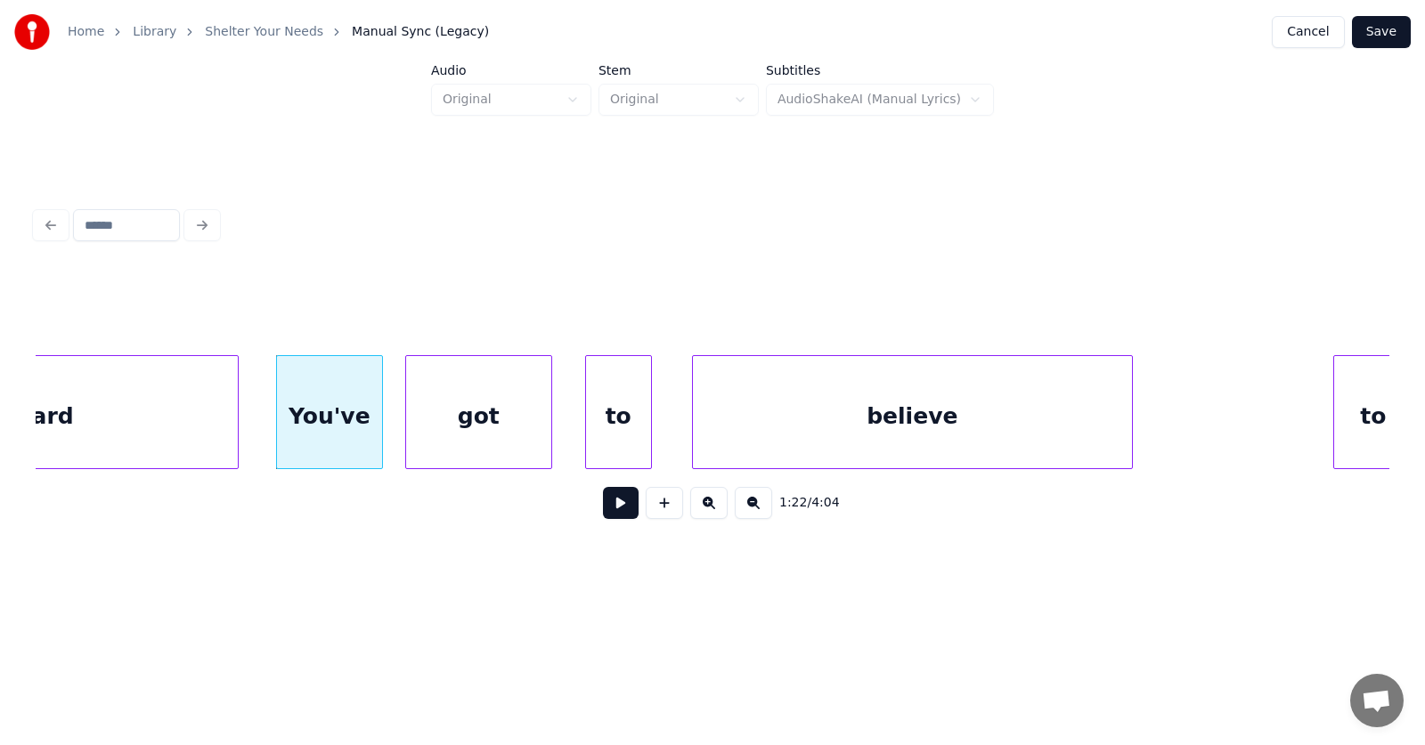
click at [469, 434] on div "got" at bounding box center [478, 416] width 145 height 121
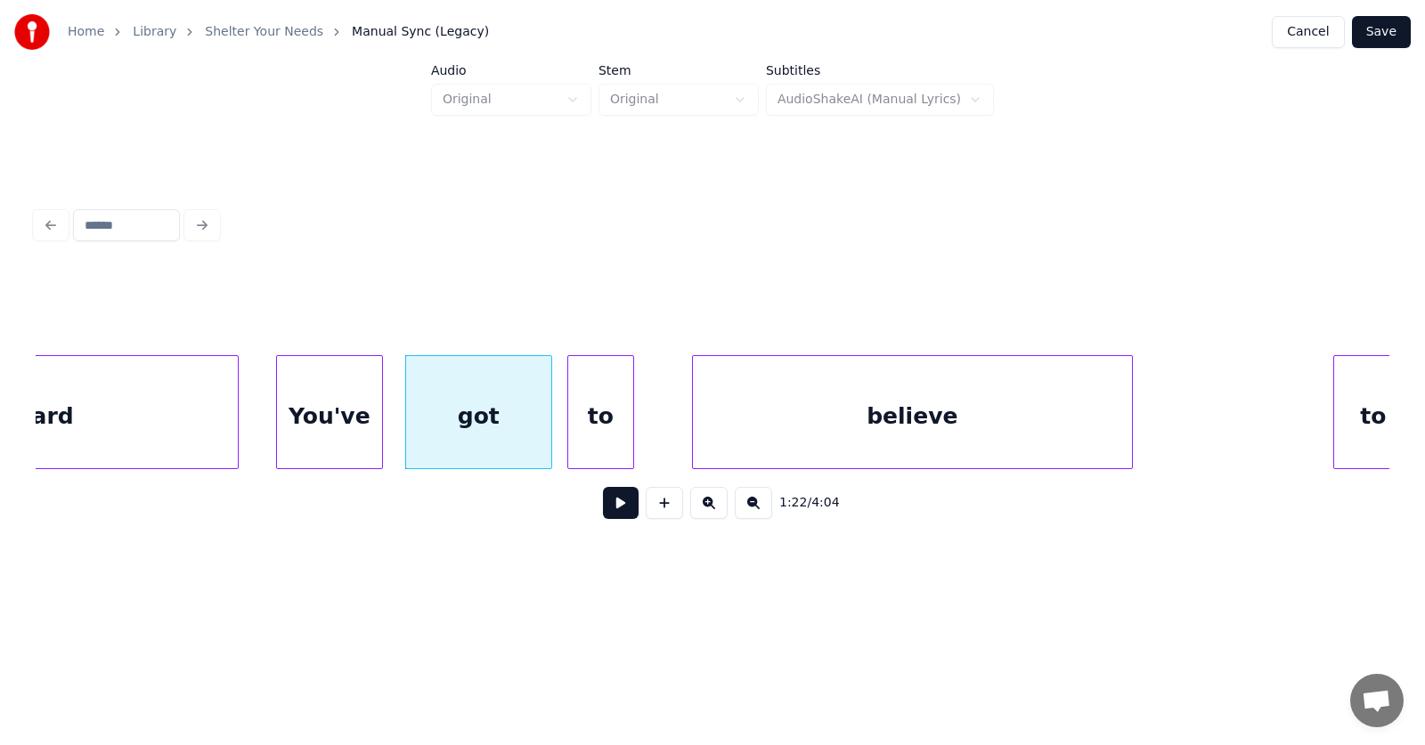
click at [584, 440] on div "to" at bounding box center [600, 416] width 65 height 121
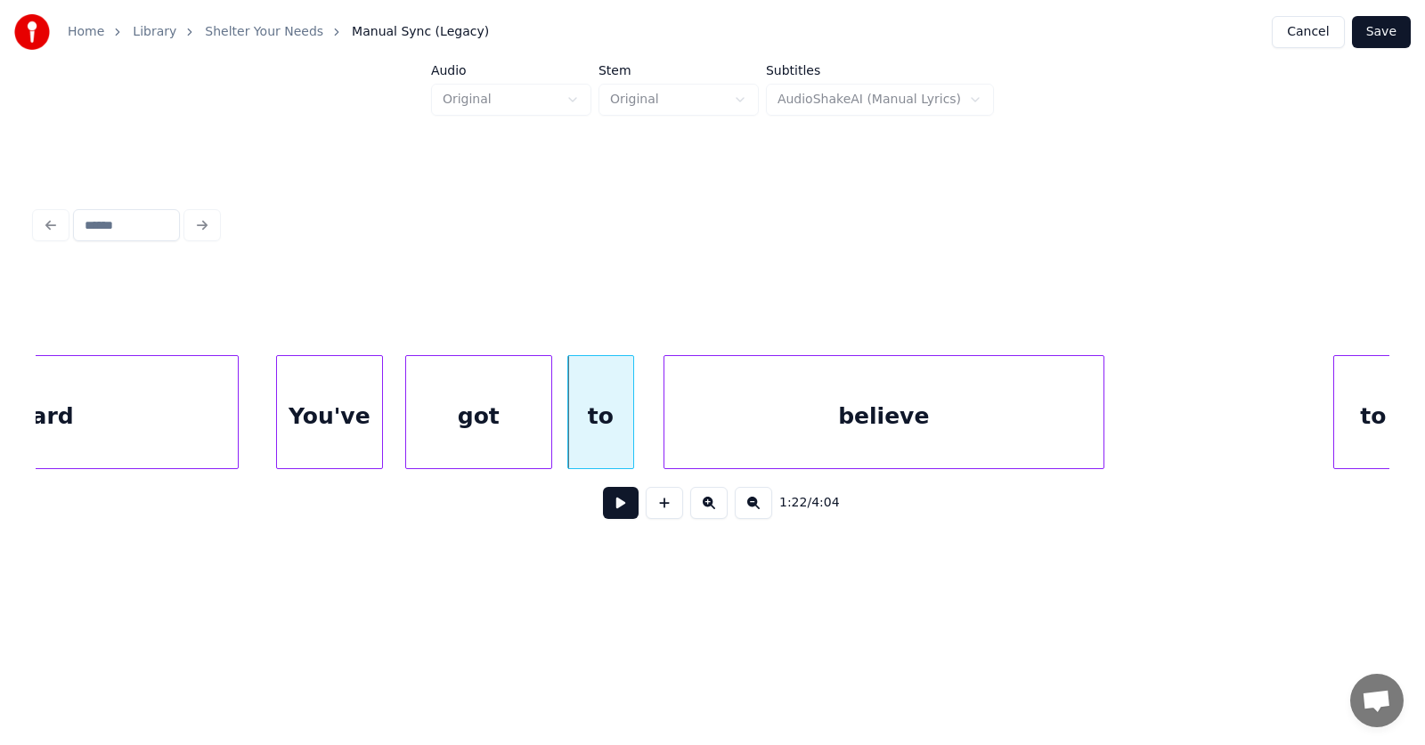
click at [781, 444] on div "believe" at bounding box center [883, 416] width 439 height 121
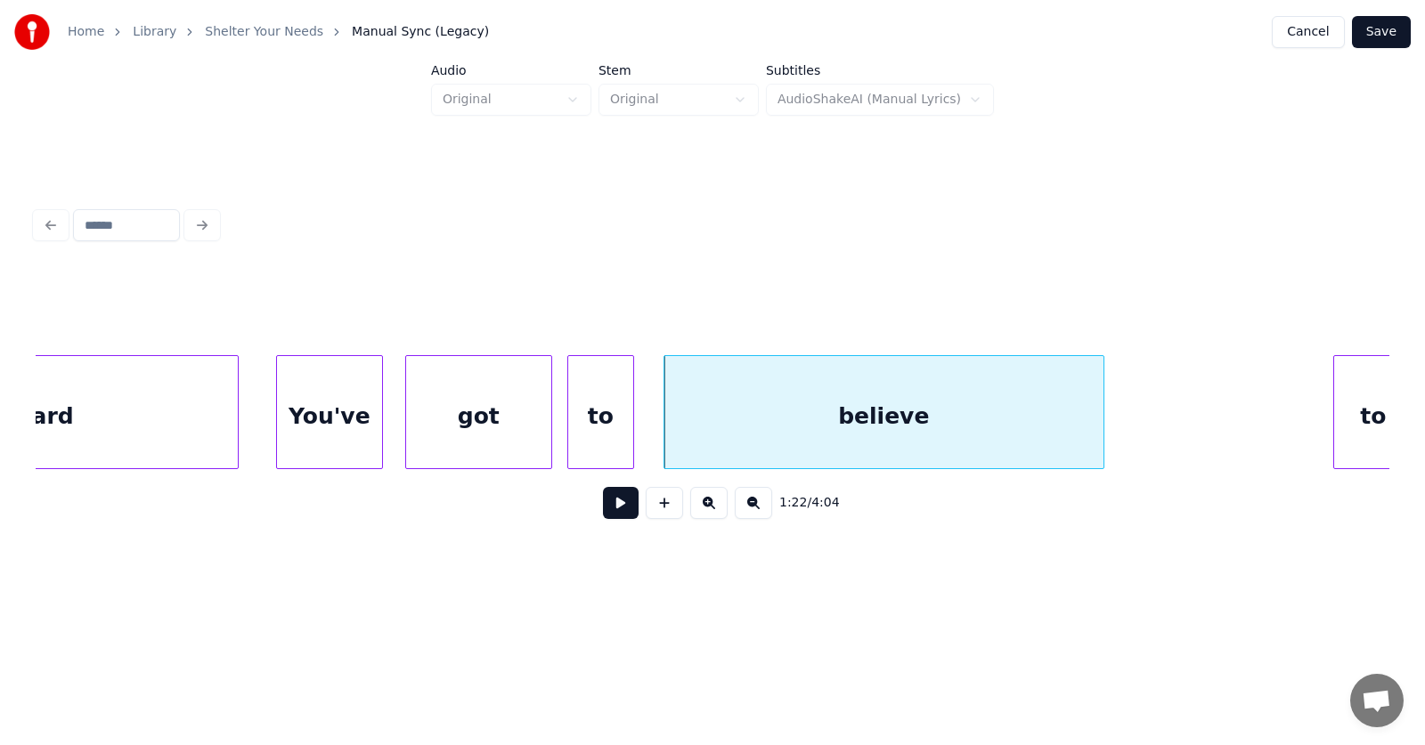
click at [351, 411] on div "You've" at bounding box center [329, 416] width 105 height 121
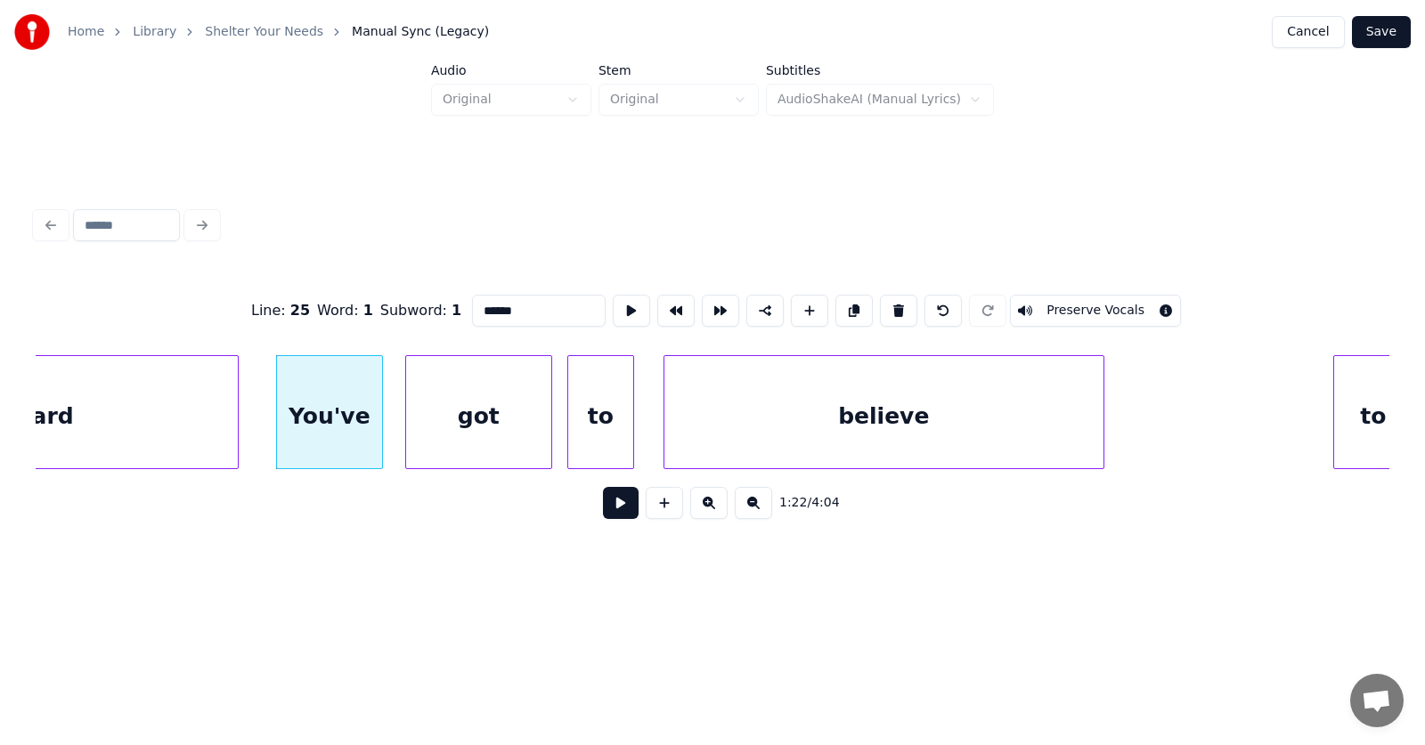
click at [607, 507] on button at bounding box center [621, 503] width 36 height 32
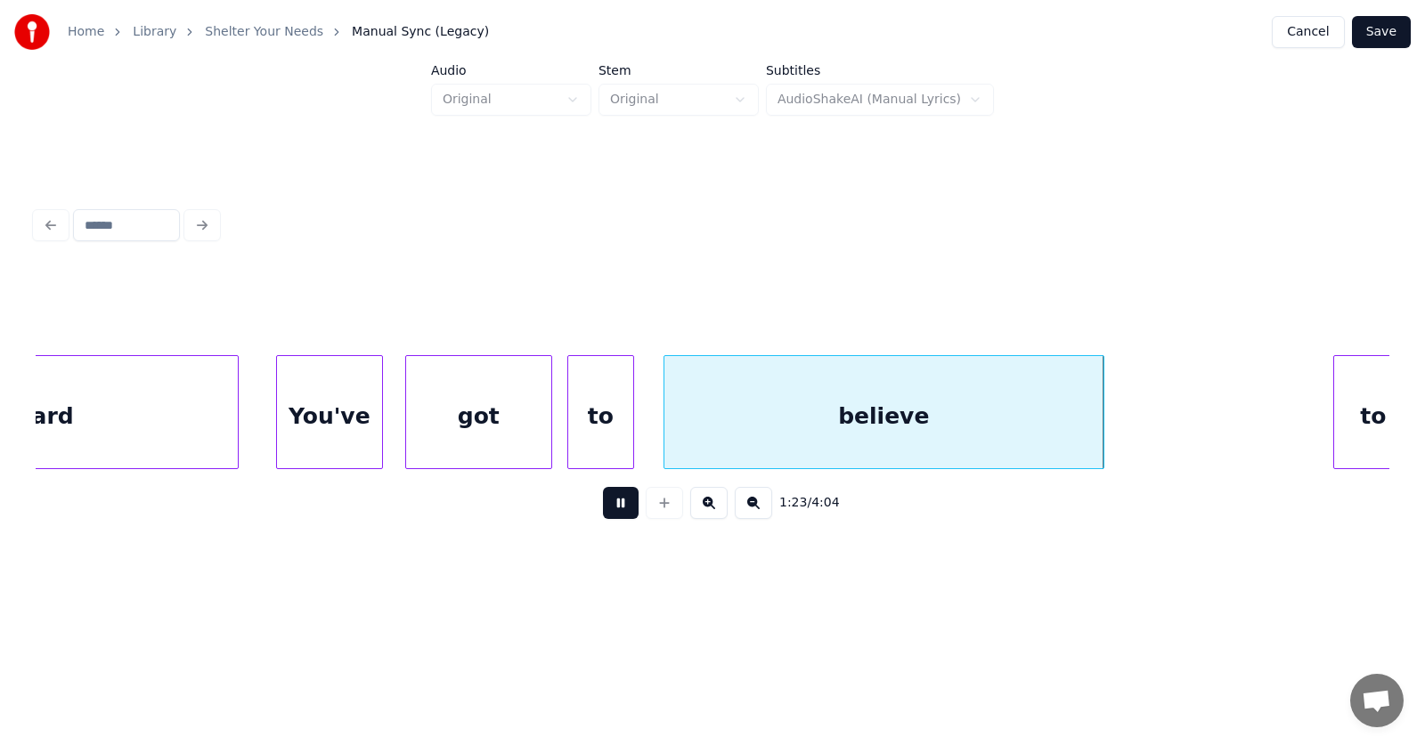
click at [607, 507] on button at bounding box center [621, 503] width 36 height 32
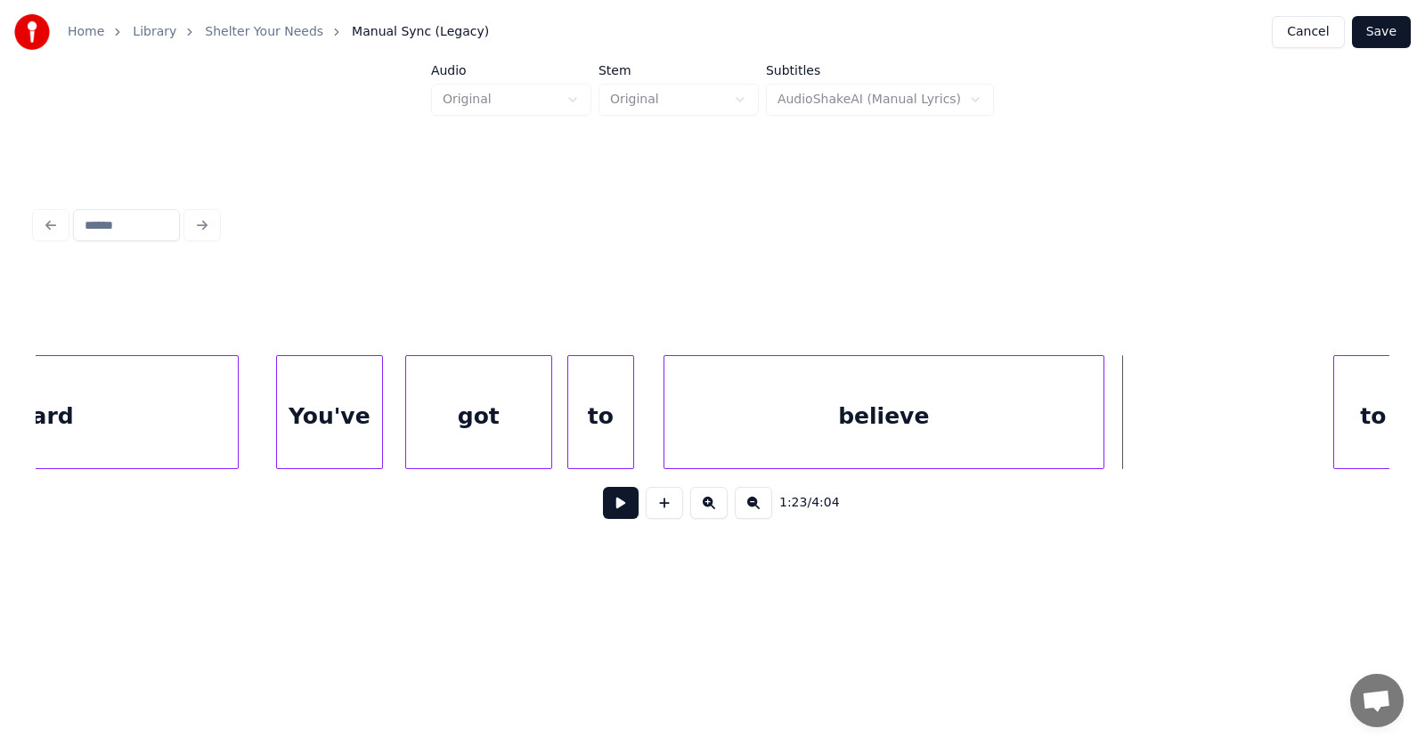
click at [607, 507] on button at bounding box center [621, 503] width 36 height 32
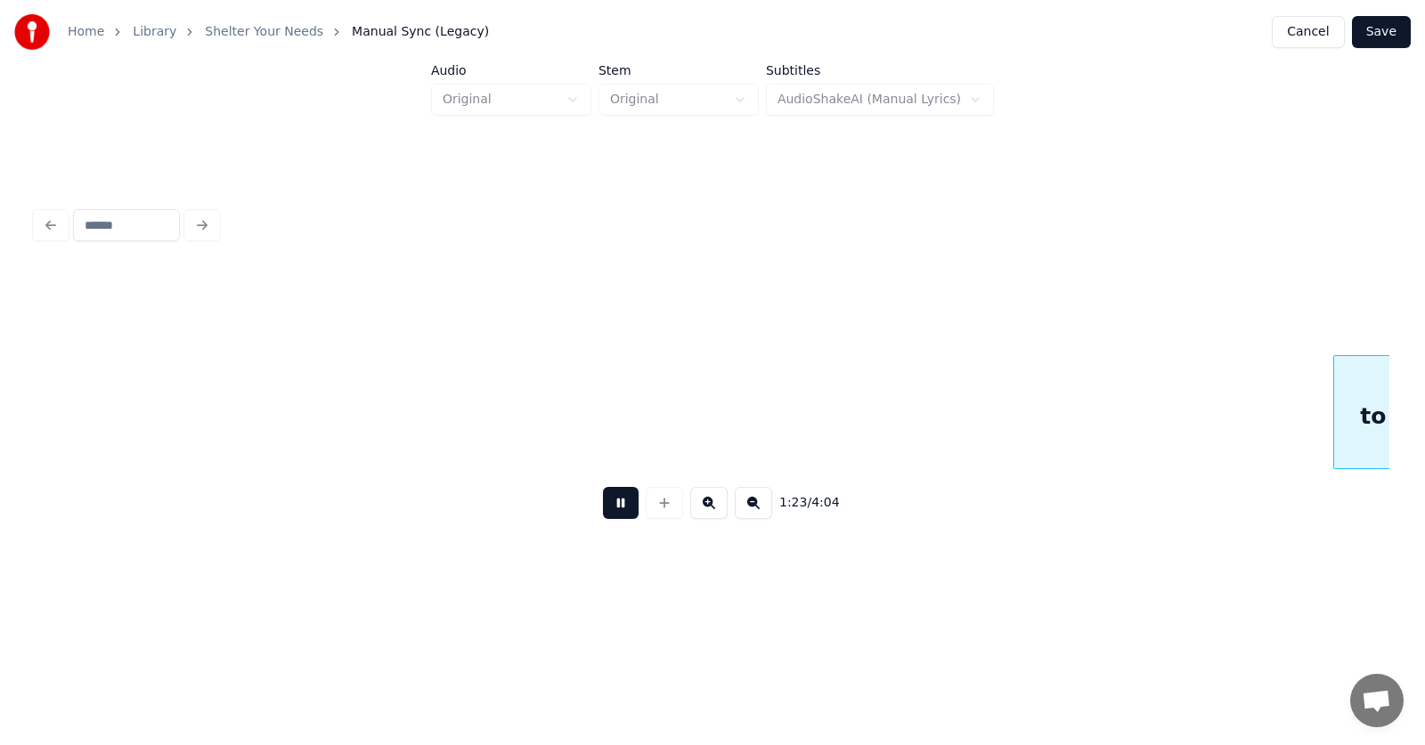
scroll to position [0, 56111]
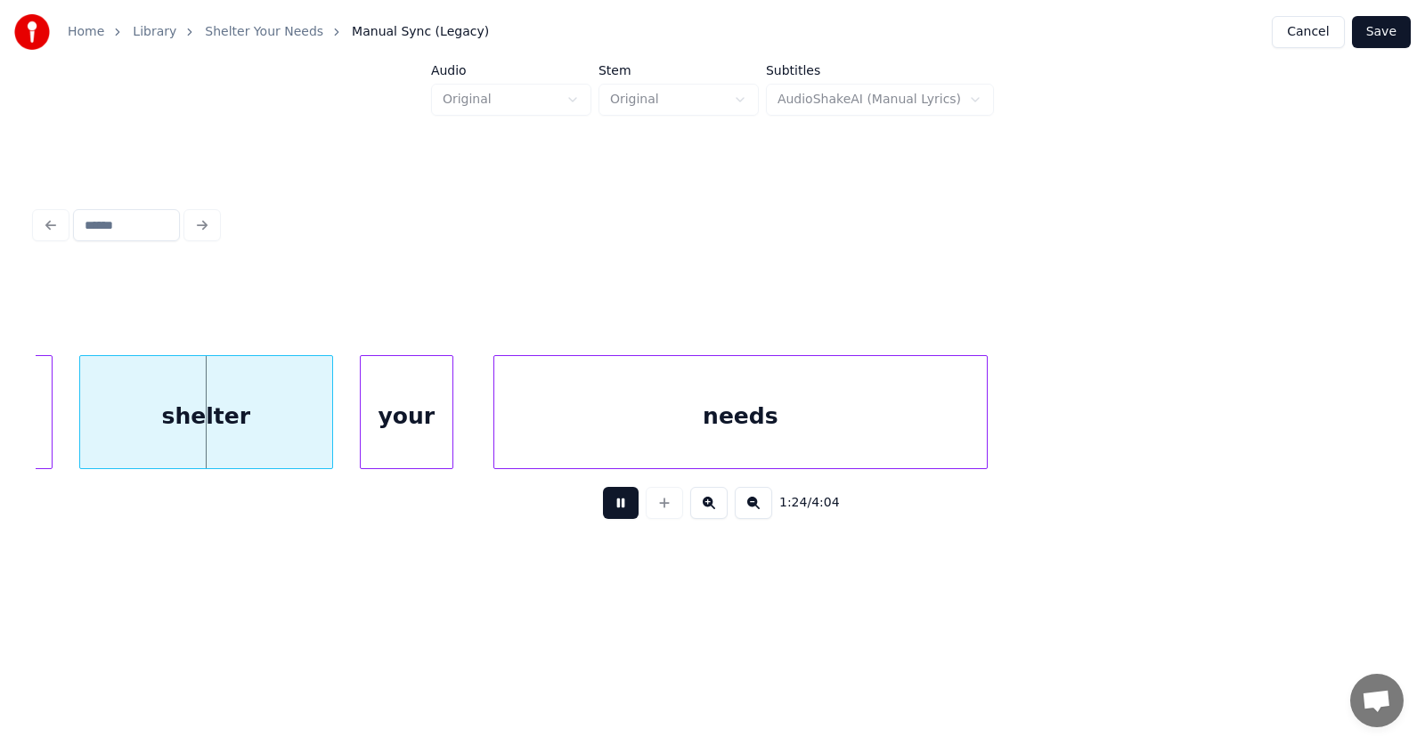
click at [607, 507] on button at bounding box center [621, 503] width 36 height 32
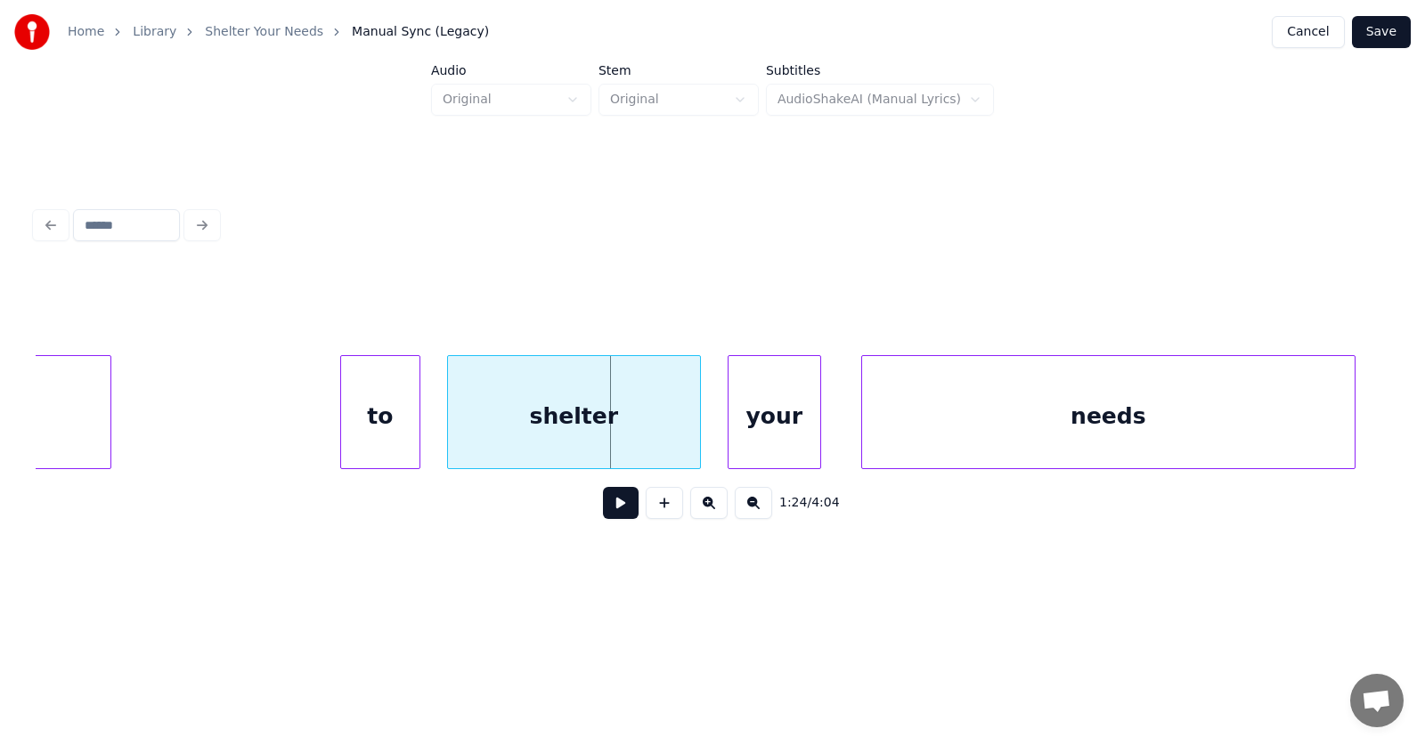
scroll to position [0, 55301]
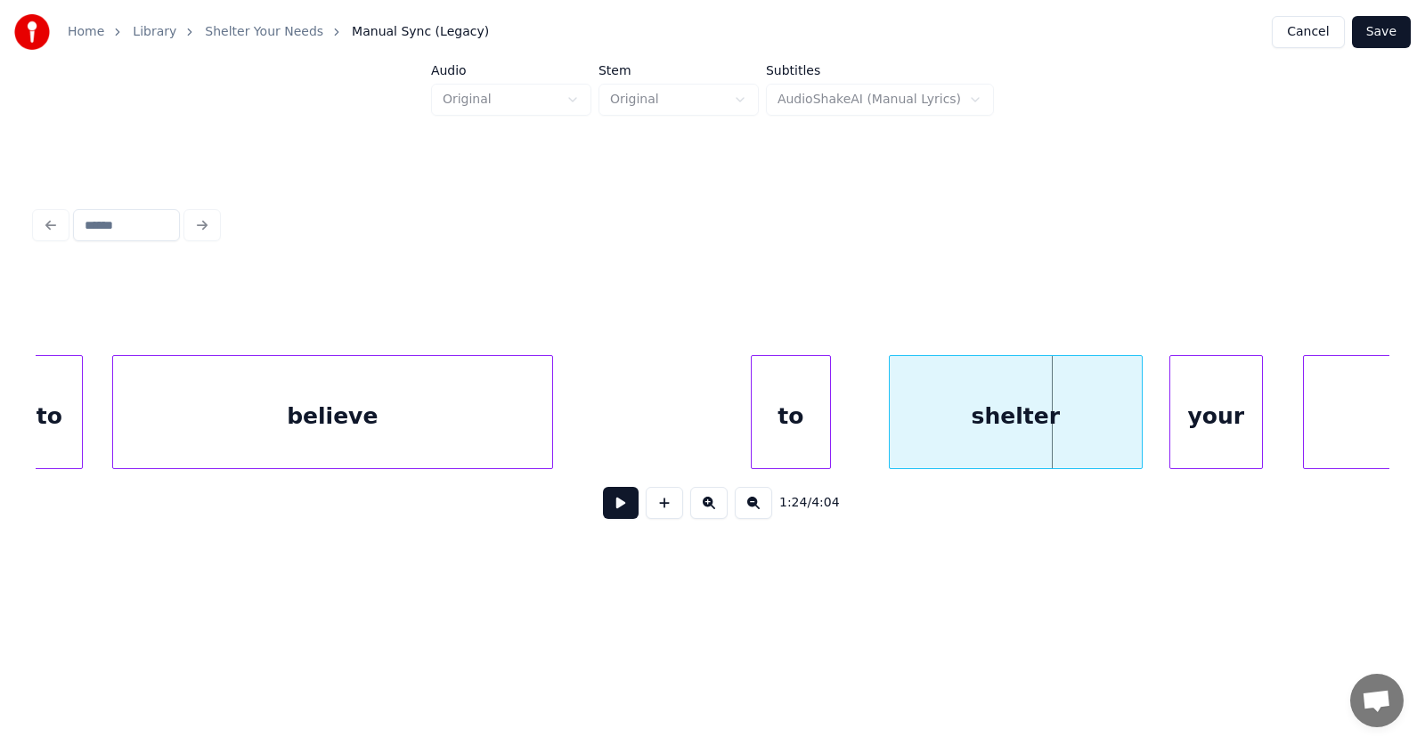
click at [767, 426] on div "to" at bounding box center [791, 416] width 78 height 121
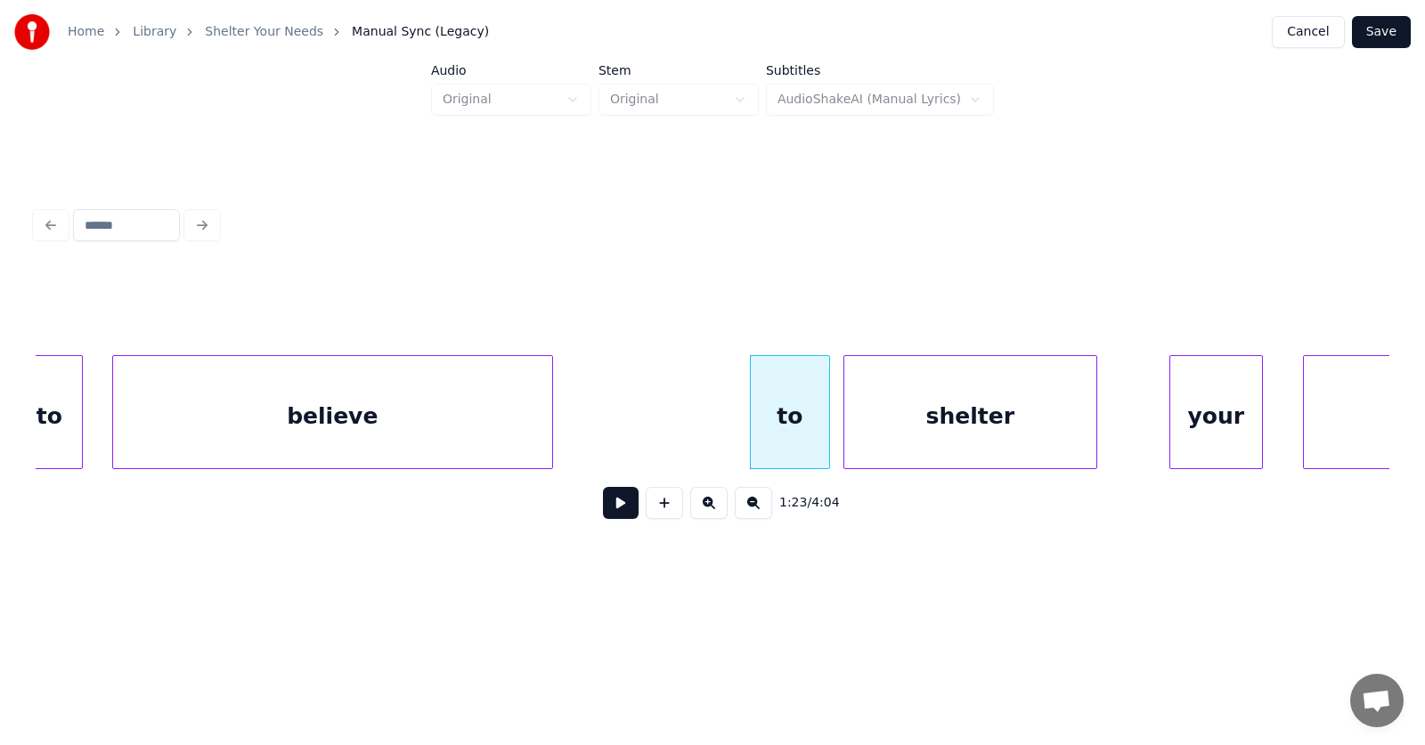
click at [886, 443] on div "shelter" at bounding box center [970, 416] width 252 height 121
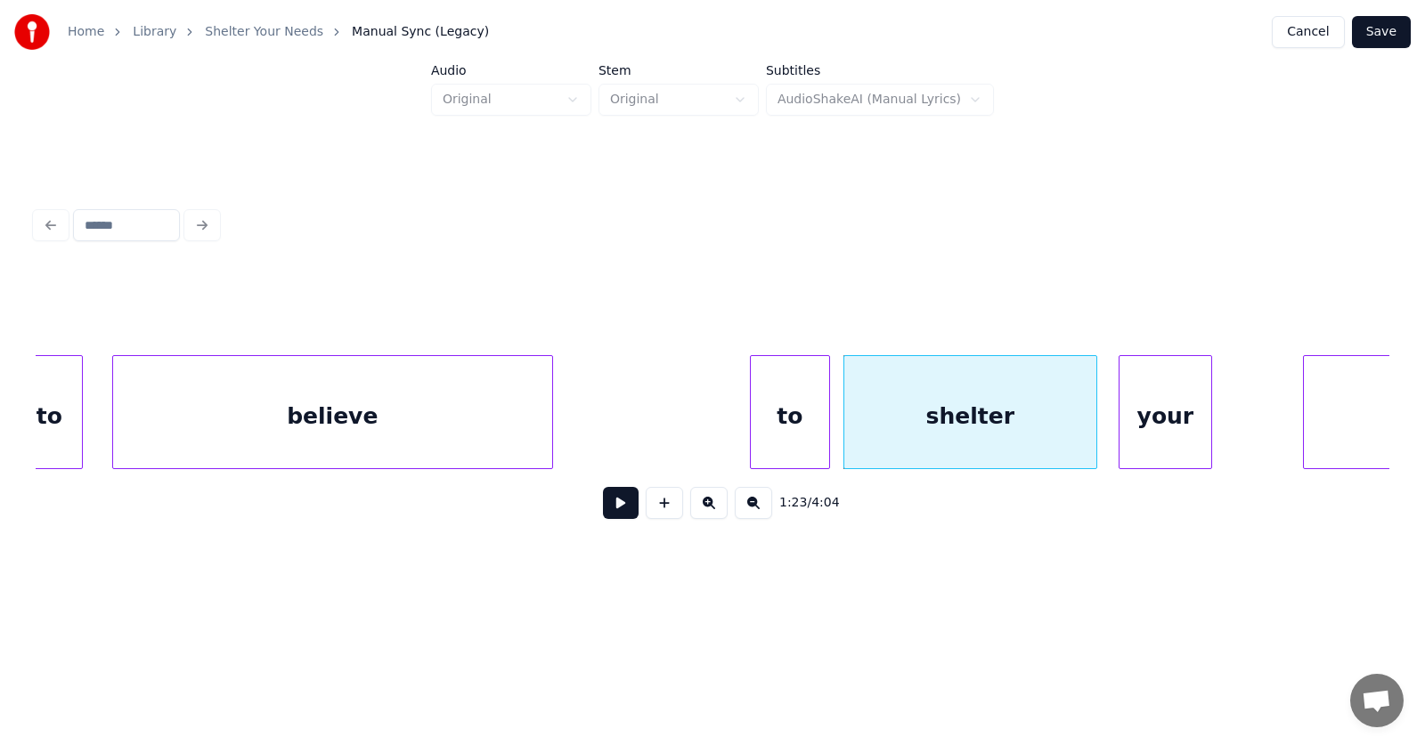
click at [1170, 436] on div "your" at bounding box center [1166, 416] width 92 height 121
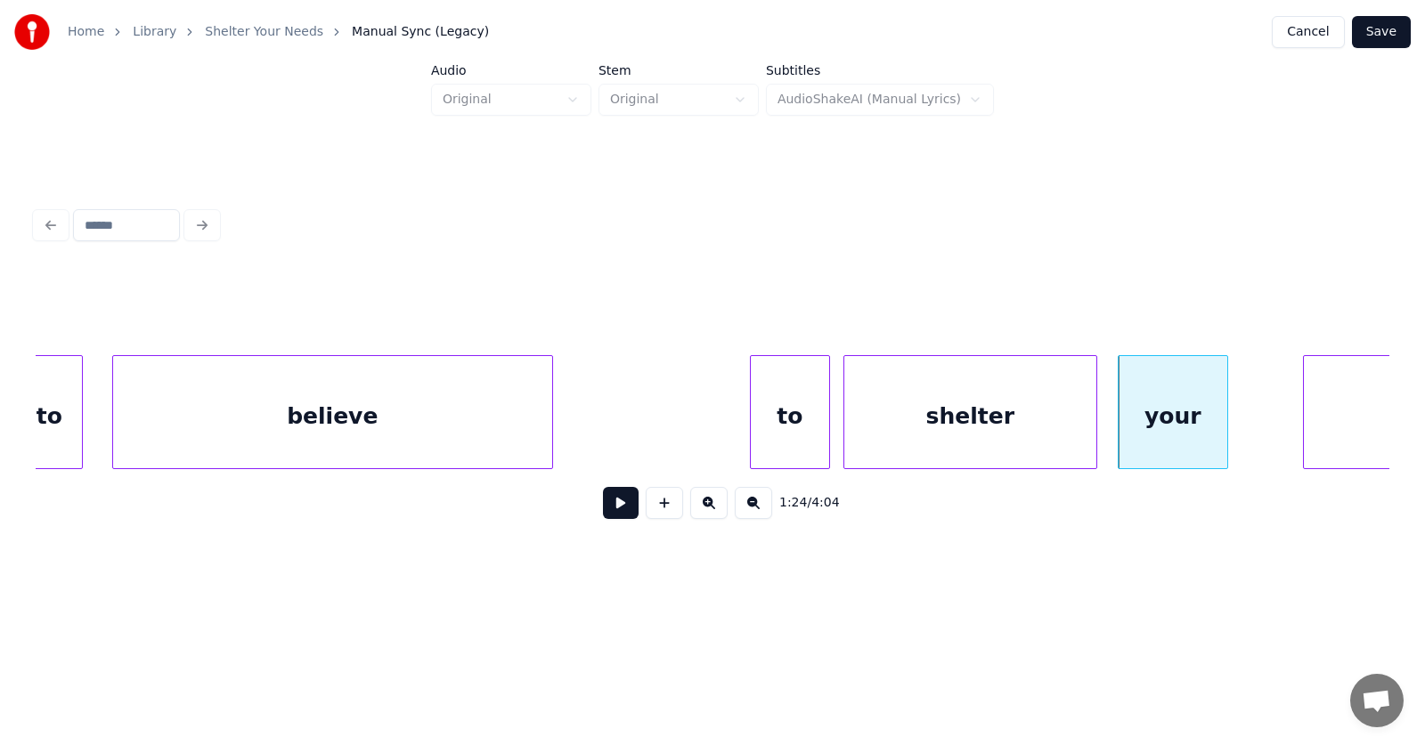
click at [1223, 427] on div at bounding box center [1224, 412] width 5 height 112
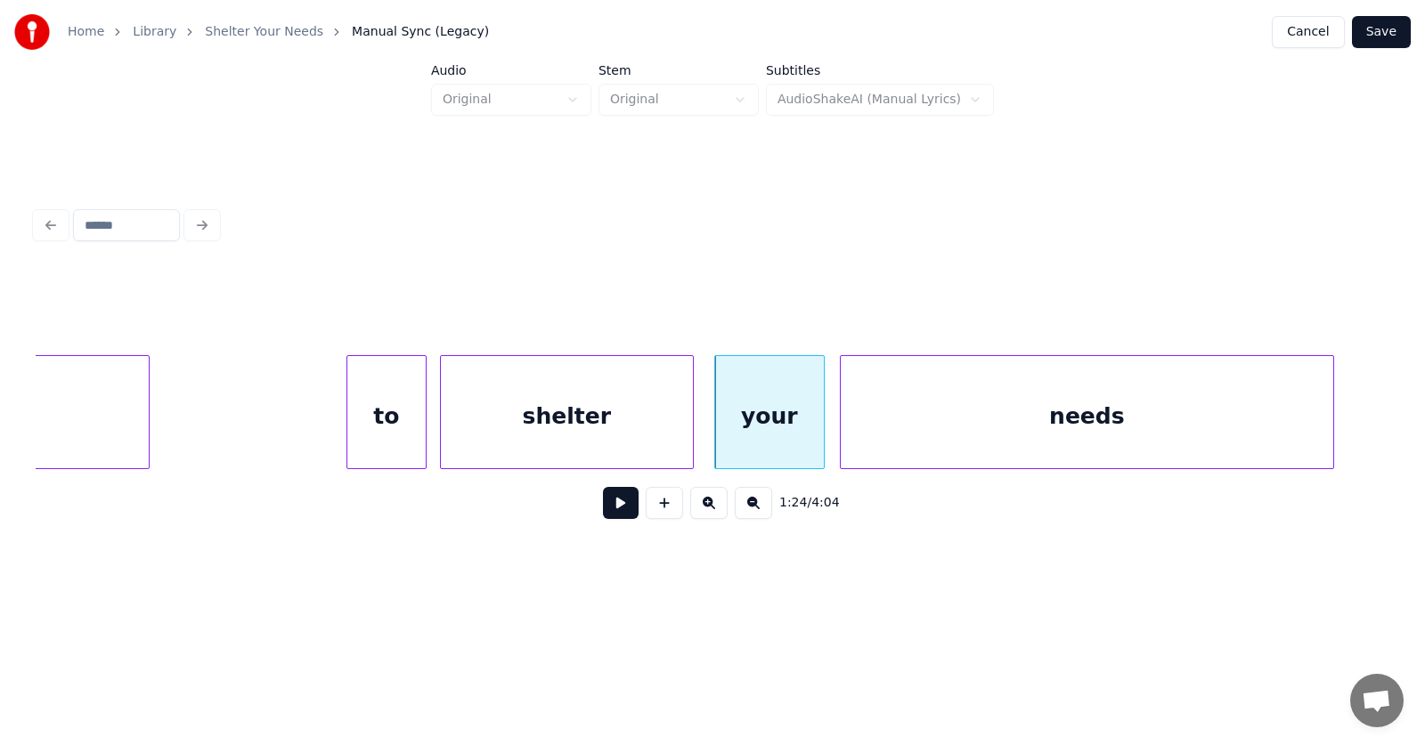
click at [1264, 447] on div "needs" at bounding box center [1087, 416] width 493 height 121
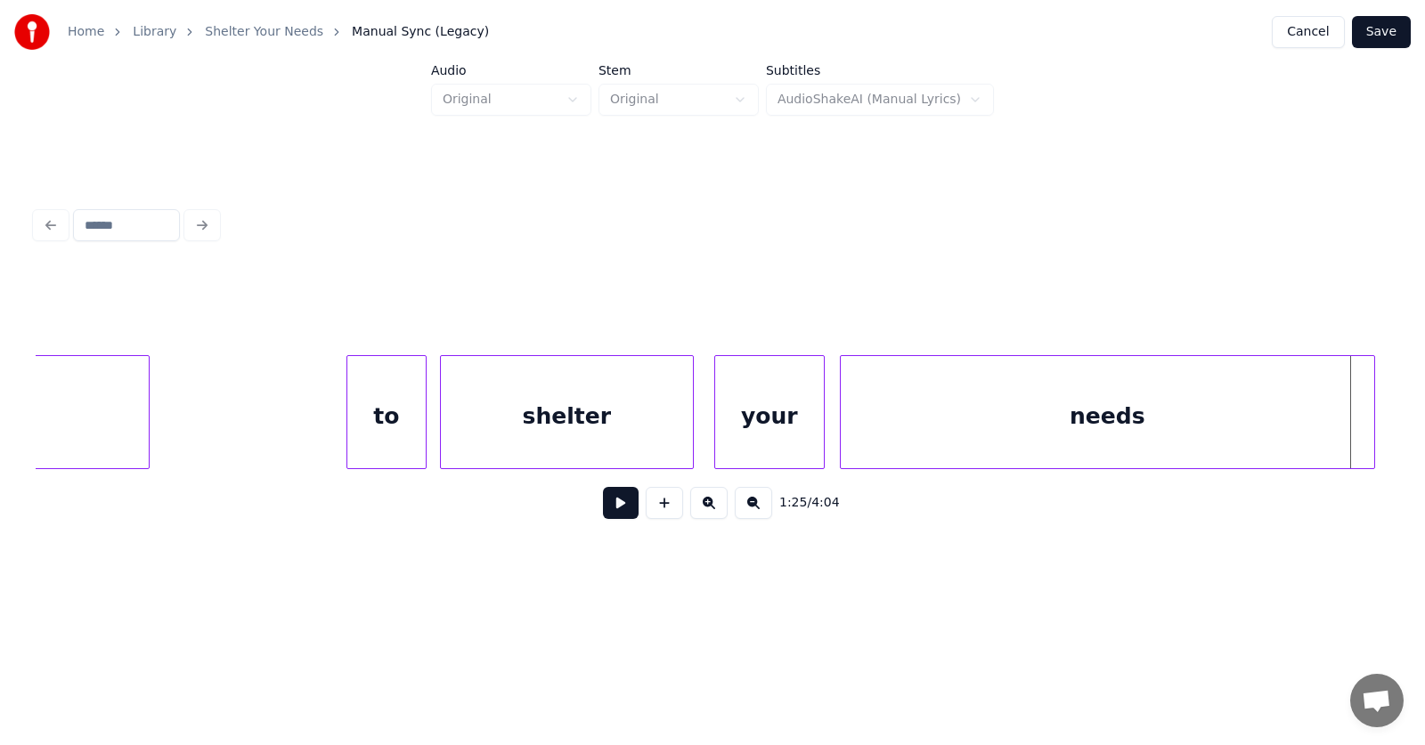
click at [1372, 418] on div at bounding box center [1371, 412] width 5 height 112
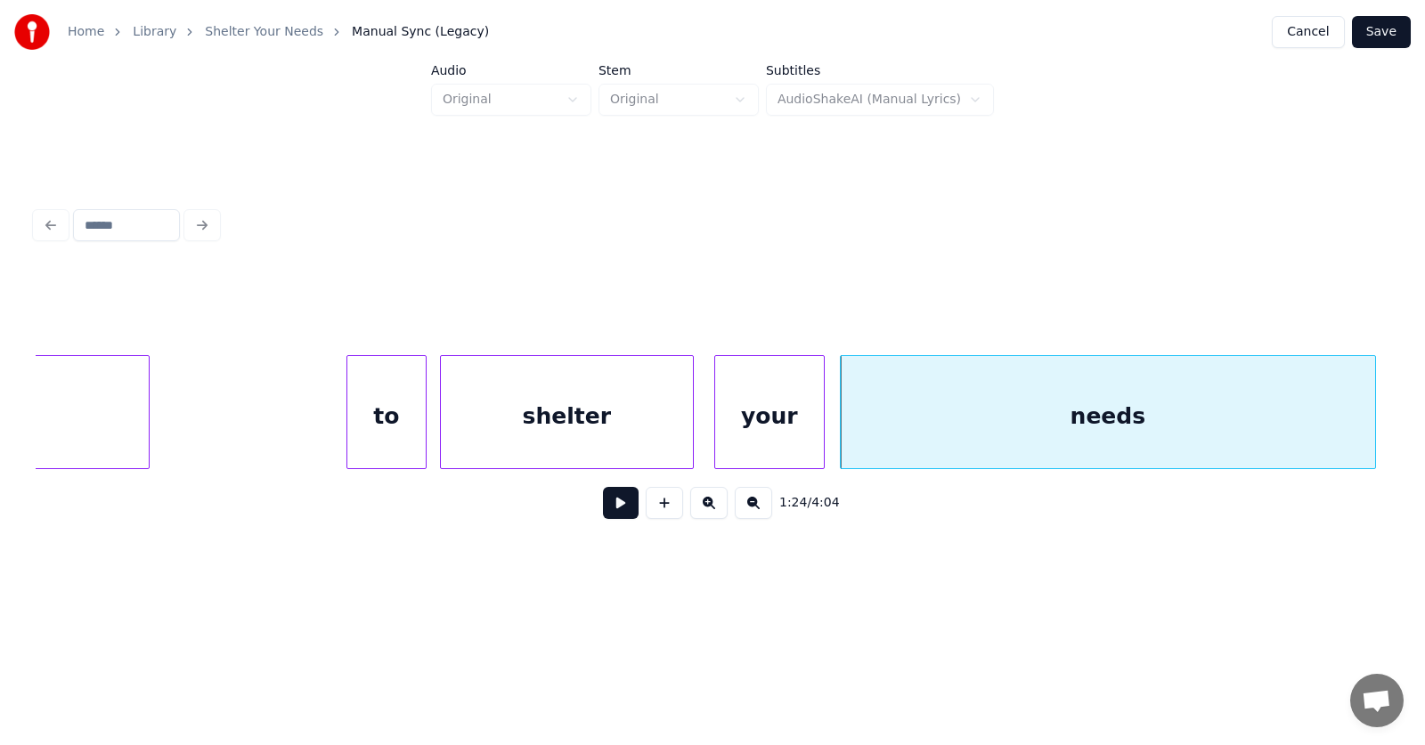
click at [614, 517] on button at bounding box center [621, 503] width 36 height 32
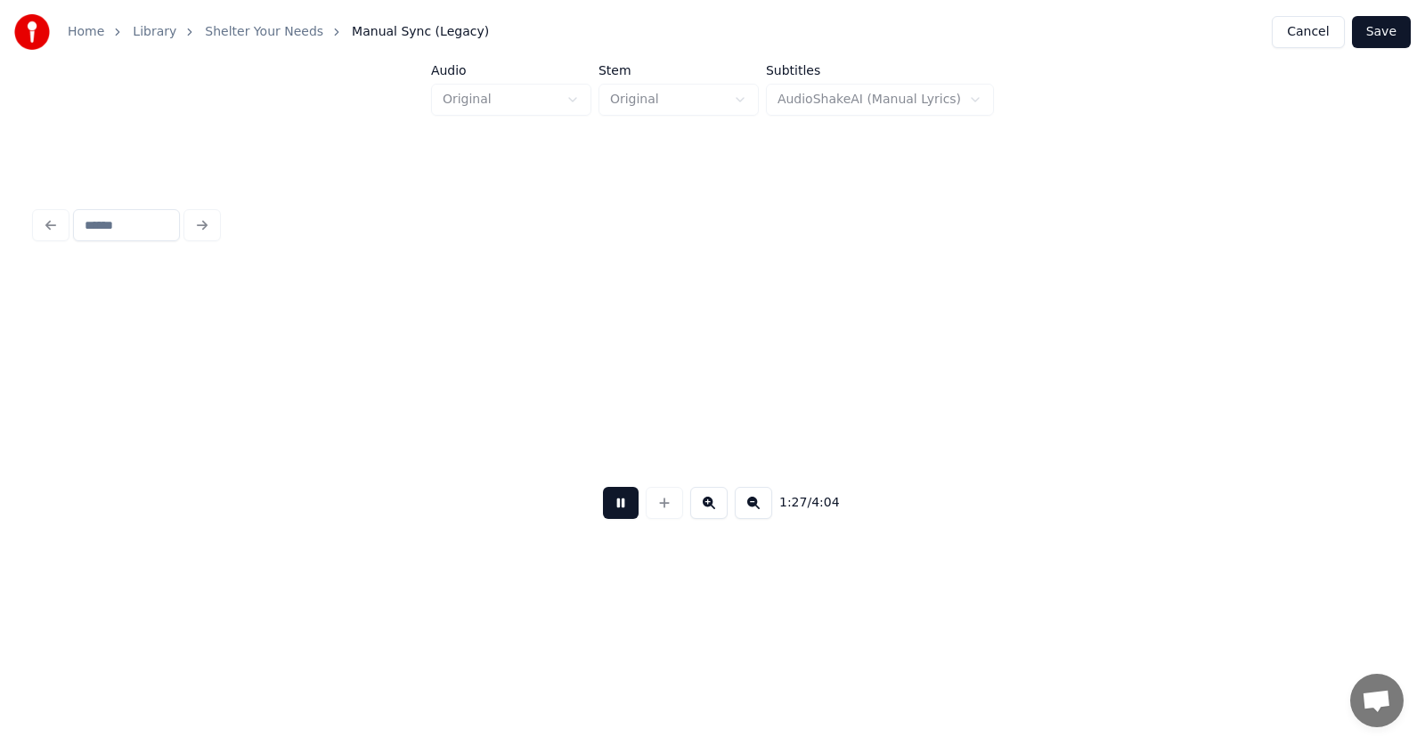
scroll to position [0, 58428]
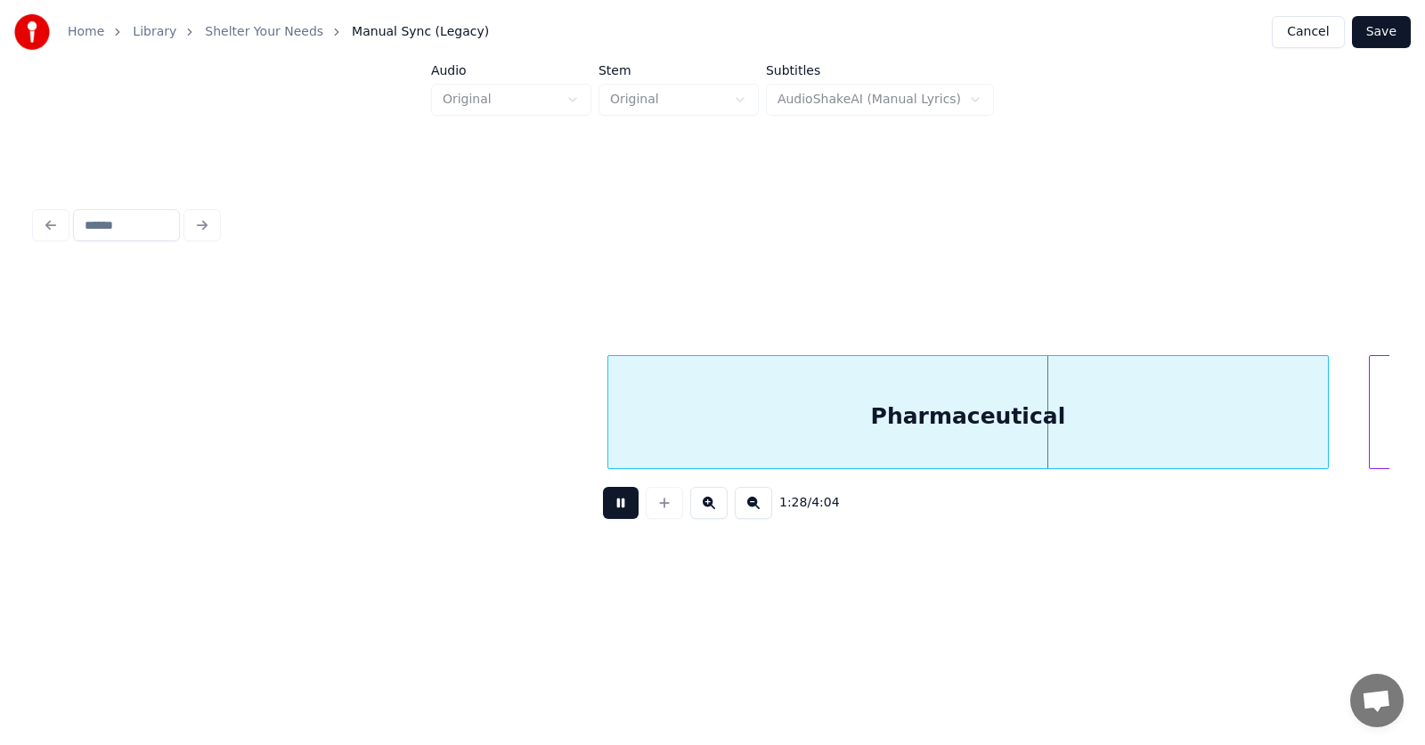
click at [610, 513] on button at bounding box center [621, 503] width 36 height 32
click at [697, 431] on div "Pharmaceutical" at bounding box center [943, 416] width 720 height 121
click at [603, 511] on button at bounding box center [621, 503] width 36 height 32
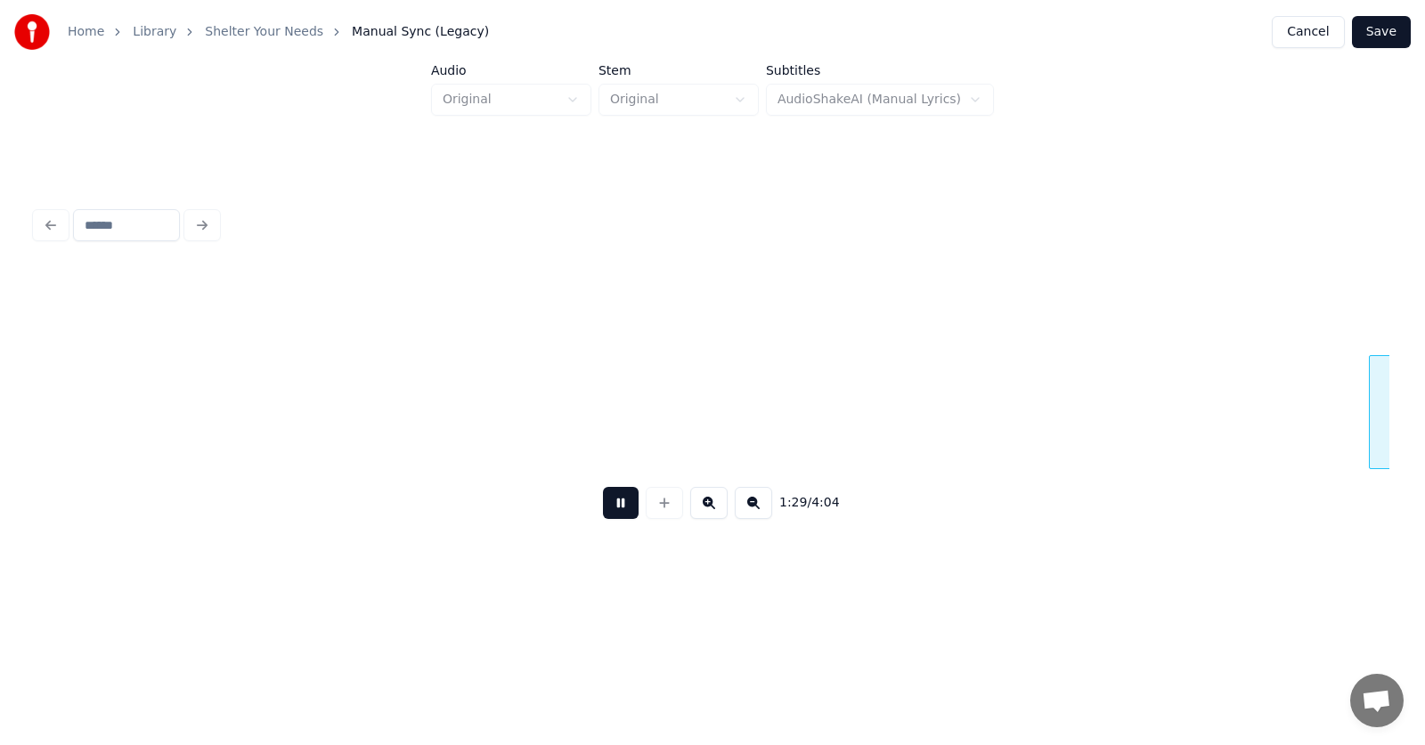
scroll to position [0, 59792]
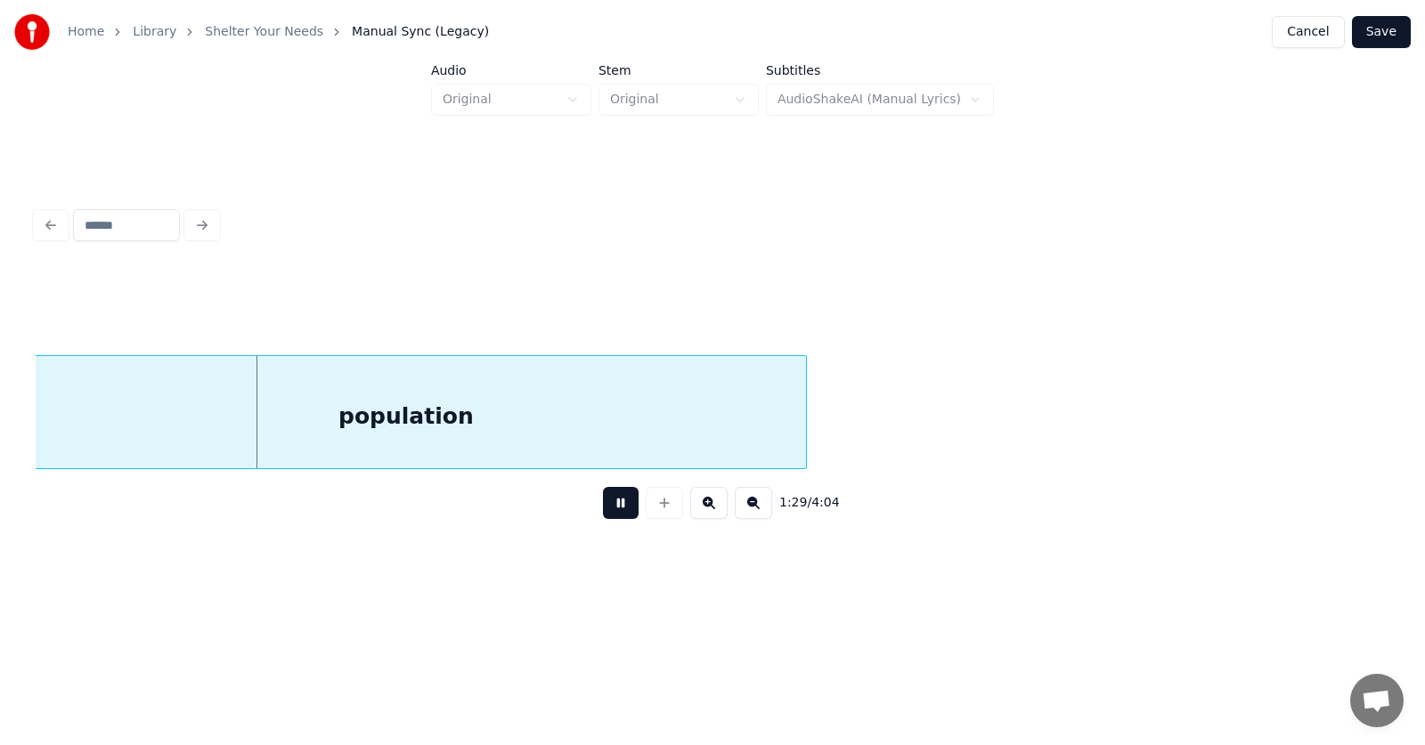
click at [603, 511] on button at bounding box center [621, 503] width 36 height 32
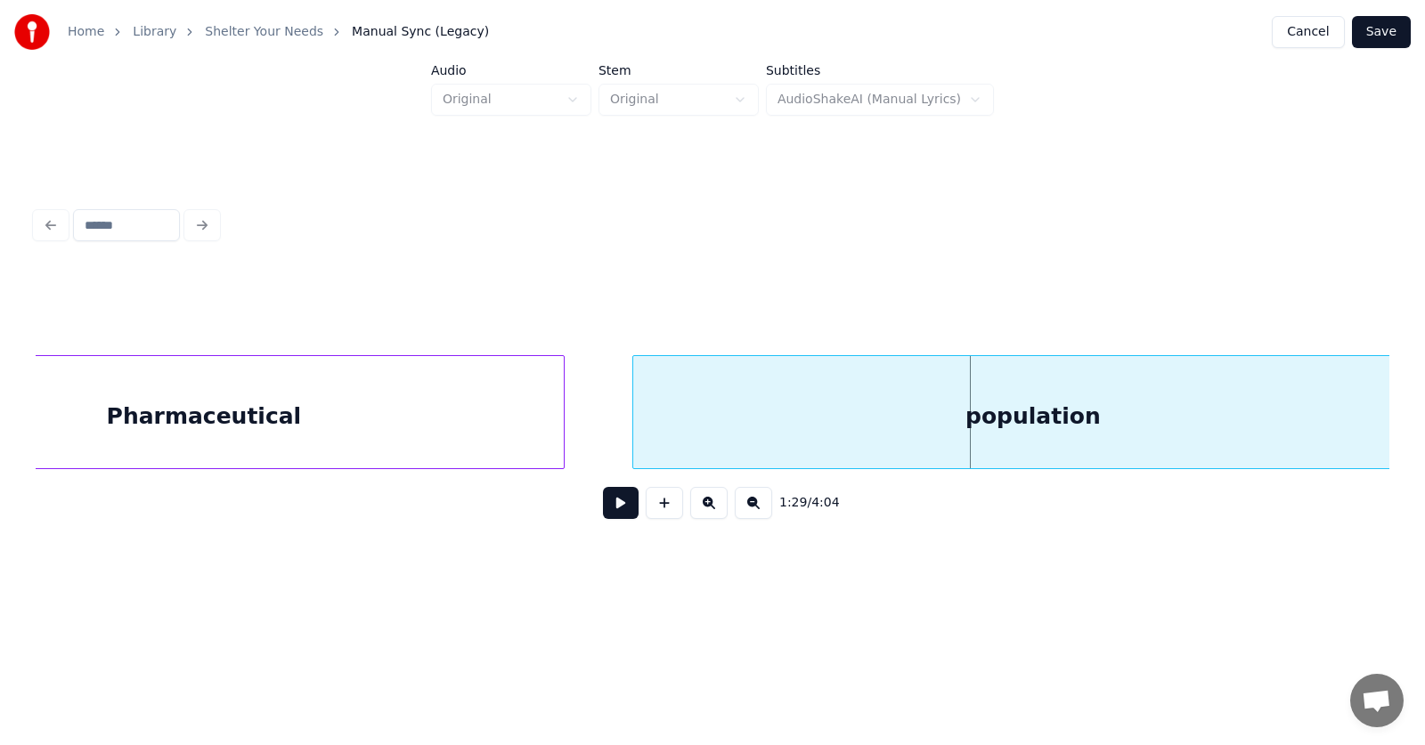
scroll to position [0, 59205]
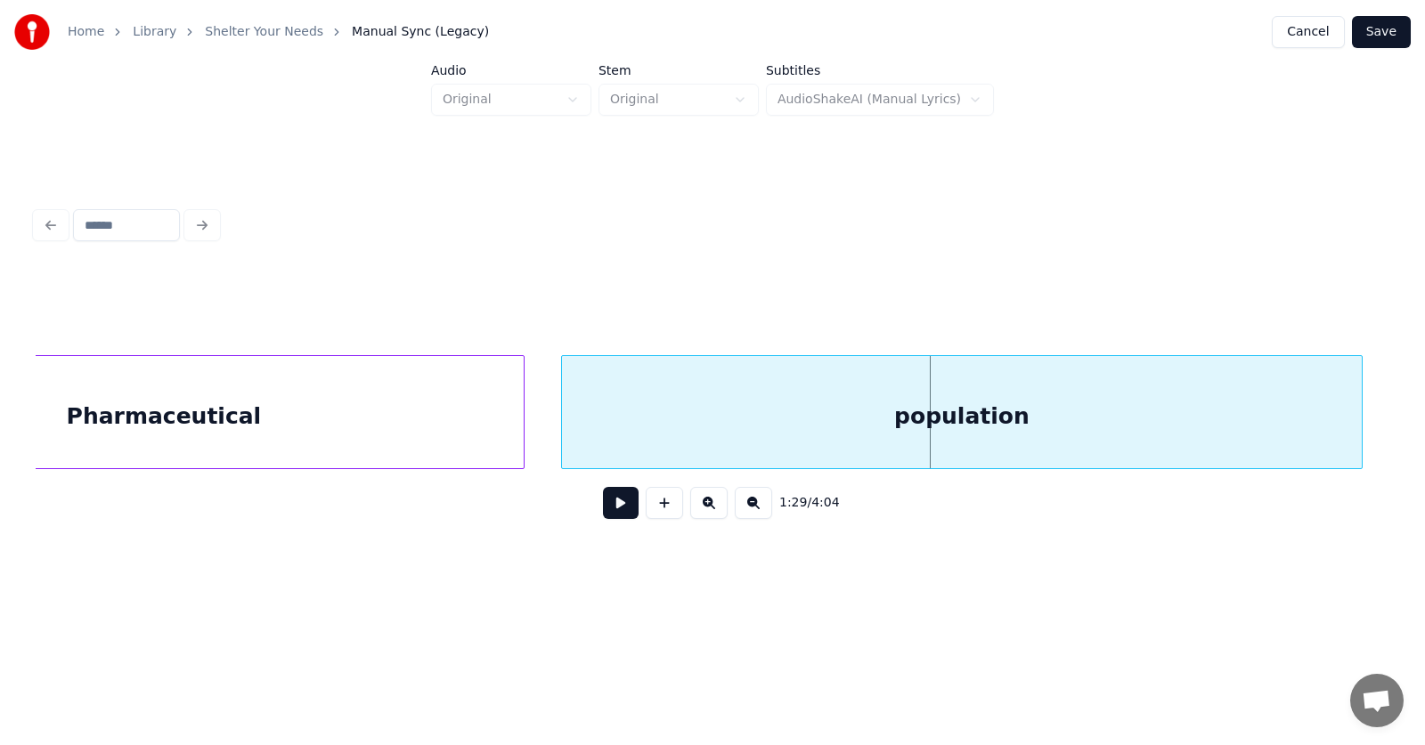
click at [654, 442] on div "population" at bounding box center [962, 416] width 800 height 121
click at [611, 512] on button at bounding box center [621, 503] width 36 height 32
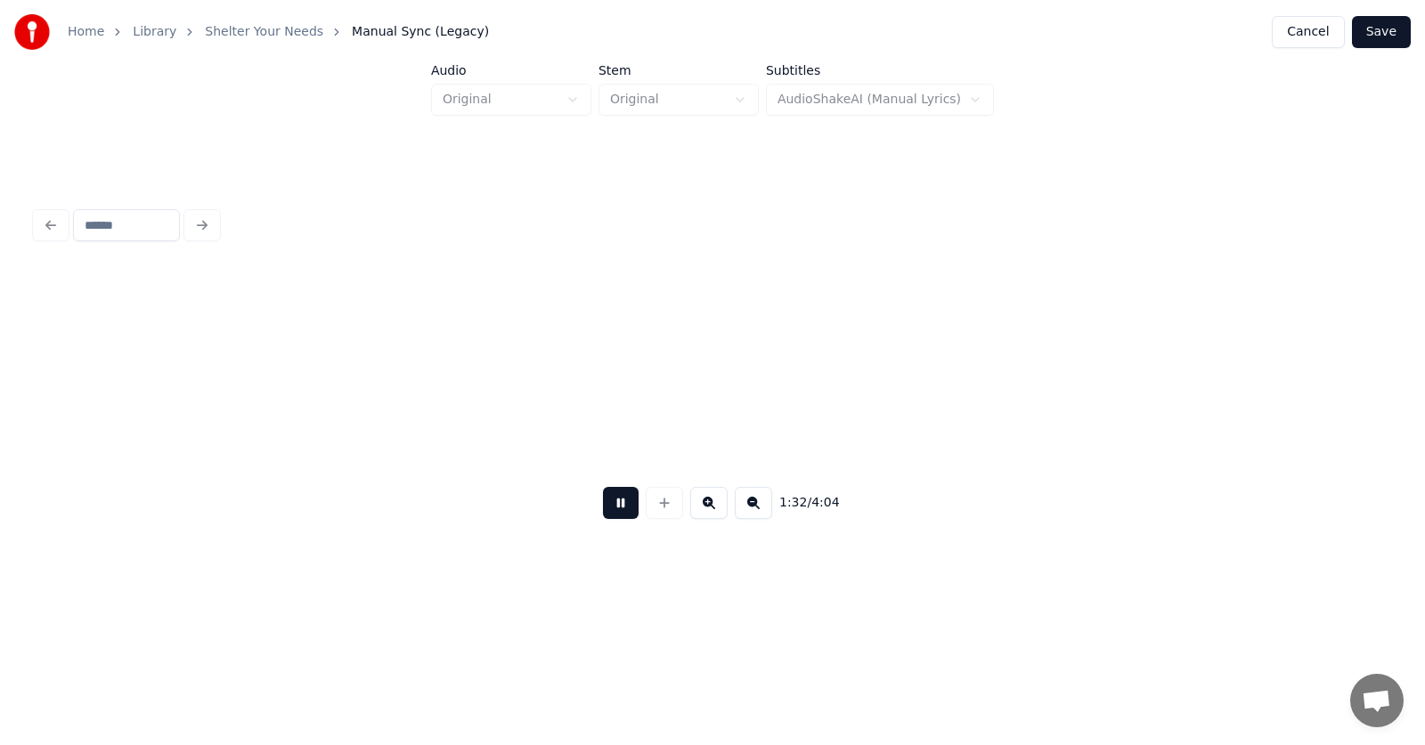
scroll to position [0, 61928]
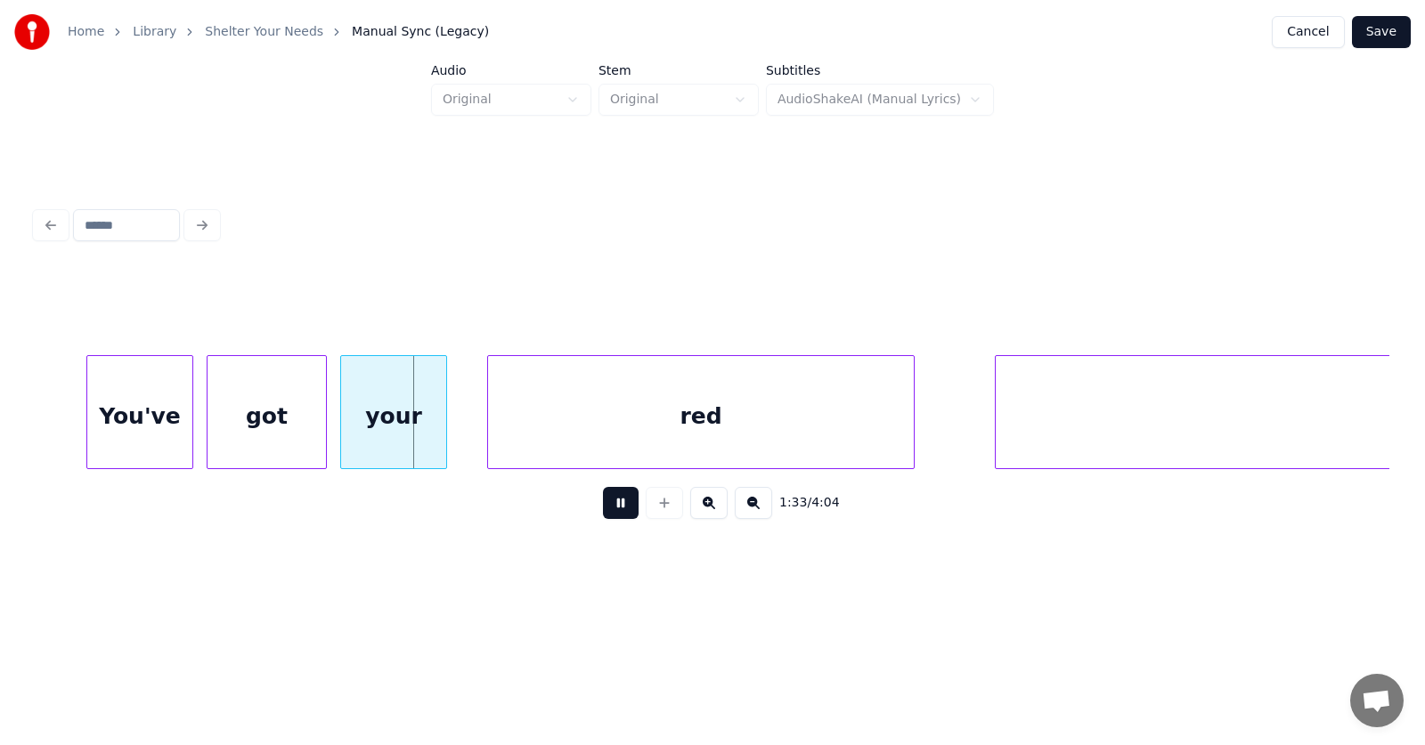
click at [611, 512] on button at bounding box center [621, 503] width 36 height 32
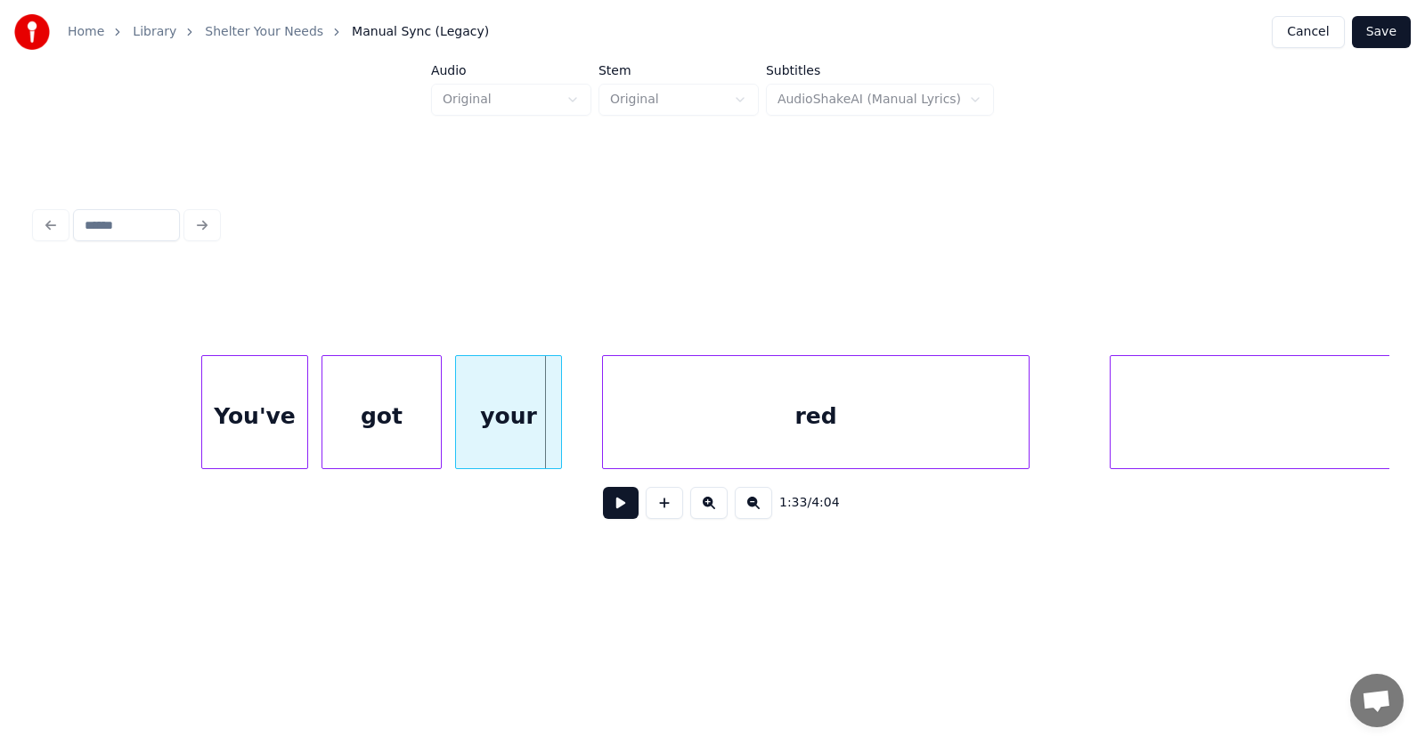
scroll to position [0, 61594]
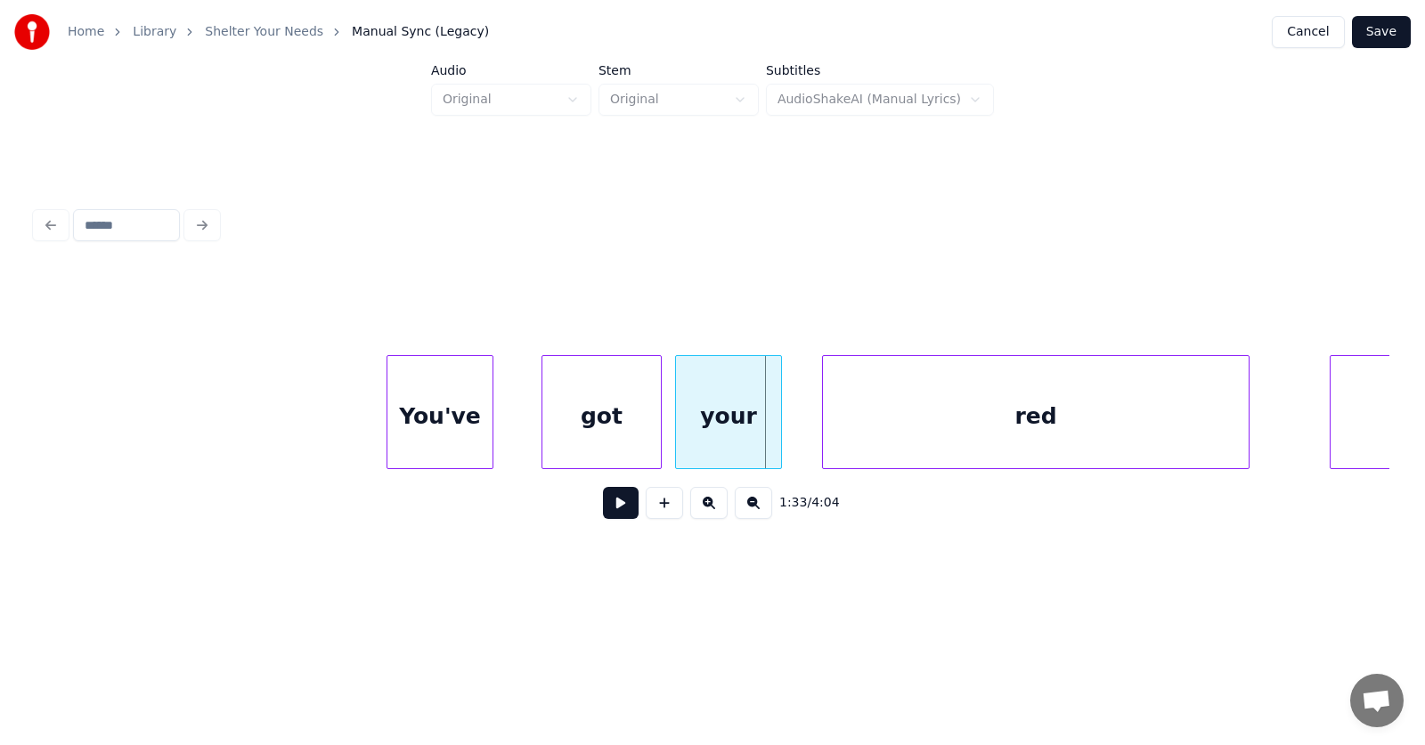
click at [466, 436] on div "You've" at bounding box center [439, 416] width 105 height 121
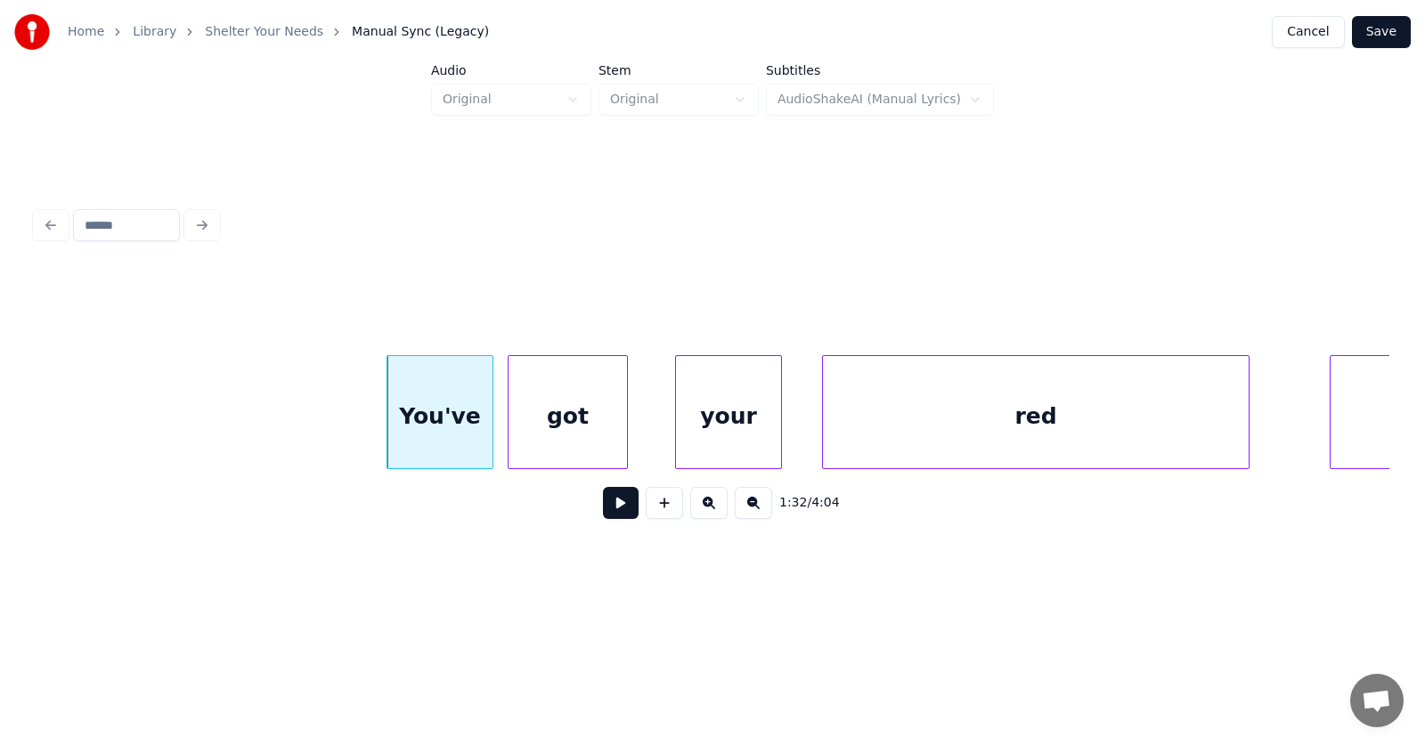
click at [566, 436] on div "got" at bounding box center [568, 416] width 118 height 121
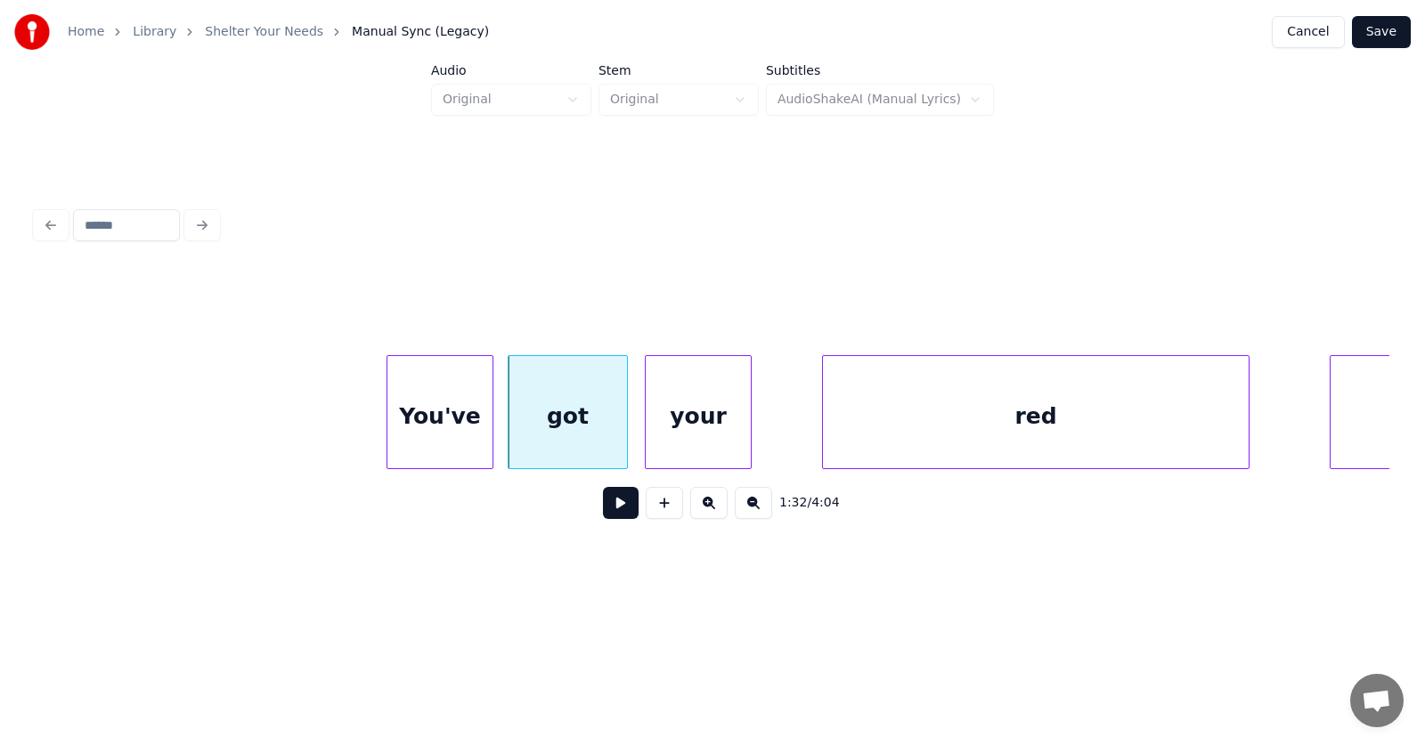
click at [669, 430] on div "your" at bounding box center [698, 416] width 105 height 121
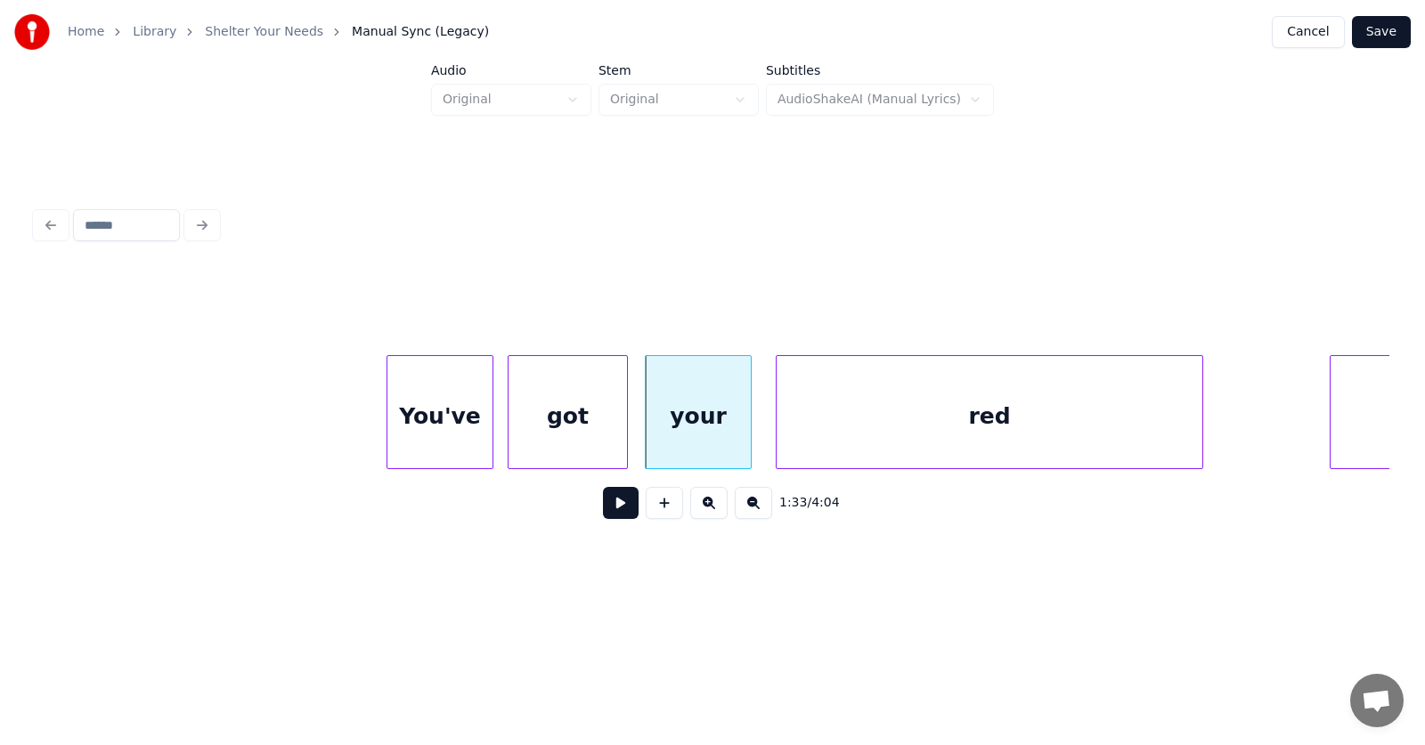
click at [843, 436] on div "red" at bounding box center [990, 416] width 426 height 121
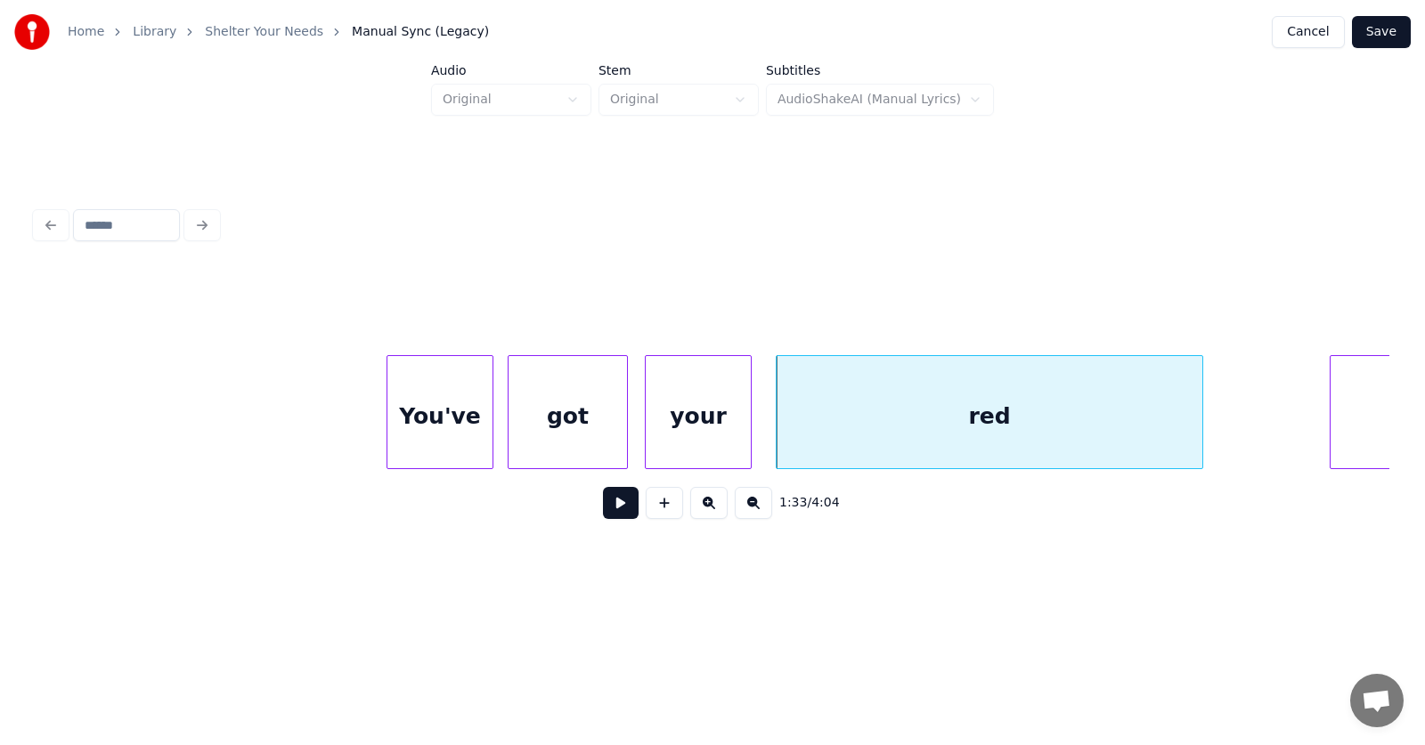
click at [610, 509] on button at bounding box center [621, 503] width 36 height 32
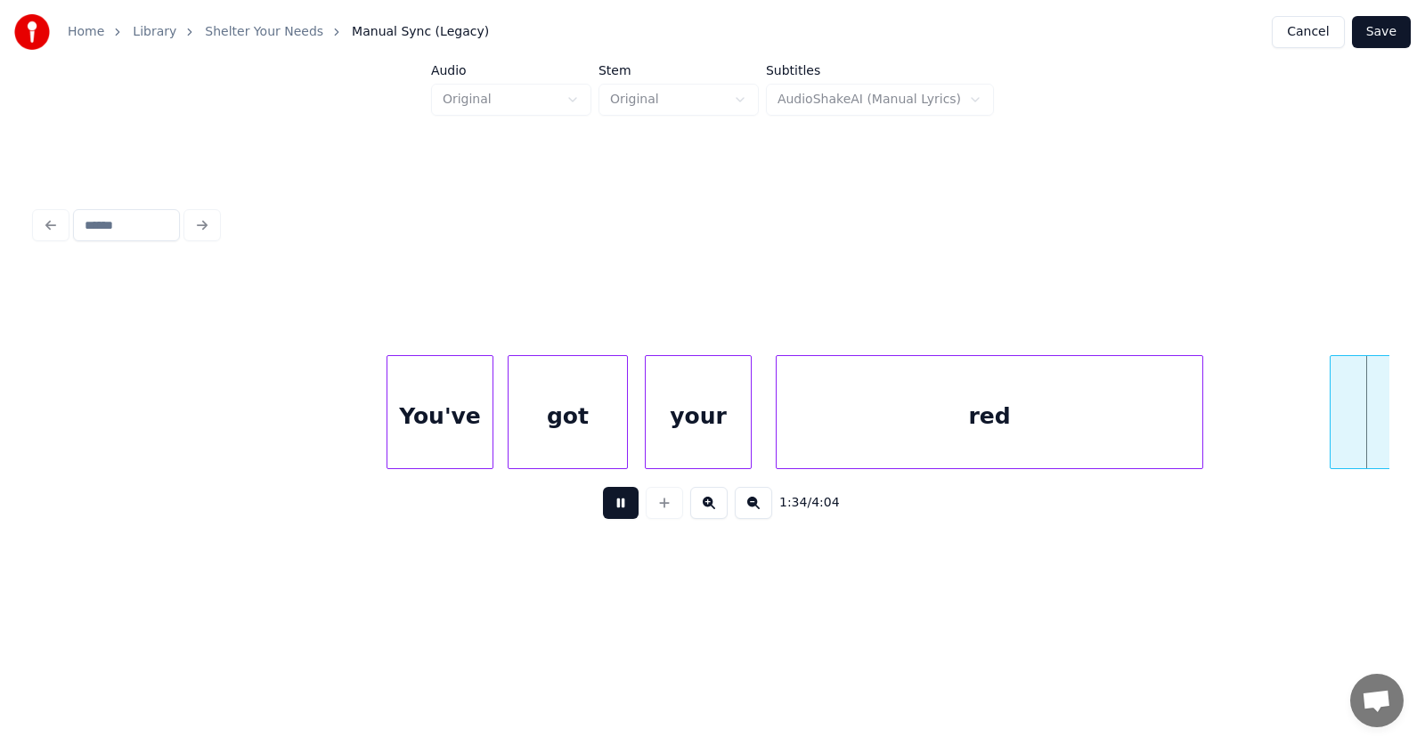
scroll to position [0, 62958]
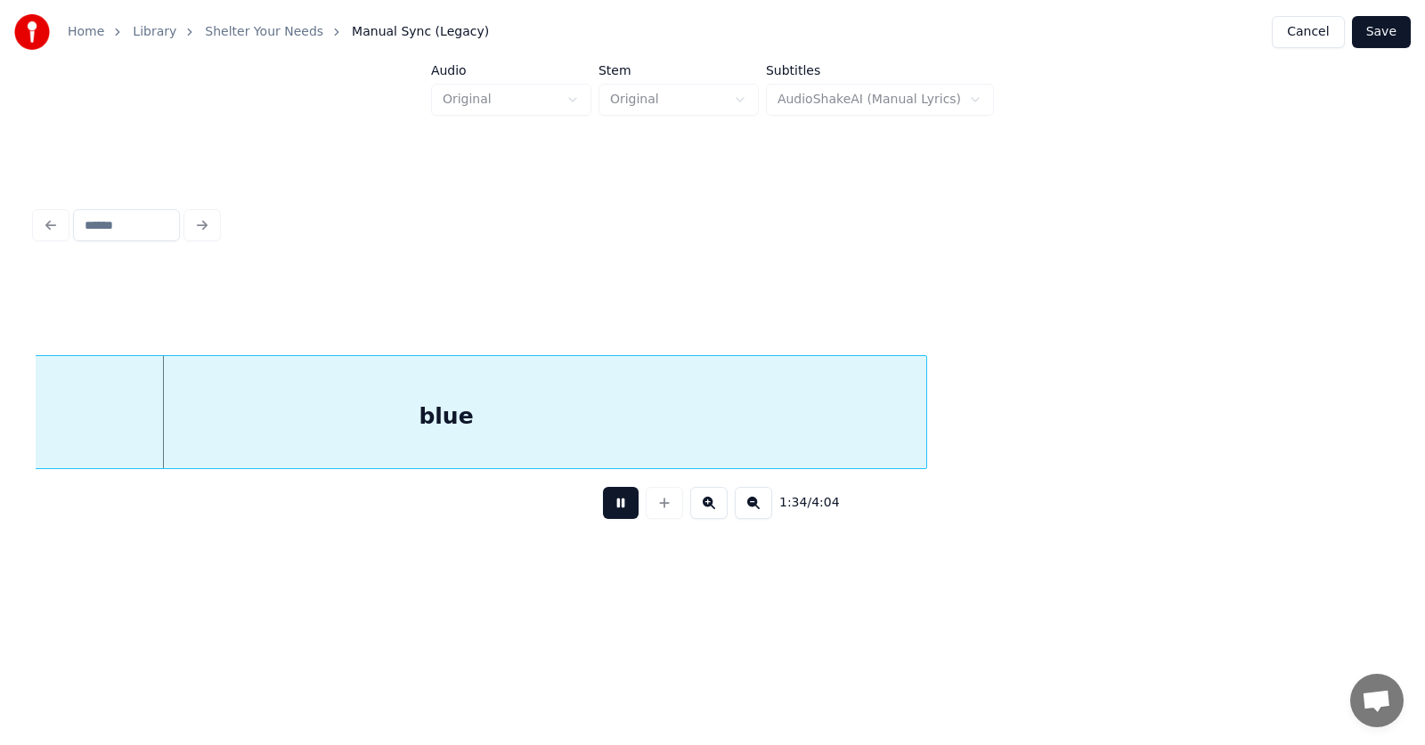
click at [610, 509] on button at bounding box center [621, 503] width 36 height 32
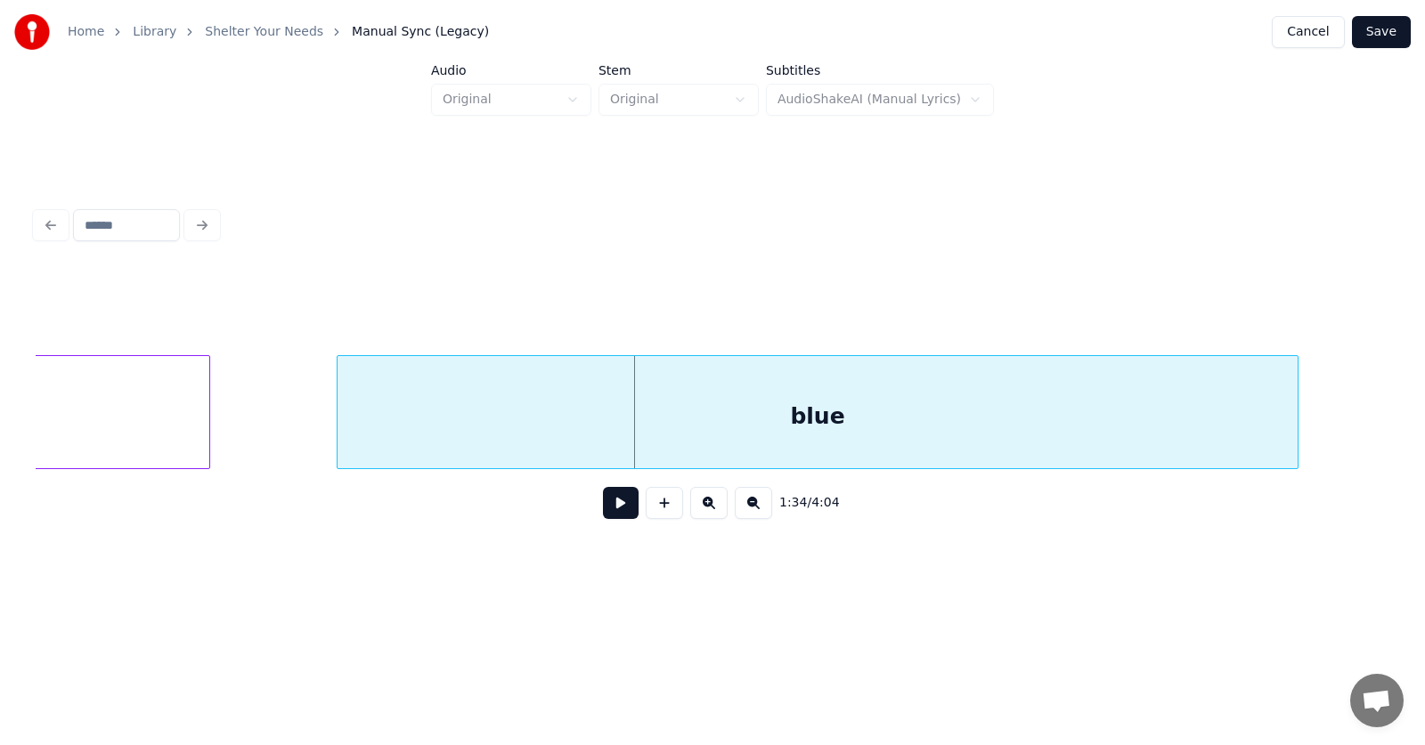
scroll to position [0, 62366]
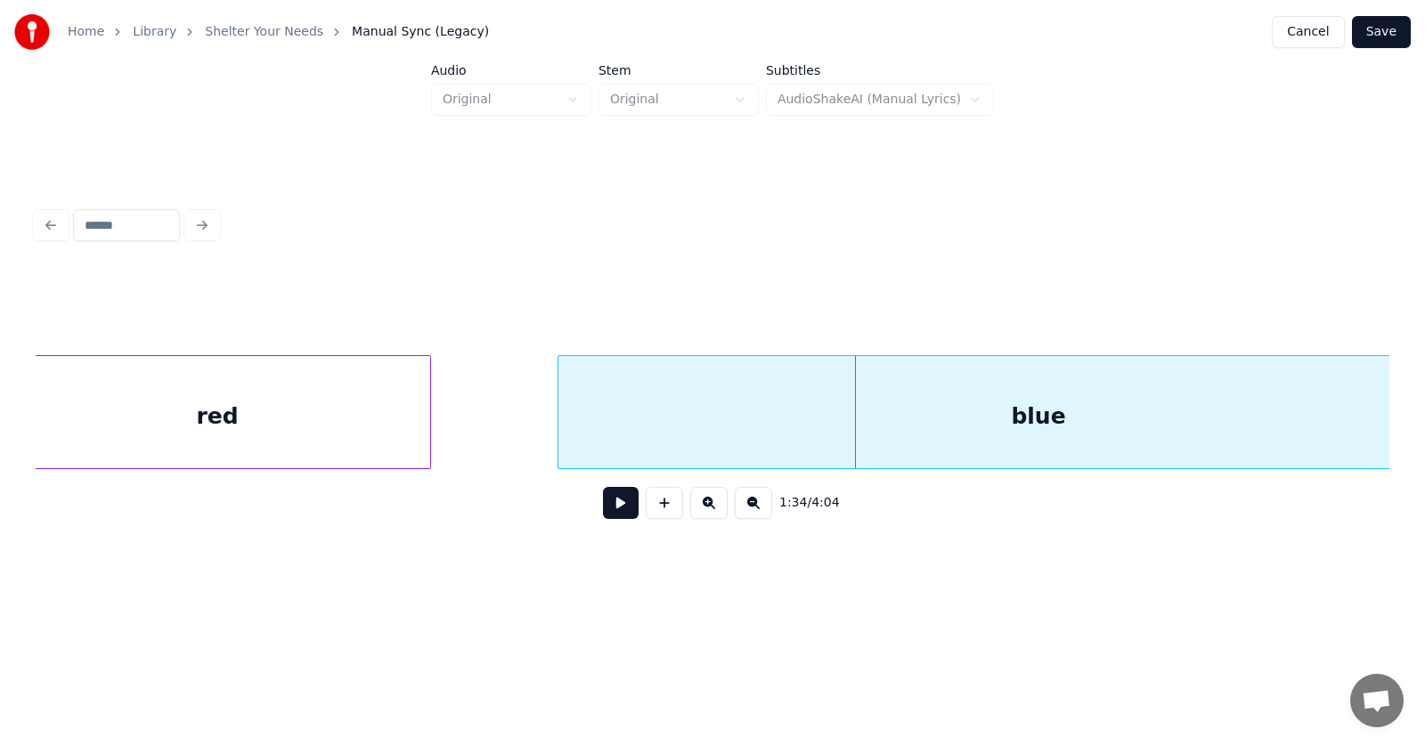
click at [558, 411] on div "blue" at bounding box center [1039, 412] width 962 height 114
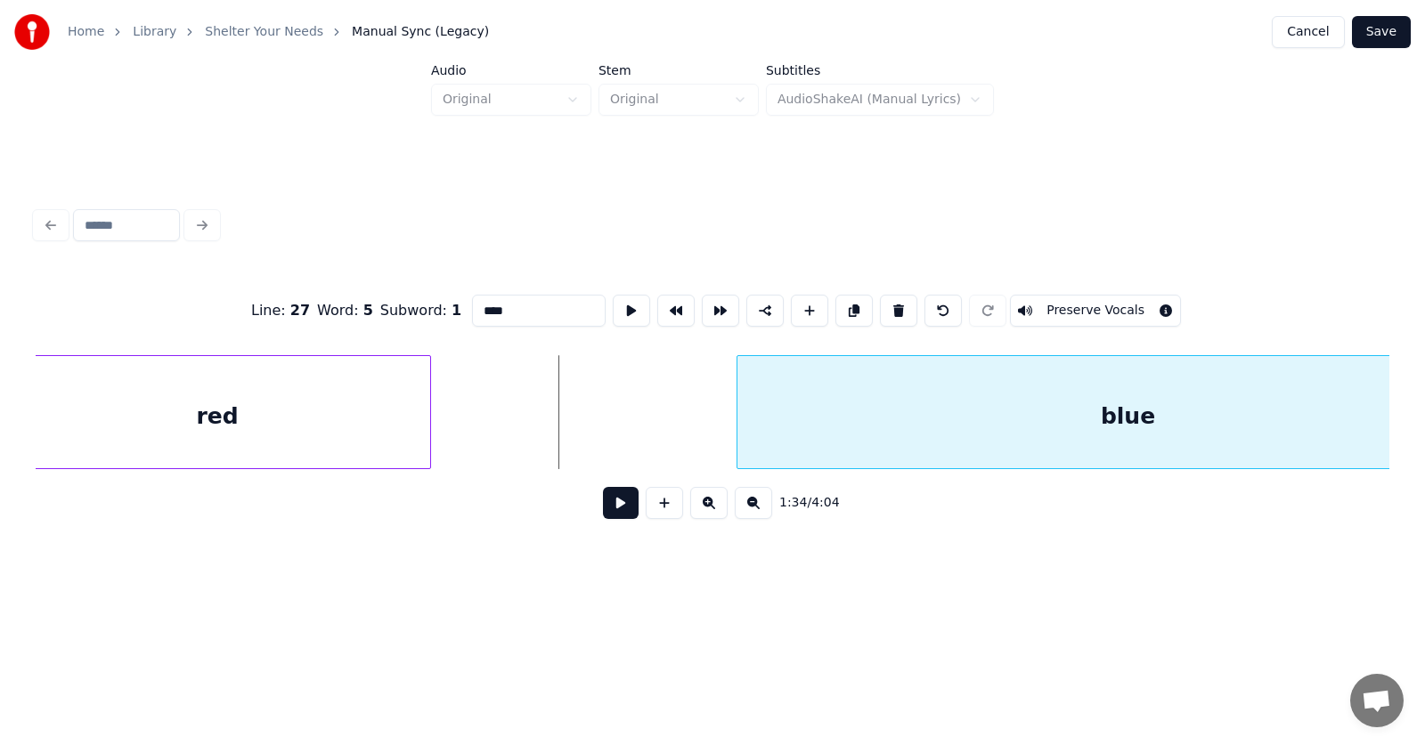
click at [738, 432] on div at bounding box center [739, 412] width 5 height 112
click at [711, 433] on div at bounding box center [708, 412] width 5 height 112
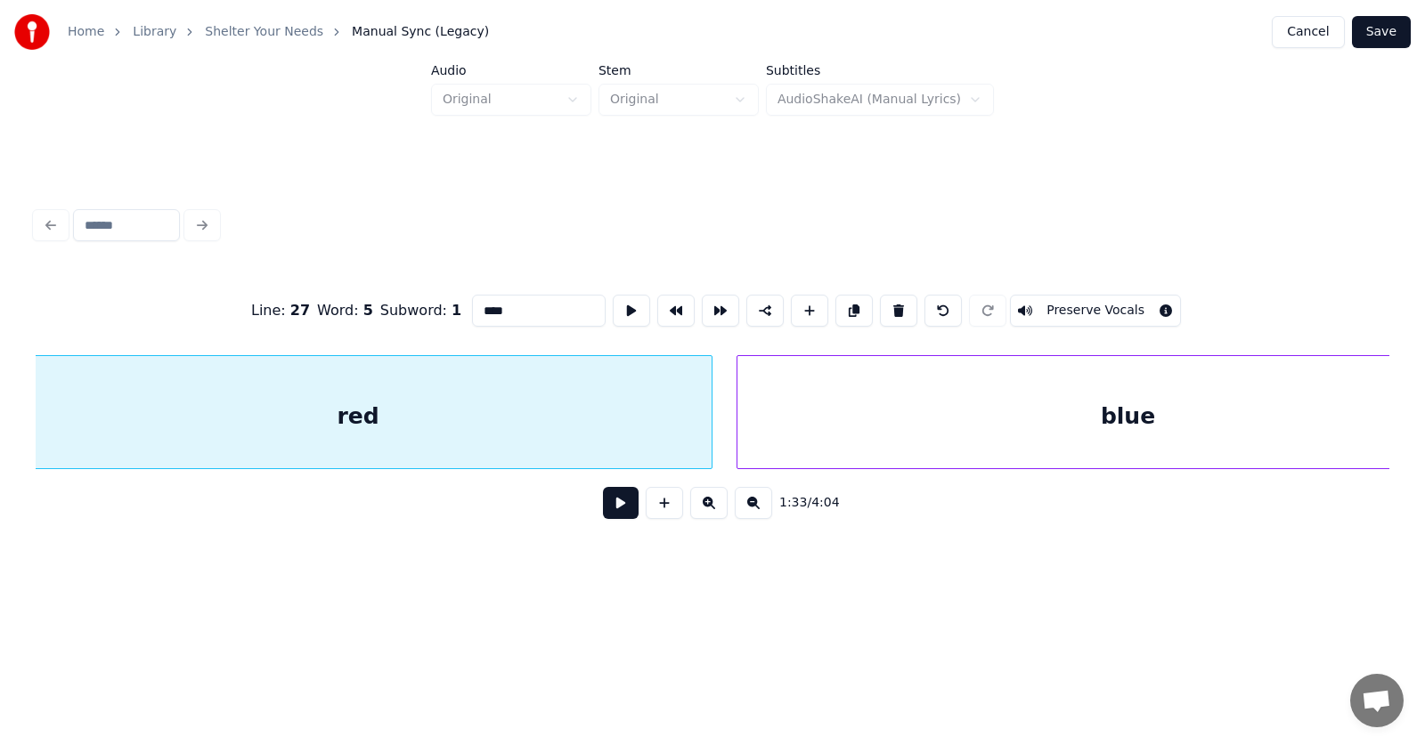
scroll to position [0, 62334]
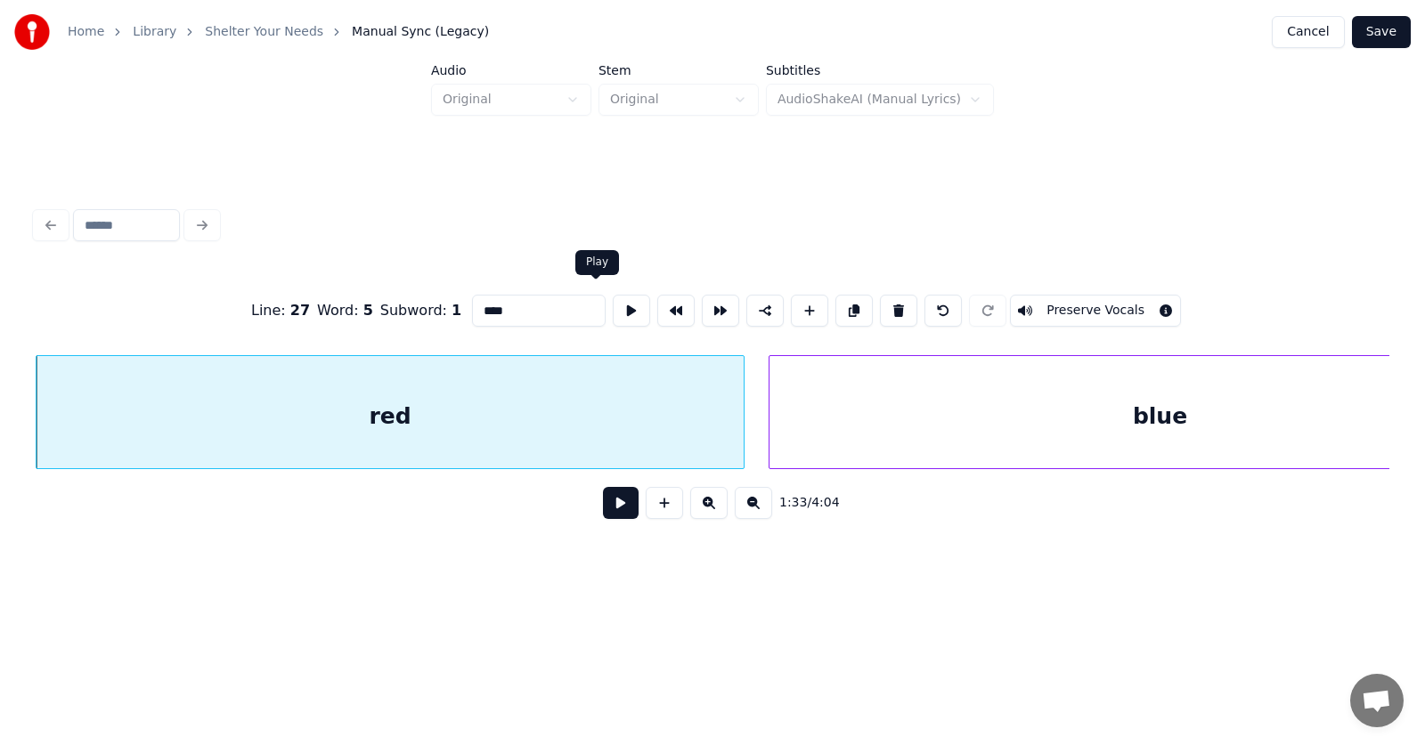
click at [591, 392] on div "red" at bounding box center [390, 416] width 707 height 121
click at [613, 297] on button at bounding box center [631, 311] width 37 height 32
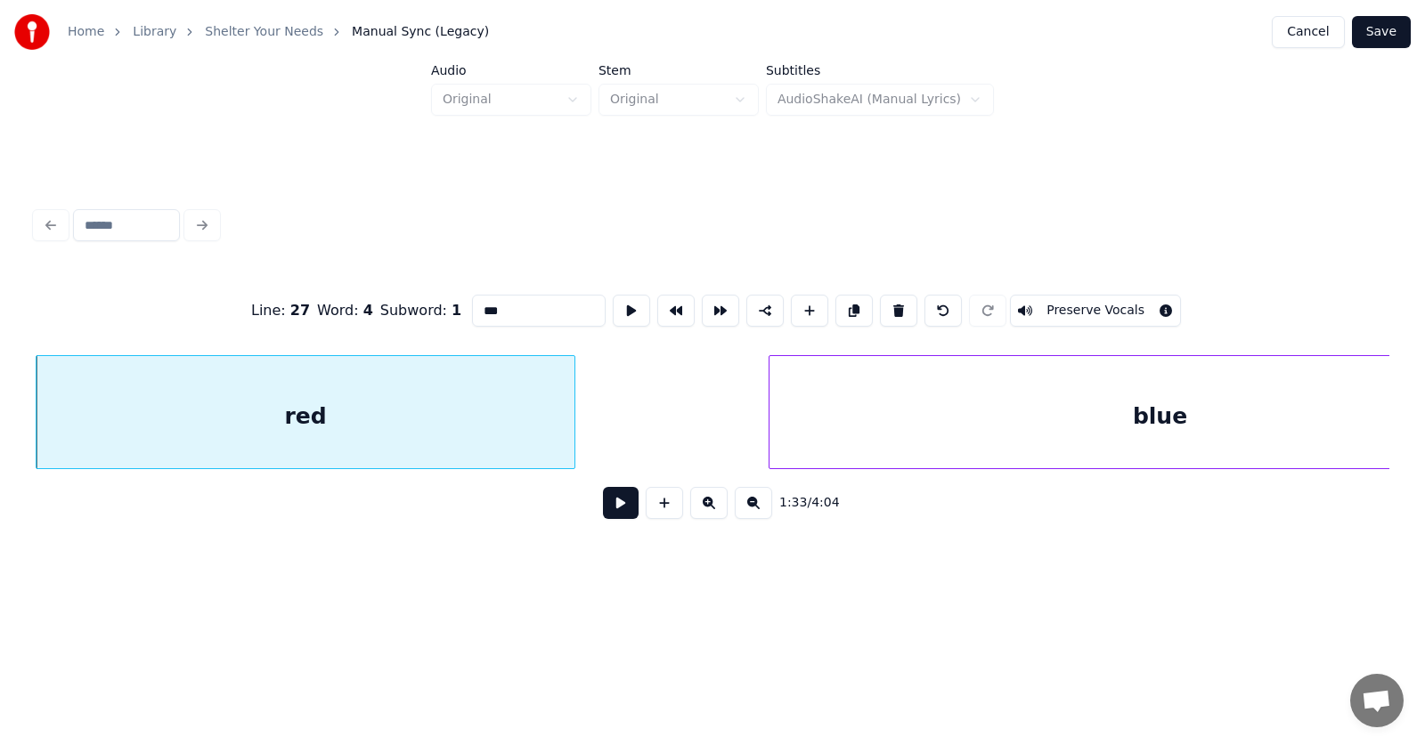
click at [574, 428] on div at bounding box center [571, 412] width 5 height 112
click at [613, 306] on button at bounding box center [631, 311] width 37 height 32
click at [528, 422] on div at bounding box center [525, 412] width 5 height 112
click at [613, 309] on button at bounding box center [631, 311] width 37 height 32
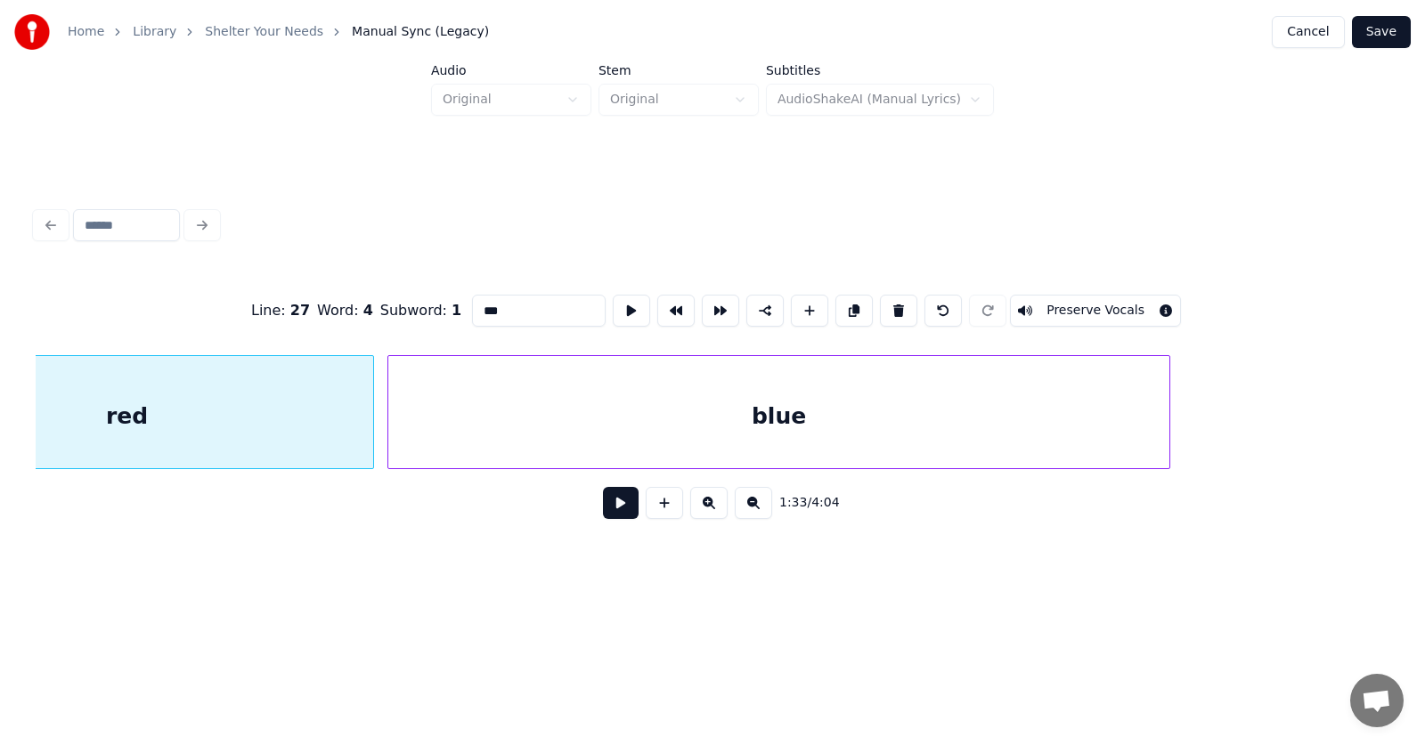
click at [603, 431] on div "blue" at bounding box center [778, 416] width 781 height 121
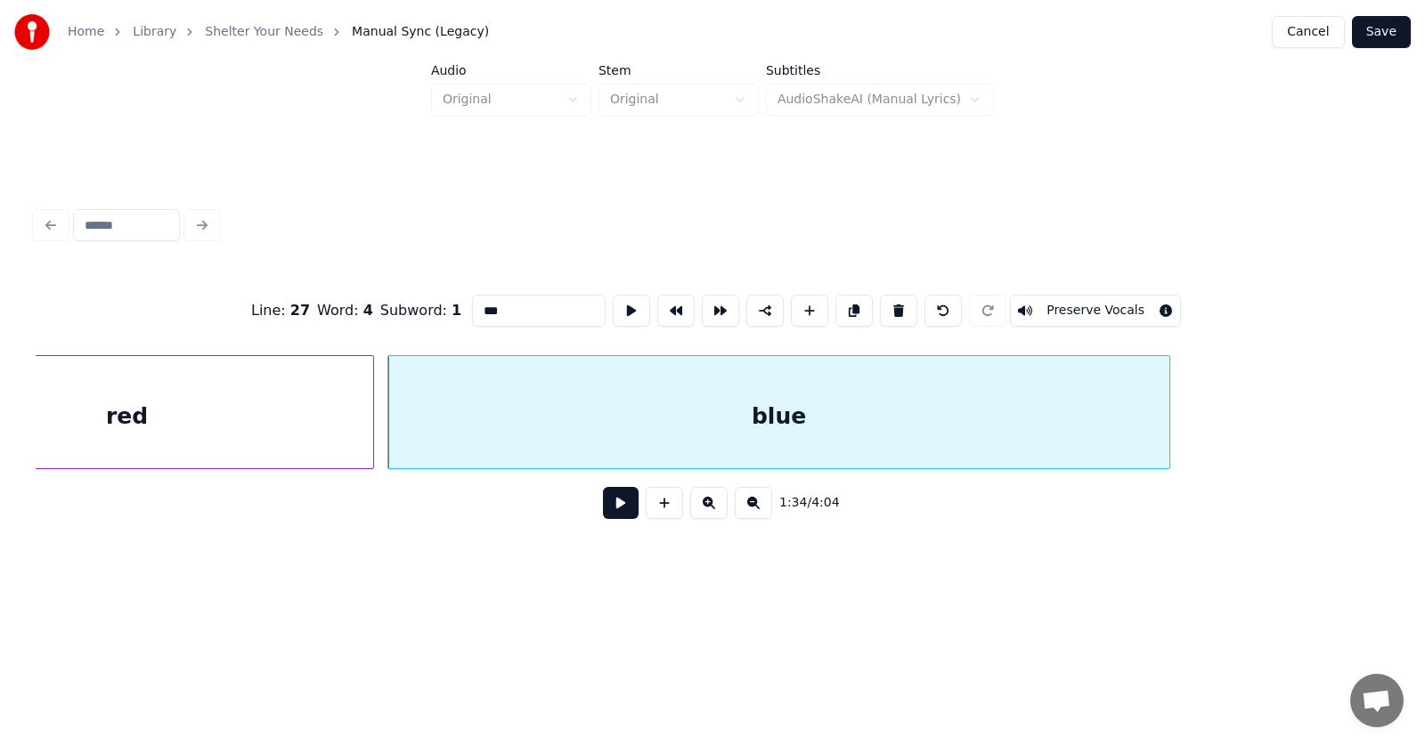
click at [264, 405] on div "red" at bounding box center [127, 416] width 493 height 121
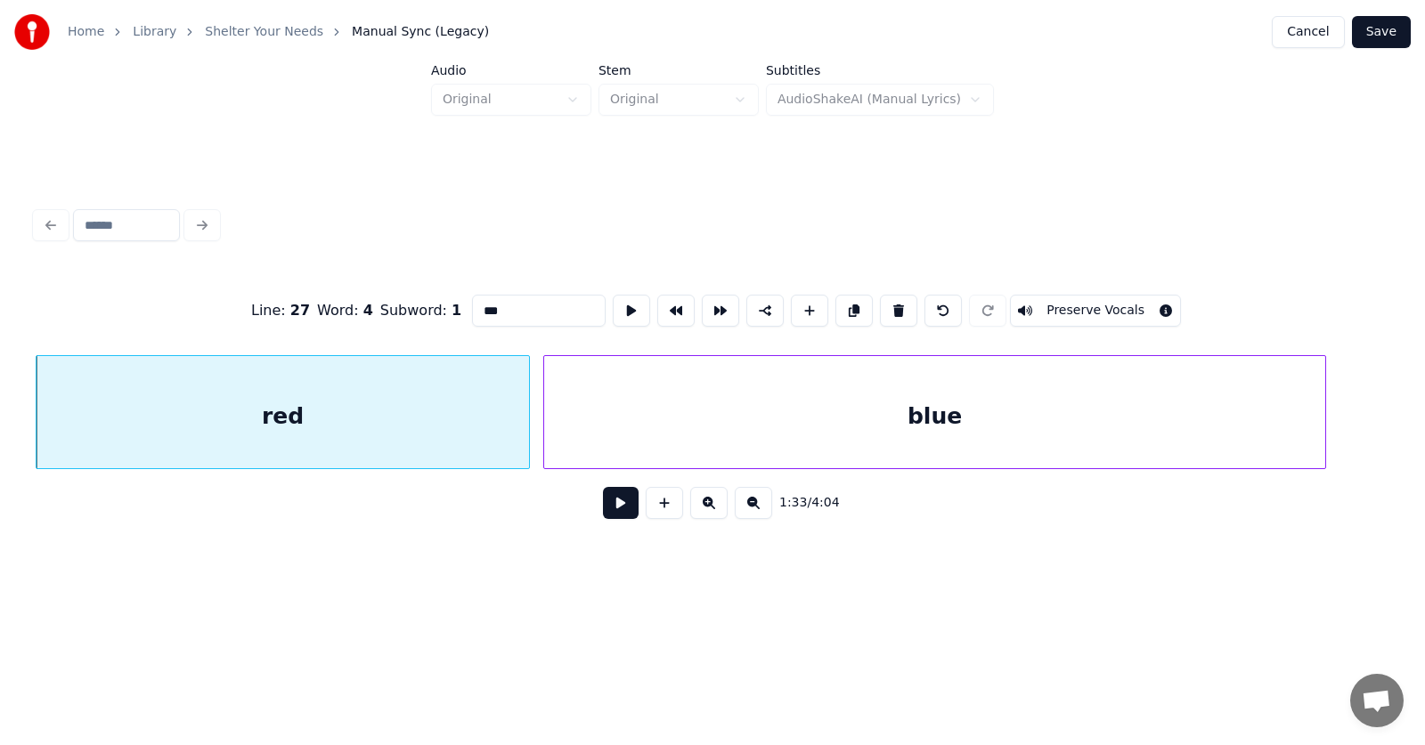
click at [477, 303] on input "***" at bounding box center [539, 311] width 134 height 32
click at [784, 420] on div "blue" at bounding box center [934, 416] width 781 height 121
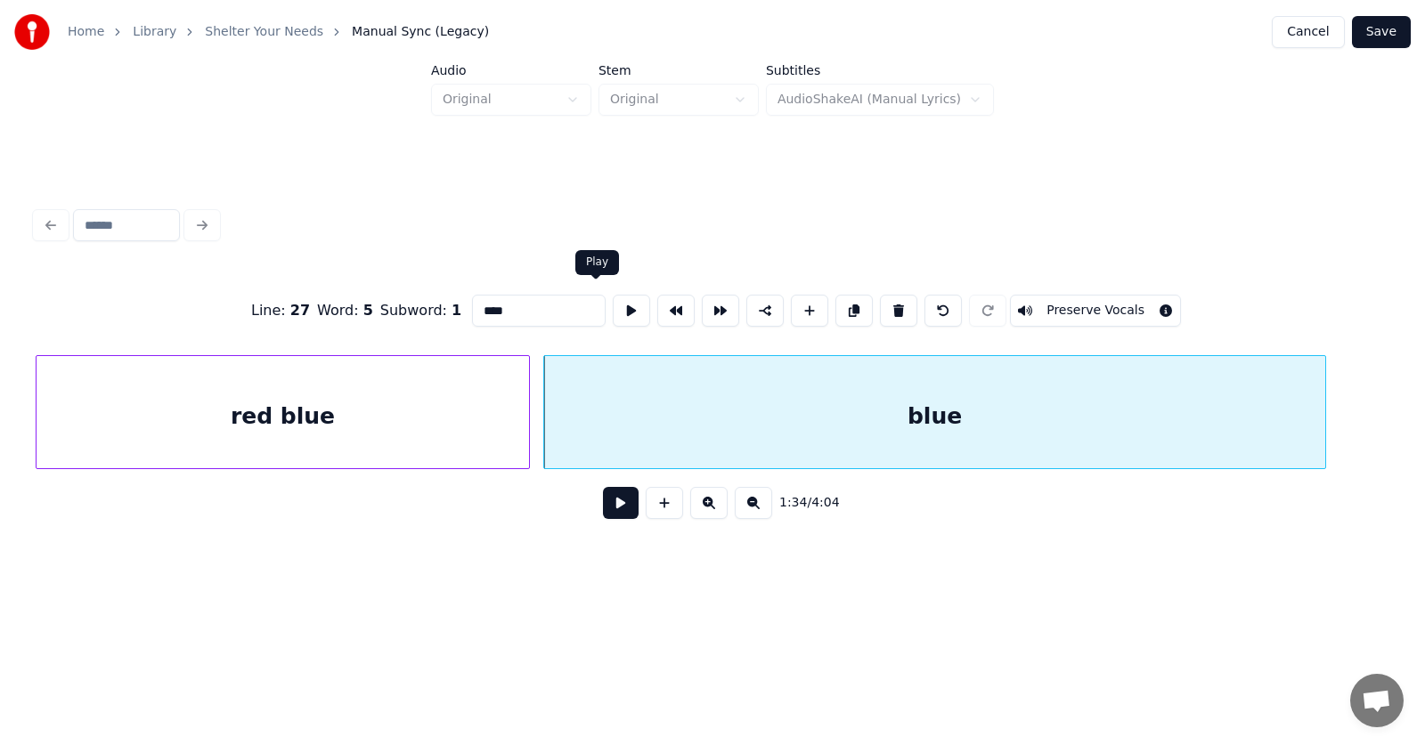
click at [613, 313] on button at bounding box center [631, 311] width 37 height 32
click at [813, 405] on div "blue" at bounding box center [934, 416] width 781 height 121
click at [613, 297] on button at bounding box center [631, 311] width 37 height 32
click at [664, 425] on div "blue" at bounding box center [934, 416] width 781 height 121
drag, startPoint x: 483, startPoint y: 297, endPoint x: 439, endPoint y: 300, distance: 43.7
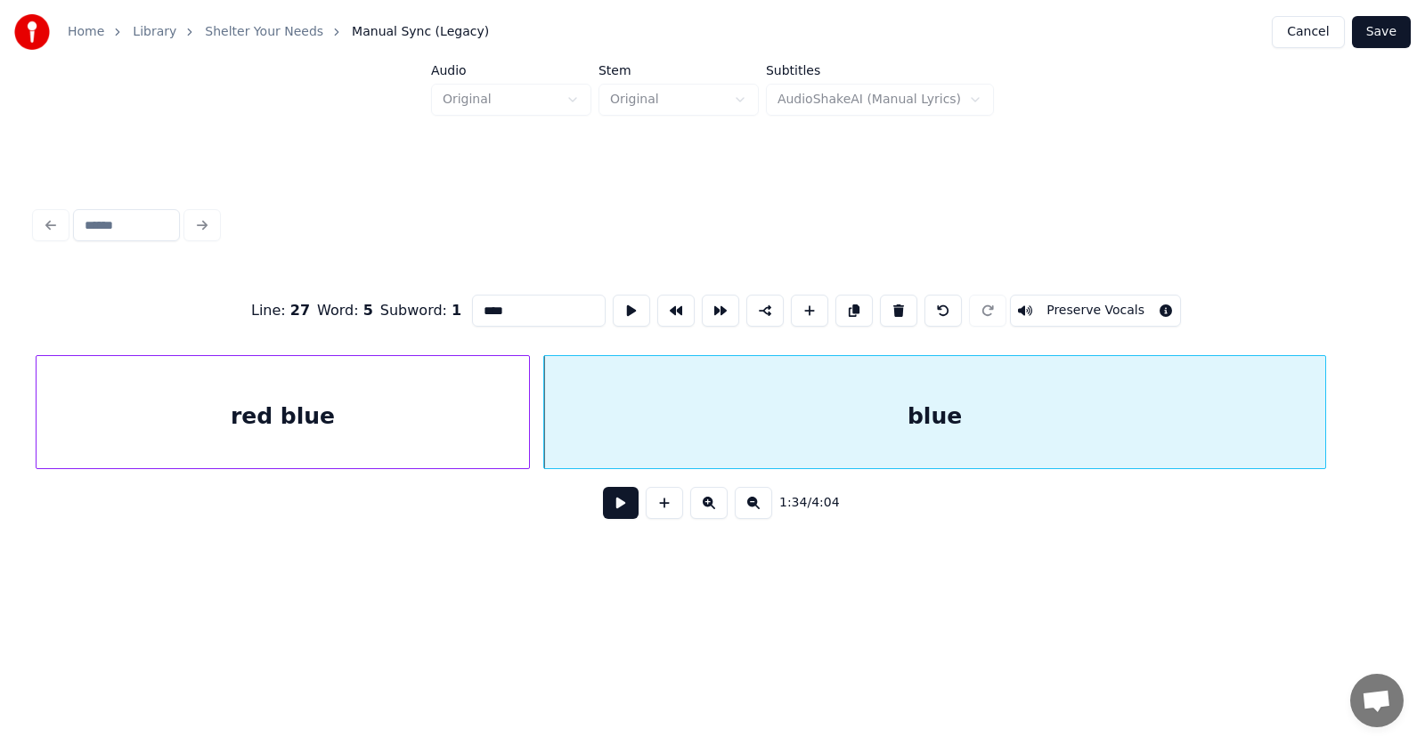
click at [472, 300] on input "****" at bounding box center [539, 311] width 134 height 32
type input "**********"
click at [610, 519] on button at bounding box center [621, 503] width 36 height 32
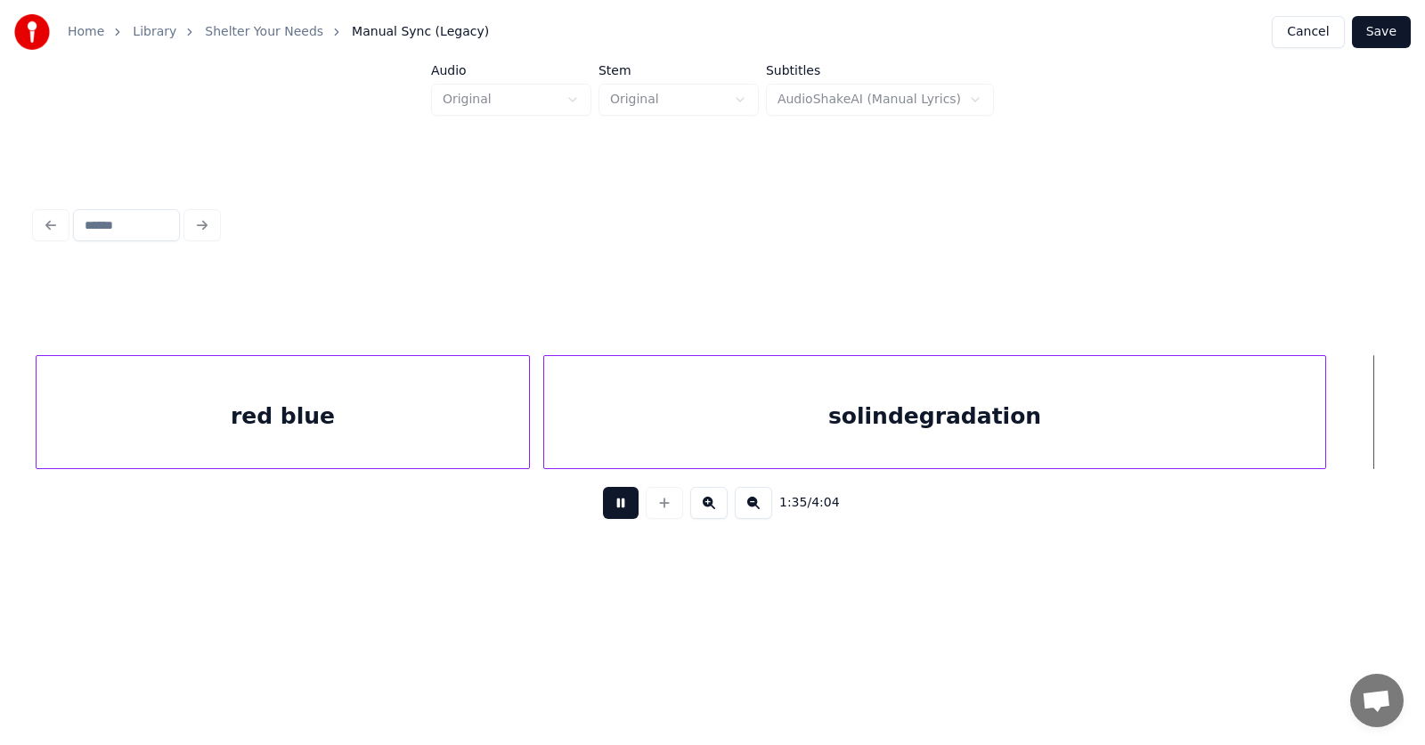
scroll to position [0, 63693]
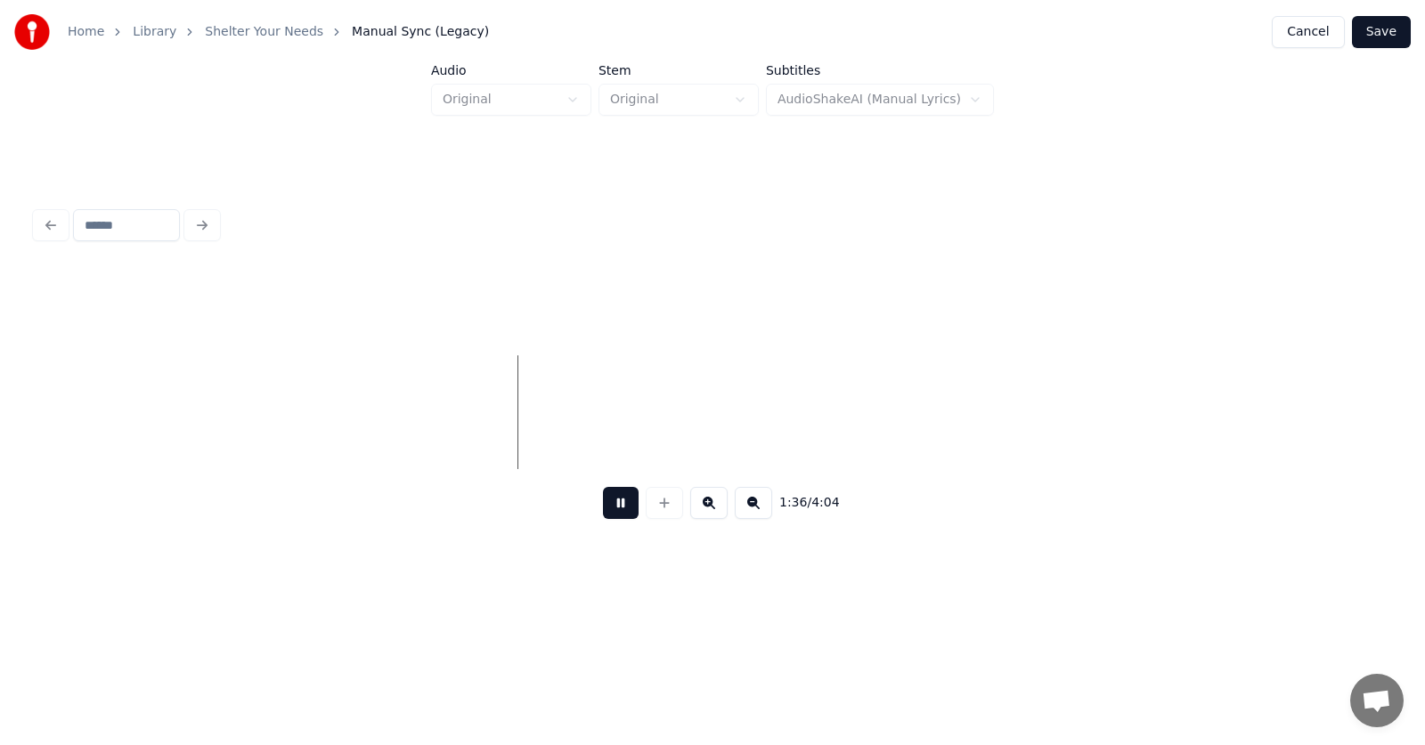
click at [610, 519] on button at bounding box center [621, 503] width 36 height 32
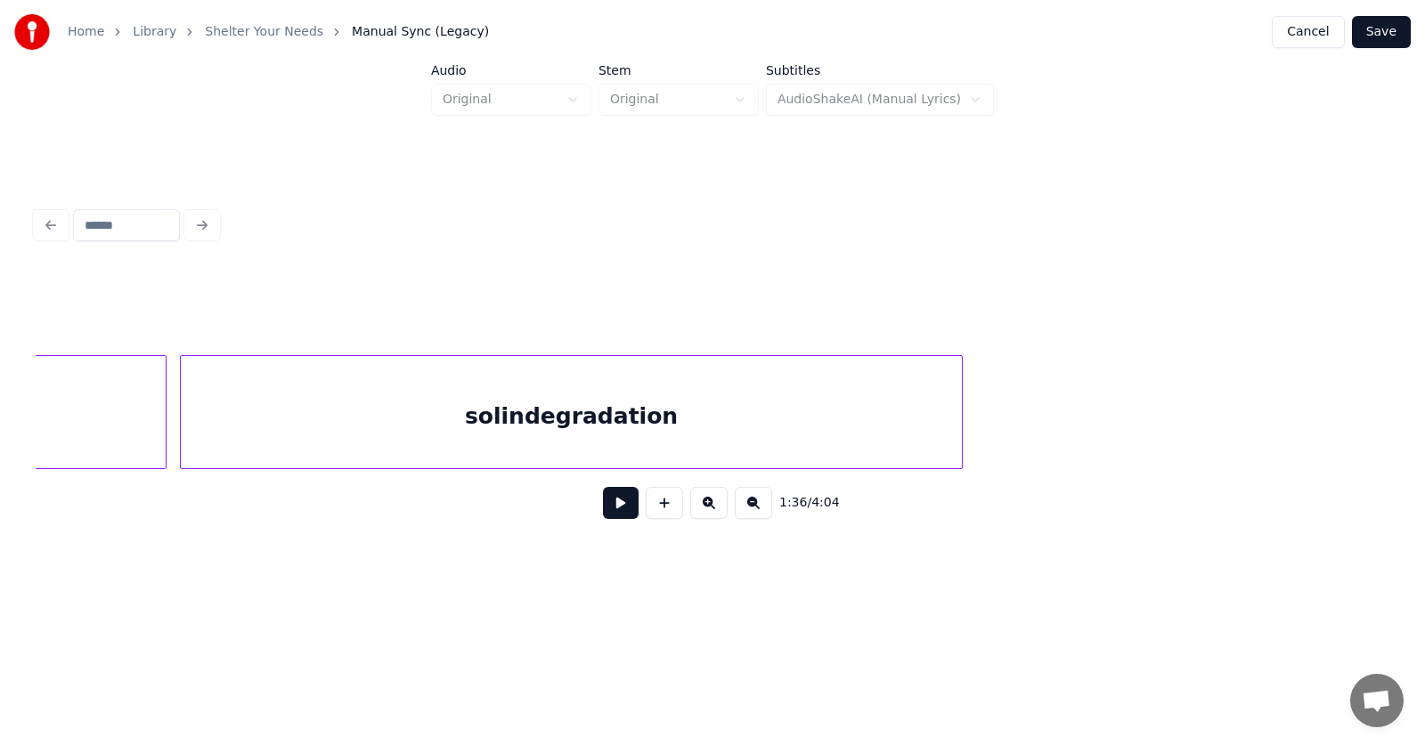
scroll to position [0, 63028]
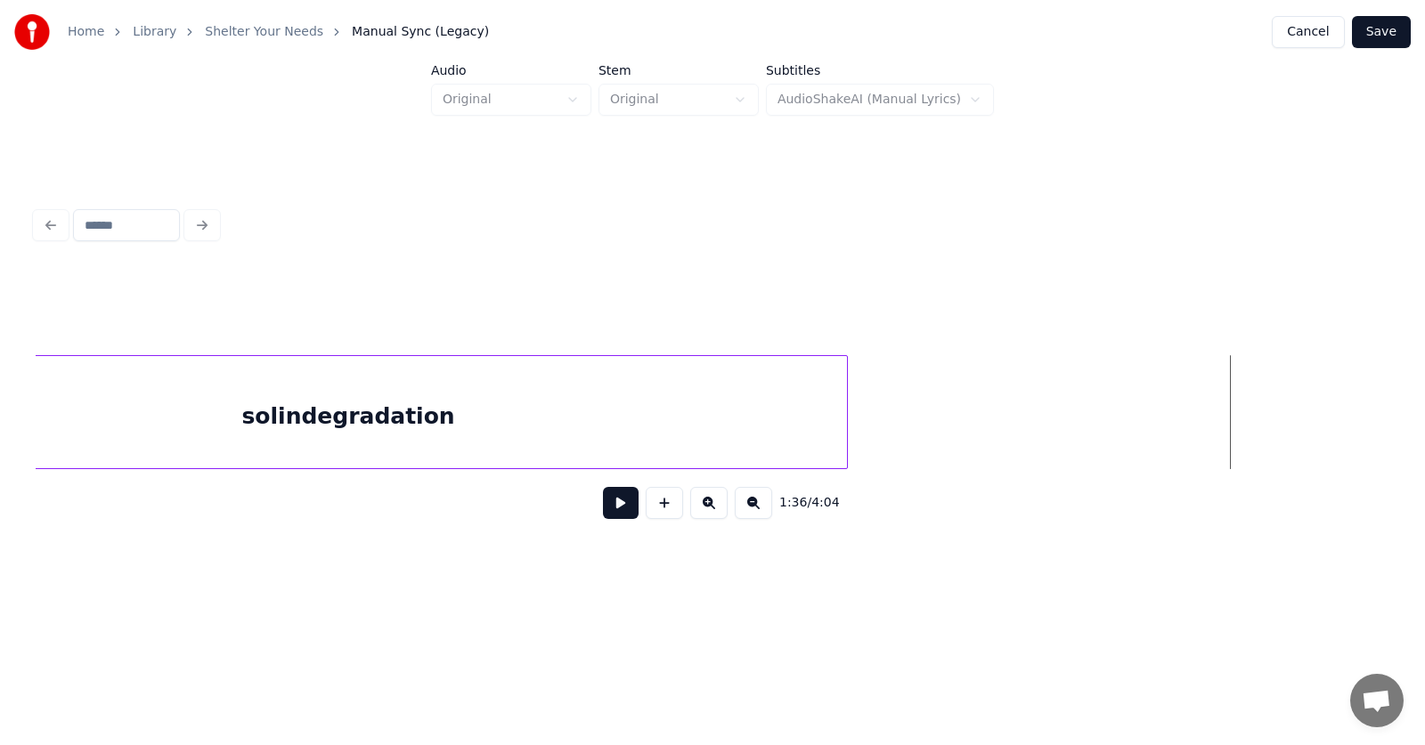
click at [847, 417] on div at bounding box center [844, 412] width 5 height 112
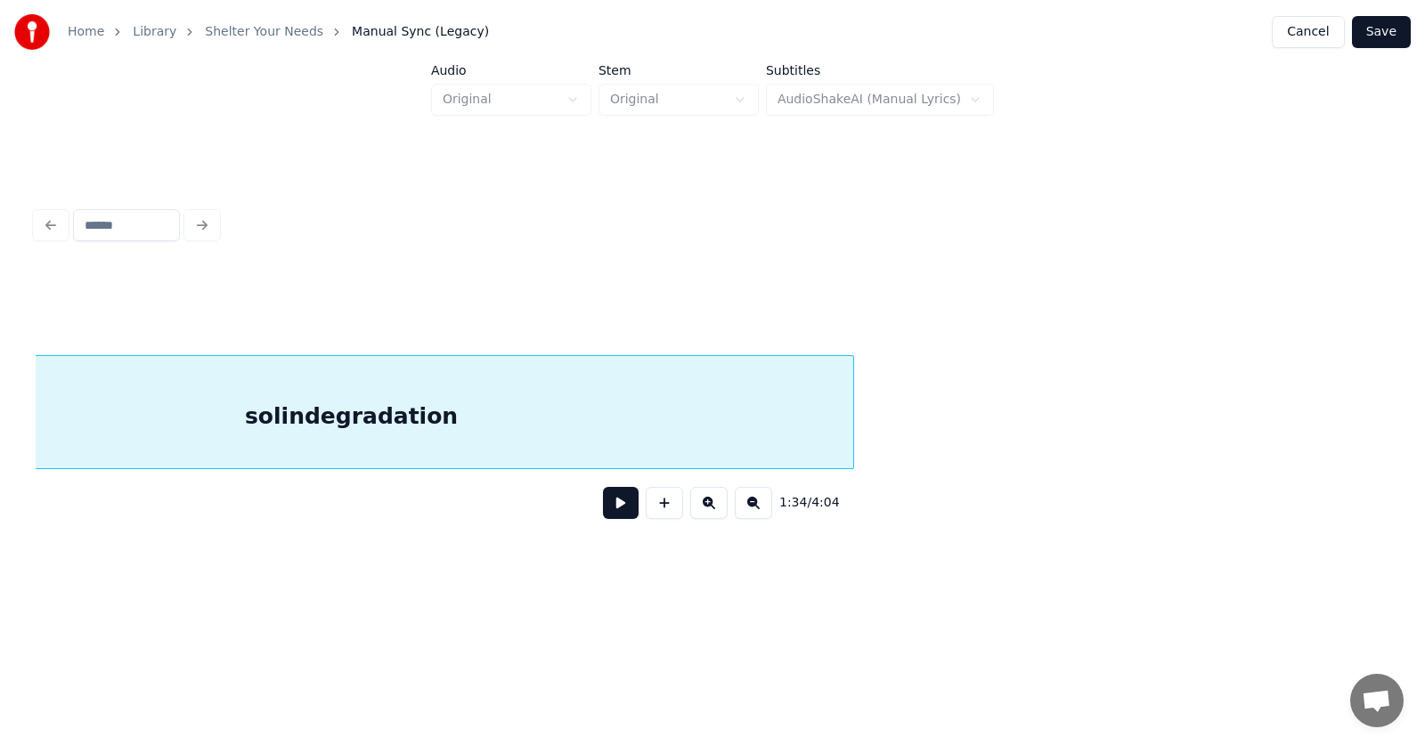
scroll to position [0, 62841]
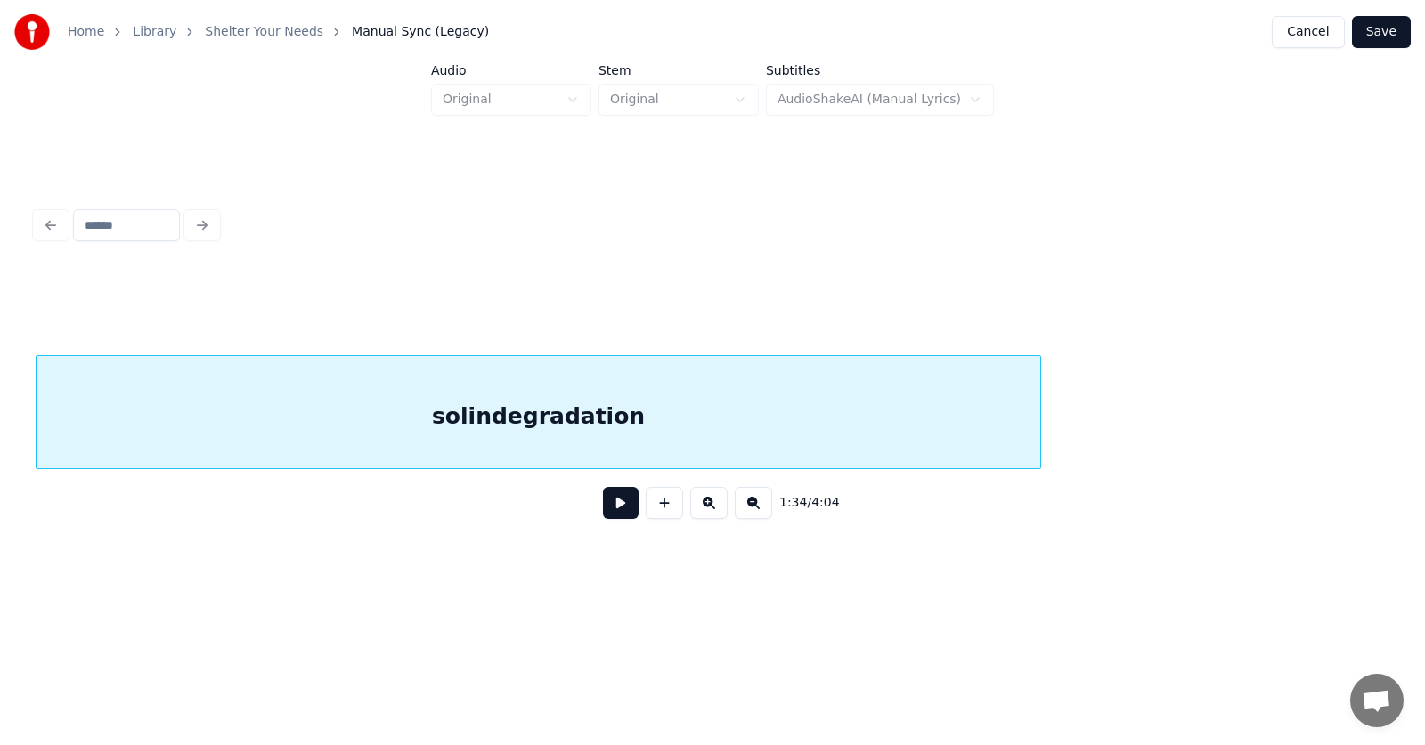
click at [608, 517] on button at bounding box center [621, 503] width 36 height 32
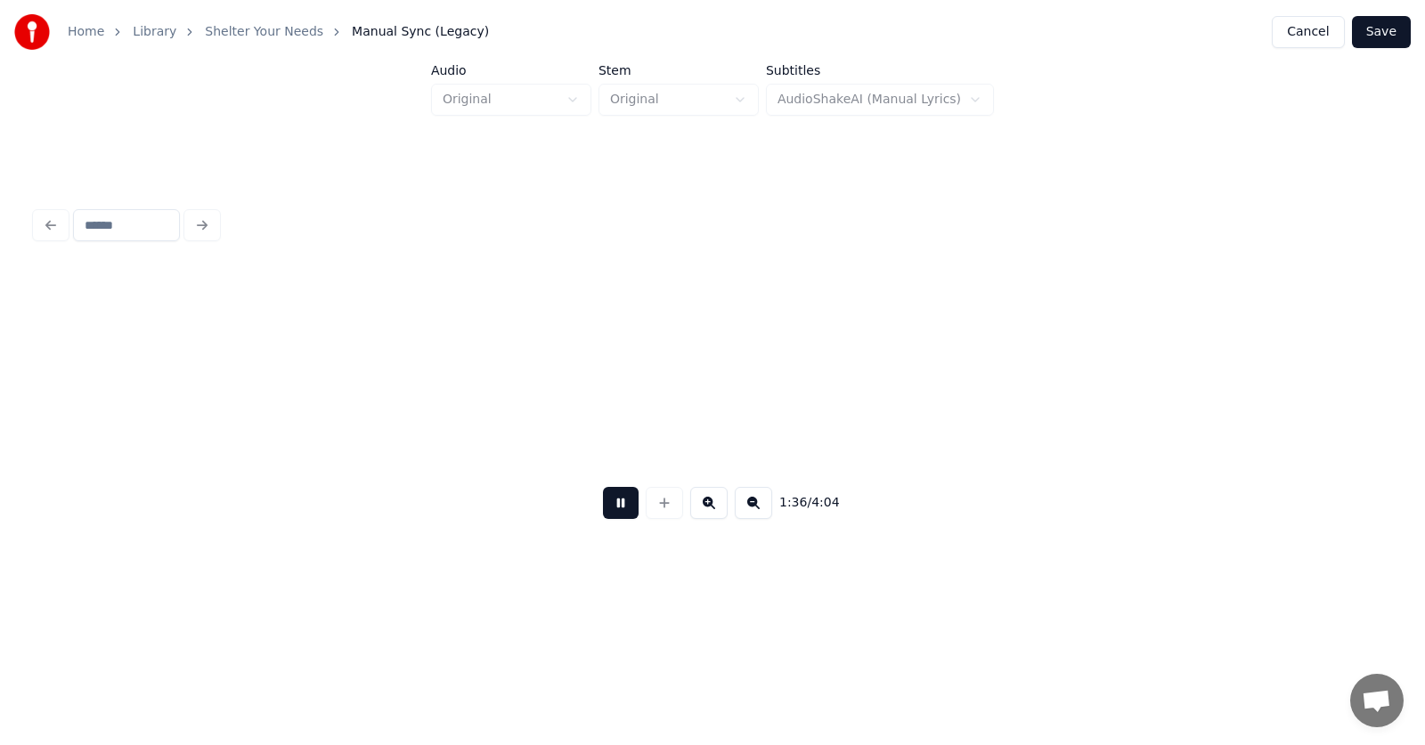
scroll to position [0, 64212]
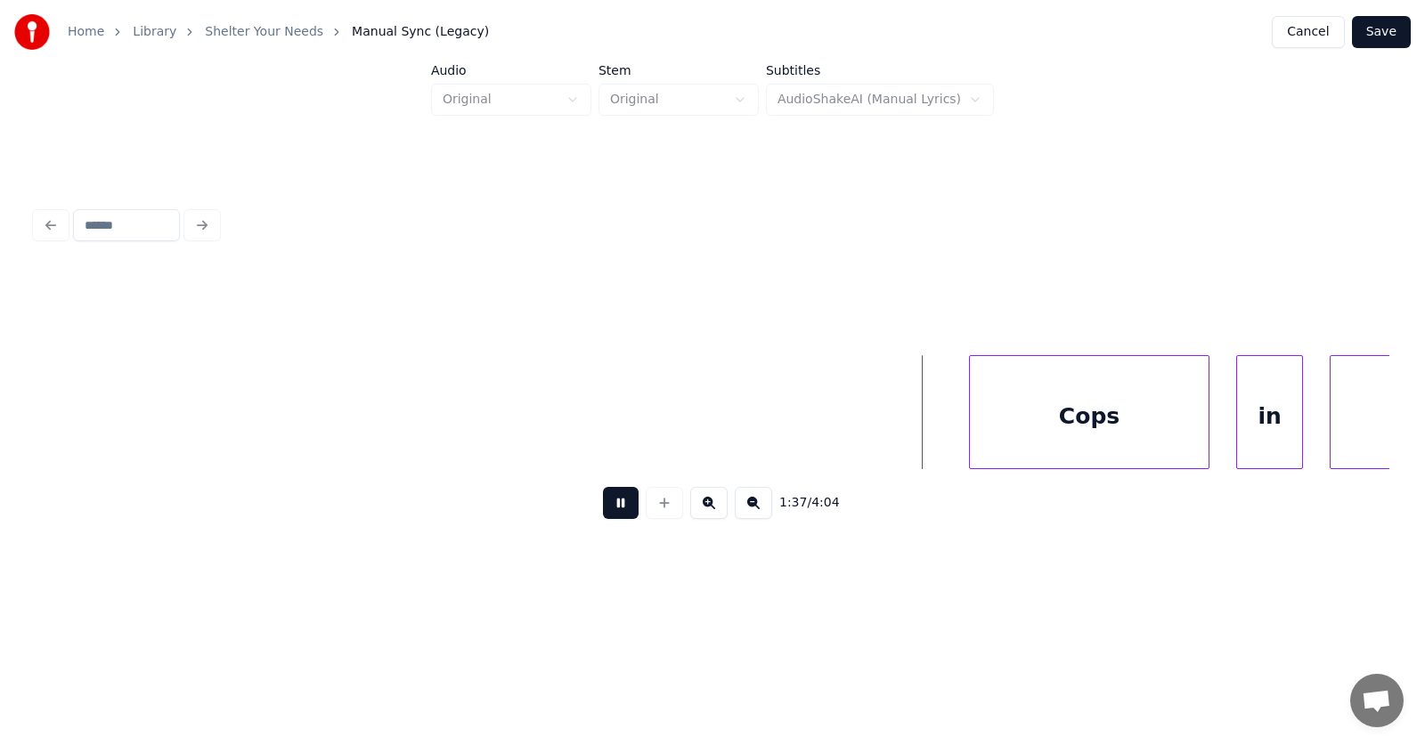
click at [608, 517] on button at bounding box center [621, 503] width 36 height 32
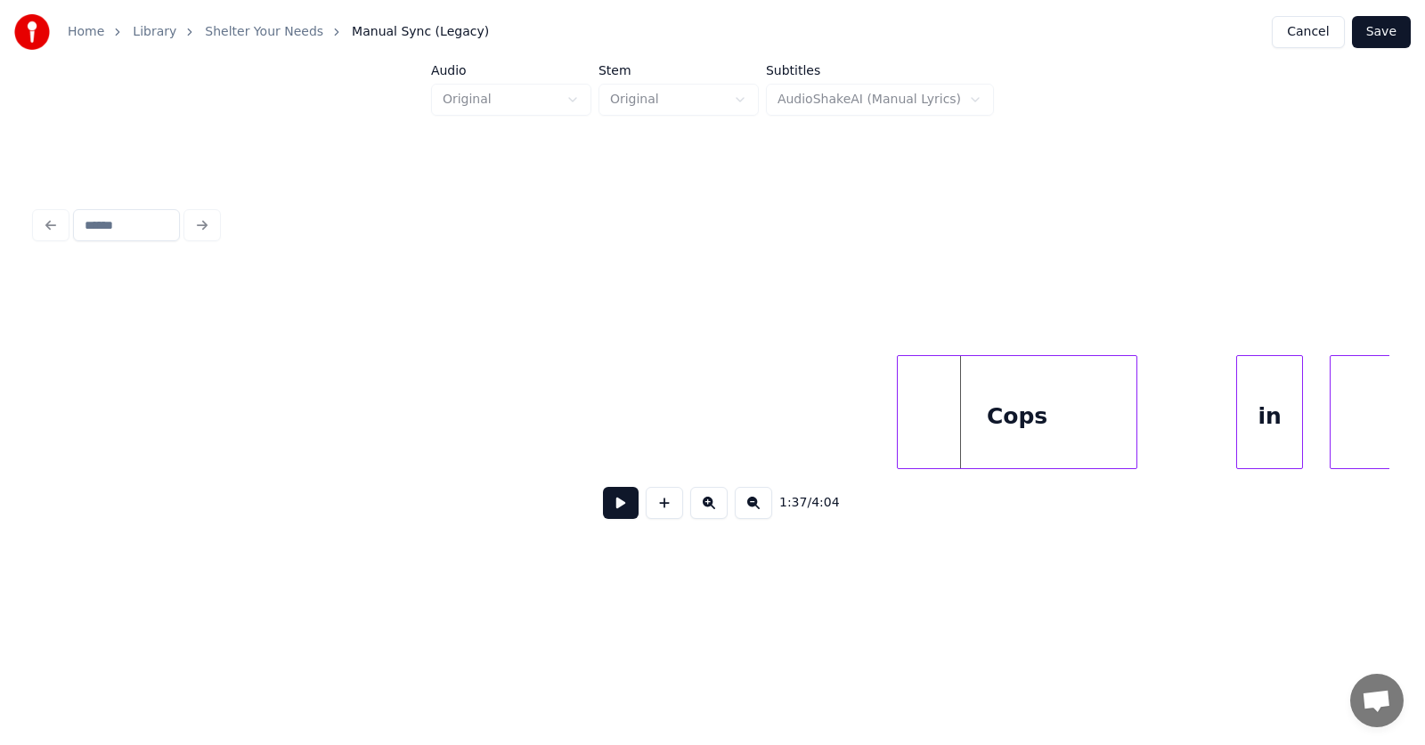
click at [981, 434] on div "Cops" at bounding box center [1017, 416] width 239 height 121
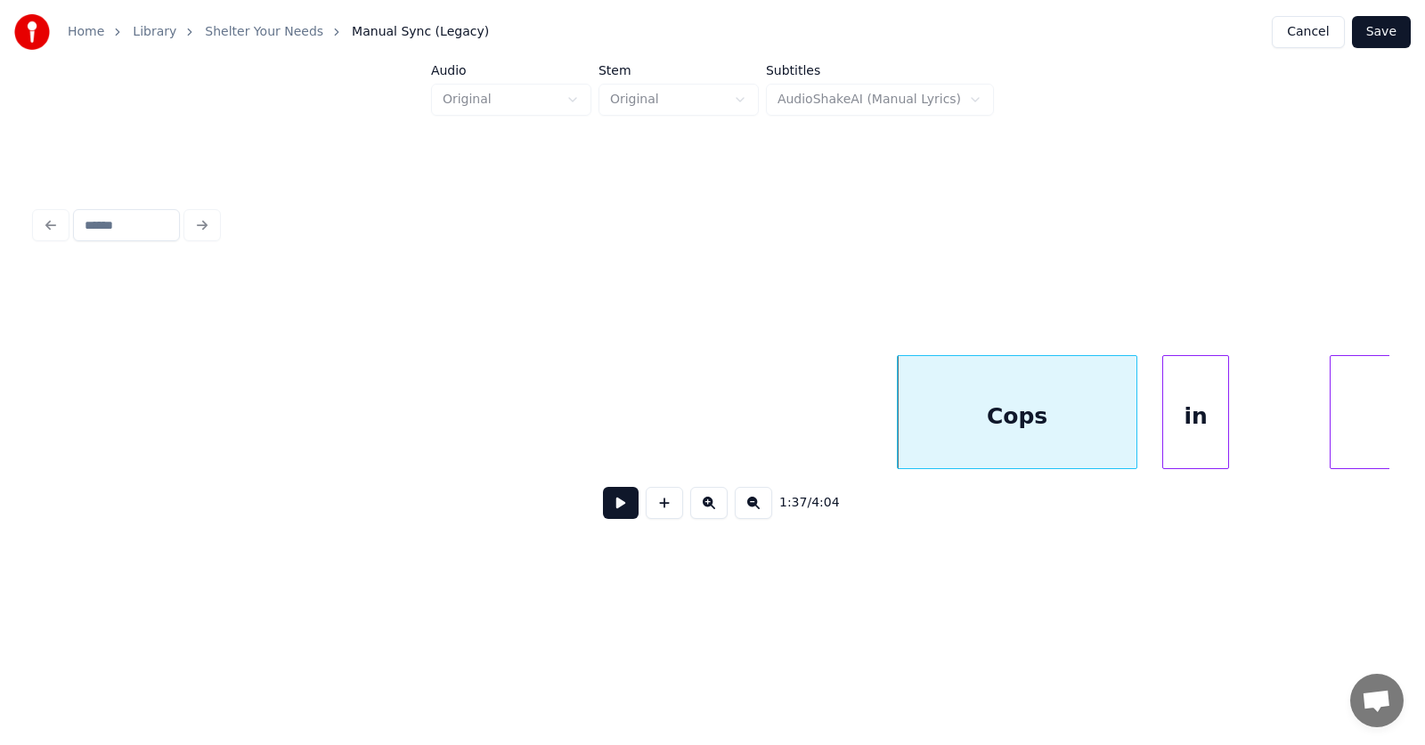
click at [1185, 427] on div "in" at bounding box center [1195, 416] width 65 height 121
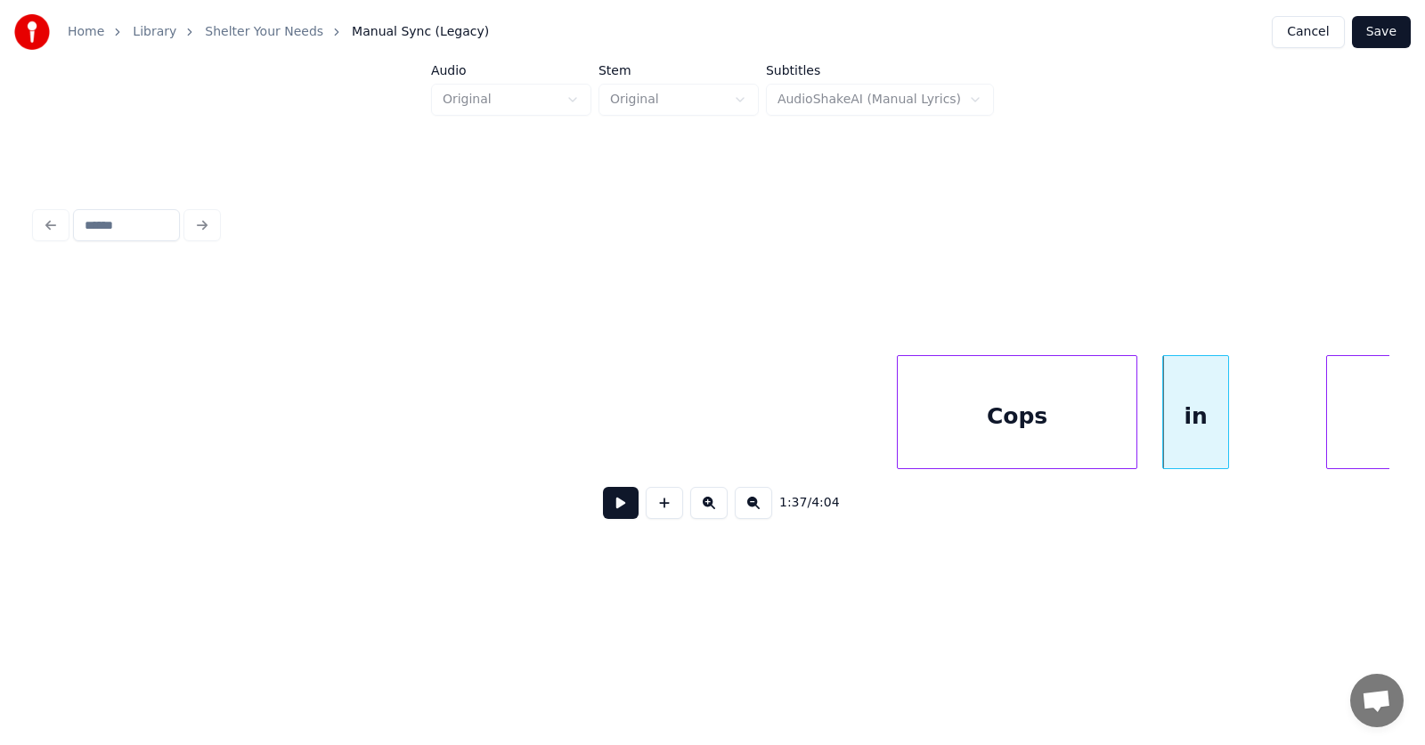
scroll to position [0, 64336]
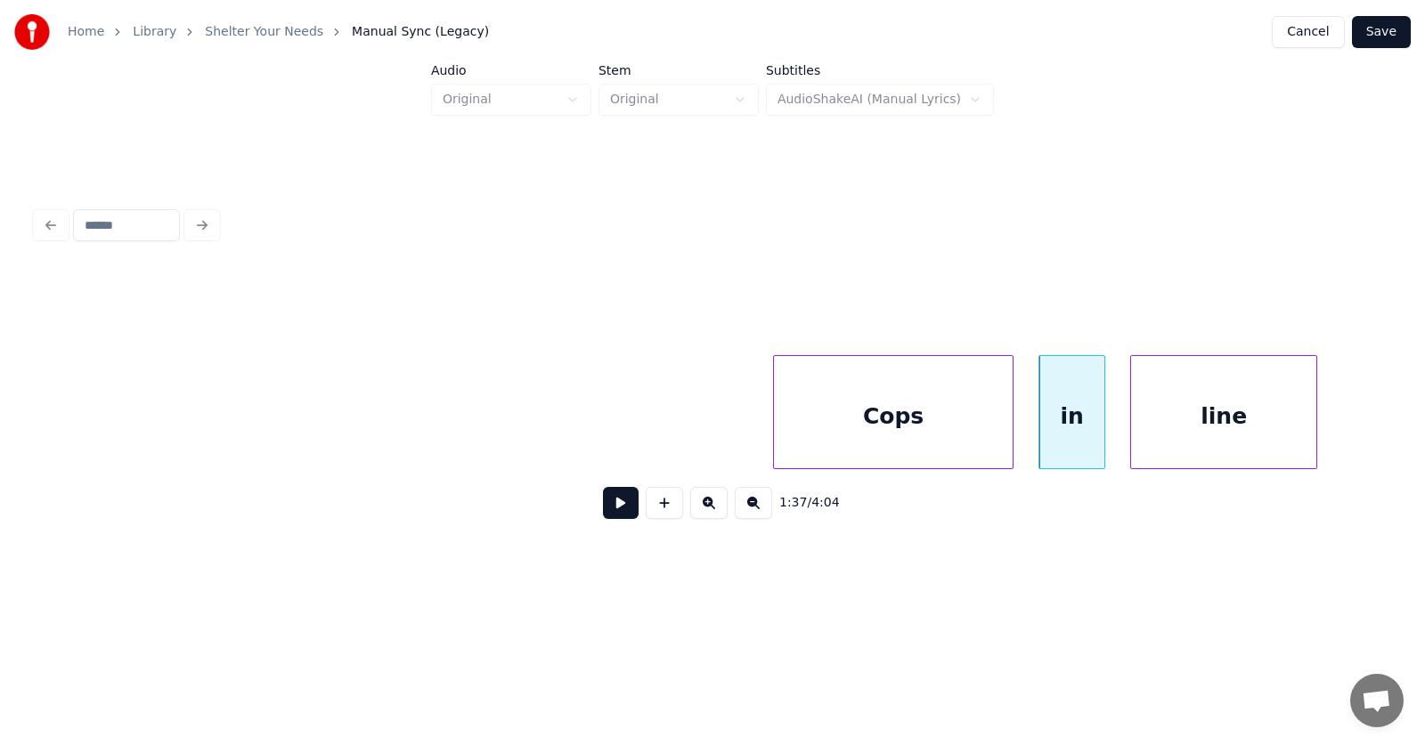
click at [1287, 431] on div "line" at bounding box center [1223, 416] width 185 height 121
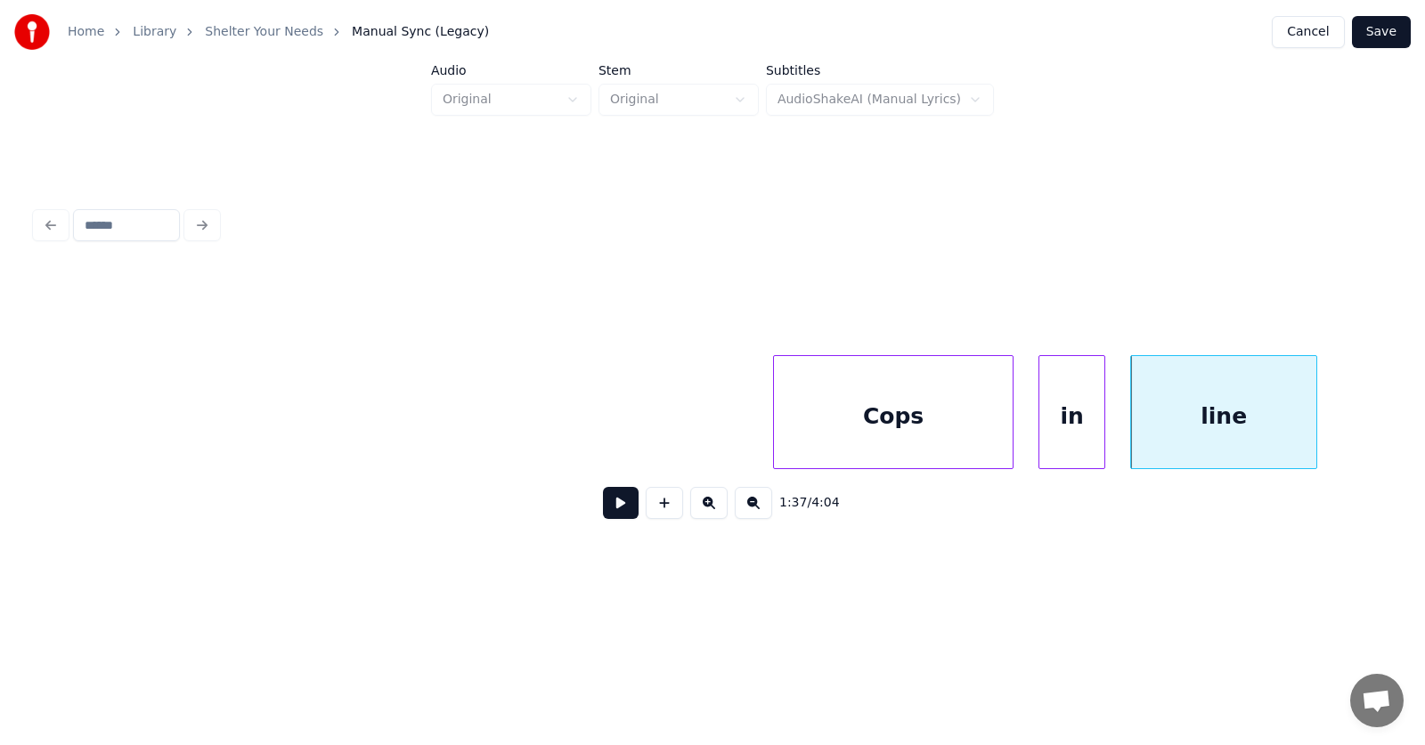
click at [927, 395] on div "Cops" at bounding box center [893, 416] width 239 height 121
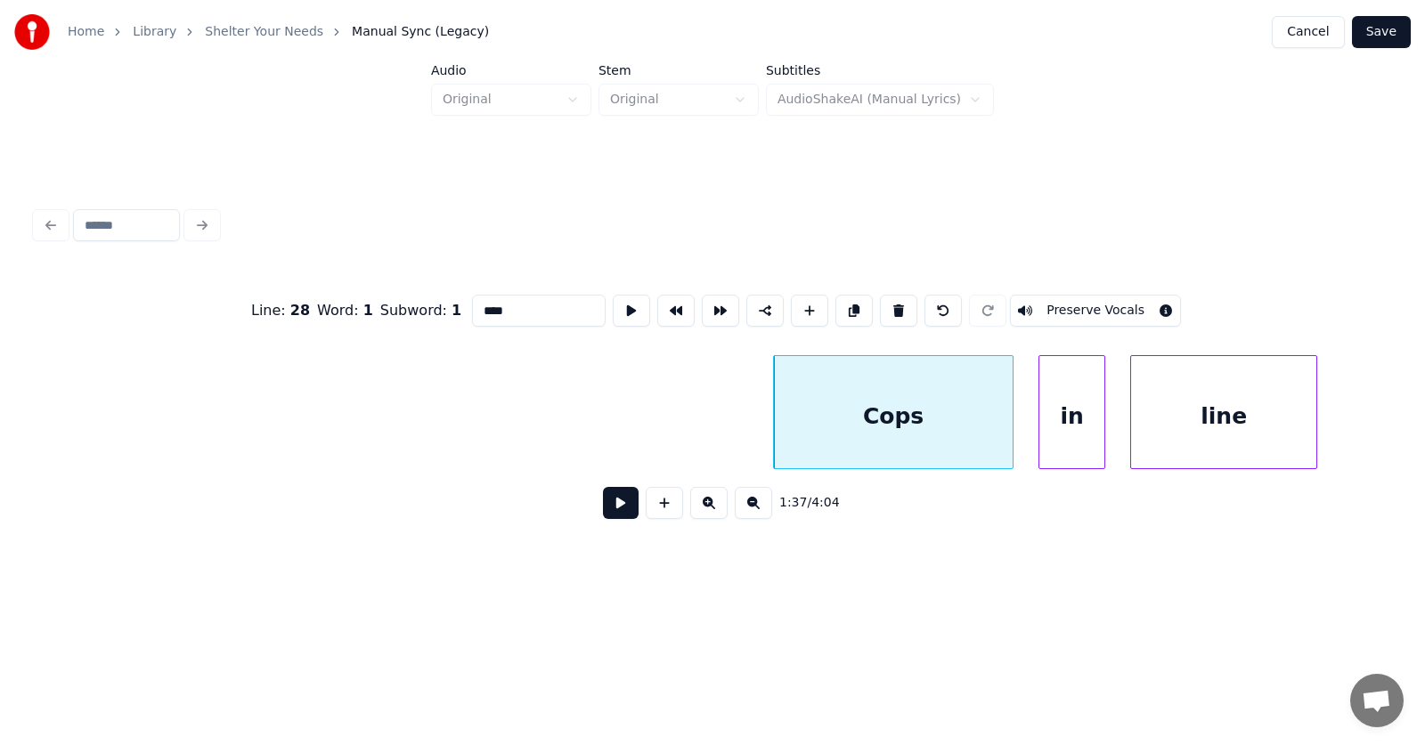
click at [617, 504] on button at bounding box center [621, 503] width 36 height 32
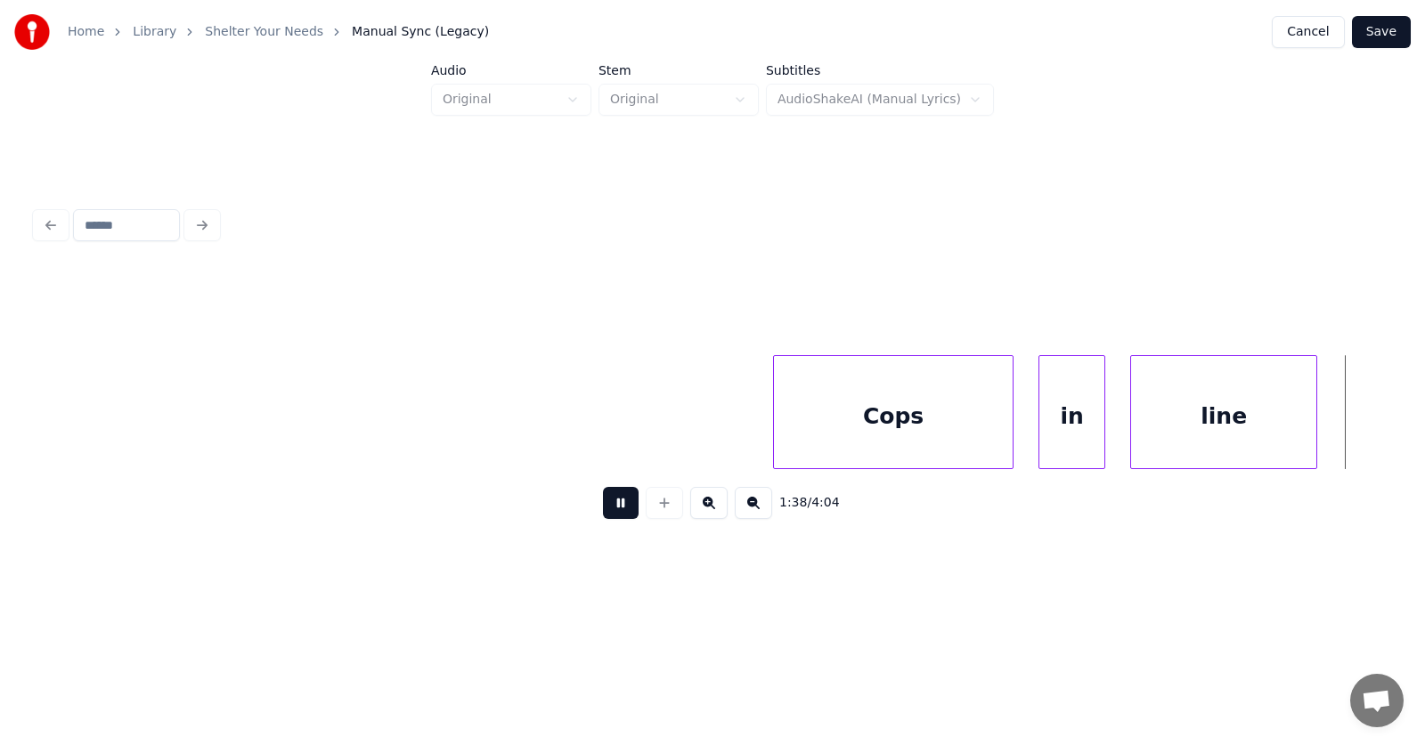
scroll to position [0, 65701]
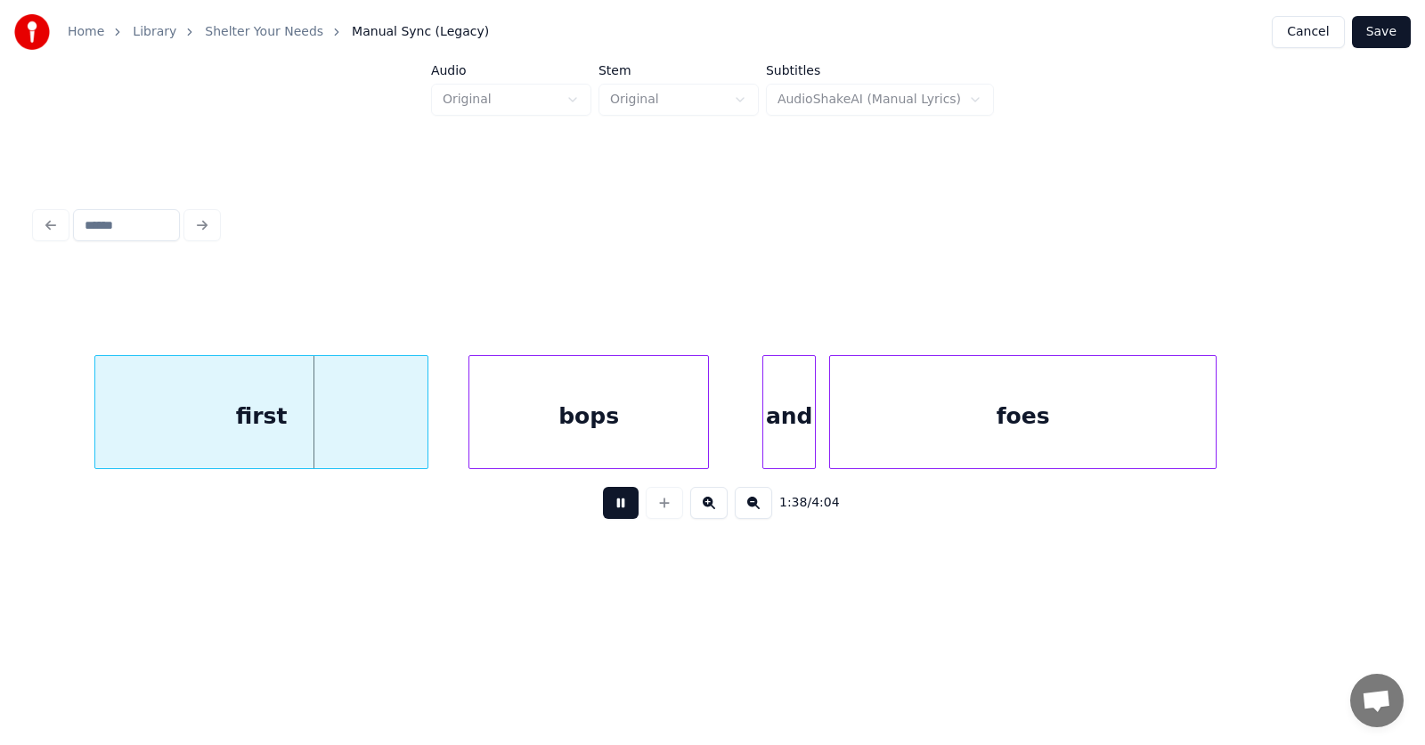
click at [617, 504] on button at bounding box center [621, 503] width 36 height 32
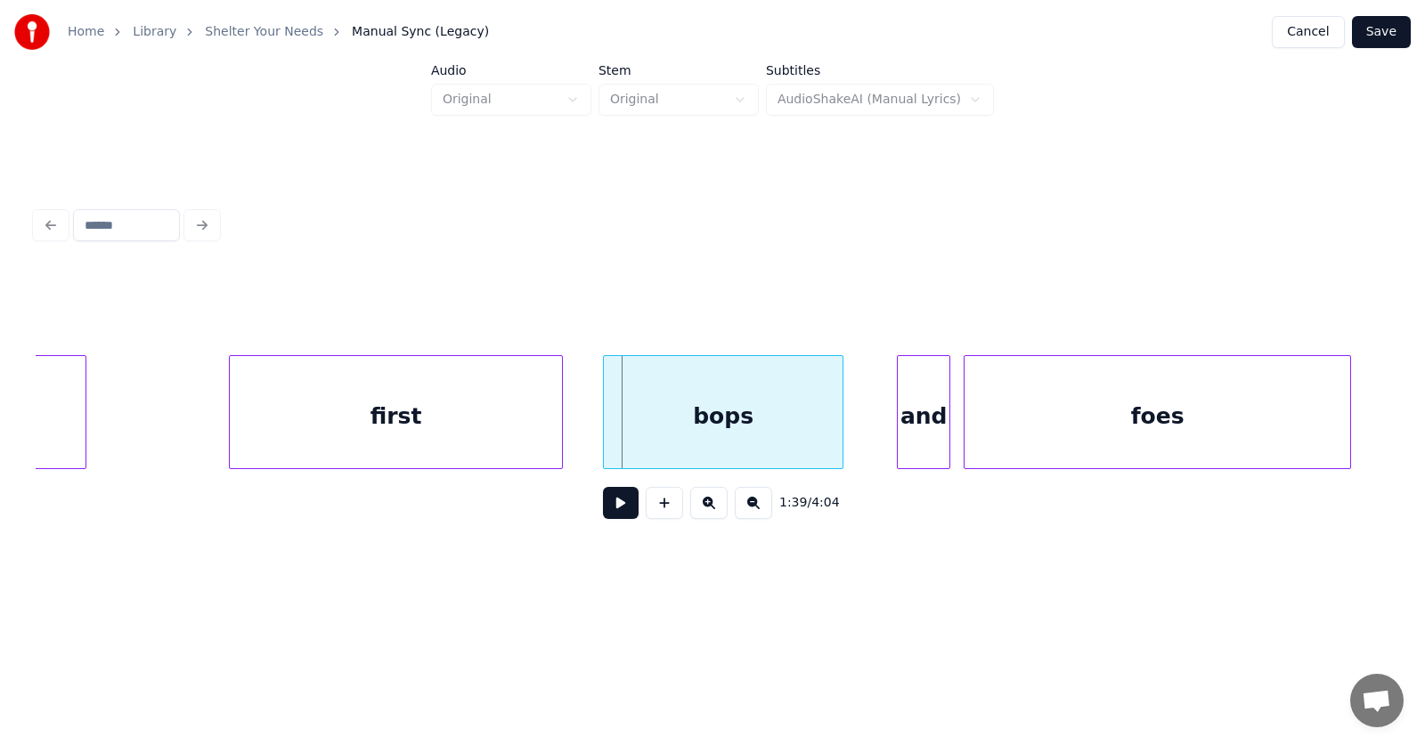
scroll to position [0, 65346]
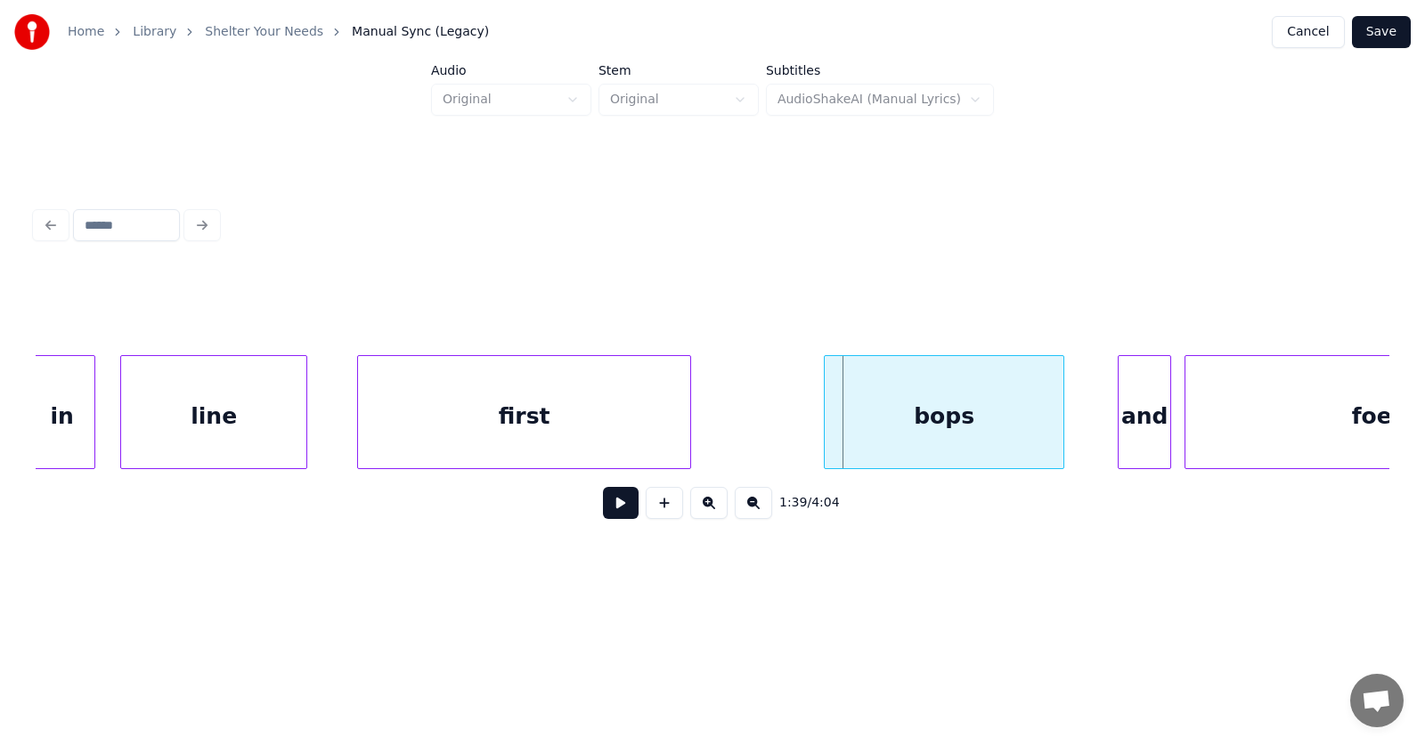
click at [493, 427] on div "first" at bounding box center [524, 416] width 332 height 121
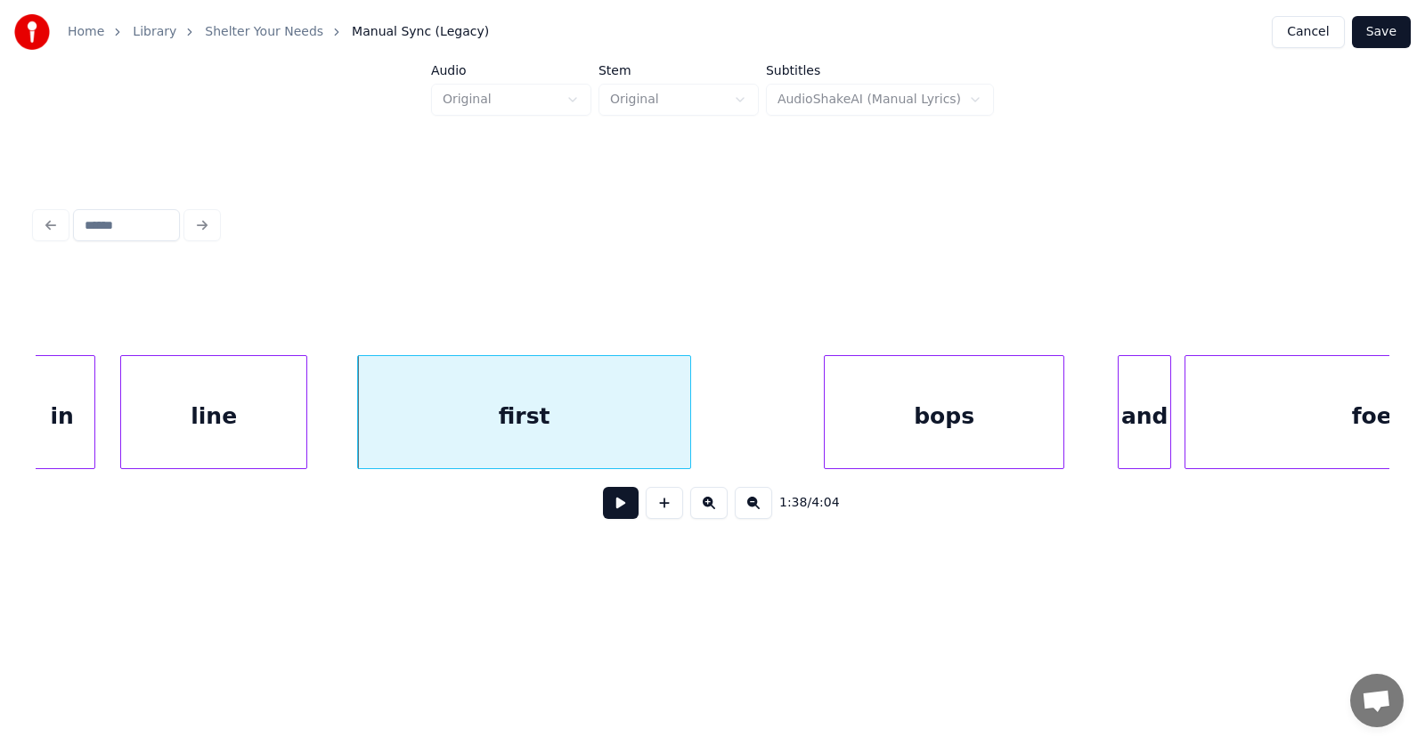
click at [535, 408] on div "first" at bounding box center [524, 416] width 332 height 121
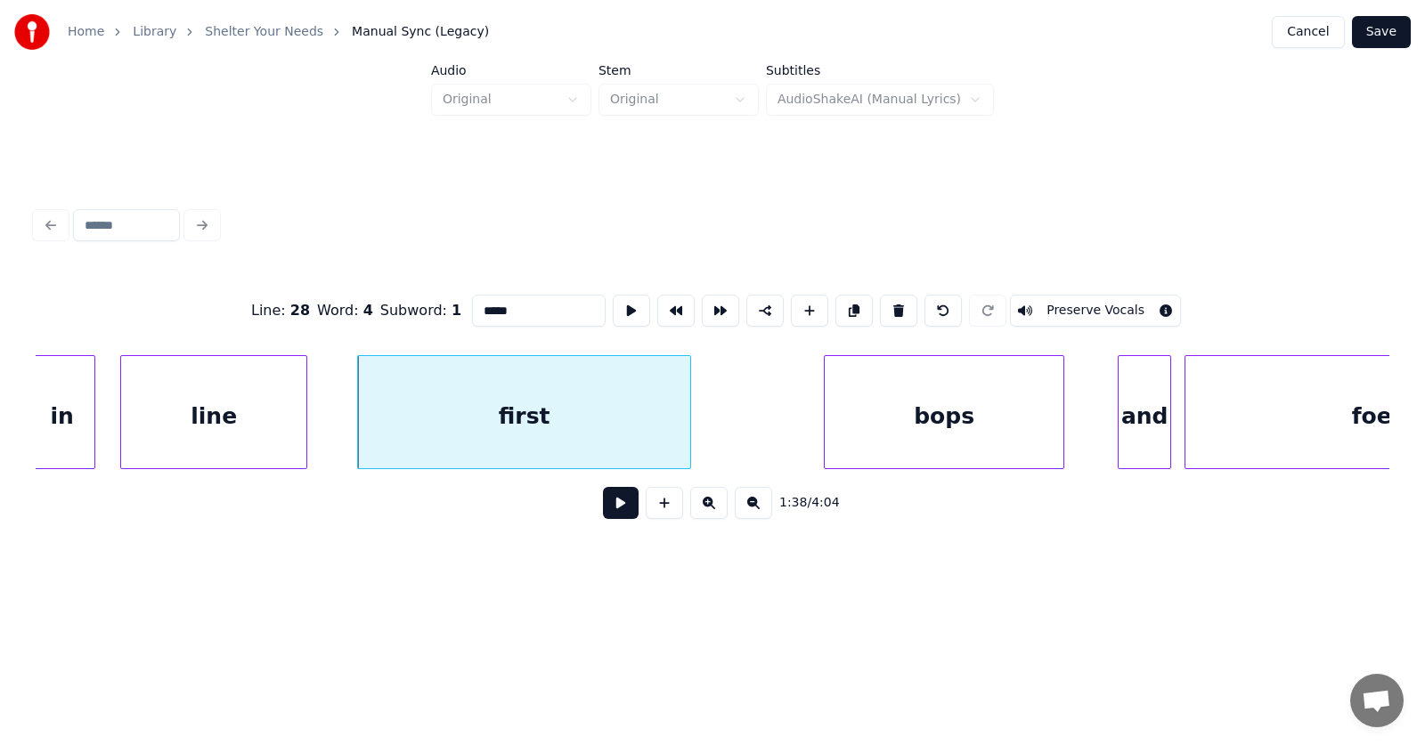
click at [611, 512] on button at bounding box center [621, 503] width 36 height 32
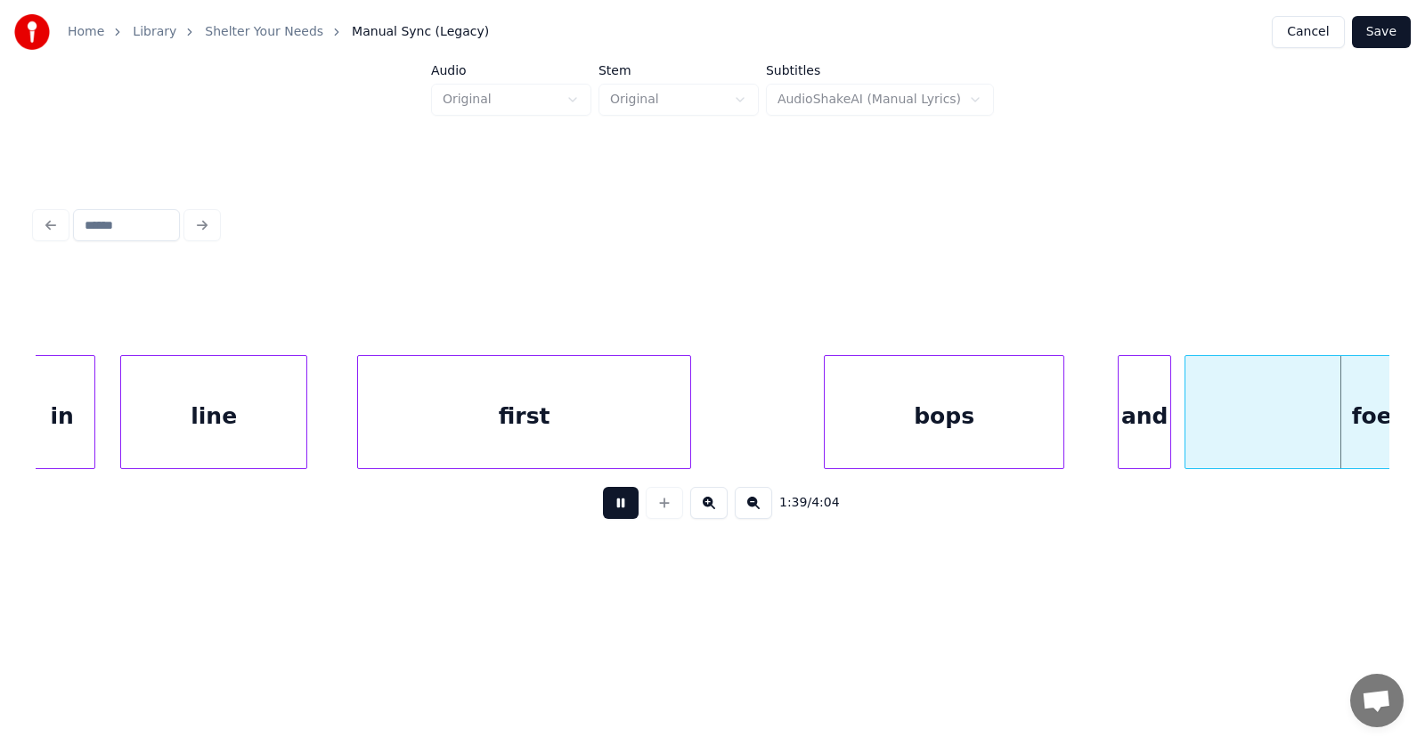
scroll to position [0, 66702]
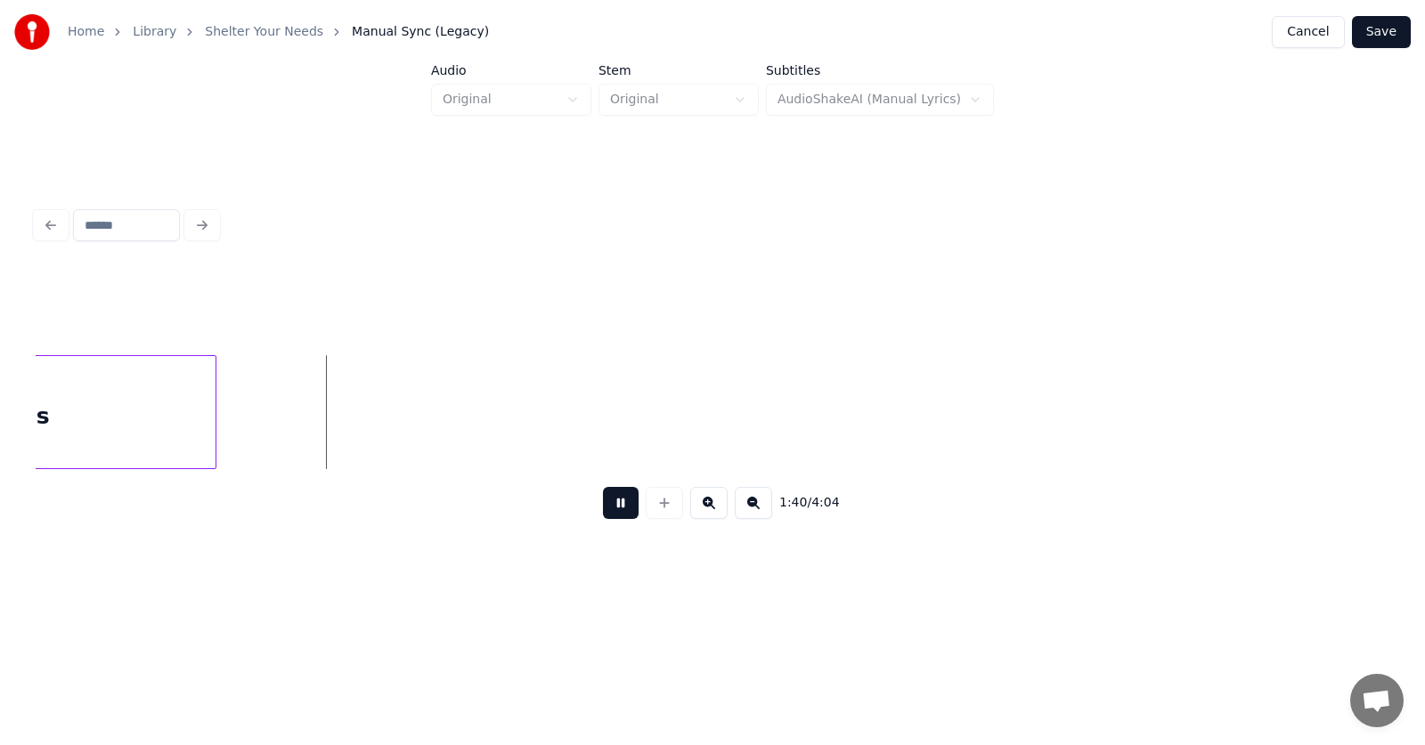
click at [611, 512] on button at bounding box center [621, 503] width 36 height 32
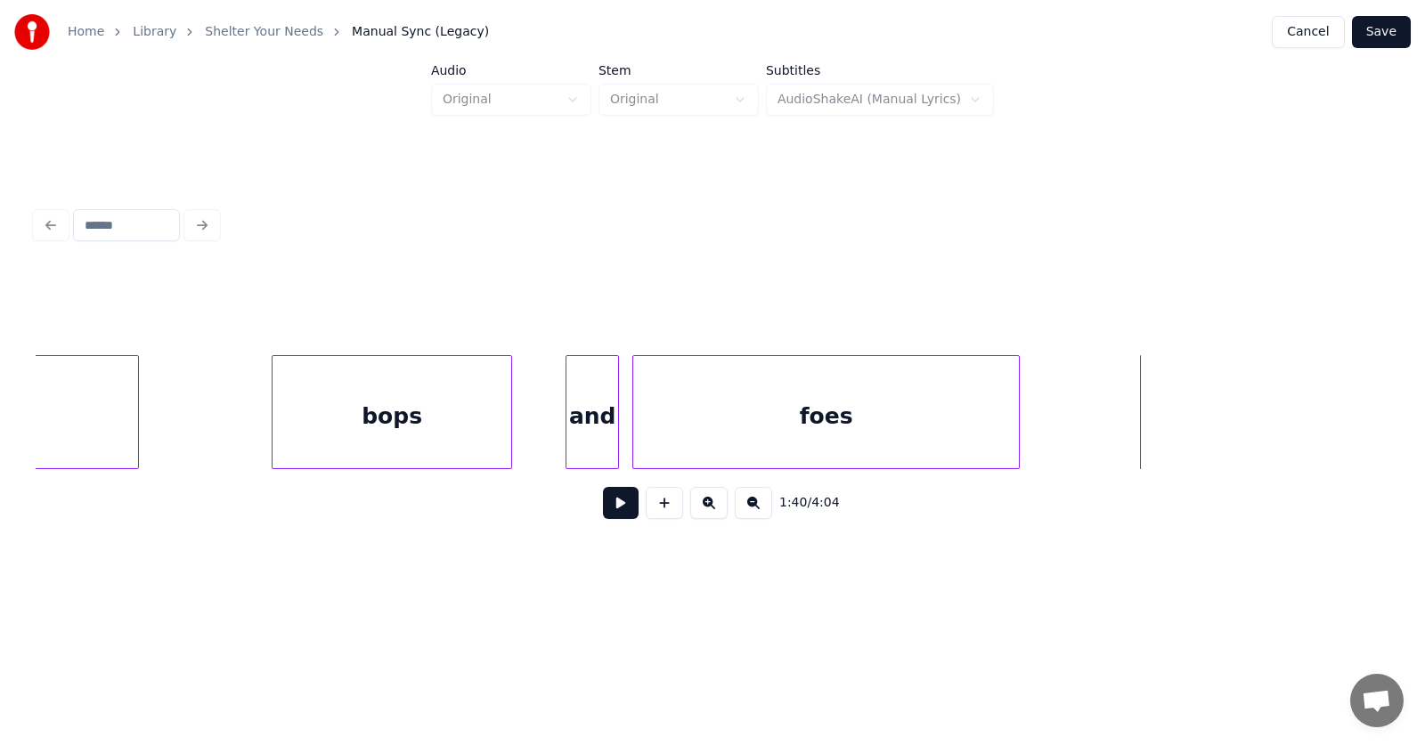
scroll to position [0, 65677]
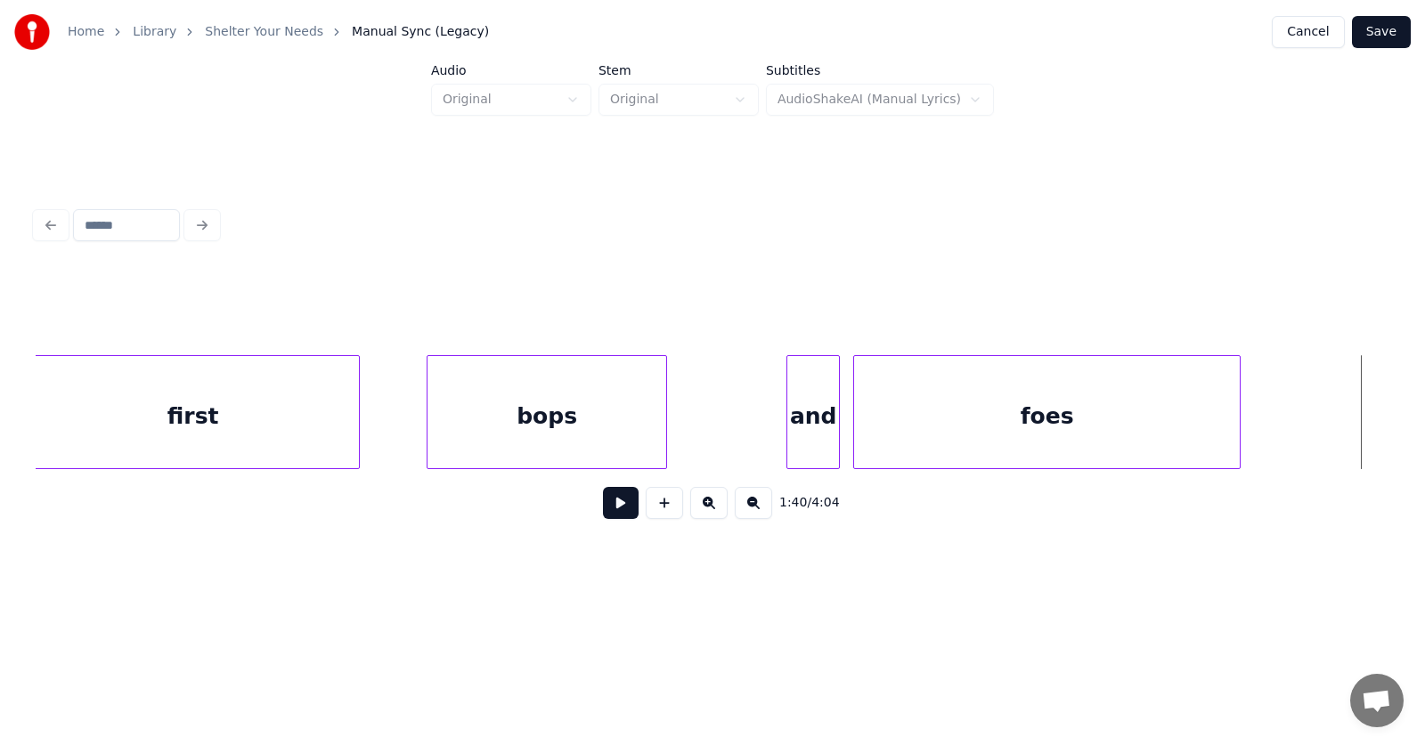
click at [524, 431] on div "bops" at bounding box center [547, 416] width 239 height 121
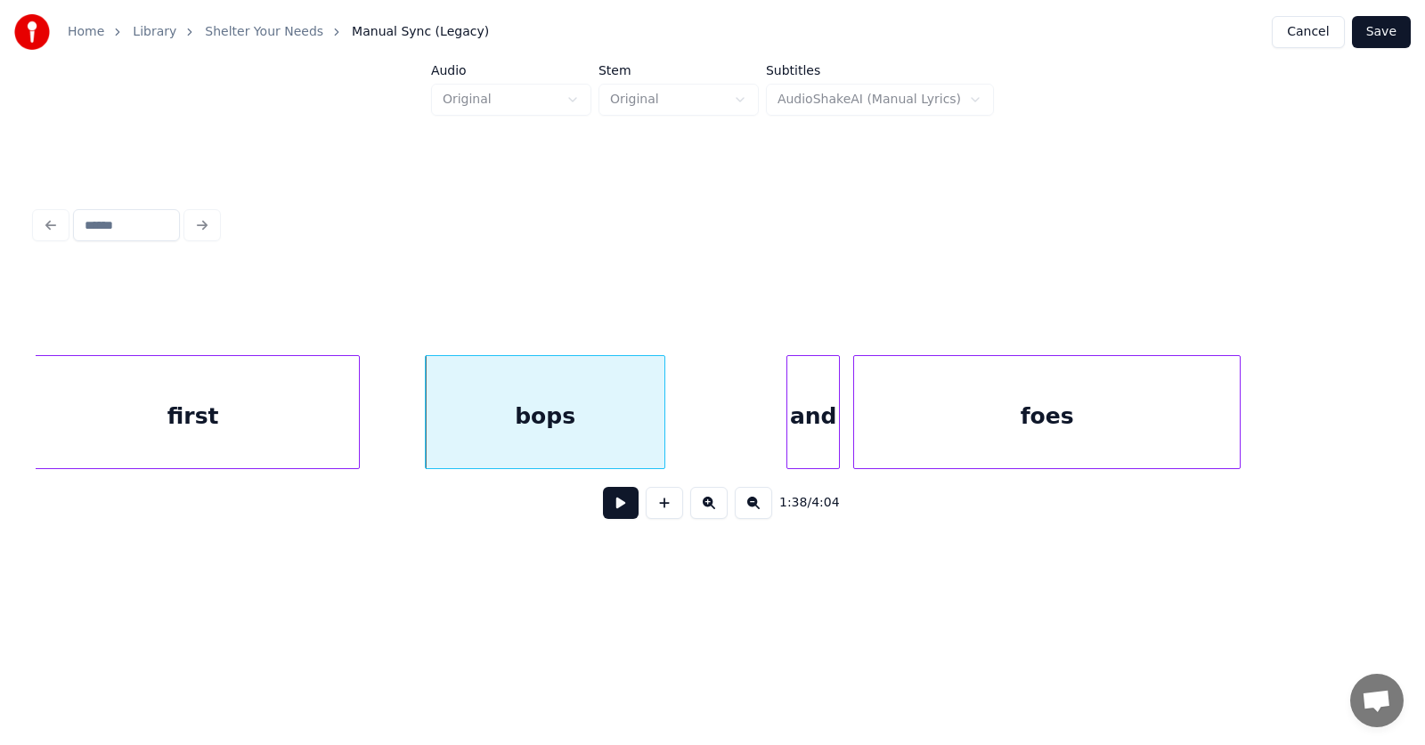
click at [321, 416] on div "first" at bounding box center [193, 416] width 332 height 121
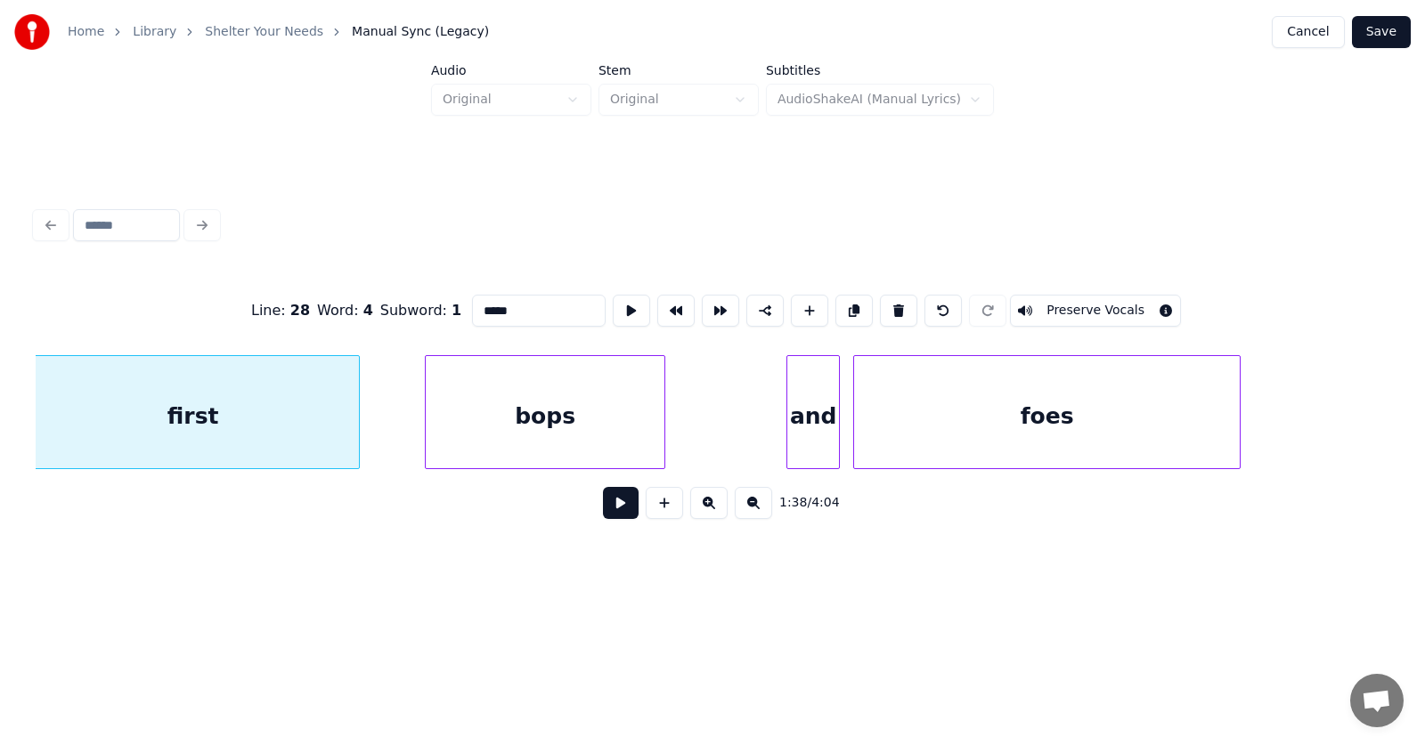
scroll to position [0, 65668]
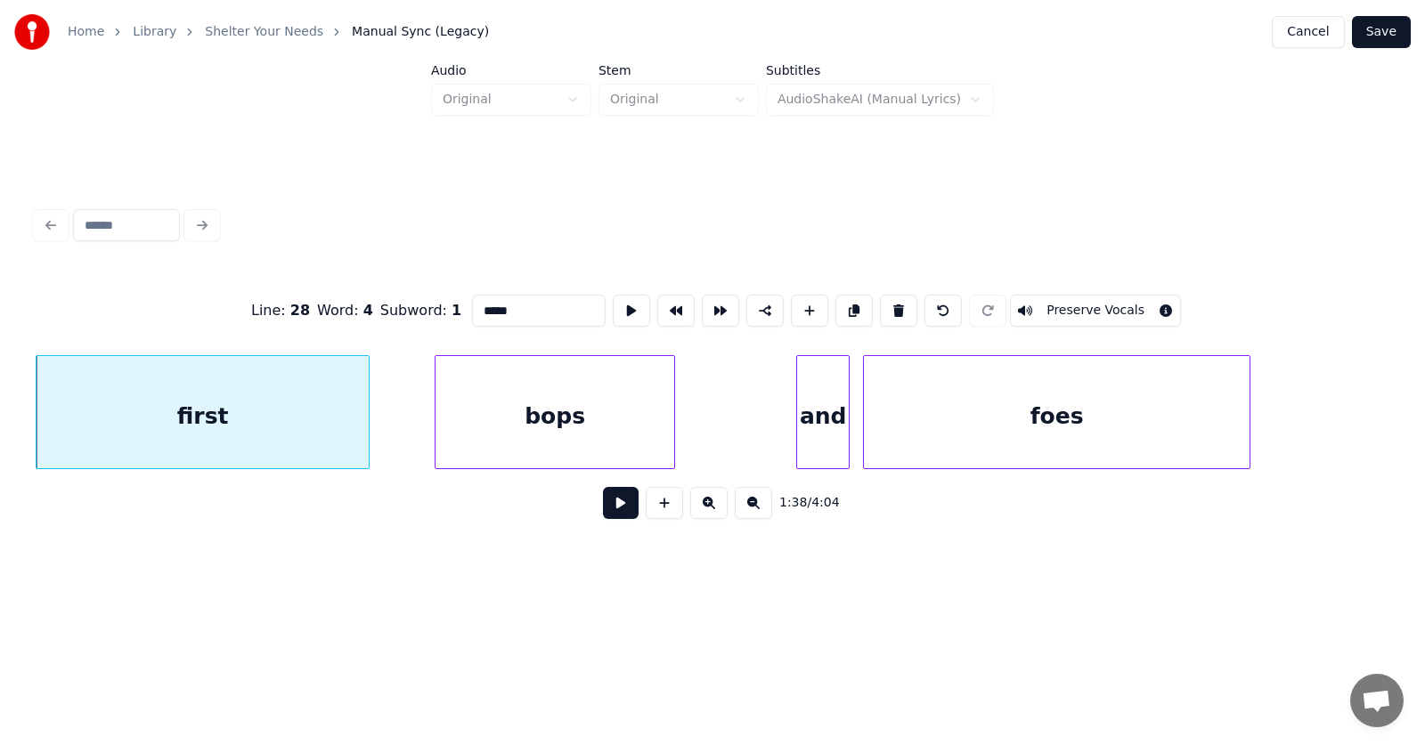
click at [607, 513] on button at bounding box center [621, 503] width 36 height 32
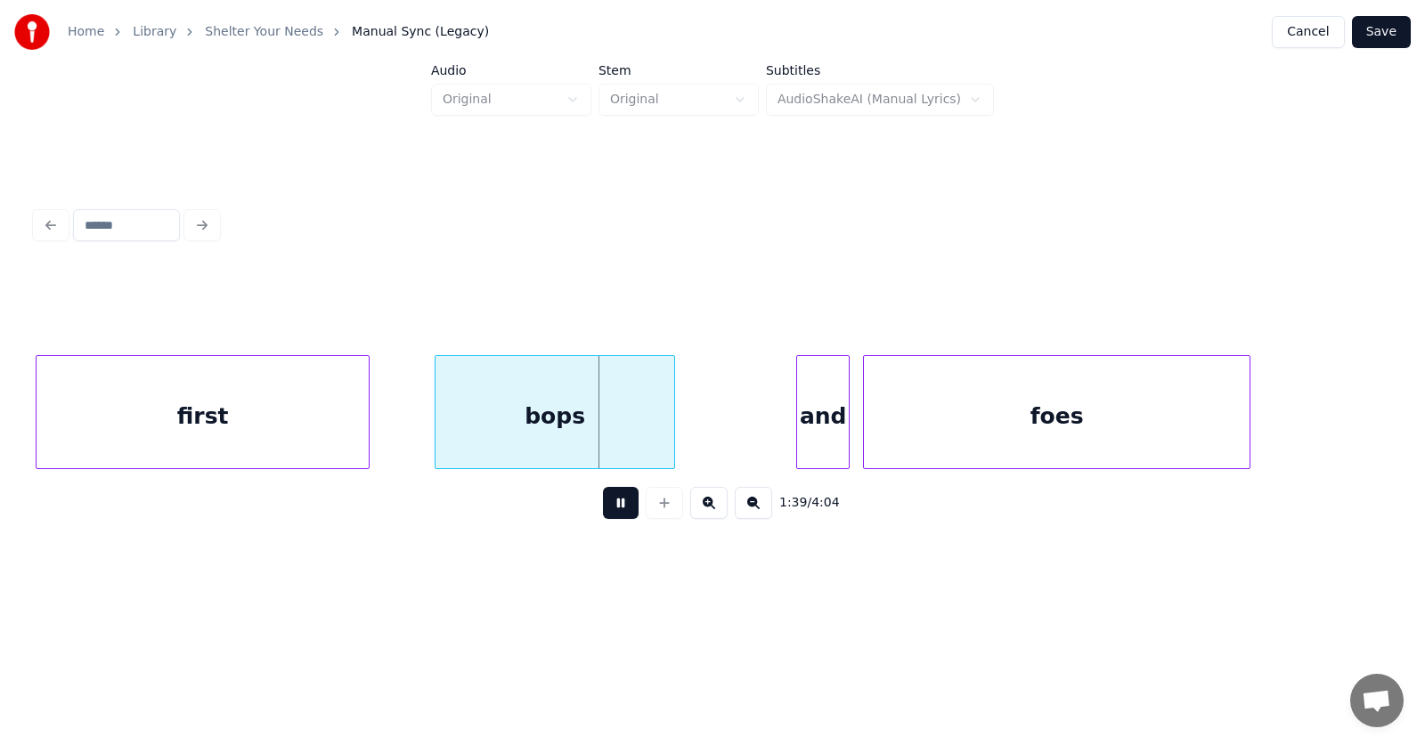
click at [607, 513] on button at bounding box center [621, 503] width 36 height 32
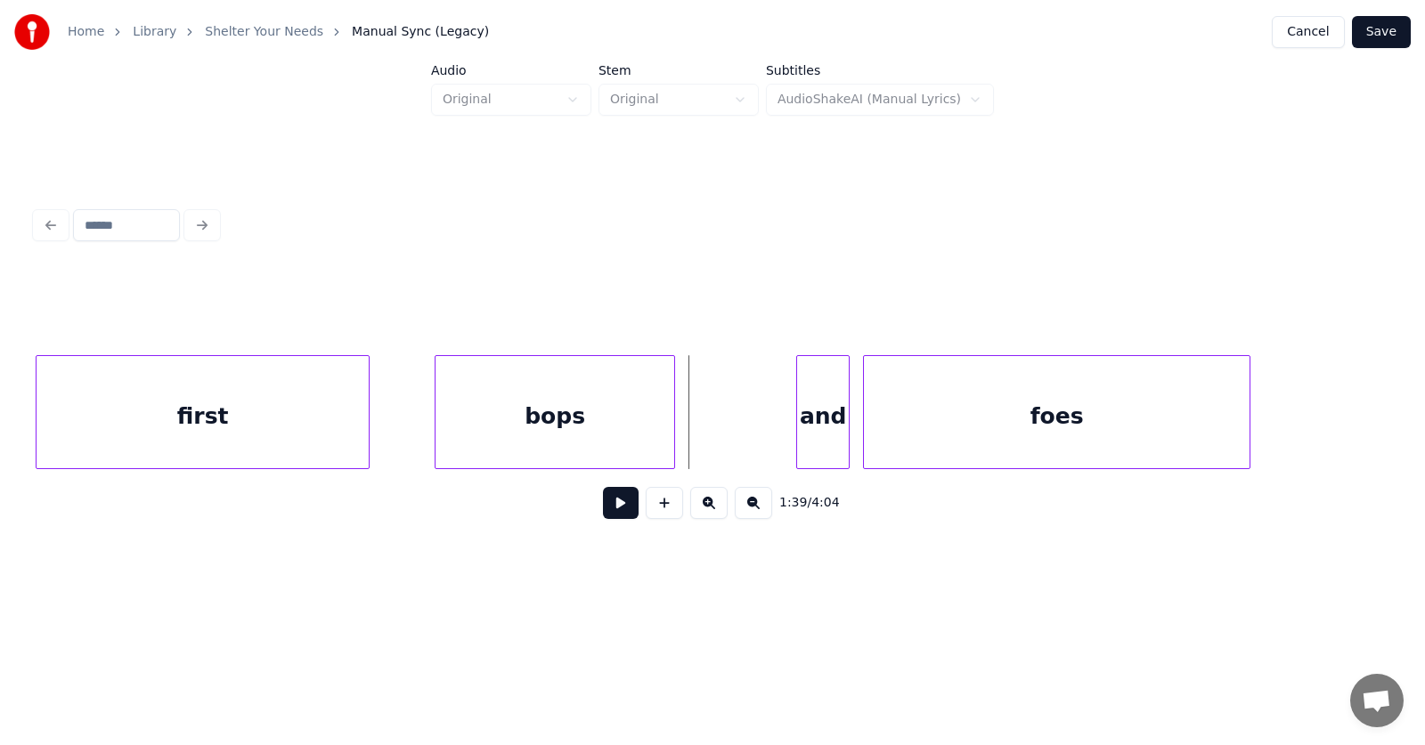
click at [335, 156] on div "1:39 / 4:04" at bounding box center [713, 367] width 1368 height 447
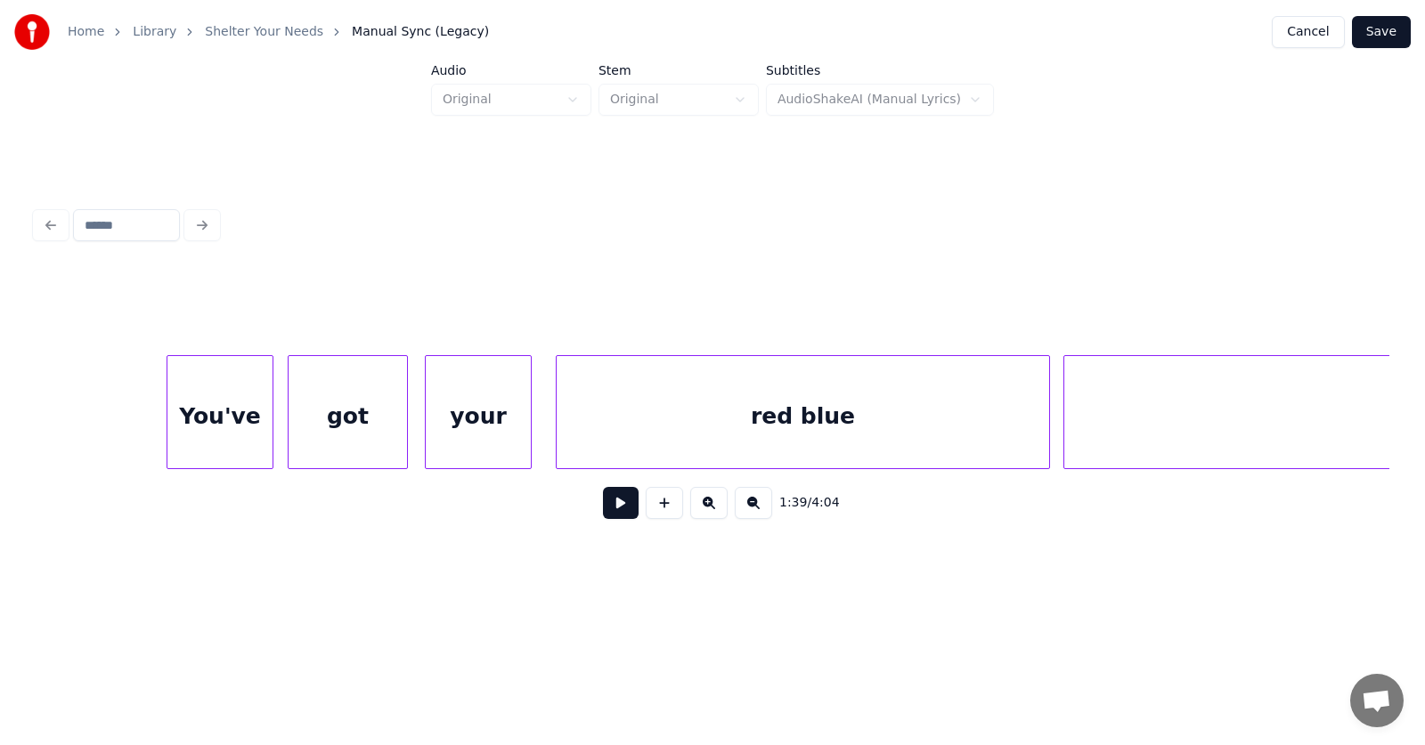
scroll to position [0, 61594]
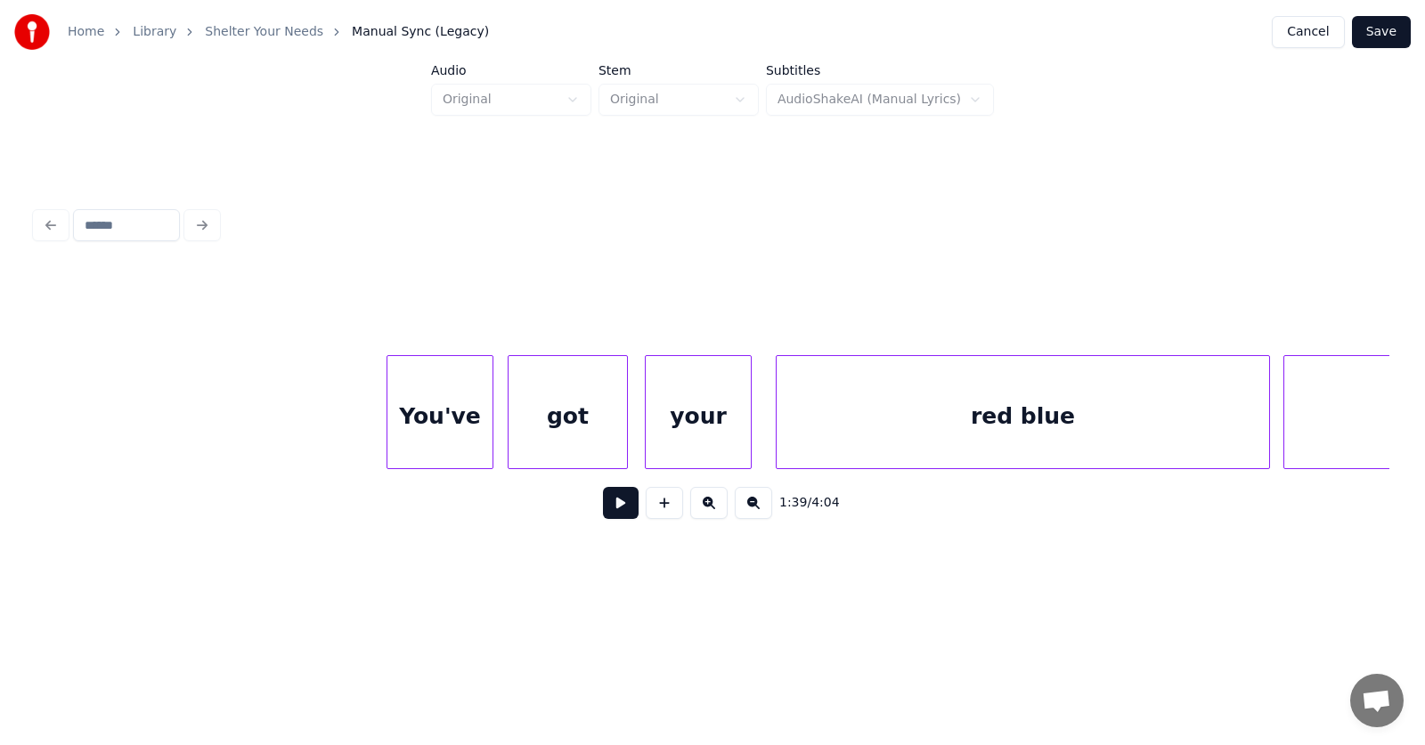
click at [482, 419] on div "You've" at bounding box center [439, 416] width 105 height 121
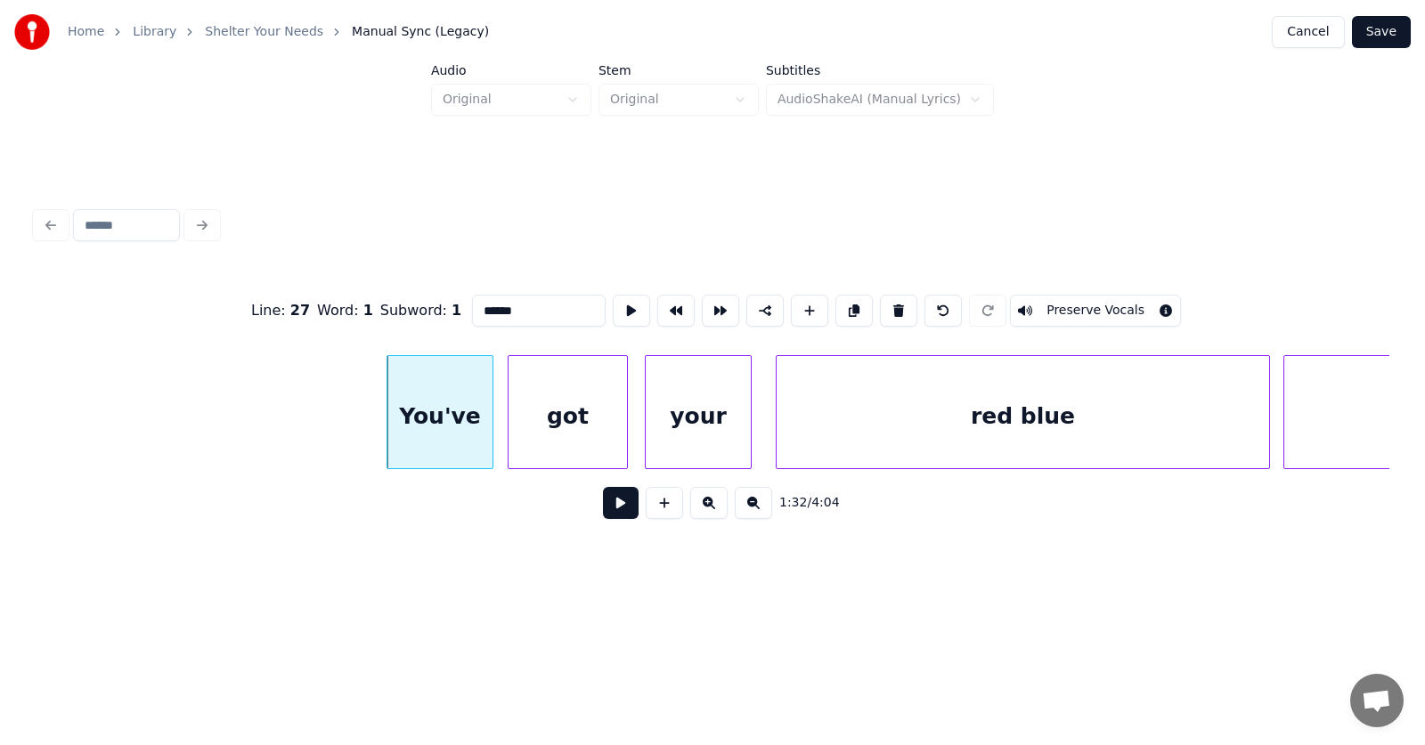
click at [610, 510] on button at bounding box center [621, 503] width 36 height 32
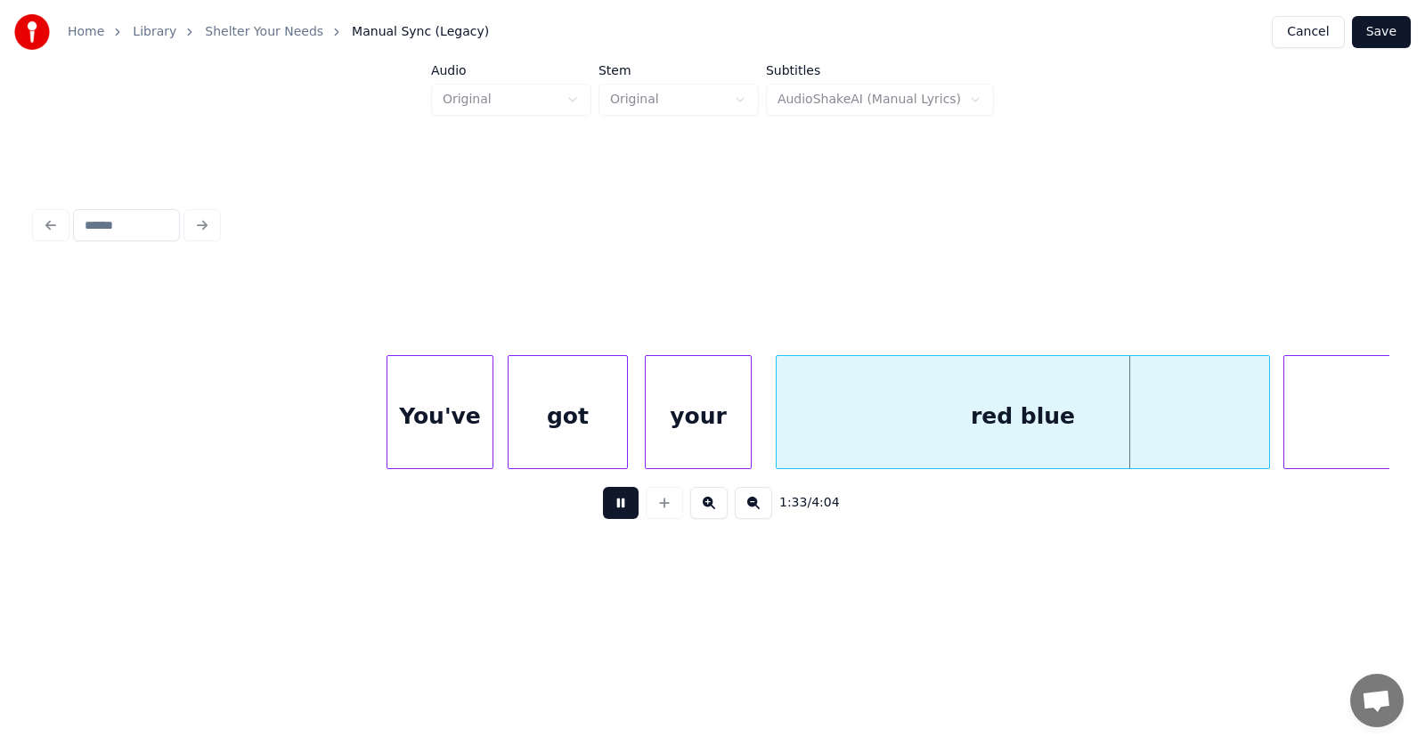
click at [610, 510] on button at bounding box center [621, 503] width 36 height 32
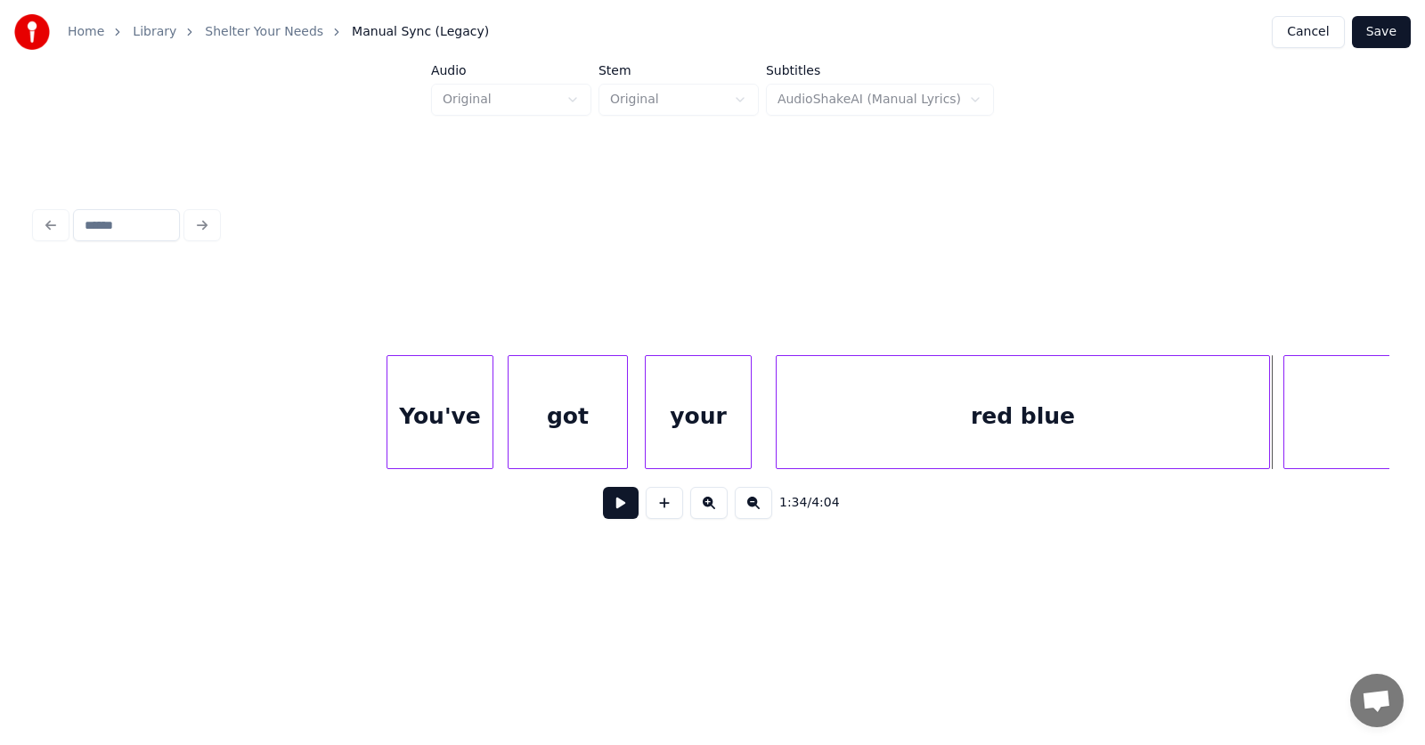
click at [876, 416] on div "red blue" at bounding box center [1023, 416] width 493 height 121
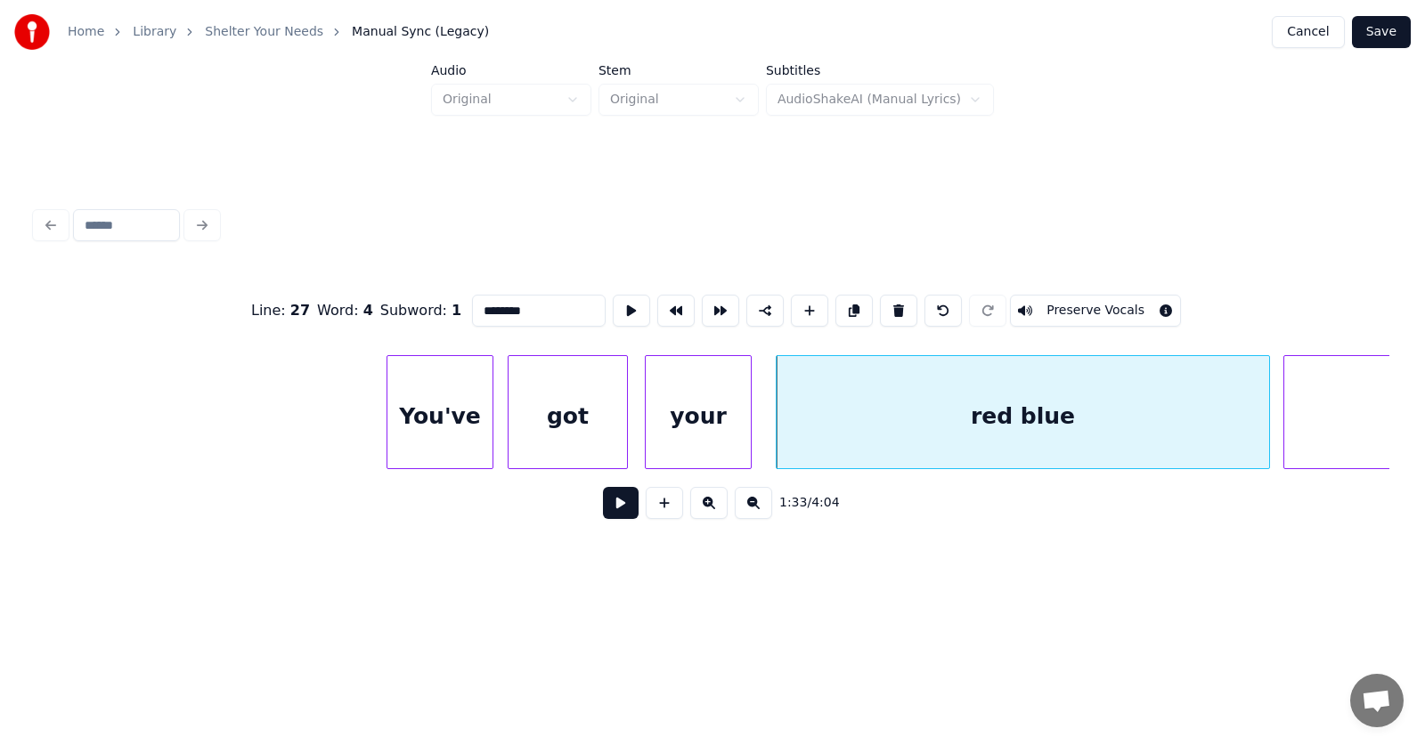
drag, startPoint x: 500, startPoint y: 301, endPoint x: 438, endPoint y: 299, distance: 61.5
click at [472, 299] on input "********" at bounding box center [539, 311] width 134 height 32
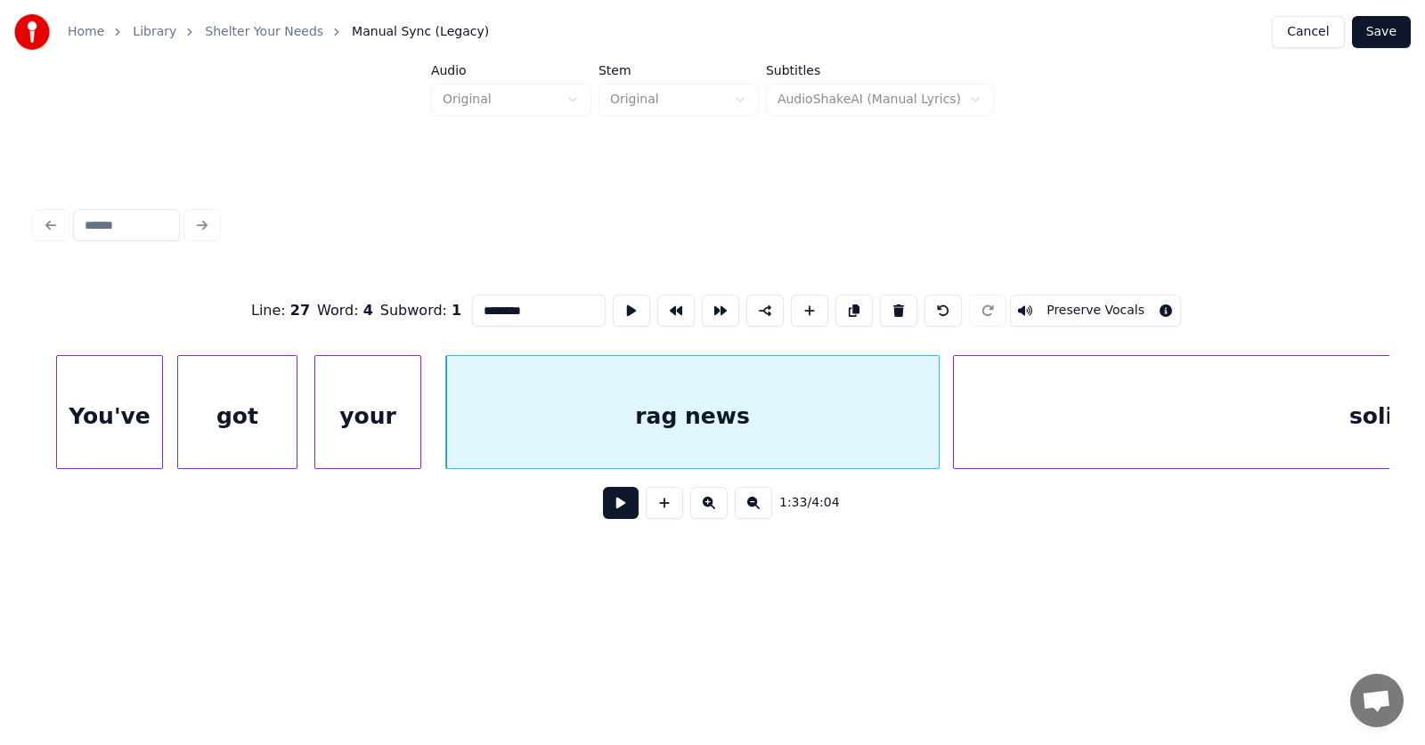
scroll to position [0, 62034]
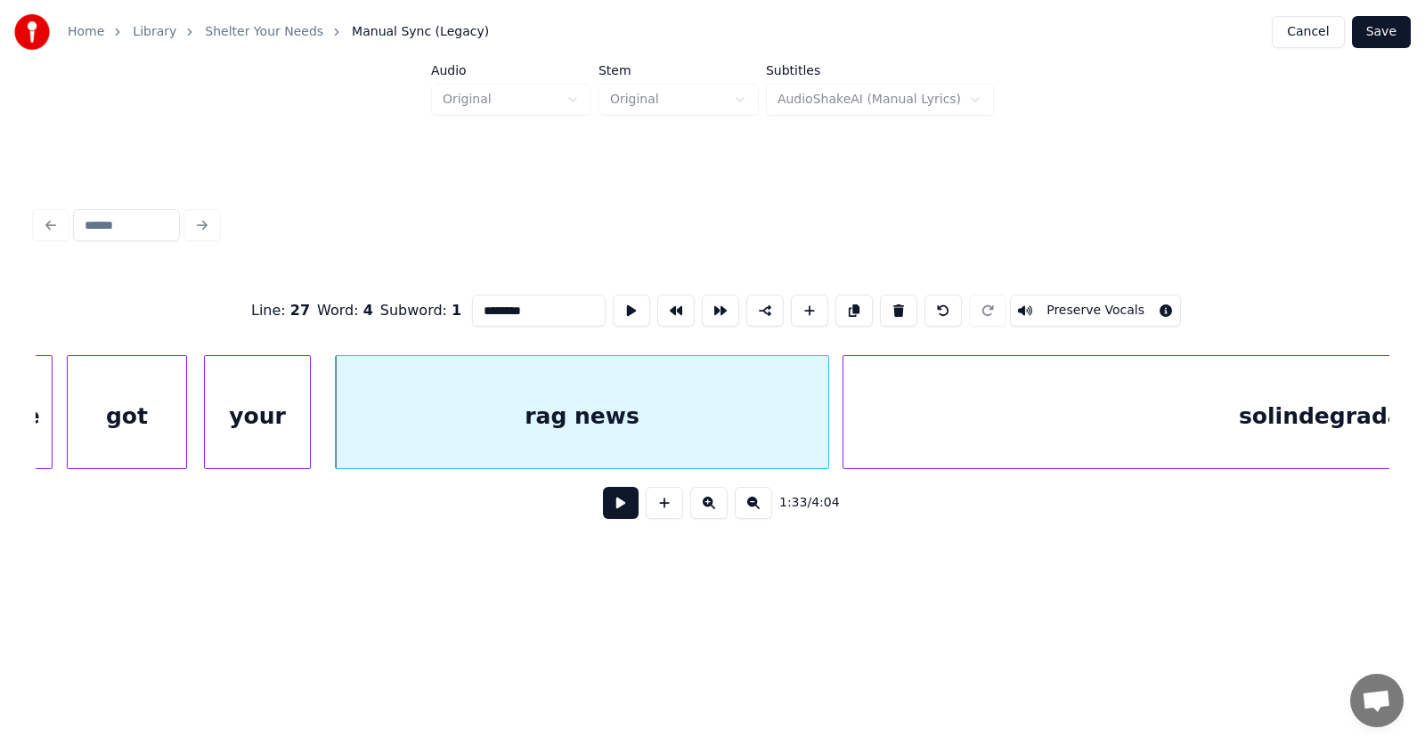
click at [989, 411] on div "solindegradation" at bounding box center [1345, 416] width 1004 height 121
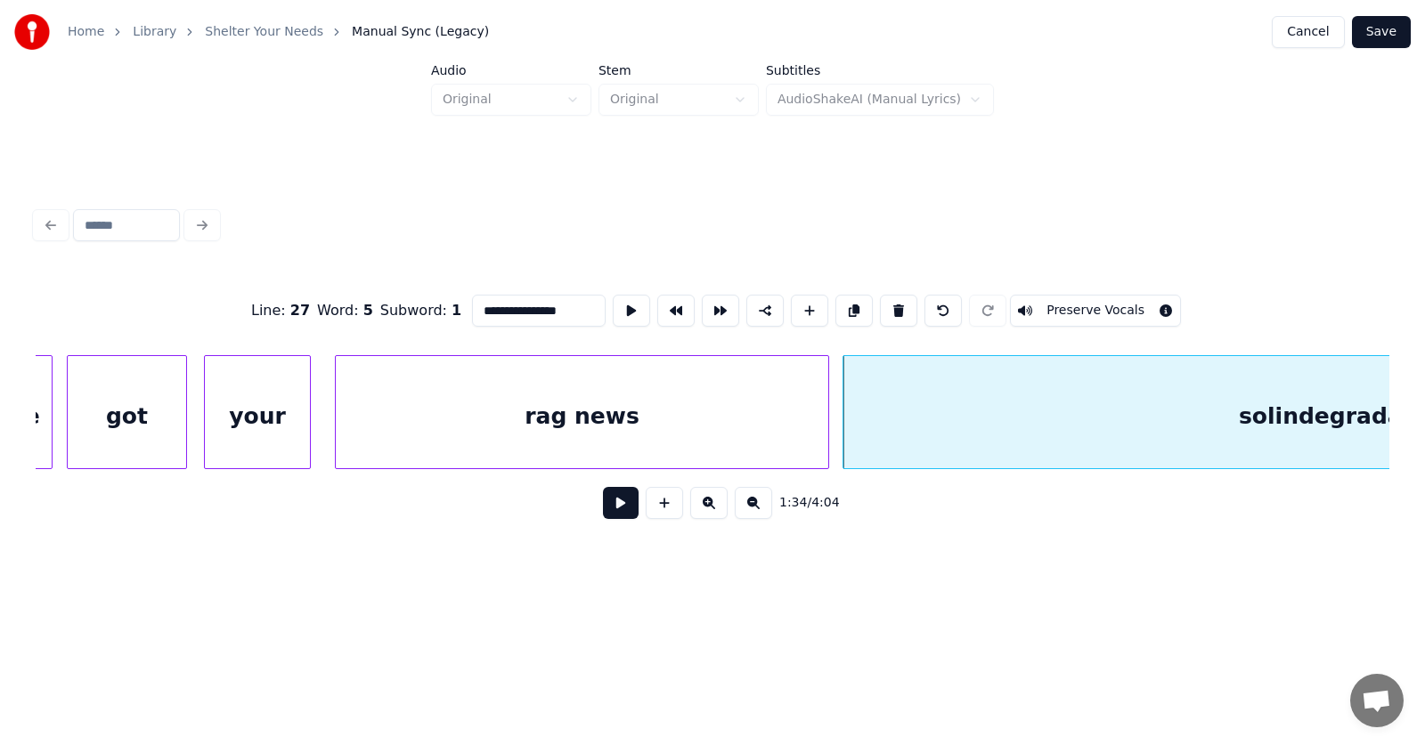
drag, startPoint x: 469, startPoint y: 305, endPoint x: 441, endPoint y: 307, distance: 28.6
click at [472, 307] on input "**********" at bounding box center [539, 311] width 134 height 32
type input "**********"
click at [609, 504] on button at bounding box center [621, 503] width 36 height 32
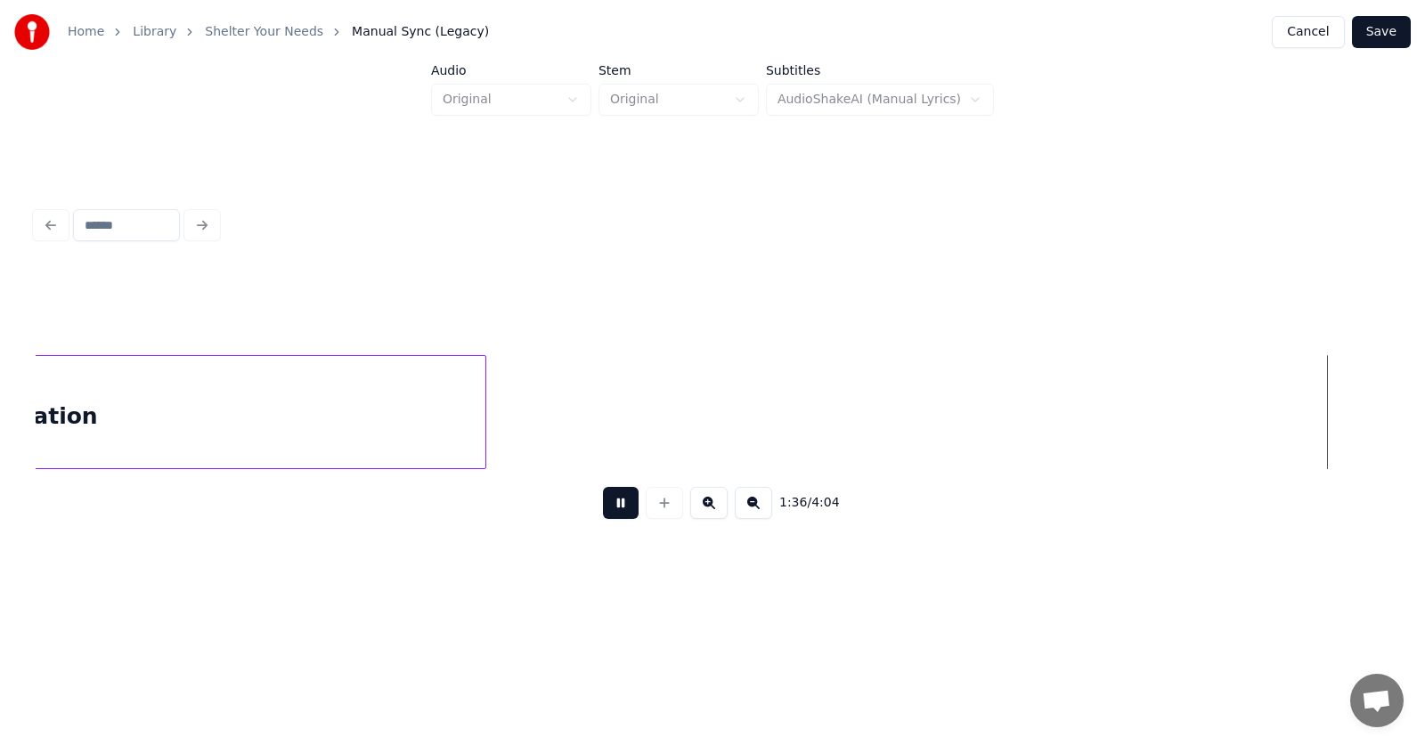
scroll to position [0, 64752]
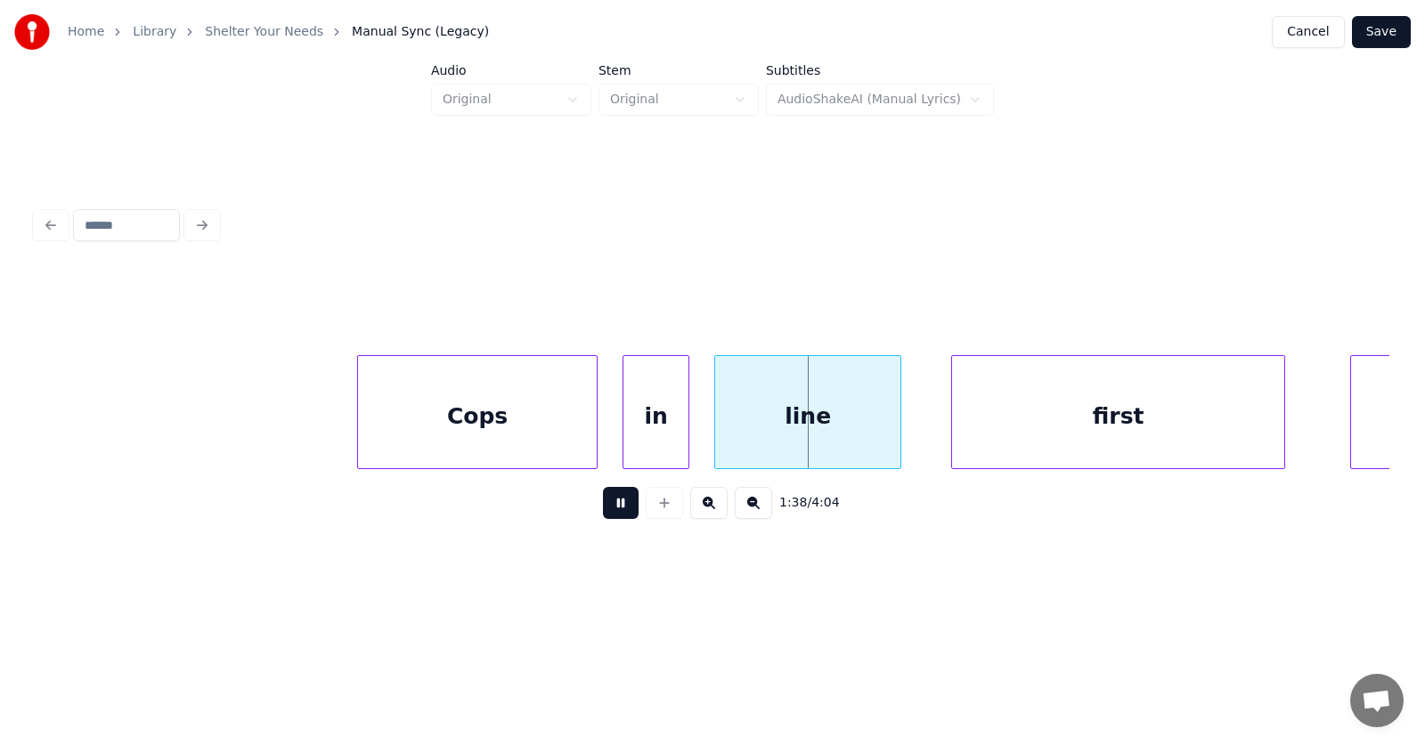
click at [609, 502] on button at bounding box center [621, 503] width 36 height 32
click at [518, 412] on div "Cops" at bounding box center [477, 416] width 239 height 121
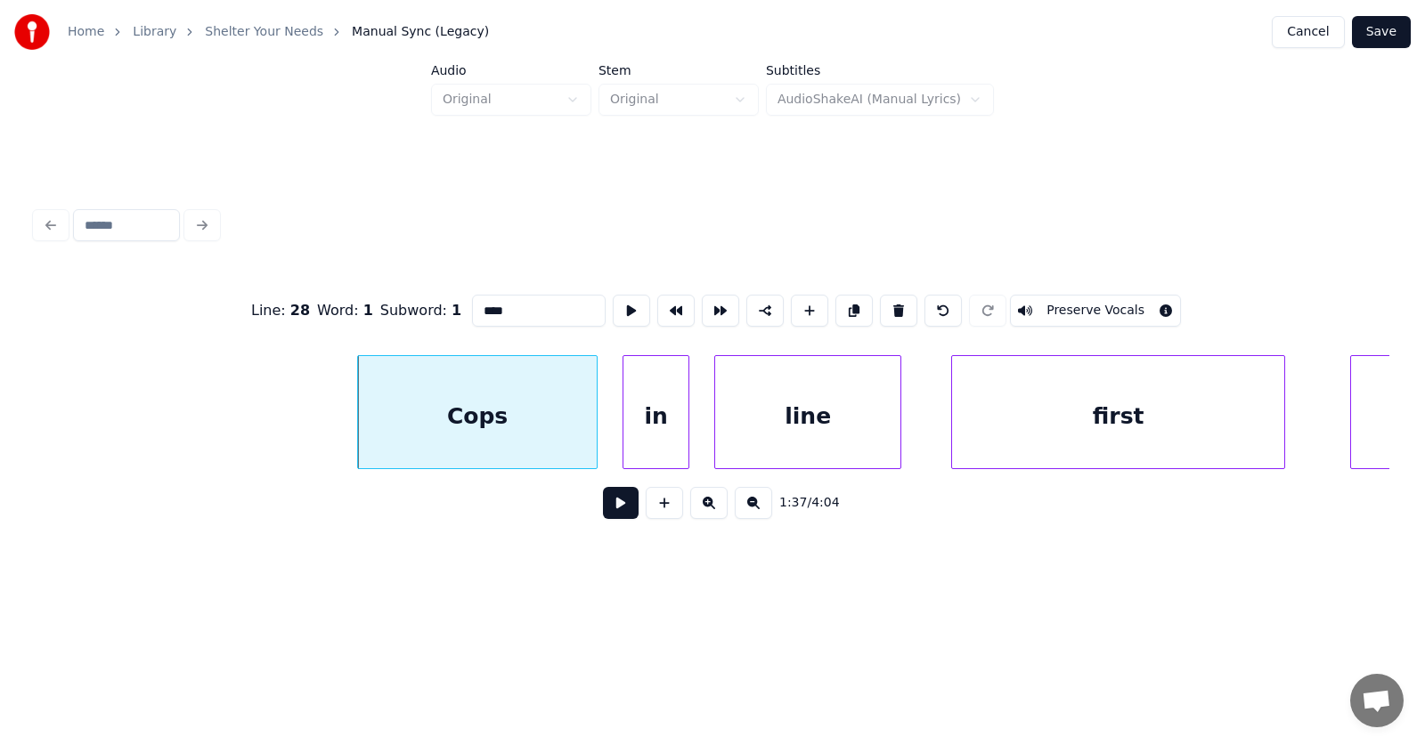
drag, startPoint x: 484, startPoint y: 308, endPoint x: 459, endPoint y: 309, distance: 25.0
click at [472, 309] on input "****" at bounding box center [539, 311] width 134 height 32
type input "*****"
click at [495, 414] on div "Cocks" at bounding box center [477, 416] width 239 height 121
click at [611, 517] on button at bounding box center [621, 503] width 36 height 32
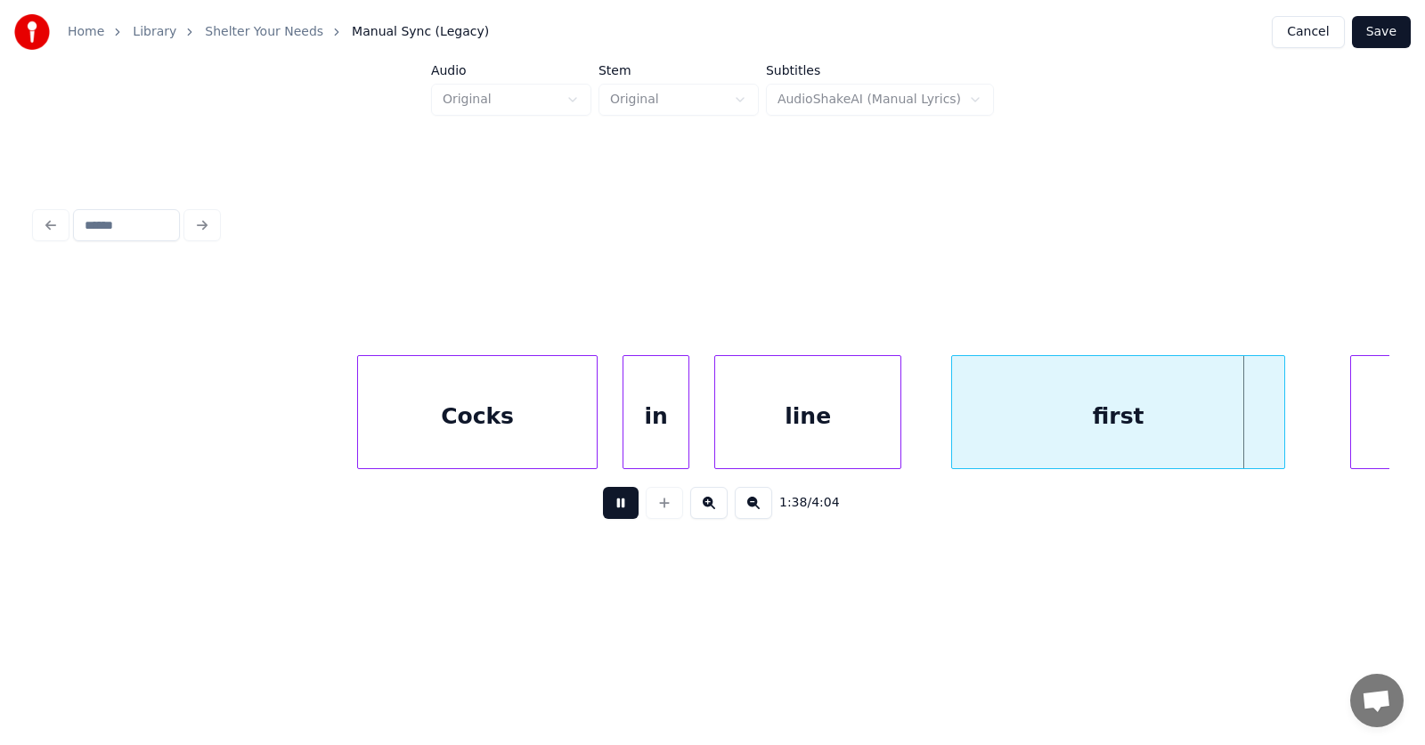
click at [611, 517] on button at bounding box center [621, 503] width 36 height 32
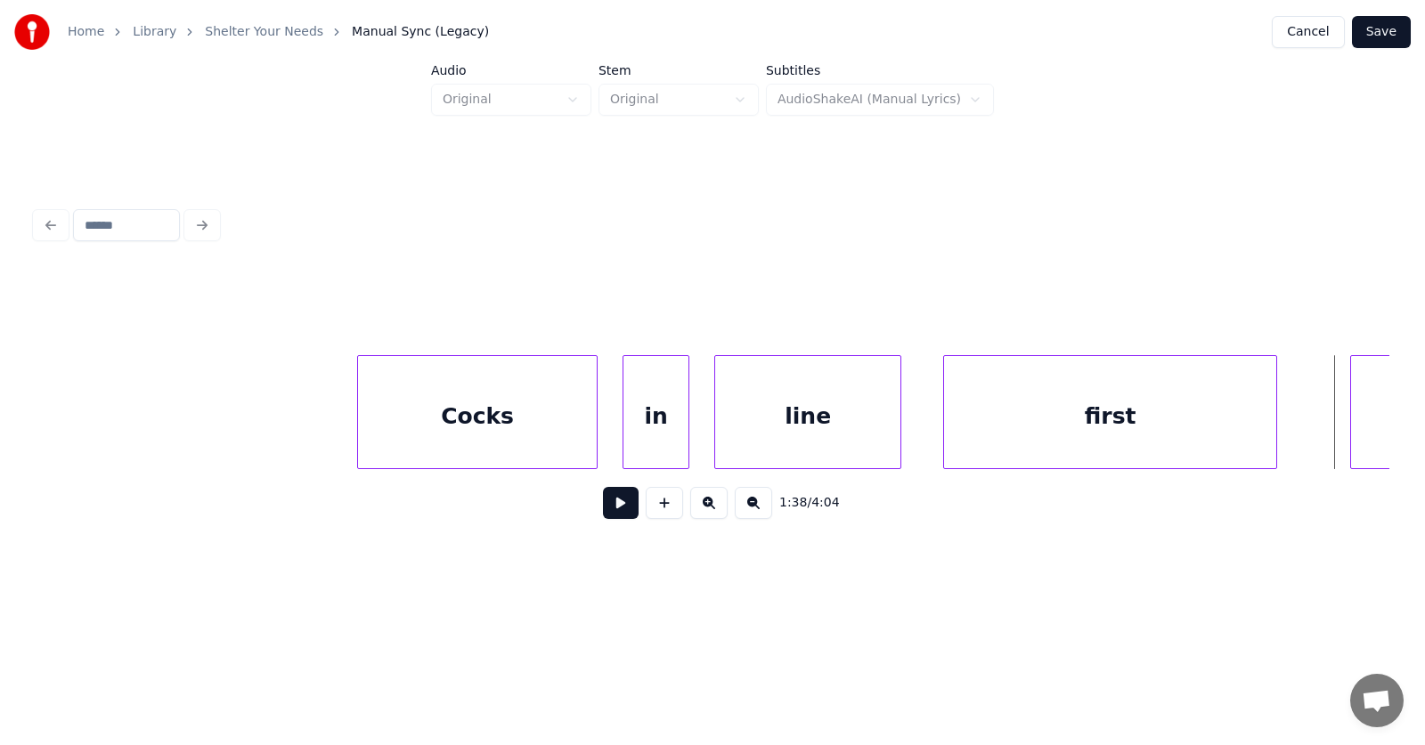
click at [1063, 427] on div "first" at bounding box center [1110, 416] width 332 height 121
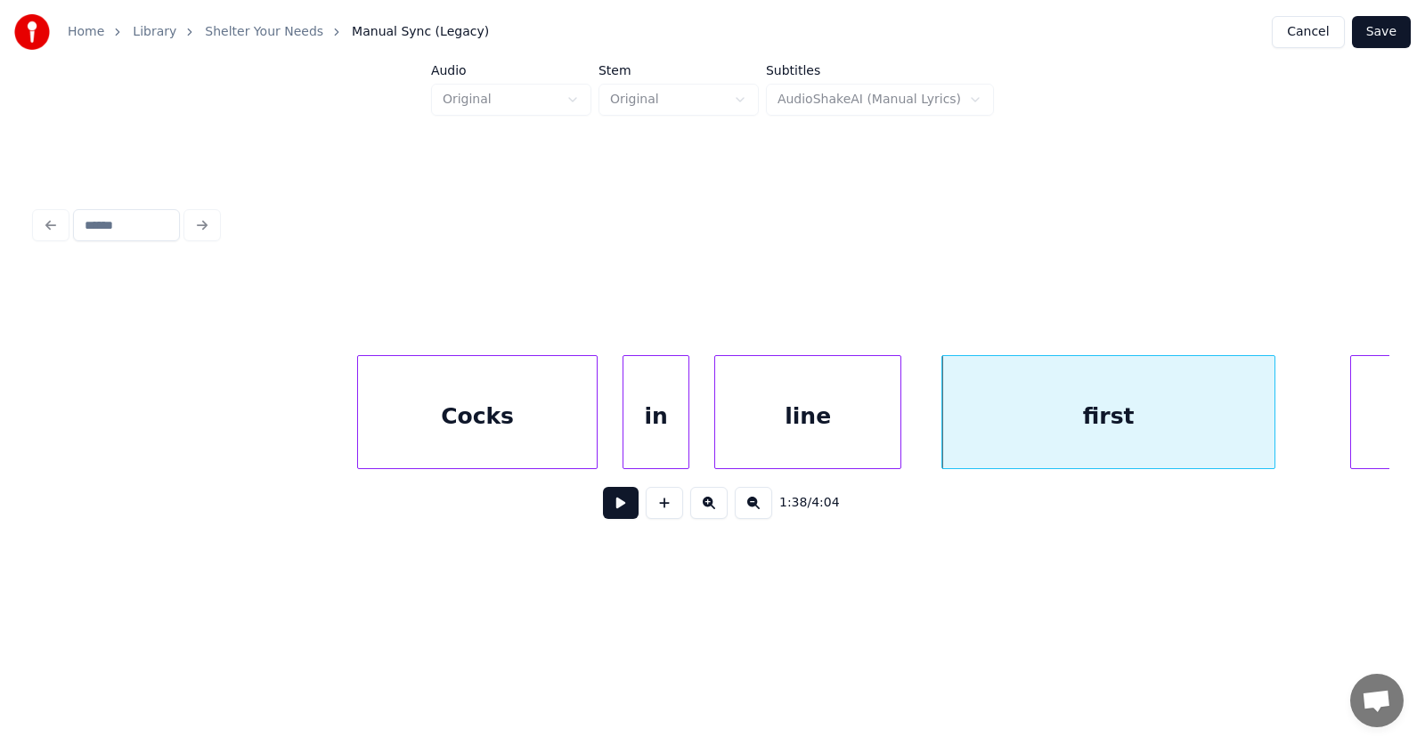
click at [811, 425] on div "line" at bounding box center [807, 416] width 185 height 121
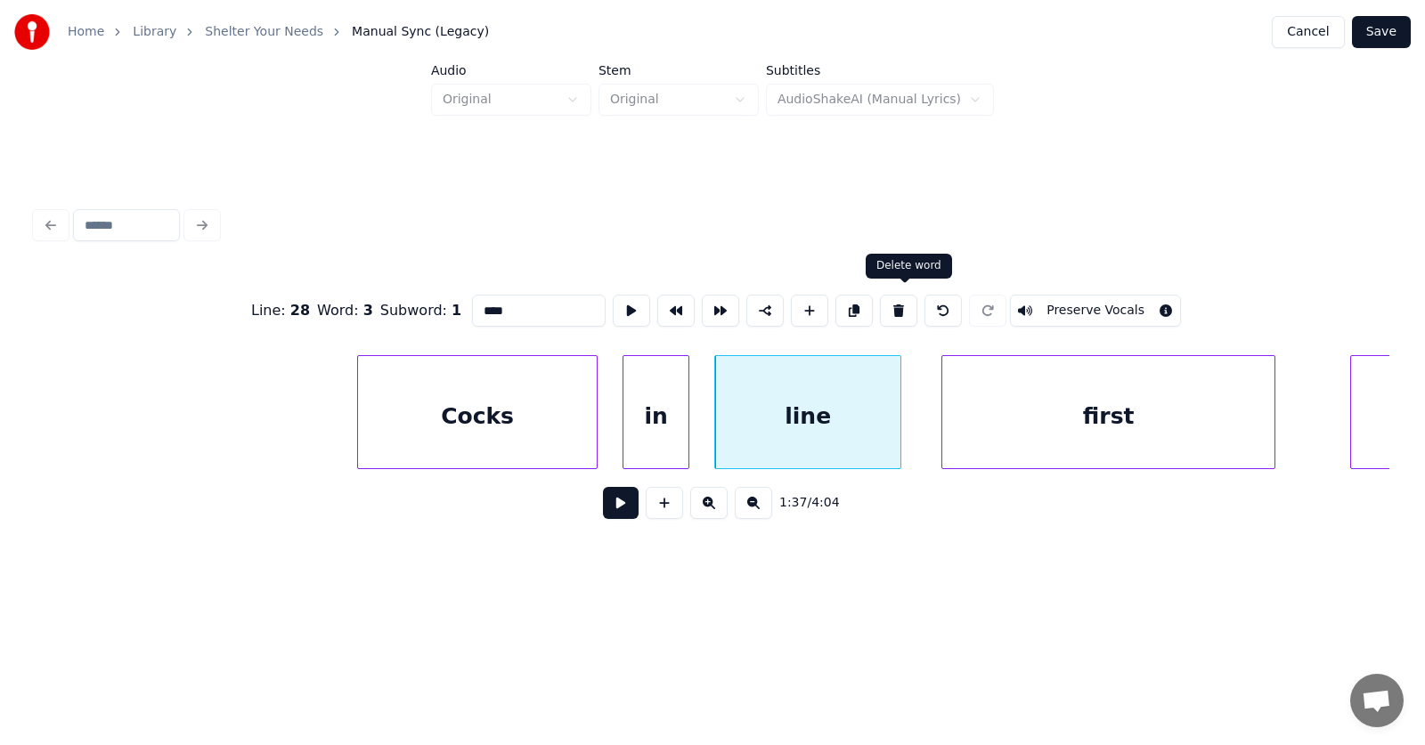
click at [900, 300] on button at bounding box center [898, 311] width 37 height 32
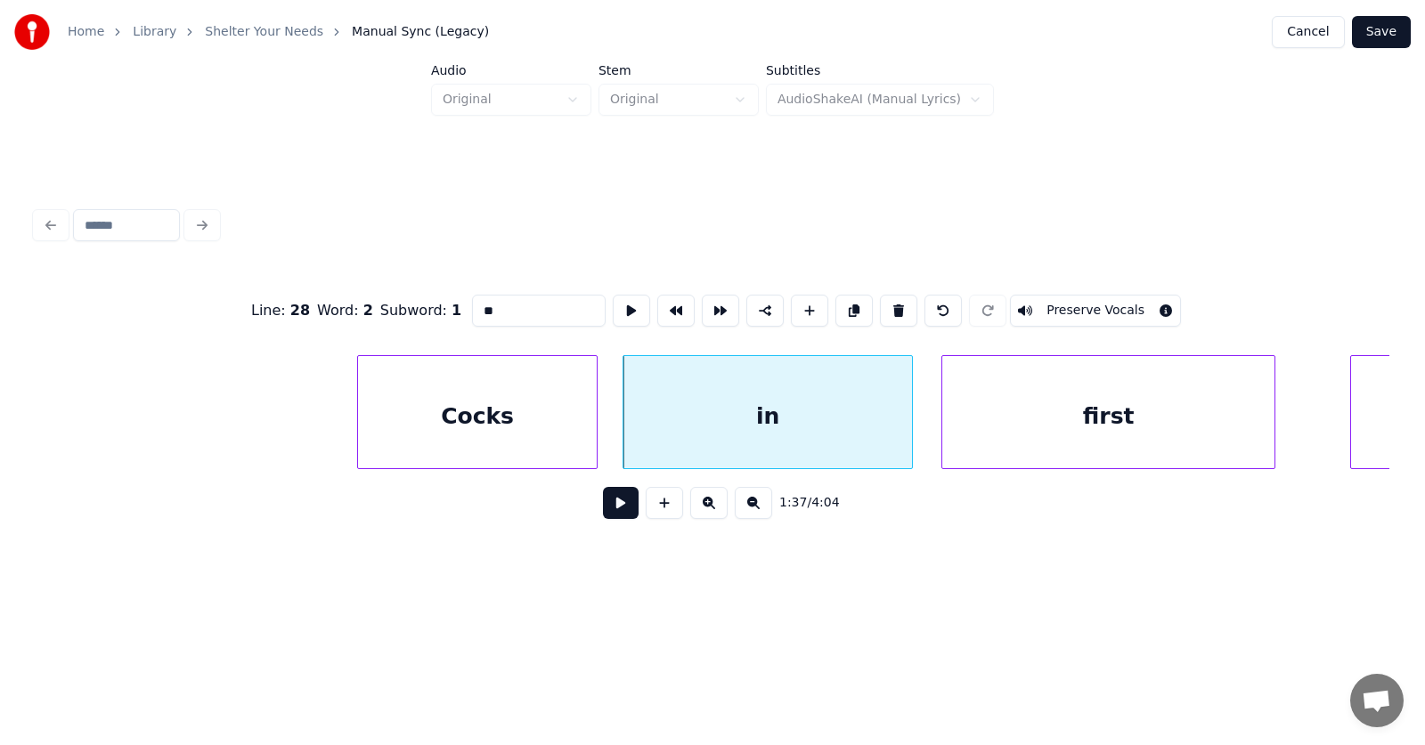
click at [912, 422] on div at bounding box center [909, 412] width 5 height 112
click at [839, 421] on div "in" at bounding box center [767, 416] width 289 height 121
drag, startPoint x: 458, startPoint y: 306, endPoint x: 431, endPoint y: 306, distance: 26.7
click at [431, 306] on div "Line : 28 Word : 2 Subword : 1 ** Preserve Vocals" at bounding box center [713, 310] width 1354 height 89
click at [1031, 413] on div "first" at bounding box center [1108, 416] width 332 height 121
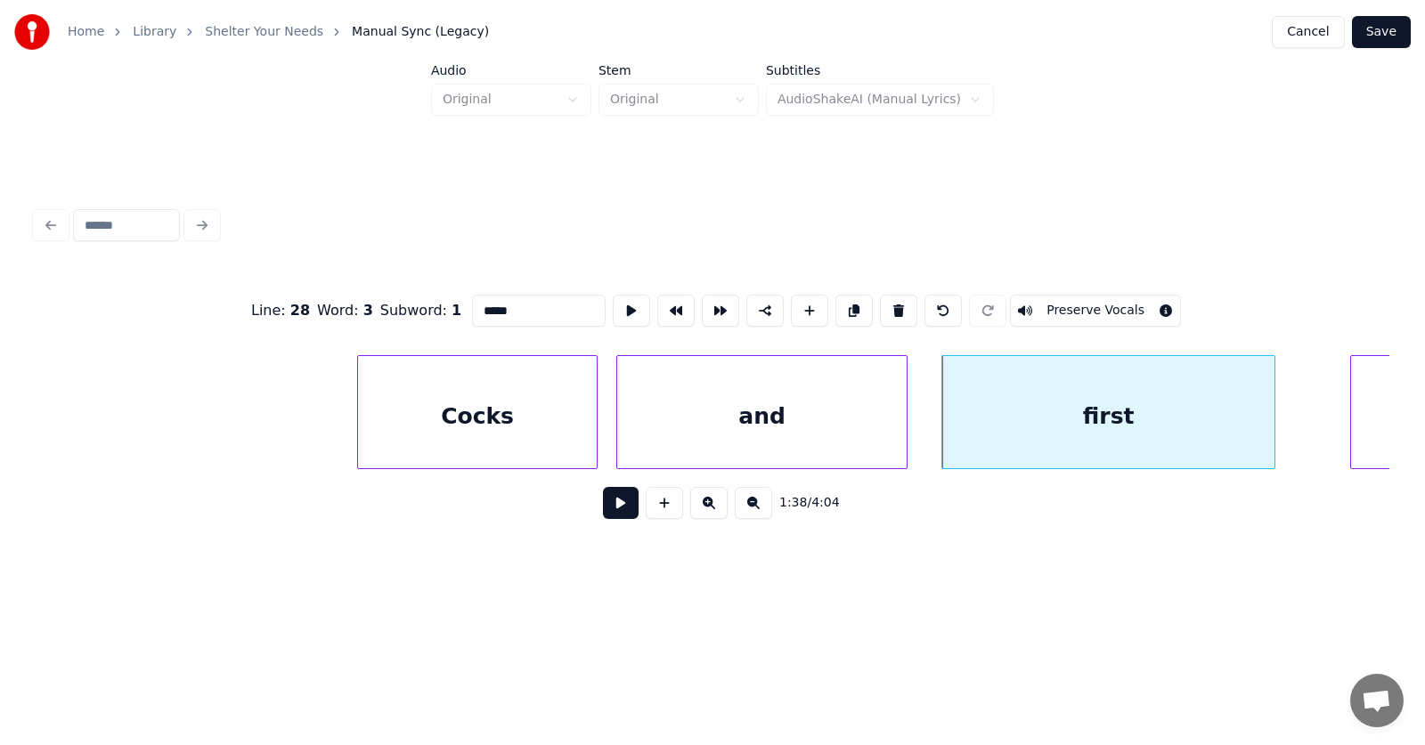
click at [746, 426] on div "and" at bounding box center [761, 416] width 289 height 121
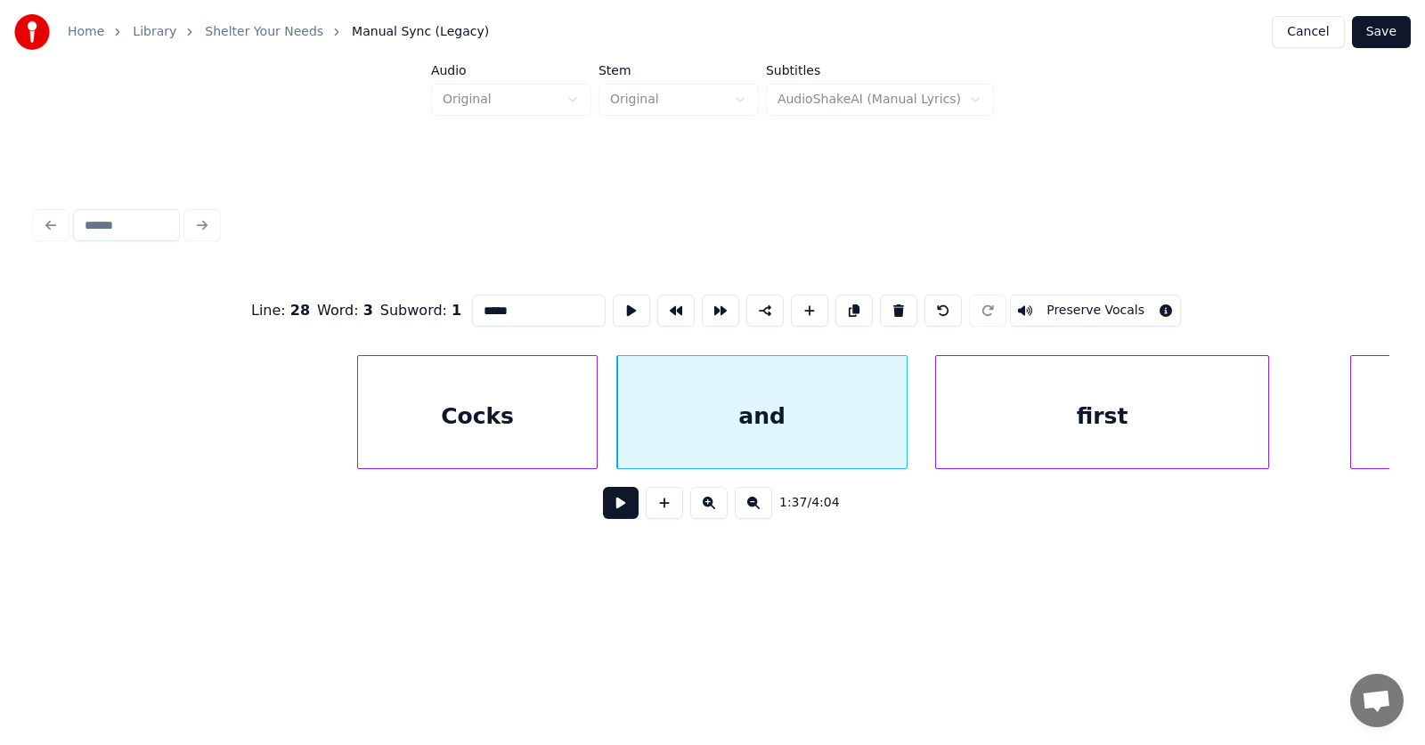
click at [983, 422] on div "first" at bounding box center [1102, 416] width 332 height 121
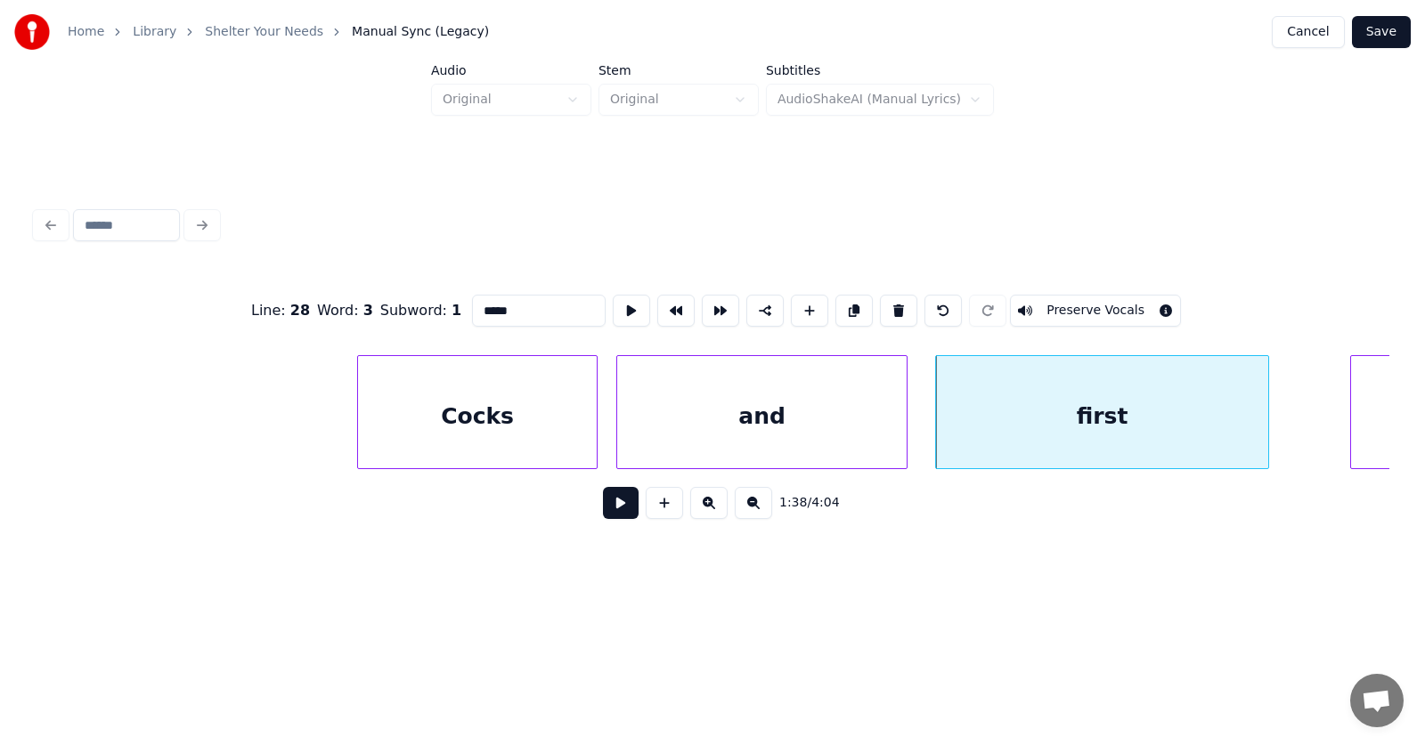
click at [998, 415] on div "first" at bounding box center [1102, 416] width 332 height 121
click at [613, 305] on button at bounding box center [631, 311] width 37 height 32
drag, startPoint x: 480, startPoint y: 306, endPoint x: 436, endPoint y: 310, distance: 43.9
click at [472, 310] on input "*****" at bounding box center [539, 311] width 134 height 32
click at [804, 400] on div "and" at bounding box center [761, 416] width 289 height 121
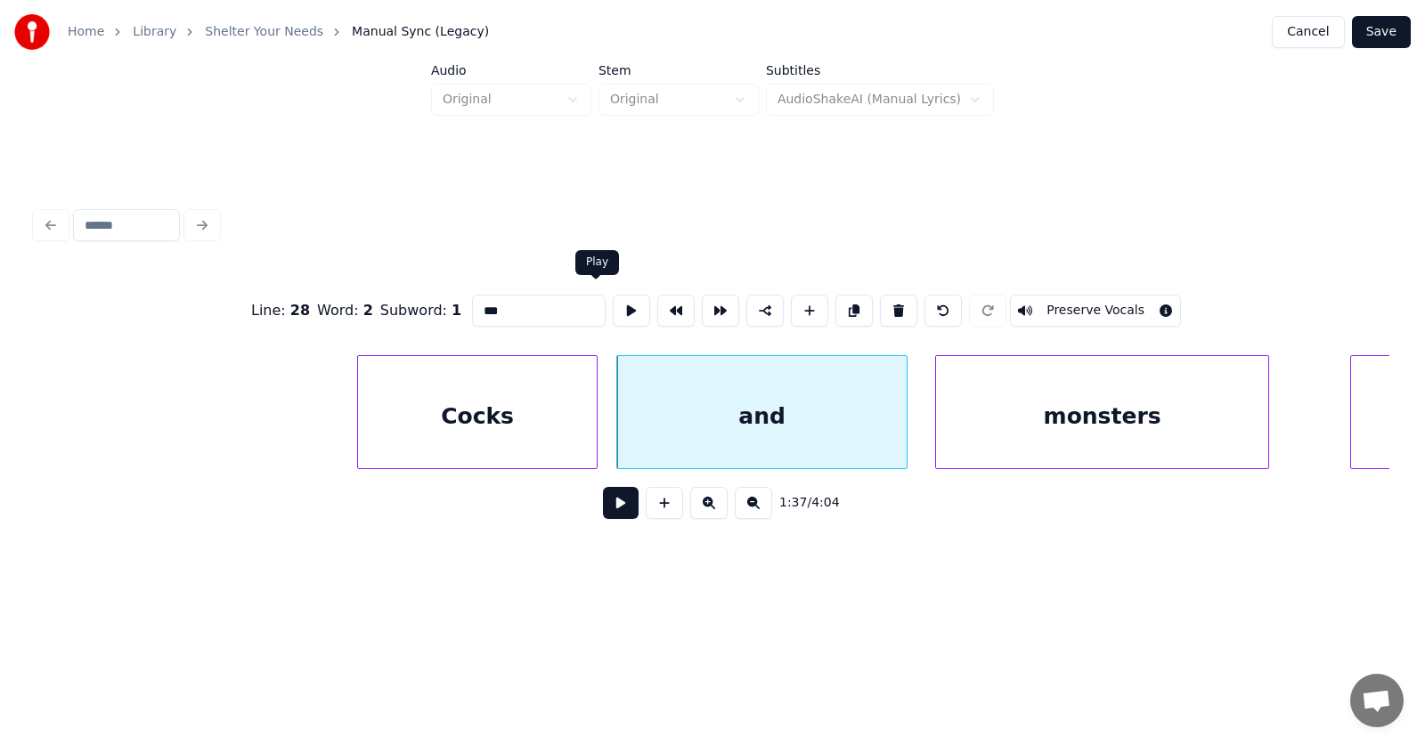
type input "***"
click at [613, 300] on button at bounding box center [631, 311] width 37 height 32
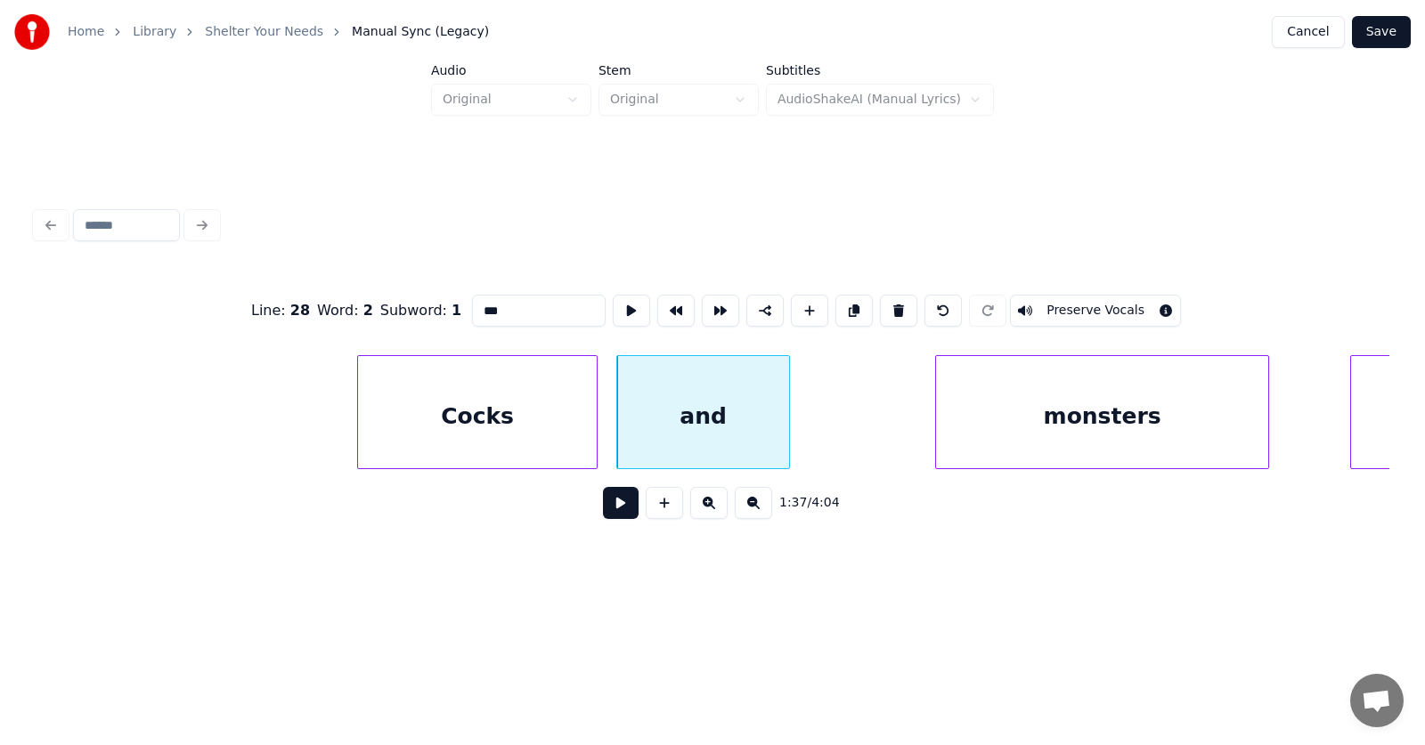
click at [788, 429] on div at bounding box center [786, 412] width 5 height 112
click at [826, 425] on div at bounding box center [827, 412] width 5 height 112
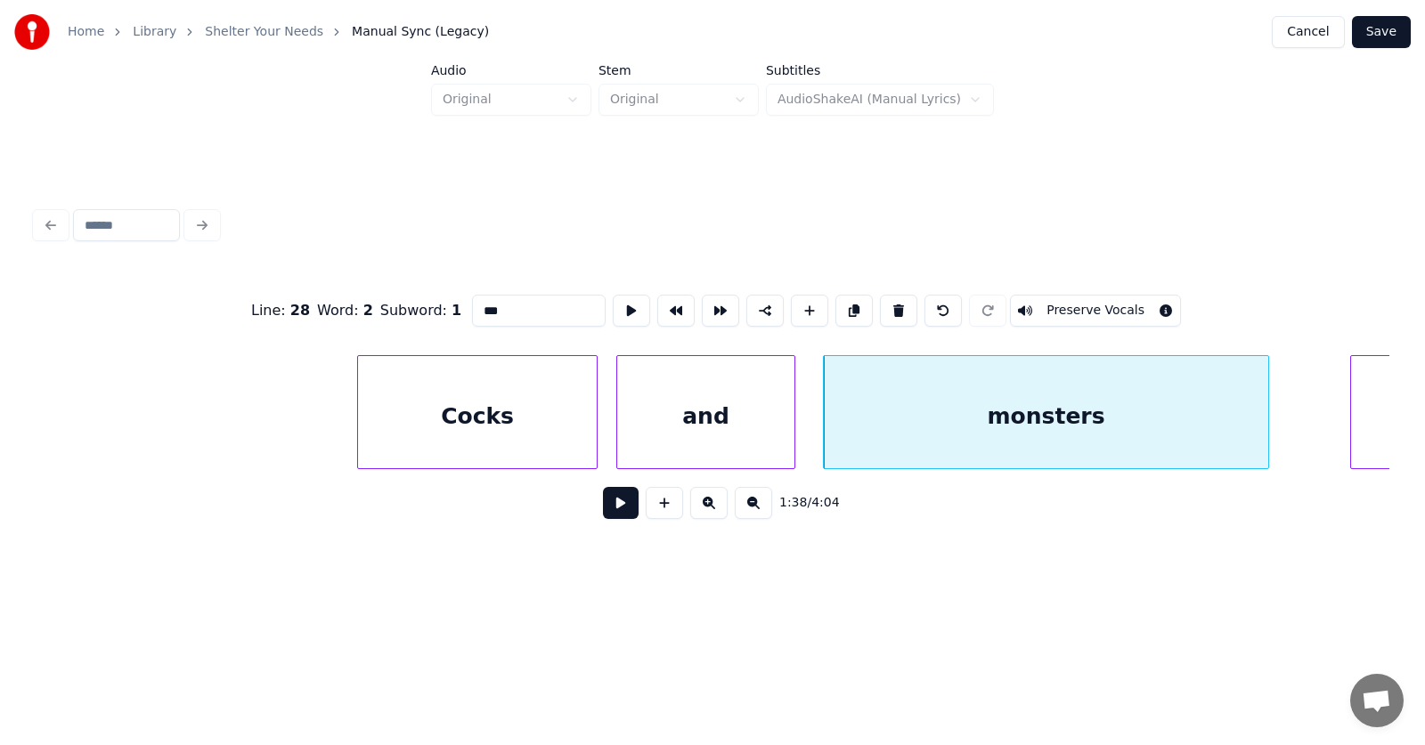
click at [794, 428] on div at bounding box center [791, 412] width 5 height 112
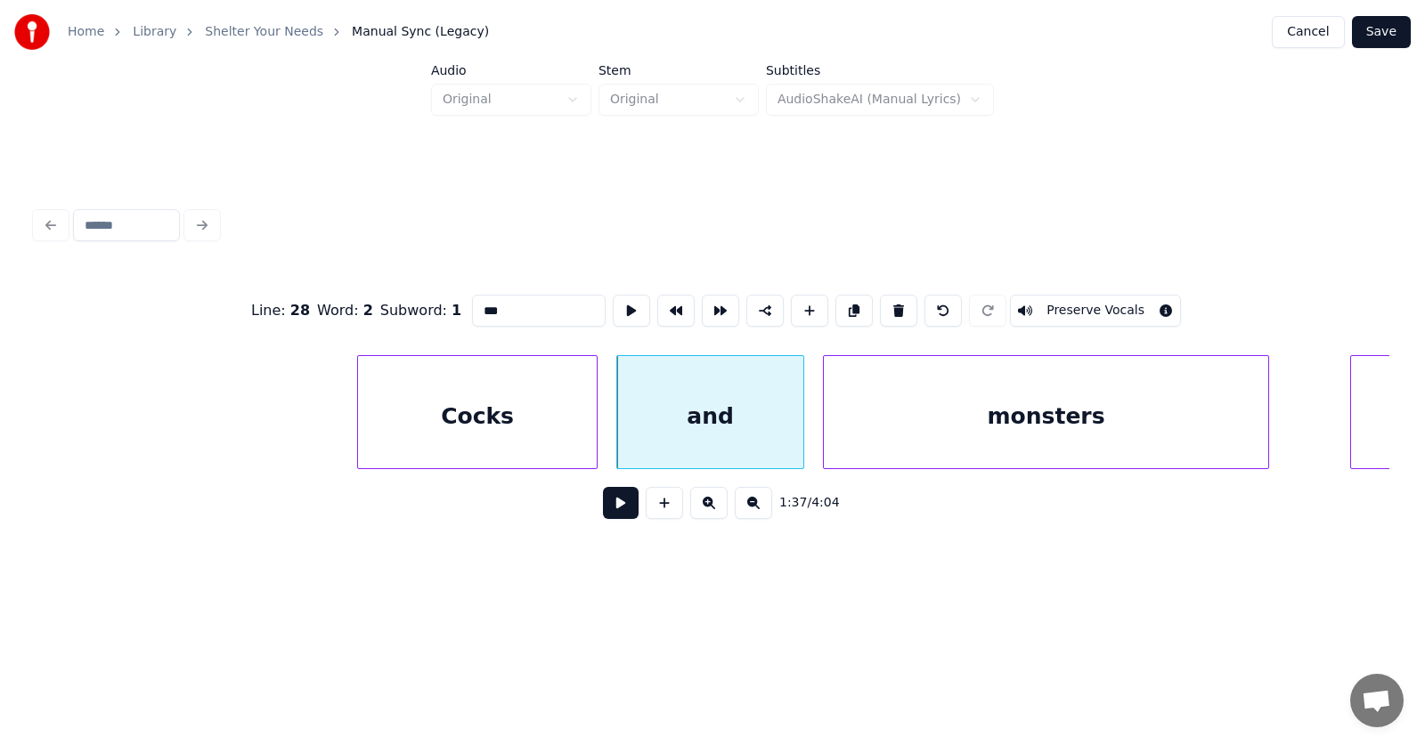
click at [607, 510] on button at bounding box center [621, 503] width 36 height 32
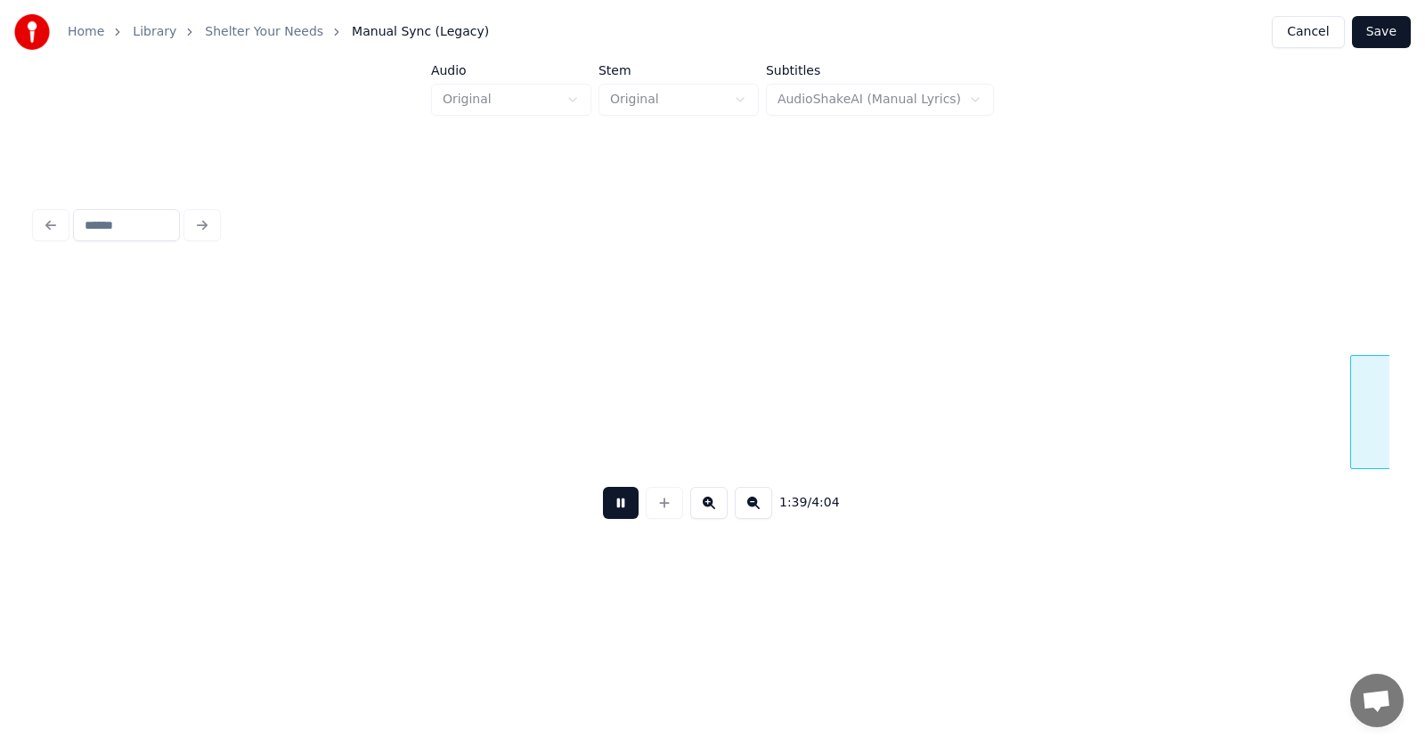
scroll to position [0, 66115]
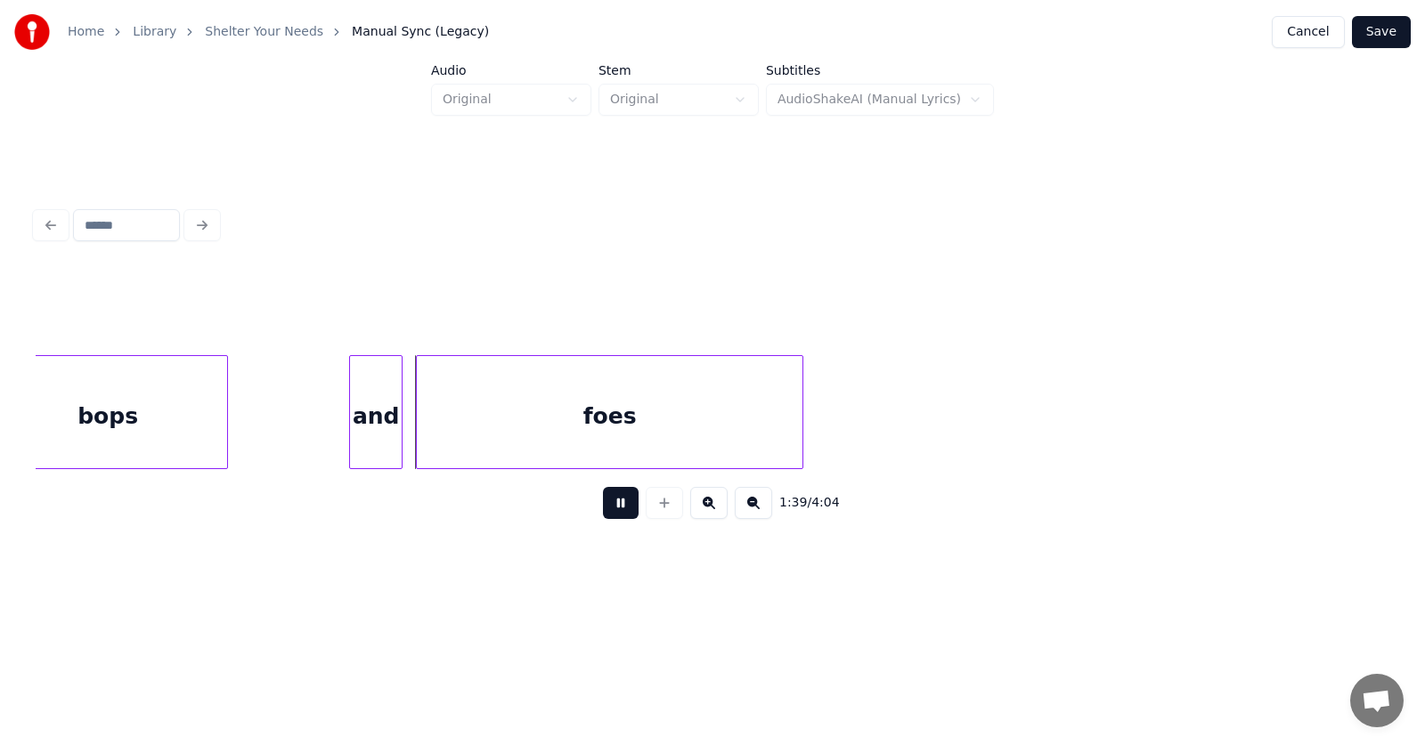
click at [607, 510] on button at bounding box center [621, 503] width 36 height 32
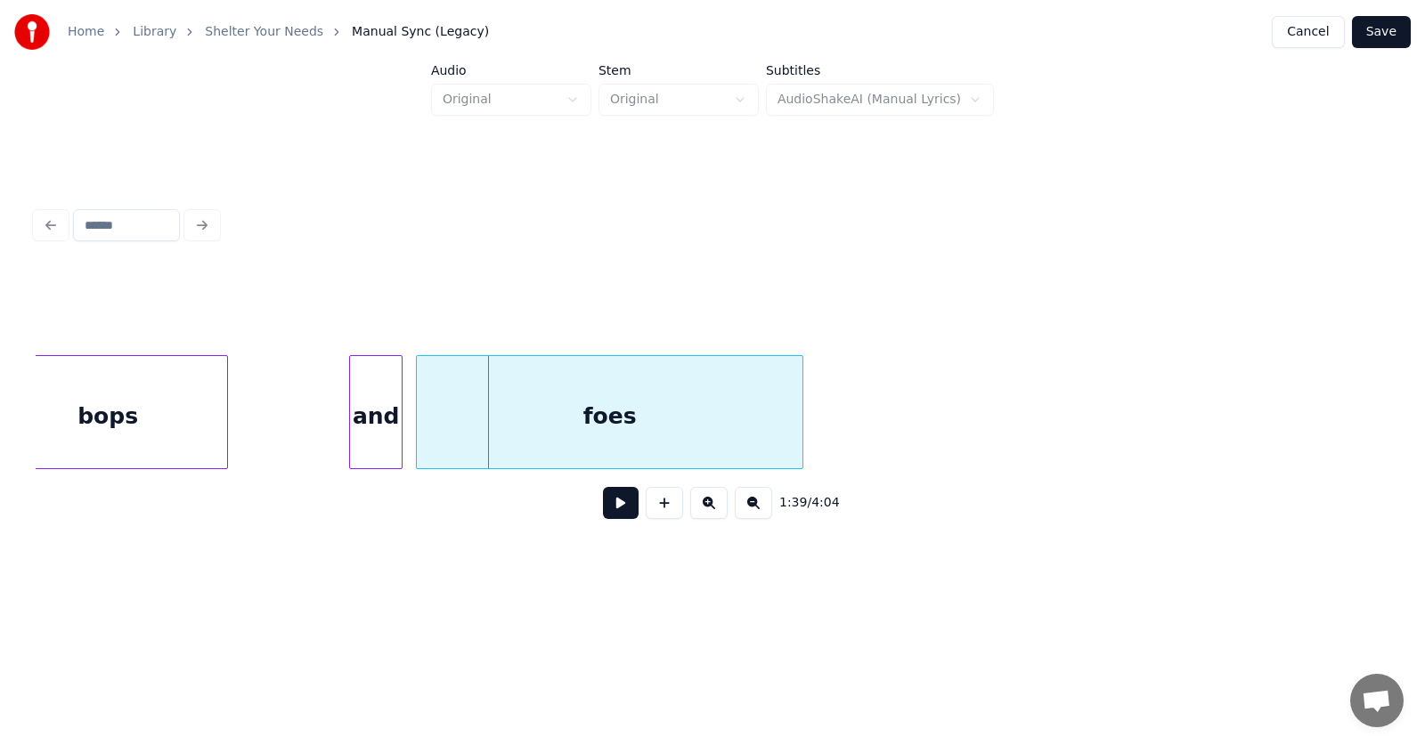
click at [156, 412] on div "bops" at bounding box center [107, 416] width 239 height 121
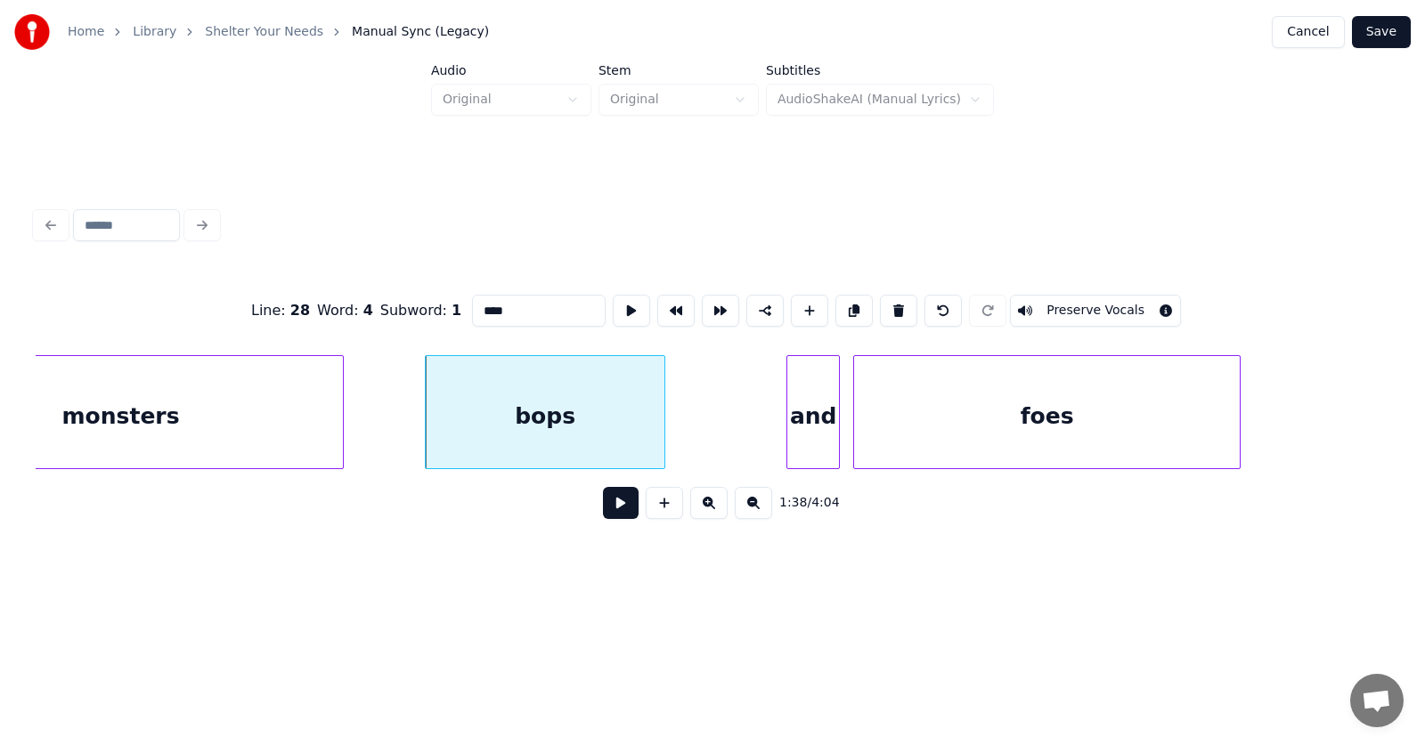
scroll to position [0, 65456]
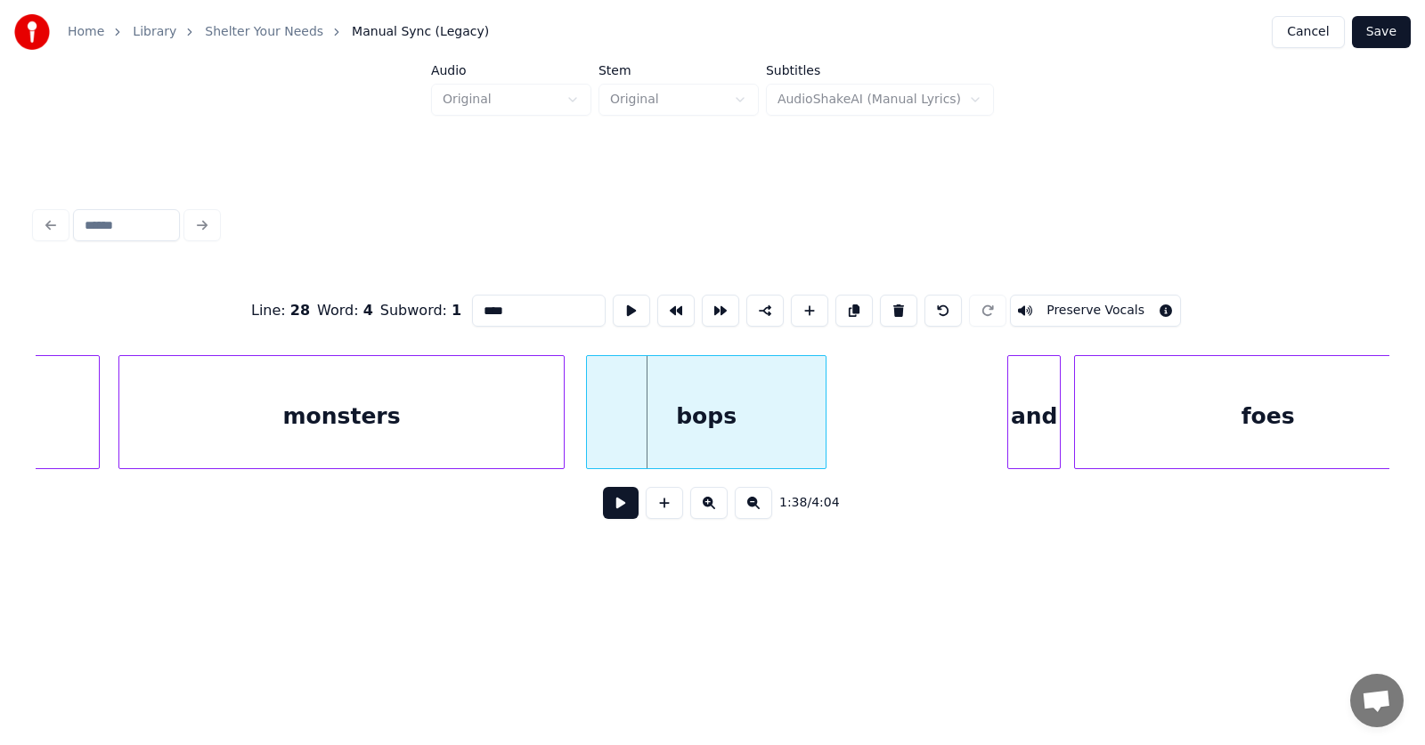
click at [664, 440] on div "bops" at bounding box center [706, 416] width 239 height 121
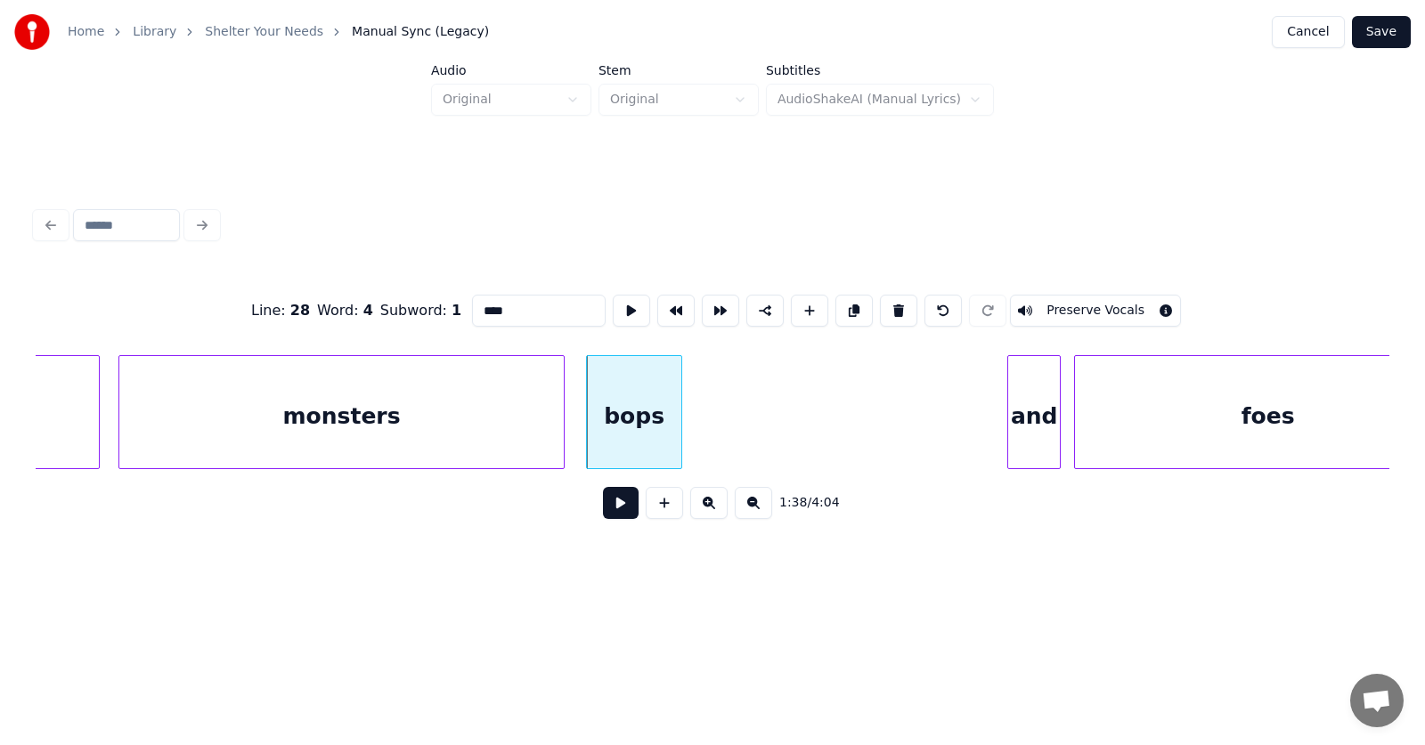
click at [677, 421] on div at bounding box center [678, 412] width 5 height 112
click at [644, 426] on div "bops" at bounding box center [624, 416] width 94 height 121
click at [892, 439] on div at bounding box center [893, 412] width 5 height 112
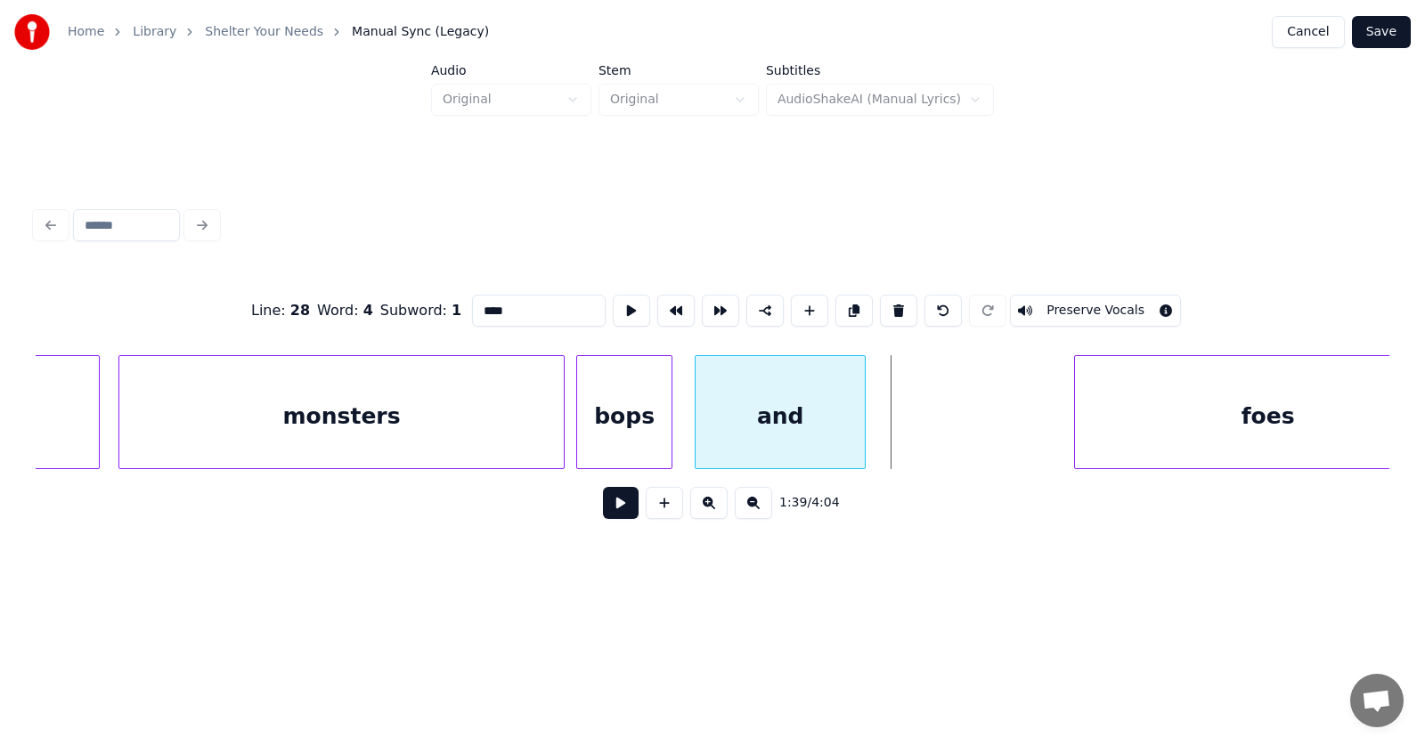
click at [787, 433] on div "and" at bounding box center [780, 416] width 169 height 121
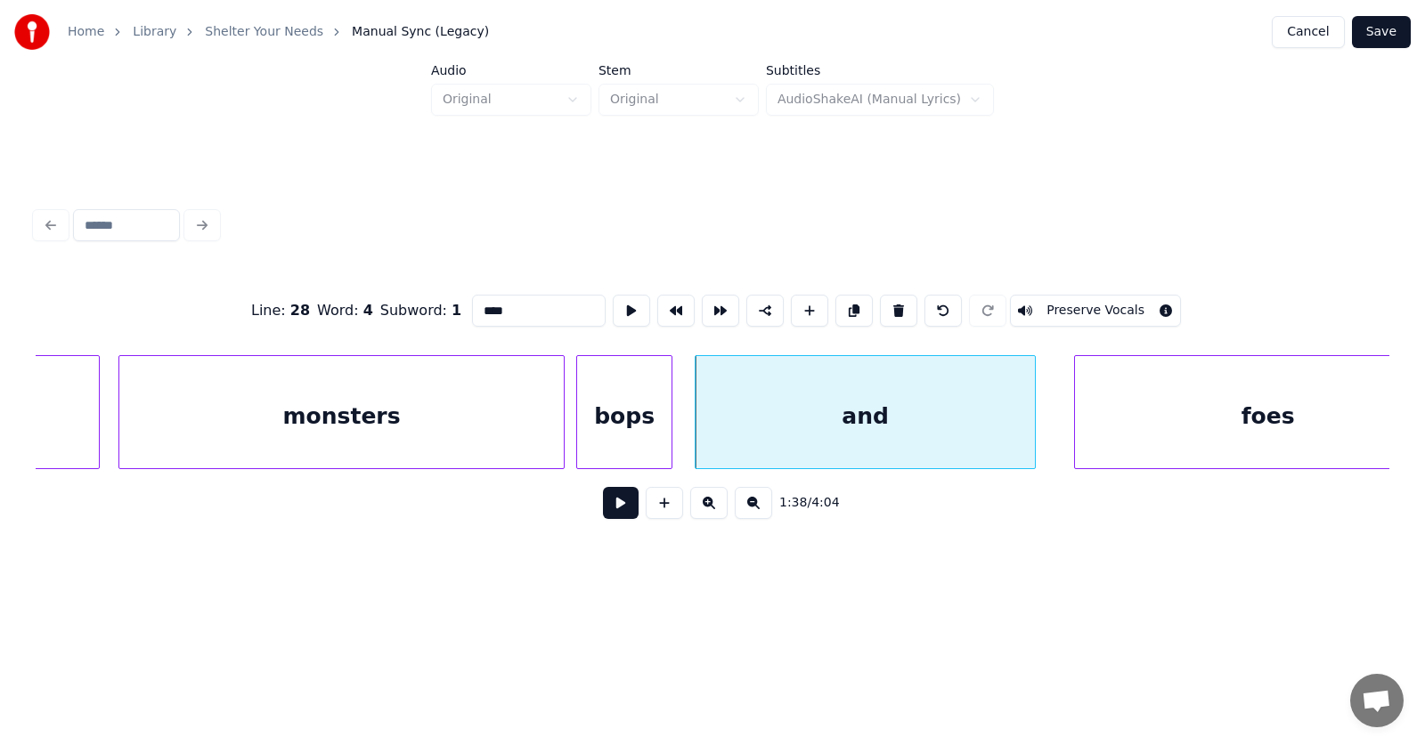
click at [1030, 429] on div at bounding box center [1032, 412] width 5 height 112
click at [945, 423] on div "and" at bounding box center [865, 416] width 339 height 121
click at [613, 301] on button at bounding box center [631, 311] width 37 height 32
click at [654, 423] on div "bops" at bounding box center [624, 416] width 94 height 121
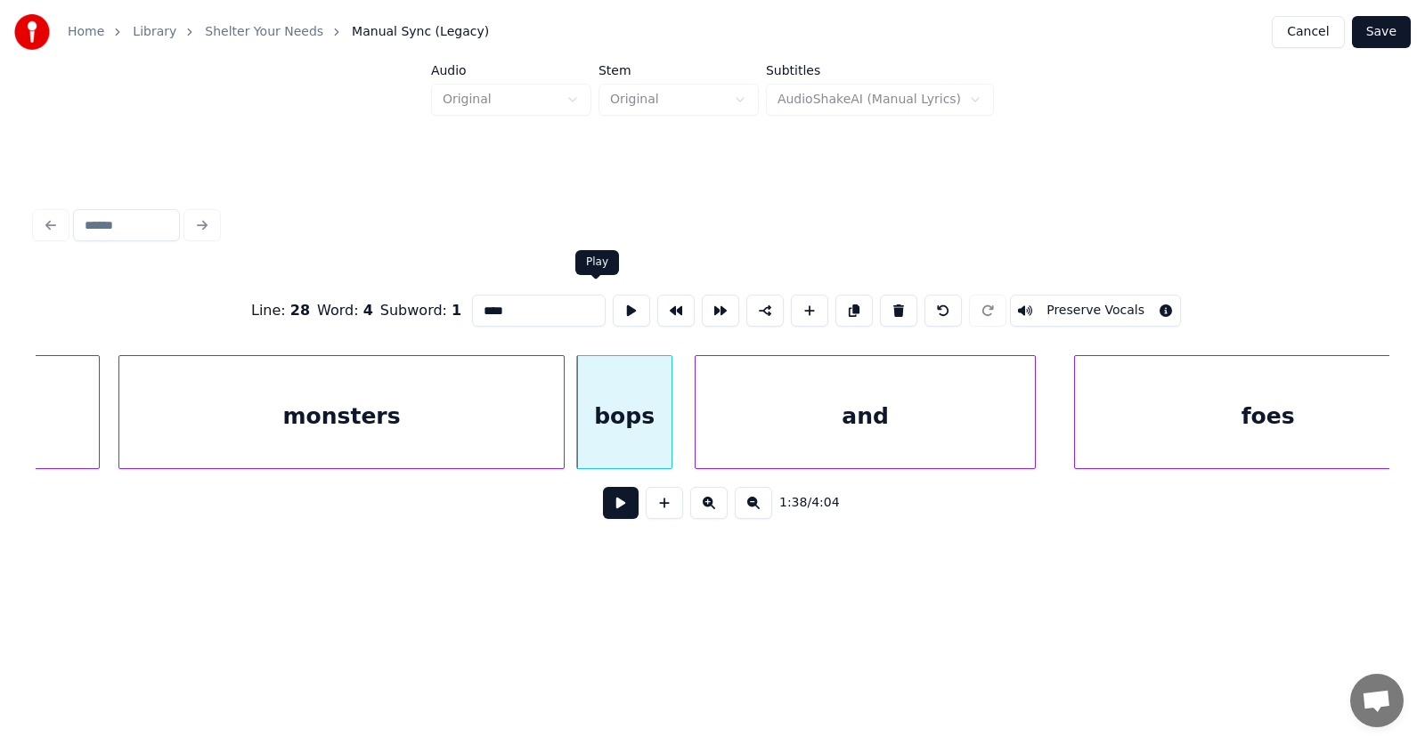
click at [613, 301] on button at bounding box center [631, 311] width 37 height 32
click at [631, 430] on div "bops" at bounding box center [624, 416] width 94 height 121
drag, startPoint x: 488, startPoint y: 298, endPoint x: 436, endPoint y: 301, distance: 52.6
click at [472, 301] on input "****" at bounding box center [539, 311] width 134 height 32
click at [410, 412] on div "monsters" at bounding box center [341, 416] width 444 height 121
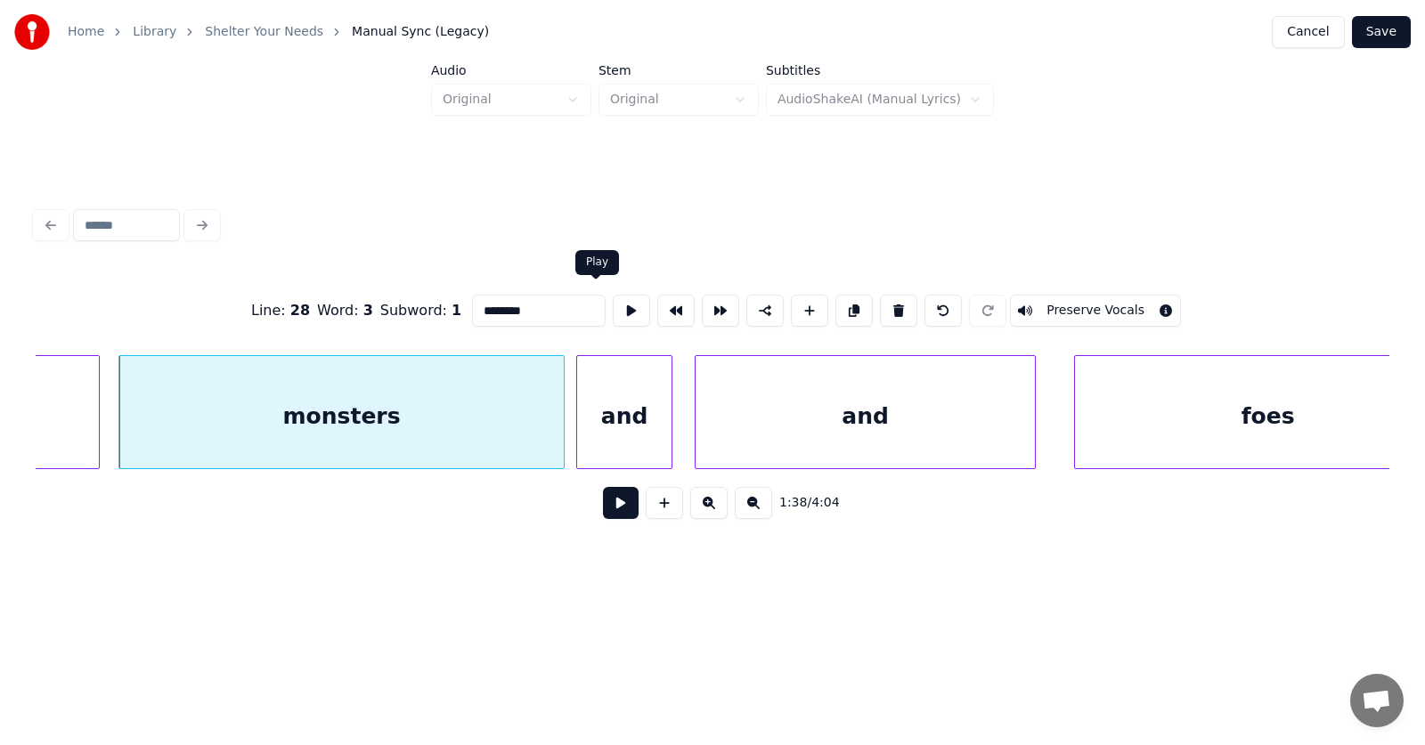
click at [613, 301] on button at bounding box center [631, 311] width 37 height 32
click at [780, 439] on div "and" at bounding box center [861, 416] width 339 height 121
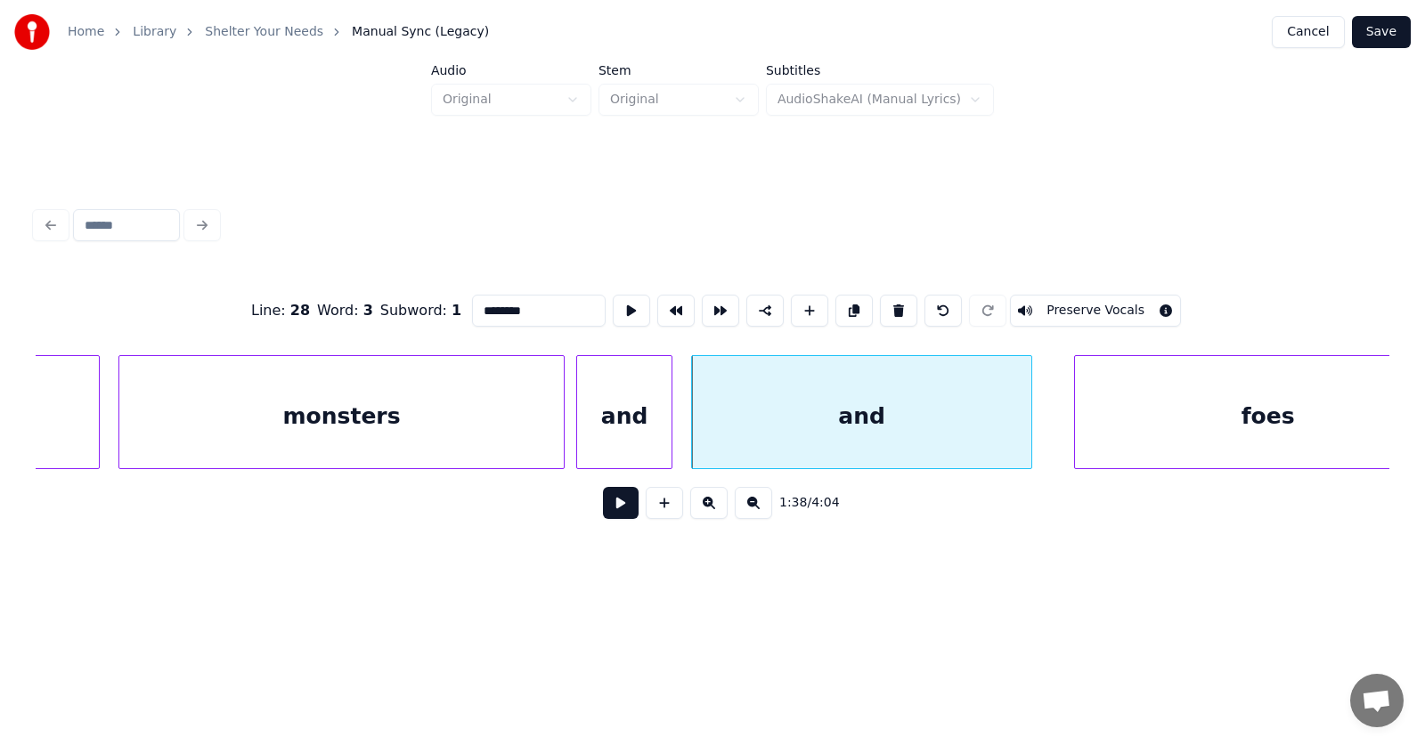
click at [785, 430] on div "and" at bounding box center [861, 416] width 339 height 121
drag, startPoint x: 501, startPoint y: 304, endPoint x: 436, endPoint y: 309, distance: 64.4
click at [472, 309] on input "***" at bounding box center [539, 311] width 134 height 32
type input "*"
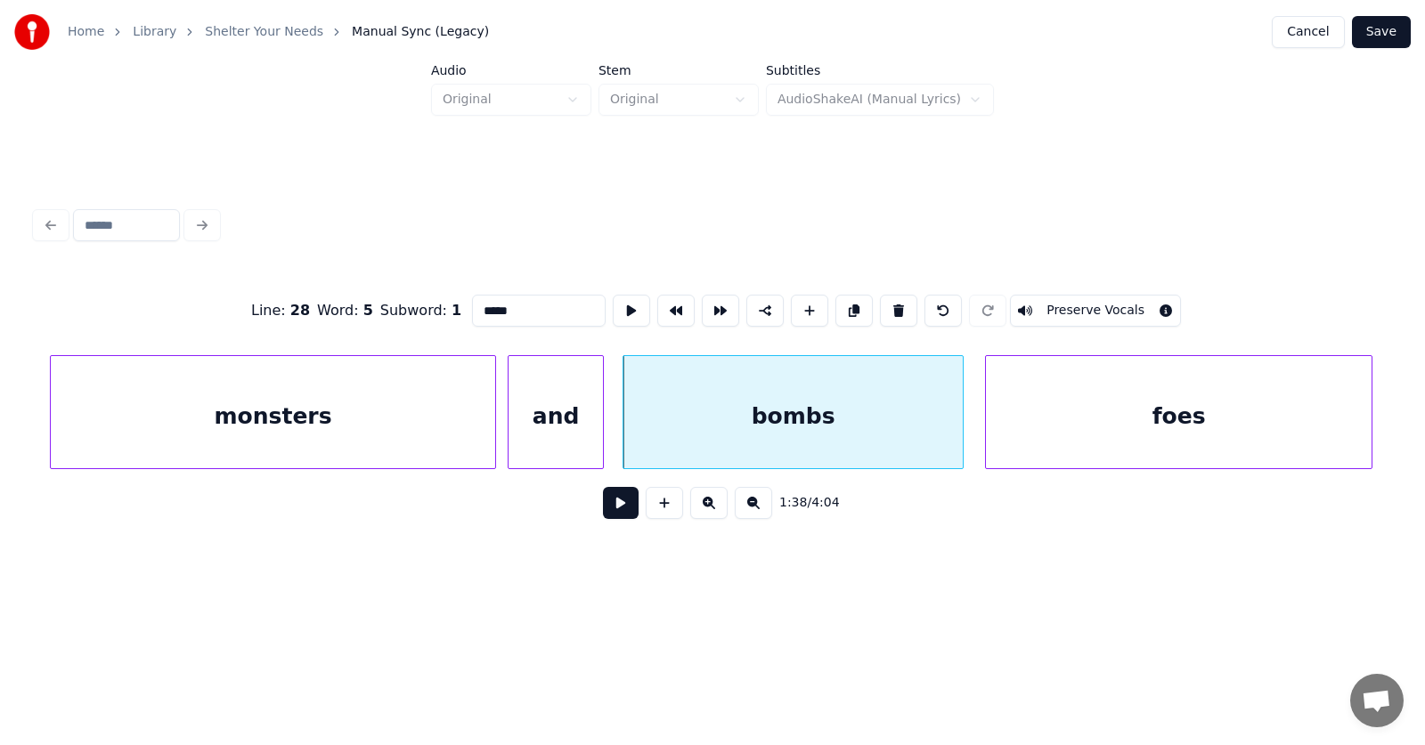
click at [1117, 432] on div "foes" at bounding box center [1179, 416] width 386 height 121
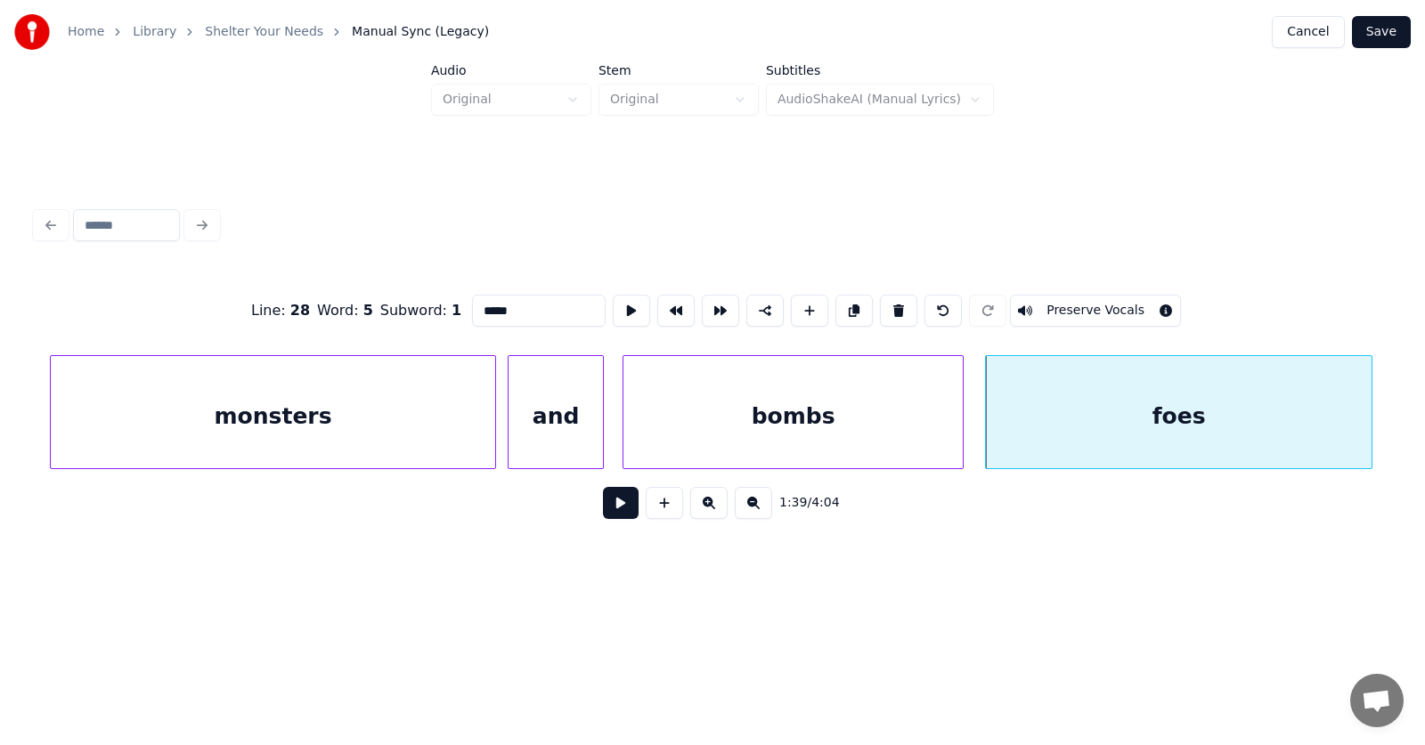
click at [705, 399] on div "bombs" at bounding box center [792, 416] width 339 height 121
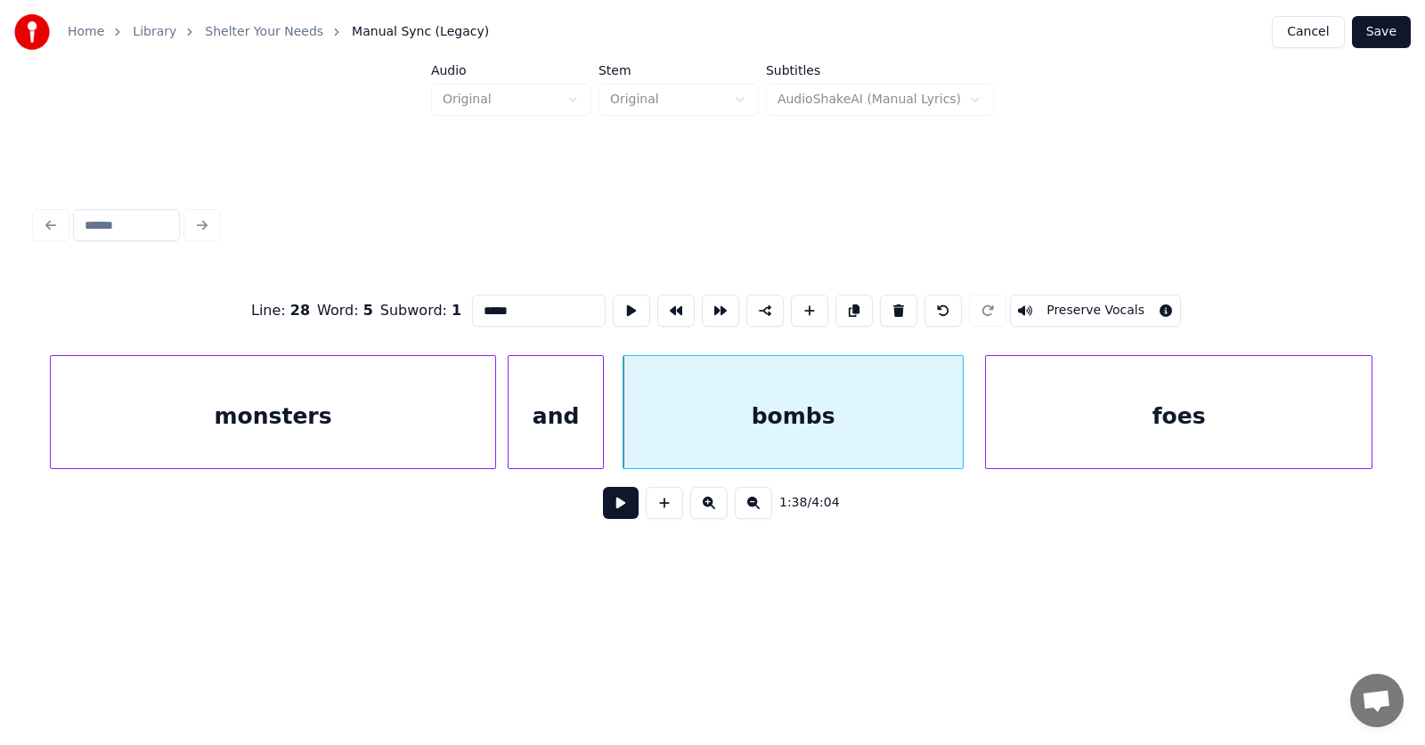
type input "*****"
click at [611, 515] on button at bounding box center [621, 503] width 36 height 32
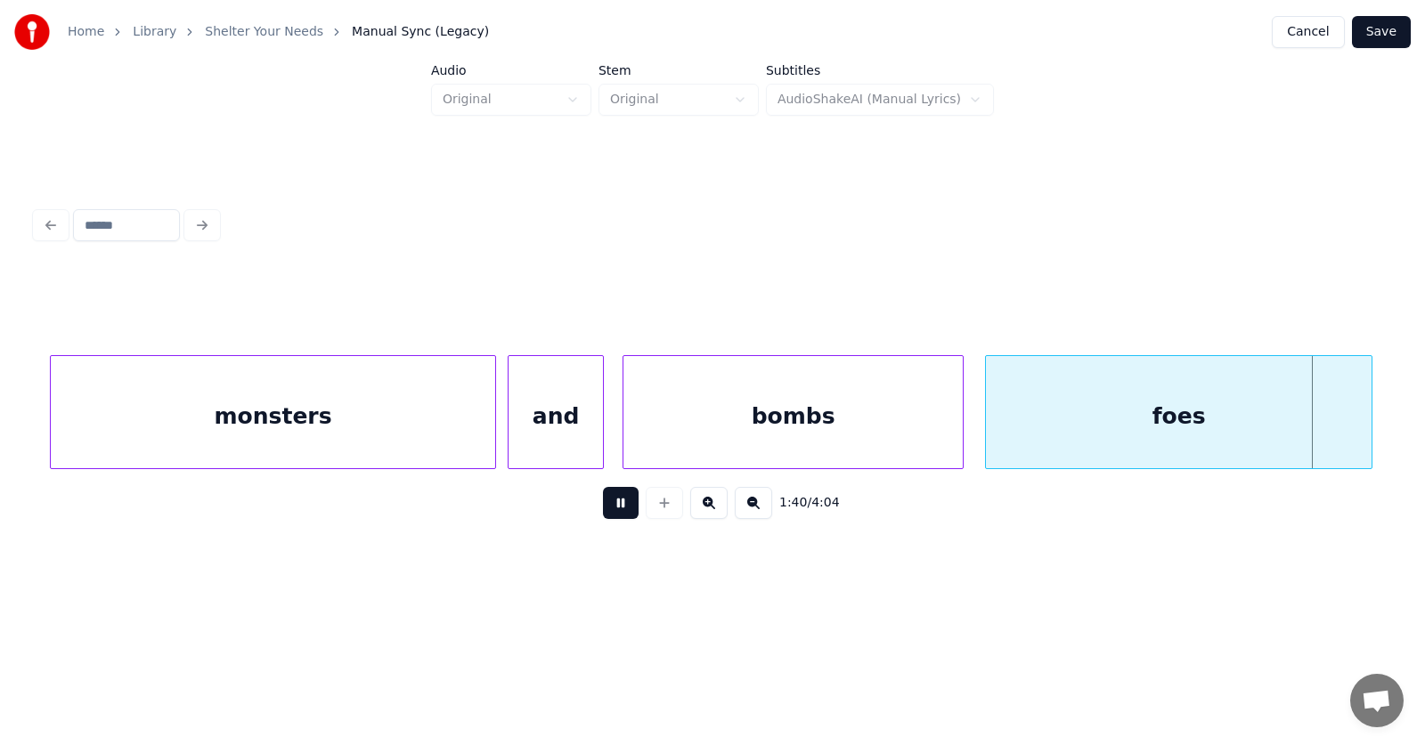
click at [611, 515] on button at bounding box center [621, 503] width 36 height 32
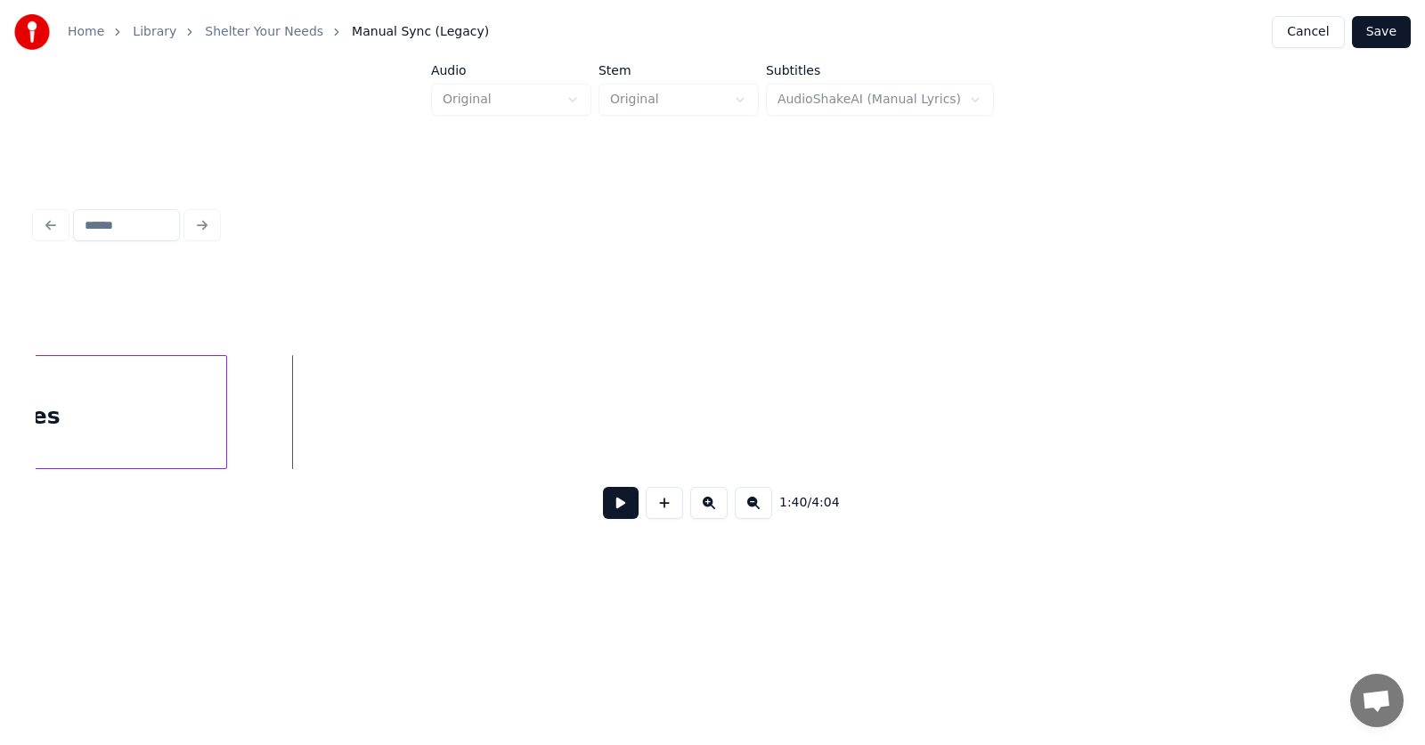
scroll to position [0, 65898]
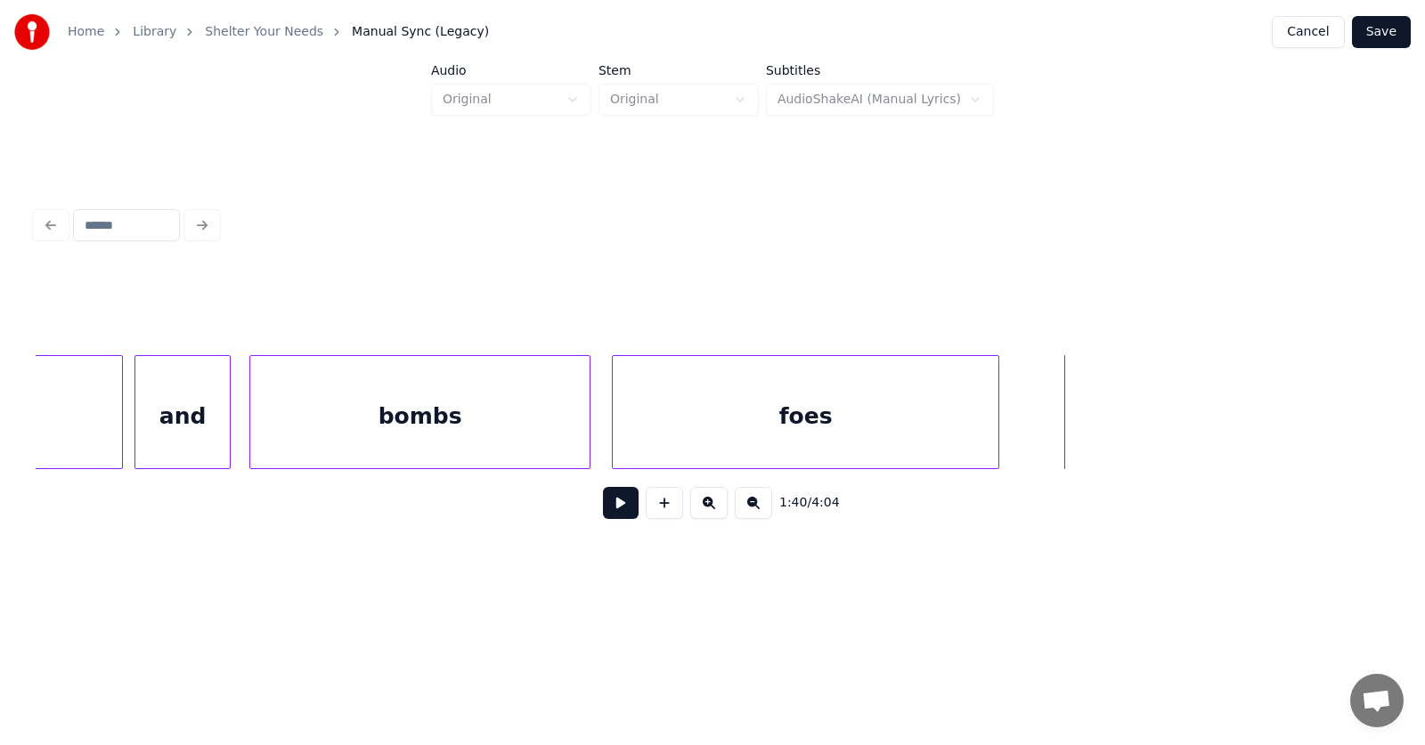
click at [761, 429] on div "foes" at bounding box center [806, 416] width 386 height 121
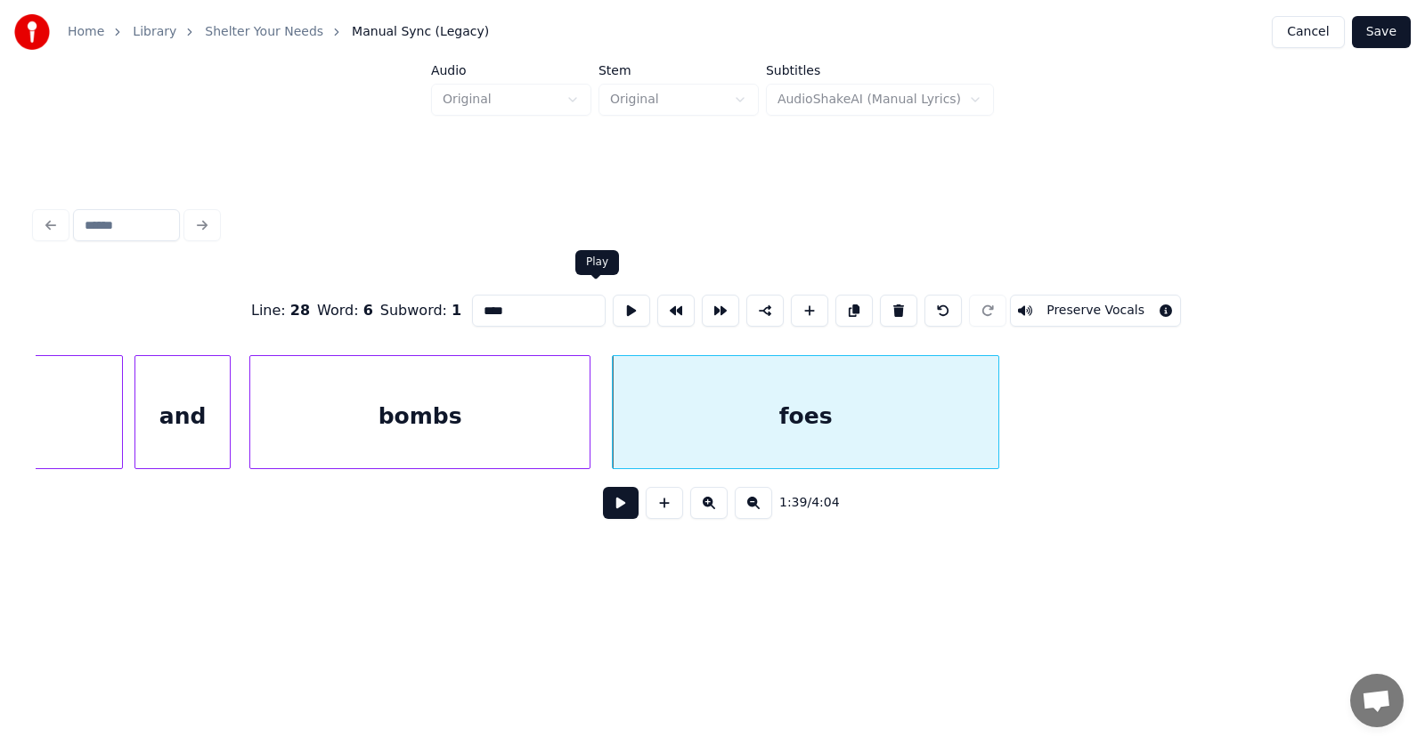
click at [613, 307] on button at bounding box center [631, 311] width 37 height 32
click at [548, 428] on div at bounding box center [545, 412] width 5 height 112
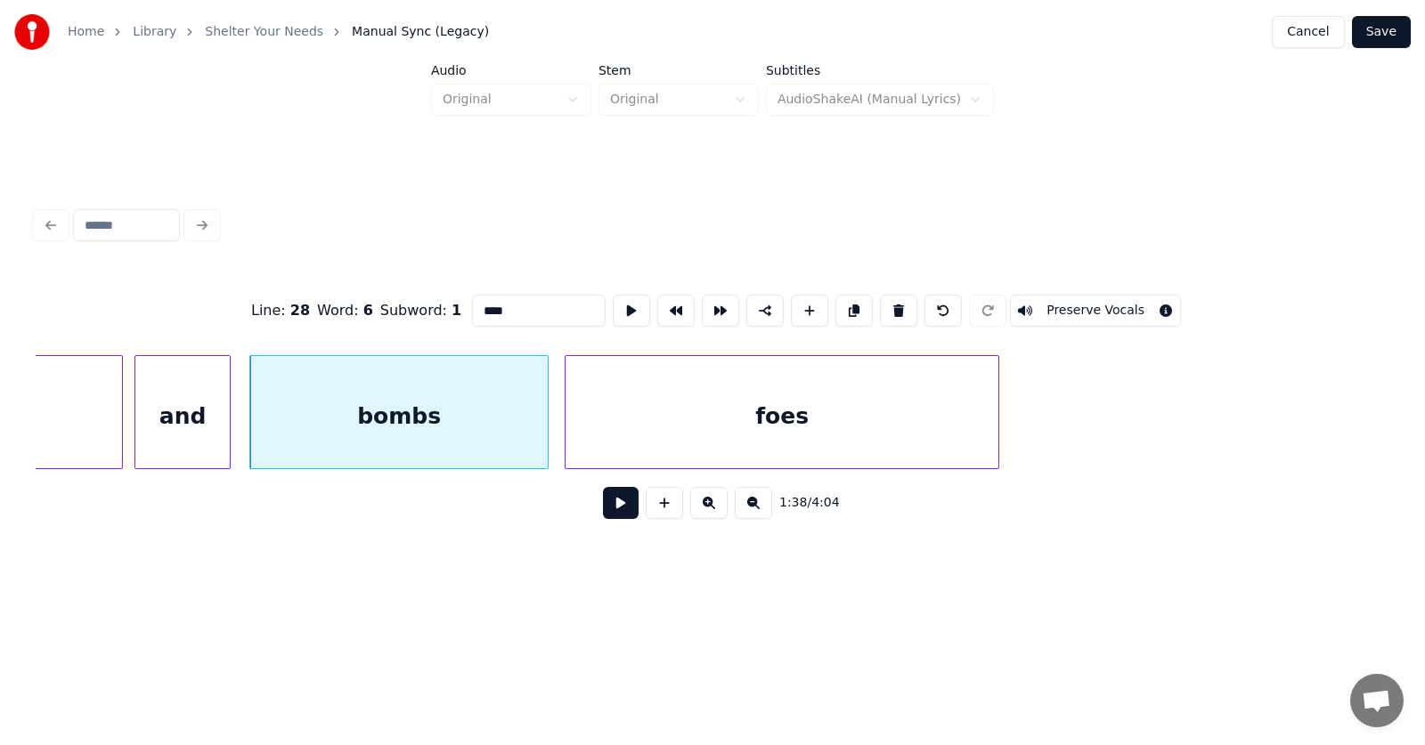
click at [568, 427] on div at bounding box center [568, 412] width 5 height 112
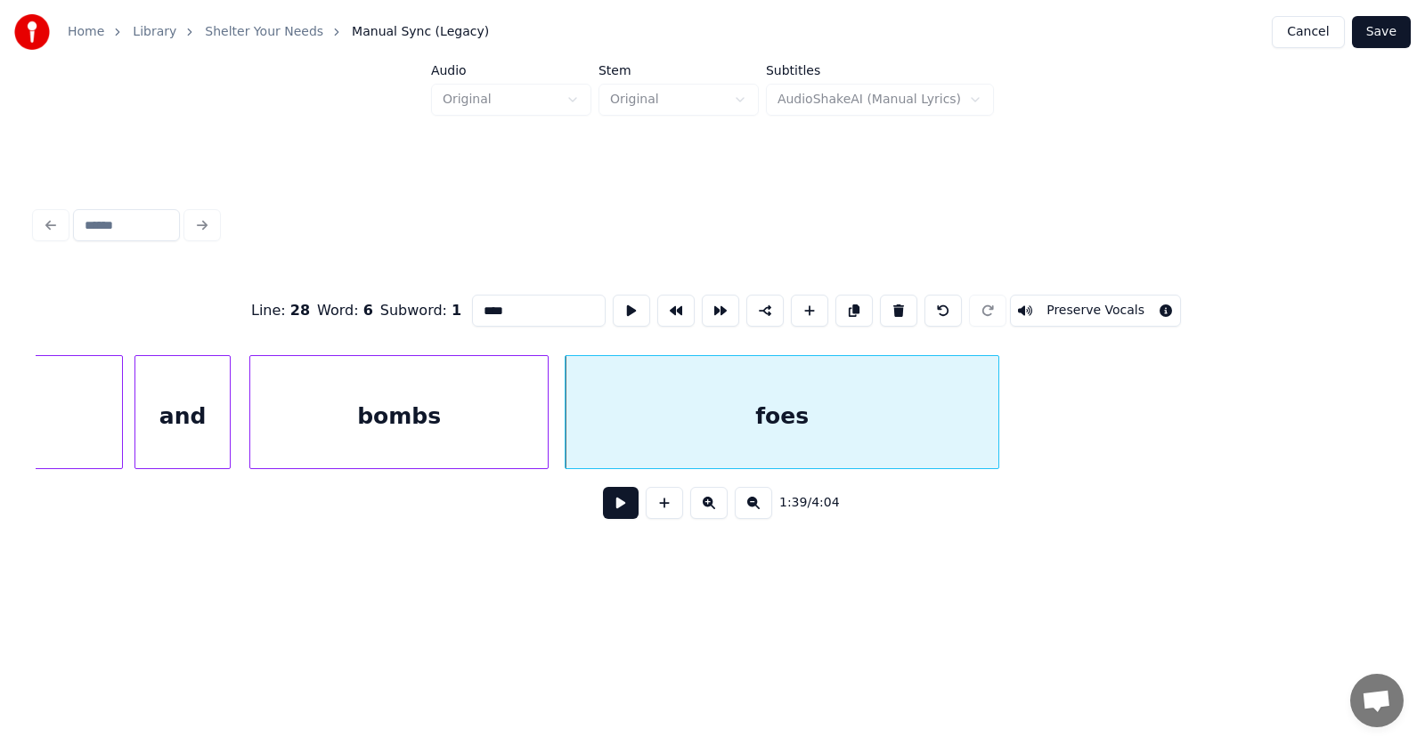
click at [722, 419] on div "foes" at bounding box center [782, 416] width 433 height 121
click at [613, 303] on button at bounding box center [631, 311] width 37 height 32
drag, startPoint x: 482, startPoint y: 310, endPoint x: 440, endPoint y: 310, distance: 41.9
click at [472, 310] on input "****" at bounding box center [539, 311] width 134 height 32
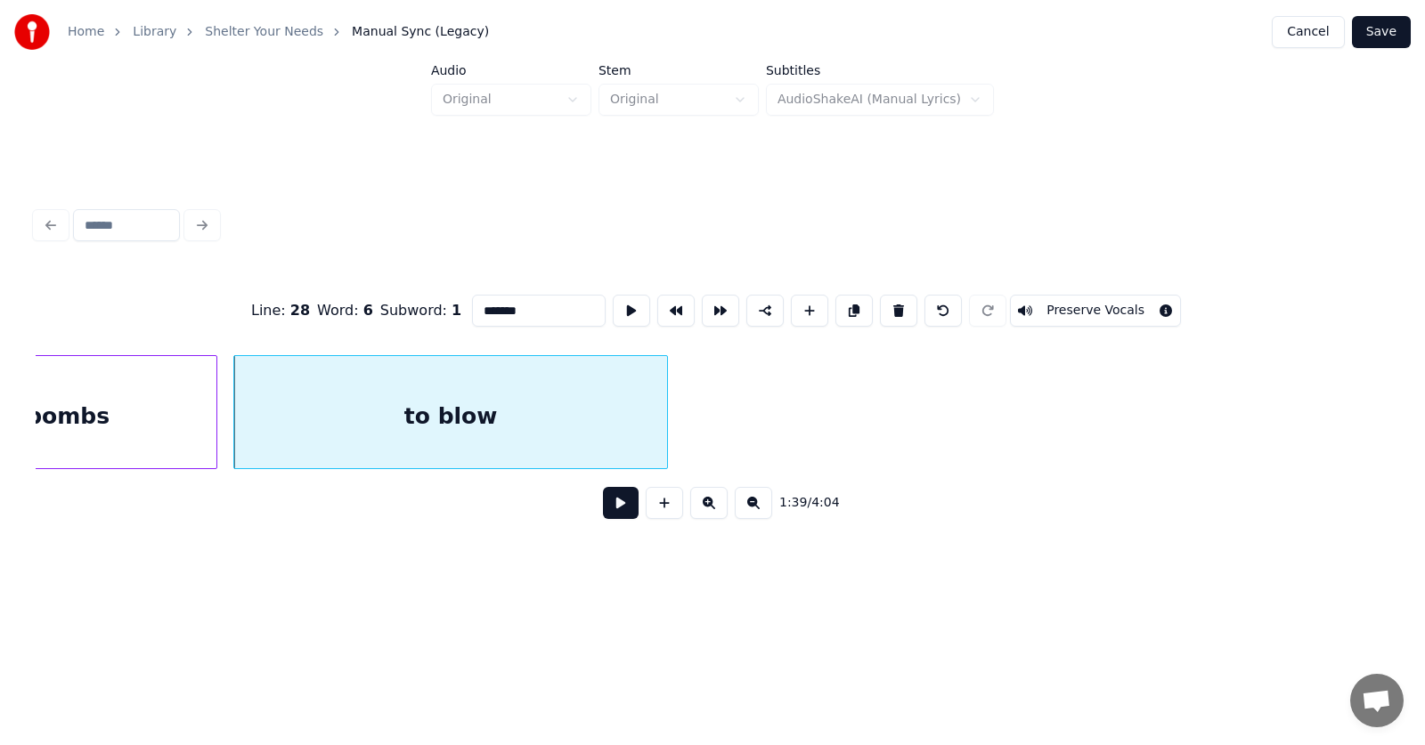
scroll to position [0, 66450]
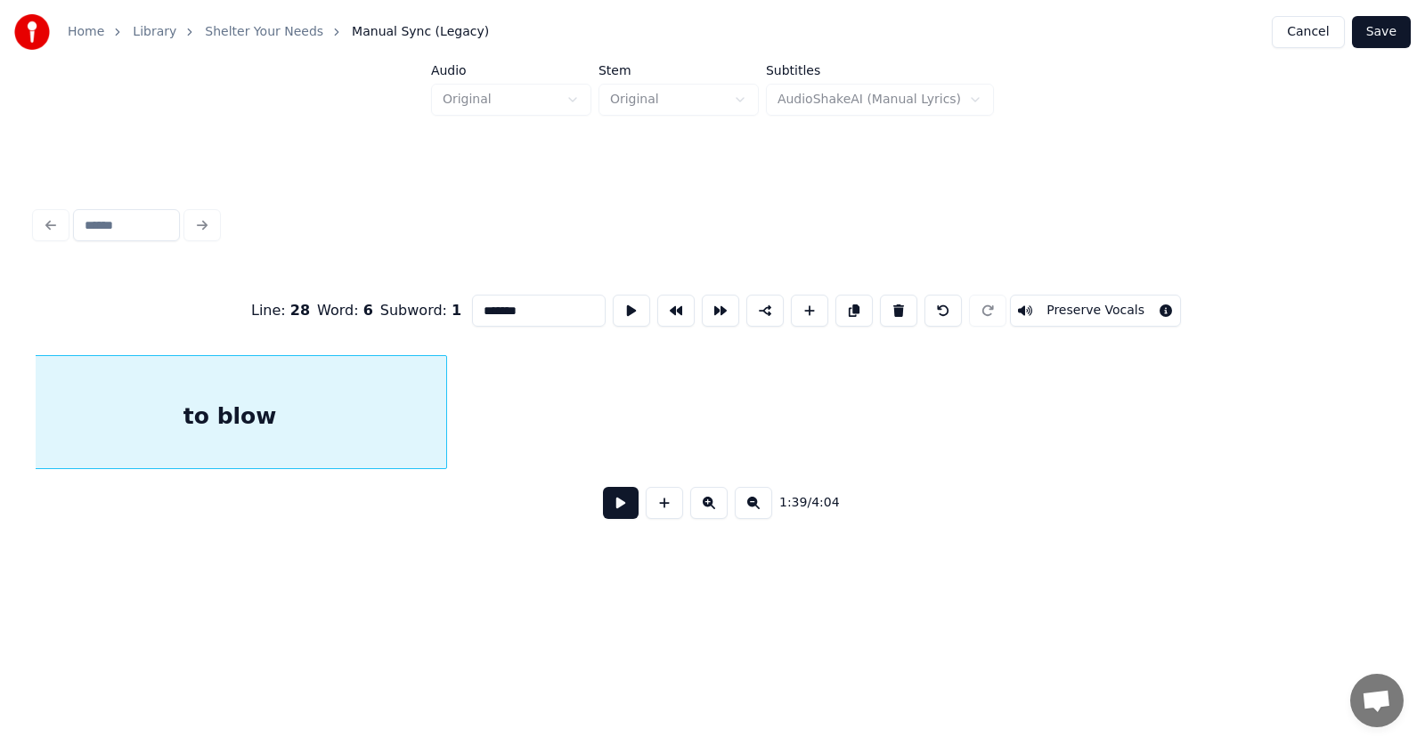
type input "*******"
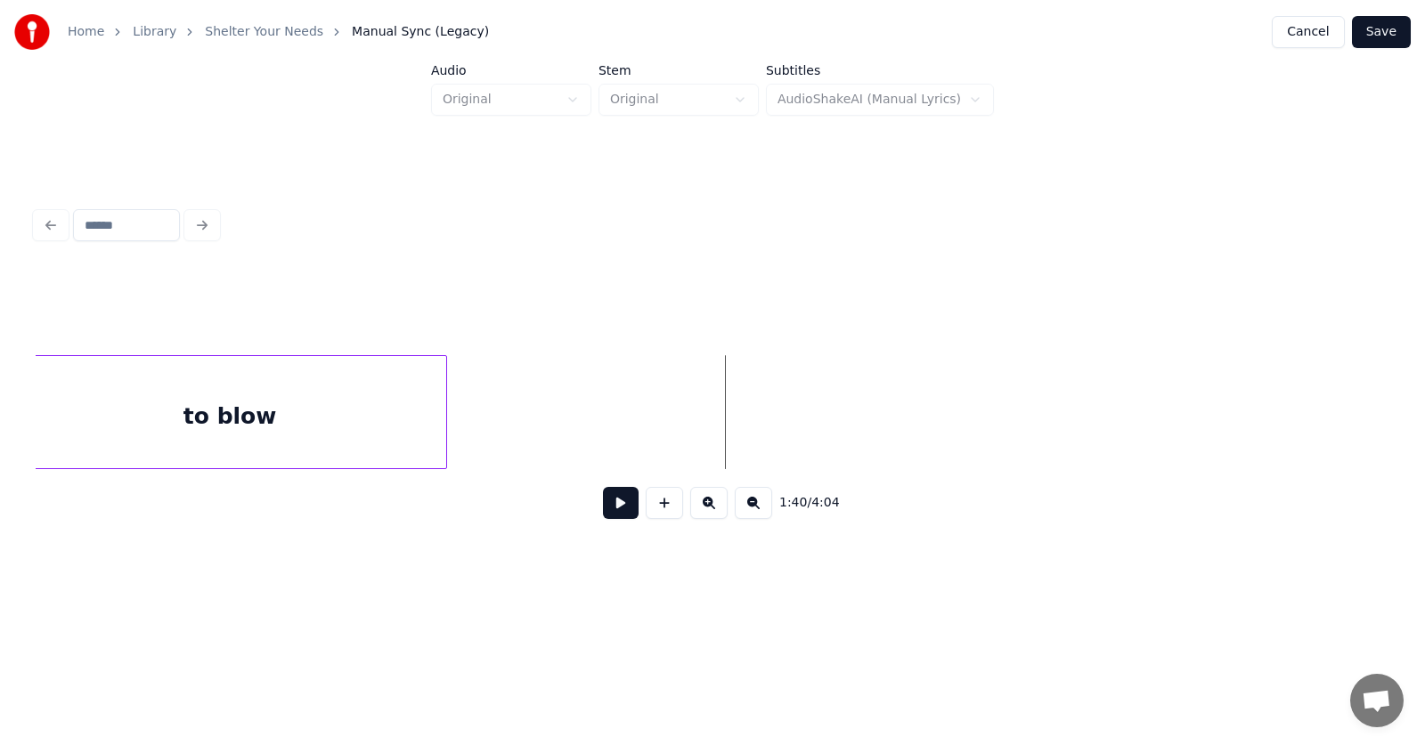
click at [615, 506] on button at bounding box center [621, 503] width 36 height 32
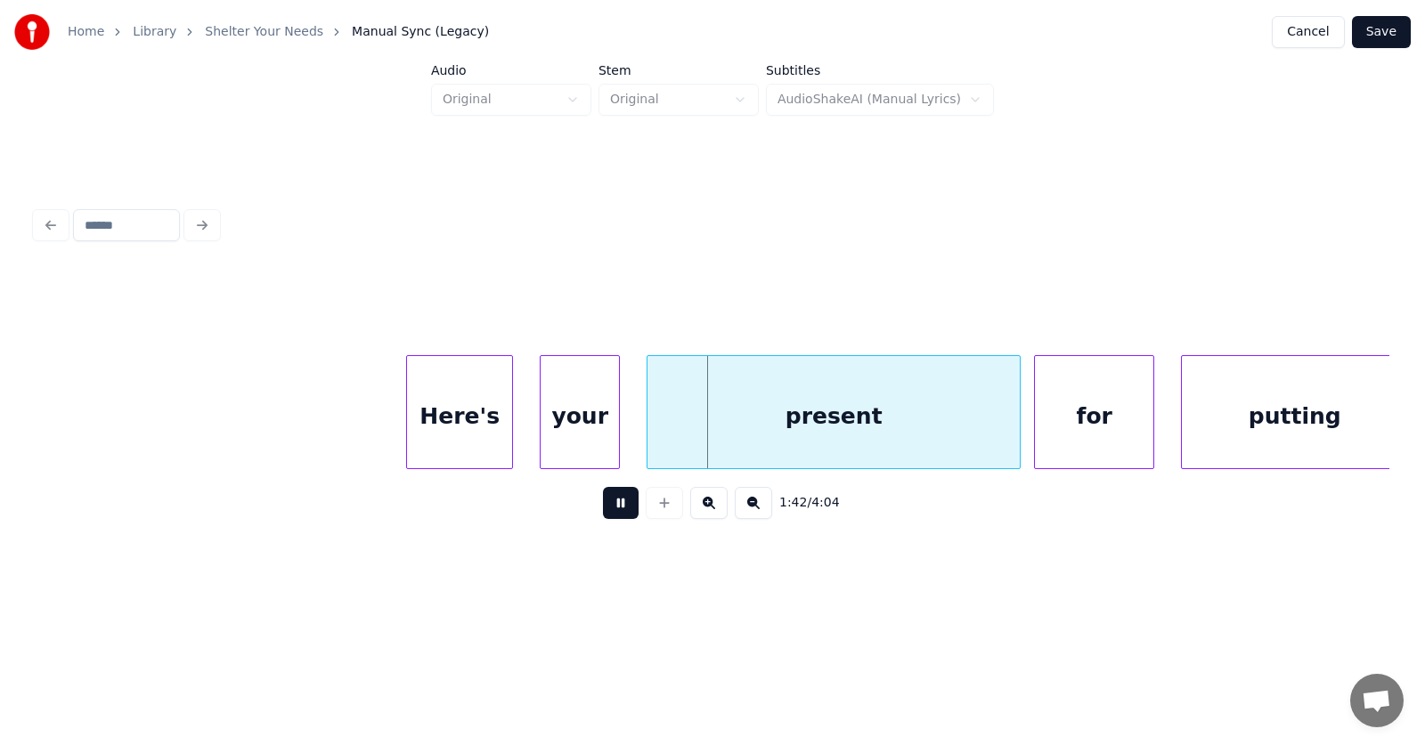
click at [611, 516] on button at bounding box center [621, 503] width 36 height 32
click at [422, 434] on div "Here's" at bounding box center [412, 416] width 105 height 121
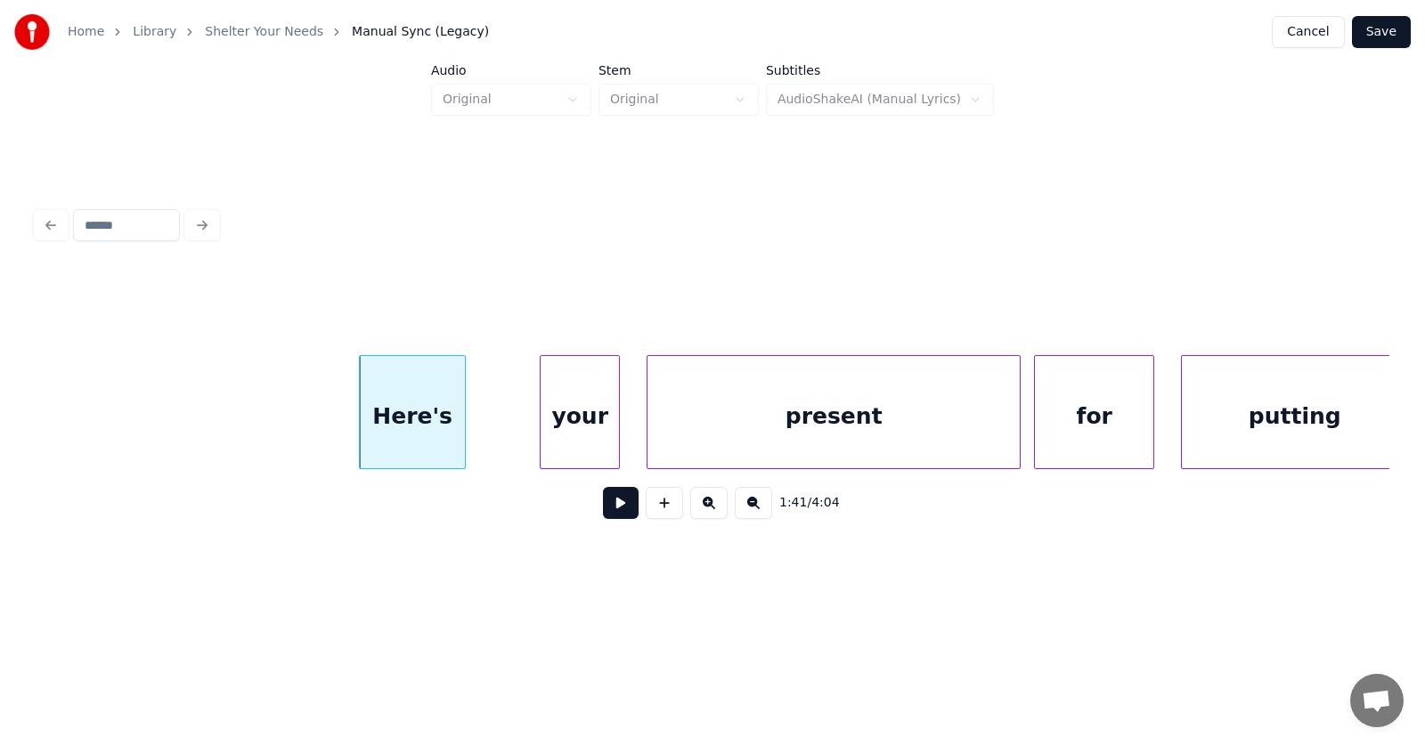
click at [441, 416] on div "Here's" at bounding box center [412, 416] width 105 height 121
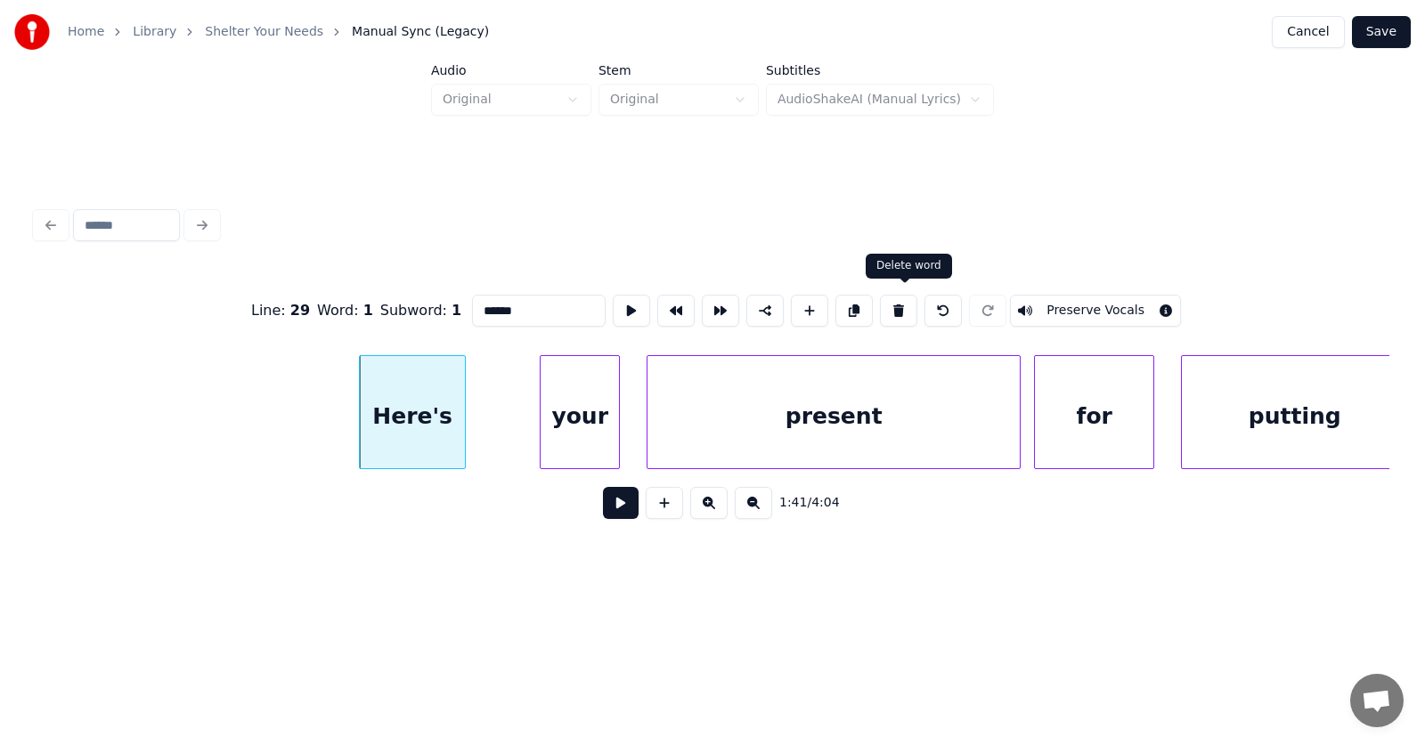
click at [898, 303] on button at bounding box center [898, 311] width 37 height 32
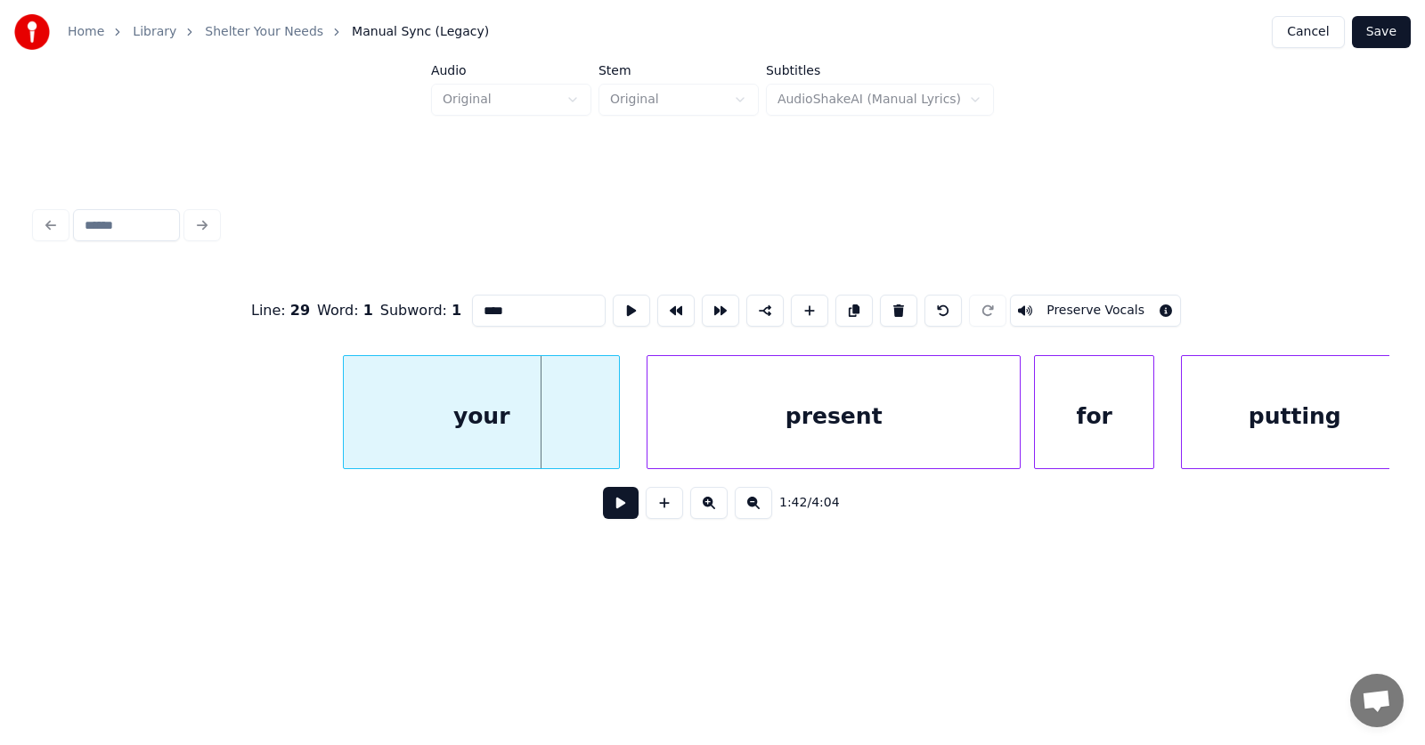
click at [344, 422] on div at bounding box center [346, 412] width 5 height 112
click at [521, 429] on div "your" at bounding box center [455, 416] width 279 height 121
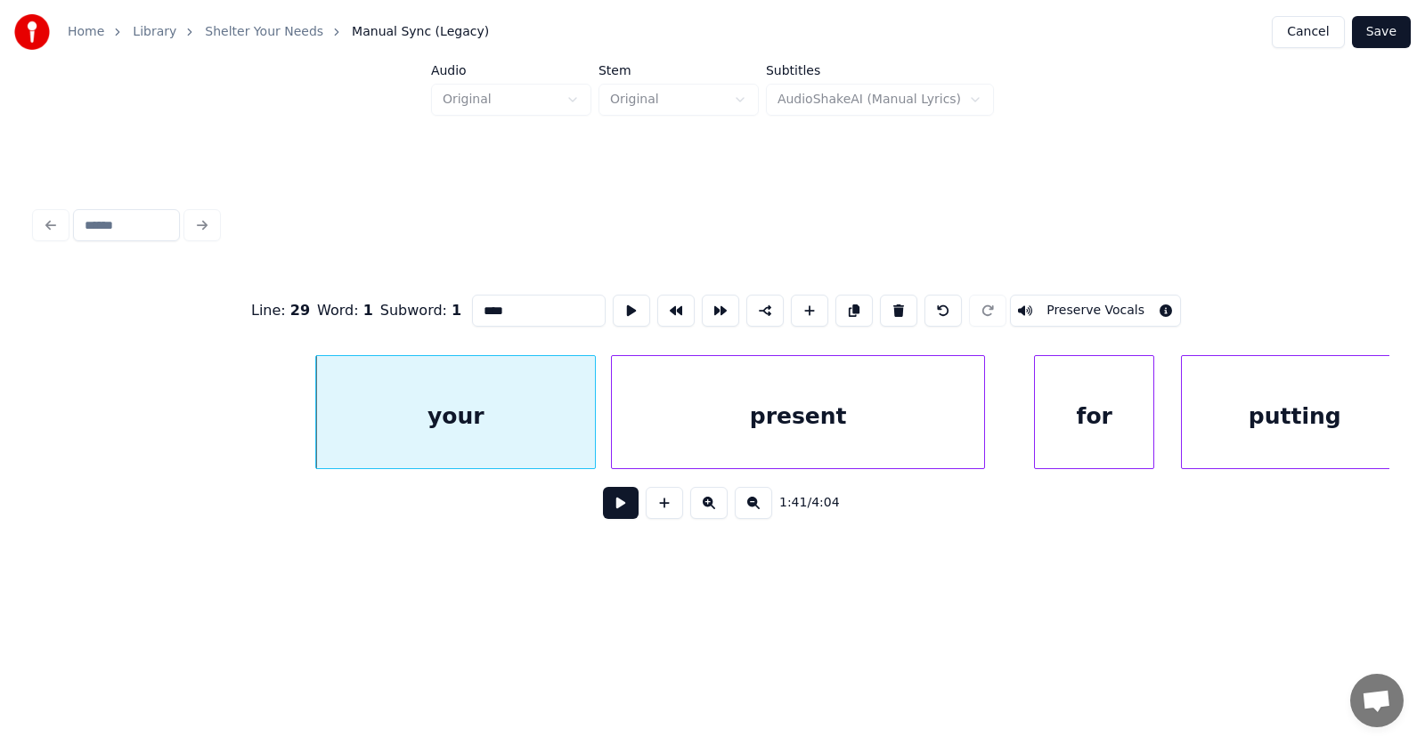
click at [682, 429] on div "present" at bounding box center [798, 416] width 372 height 121
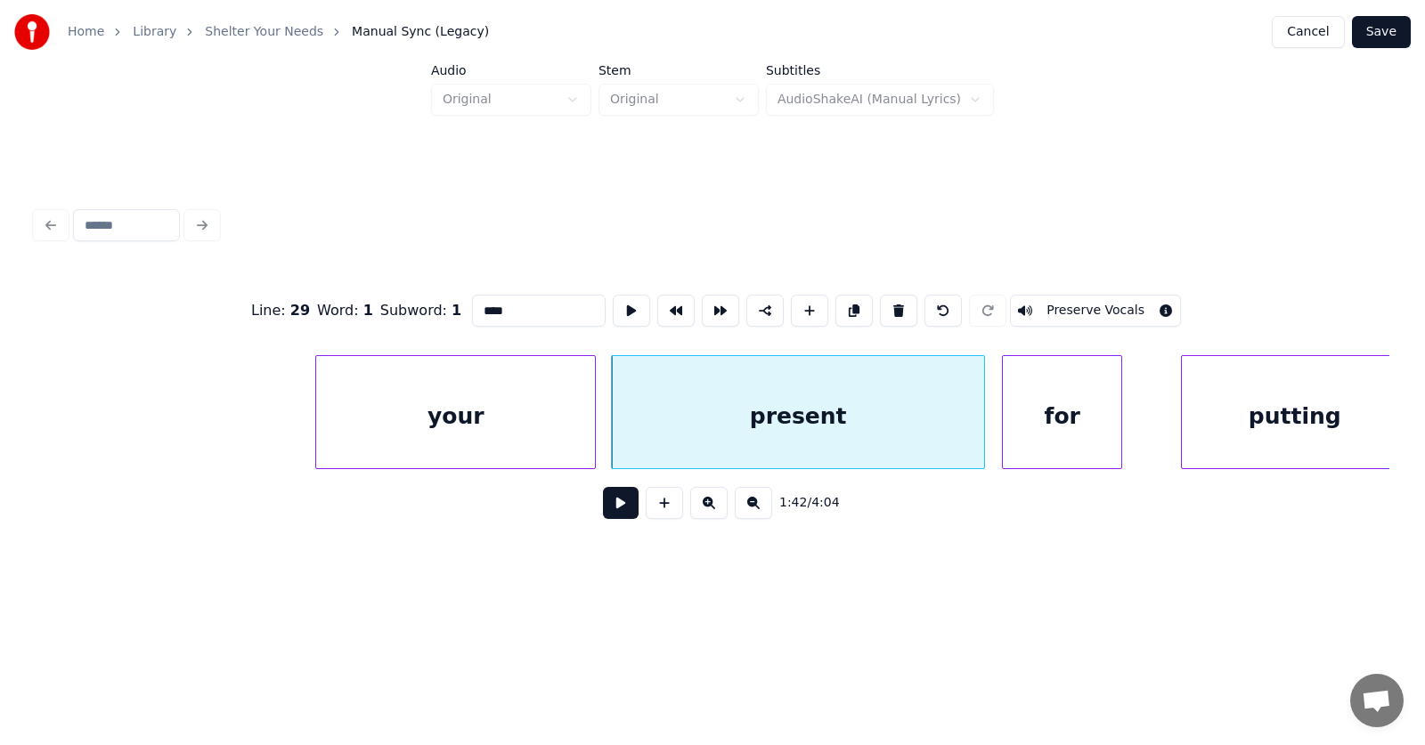
click at [1048, 435] on div "for" at bounding box center [1062, 416] width 118 height 121
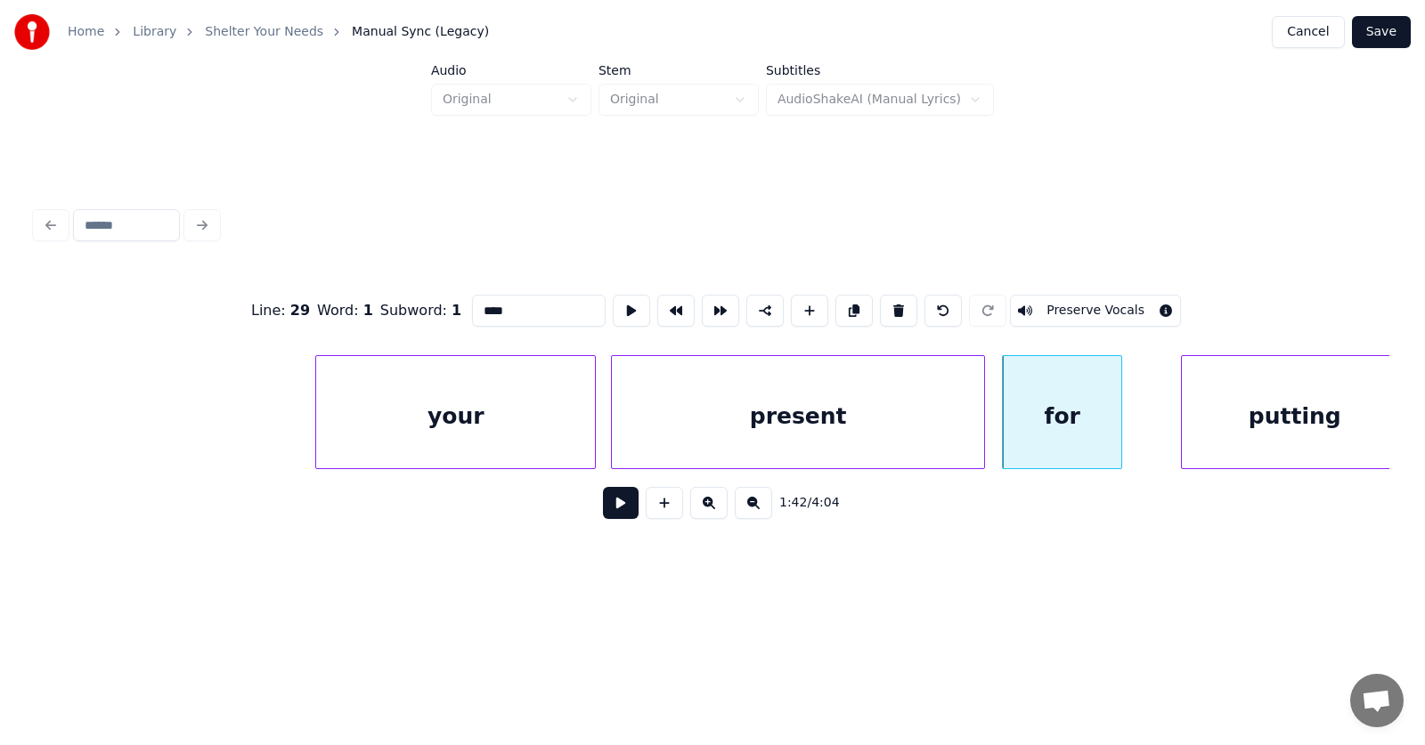
scroll to position [0, 67822]
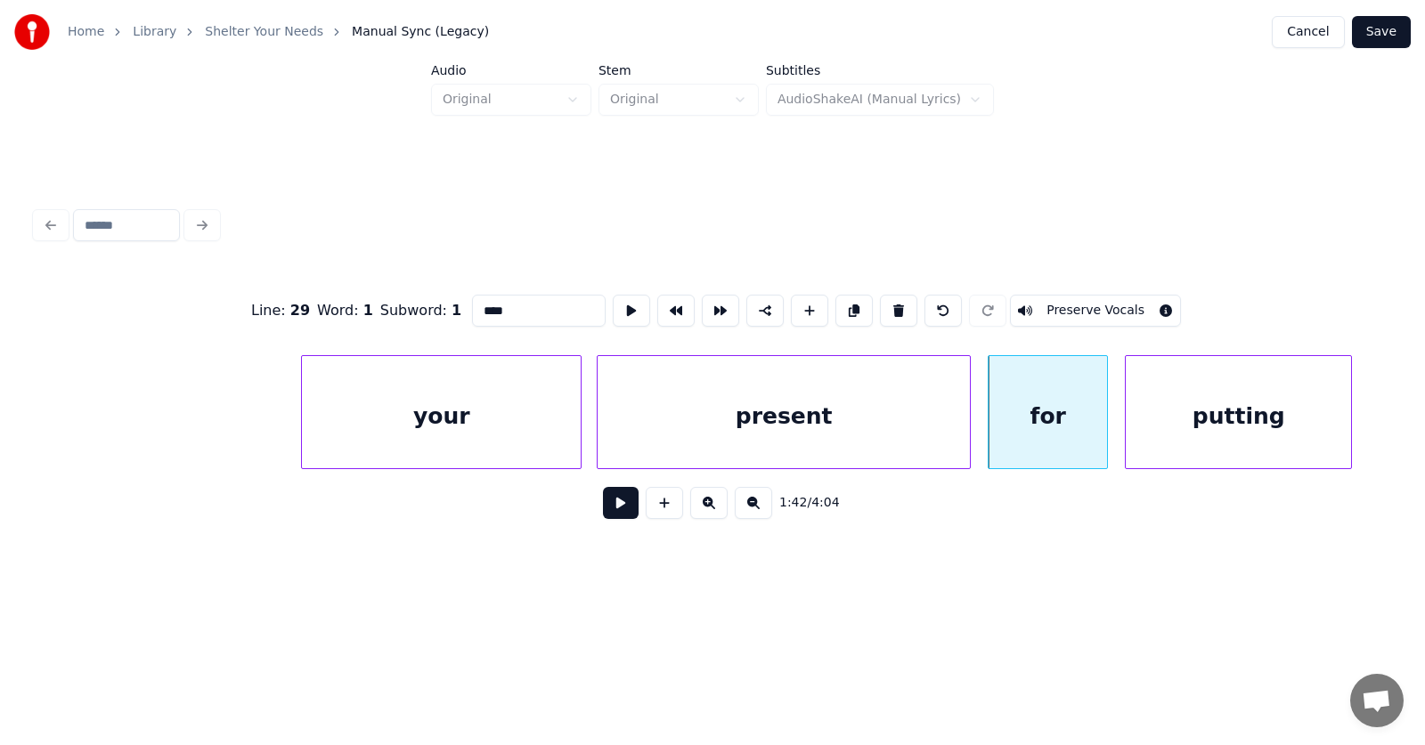
click at [1218, 434] on div "putting" at bounding box center [1238, 416] width 225 height 121
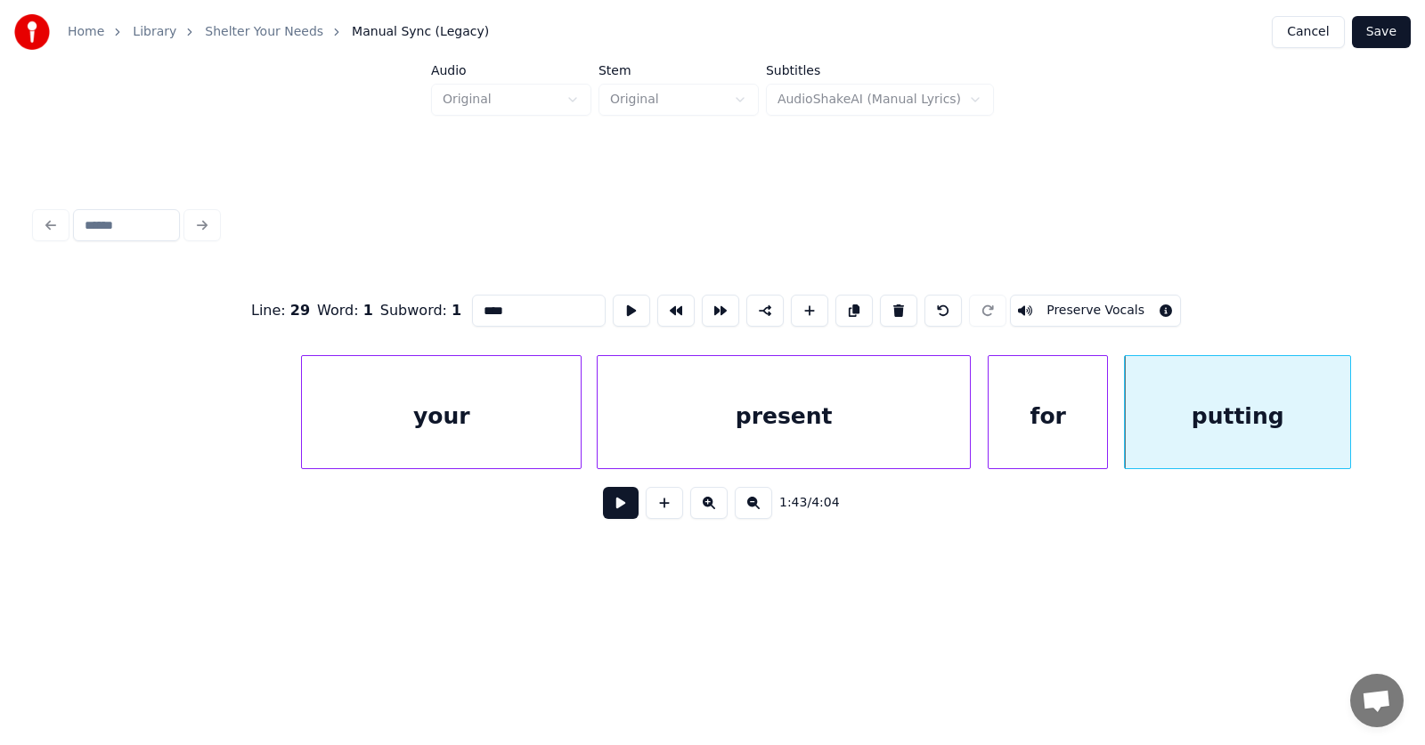
click at [1006, 436] on div "for" at bounding box center [1048, 416] width 118 height 121
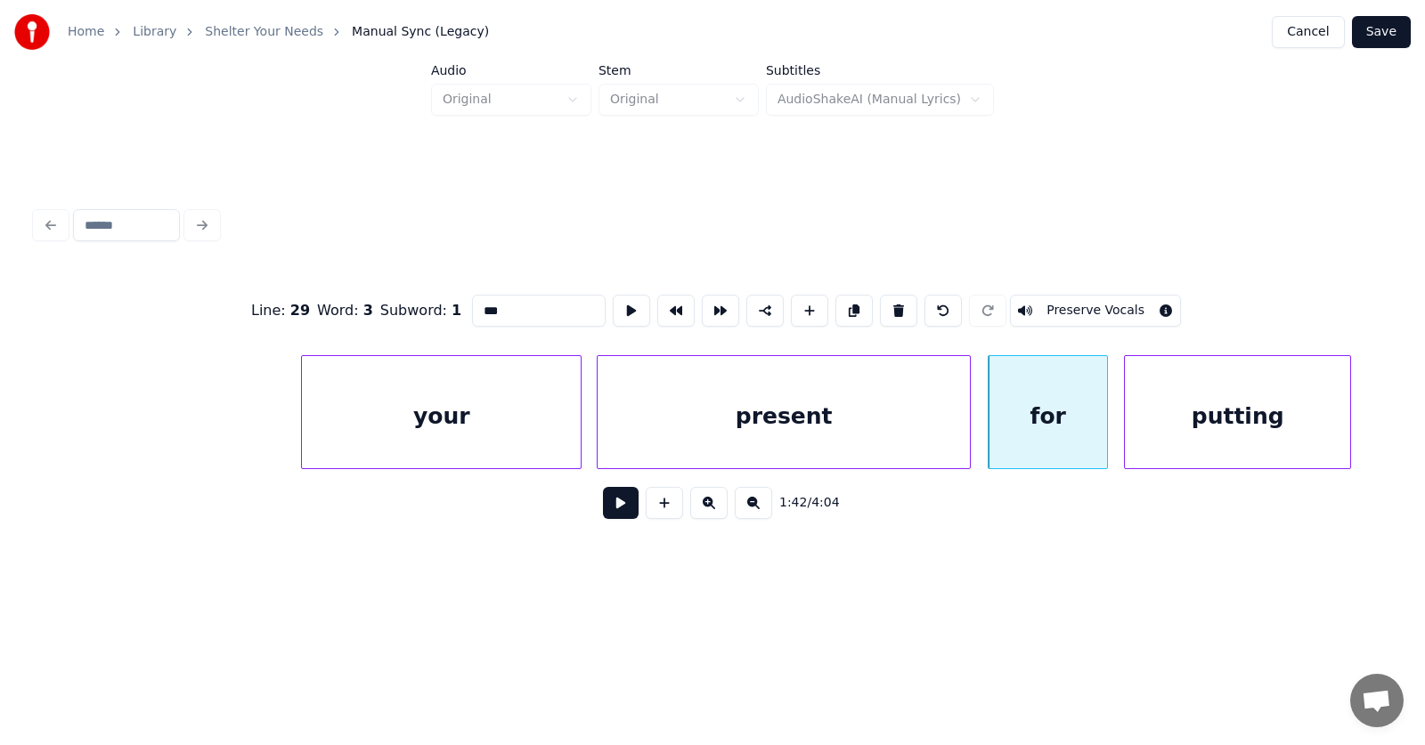
drag, startPoint x: 478, startPoint y: 310, endPoint x: 440, endPoint y: 311, distance: 38.3
click at [472, 311] on input "***" at bounding box center [539, 311] width 134 height 32
click at [458, 411] on div "your" at bounding box center [441, 416] width 279 height 121
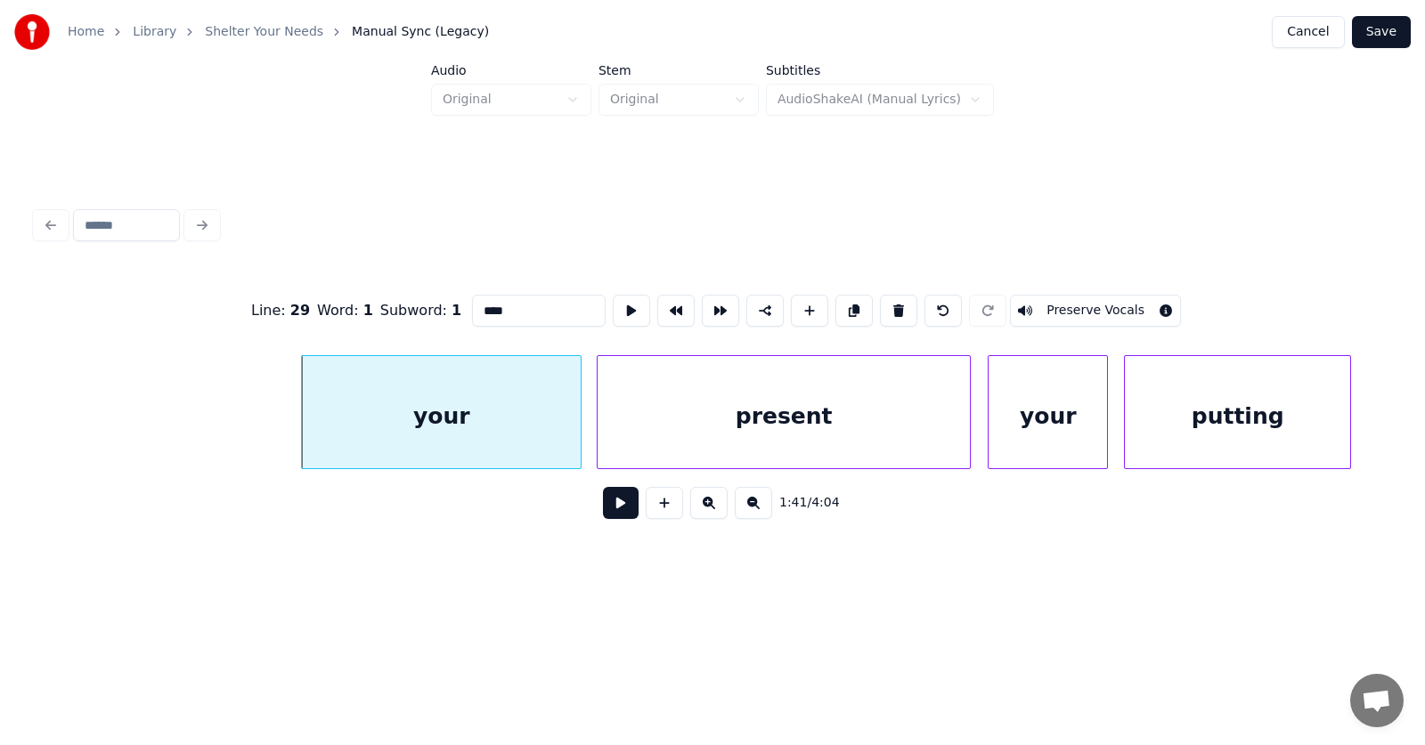
drag, startPoint x: 477, startPoint y: 300, endPoint x: 439, endPoint y: 300, distance: 38.3
click at [472, 300] on input "****" at bounding box center [539, 311] width 134 height 32
click at [613, 305] on button at bounding box center [631, 311] width 37 height 32
click at [734, 398] on div "present" at bounding box center [784, 416] width 372 height 121
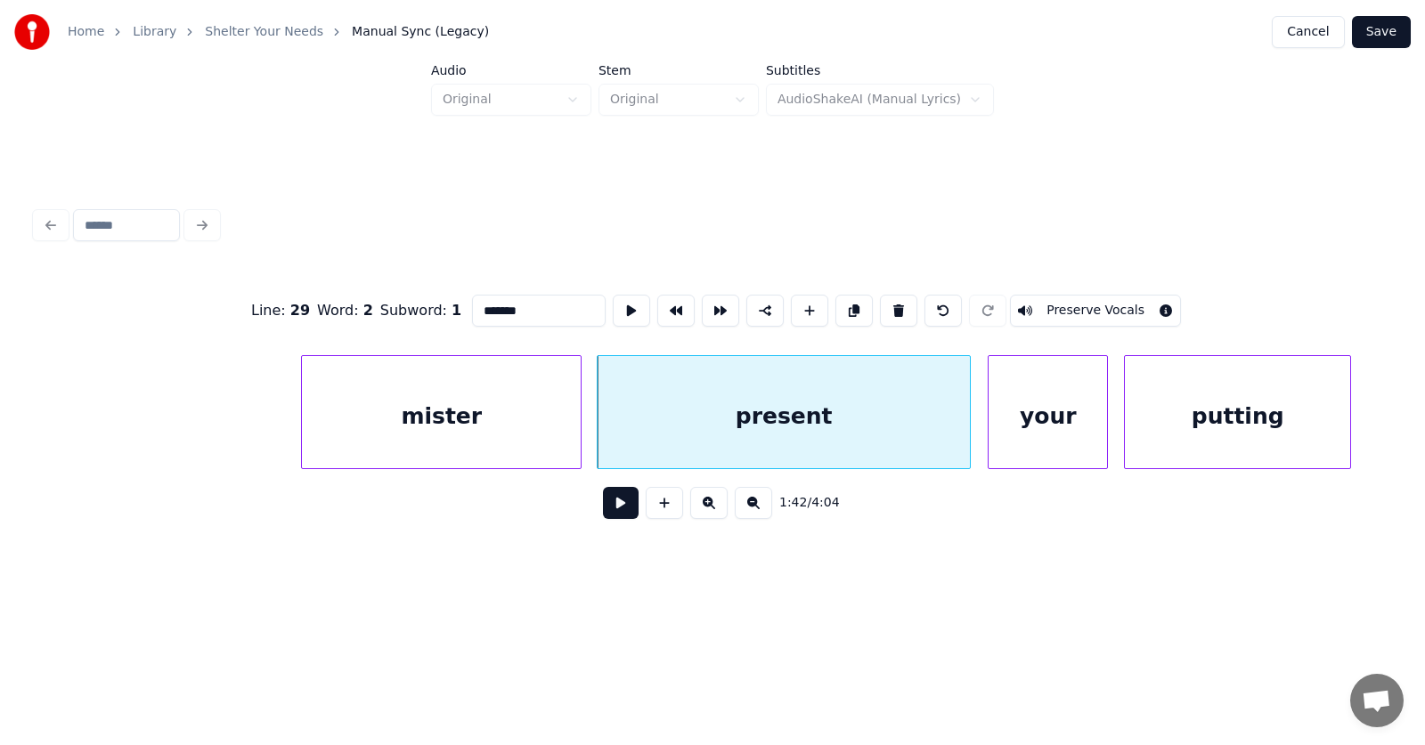
drag, startPoint x: 489, startPoint y: 303, endPoint x: 466, endPoint y: 304, distance: 23.2
click at [472, 304] on input "*******" at bounding box center [539, 311] width 134 height 32
type input "*********"
click at [613, 307] on button at bounding box center [631, 311] width 37 height 32
click at [612, 519] on button at bounding box center [621, 503] width 36 height 32
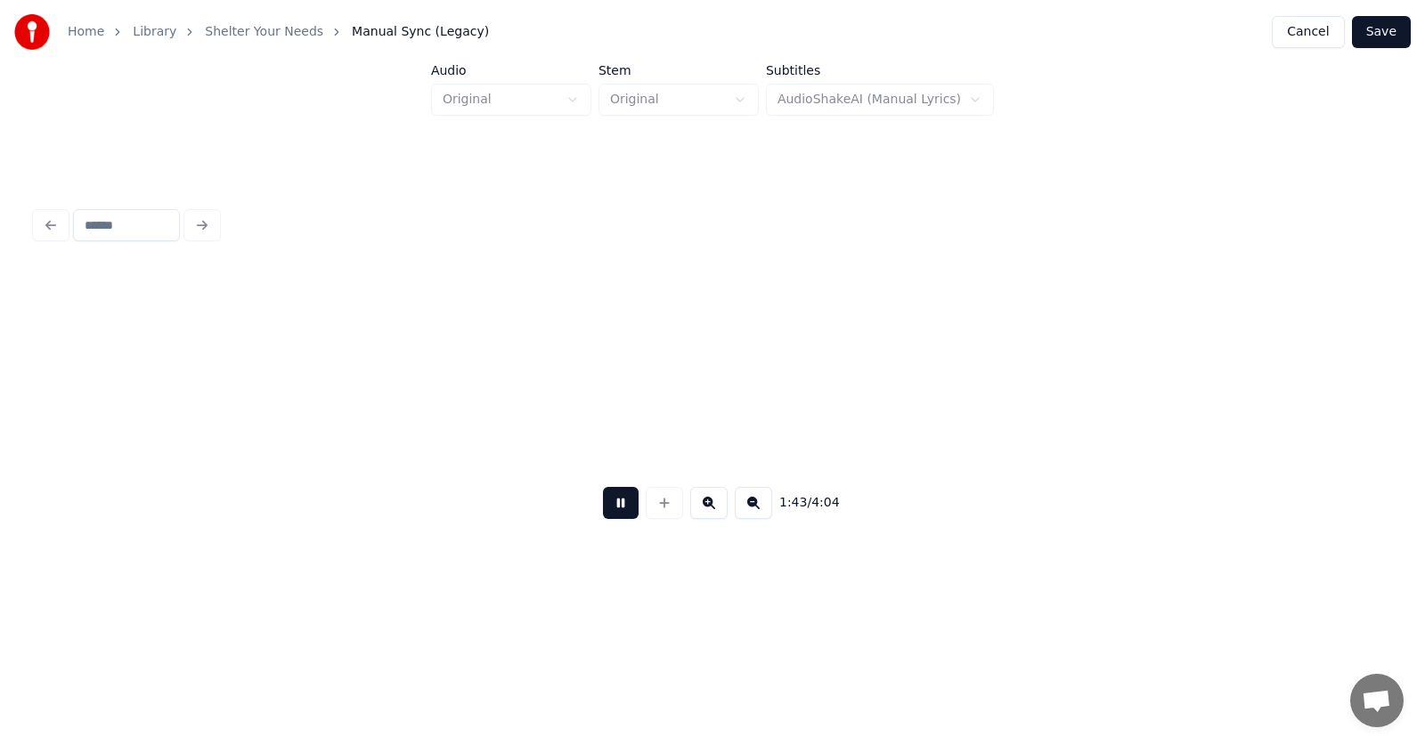
scroll to position [0, 69179]
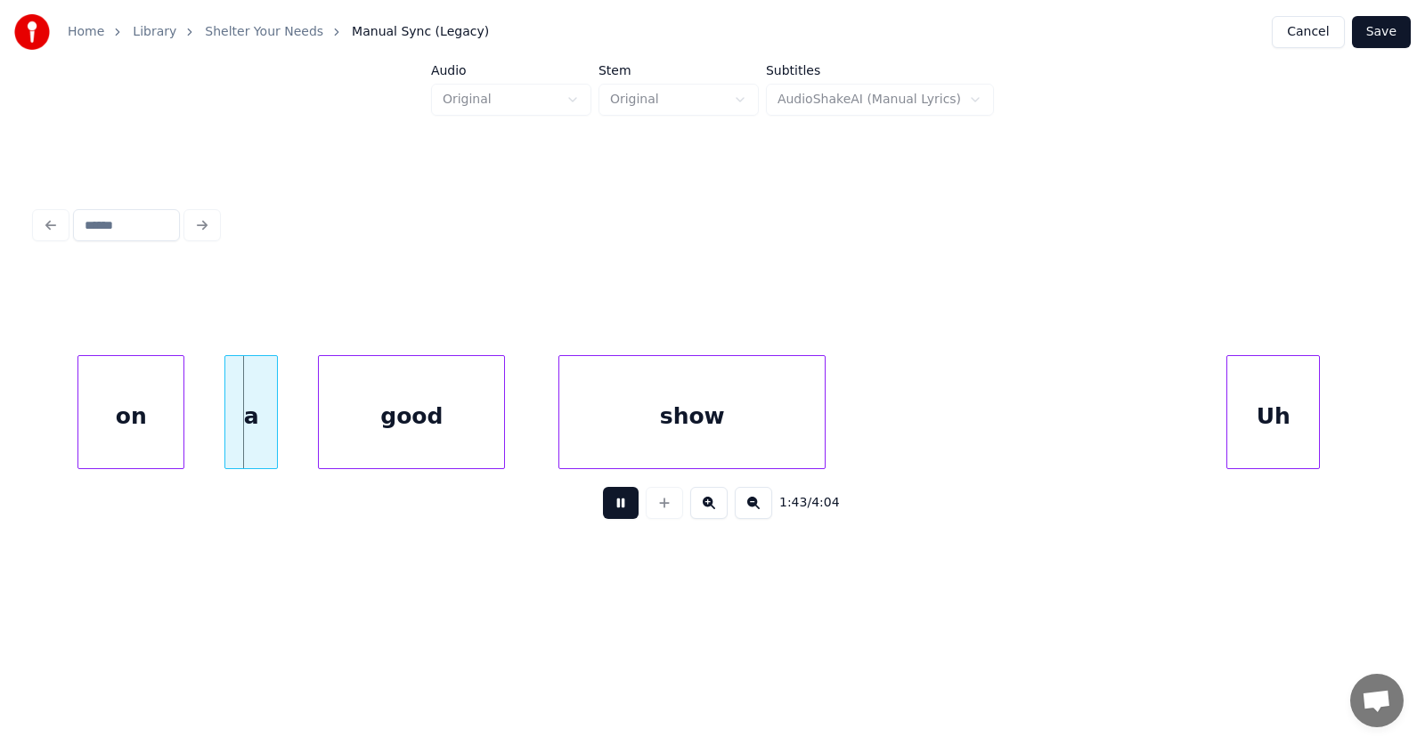
click at [612, 519] on button at bounding box center [621, 503] width 36 height 32
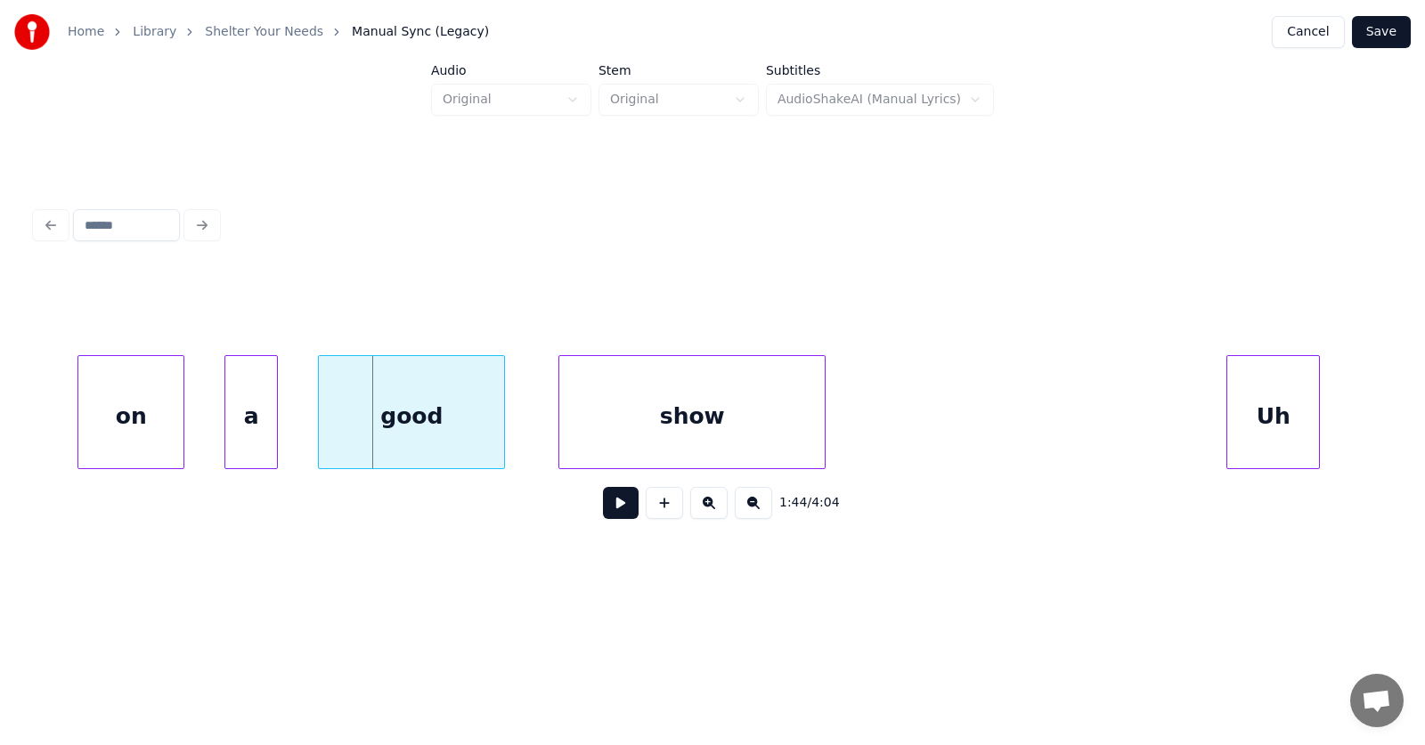
scroll to position [0, 68547]
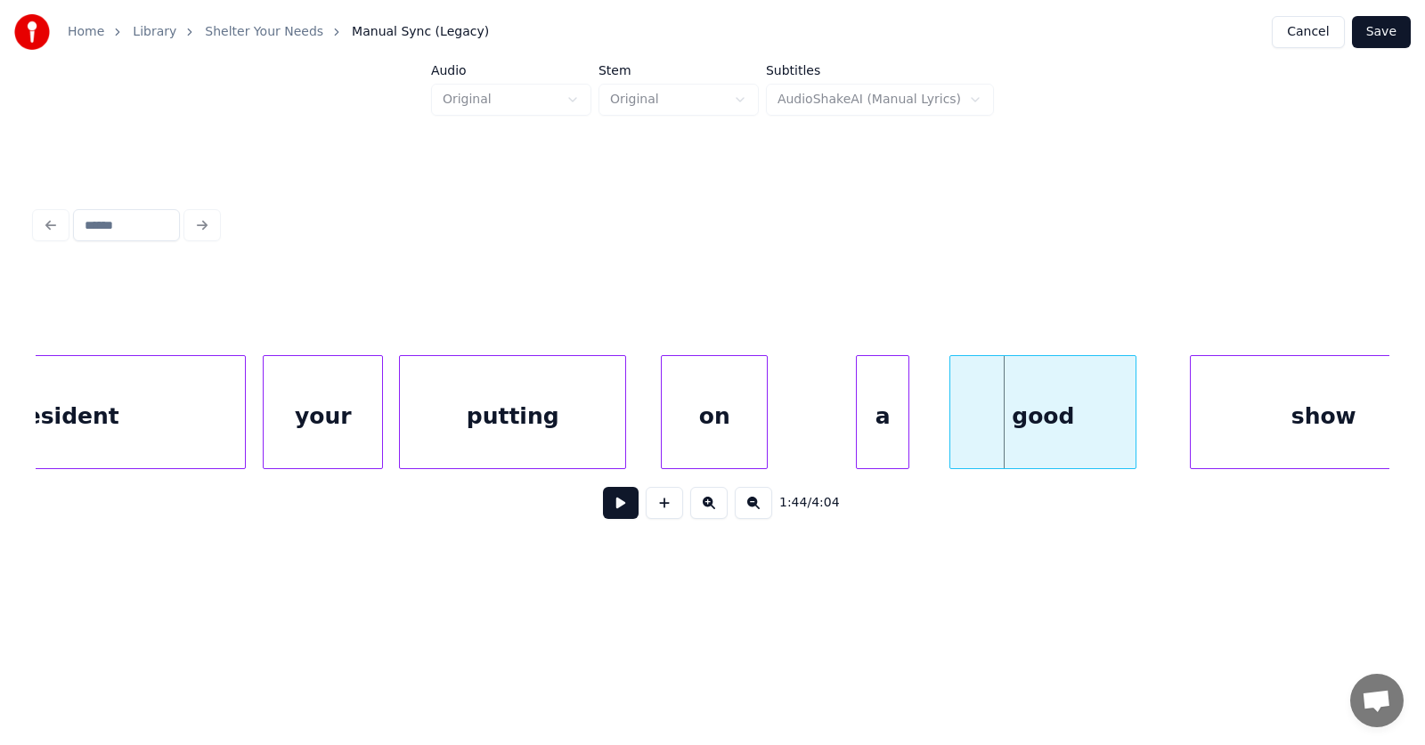
click at [737, 426] on div "on" at bounding box center [714, 416] width 105 height 121
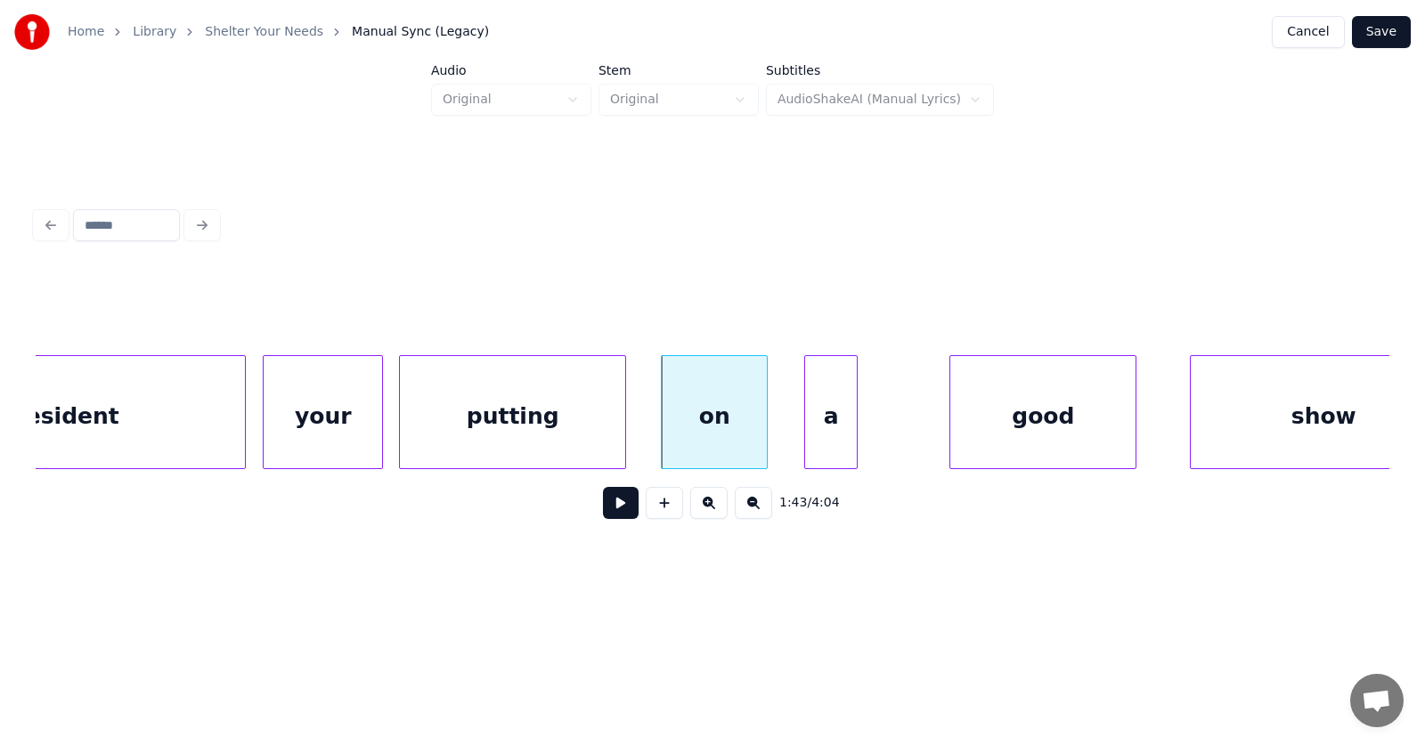
click at [825, 440] on div "a" at bounding box center [831, 416] width 52 height 121
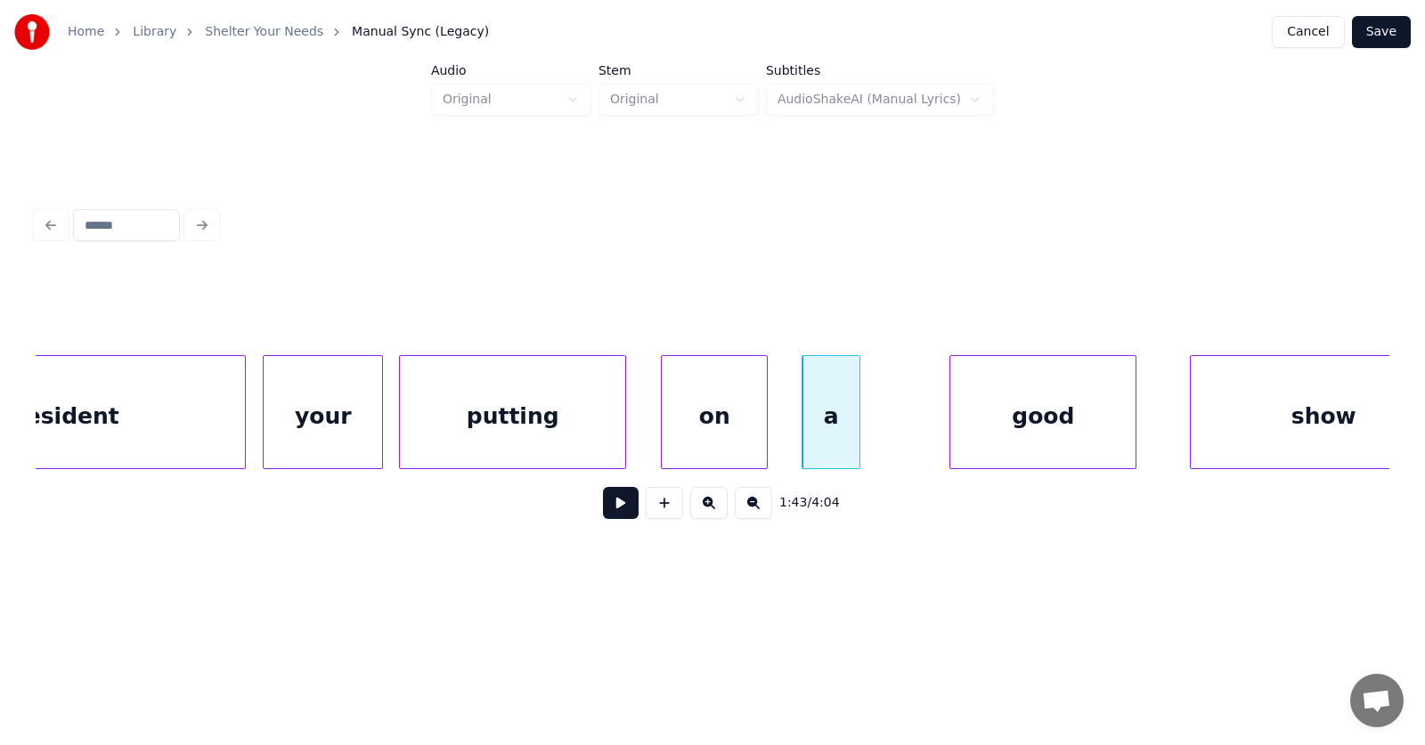
click at [859, 440] on div at bounding box center [856, 412] width 5 height 112
click at [957, 444] on div "good" at bounding box center [990, 416] width 185 height 121
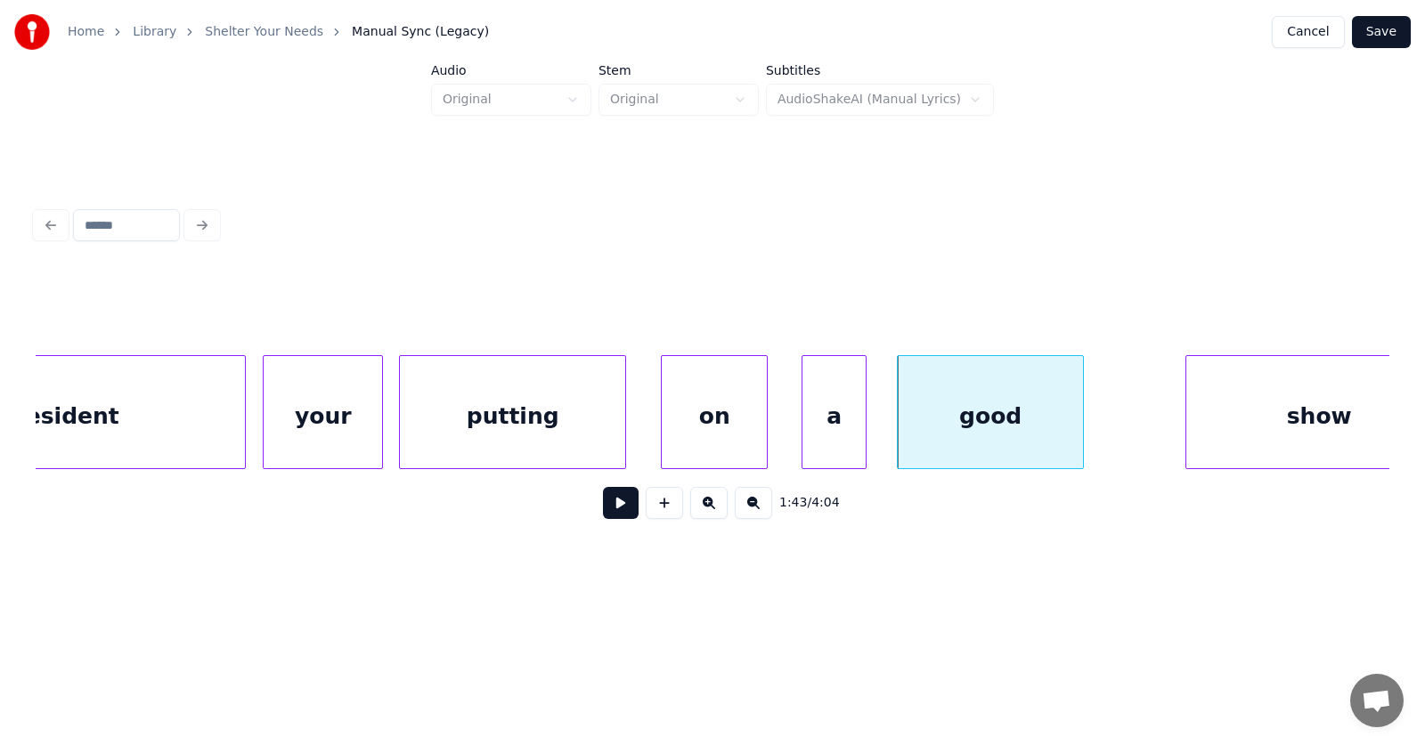
scroll to position [0, 68610]
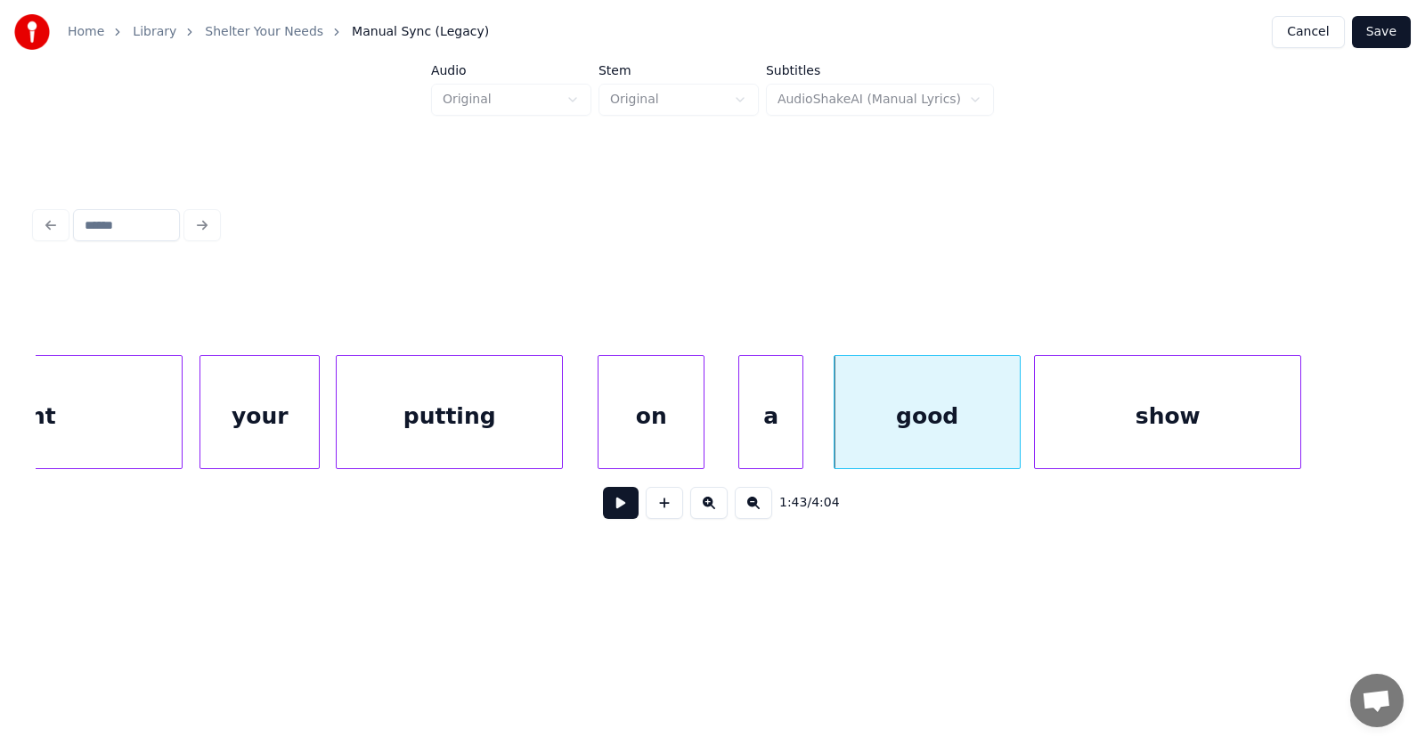
click at [1153, 440] on div "show" at bounding box center [1167, 416] width 265 height 121
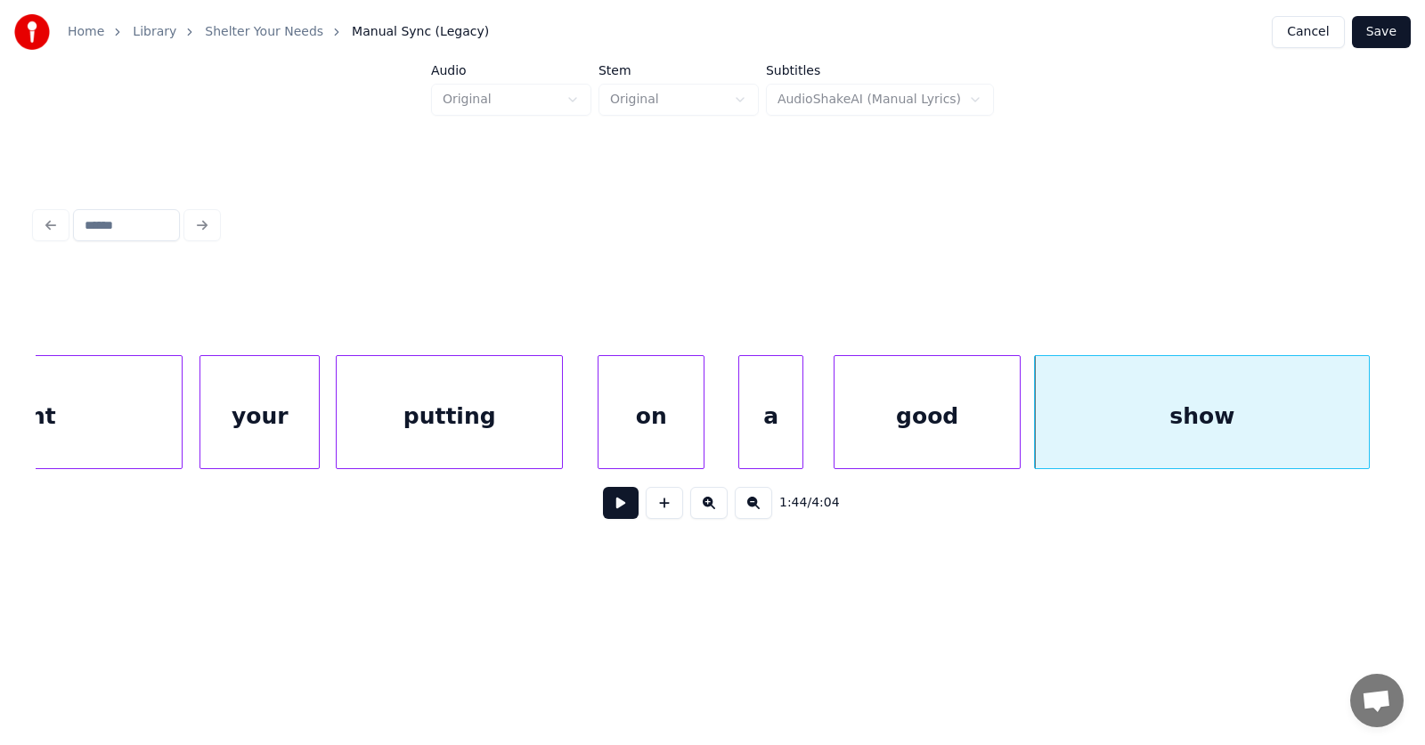
click at [1369, 416] on div at bounding box center [1366, 412] width 5 height 112
click at [616, 510] on button at bounding box center [621, 503] width 36 height 32
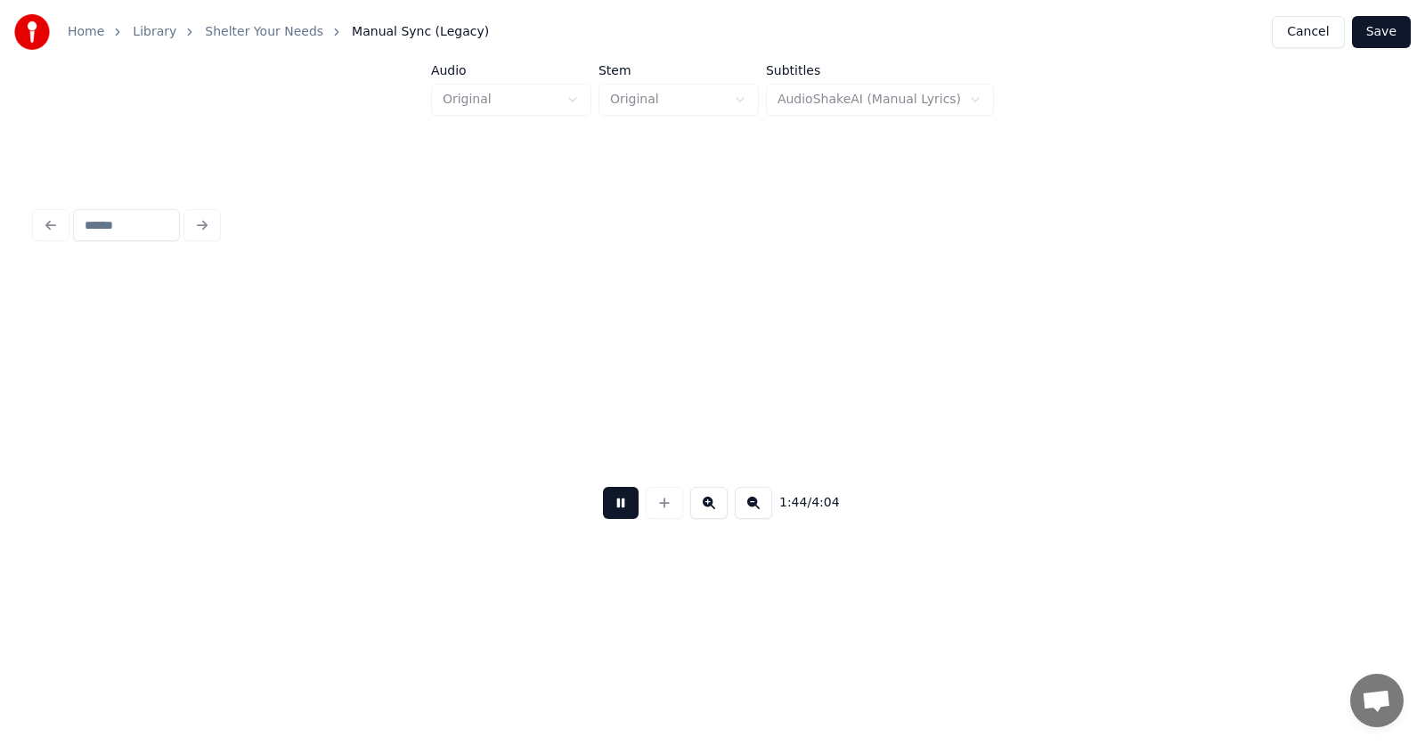
scroll to position [0, 69970]
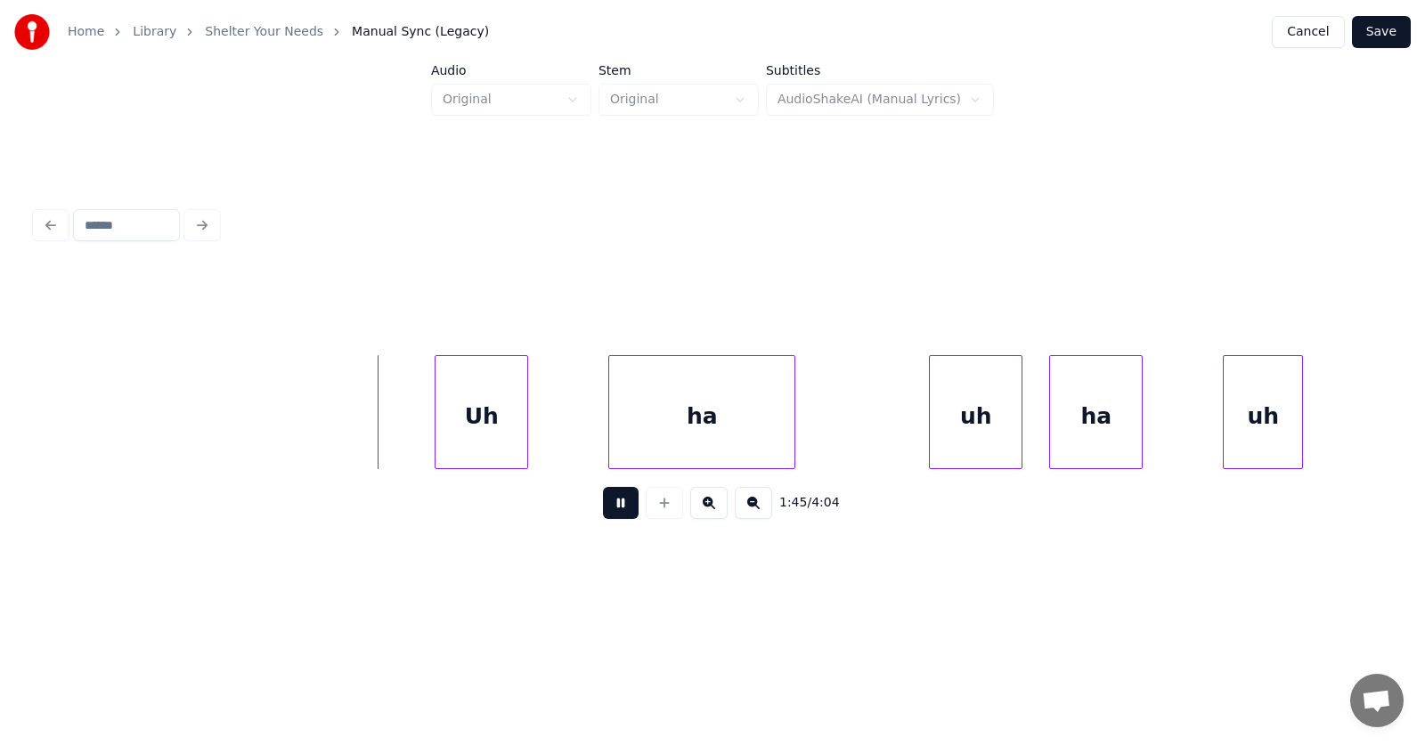
click at [616, 510] on button at bounding box center [621, 503] width 36 height 32
click at [459, 439] on div "Uh" at bounding box center [458, 416] width 92 height 121
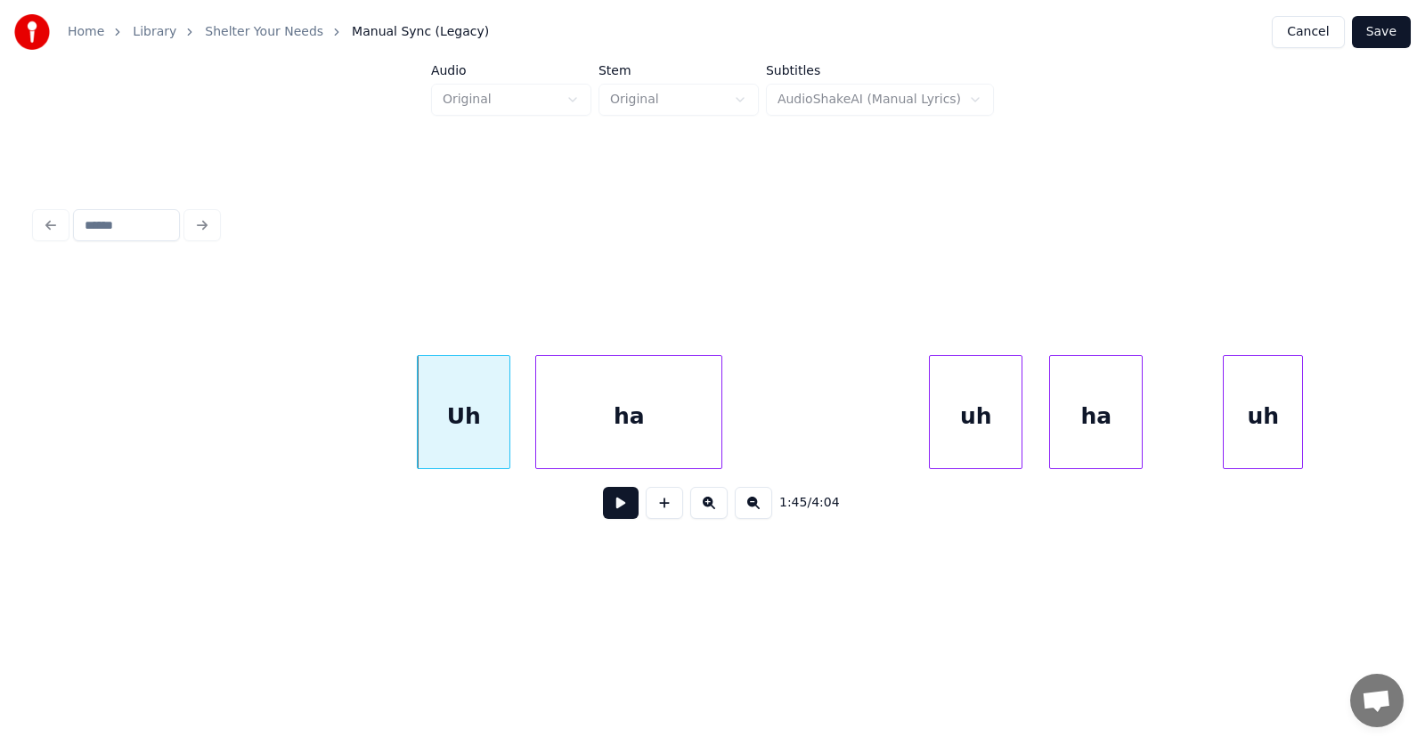
click at [572, 436] on div "ha" at bounding box center [628, 416] width 185 height 121
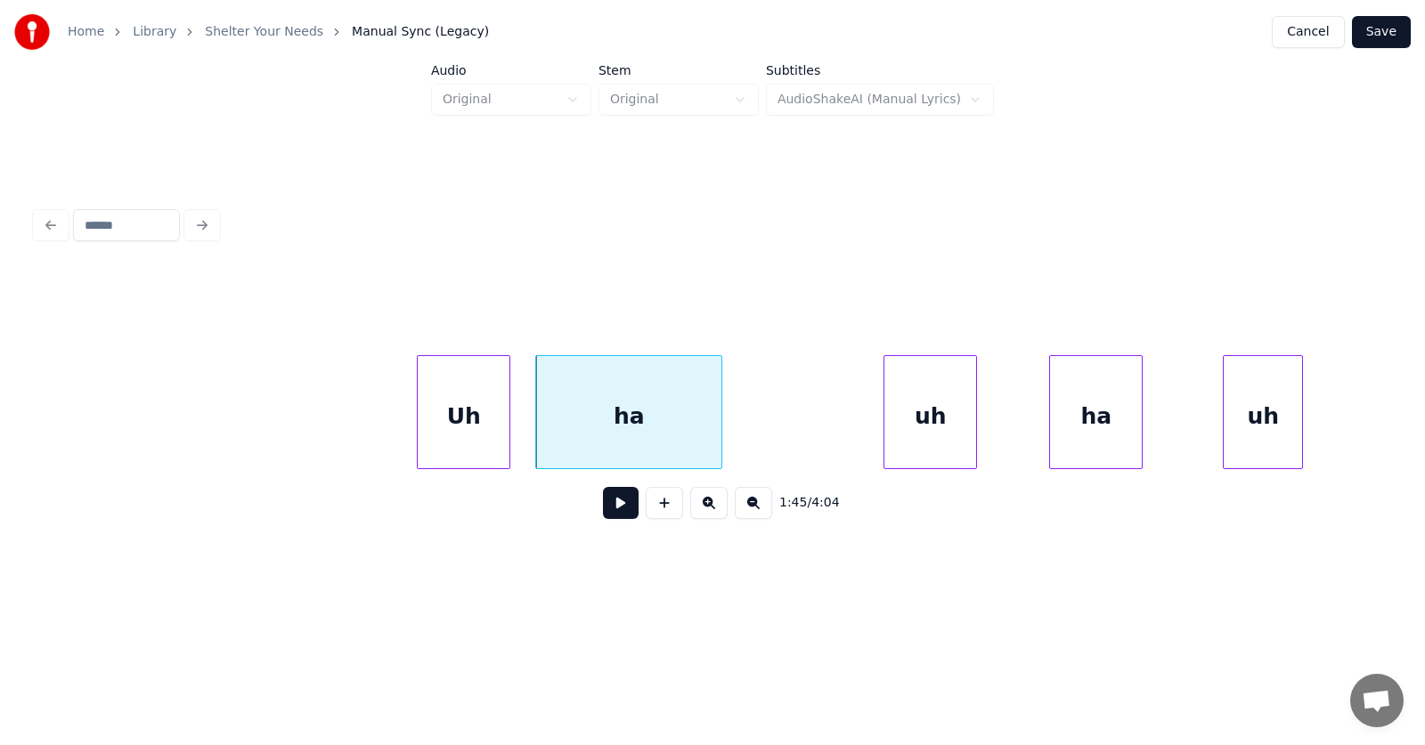
click at [925, 444] on div "uh" at bounding box center [930, 416] width 92 height 121
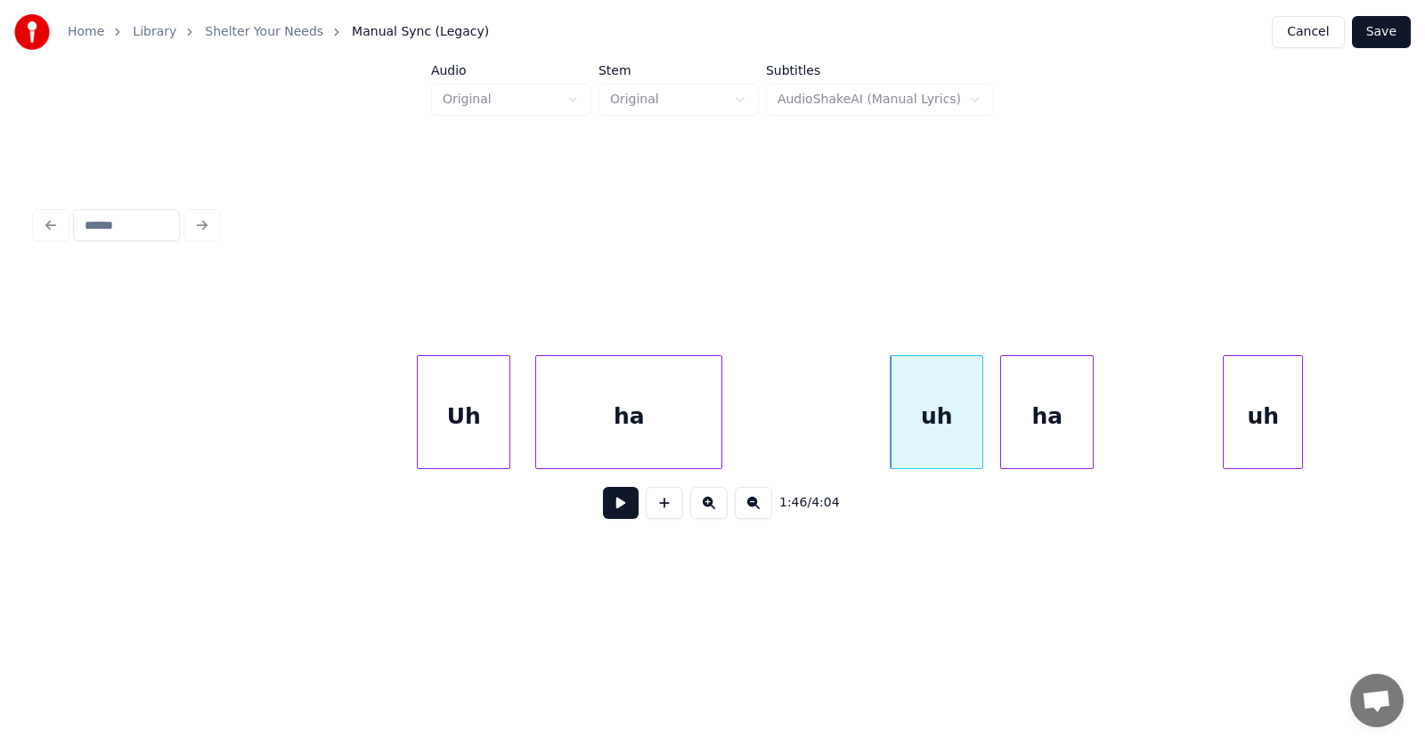
click at [1049, 436] on div "ha" at bounding box center [1047, 416] width 92 height 121
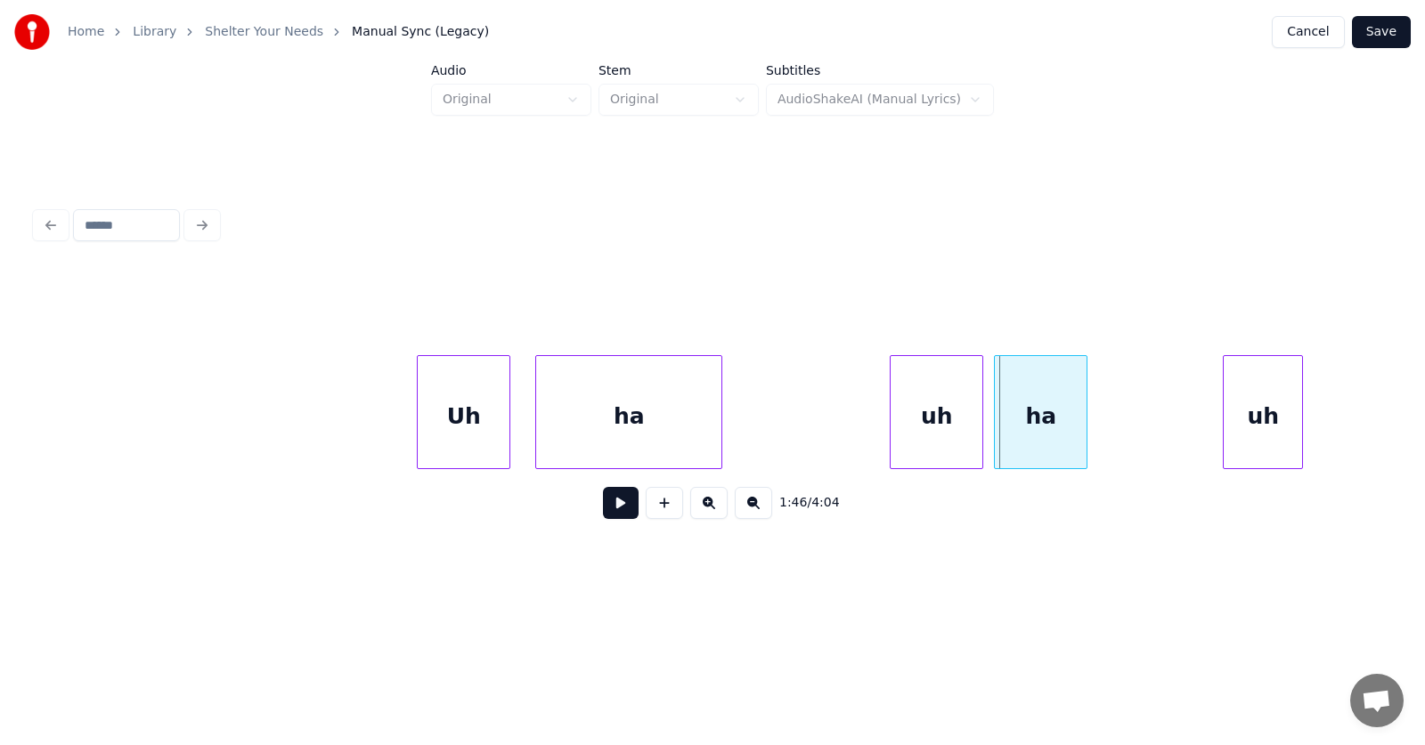
click at [1079, 434] on div "ha" at bounding box center [1041, 416] width 92 height 121
click at [1133, 428] on div at bounding box center [1130, 412] width 5 height 112
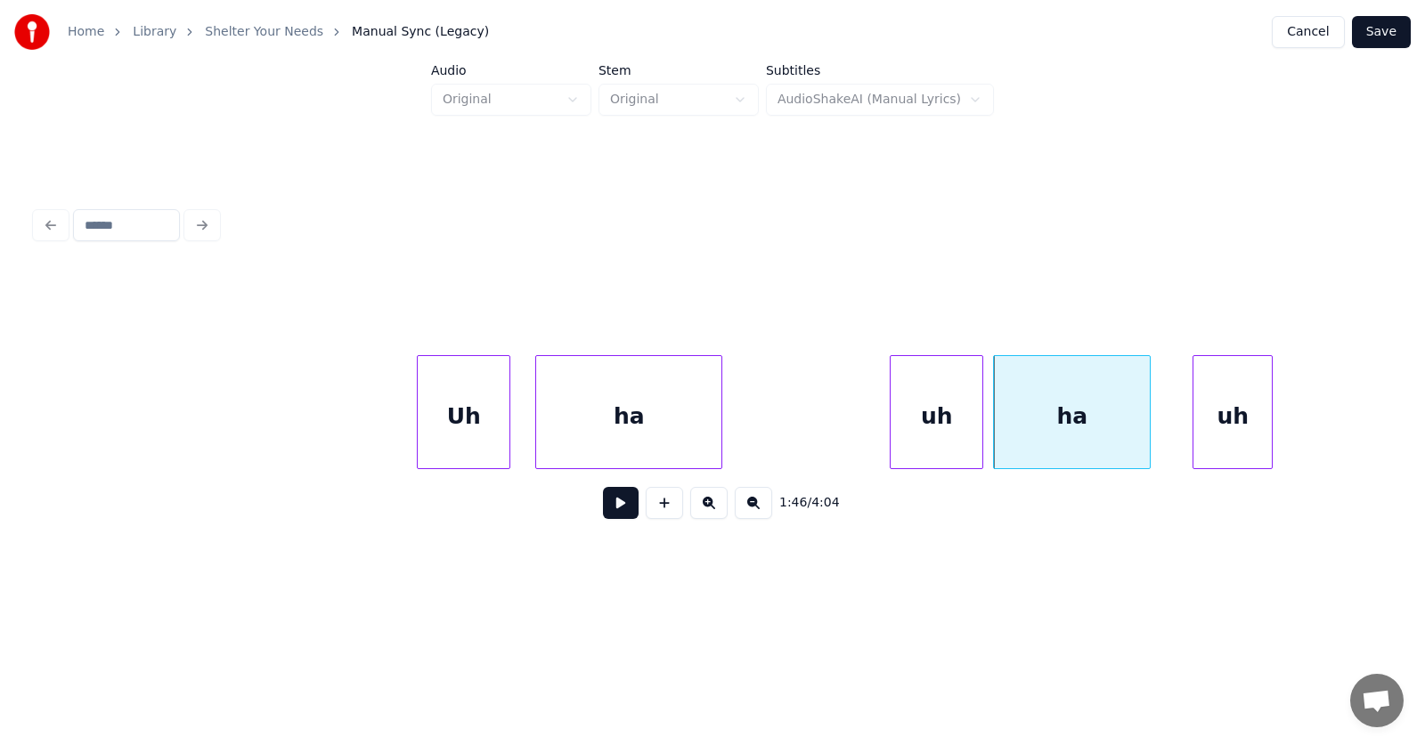
click at [1228, 449] on div "uh" at bounding box center [1233, 416] width 78 height 121
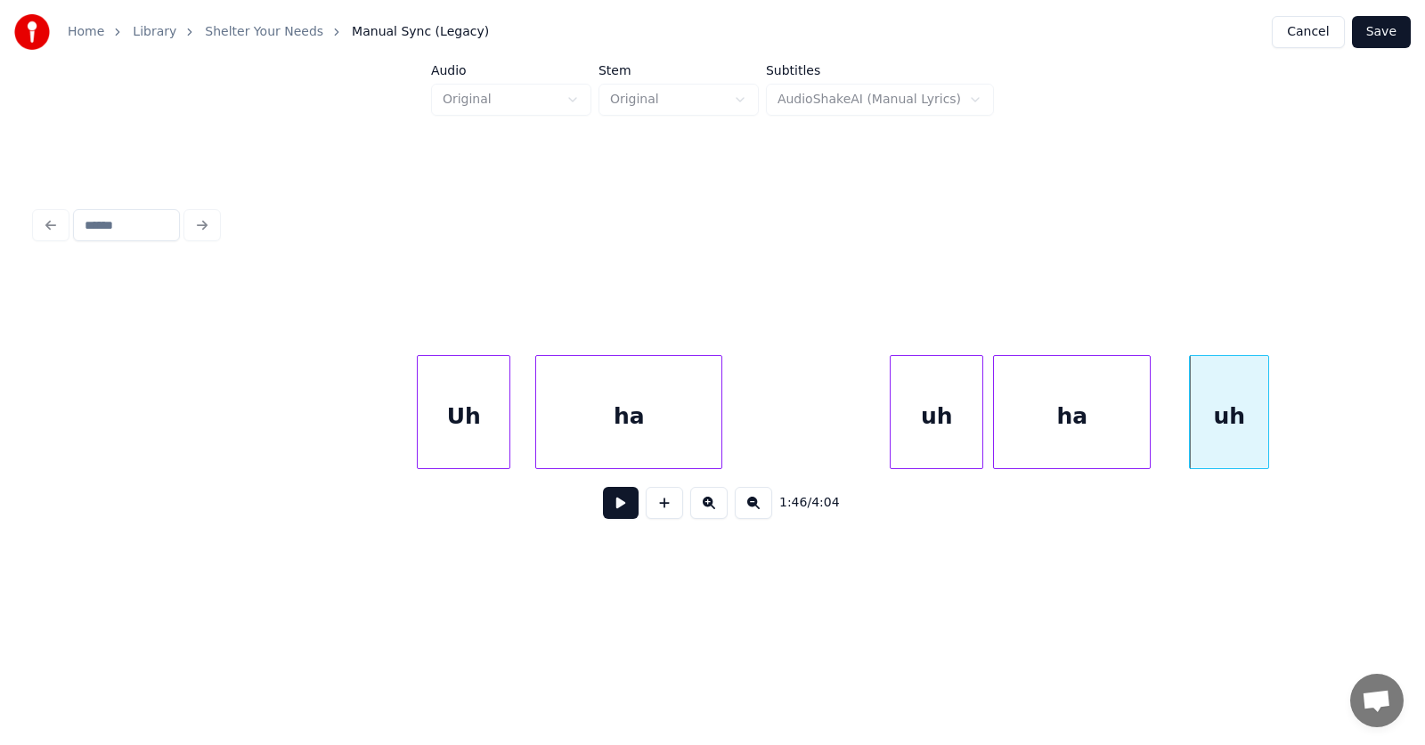
scroll to position [0, 70755]
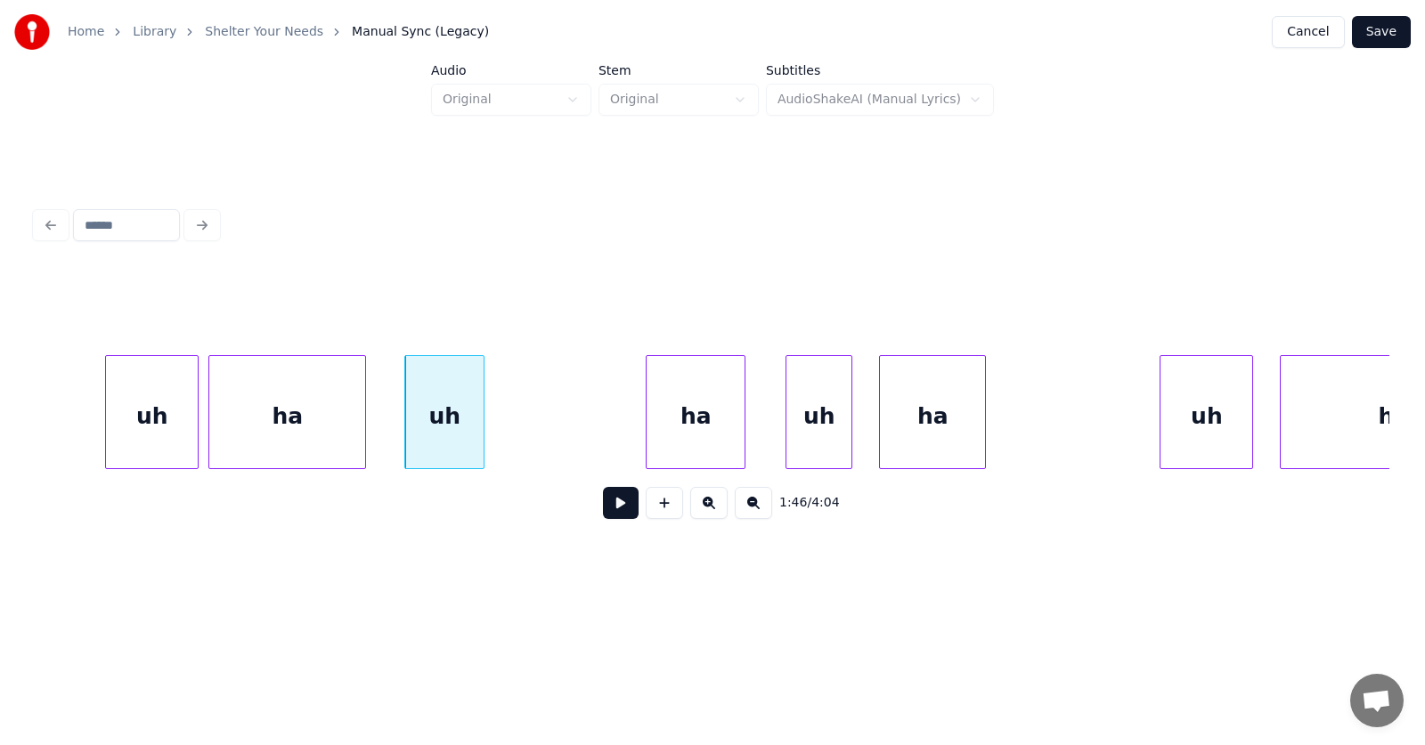
click at [647, 444] on div at bounding box center [649, 412] width 5 height 112
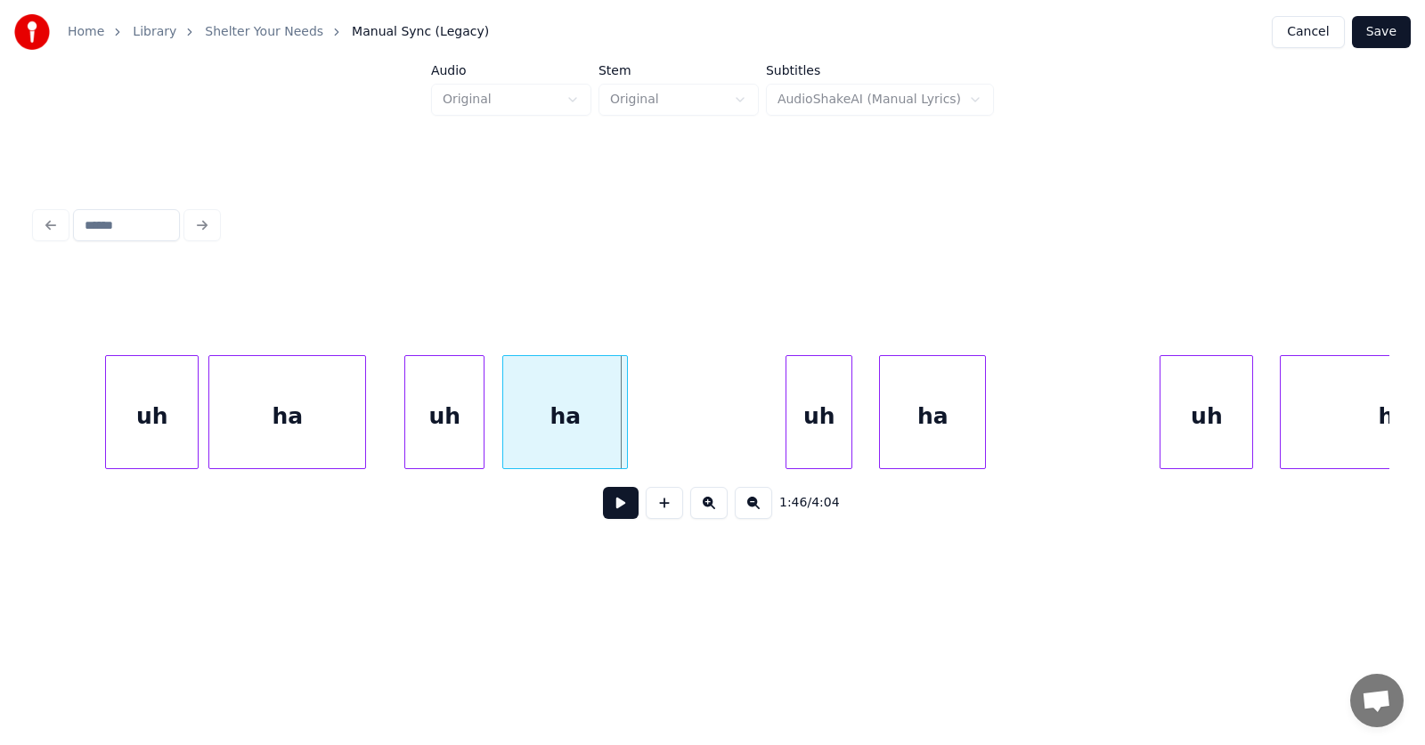
click at [584, 429] on div "ha" at bounding box center [565, 416] width 124 height 121
click at [684, 436] on div "uh" at bounding box center [698, 416] width 65 height 121
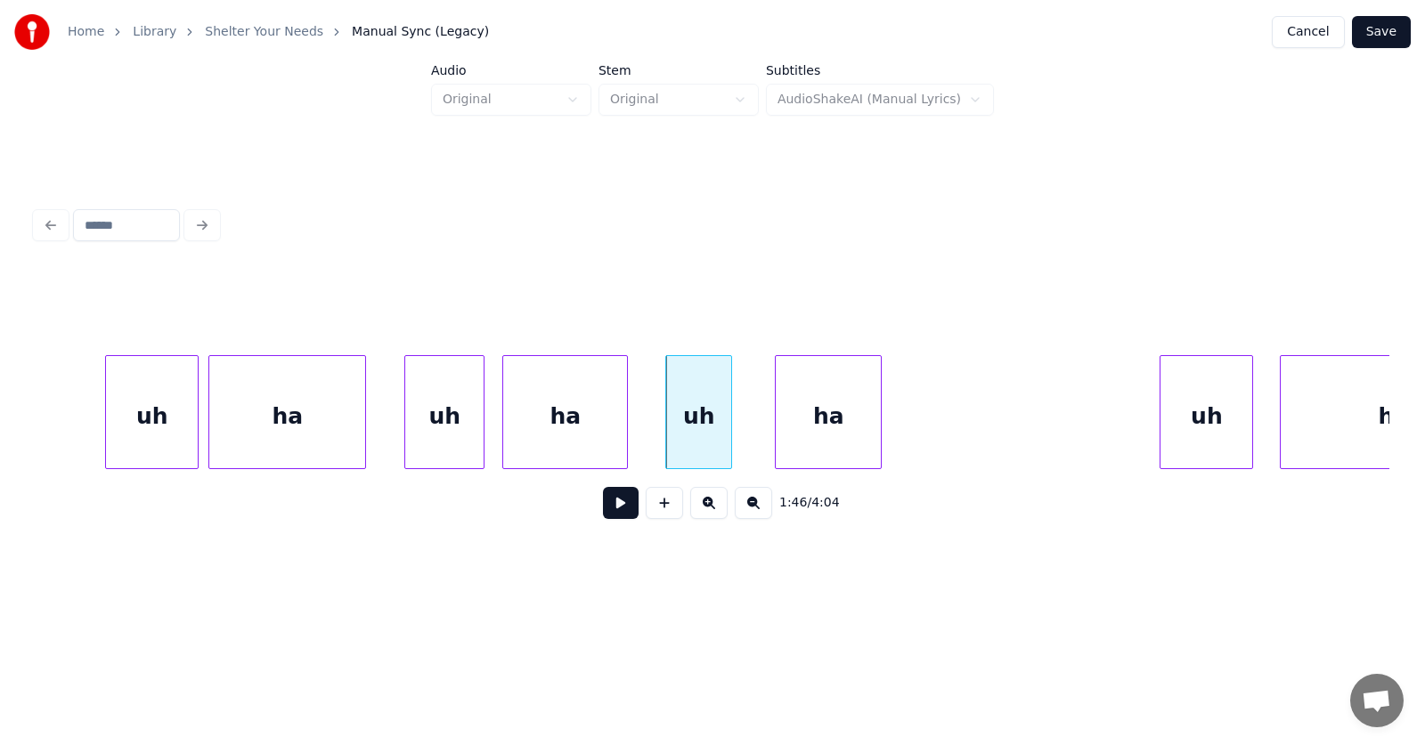
click at [811, 437] on div "ha" at bounding box center [828, 416] width 105 height 121
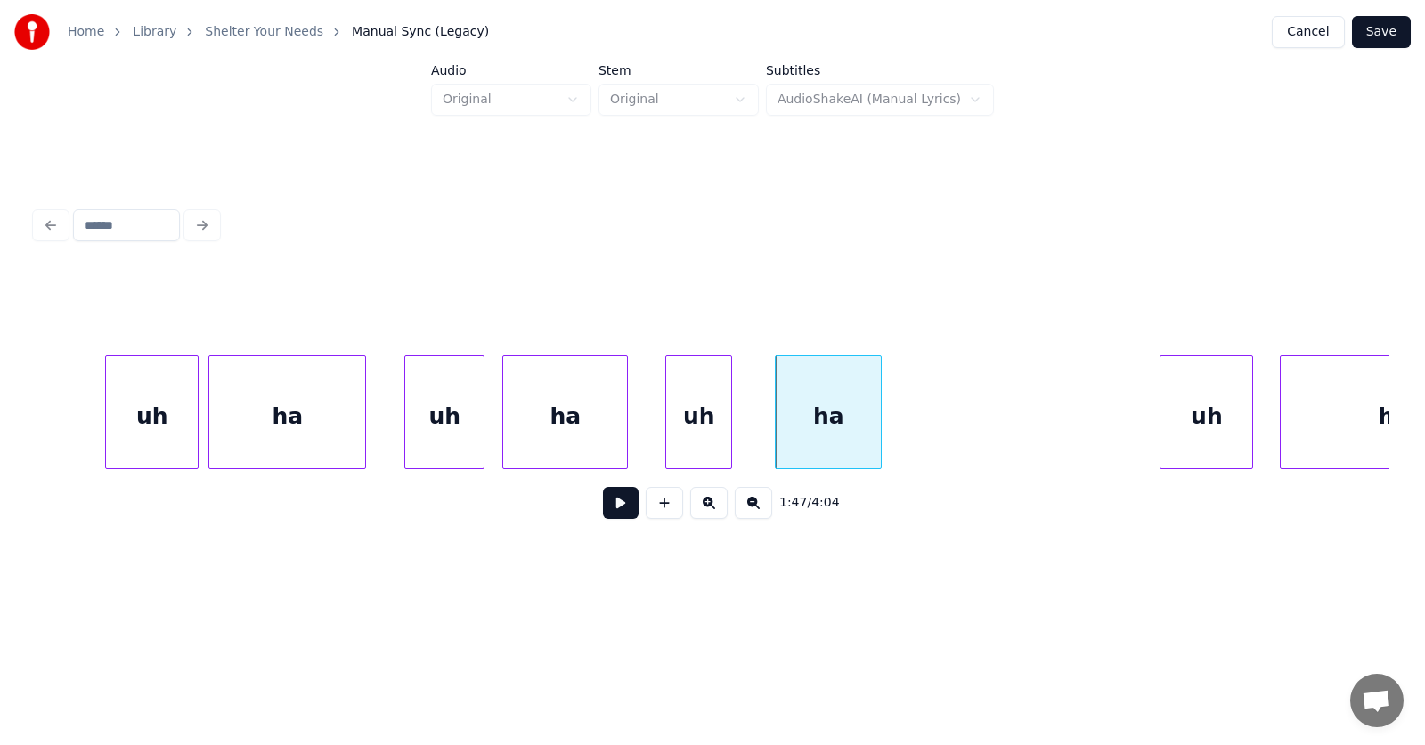
click at [875, 431] on div "ha" at bounding box center [828, 416] width 105 height 121
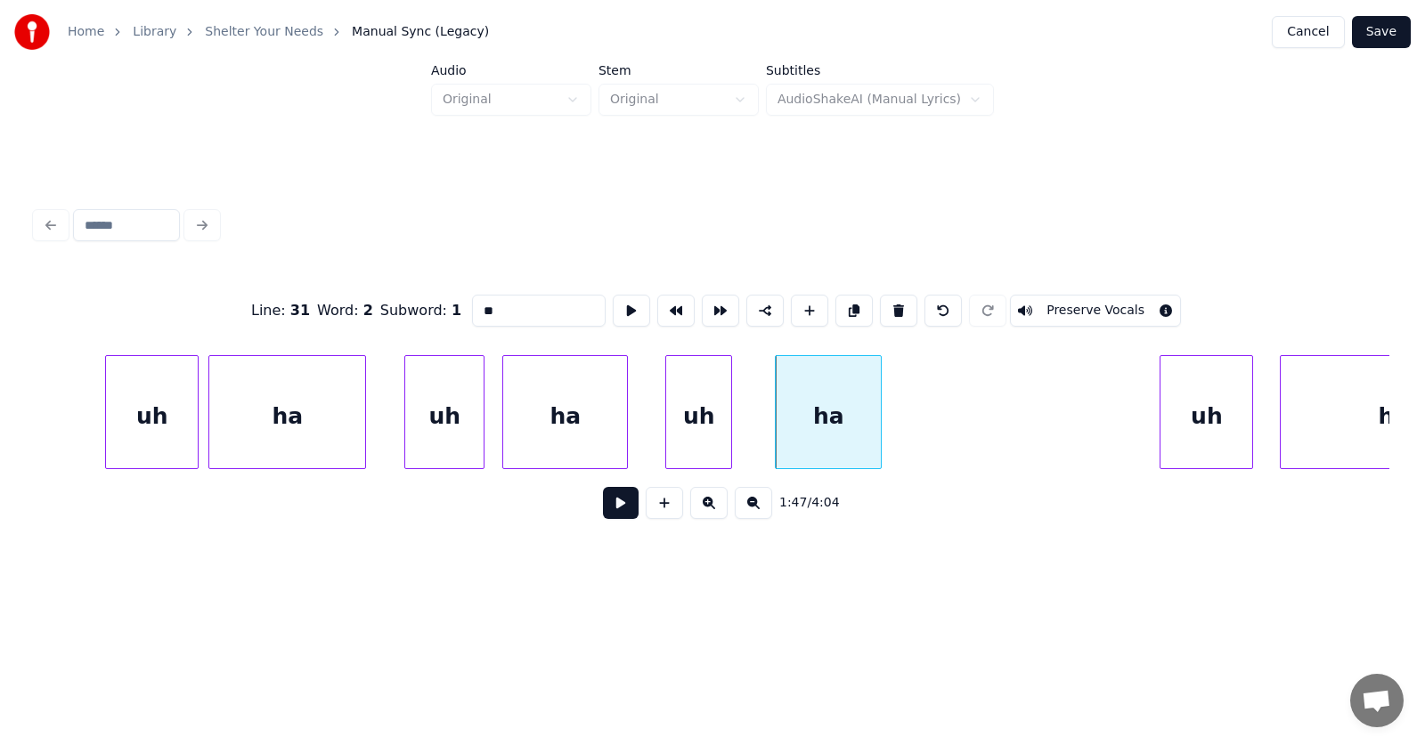
click at [179, 414] on div "uh" at bounding box center [152, 416] width 92 height 121
type input "**"
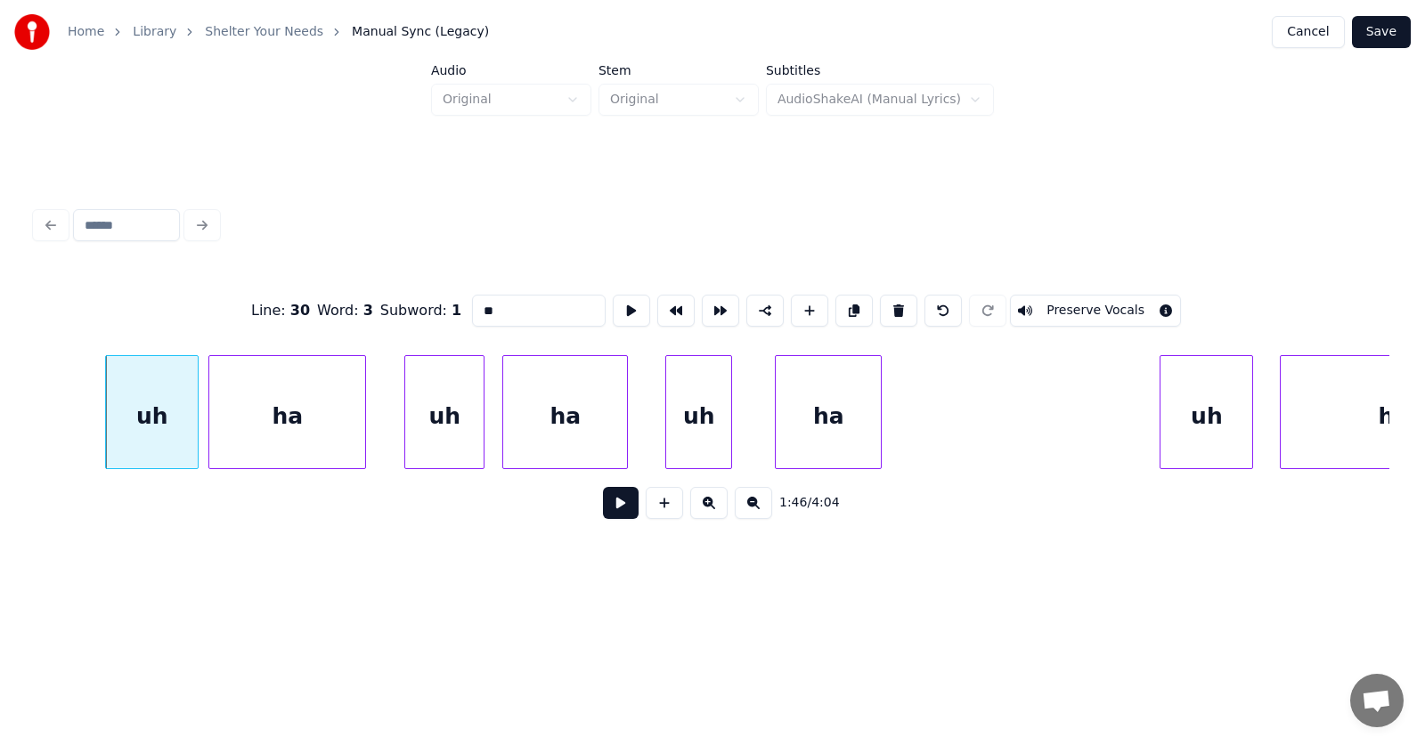
click at [608, 512] on button at bounding box center [621, 503] width 36 height 32
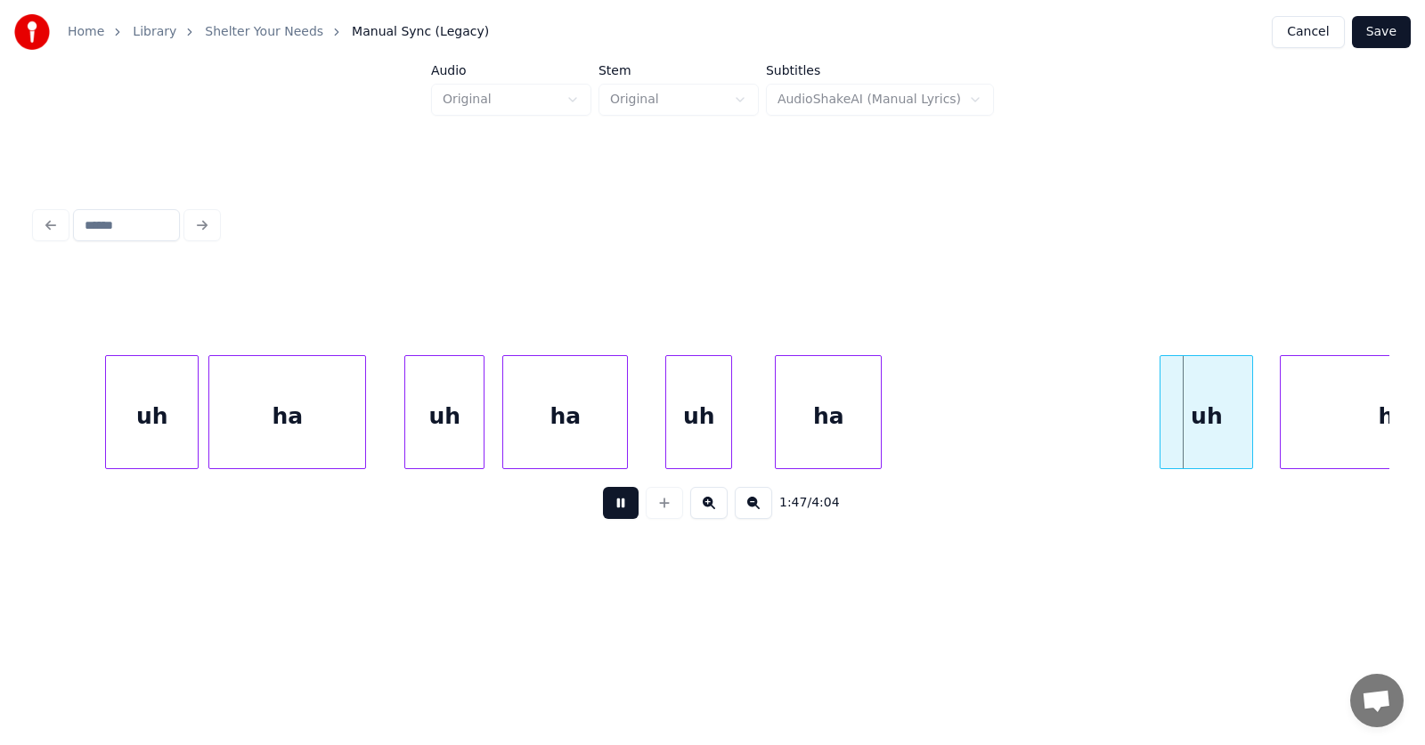
click at [608, 512] on button at bounding box center [621, 503] width 36 height 32
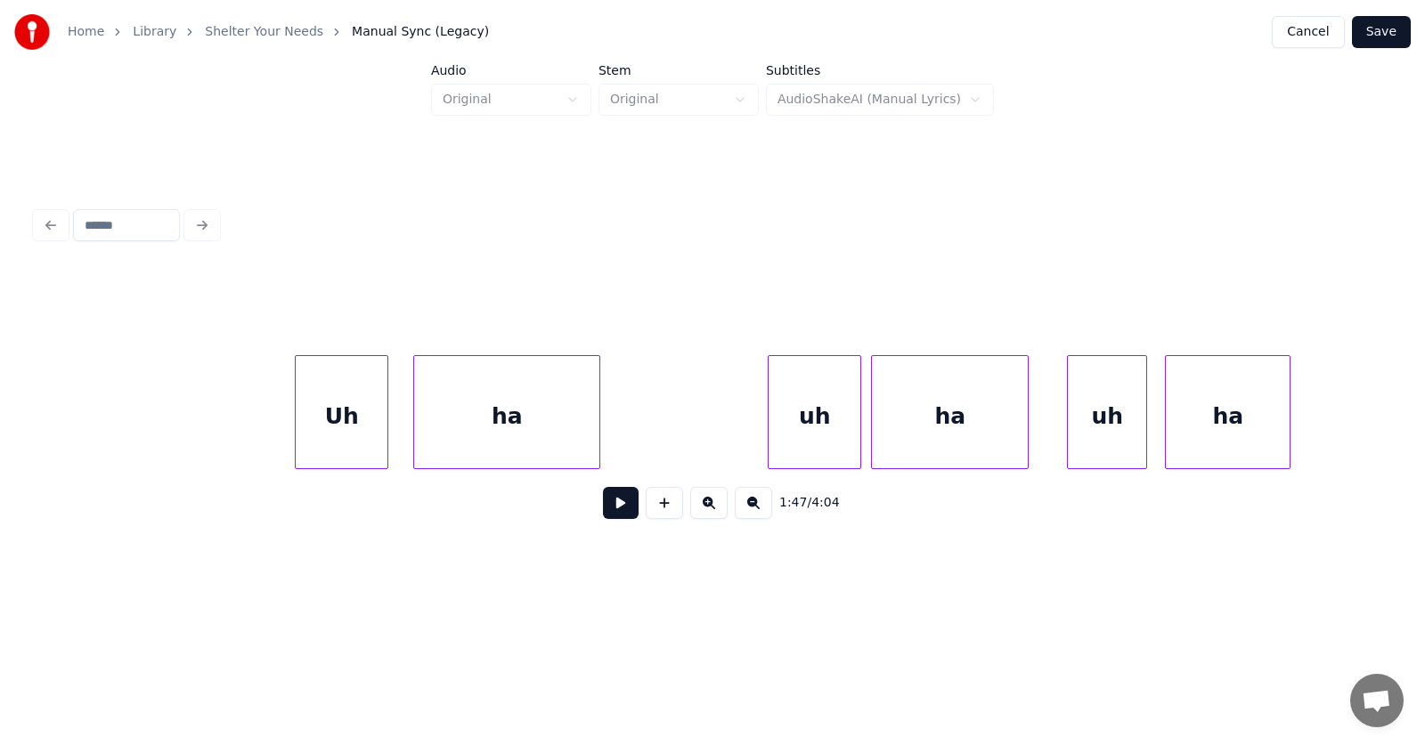
scroll to position [0, 69872]
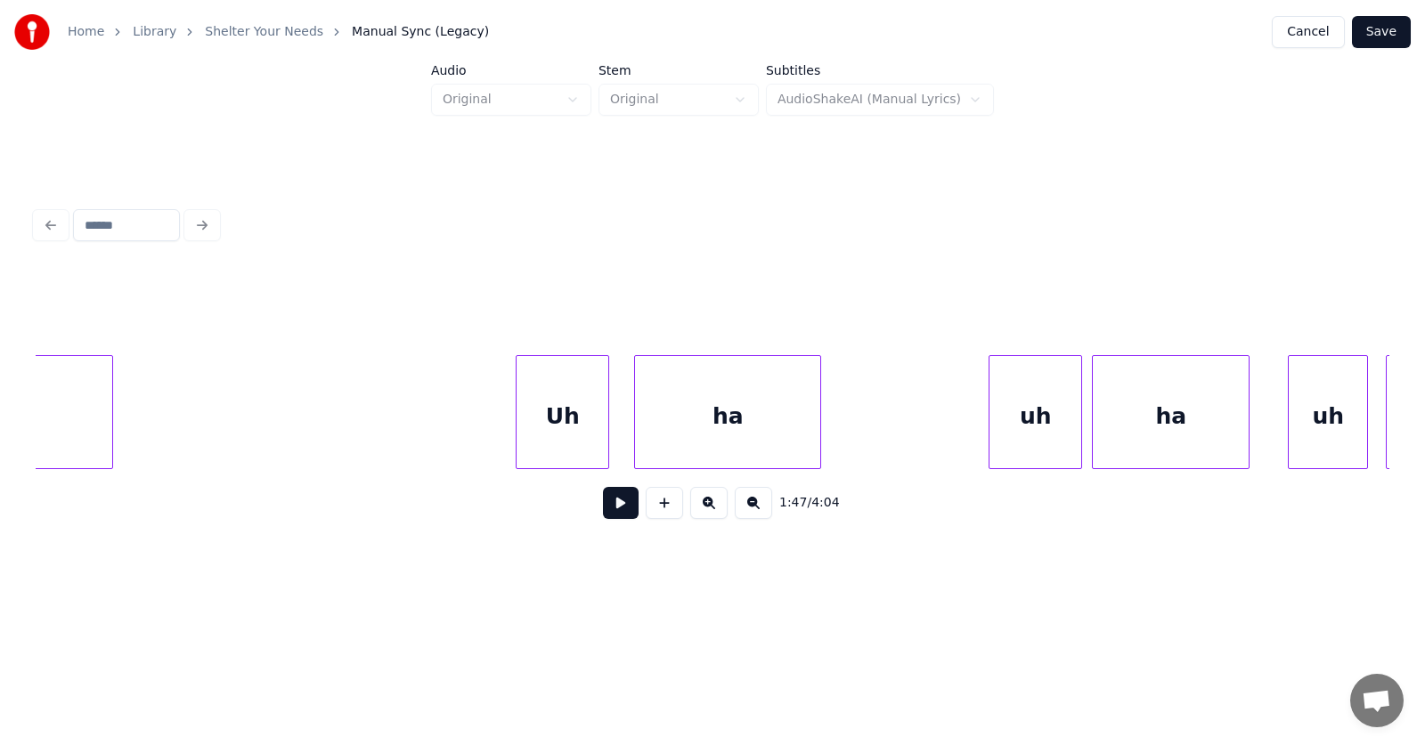
click at [563, 433] on div "Uh" at bounding box center [563, 416] width 92 height 121
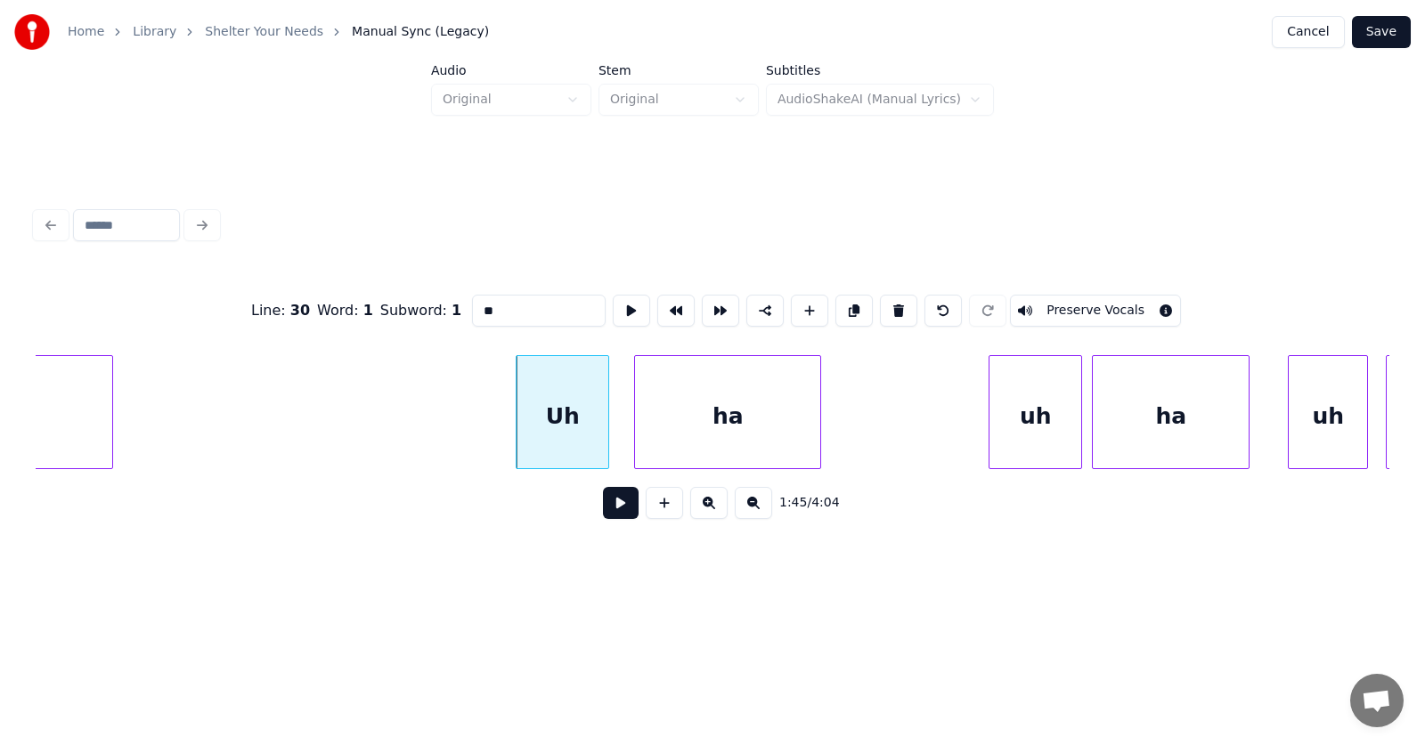
click at [603, 513] on button at bounding box center [621, 503] width 36 height 32
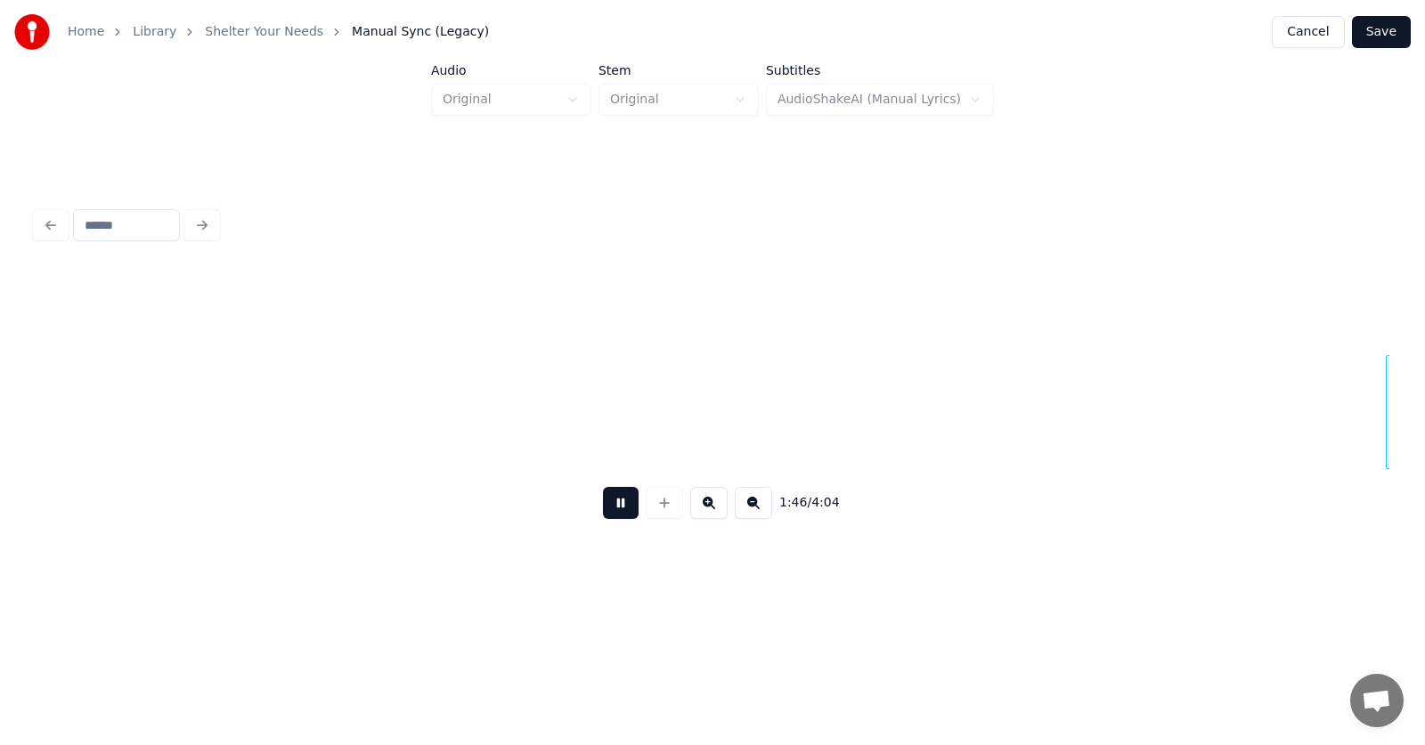
scroll to position [0, 71236]
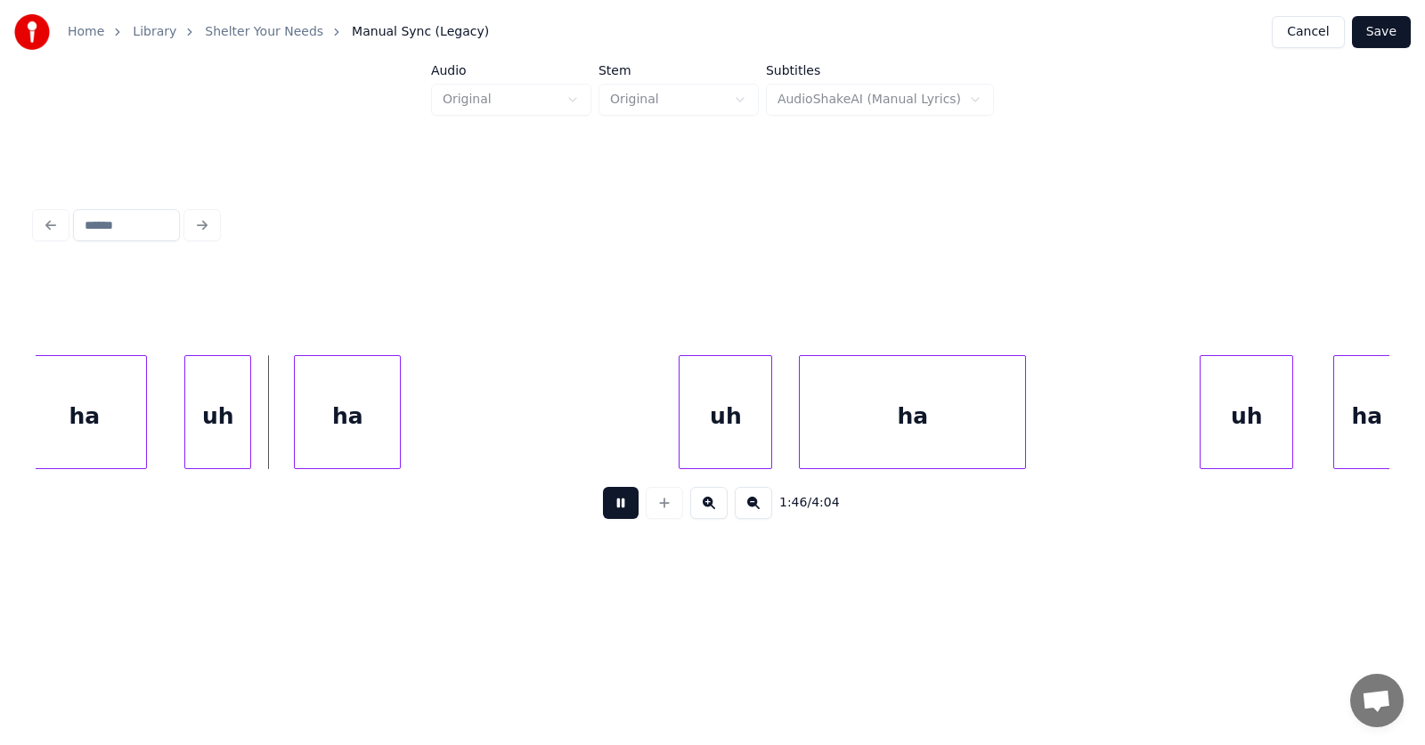
click at [603, 513] on button at bounding box center [621, 503] width 36 height 32
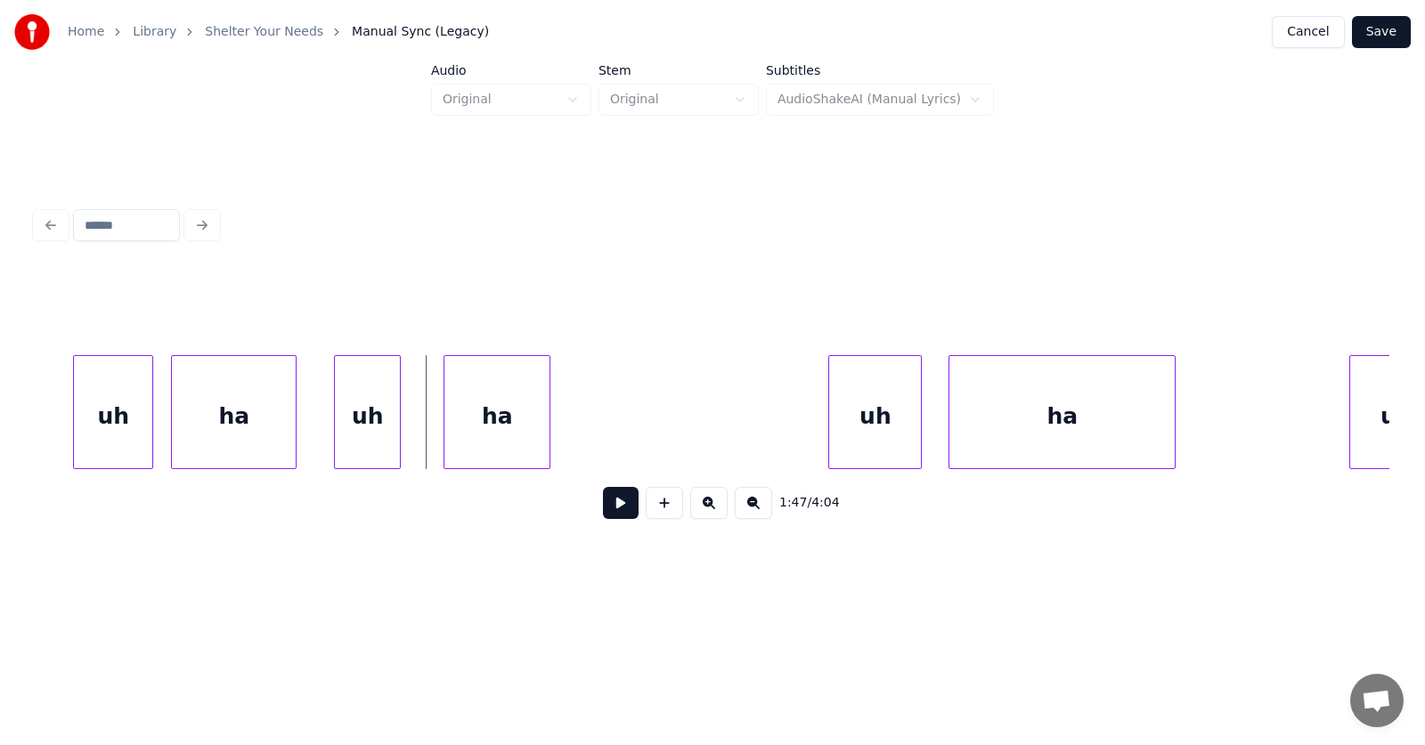
scroll to position [0, 70645]
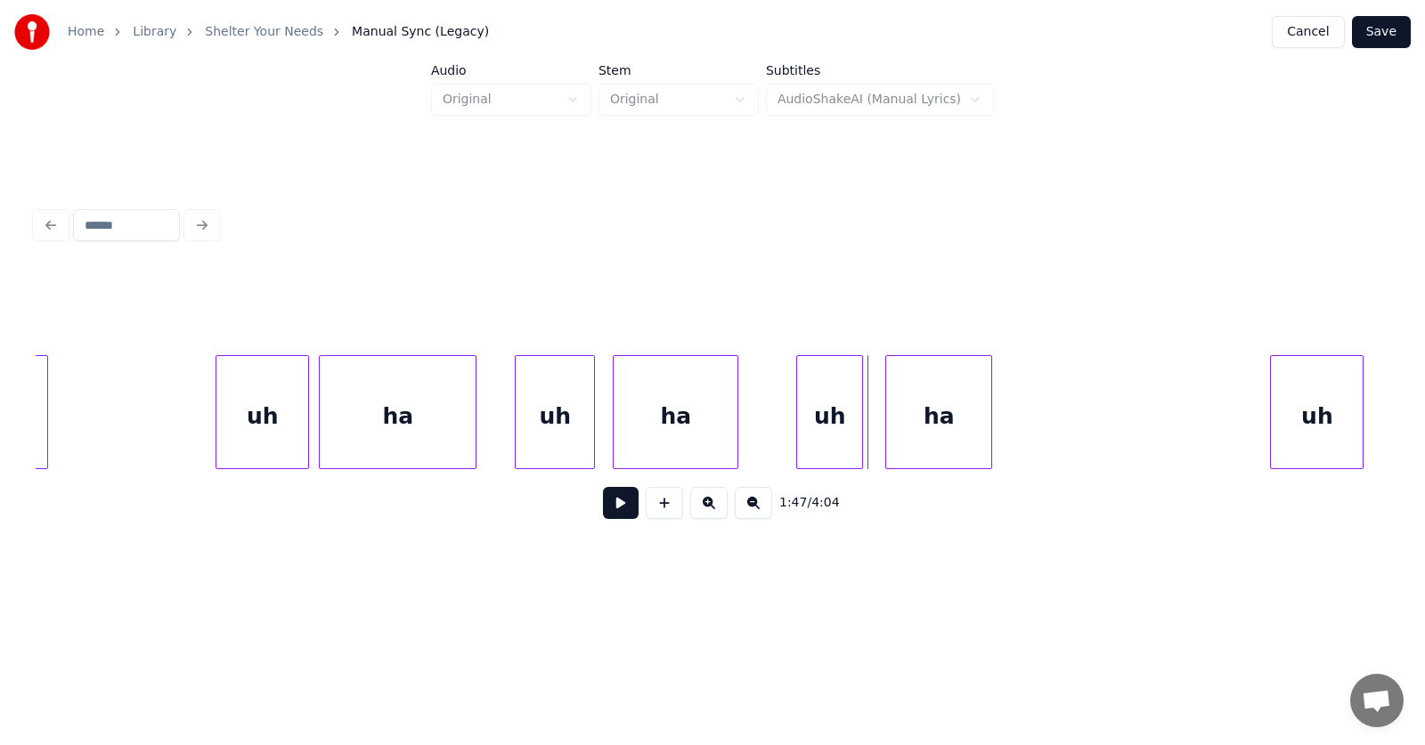
click at [833, 428] on div "uh" at bounding box center [829, 416] width 65 height 121
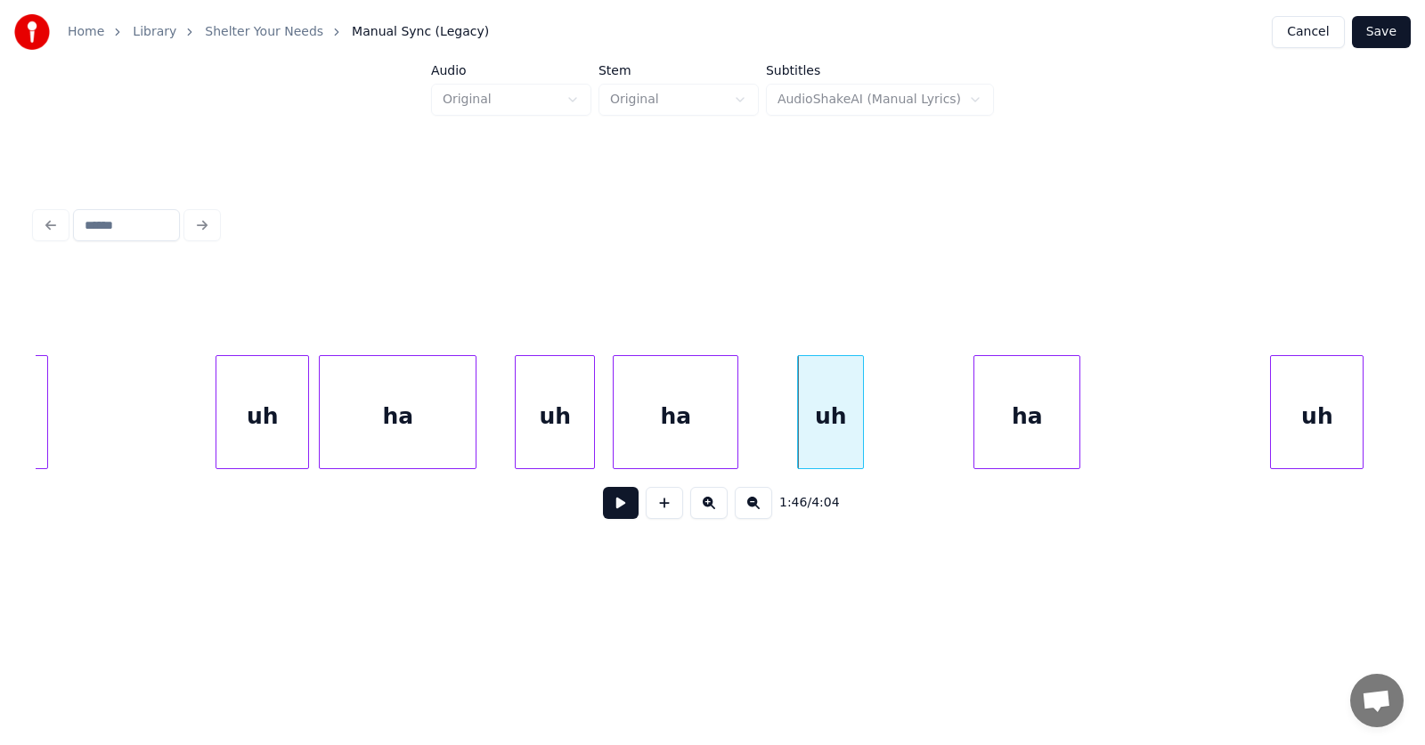
click at [1002, 434] on div "ha" at bounding box center [1026, 416] width 105 height 121
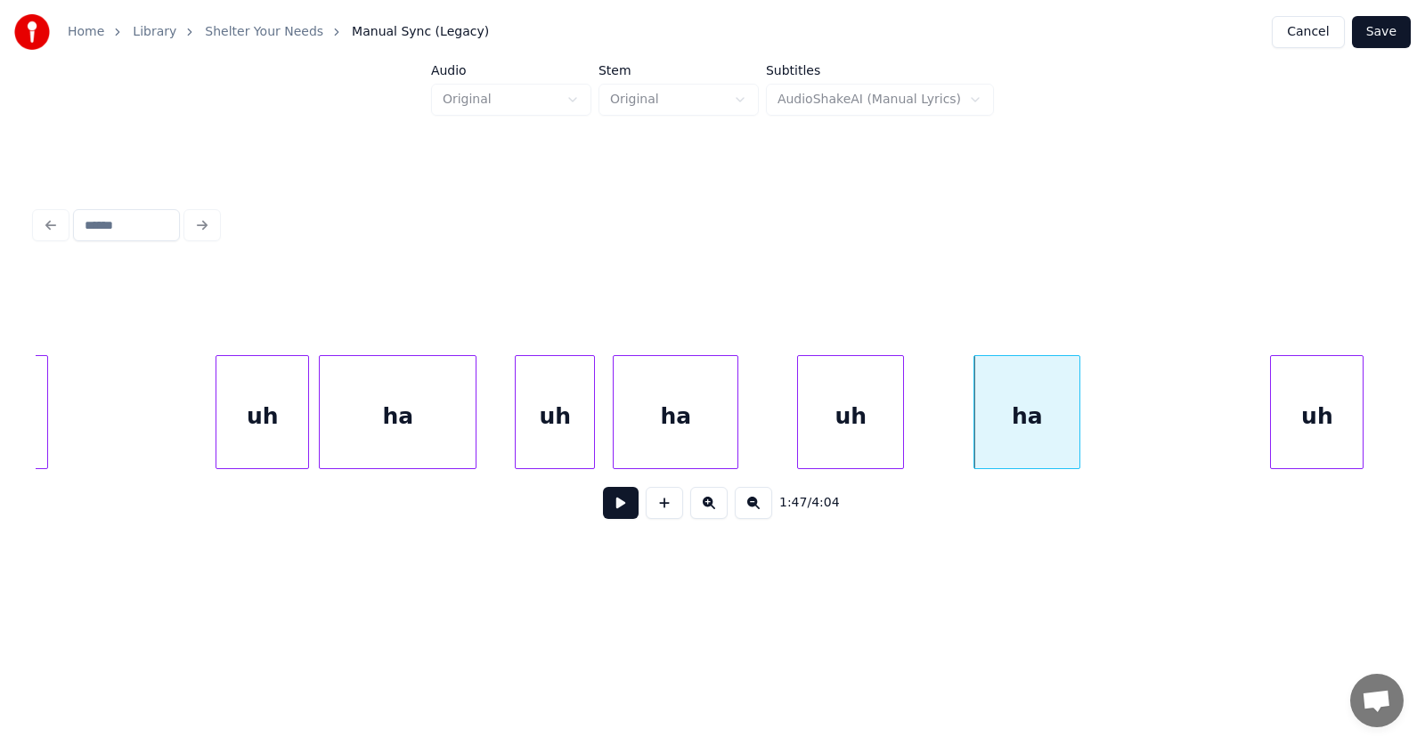
click at [901, 433] on div at bounding box center [900, 412] width 5 height 112
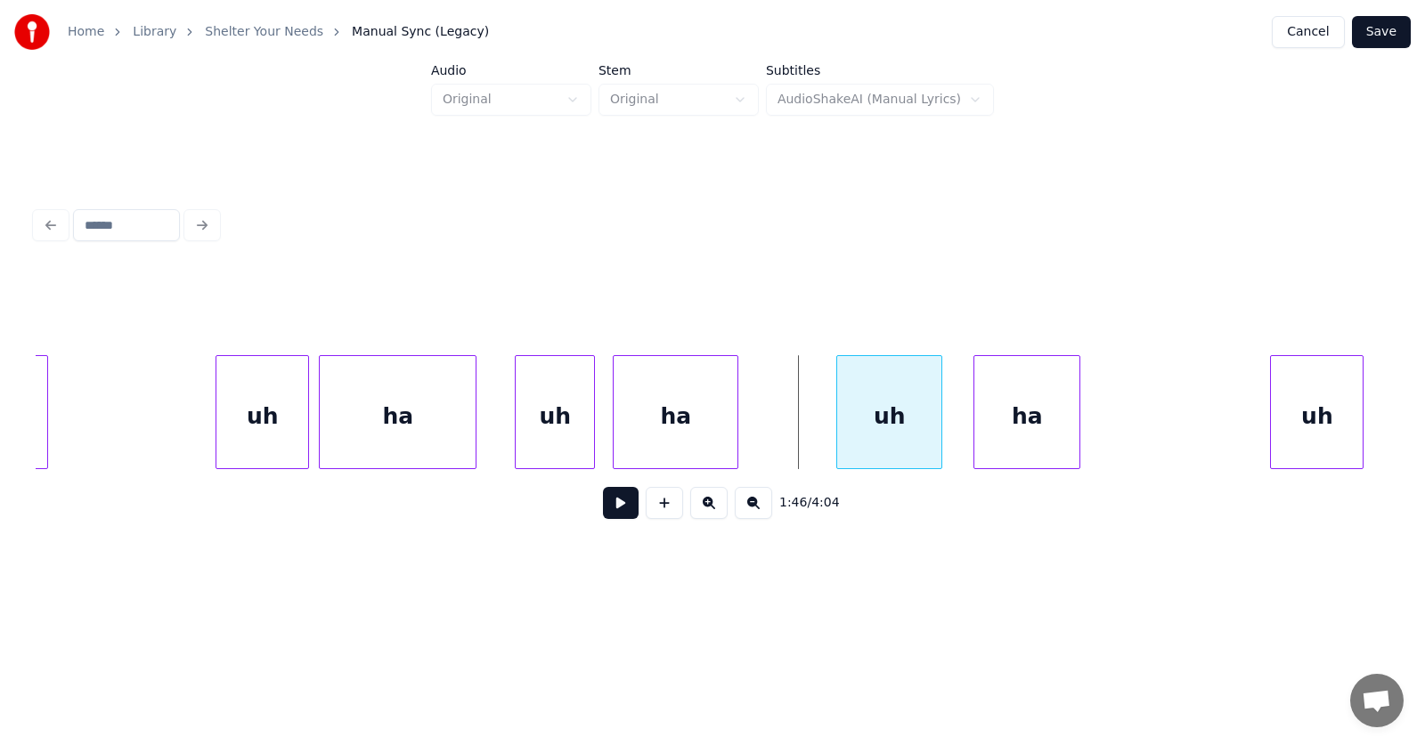
click at [891, 425] on div "uh" at bounding box center [889, 416] width 104 height 121
click at [798, 429] on div at bounding box center [796, 412] width 5 height 112
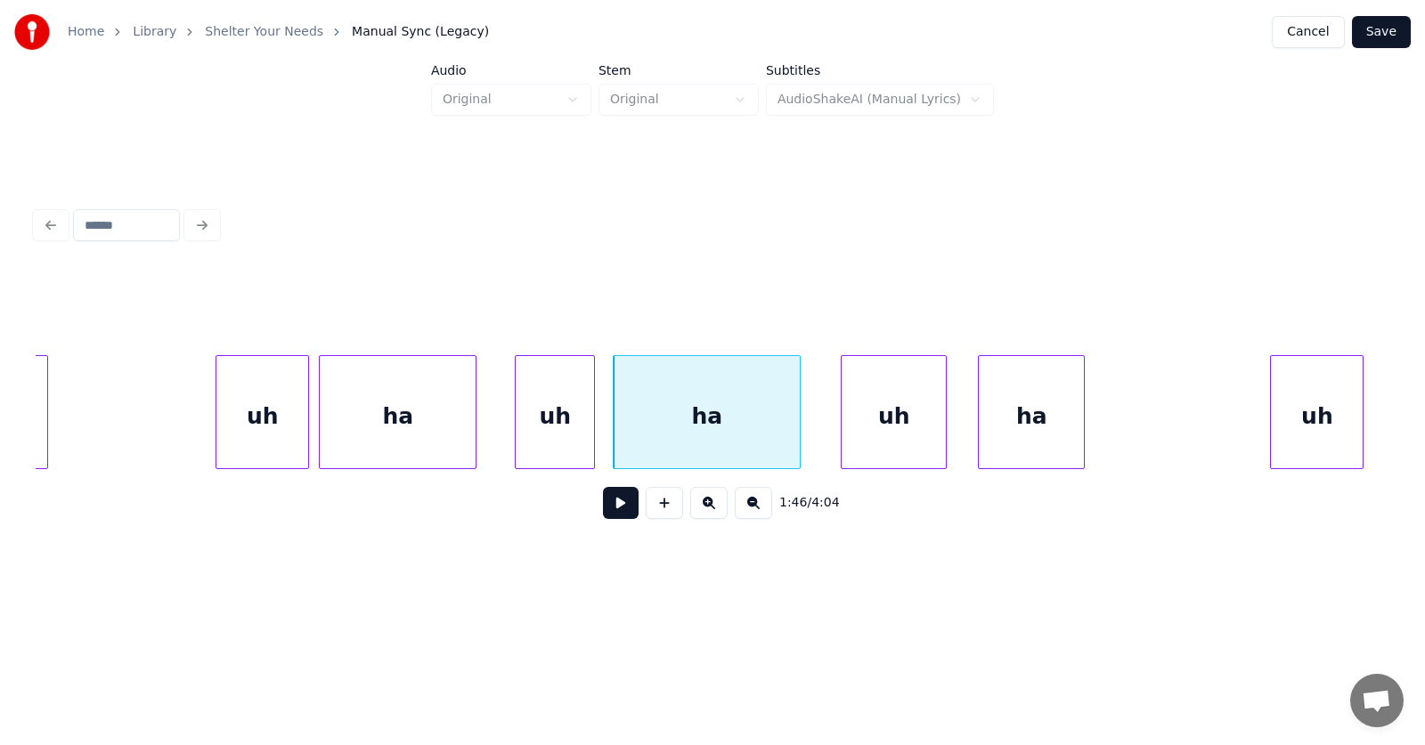
click at [1085, 436] on div "ha" at bounding box center [1031, 412] width 107 height 114
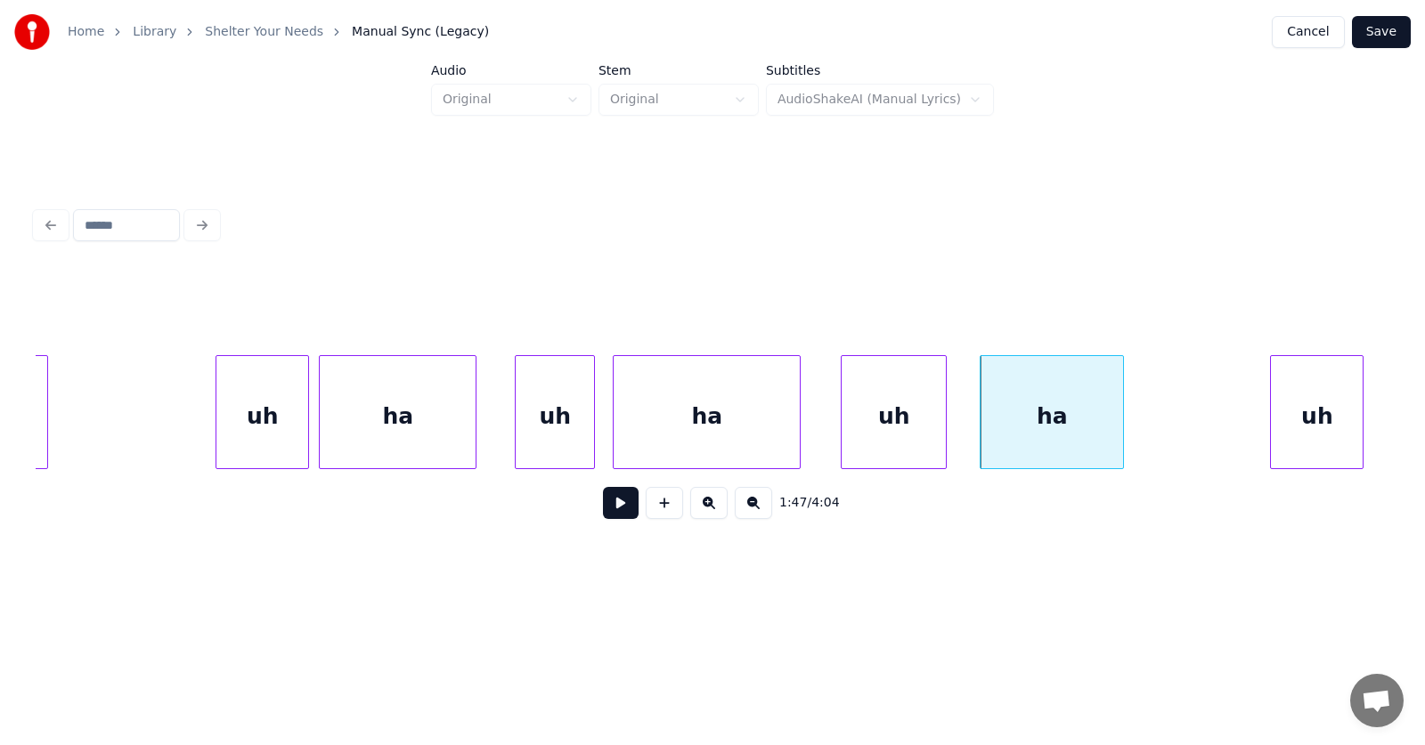
click at [1123, 434] on div at bounding box center [1120, 412] width 5 height 112
click at [1018, 444] on div "ha" at bounding box center [1042, 416] width 149 height 121
click at [894, 430] on div "uh" at bounding box center [894, 416] width 104 height 121
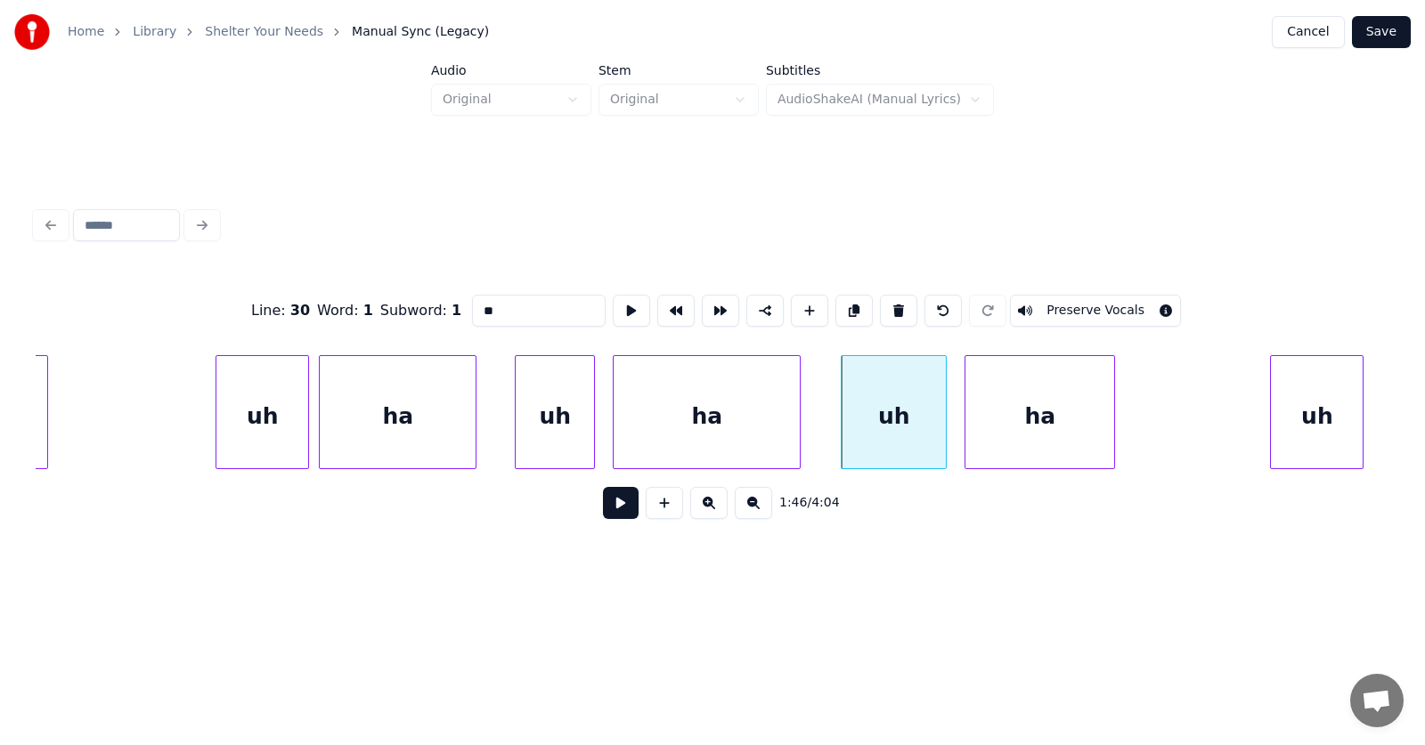
type input "**"
click at [612, 512] on button at bounding box center [621, 503] width 36 height 32
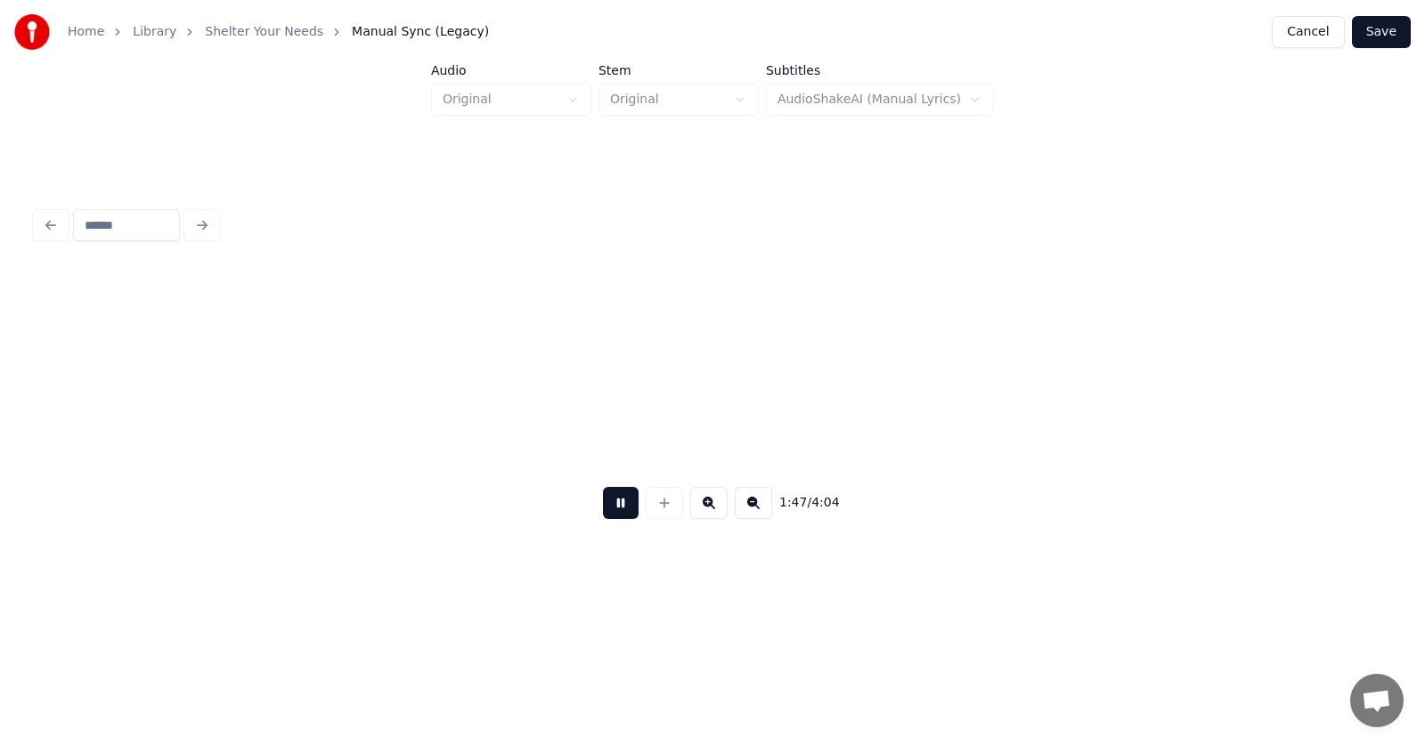
scroll to position [0, 72007]
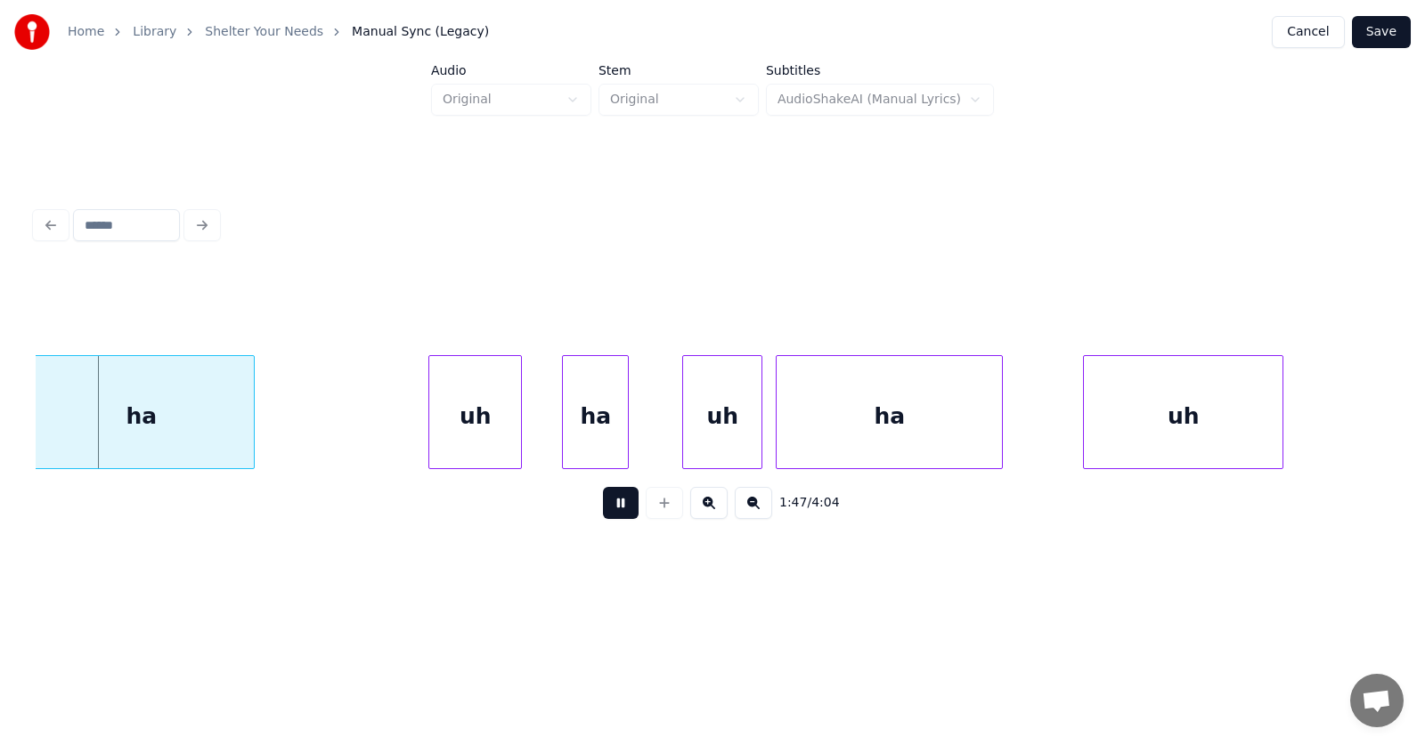
click at [612, 512] on button at bounding box center [621, 503] width 36 height 32
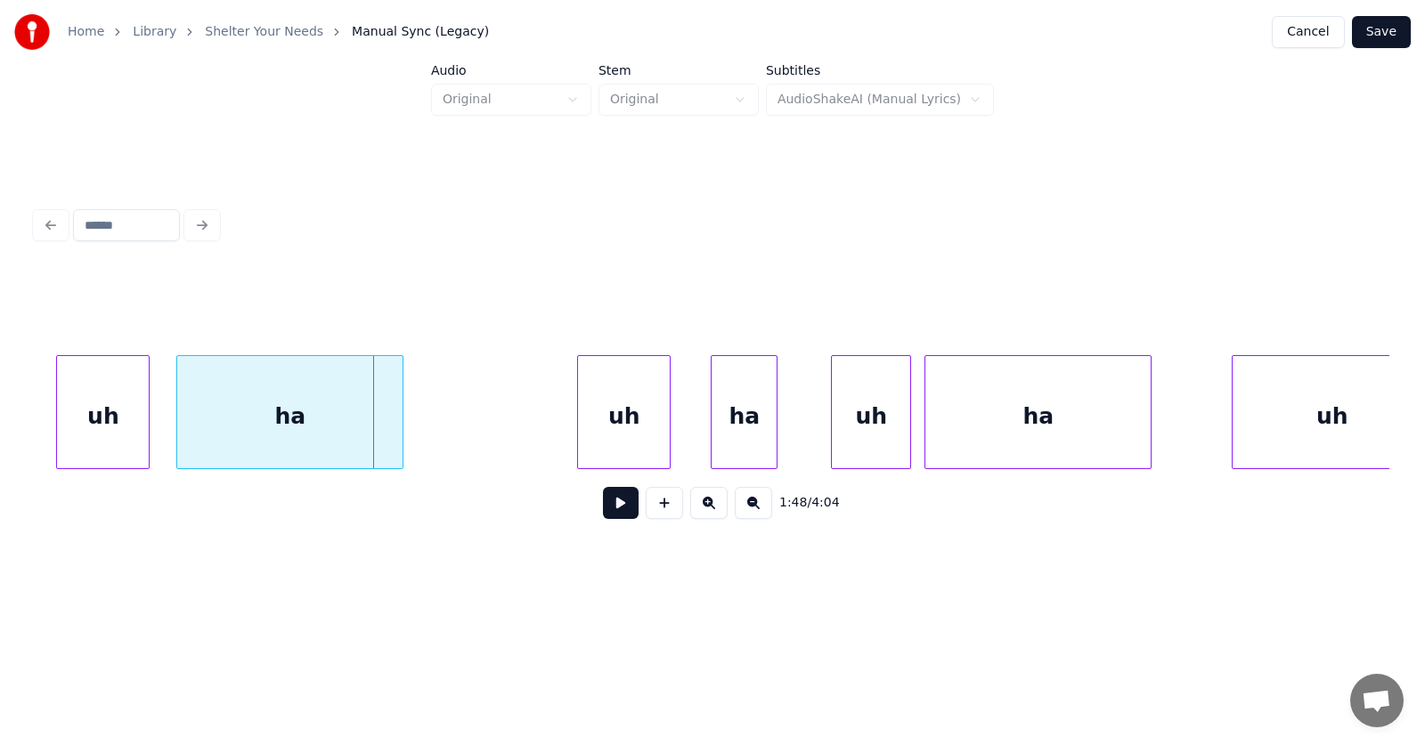
scroll to position [0, 71638]
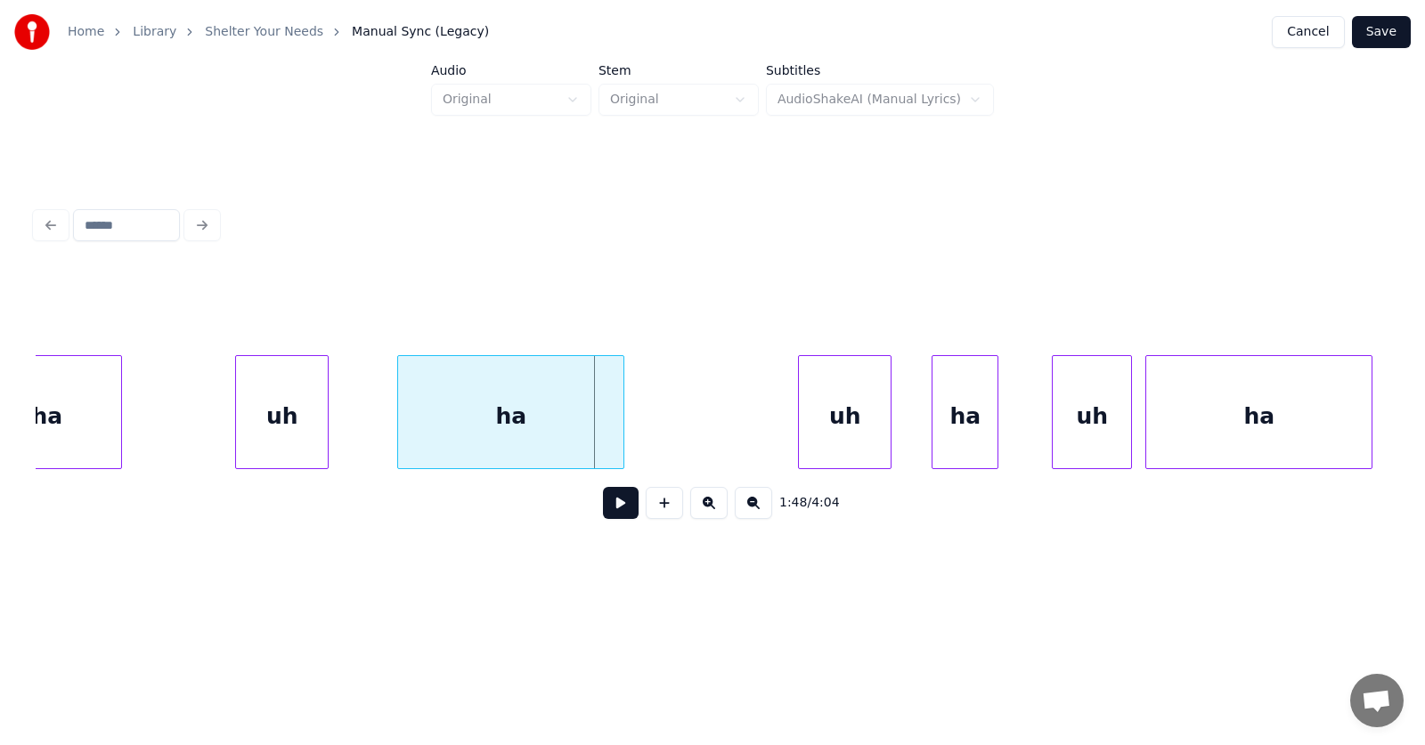
click at [307, 428] on div "uh" at bounding box center [282, 416] width 92 height 121
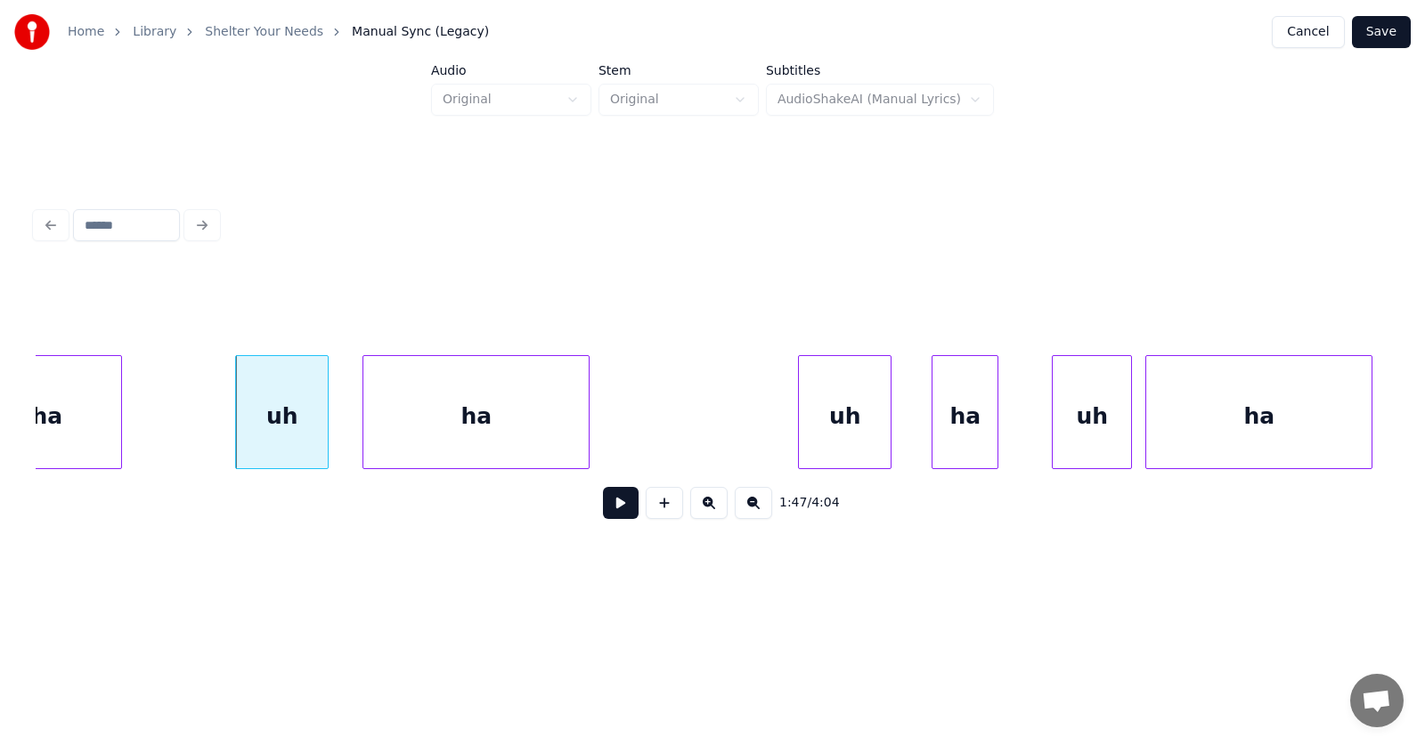
click at [436, 435] on div "ha" at bounding box center [475, 416] width 225 height 121
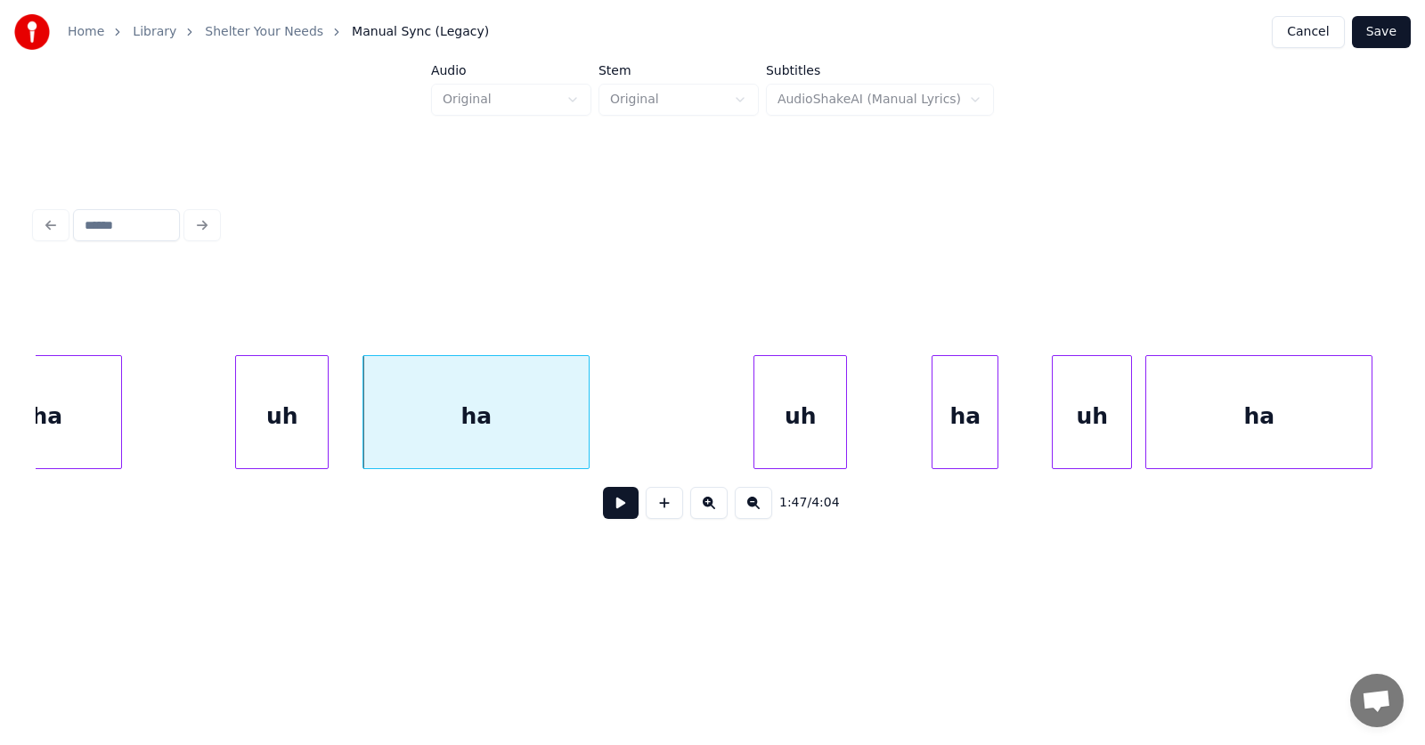
click at [796, 442] on div "uh" at bounding box center [800, 416] width 92 height 121
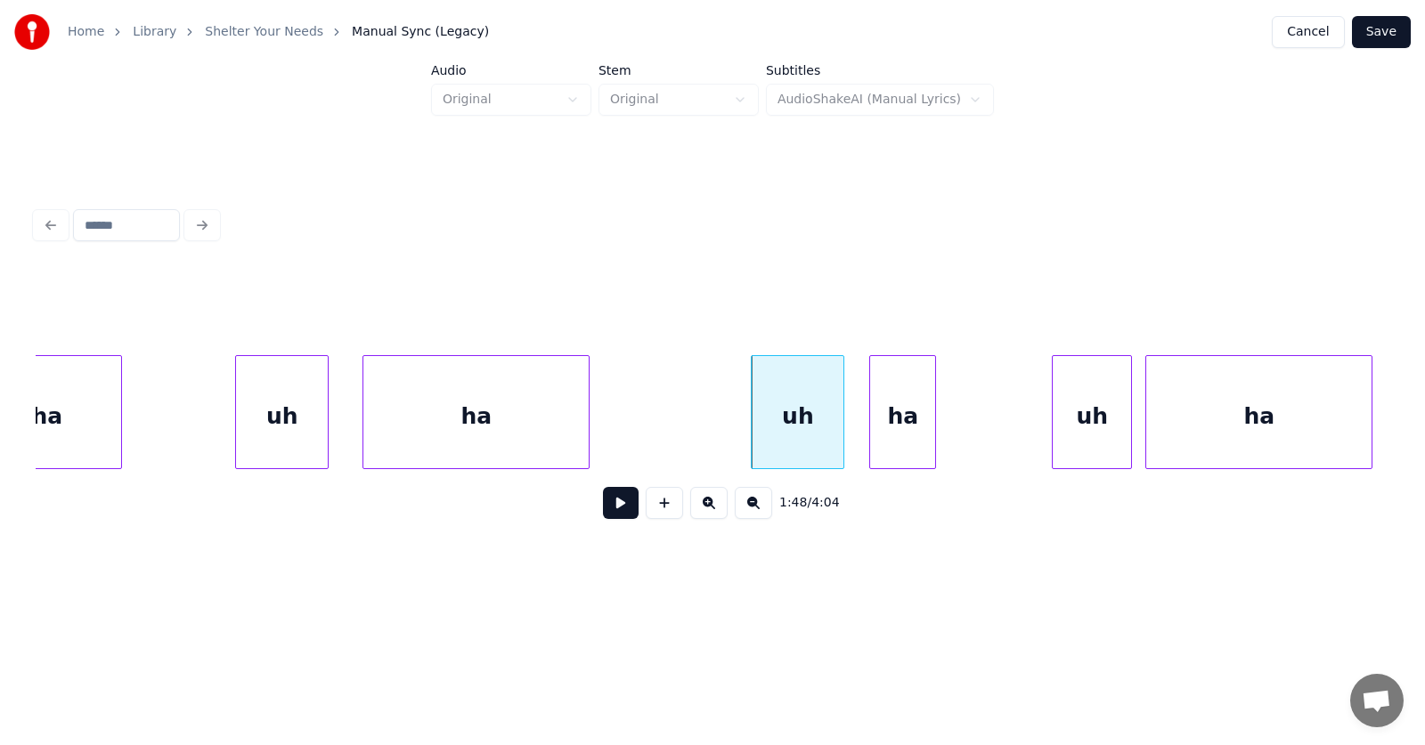
click at [900, 454] on div "ha" at bounding box center [902, 416] width 65 height 121
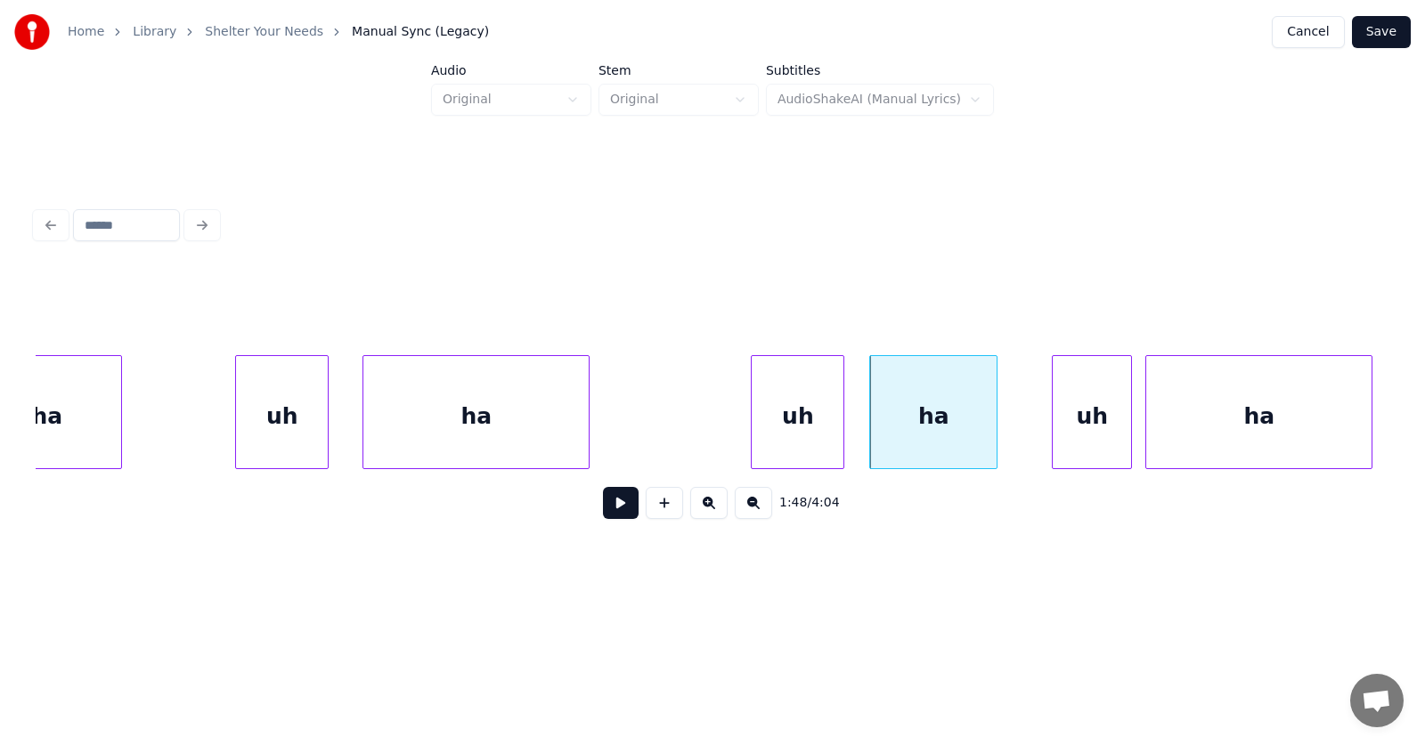
click at [995, 437] on div at bounding box center [993, 412] width 5 height 112
click at [1054, 444] on div "uh" at bounding box center [1063, 416] width 78 height 121
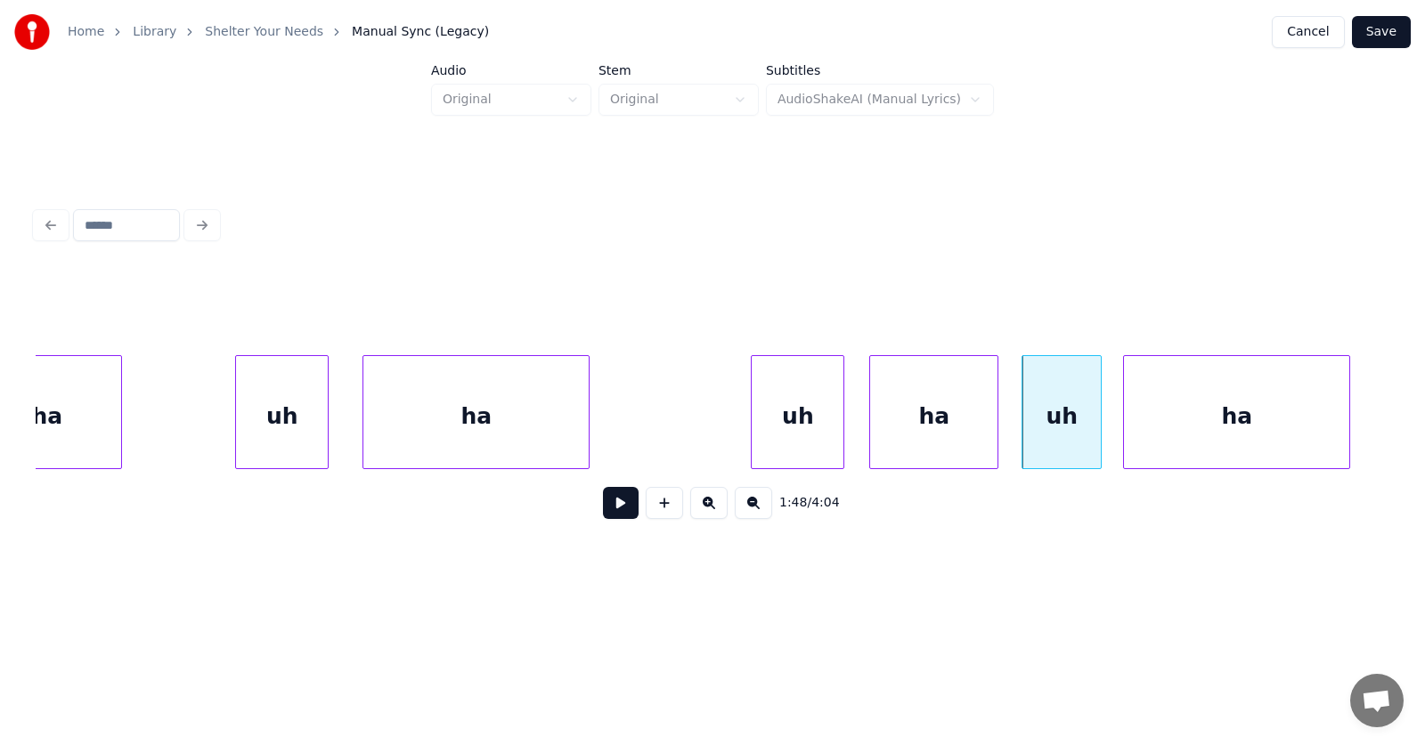
click at [1186, 439] on div "ha" at bounding box center [1236, 416] width 225 height 121
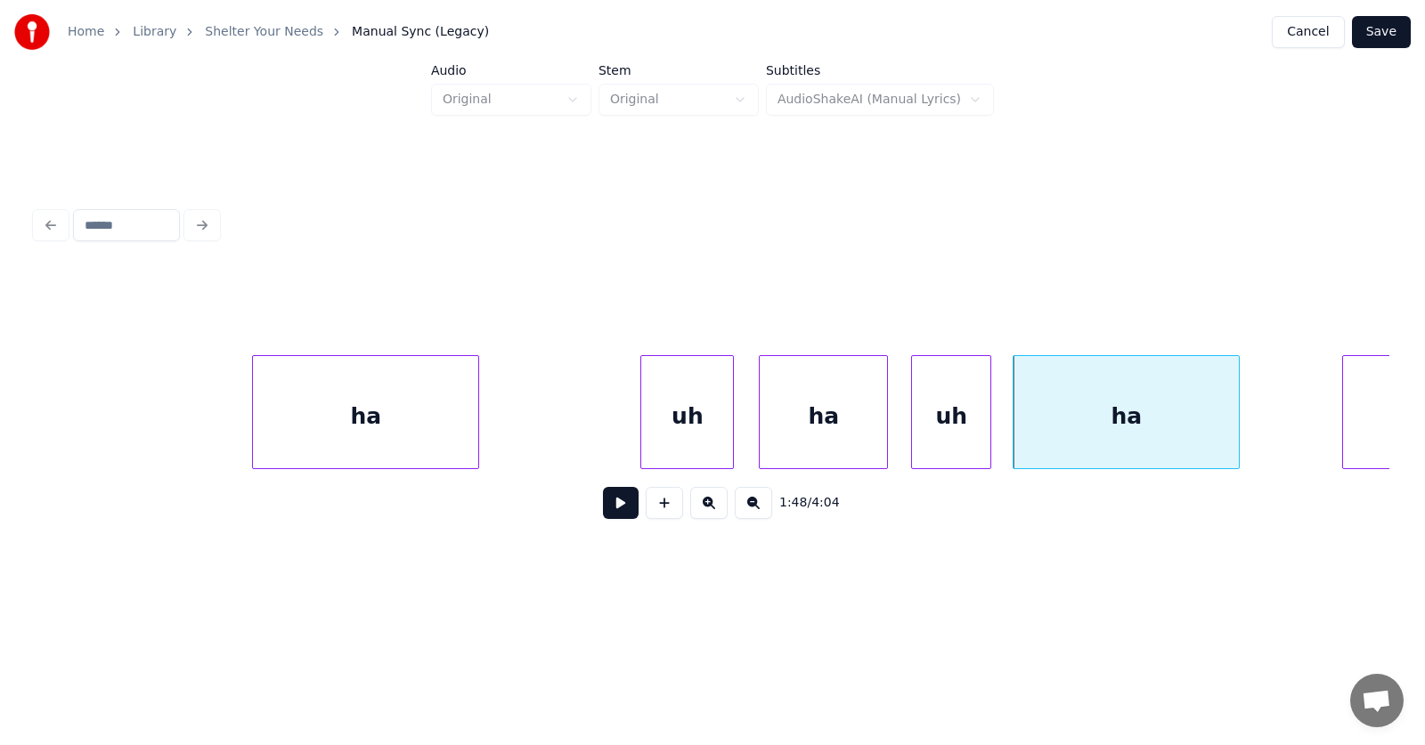
scroll to position [0, 72300]
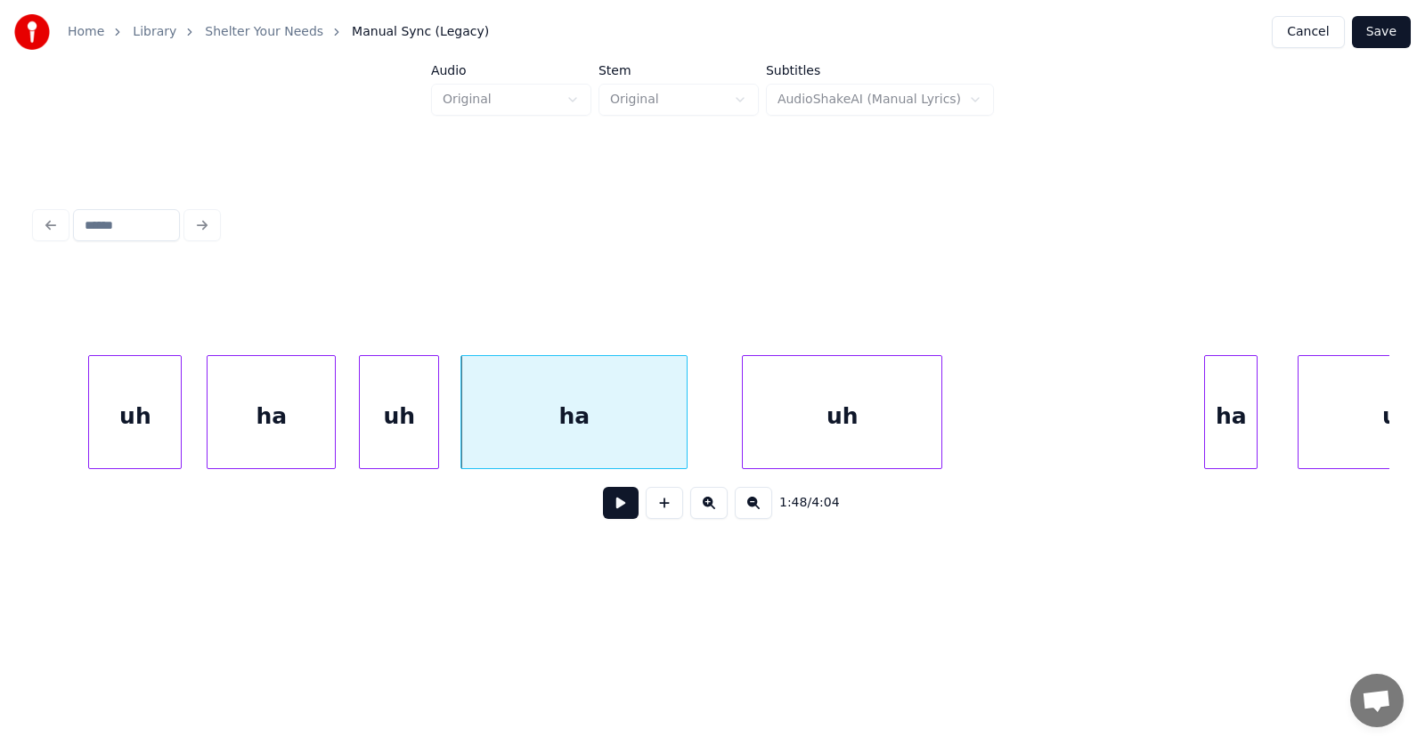
click at [807, 444] on div "uh" at bounding box center [842, 416] width 199 height 121
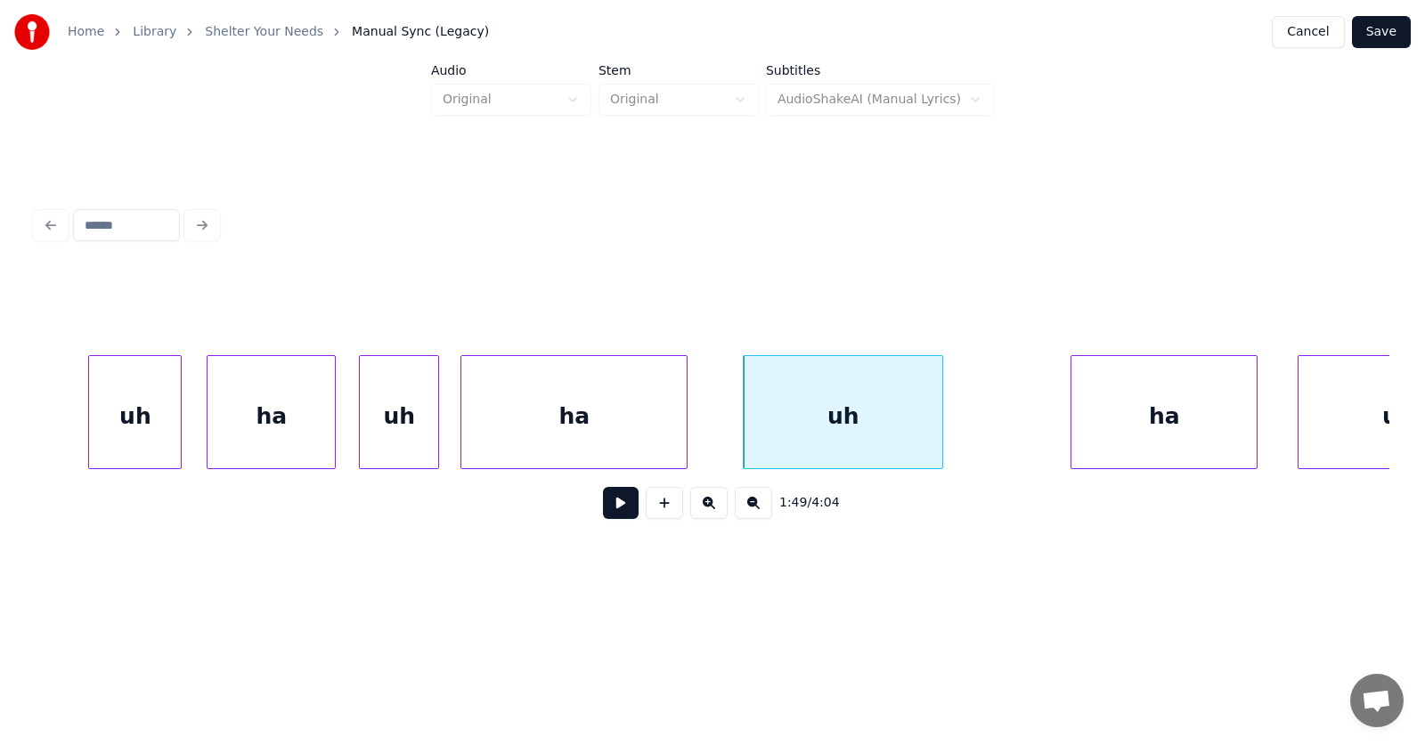
click at [1072, 449] on div at bounding box center [1073, 412] width 5 height 112
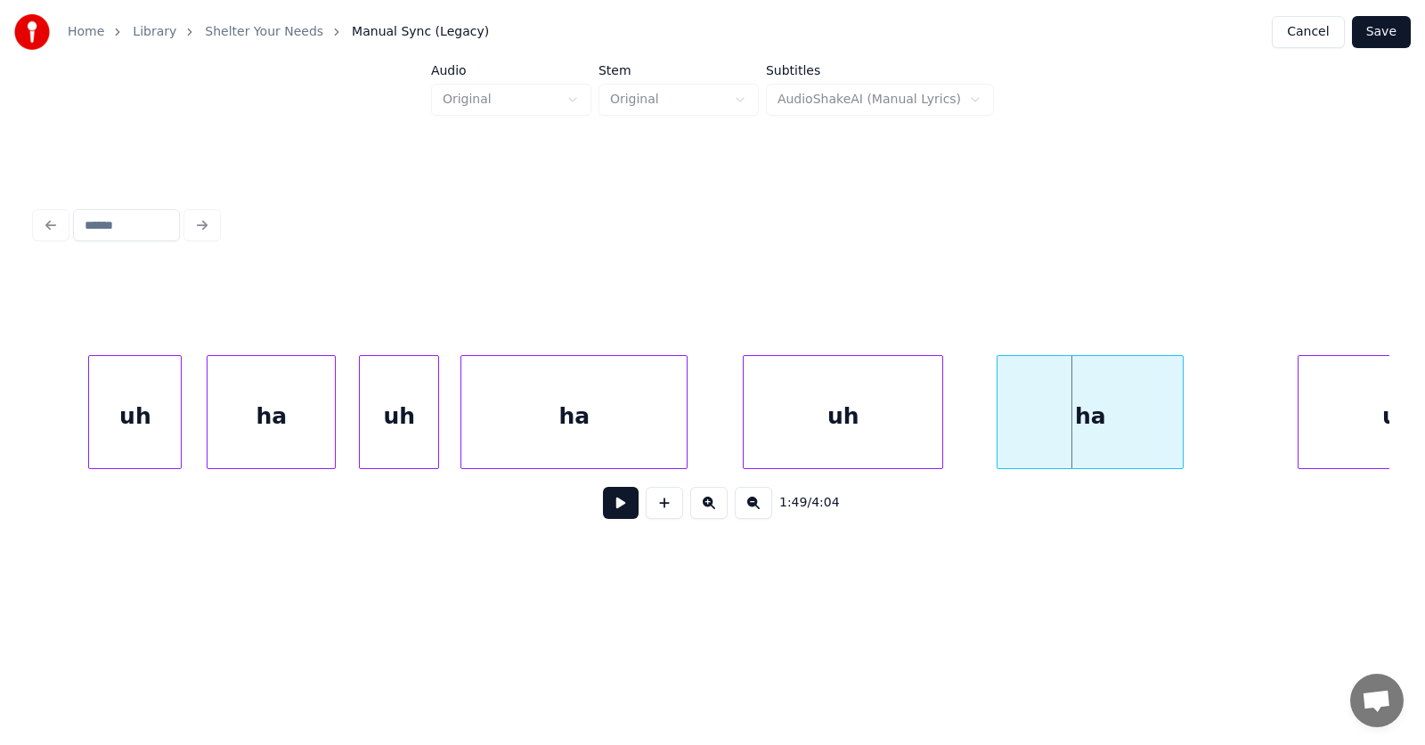
click at [1075, 441] on div "ha" at bounding box center [1090, 416] width 185 height 121
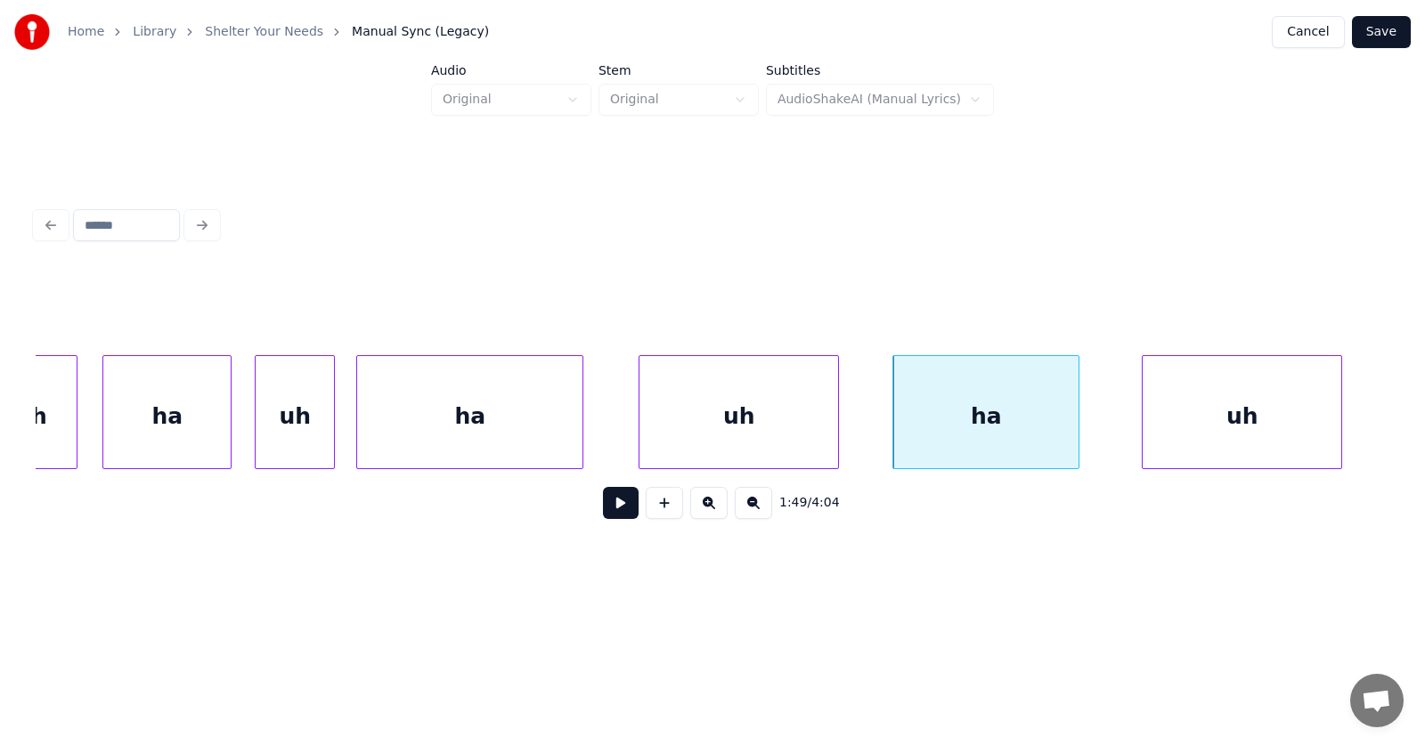
click at [1321, 436] on div "uh" at bounding box center [1242, 416] width 199 height 121
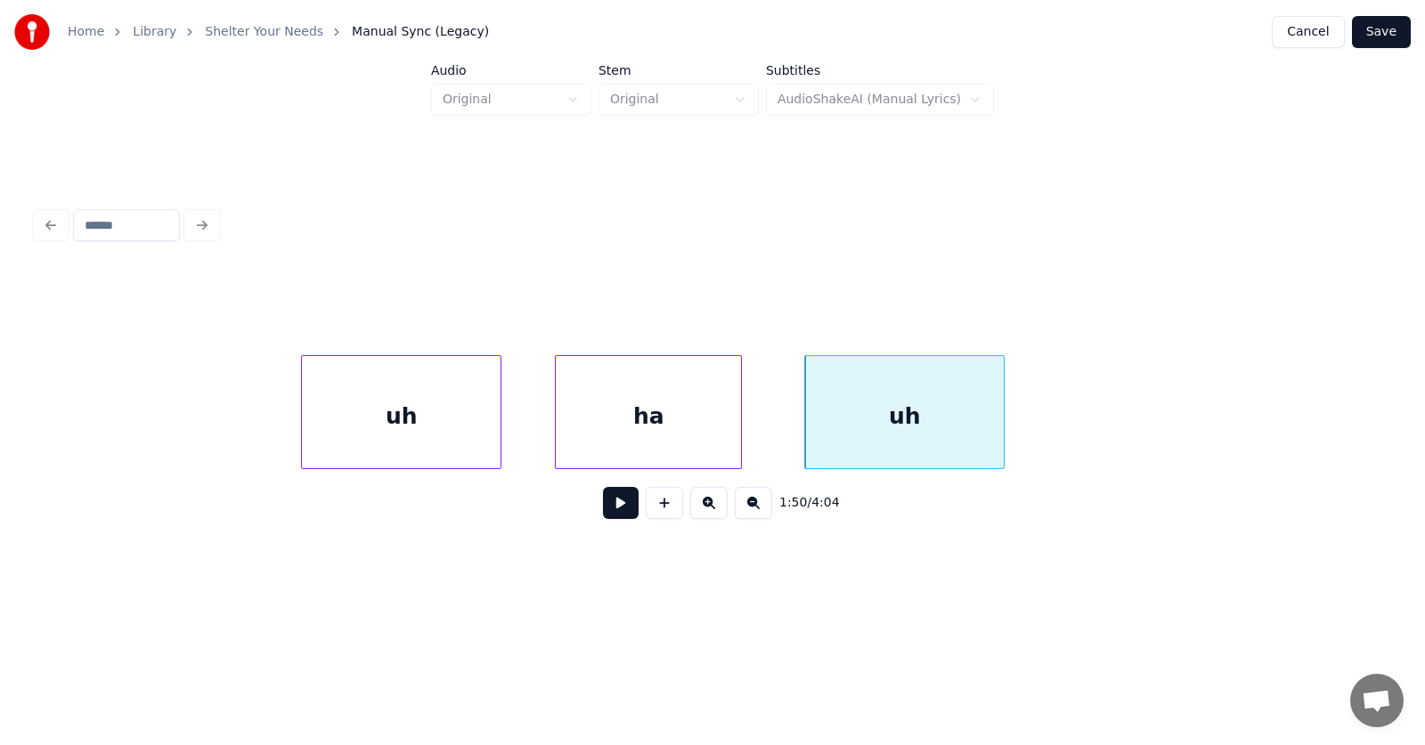
scroll to position [0, 73073]
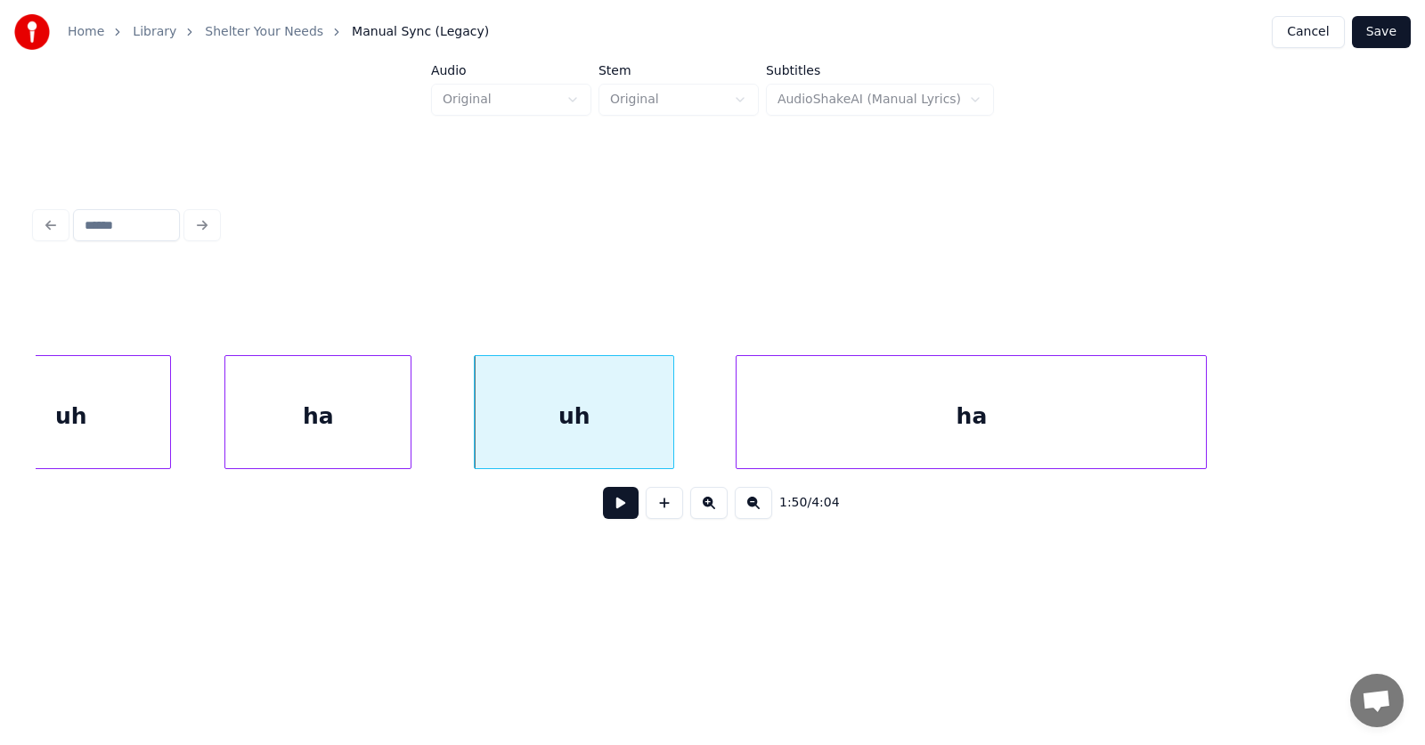
click at [737, 438] on div at bounding box center [739, 412] width 5 height 112
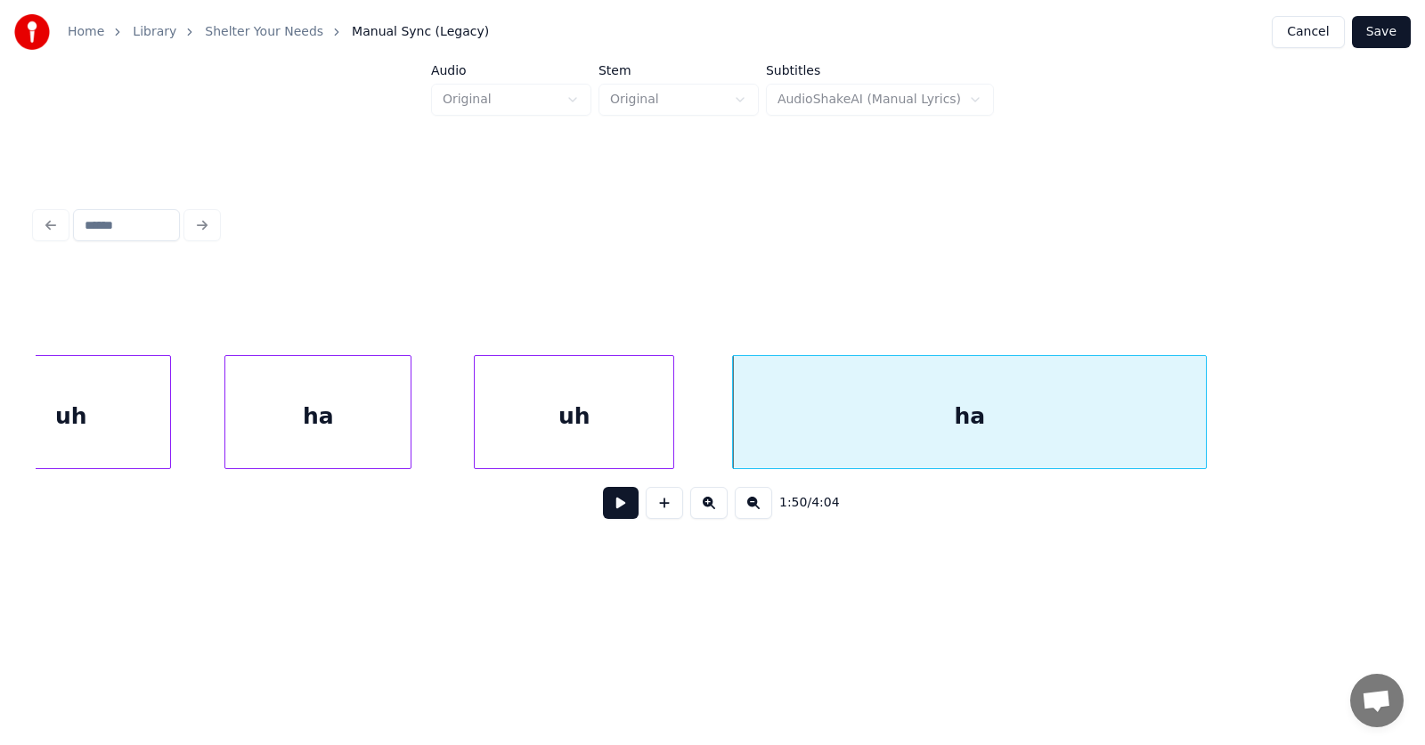
click at [610, 512] on button at bounding box center [621, 503] width 36 height 32
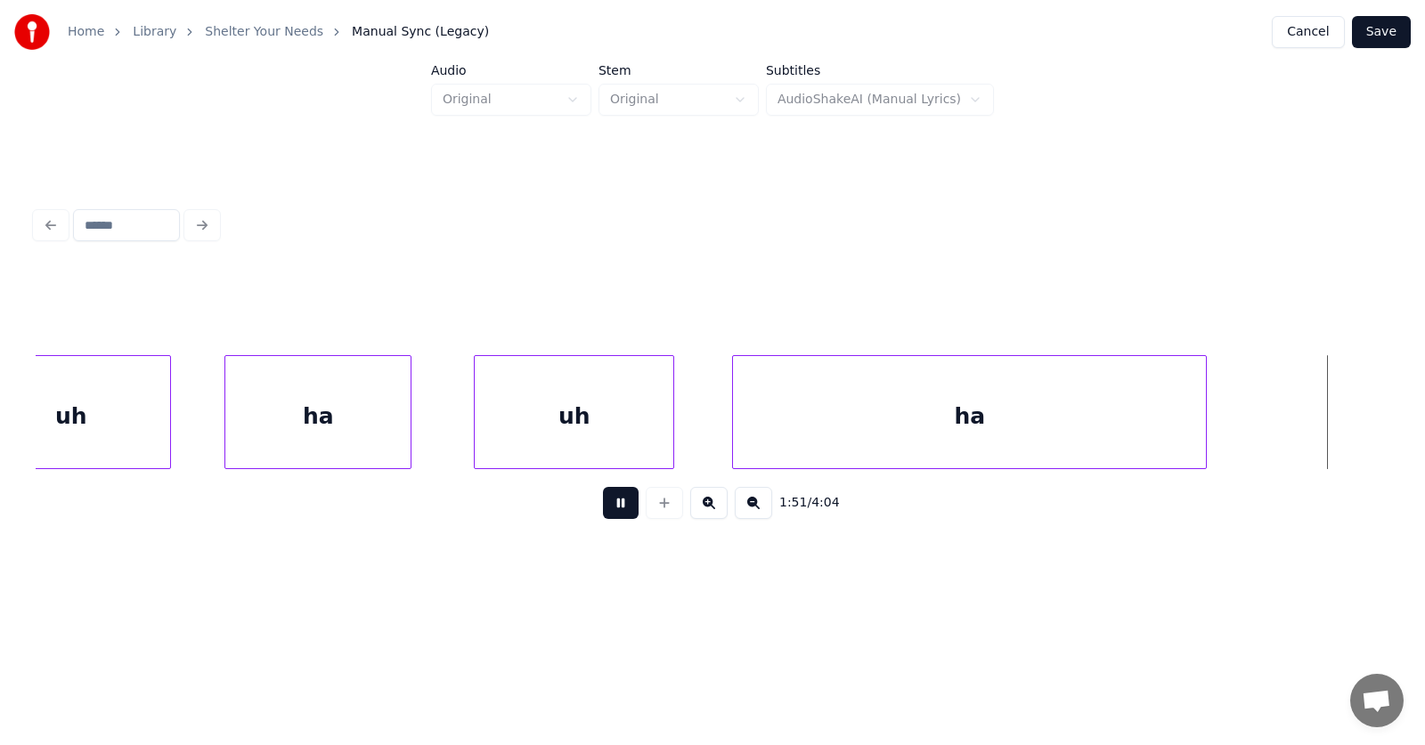
click at [611, 512] on button at bounding box center [621, 503] width 36 height 32
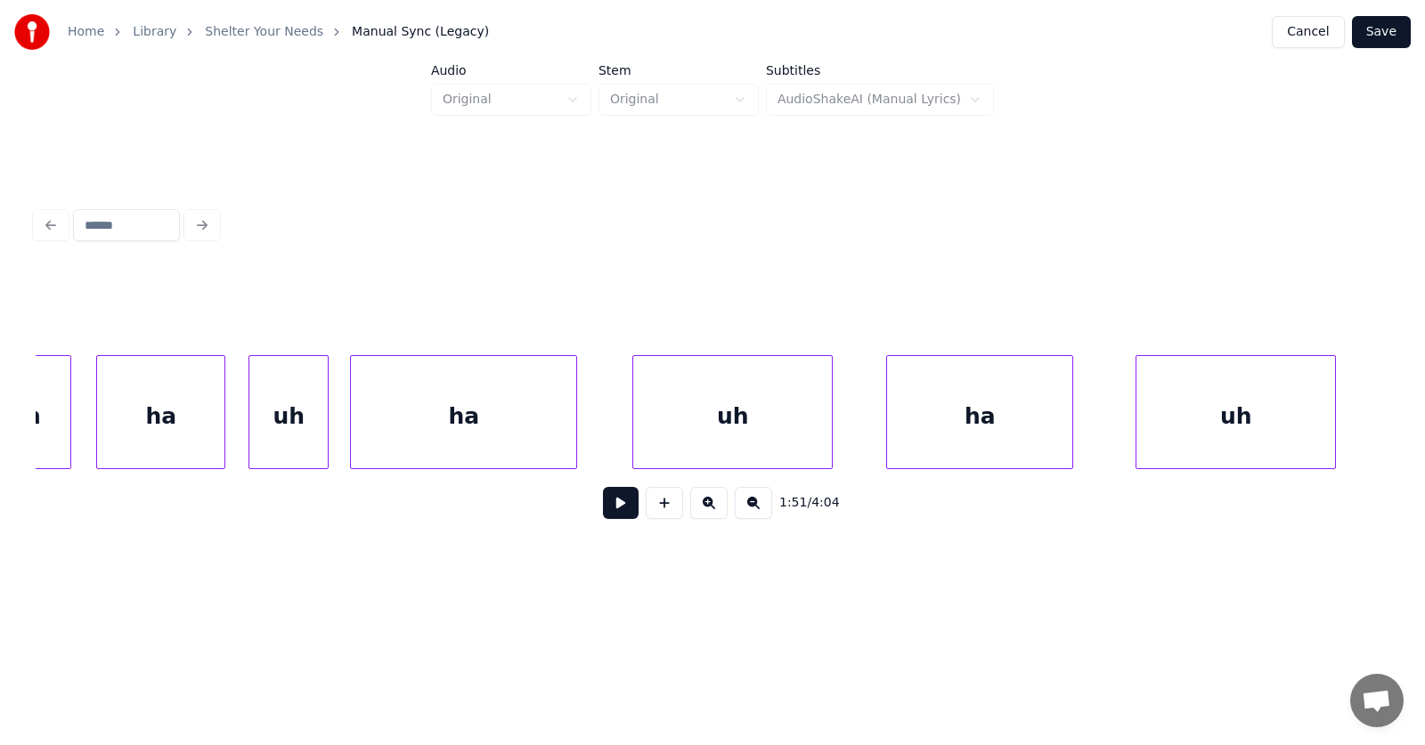
scroll to position [0, 72190]
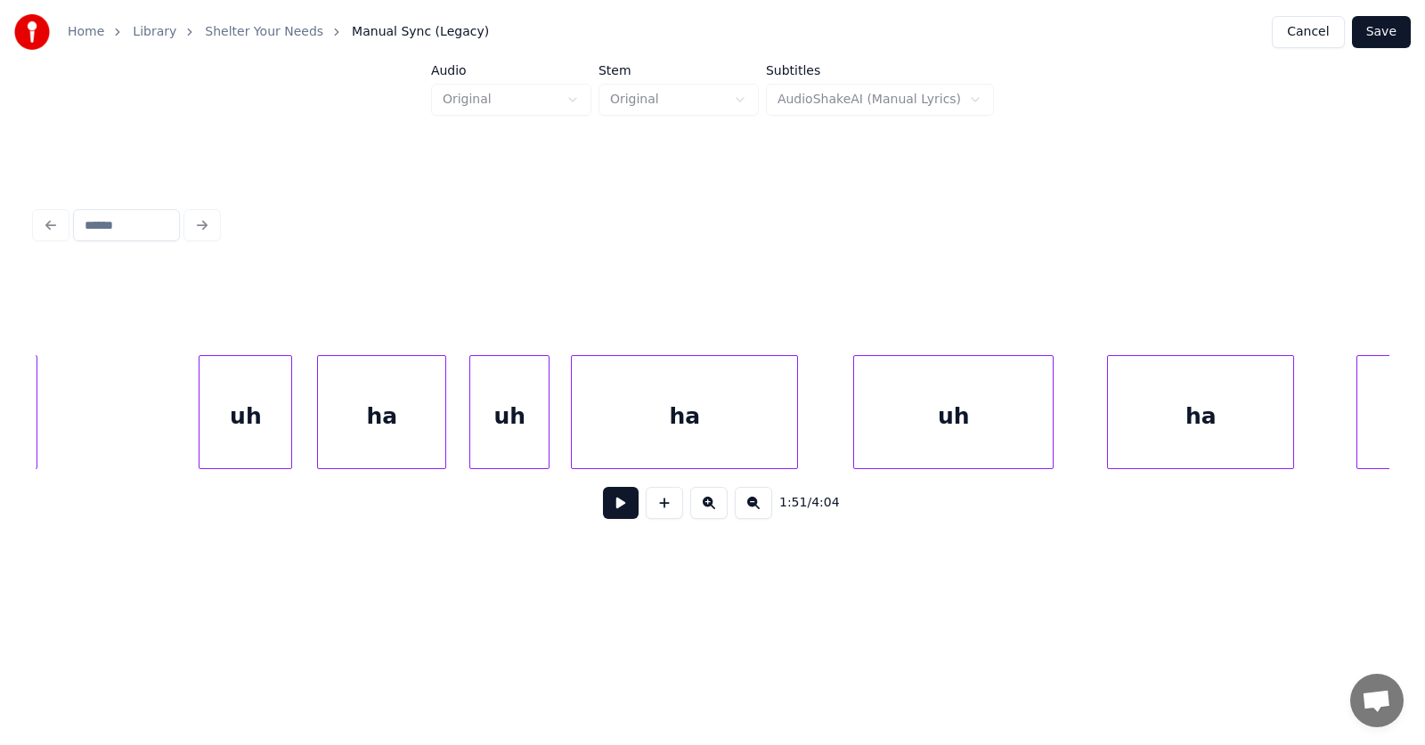
click at [672, 405] on div "ha" at bounding box center [684, 416] width 225 height 121
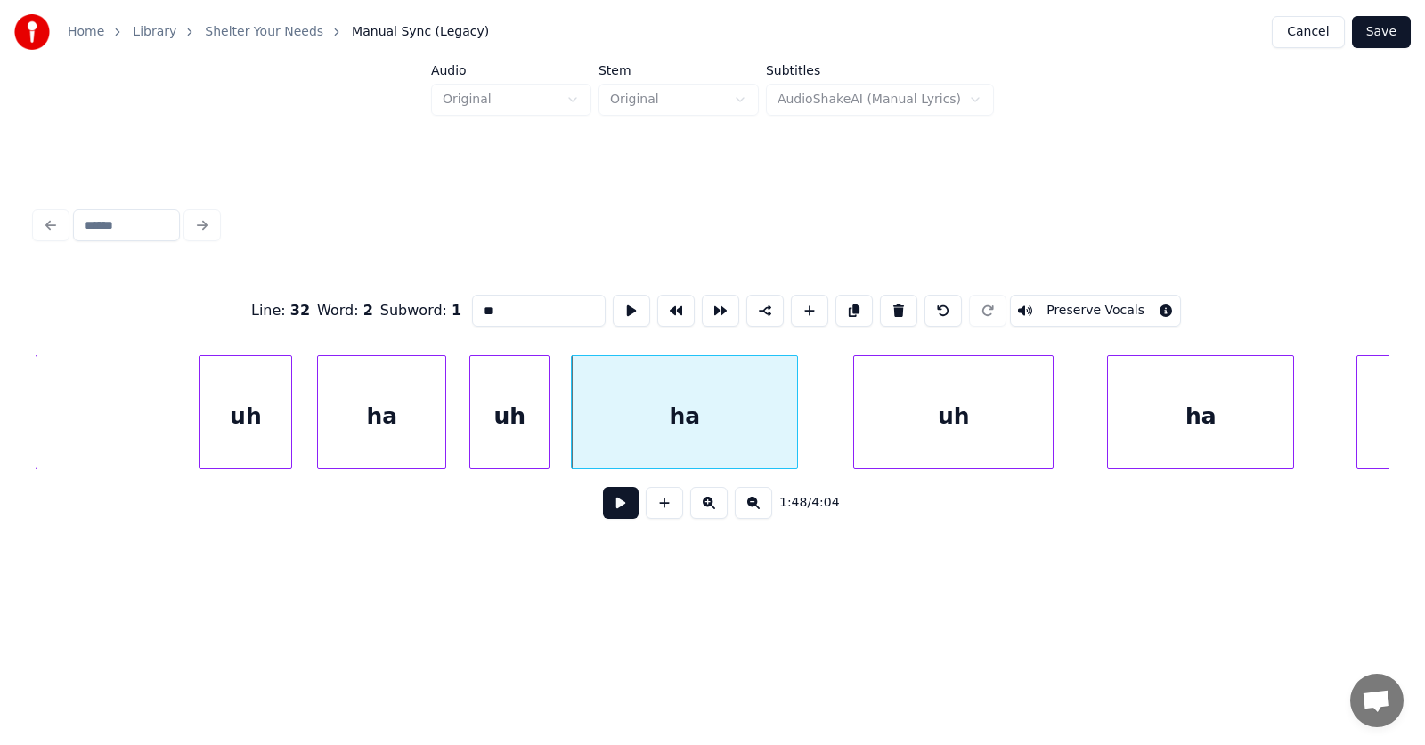
click at [611, 507] on button at bounding box center [621, 503] width 36 height 32
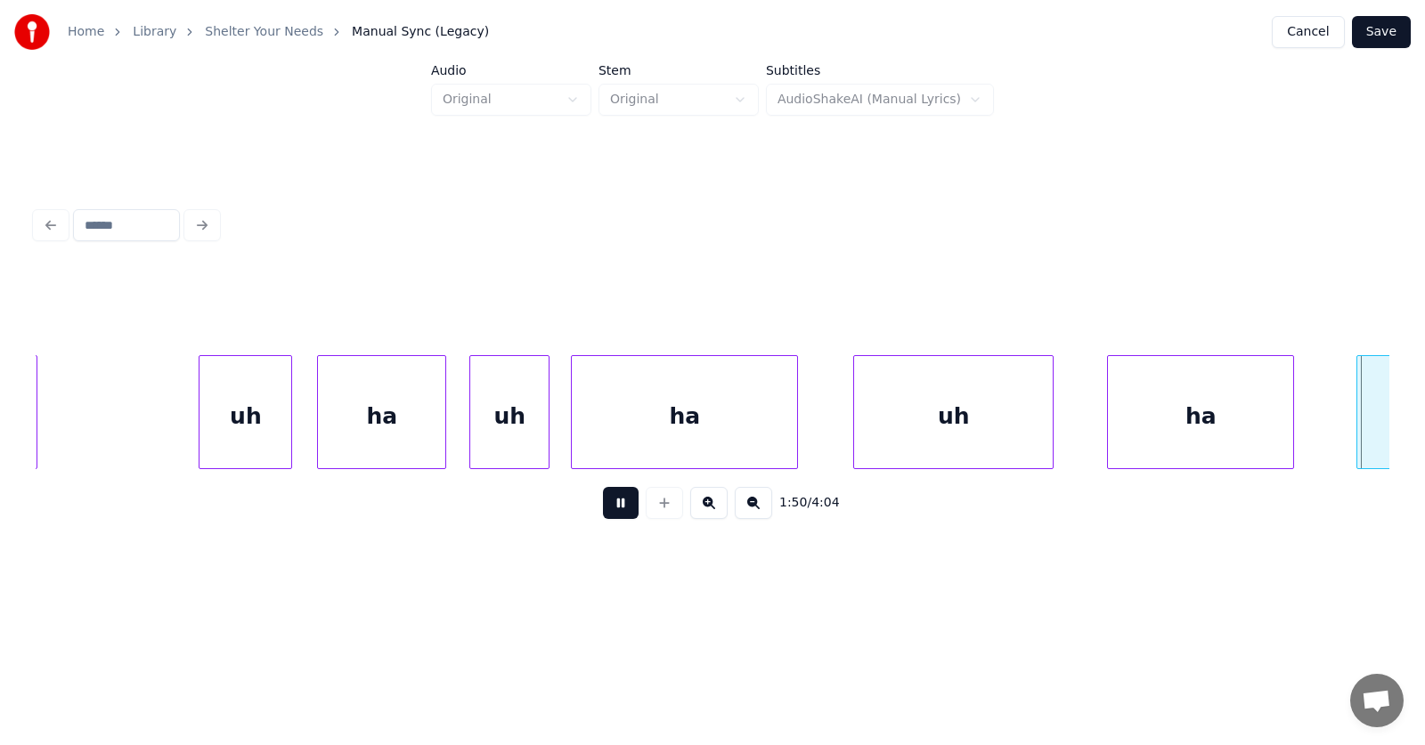
scroll to position [0, 73545]
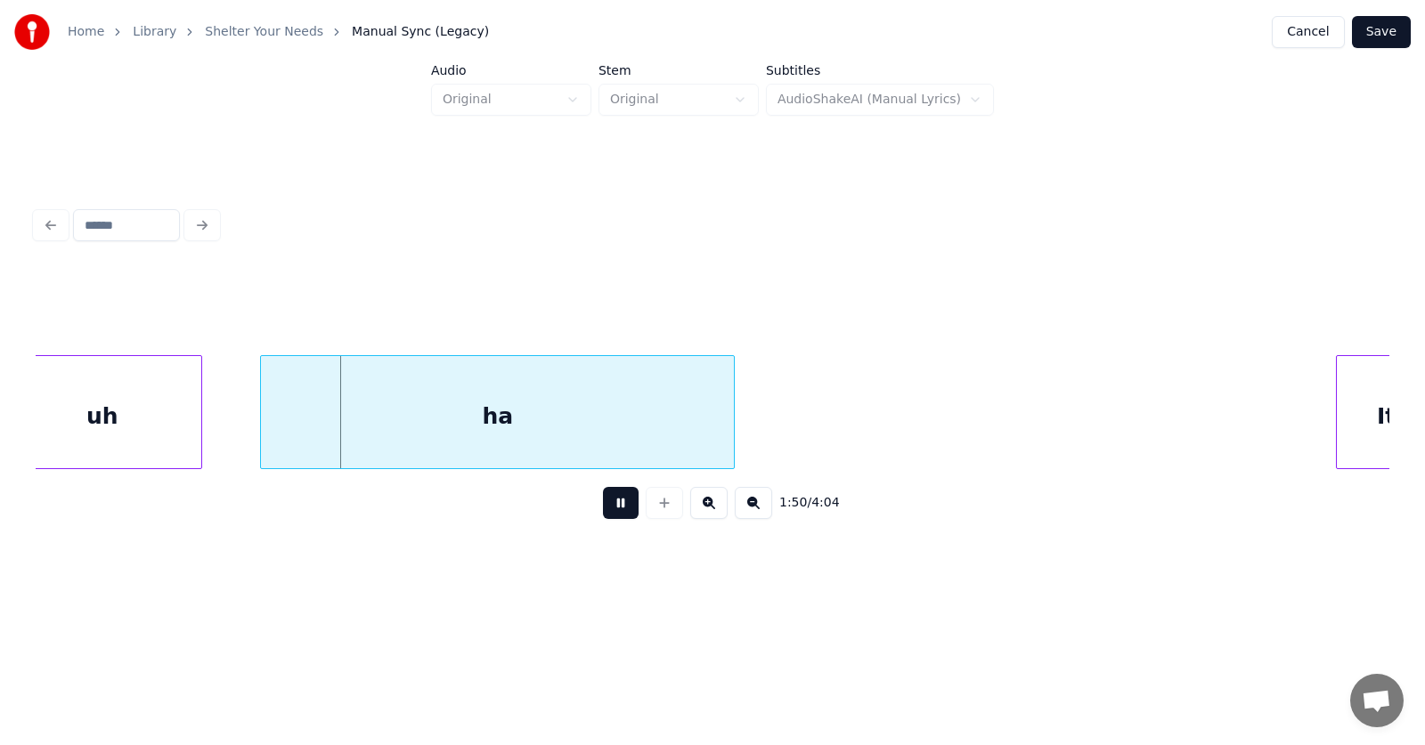
click
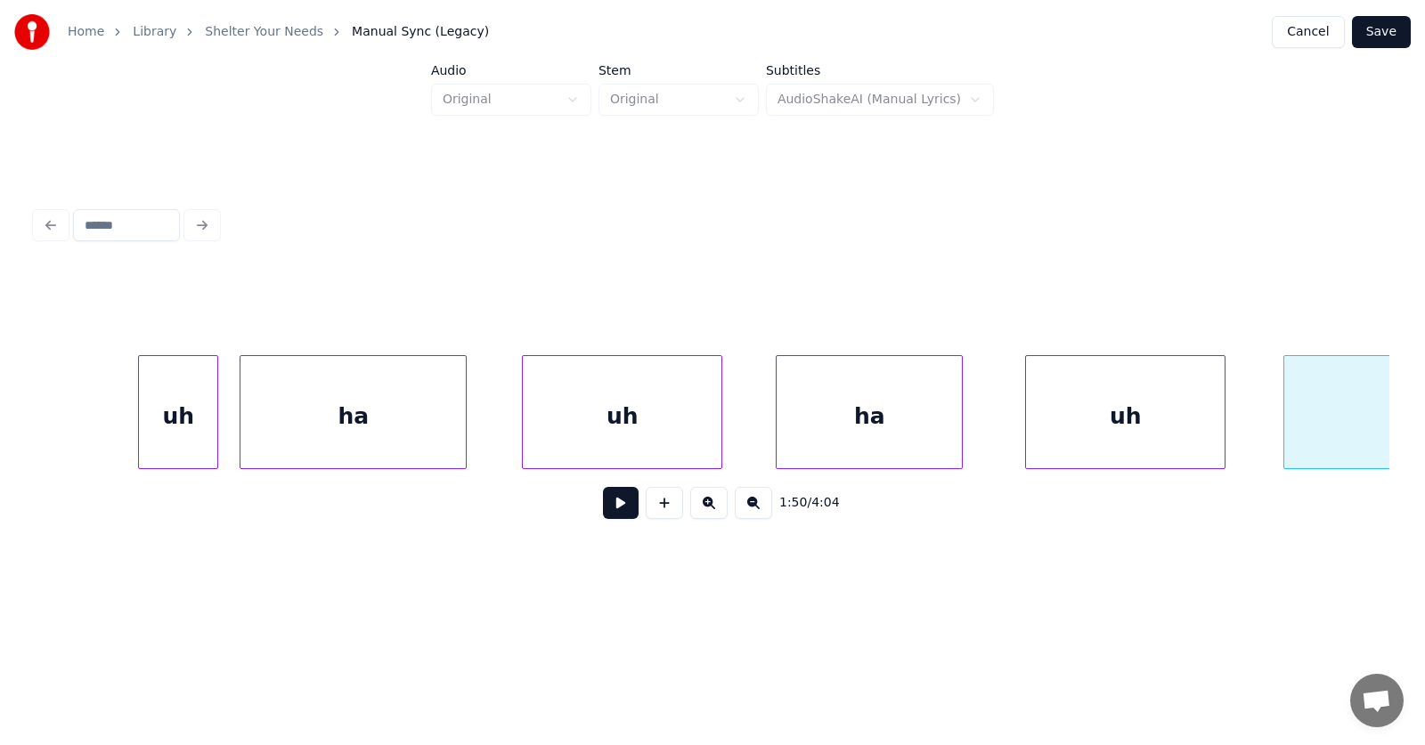
scroll to position [0, 72632]
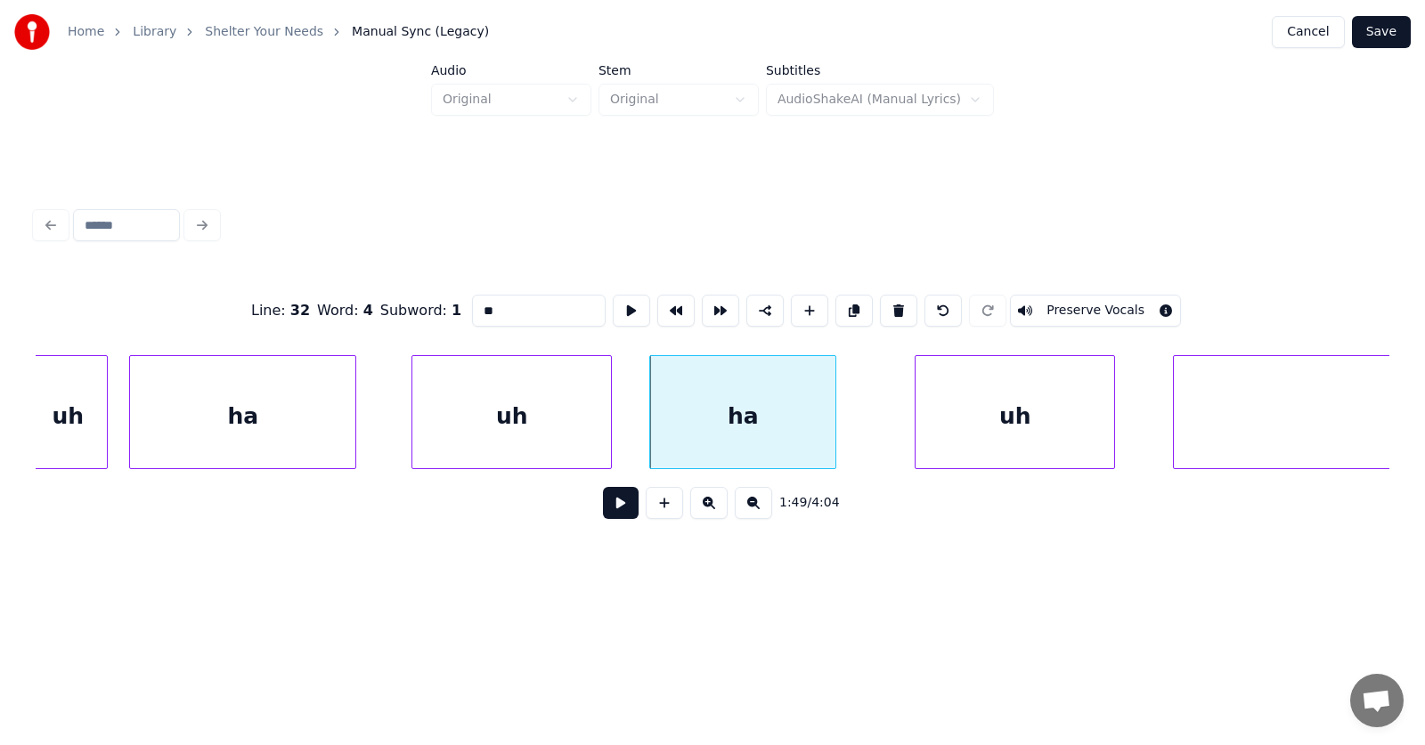
drag, startPoint x: 477, startPoint y: 304, endPoint x: 432, endPoint y: 308, distance: 45.6
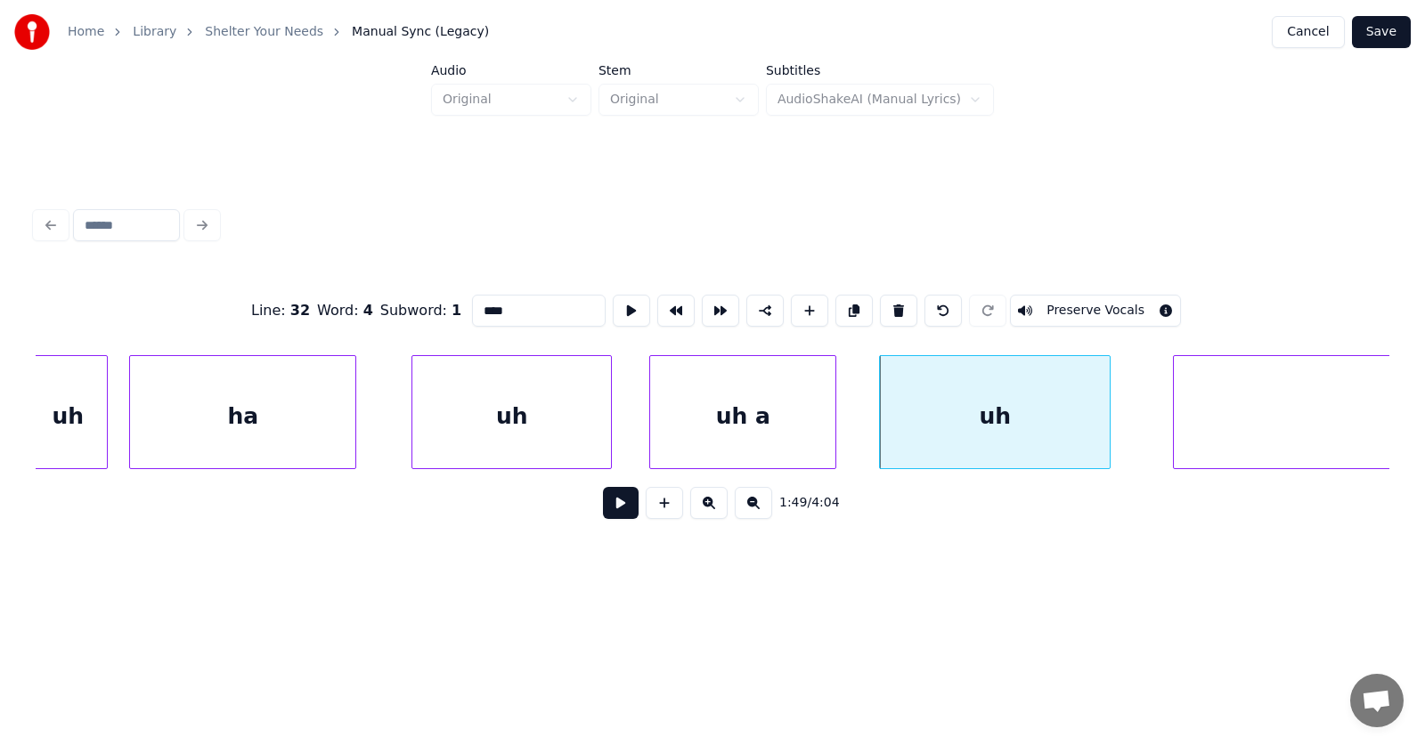
scroll to position [0, 72885]
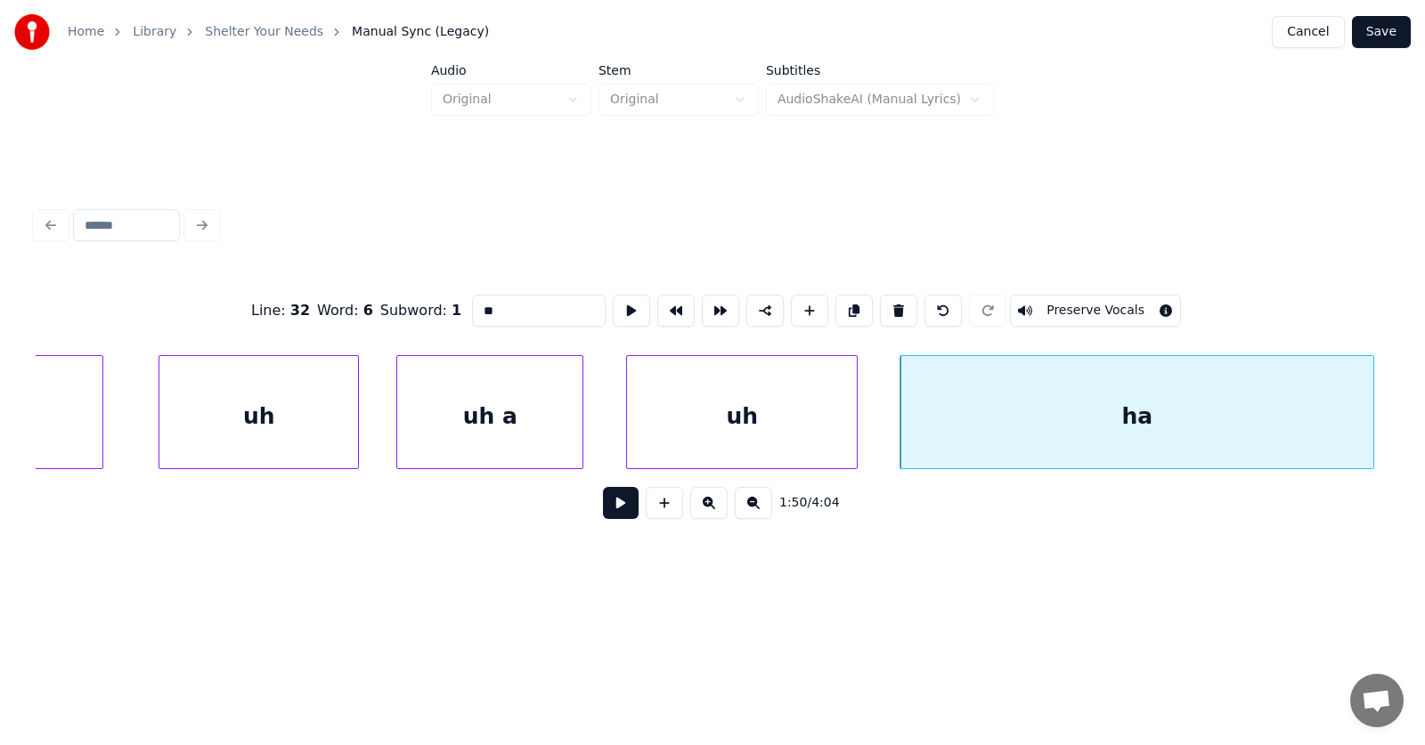
drag, startPoint x: 474, startPoint y: 305, endPoint x: 424, endPoint y: 306, distance: 49.9
type input "**"
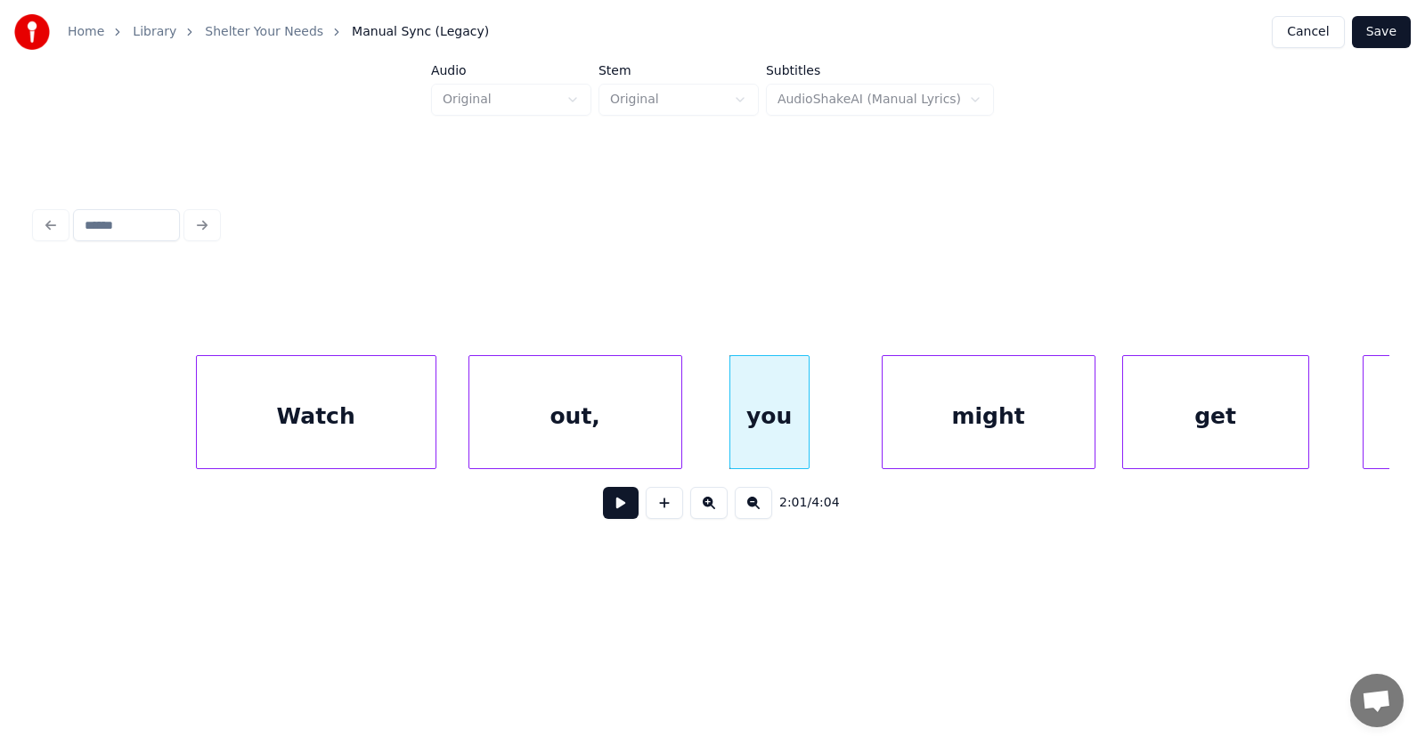
scroll to position [0, 81131]
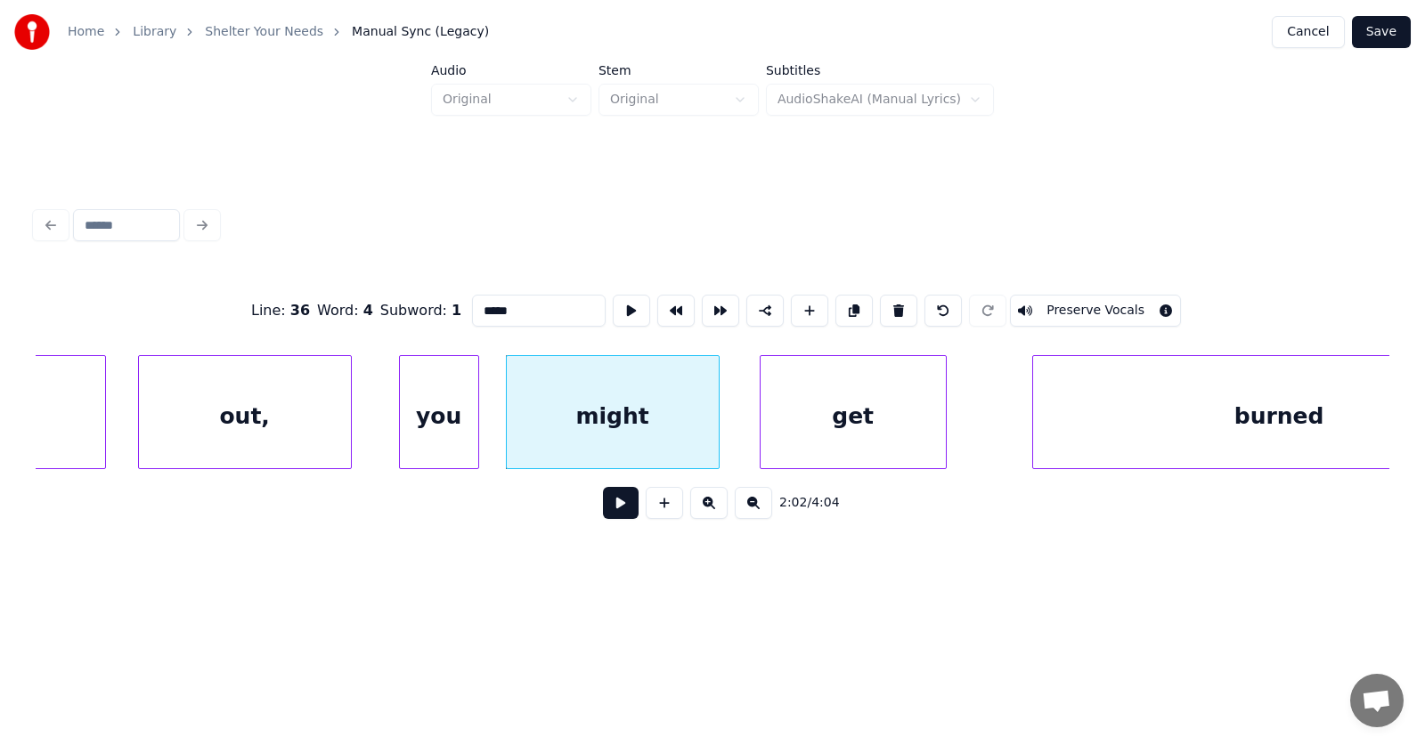
drag, startPoint x: 489, startPoint y: 303, endPoint x: 448, endPoint y: 305, distance: 41.0
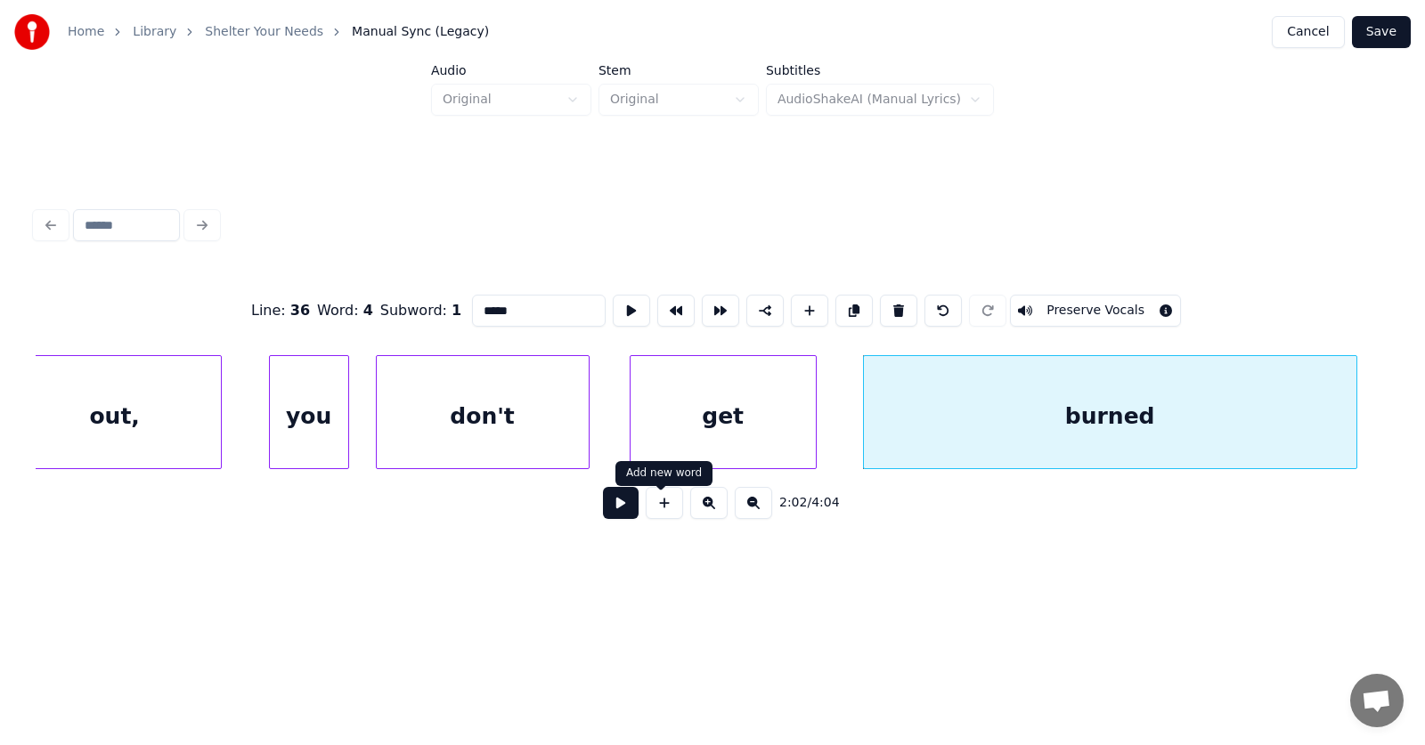
type input "*****"
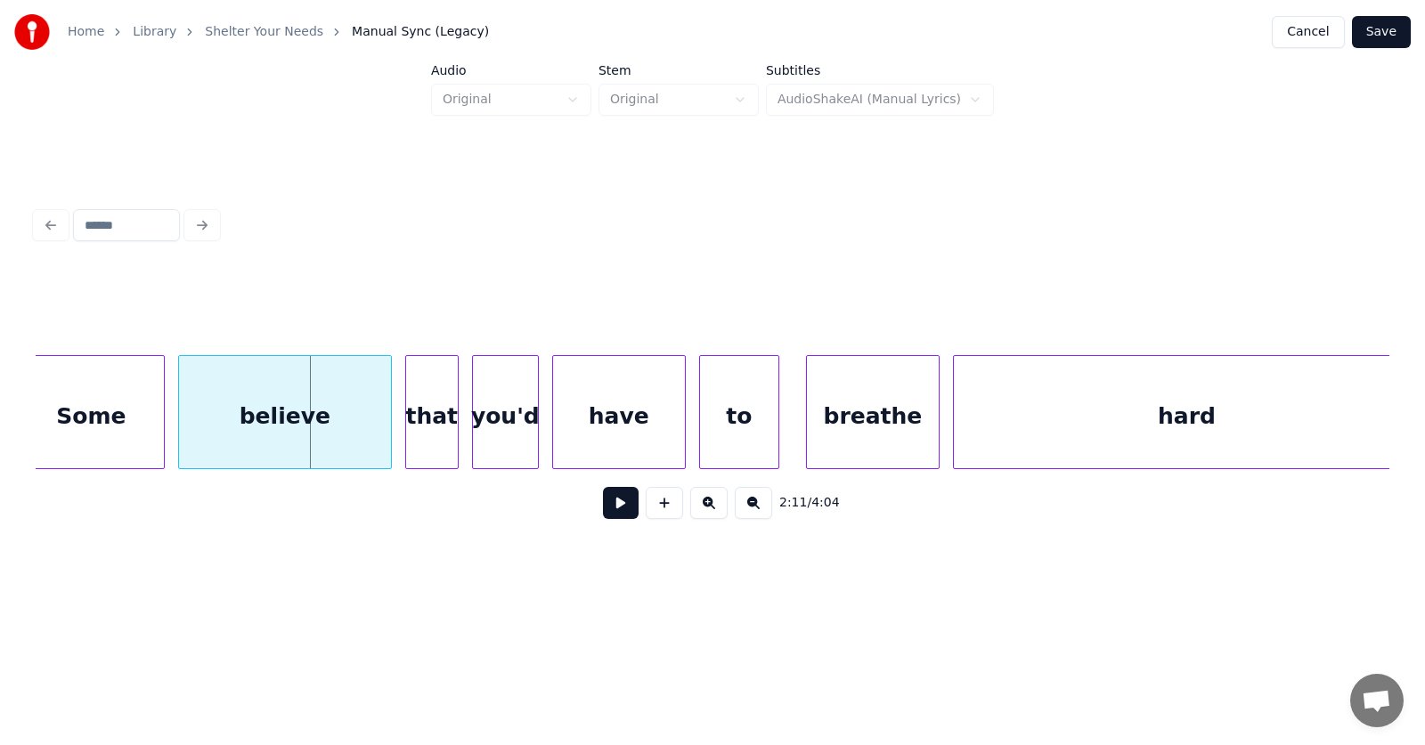
scroll to position [0, 87092]
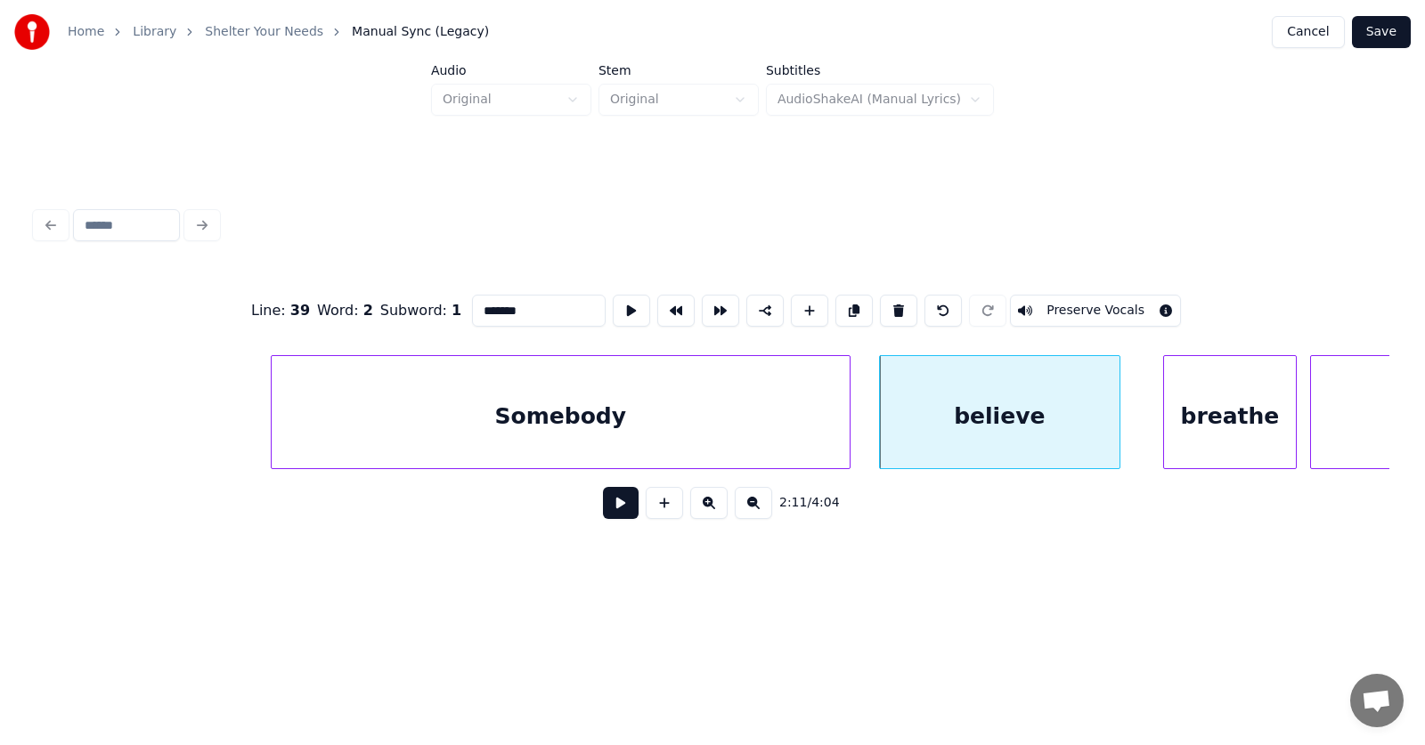
drag, startPoint x: 501, startPoint y: 300, endPoint x: 435, endPoint y: 301, distance: 65.9
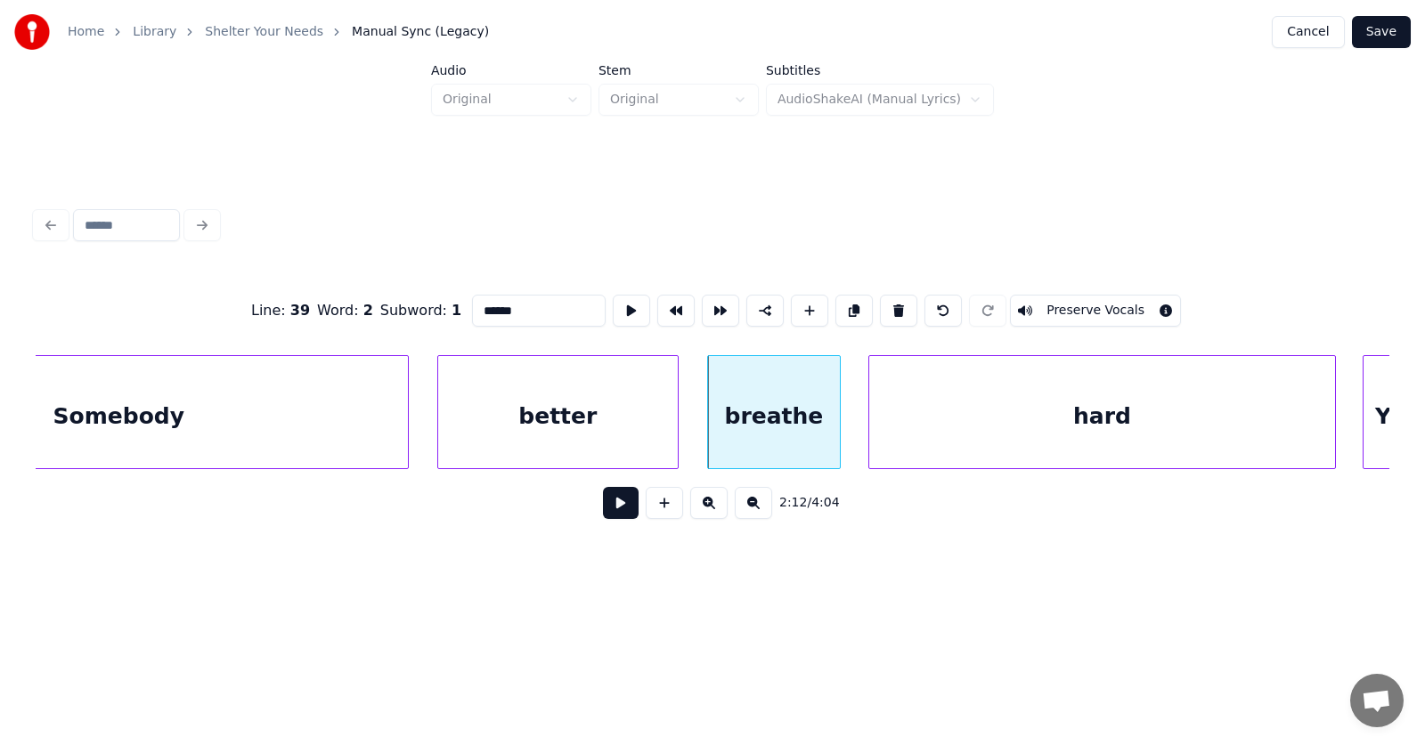
scroll to position [0, 87643]
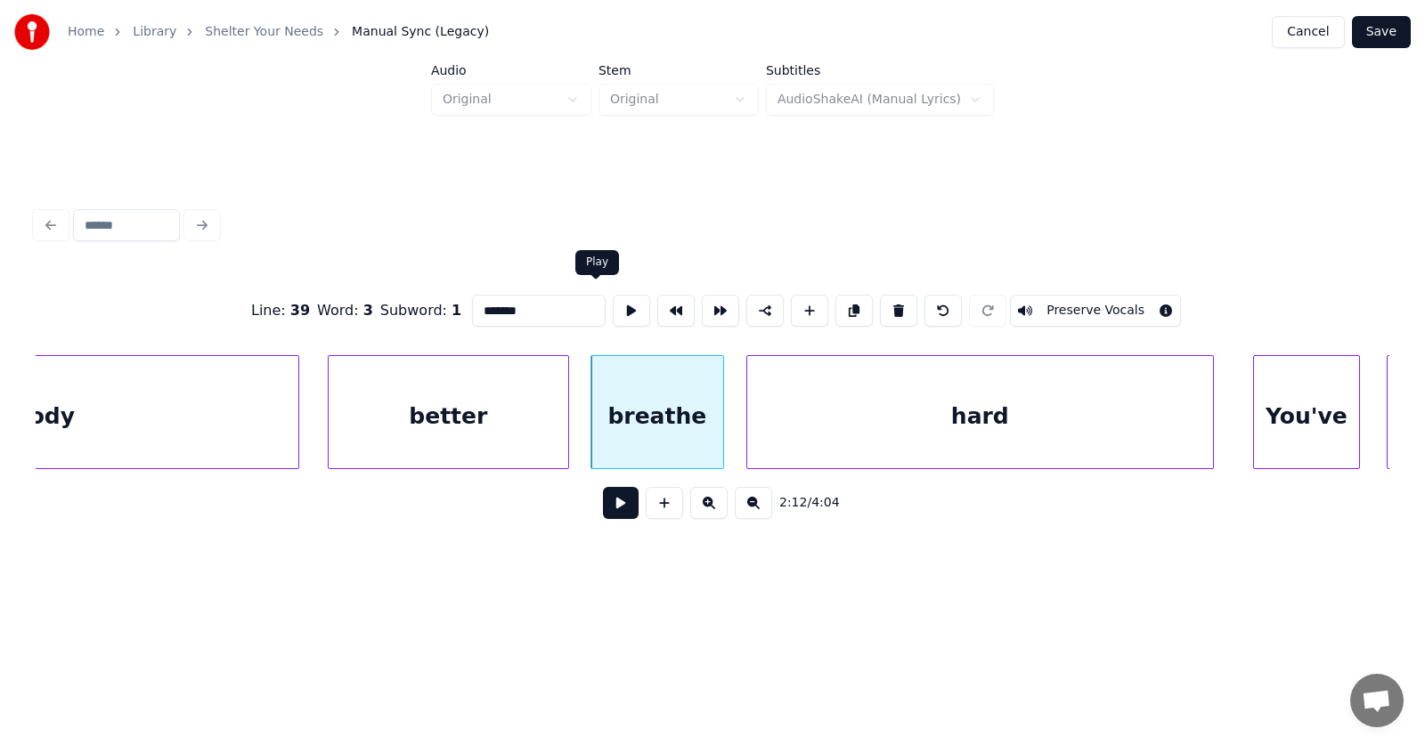
type input "*******"
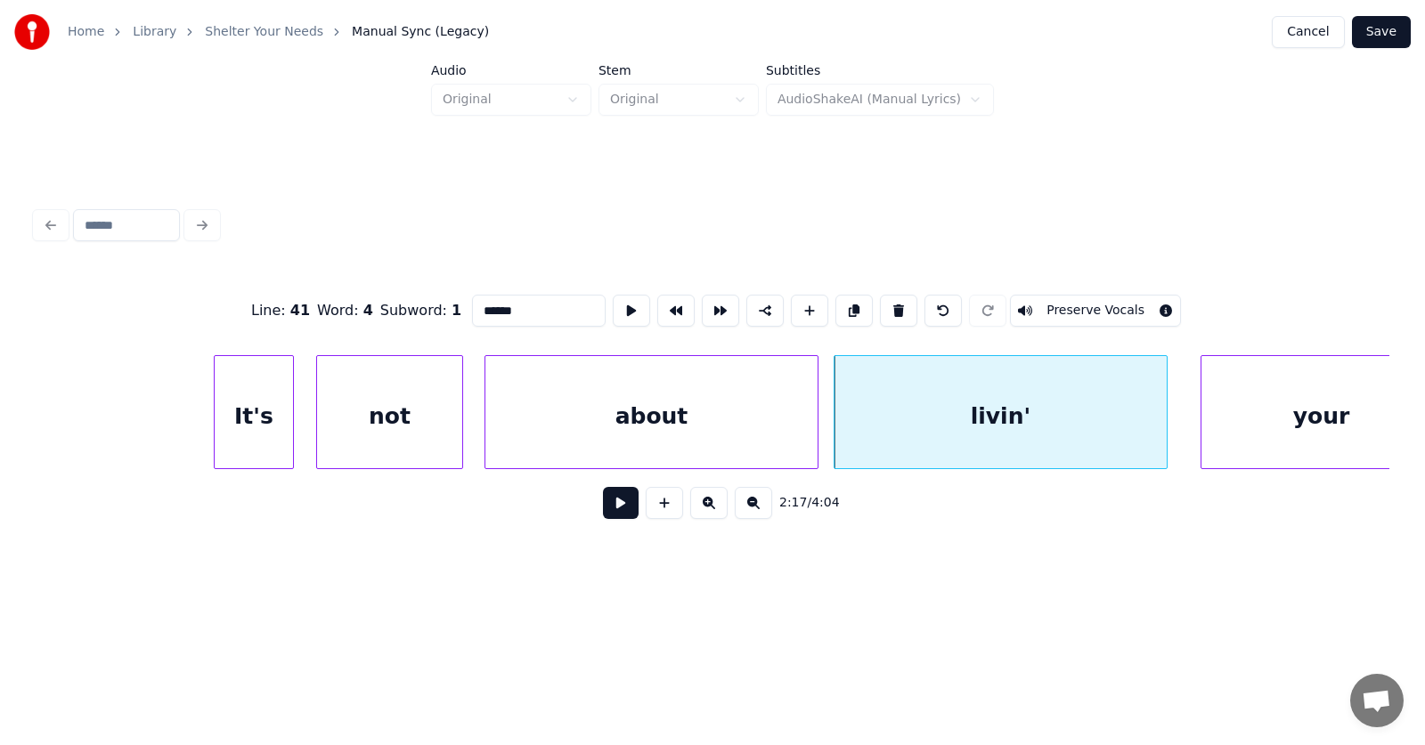
scroll to position [0, 90844]
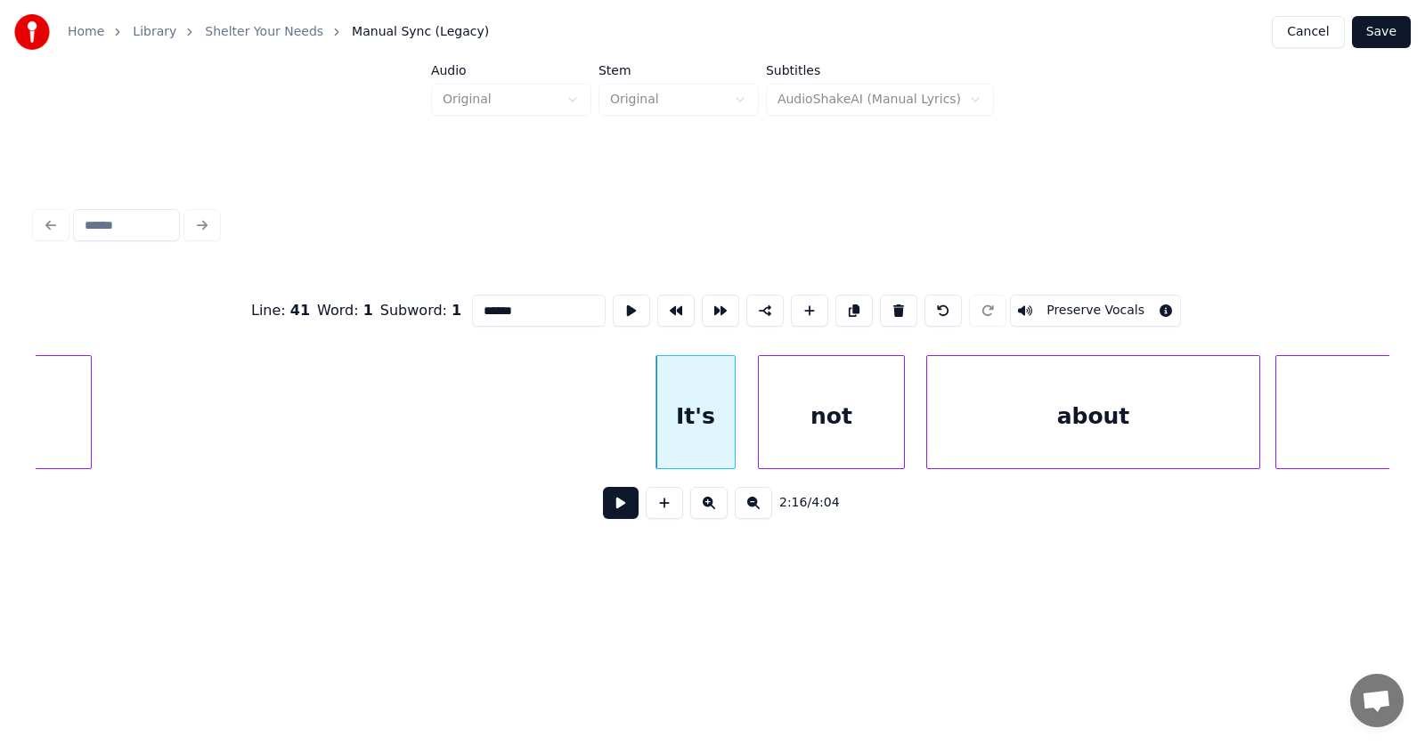
type input "****"
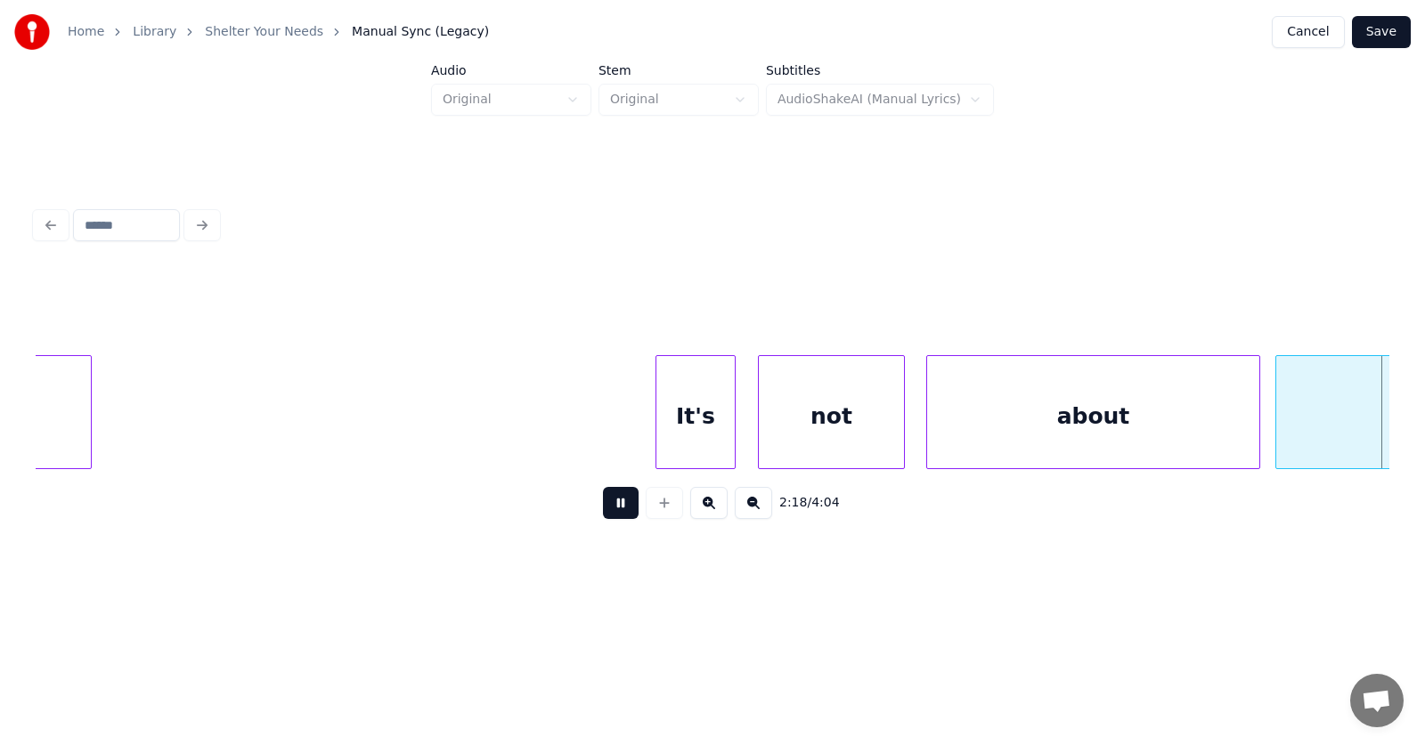
scroll to position [0, 92203]
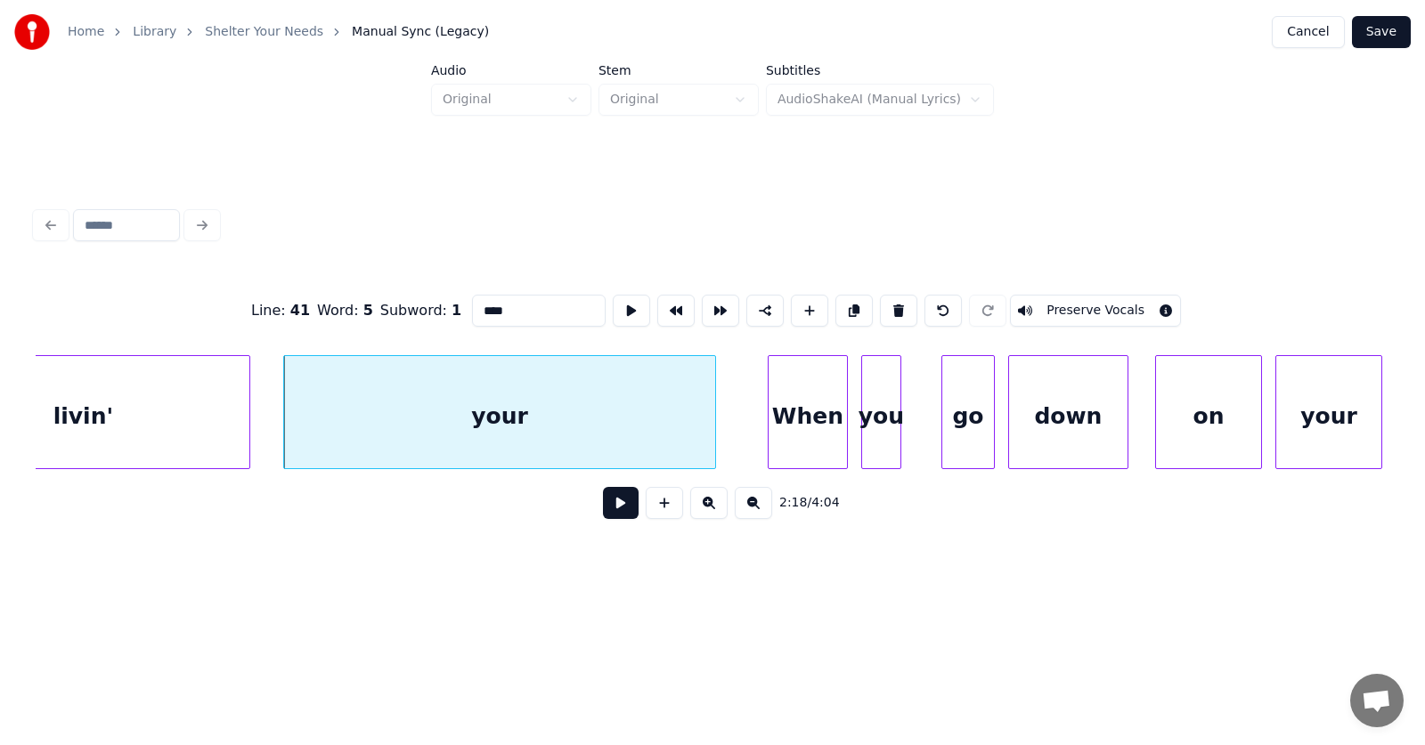
drag, startPoint x: 485, startPoint y: 306, endPoint x: 439, endPoint y: 307, distance: 46.3
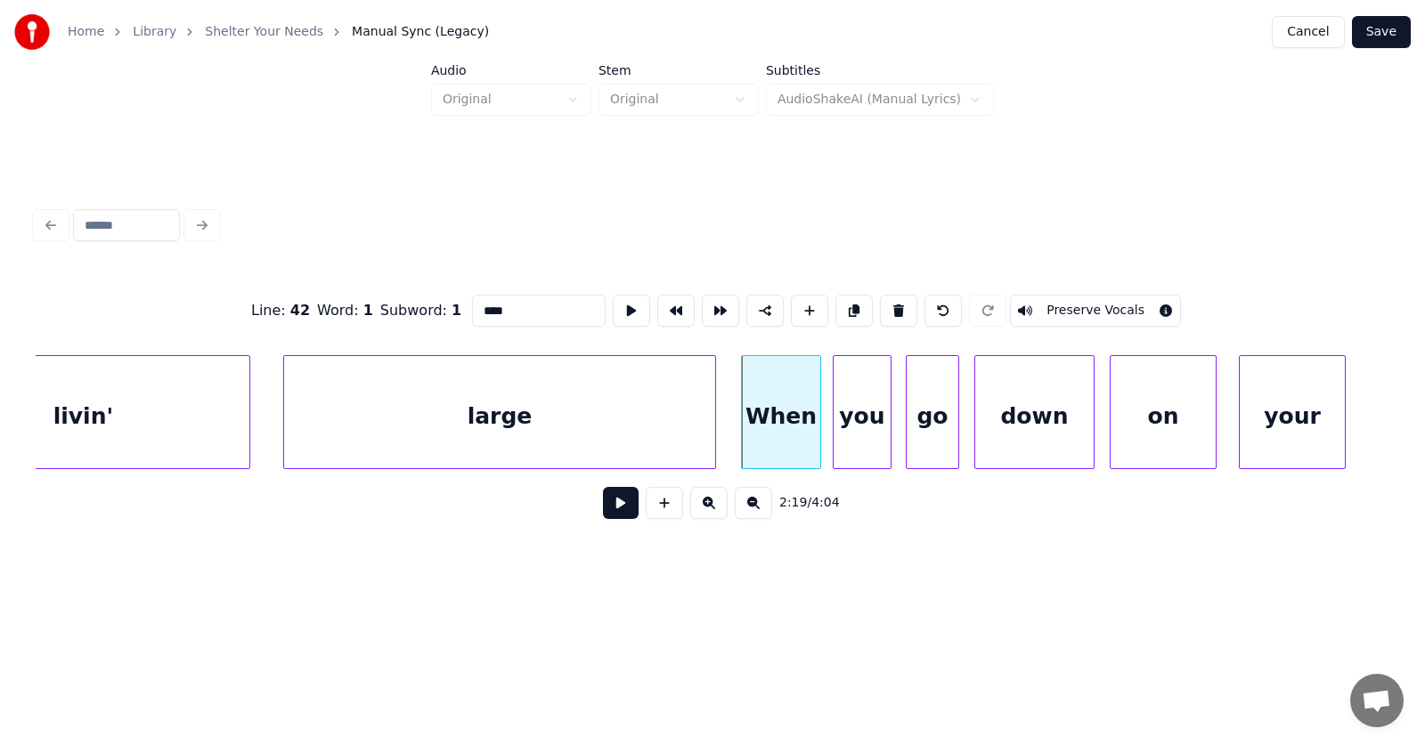
type input "****"
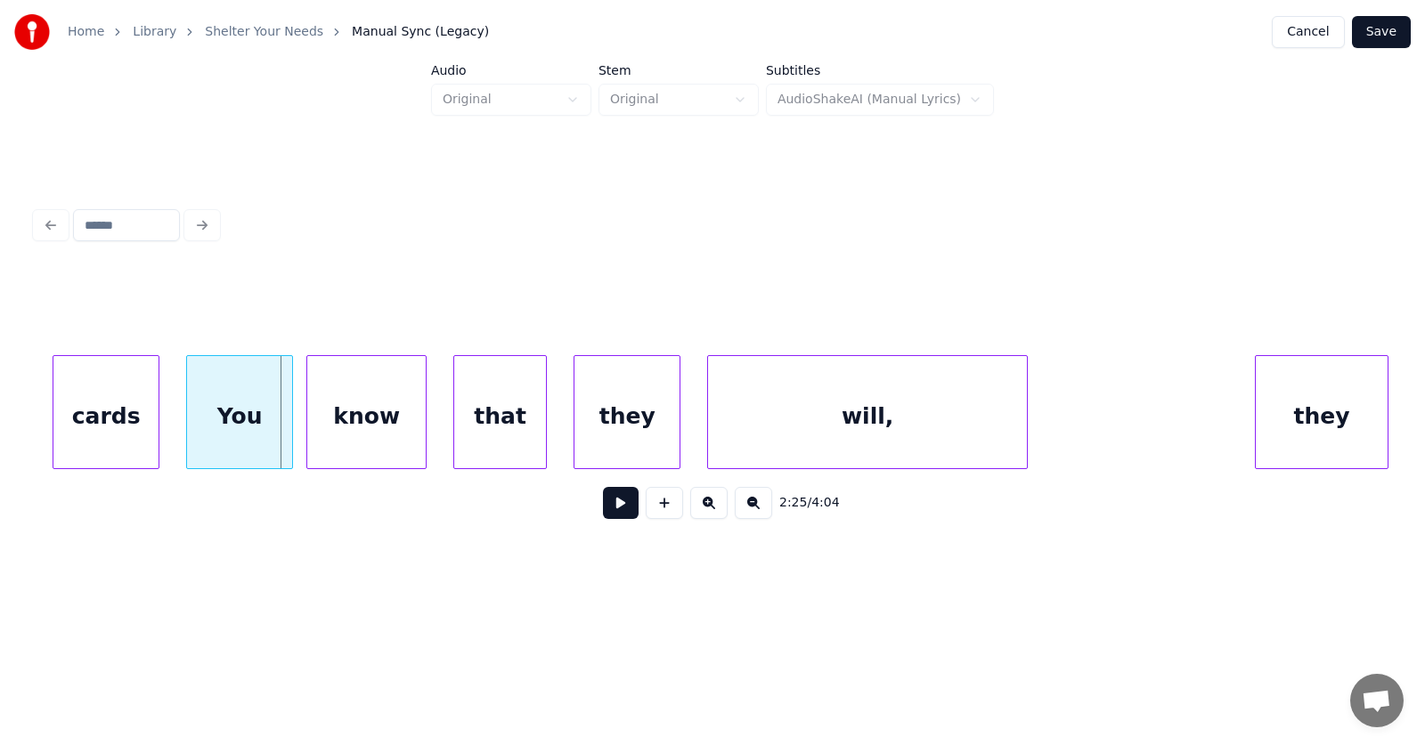
scroll to position [0, 96253]
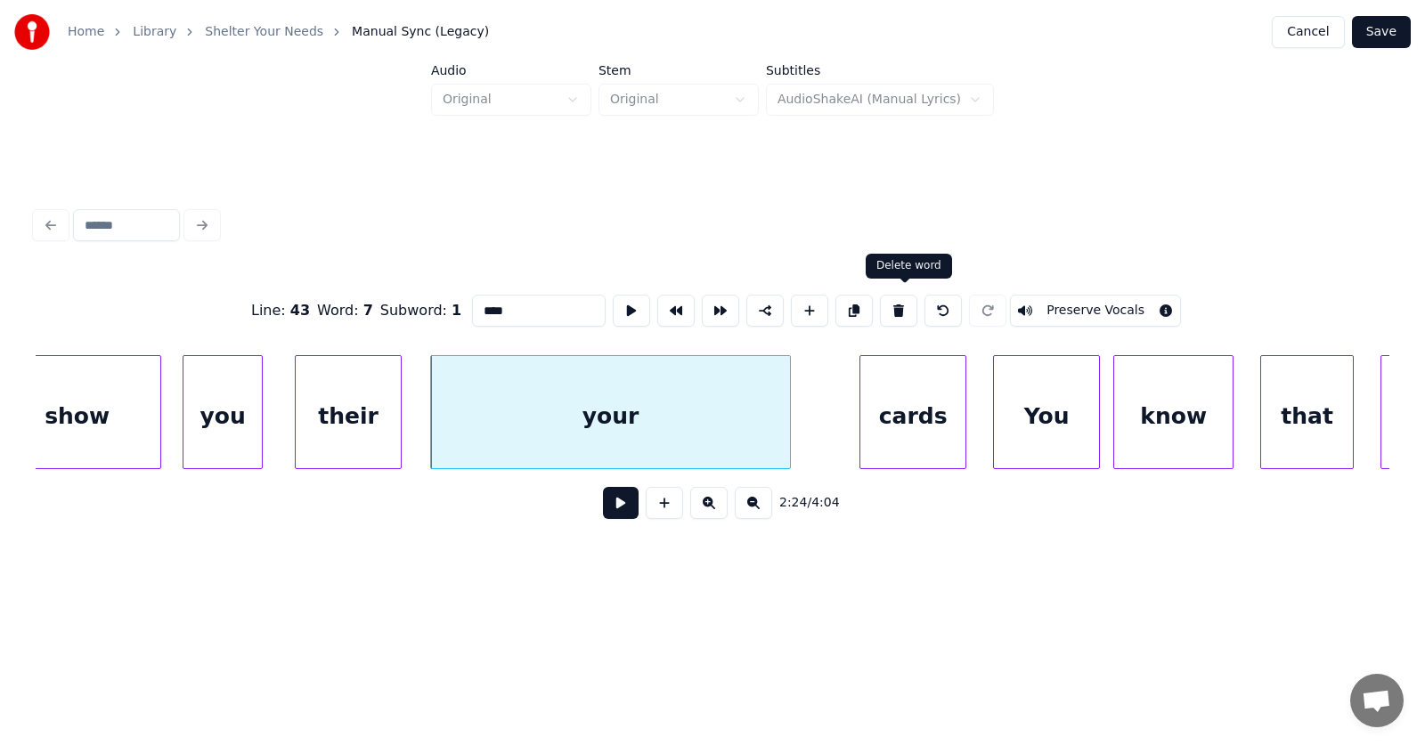
type input "*****"
